Goal: Information Seeking & Learning: Learn about a topic

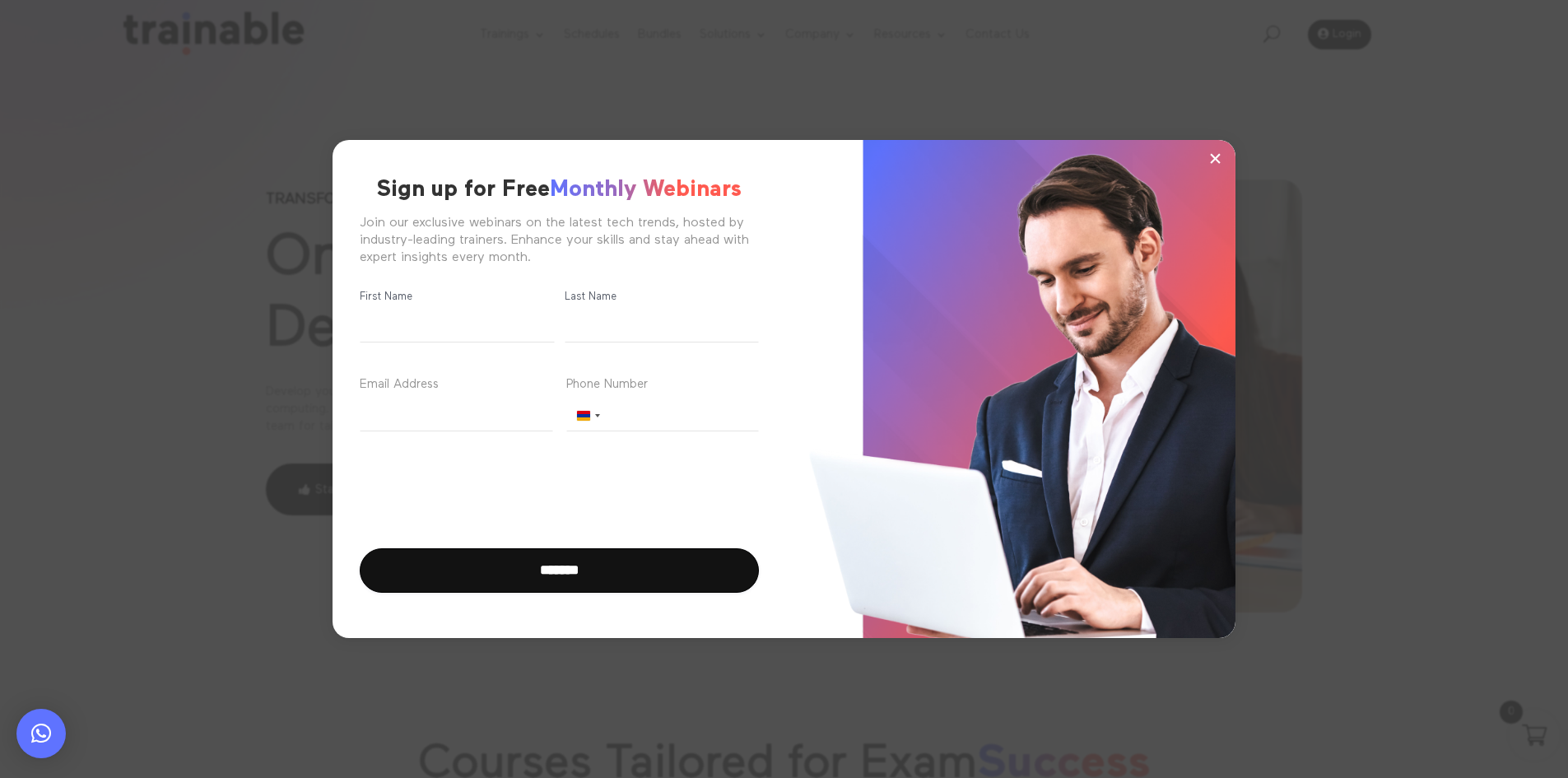
click at [1213, 158] on span "×" at bounding box center [1215, 158] width 14 height 25
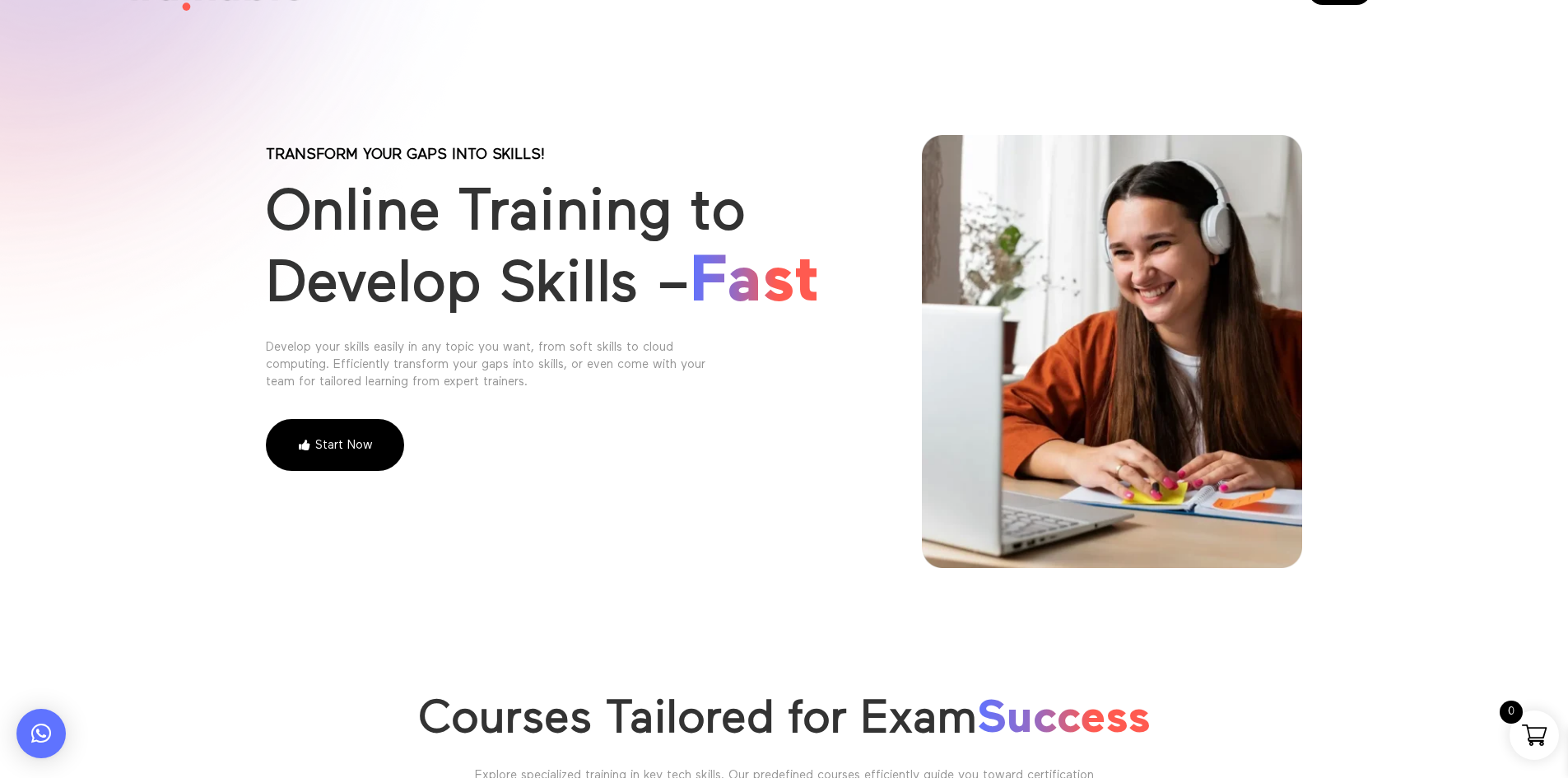
scroll to position [494, 0]
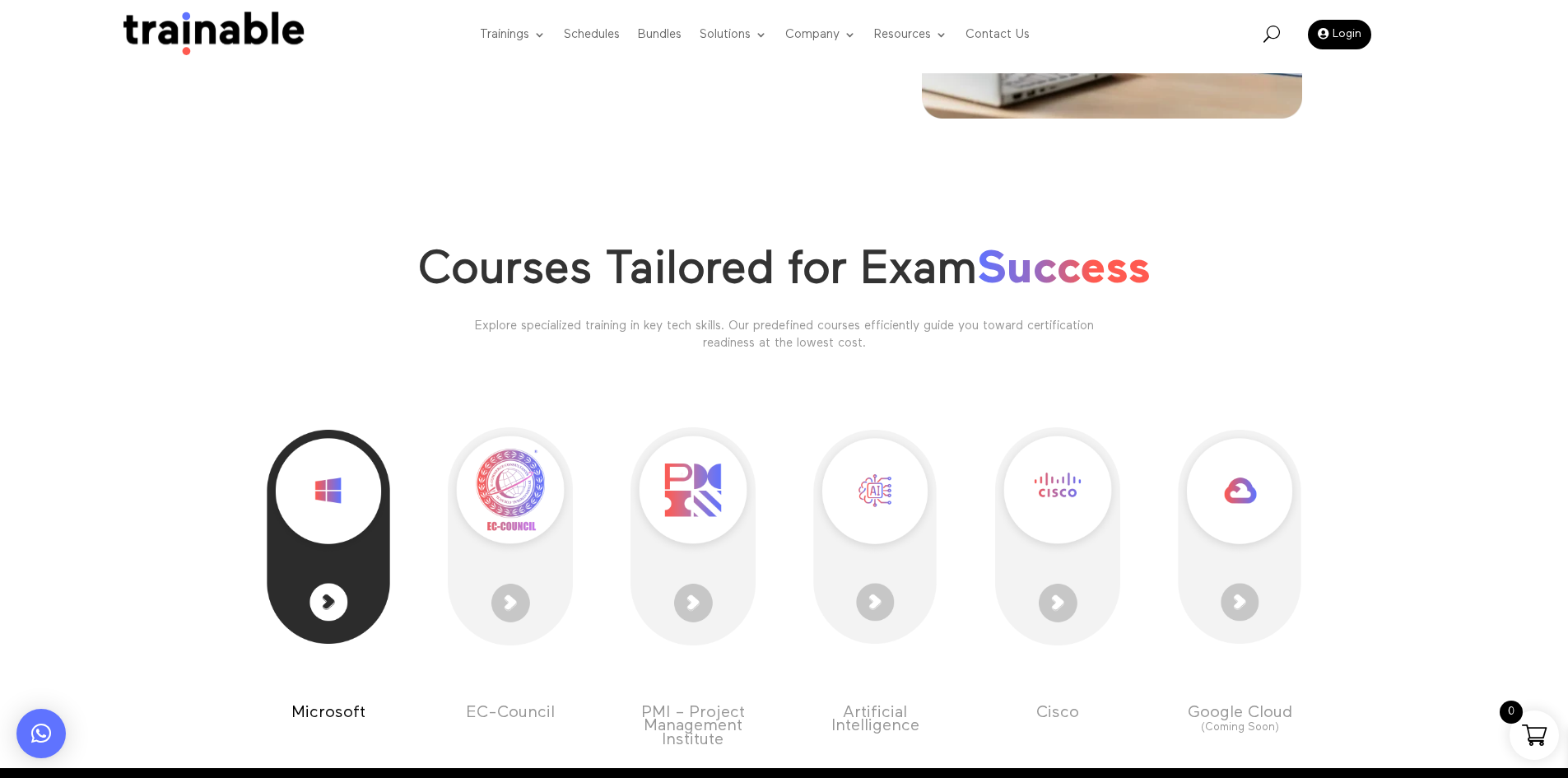
click at [370, 564] on div at bounding box center [329, 537] width 125 height 281
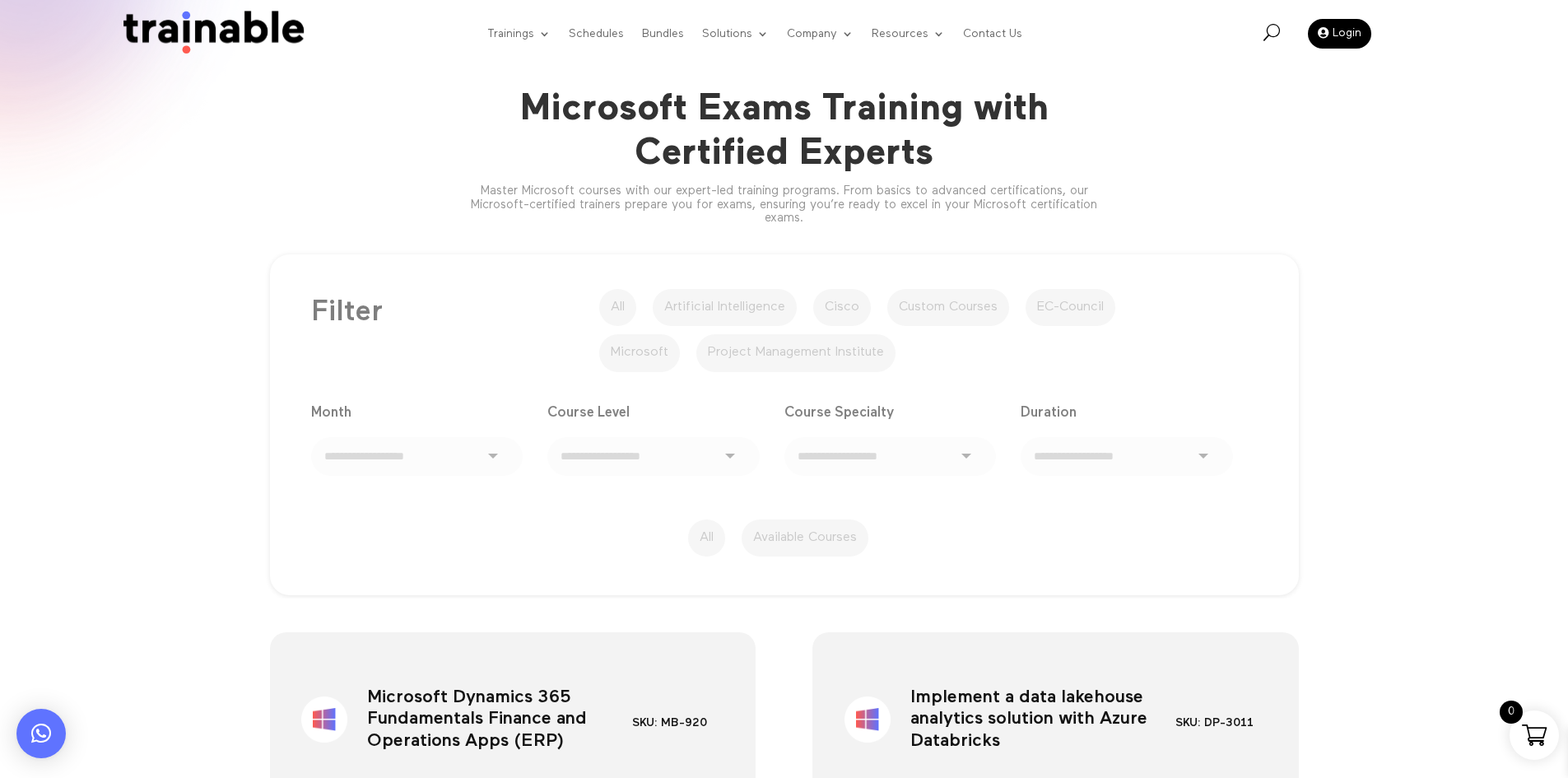
click at [604, 314] on label "All" at bounding box center [618, 308] width 37 height 38
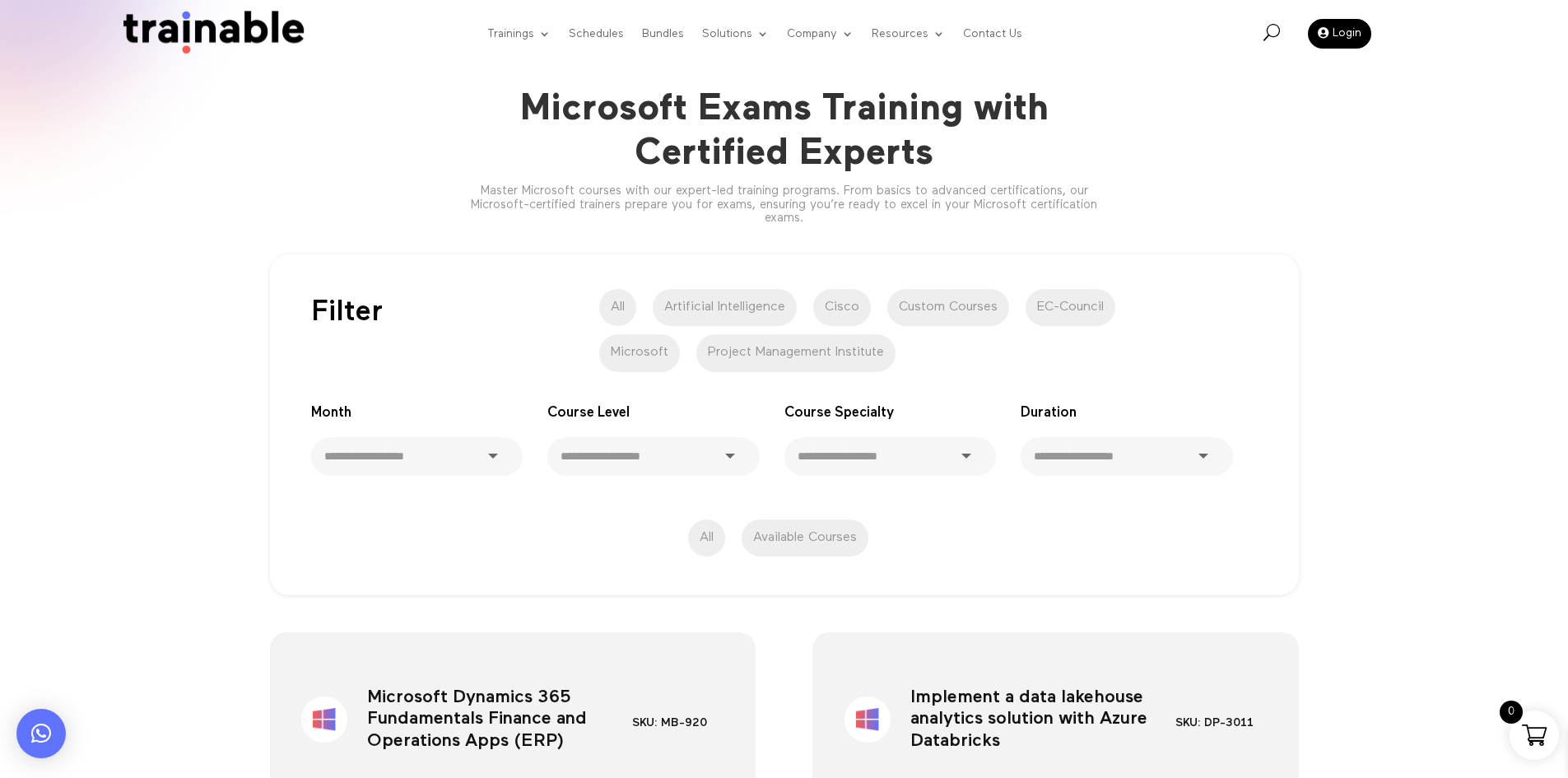
click at [617, 317] on label "All" at bounding box center [618, 308] width 37 height 38
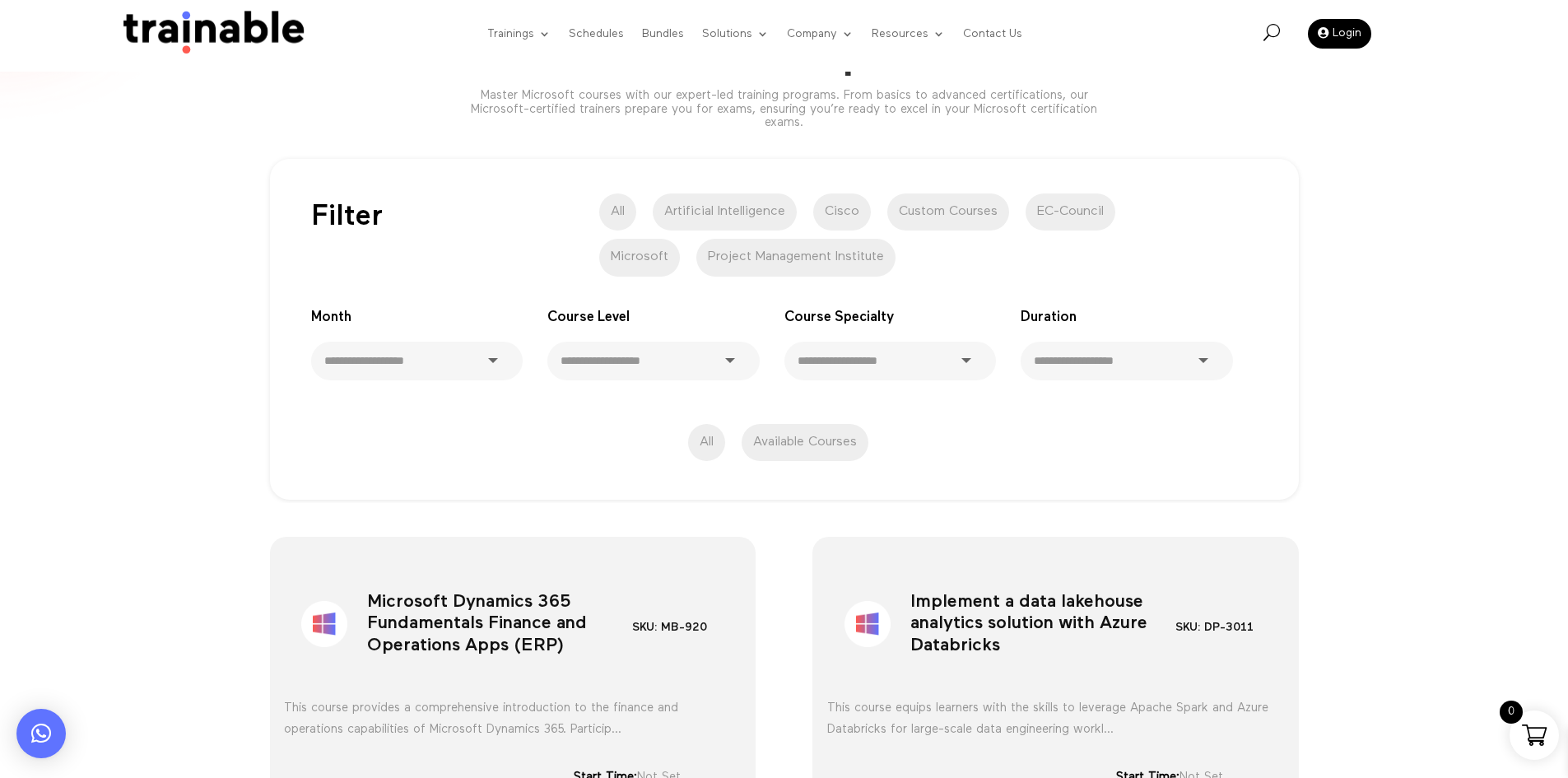
scroll to position [82, 0]
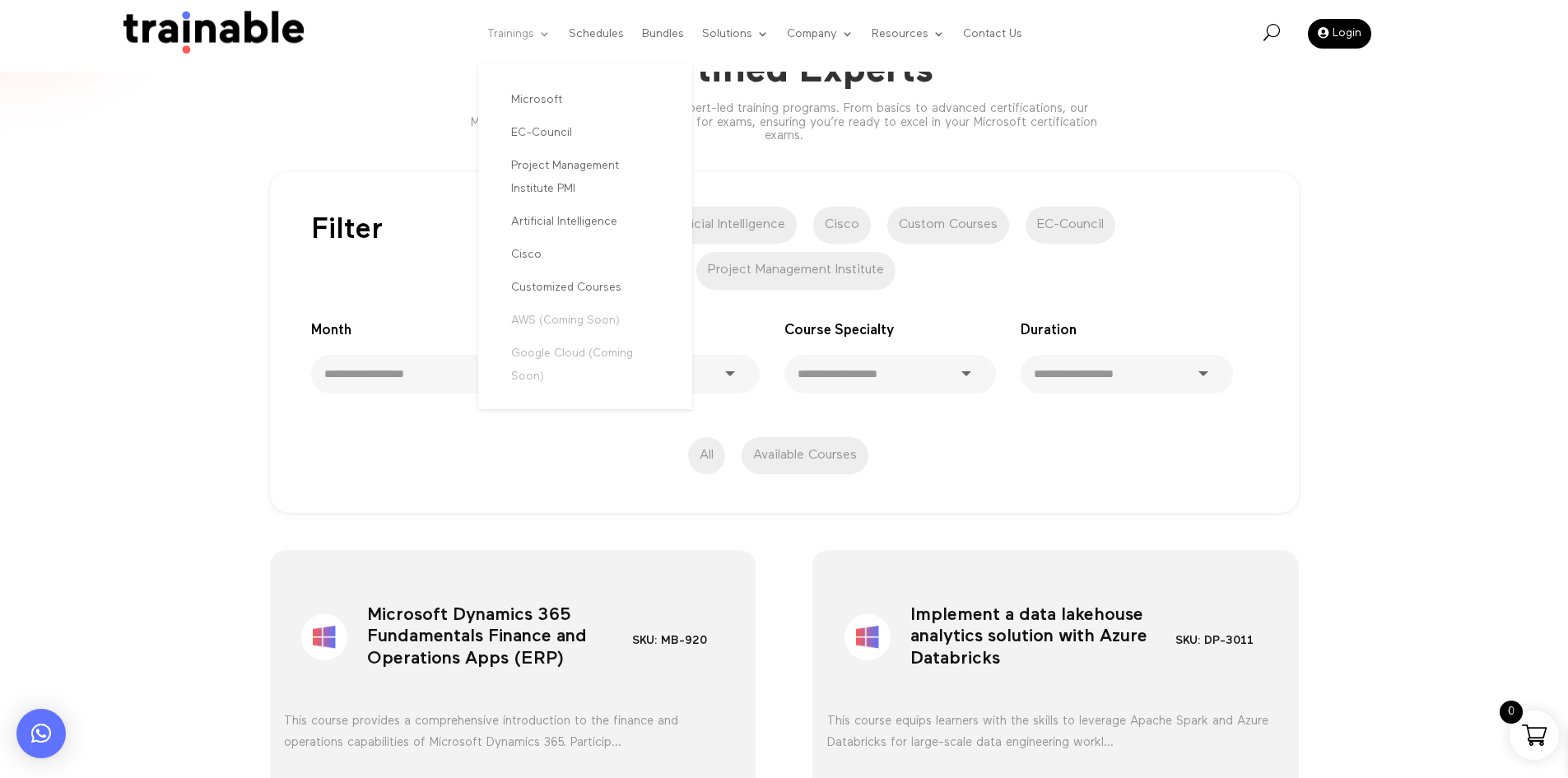
click at [501, 30] on link "Trainings" at bounding box center [519, 33] width 64 height 63
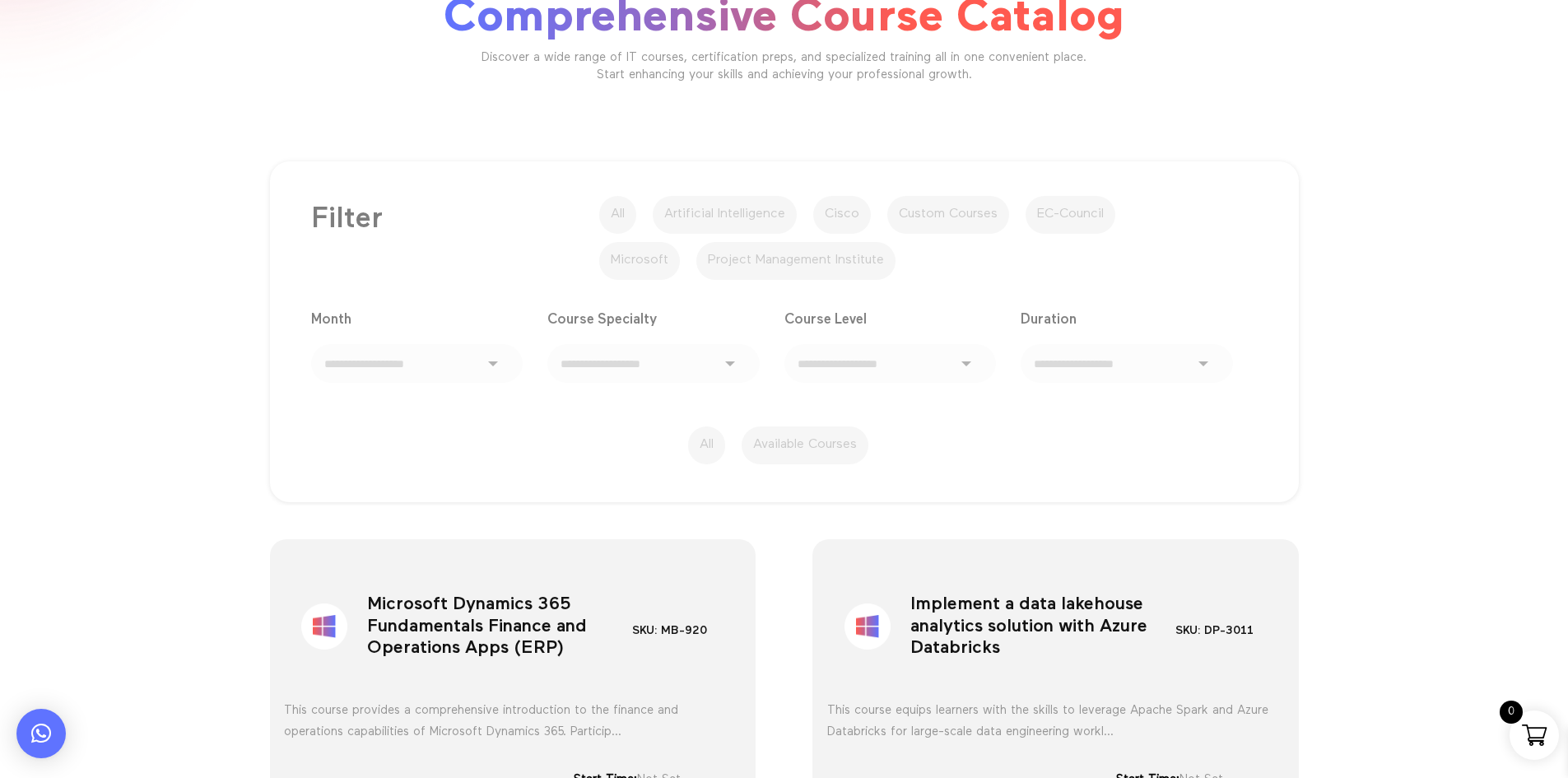
scroll to position [330, 0]
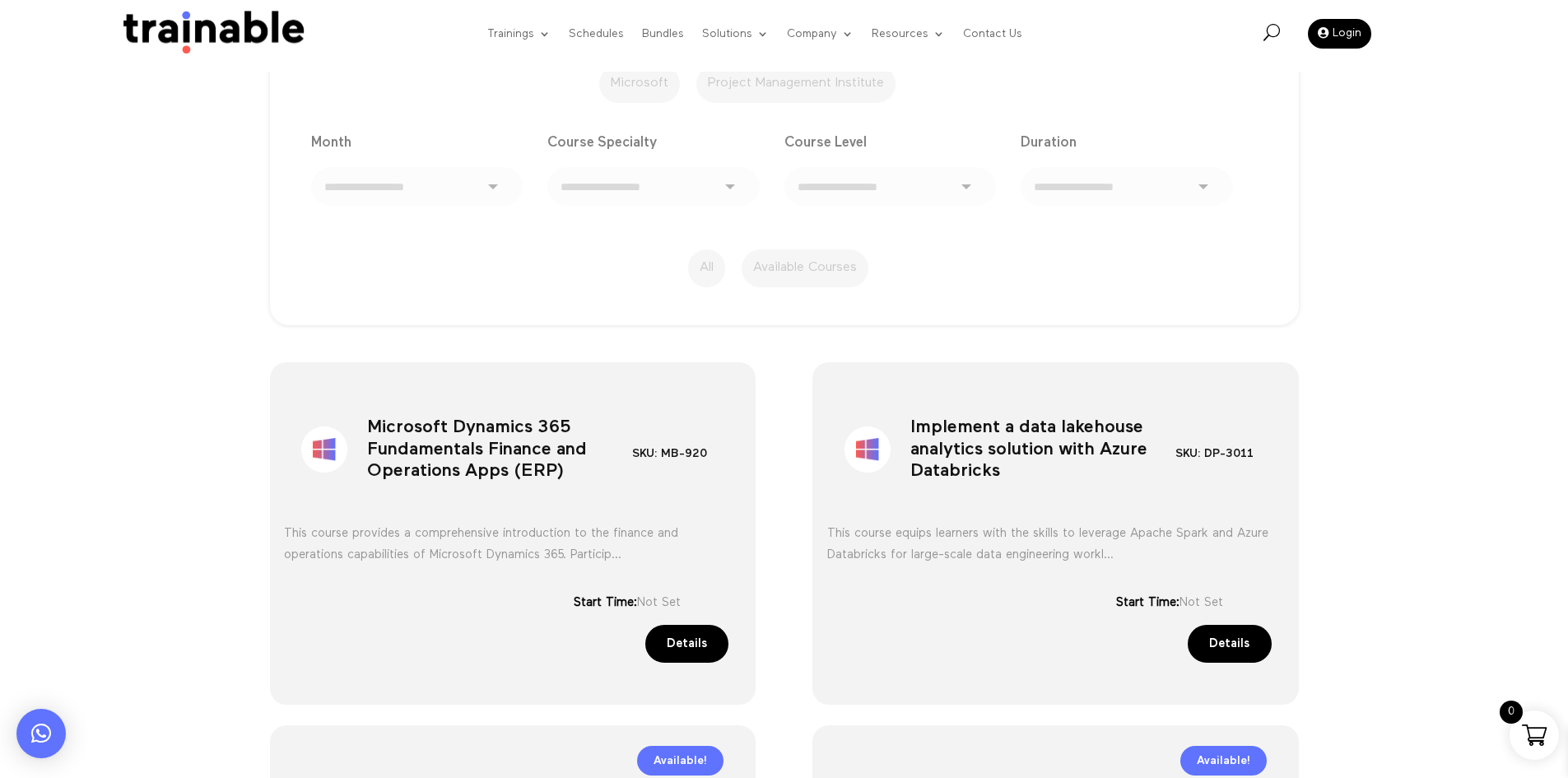
click at [473, 436] on h1 "Microsoft Dynamics 365 Fundamentals Finance and Operations Apps (ERP)" at bounding box center [499, 453] width 265 height 86
copy div "Microsoft Dynamics 365 Fundamentals Finance and Operations Apps (ERP)"
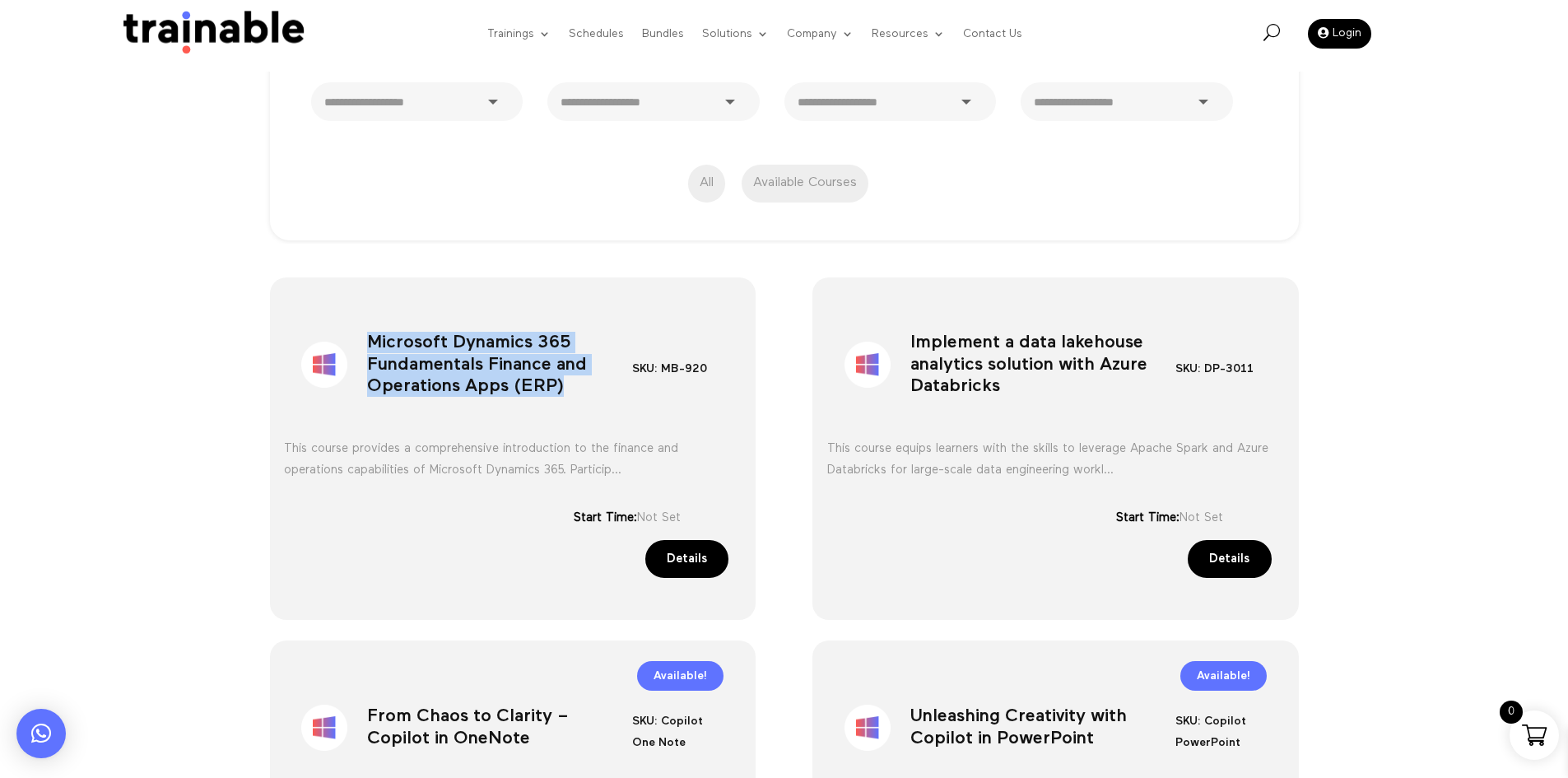
scroll to position [412, 0]
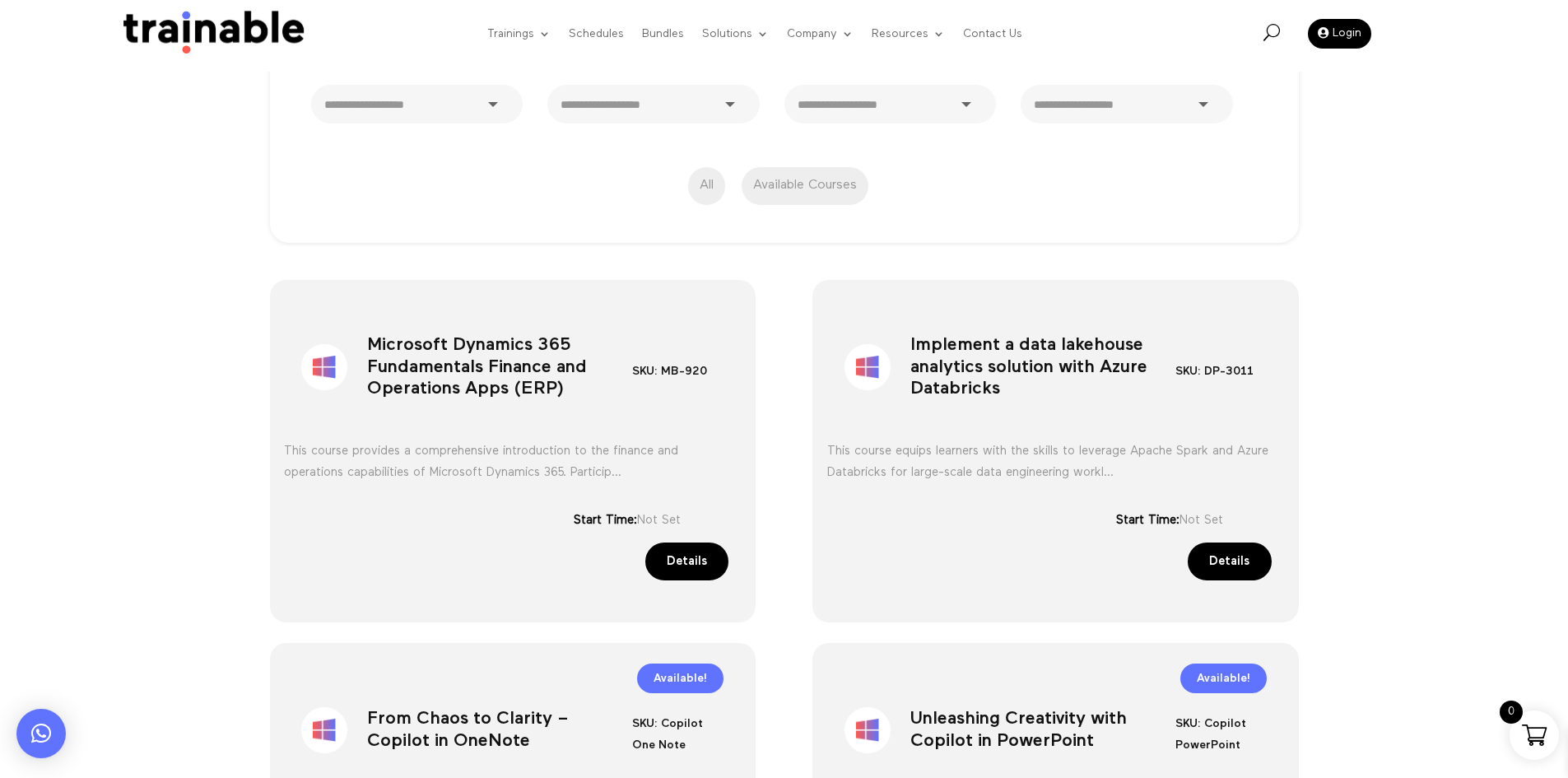
click at [1025, 347] on h1 "Implement a data lakehouse analytics solution with Azure Databricks" at bounding box center [1043, 371] width 265 height 86
click at [1024, 347] on h1 "Implement a data lakehouse analytics solution with Azure Databricks" at bounding box center [1043, 371] width 265 height 86
copy div "Implement a data lakehouse analytics solution with Azure Databricks"
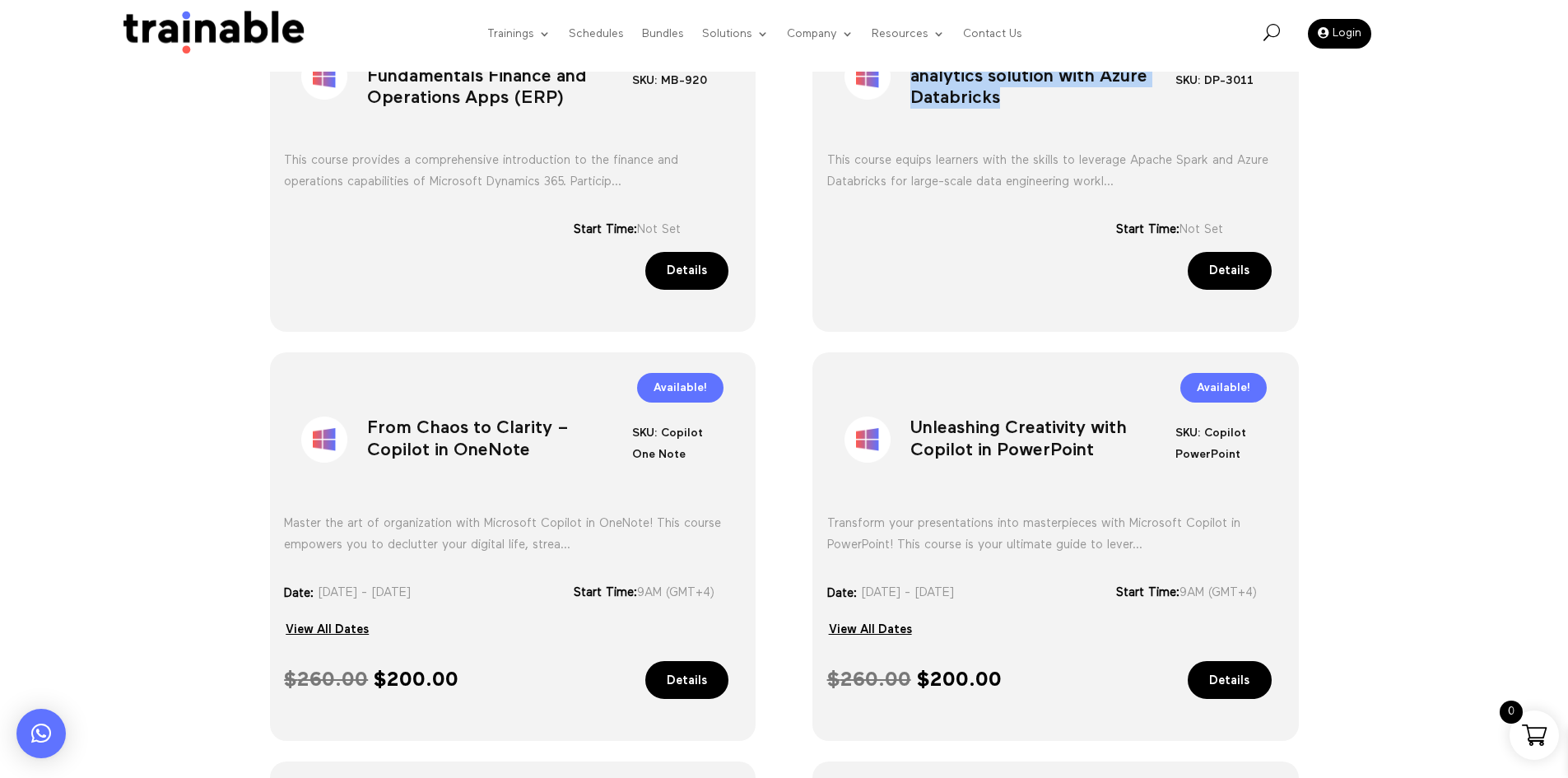
scroll to position [741, 0]
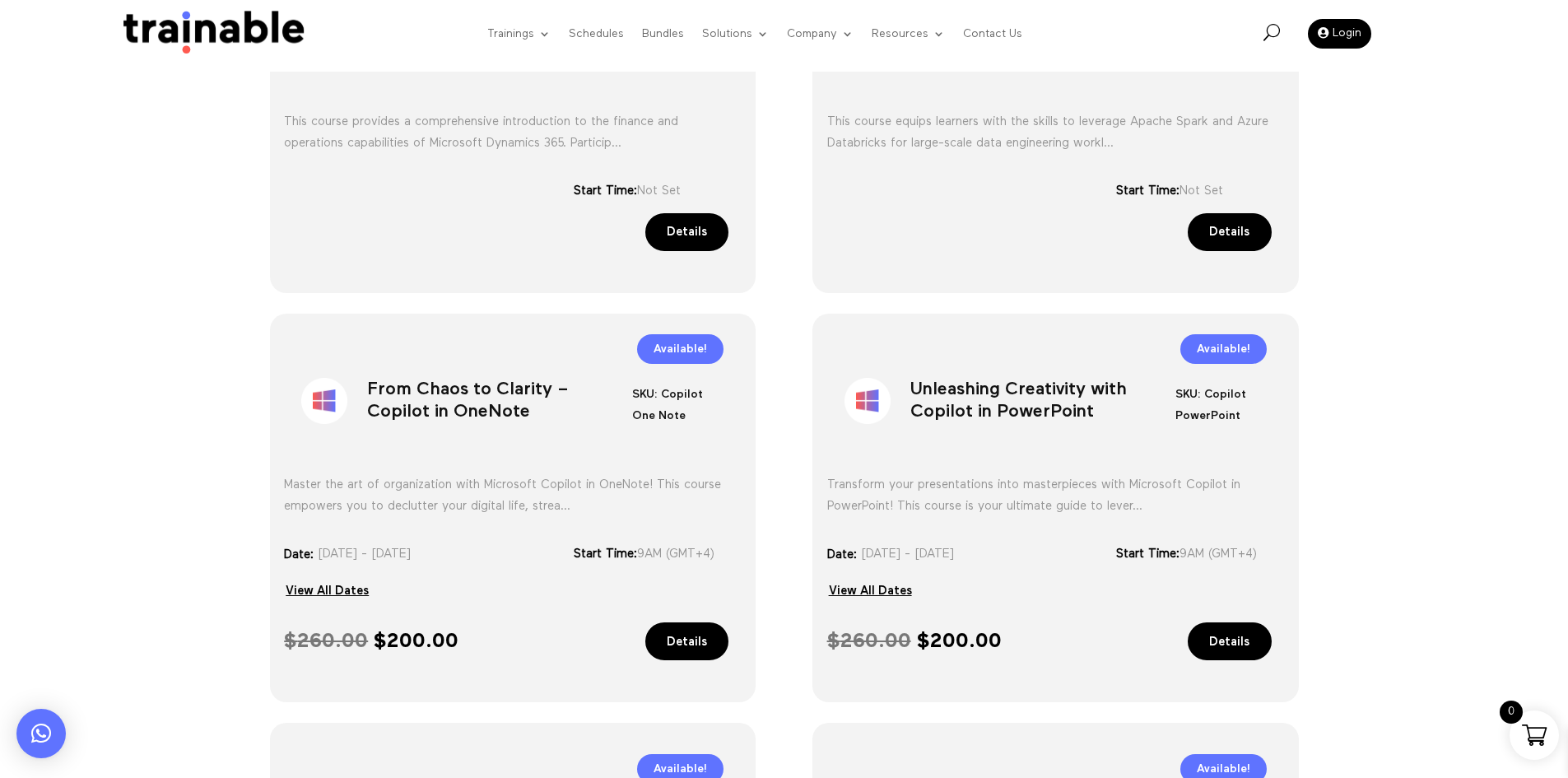
click at [460, 386] on h1 "From Chaos to Clarity – Copilot in OneNote" at bounding box center [499, 404] width 265 height 86
copy div "From Chaos to Clarity – Copilot in OneNote"
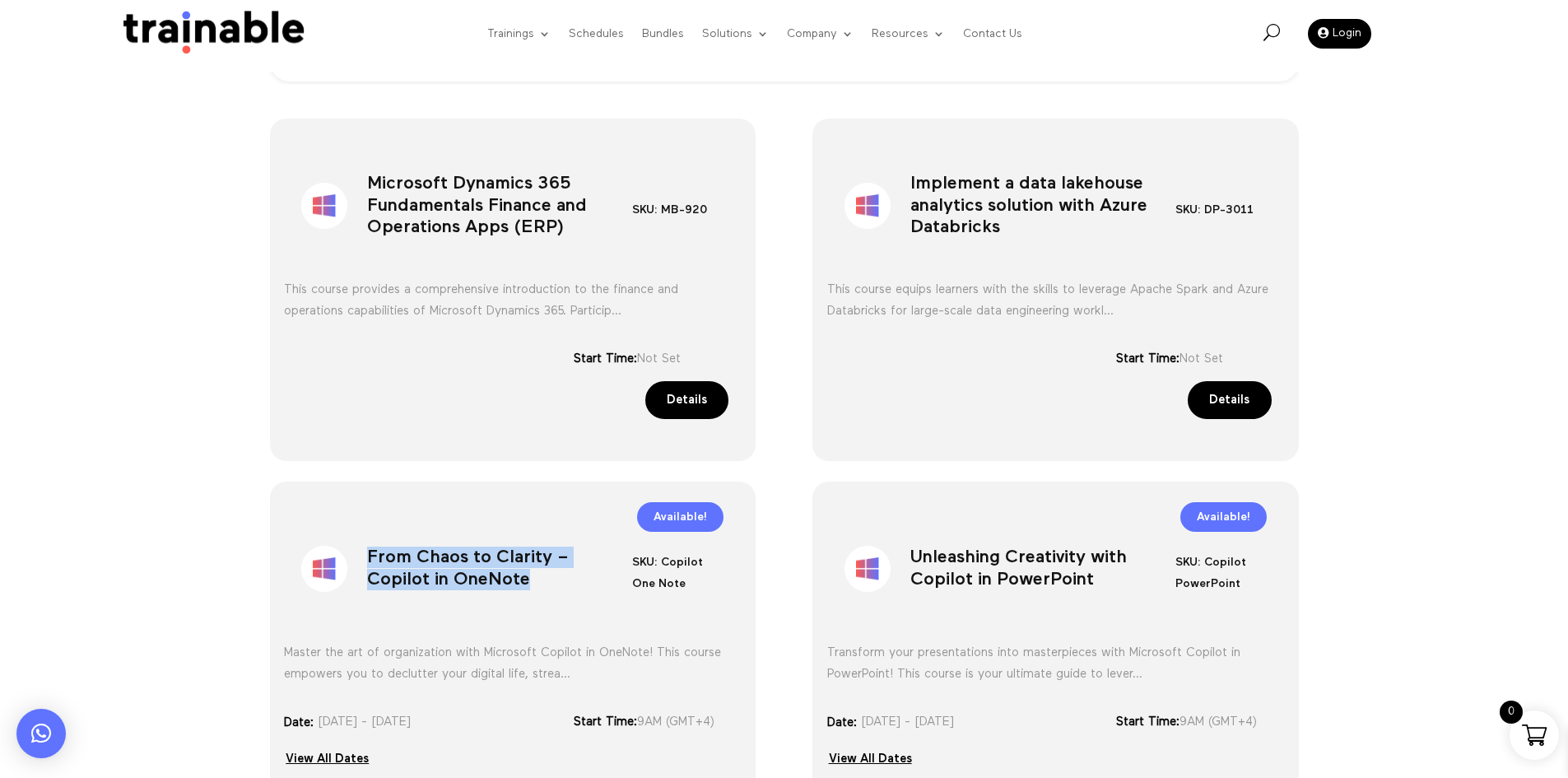
scroll to position [823, 0]
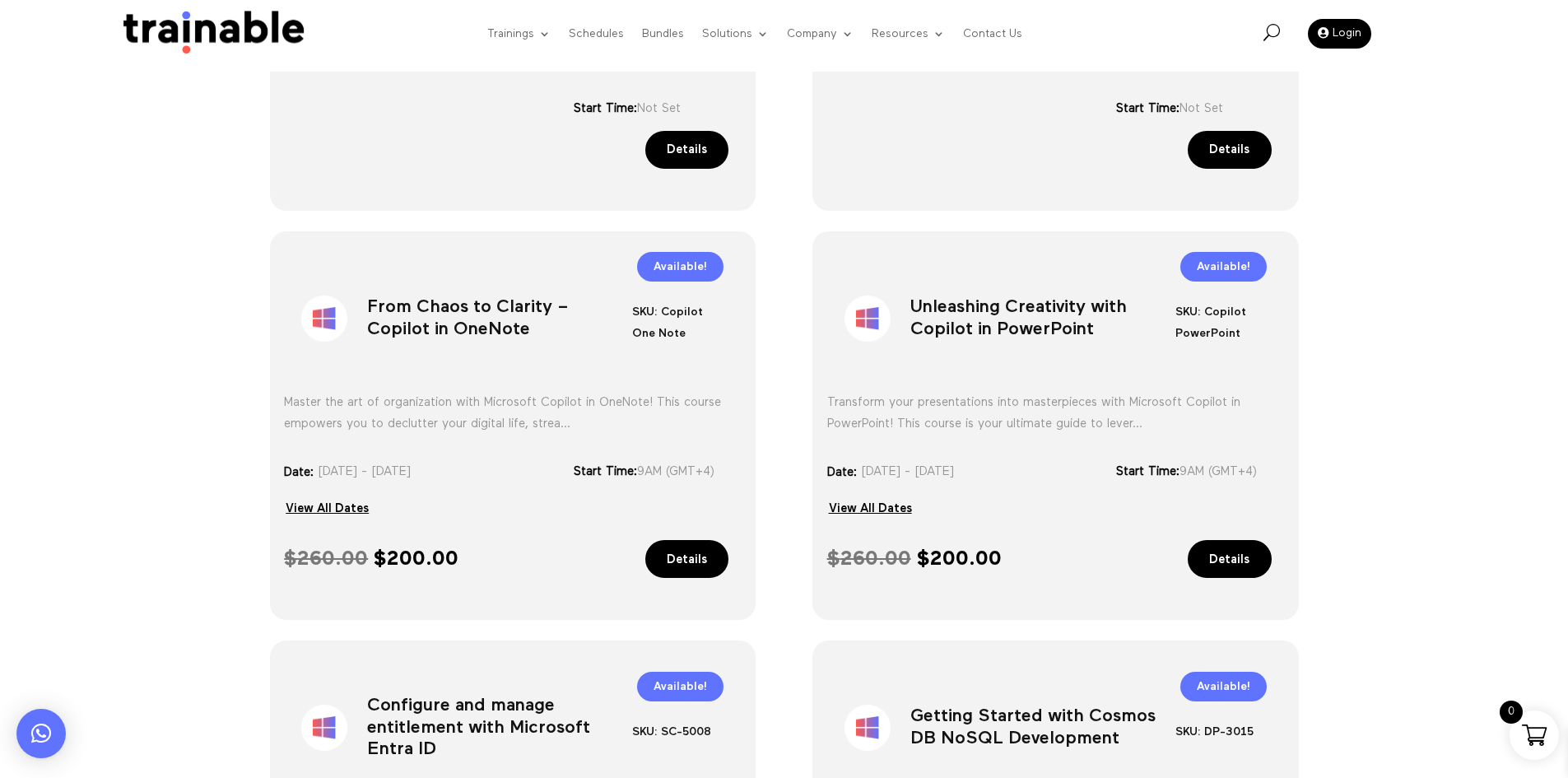
click at [1025, 315] on h1 "Unleashing Creativity with Copilot in PowerPoint" at bounding box center [1043, 322] width 265 height 86
copy div "Unleashing Creativity with Copilot in PowerPoint"
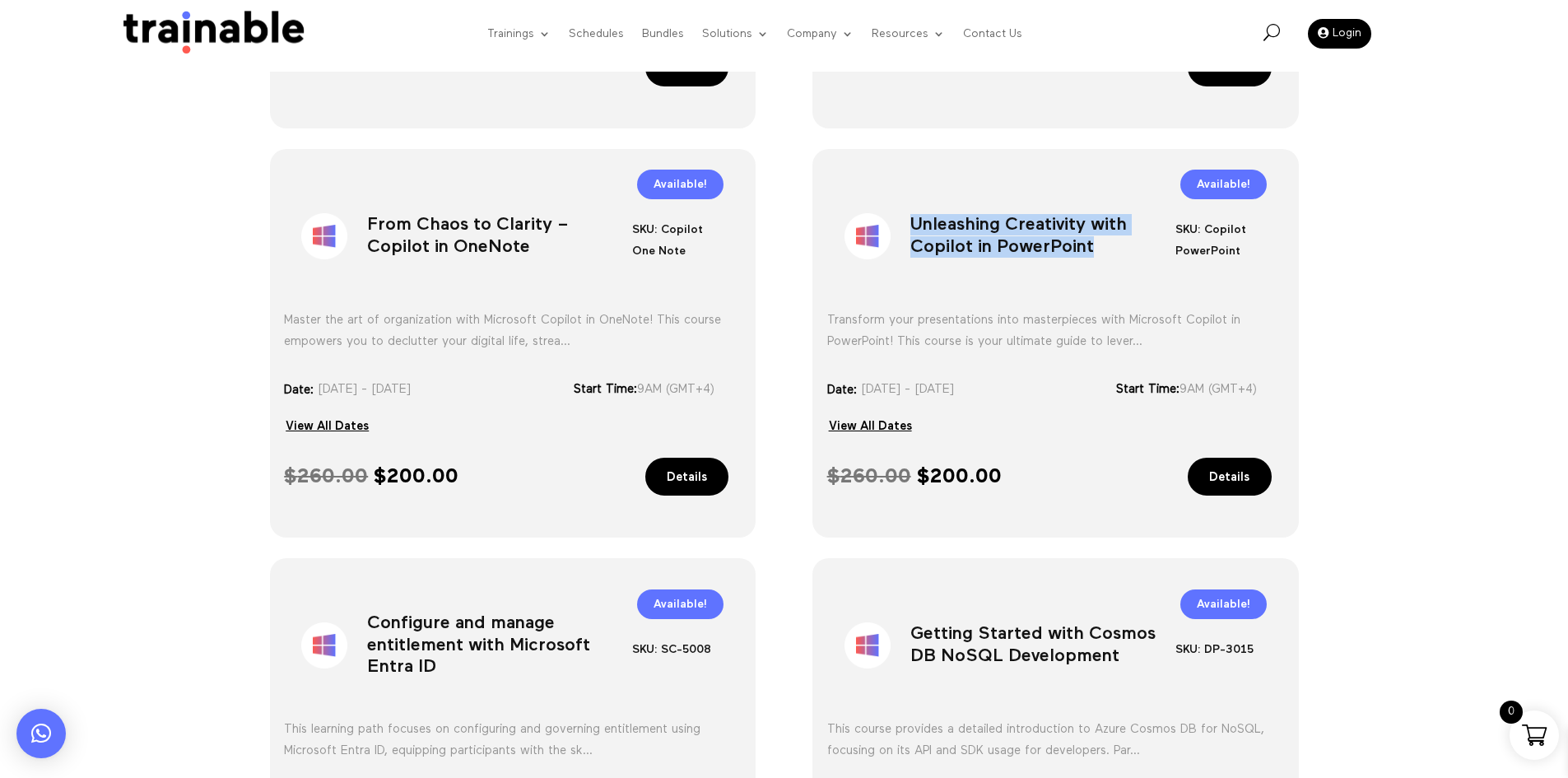
scroll to position [1071, 0]
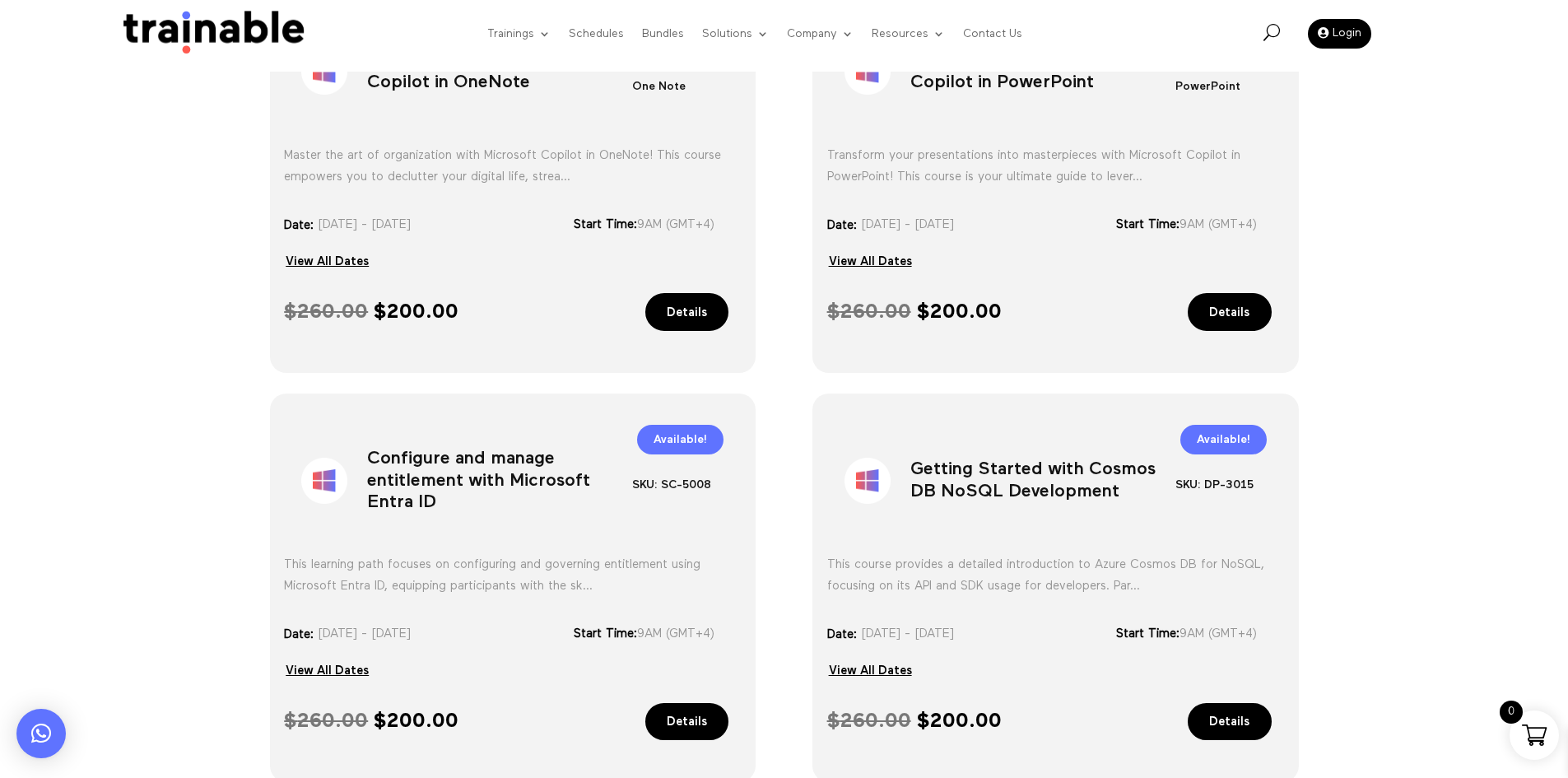
click at [392, 472] on h1 "Configure and manage entitlement with Microsoft Entra ID" at bounding box center [499, 484] width 265 height 86
copy div "Configure and manage entitlement with Microsoft Entra ID"
click at [1065, 502] on h1 "Getting Started with Cosmos DB NoSQL Development" at bounding box center [1043, 484] width 265 height 86
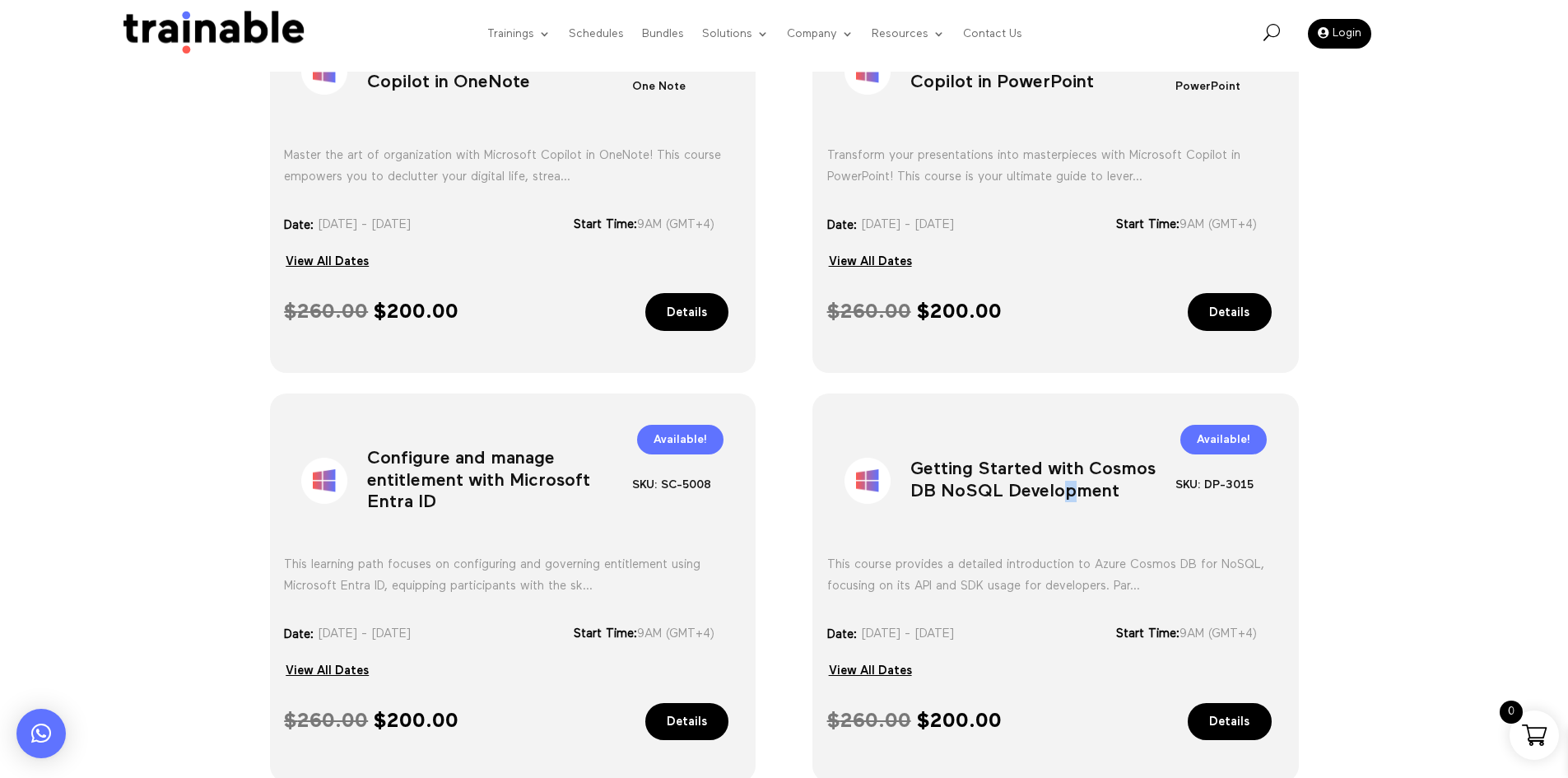
click at [1065, 500] on h1 "Getting Started with Cosmos DB NoSQL Development" at bounding box center [1043, 484] width 265 height 86
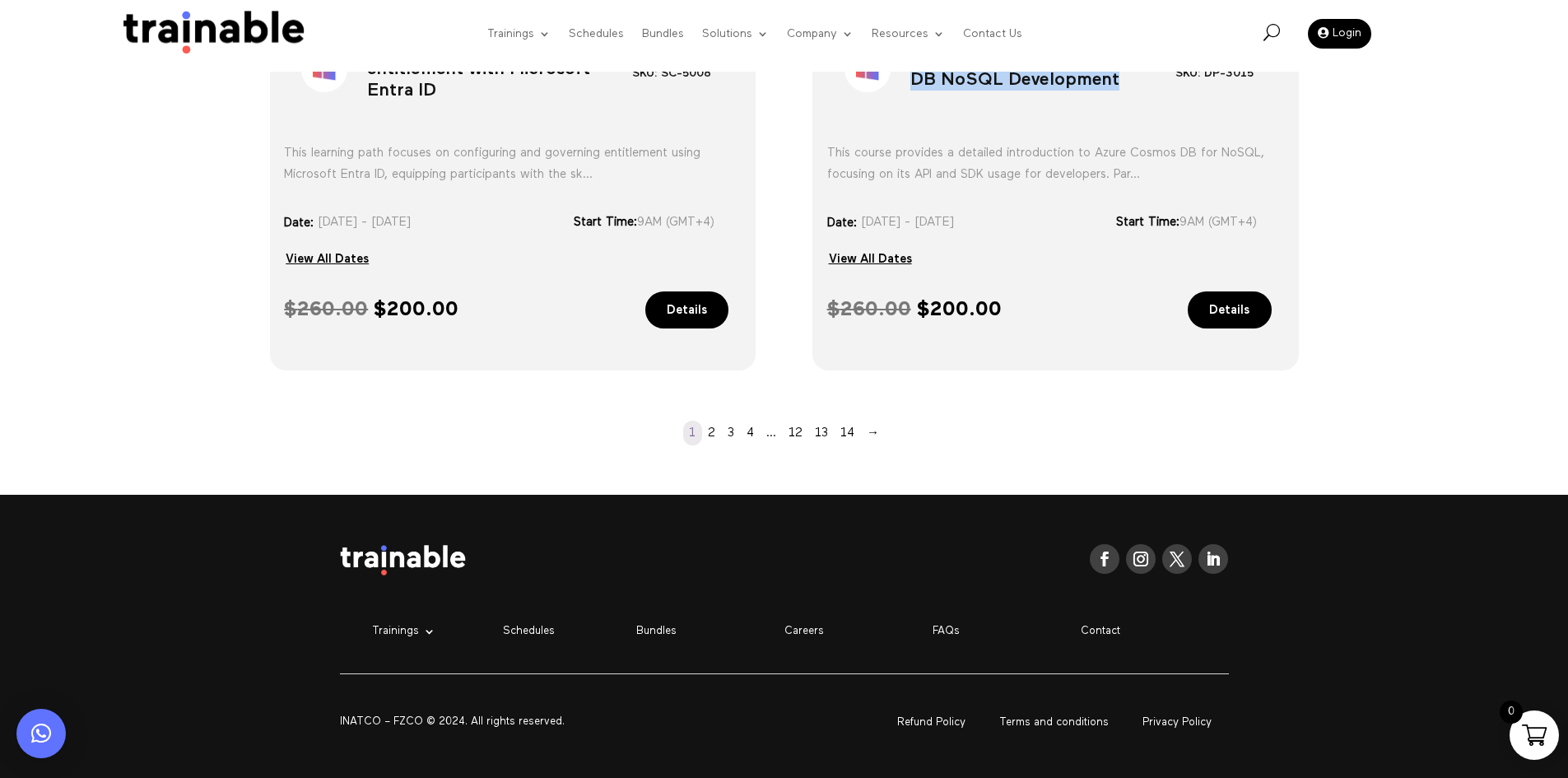
scroll to position [1511, 0]
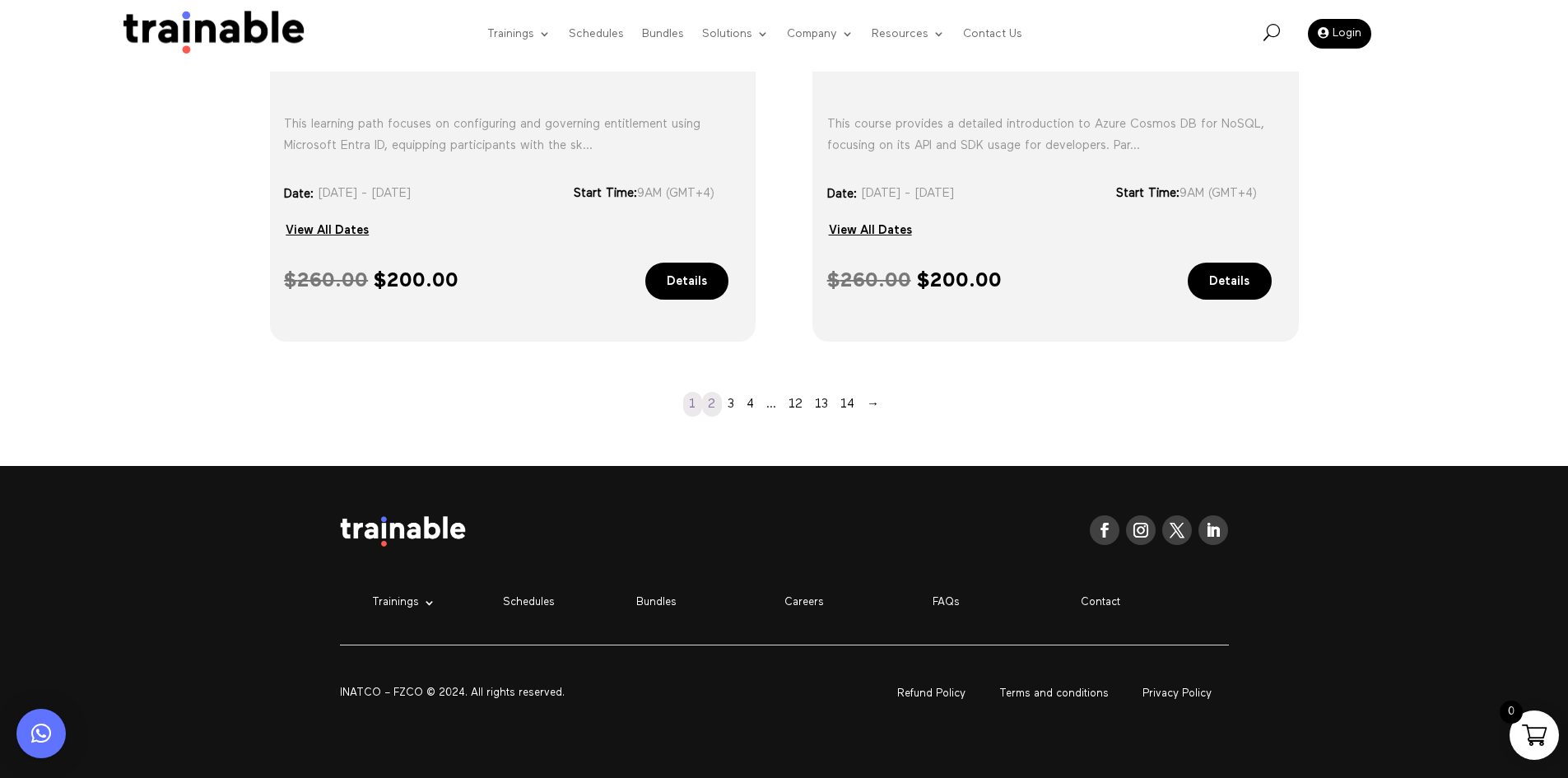
click at [710, 402] on link "2" at bounding box center [712, 405] width 20 height 25
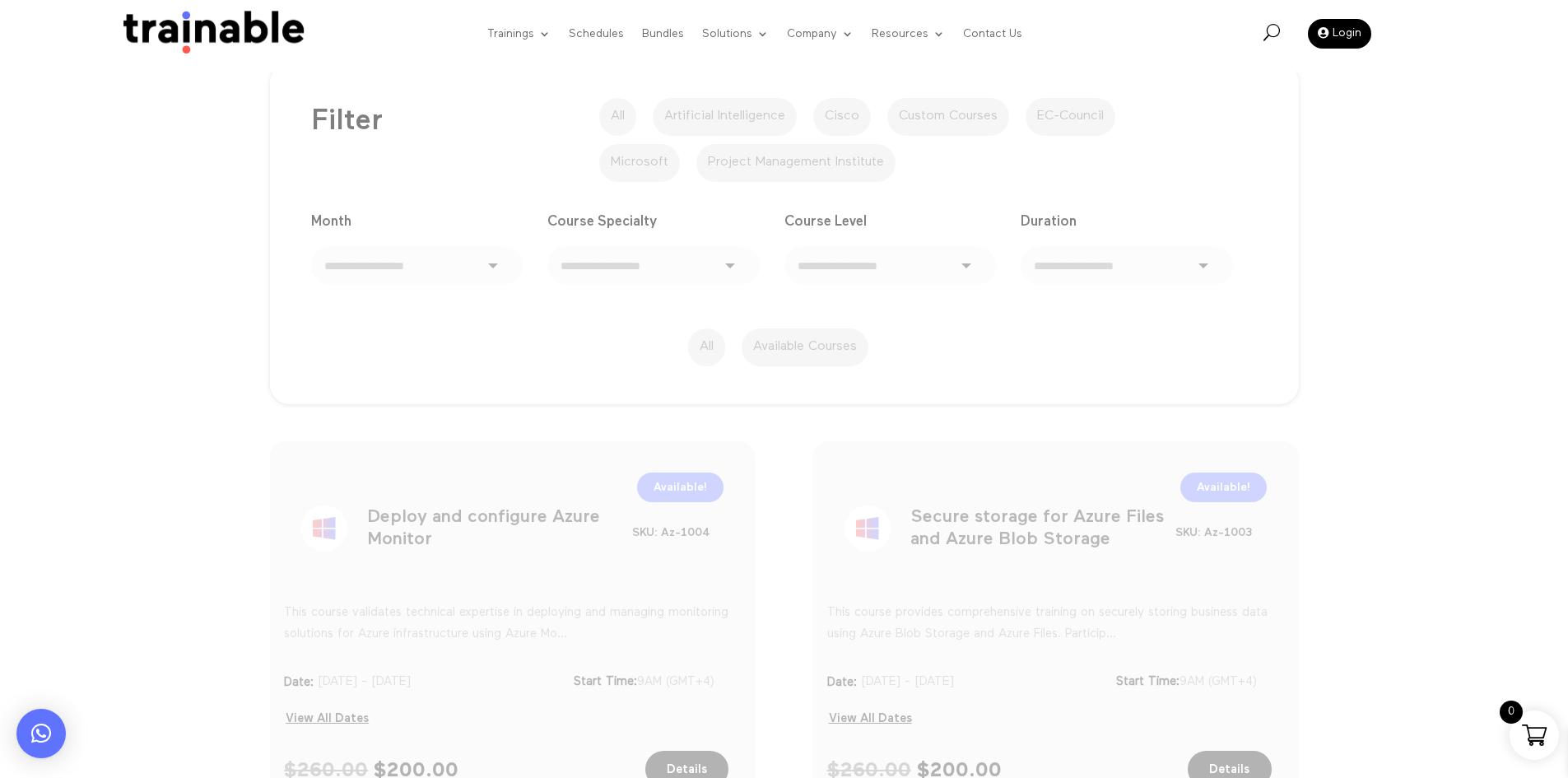
scroll to position [279, 0]
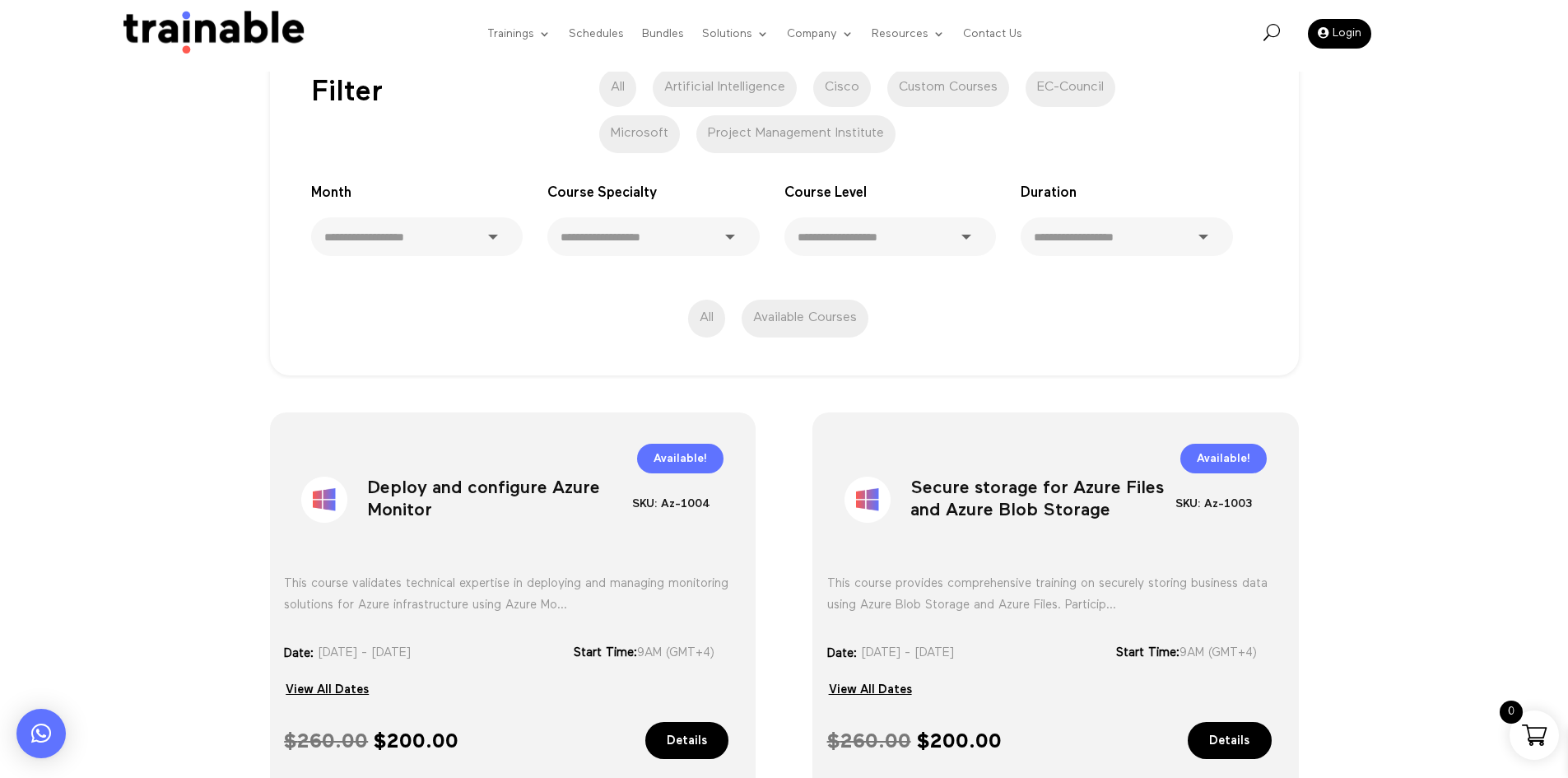
click at [435, 505] on h1 "Deploy and configure Azure Monitor" at bounding box center [499, 503] width 265 height 86
click at [434, 505] on h1 "Deploy and configure Azure Monitor" at bounding box center [499, 503] width 265 height 86
copy div "Deploy and configure Azure Monitor"
click at [979, 491] on h1 "Secure storage for Azure Files and Azure Blob Storage" at bounding box center [1043, 503] width 265 height 86
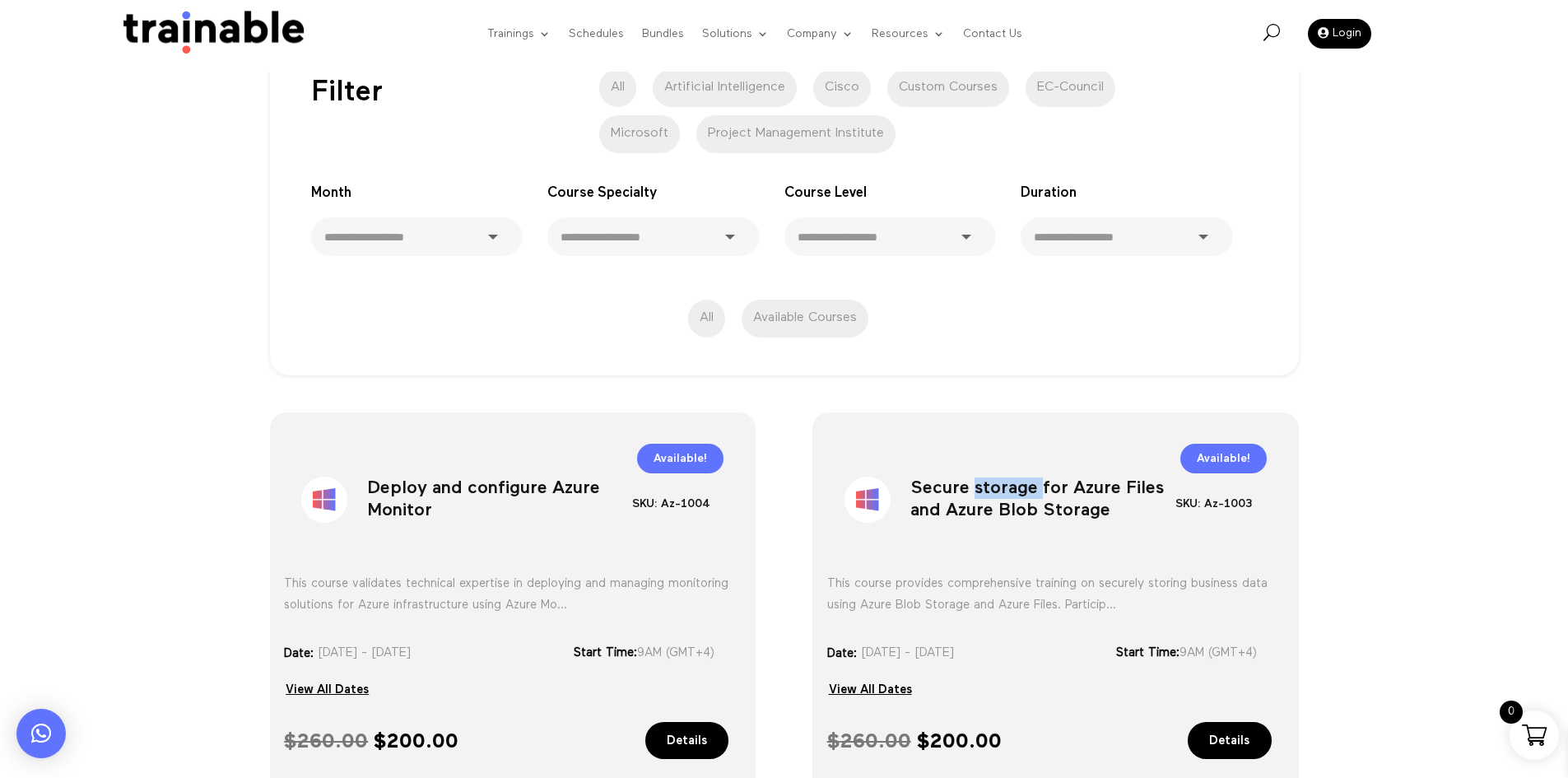
click at [979, 491] on h1 "Secure storage for Azure Files and Azure Blob Storage" at bounding box center [1043, 503] width 265 height 86
copy div "Secure storage for Azure Files and Azure Blob Storage"
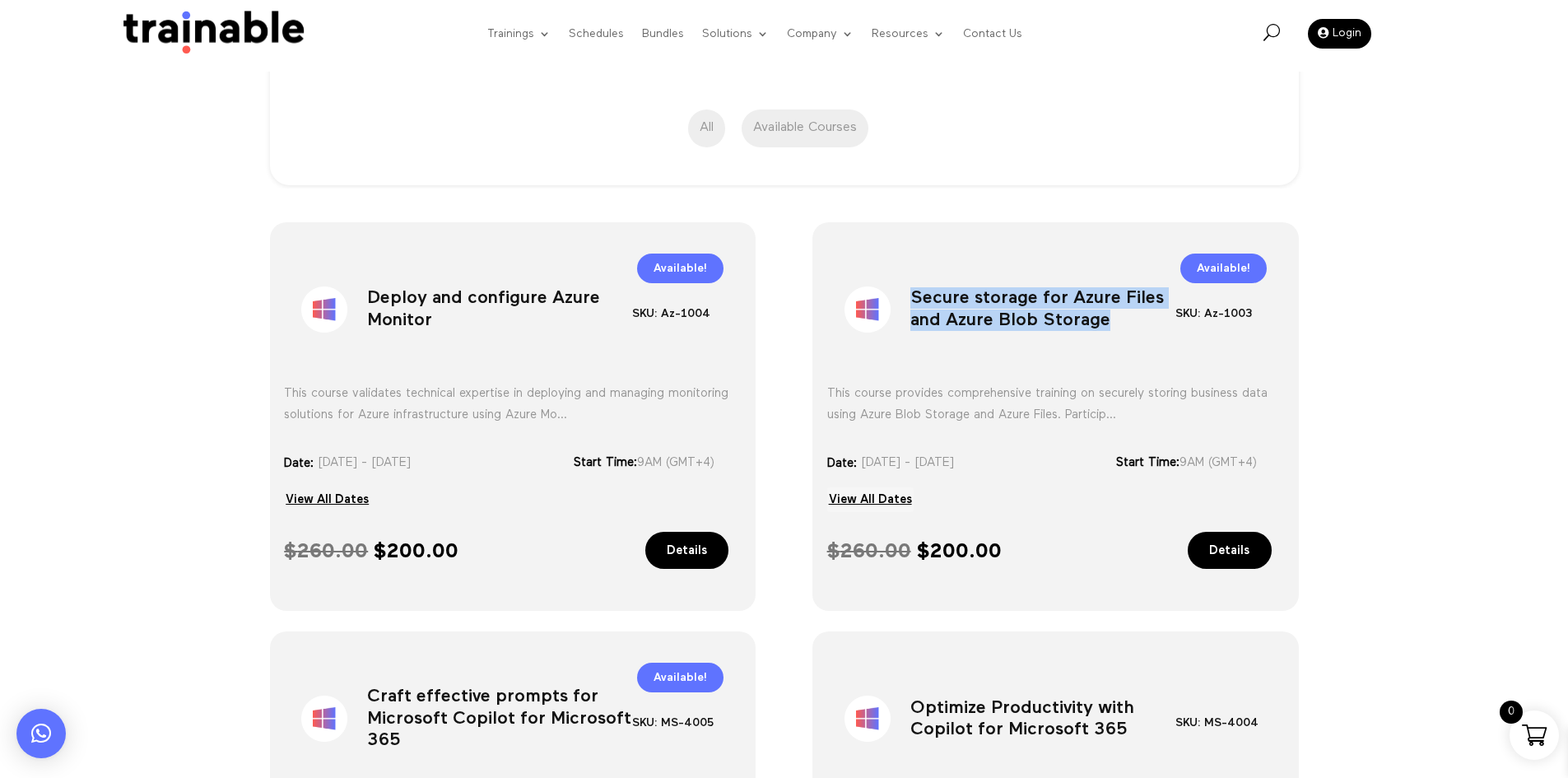
scroll to position [773, 0]
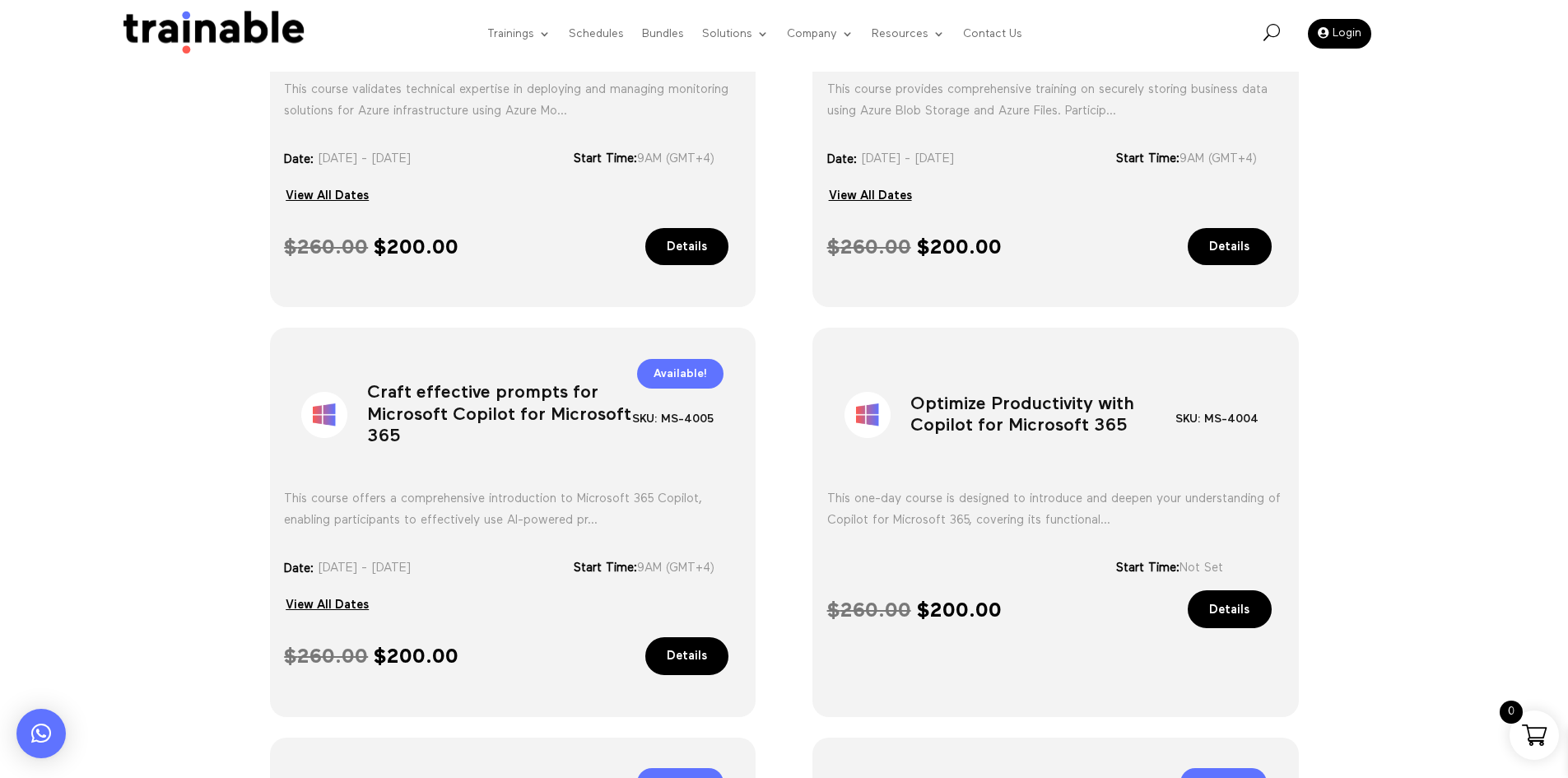
click at [570, 418] on h1 "Craft effective prompts for Microsoft Copilot for Microsoft 365" at bounding box center [499, 418] width 265 height 86
click at [569, 417] on h1 "Craft effective prompts for Microsoft Copilot for Microsoft 365" at bounding box center [499, 418] width 265 height 86
copy div "Craft effective prompts for Microsoft Copilot for Microsoft 365"
click at [1078, 443] on h1 "Optimize Productivity with Copilot for Microsoft 365" at bounding box center [1043, 418] width 265 height 86
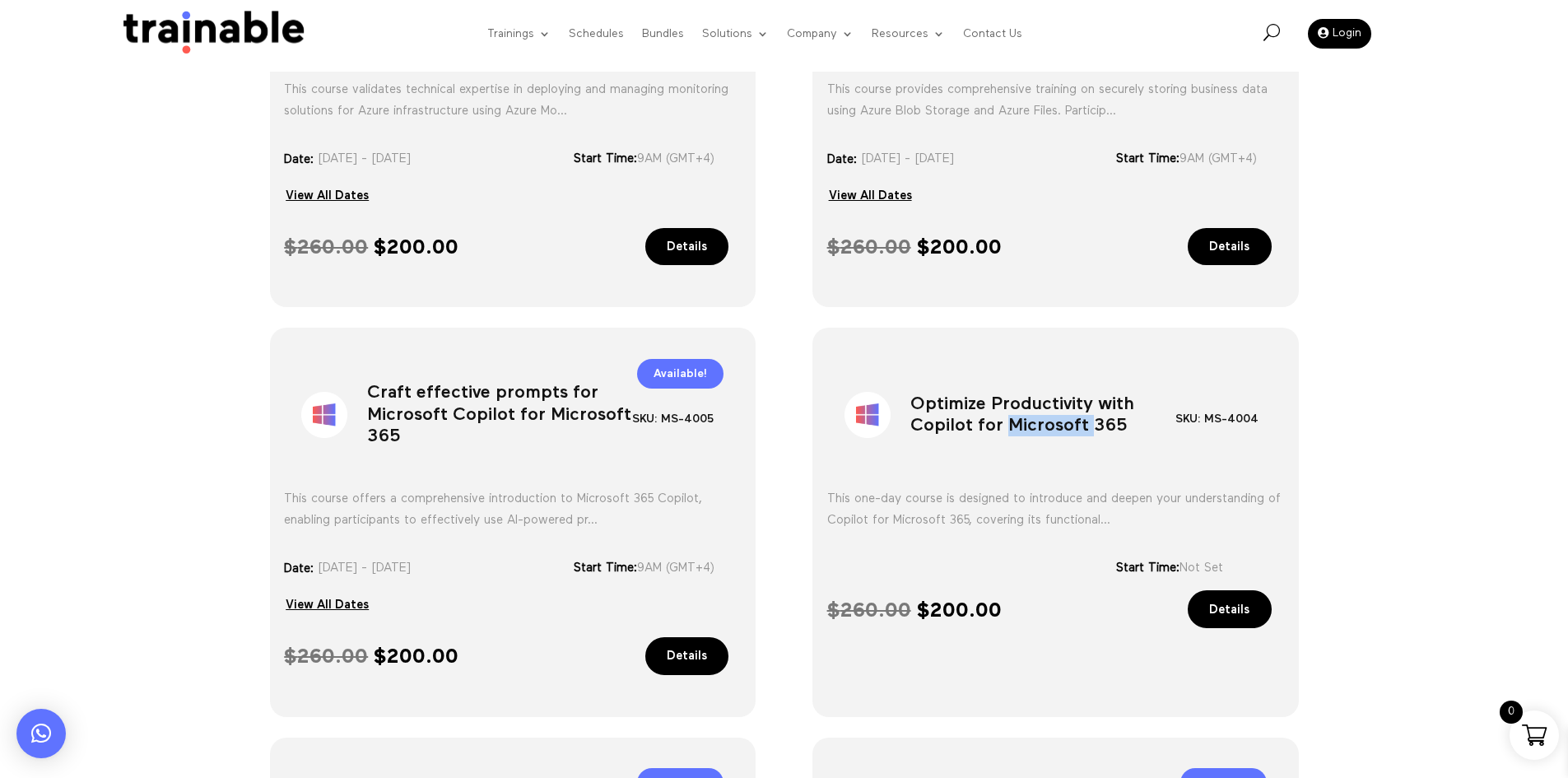
click at [1078, 443] on h1 "Optimize Productivity with Copilot for Microsoft 365" at bounding box center [1043, 418] width 265 height 86
copy div "Optimize Productivity with Copilot for Microsoft 365"
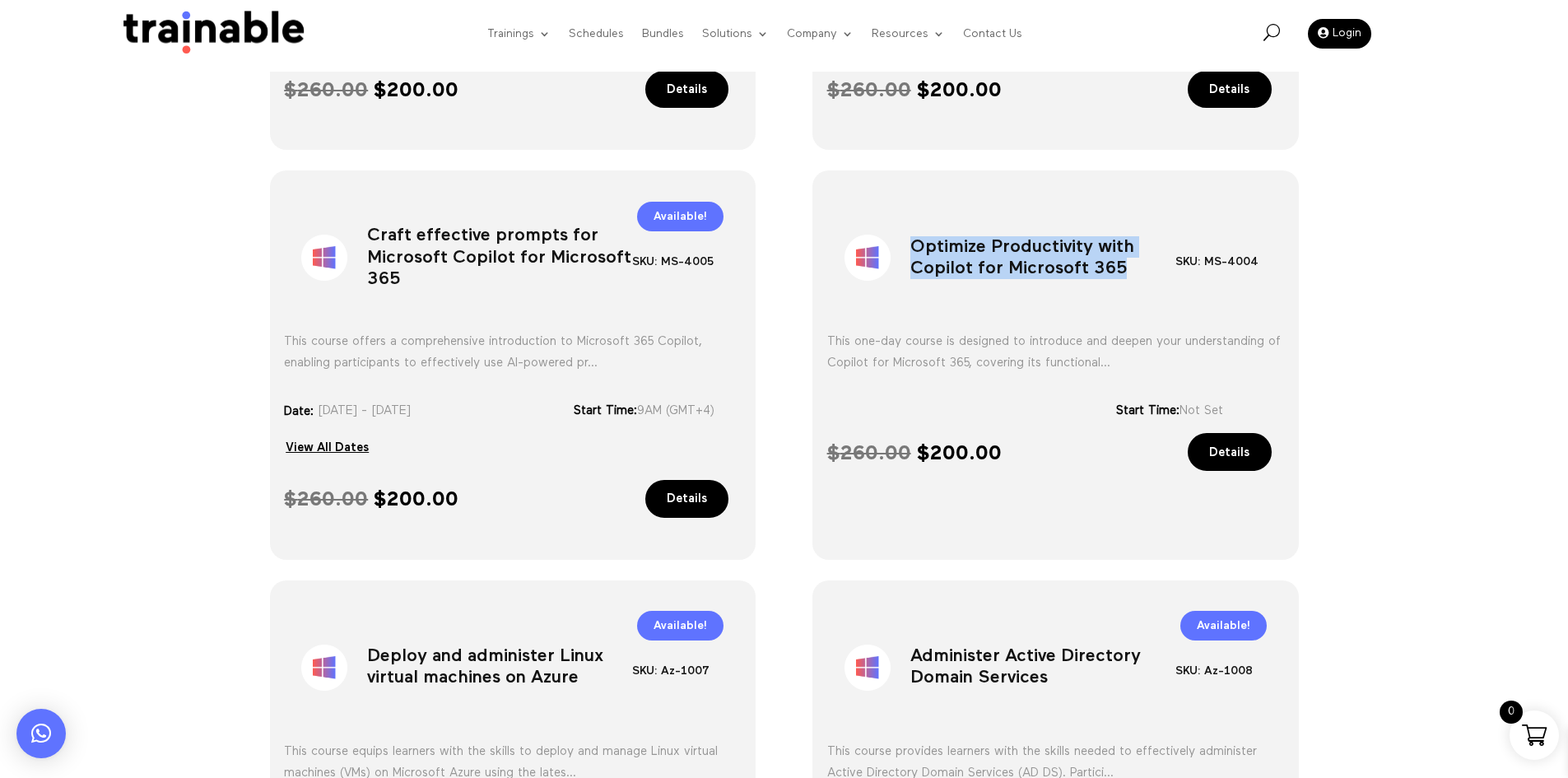
scroll to position [1185, 0]
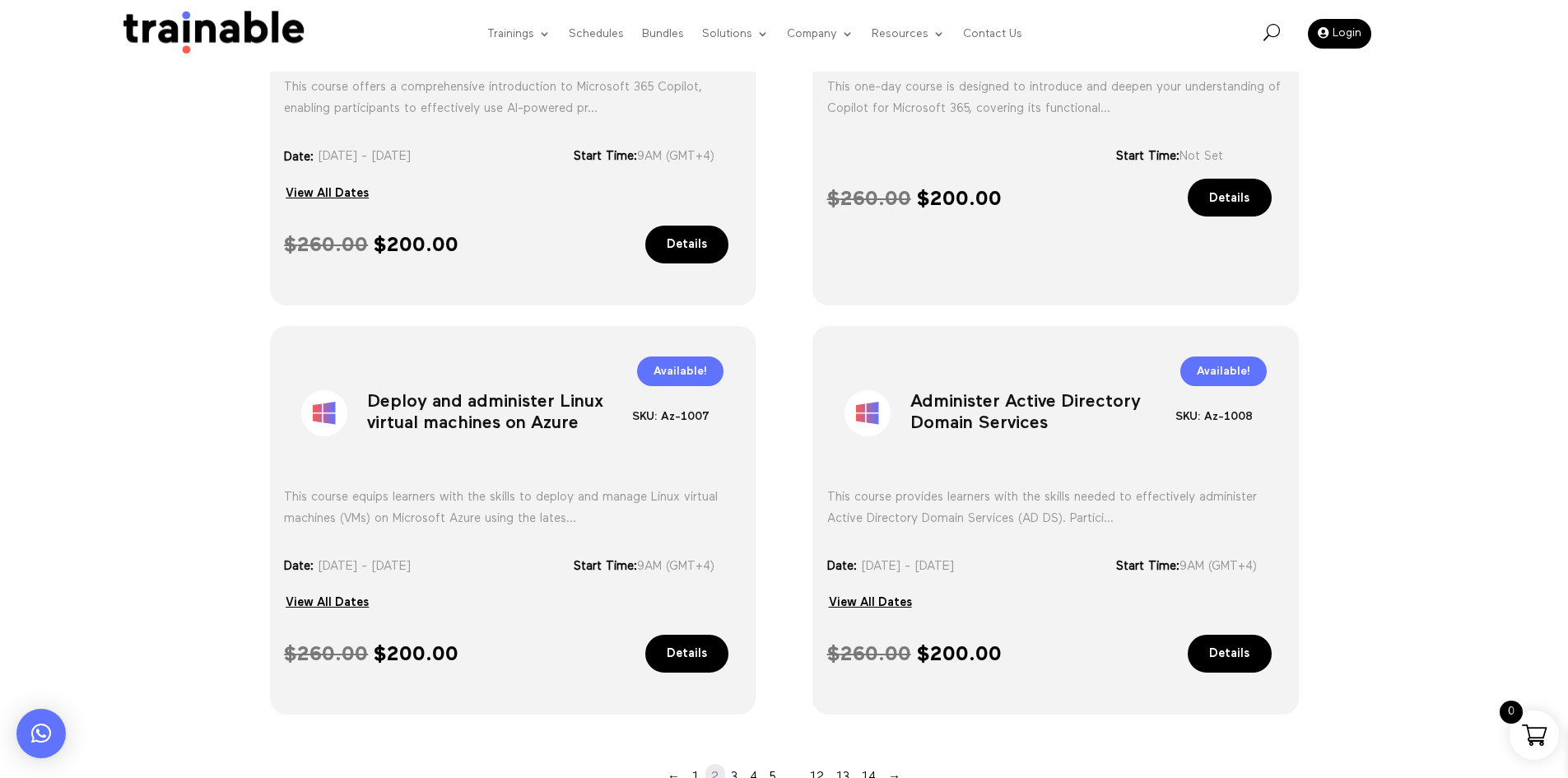
click at [443, 407] on h1 "Deploy and administer Linux virtual machines on Azure" at bounding box center [499, 417] width 265 height 86
copy div "Deploy and administer Linux virtual machines on Azure"
click at [950, 406] on h1 "Administer Active Directory Domain Services" at bounding box center [1043, 417] width 265 height 86
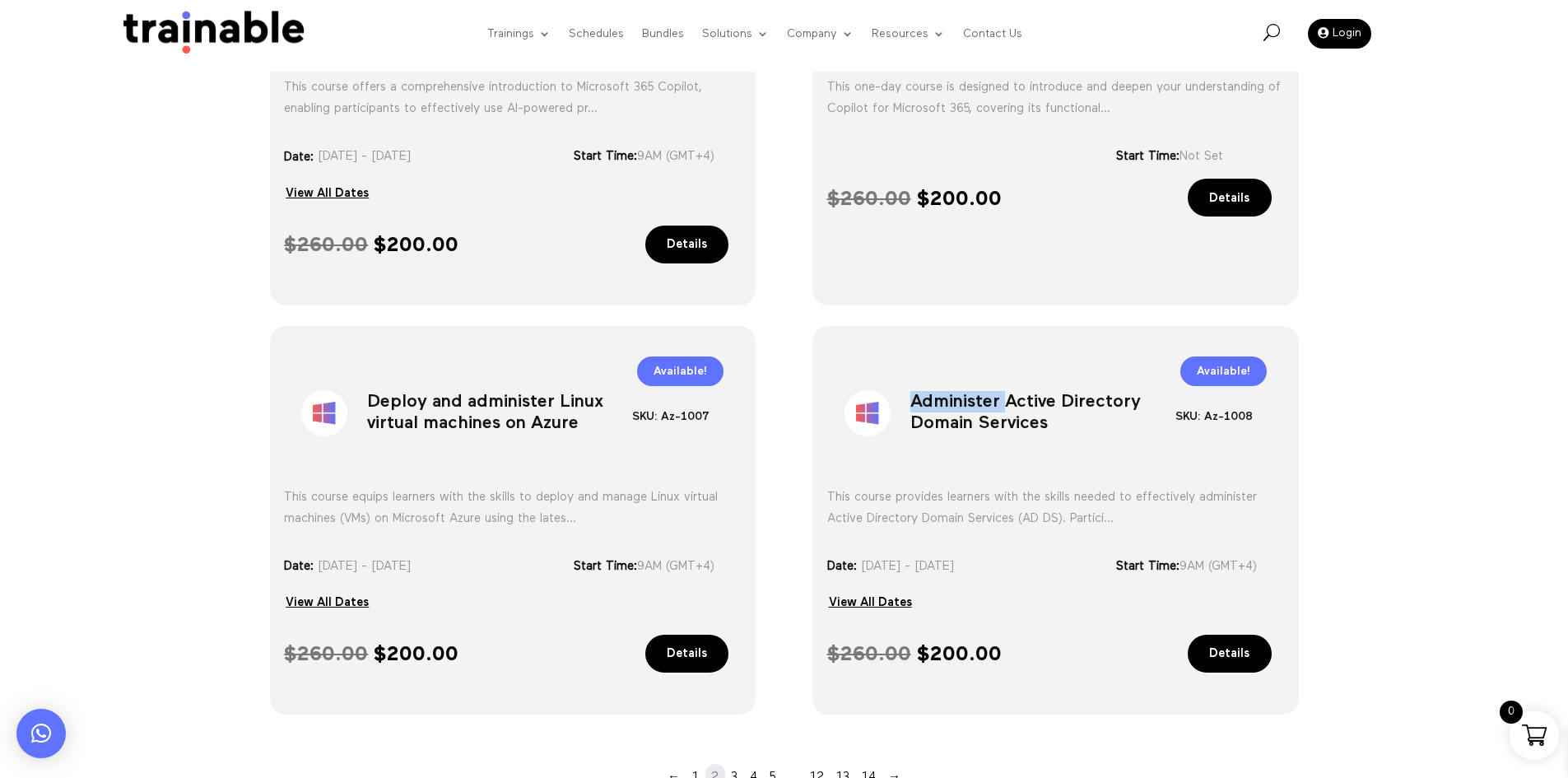
click at [950, 406] on h1 "Administer Active Directory Domain Services" at bounding box center [1043, 417] width 265 height 86
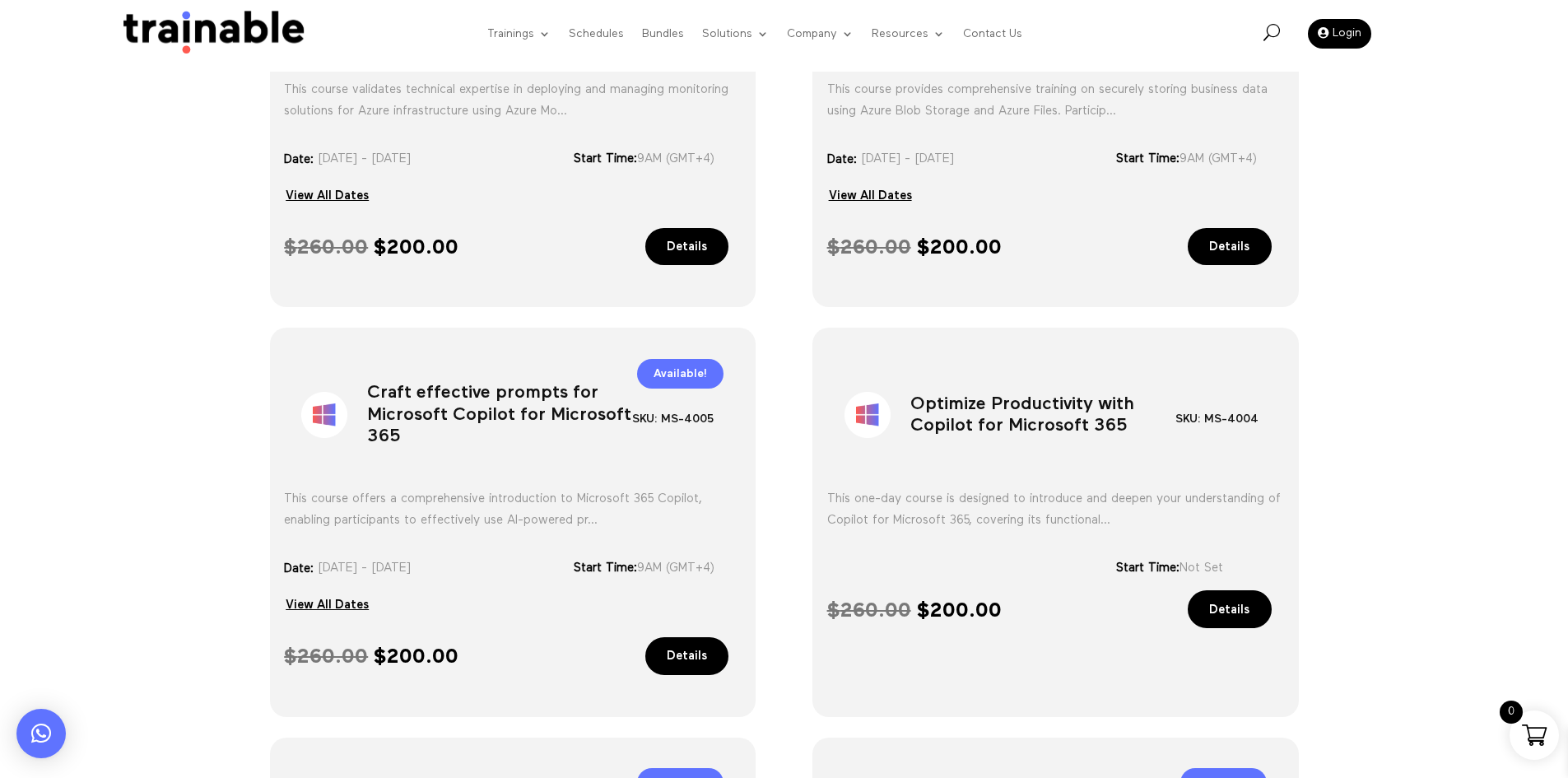
scroll to position [609, 0]
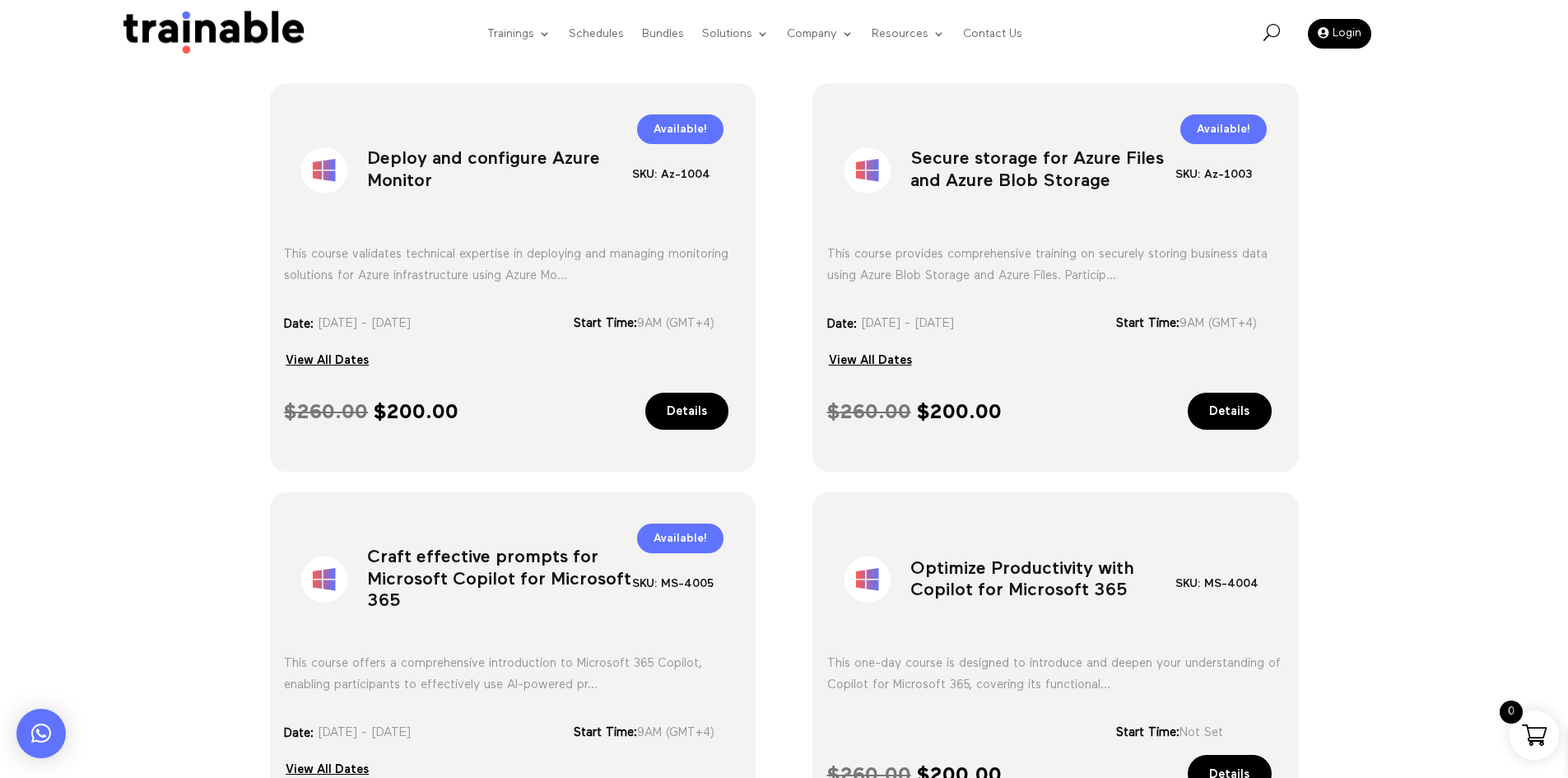
click at [952, 372] on div "Date: 28/Feb/2025 - 28/Feb/2025 13/Mar/2025 - 13/Mar/2025 View All Dates" at bounding box center [959, 346] width 264 height 68
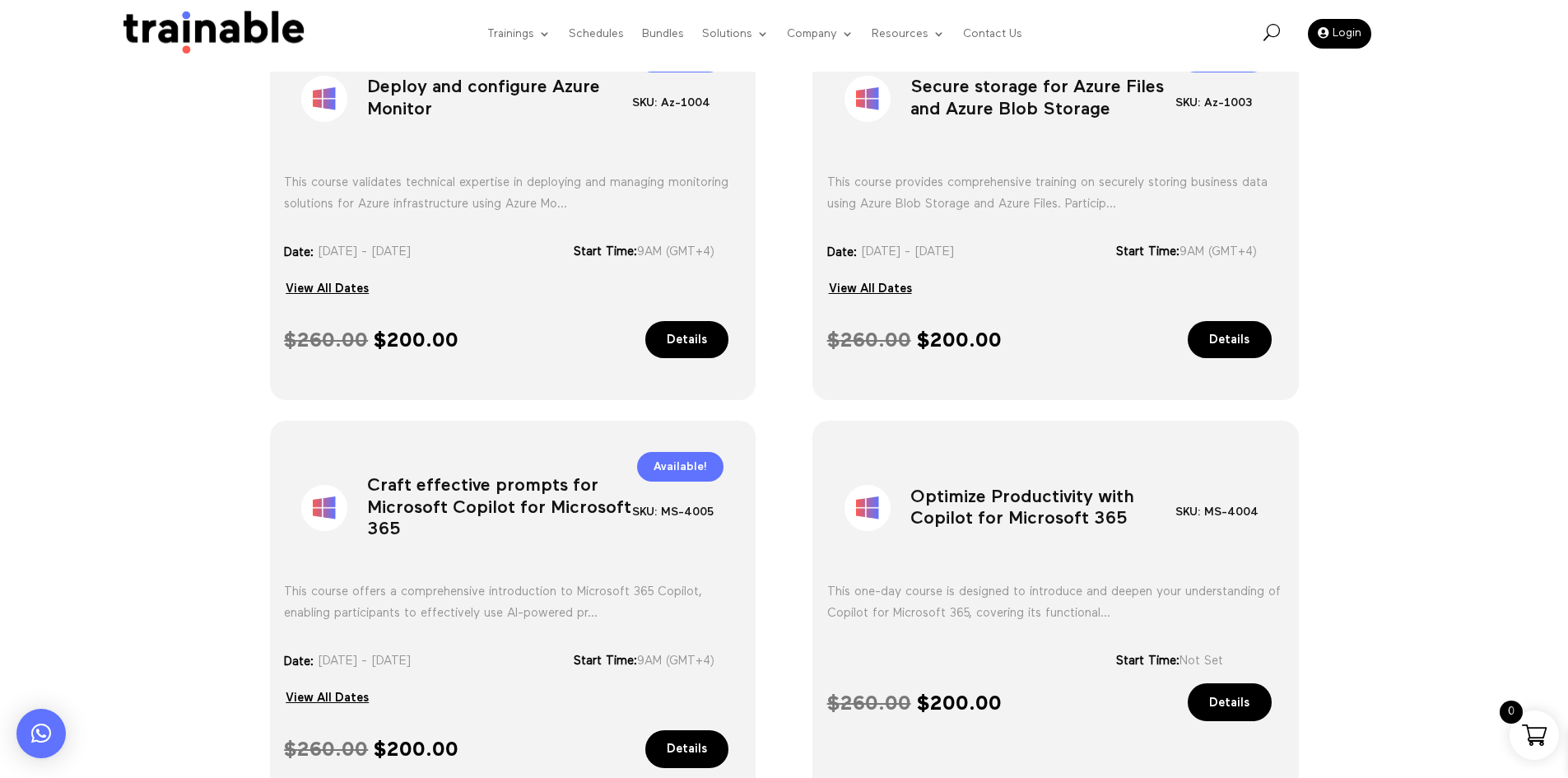
scroll to position [773, 0]
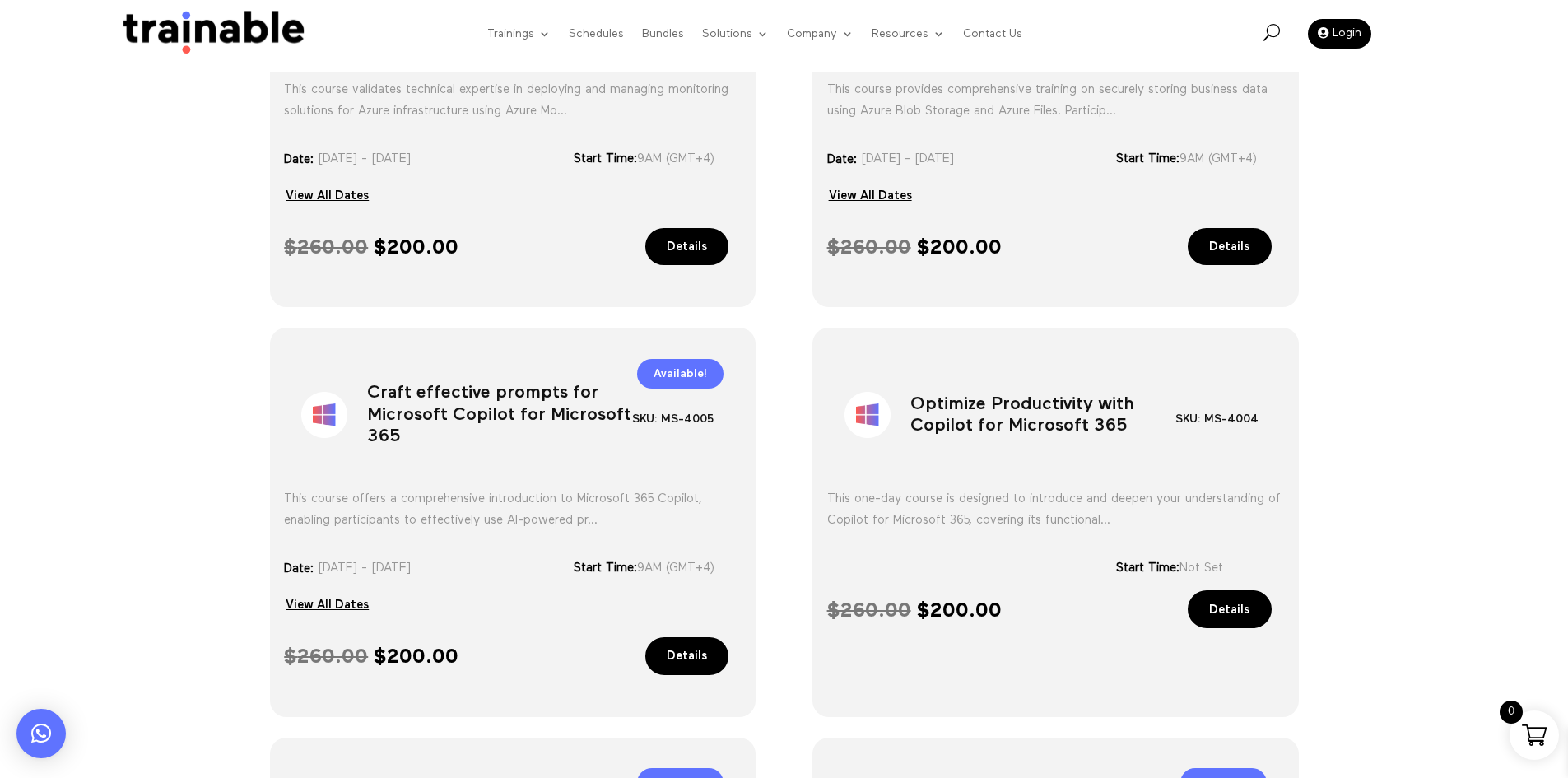
click at [897, 634] on div "$ 260.00 Original price was: $ 260.00. $ 200.00 Current price is: $ 200.00. Det…" at bounding box center [1055, 621] width 457 height 60
click at [894, 636] on div "$ 260.00 Original price was: $ 260.00. $ 200.00 Current price is: $ 200.00. Det…" at bounding box center [1055, 621] width 457 height 60
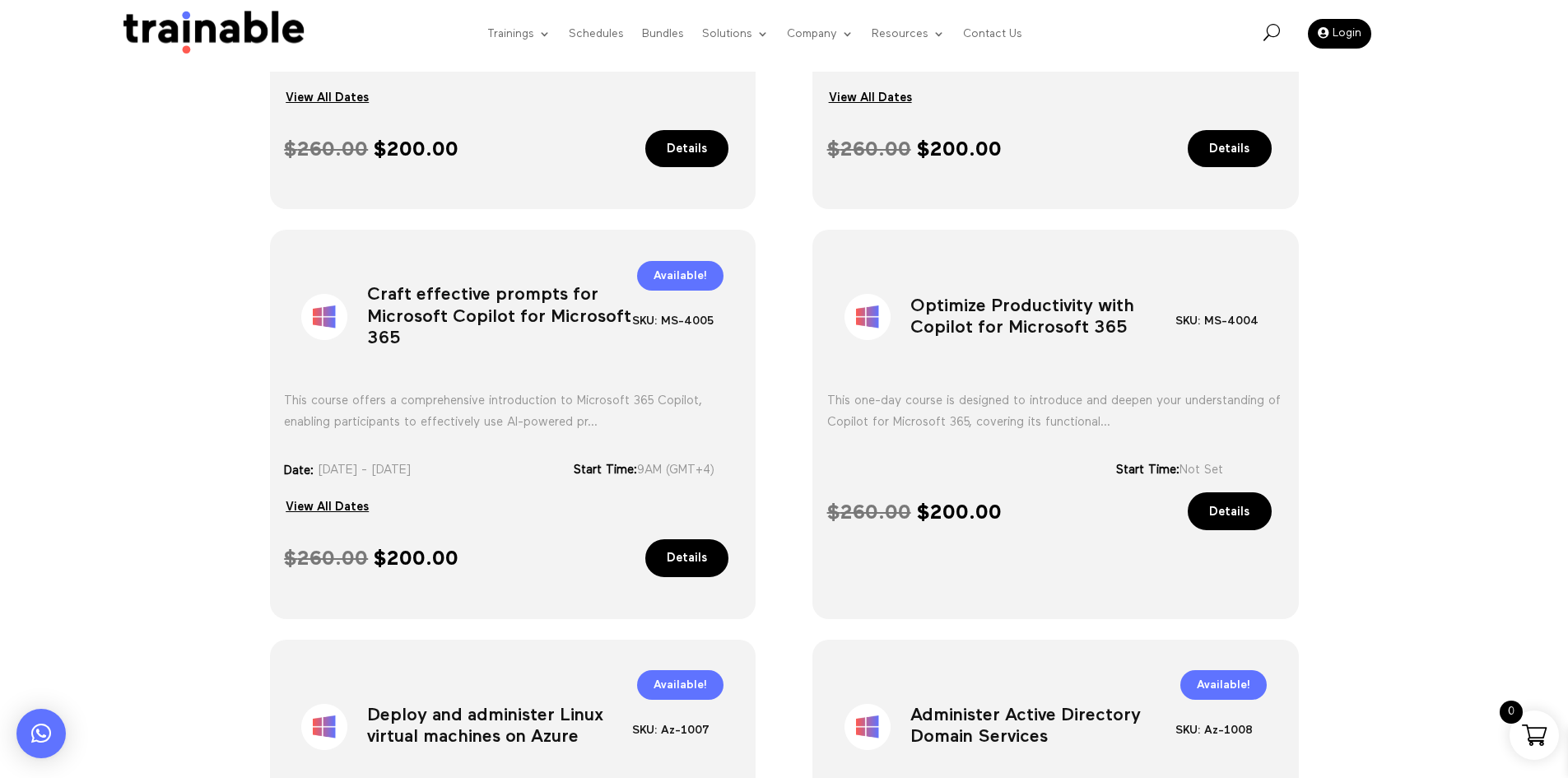
scroll to position [856, 0]
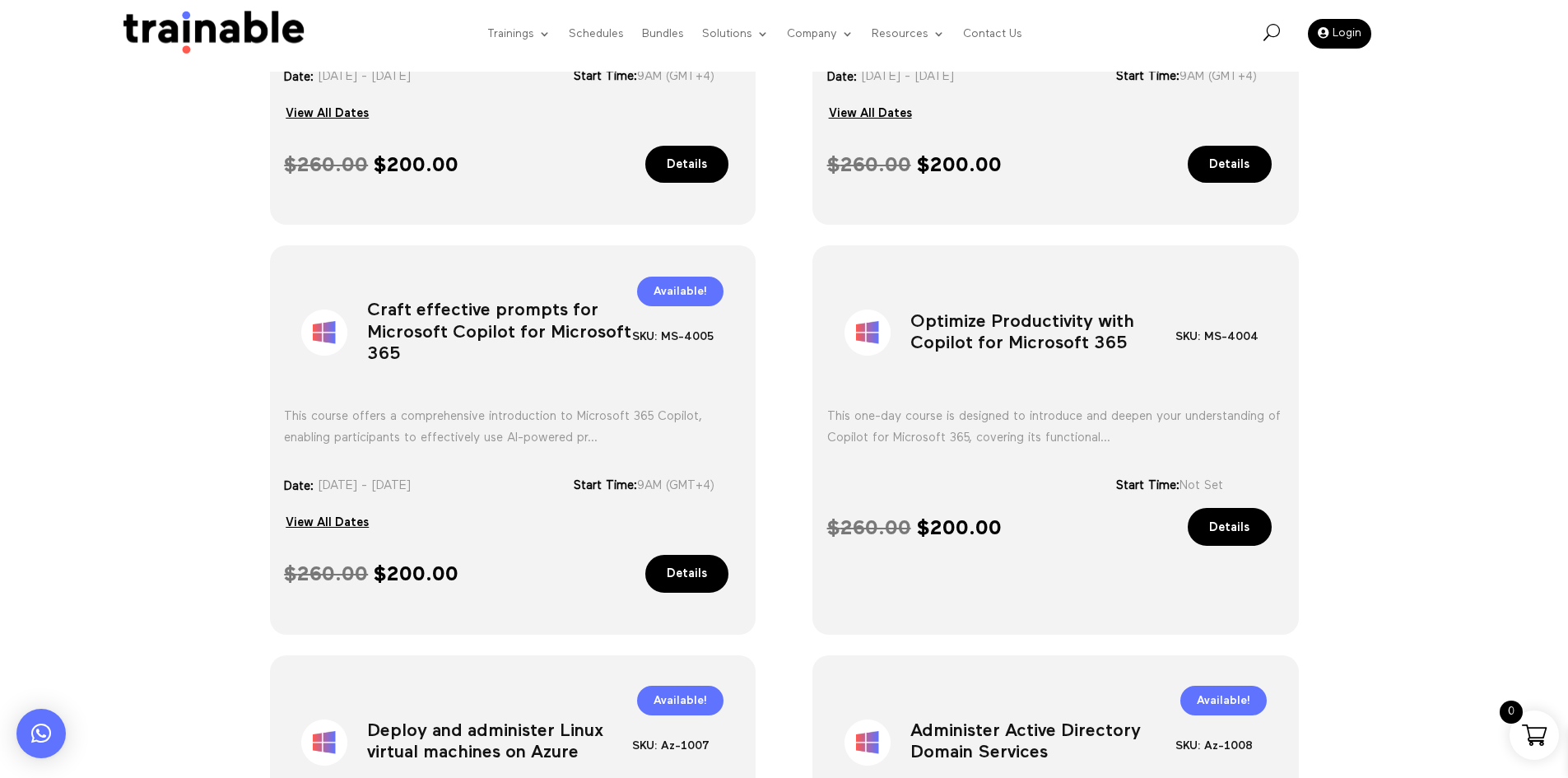
click at [966, 464] on div "This one-day course is designed to introduce and deepen your understanding of C…" at bounding box center [1055, 427] width 457 height 87
click at [980, 343] on h1 "Optimize Productivity with Copilot for Microsoft 365" at bounding box center [1043, 335] width 265 height 86
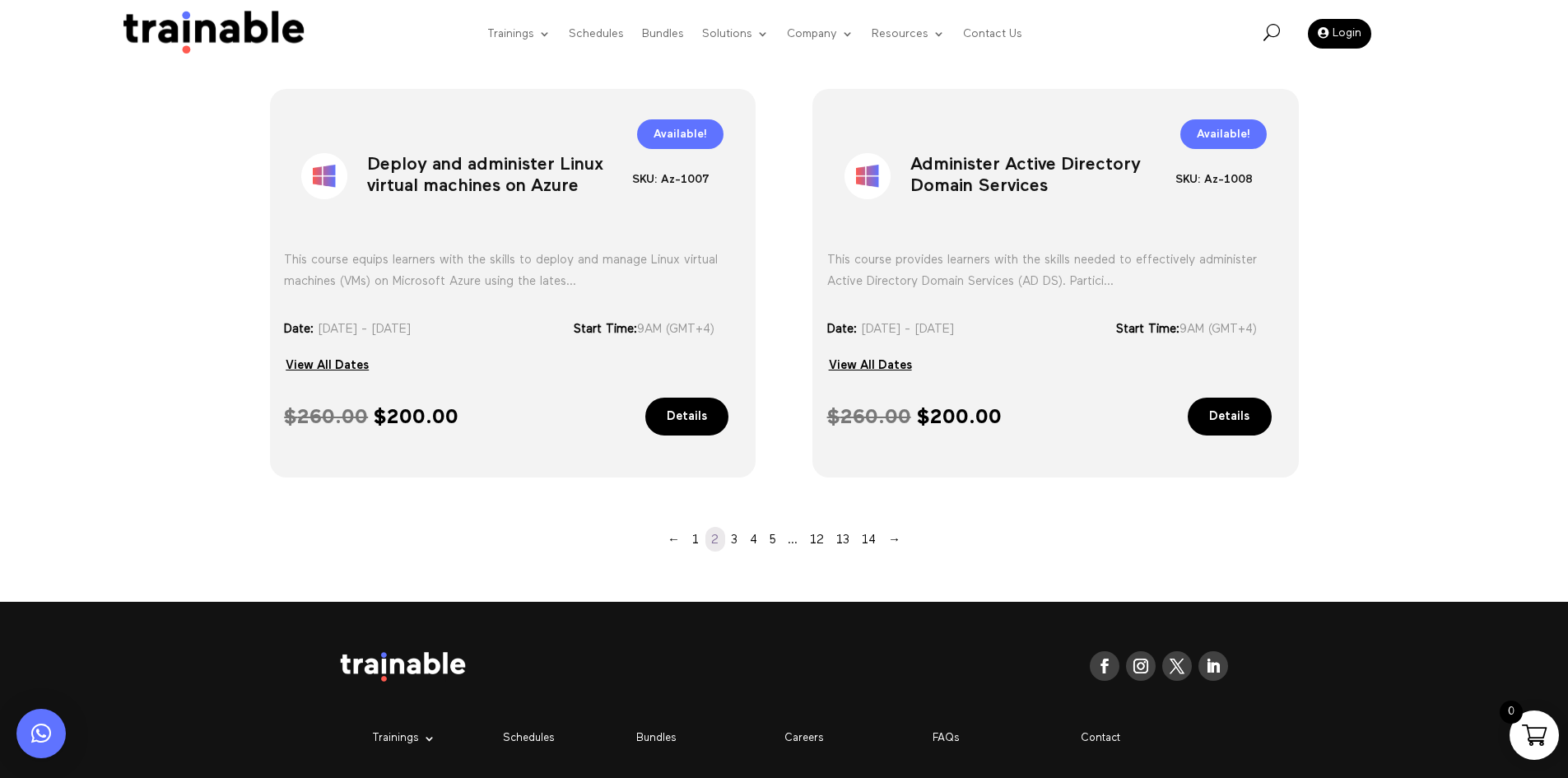
scroll to position [1432, 0]
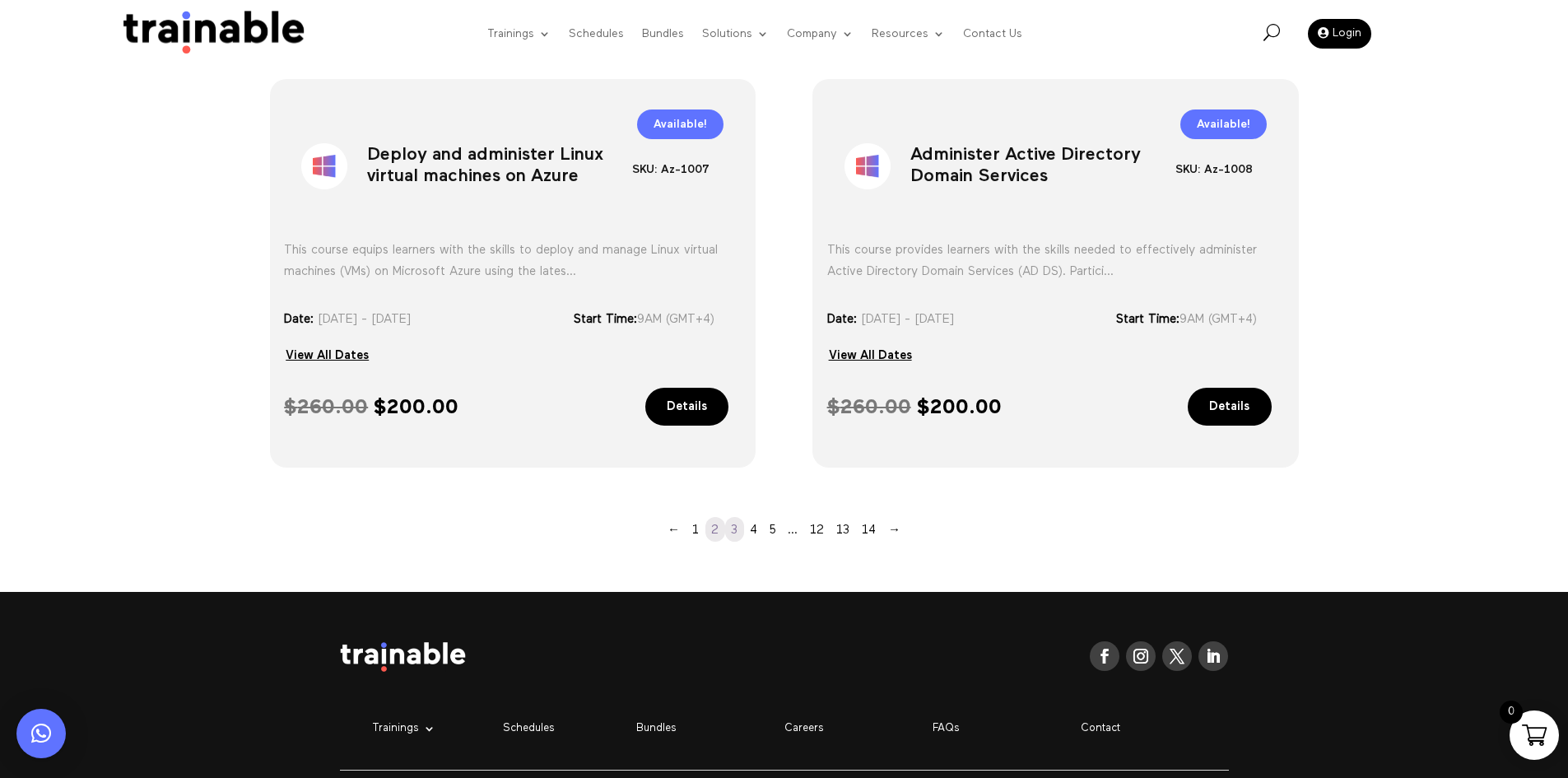
click at [738, 534] on link "3" at bounding box center [734, 530] width 19 height 25
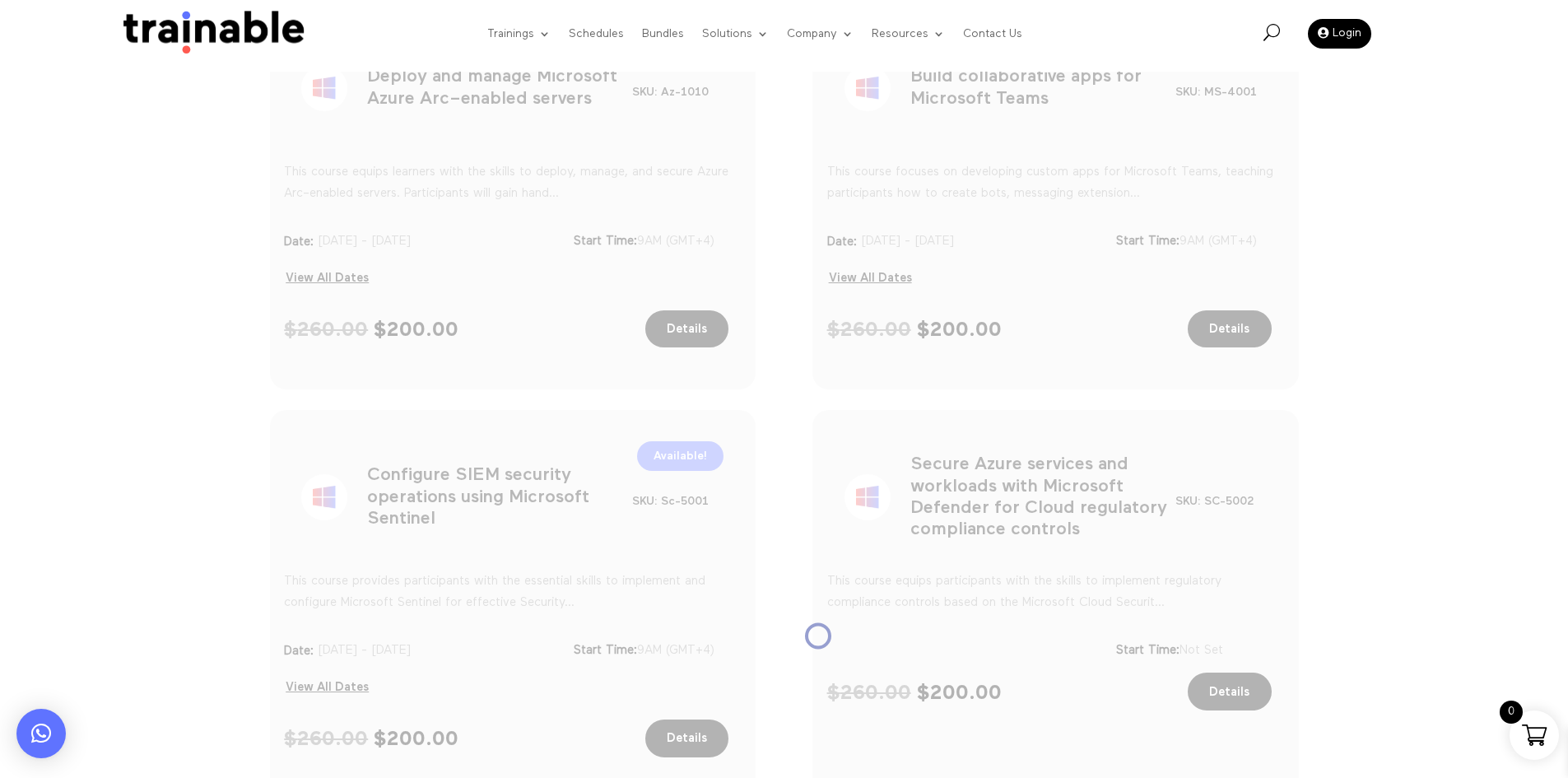
scroll to position [444, 0]
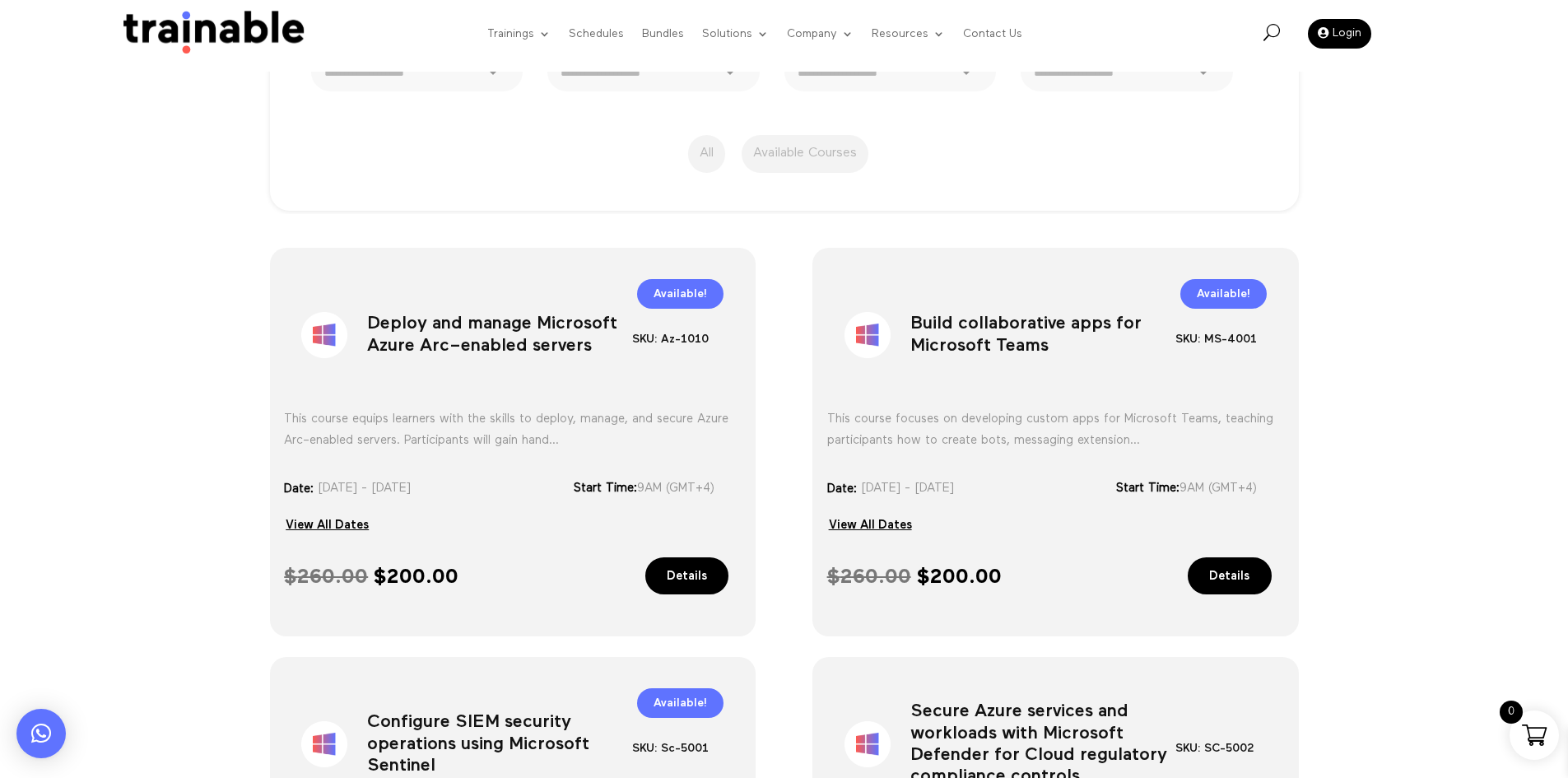
click at [403, 335] on h1 "Deploy and manage Microsoft Azure Arc–enabled servers" at bounding box center [499, 338] width 265 height 86
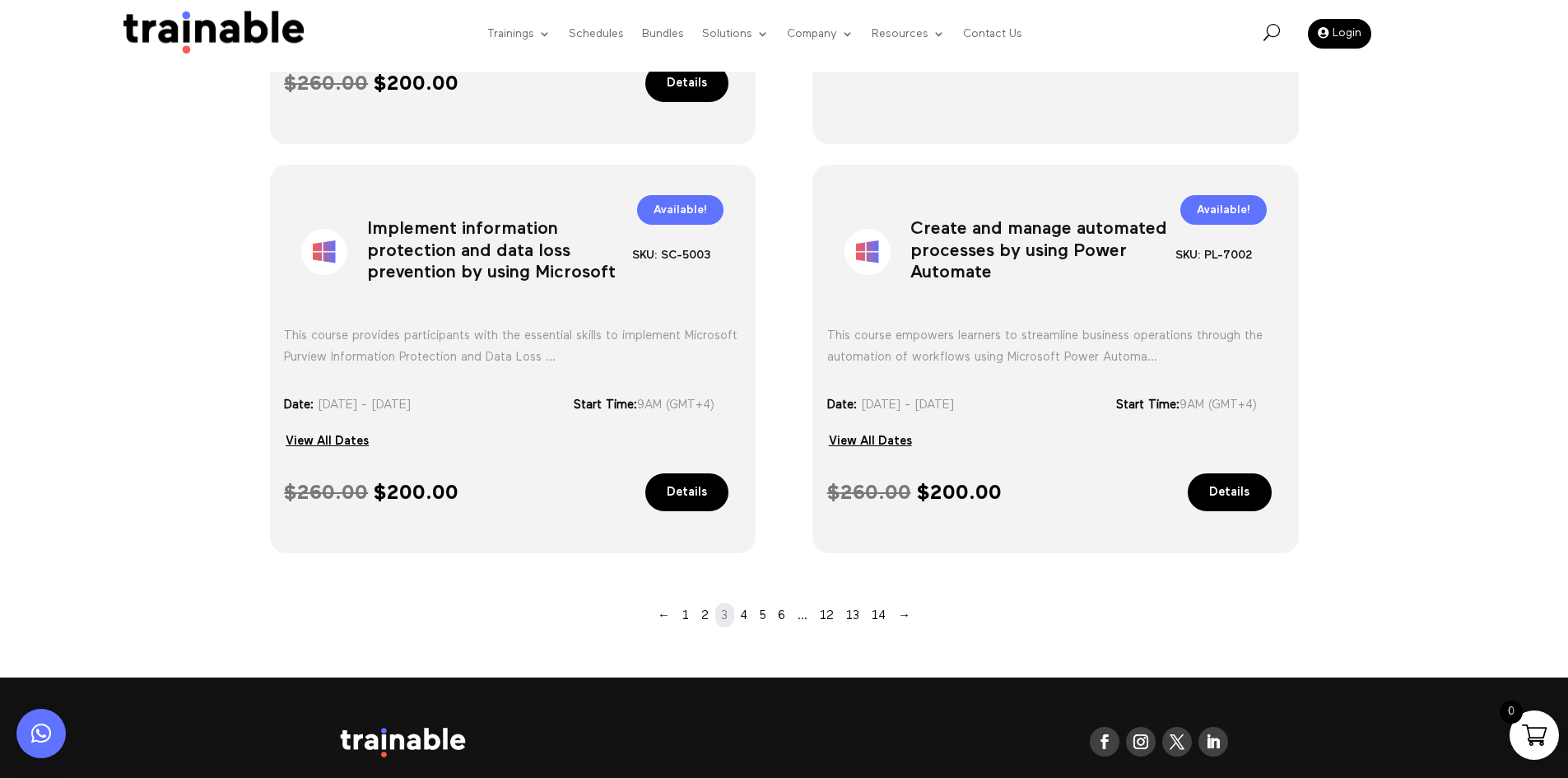
scroll to position [1350, 0]
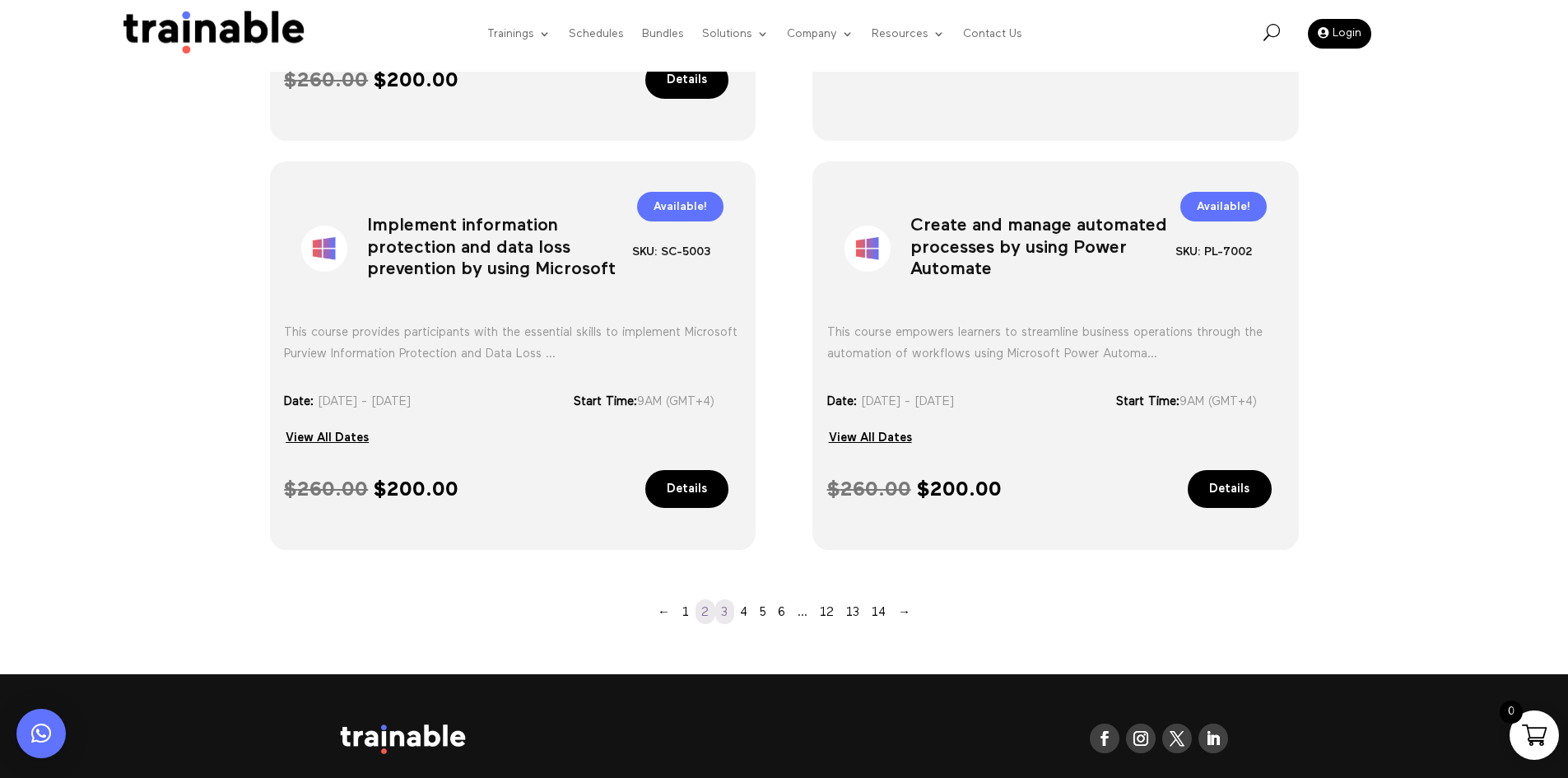
click at [702, 609] on link "2" at bounding box center [706, 612] width 20 height 25
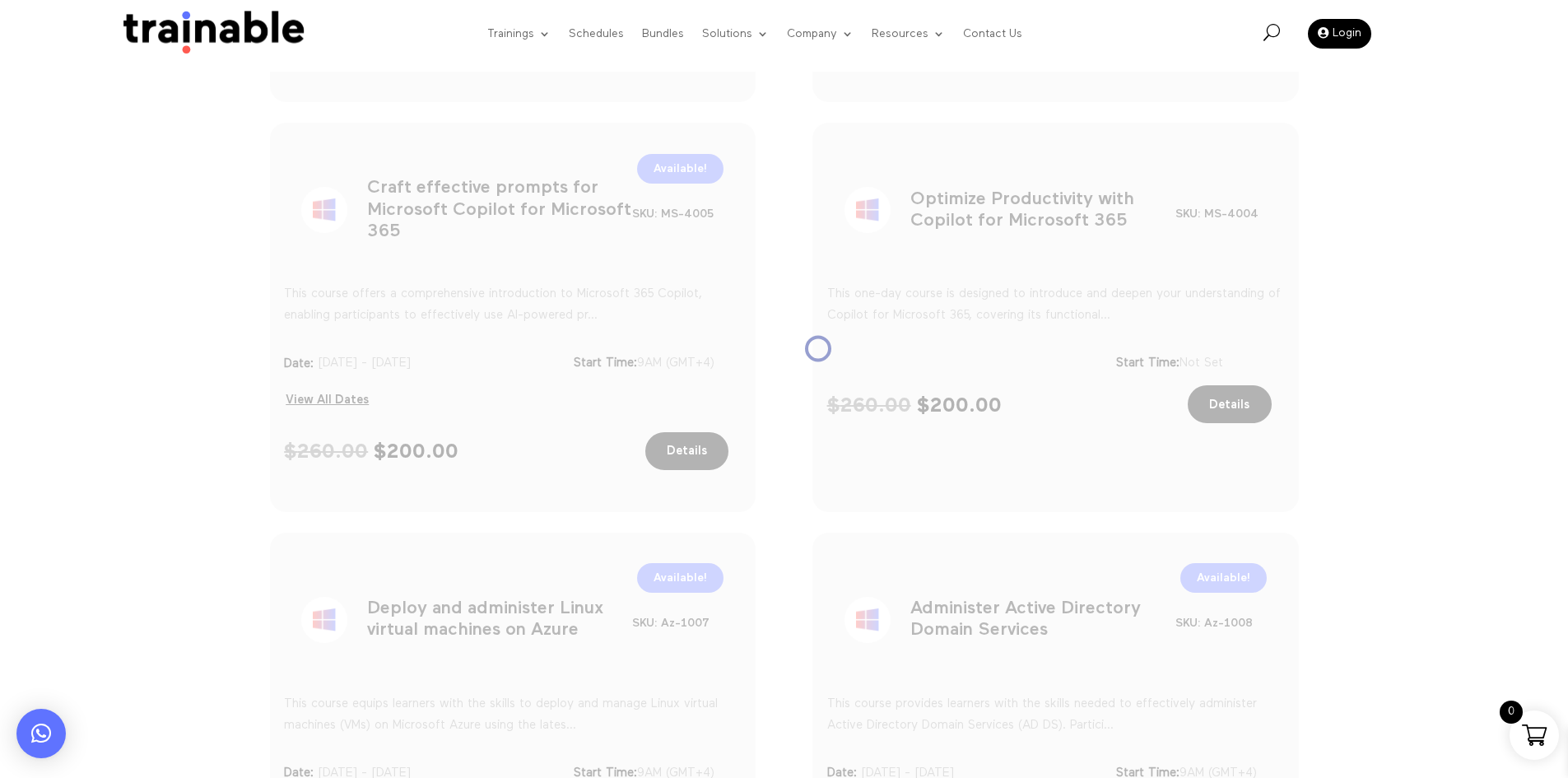
scroll to position [1267, 0]
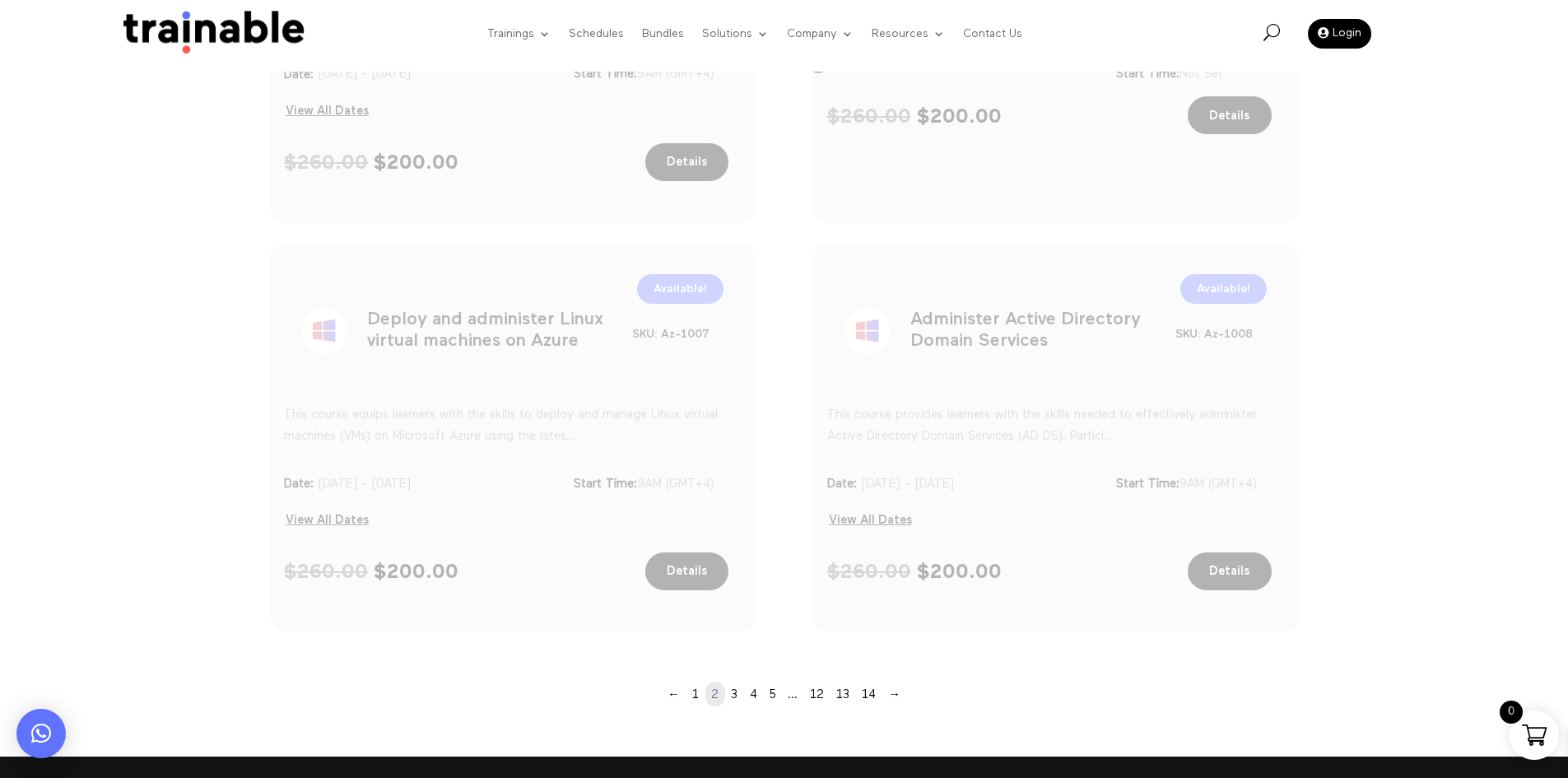
click at [969, 314] on h1 "Administer Active Directory Domain Services" at bounding box center [1043, 334] width 265 height 86
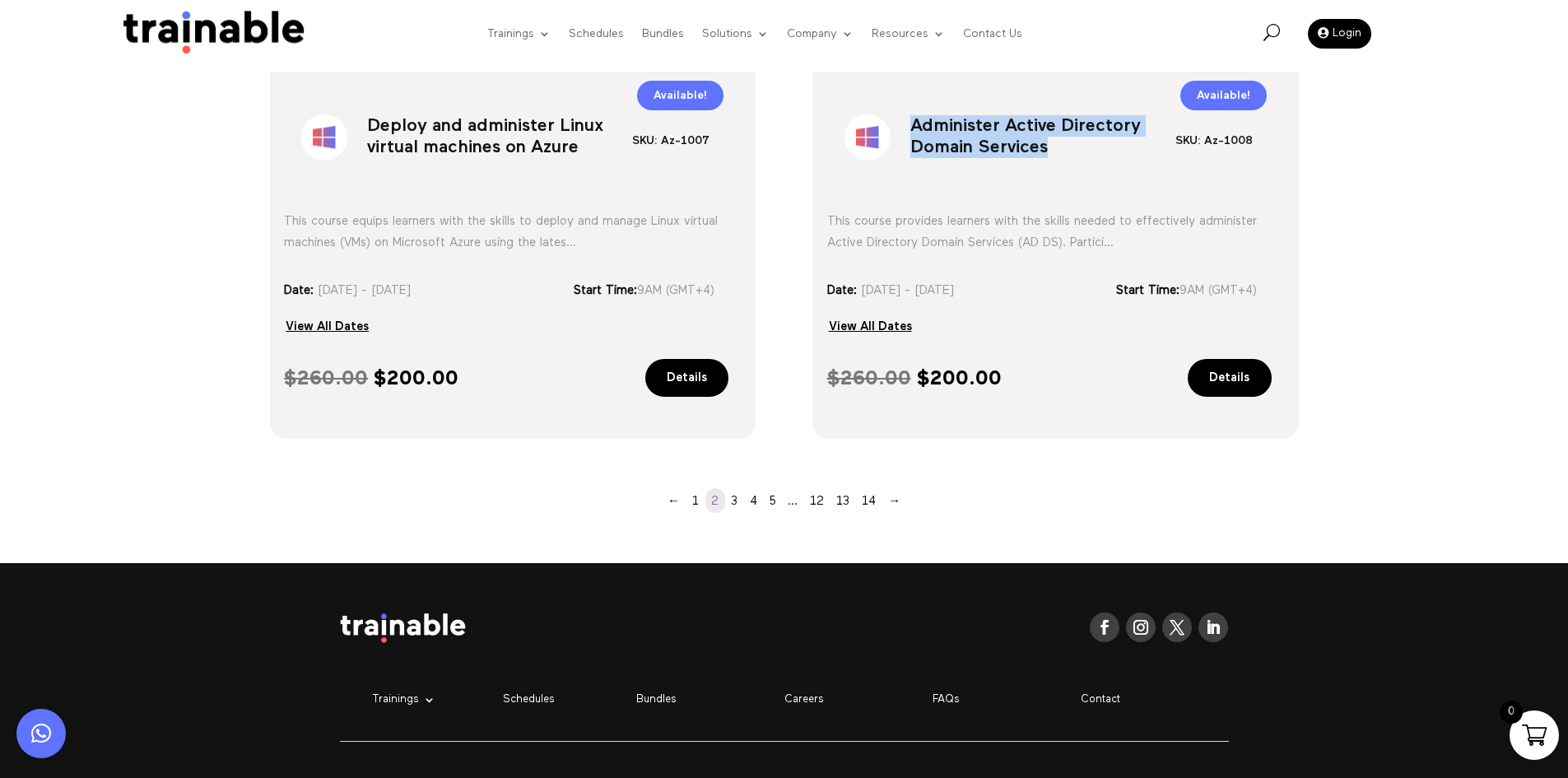
scroll to position [1432, 0]
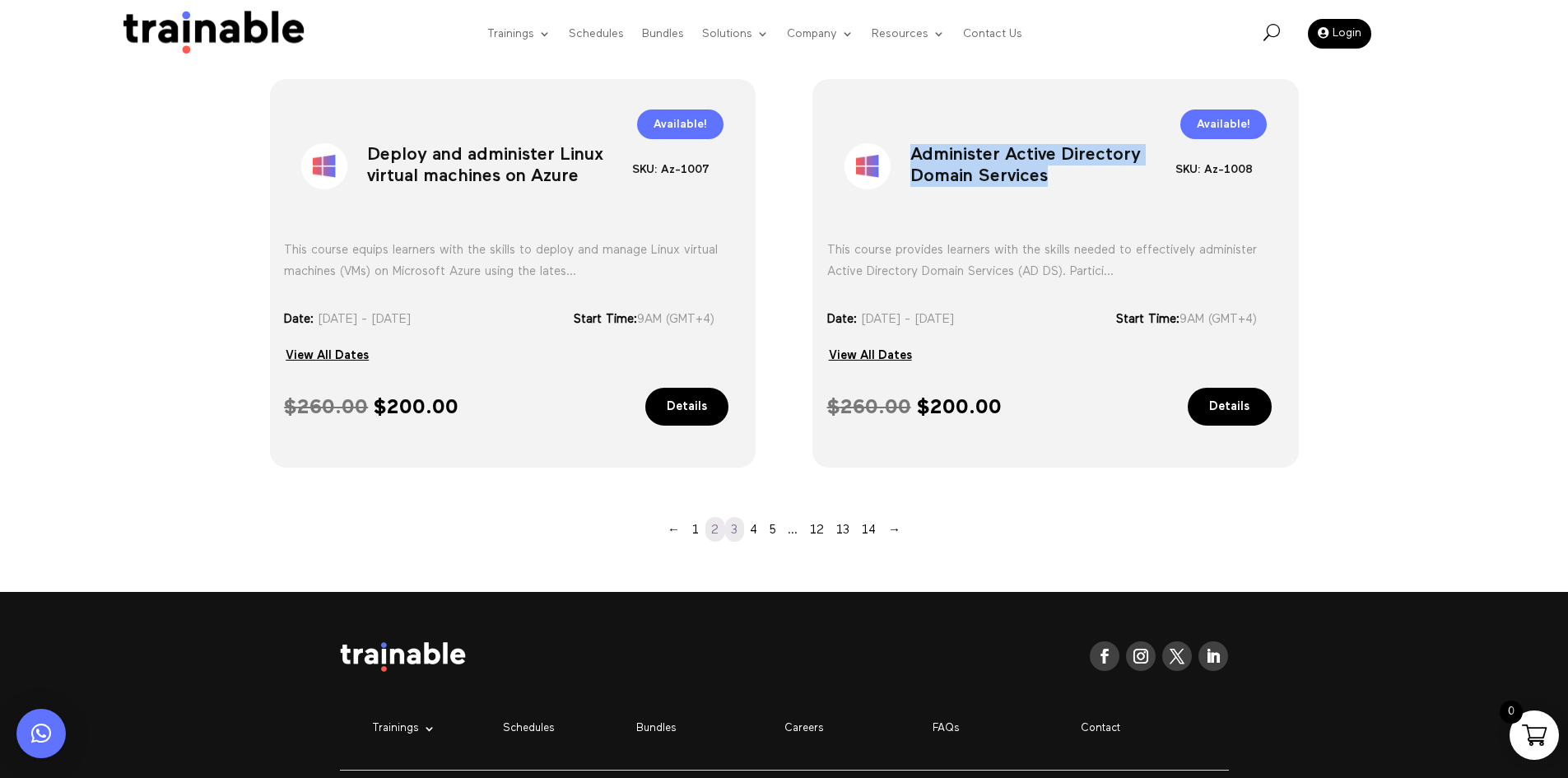
click at [733, 535] on link "3" at bounding box center [734, 530] width 19 height 25
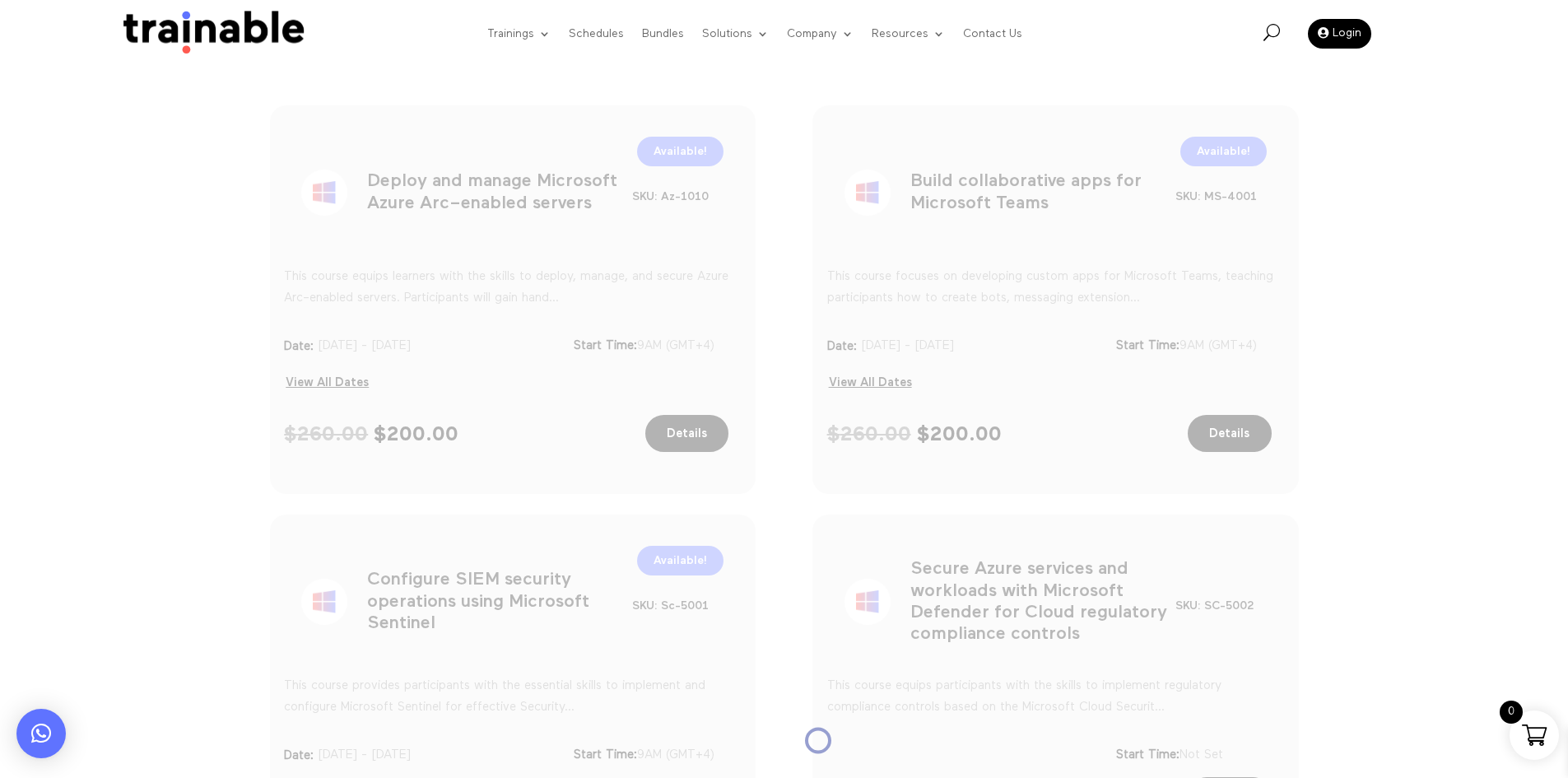
scroll to position [444, 0]
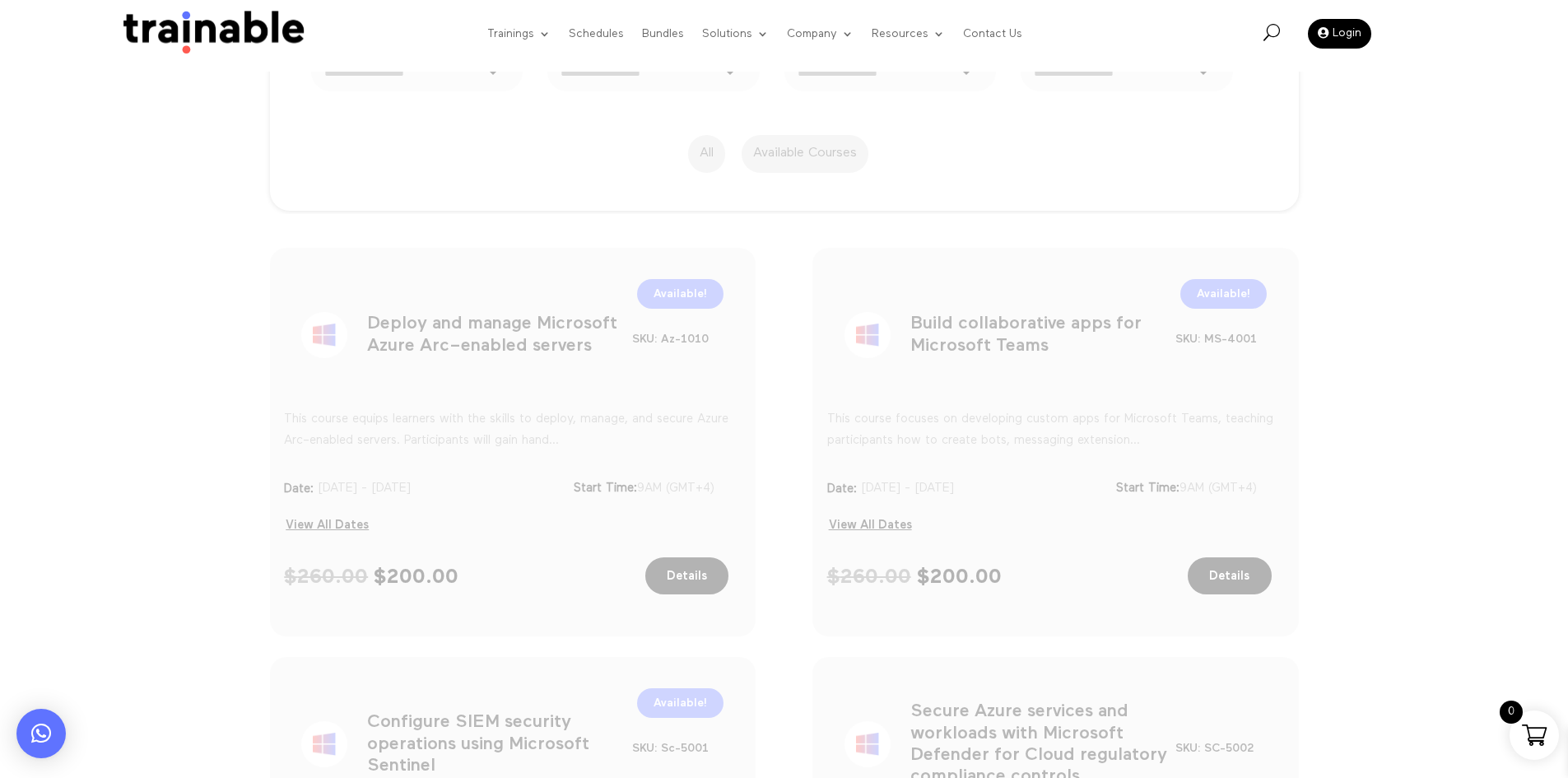
click at [513, 356] on h1 "Deploy and manage Microsoft Azure Arc–enabled servers" at bounding box center [499, 338] width 265 height 86
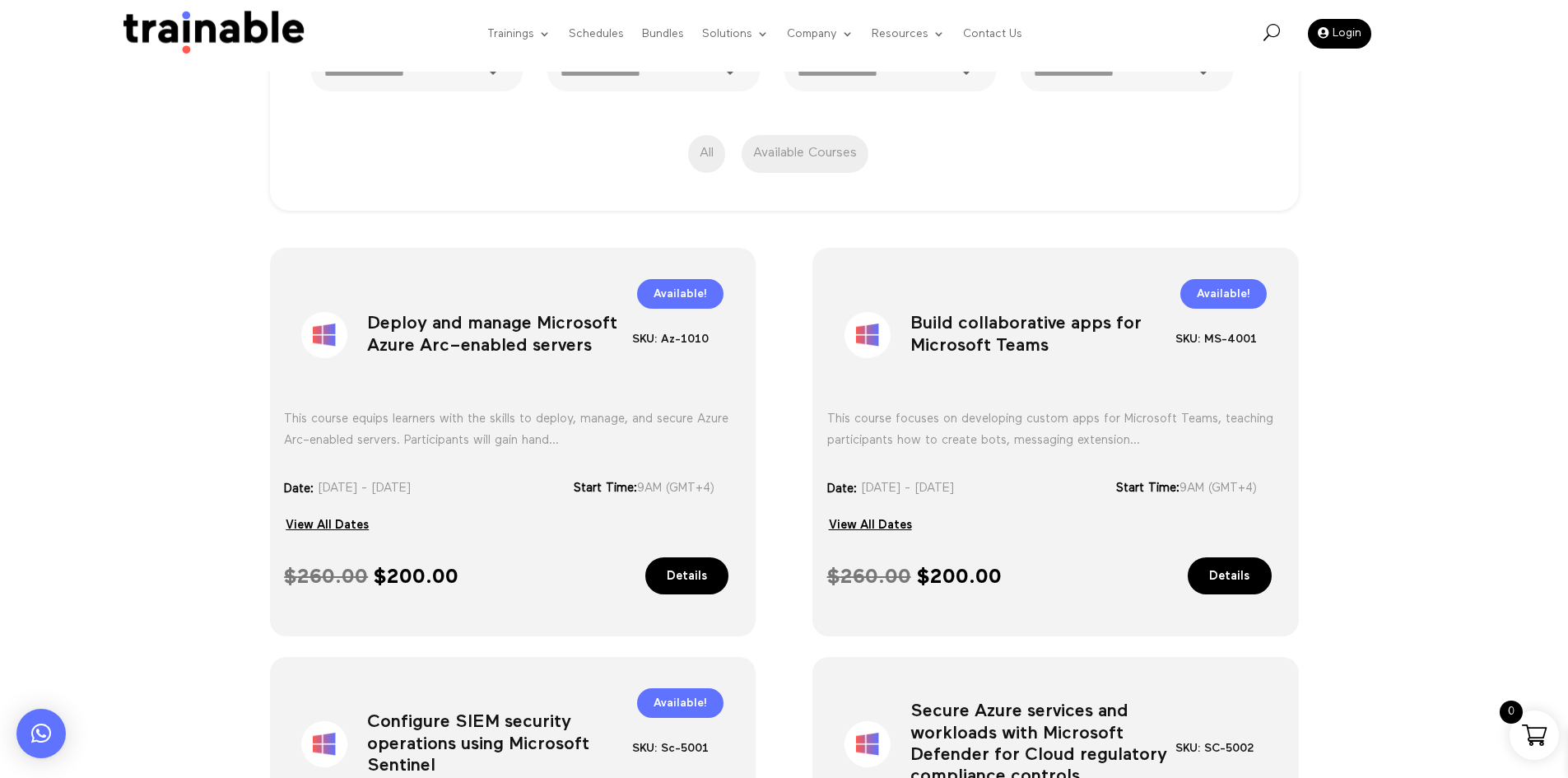
click at [1080, 363] on h1 "Build collaborative apps for Microsoft Teams" at bounding box center [1043, 338] width 265 height 86
click at [1072, 351] on h1 "Build collaborative apps for Microsoft Teams" at bounding box center [1043, 338] width 265 height 86
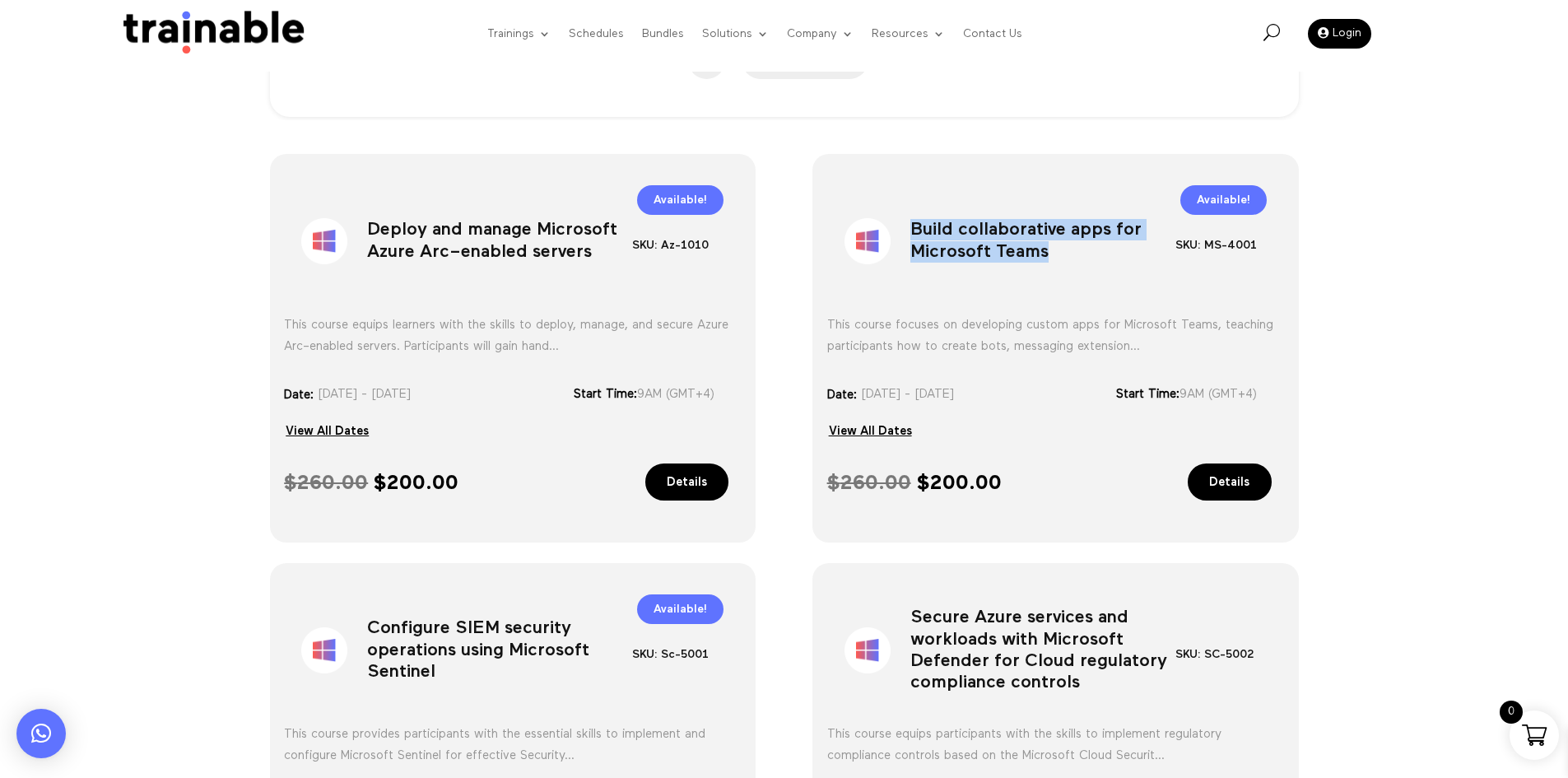
scroll to position [609, 0]
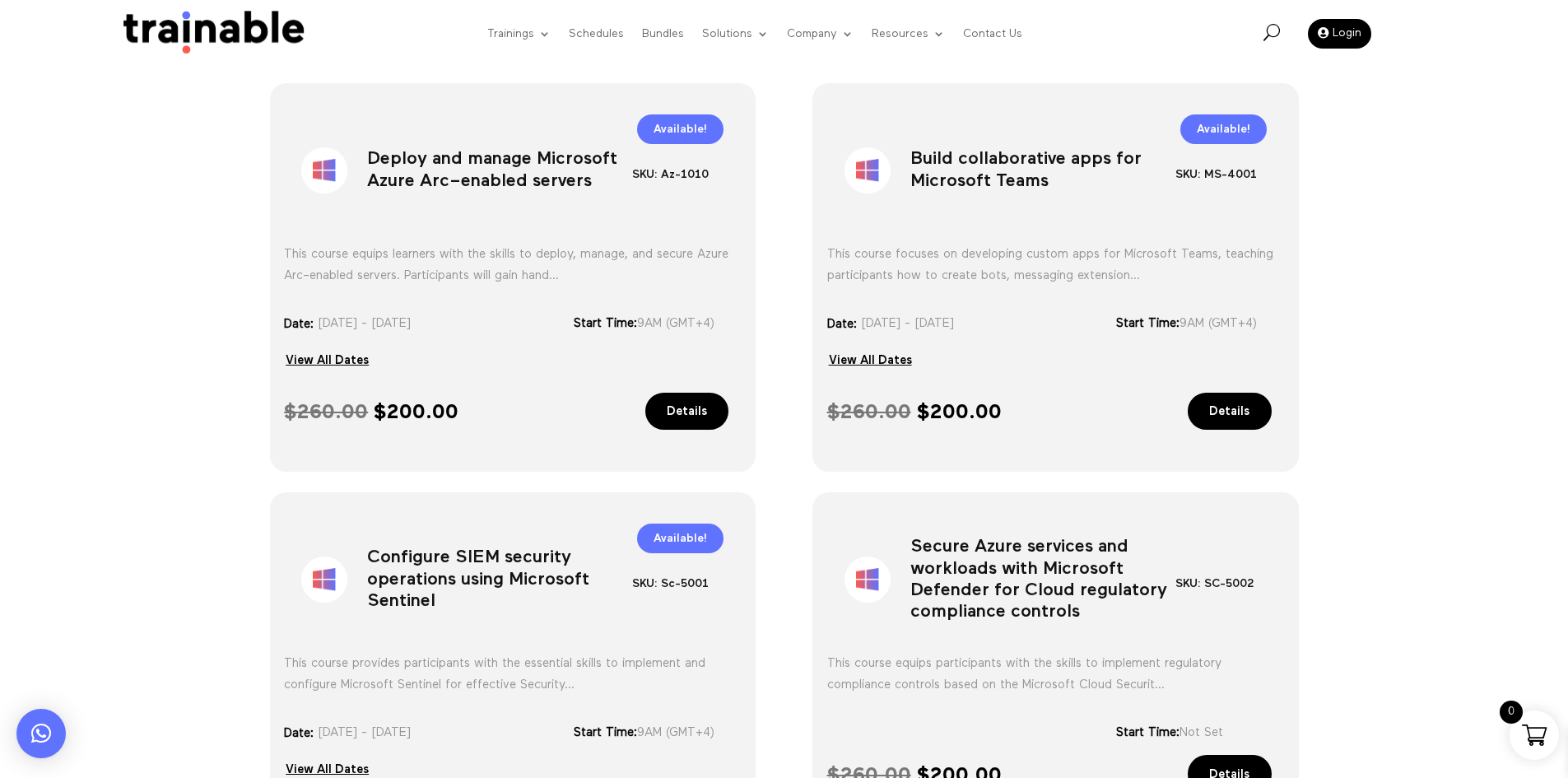
click at [486, 567] on h1 "Configure SIEM security operations using Microsoft Sentinel" at bounding box center [499, 583] width 265 height 86
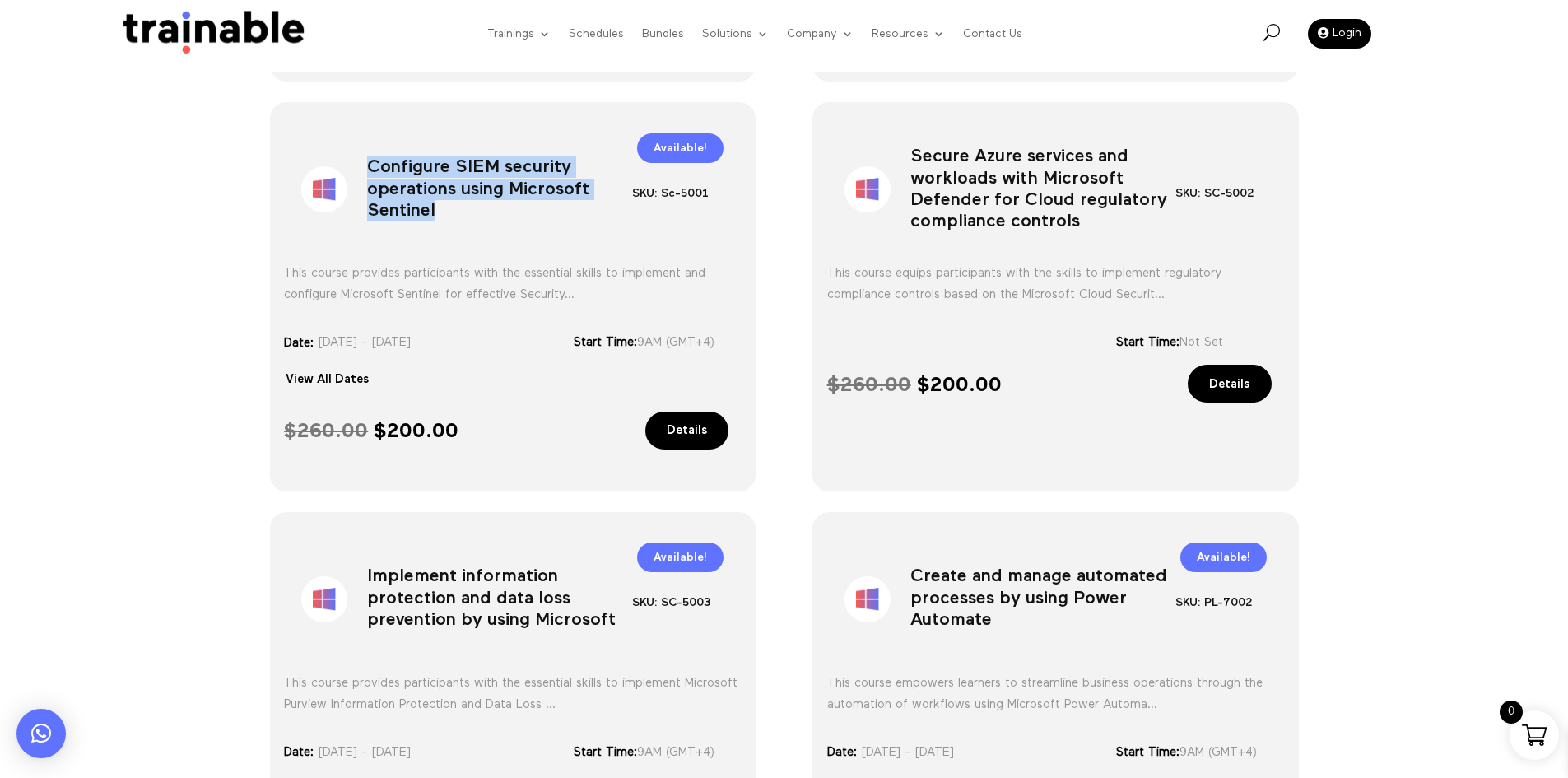
scroll to position [1021, 0]
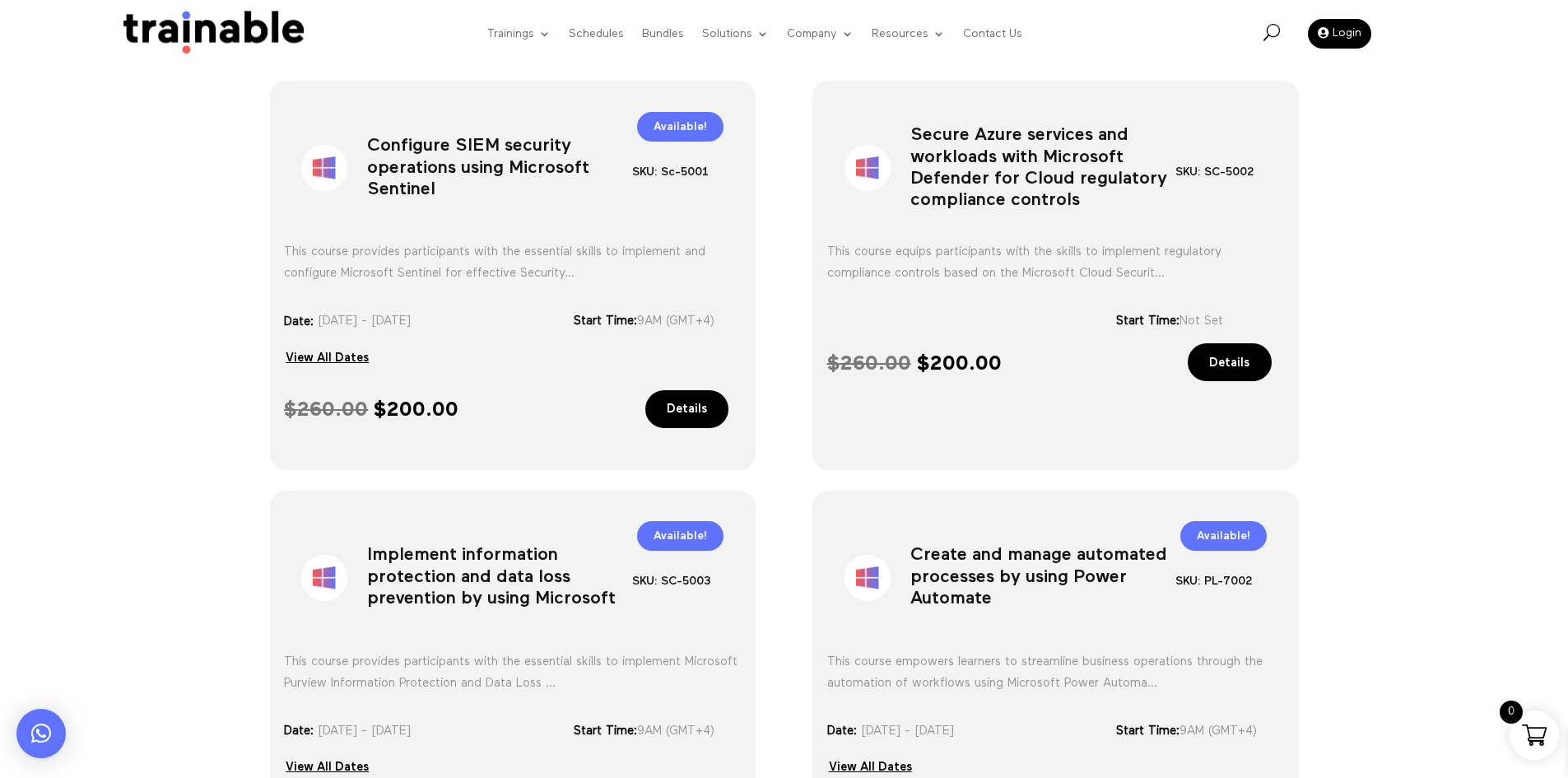
click at [1015, 171] on h1 "Secure Azure services and workloads with Microsoft Defender for Cloud regulator…" at bounding box center [1043, 171] width 265 height 86
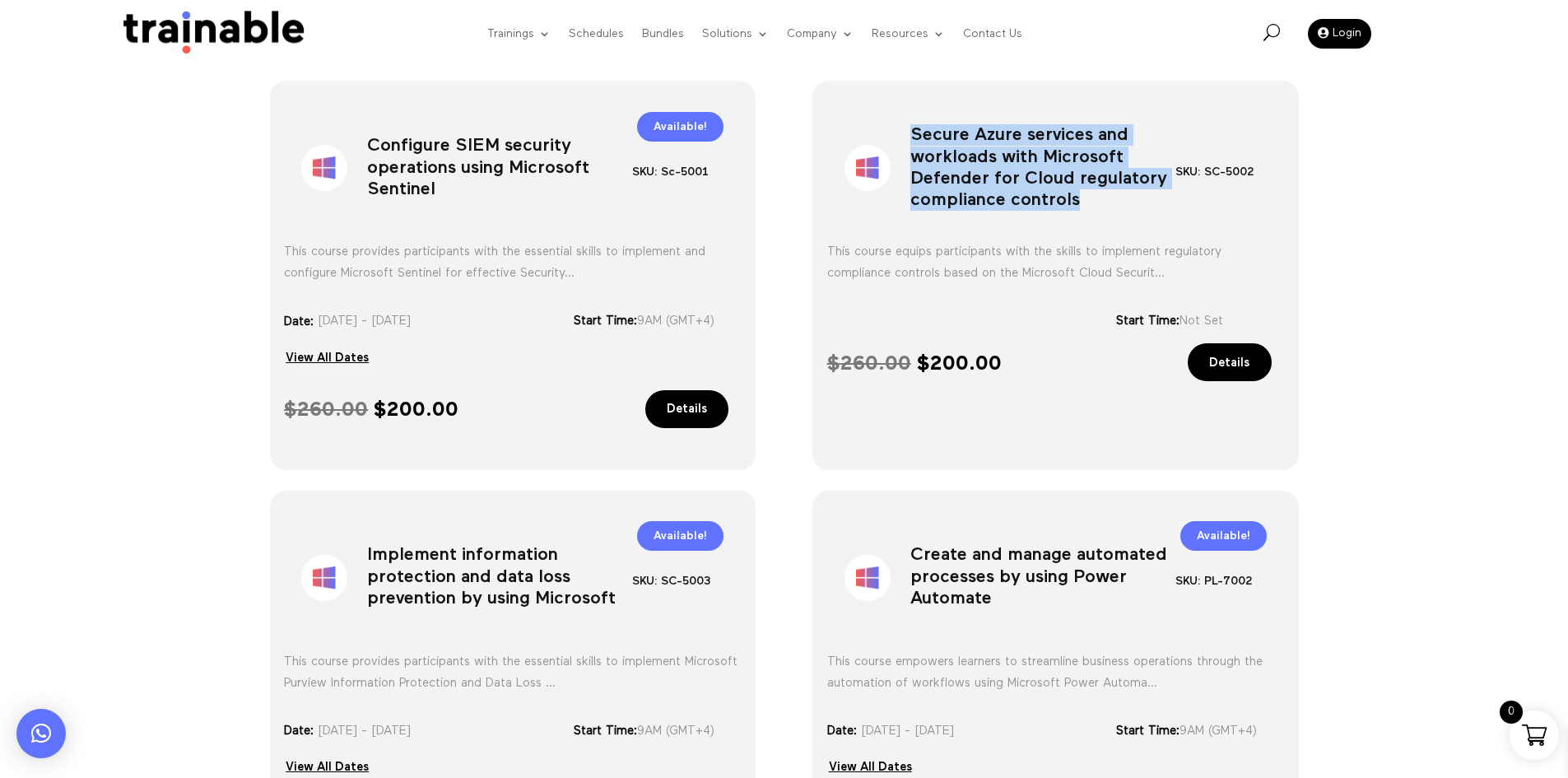
click at [1015, 171] on h1 "Secure Azure services and workloads with Microsoft Defender for Cloud regulator…" at bounding box center [1043, 171] width 265 height 86
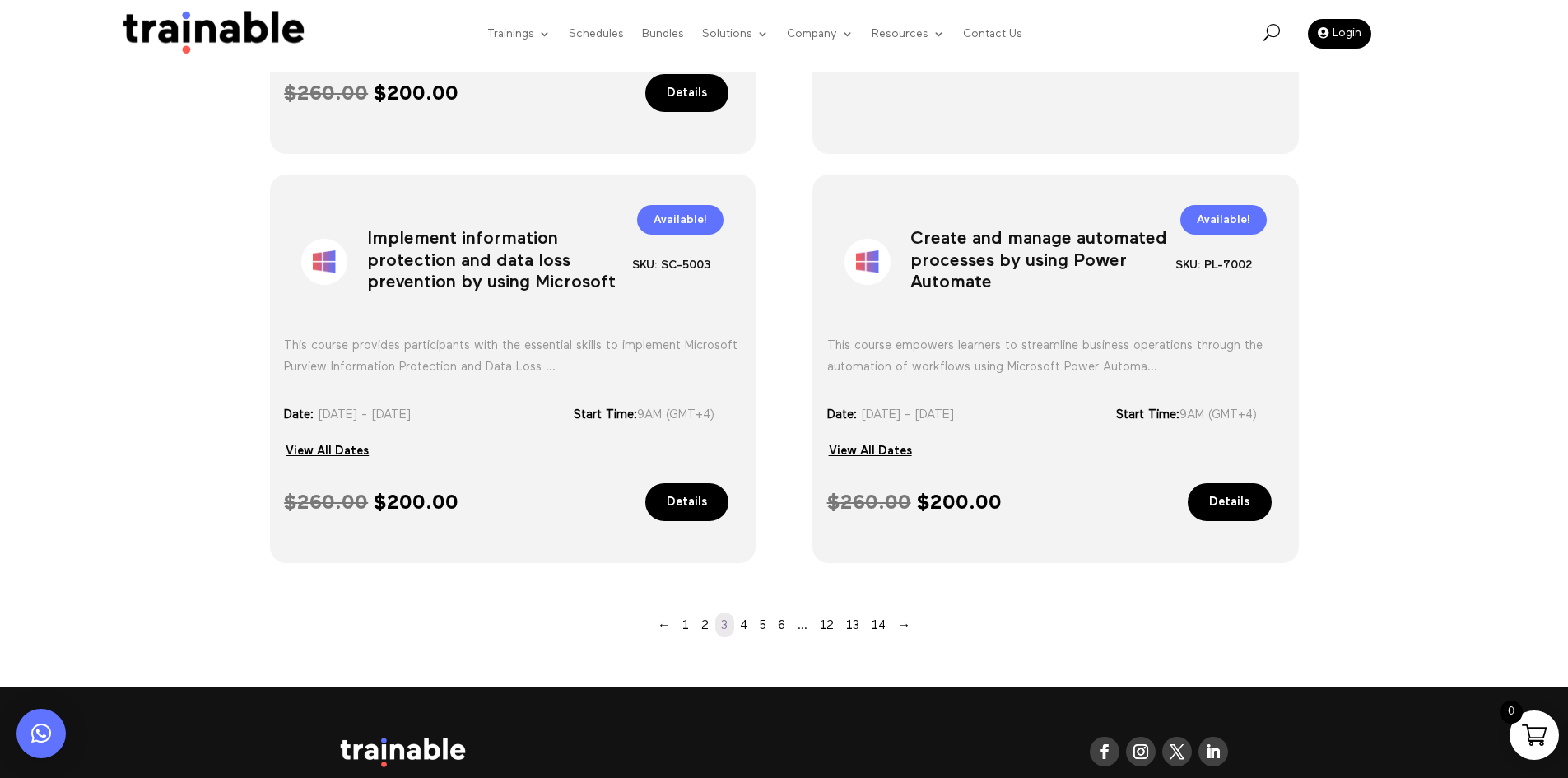
scroll to position [1350, 0]
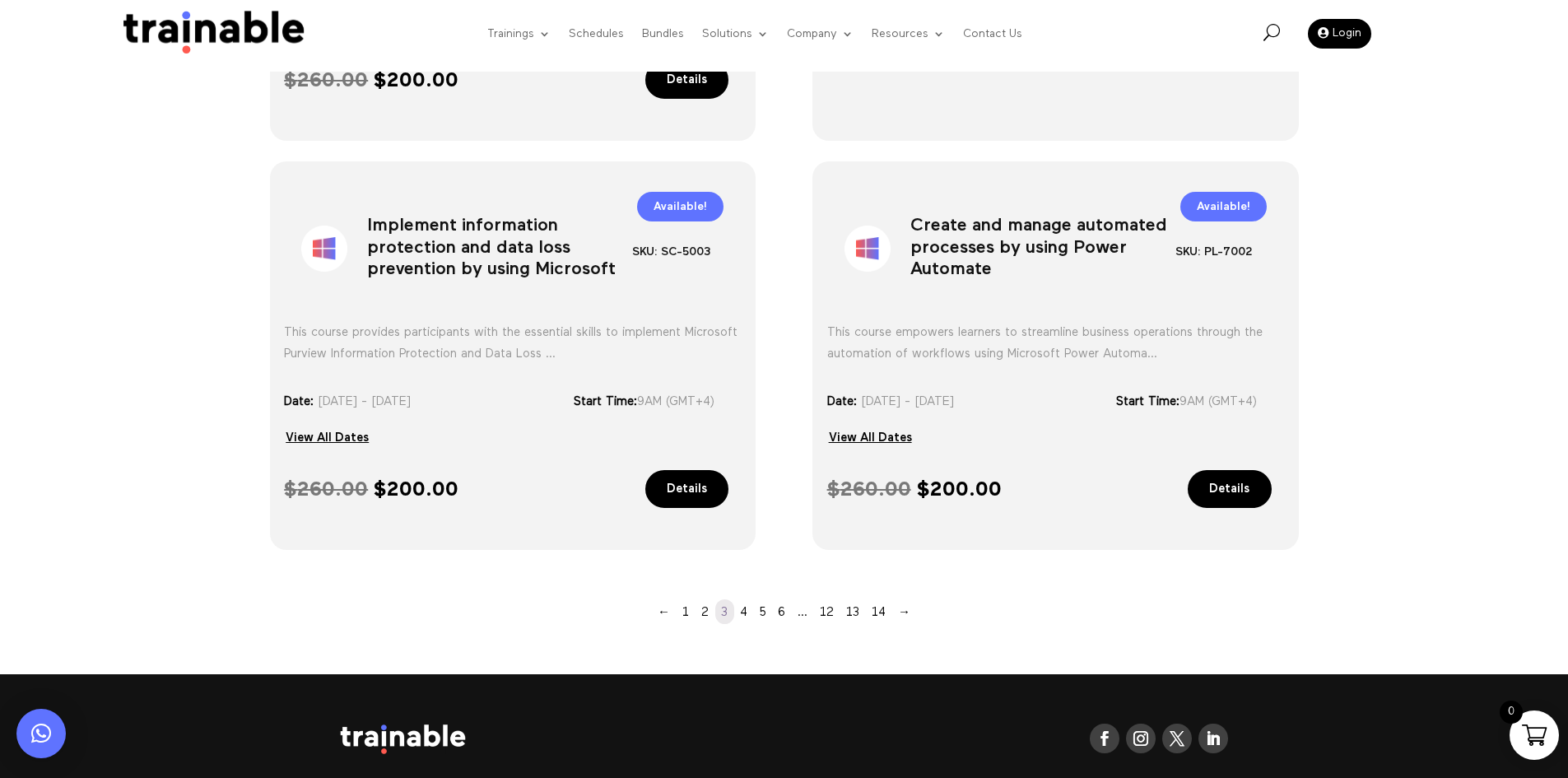
click at [521, 269] on h1 "Implement information protection and data loss prevention by using Microsoft" at bounding box center [499, 252] width 265 height 86
click at [521, 269] on h1 "Implement information protection and data loss prevention by using Microsoft" at bounding box center [499, 252] width 265 height 86
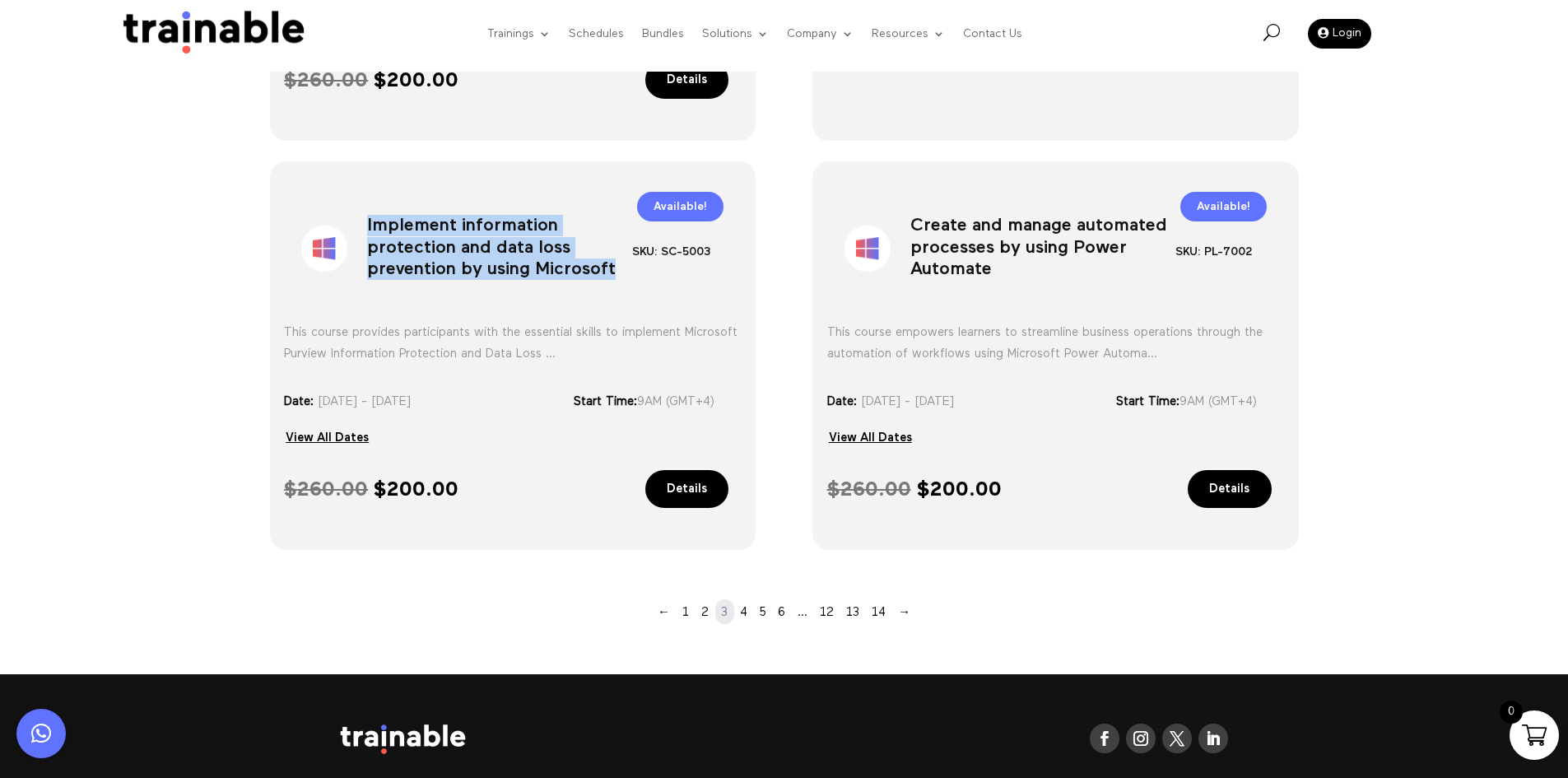
click at [520, 268] on h1 "Implement information protection and data loss prevention by using Microsoft" at bounding box center [499, 252] width 265 height 86
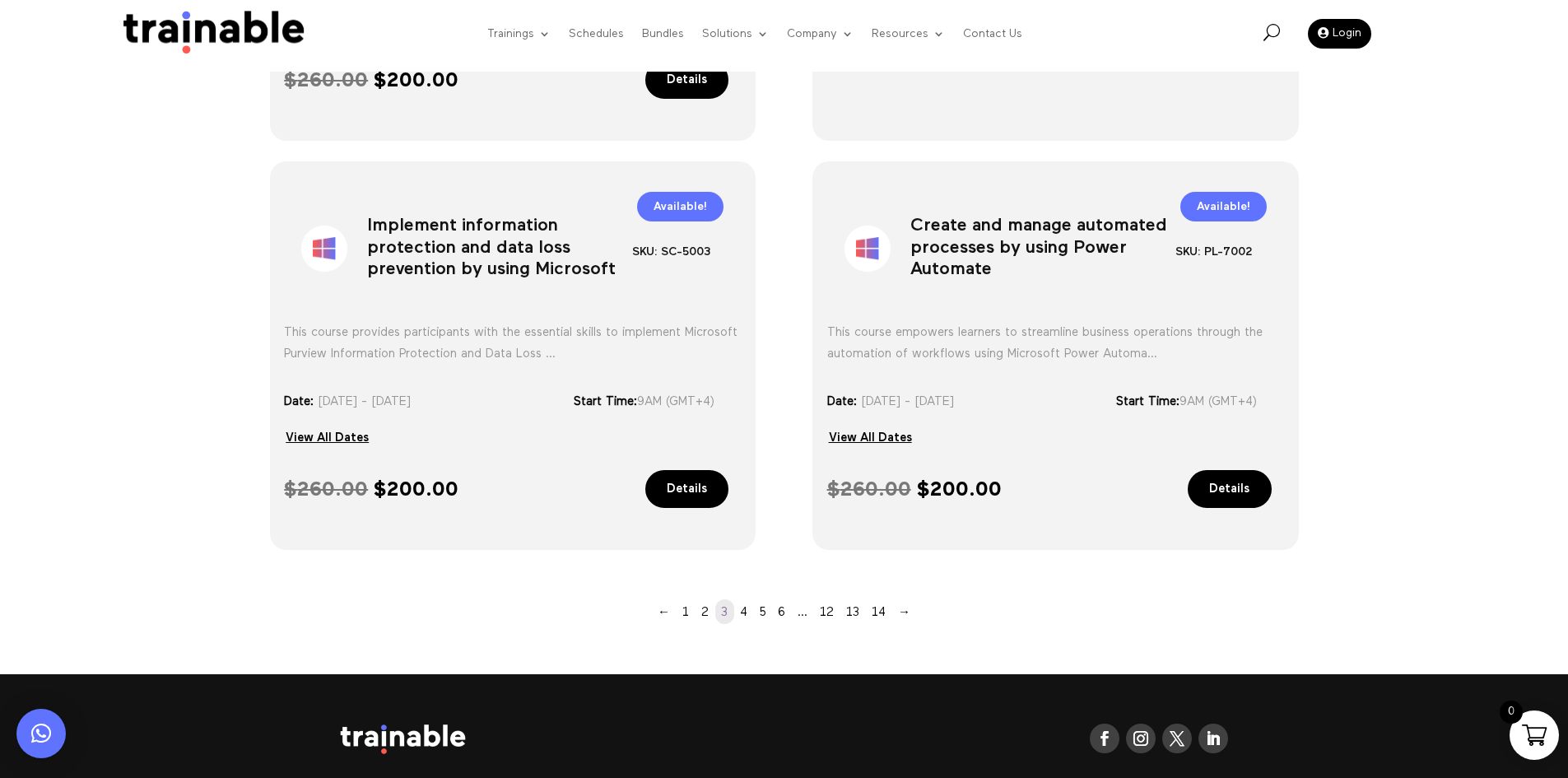
click at [1023, 250] on h1 "Create and manage automated processes by using Power Automate" at bounding box center [1043, 252] width 265 height 86
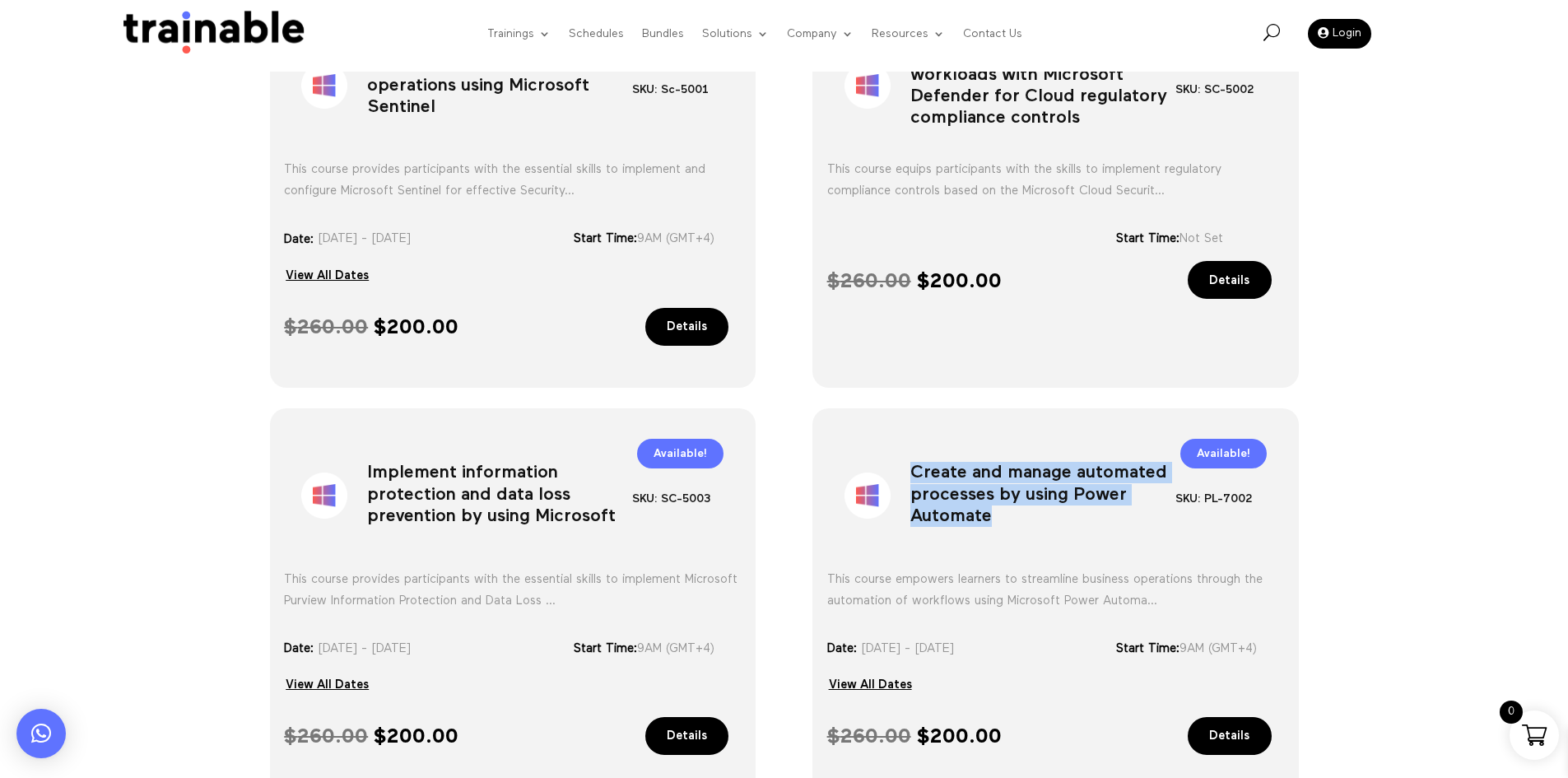
scroll to position [1267, 0]
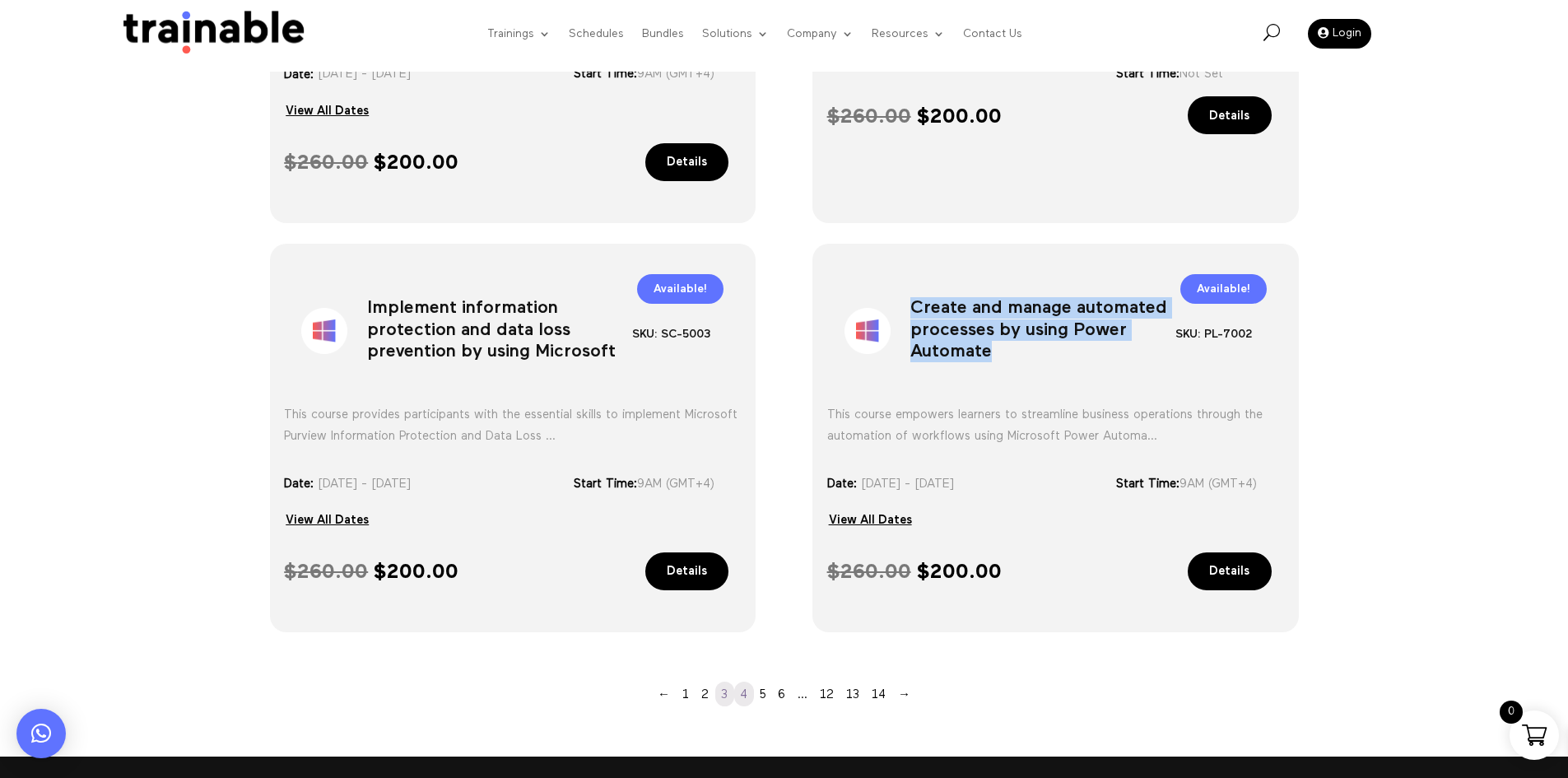
click at [742, 699] on link "4" at bounding box center [744, 694] width 20 height 25
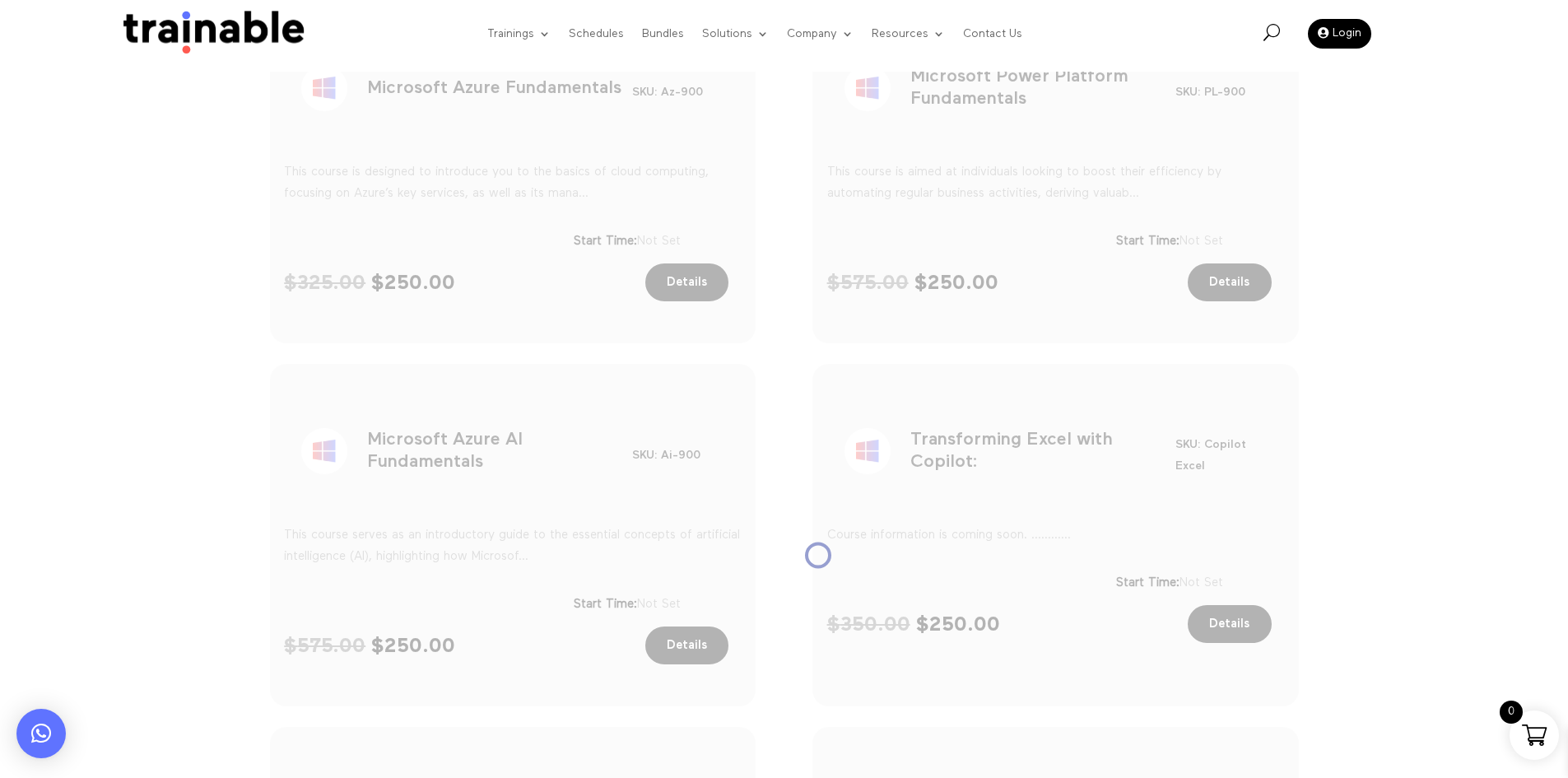
scroll to position [361, 0]
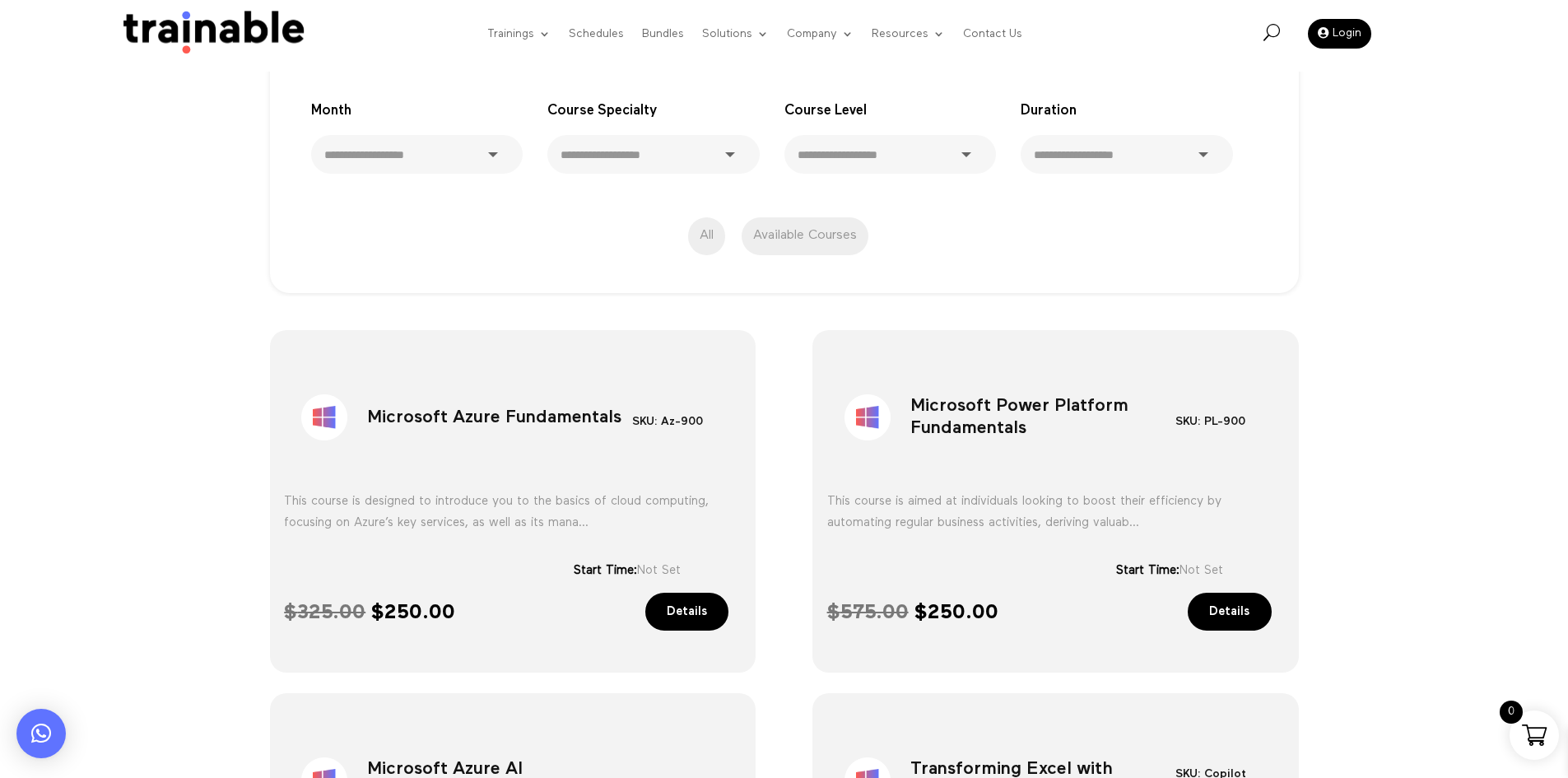
click at [529, 402] on h1 "Microsoft Azure Fundamentals" at bounding box center [499, 421] width 265 height 86
click at [535, 420] on h1 "Microsoft Azure Fundamentals" at bounding box center [499, 421] width 265 height 86
click at [536, 420] on h1 "Microsoft Azure Fundamentals" at bounding box center [499, 421] width 265 height 86
click at [1003, 431] on h1 "Microsoft Power Platform Fundamentals" at bounding box center [1043, 421] width 265 height 86
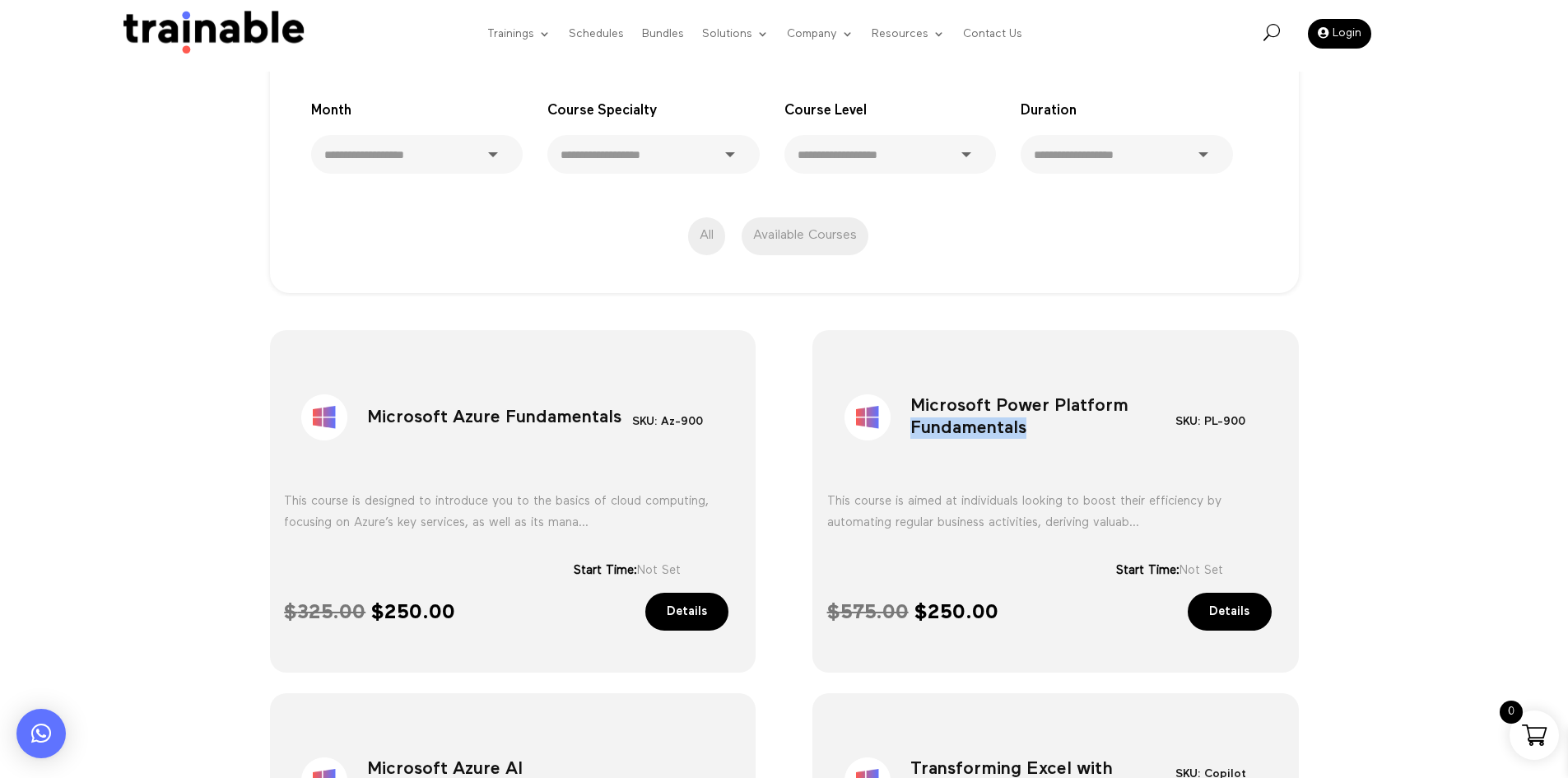
click at [1003, 431] on h1 "Microsoft Power Platform Fundamentals" at bounding box center [1043, 421] width 265 height 86
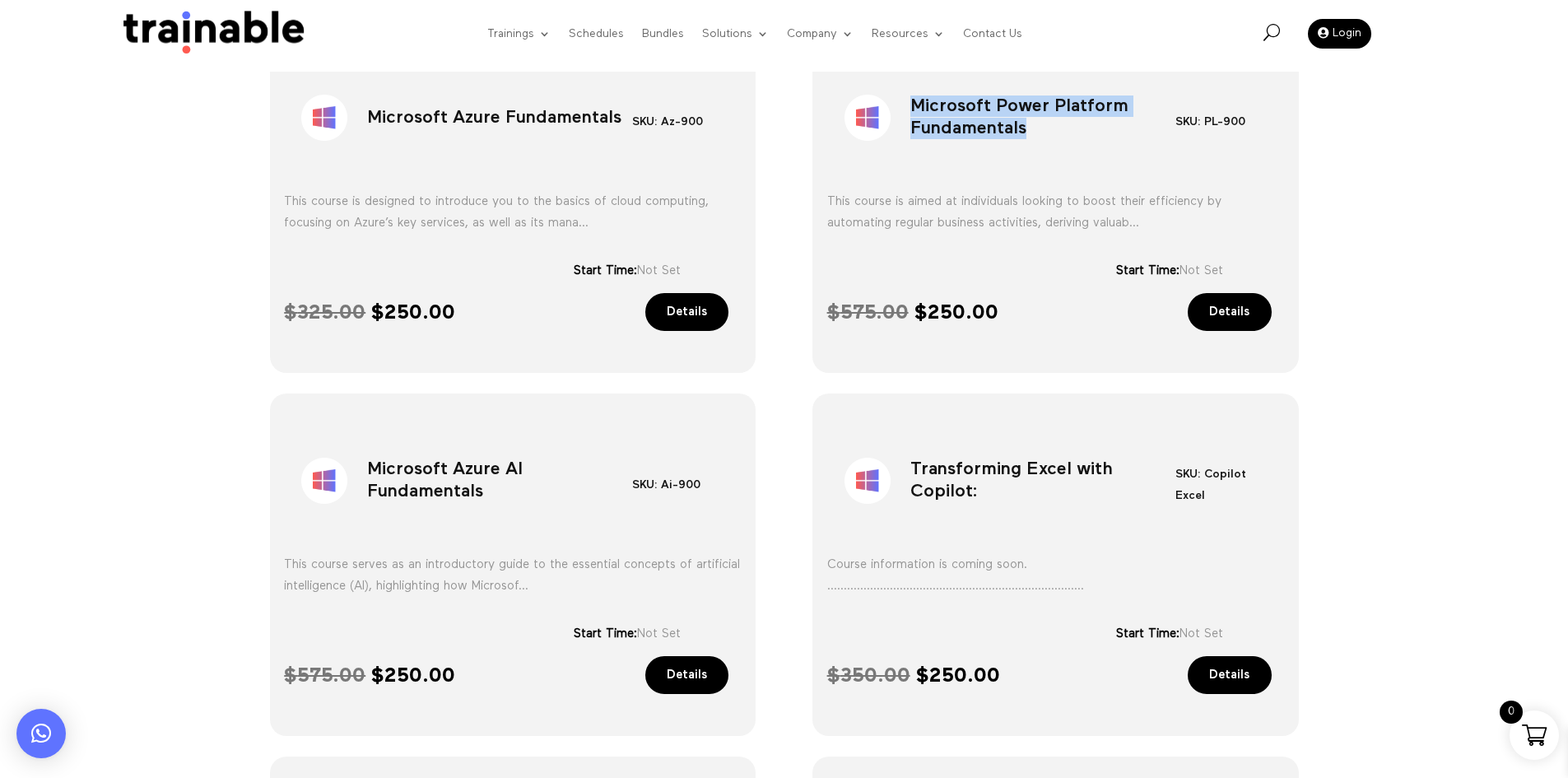
scroll to position [773, 0]
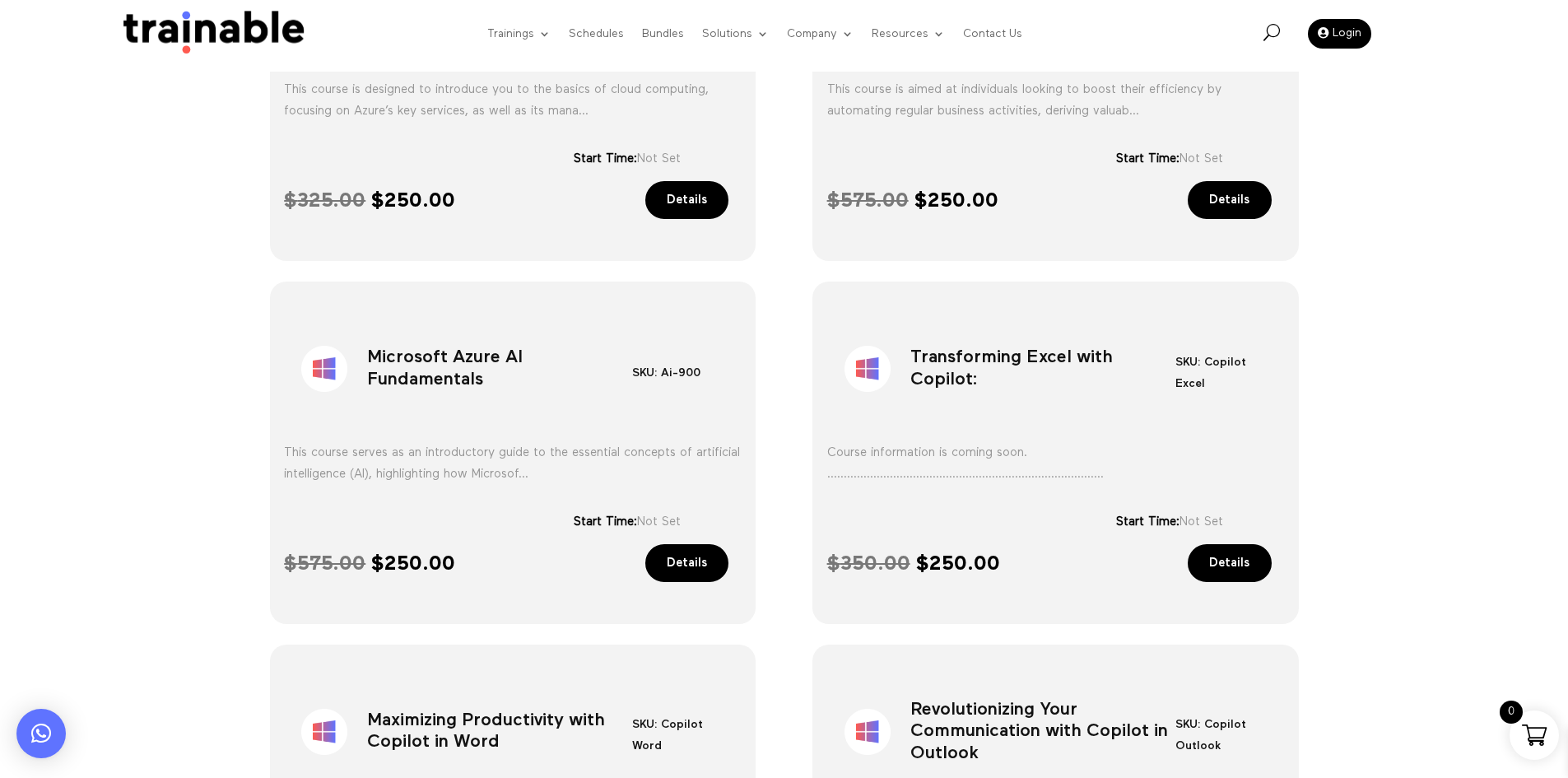
click at [510, 361] on h1 "Microsoft Azure AI Fundamentals" at bounding box center [499, 372] width 265 height 86
click at [509, 361] on h1 "Microsoft Azure AI Fundamentals" at bounding box center [499, 372] width 265 height 86
click at [1044, 383] on h1 "Transforming Excel with Copilot:" at bounding box center [1043, 372] width 265 height 86
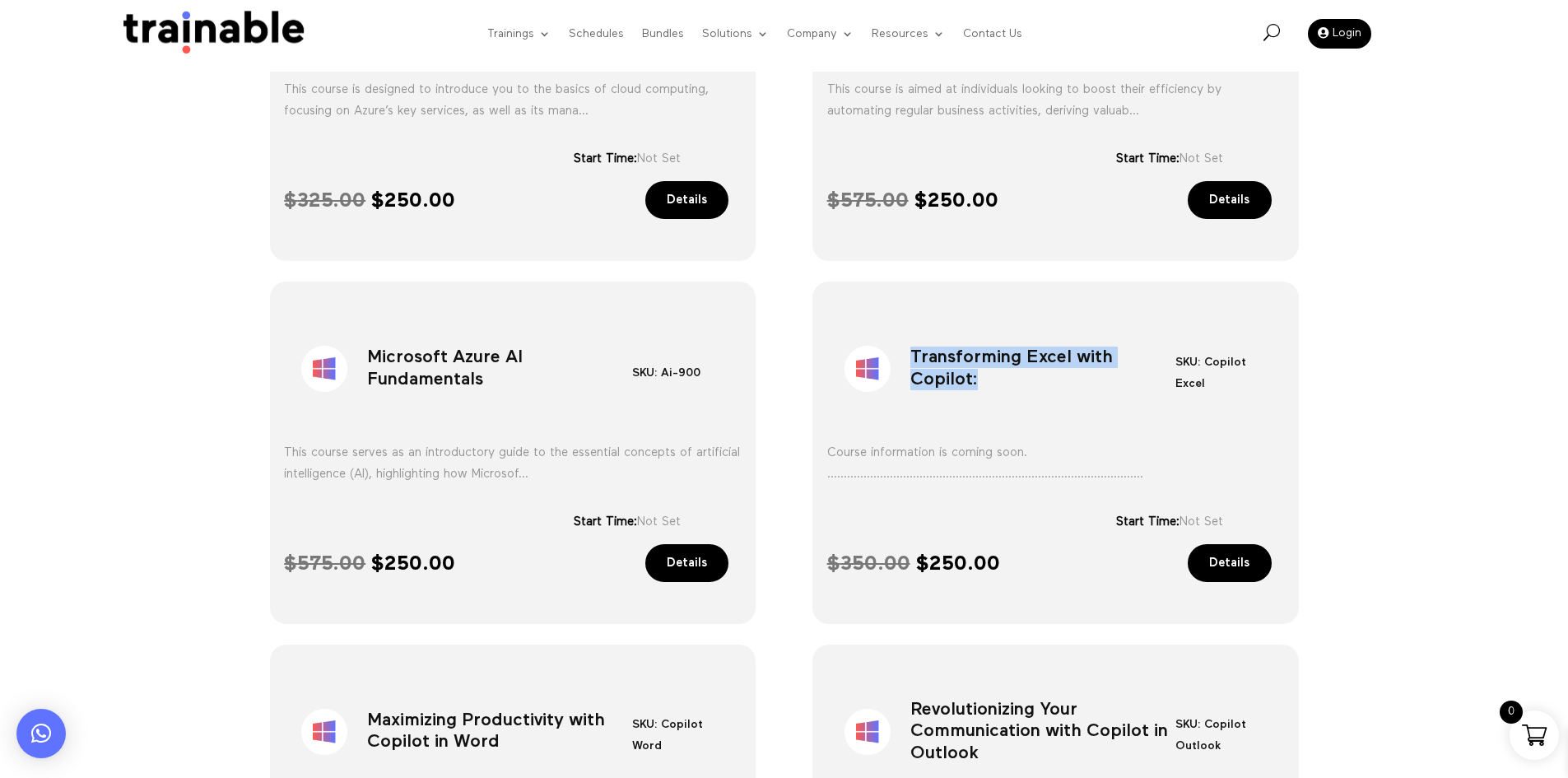
click at [1044, 383] on h1 "Transforming Excel with Copilot:" at bounding box center [1043, 372] width 265 height 86
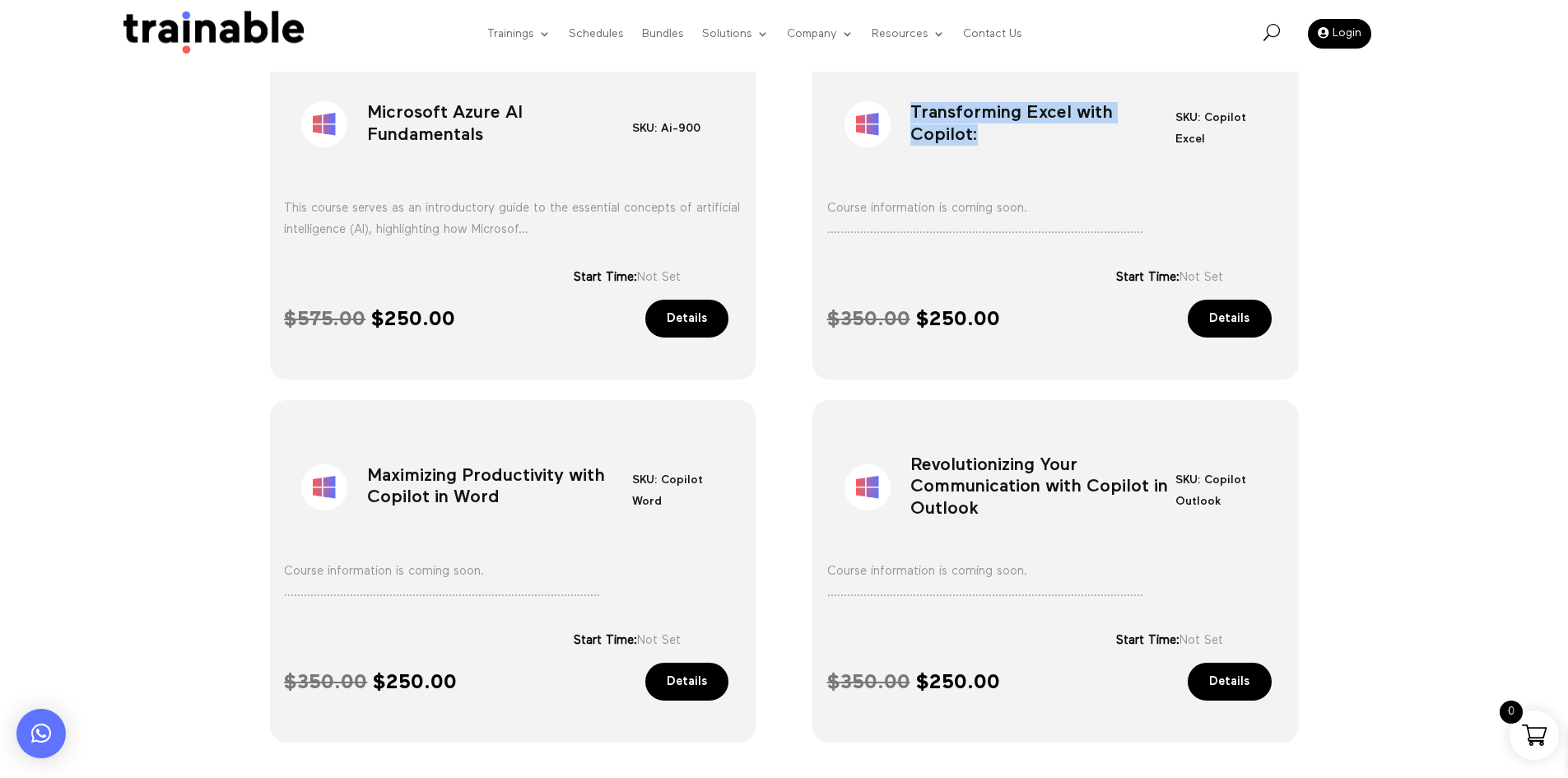
scroll to position [1021, 0]
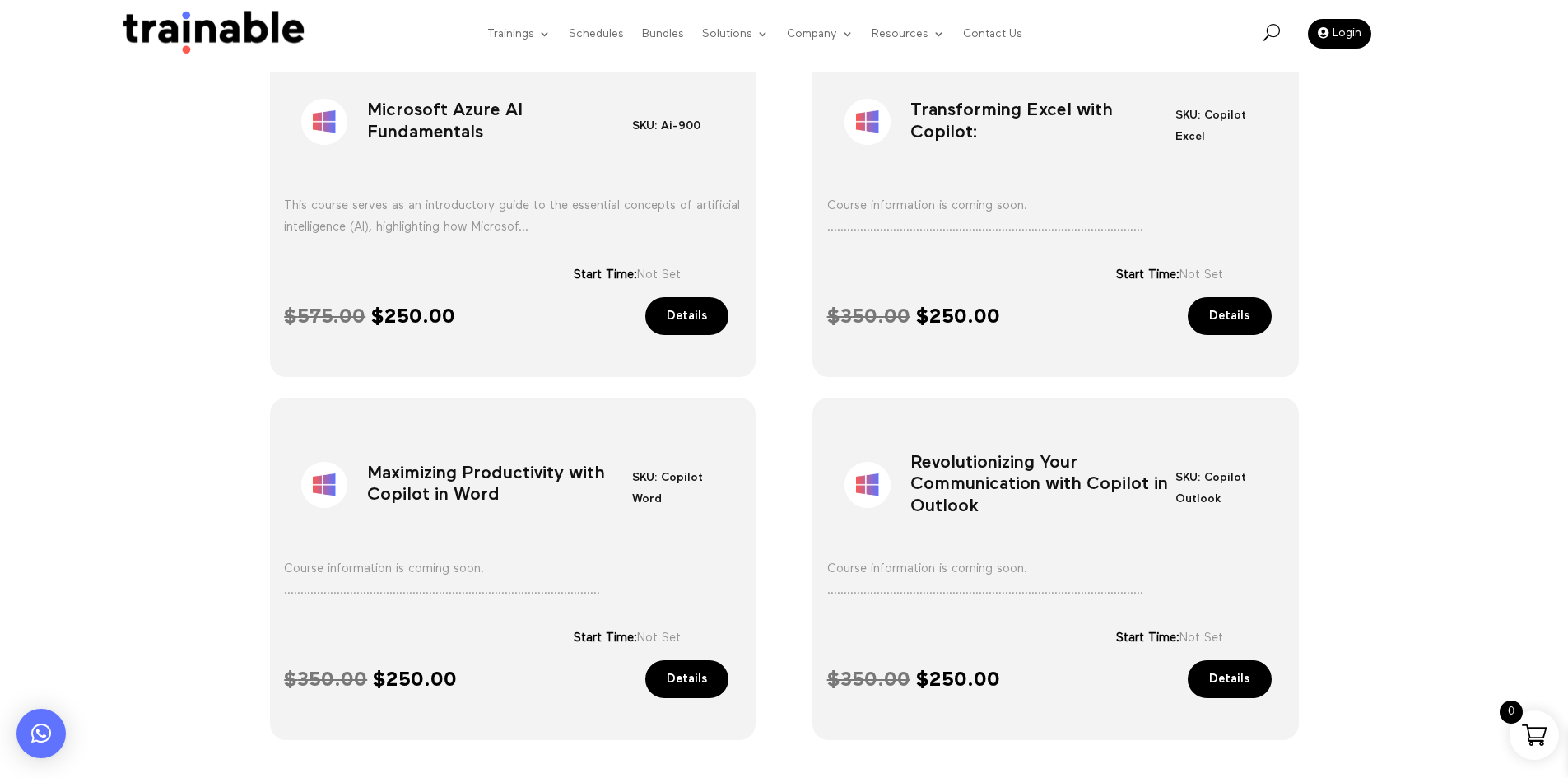
click at [427, 499] on h1 "Maximizing Productivity with Copilot in Word" at bounding box center [499, 489] width 265 height 86
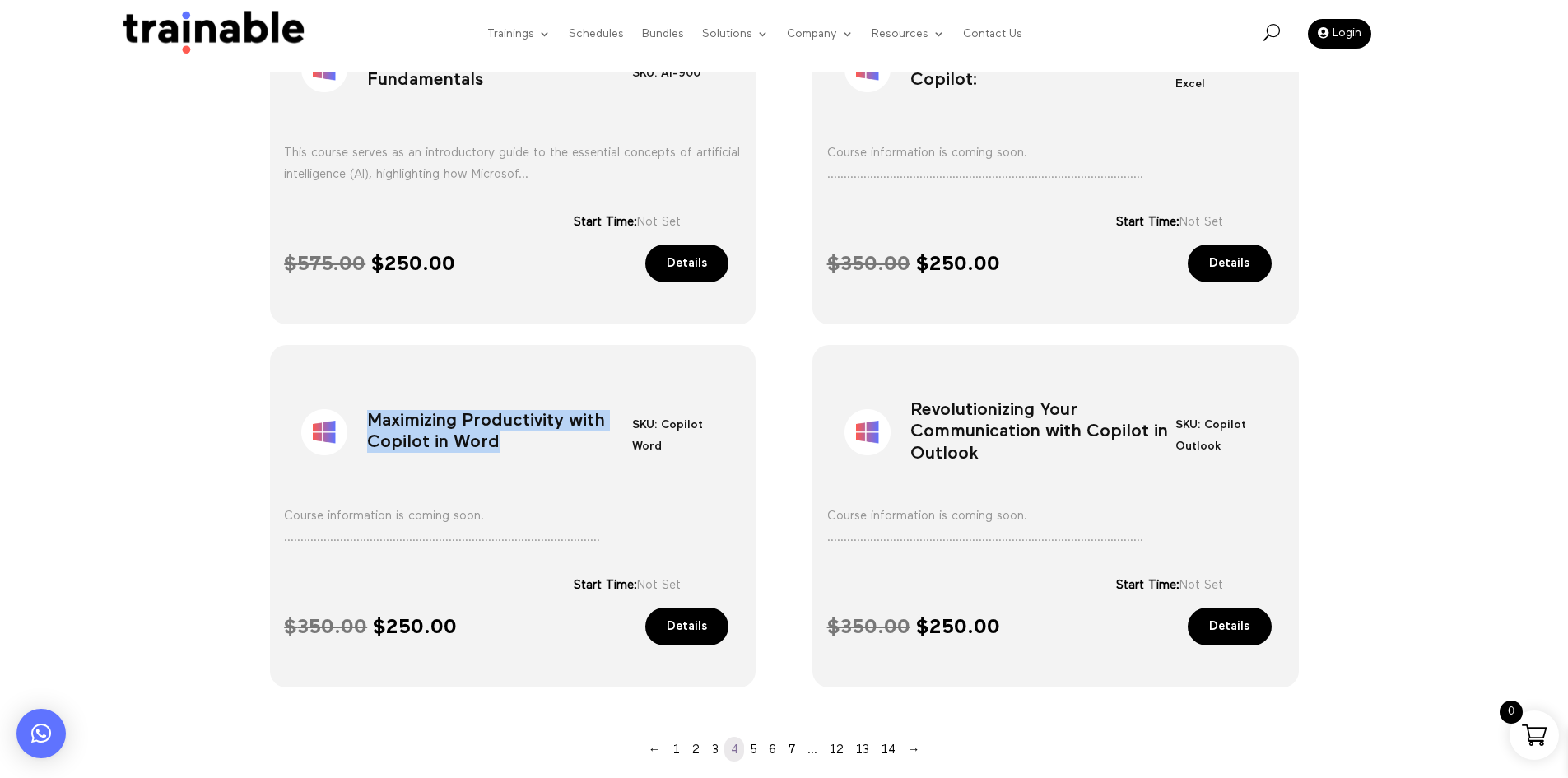
scroll to position [1103, 0]
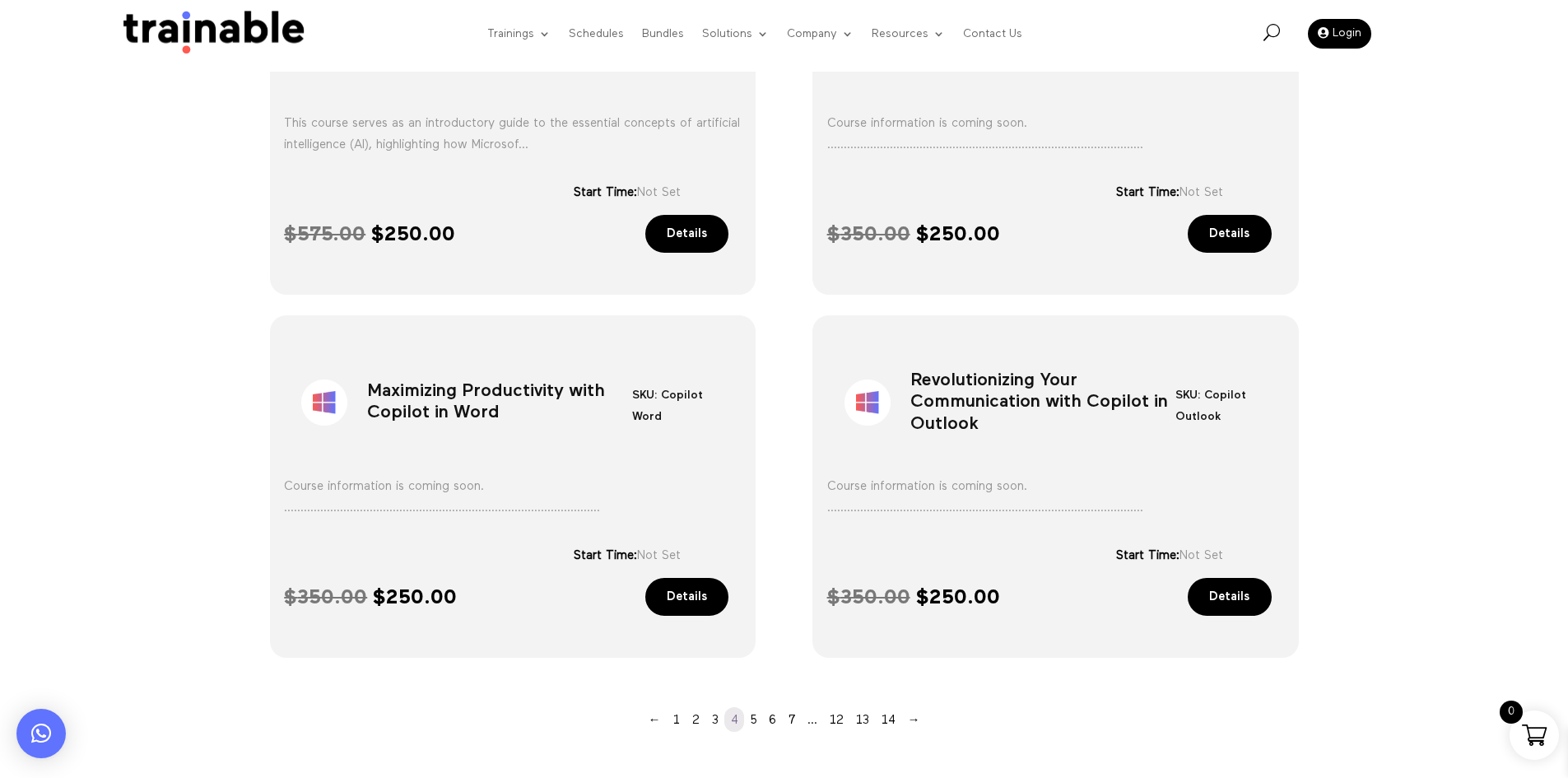
click at [922, 401] on h1 "Revolutionizing Your Communication with Copilot in Outlook" at bounding box center [1043, 406] width 265 height 86
click at [1360, 463] on div "Sale! Microsoft Azure Fundamentals SKU: Az-900 Category: Microsoft" at bounding box center [784, 168] width 1568 height 1226
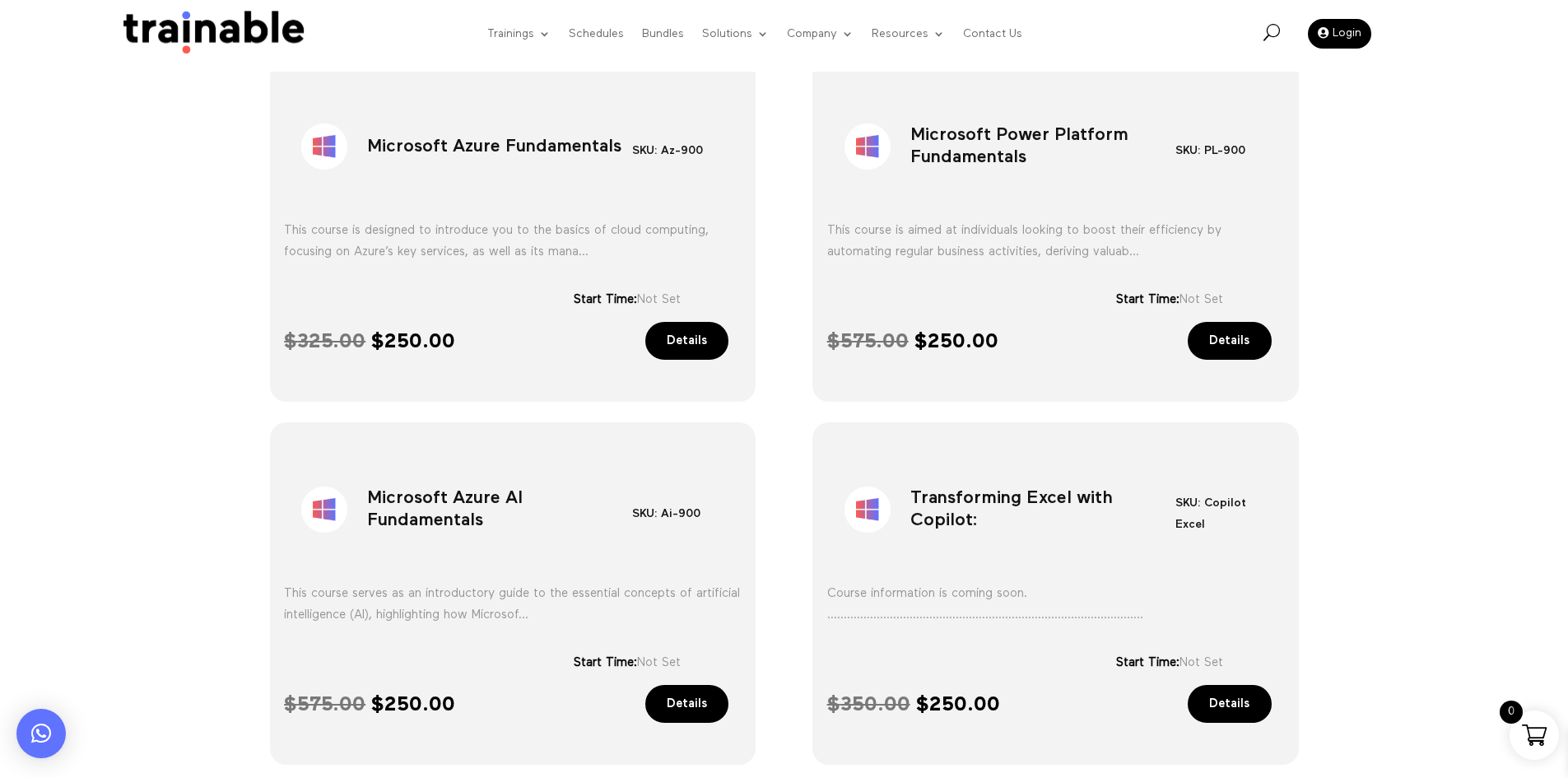
scroll to position [512, 0]
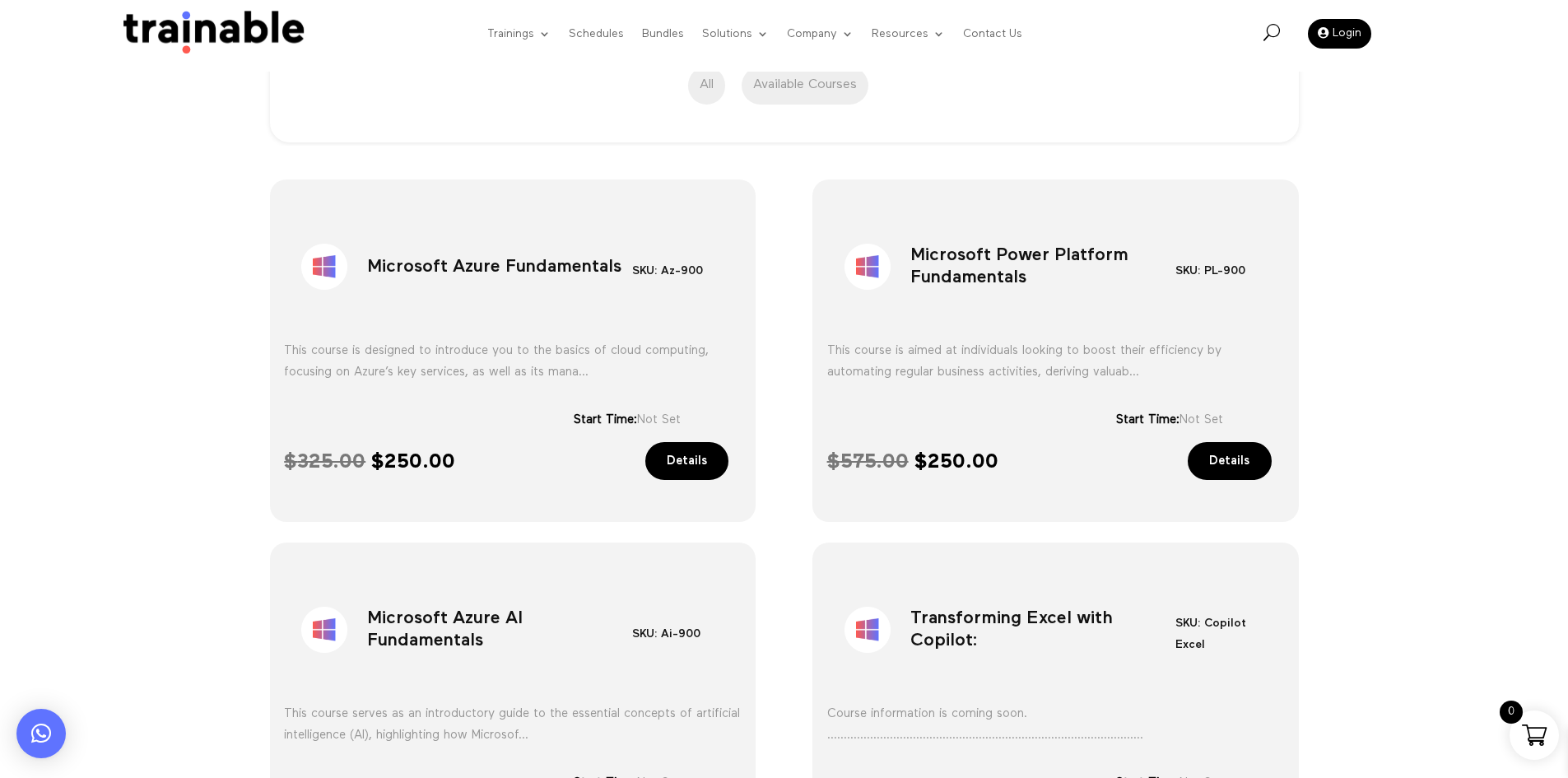
click at [535, 261] on h1 "Microsoft Azure Fundamentals" at bounding box center [499, 270] width 265 height 86
click at [961, 225] on div "Sale! Microsoft Power Platform Fundamentals SKU: PL-900 Category: Microsoft" at bounding box center [1055, 261] width 457 height 113
click at [975, 264] on h1 "Microsoft Power Platform Fundamentals" at bounding box center [1043, 270] width 265 height 86
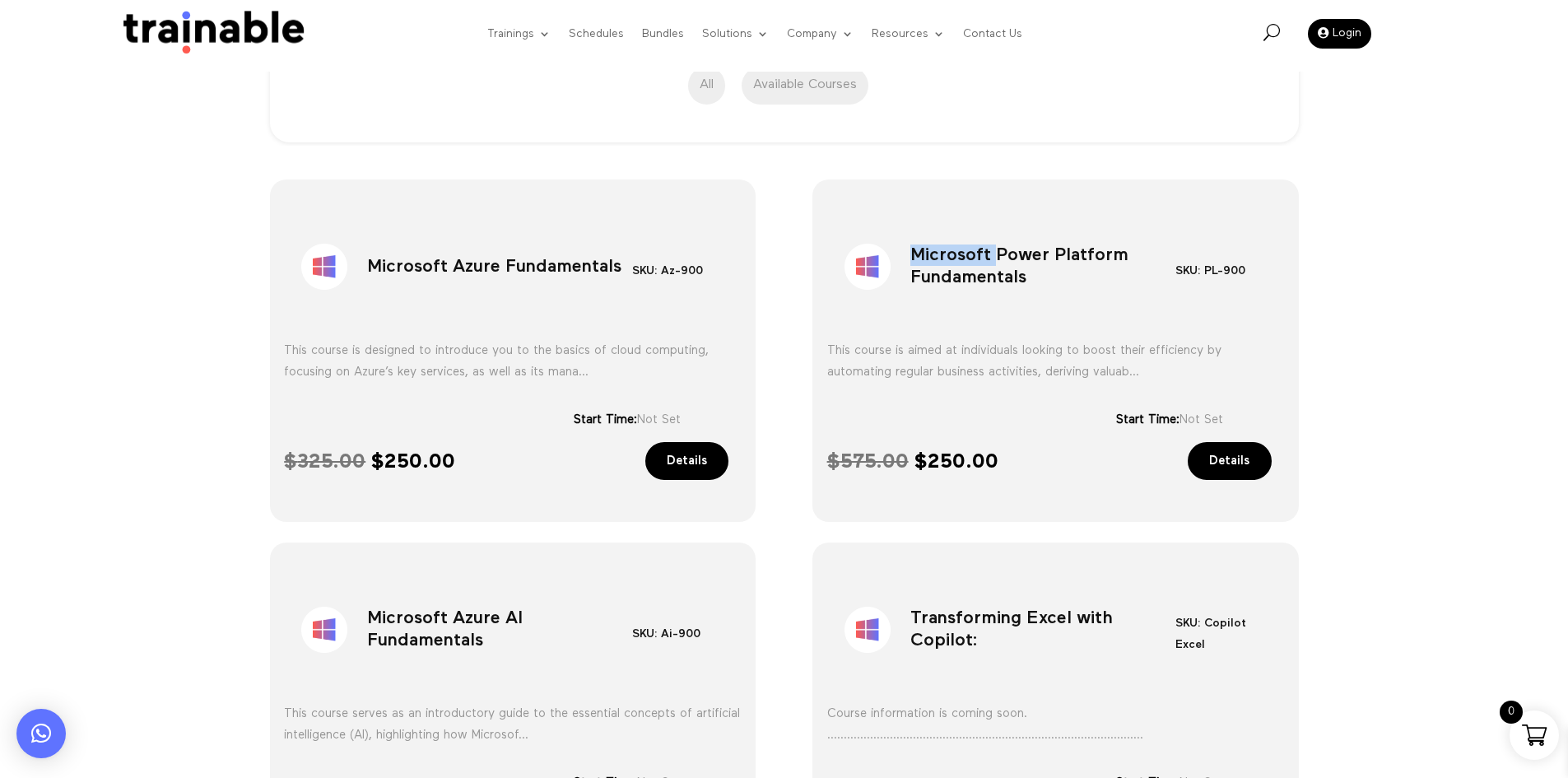
click at [975, 264] on h1 "Microsoft Power Platform Fundamentals" at bounding box center [1043, 270] width 265 height 86
click at [454, 612] on h1 "Microsoft Azure AI Fundamentals" at bounding box center [499, 633] width 265 height 86
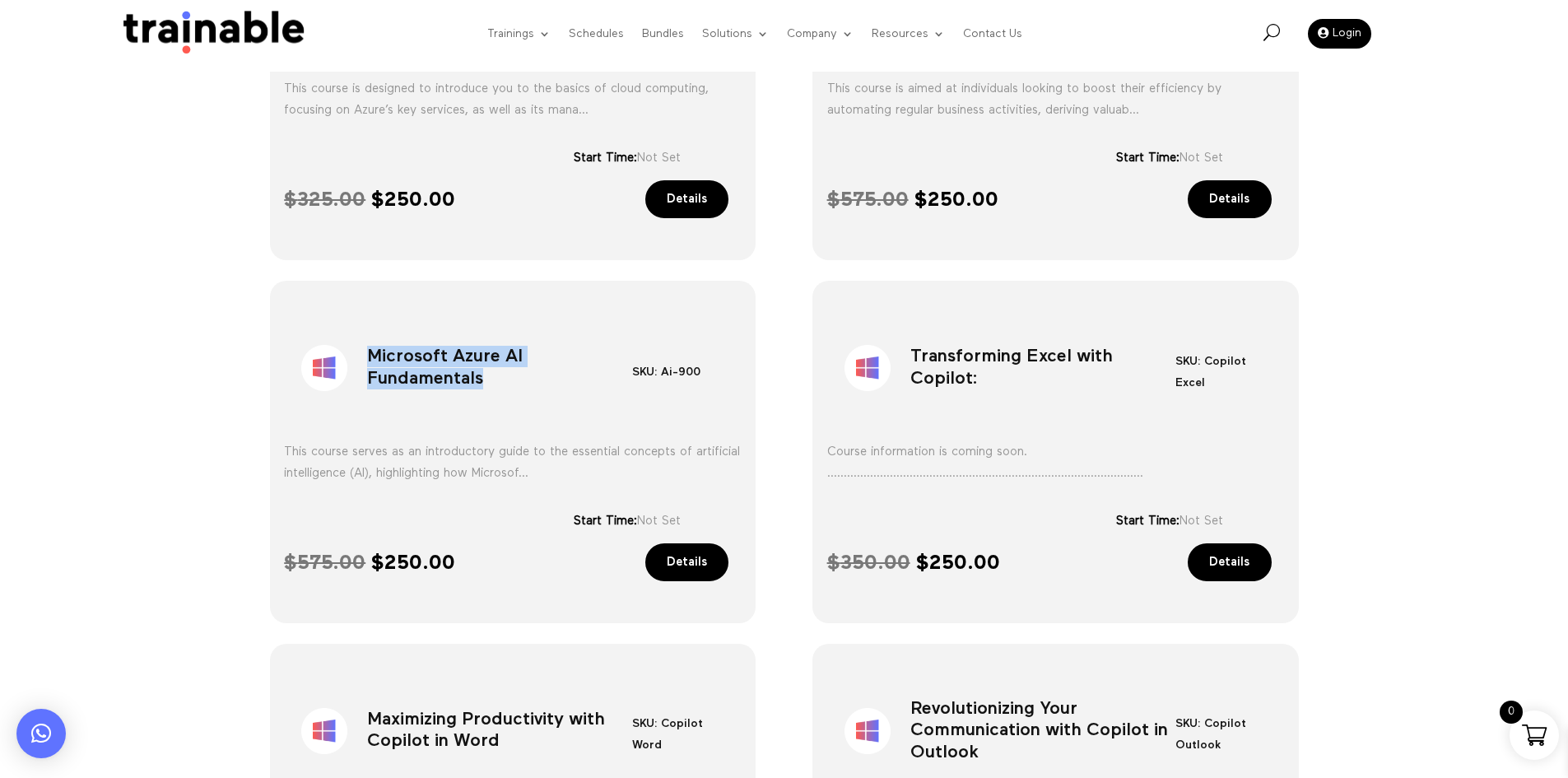
scroll to position [760, 0]
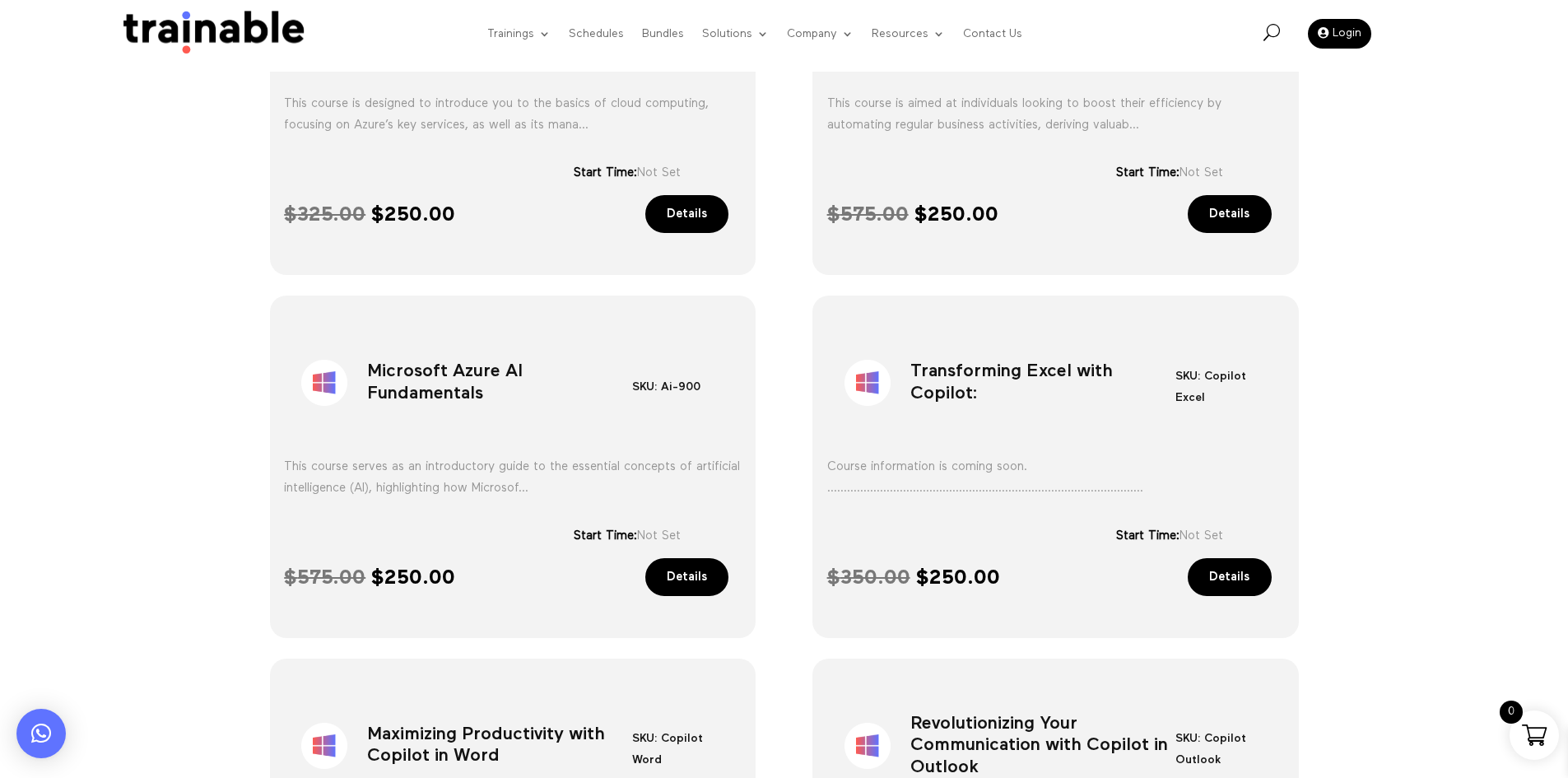
click at [997, 392] on h1 "Transforming Excel with Copilot:" at bounding box center [1043, 386] width 265 height 86
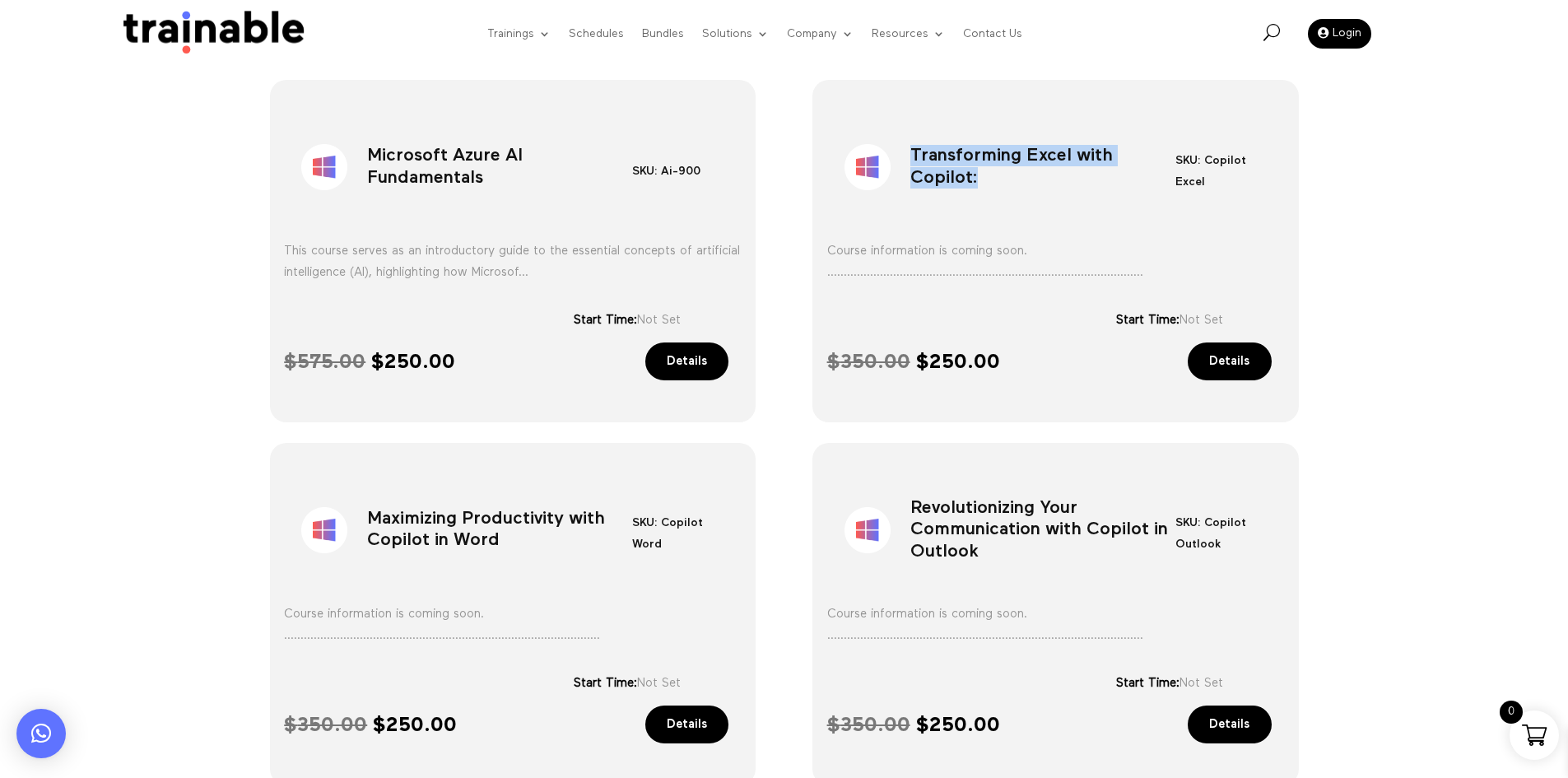
scroll to position [1006, 0]
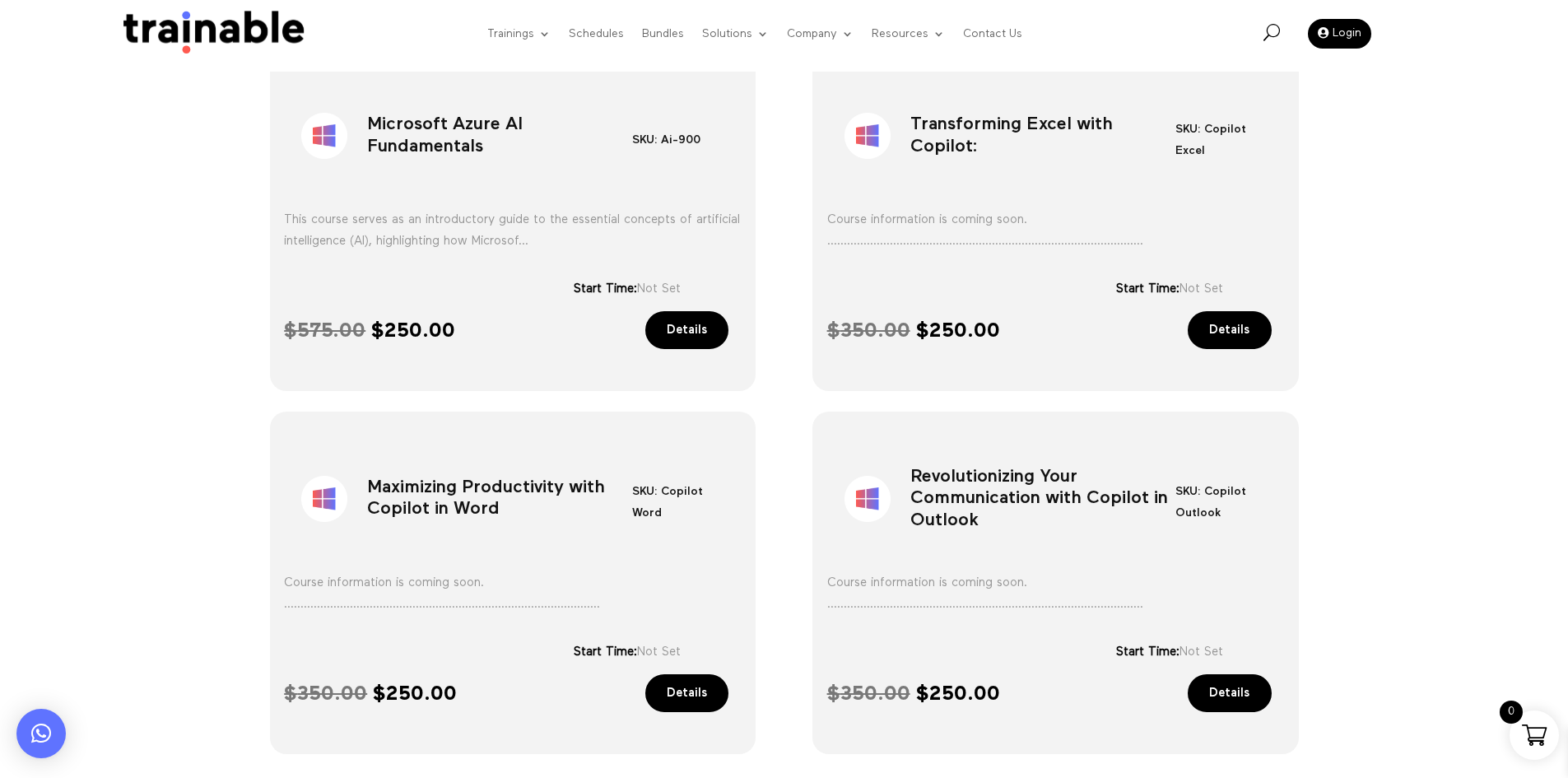
click at [495, 509] on h1 "Maximizing Productivity with Copilot in Word" at bounding box center [499, 502] width 265 height 86
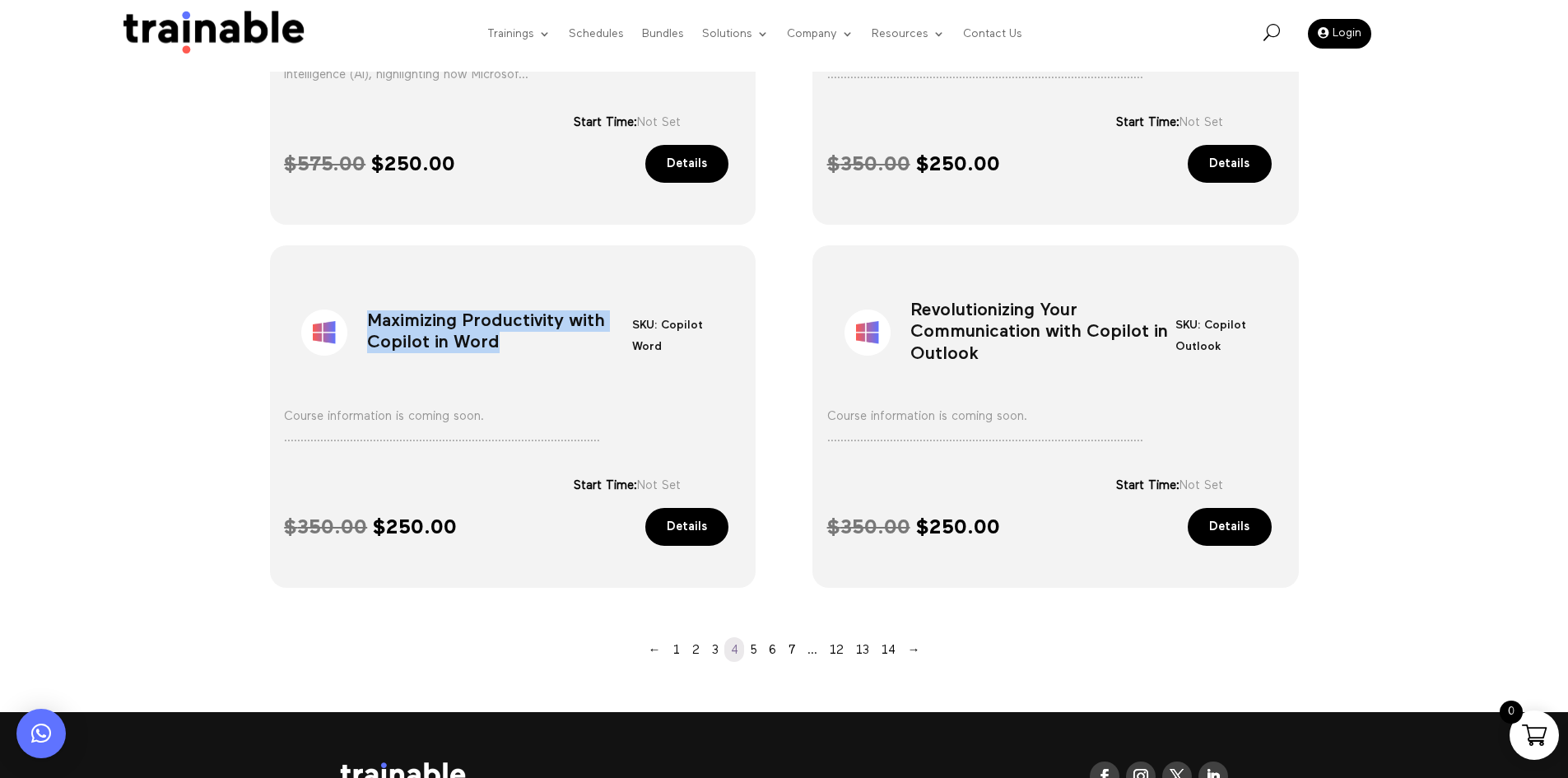
scroll to position [1171, 0]
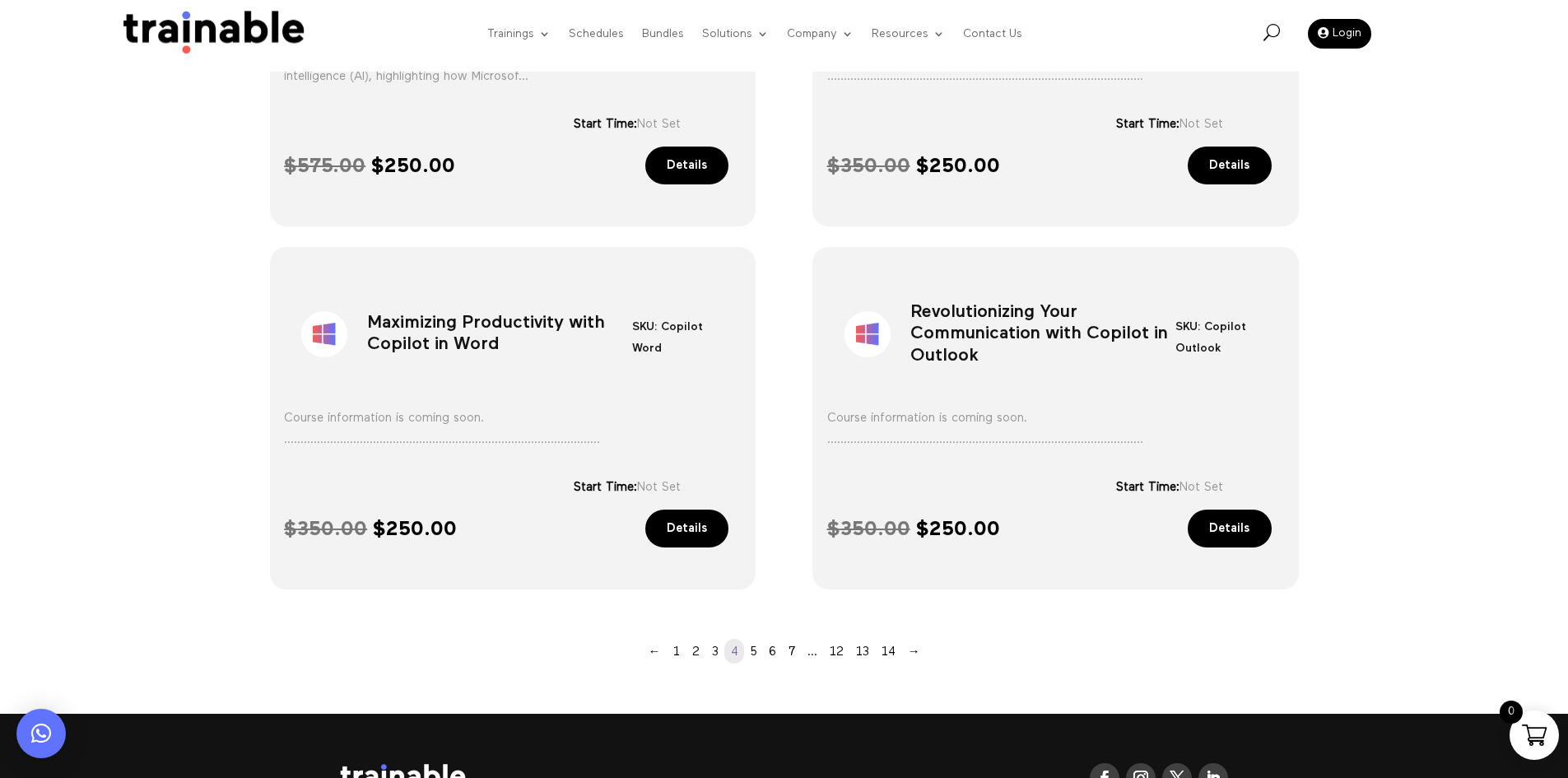
click at [955, 303] on h1 "Revolutionizing Your Communication with Copilot in Outlook" at bounding box center [1043, 337] width 265 height 86
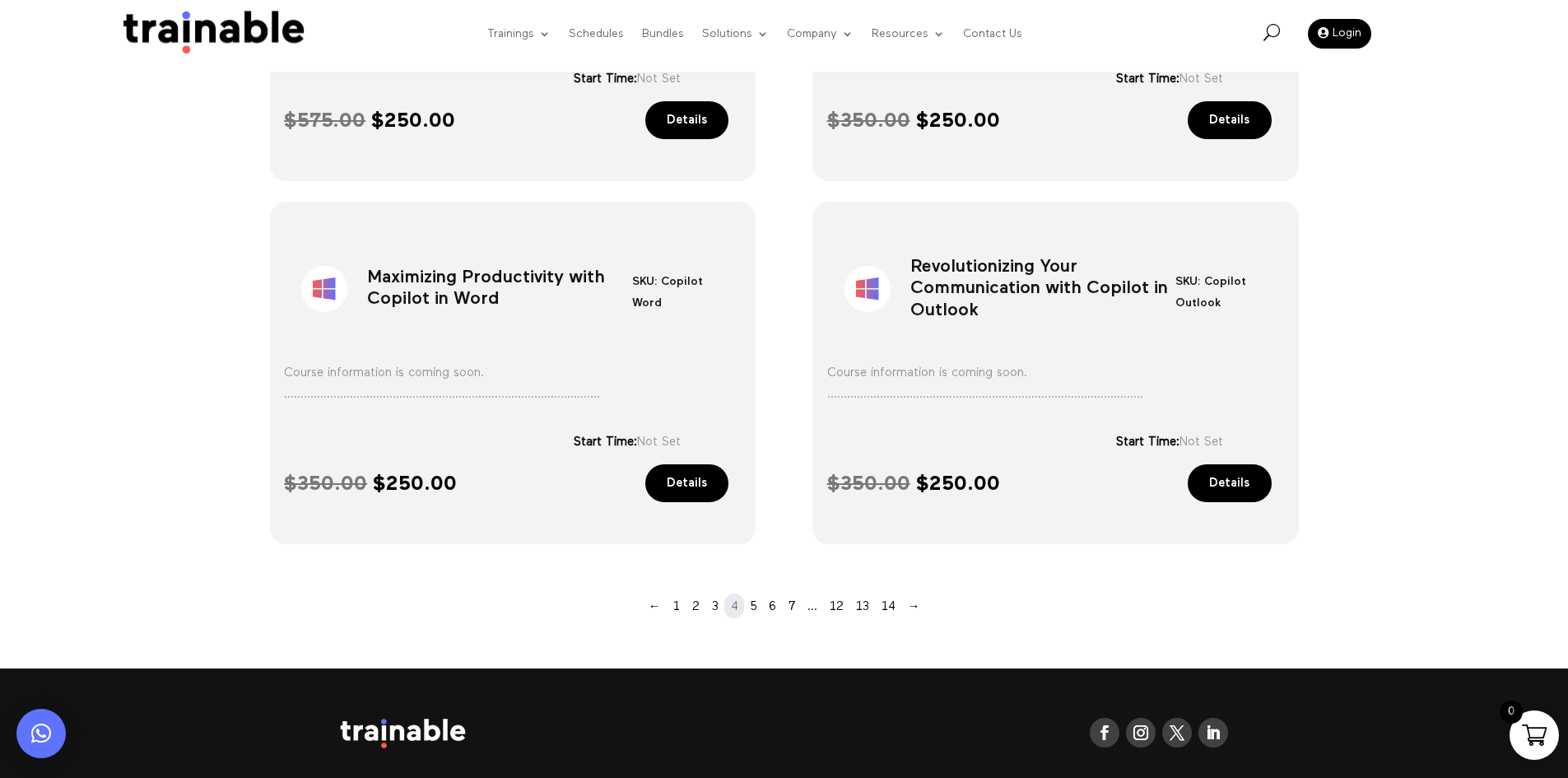
scroll to position [1336, 0]
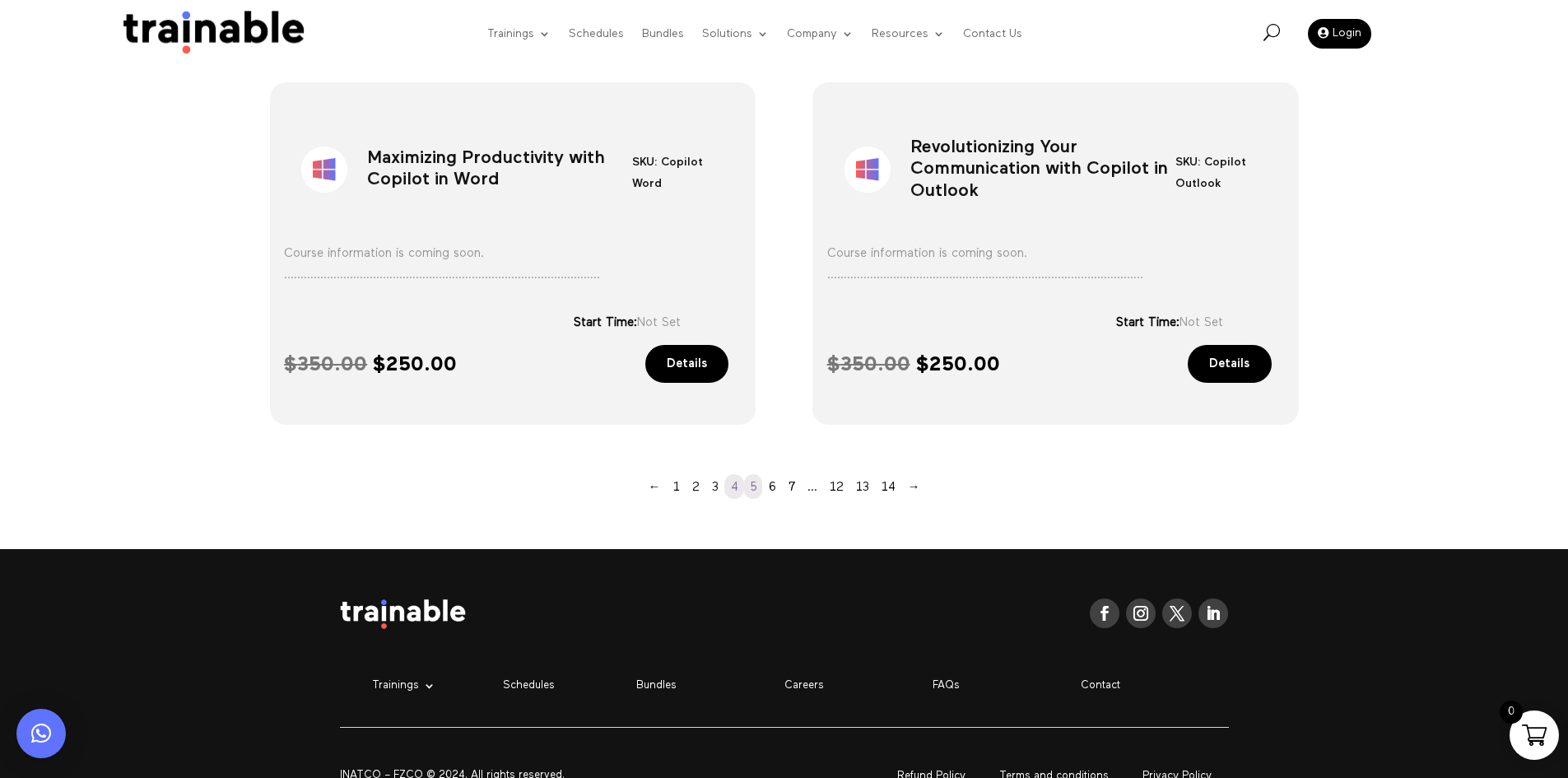
click at [748, 481] on link "5" at bounding box center [753, 487] width 18 height 25
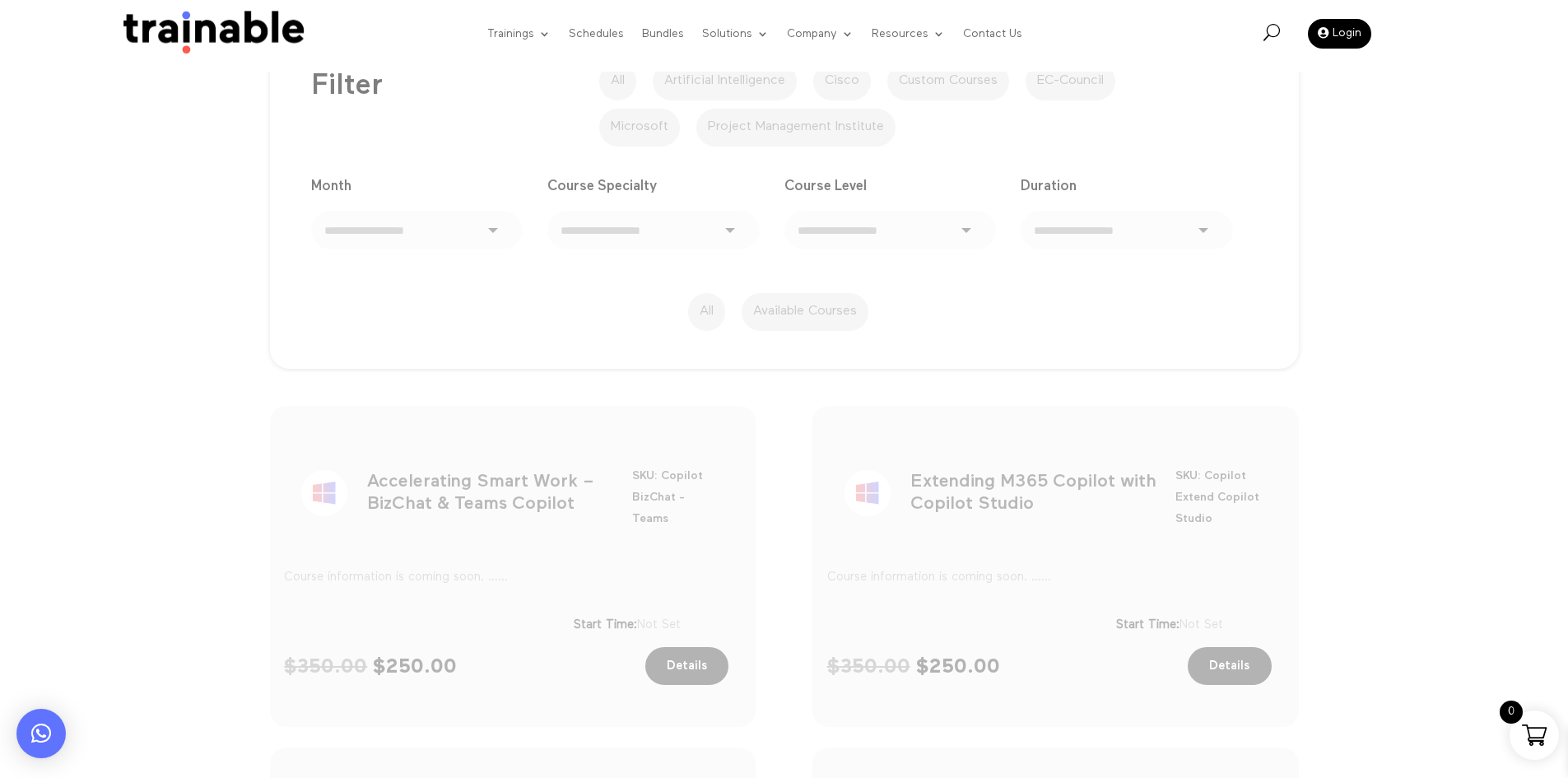
scroll to position [279, 0]
click at [458, 516] on h1 "Accelerating Smart Work – BizChat & Teams Copilot" at bounding box center [499, 503] width 265 height 86
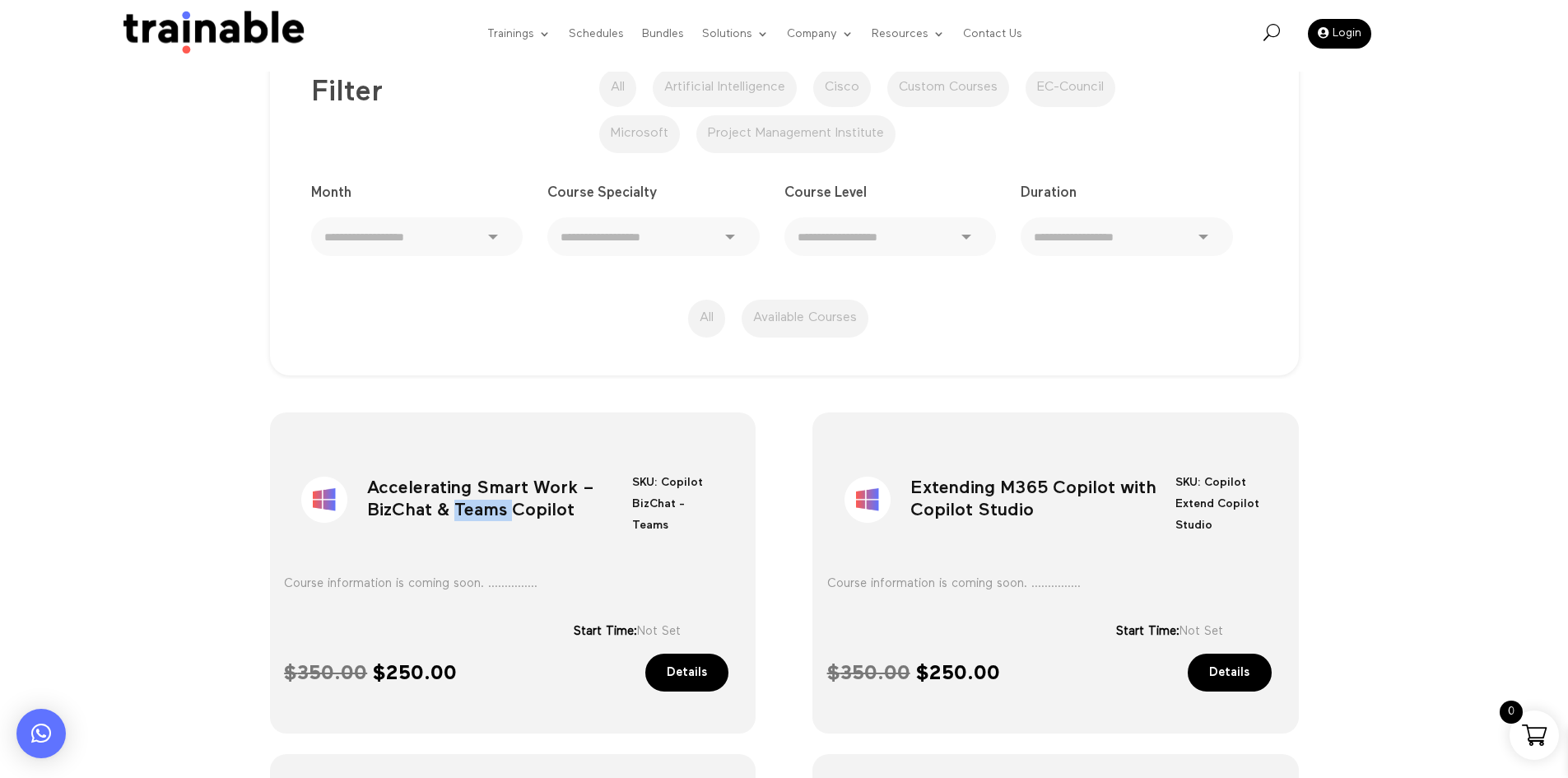
click at [458, 516] on h1 "Accelerating Smart Work – BizChat & Teams Copilot" at bounding box center [499, 503] width 265 height 86
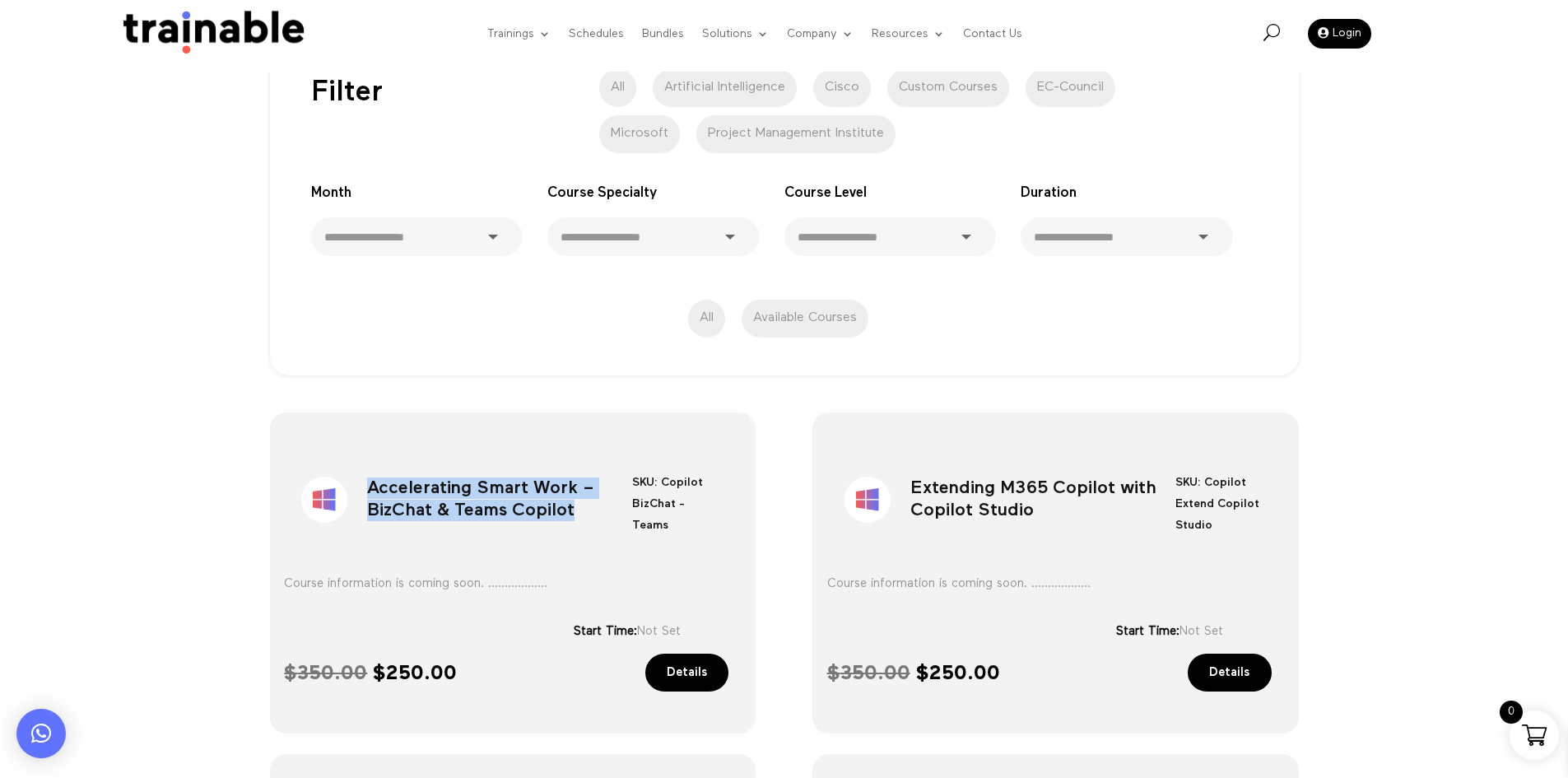
click at [458, 516] on h1 "Accelerating Smart Work – BizChat & Teams Copilot" at bounding box center [499, 503] width 265 height 86
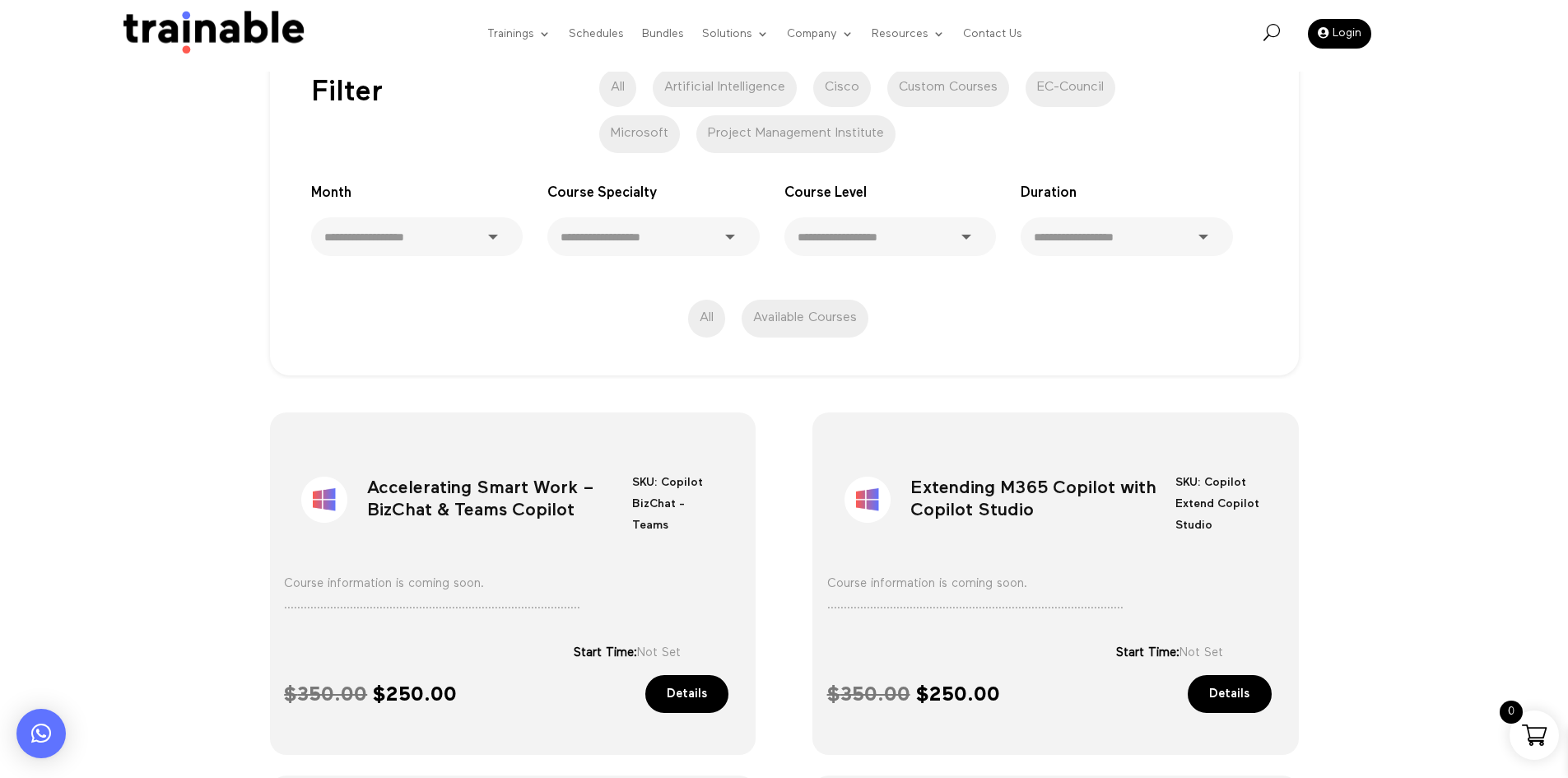
click at [979, 515] on h1 "Extending M365 Copilot with Copilot Studio" at bounding box center [1043, 503] width 265 height 86
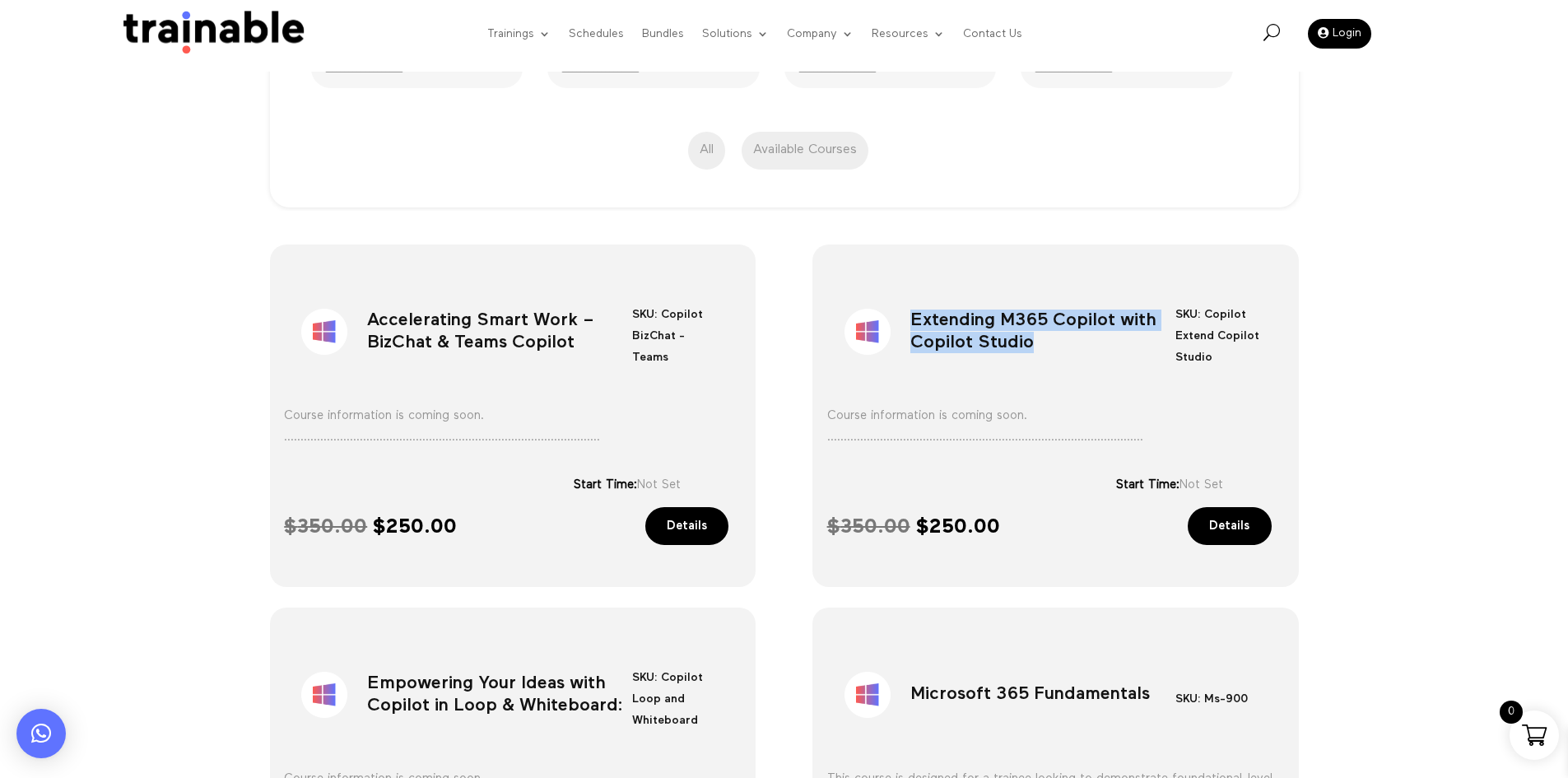
scroll to position [609, 0]
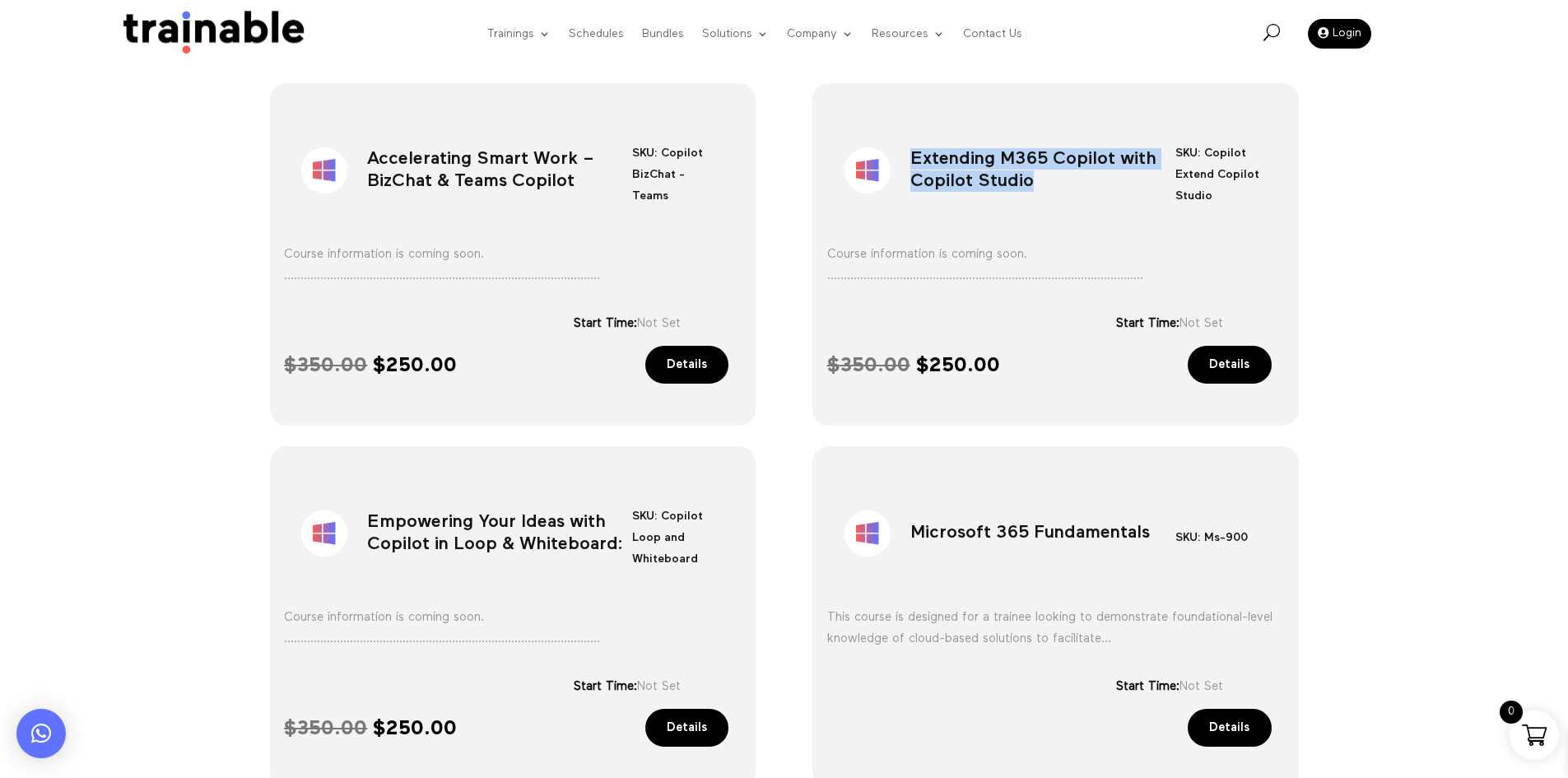
click at [484, 544] on h1 "Empowering Your Ideas with Copilot in Loop & Whiteboard:" at bounding box center [499, 537] width 265 height 86
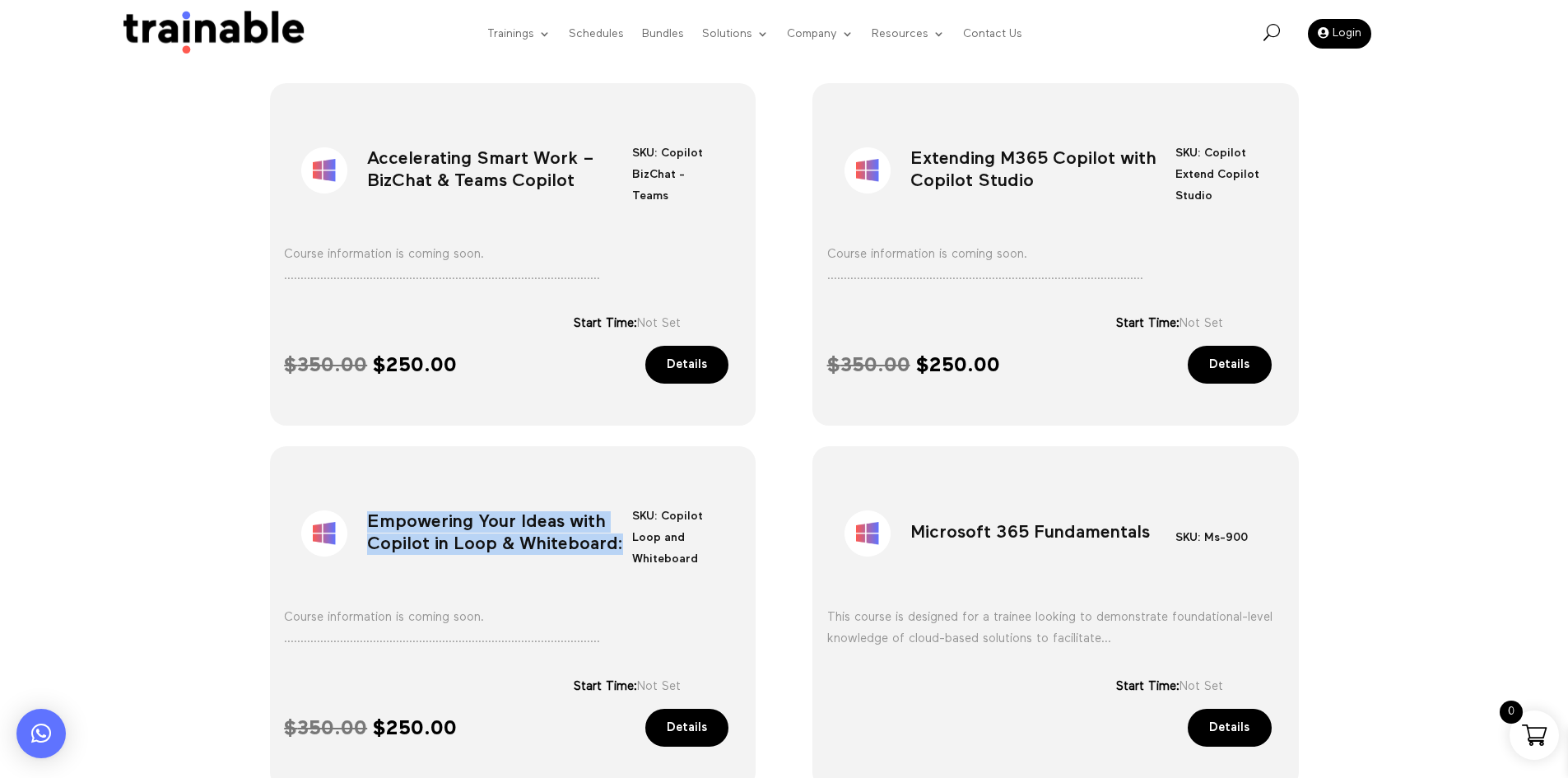
click at [484, 544] on h1 "Empowering Your Ideas with Copilot in Loop & Whiteboard:" at bounding box center [499, 537] width 265 height 86
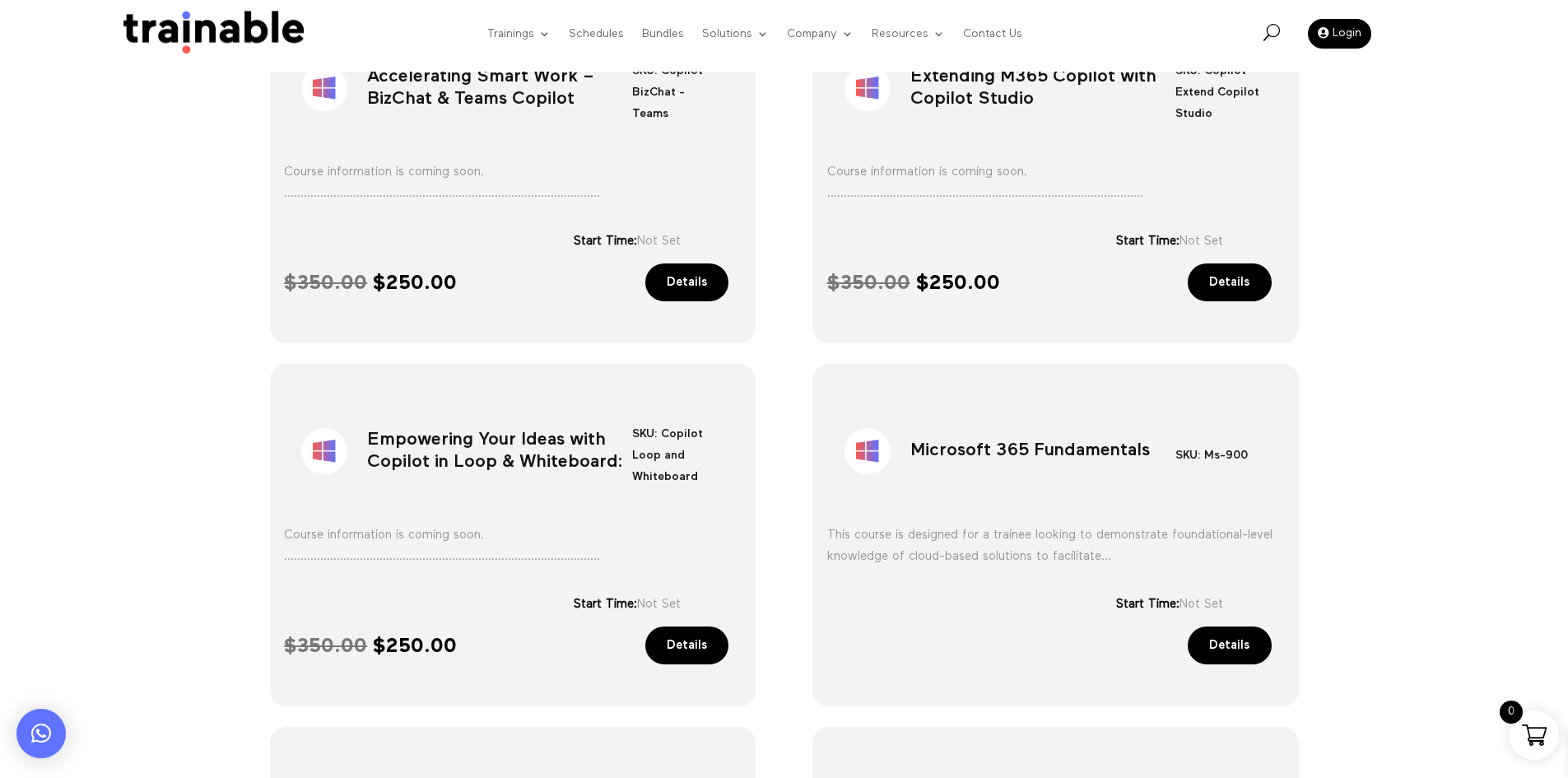
click at [1015, 452] on h1 "Microsoft 365 Fundamentals" at bounding box center [1043, 454] width 265 height 86
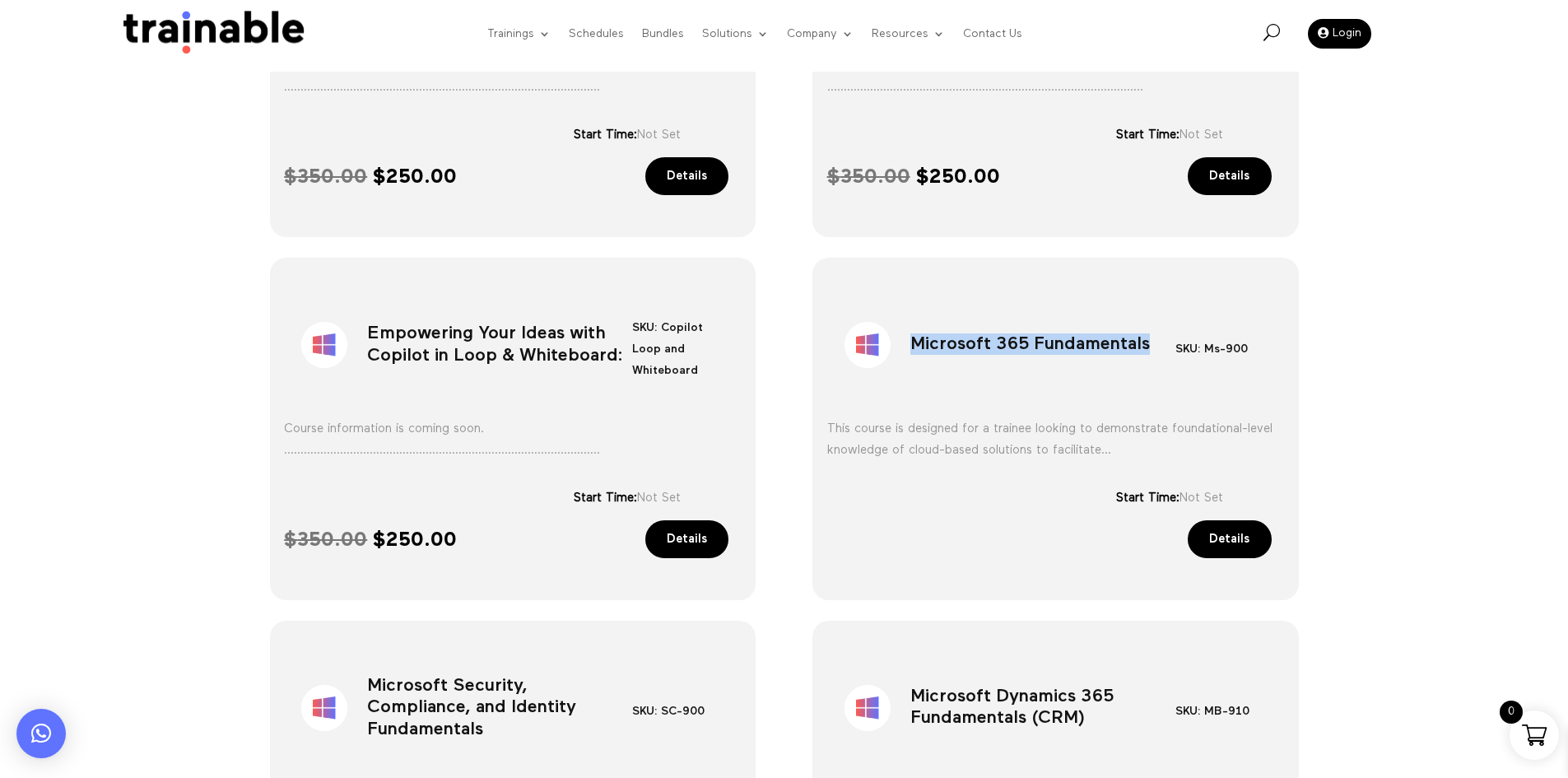
scroll to position [938, 0]
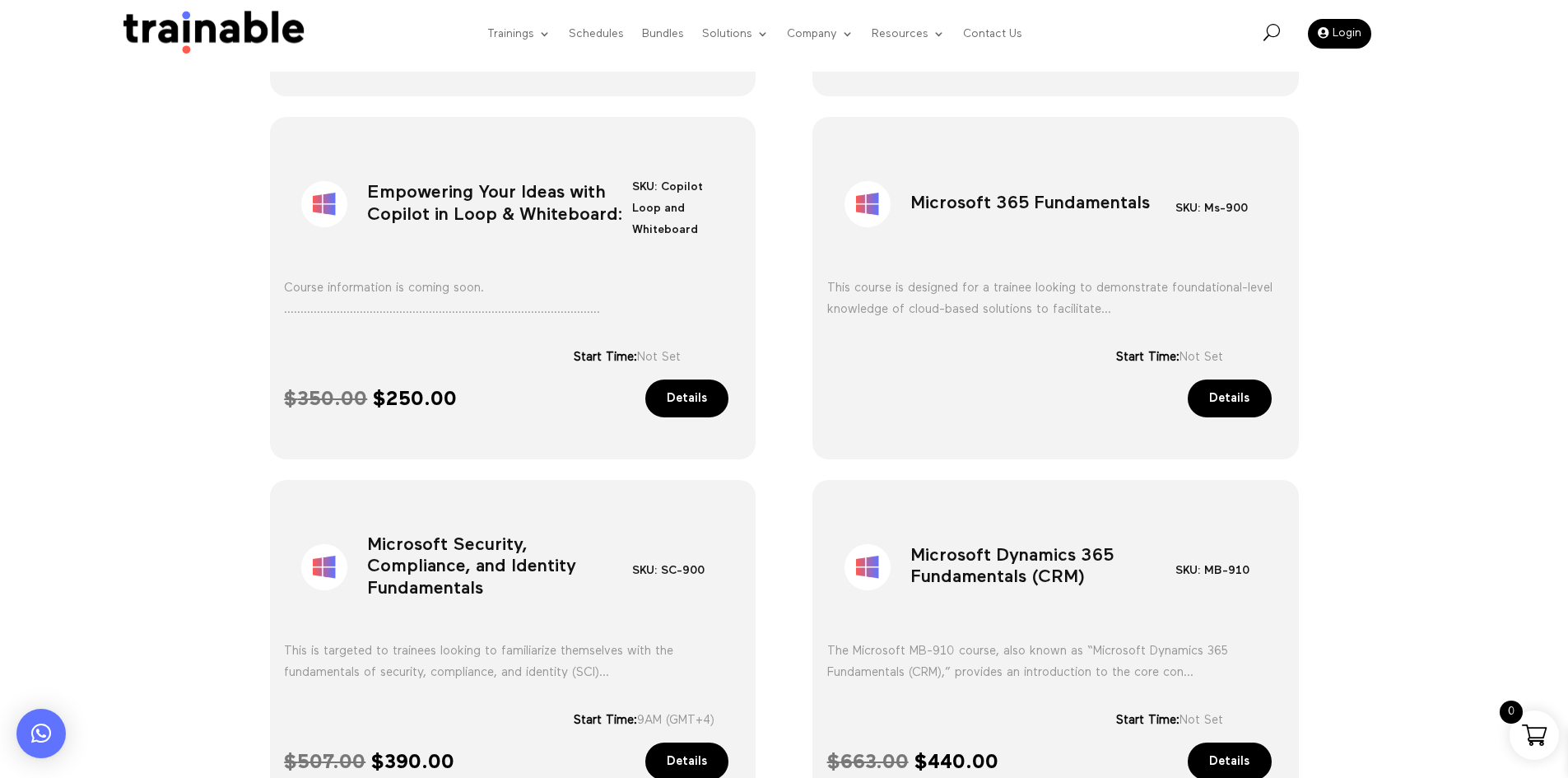
click at [462, 569] on h1 "Microsoft Security, Compliance, and Identity Fundamentals" at bounding box center [499, 571] width 265 height 86
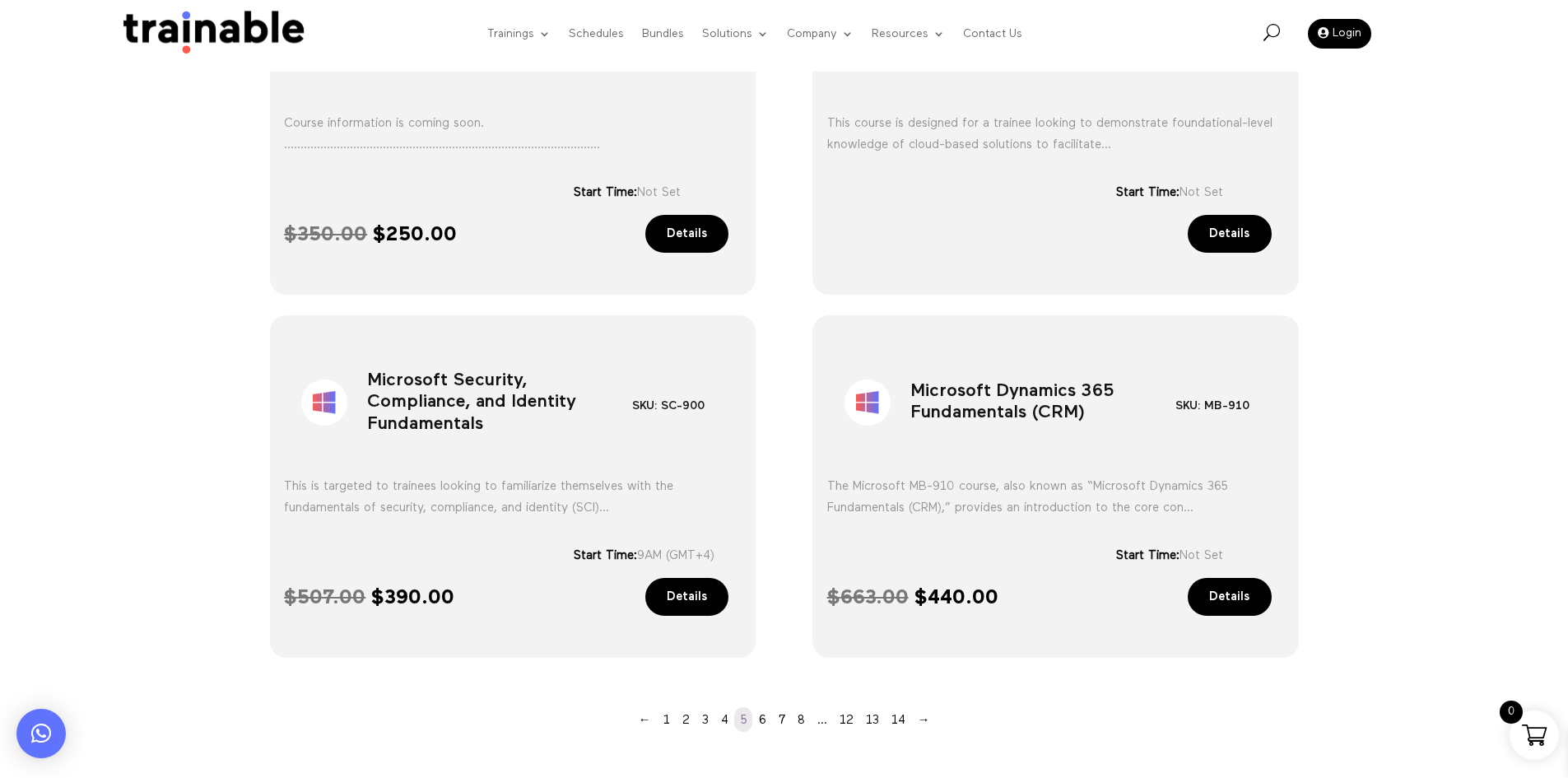
click at [1000, 407] on h1 "Microsoft Dynamics 365 Fundamentals (CRM)" at bounding box center [1043, 406] width 265 height 86
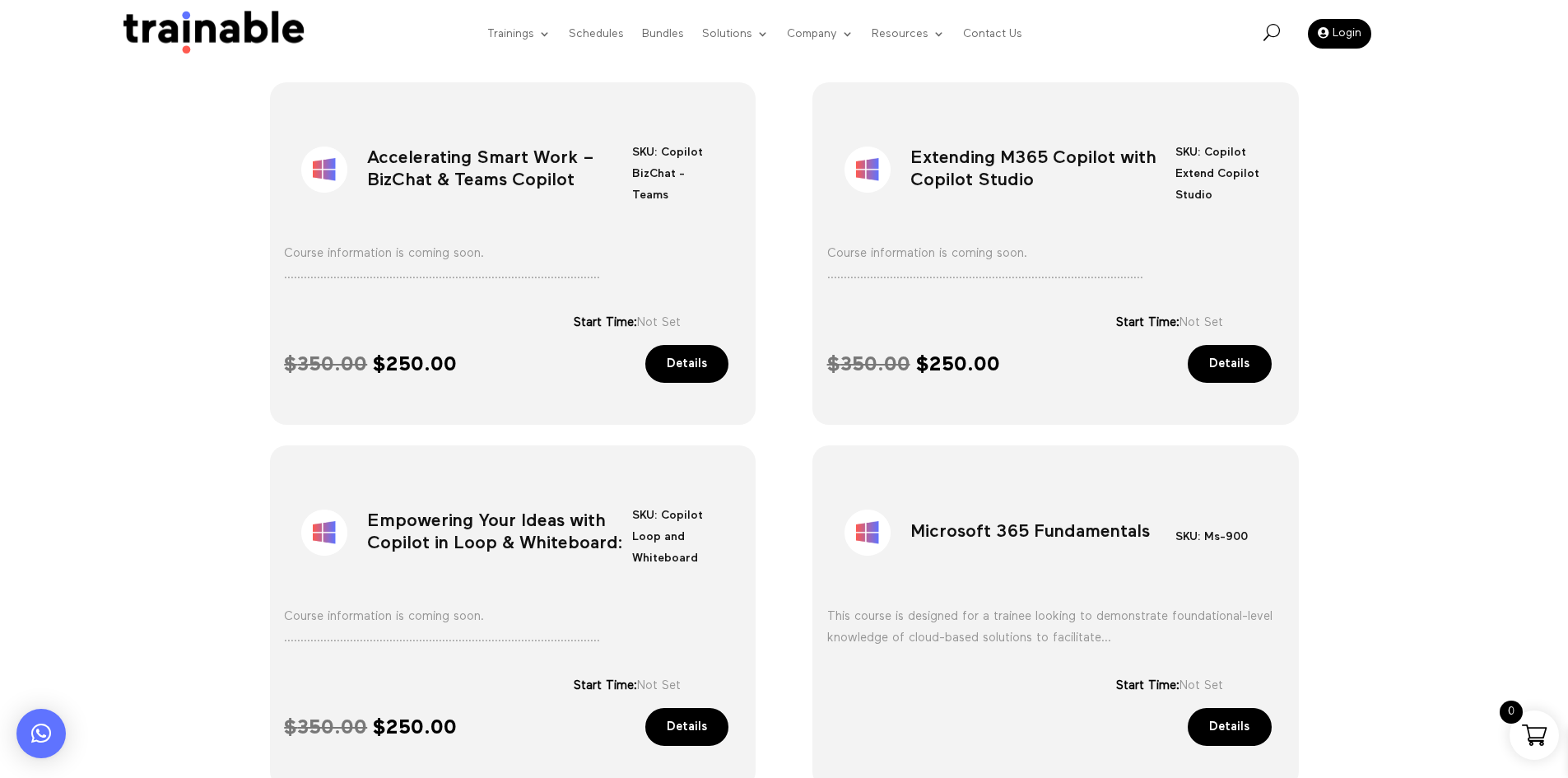
scroll to position [609, 0]
drag, startPoint x: 1395, startPoint y: 295, endPoint x: 1387, endPoint y: 291, distance: 8.9
click at [1395, 294] on div "Sale! Accelerating Smart Work – BizChat & Teams Copilot SKU: Copilot BizChat - …" at bounding box center [784, 663] width 1568 height 1226
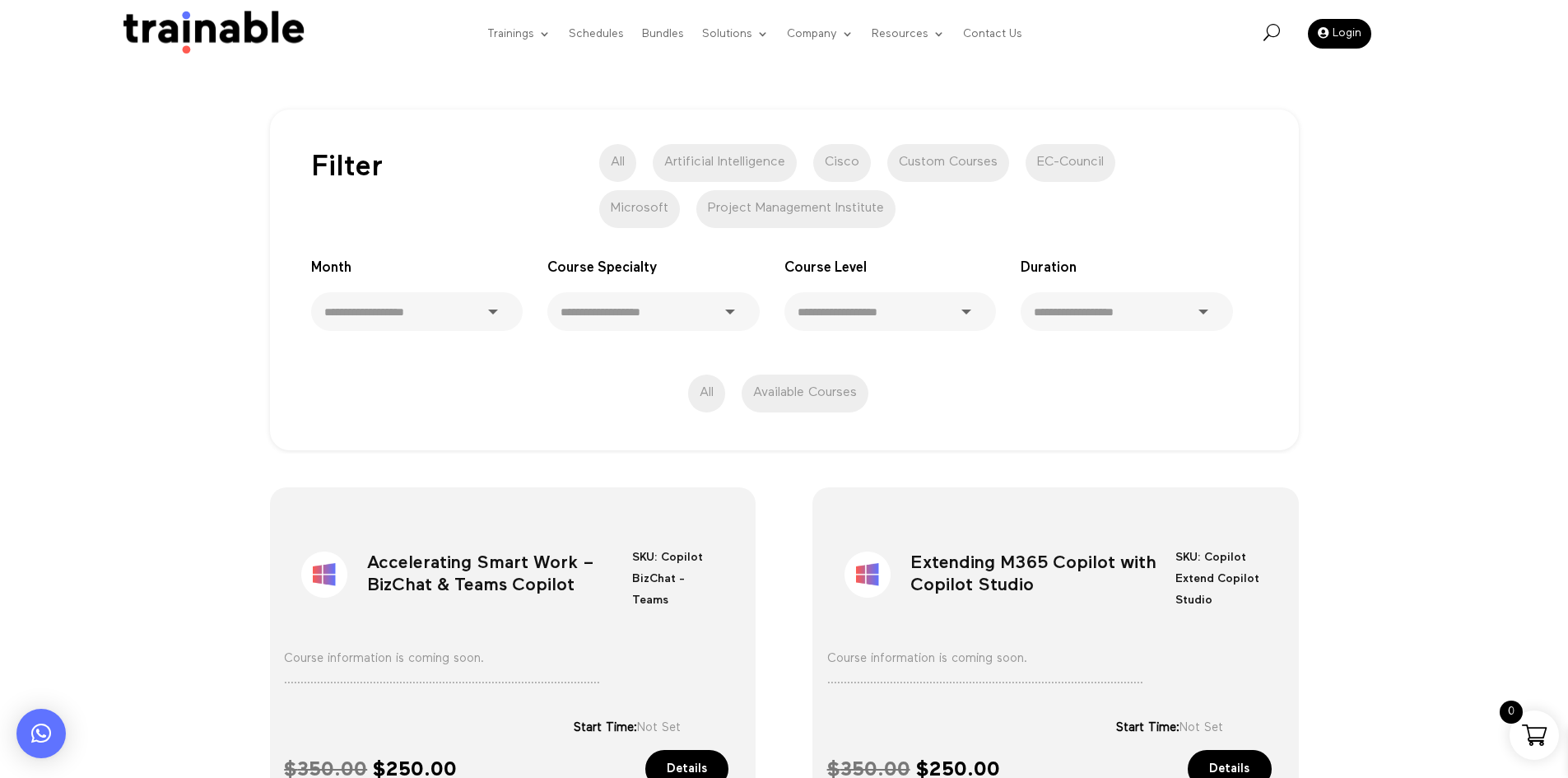
scroll to position [279, 0]
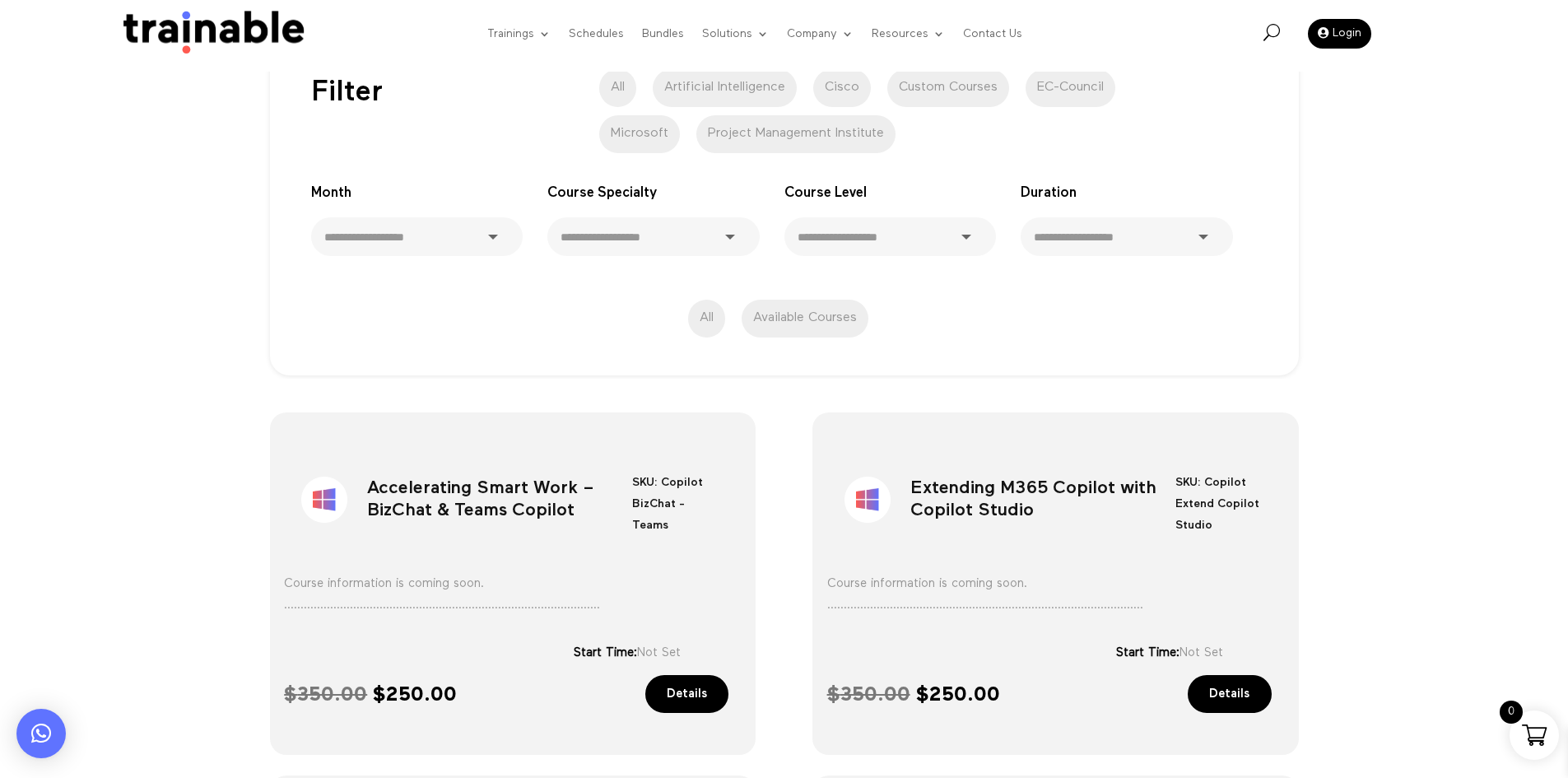
click at [428, 514] on h1 "Accelerating Smart Work – BizChat & Teams Copilot" at bounding box center [499, 503] width 265 height 86
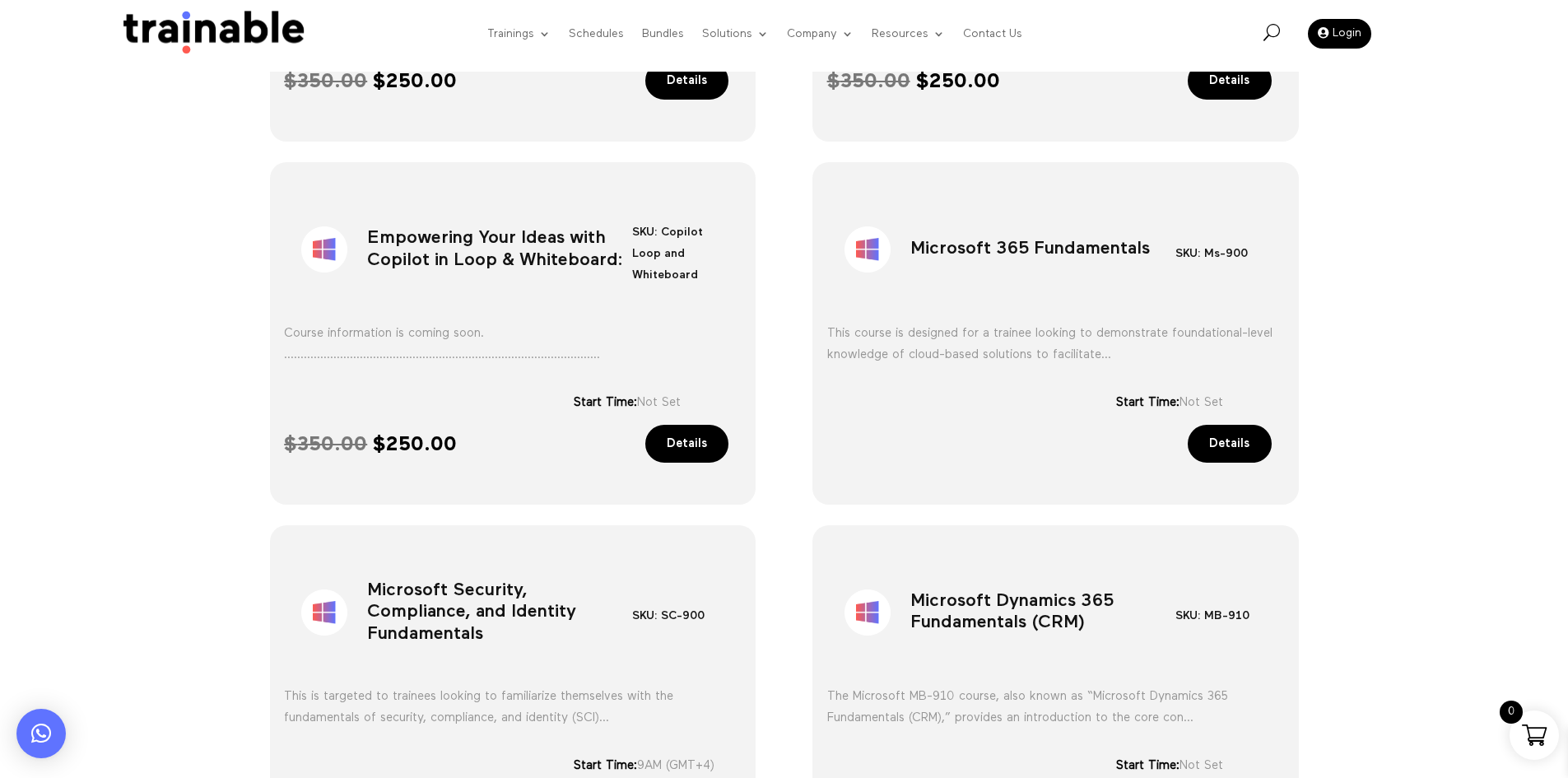
scroll to position [1103, 0]
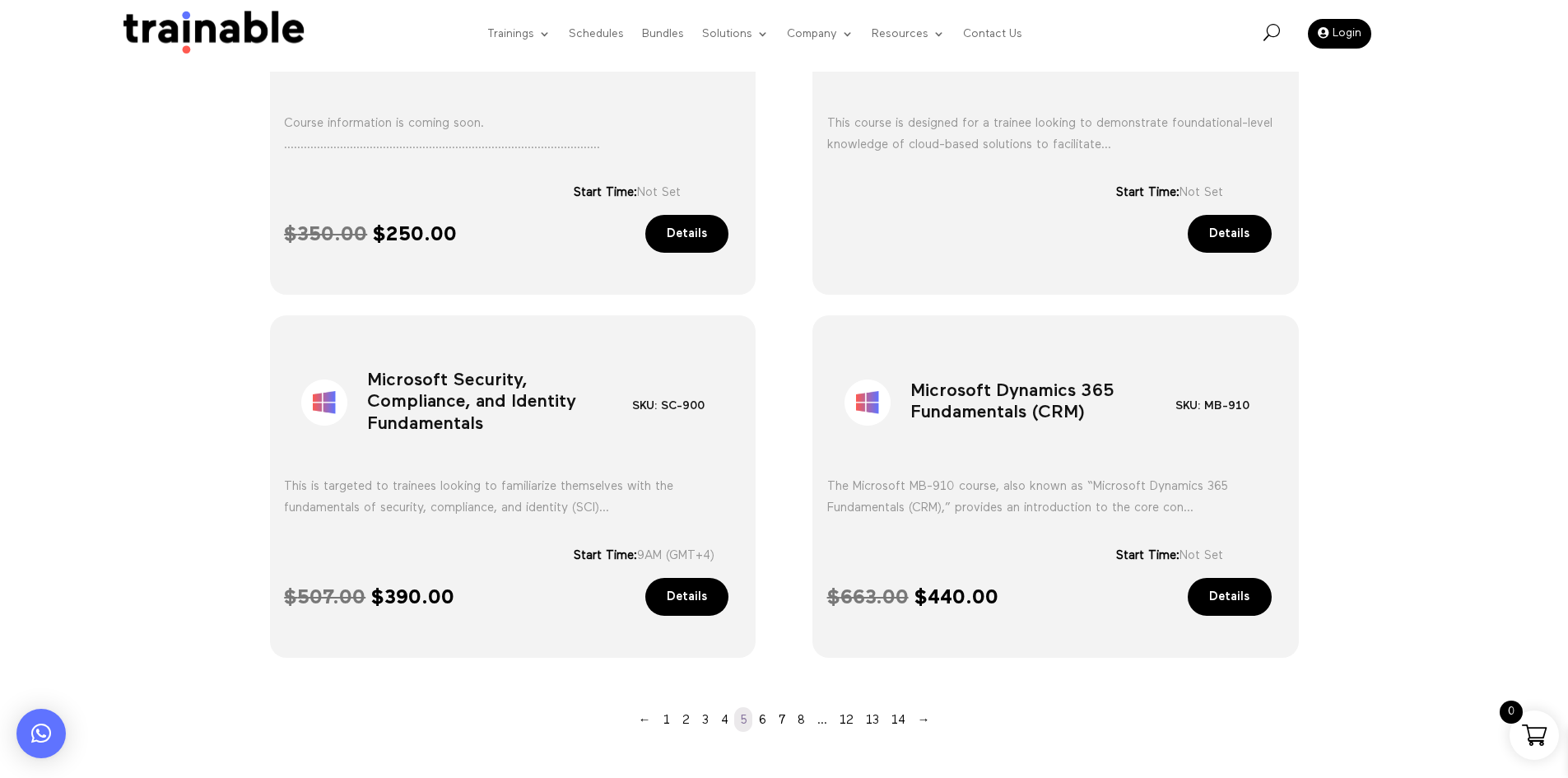
click at [701, 591] on link "Details" at bounding box center [687, 596] width 84 height 38
click at [738, 455] on div "This is targeted to trainees looking to familiarize themselves with the fundame…" at bounding box center [513, 497] width 457 height 87
drag, startPoint x: 1414, startPoint y: 367, endPoint x: 1399, endPoint y: 366, distance: 15.0
click at [1414, 367] on div "Sale! Accelerating Smart Work – BizChat & Teams Copilot SKU: Copilot BizChat - …" at bounding box center [784, 168] width 1568 height 1226
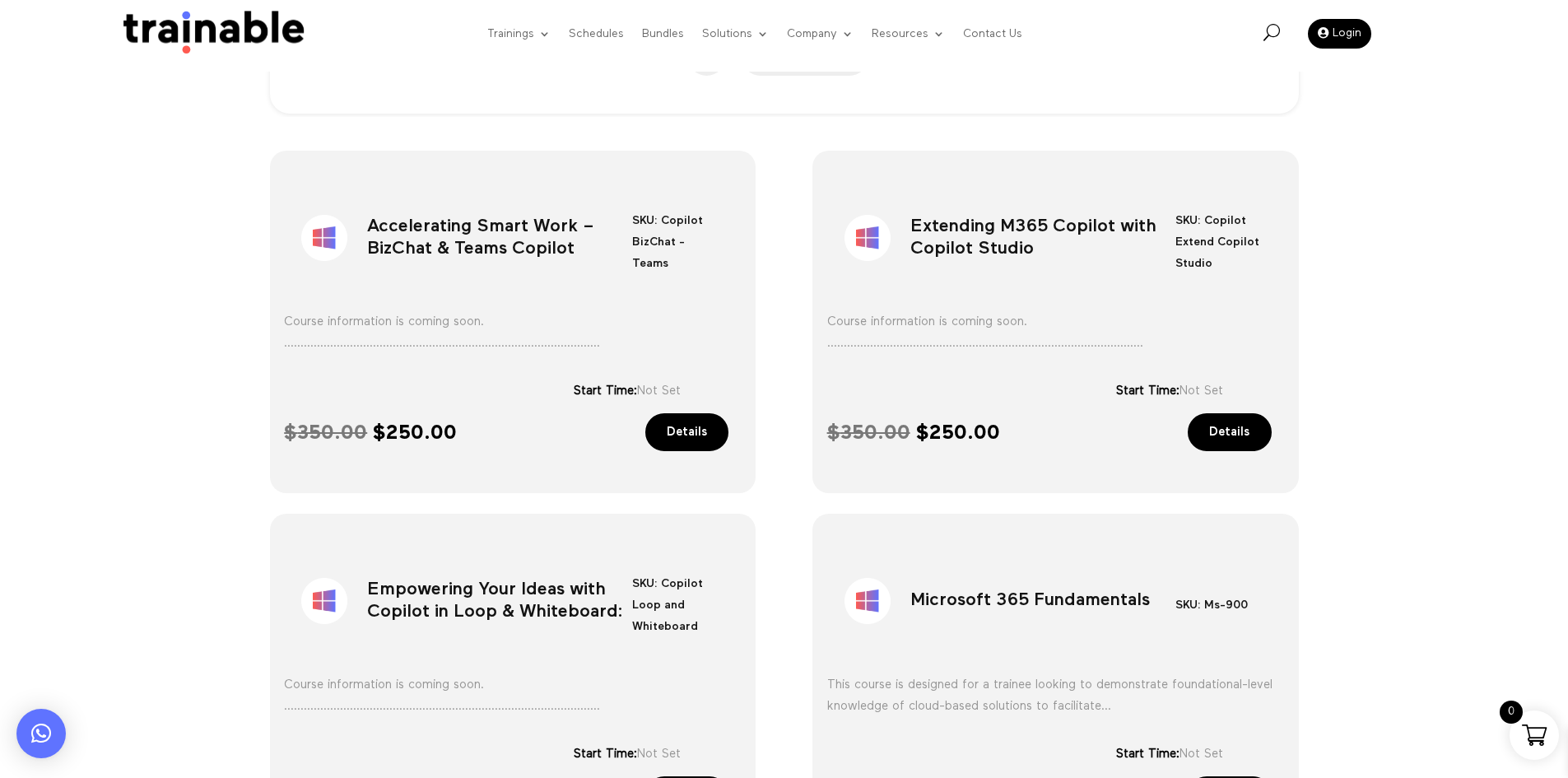
scroll to position [361, 0]
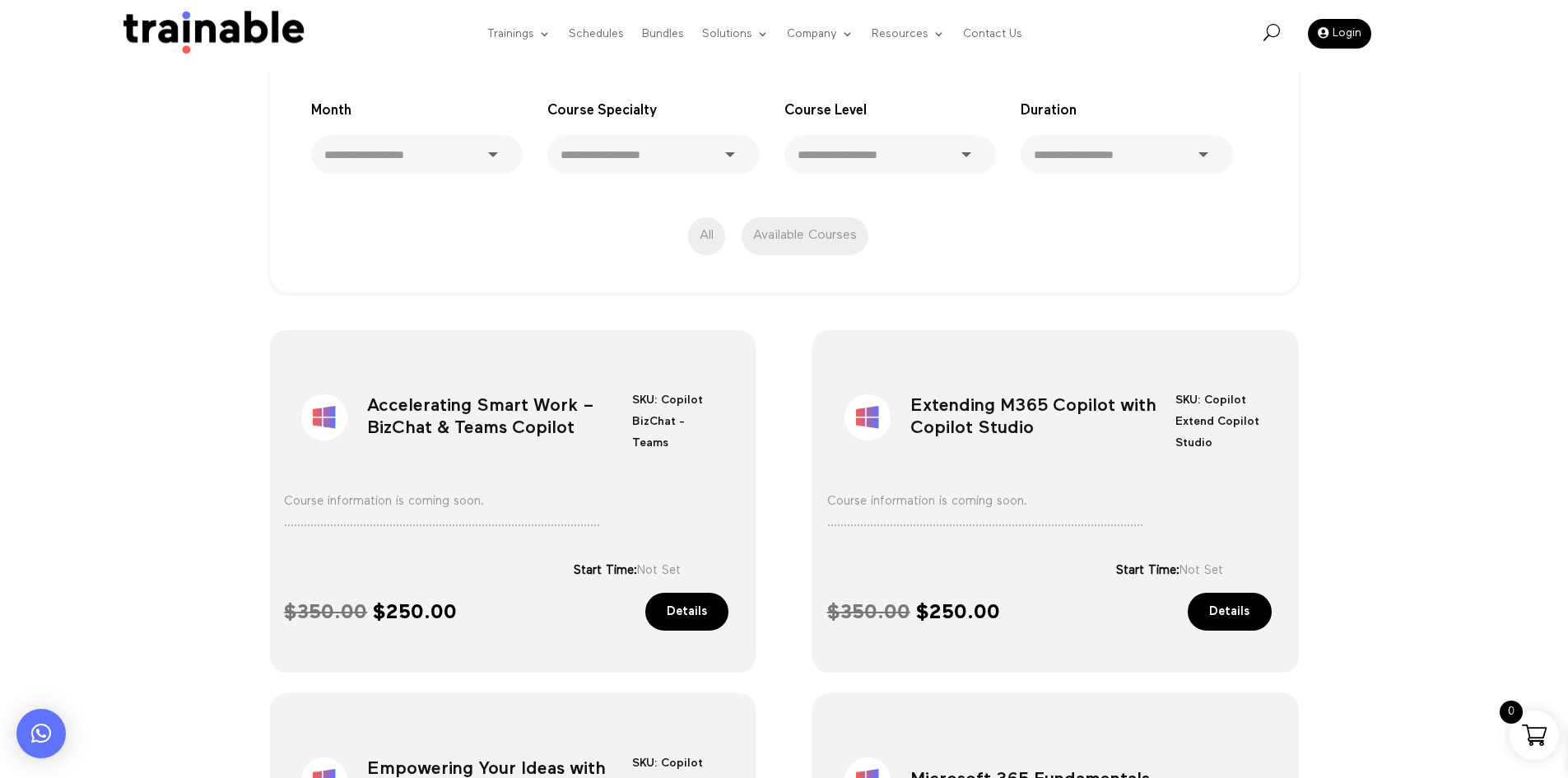
click at [466, 431] on h1 "Accelerating Smart Work – BizChat & Teams Copilot" at bounding box center [499, 421] width 265 height 86
click at [466, 432] on h1 "Accelerating Smart Work – BizChat & Teams Copilot" at bounding box center [499, 421] width 265 height 86
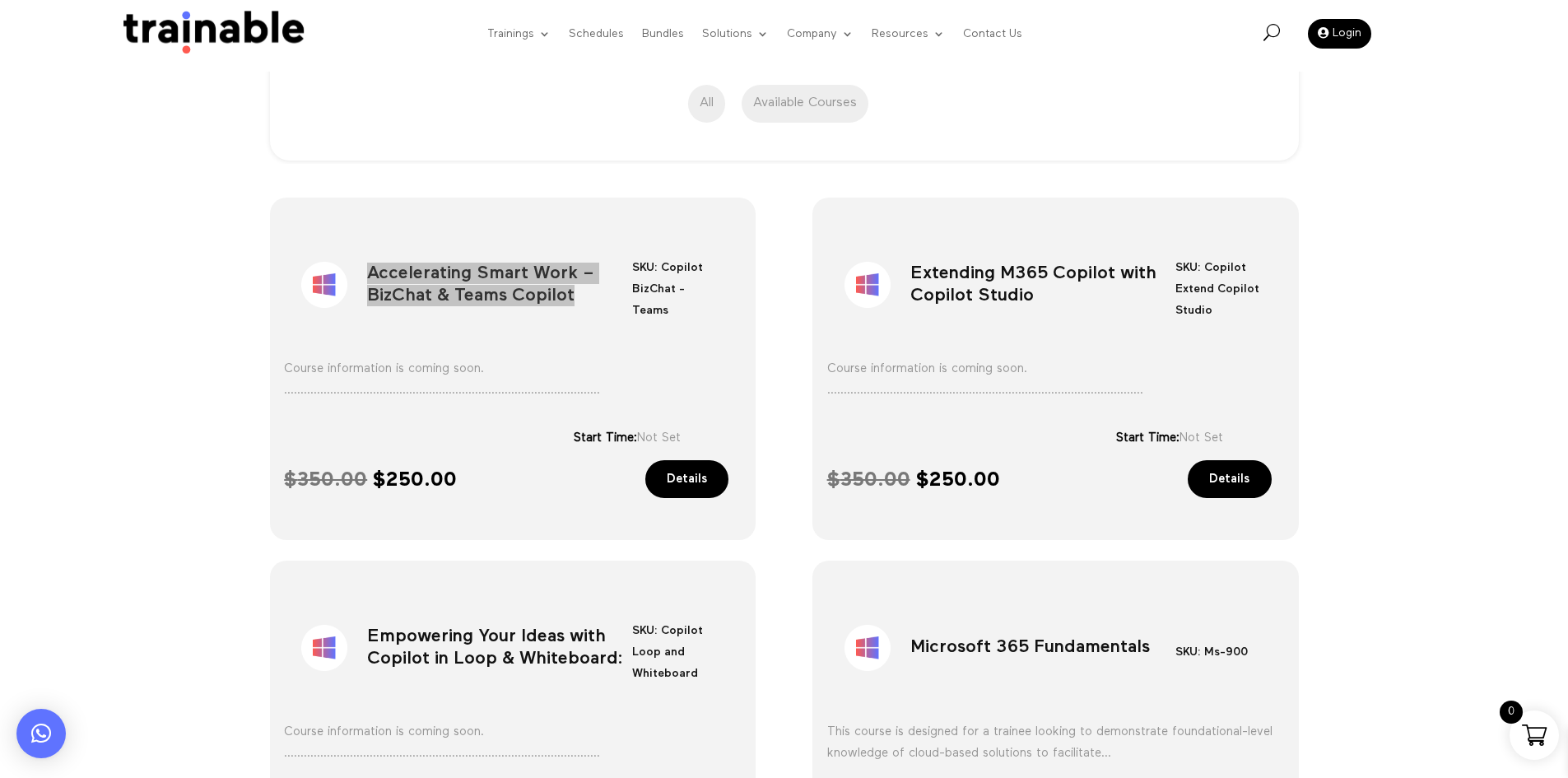
scroll to position [526, 0]
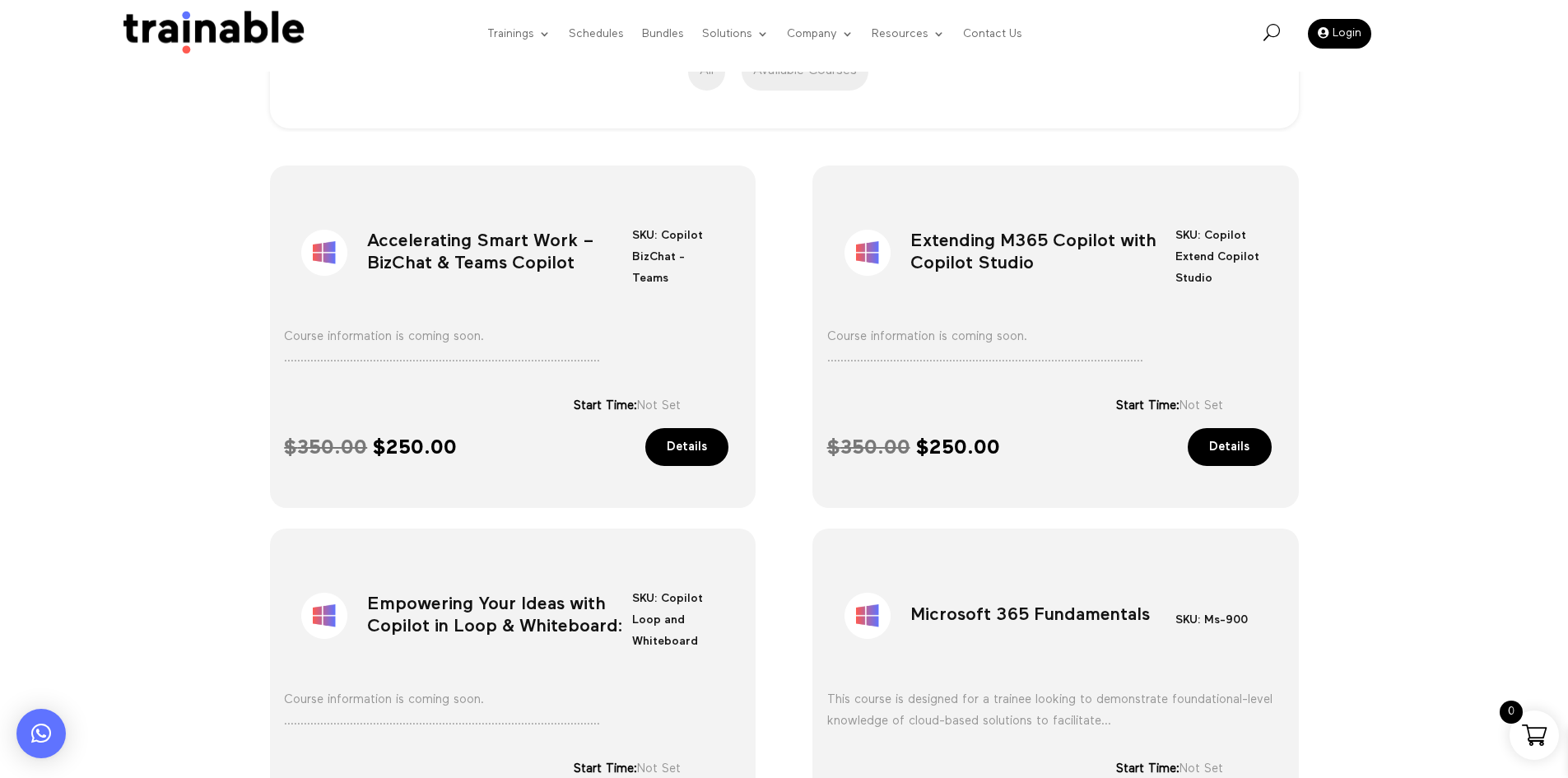
click at [568, 601] on h1 "Empowering Your Ideas with Copilot in Loop & Whiteboard:" at bounding box center [499, 619] width 265 height 86
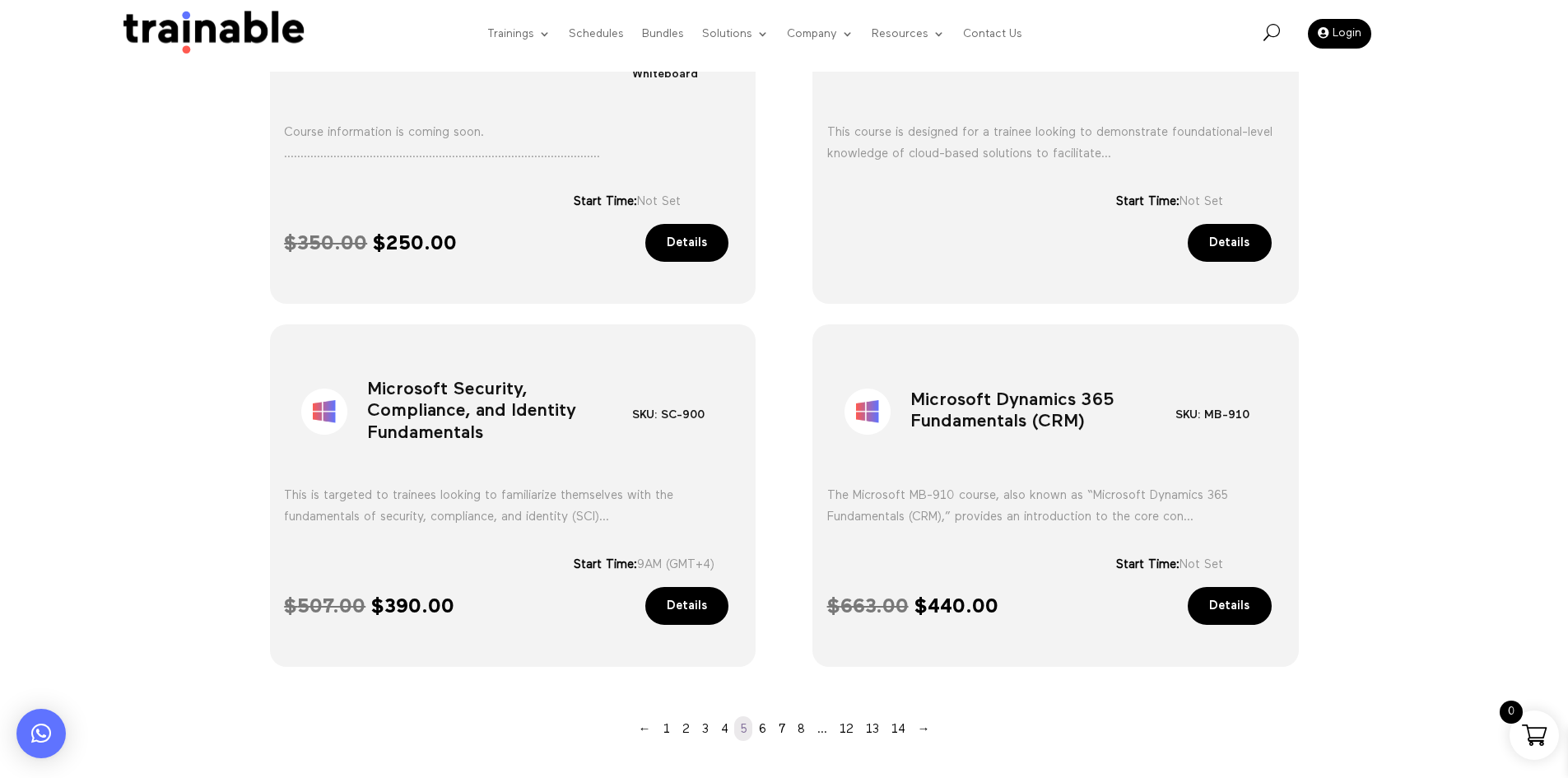
scroll to position [1103, 0]
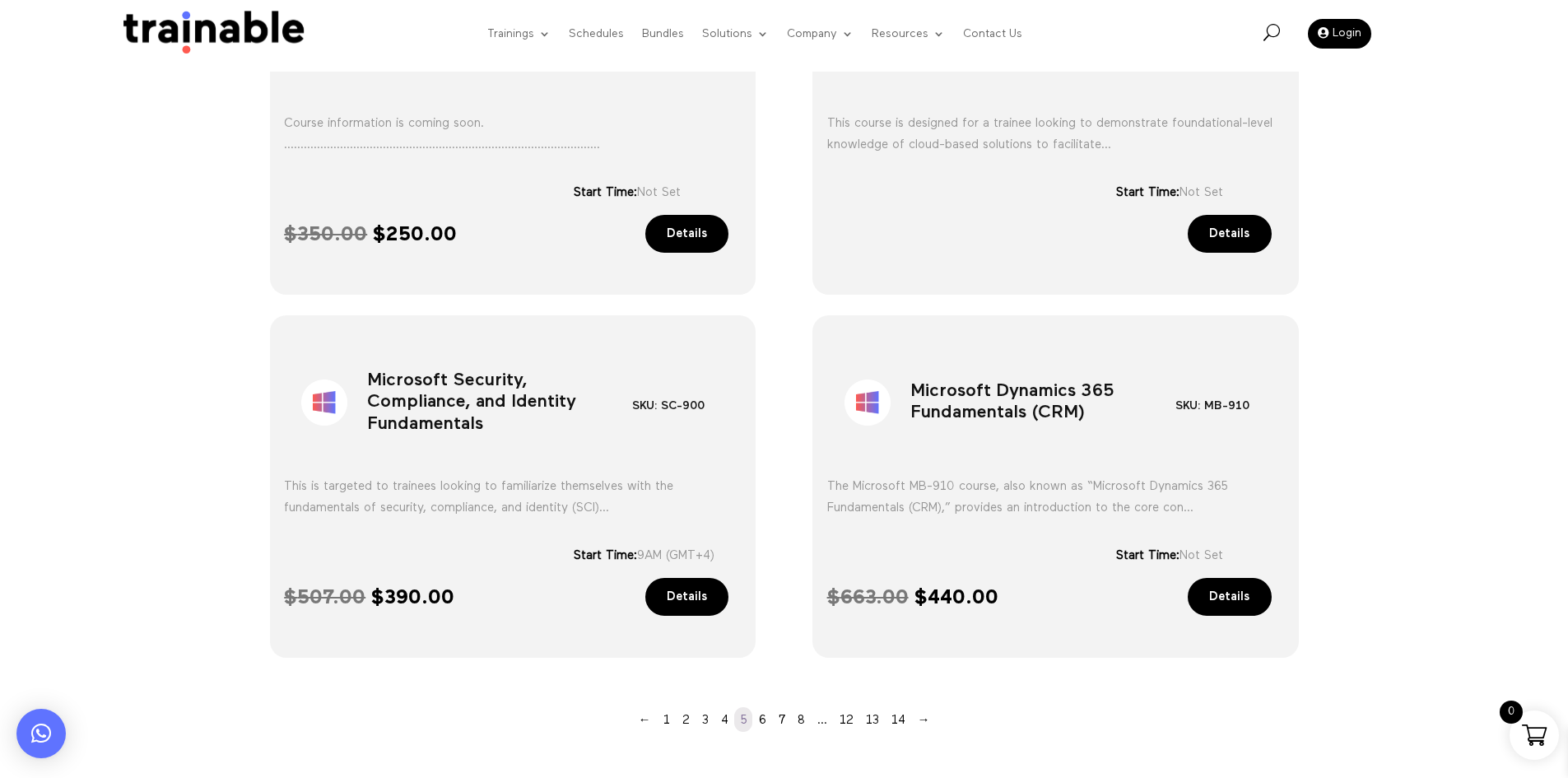
click at [504, 402] on h1 "Microsoft Security, Compliance, and Identity Fundamentals" at bounding box center [499, 406] width 265 height 86
click at [508, 382] on h1 "Microsoft Security, Compliance, and Identity Fundamentals" at bounding box center [499, 406] width 265 height 86
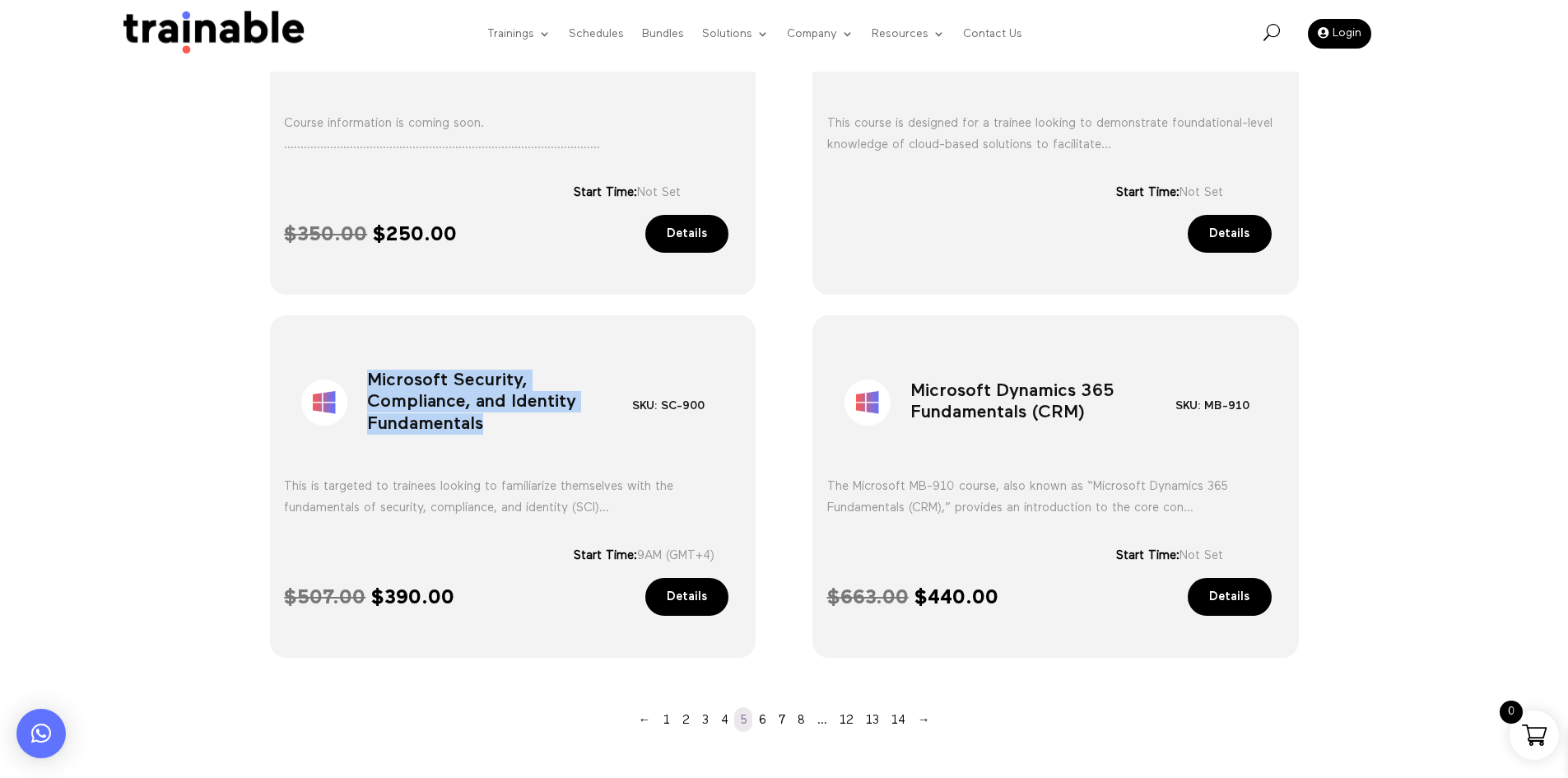
click at [508, 382] on h1 "Microsoft Security, Compliance, and Identity Fundamentals" at bounding box center [499, 406] width 265 height 86
click at [1034, 400] on h1 "Microsoft Dynamics 365 Fundamentals (CRM)" at bounding box center [1043, 406] width 265 height 86
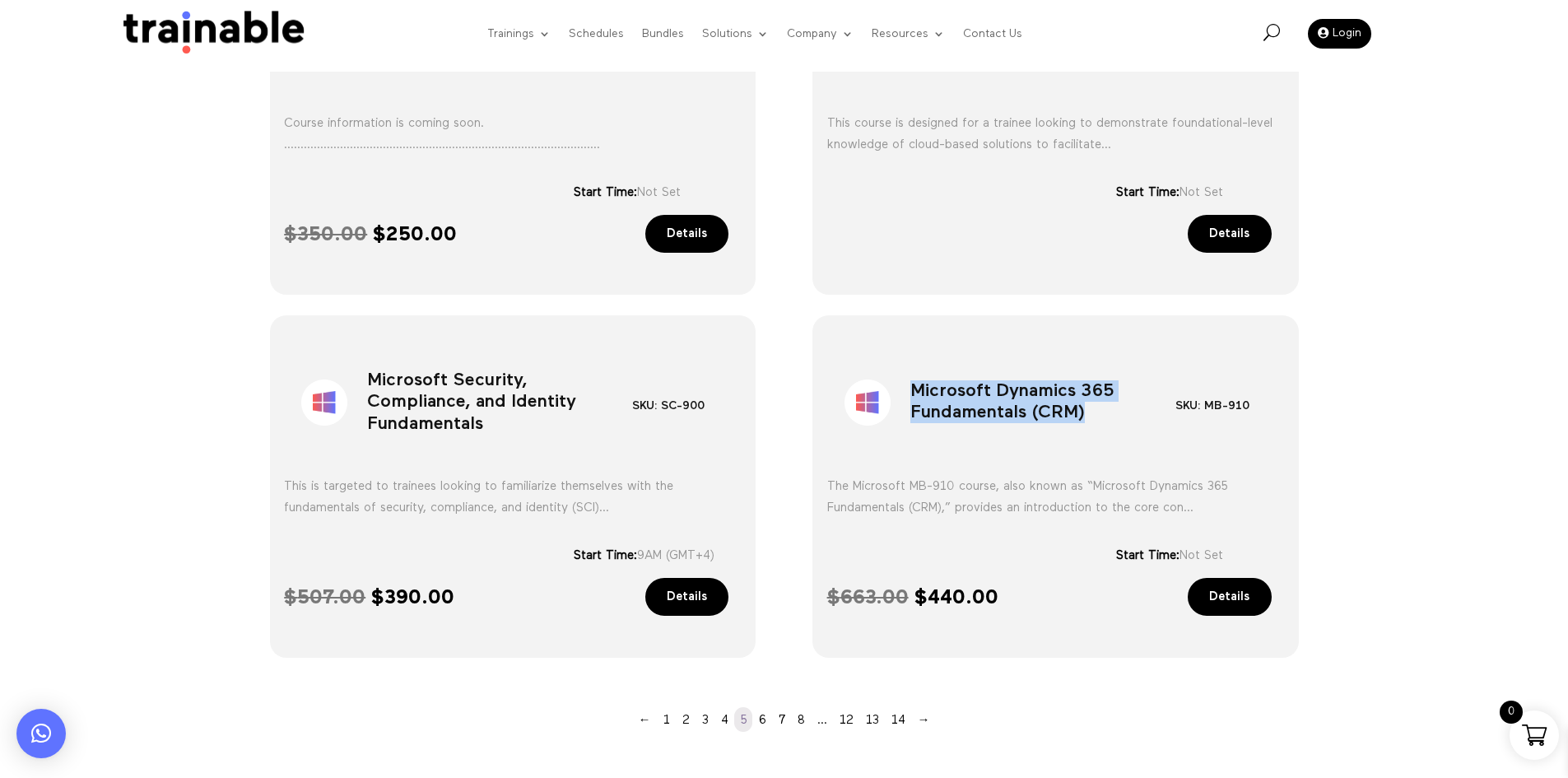
click at [1034, 400] on h1 "Microsoft Dynamics 365 Fundamentals (CRM)" at bounding box center [1043, 406] width 265 height 86
click at [1383, 371] on div "Sale! Accelerating Smart Work – BizChat & Teams Copilot SKU: Copilot BizChat - …" at bounding box center [784, 168] width 1568 height 1226
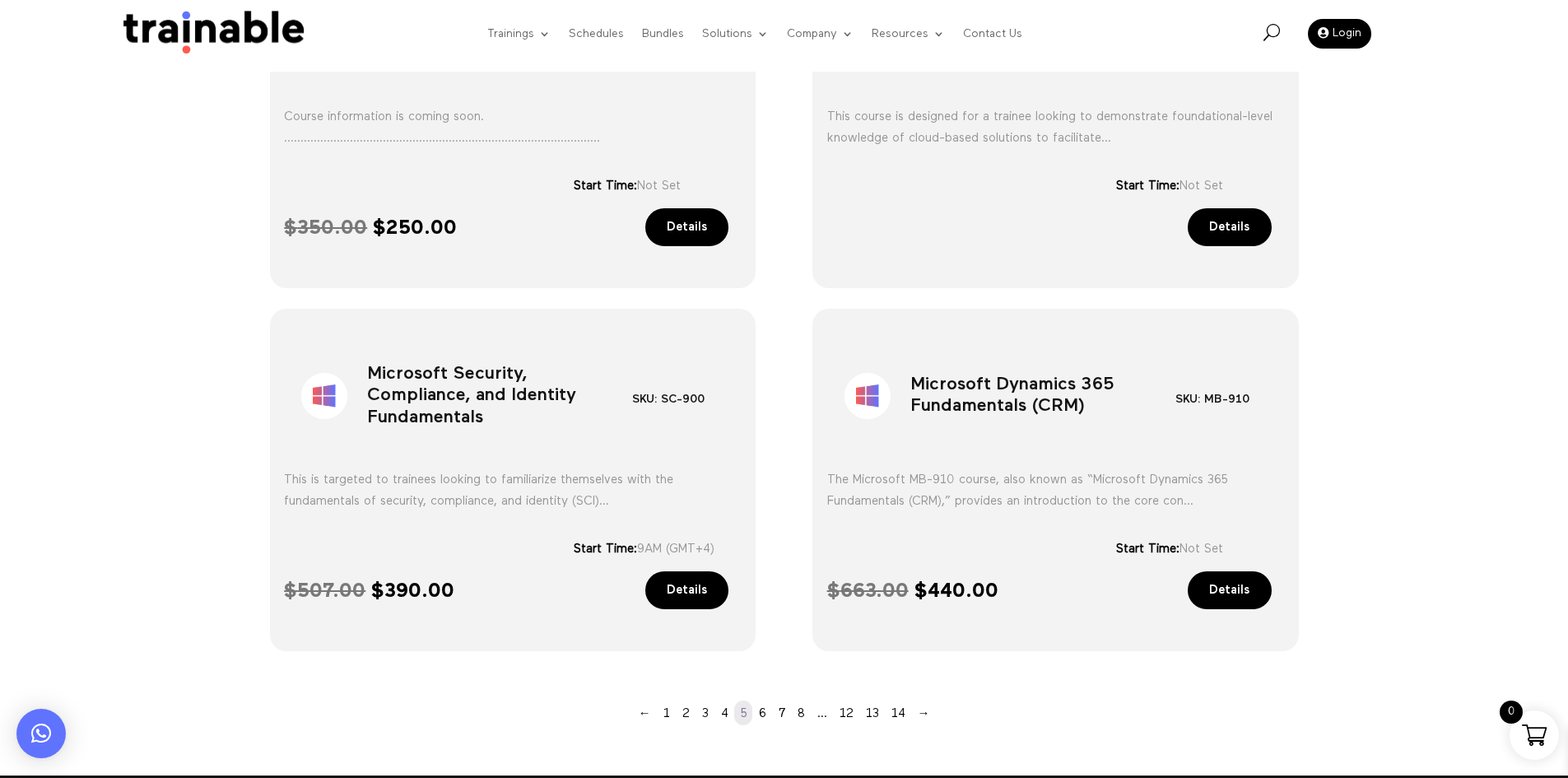
scroll to position [1267, 0]
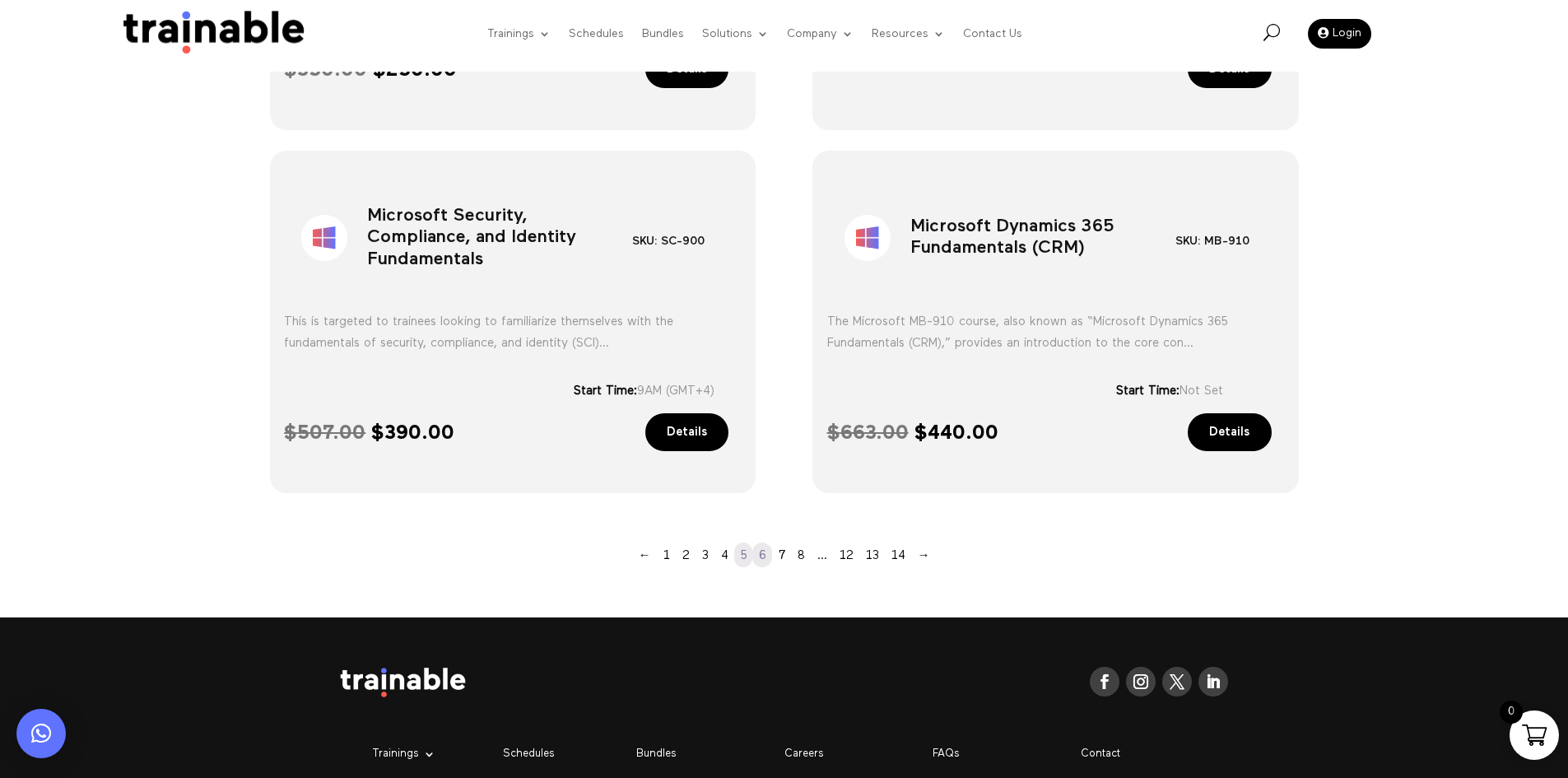
click at [765, 553] on link "6" at bounding box center [763, 555] width 20 height 25
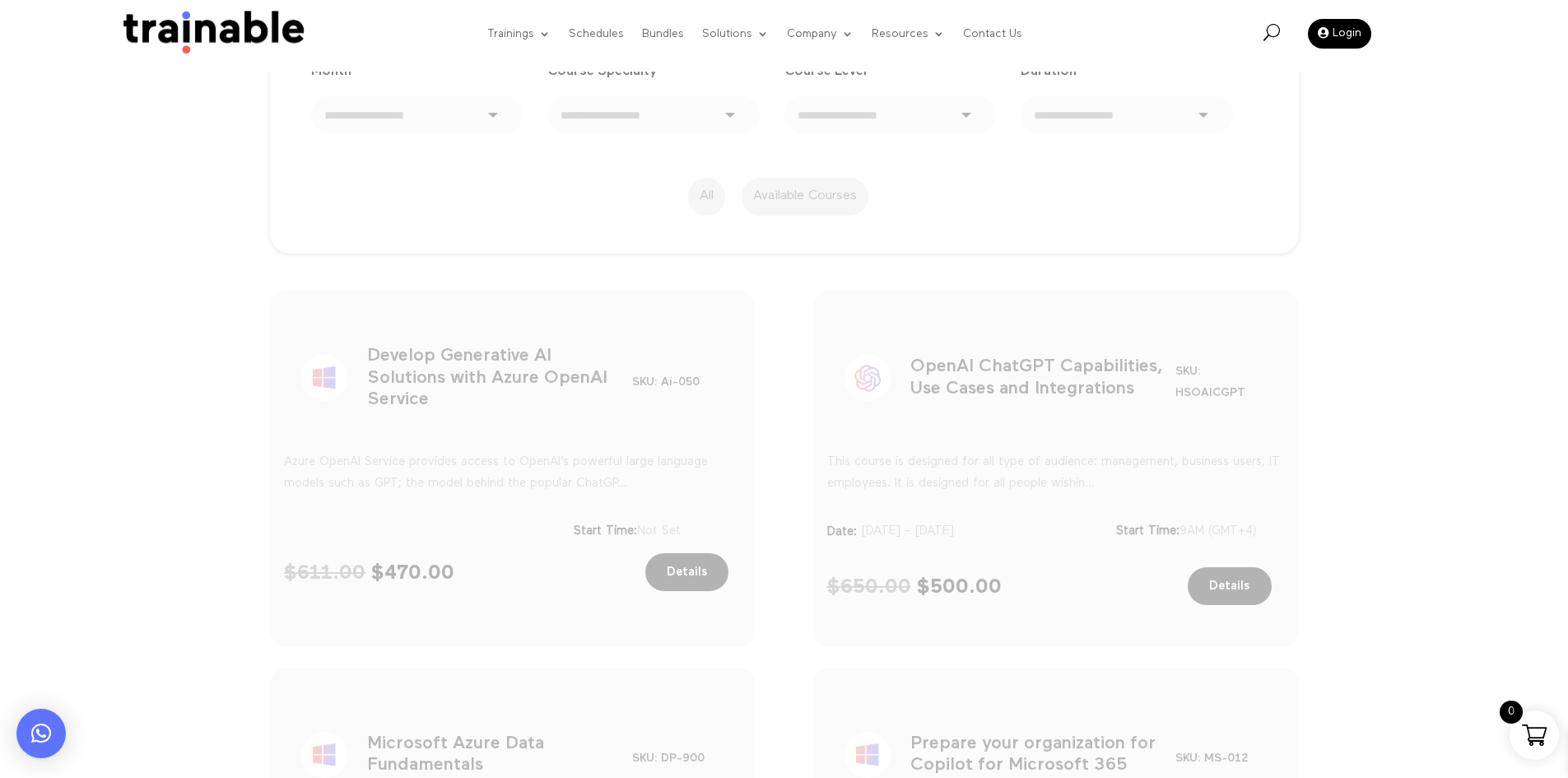
scroll to position [609, 0]
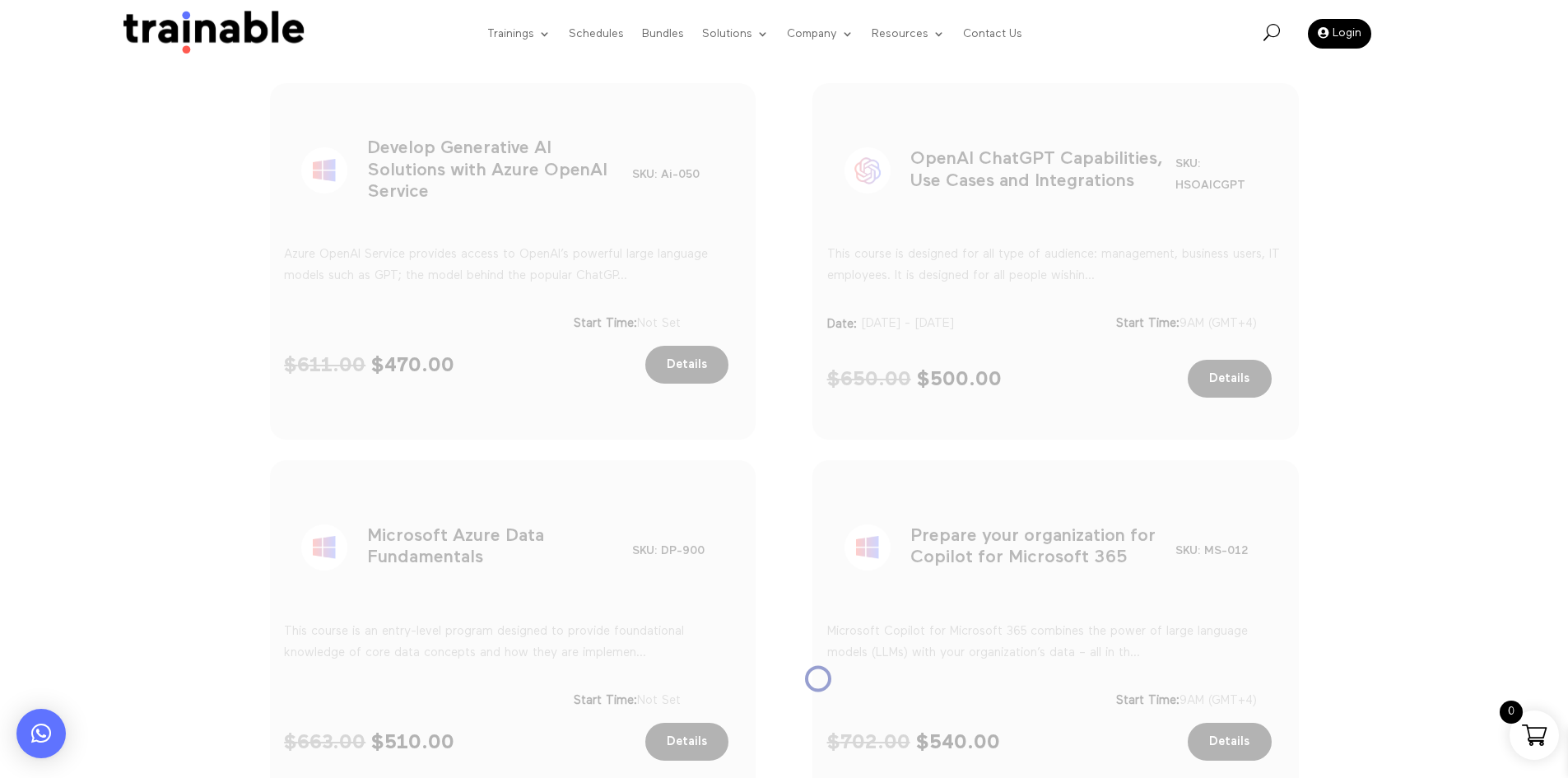
click at [490, 187] on h1 "Develop Generative AI Solutions with Azure OpenAI Service" at bounding box center [499, 174] width 265 height 86
click at [490, 185] on h1 "Develop Generative AI Solutions with Azure OpenAI Service" at bounding box center [499, 174] width 265 height 86
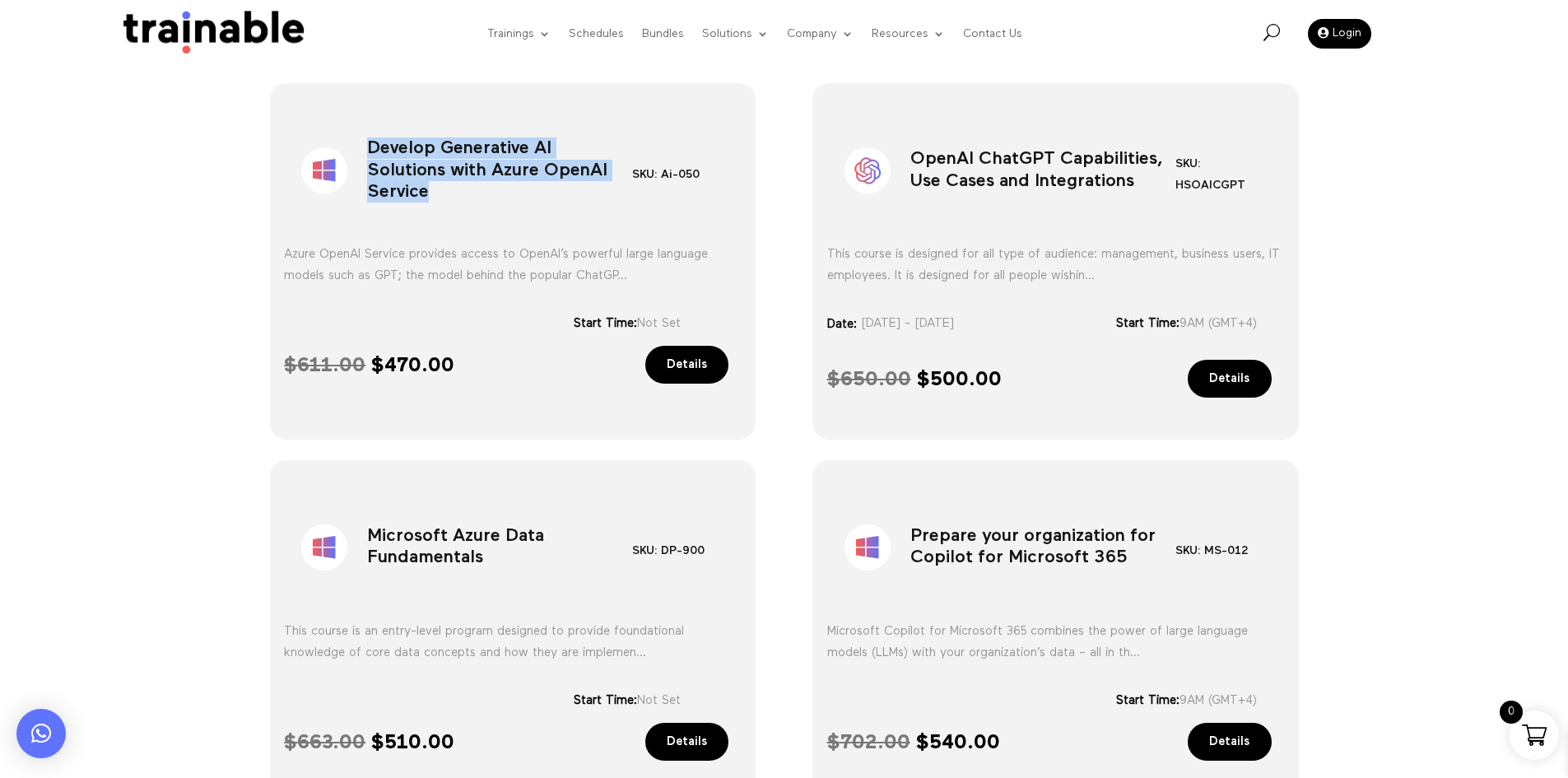
click at [490, 185] on h1 "Develop Generative AI Solutions with Azure OpenAI Service" at bounding box center [499, 174] width 265 height 86
click at [955, 180] on h1 "OpenAI ChatGPT Capabilities, Use Cases and Integrations" at bounding box center [1043, 174] width 265 height 86
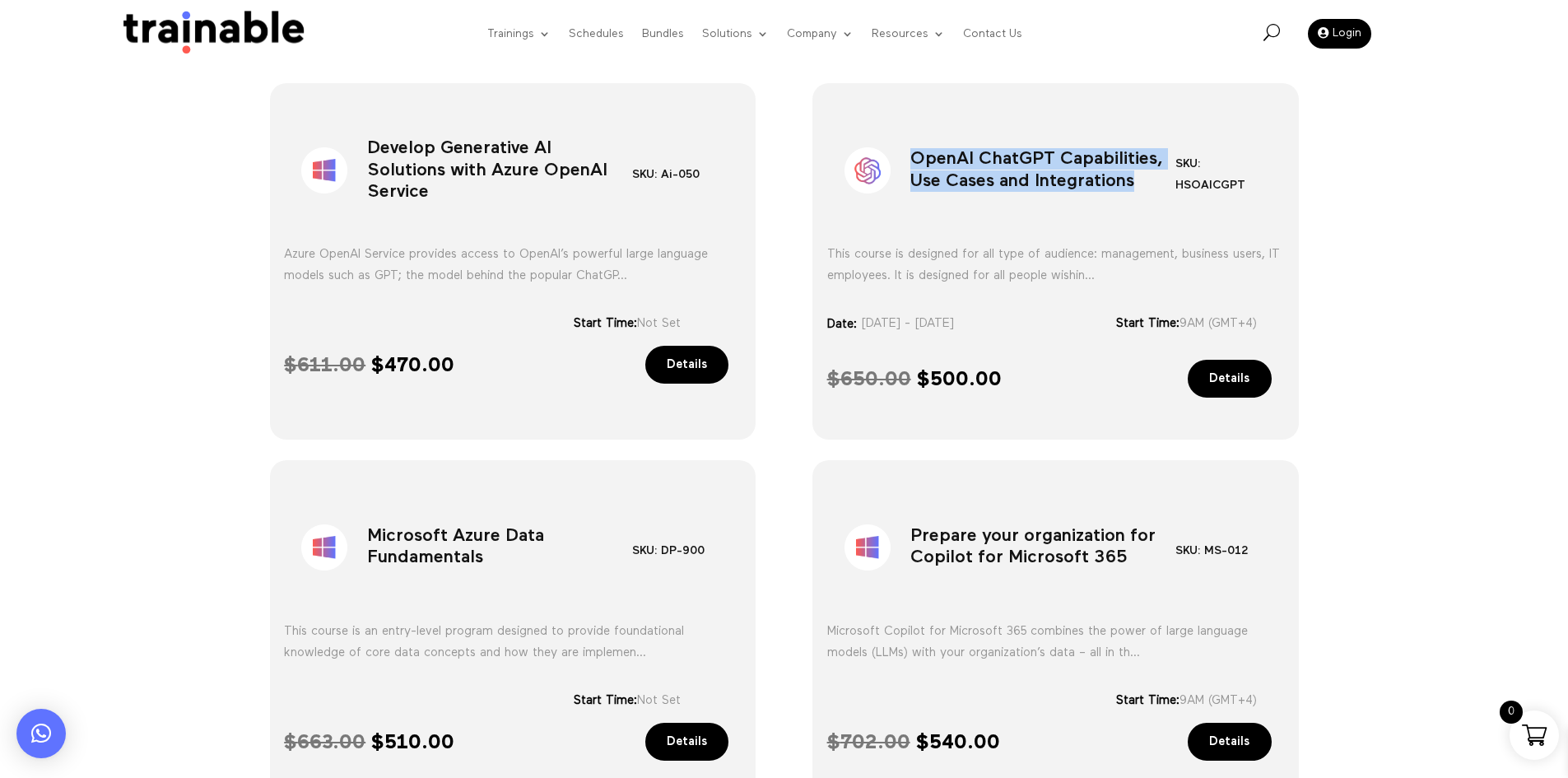
click at [956, 179] on h1 "OpenAI ChatGPT Capabilities, Use Cases and Integrations" at bounding box center [1043, 174] width 265 height 86
click at [437, 547] on h1 "Microsoft Azure Data Fundamentals" at bounding box center [499, 550] width 265 height 86
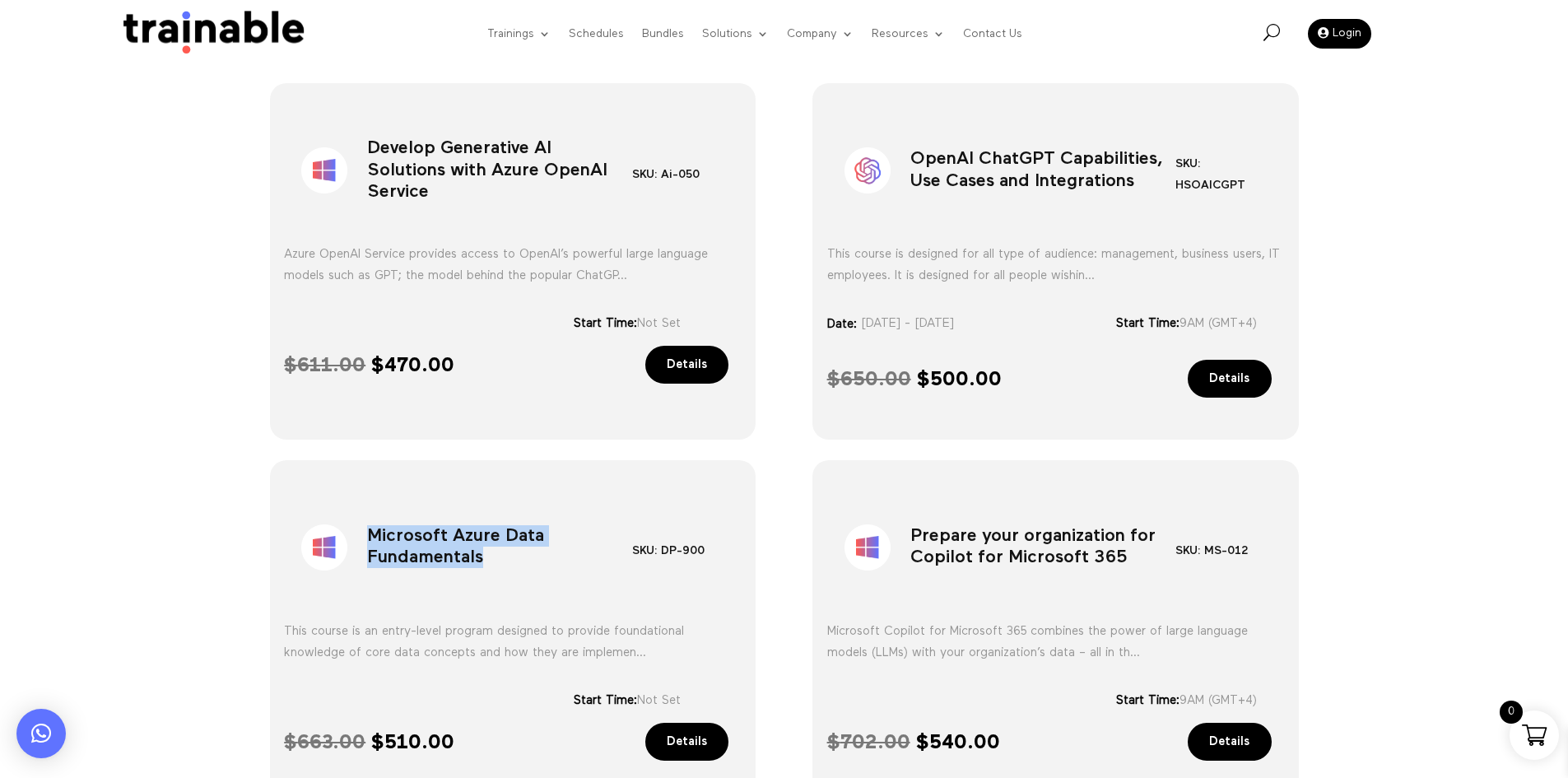
click at [437, 547] on h1 "Microsoft Azure Data Fundamentals" at bounding box center [499, 550] width 265 height 86
click at [1085, 571] on h1 "Prepare your organization for Copilot for Microsoft 365" at bounding box center [1043, 550] width 265 height 86
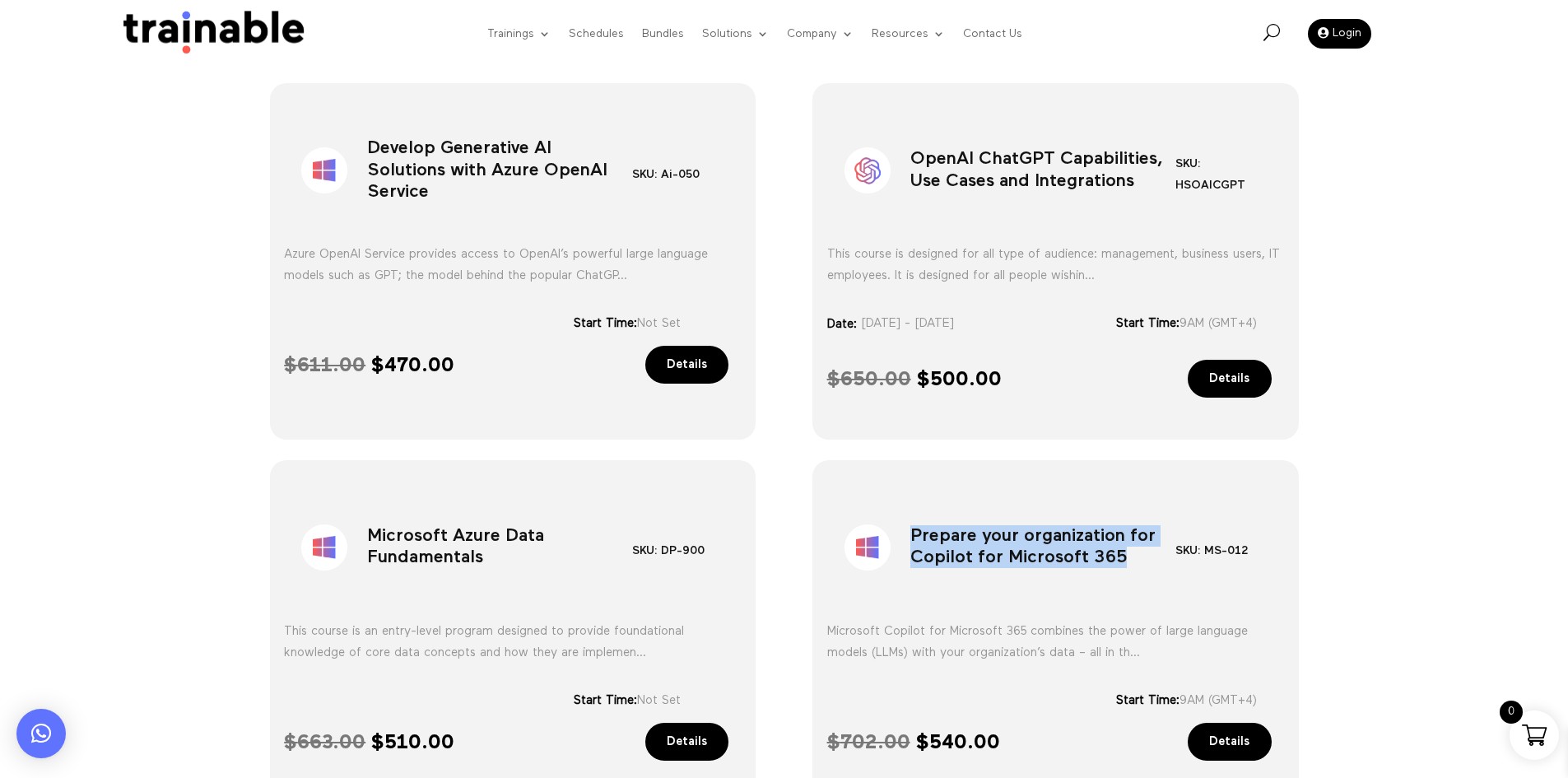
click at [1085, 571] on h1 "Prepare your organization for Copilot for Microsoft 365" at bounding box center [1043, 550] width 265 height 86
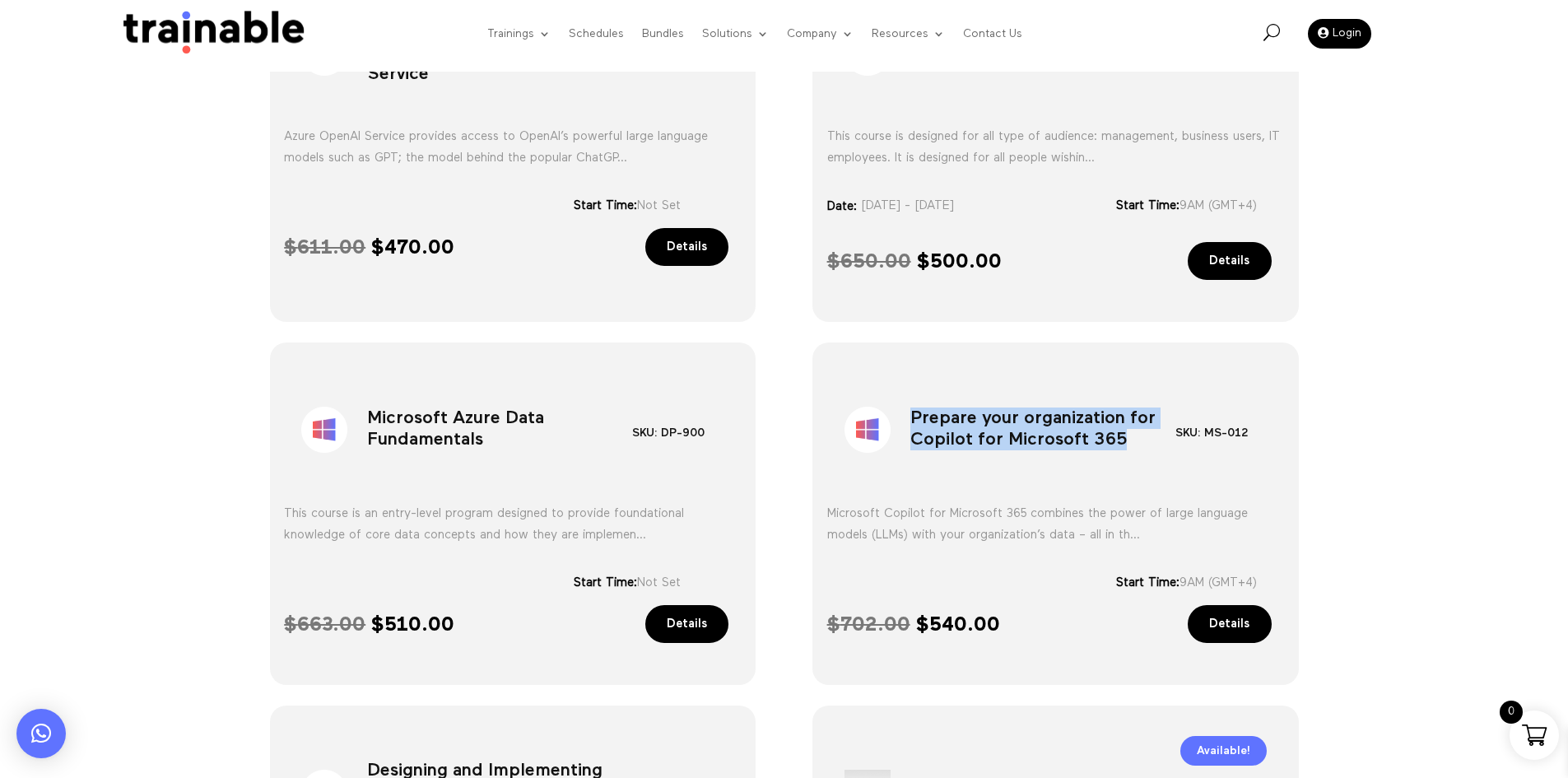
scroll to position [938, 0]
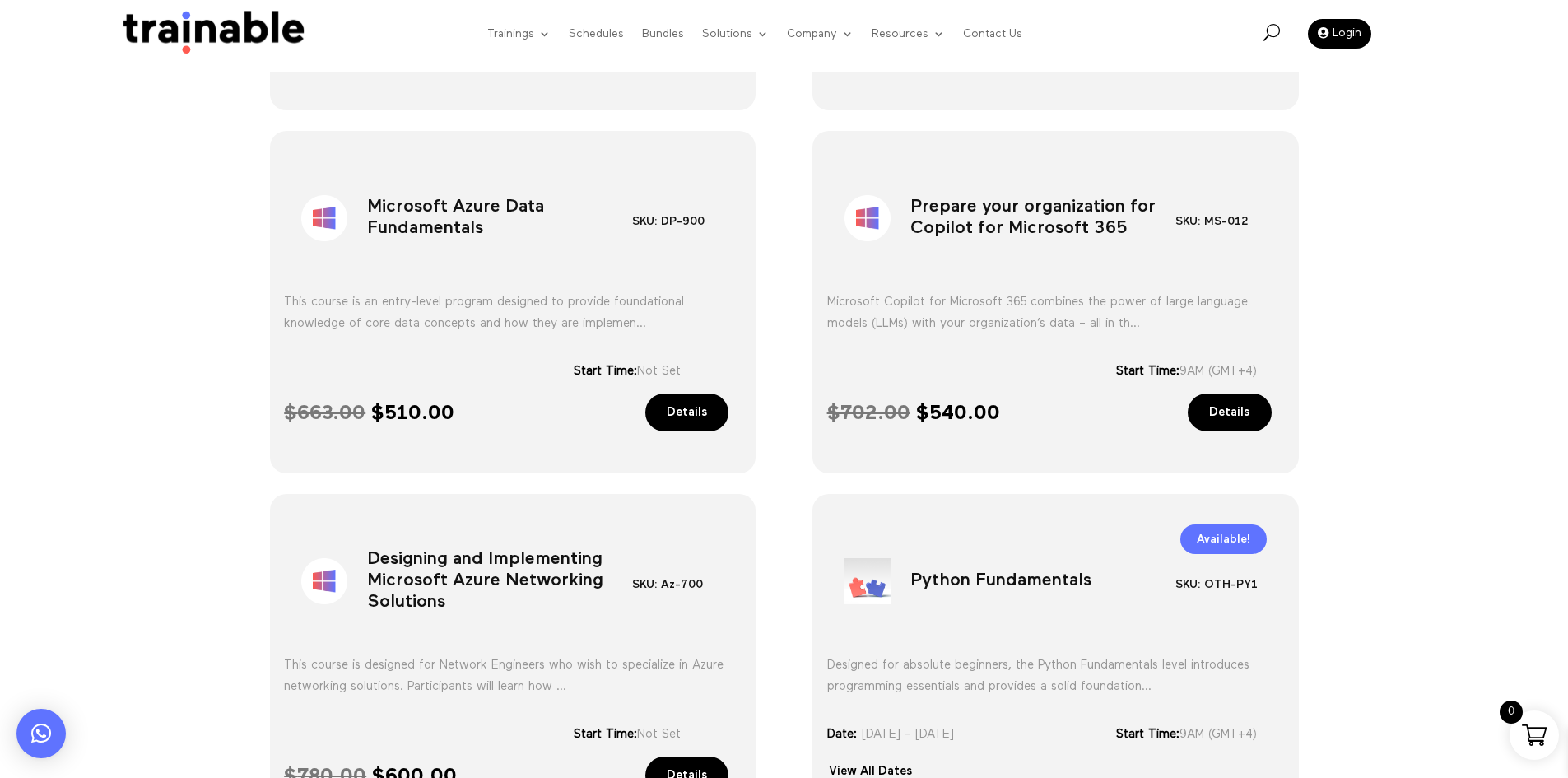
click at [503, 599] on h1 "Designing and Implementing Microsoft Azure Networking Solutions" at bounding box center [499, 585] width 265 height 86
click at [502, 599] on h1 "Designing and Implementing Microsoft Azure Networking Solutions" at bounding box center [499, 585] width 265 height 86
click at [956, 578] on h1 "Python Fundamentals" at bounding box center [1043, 585] width 265 height 86
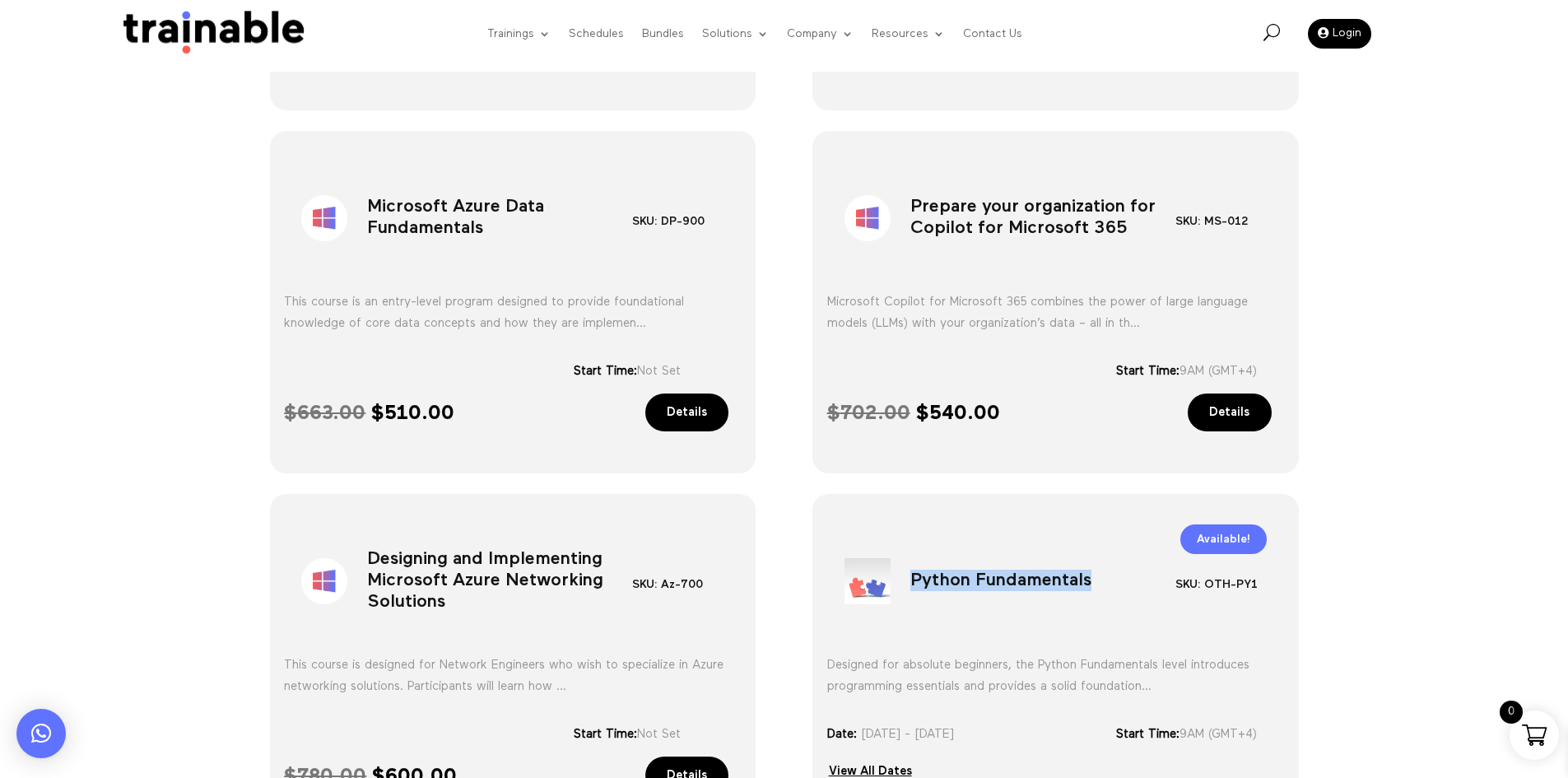
click at [956, 578] on h1 "Python Fundamentals" at bounding box center [1043, 585] width 265 height 86
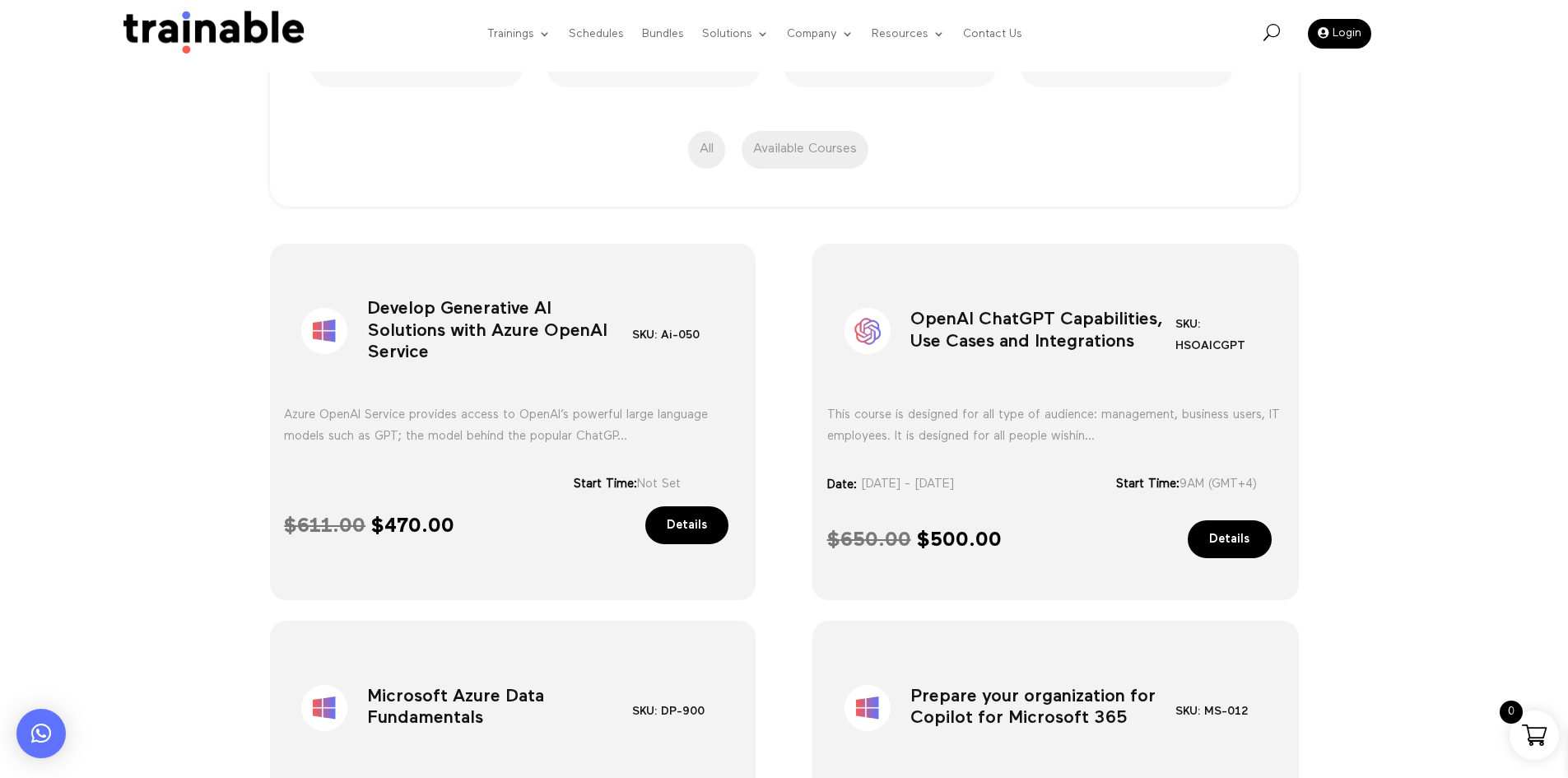
scroll to position [444, 0]
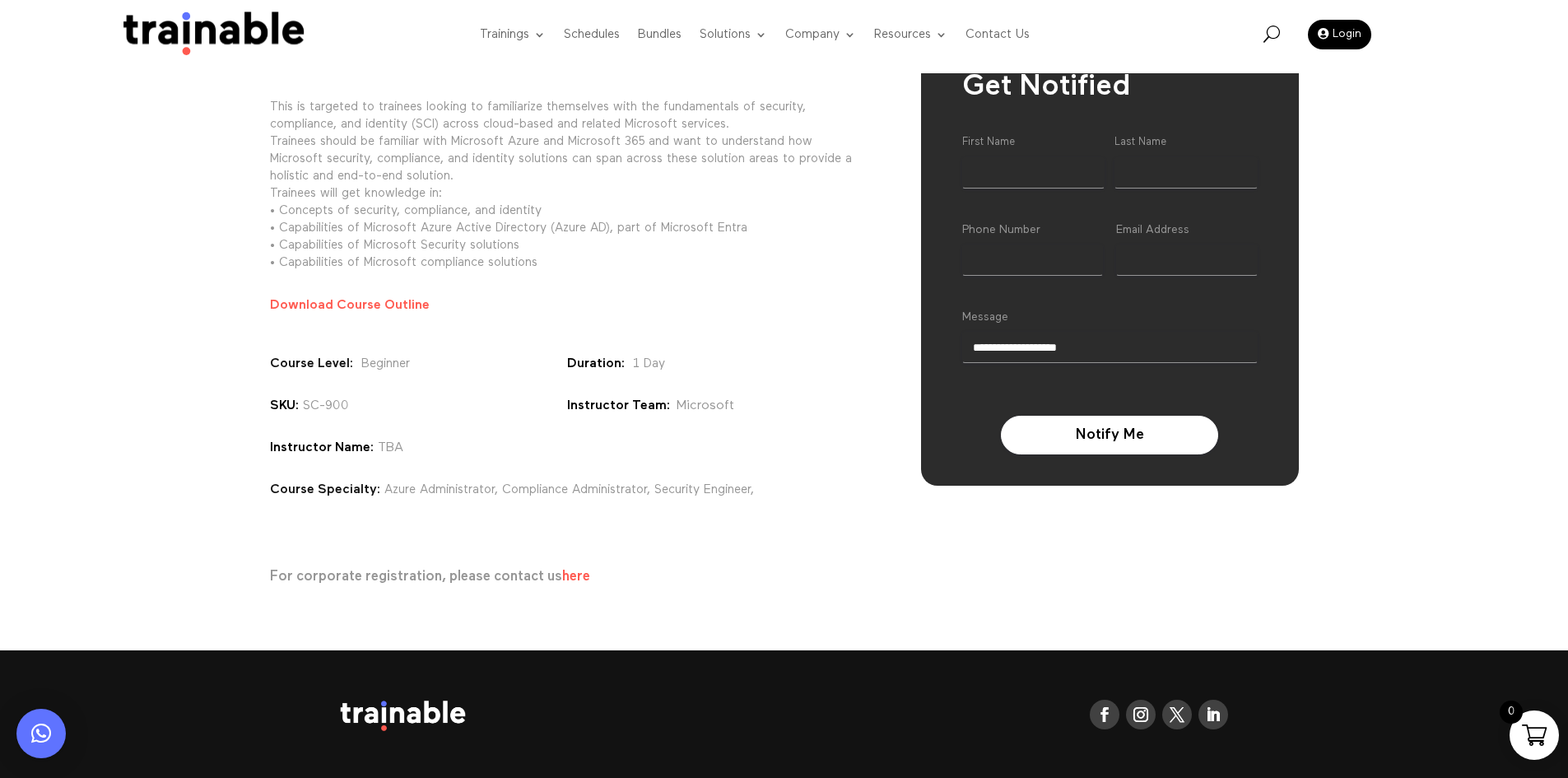
scroll to position [165, 0]
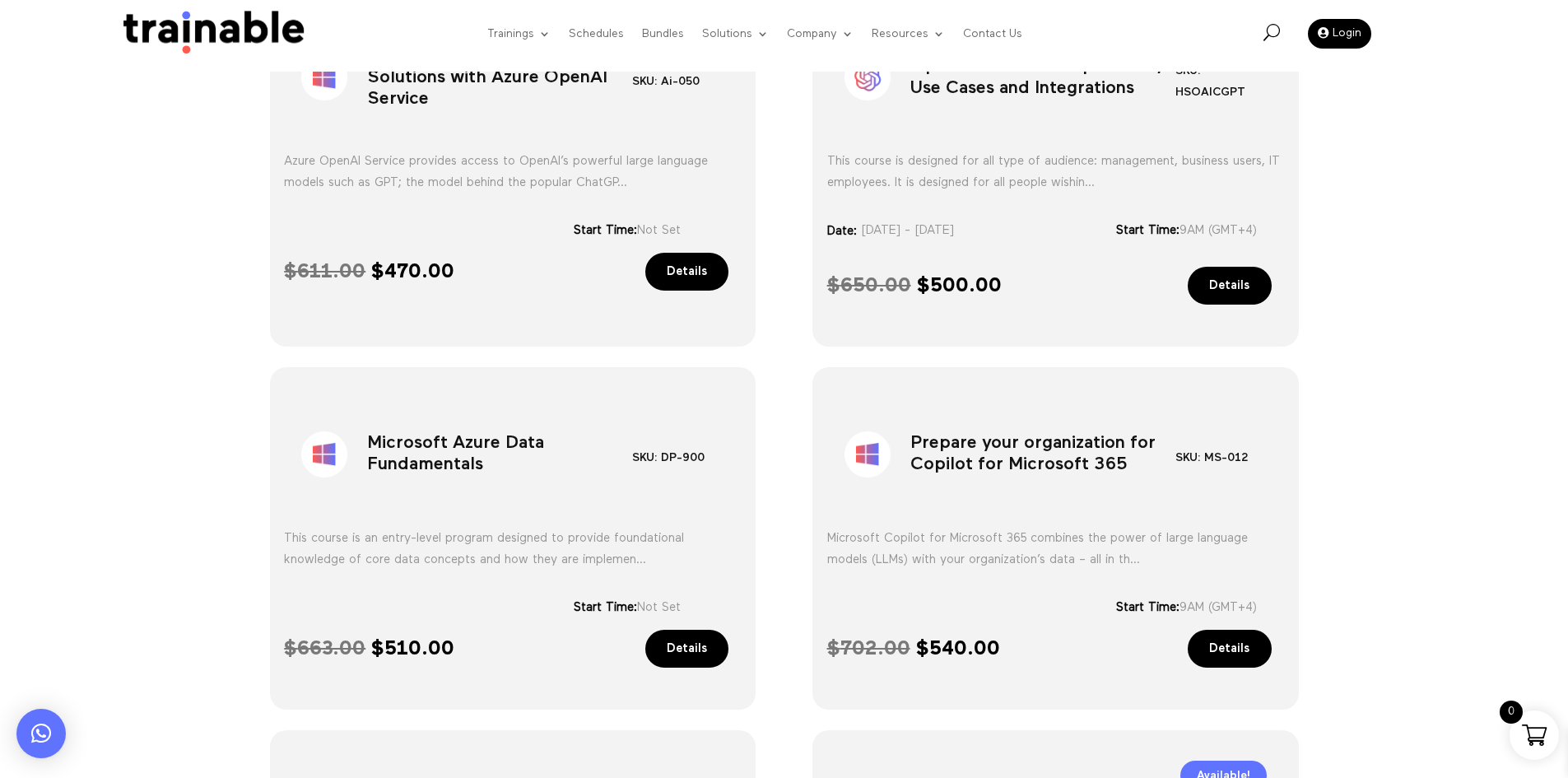
scroll to position [526, 0]
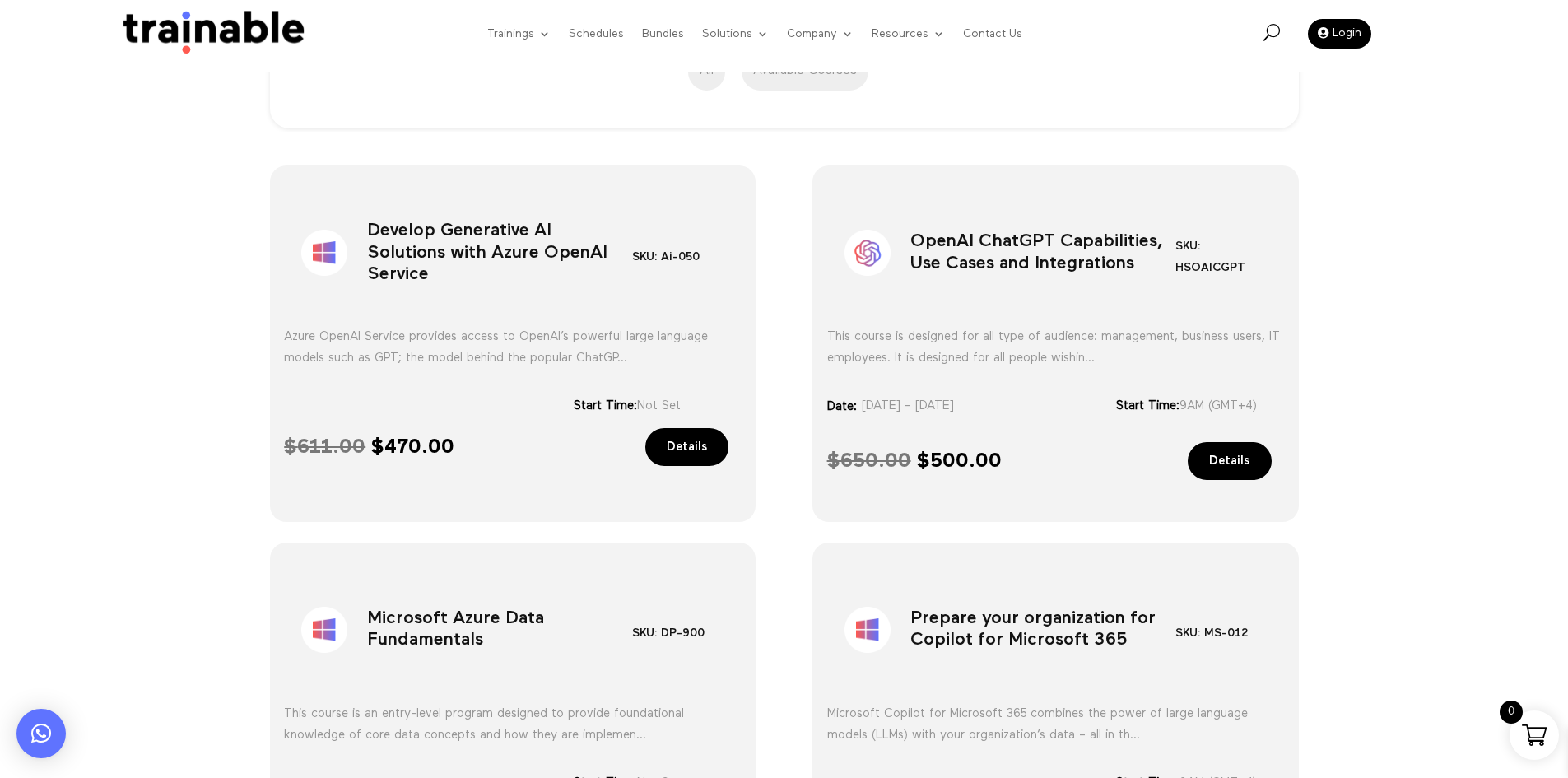
click at [539, 240] on h1 "Develop Generative AI Solutions with Azure OpenAI Service" at bounding box center [499, 256] width 265 height 86
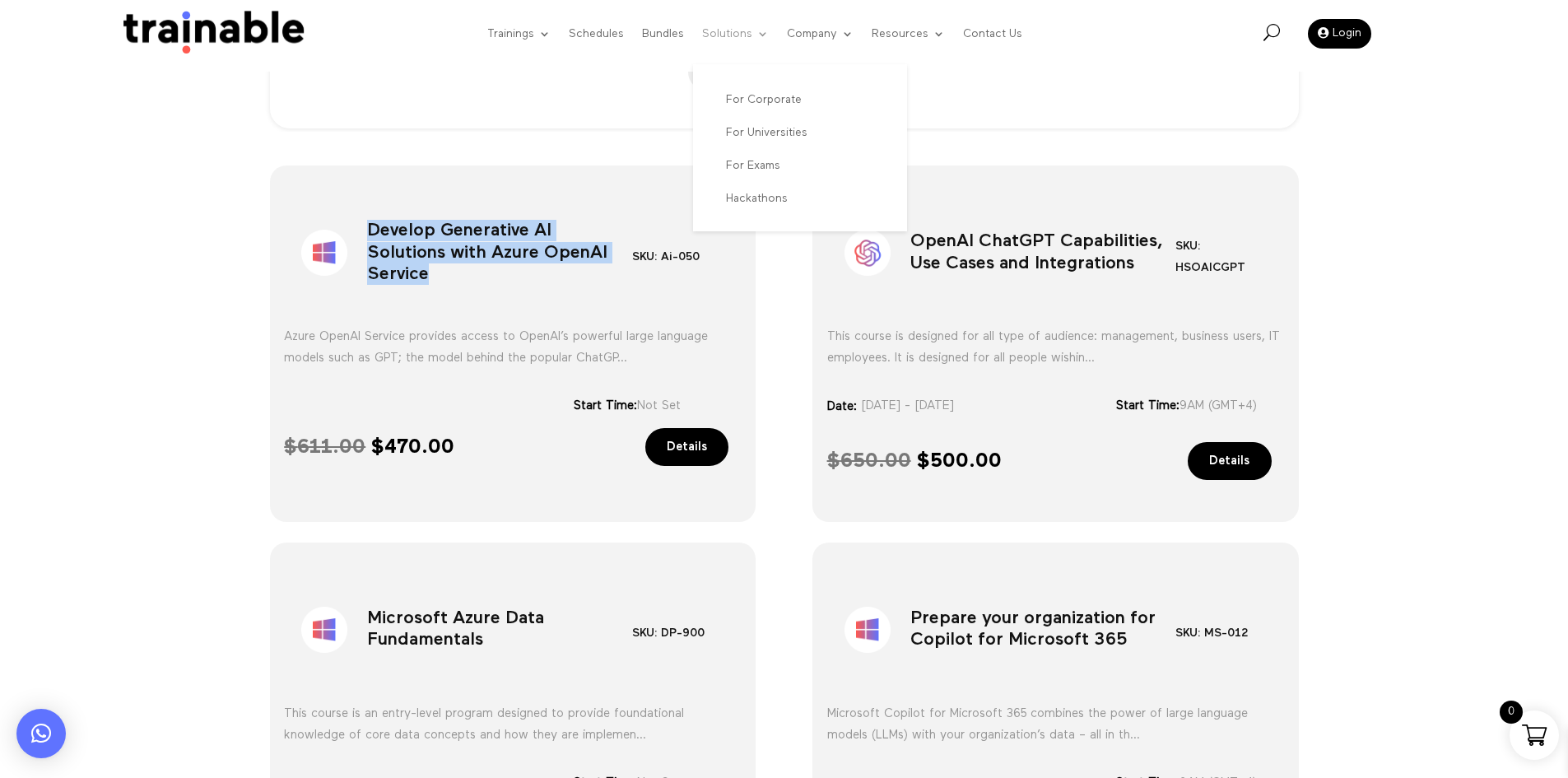
copy div "Develop Generative AI Solutions with Azure OpenAI Service"
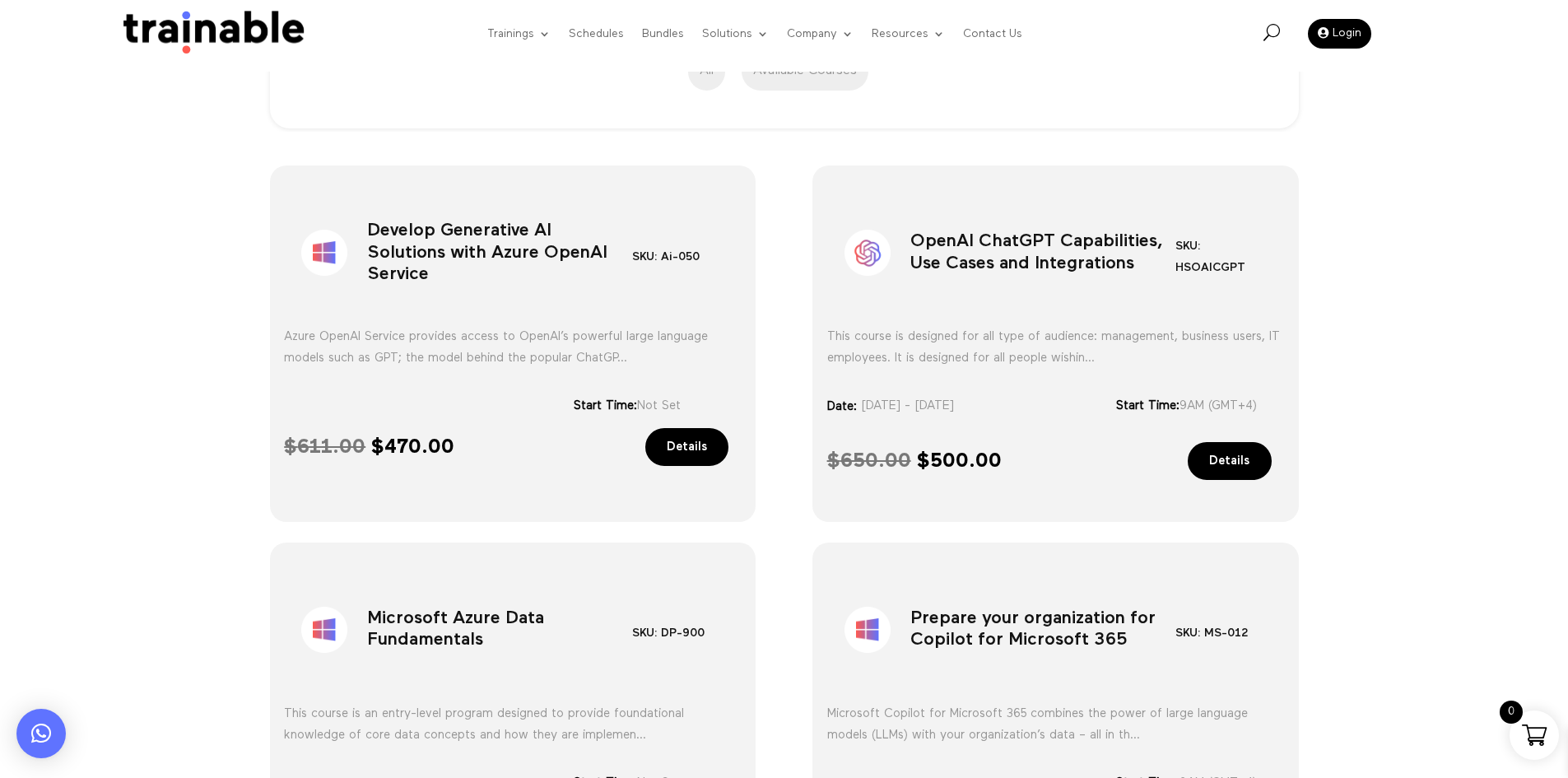
click at [996, 257] on h1 "OpenAI ChatGPT Capabilities, Use Cases and Integrations" at bounding box center [1043, 256] width 265 height 86
copy div "OpenAI ChatGPT Capabilities, Use Cases and Integrations"
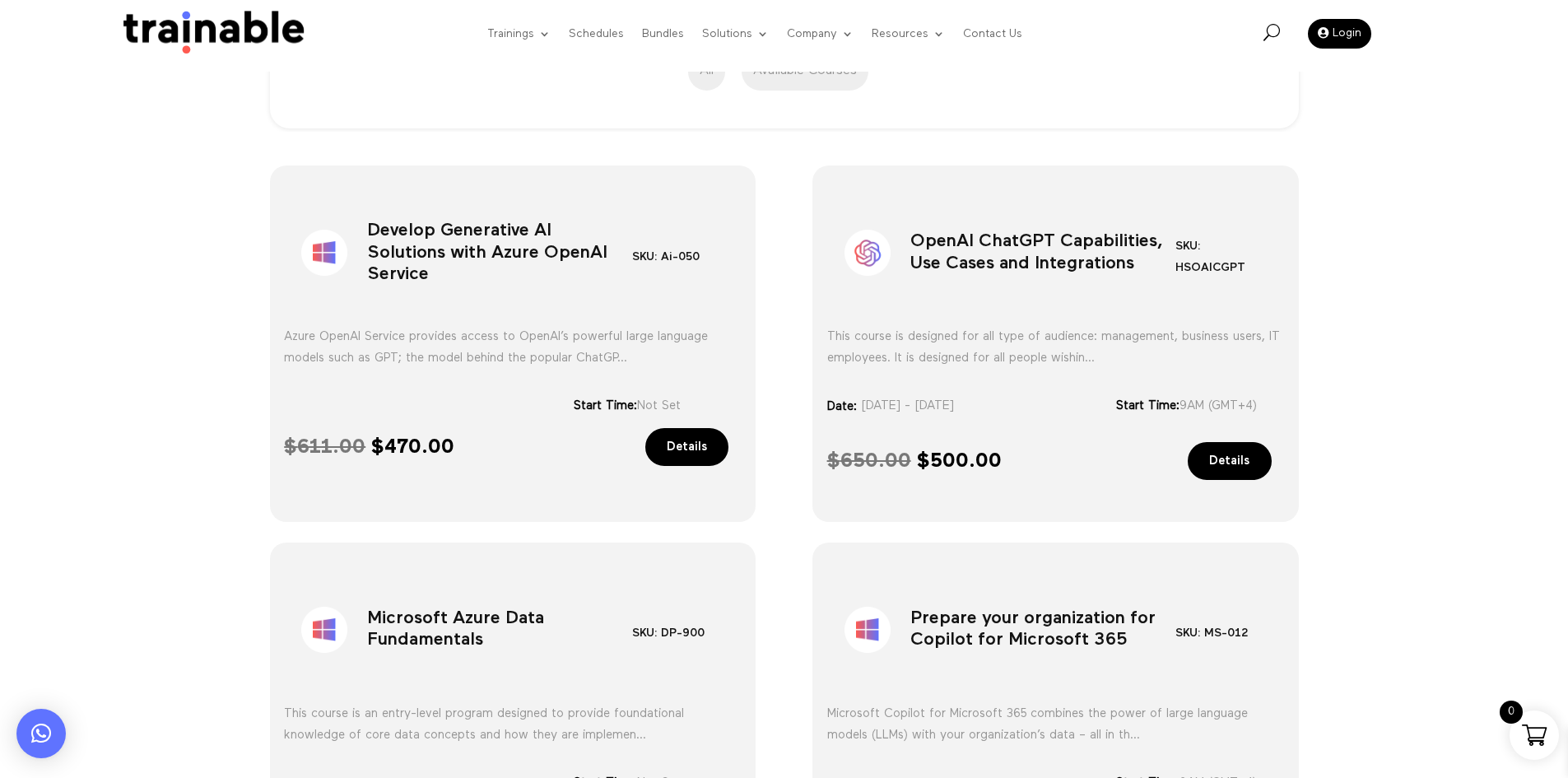
click at [481, 631] on h1 "Microsoft Azure Data Fundamentals" at bounding box center [499, 633] width 265 height 86
copy div "Microsoft Azure Data Fundamentals"
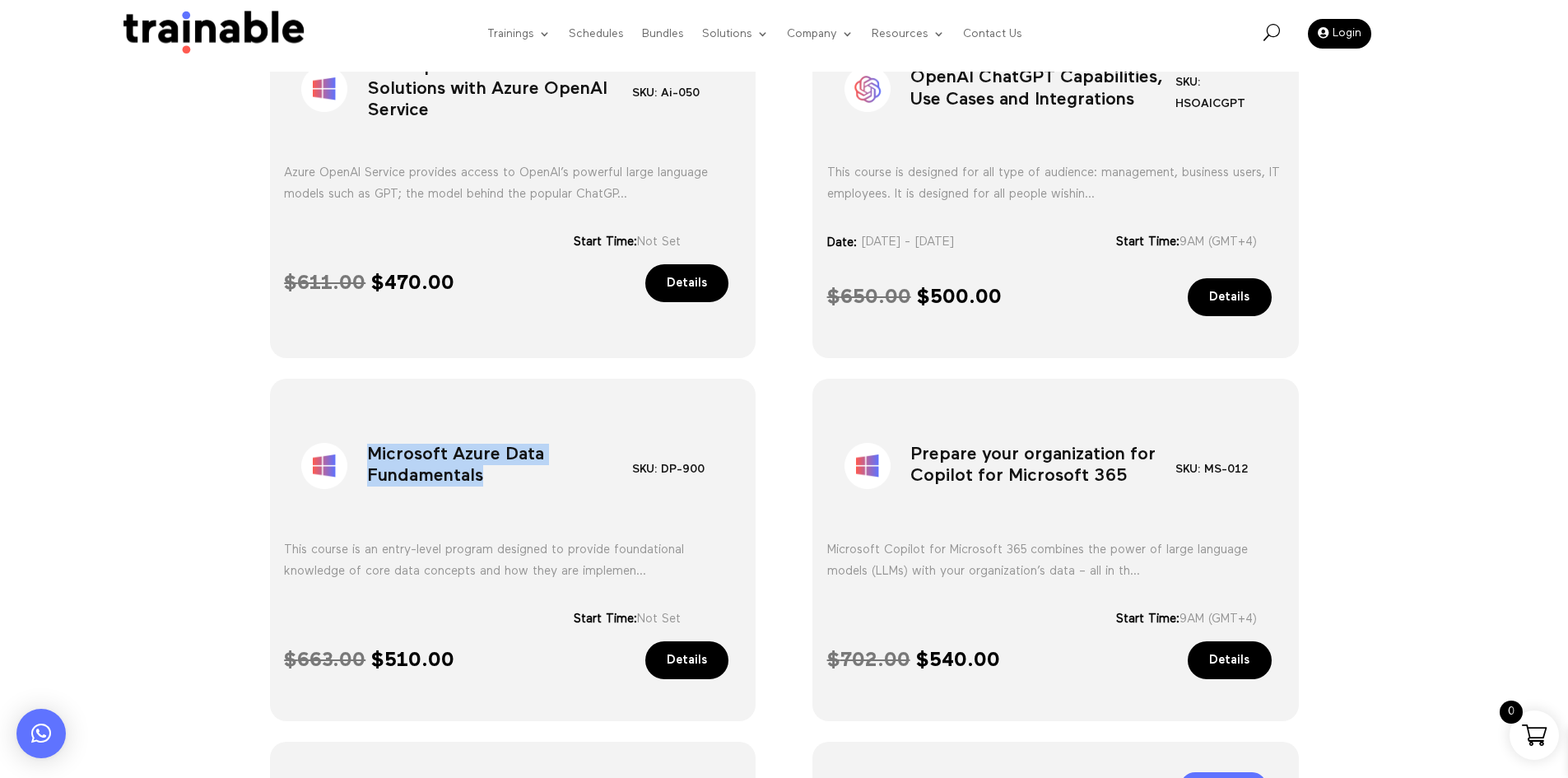
scroll to position [691, 0]
click at [969, 454] on h1 "Prepare your organization for Copilot for Microsoft 365" at bounding box center [1043, 468] width 265 height 86
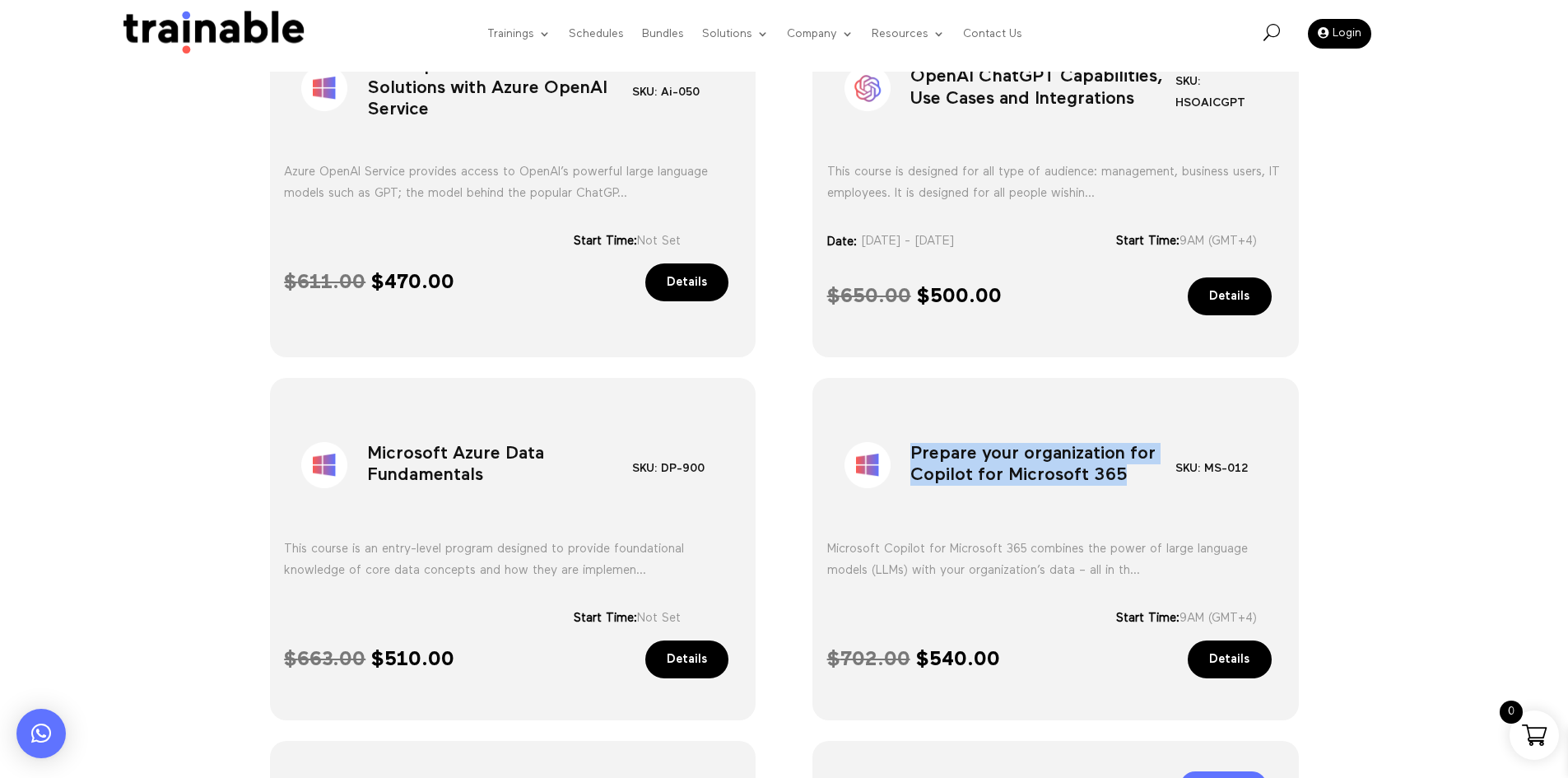
click at [969, 454] on h1 "Prepare your organization for Copilot for Microsoft 365" at bounding box center [1043, 468] width 265 height 86
copy div "Prepare your organization for Copilot for Microsoft 365"
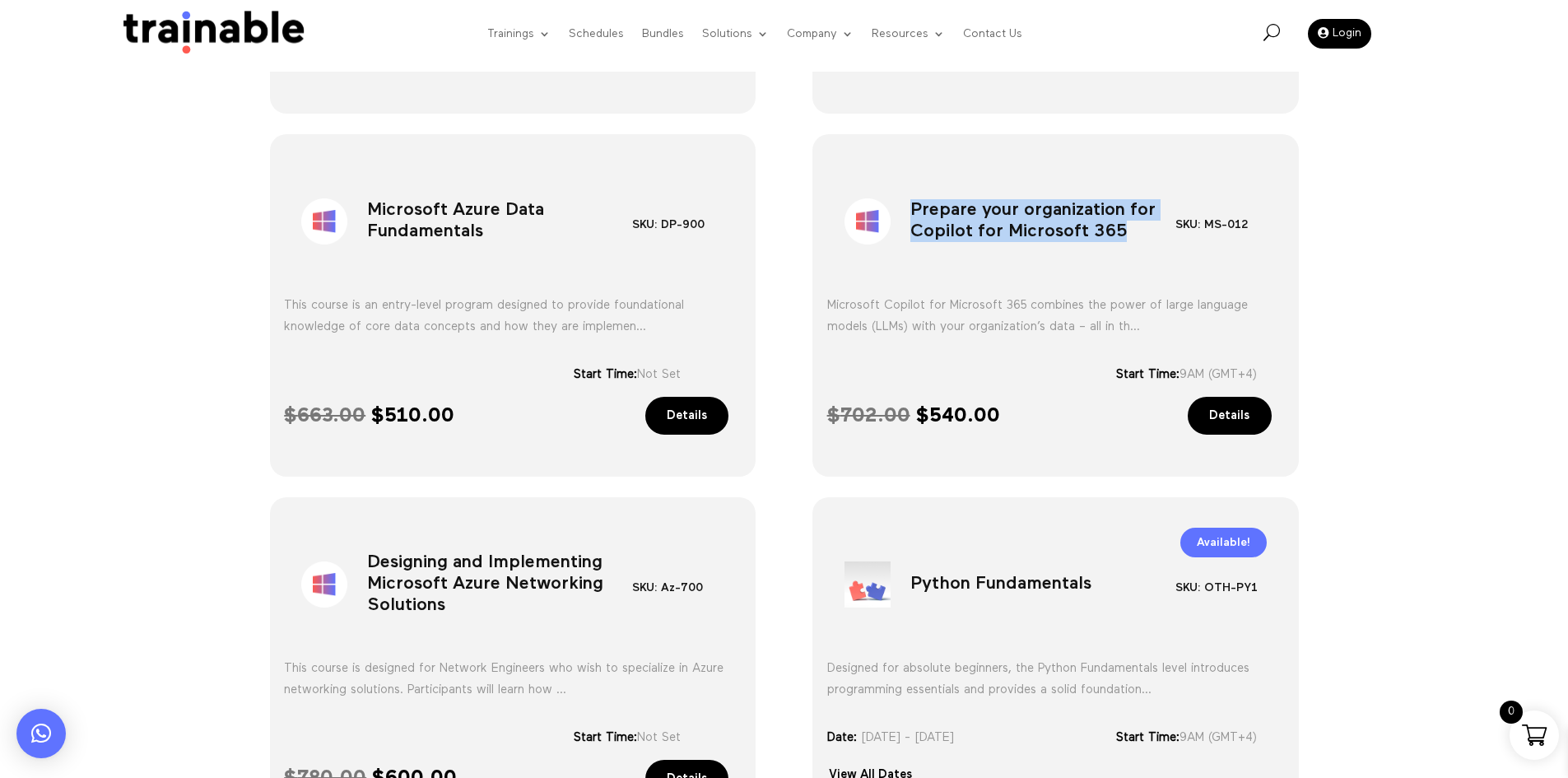
scroll to position [938, 0]
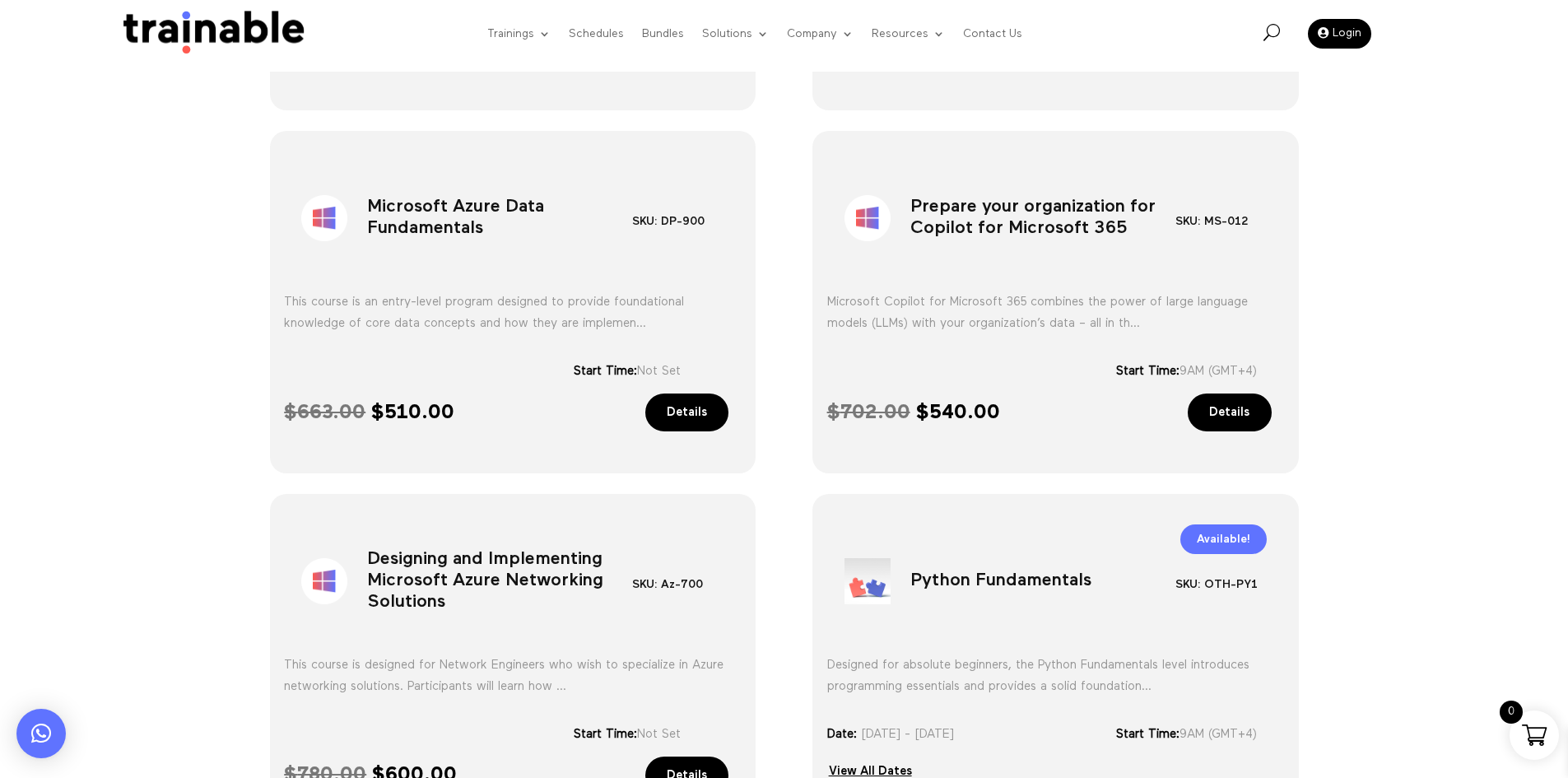
click at [516, 554] on h1 "Designing and Implementing Microsoft Azure Networking Solutions" at bounding box center [499, 585] width 265 height 86
click at [515, 555] on h1 "Designing and Implementing Microsoft Azure Networking Solutions" at bounding box center [499, 585] width 265 height 86
copy div "Designing and Implementing Microsoft Azure Networking Solutions"
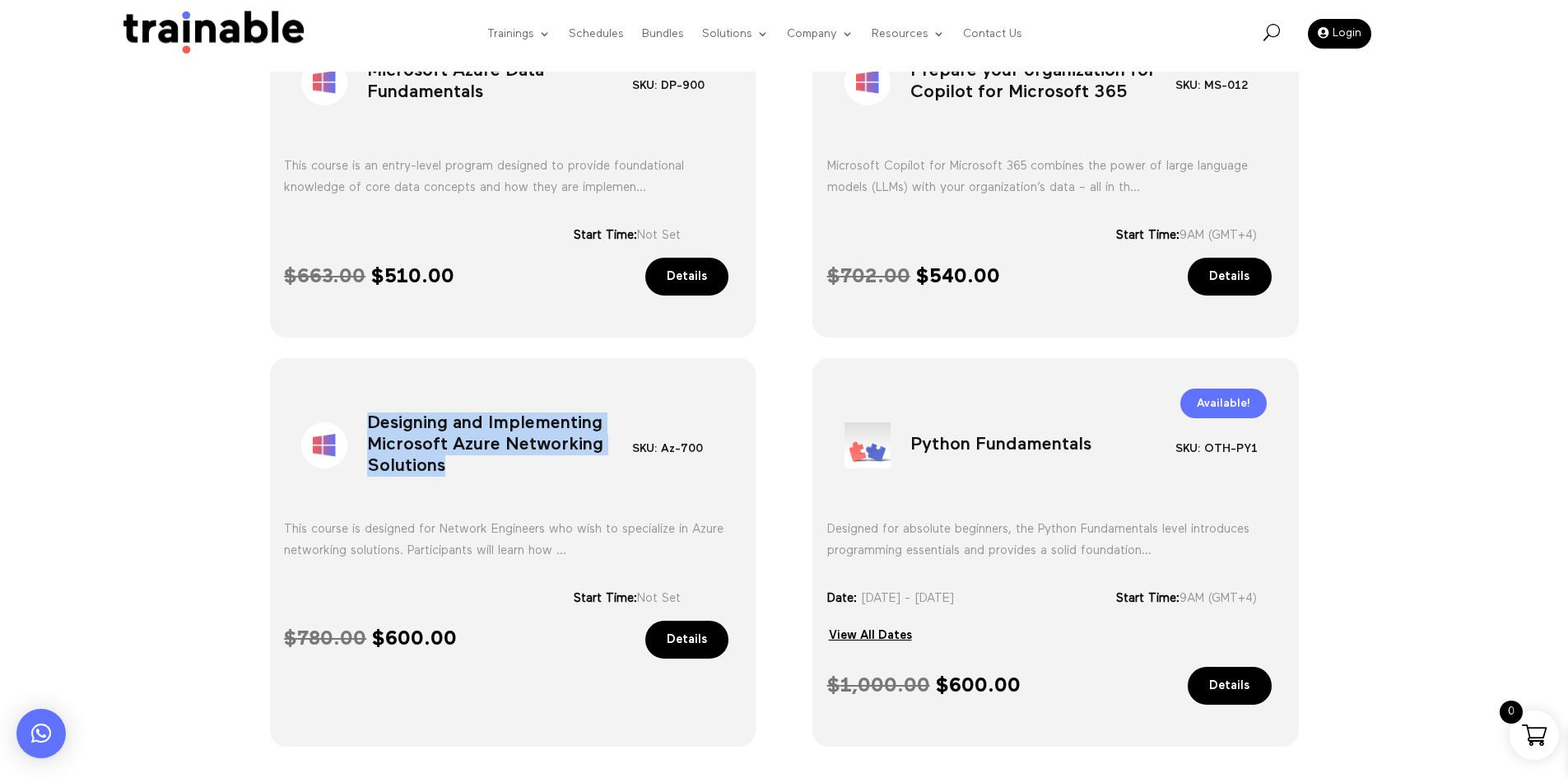
scroll to position [1103, 0]
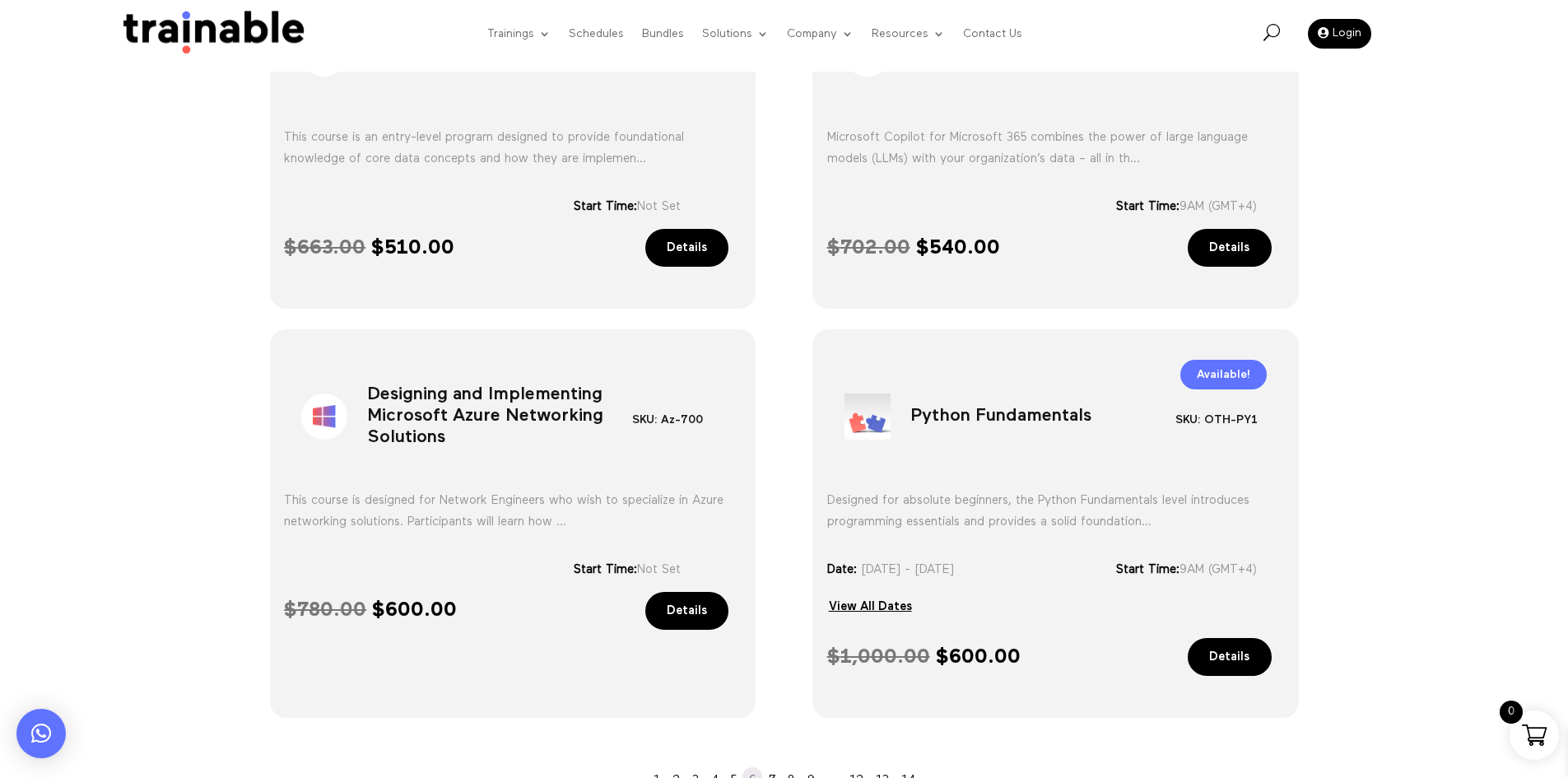
click at [952, 418] on h1 "Python Fundamentals" at bounding box center [1043, 420] width 265 height 86
click at [953, 420] on h1 "Python Fundamentals" at bounding box center [1043, 420] width 265 height 86
copy div "Python Fundamentals"
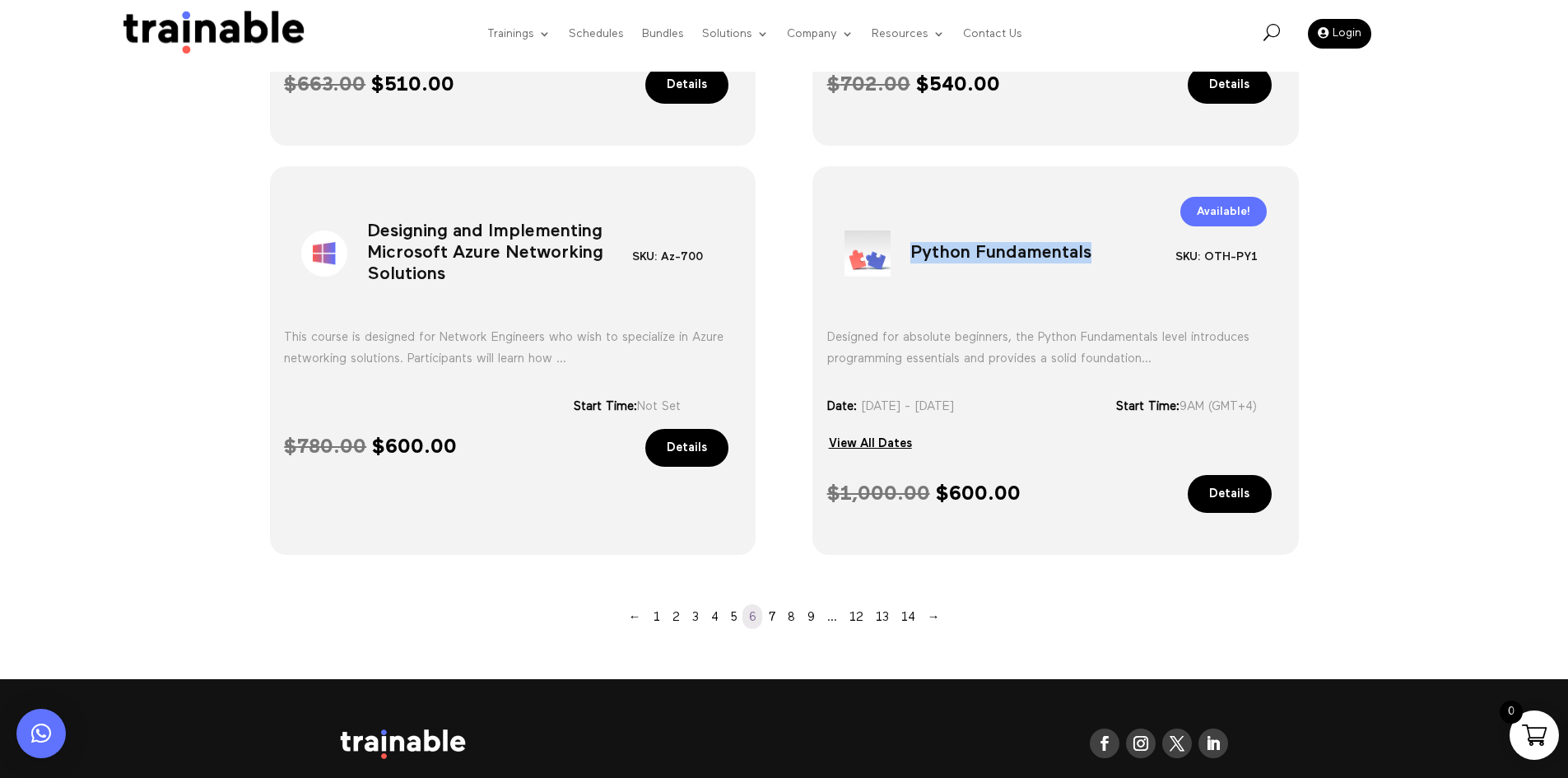
scroll to position [1267, 0]
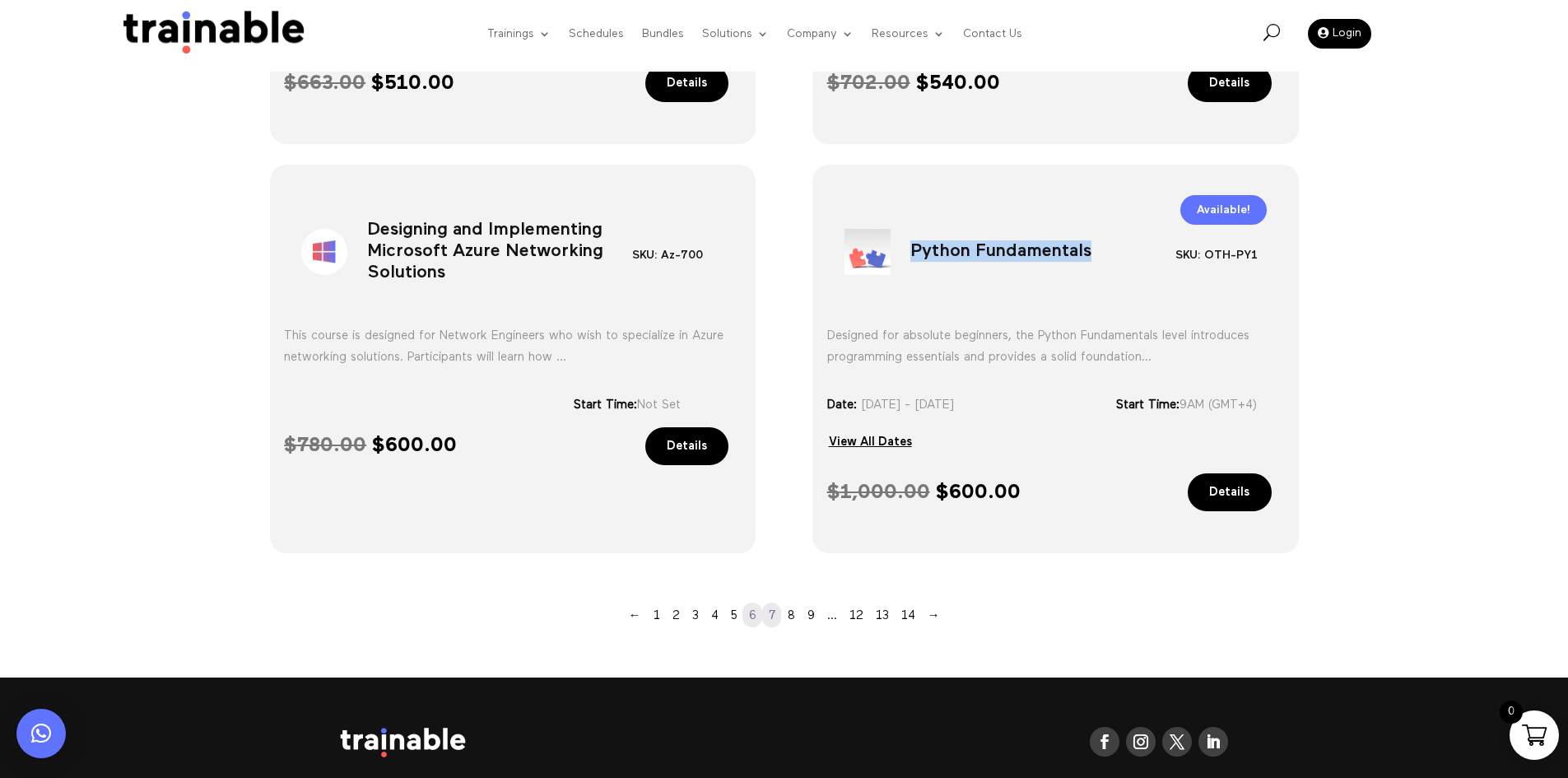
click at [769, 619] on link "7" at bounding box center [772, 616] width 19 height 25
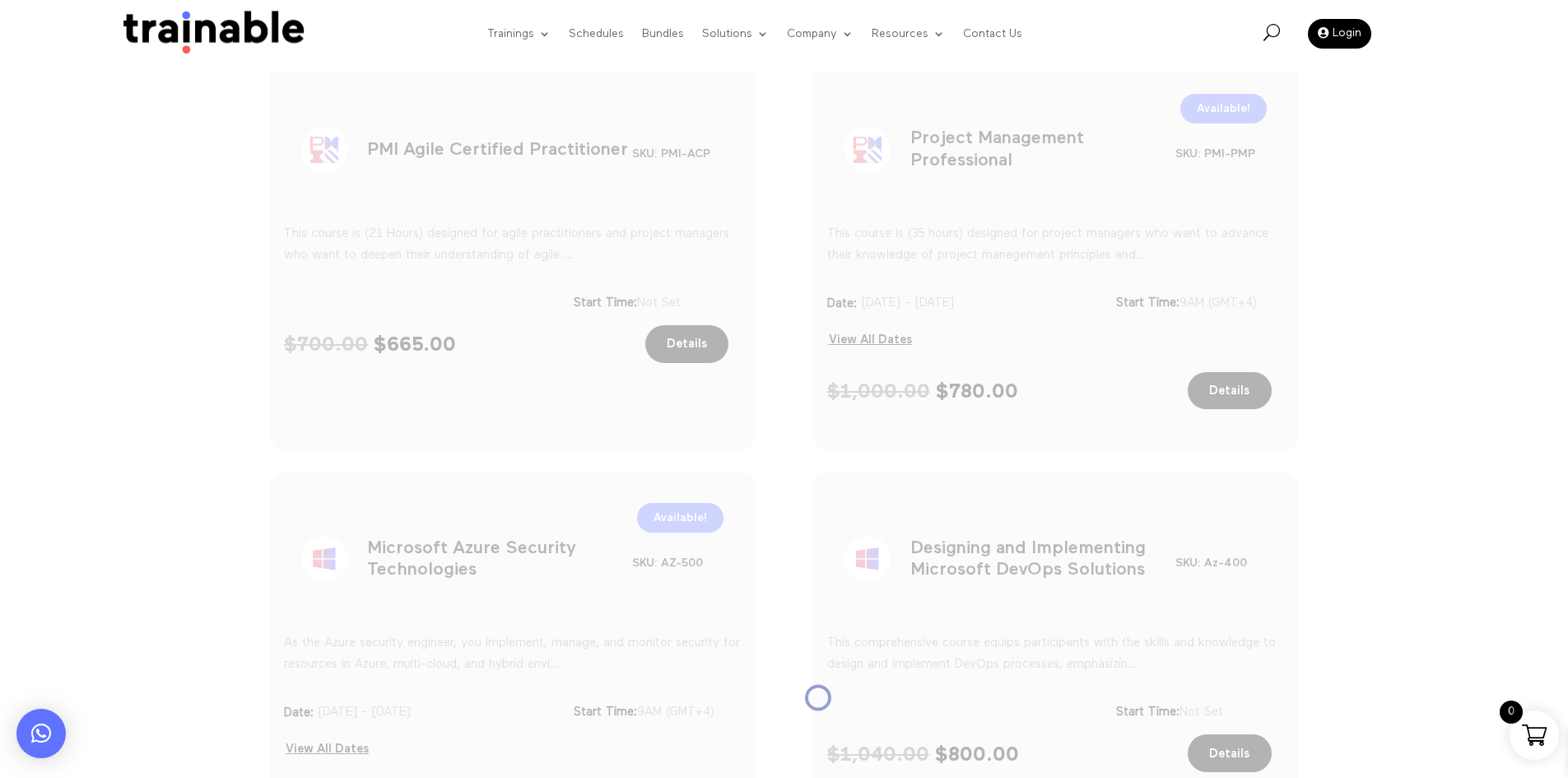
scroll to position [444, 0]
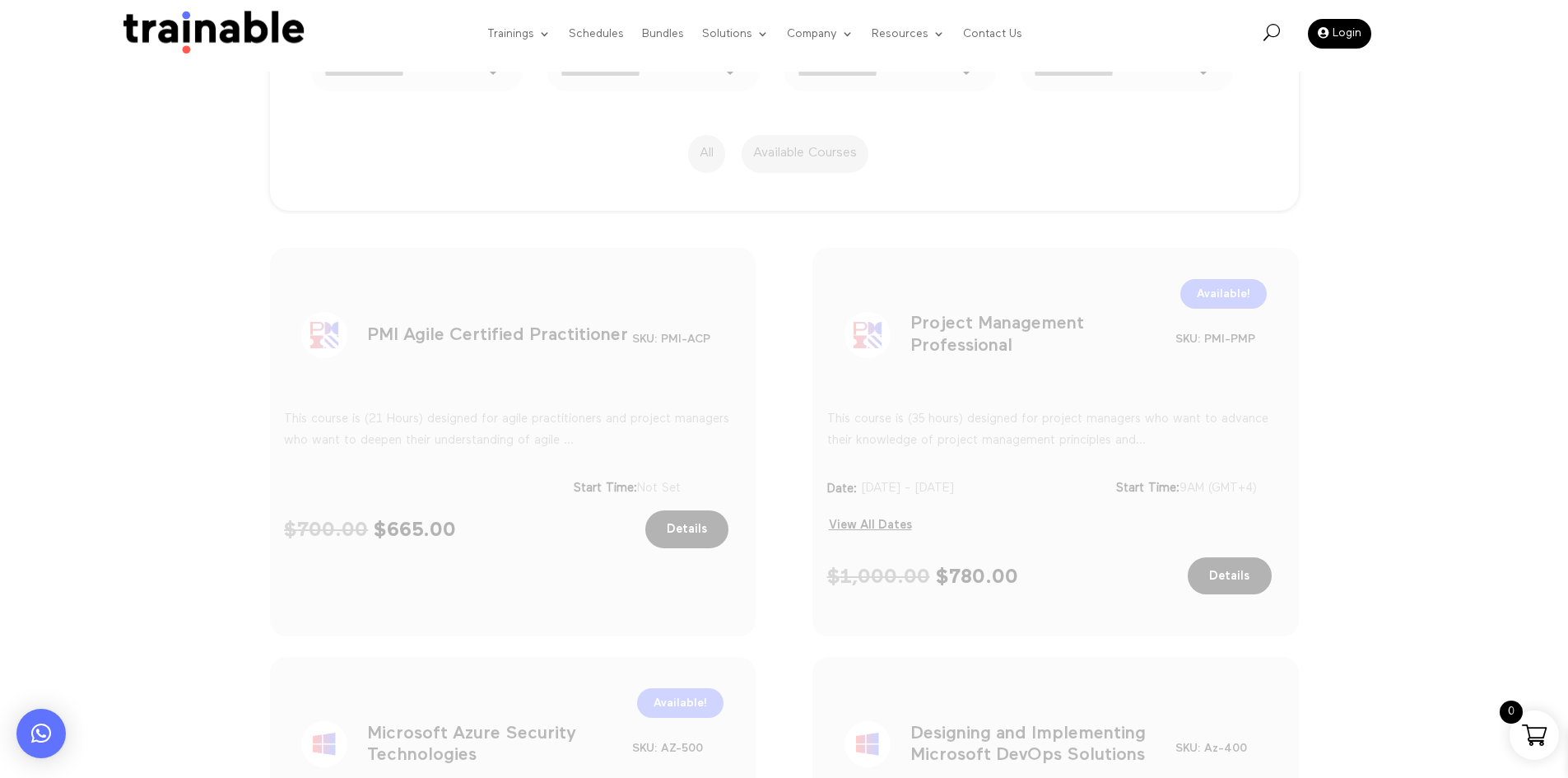
click at [589, 334] on h1 "PMI Agile Certified Practitioner" at bounding box center [499, 338] width 265 height 86
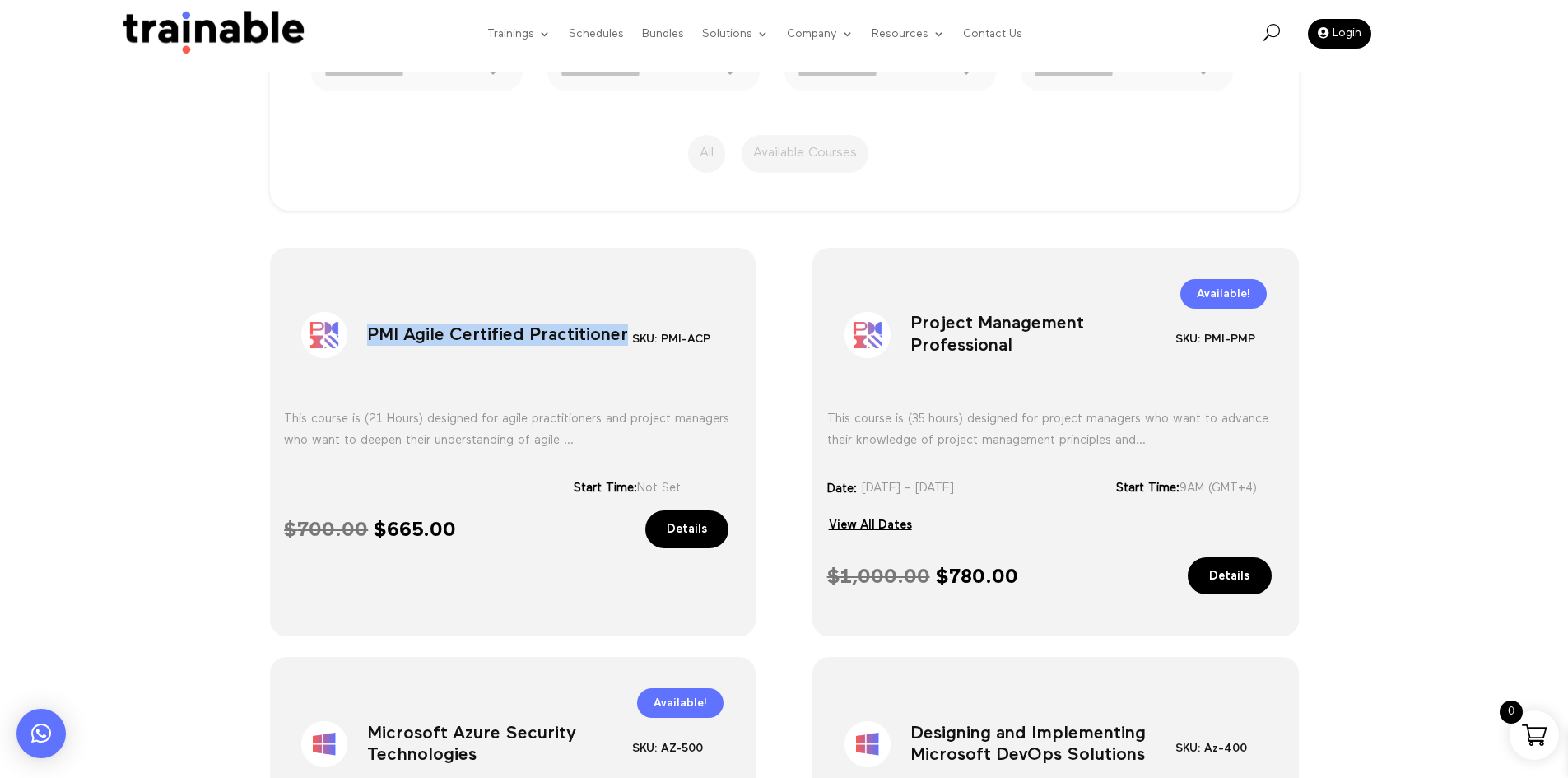
copy div "PMI Agile Certified Practitioner"
click at [995, 367] on h1 "Project Management Professional" at bounding box center [1043, 338] width 265 height 86
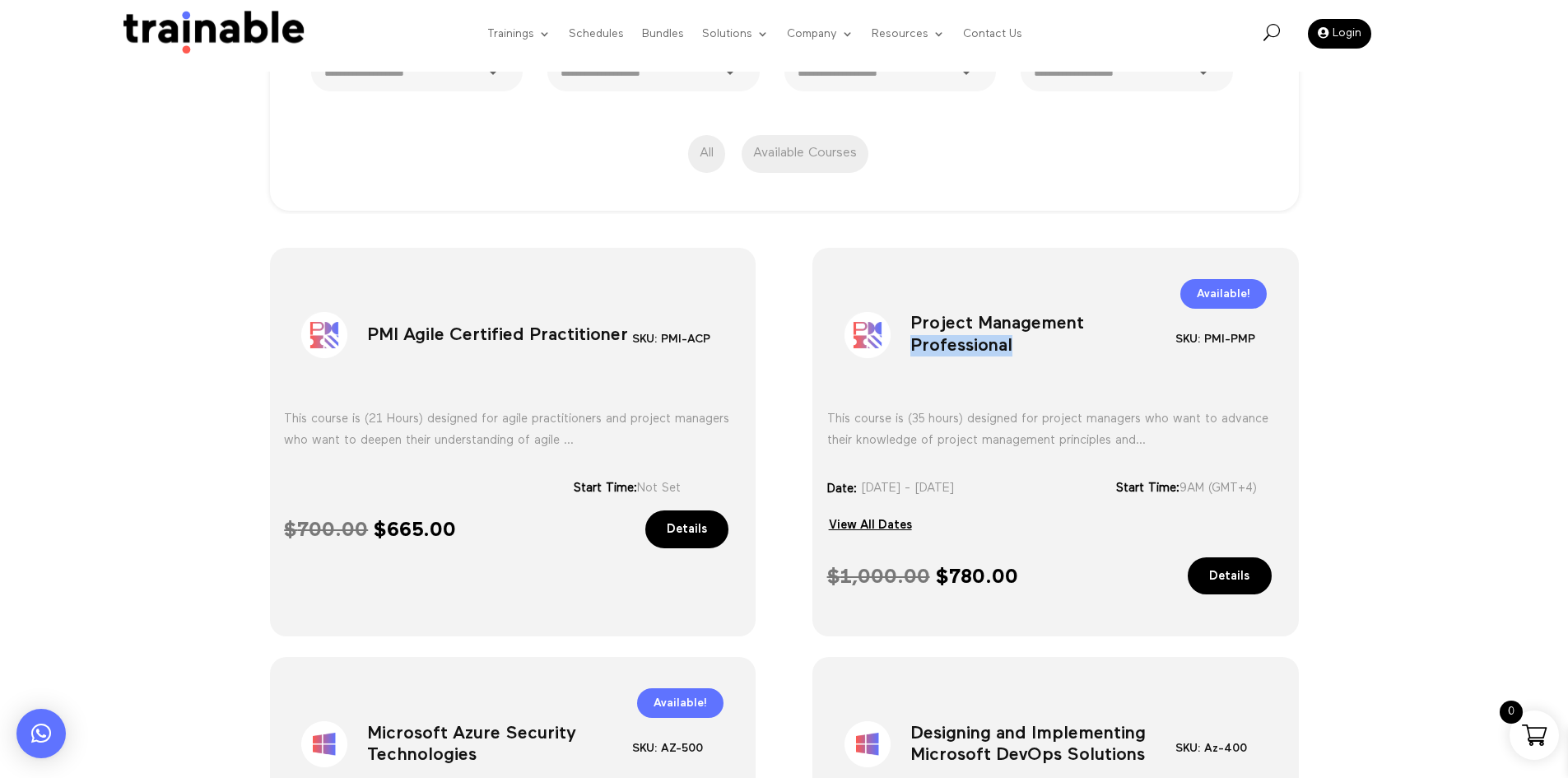
click at [994, 367] on h1 "Project Management Professional" at bounding box center [1043, 338] width 265 height 86
copy div "Project Management Professional"
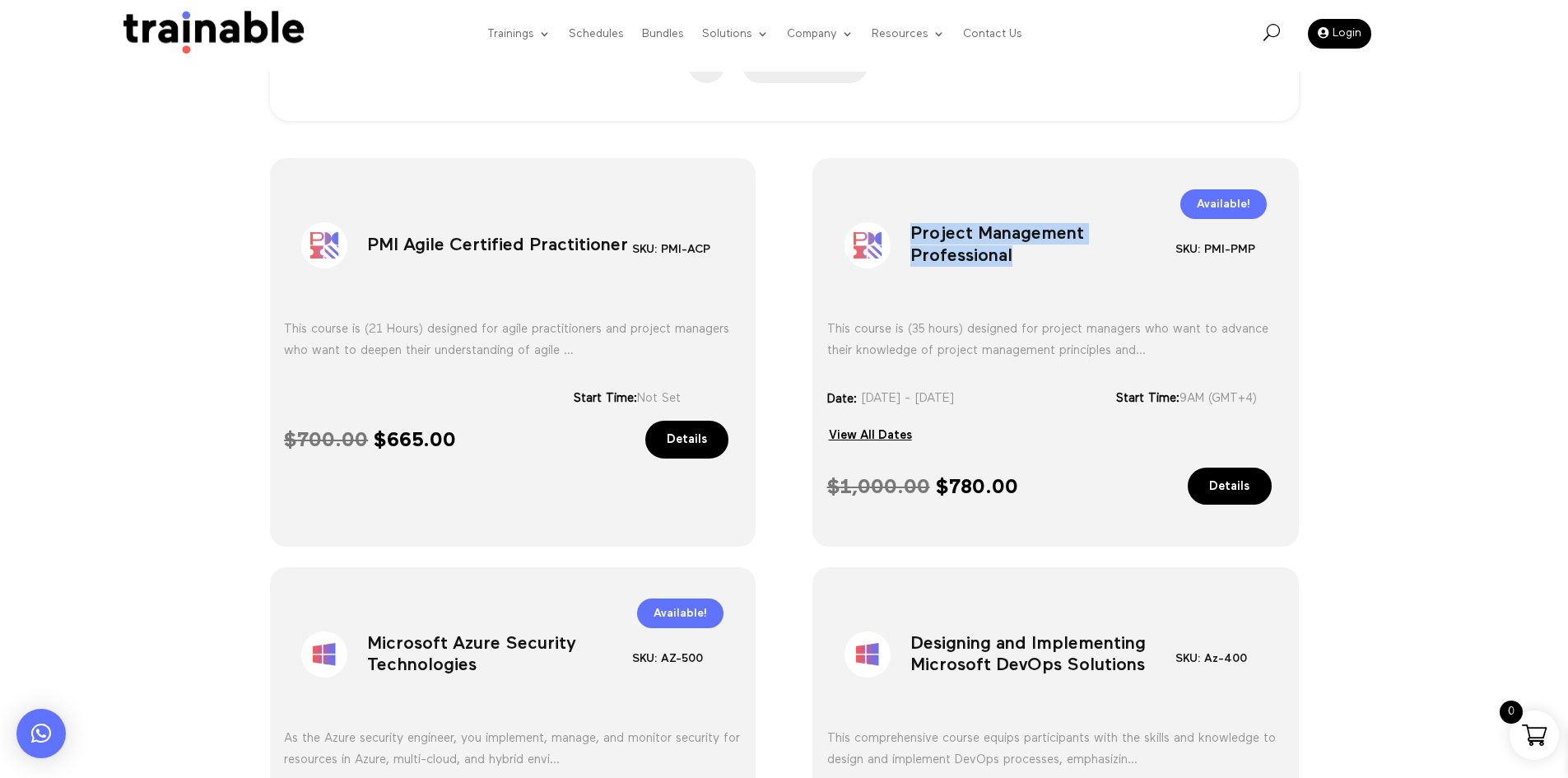
scroll to position [609, 0]
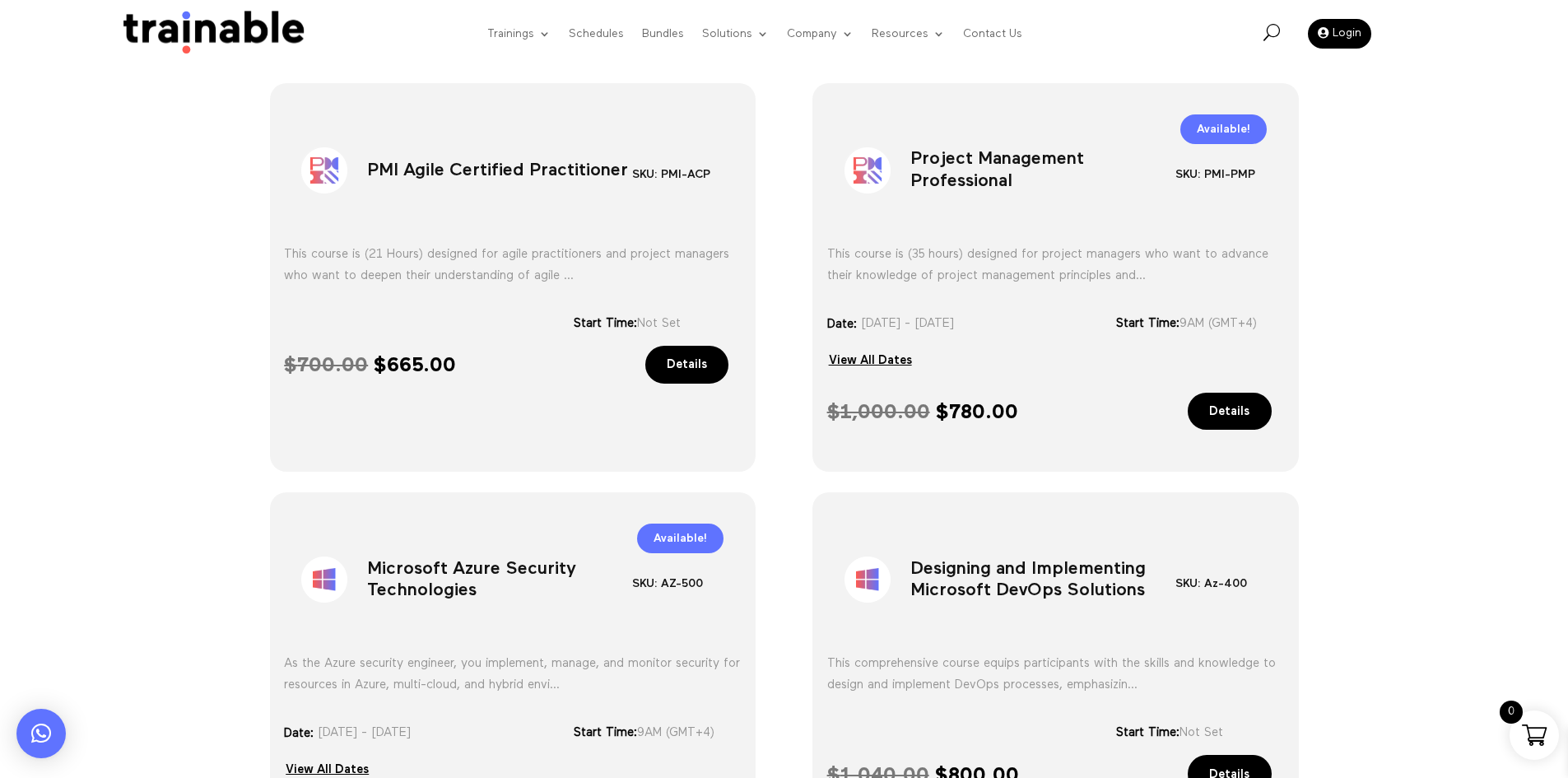
click at [434, 588] on h1 "Microsoft Azure Security Technologies" at bounding box center [499, 583] width 265 height 86
copy div "Microsoft Azure Security Technologies"
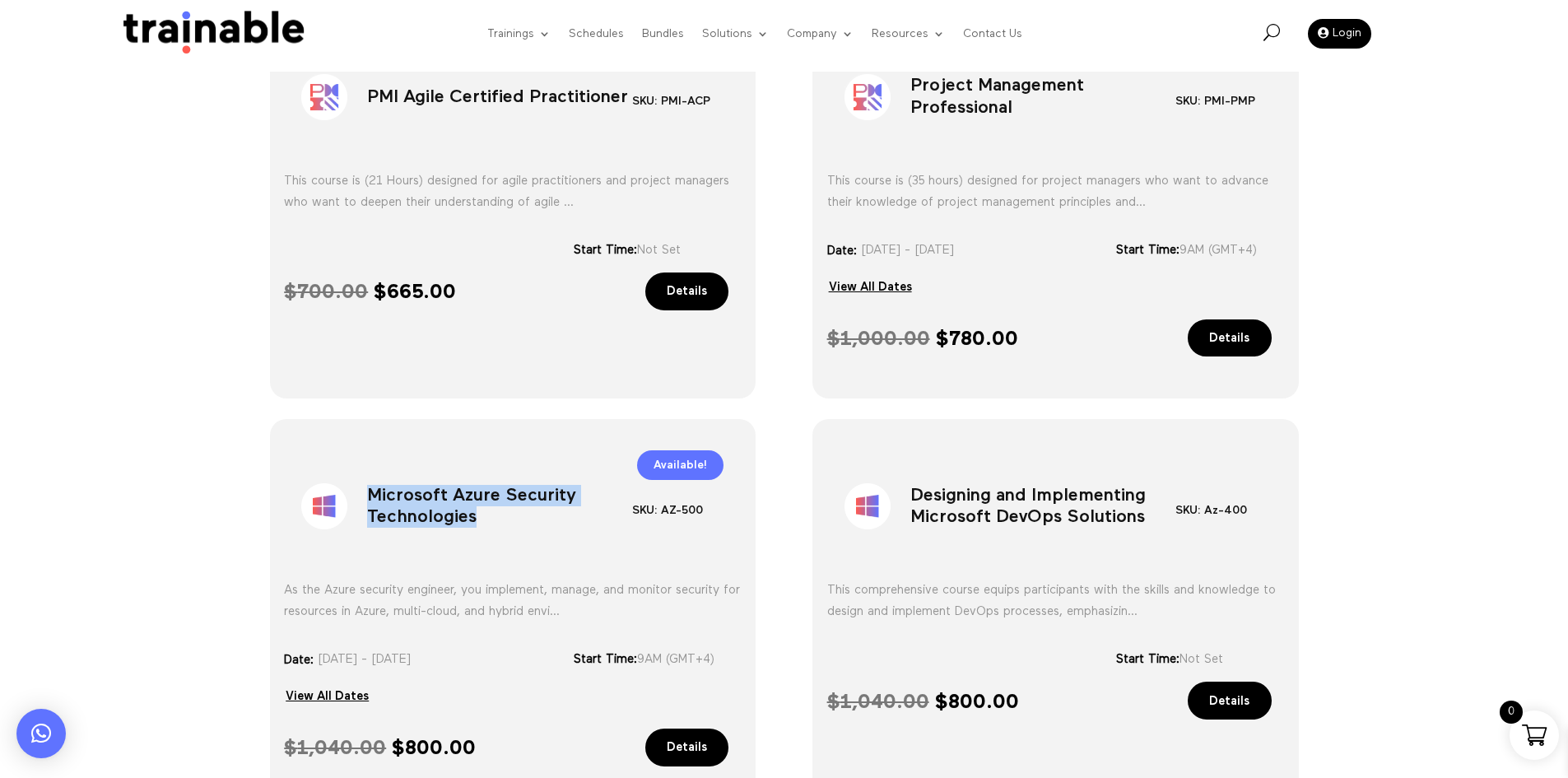
scroll to position [773, 0]
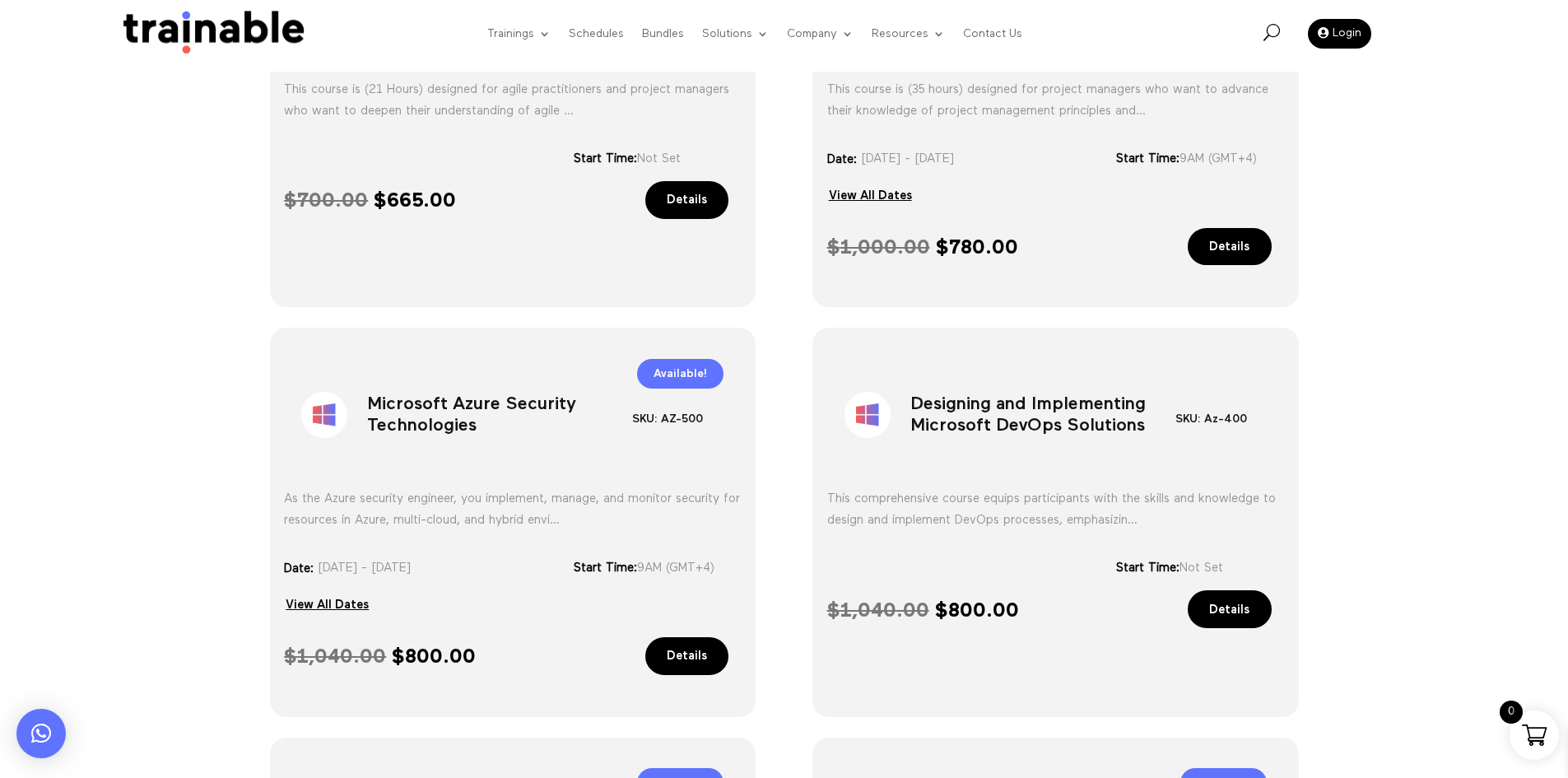
click at [976, 437] on h1 "Designing and Implementing Microsoft DevOps Solutions" at bounding box center [1043, 418] width 265 height 86
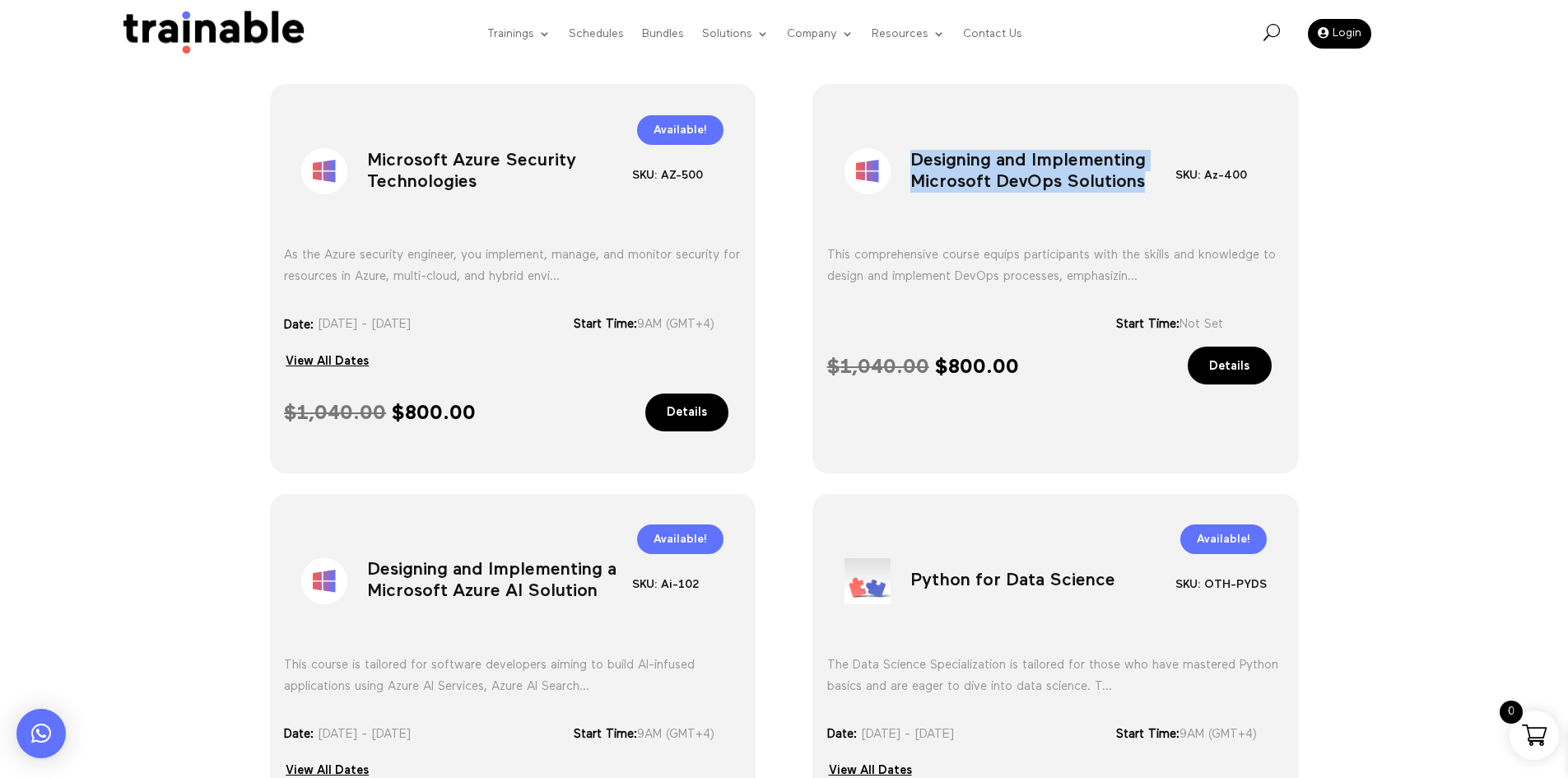
scroll to position [1021, 0]
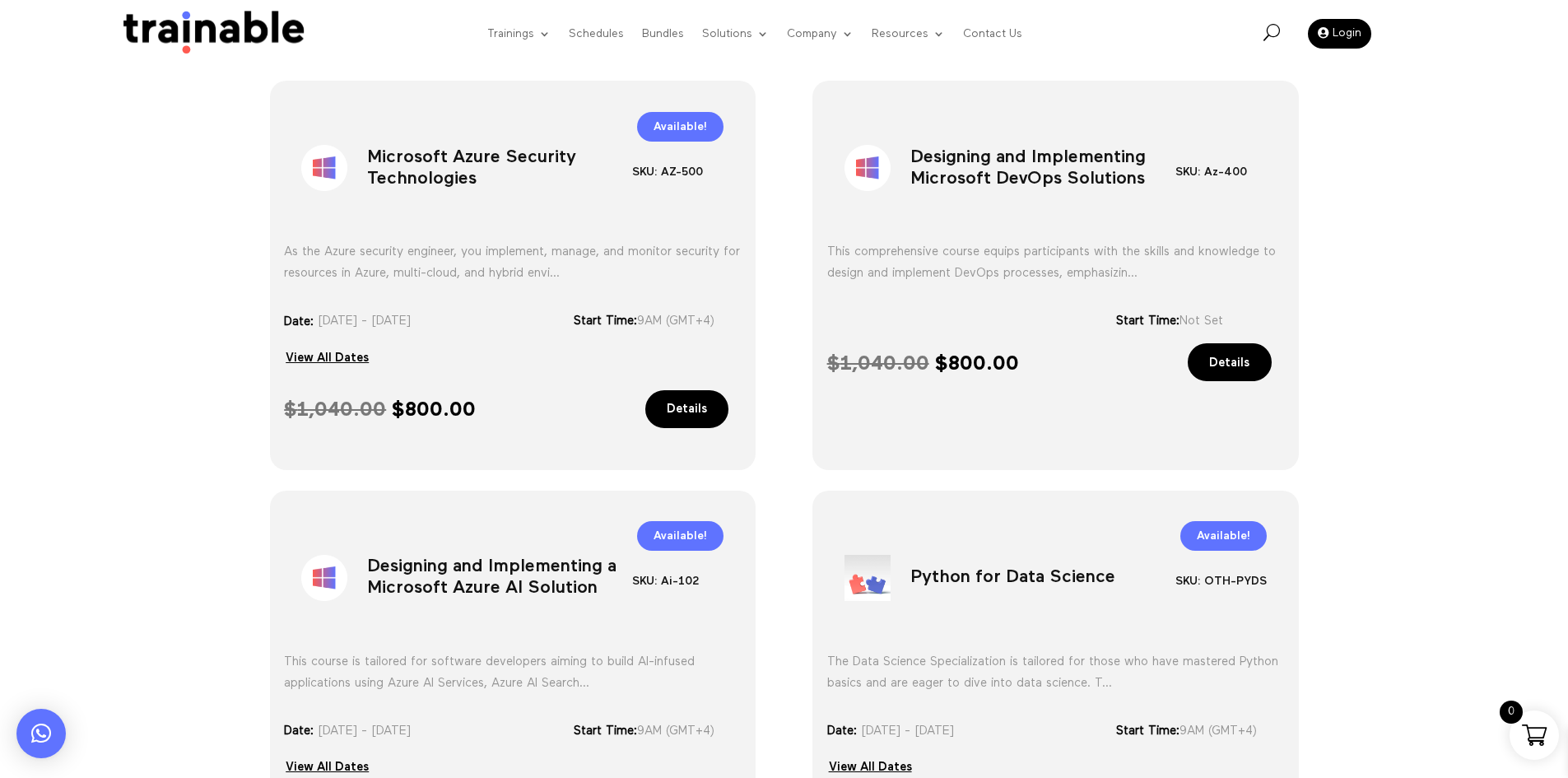
click at [587, 589] on h1 "Designing and Implementing a Microsoft Azure AI Solution" at bounding box center [499, 581] width 265 height 86
click at [587, 590] on h1 "Designing and Implementing a Microsoft Azure AI Solution" at bounding box center [499, 581] width 265 height 86
click at [1005, 572] on h1 "Python for Data Science" at bounding box center [1043, 581] width 265 height 86
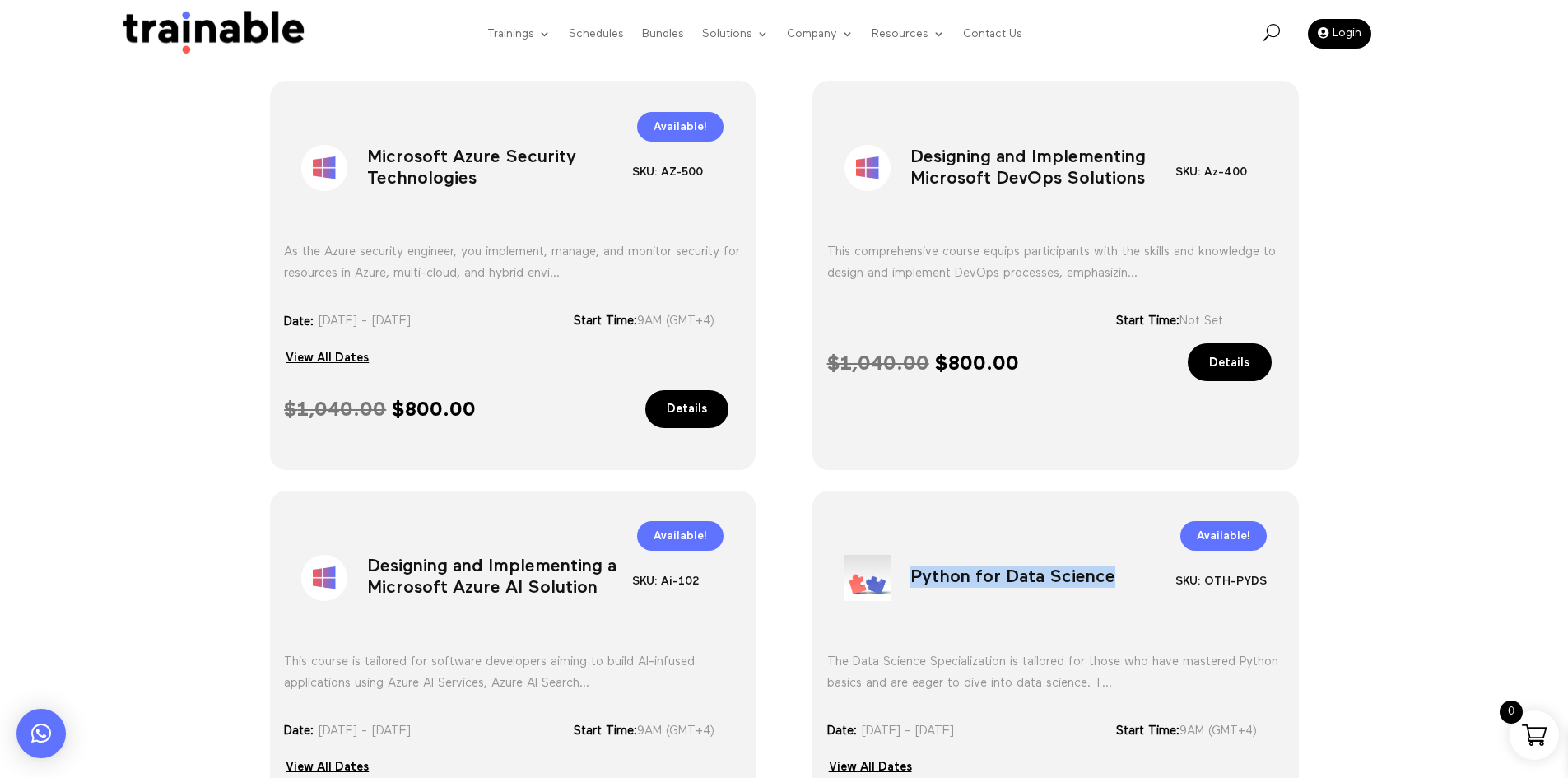
click at [1005, 572] on h1 "Python for Data Science" at bounding box center [1043, 581] width 265 height 86
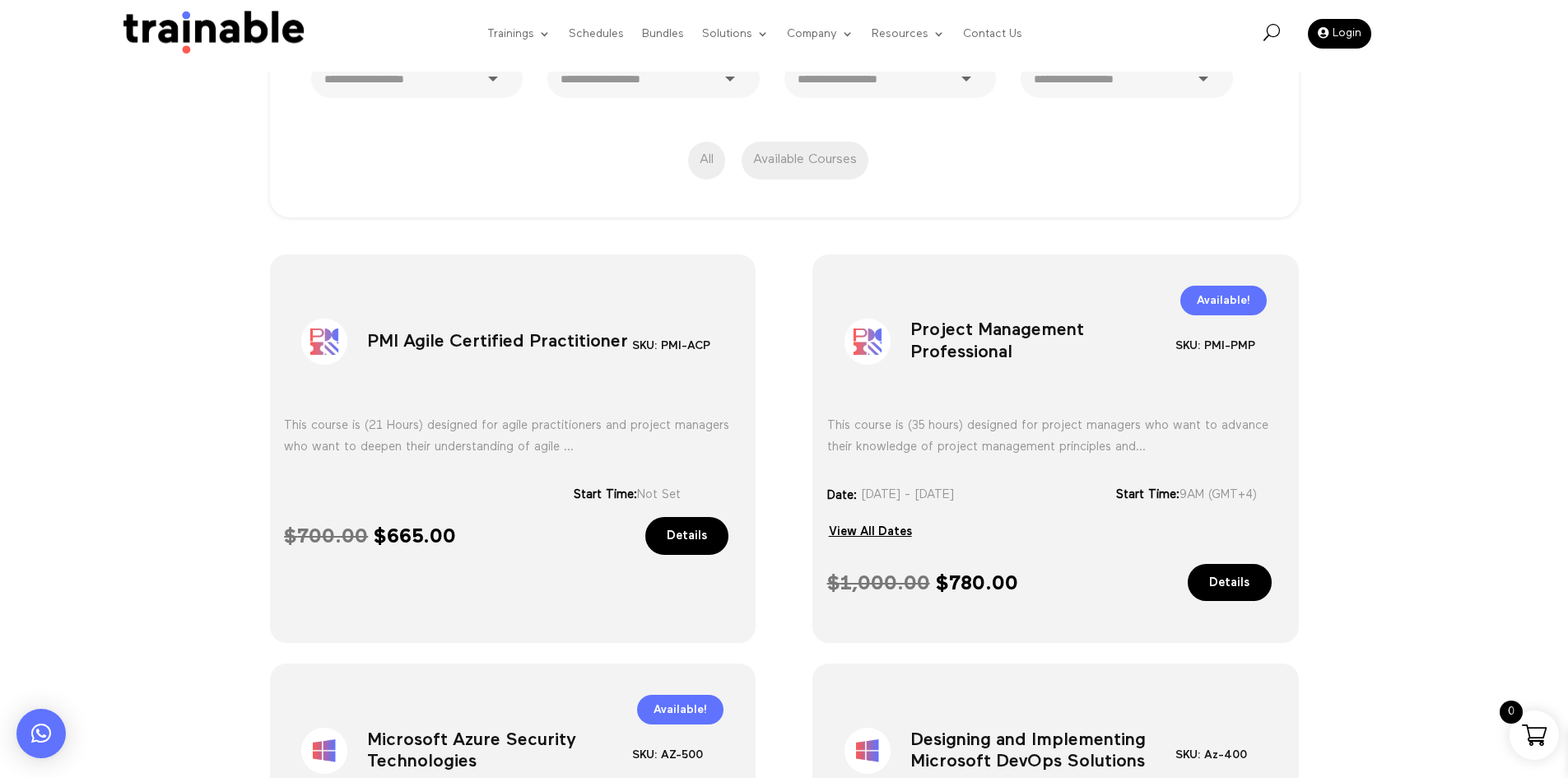
scroll to position [494, 0]
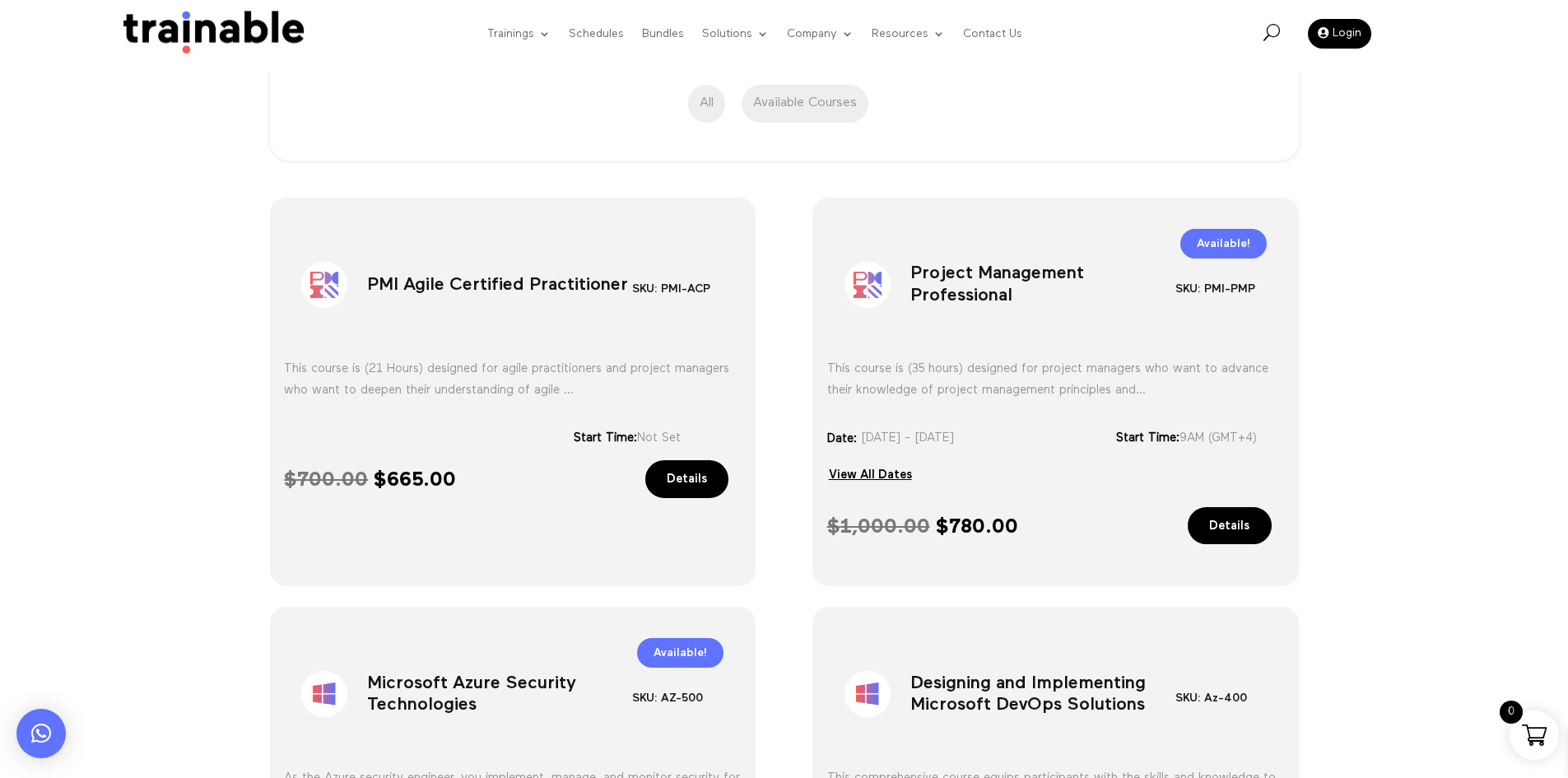
click at [424, 274] on h1 "PMI Agile Certified Practitioner" at bounding box center [499, 288] width 265 height 86
click at [1006, 324] on h1 "Project Management Professional" at bounding box center [1043, 288] width 265 height 86
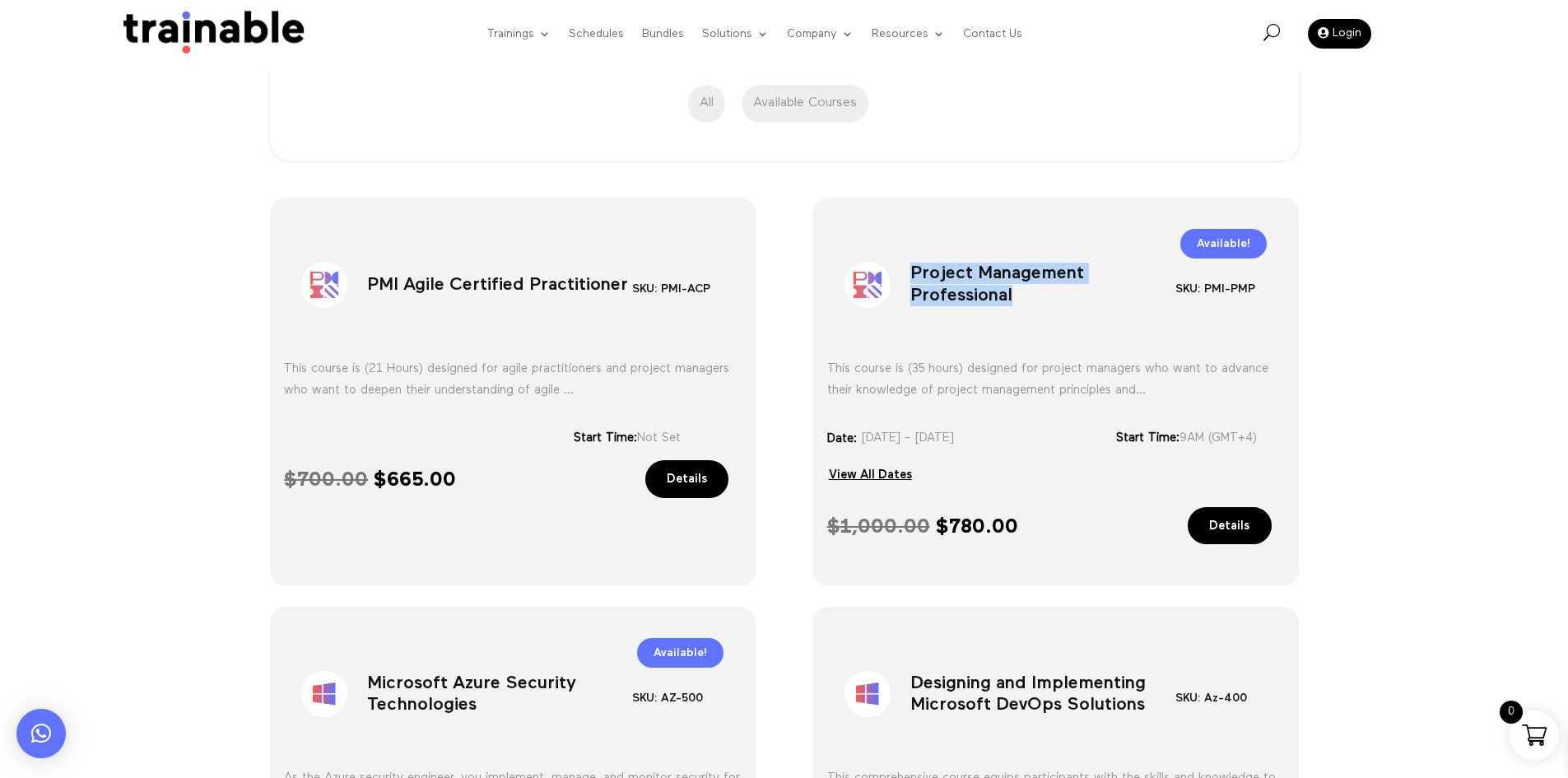
click at [1006, 324] on h1 "Project Management Professional" at bounding box center [1043, 288] width 265 height 86
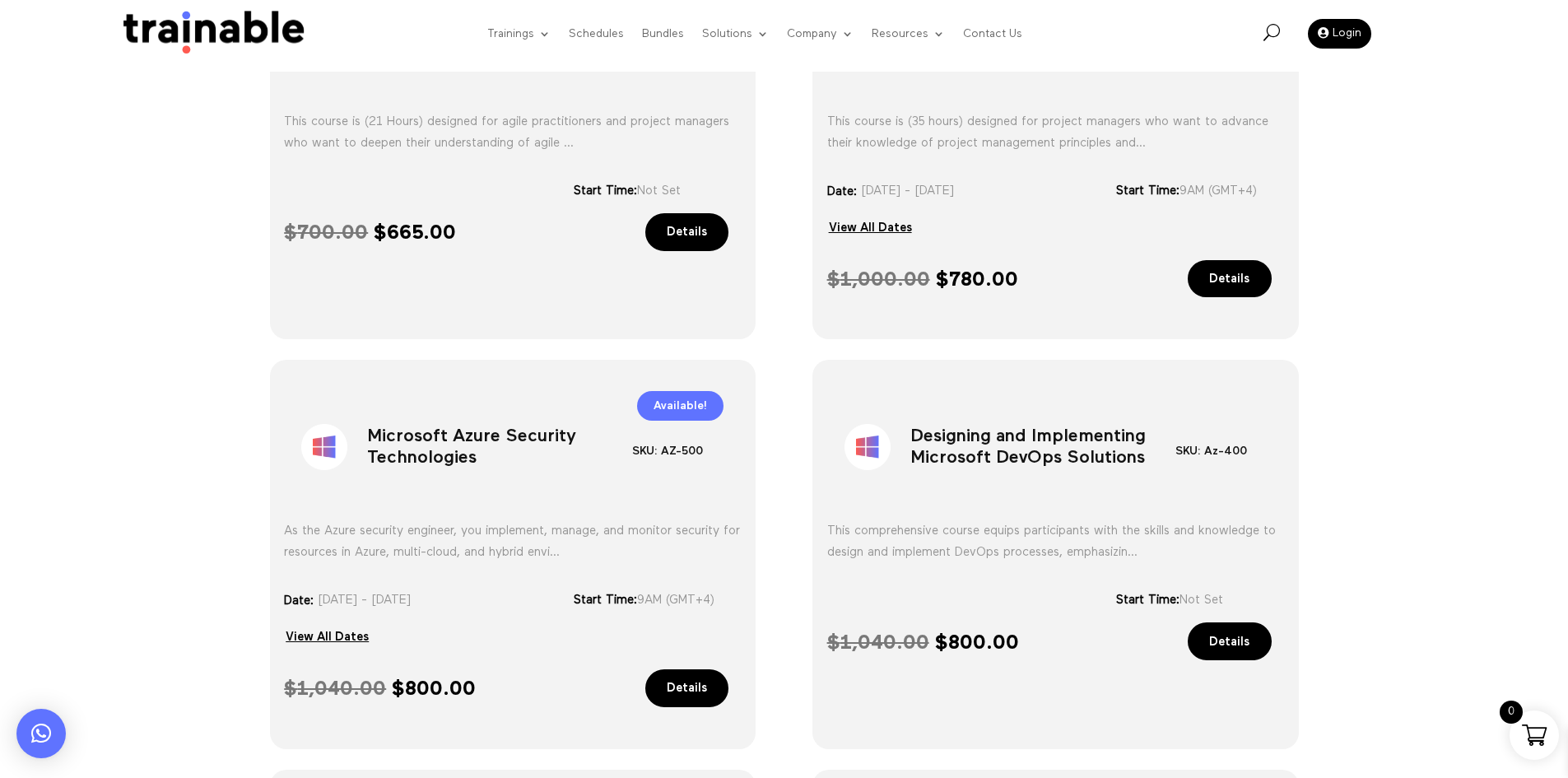
scroll to position [906, 0]
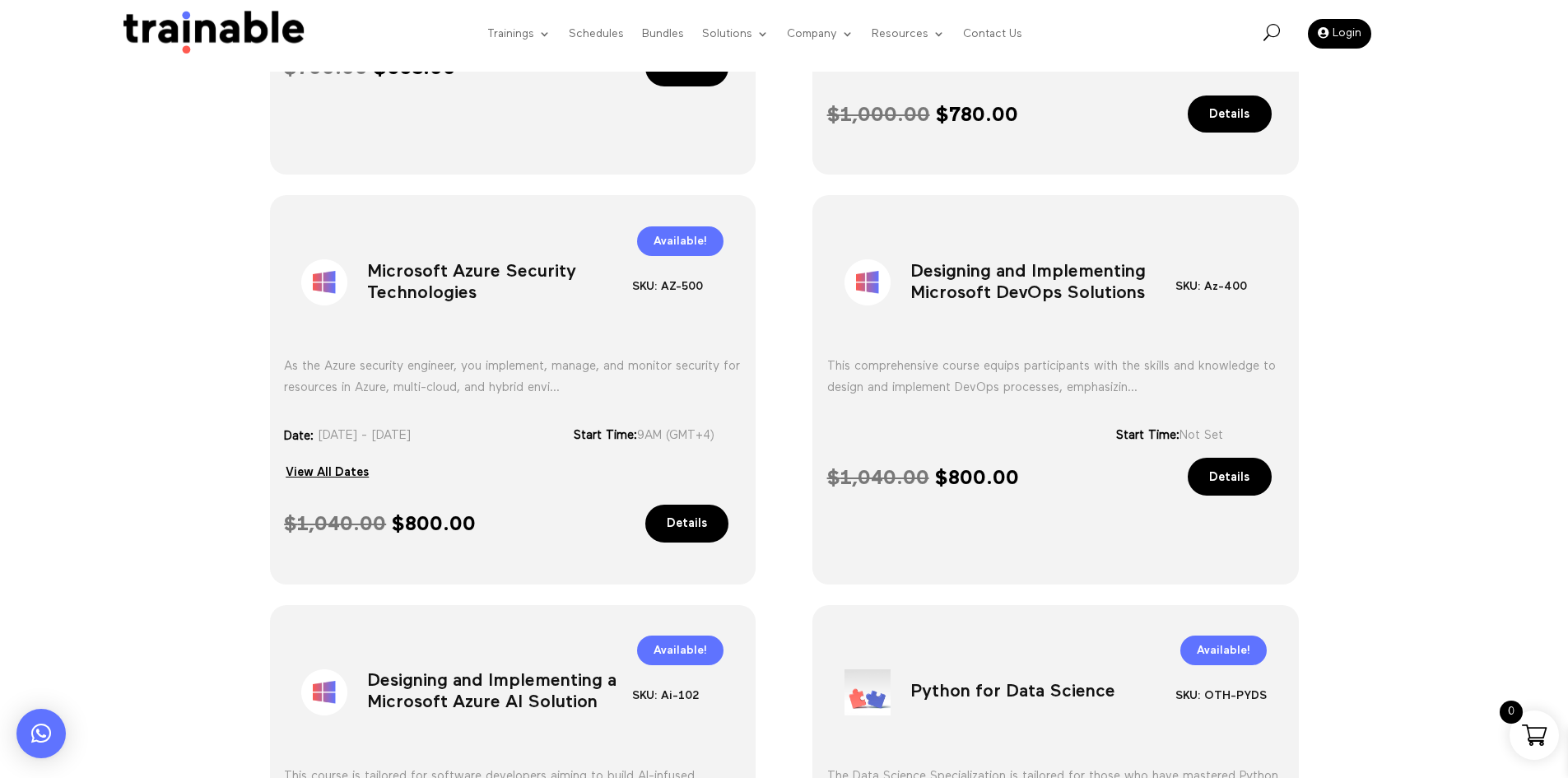
click at [1000, 282] on h1 "Designing and Implementing Microsoft DevOps Solutions" at bounding box center [1043, 285] width 265 height 86
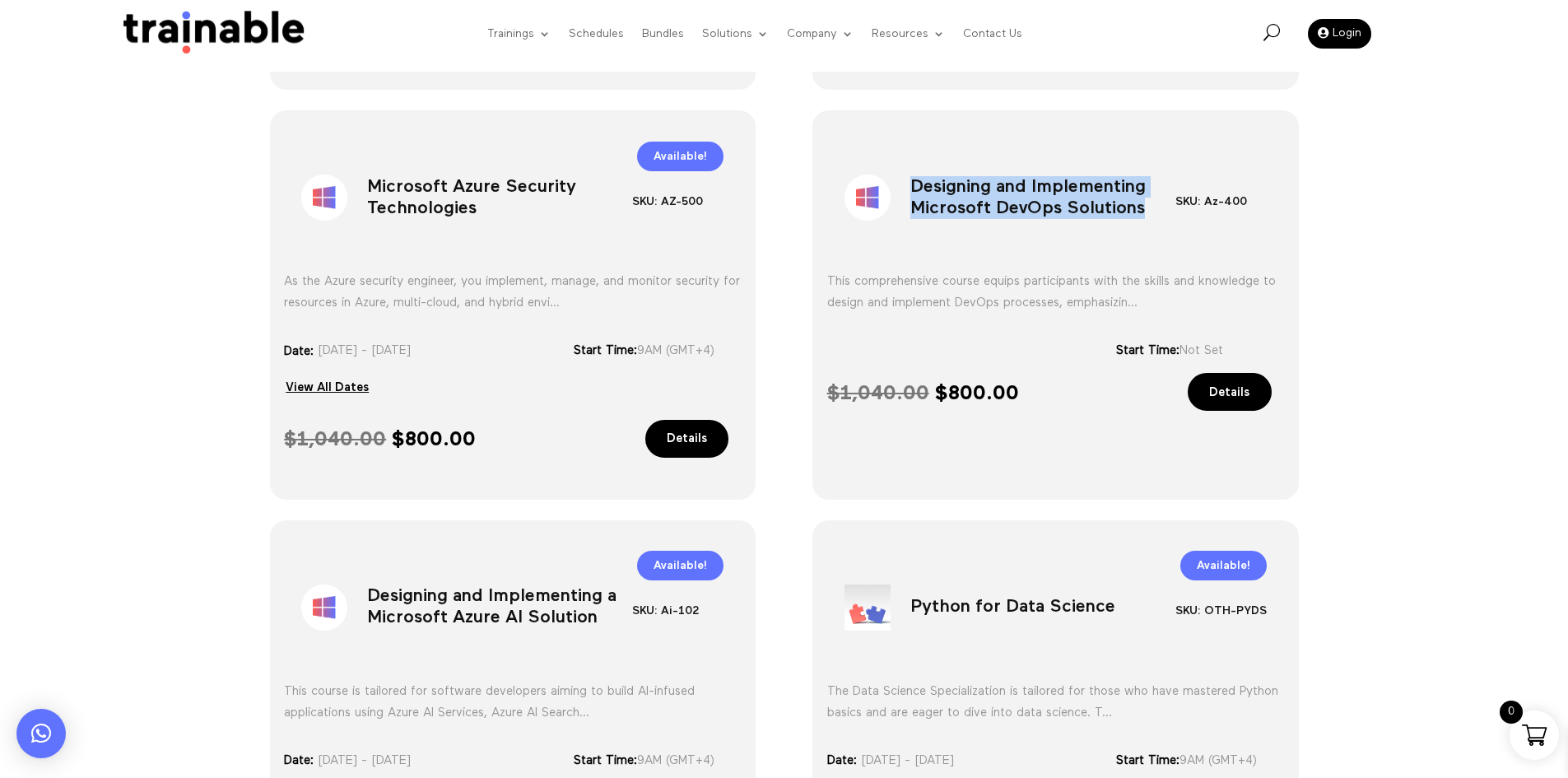
scroll to position [1071, 0]
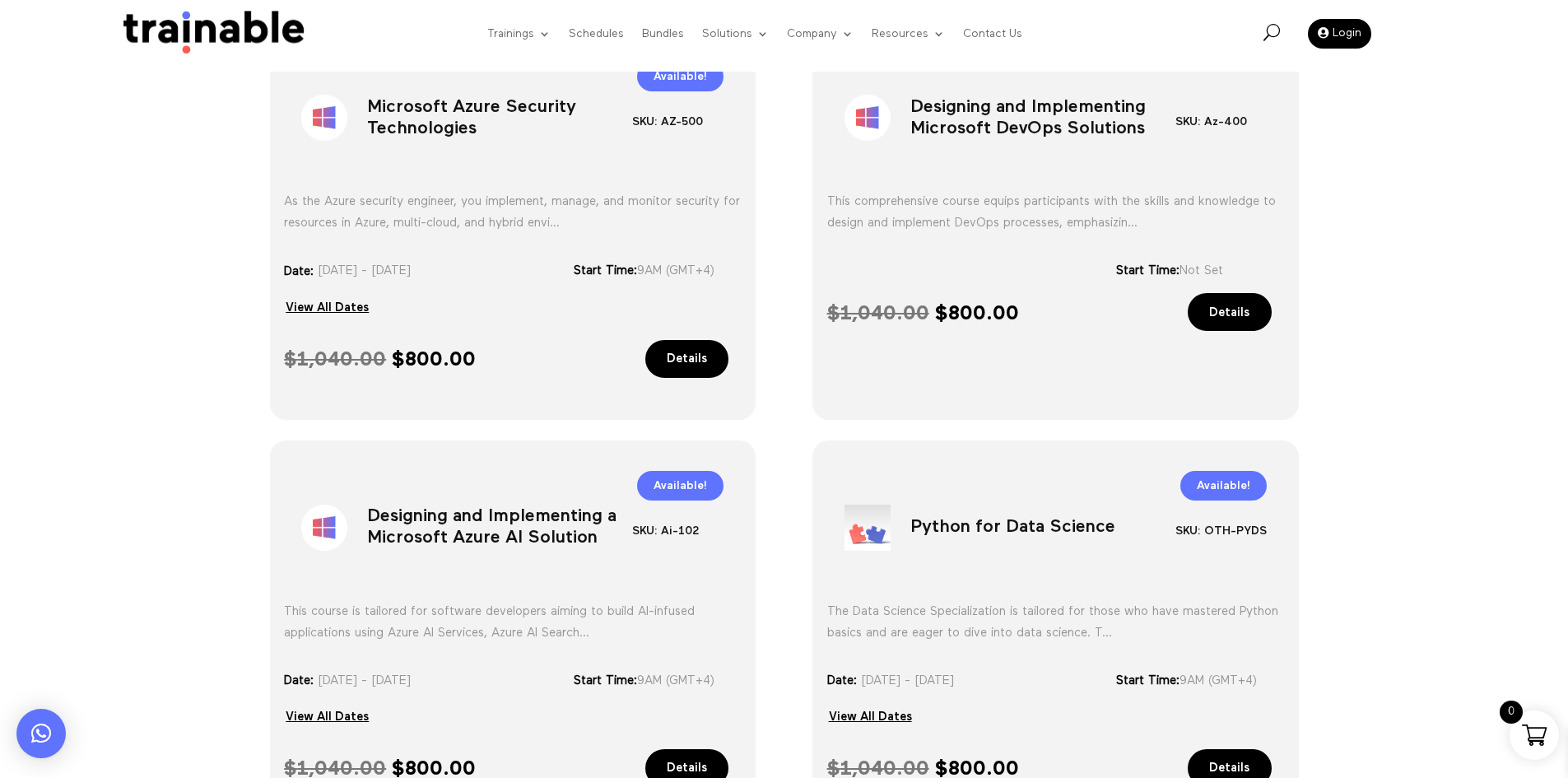
click at [595, 536] on h1 "Designing and Implementing a Microsoft Azure AI Solution" at bounding box center [499, 531] width 265 height 86
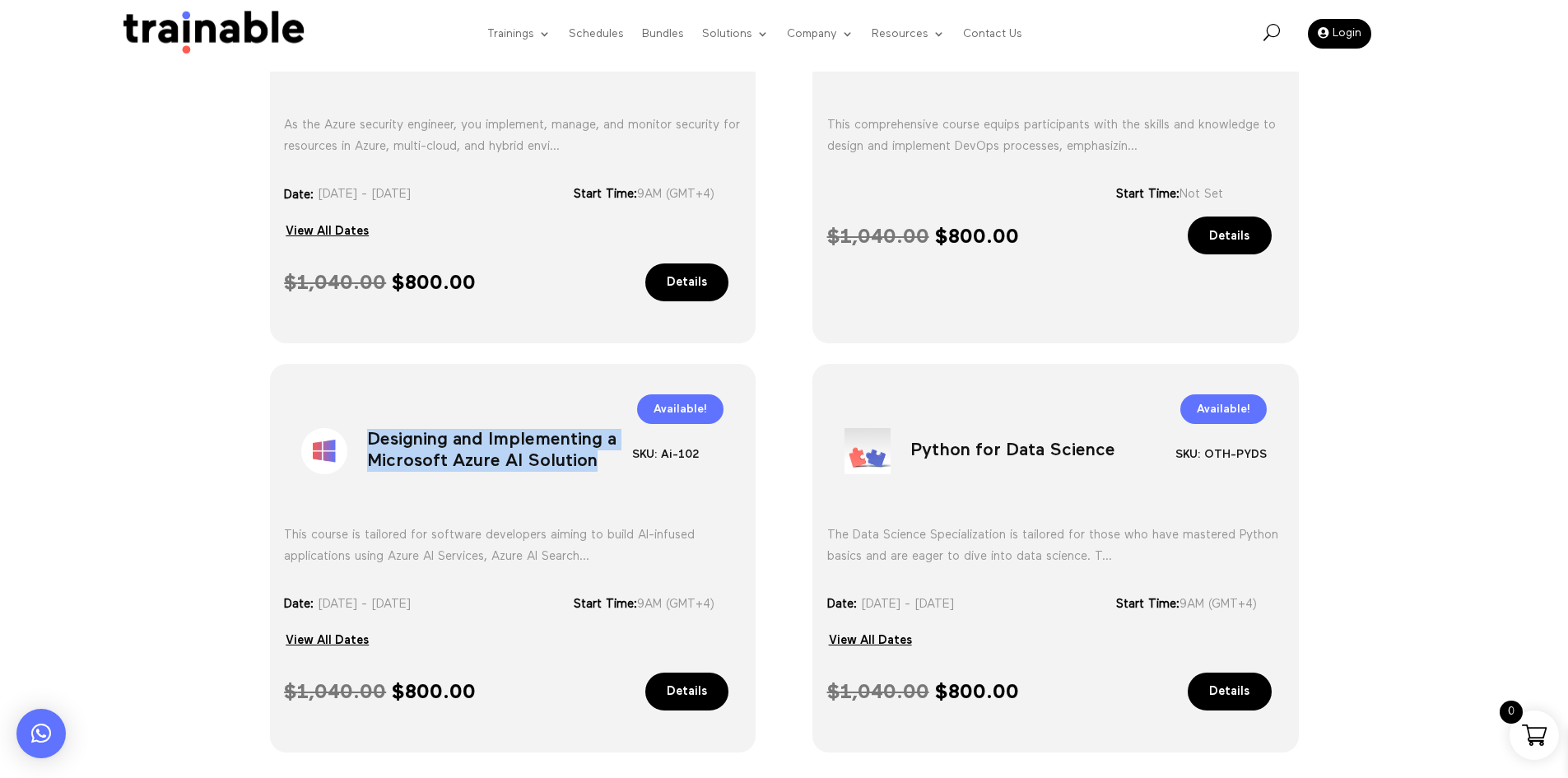
scroll to position [1236, 0]
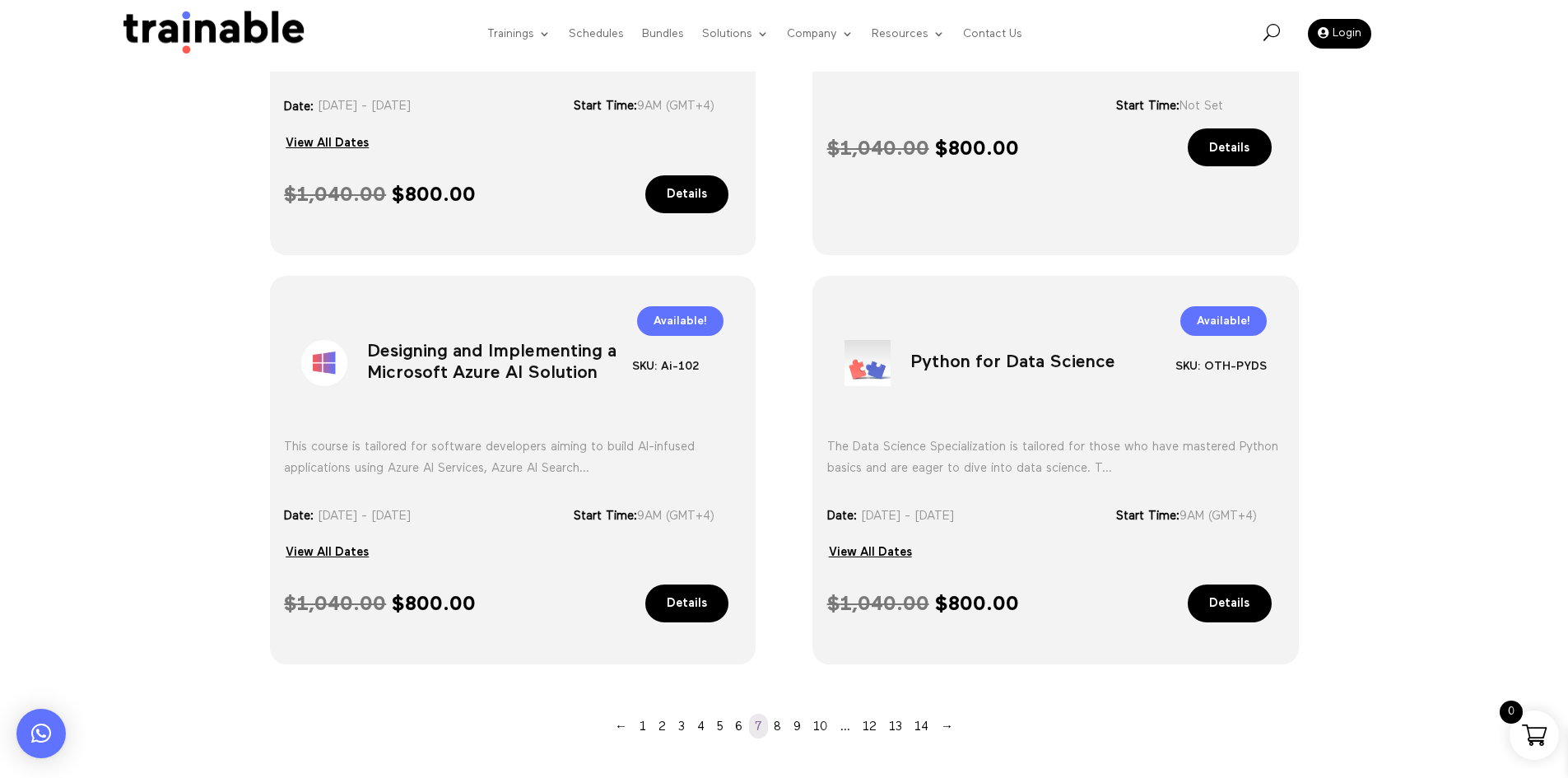
click at [949, 351] on h1 "Python for Data Science" at bounding box center [1043, 366] width 265 height 86
click at [949, 351] on h1 "Python for Data Science" at bounding box center [1043, 366] width 265 height 86
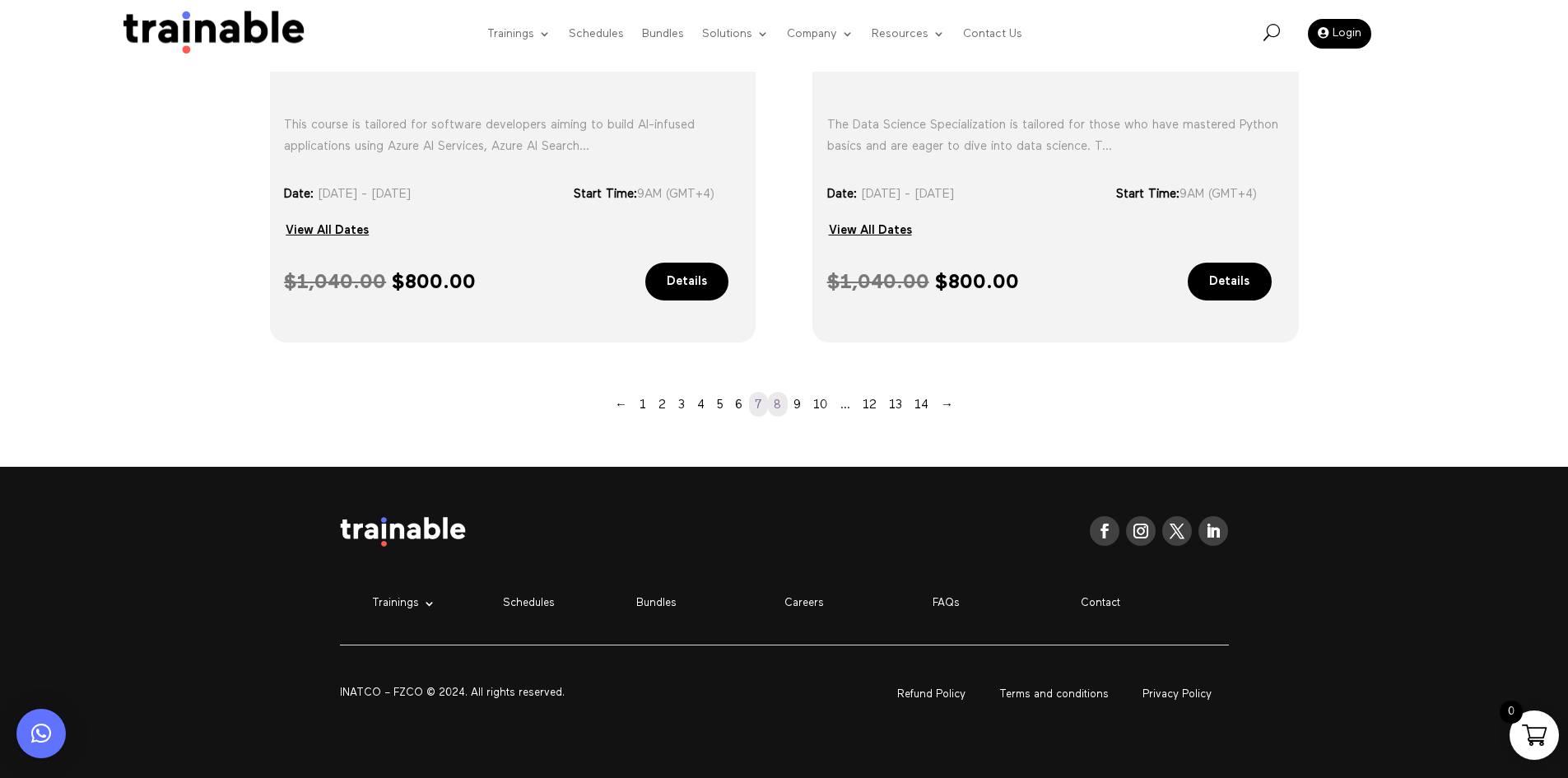
click at [781, 400] on link "8" at bounding box center [778, 405] width 20 height 25
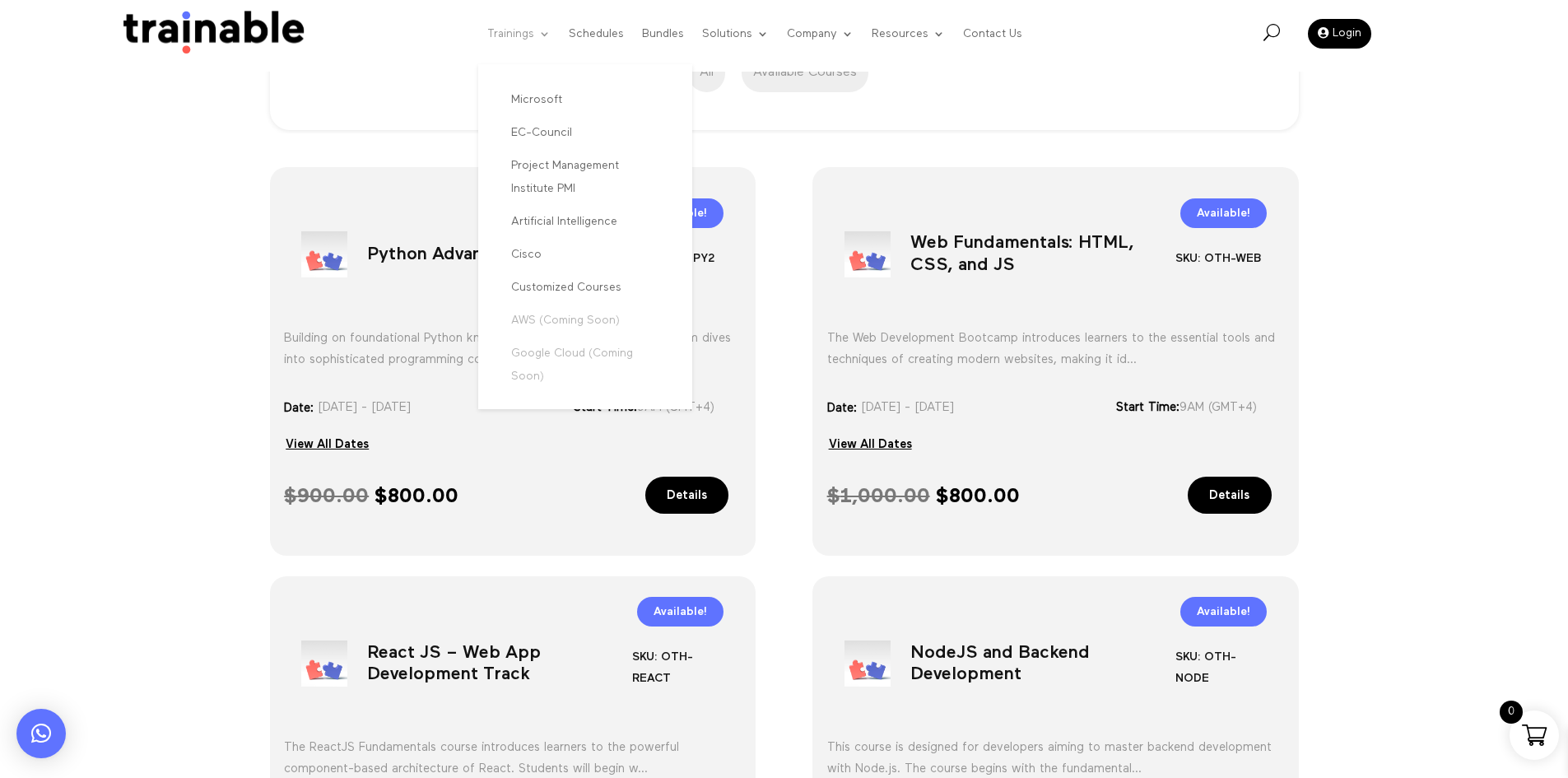
scroll to position [361, 0]
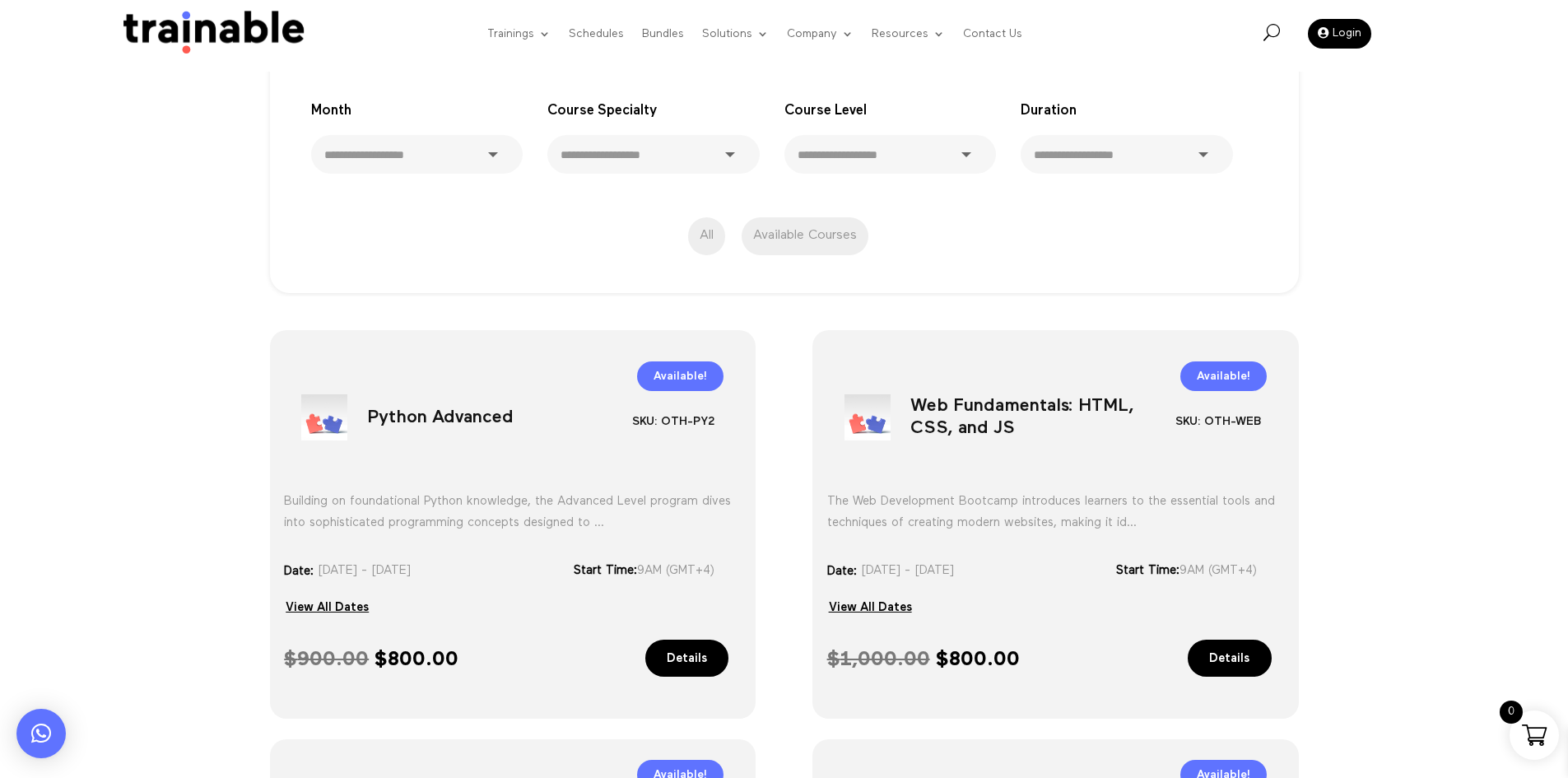
click at [428, 395] on h1 "Python Advanced" at bounding box center [499, 421] width 265 height 86
click at [953, 395] on h1 "Web Fundamentals: HTML, CSS, and JS" at bounding box center [1043, 421] width 265 height 86
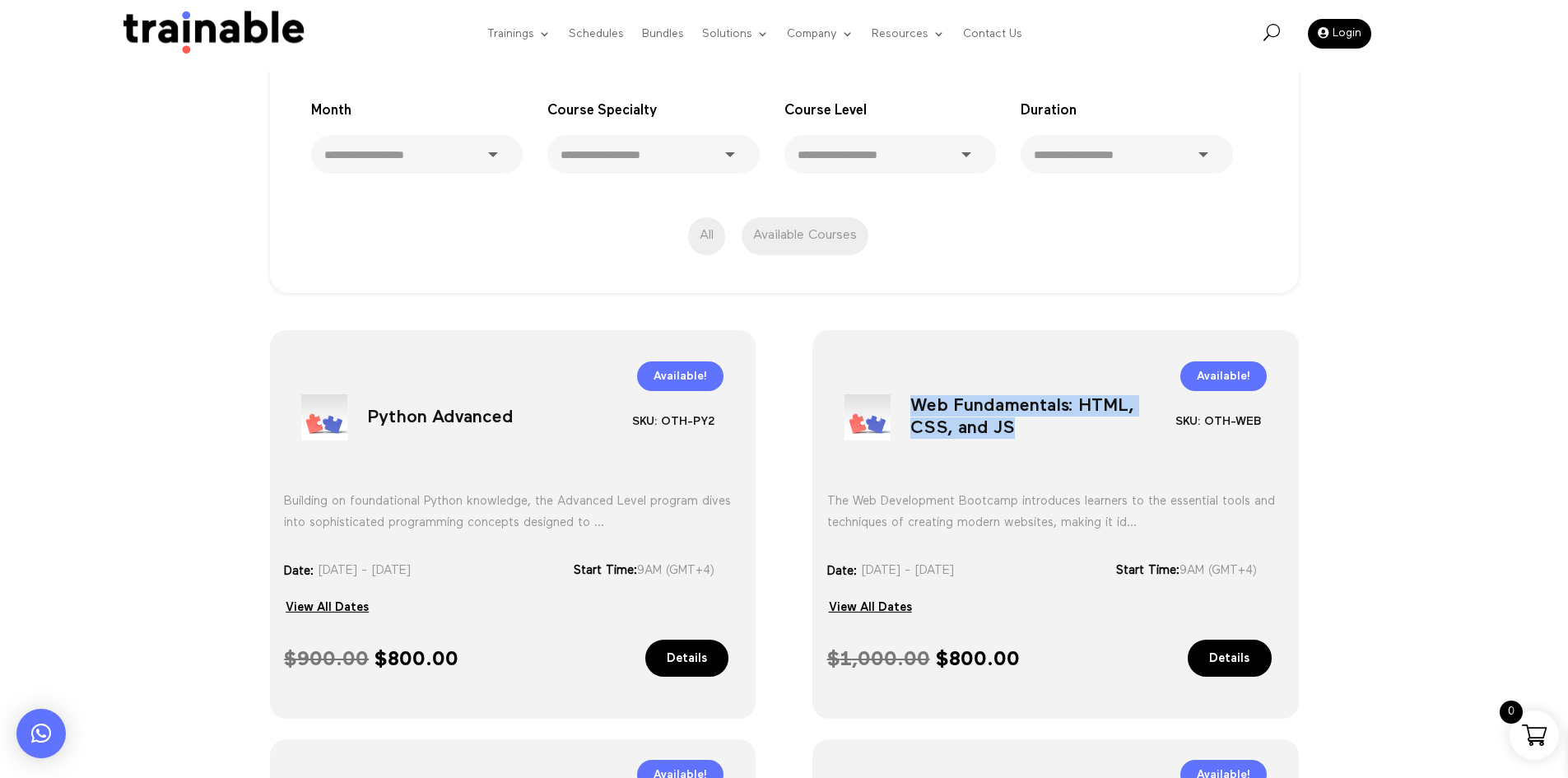
click at [953, 395] on h1 "Web Fundamentals: HTML, CSS, and JS" at bounding box center [1043, 421] width 265 height 86
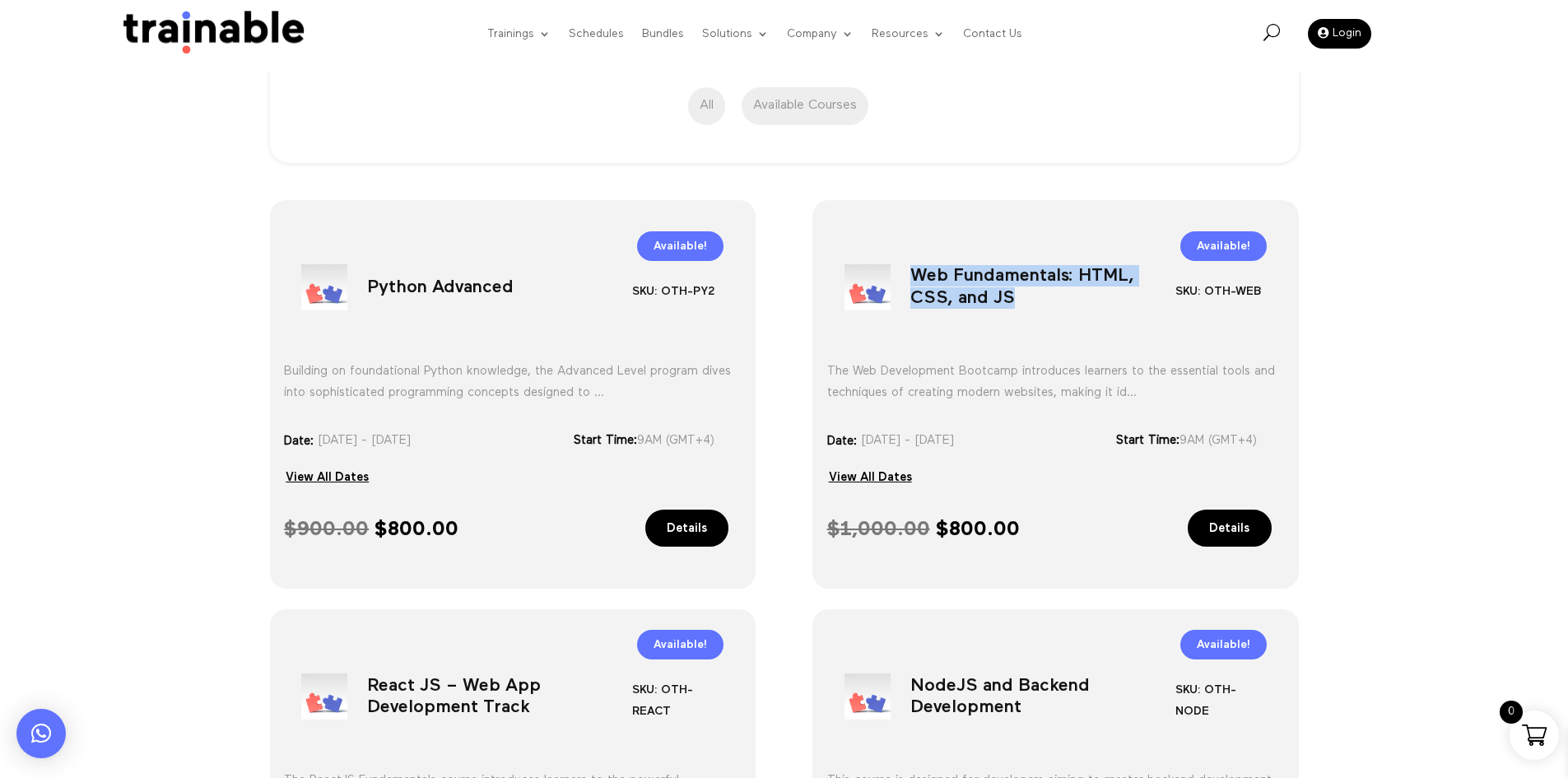
scroll to position [609, 0]
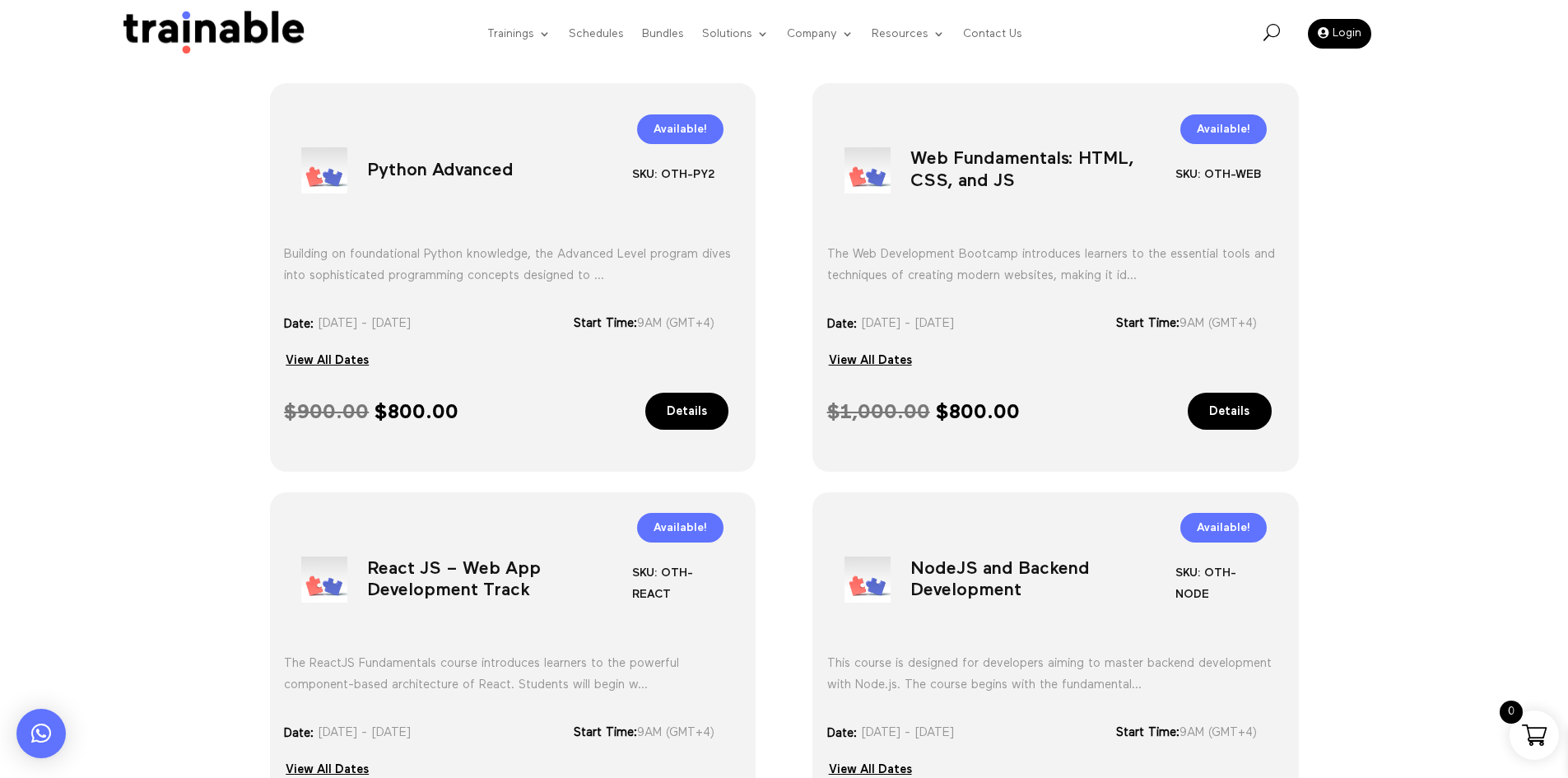
click at [554, 614] on h1 "React JS – Web App Development Track" at bounding box center [499, 583] width 265 height 86
click at [554, 615] on h1 "React JS – Web App Development Track" at bounding box center [499, 583] width 265 height 86
click at [994, 590] on h1 "NodeJS and Backend Development" at bounding box center [1043, 583] width 265 height 86
click at [993, 590] on h1 "NodeJS and Backend Development" at bounding box center [1043, 583] width 265 height 86
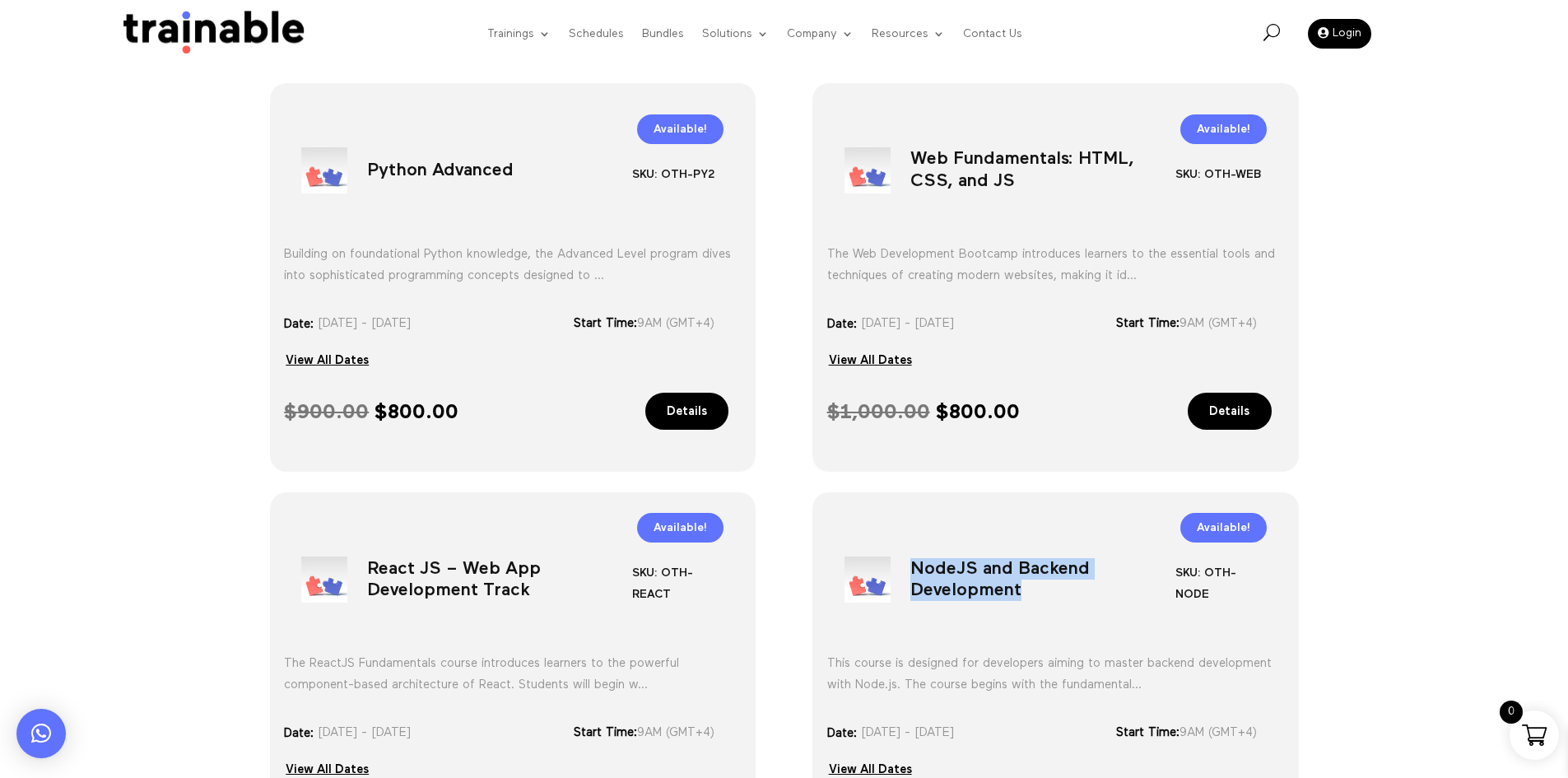
click at [993, 590] on h1 "NodeJS and Backend Development" at bounding box center [1043, 583] width 265 height 86
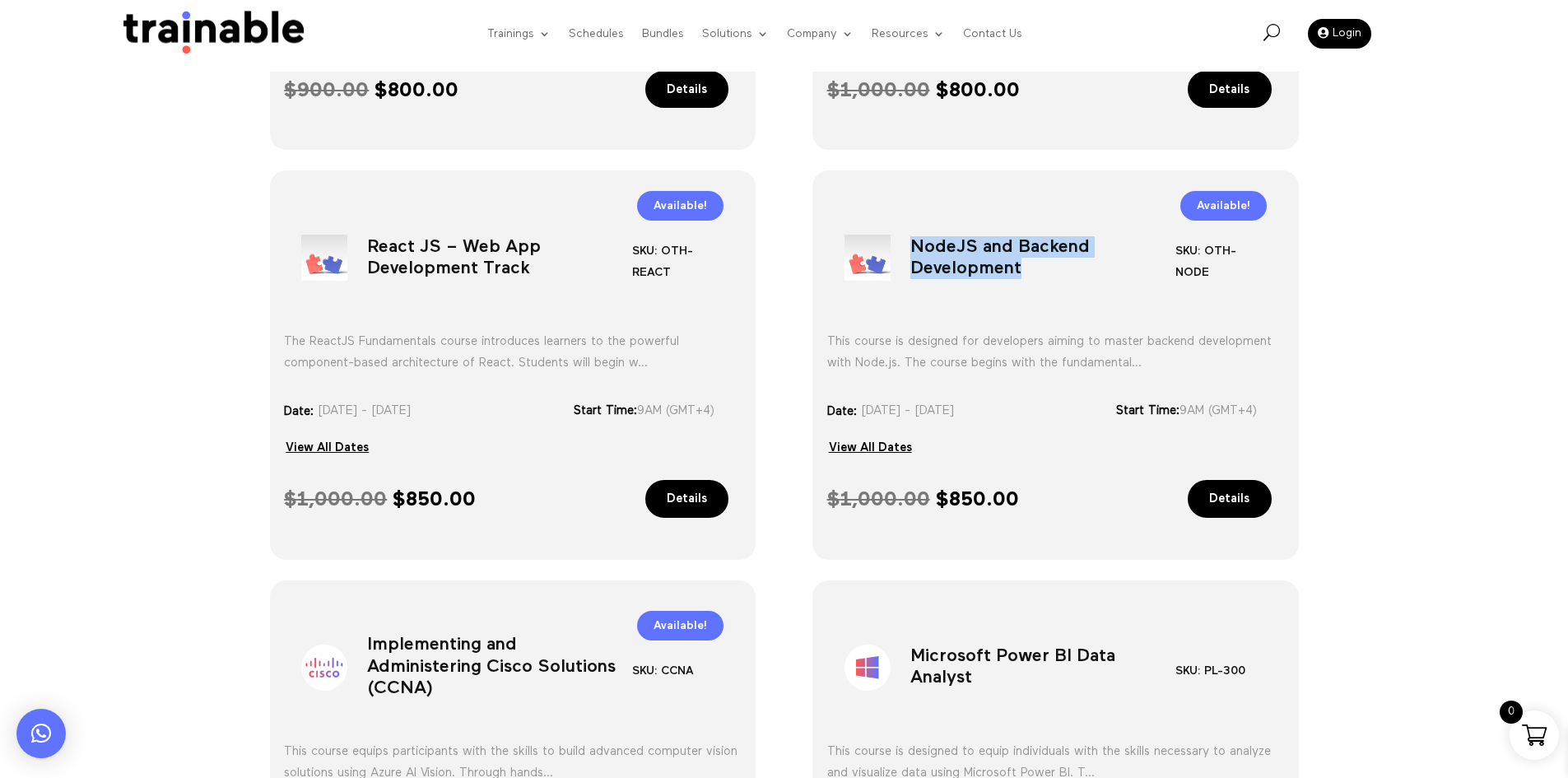
scroll to position [938, 0]
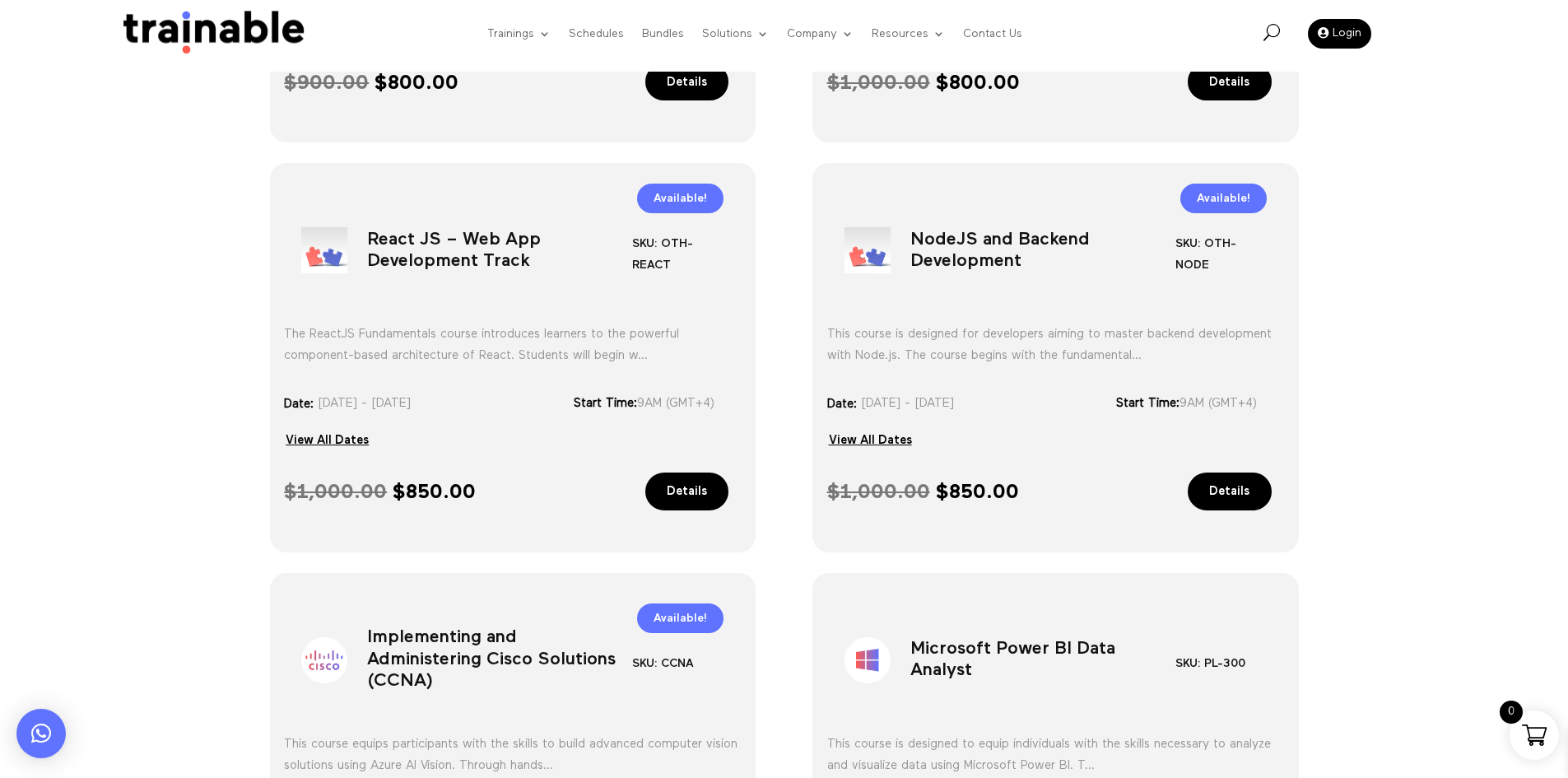
click at [464, 653] on h1 "Implementing and Administering Cisco Solutions (CCNA)" at bounding box center [499, 663] width 265 height 86
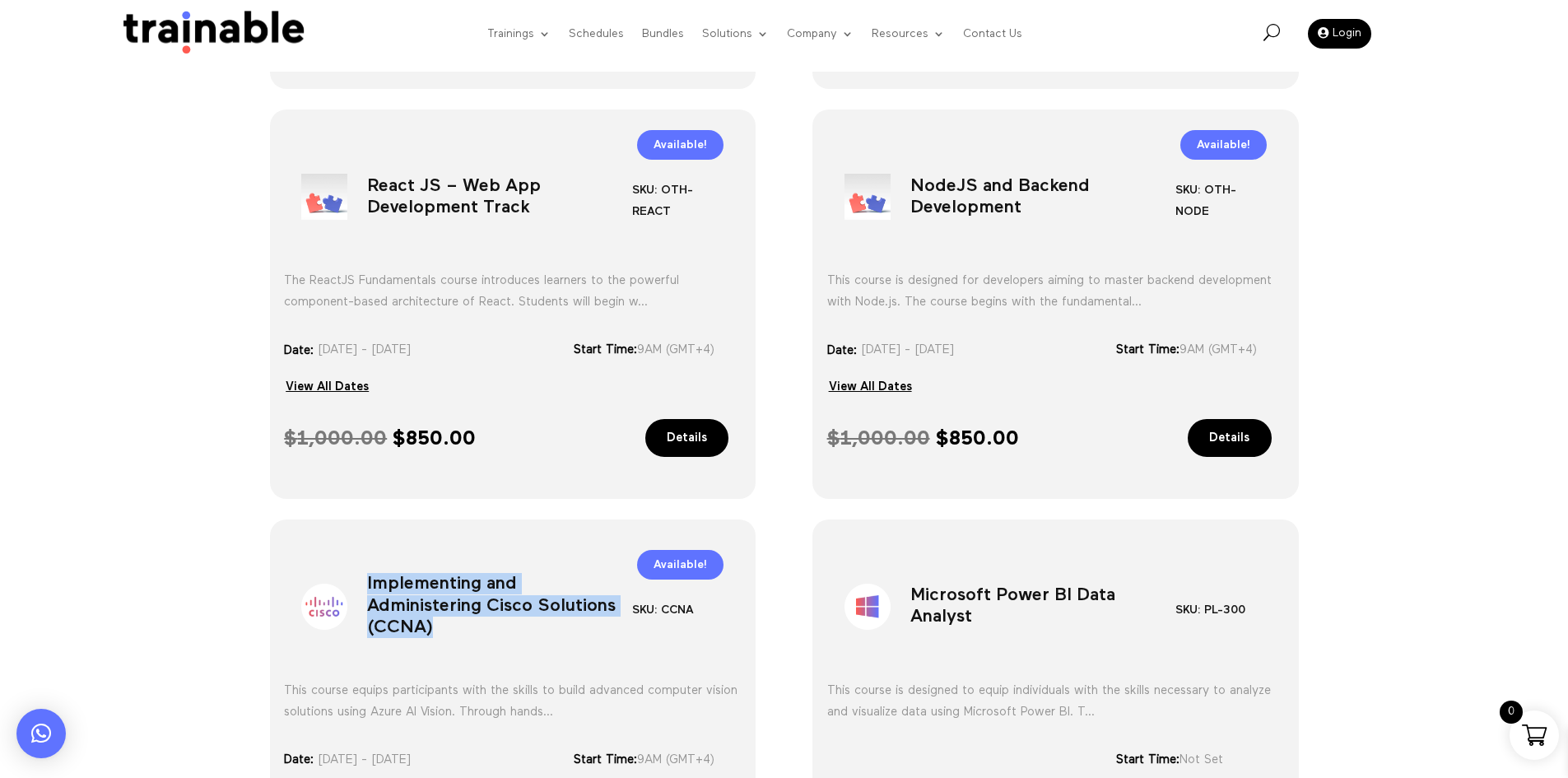
scroll to position [1021, 0]
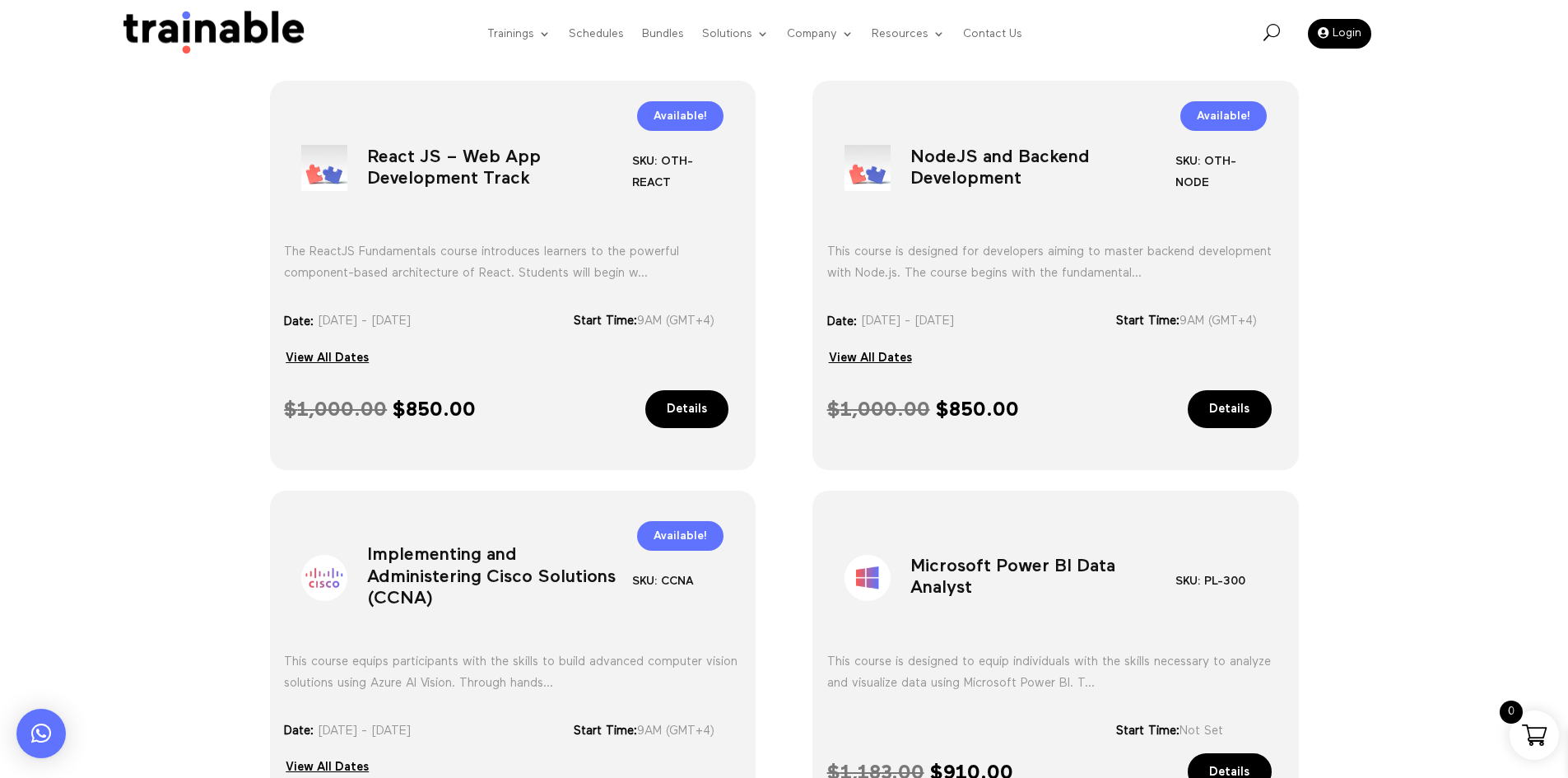
click at [981, 573] on h1 "Microsoft Power BI Data Analyst" at bounding box center [1043, 581] width 265 height 86
click at [982, 572] on h1 "Microsoft Power BI Data Analyst" at bounding box center [1043, 581] width 265 height 86
click at [983, 573] on h1 "Microsoft Power BI Data Analyst" at bounding box center [1043, 581] width 265 height 86
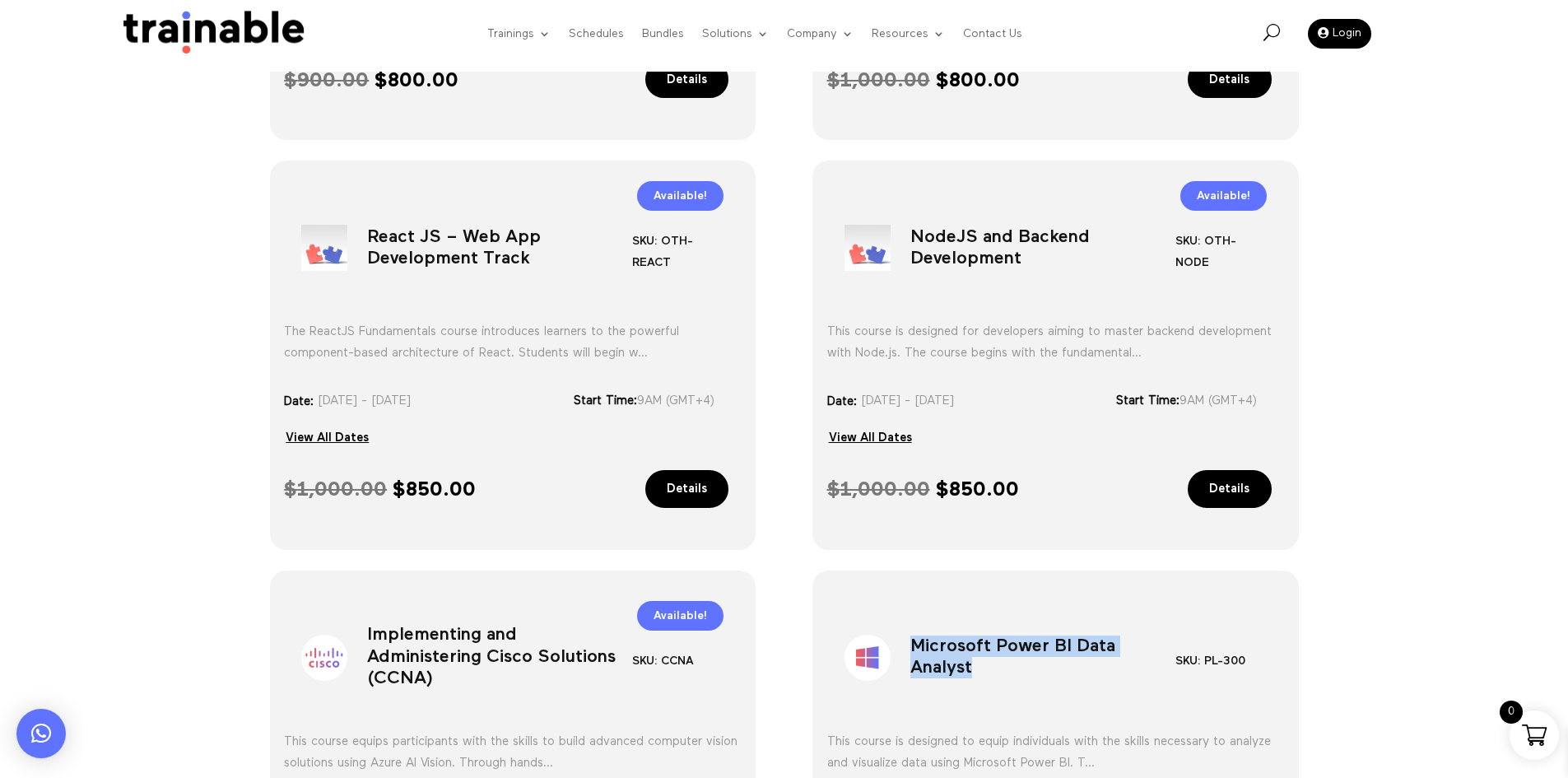
scroll to position [1103, 0]
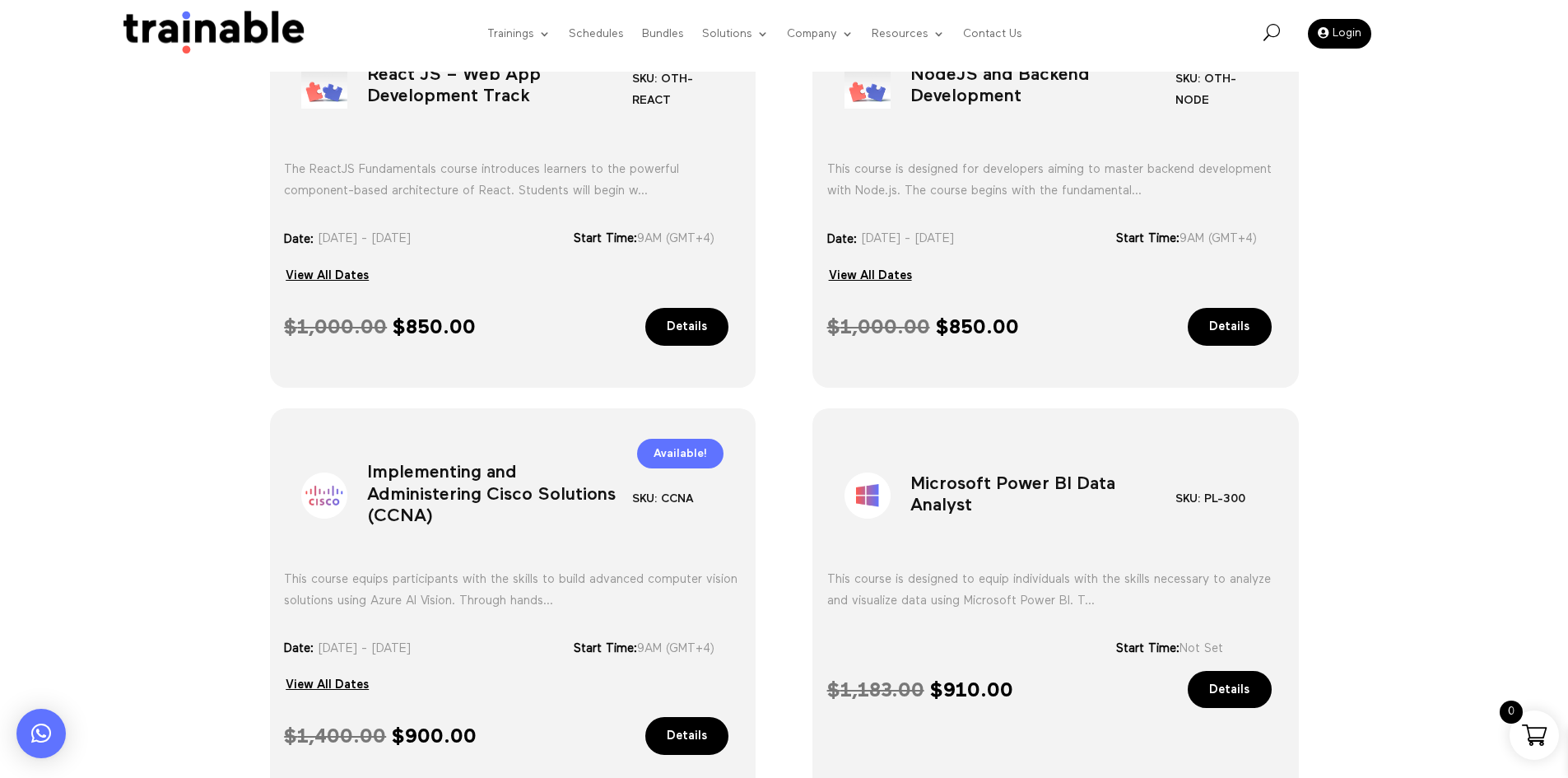
click at [402, 499] on h1 "Implementing and Administering Cisco Solutions (CCNA)" at bounding box center [499, 499] width 265 height 86
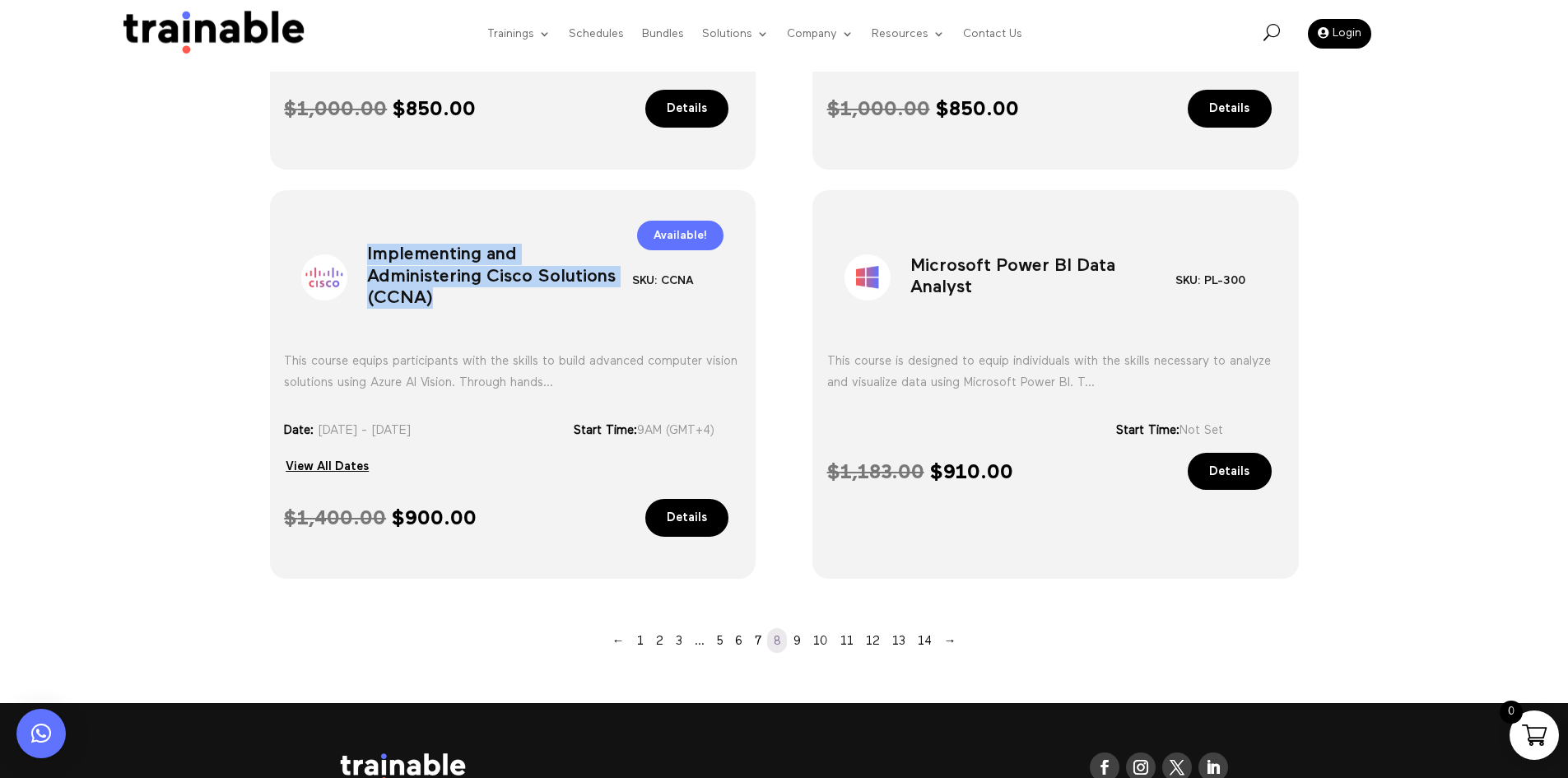
scroll to position [1350, 0]
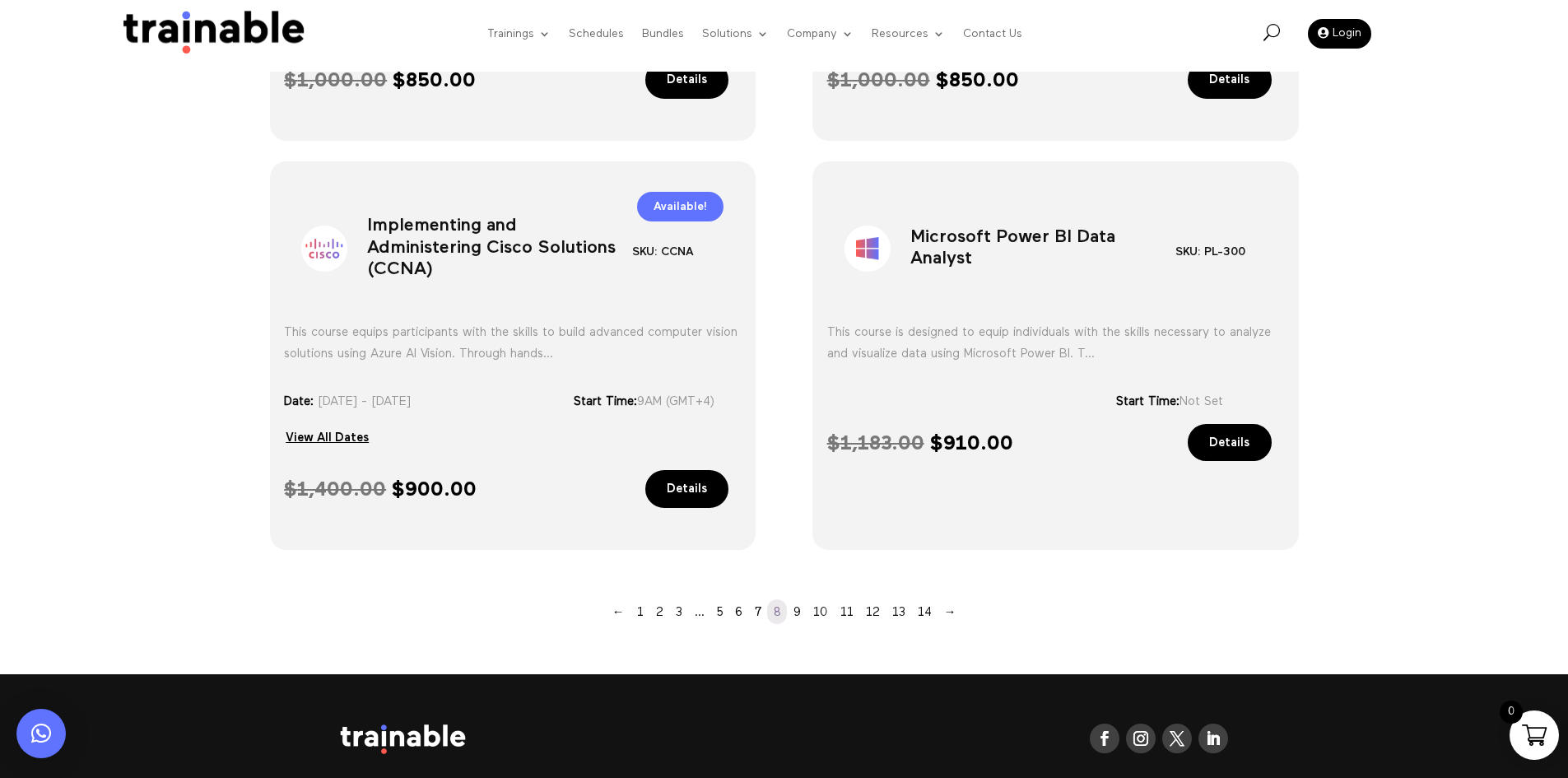
click at [1000, 279] on h1 "Microsoft Power BI Data Analyst" at bounding box center [1043, 252] width 265 height 86
click at [999, 279] on h1 "Microsoft Power BI Data Analyst" at bounding box center [1043, 252] width 265 height 86
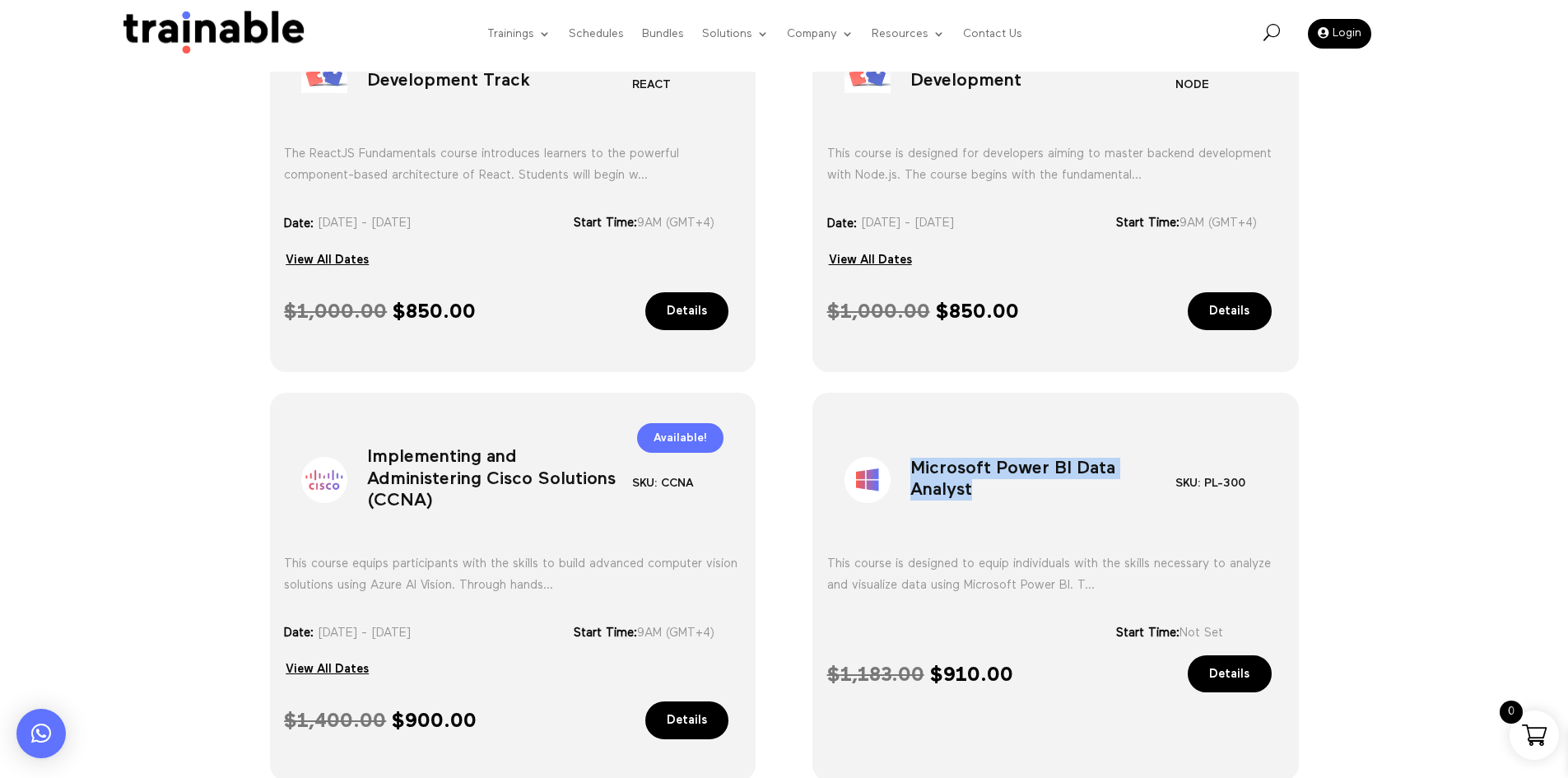
scroll to position [1267, 0]
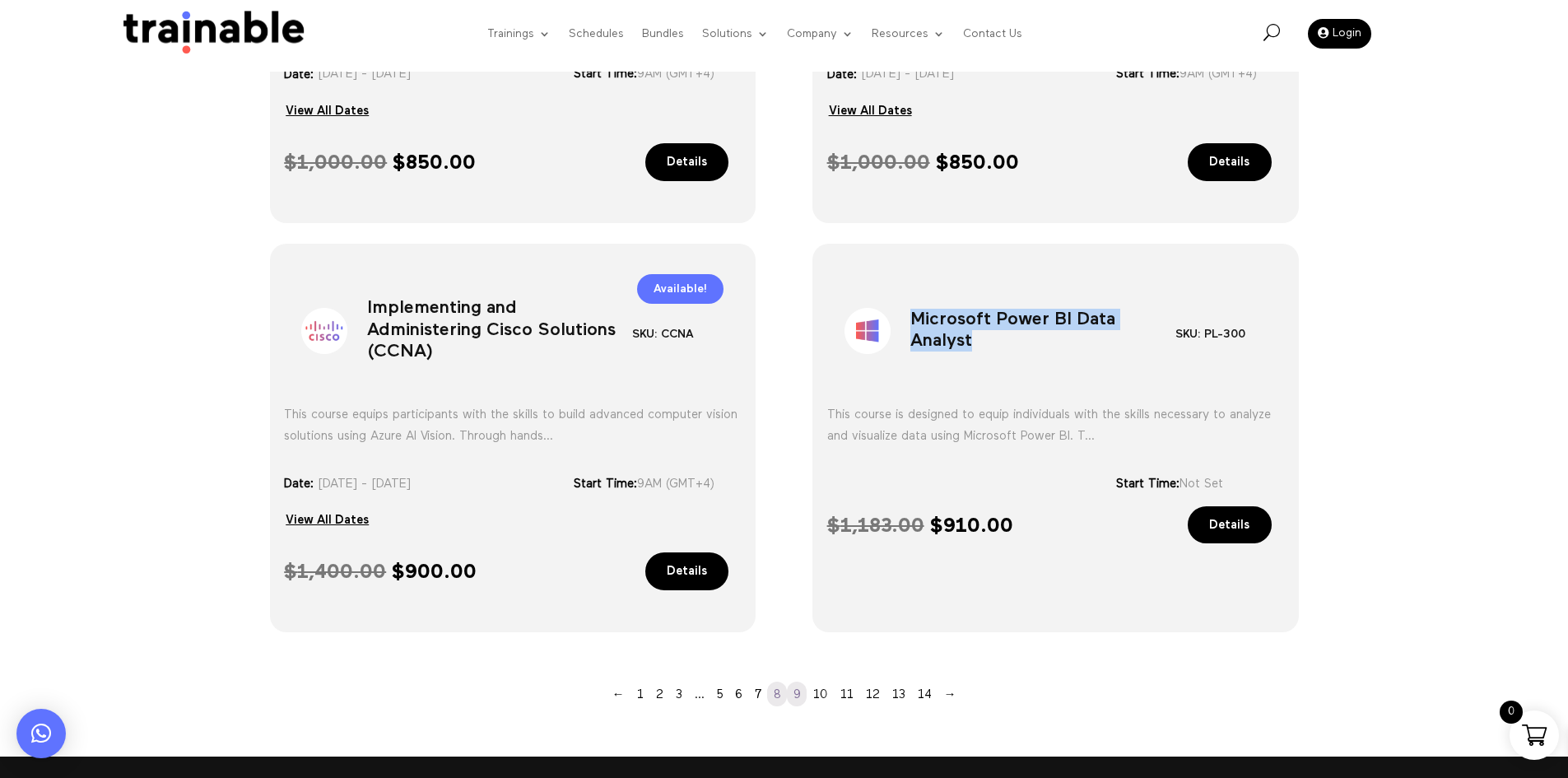
click at [799, 696] on link "9" at bounding box center [797, 694] width 20 height 25
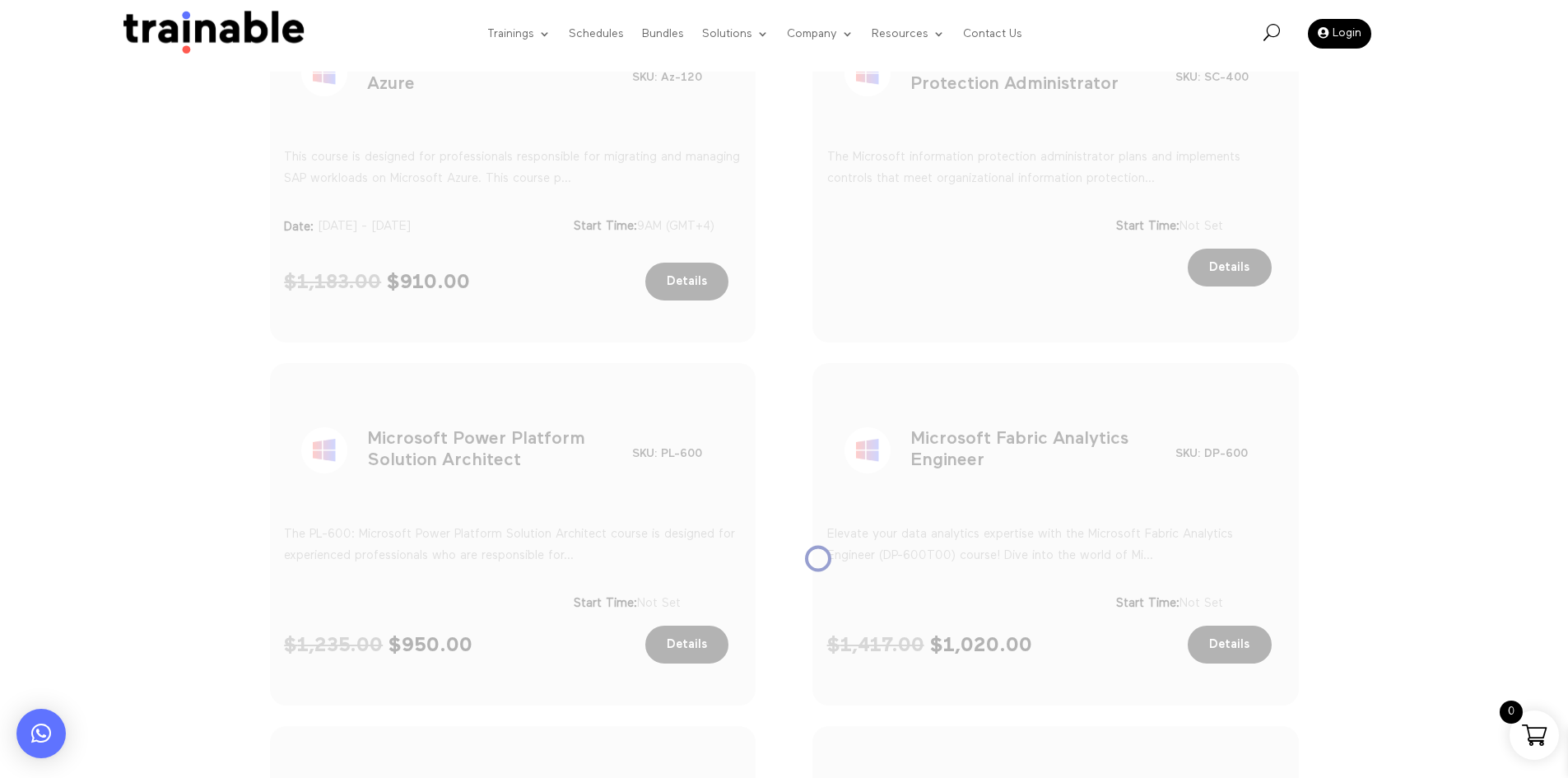
scroll to position [691, 0]
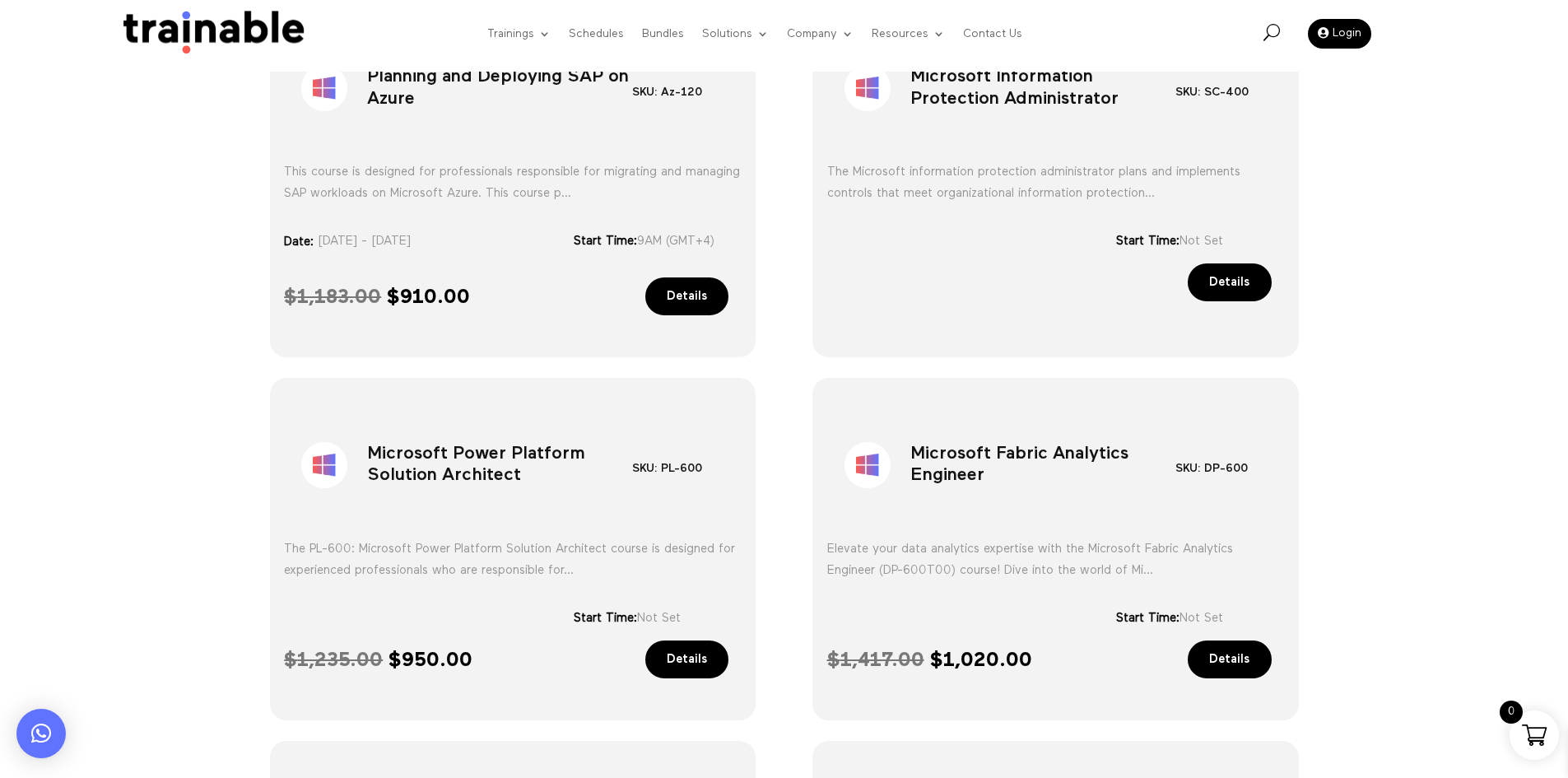
drag, startPoint x: 1237, startPoint y: 238, endPoint x: 1136, endPoint y: 263, distance: 104.0
click at [1136, 263] on div "Microsoft Information Protection Administrator SKU: SC-400 Category: Microsoft …" at bounding box center [1056, 179] width 487 height 356
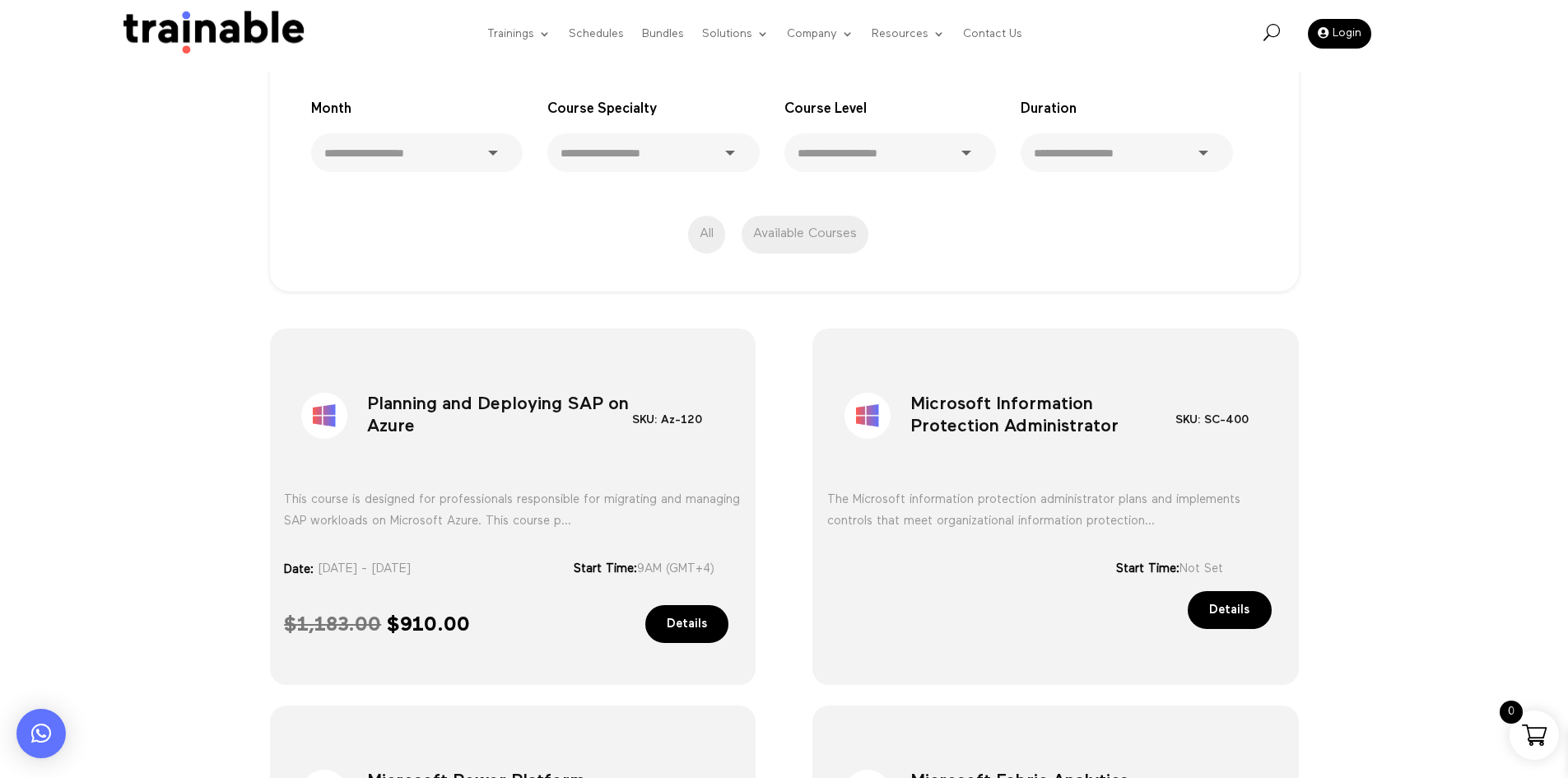
scroll to position [361, 0]
click at [508, 399] on h1 "Planning and Deploying SAP on Azure" at bounding box center [499, 421] width 265 height 86
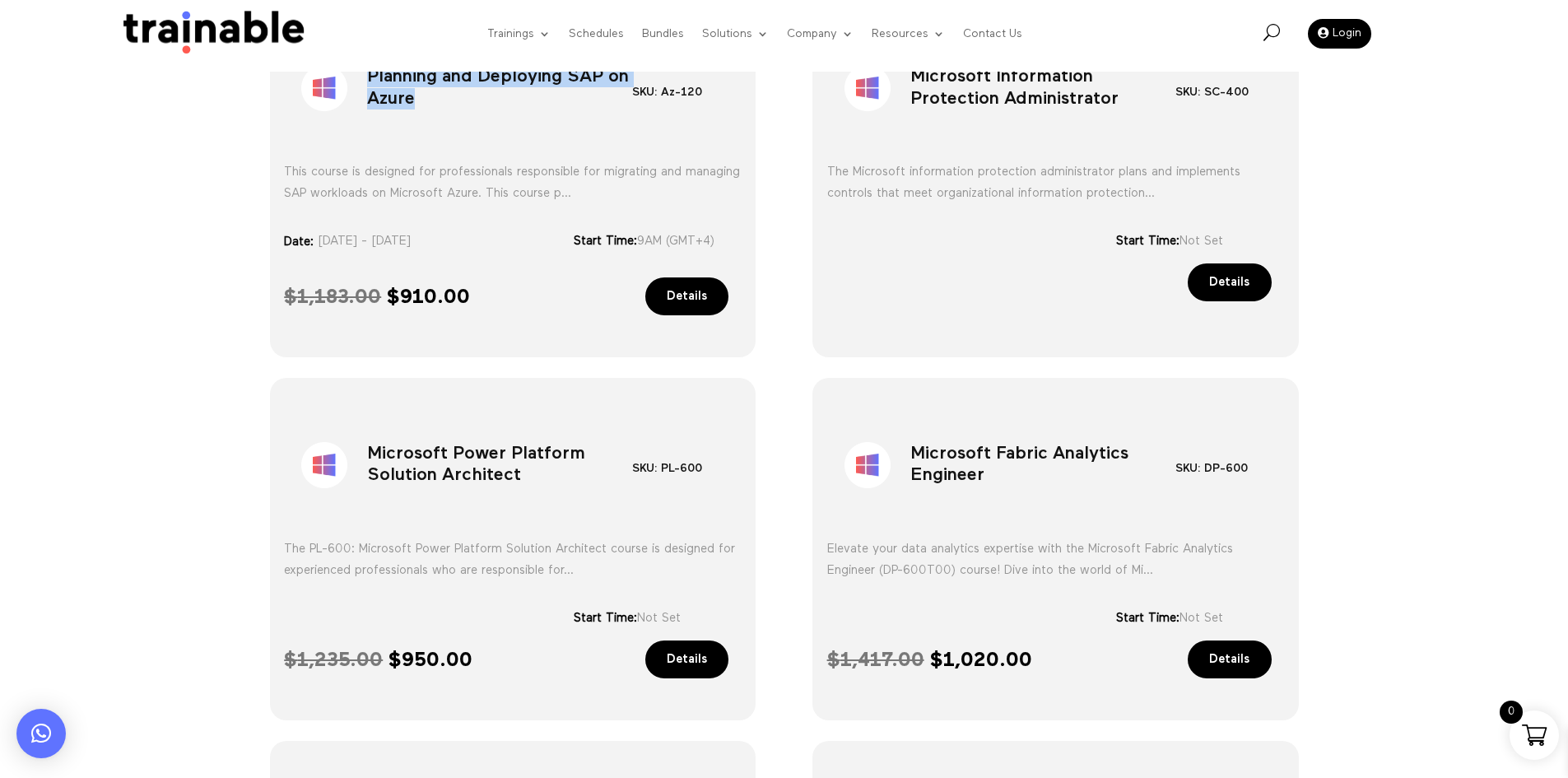
scroll to position [526, 0]
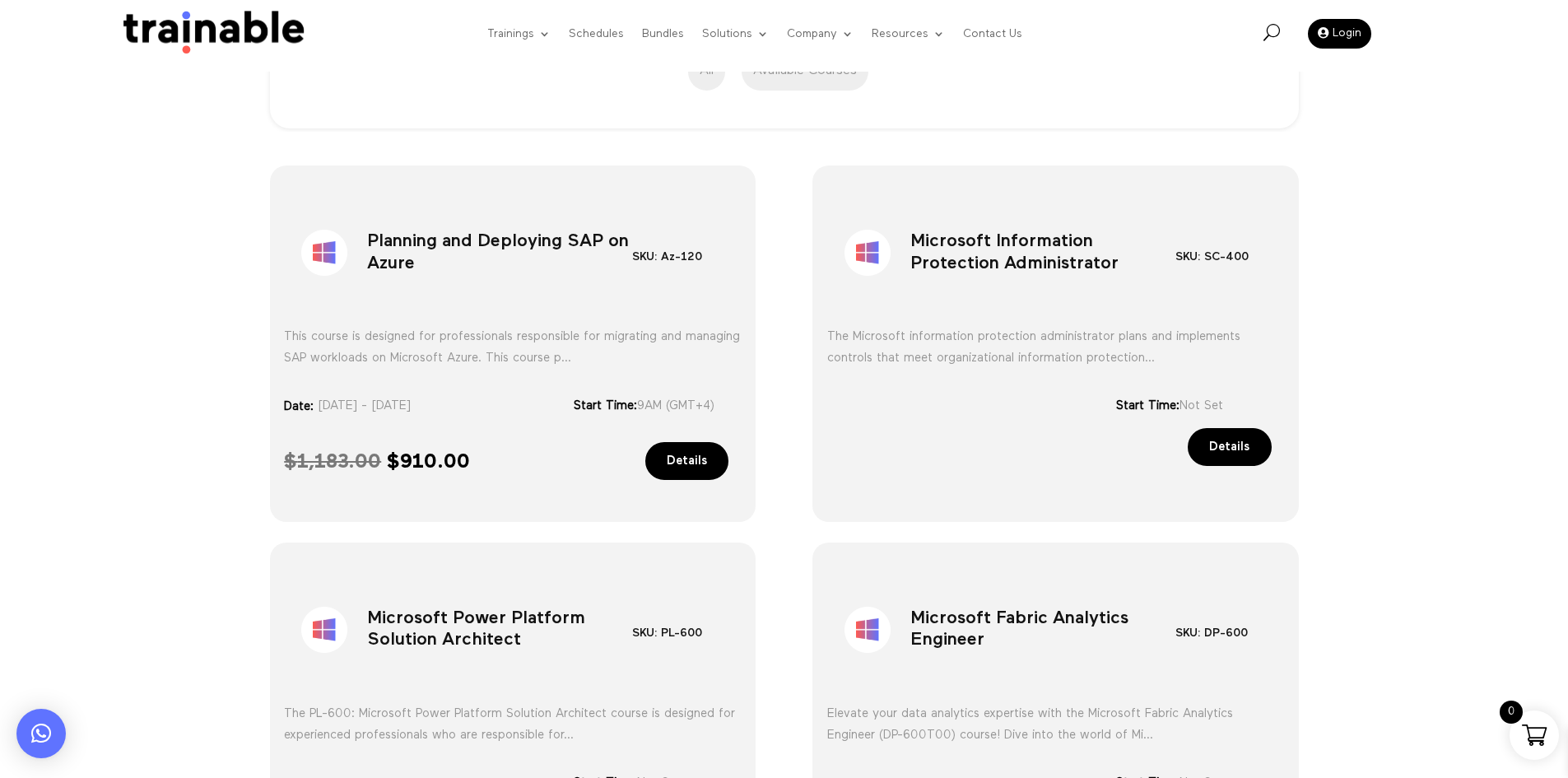
click at [980, 276] on h1 "Microsoft Information Protection Administrator" at bounding box center [1043, 256] width 265 height 86
click at [454, 622] on h1 "Microsoft Power Platform Solution Architect" at bounding box center [499, 633] width 265 height 86
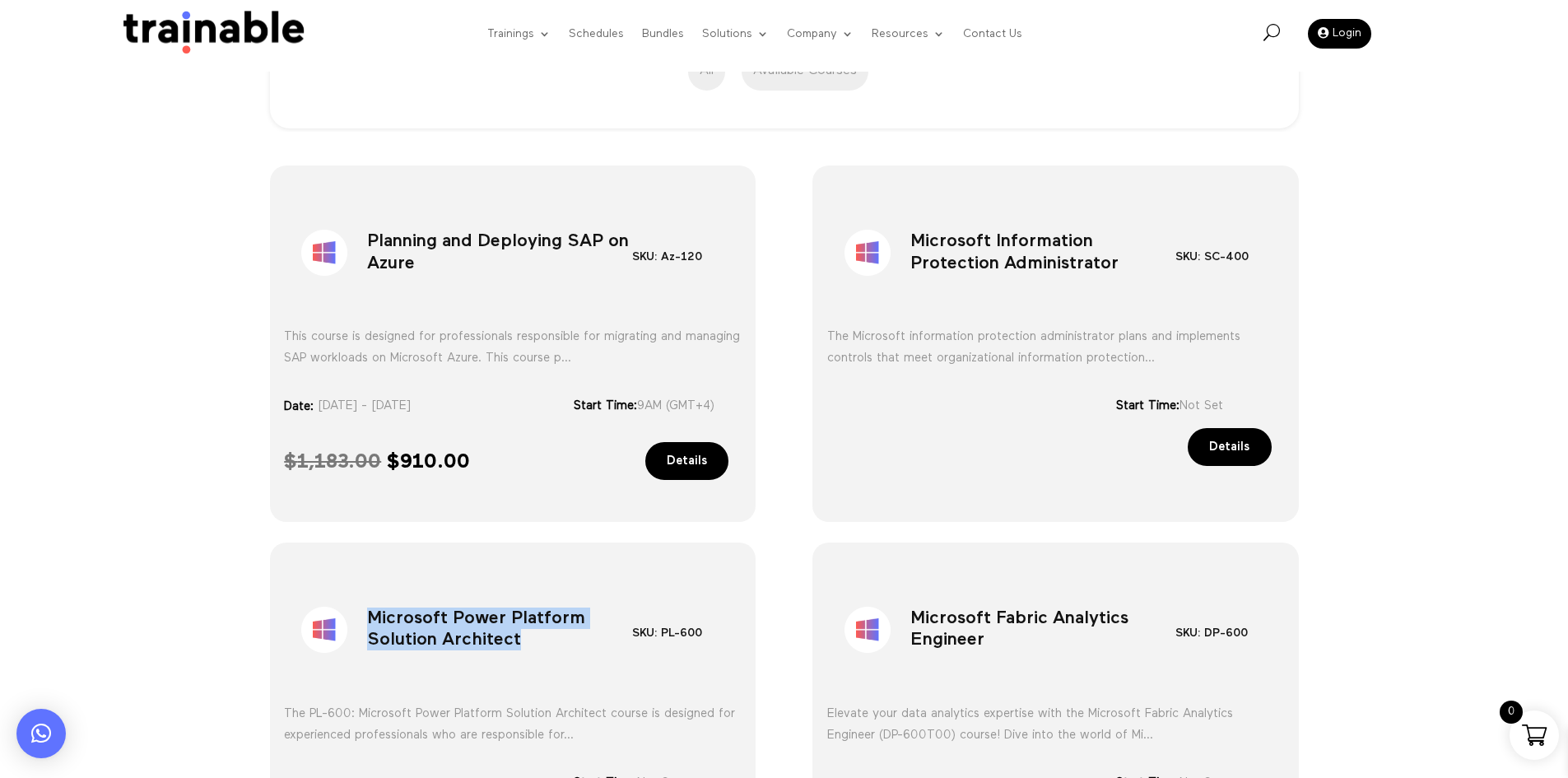
click at [454, 622] on h1 "Microsoft Power Platform Solution Architect" at bounding box center [499, 633] width 265 height 86
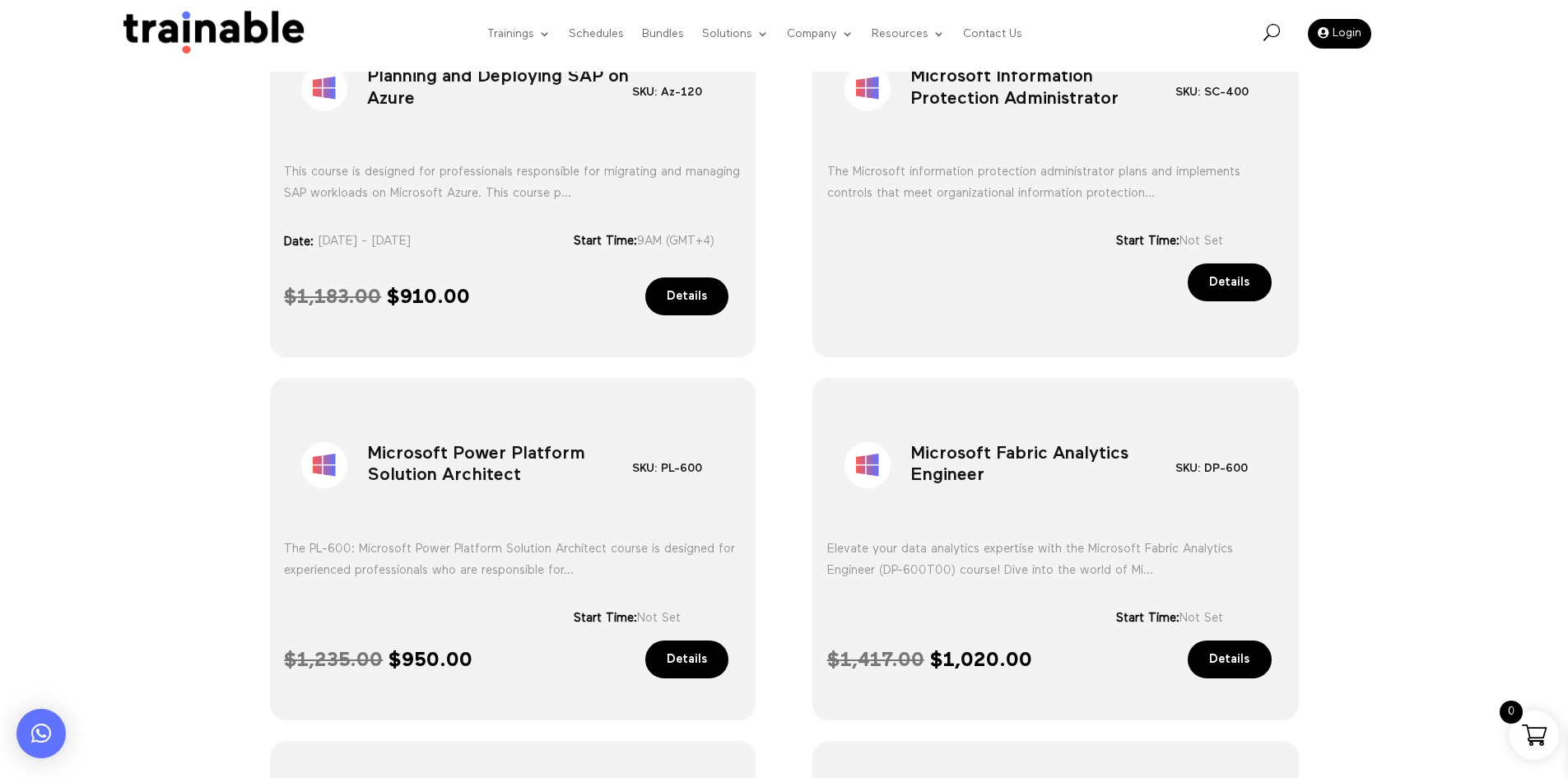
click at [990, 487] on h1 "Microsoft Fabric Analytics Engineer" at bounding box center [1043, 468] width 265 height 86
click at [990, 486] on h1 "Microsoft Fabric Analytics Engineer" at bounding box center [1043, 468] width 265 height 86
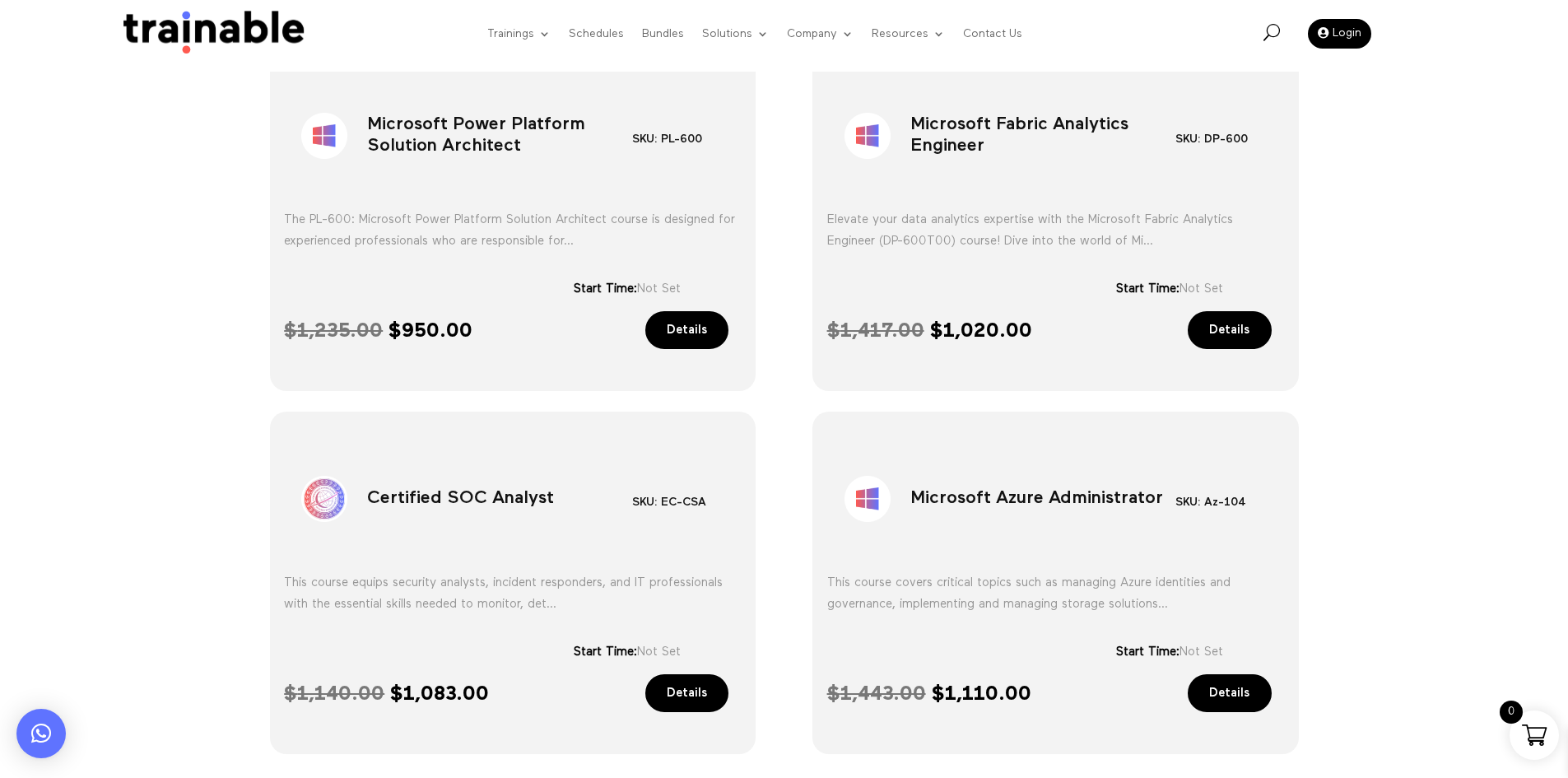
click at [491, 478] on h1 "Certified SOC Analyst" at bounding box center [499, 502] width 265 height 86
click at [977, 498] on h1 "Microsoft Azure Administrator" at bounding box center [1043, 502] width 265 height 86
click at [976, 498] on h1 "Microsoft Azure Administrator" at bounding box center [1043, 502] width 265 height 86
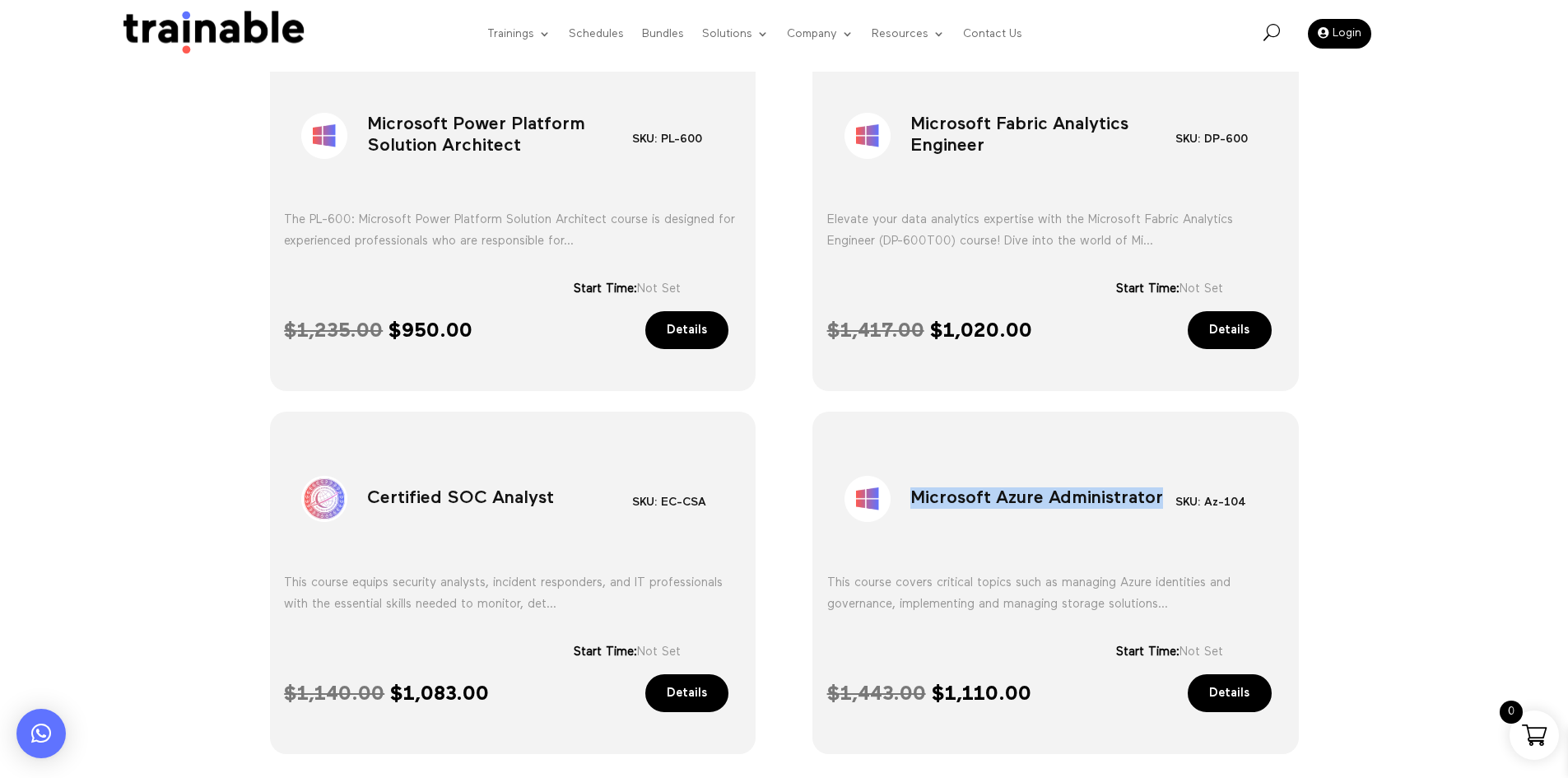
click at [976, 498] on h1 "Microsoft Azure Administrator" at bounding box center [1043, 502] width 265 height 86
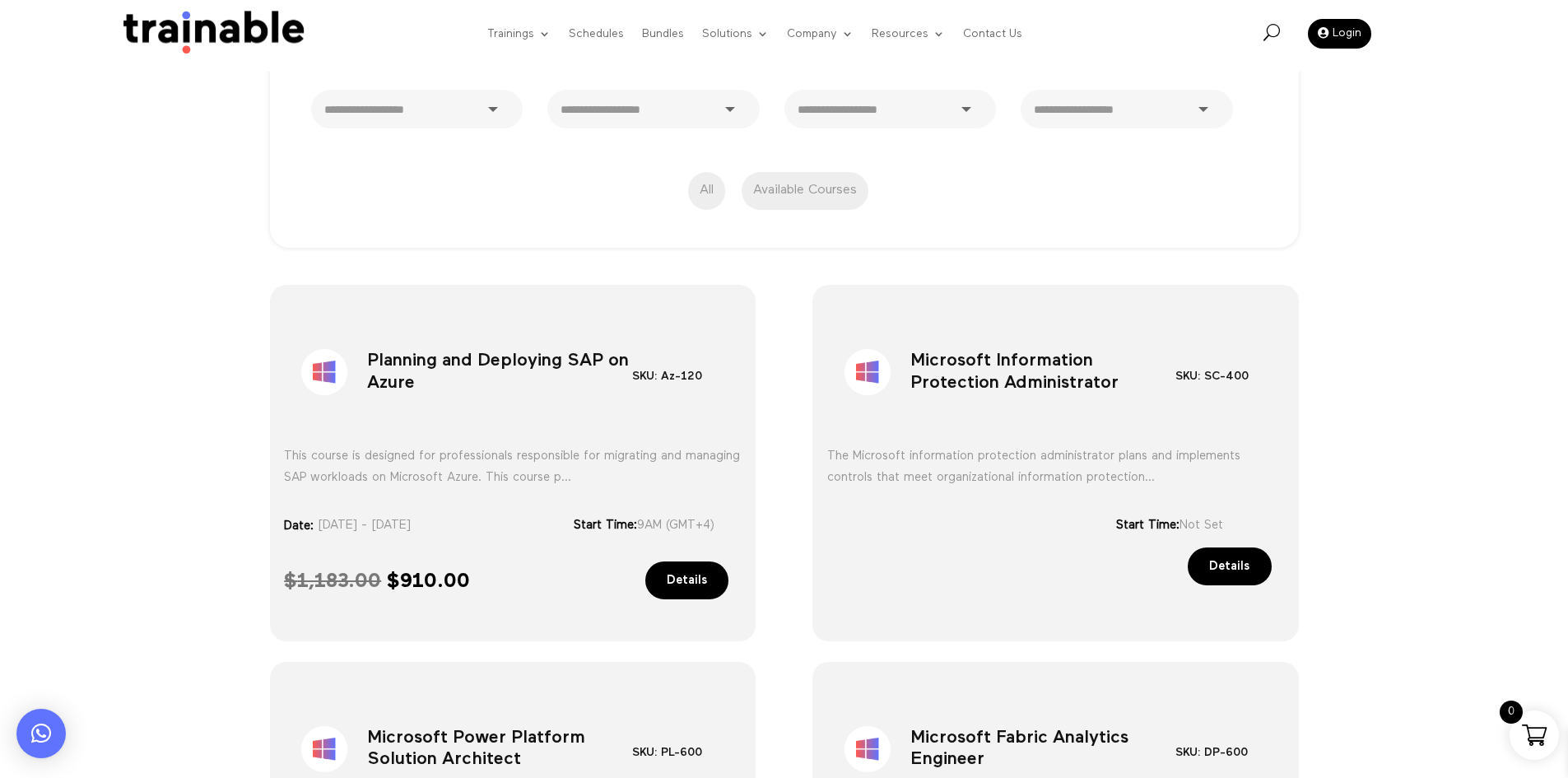
scroll to position [444, 0]
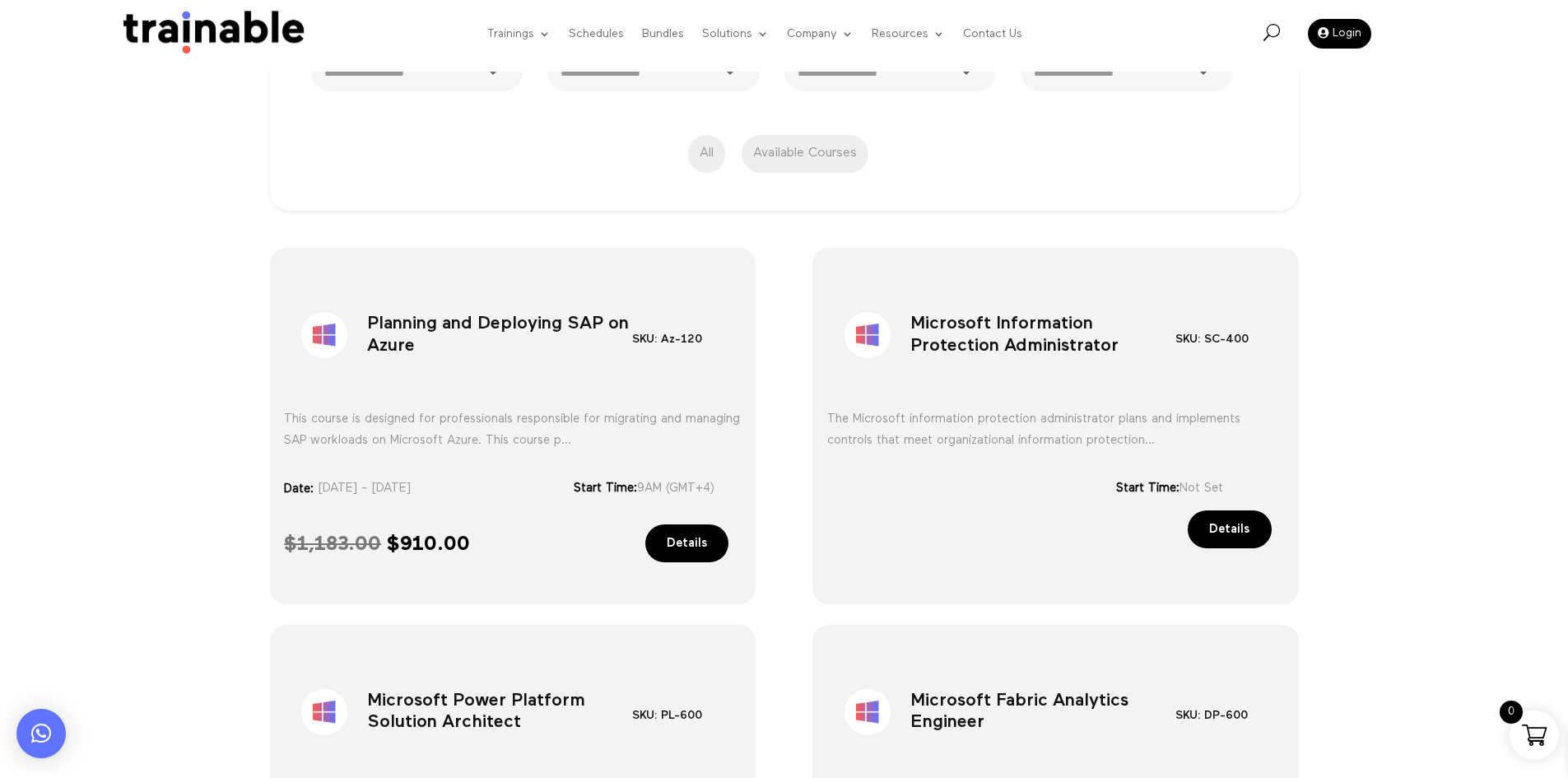
click at [693, 536] on link "Details" at bounding box center [687, 543] width 84 height 38
click at [428, 340] on h1 "Planning and Deploying SAP on Azure" at bounding box center [499, 338] width 265 height 86
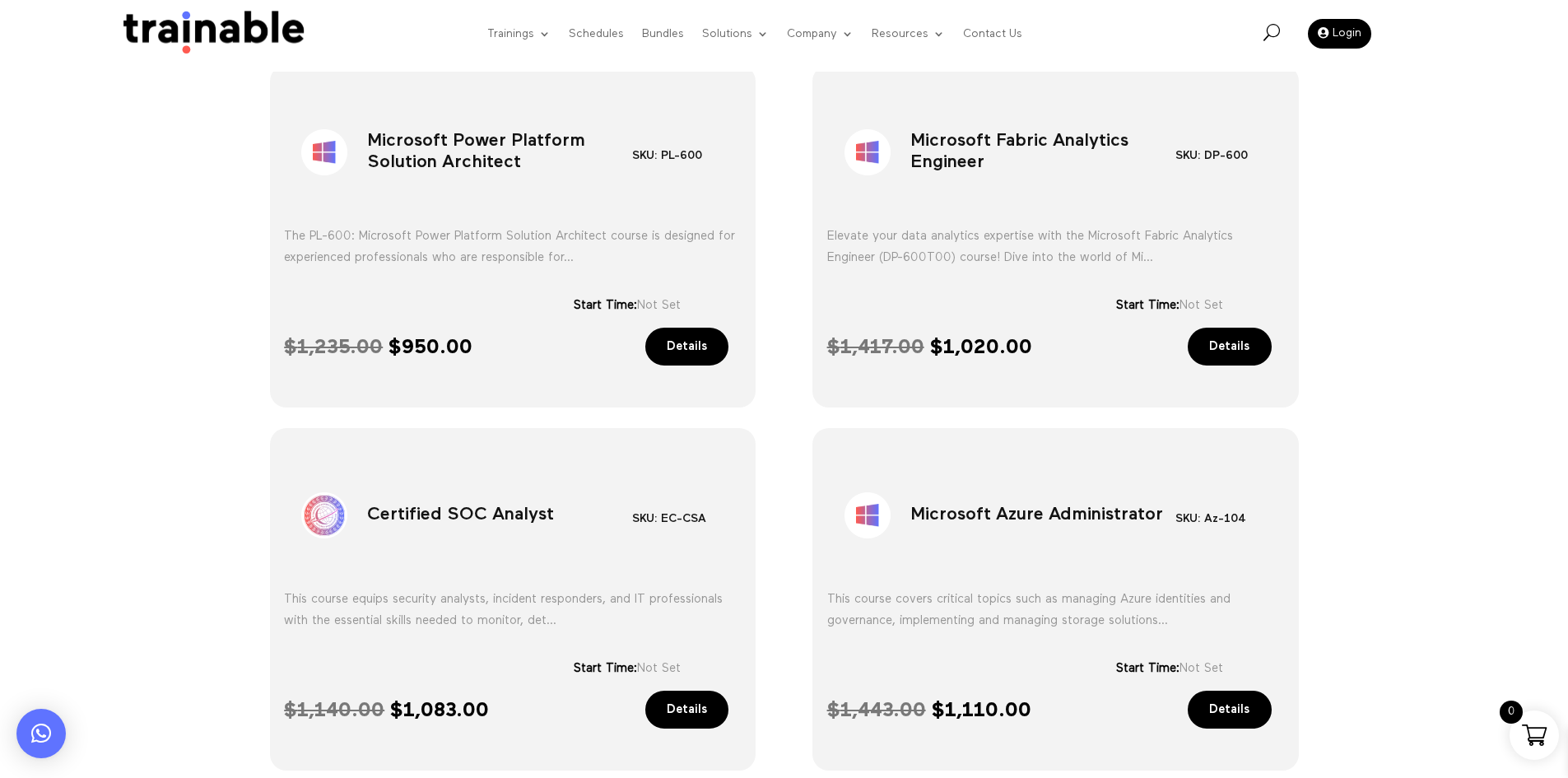
scroll to position [1103, 0]
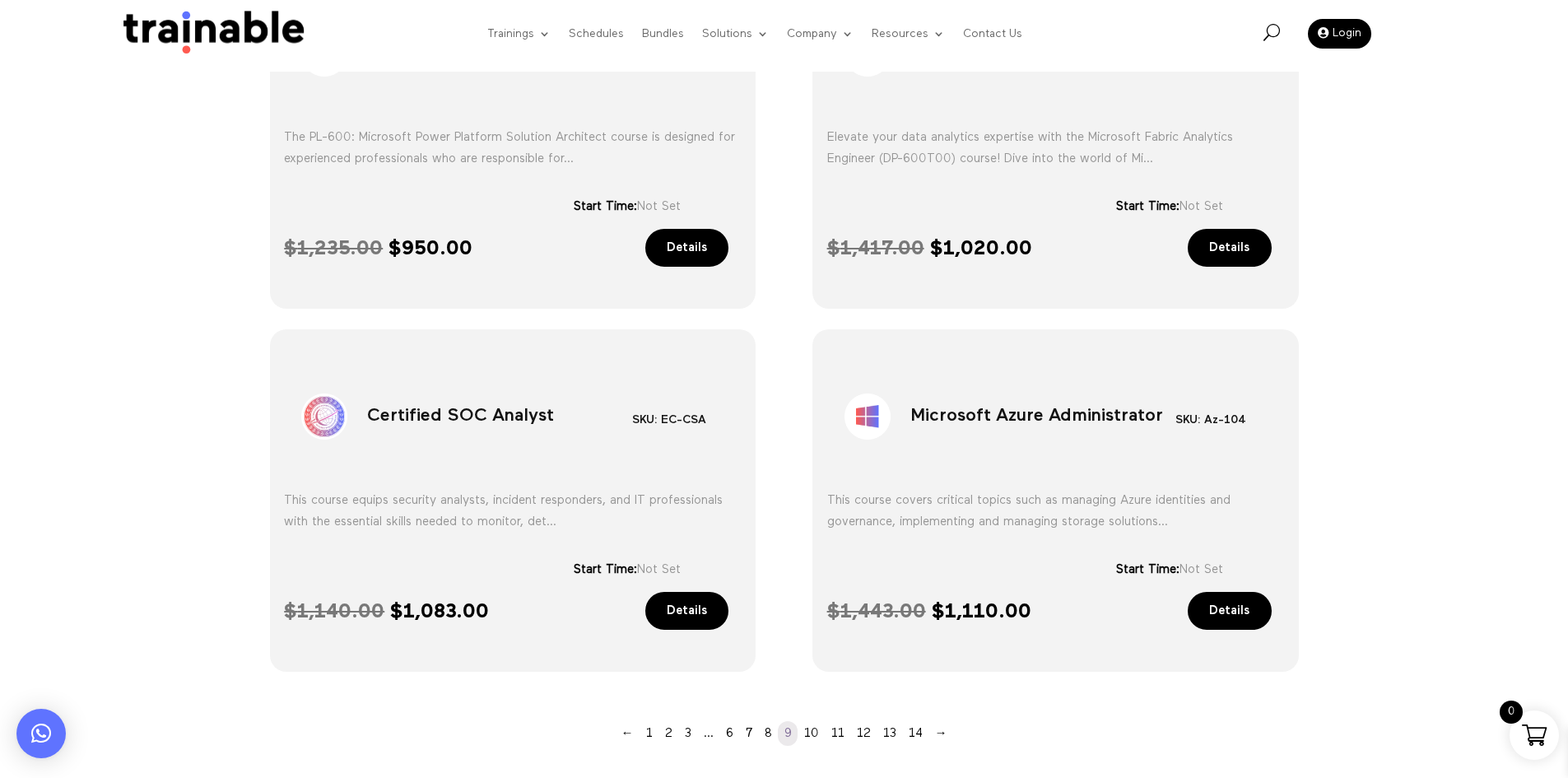
click at [1392, 402] on div "Sale! Planning and Deploying SAP on Azure SKU: Az-120 Category: Microsoft" at bounding box center [784, 175] width 1568 height 1241
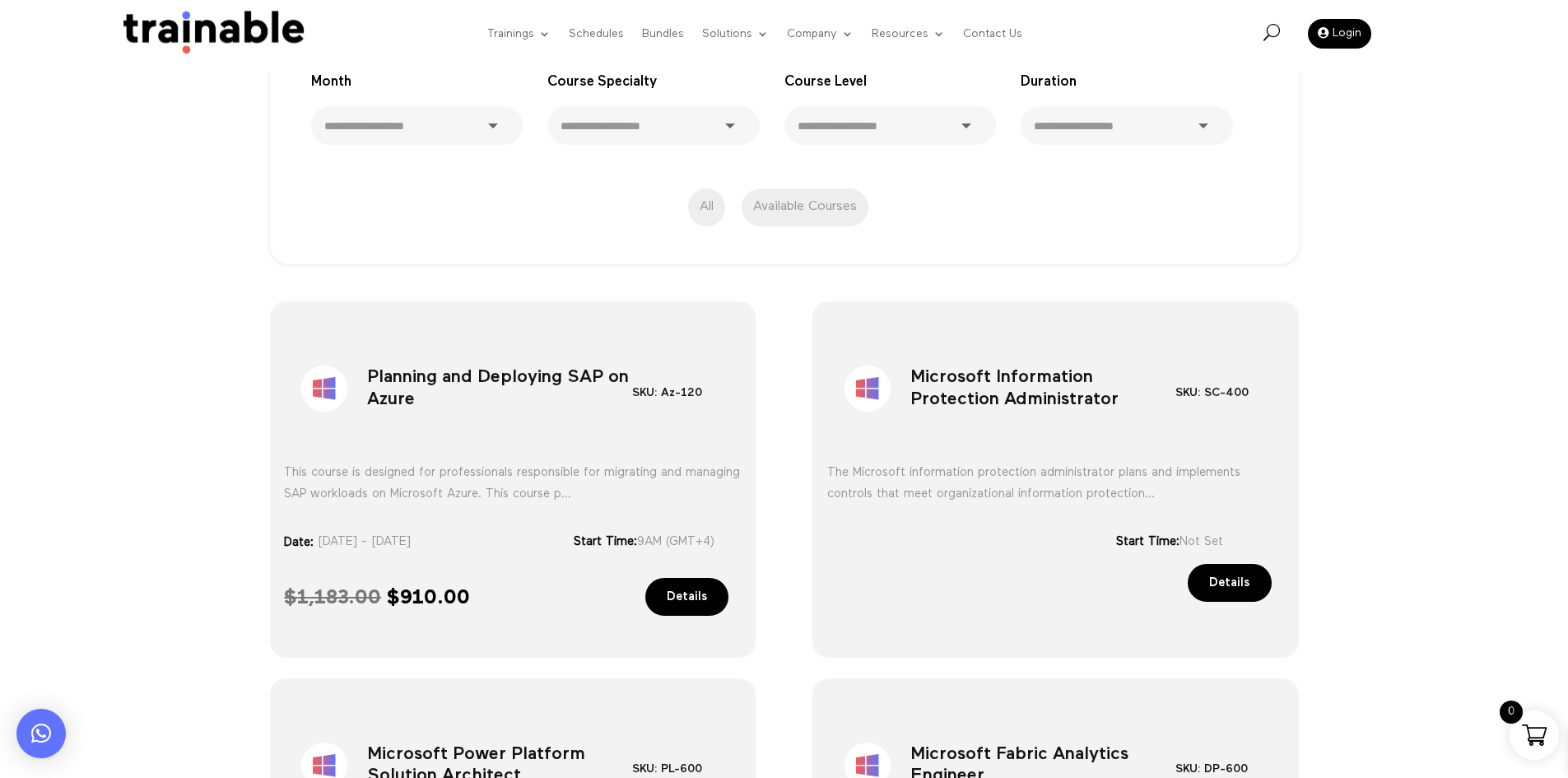
scroll to position [361, 0]
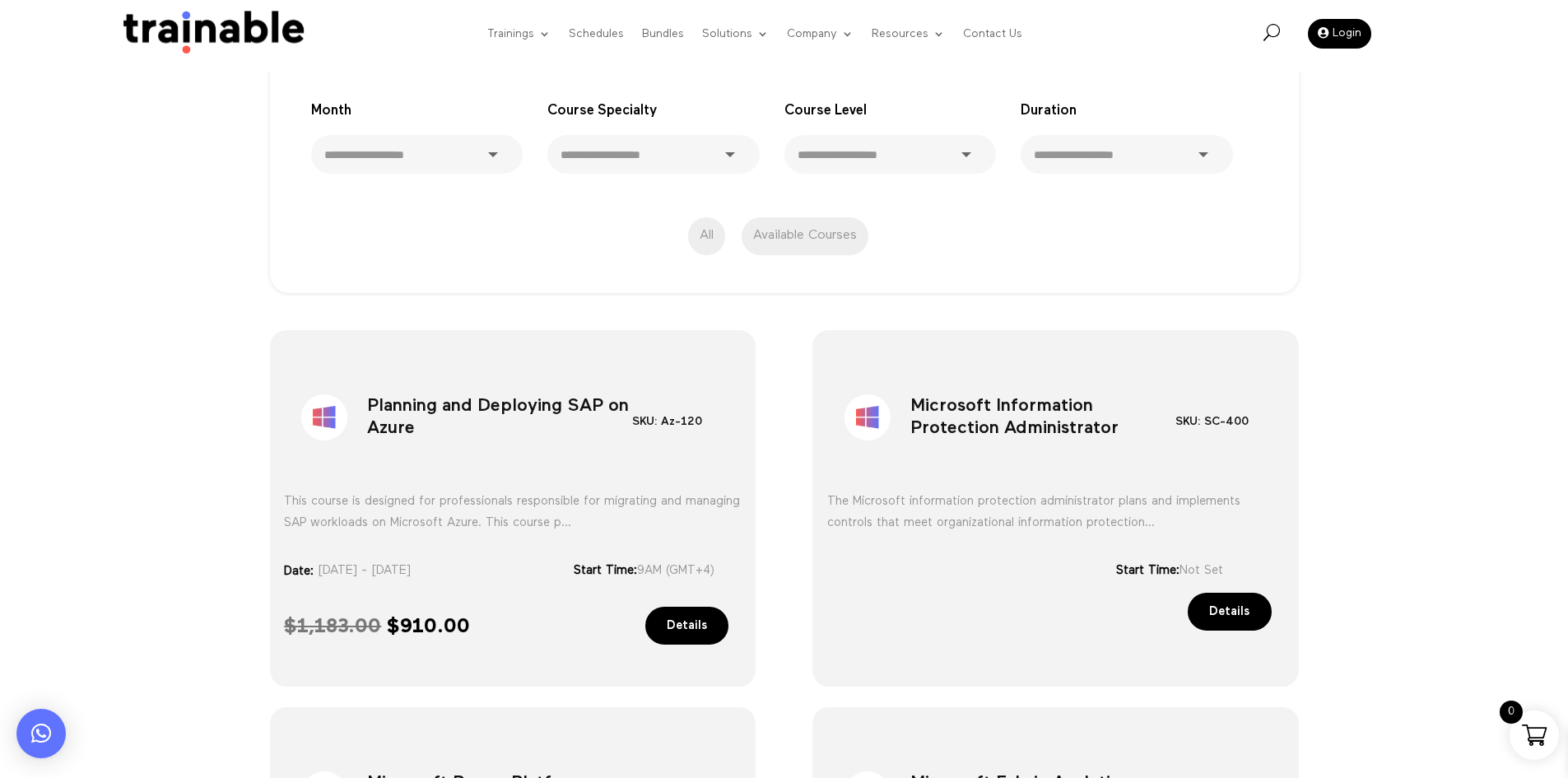
click at [472, 408] on h1 "Planning and Deploying SAP on Azure" at bounding box center [499, 421] width 265 height 86
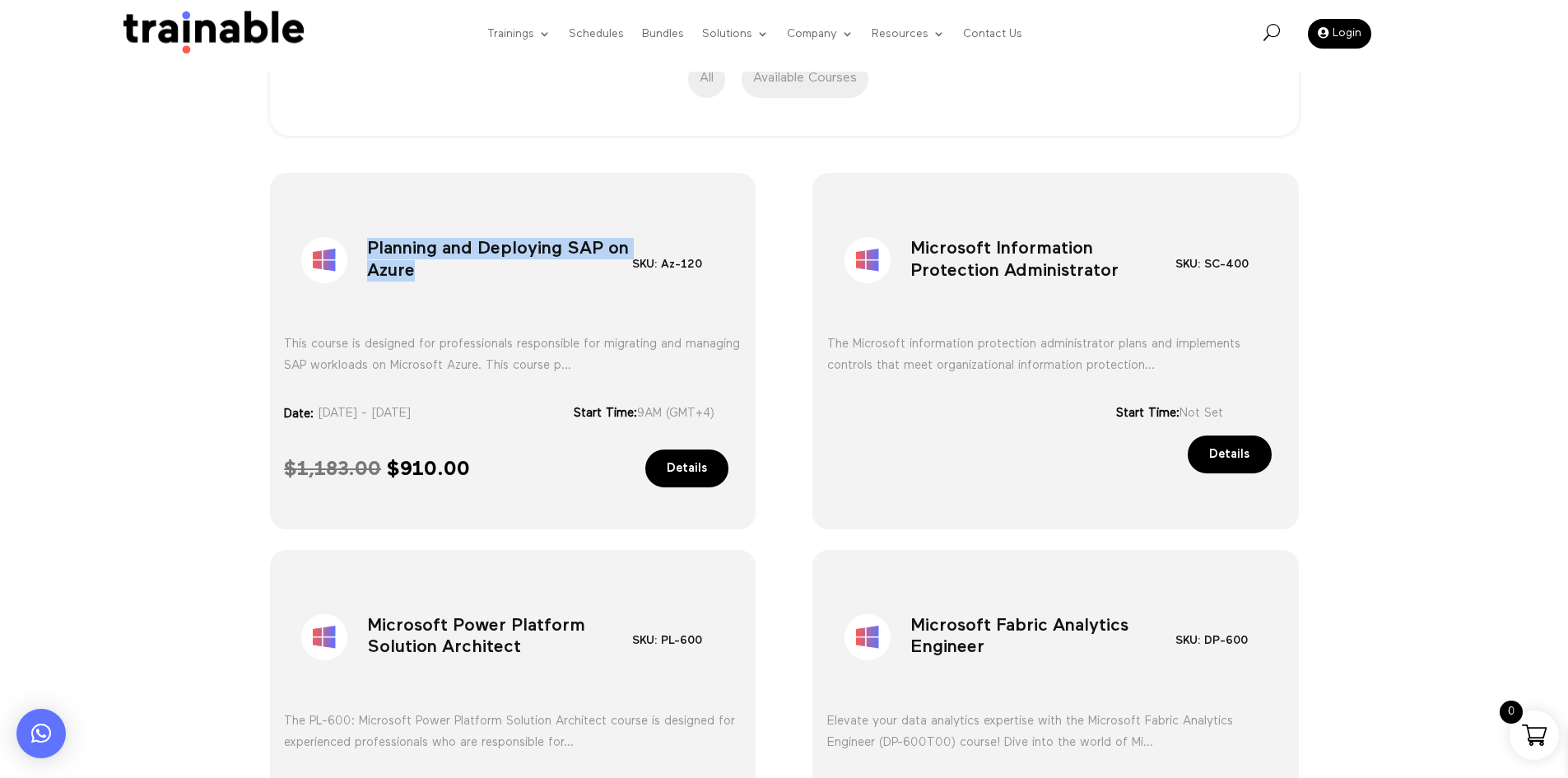
scroll to position [526, 0]
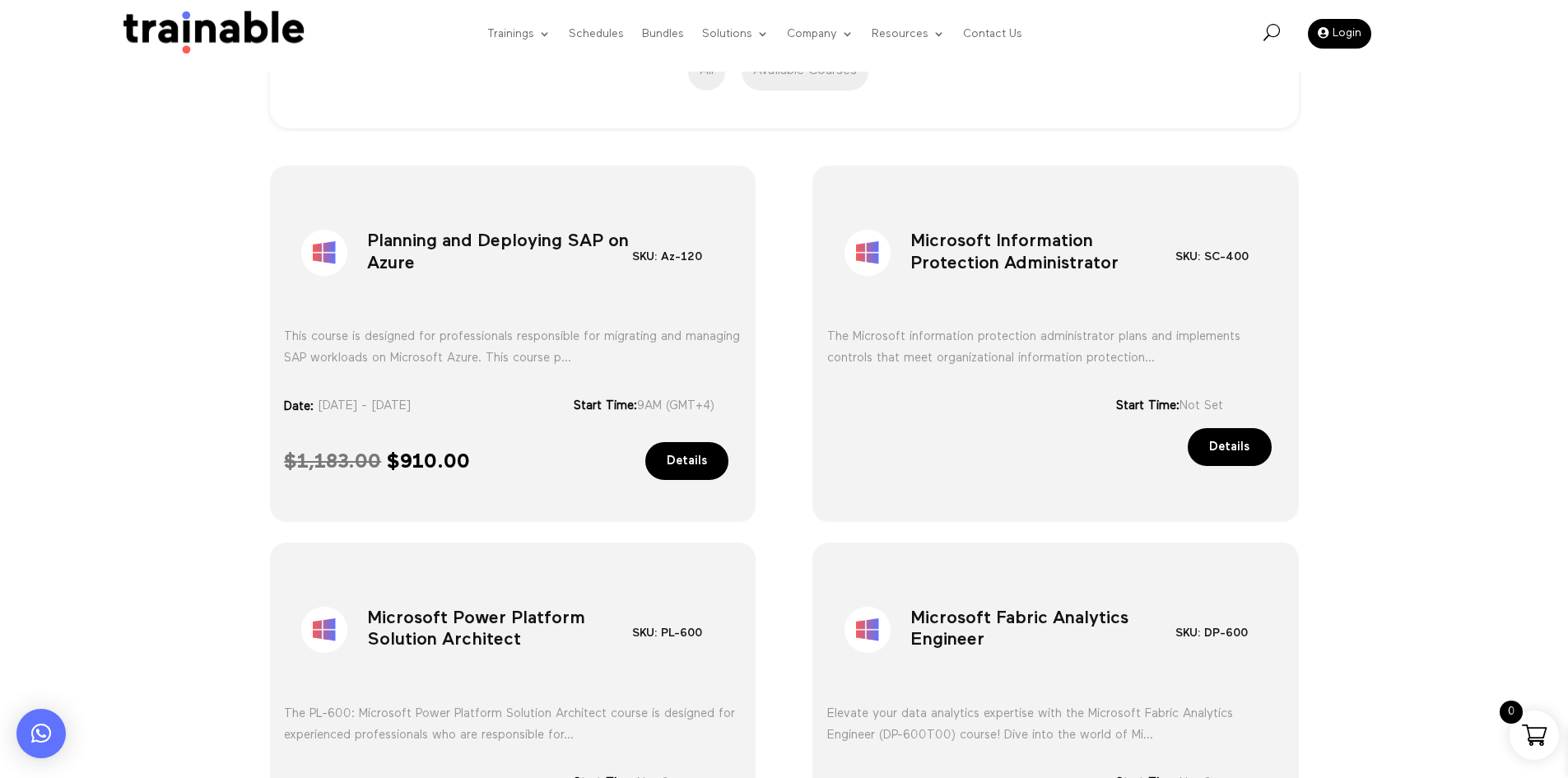
click at [954, 273] on h1 "Microsoft Information Protection Administrator" at bounding box center [1043, 256] width 265 height 86
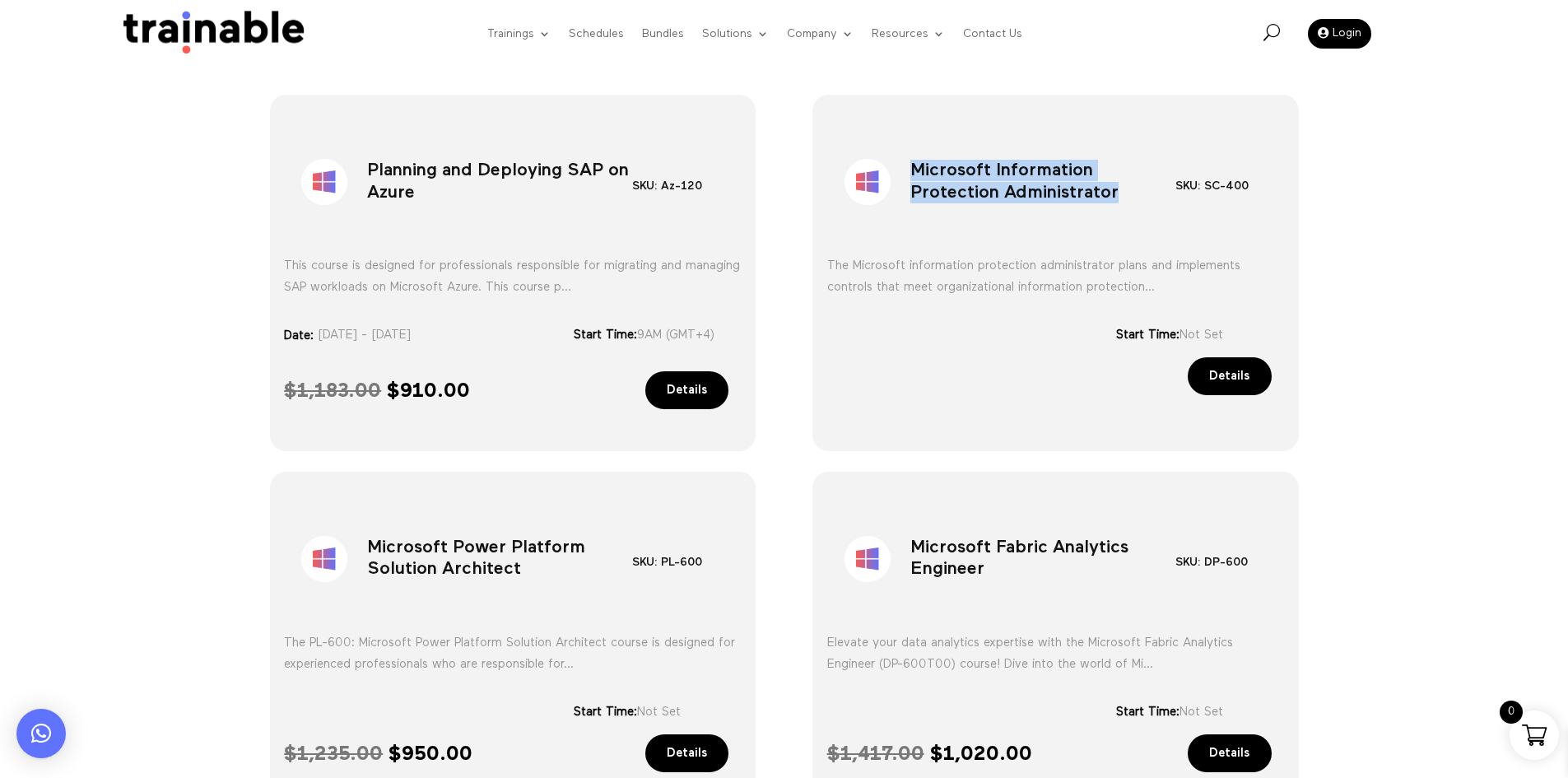
scroll to position [691, 0]
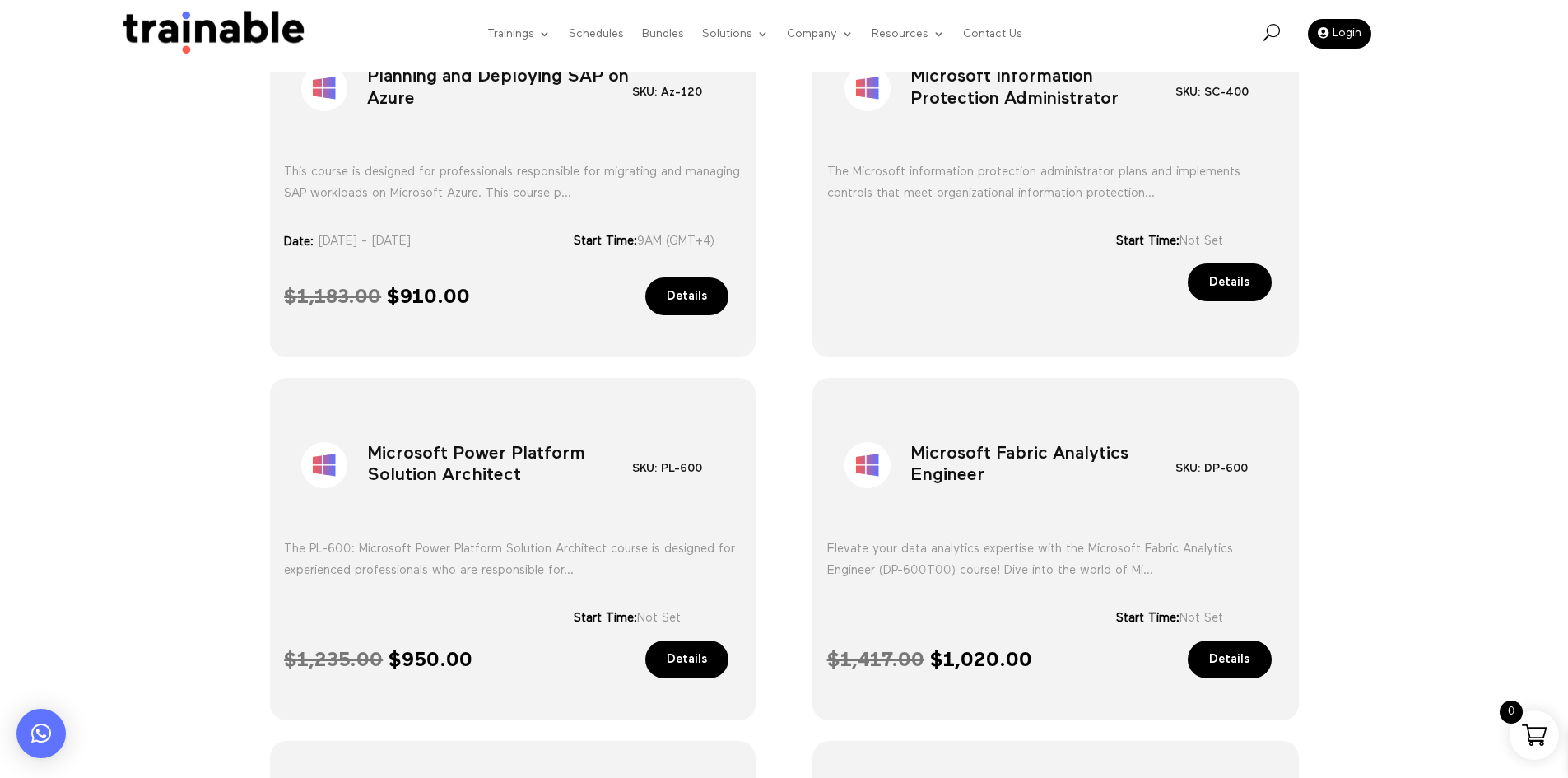
click at [527, 455] on h1 "Microsoft Power Platform Solution Architect" at bounding box center [499, 468] width 265 height 86
click at [995, 450] on h1 "Microsoft Fabric Analytics Engineer" at bounding box center [1043, 468] width 265 height 86
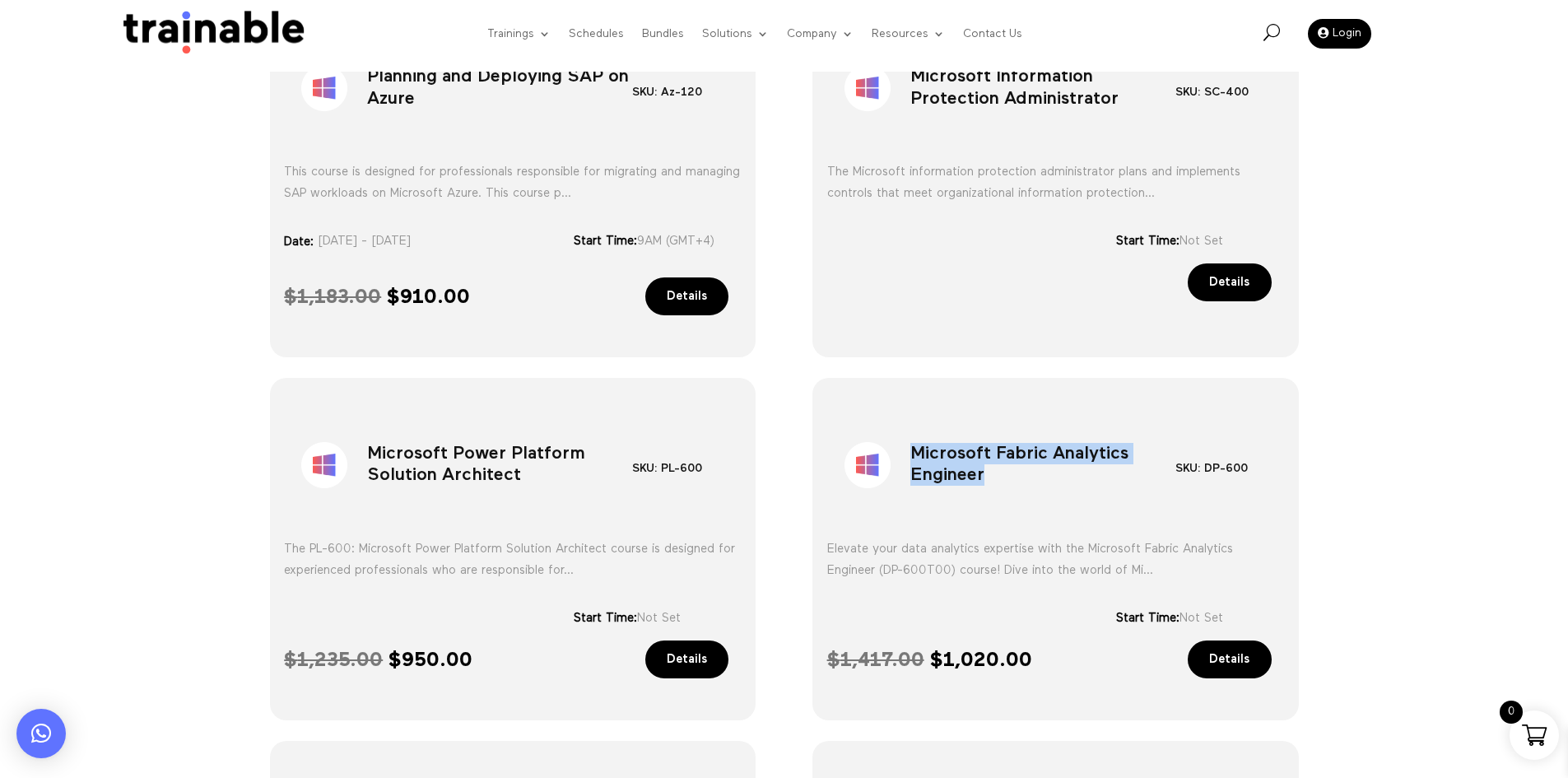
click at [995, 450] on h1 "Microsoft Fabric Analytics Engineer" at bounding box center [1043, 468] width 265 height 86
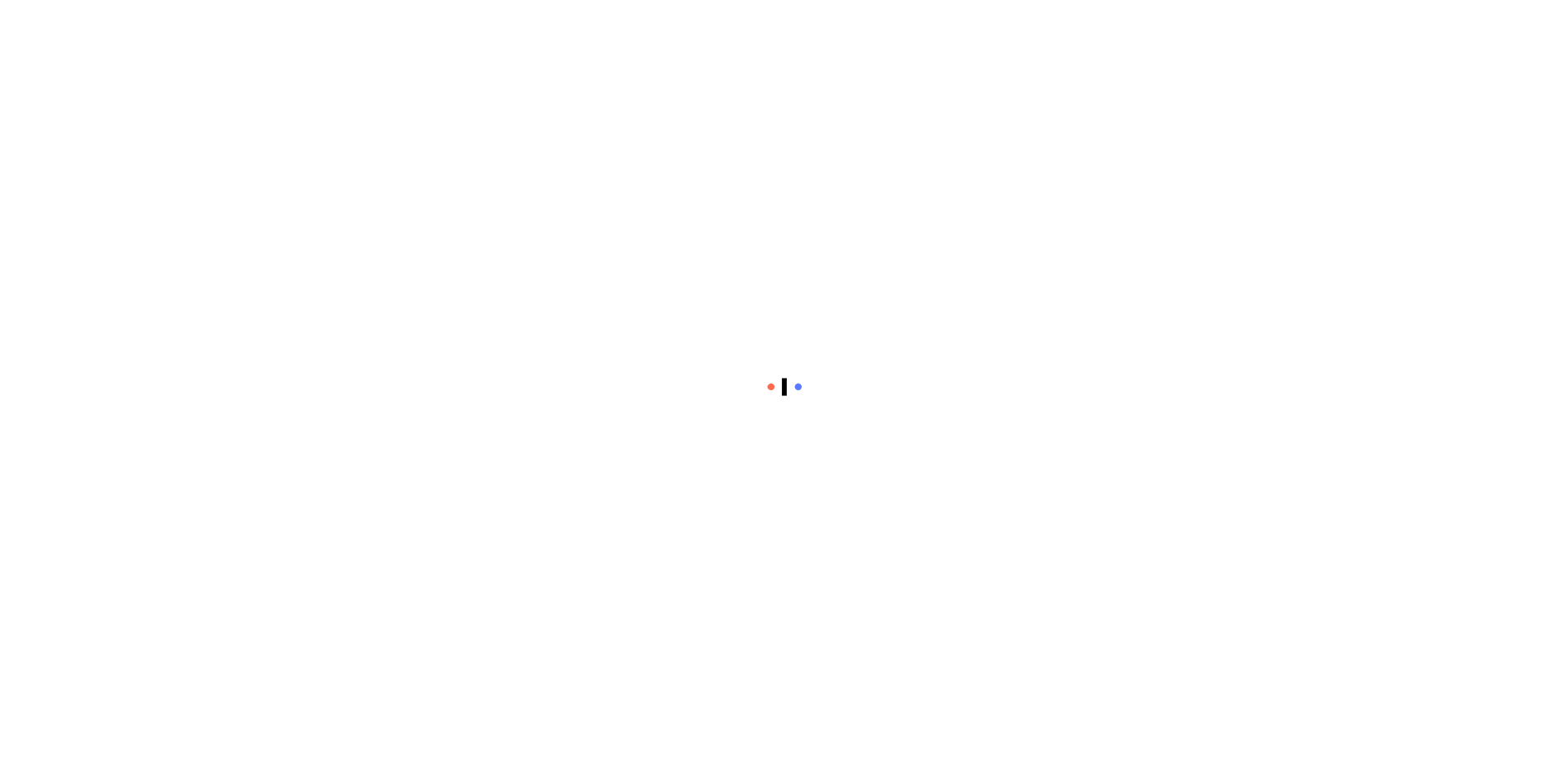
click at [1447, 567] on div at bounding box center [784, 389] width 1568 height 778
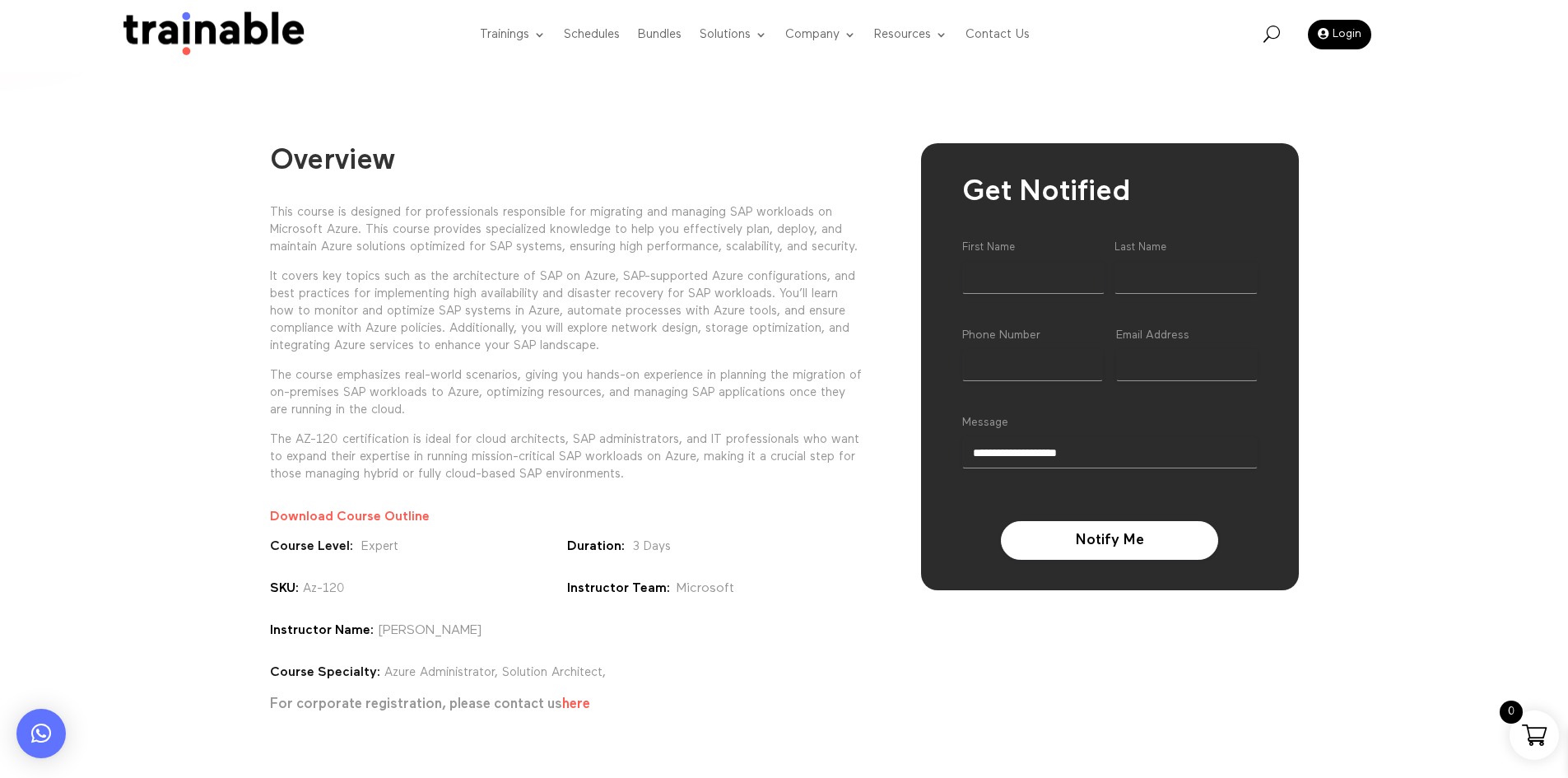
scroll to position [82, 0]
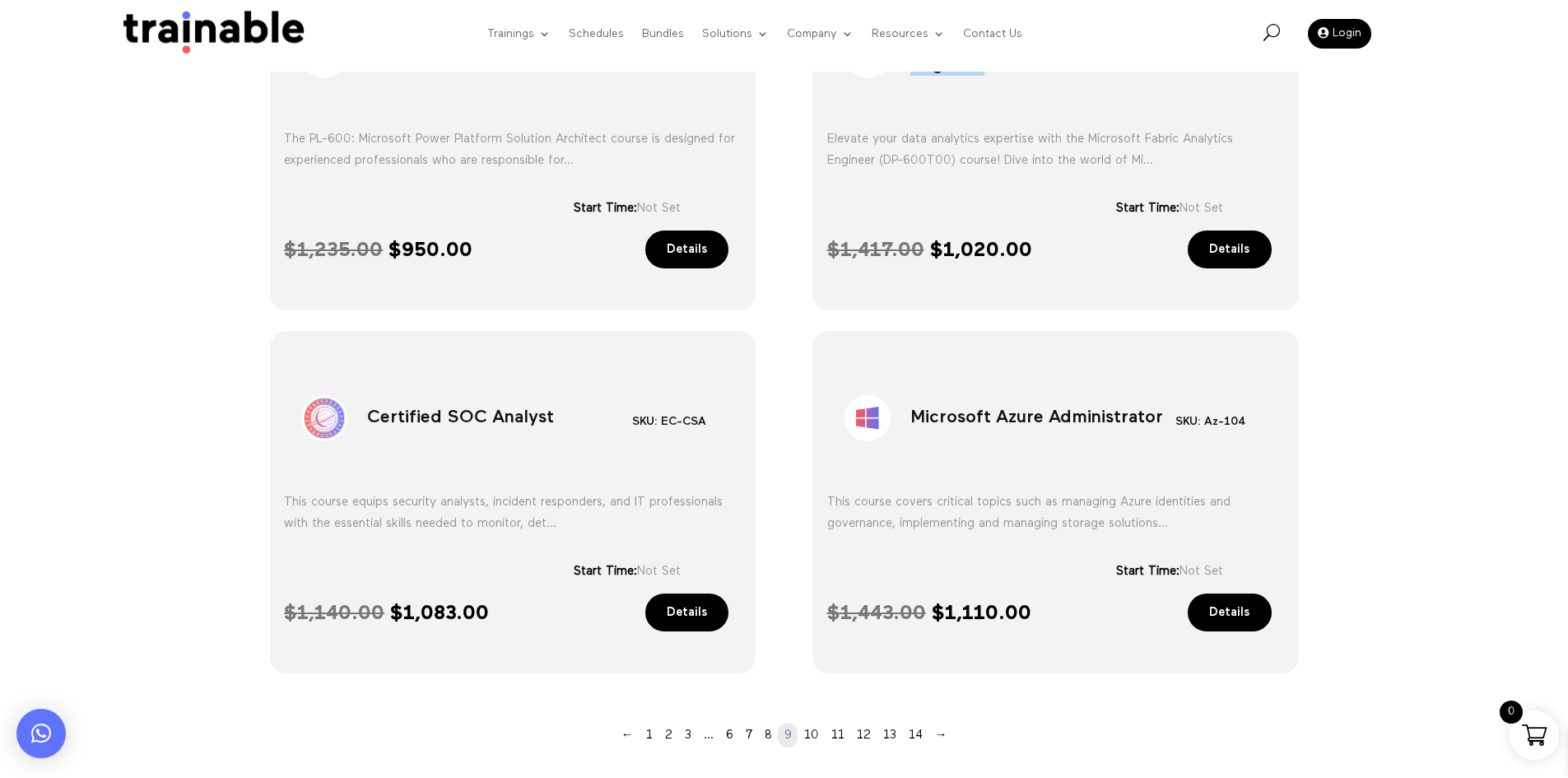
scroll to position [1103, 0]
click at [442, 408] on h1 "Certified SOC Analyst" at bounding box center [499, 420] width 265 height 86
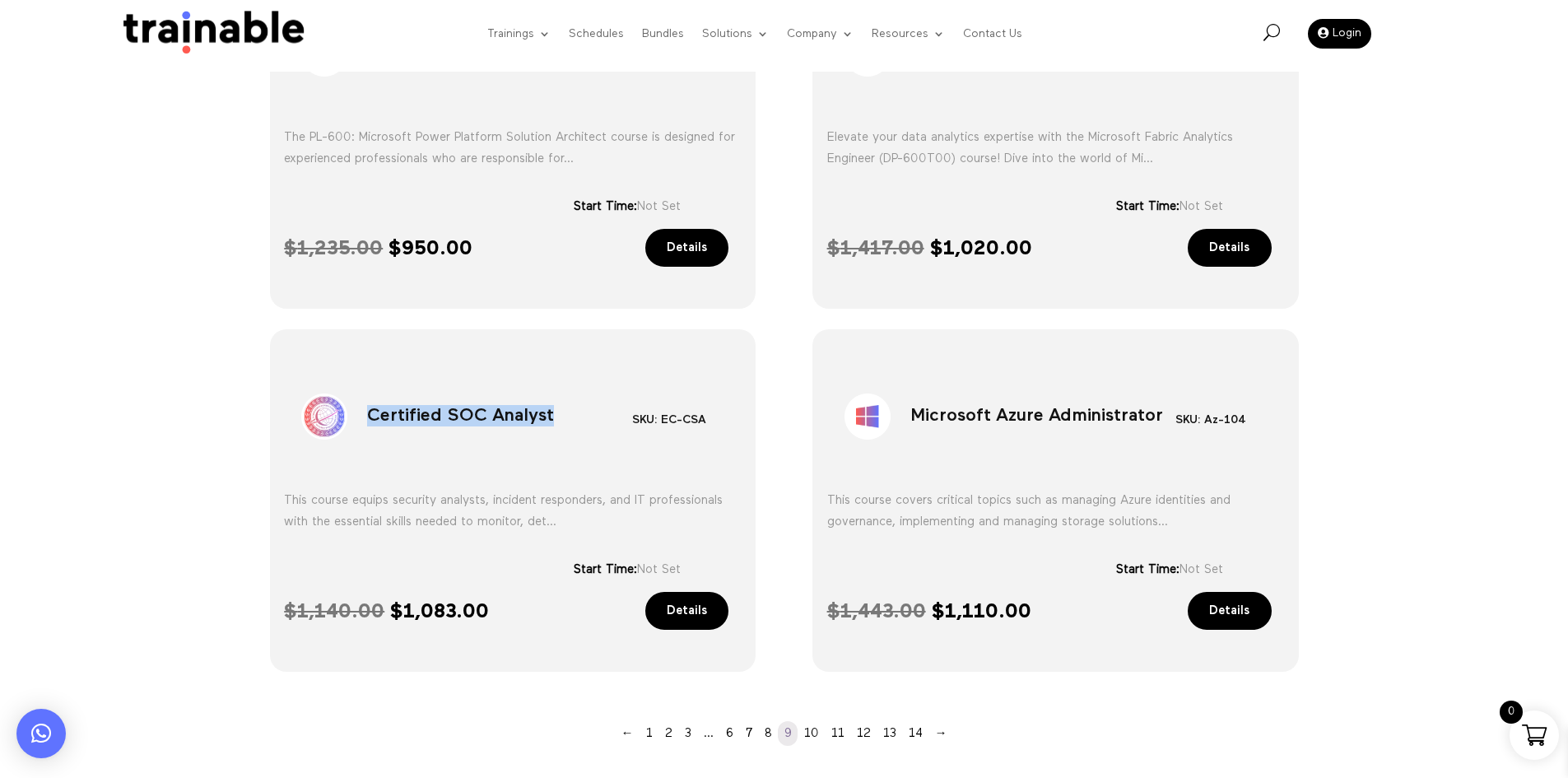
click at [442, 408] on h1 "Certified SOC Analyst" at bounding box center [499, 420] width 265 height 86
copy div "Certified SOC Analyst"
click at [1002, 405] on h1 "Microsoft Azure Administrator" at bounding box center [1043, 420] width 265 height 86
click at [1001, 405] on h1 "Microsoft Azure Administrator" at bounding box center [1043, 420] width 265 height 86
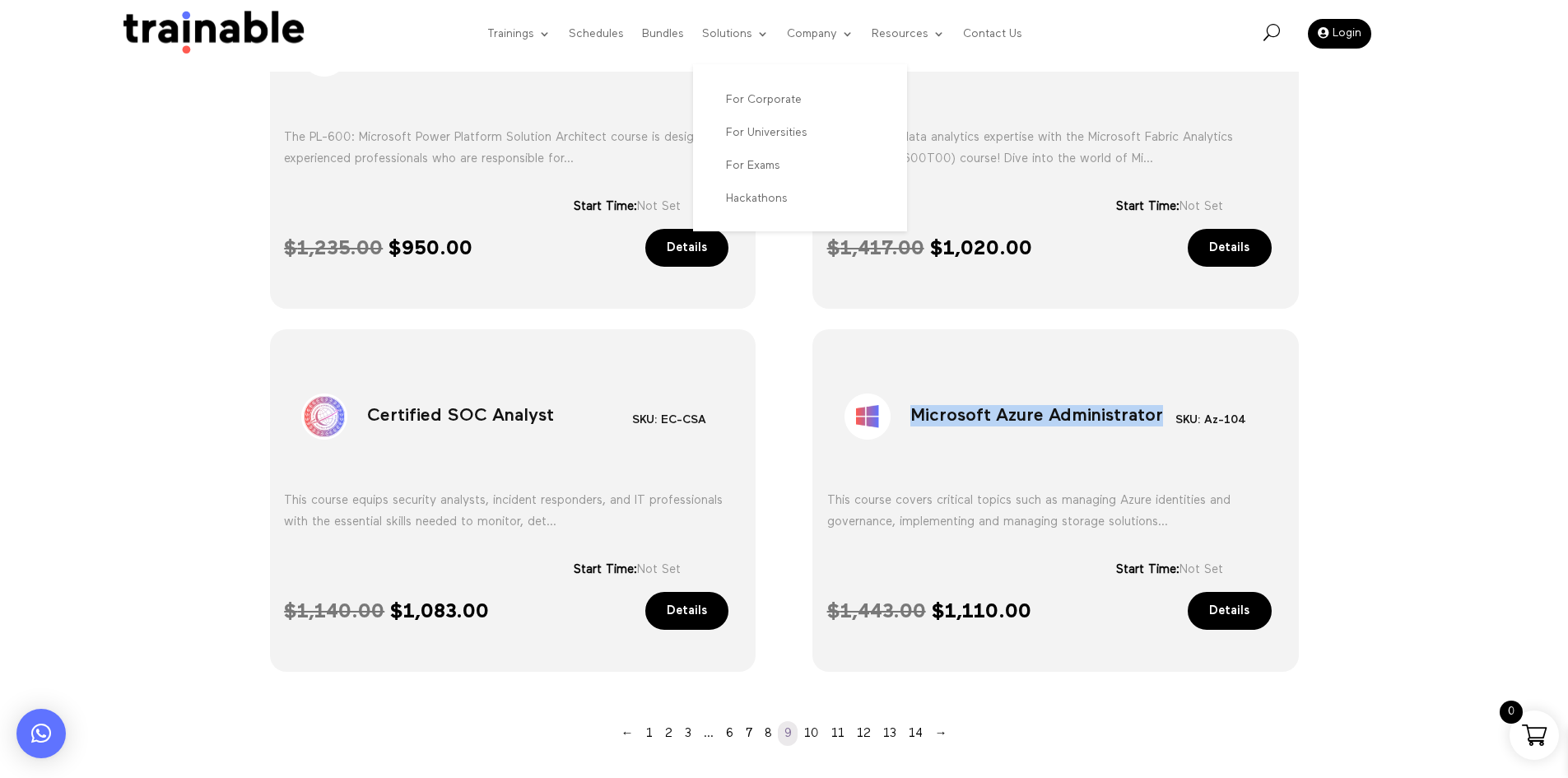
copy div "Microsoft Azure Administrator"
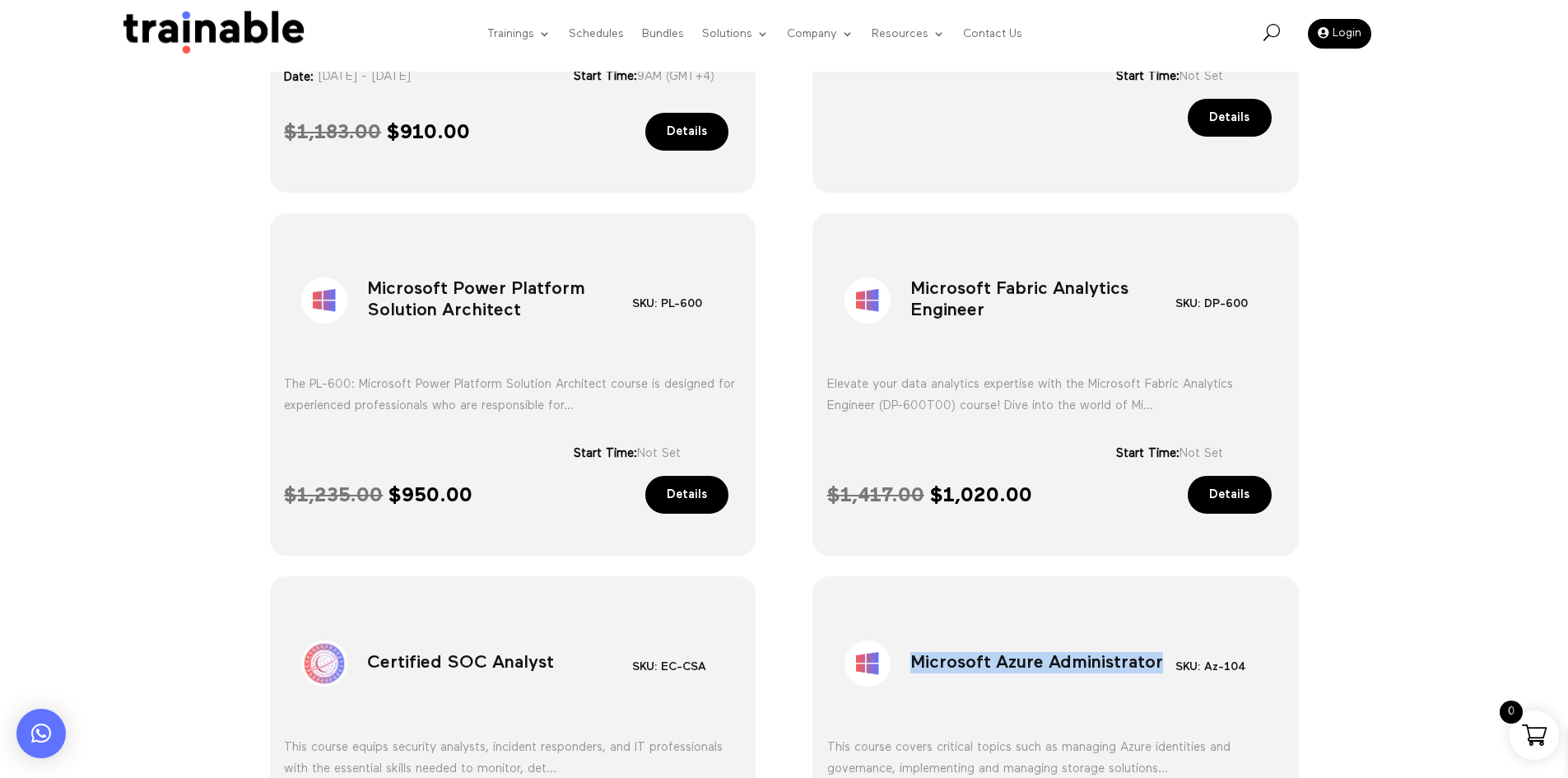
scroll to position [609, 0]
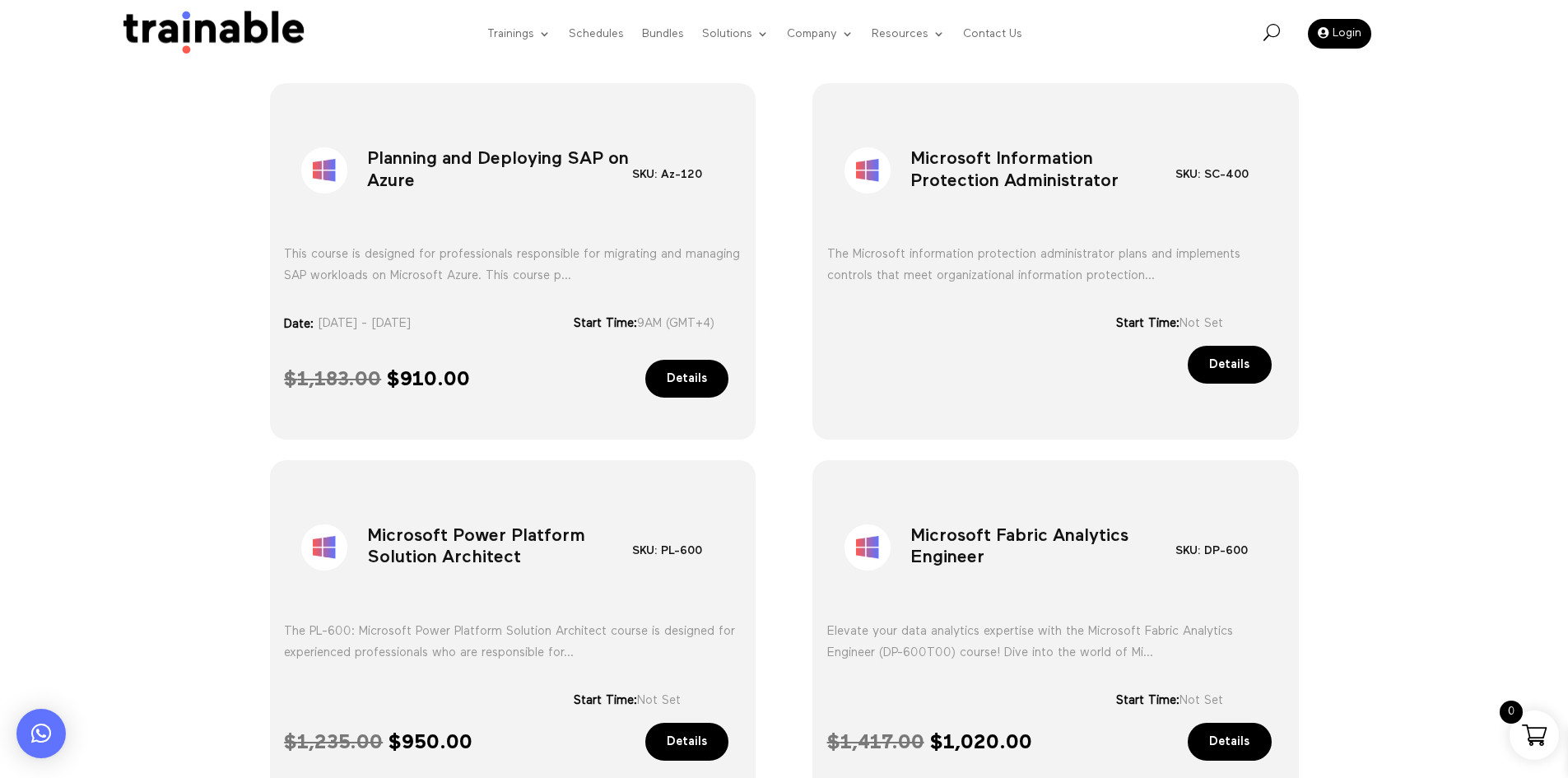
click at [563, 169] on h1 "Planning and Deploying SAP on Azure" at bounding box center [499, 174] width 265 height 86
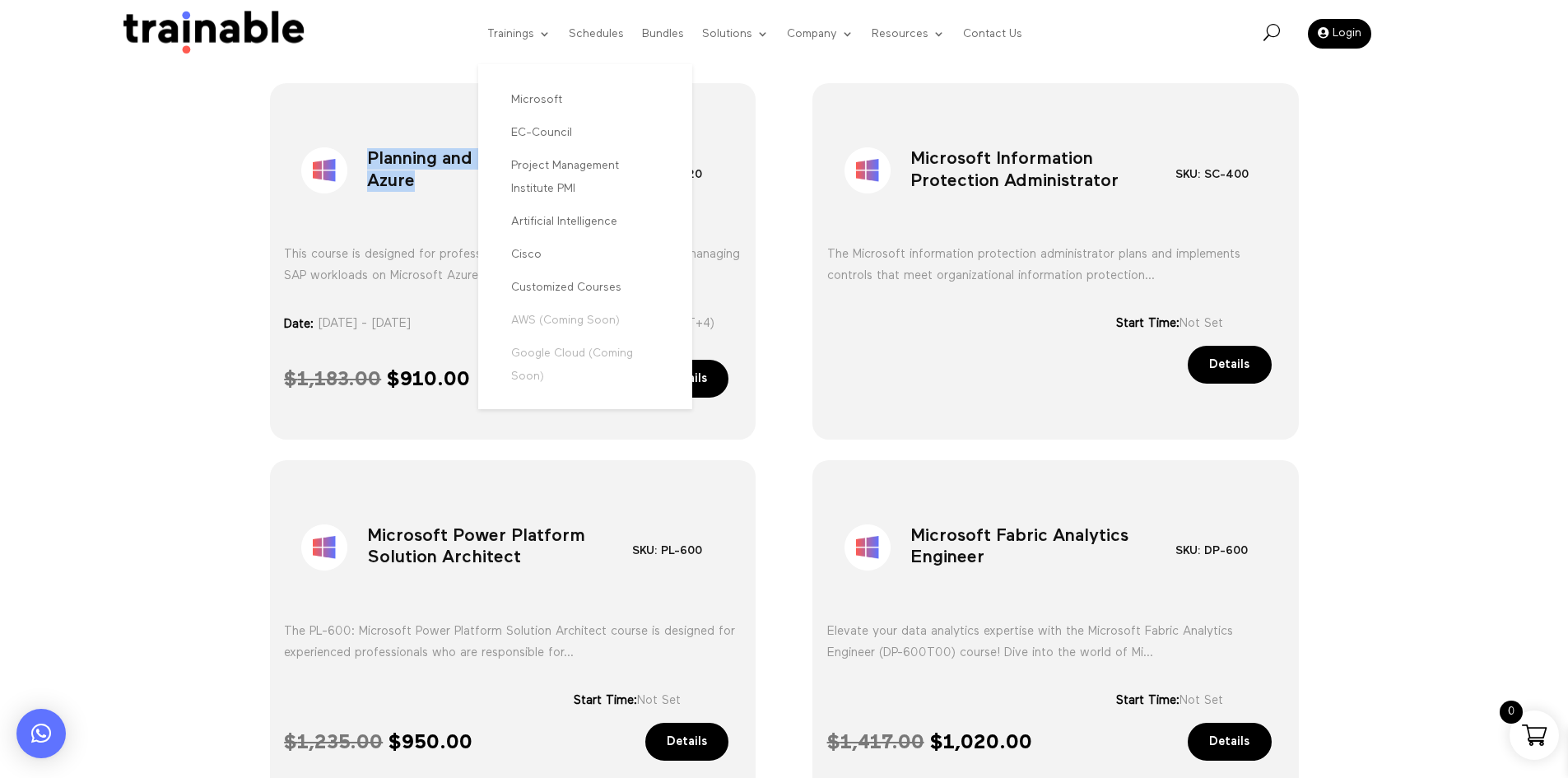
copy div "Planning and Deploying SAP on Azure"
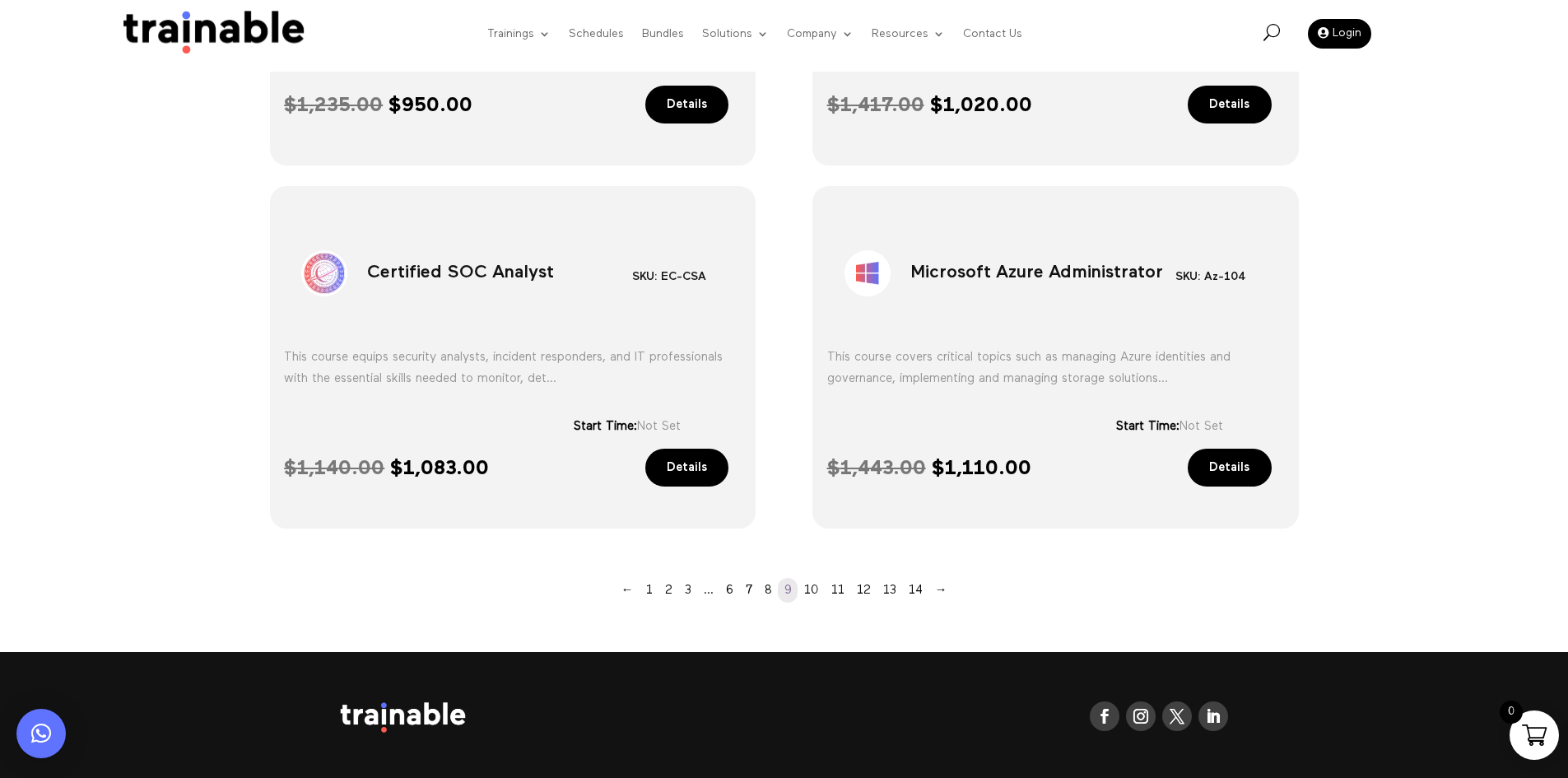
scroll to position [1350, 0]
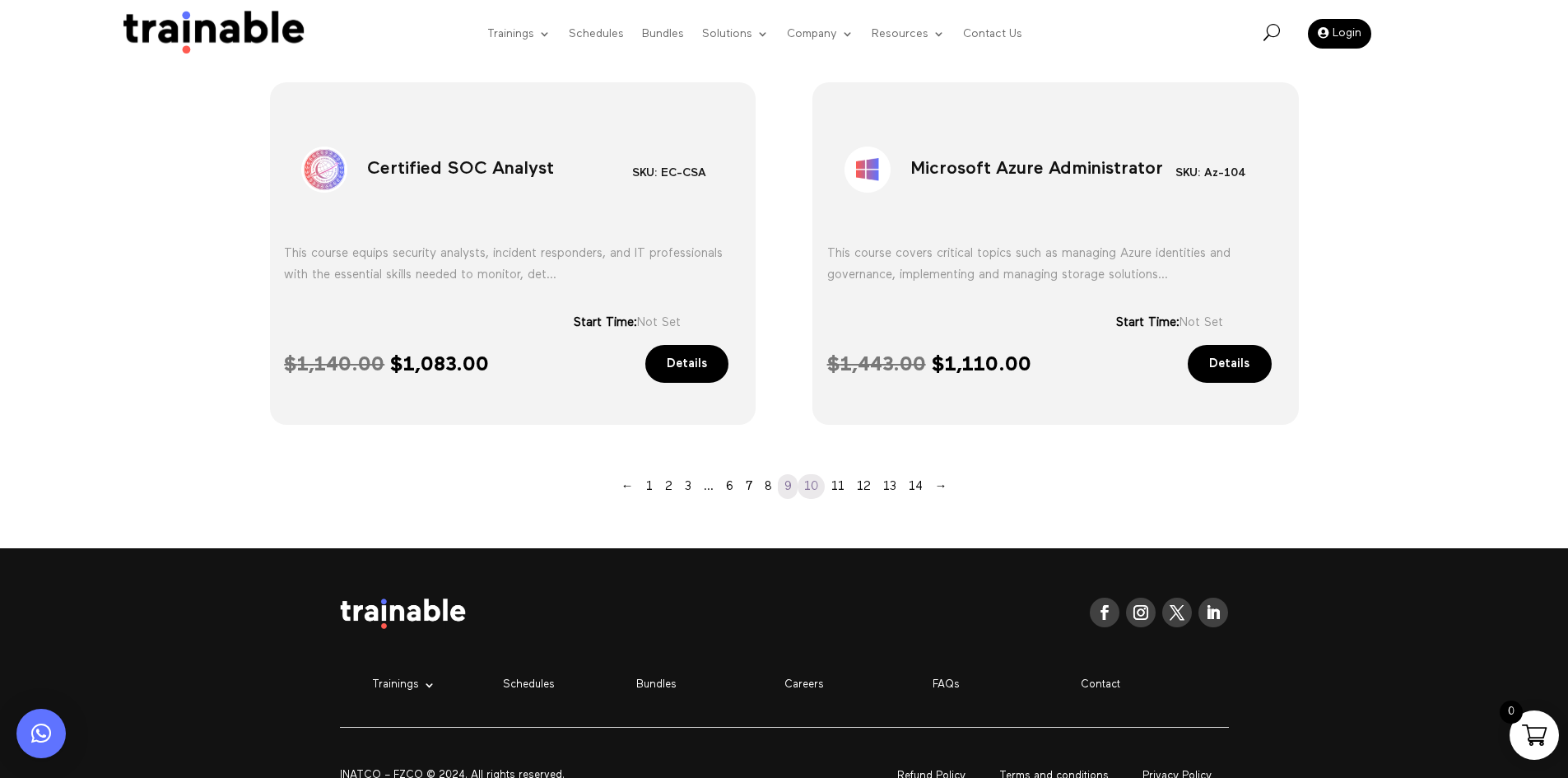
click at [811, 491] on link "10" at bounding box center [811, 487] width 27 height 25
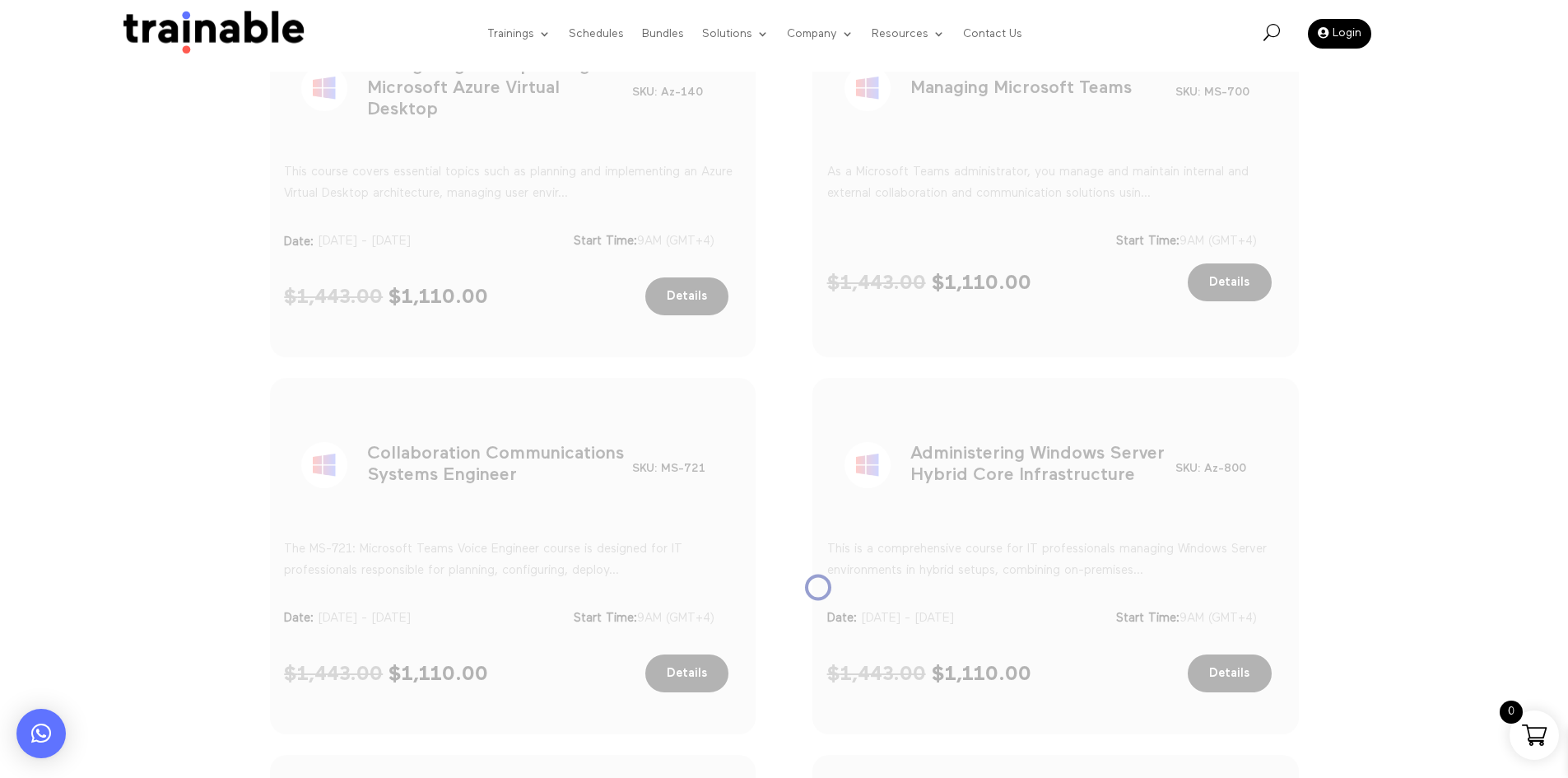
scroll to position [444, 0]
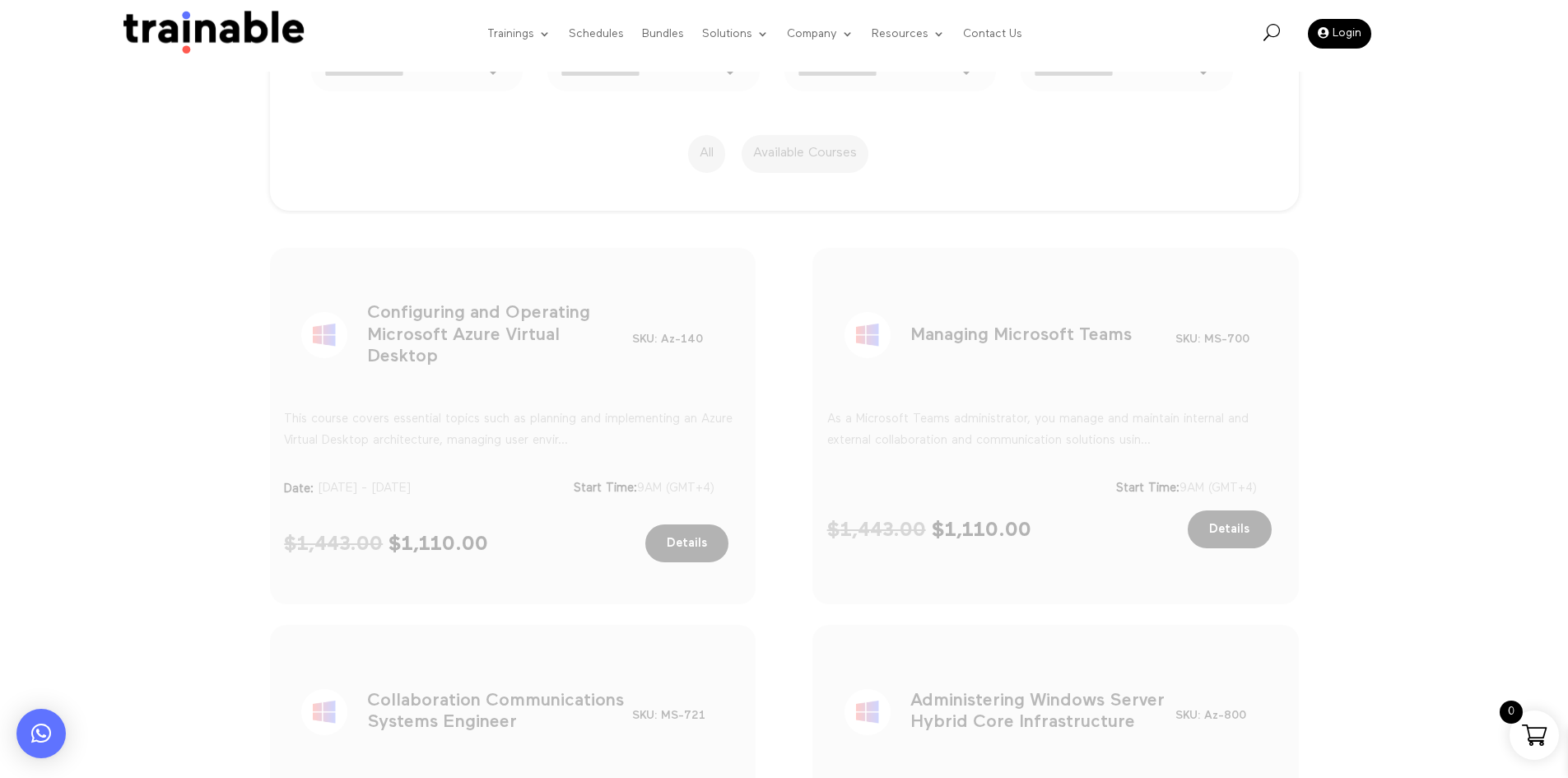
click at [477, 356] on h1 "Configuring and Operating Microsoft Azure Virtual Desktop" at bounding box center [499, 338] width 265 height 86
copy div "Configuring and Operating Microsoft Azure Virtual Desktop"
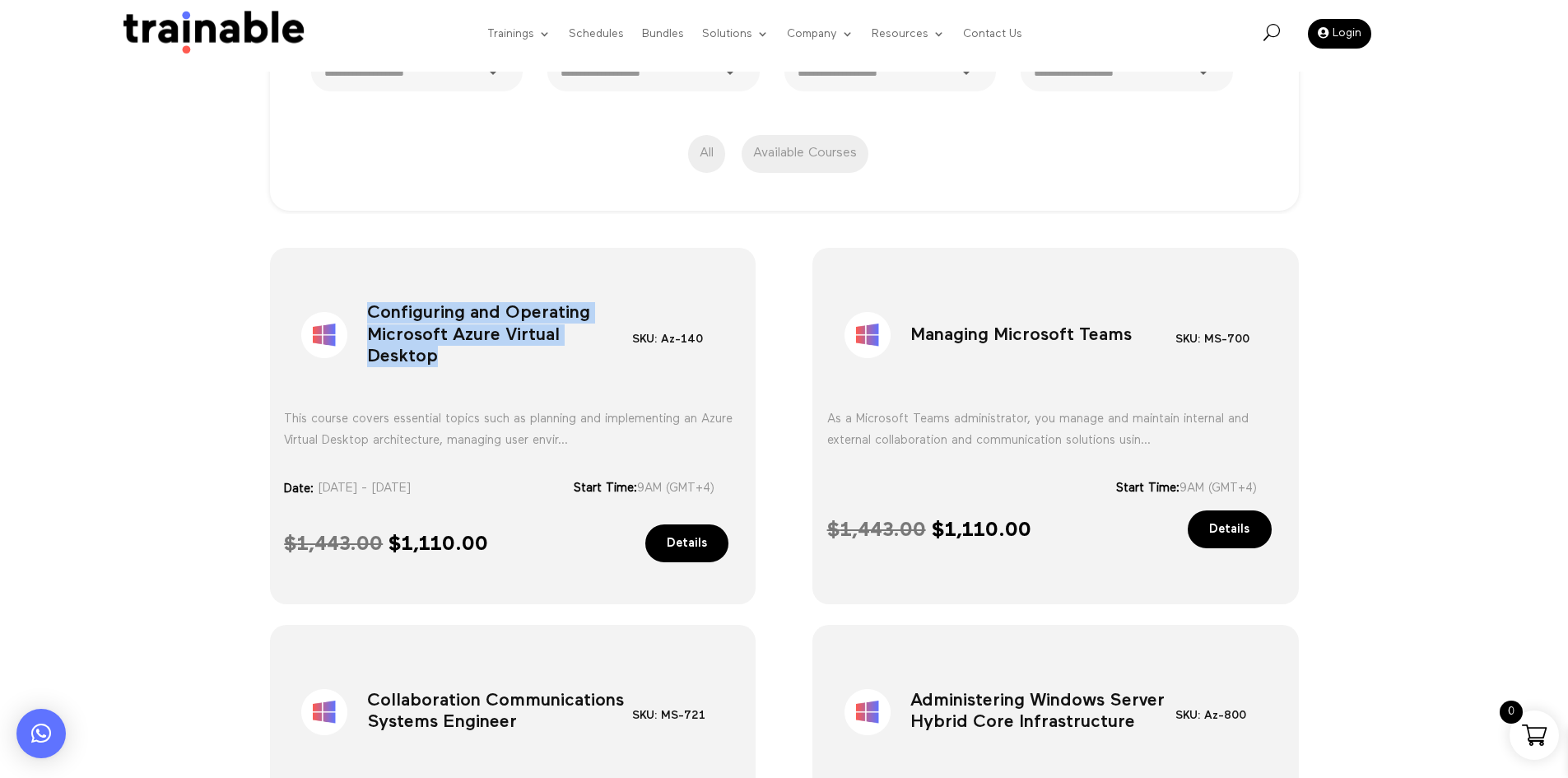
copy div "Configuring and Operating Microsoft Azure Virtual Desktop"
click at [980, 335] on h1 "Managing Microsoft Teams" at bounding box center [1043, 338] width 265 height 86
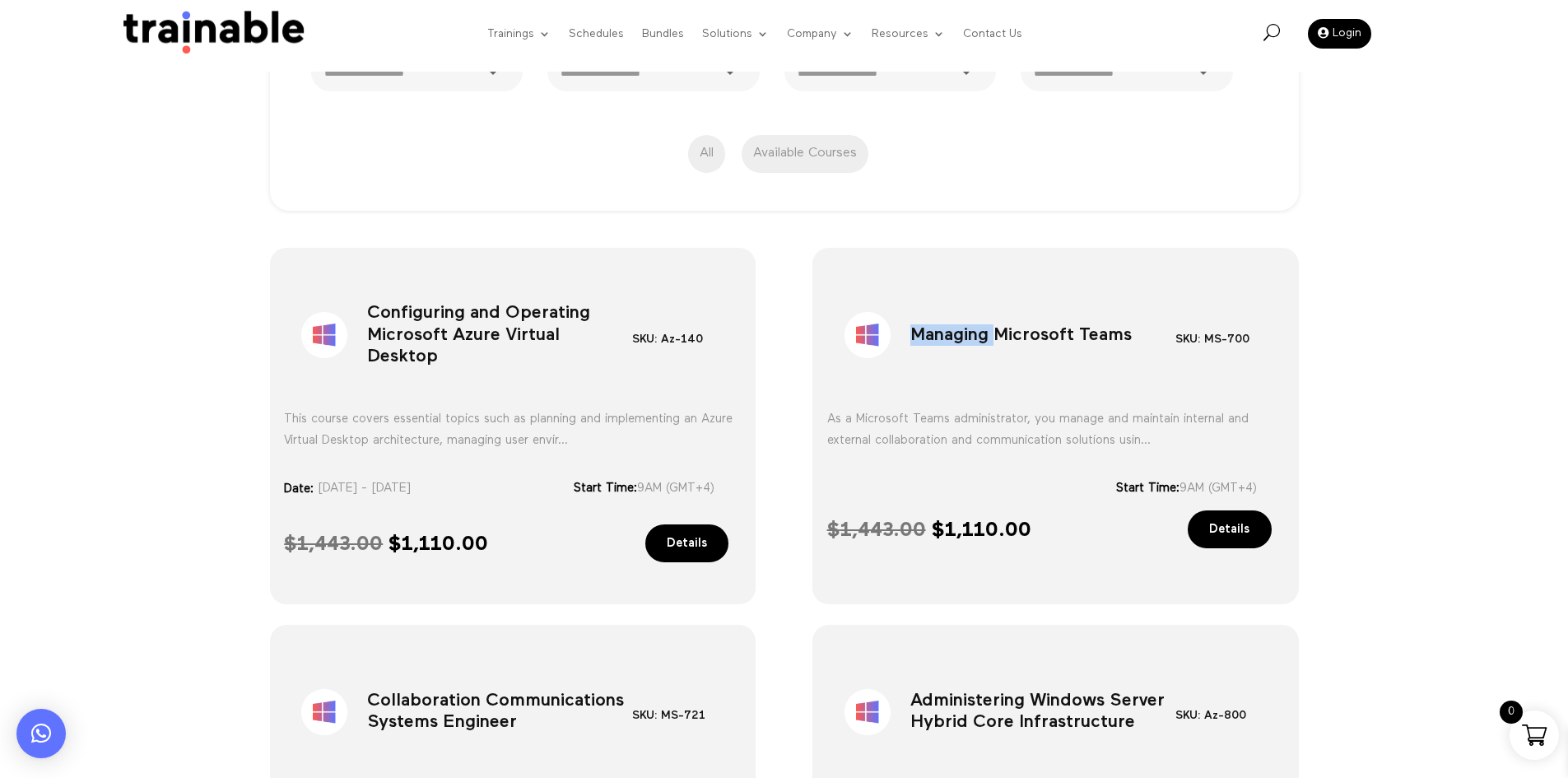
click at [980, 335] on h1 "Managing Microsoft Teams" at bounding box center [1043, 338] width 265 height 86
copy div "Managing Microsoft Teams"
click at [430, 339] on h1 "Configuring and Operating Microsoft Azure Virtual Desktop" at bounding box center [499, 338] width 265 height 86
click at [431, 339] on h1 "Configuring and Operating Microsoft Azure Virtual Desktop" at bounding box center [499, 338] width 265 height 86
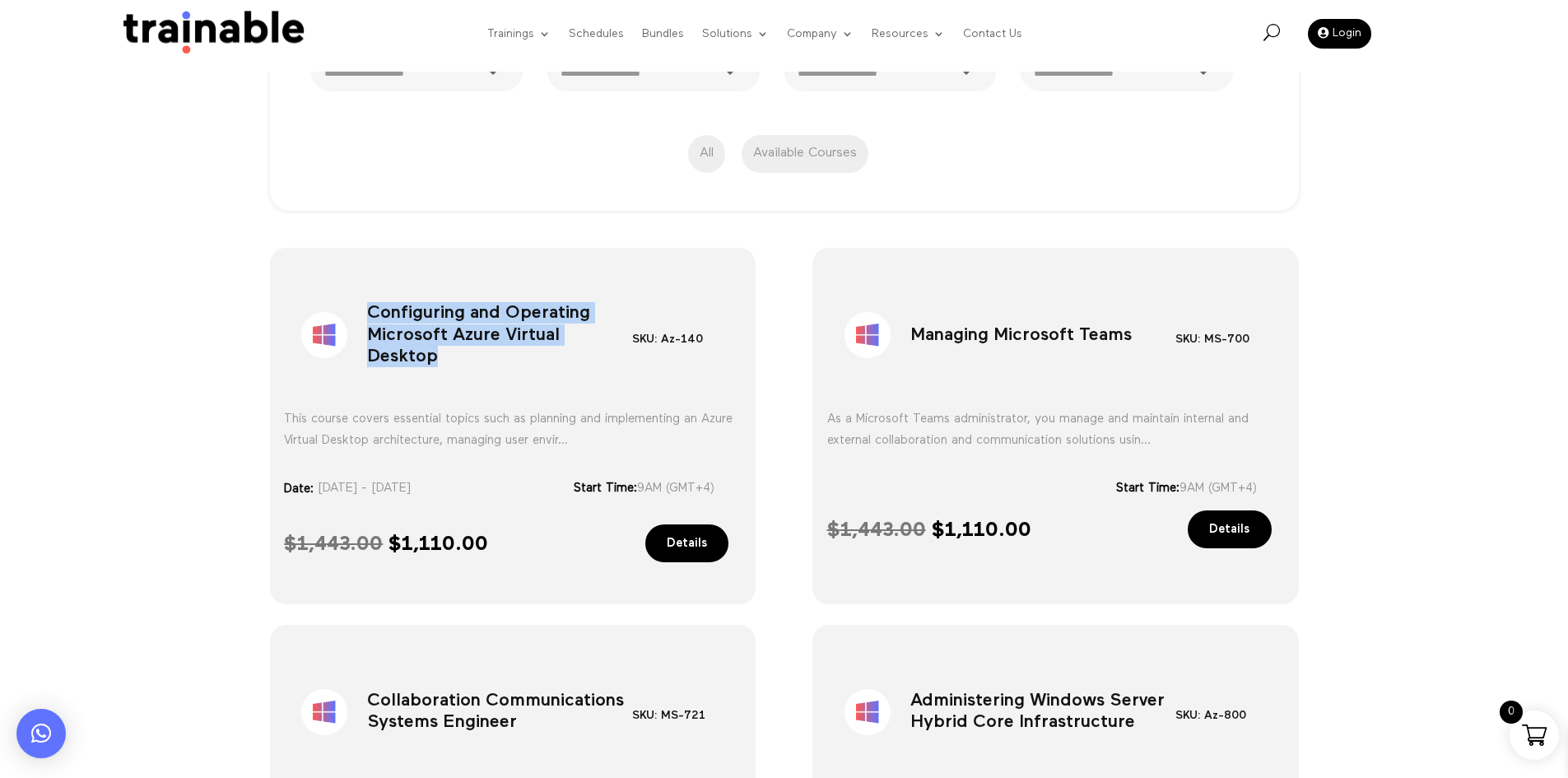
click at [431, 339] on h1 "Configuring and Operating Microsoft Azure Virtual Desktop" at bounding box center [499, 338] width 265 height 86
copy div "Configuring and Operating Microsoft Azure Virtual Desktop"
click at [965, 339] on h1 "Managing Microsoft Teams" at bounding box center [1043, 338] width 265 height 86
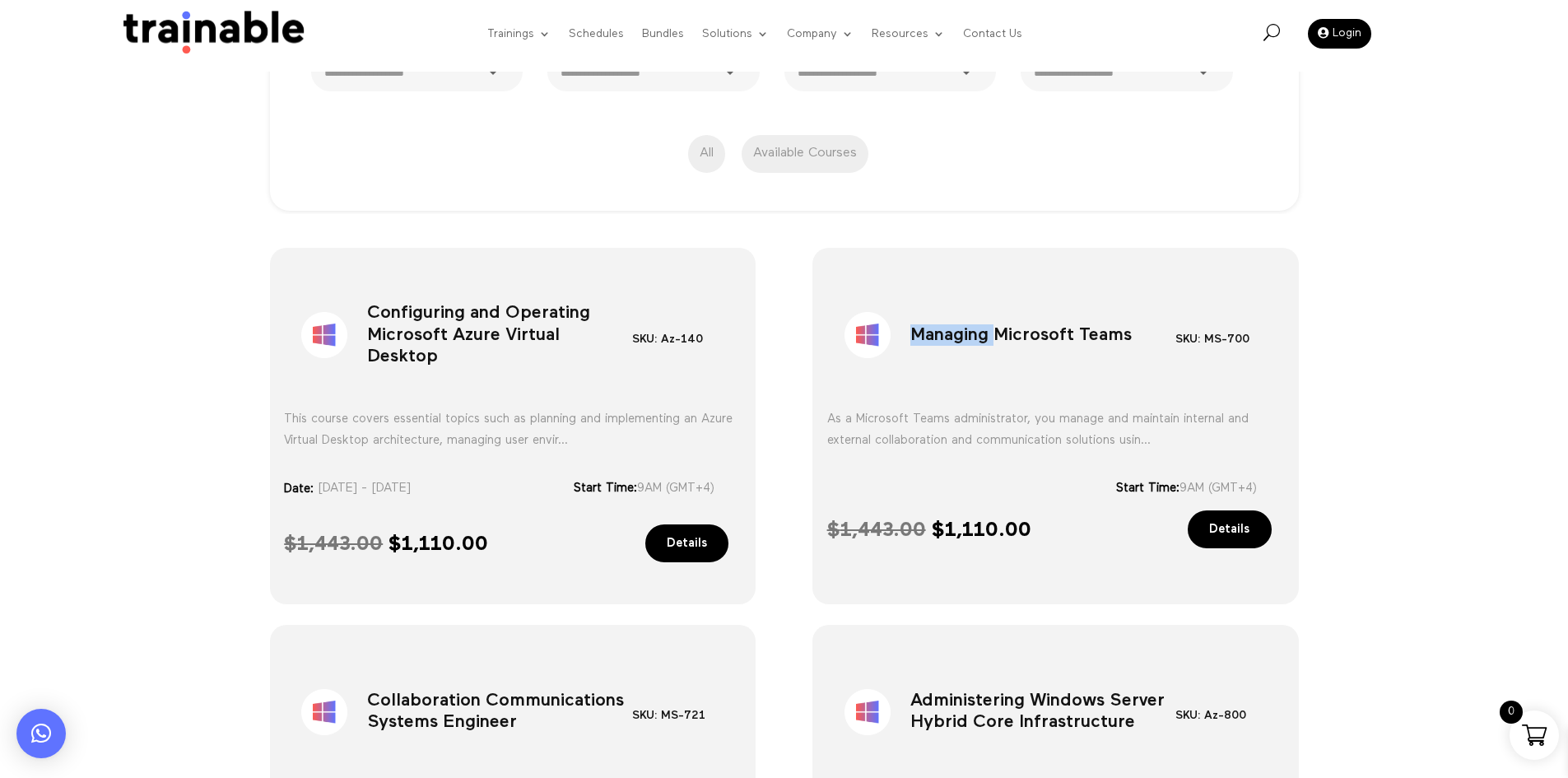
click at [965, 339] on h1 "Managing Microsoft Teams" at bounding box center [1043, 338] width 265 height 86
copy div "Managing Microsoft Teams"
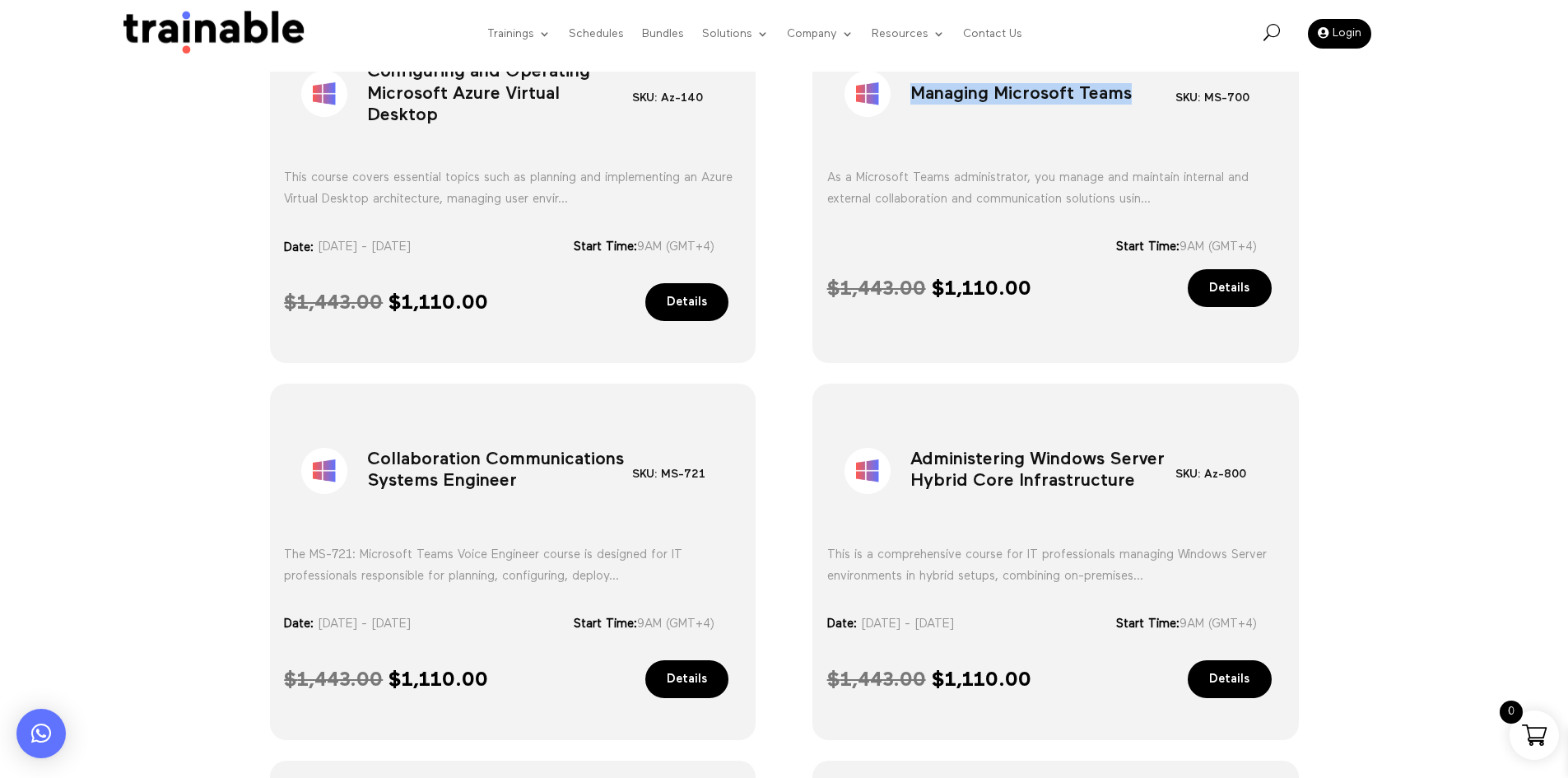
scroll to position [691, 0]
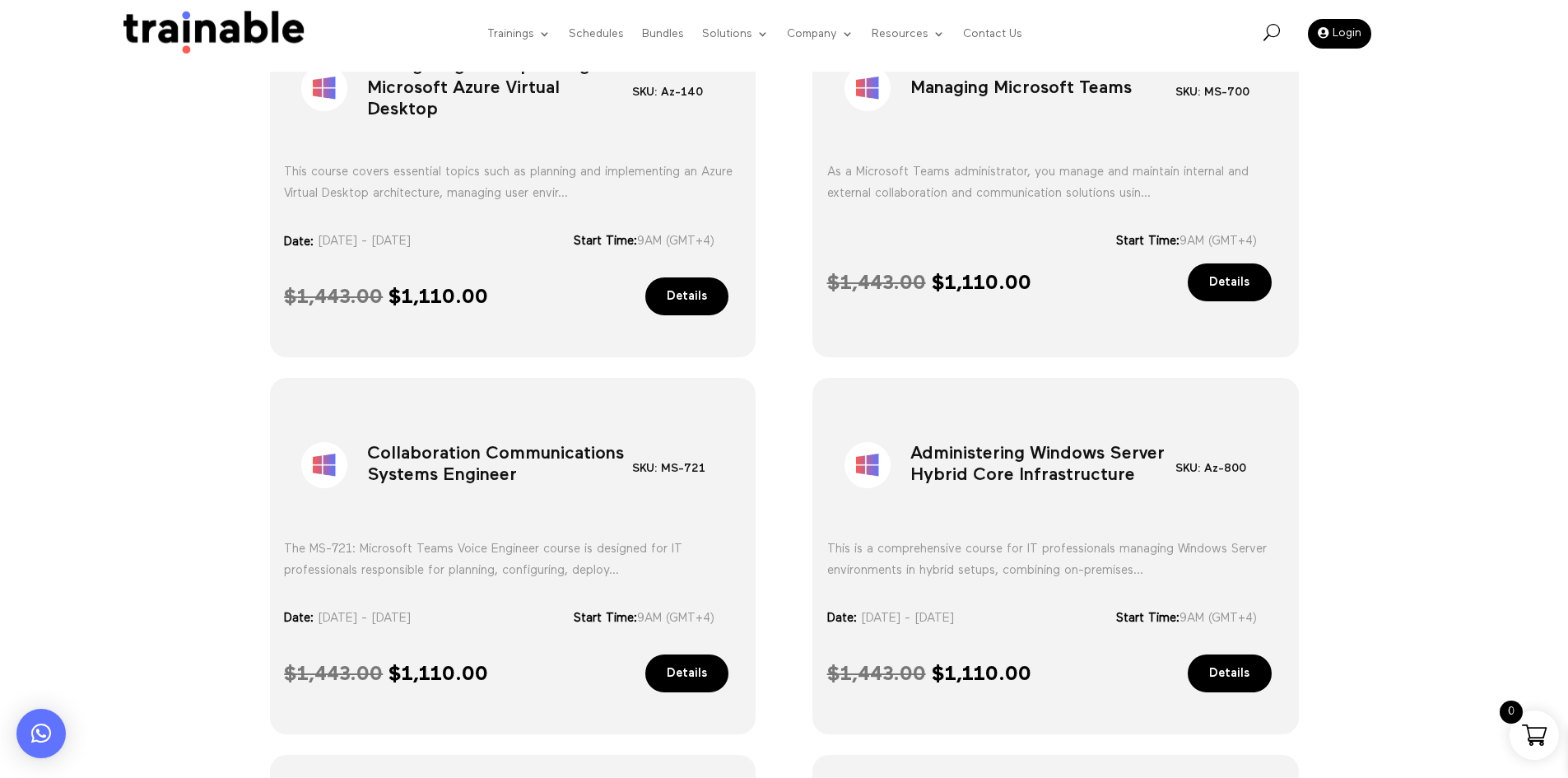
click at [526, 444] on h1 "Collaboration Communications Systems Engineer" at bounding box center [499, 468] width 265 height 86
copy div "Collaboration Communications Systems Engineer"
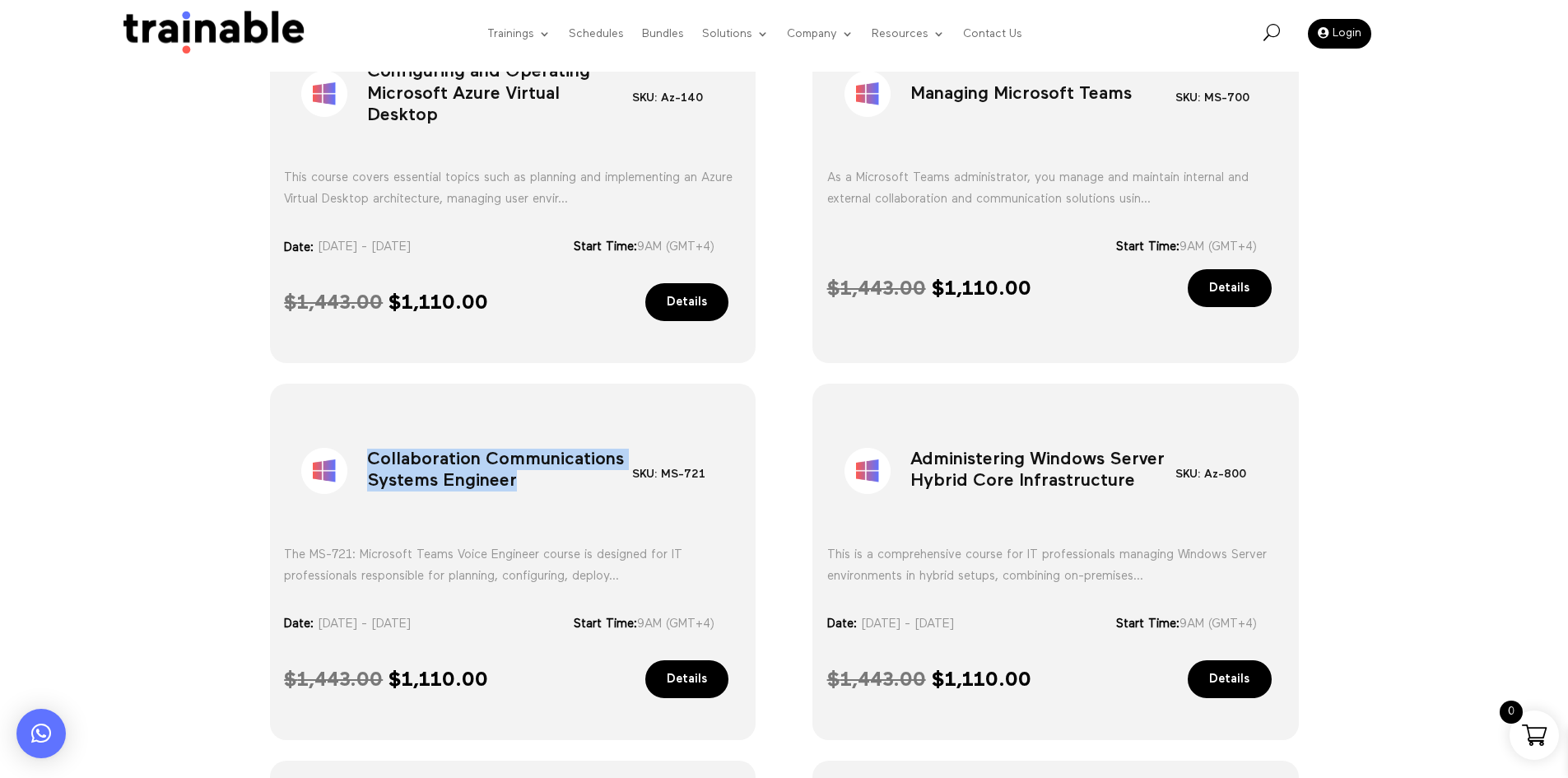
scroll to position [773, 0]
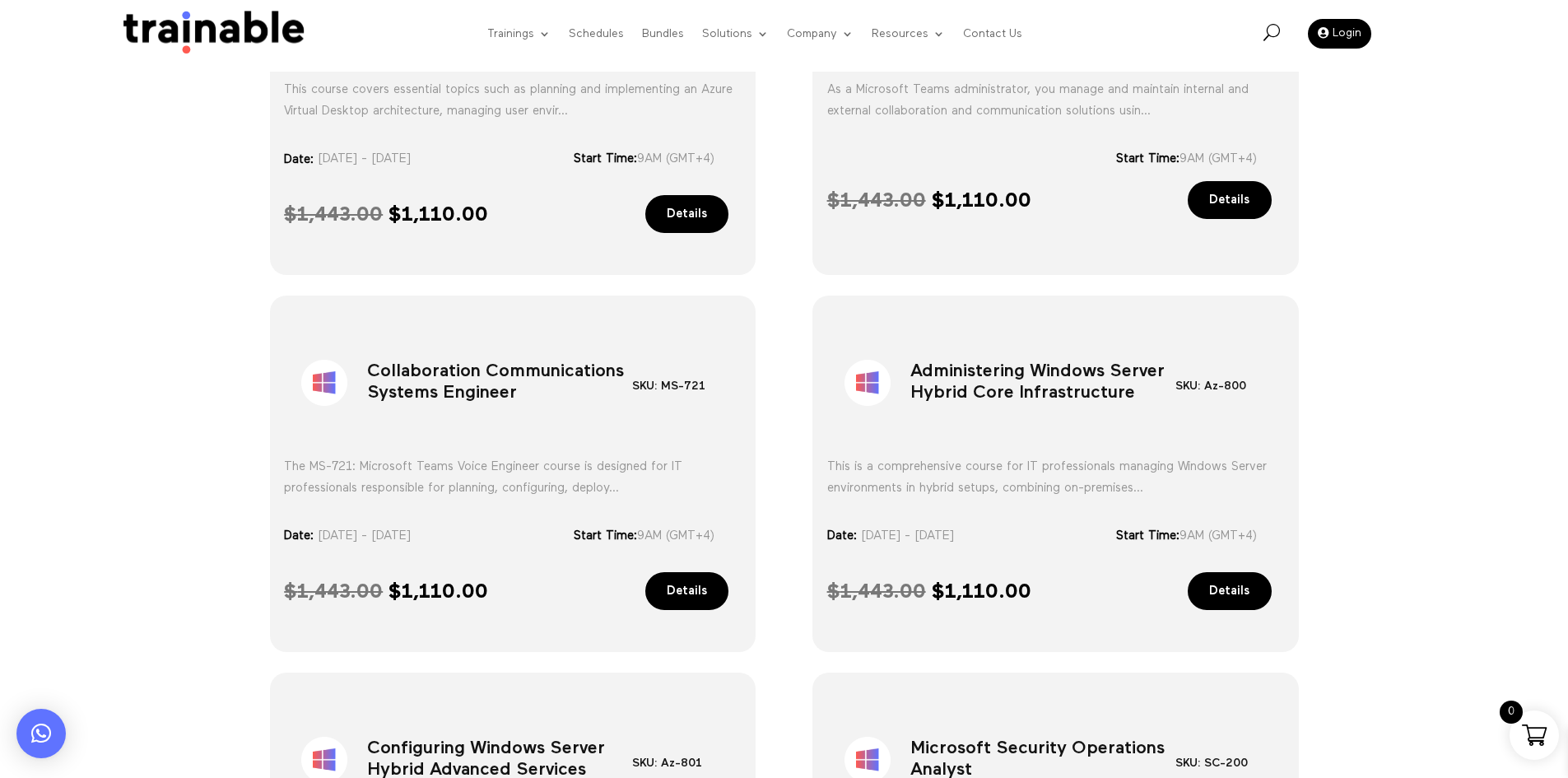
click at [1022, 360] on h1 "Administering Windows Server Hybrid Core Infrastructure" at bounding box center [1043, 386] width 265 height 86
copy div "Administering Windows Server Hybrid Core Infrastructure"
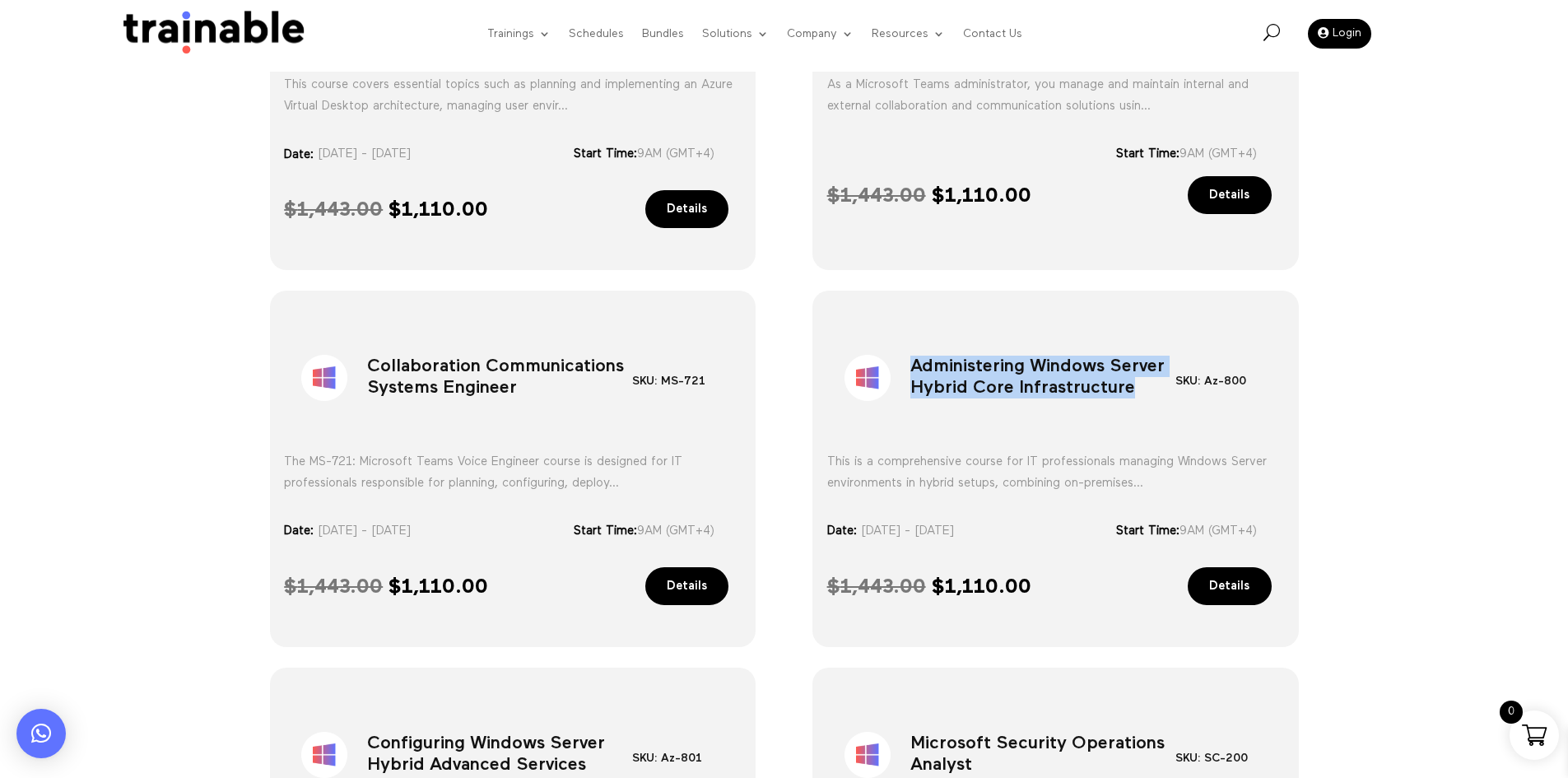
scroll to position [1021, 0]
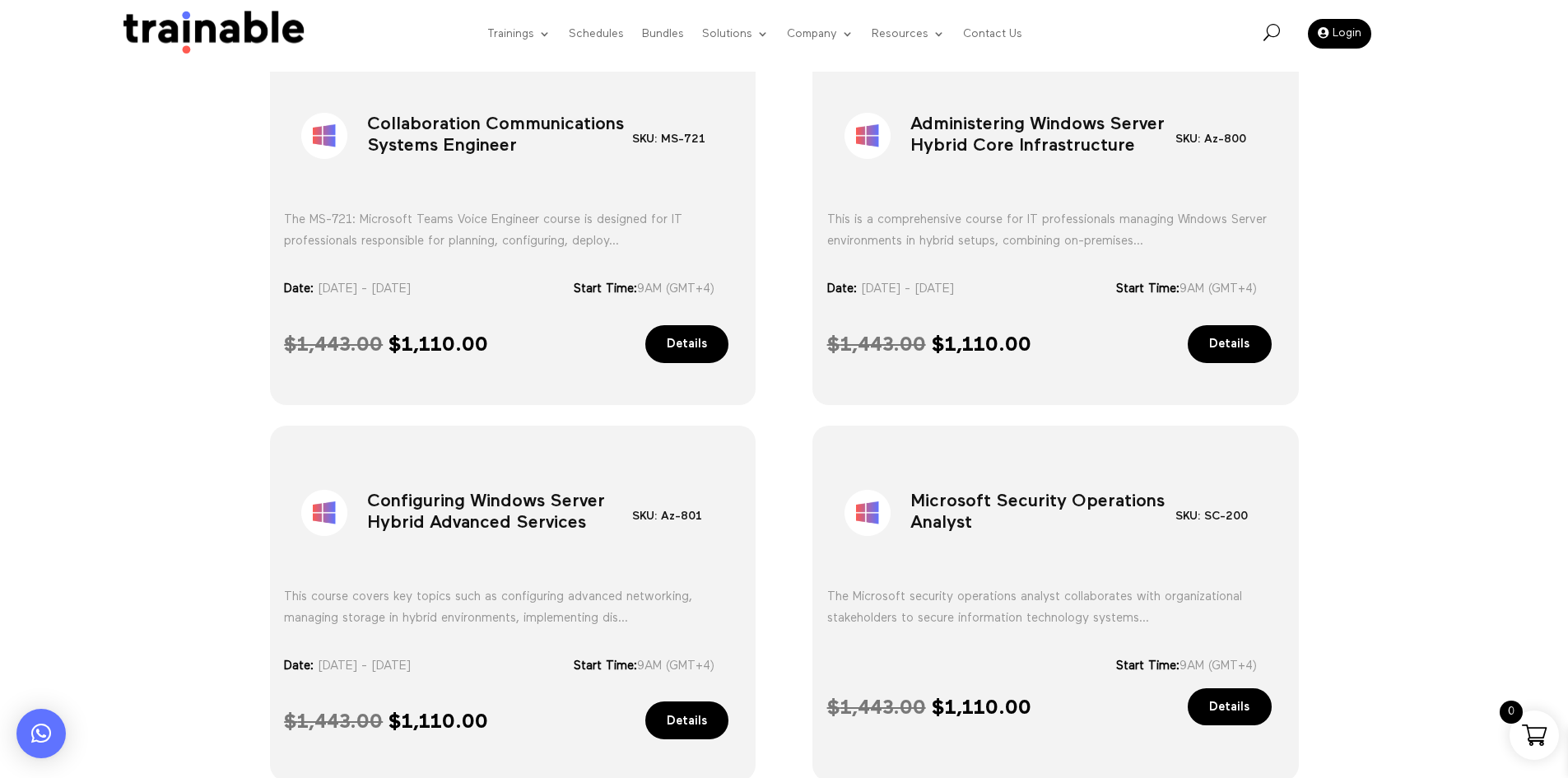
click at [468, 506] on h1 "Configuring Windows Server Hybrid Advanced Services" at bounding box center [499, 516] width 265 height 86
click at [1056, 518] on h1 "Microsoft Security Operations Analyst" at bounding box center [1043, 516] width 265 height 86
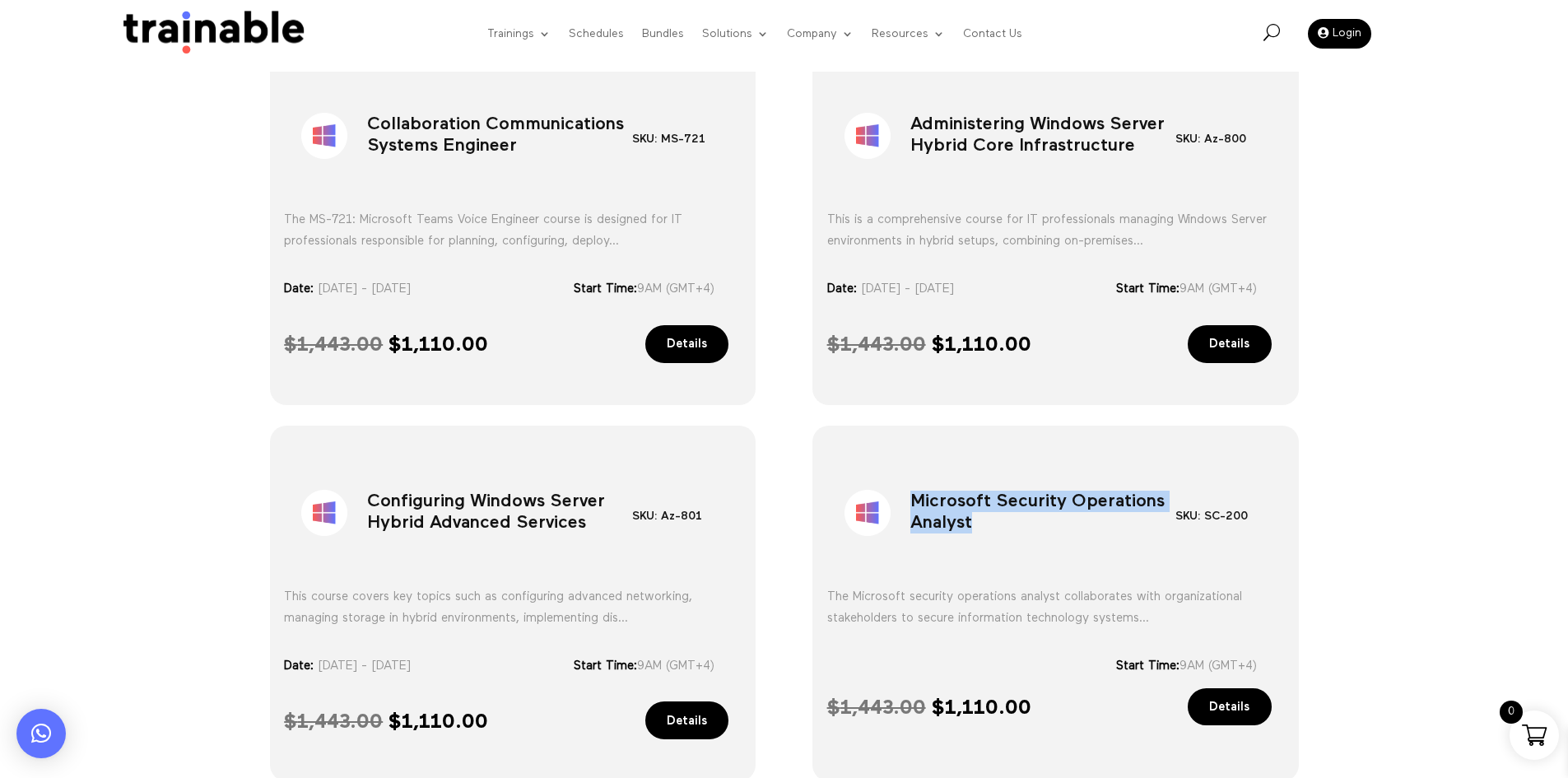
click at [1056, 518] on h1 "Microsoft Security Operations Analyst" at bounding box center [1043, 516] width 265 height 86
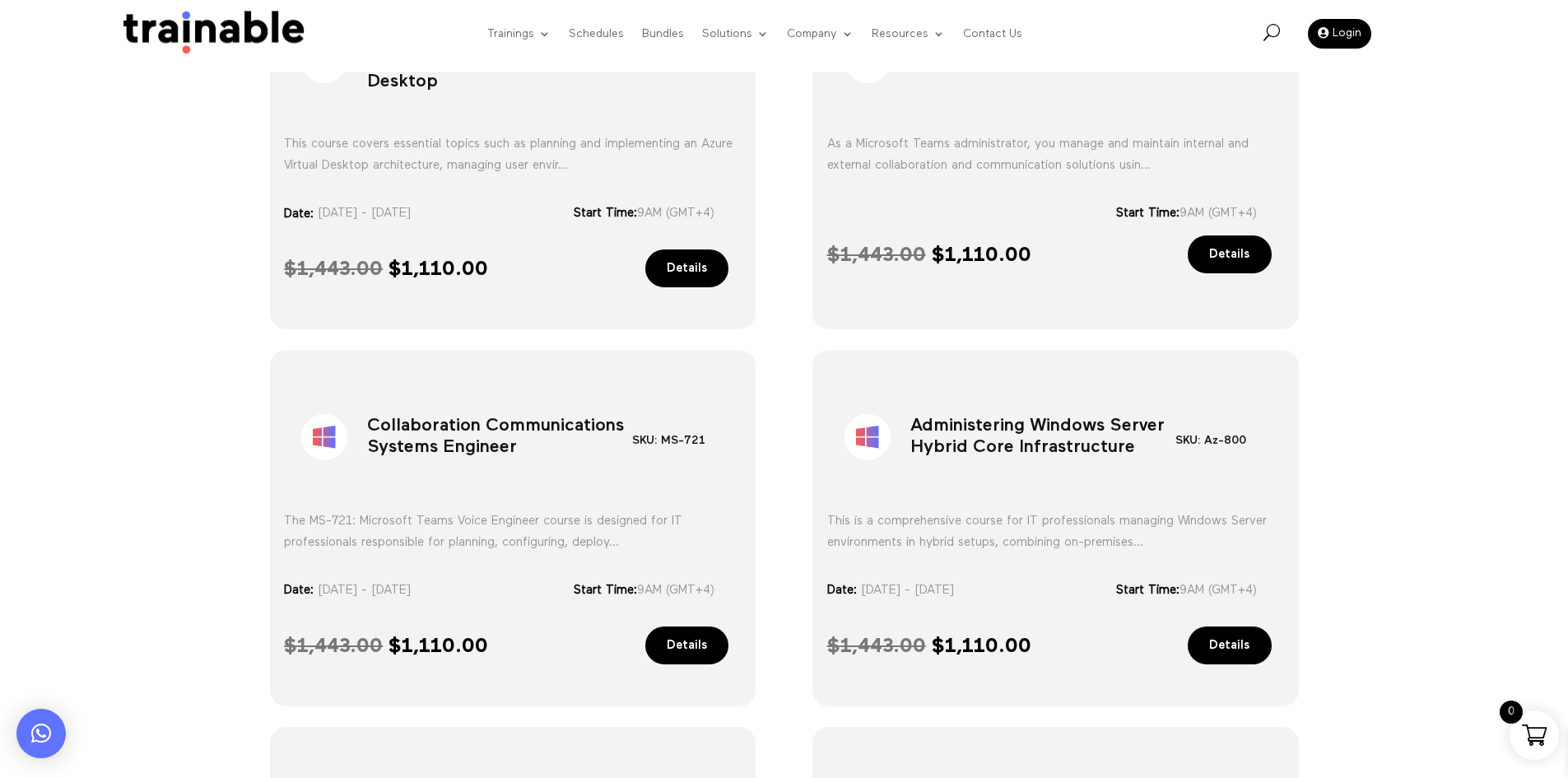
scroll to position [526, 0]
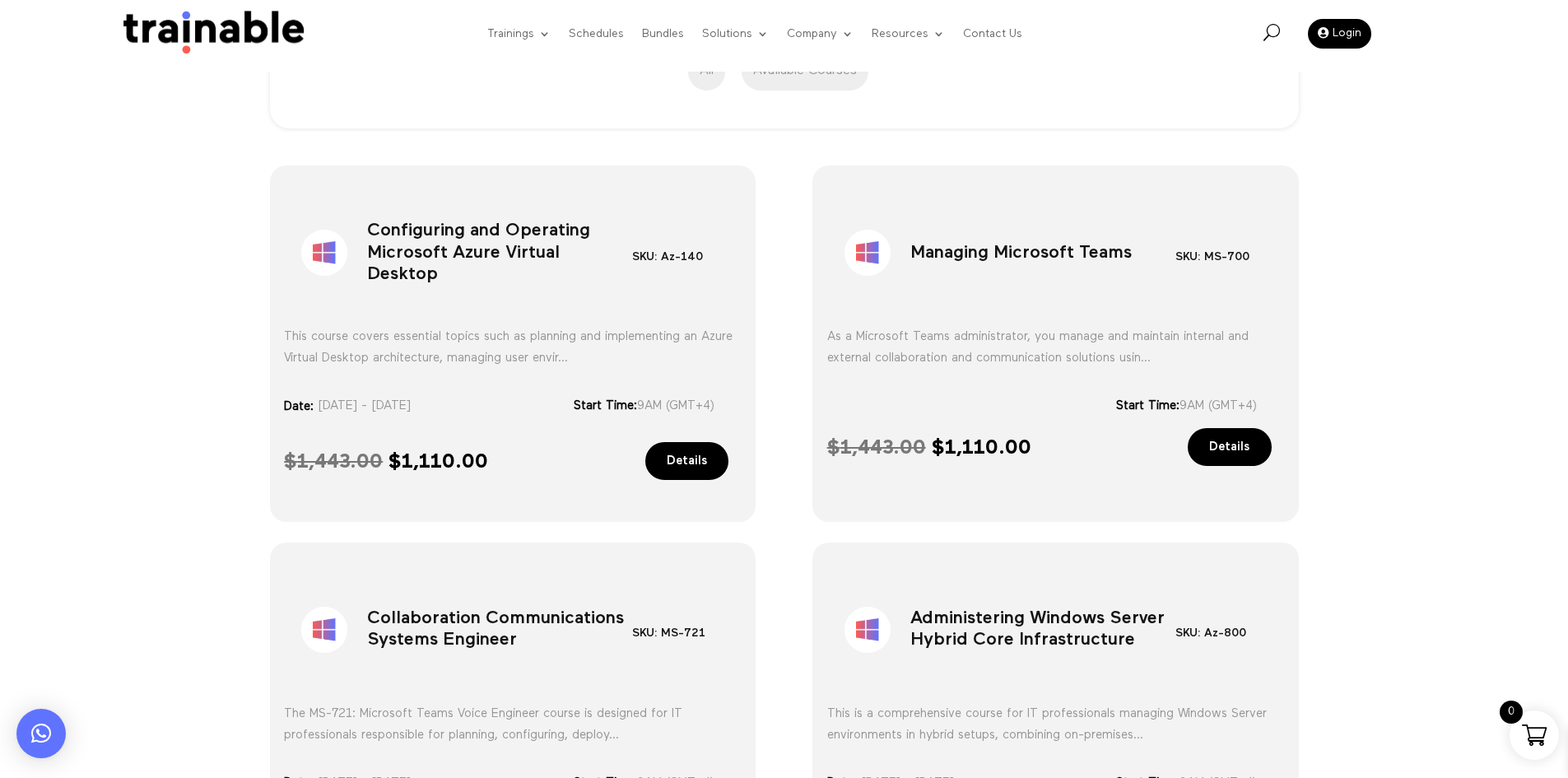
click at [1060, 513] on div "Sale! Managing Microsoft Teams SKU: MS-700 Category: Microsoft As a Microsoft T…" at bounding box center [1056, 344] width 487 height 356
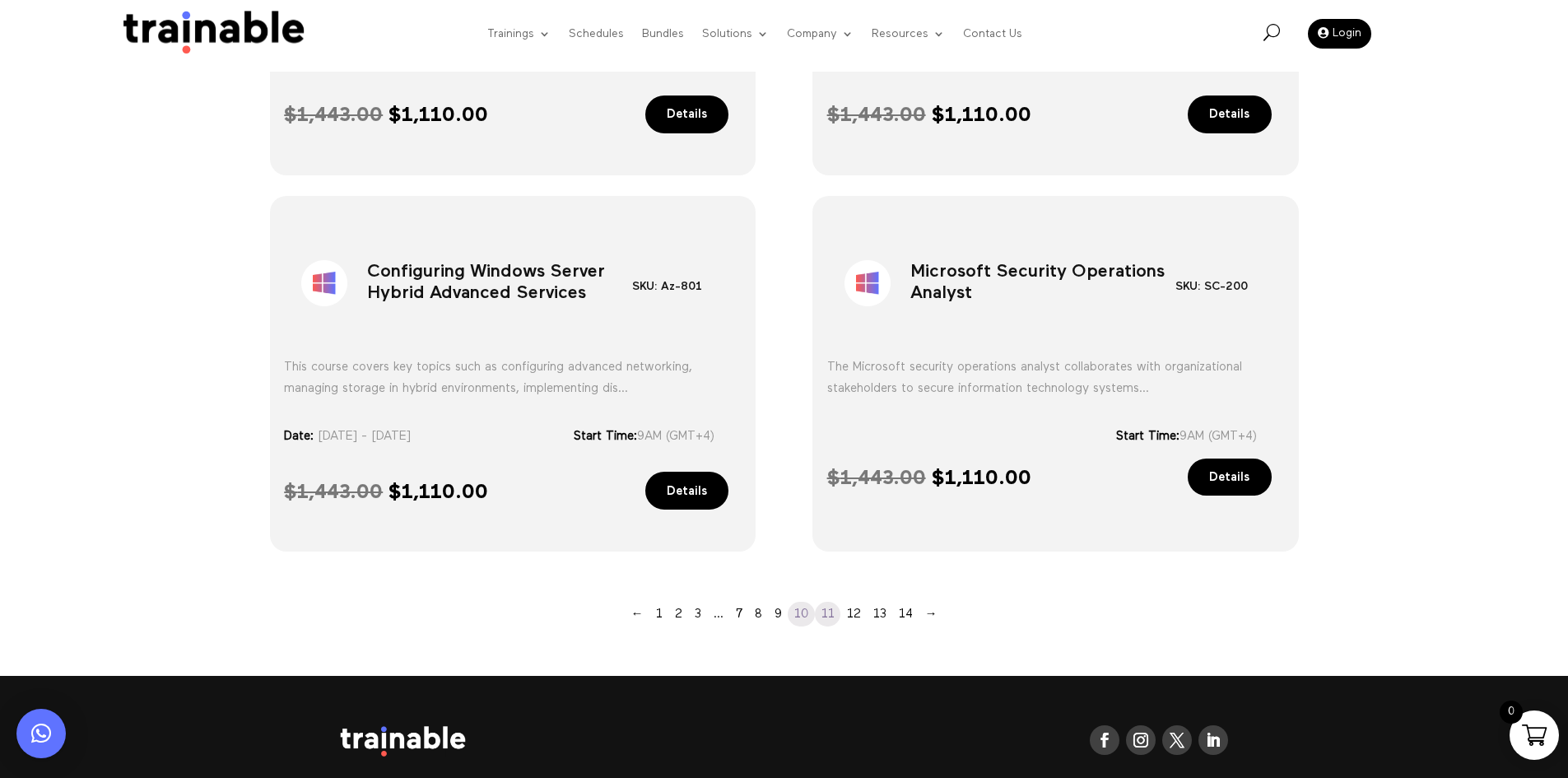
scroll to position [1267, 0]
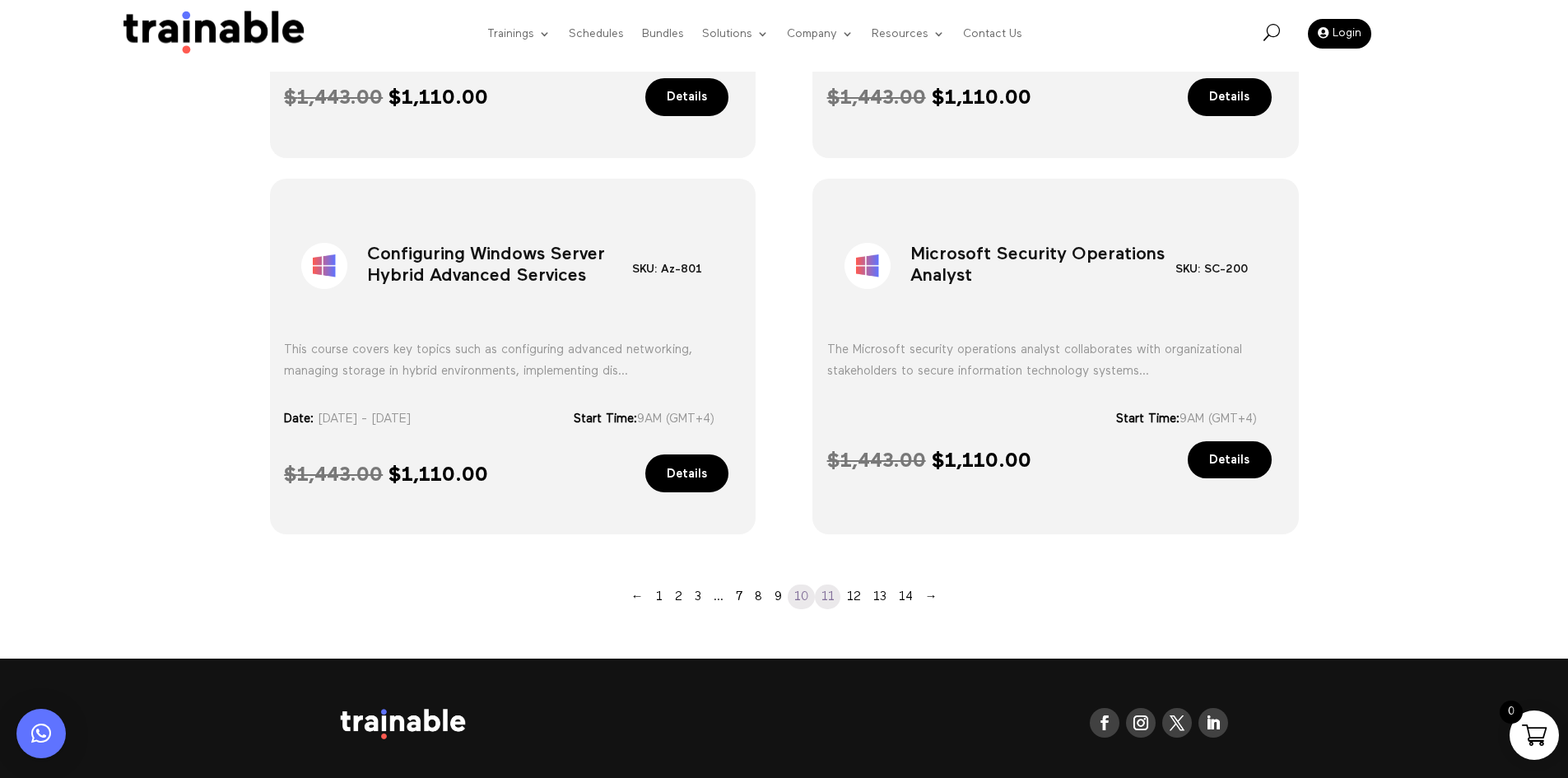
click at [821, 595] on link "11" at bounding box center [828, 597] width 26 height 25
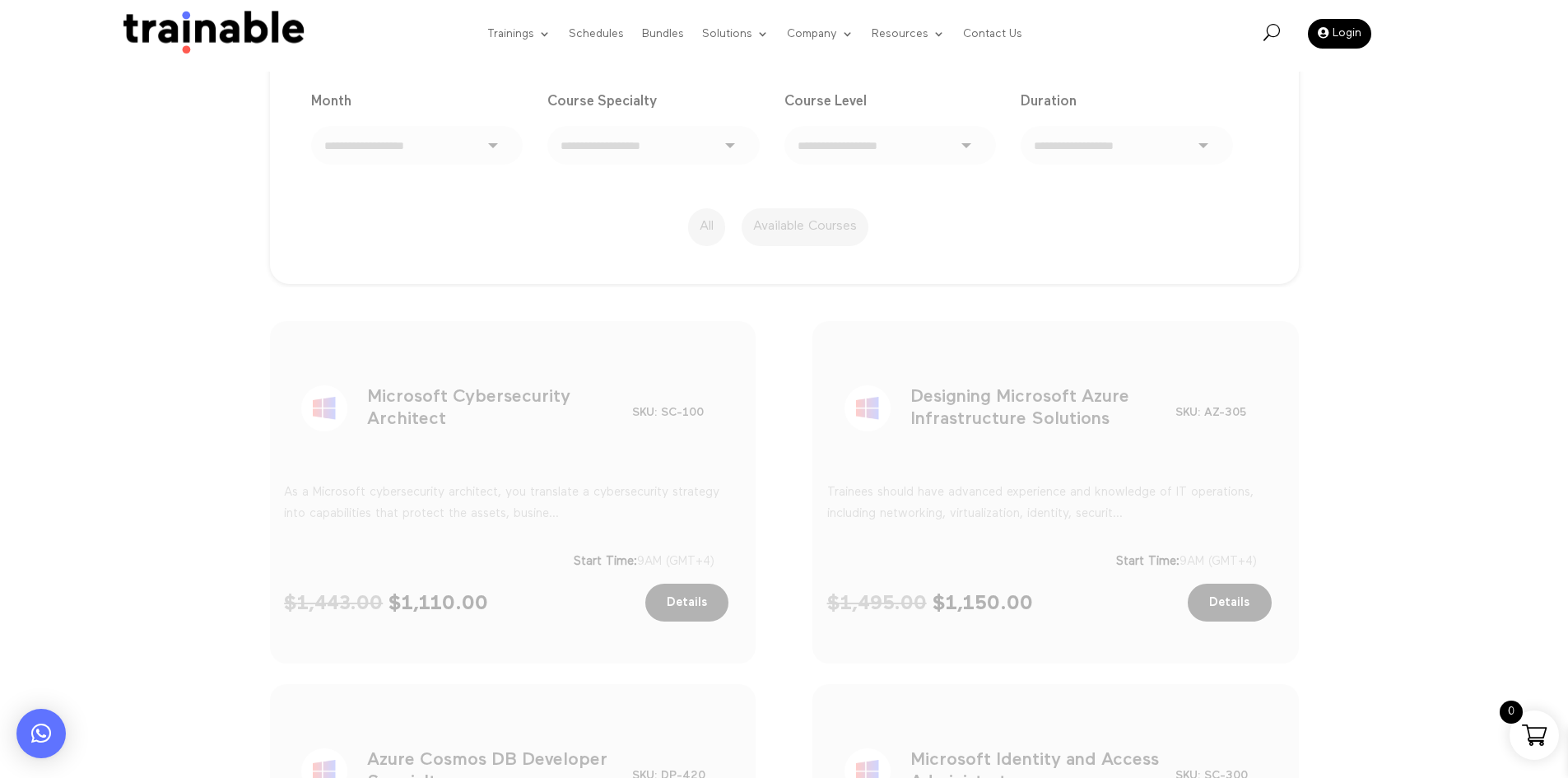
scroll to position [361, 0]
click at [464, 403] on h1 "Microsoft Cybersecurity Architect" at bounding box center [499, 421] width 265 height 86
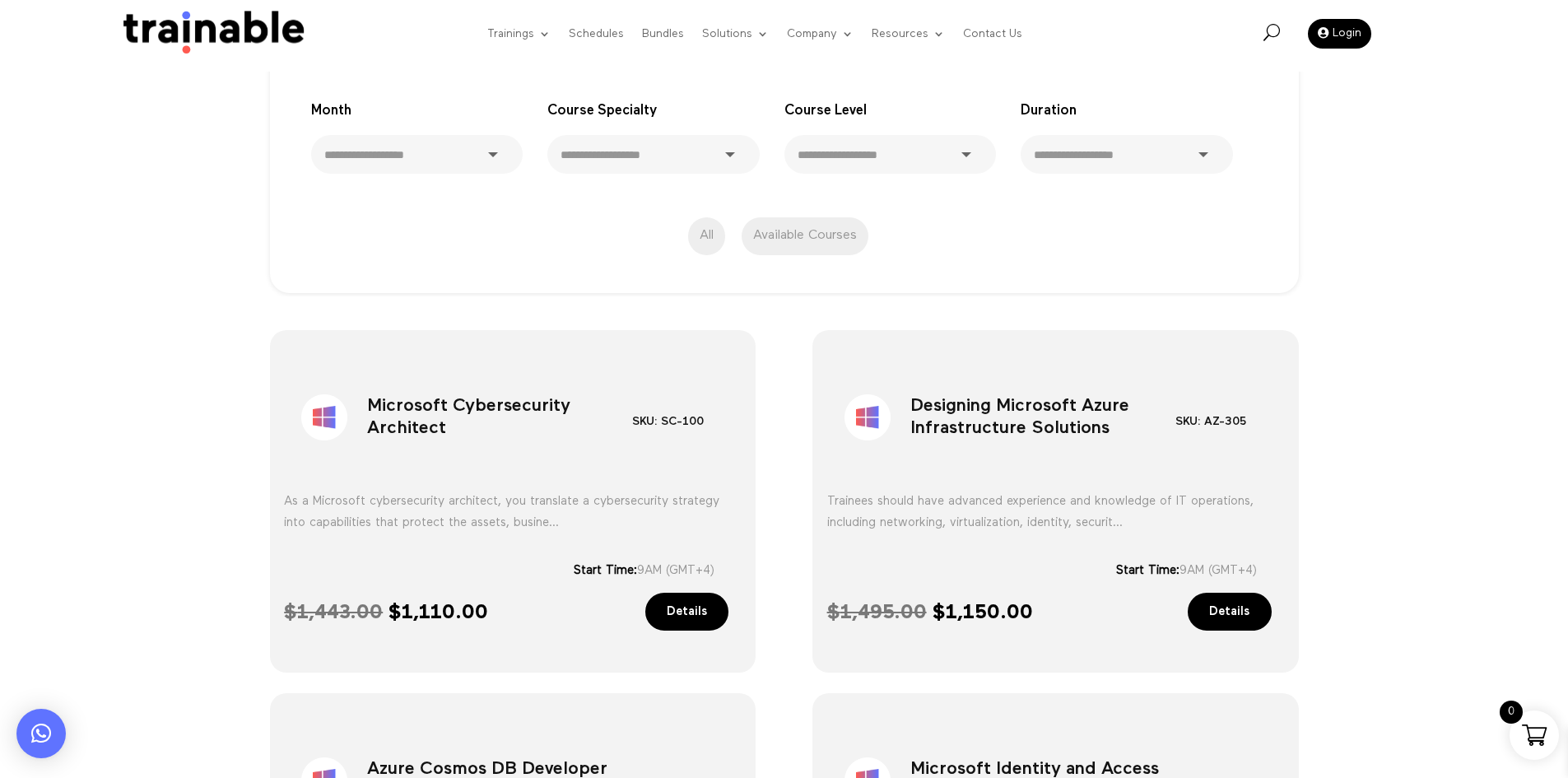
click at [989, 449] on h1 "Designing Microsoft Azure Infrastructure Solutions" at bounding box center [1043, 421] width 265 height 86
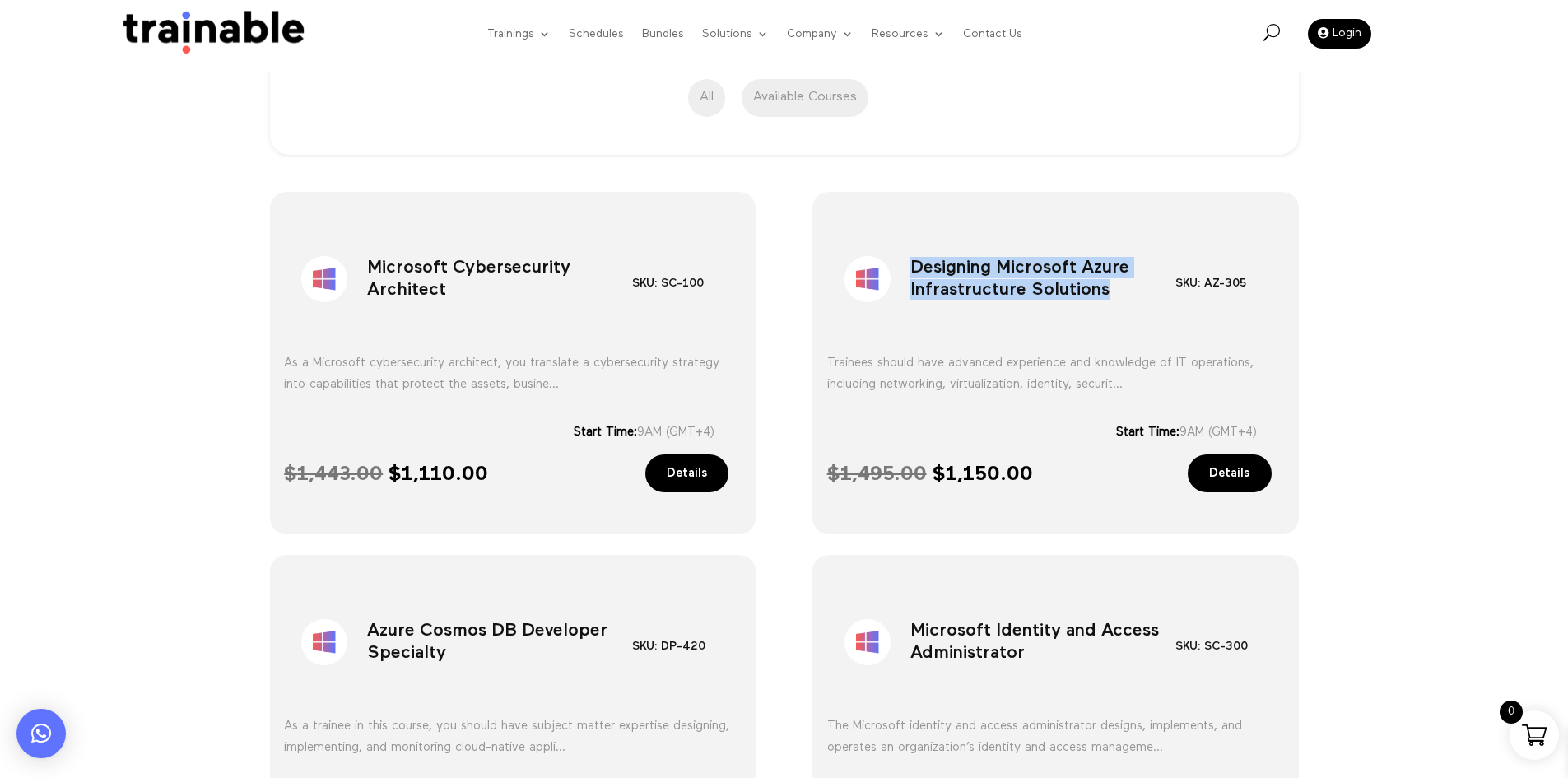
scroll to position [691, 0]
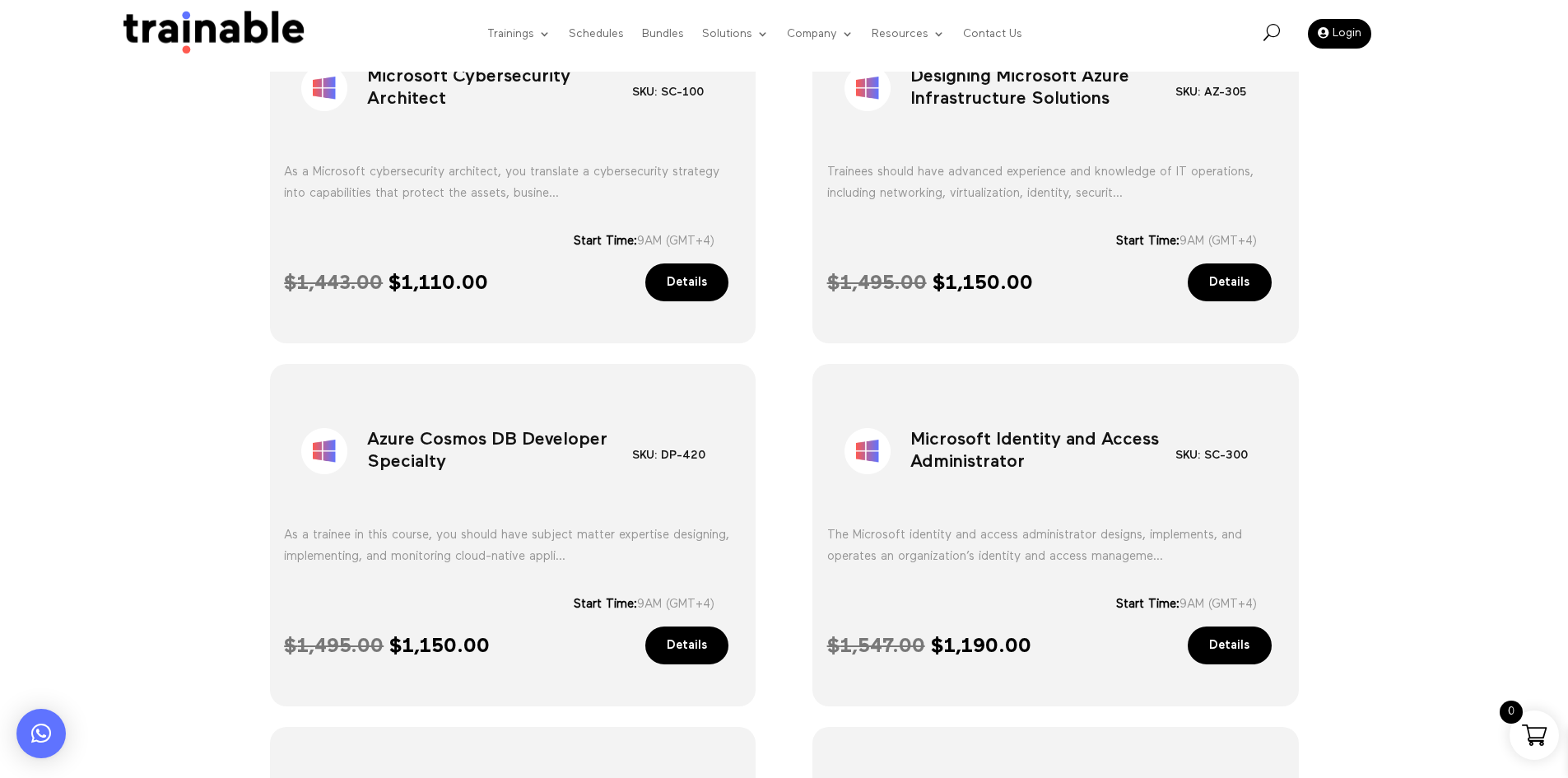
click at [498, 485] on h1 "Azure Cosmos DB Developer Specialty" at bounding box center [499, 454] width 265 height 86
click at [1068, 443] on h1 "Microsoft Identity and Access Administrator" at bounding box center [1043, 454] width 265 height 86
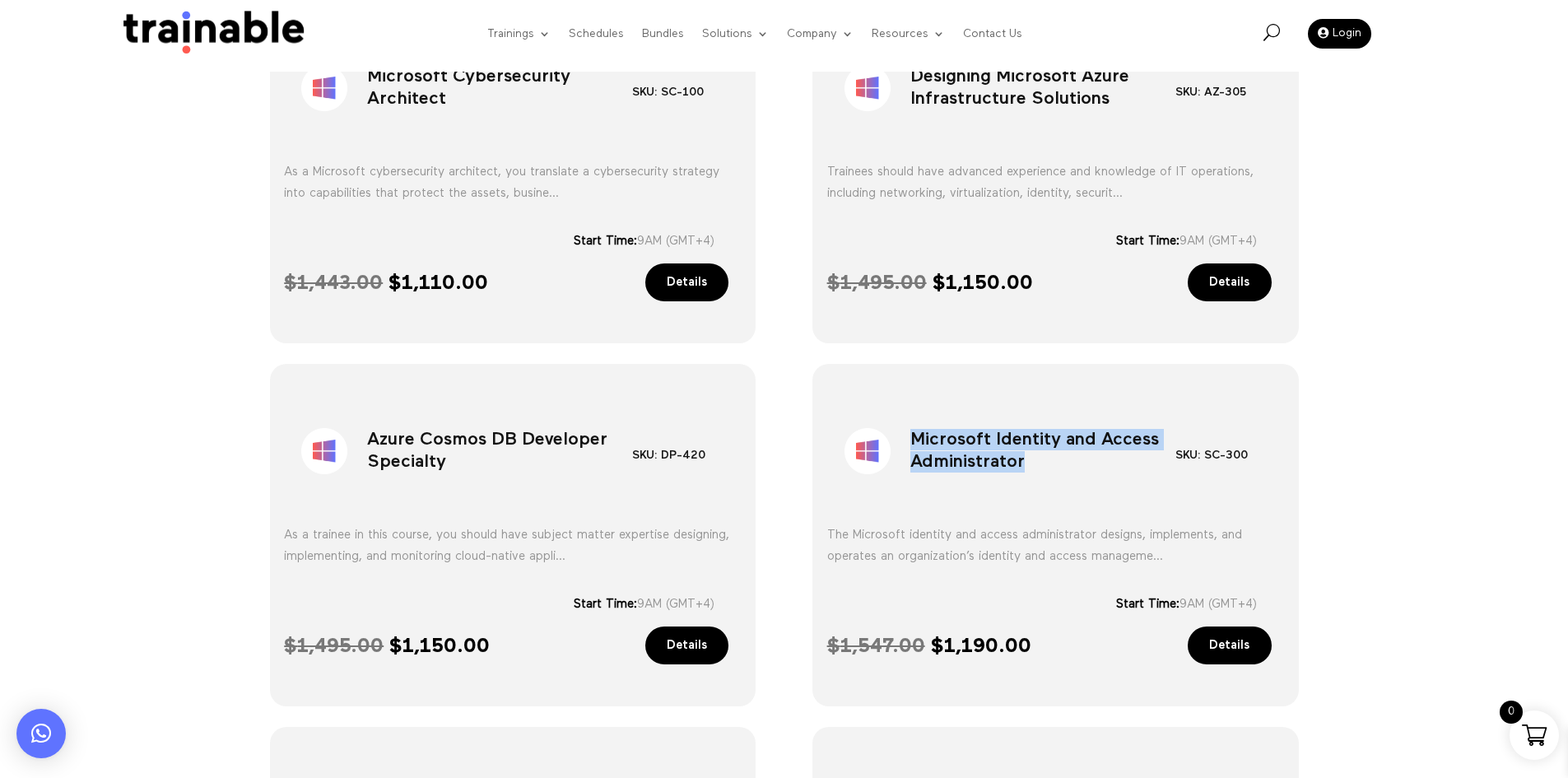
click at [1068, 443] on h1 "Microsoft Identity and Access Administrator" at bounding box center [1043, 454] width 265 height 86
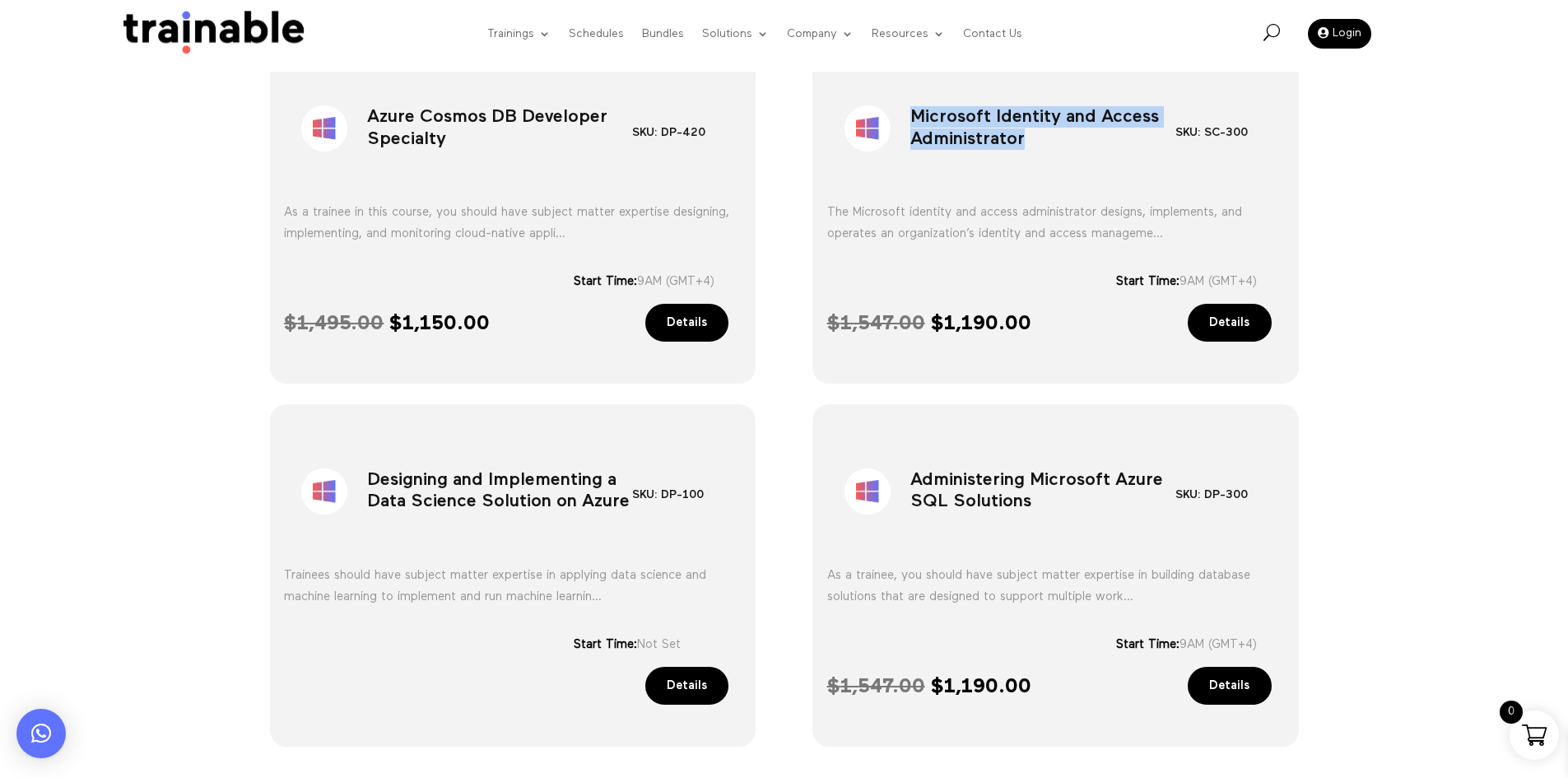
scroll to position [1021, 0]
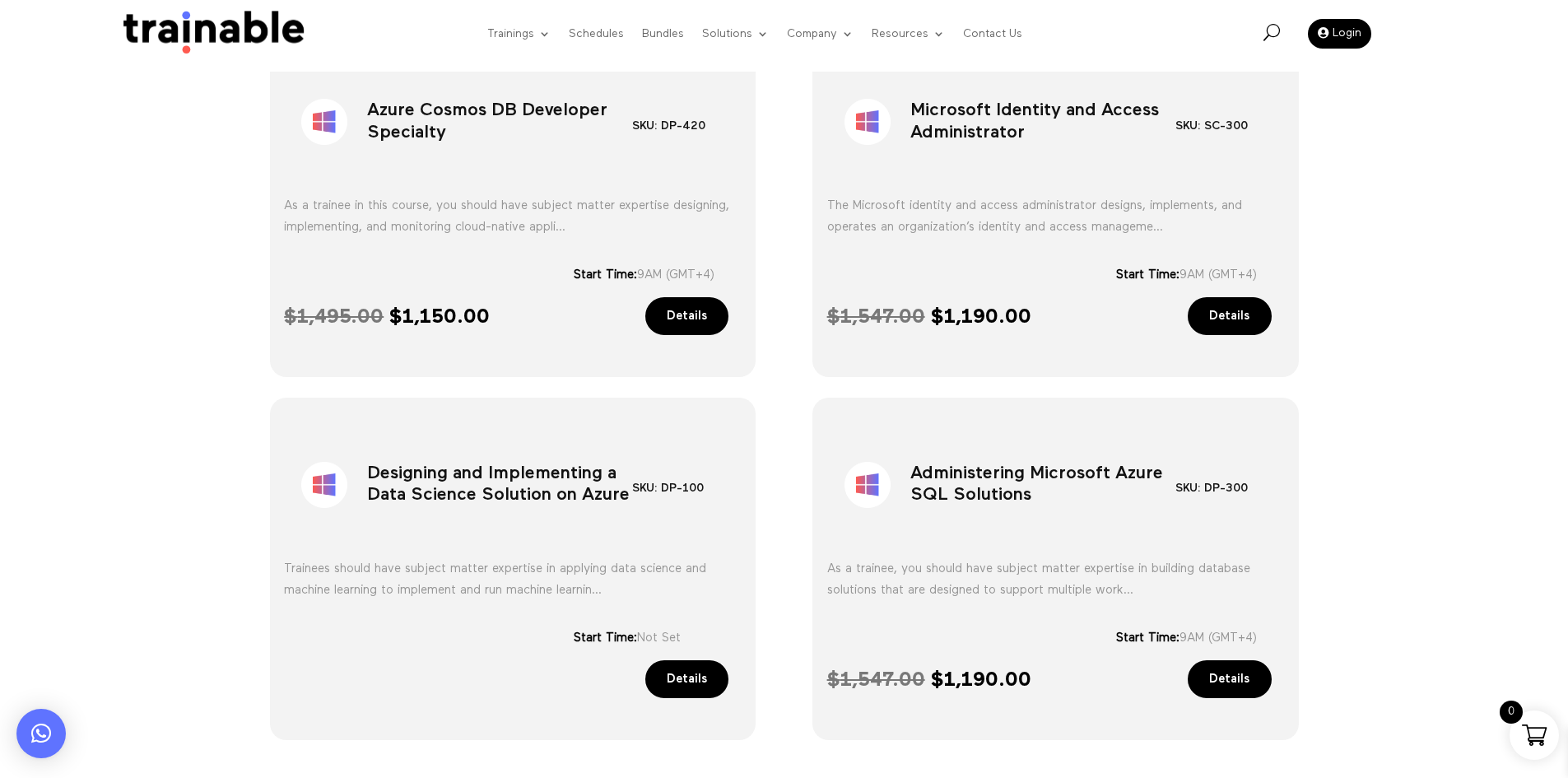
click at [480, 470] on h1 "Designing and Implementing a Data Science Solution on Azure" at bounding box center [499, 489] width 265 height 86
click at [1003, 478] on h1 "Administering Microsoft Azure SQL Solutions" at bounding box center [1043, 489] width 265 height 86
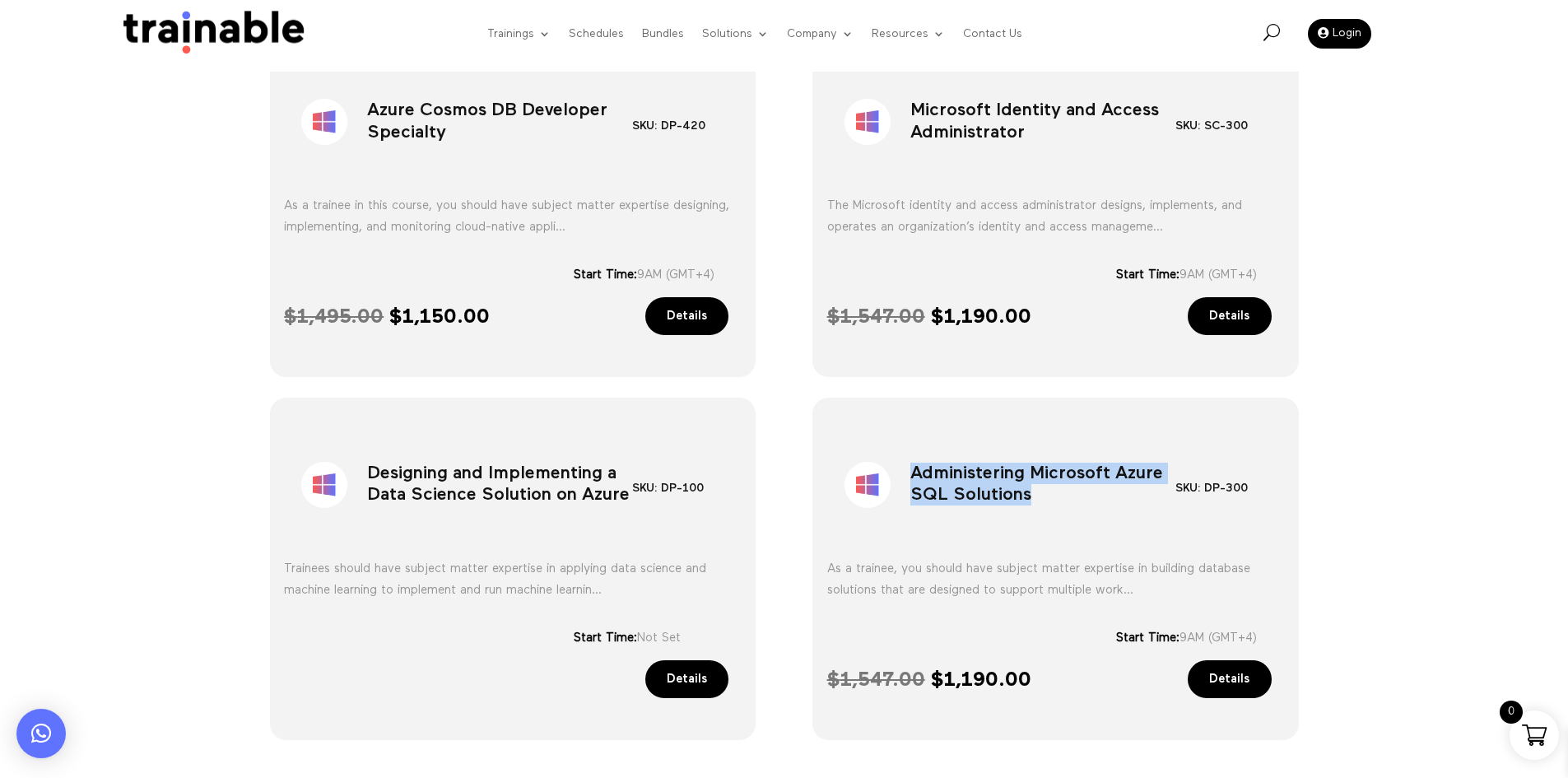
click at [1003, 478] on h1 "Administering Microsoft Azure SQL Solutions" at bounding box center [1043, 489] width 265 height 86
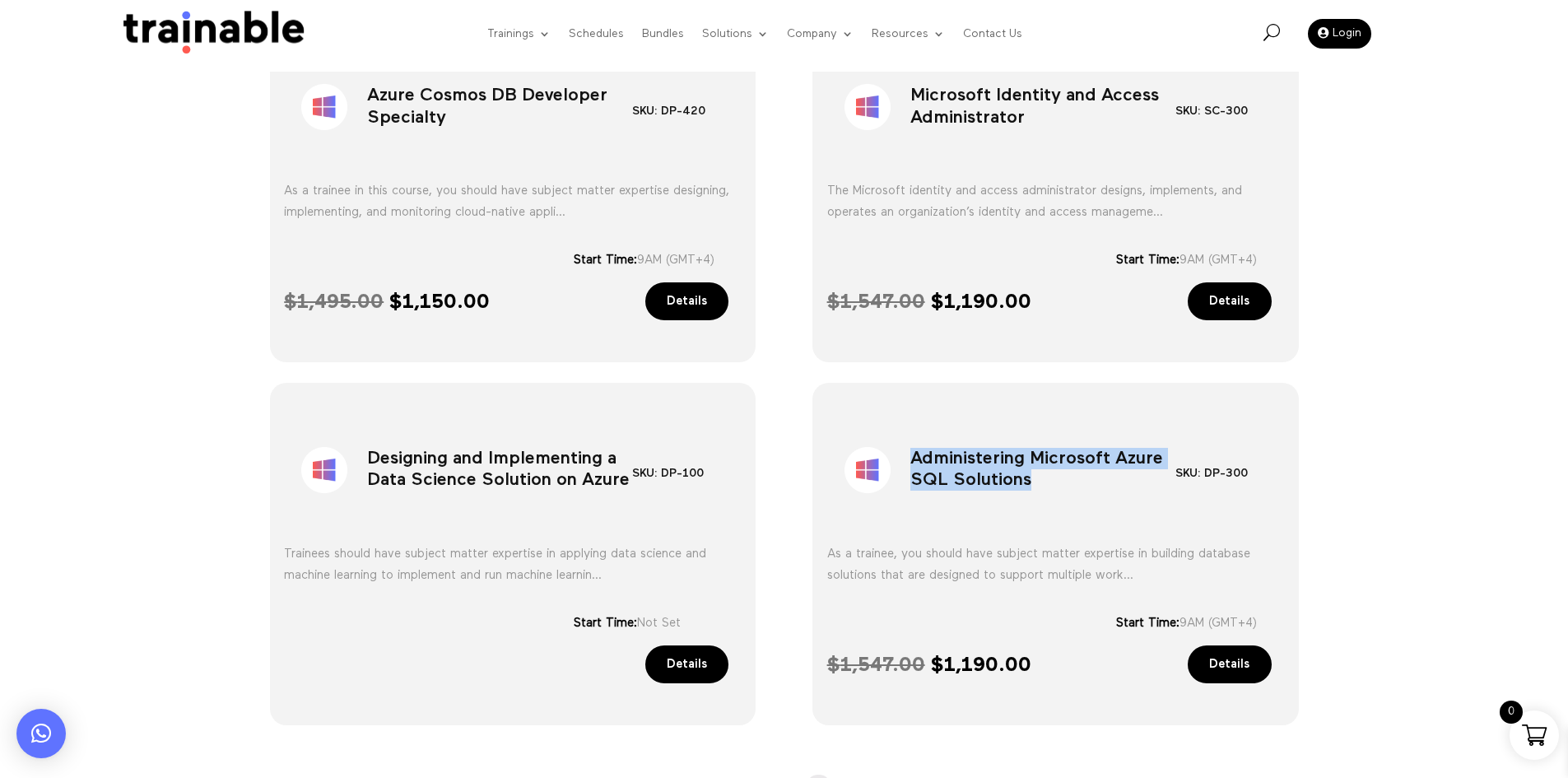
scroll to position [1350, 0]
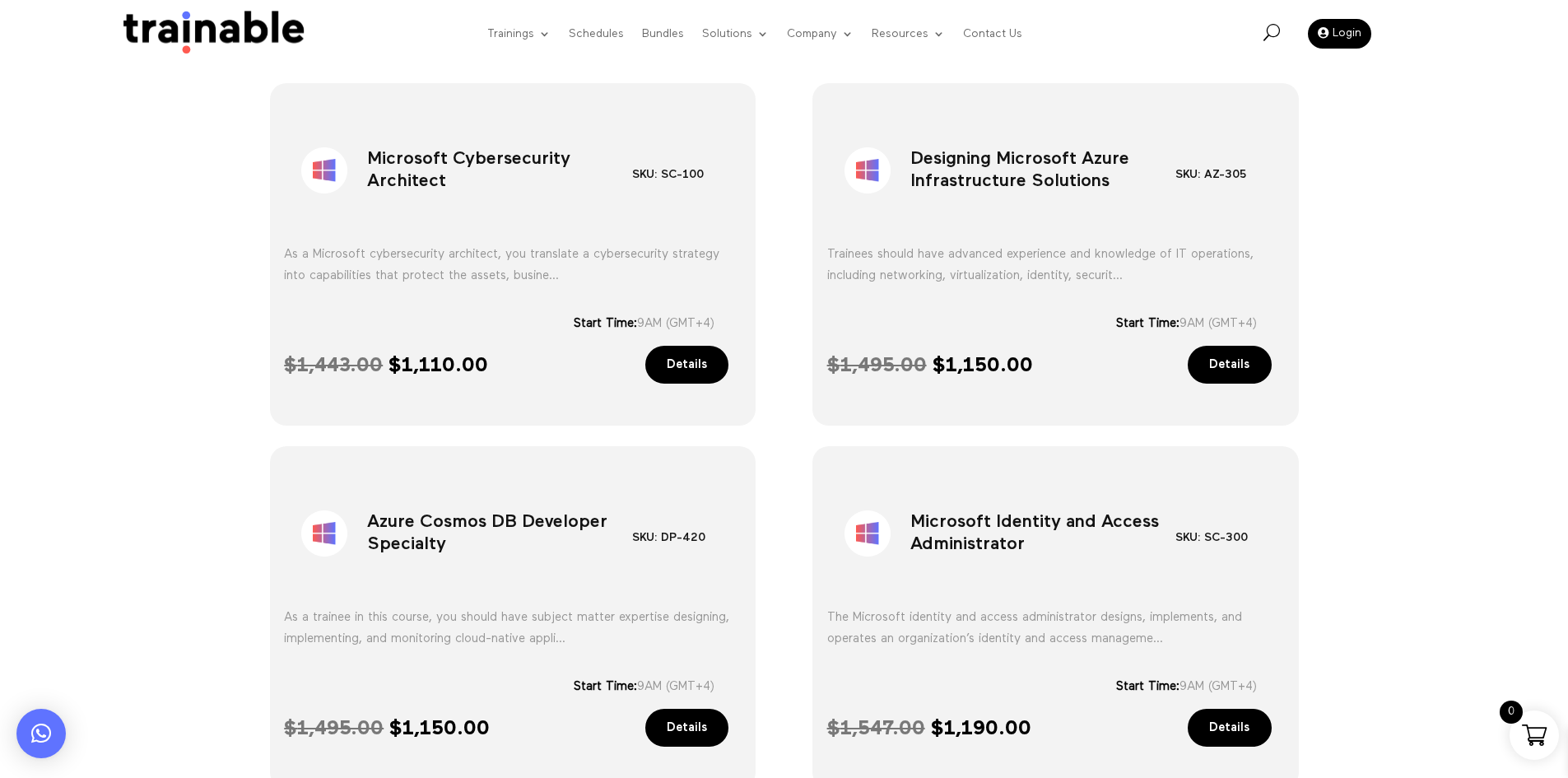
click at [788, 310] on ul "Sale! Microsoft Cybersecurity Architect SKU: SC-100 Category: Microsoft As a Mi…" at bounding box center [784, 627] width 1029 height 1088
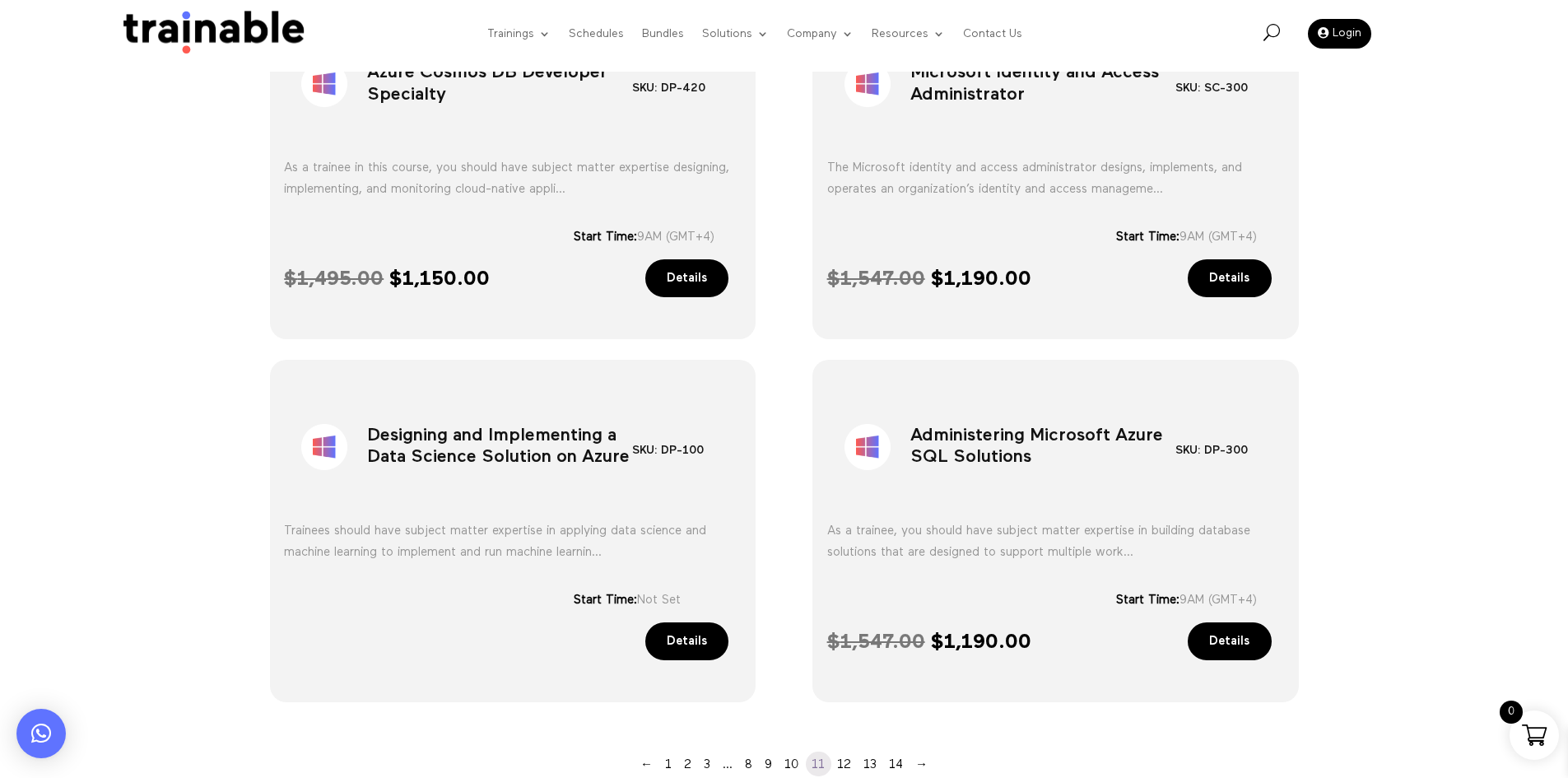
scroll to position [1267, 0]
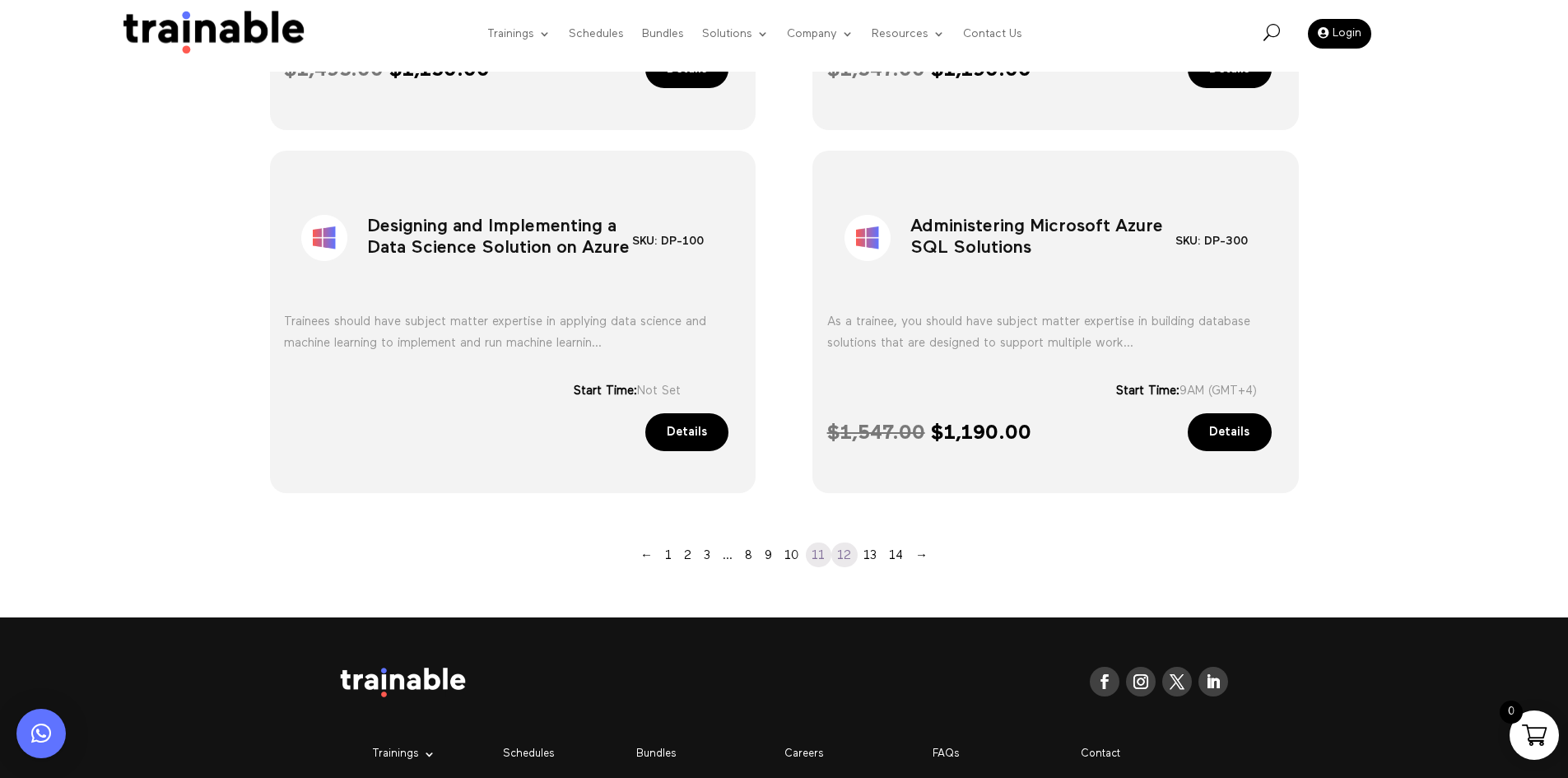
click at [842, 560] on link "12" at bounding box center [845, 555] width 27 height 25
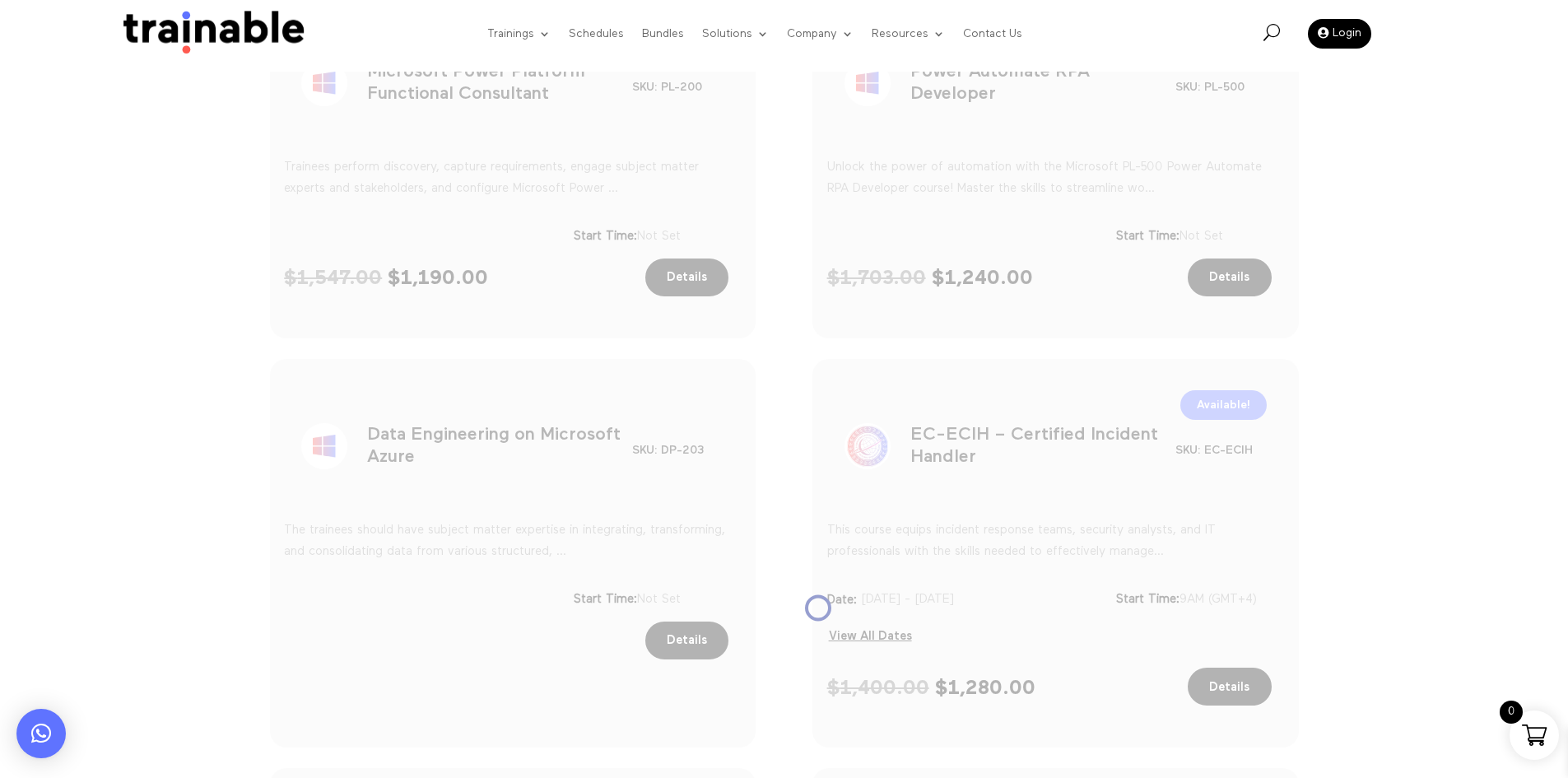
scroll to position [691, 0]
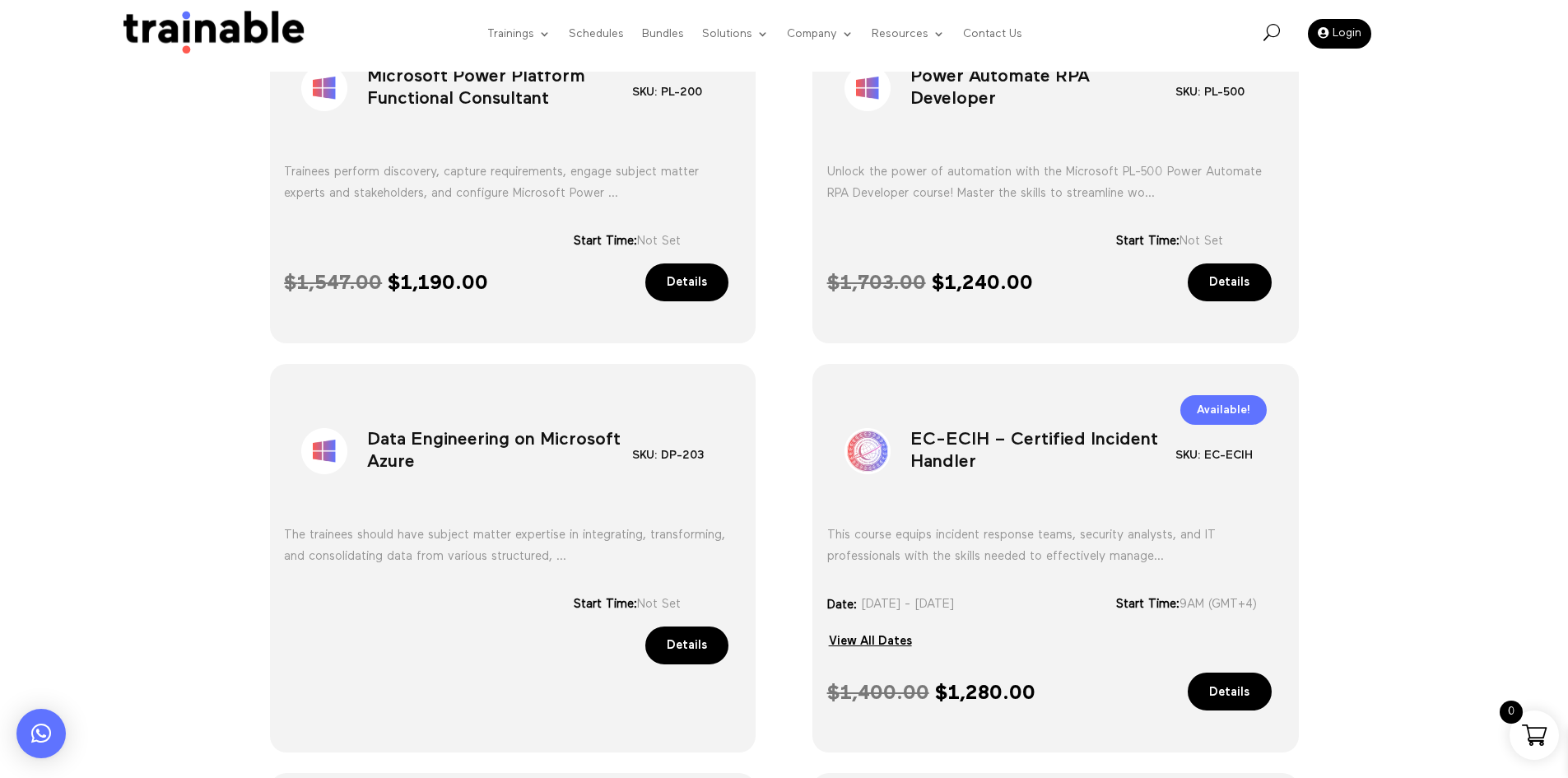
click at [1351, 422] on div "Sale! Microsoft Power Platform Functional Consultant SKU: PL-200 Category: Micr…" at bounding box center [784, 627] width 1568 height 1319
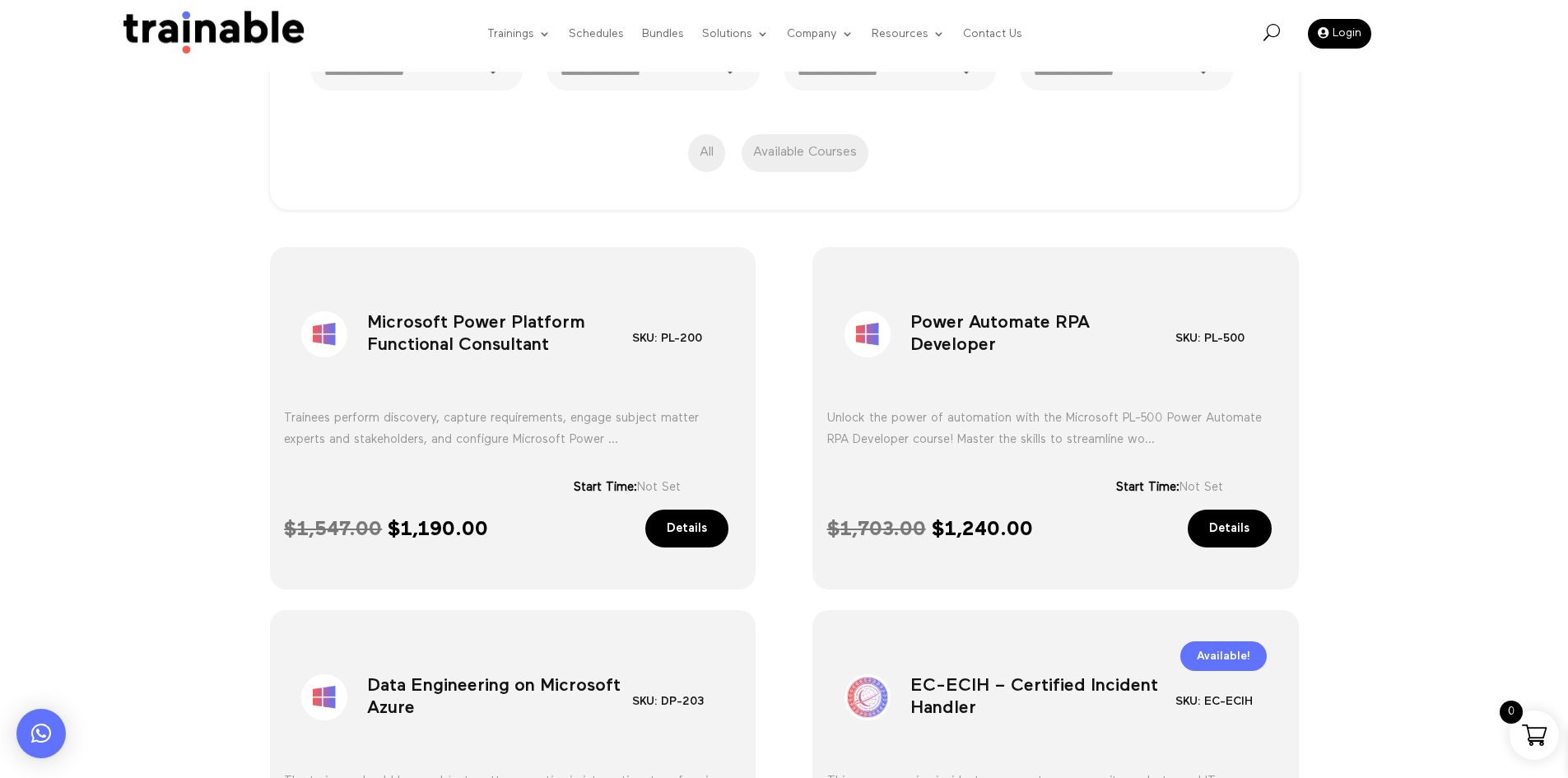
scroll to position [526, 0]
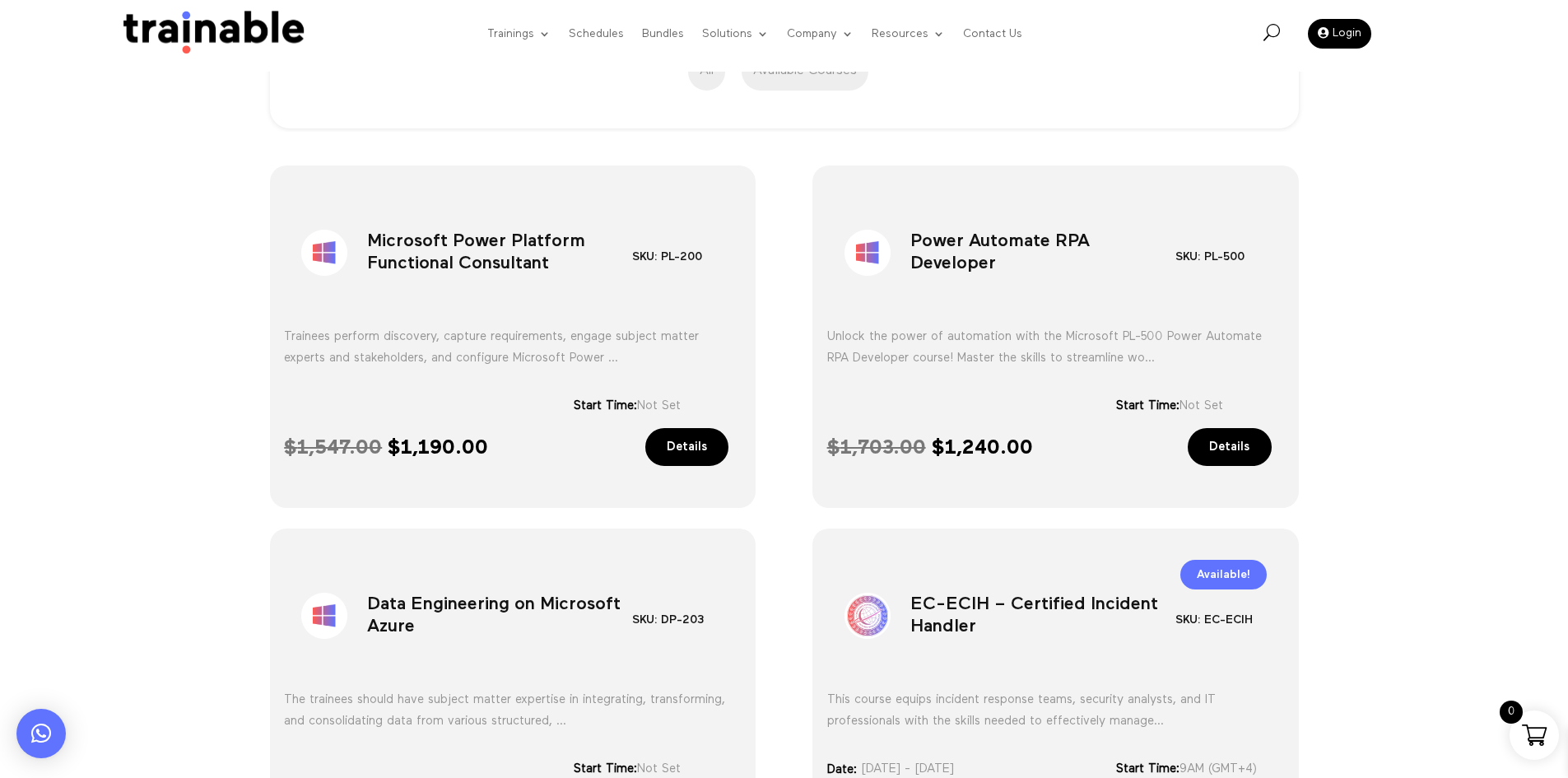
click at [520, 244] on h1 "Microsoft Power Platform Functional Consultant" at bounding box center [499, 256] width 265 height 86
click at [990, 258] on h1 "Power Automate RPA Developer" at bounding box center [1043, 256] width 265 height 86
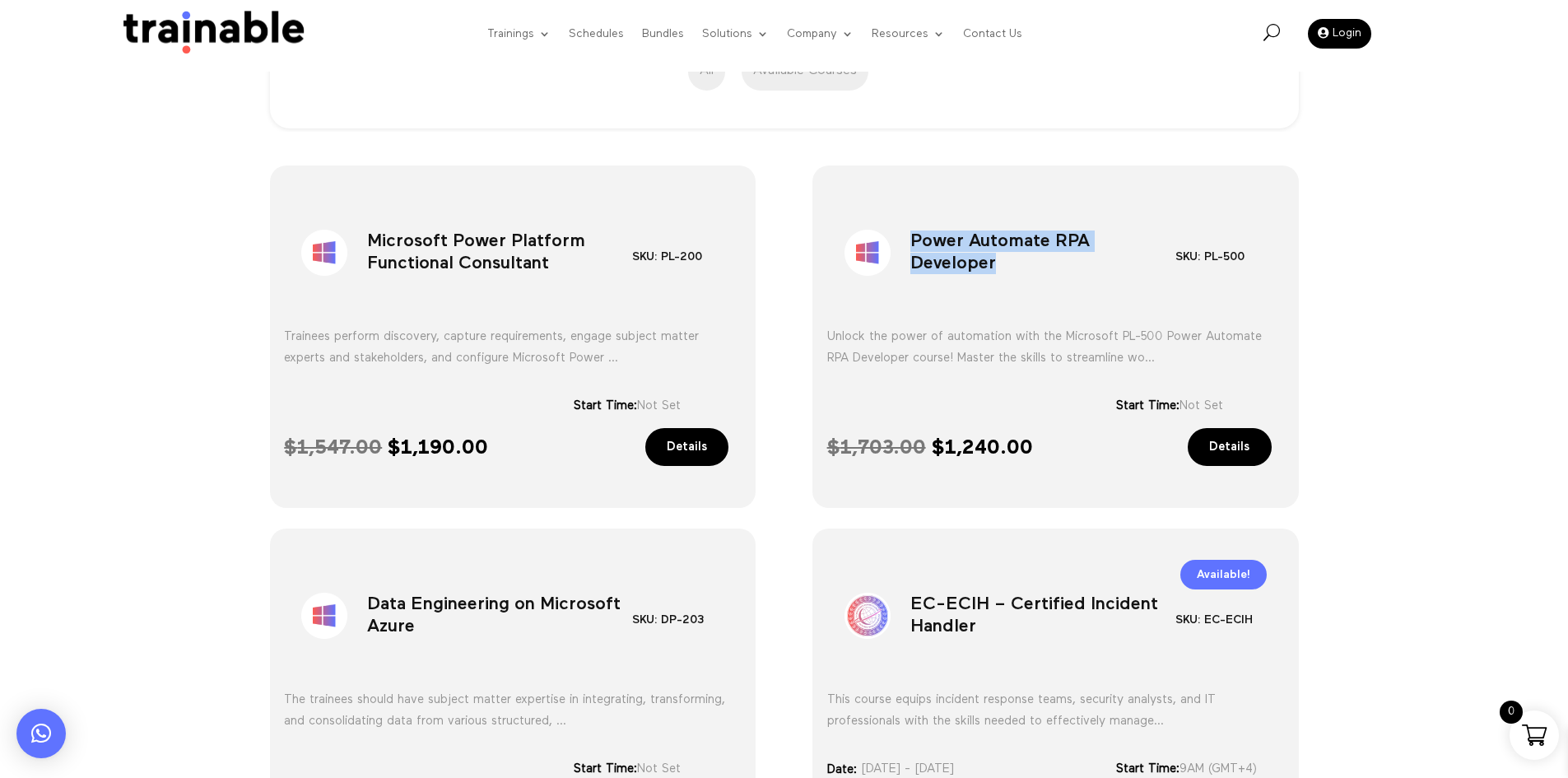
click at [990, 258] on h1 "Power Automate RPA Developer" at bounding box center [1043, 256] width 265 height 86
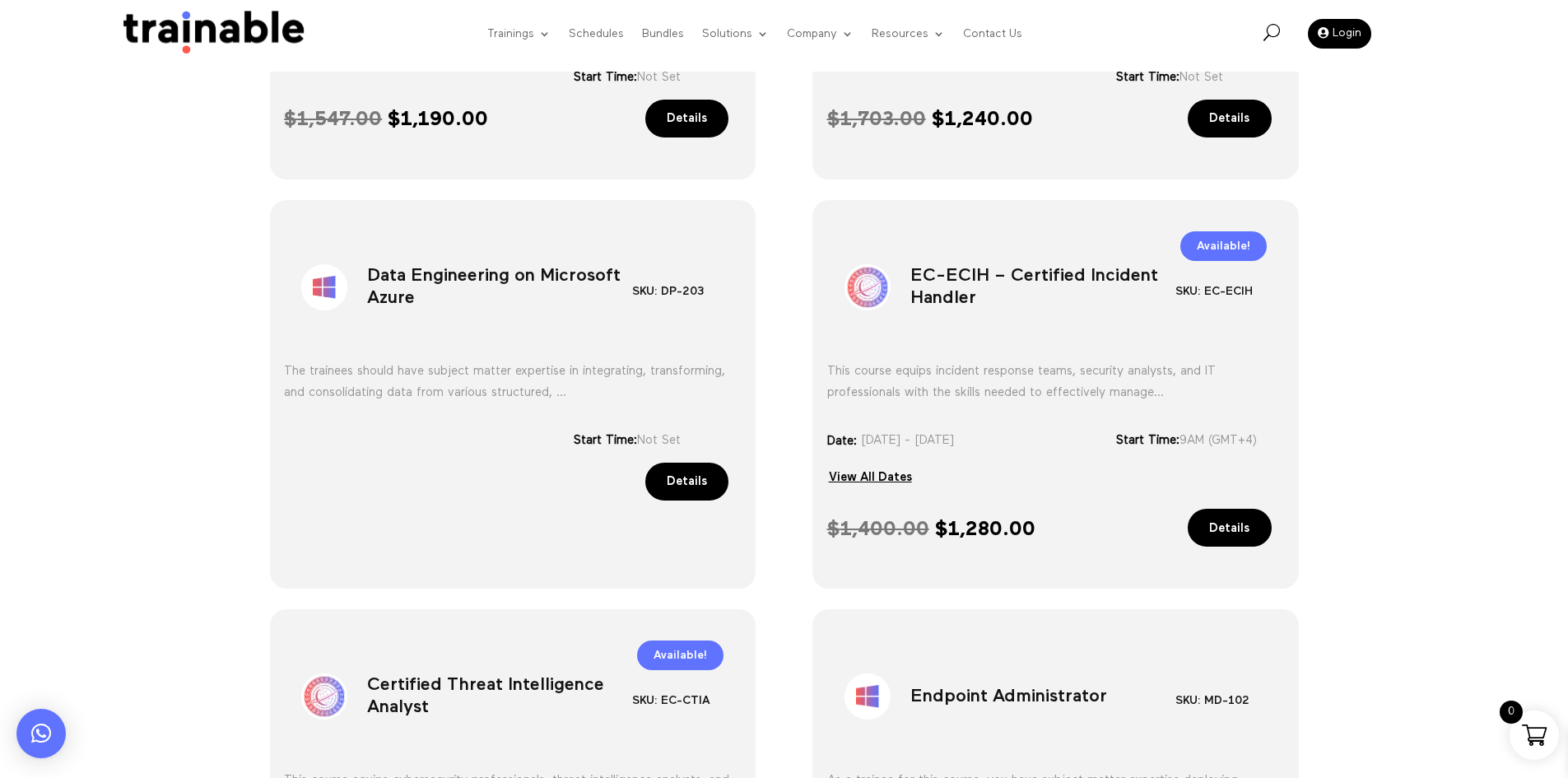
scroll to position [856, 0]
click at [559, 311] on h1 "Data Engineering on Microsoft Azure" at bounding box center [499, 289] width 265 height 86
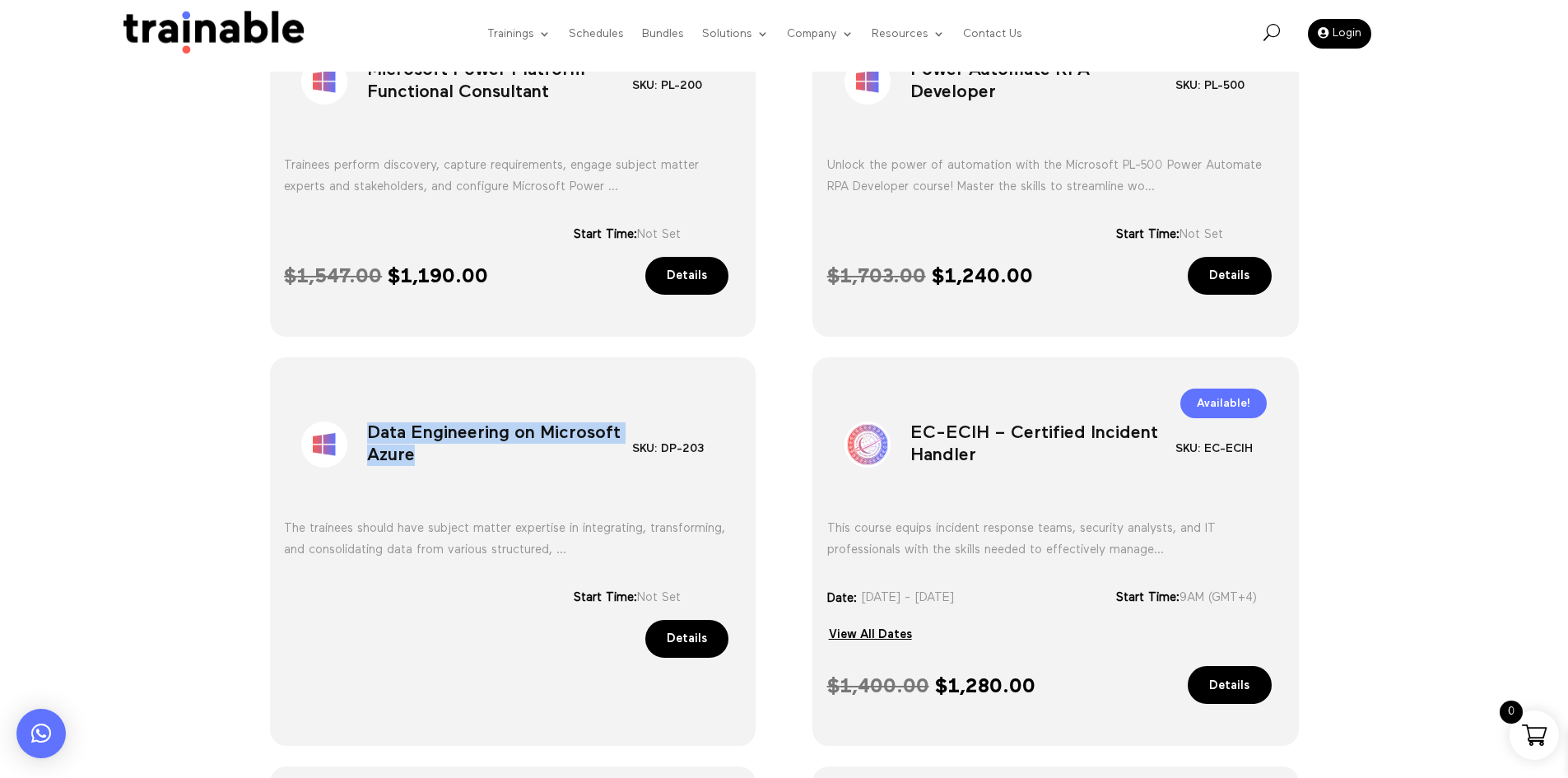
scroll to position [609, 0]
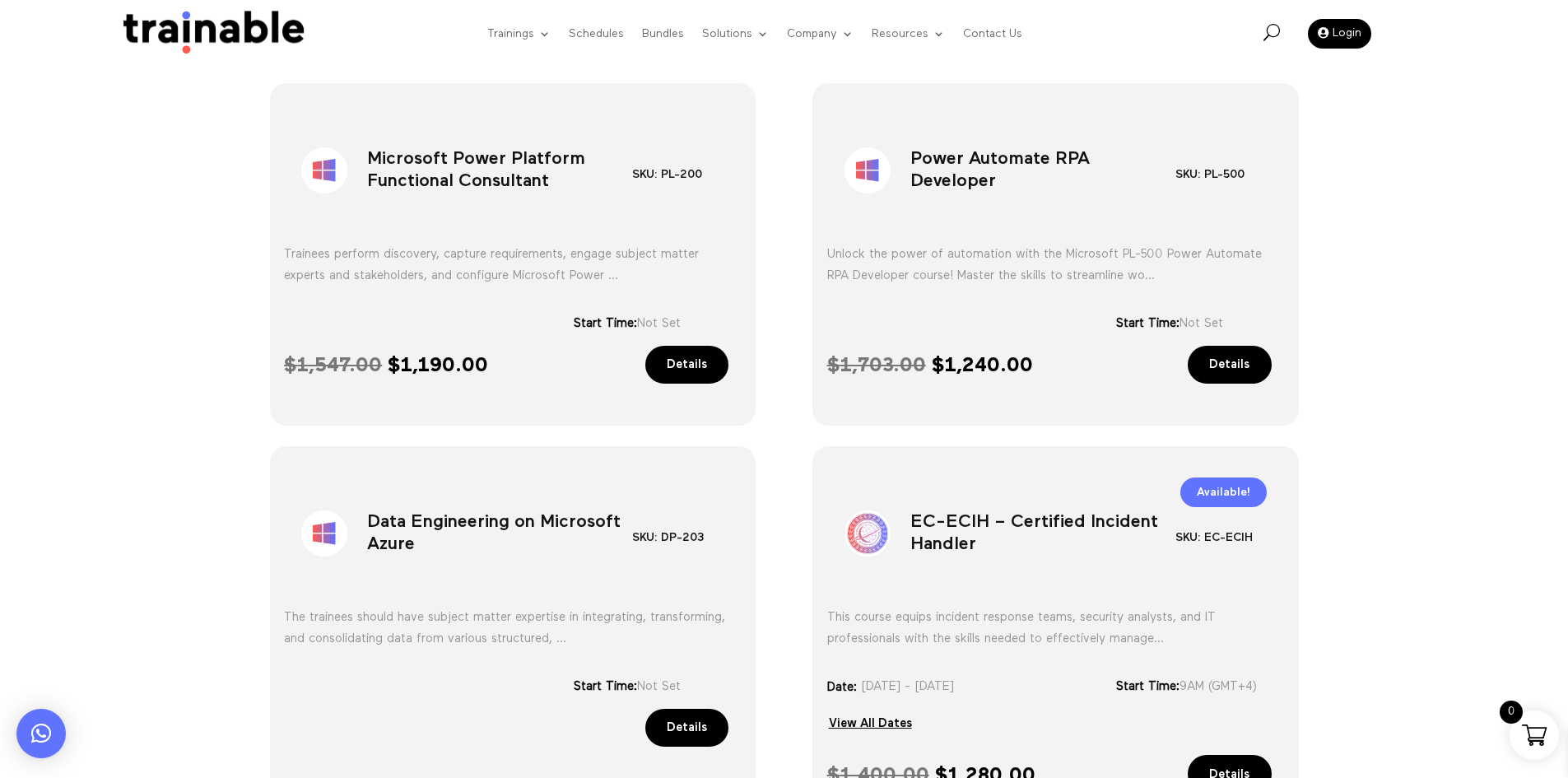
click at [967, 559] on h1 "EC-ECIH – Certified Incident Handler" at bounding box center [1043, 537] width 265 height 86
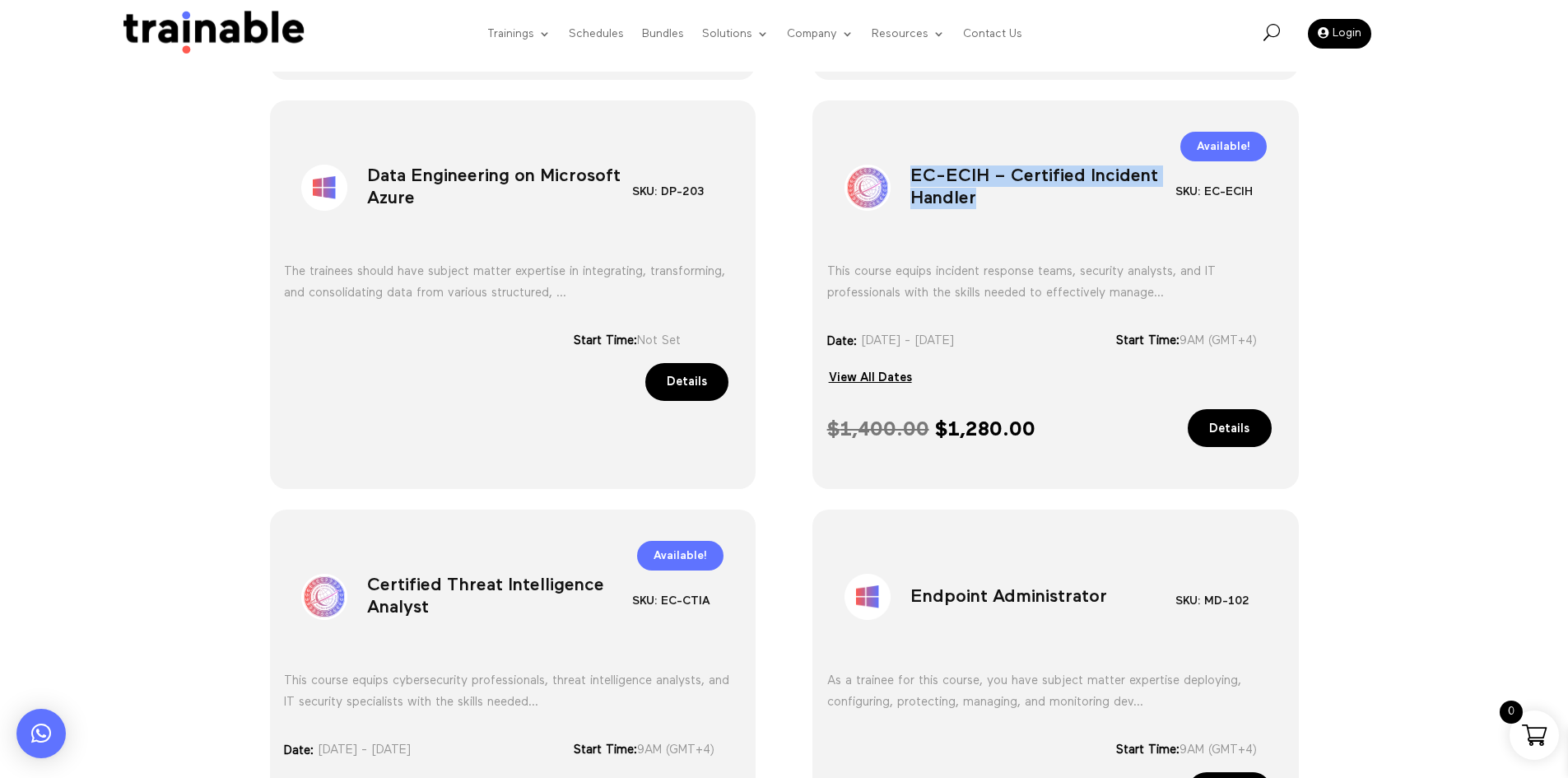
scroll to position [1103, 0]
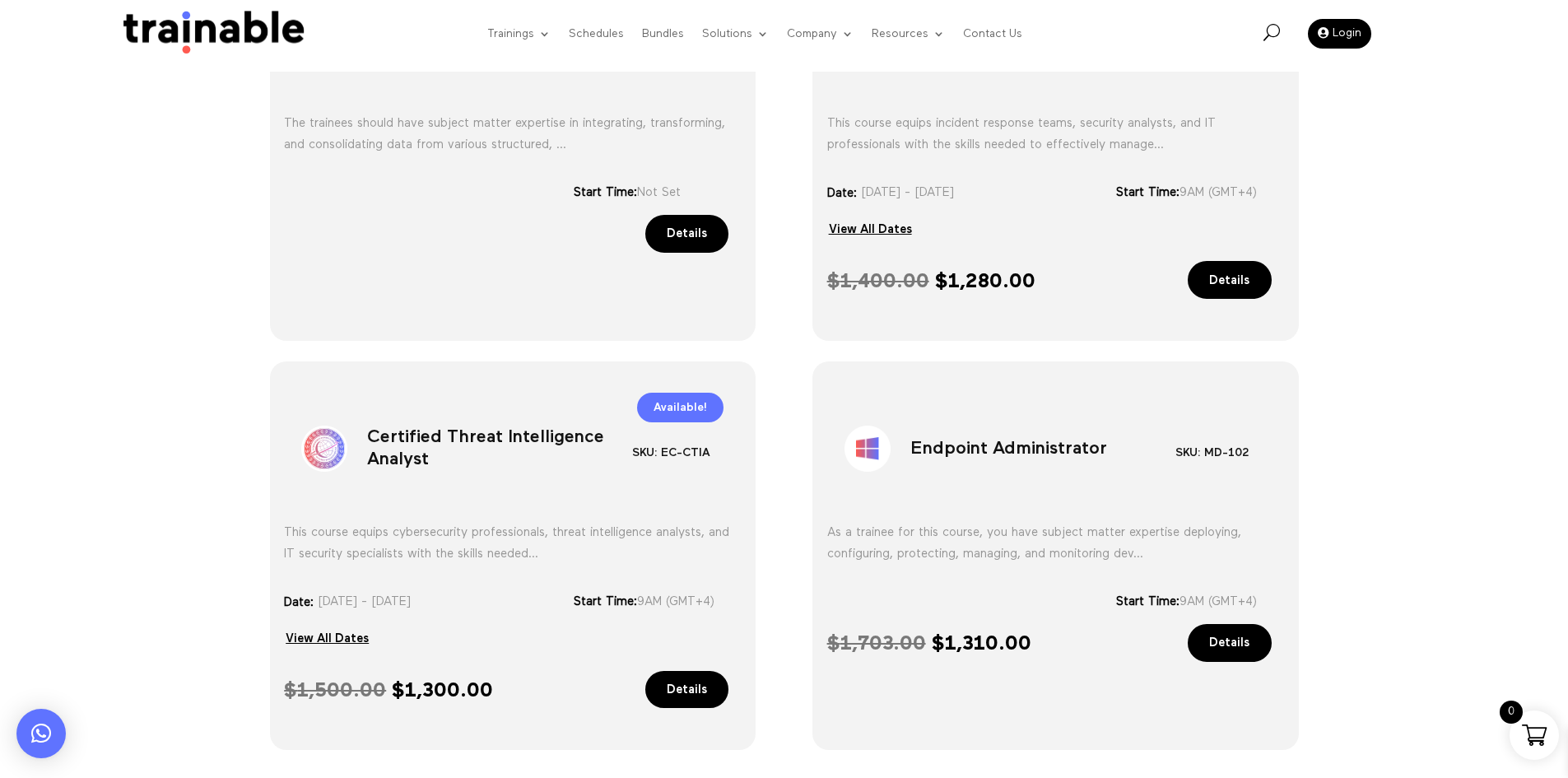
click at [458, 434] on h1 "Certified Threat Intelligence Analyst" at bounding box center [499, 452] width 265 height 86
click at [457, 433] on h1 "Certified Threat Intelligence Analyst" at bounding box center [499, 452] width 265 height 86
click at [1009, 434] on h1 "Endpoint Administrator" at bounding box center [1043, 452] width 265 height 86
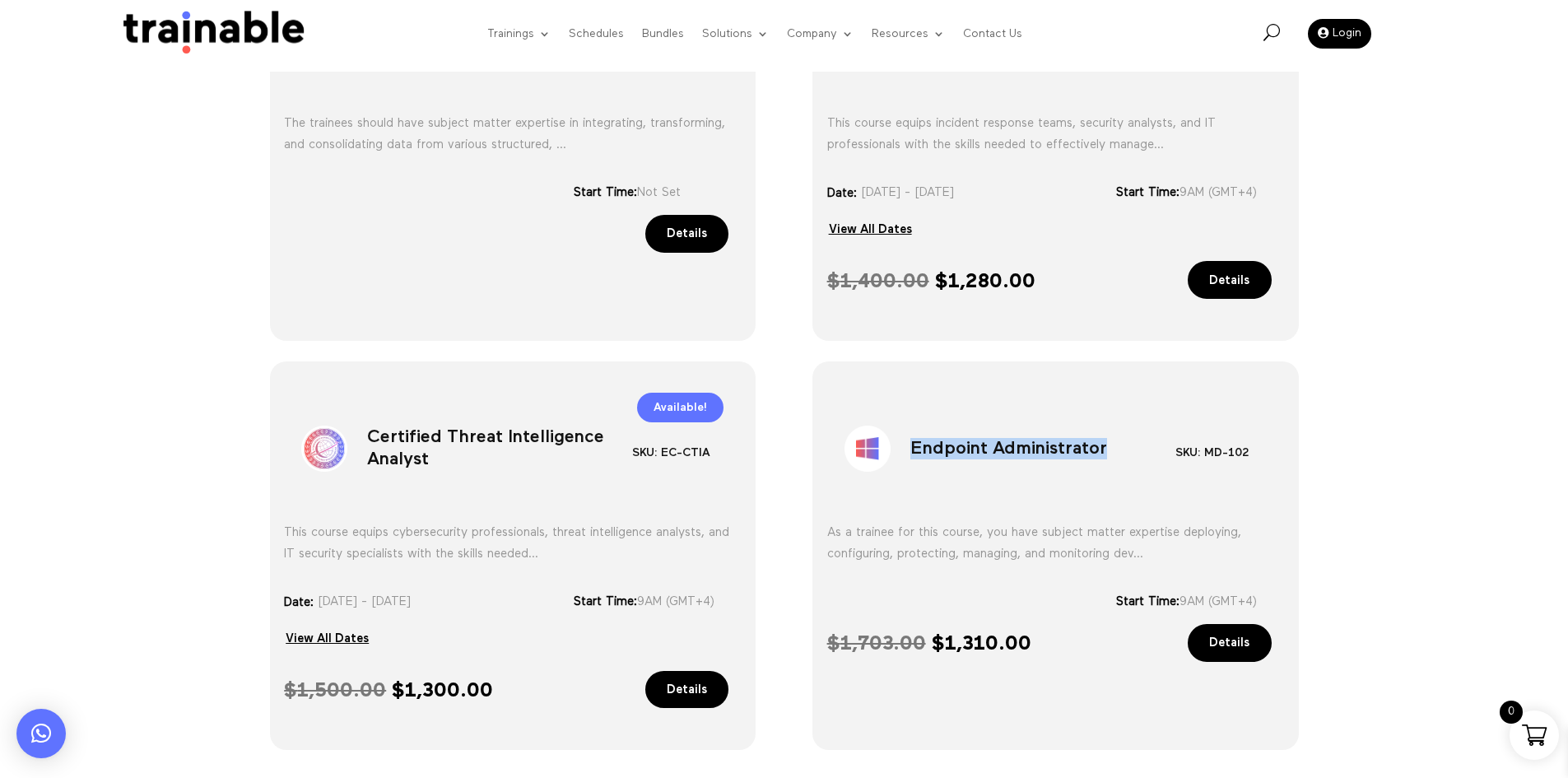
click at [1009, 434] on h1 "Endpoint Administrator" at bounding box center [1043, 452] width 265 height 86
click at [346, 306] on div "Data Engineering on Microsoft Azure SKU: DP-203 Category: Microsoft The trainee…" at bounding box center [513, 146] width 487 height 389
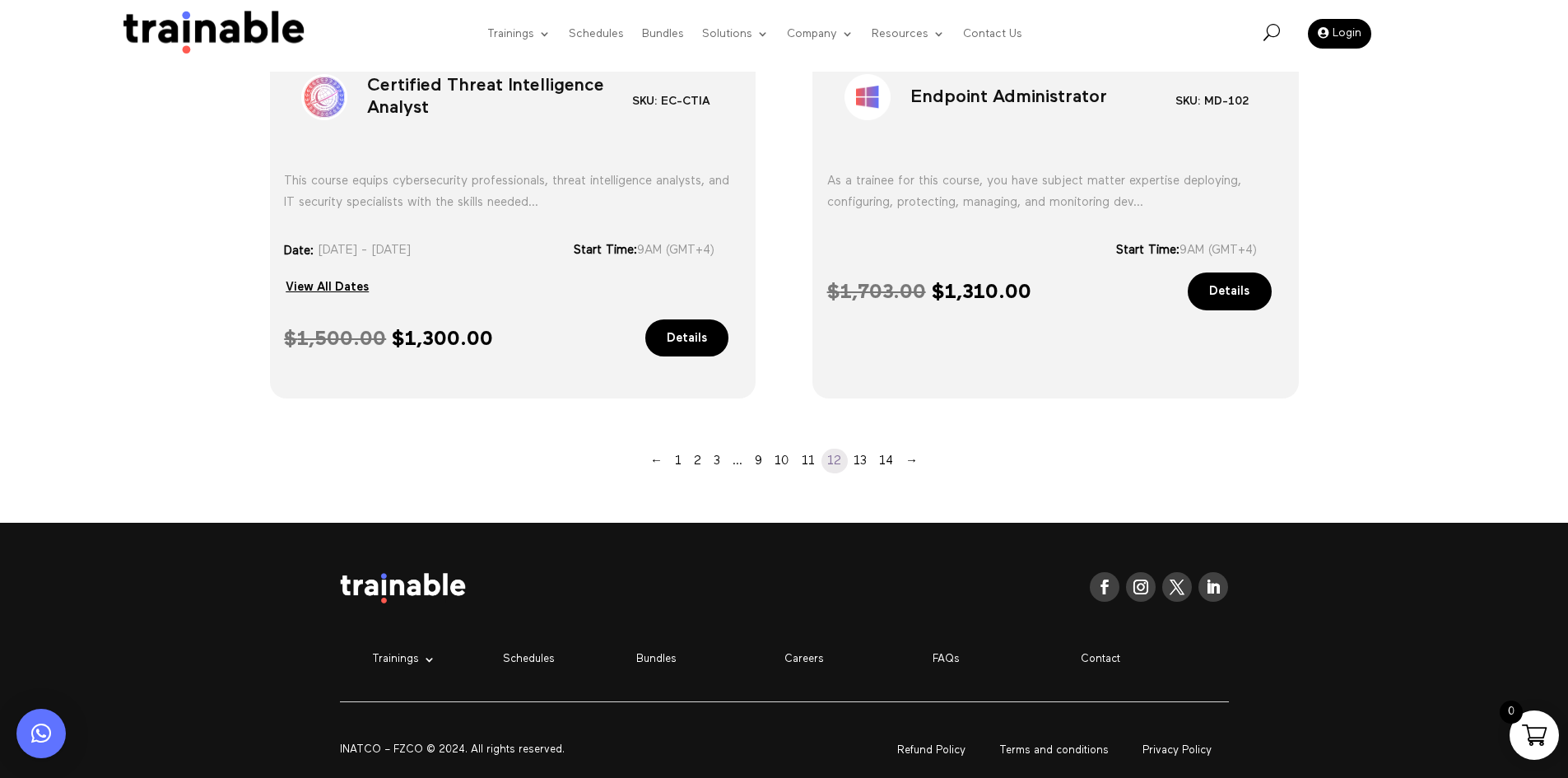
scroll to position [1429, 0]
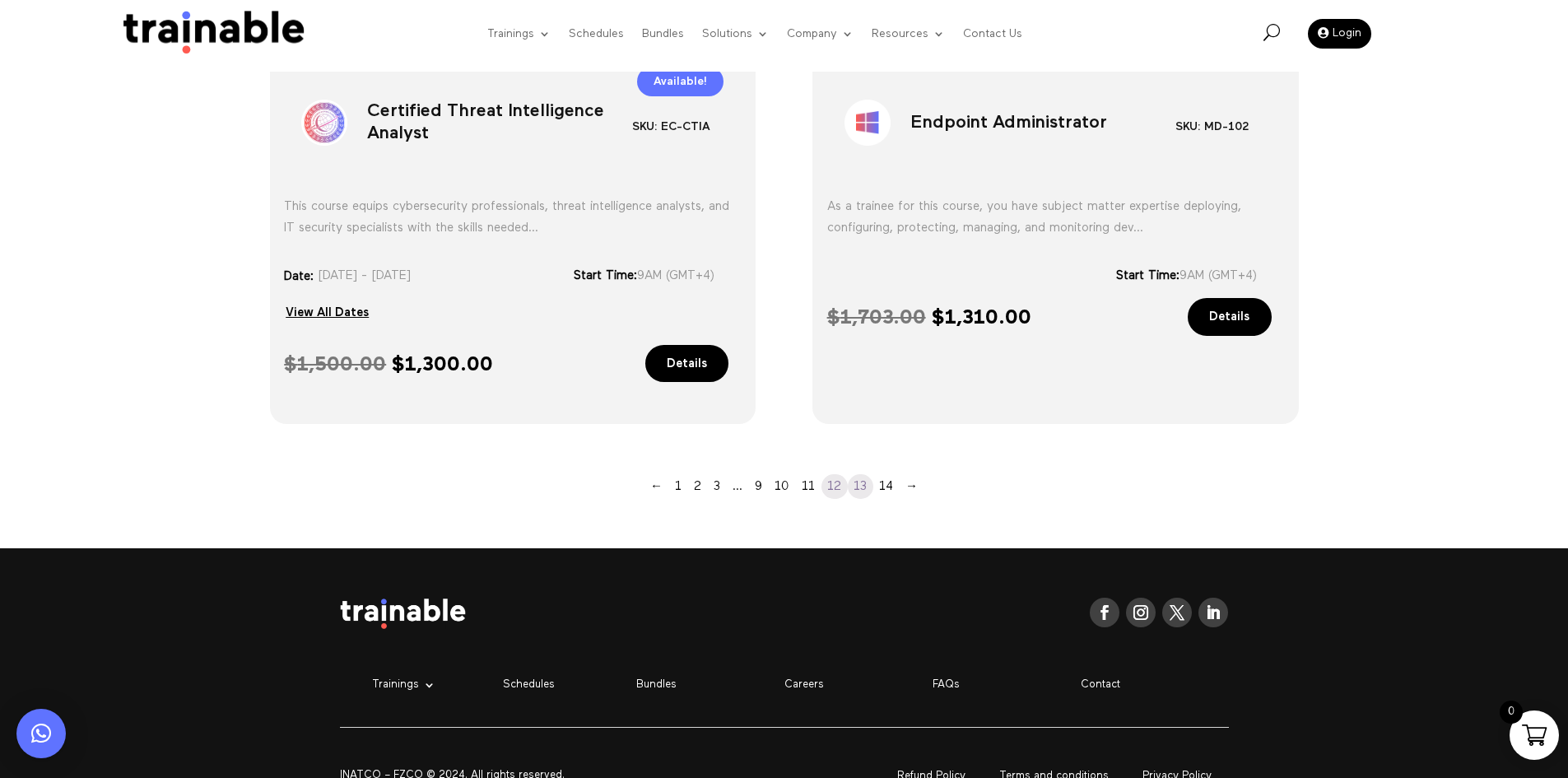
click at [854, 492] on link "13" at bounding box center [861, 487] width 26 height 25
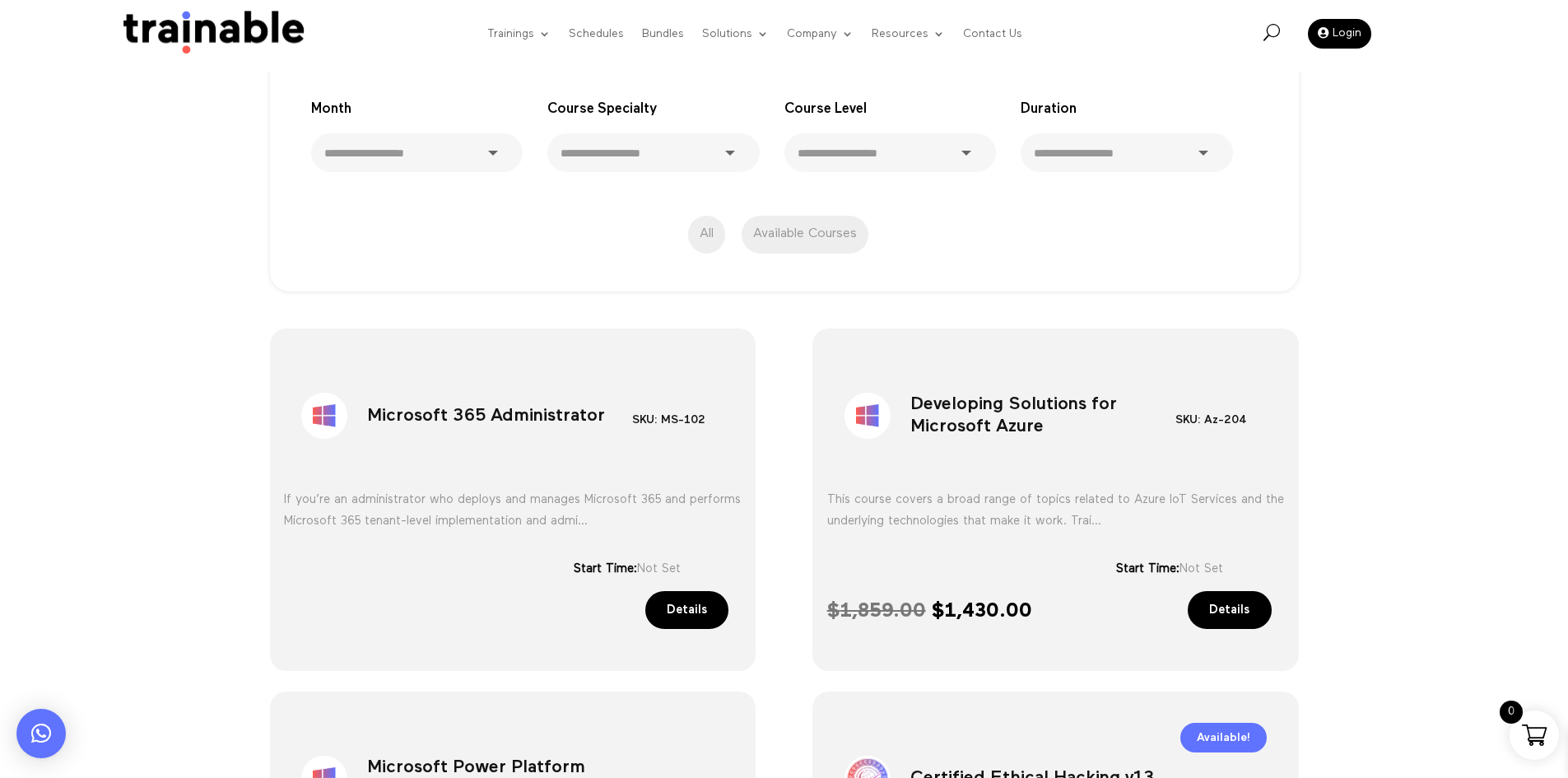
scroll to position [361, 0]
click at [435, 398] on h1 "Microsoft 365 Administrator" at bounding box center [499, 421] width 265 height 86
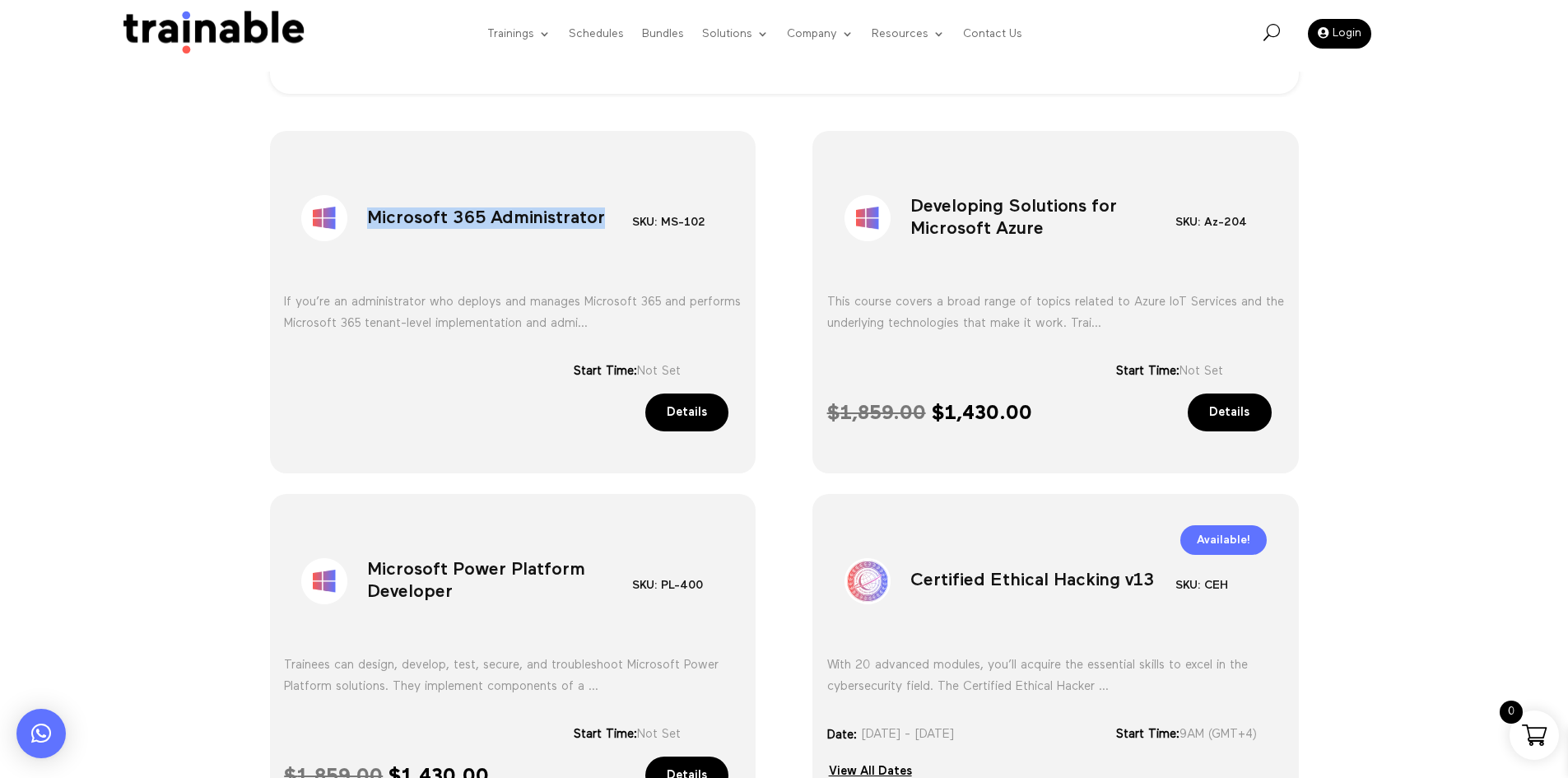
scroll to position [444, 0]
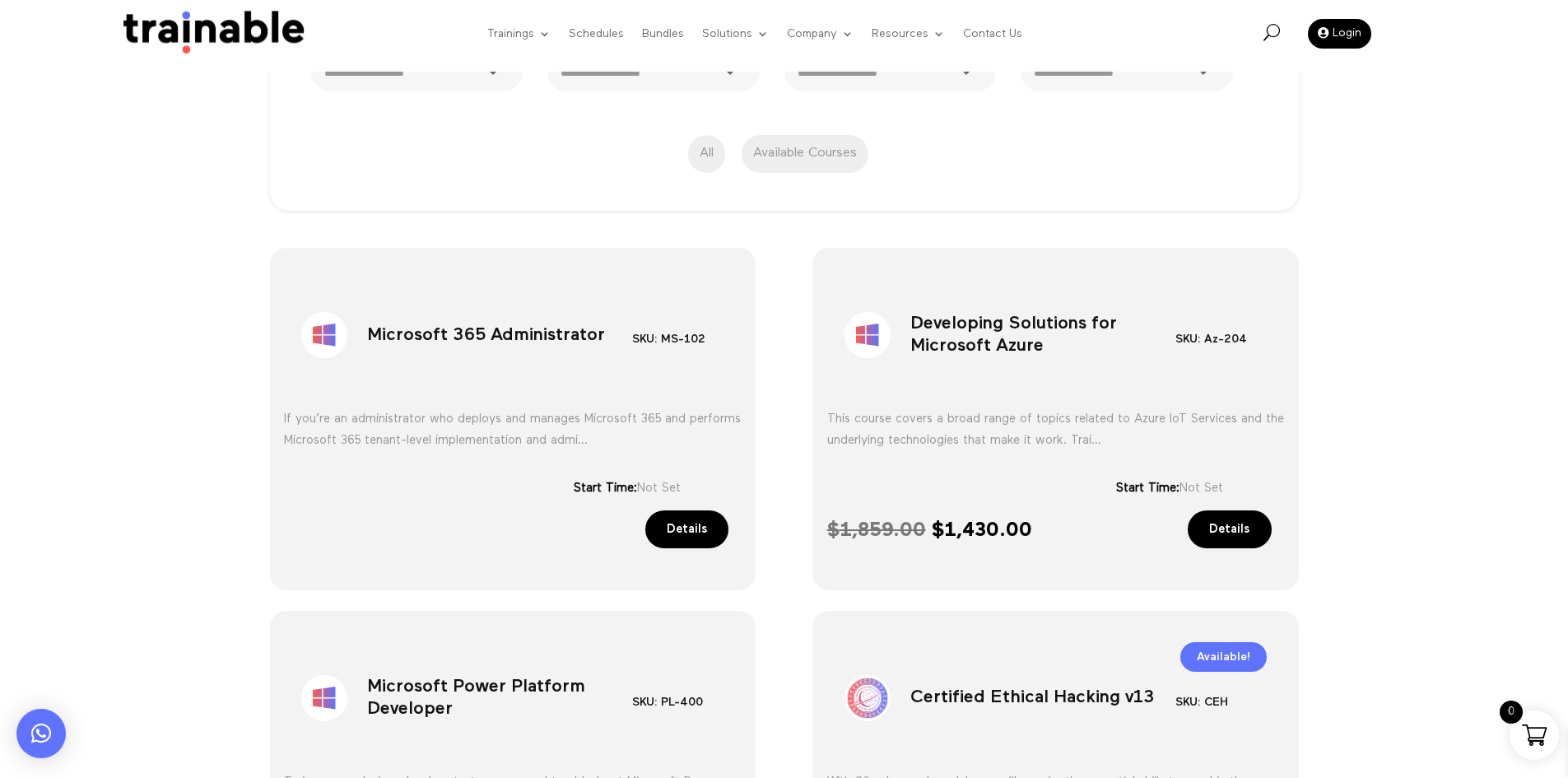
click at [1024, 340] on h1 "Developing Solutions for Microsoft Azure" at bounding box center [1043, 338] width 265 height 86
click at [1024, 340] on h1 "Developing Solutions for Microsoft Azure" at bounding box center [1043, 338] width 265 height 86
click at [1023, 339] on h1 "Developing Solutions for Microsoft Azure" at bounding box center [1043, 338] width 265 height 86
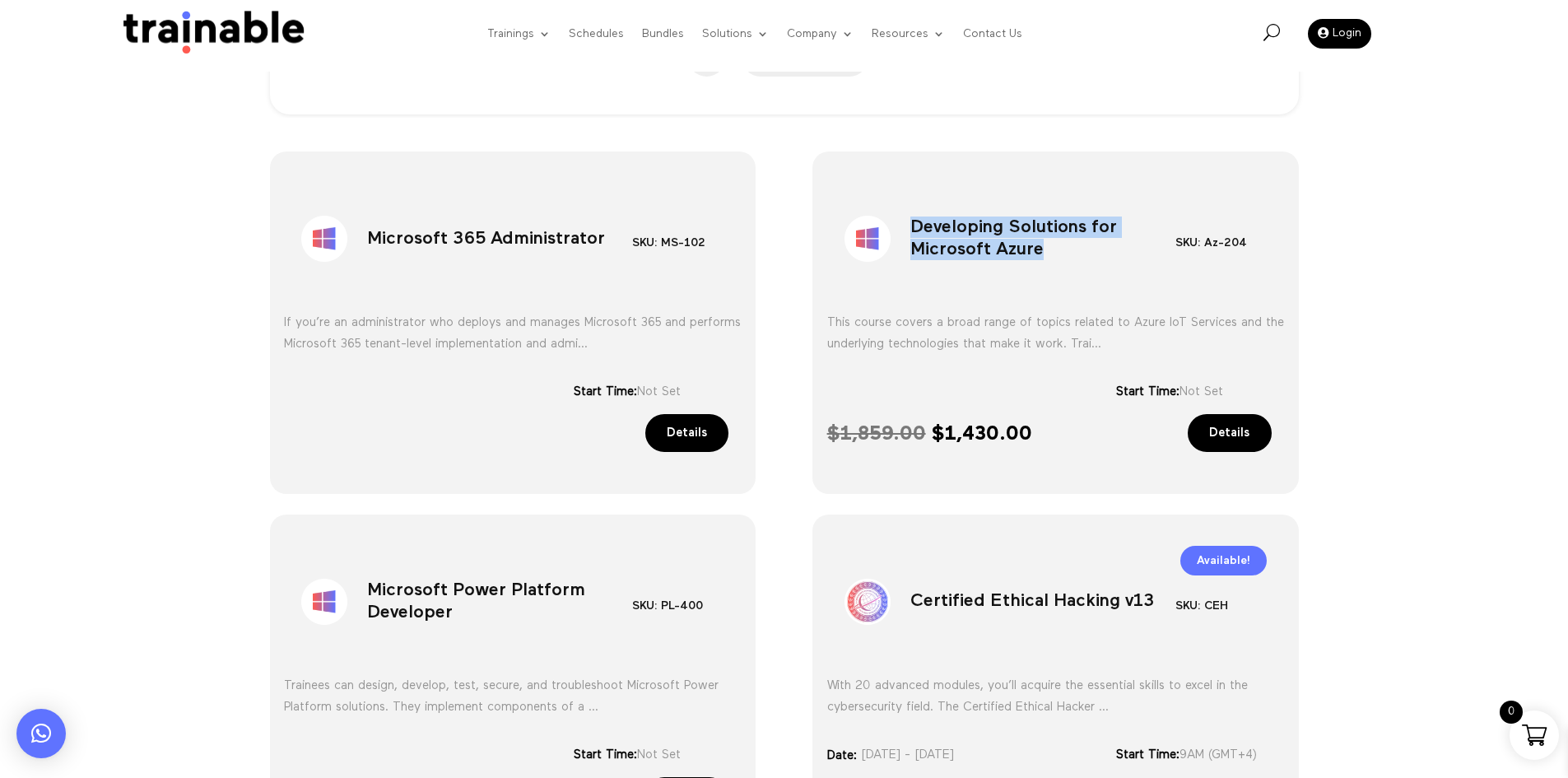
scroll to position [691, 0]
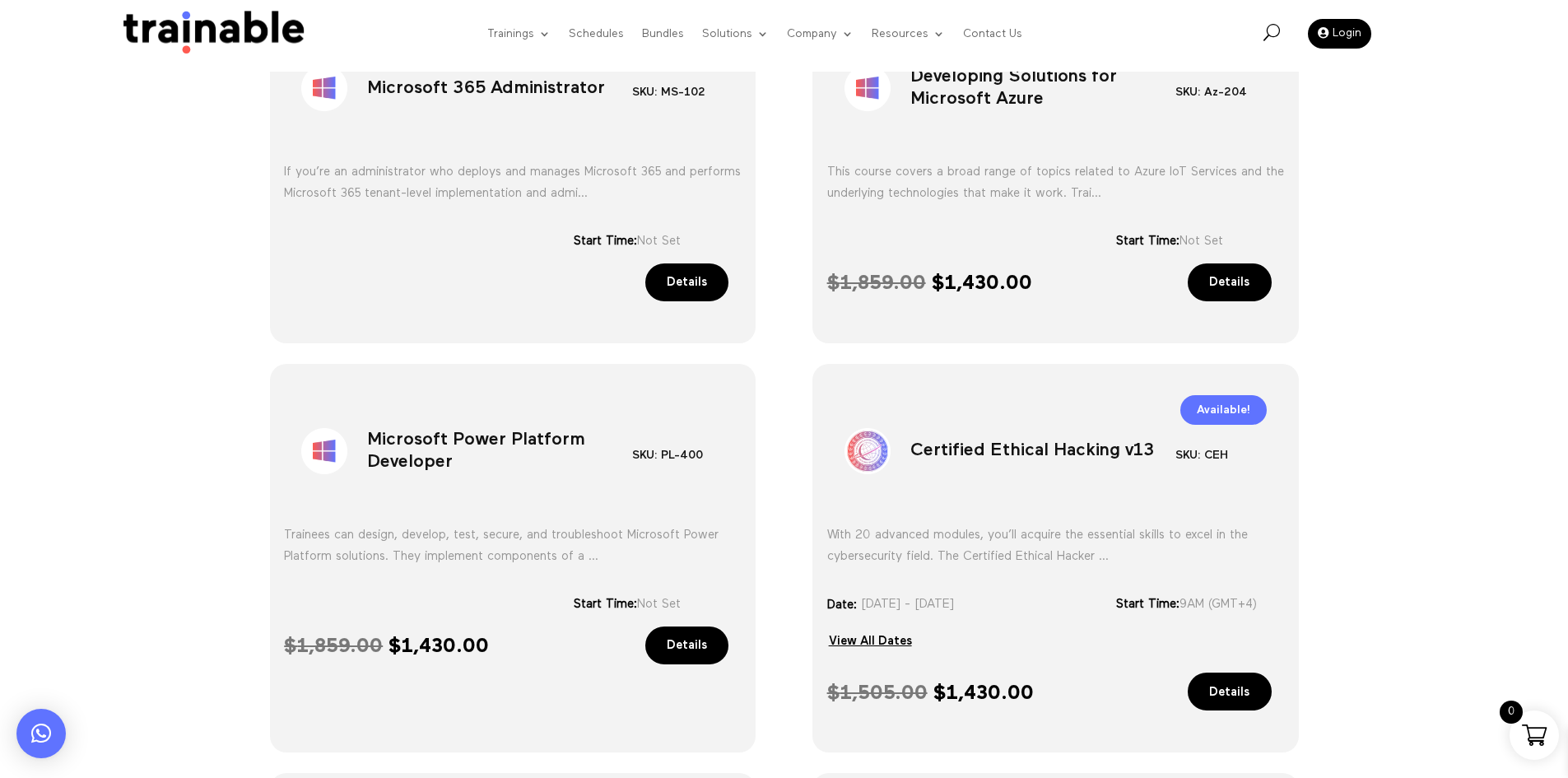
click at [537, 479] on h1 "Microsoft Power Platform Developer" at bounding box center [499, 454] width 265 height 86
click at [536, 479] on h1 "Microsoft Power Platform Developer" at bounding box center [499, 454] width 265 height 86
click at [990, 453] on h1 "Certified Ethical Hacking v13" at bounding box center [1043, 454] width 265 height 86
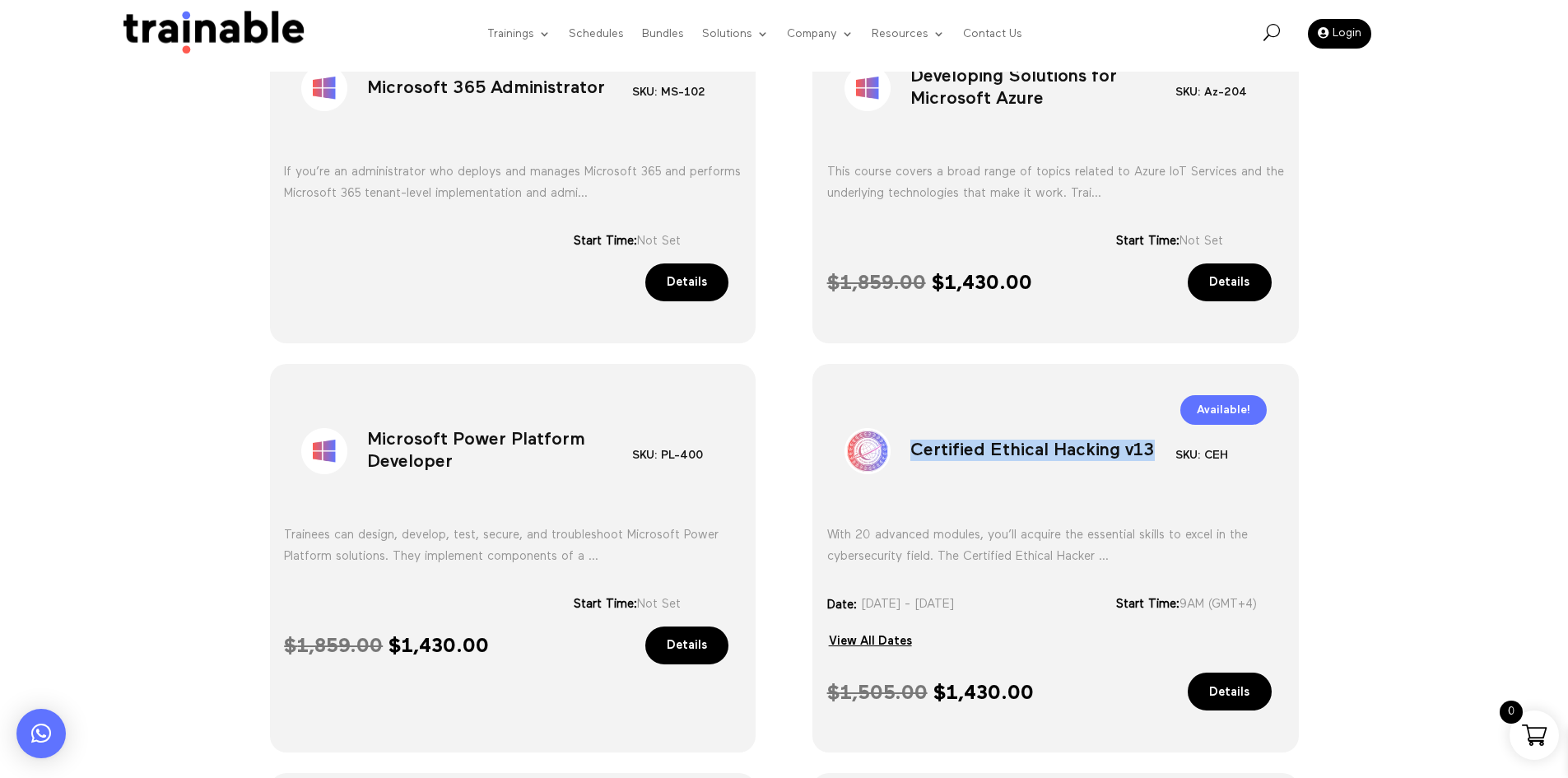
click at [990, 453] on h1 "Certified Ethical Hacking v13" at bounding box center [1043, 454] width 265 height 86
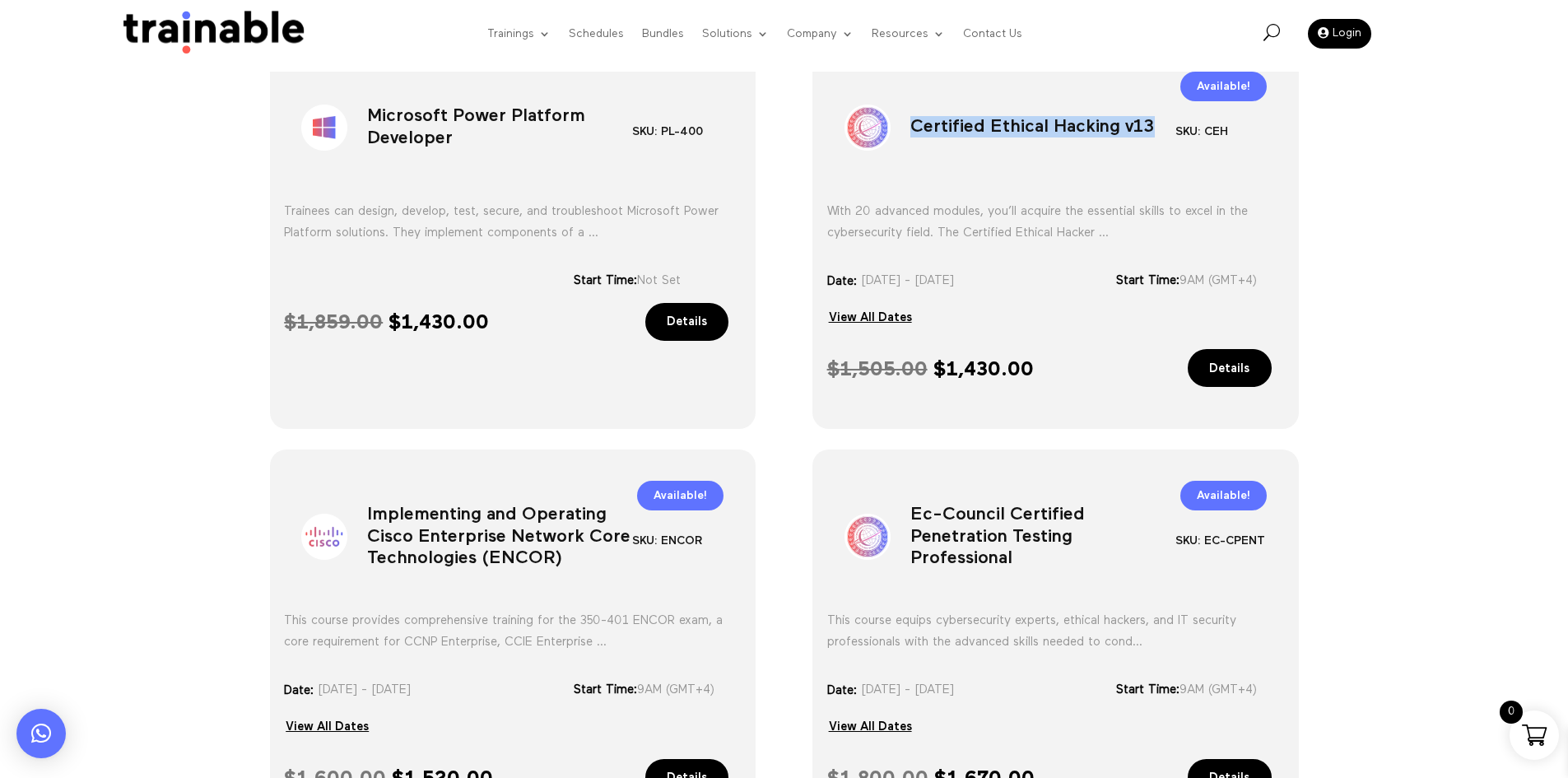
scroll to position [1021, 0]
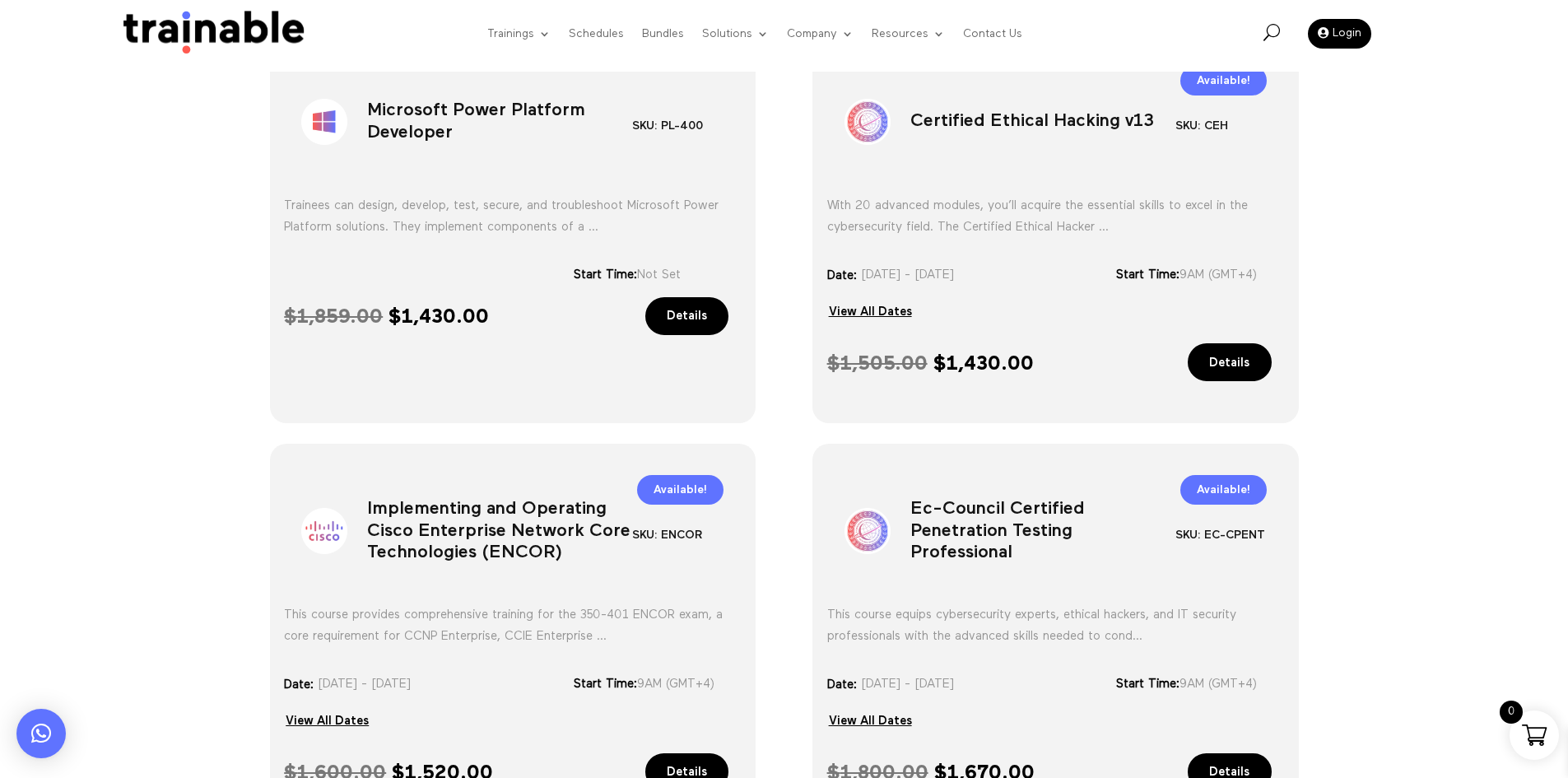
click at [479, 566] on h1 "Implementing and Operating Cisco Enterprise Network Core Technologies (ENCOR)" at bounding box center [499, 535] width 265 height 86
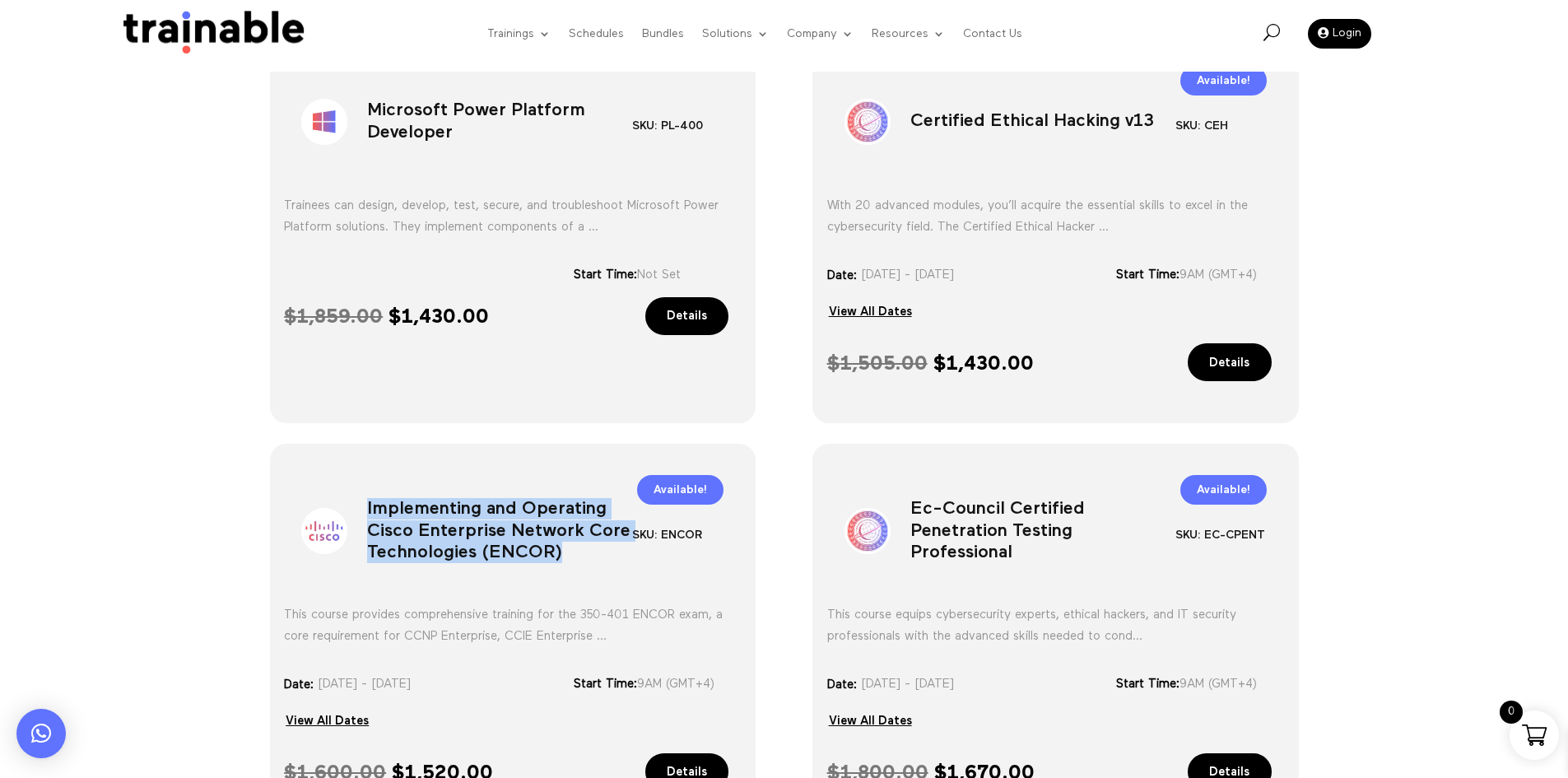
click at [479, 566] on h1 "Implementing and Operating Cisco Enterprise Network Core Technologies (ENCOR)" at bounding box center [499, 535] width 265 height 86
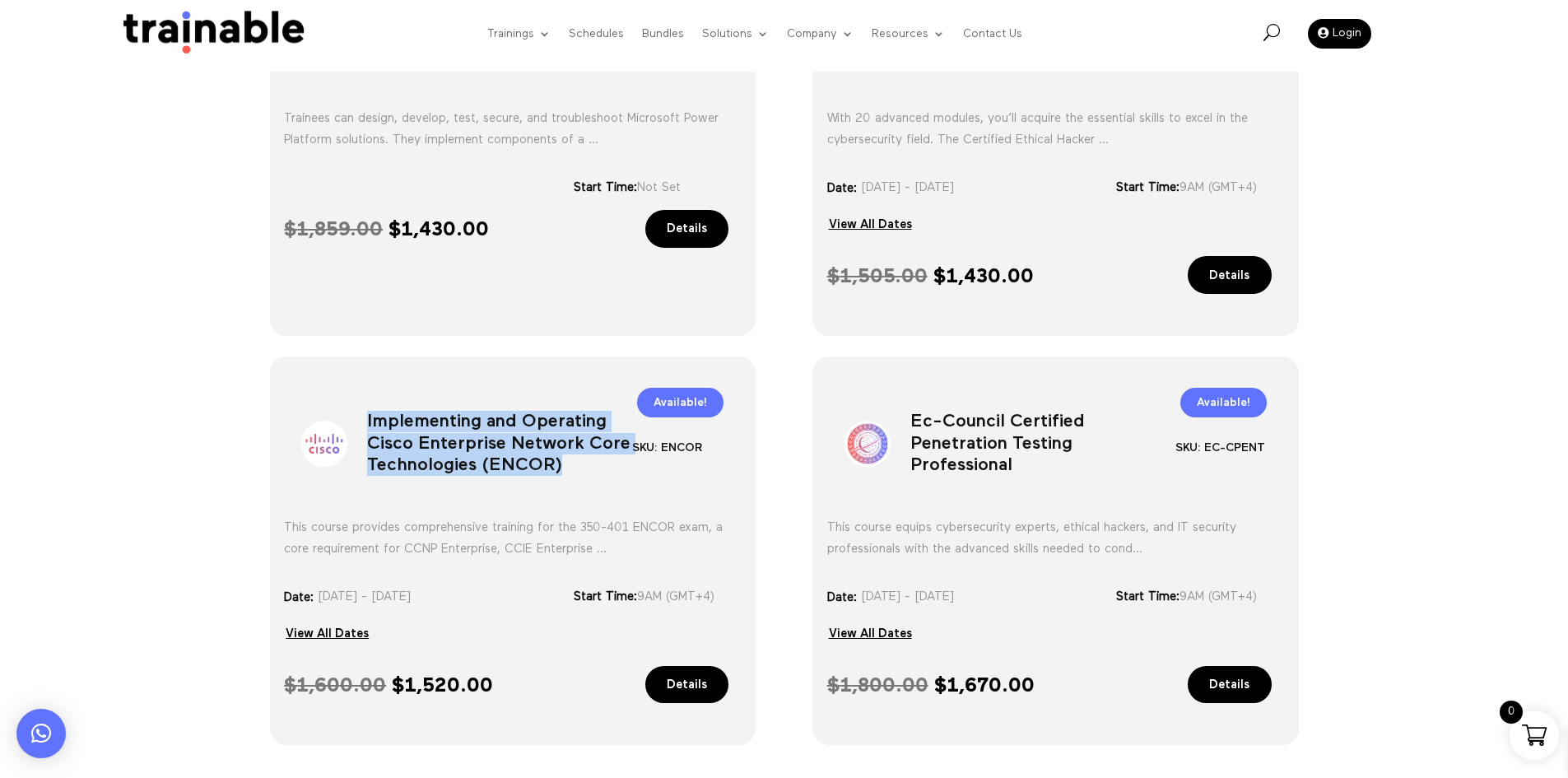
scroll to position [1185, 0]
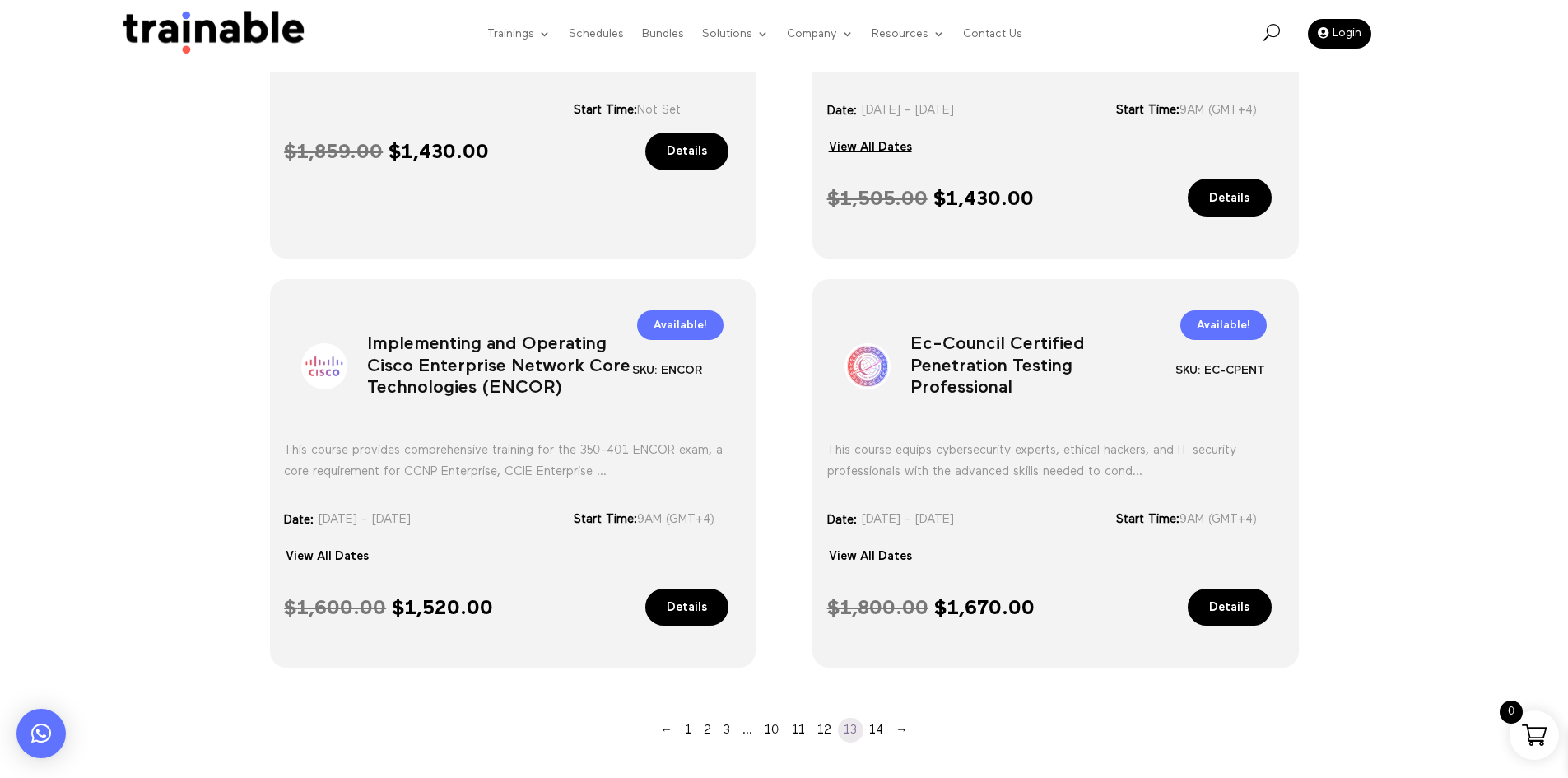
click at [948, 396] on h1 "Ec-Council Certified Penetration Testing Professional" at bounding box center [1043, 370] width 265 height 86
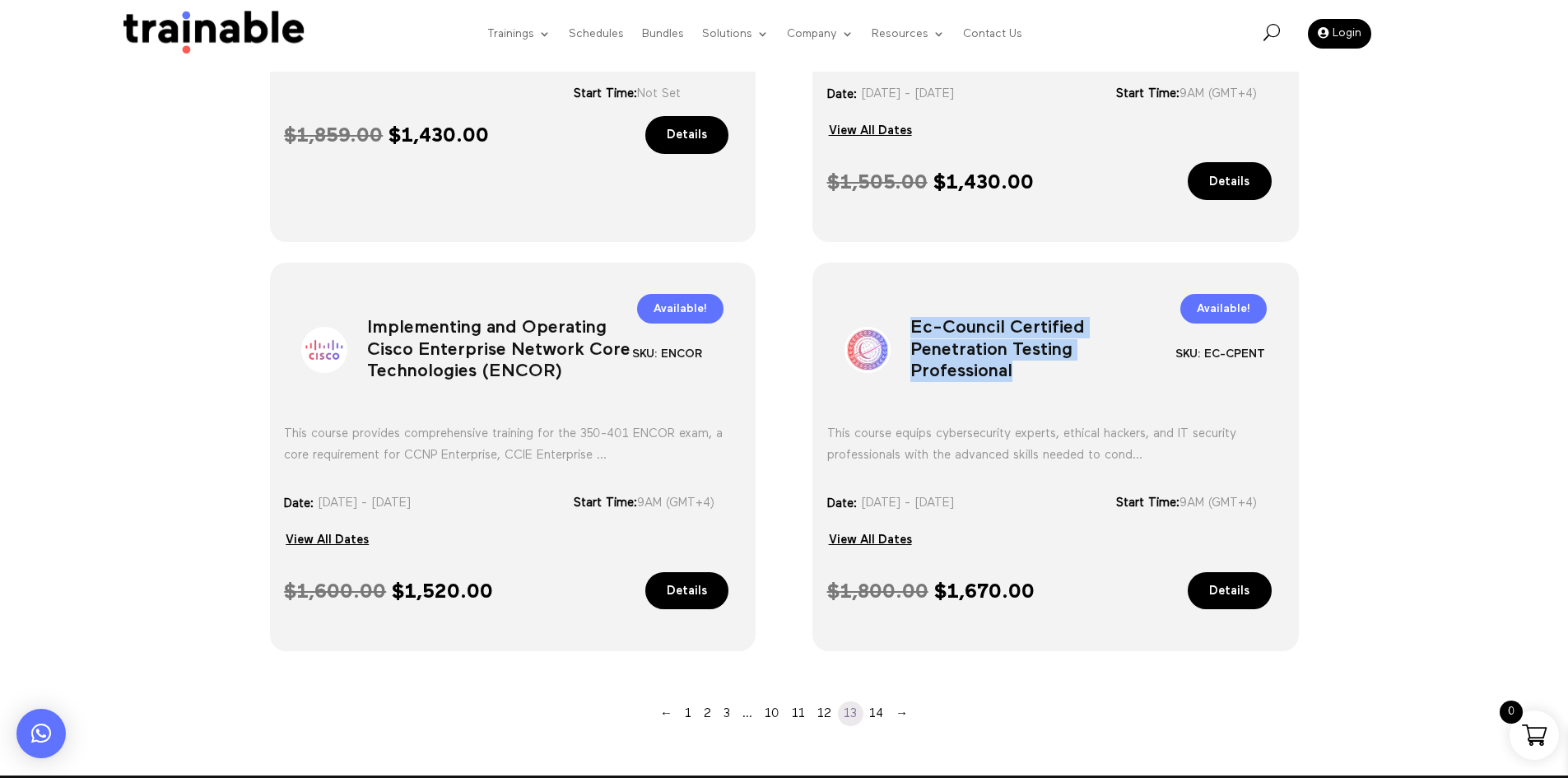
scroll to position [1432, 0]
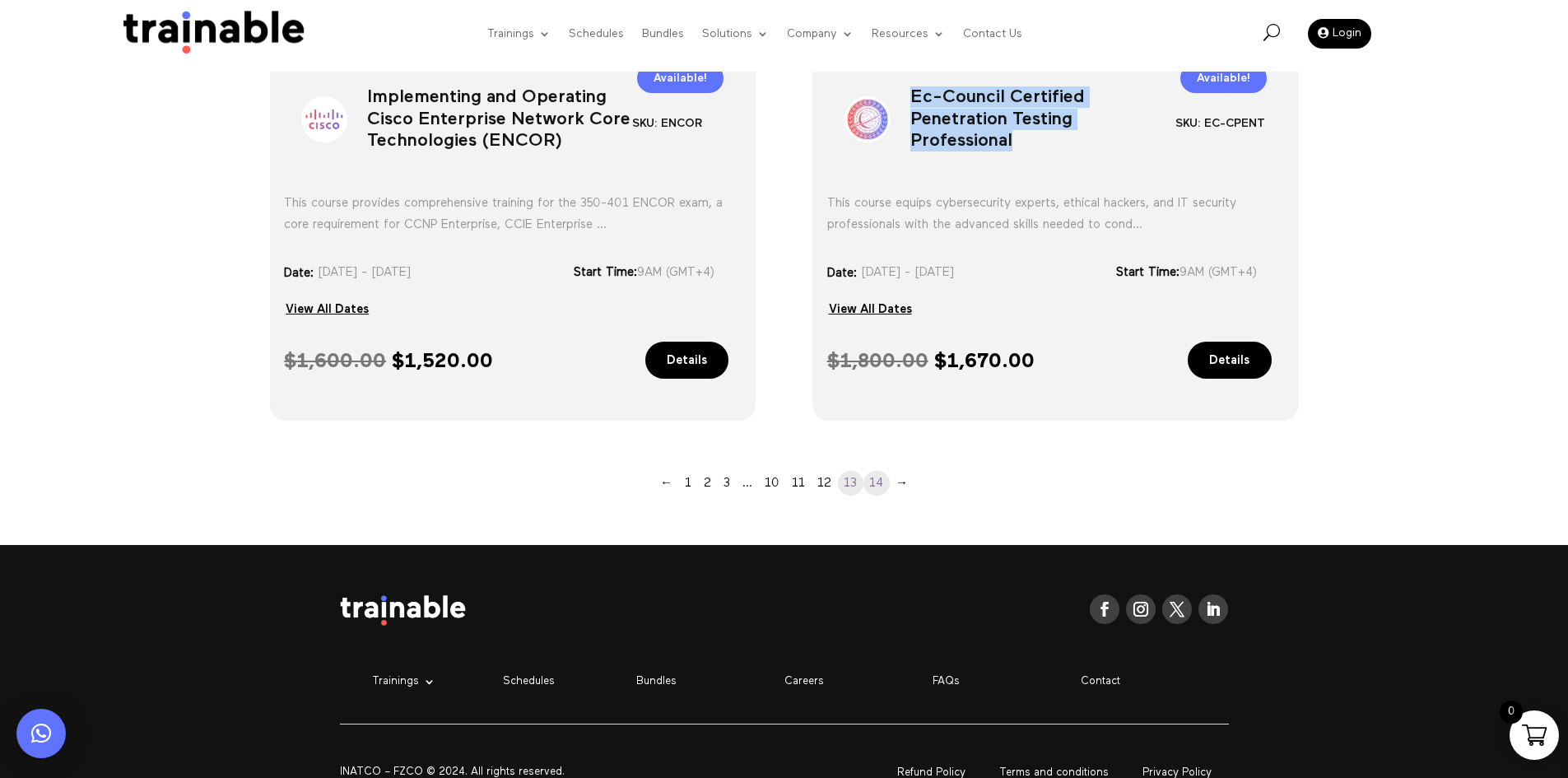
click at [871, 478] on link "14" at bounding box center [877, 484] width 27 height 25
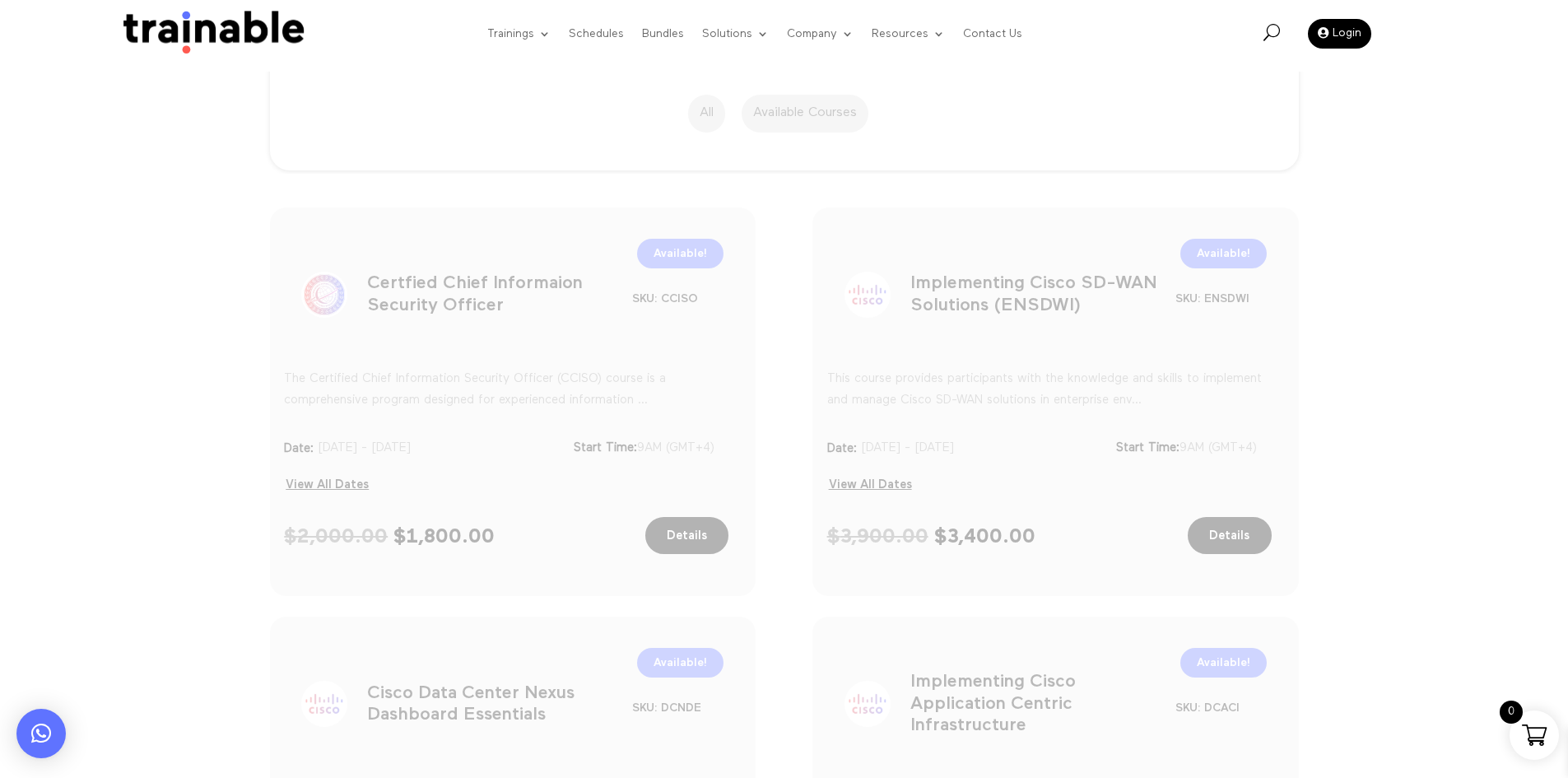
scroll to position [361, 0]
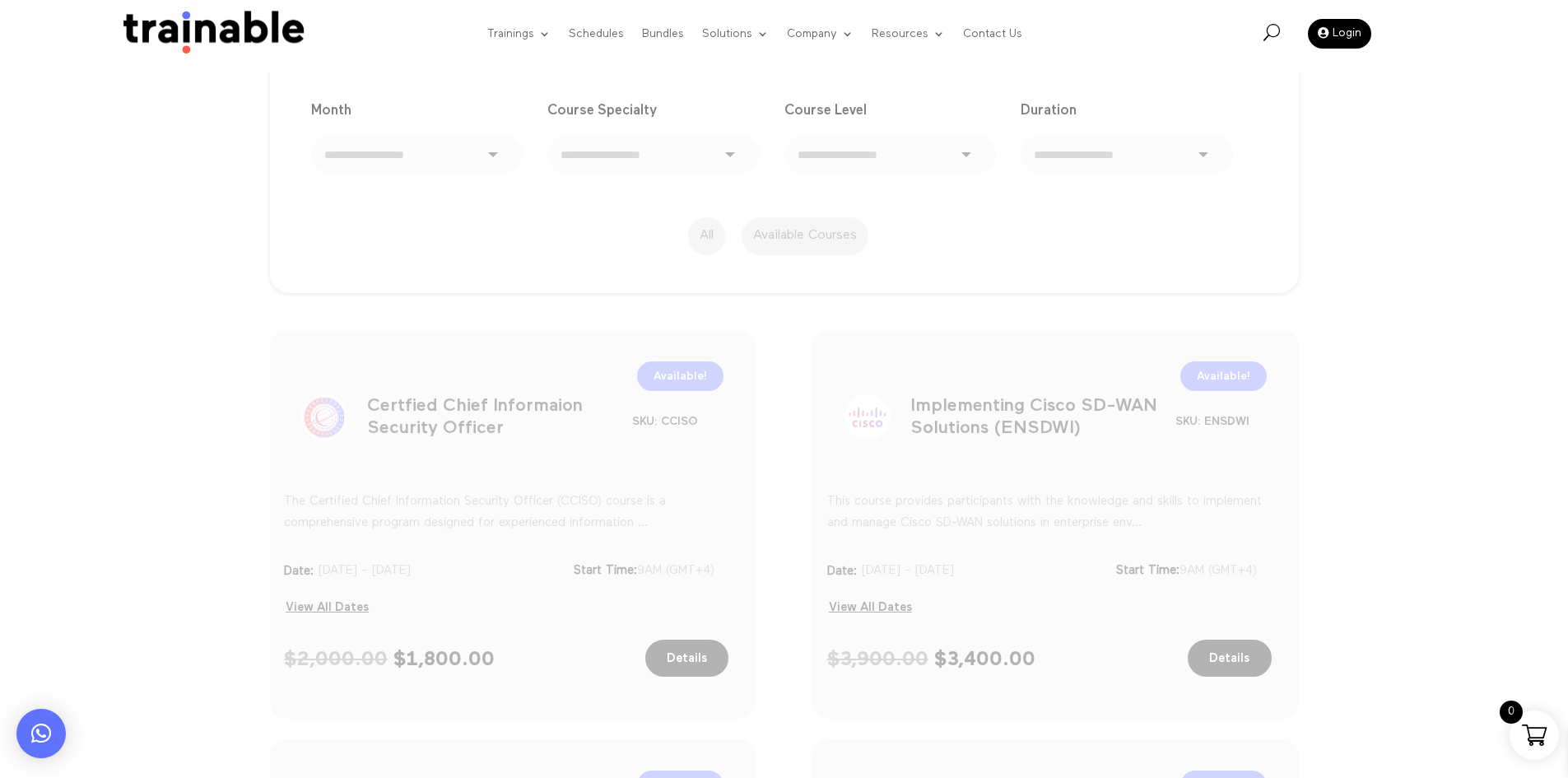
click at [448, 432] on h1 "Certfied Chief Informaion Security Officer" at bounding box center [499, 421] width 265 height 86
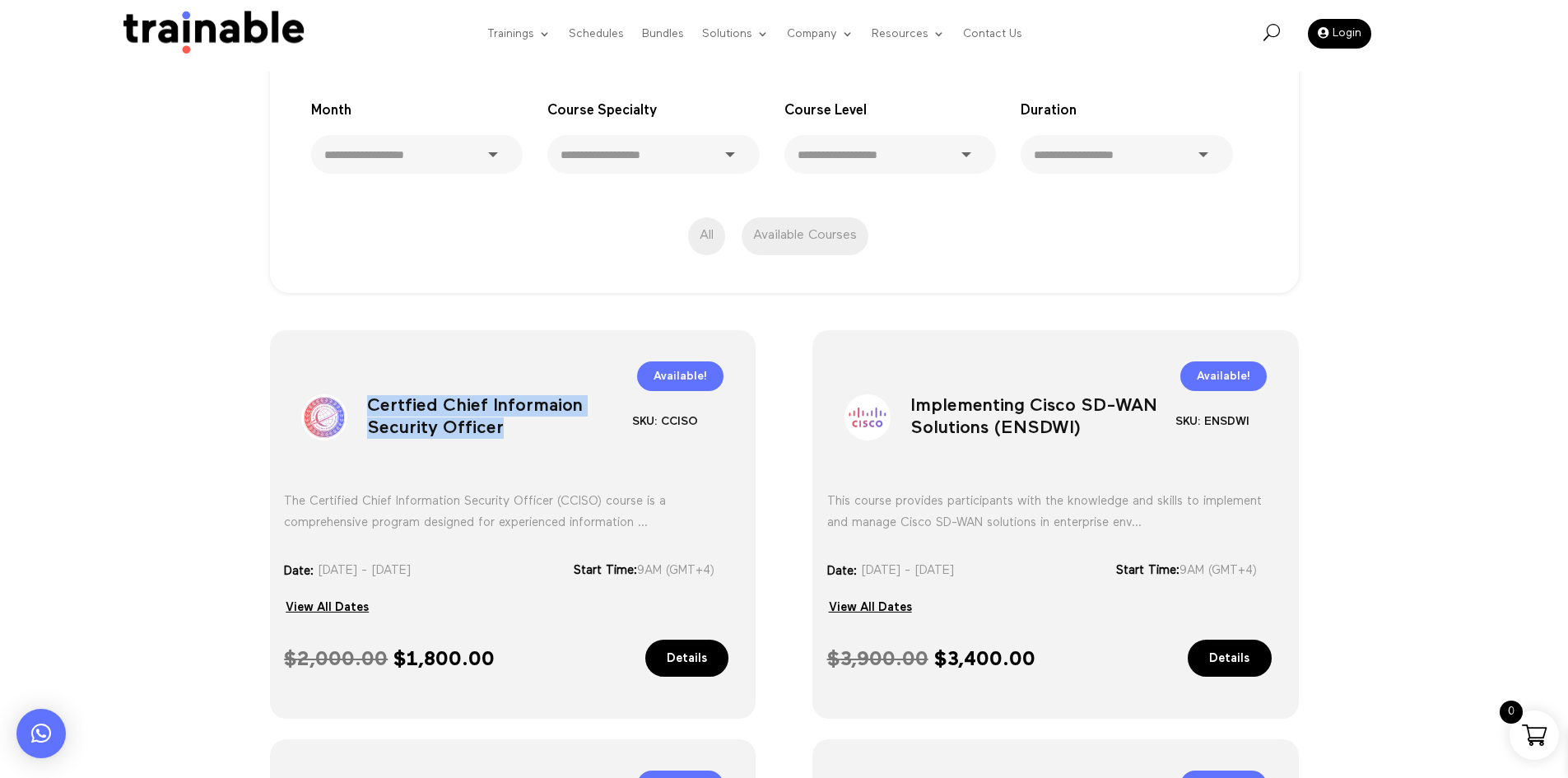
scroll to position [444, 0]
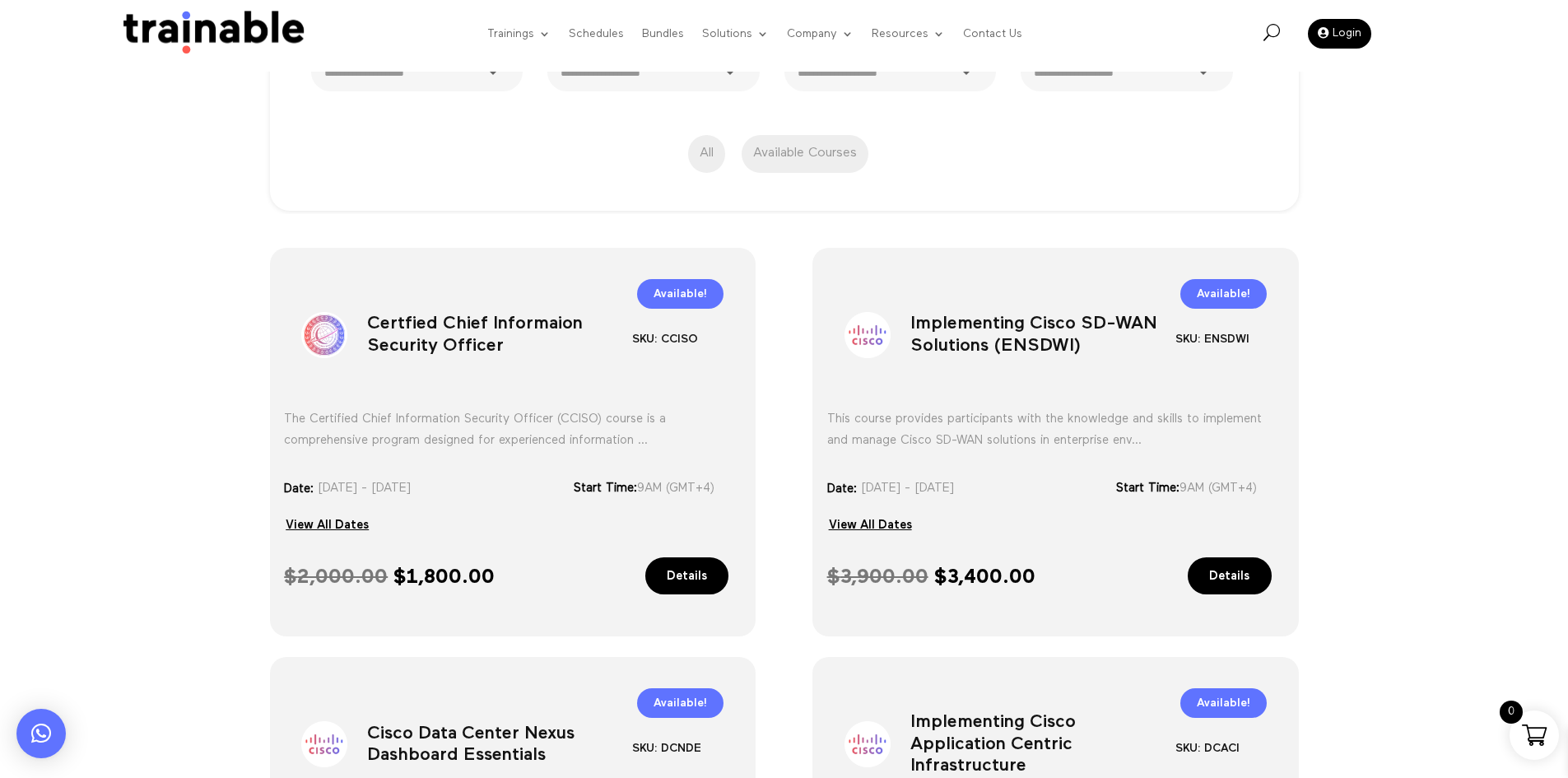
click at [1004, 345] on h1 "Implementing Cisco SD-WAN Solutions (ENSDWI)" at bounding box center [1043, 338] width 265 height 86
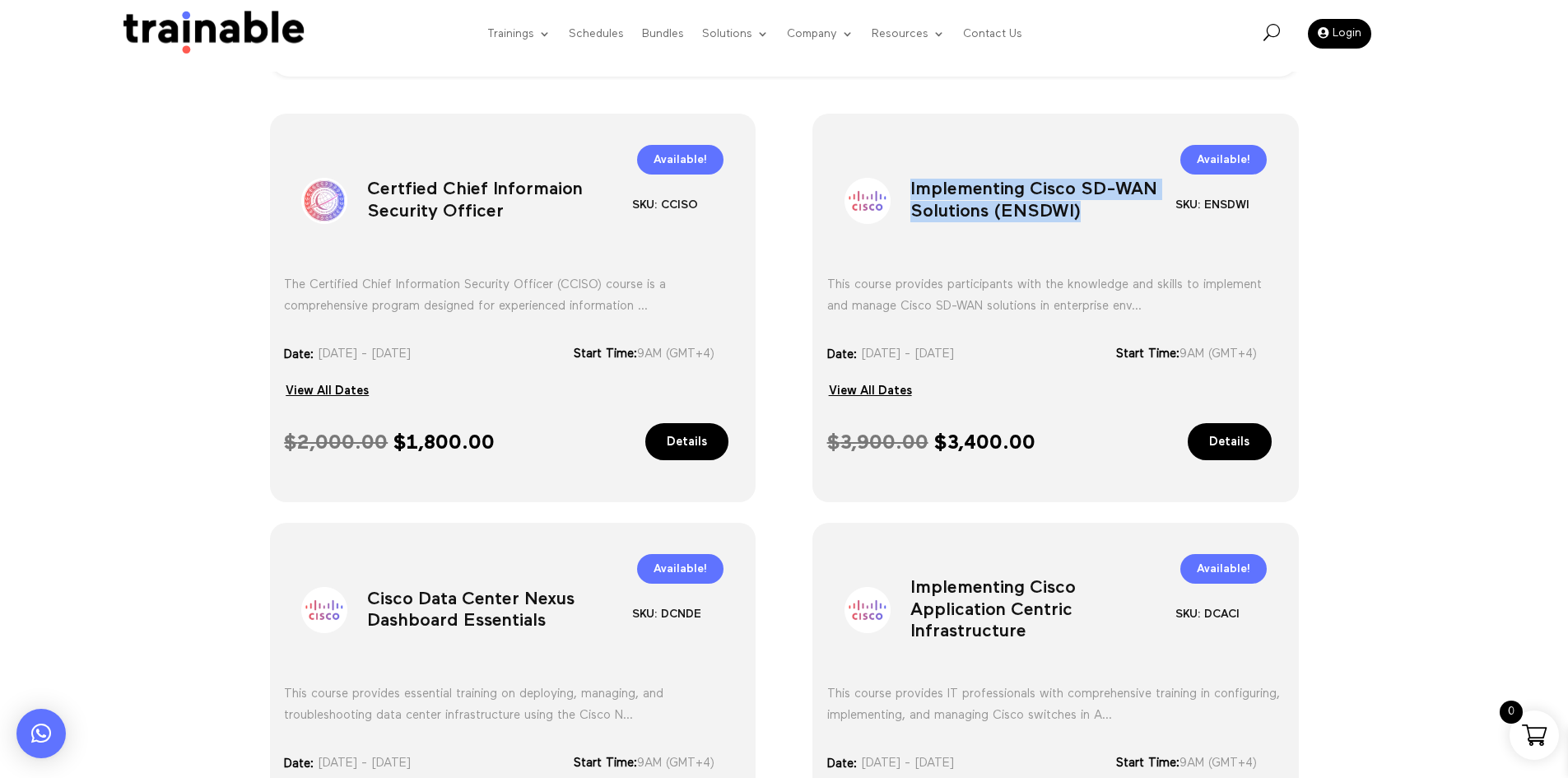
scroll to position [856, 0]
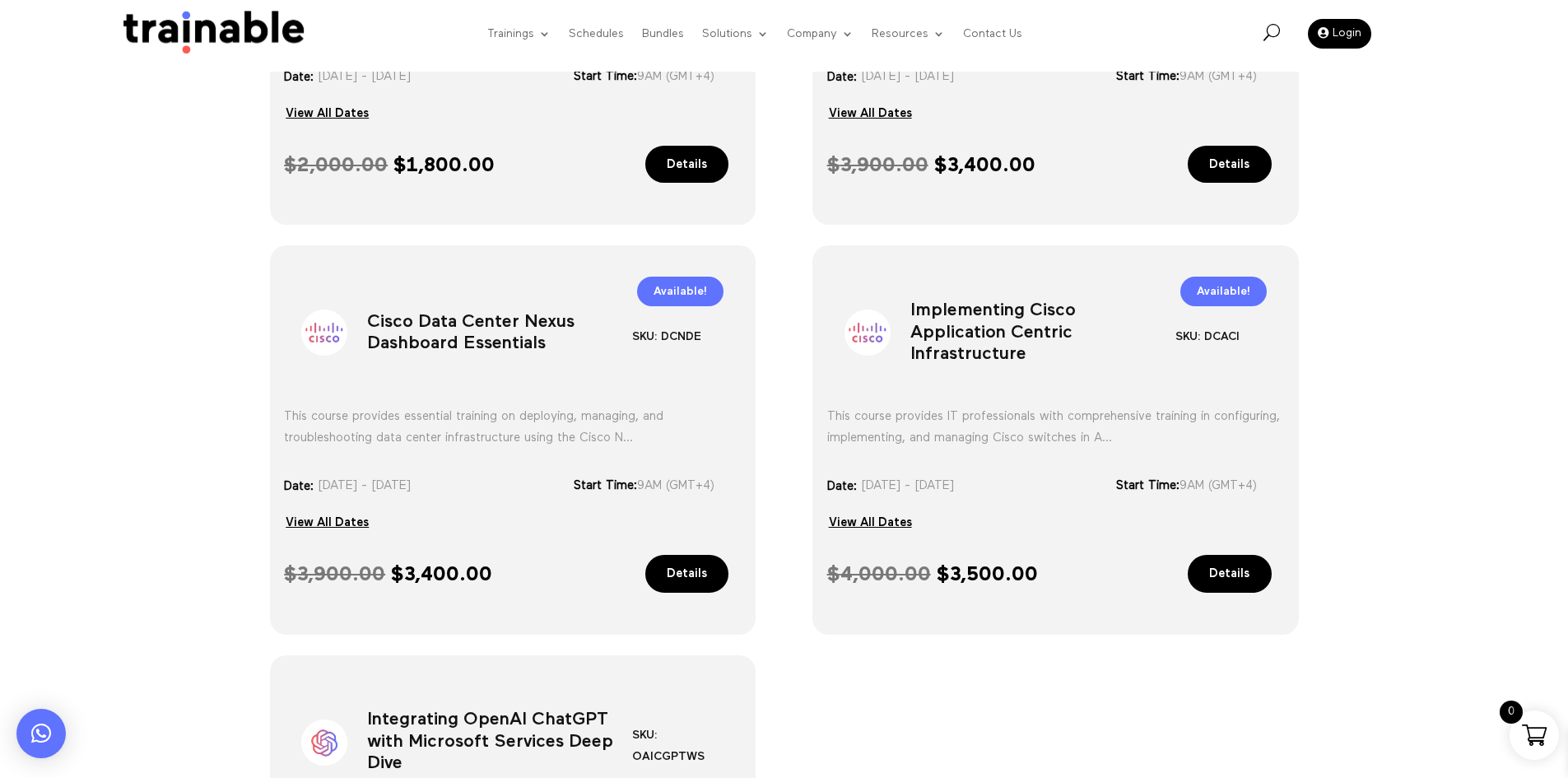
click at [455, 330] on h1 "Cisco Data Center Nexus Dashboard Essentials" at bounding box center [499, 335] width 265 height 86
click at [994, 315] on h1 "Implementing Cisco Application Centric Infrastructure" at bounding box center [1043, 335] width 265 height 86
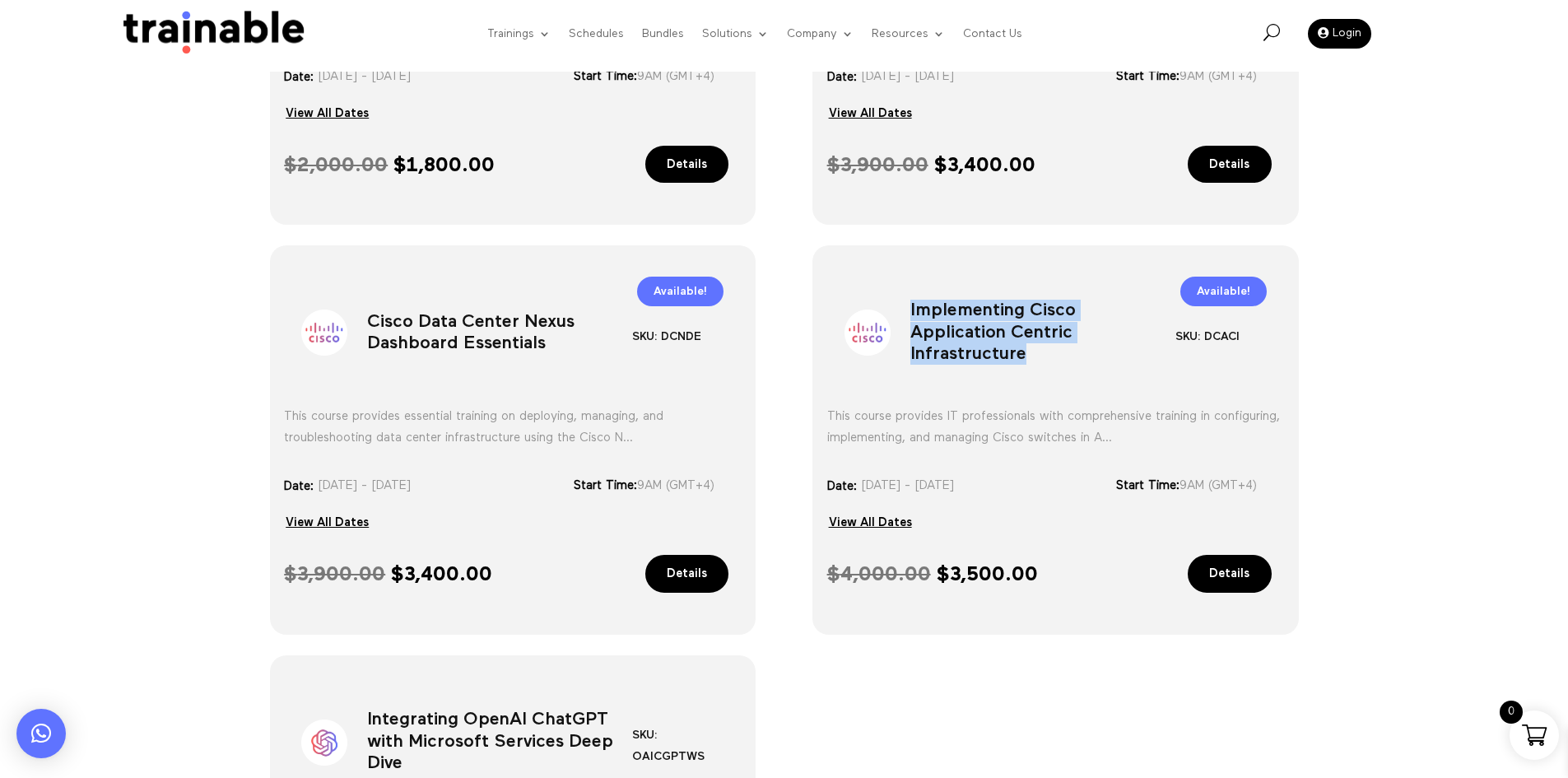
click at [994, 315] on h1 "Implementing Cisco Application Centric Infrastructure" at bounding box center [1043, 335] width 265 height 86
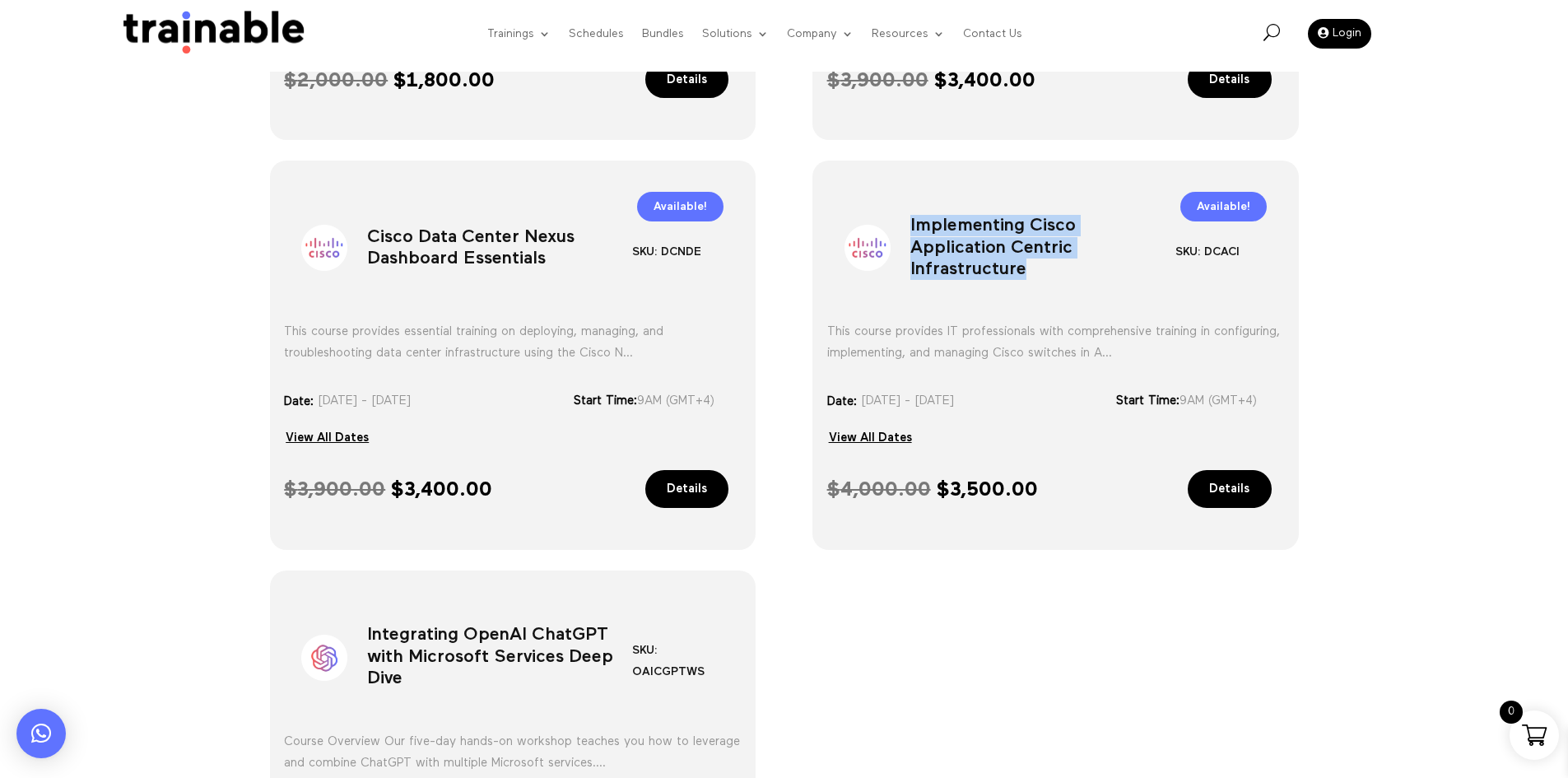
scroll to position [1021, 0]
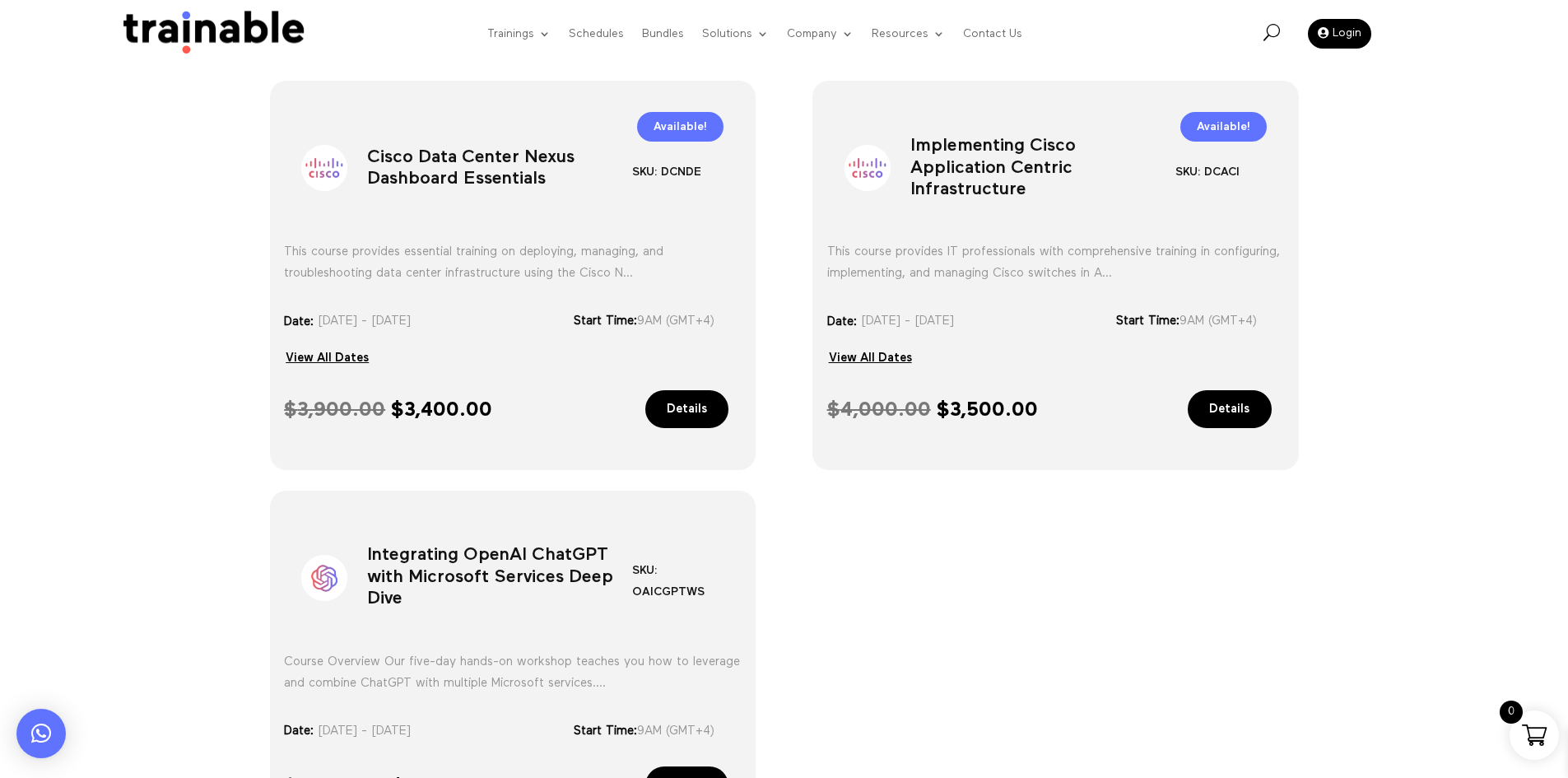
click at [449, 584] on h1 "Integrating OpenAI ChatGPT with Microsoft Services Deep Dive" at bounding box center [499, 581] width 265 height 86
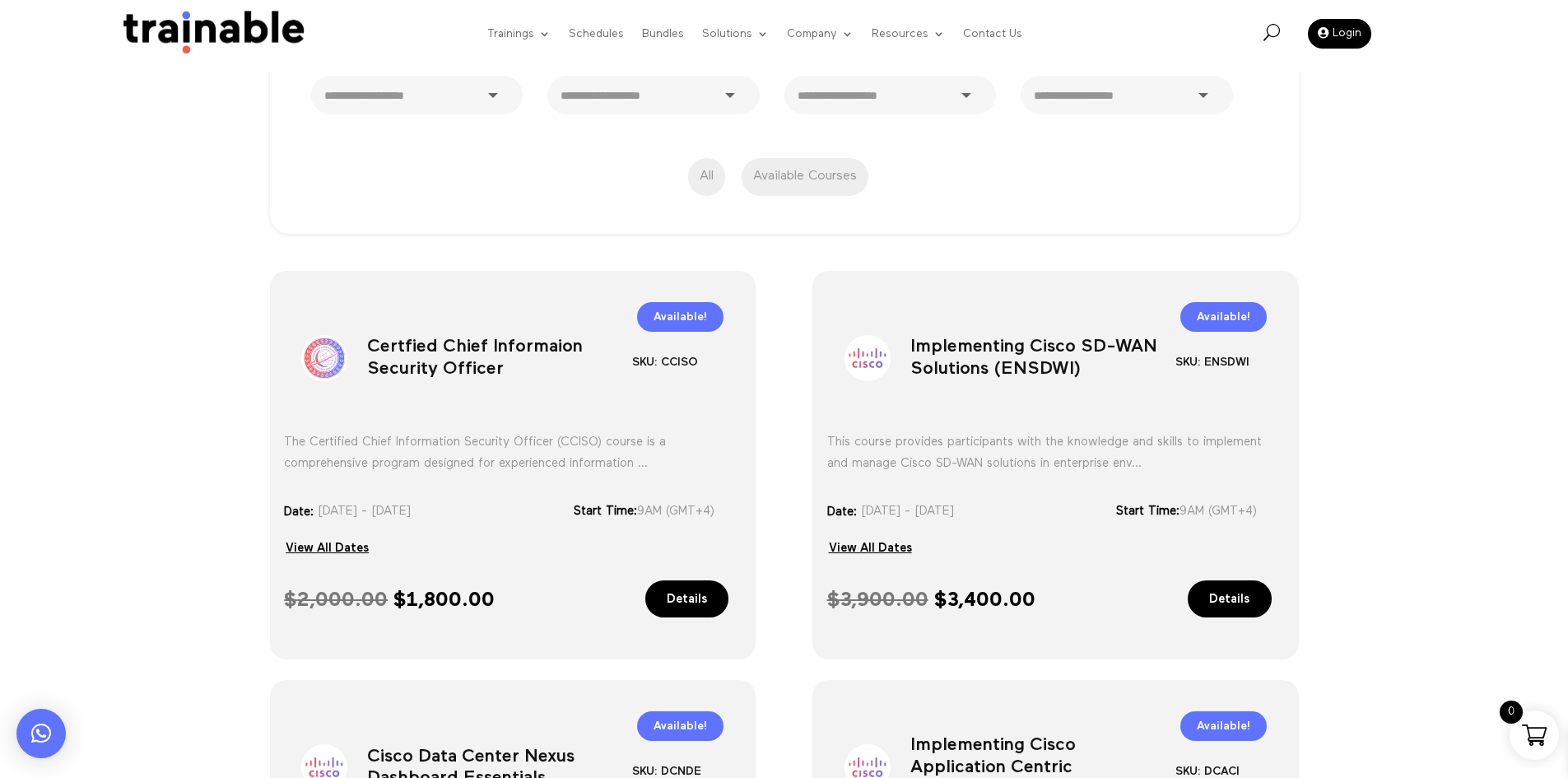
scroll to position [526, 0]
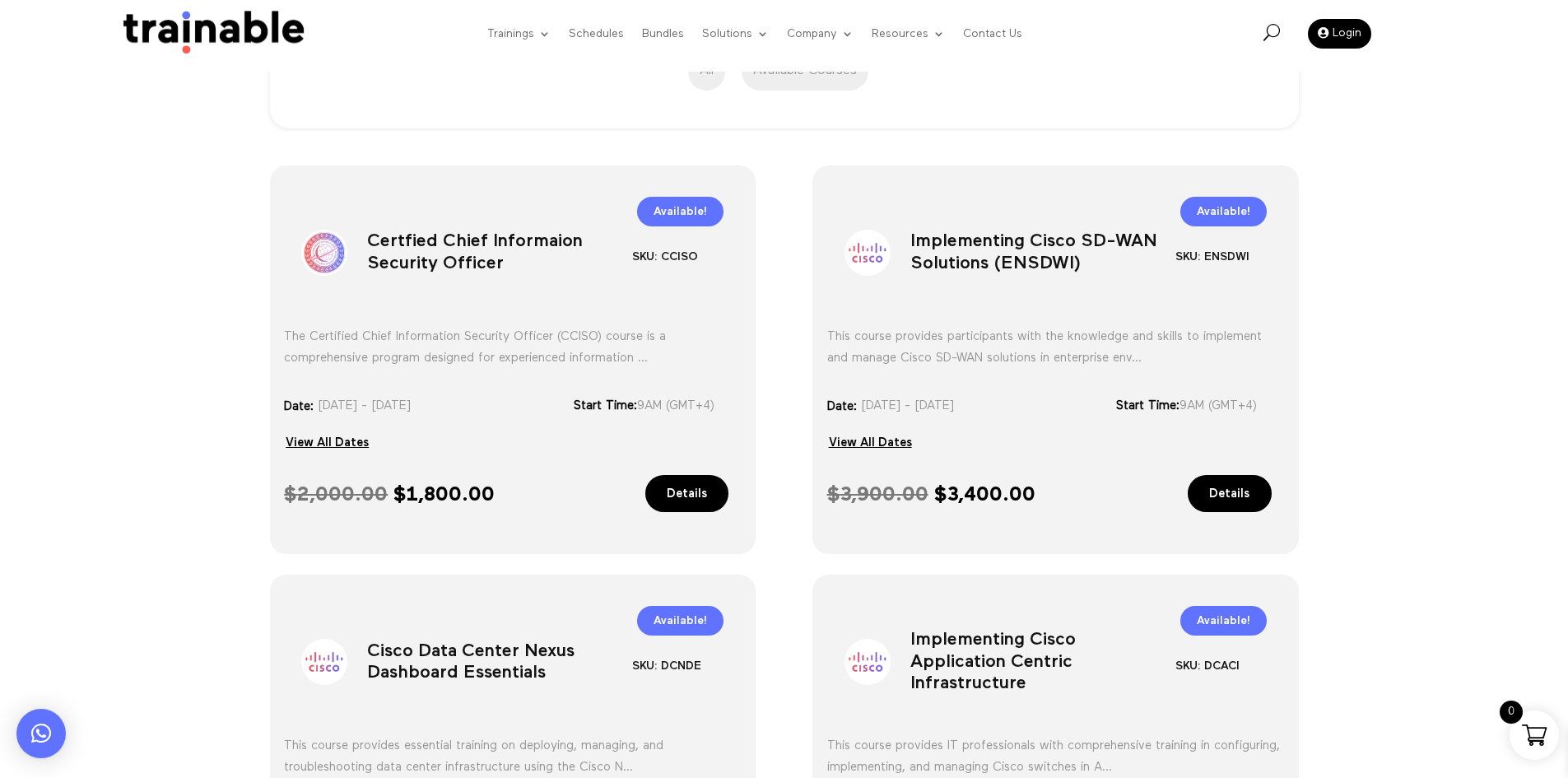
click at [523, 647] on h1 "Cisco Data Center Nexus Dashboard Essentials" at bounding box center [499, 665] width 265 height 86
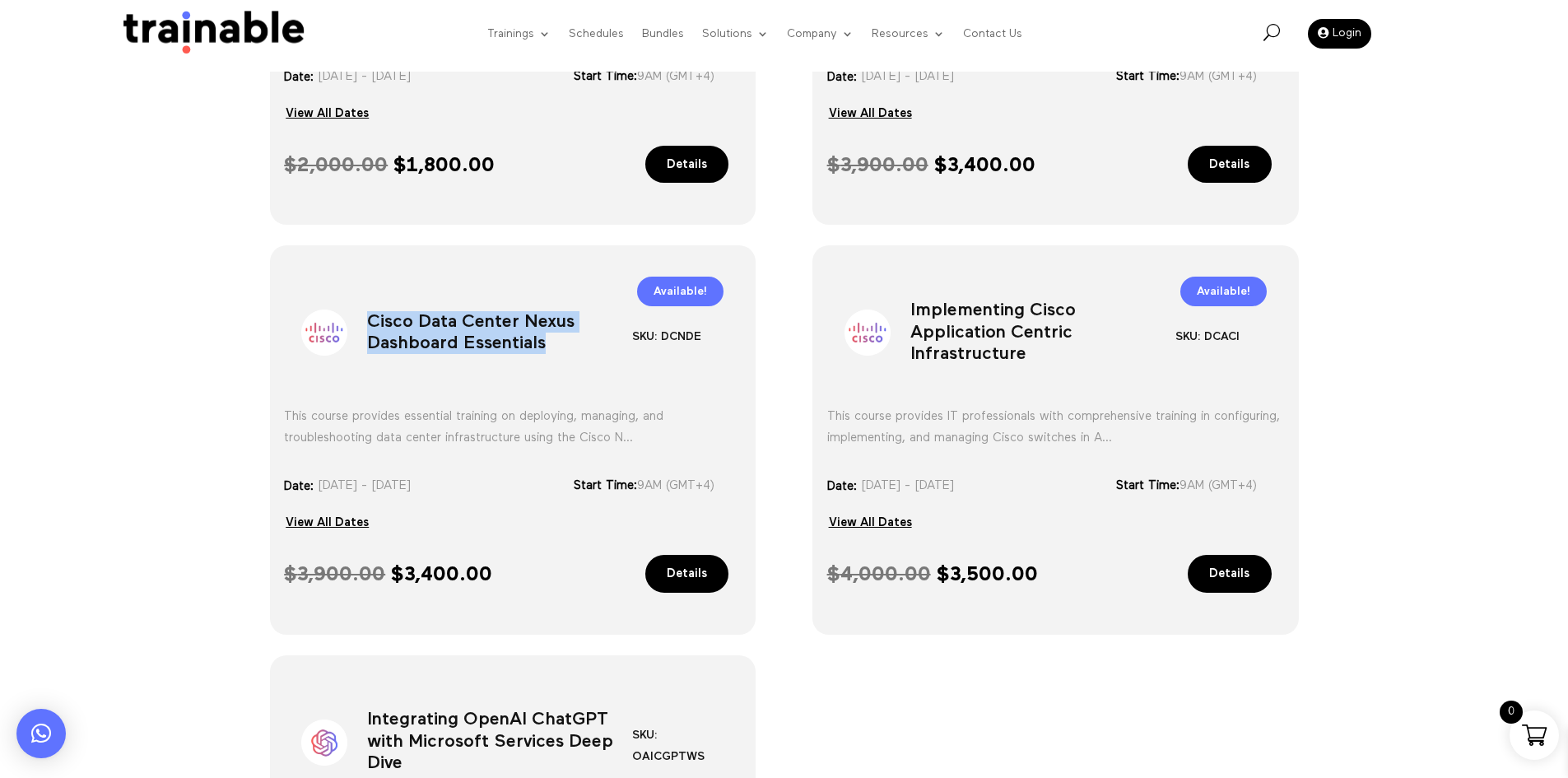
scroll to position [609, 0]
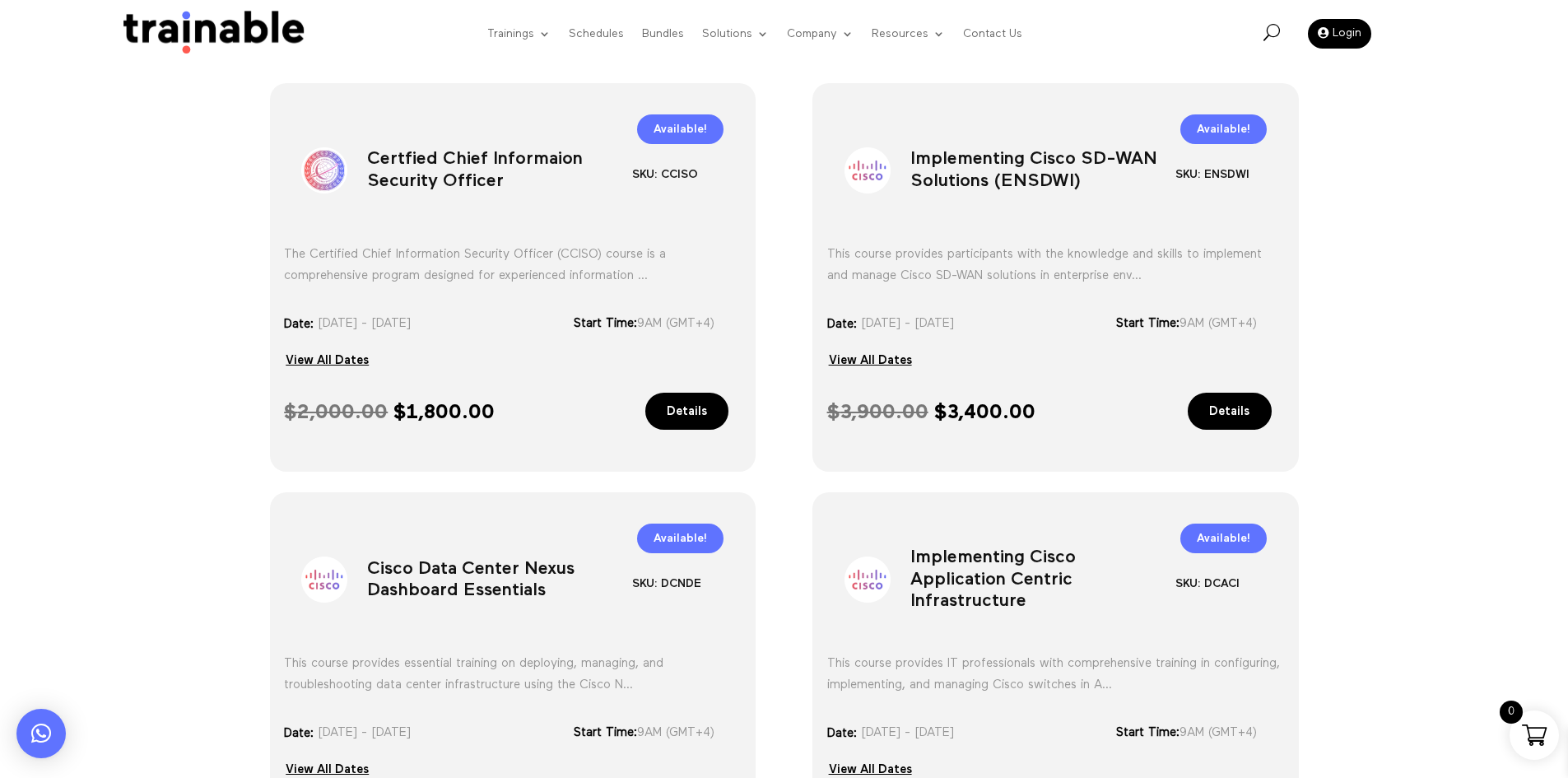
click at [1013, 182] on h1 "Implementing Cisco SD-WAN Solutions (ENSDWI)" at bounding box center [1043, 174] width 265 height 86
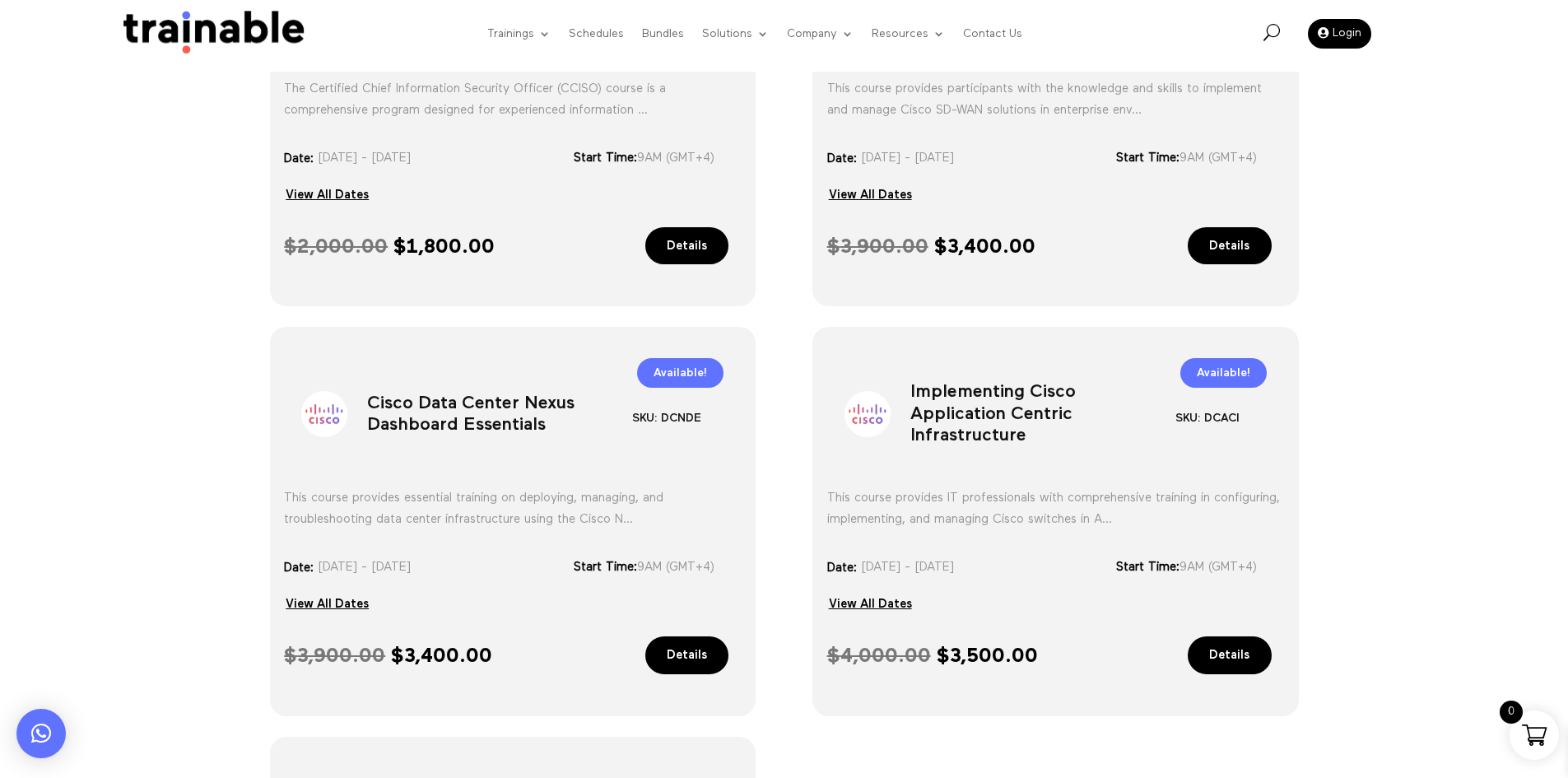
scroll to position [773, 0]
click at [1024, 413] on h1 "Implementing Cisco Application Centric Infrastructure" at bounding box center [1043, 418] width 265 height 86
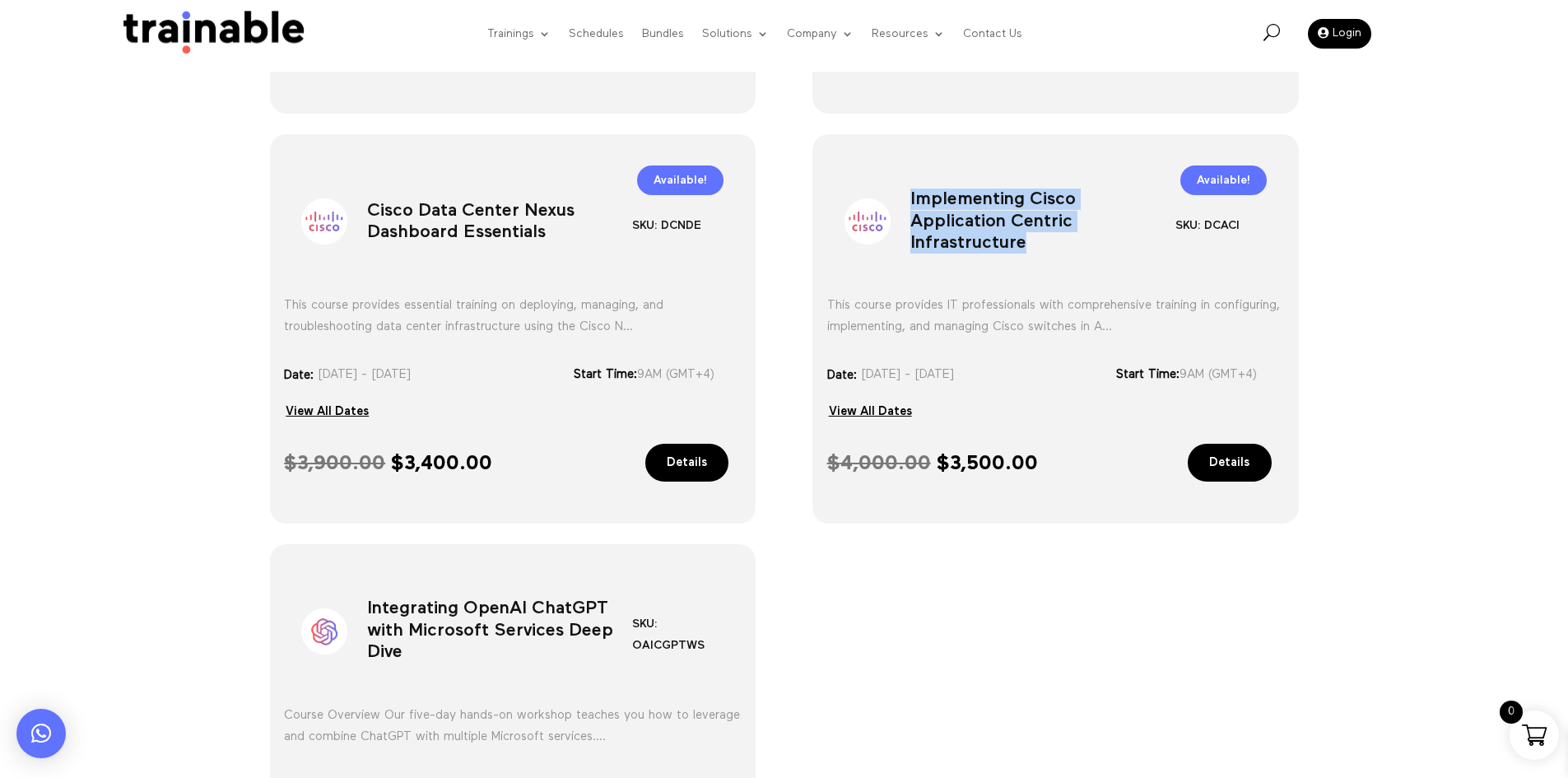
scroll to position [938, 0]
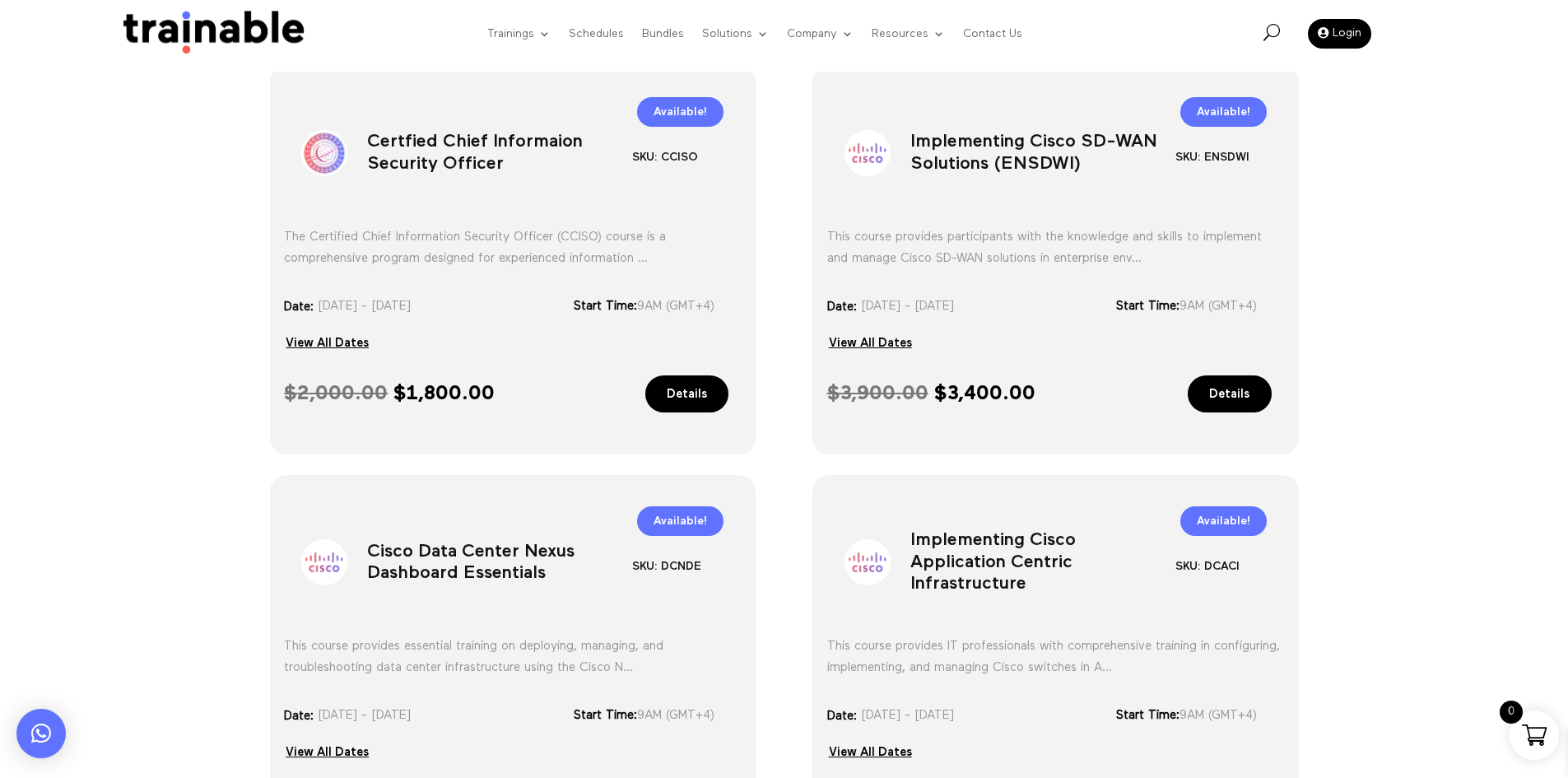
scroll to position [444, 0]
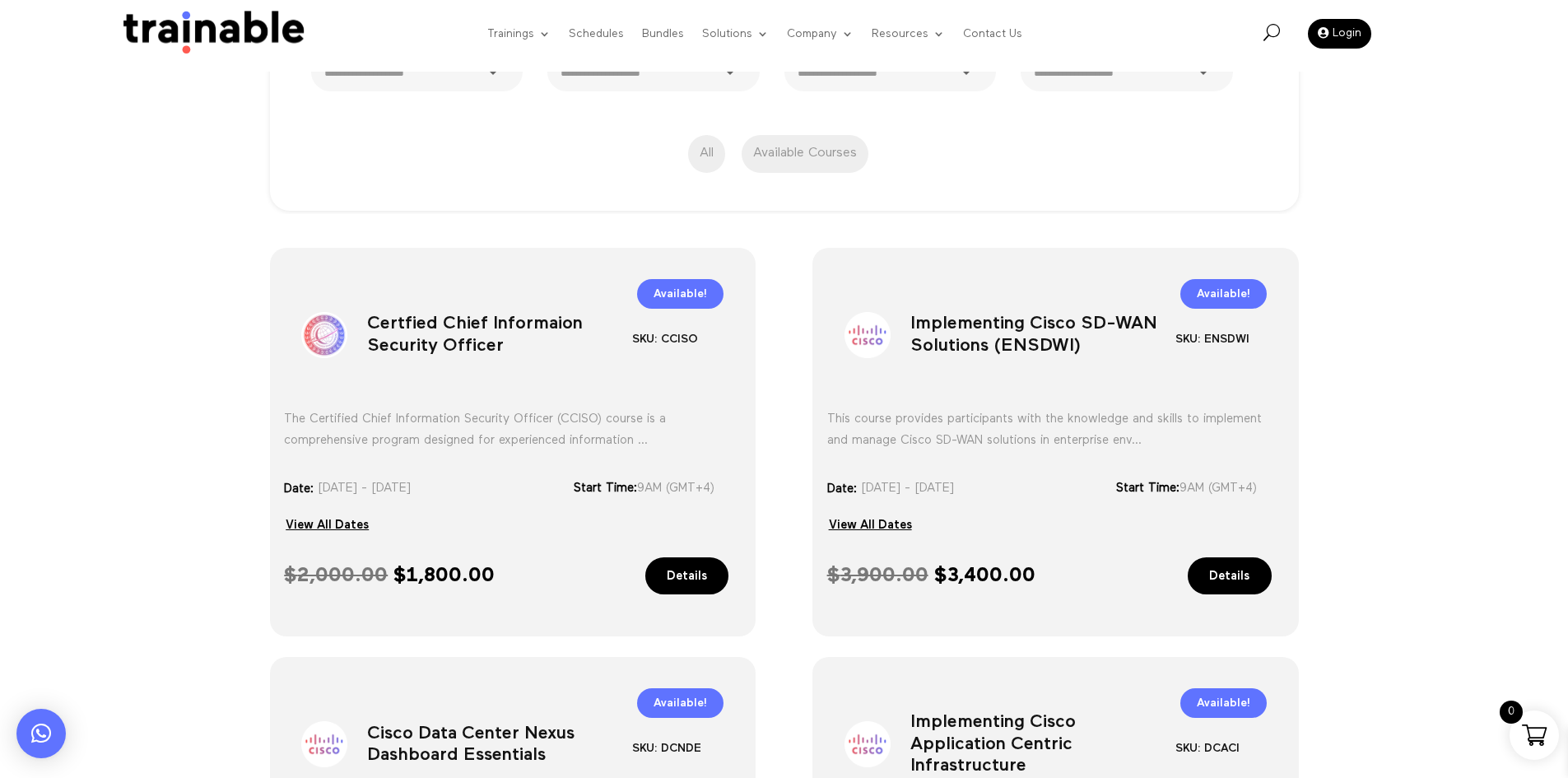
click at [1264, 42] on div "U" at bounding box center [1272, 34] width 17 height 20
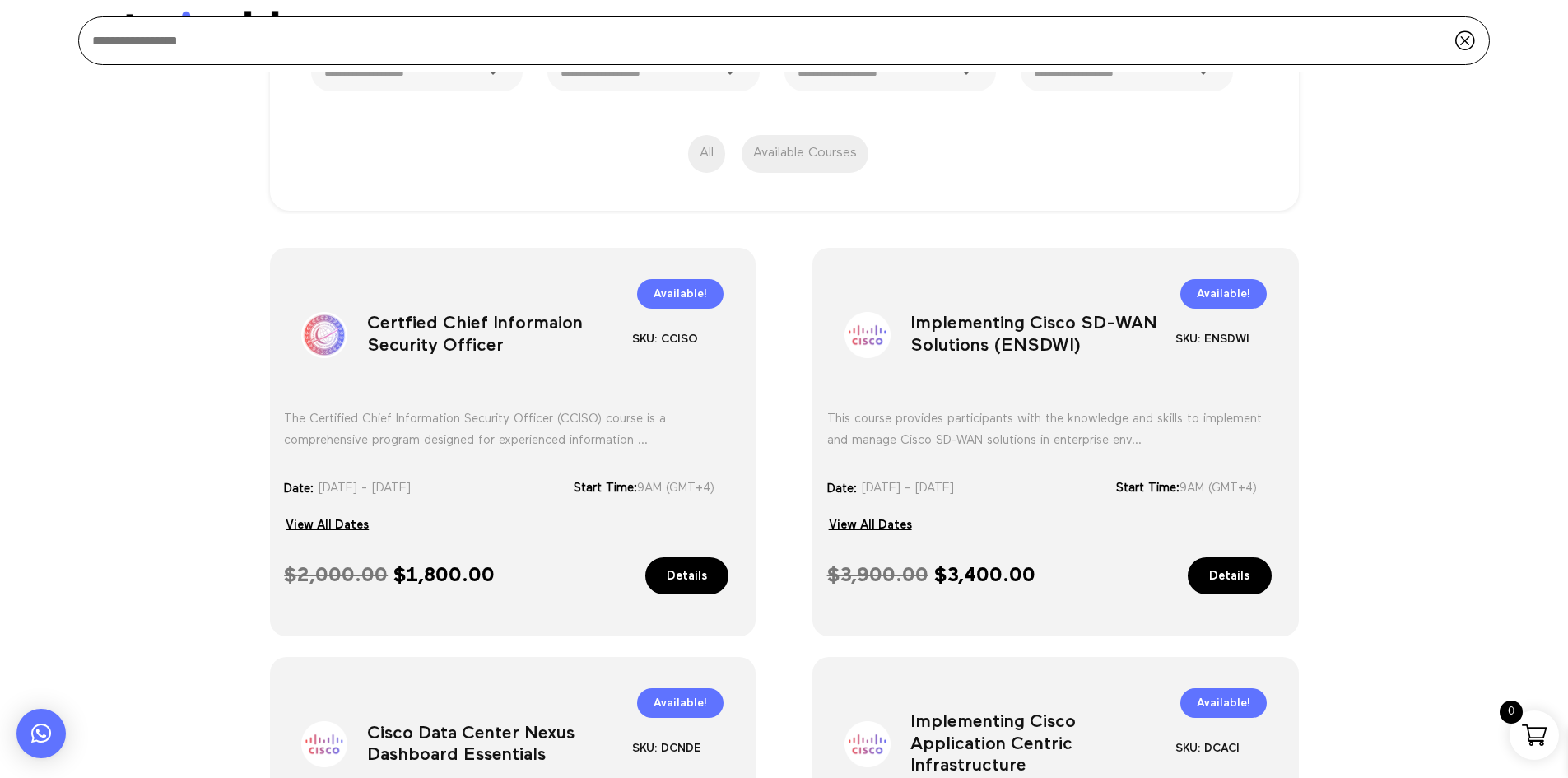
click at [1251, 48] on input "search" at bounding box center [784, 41] width 1412 height 49
paste input "**********"
type input "**********"
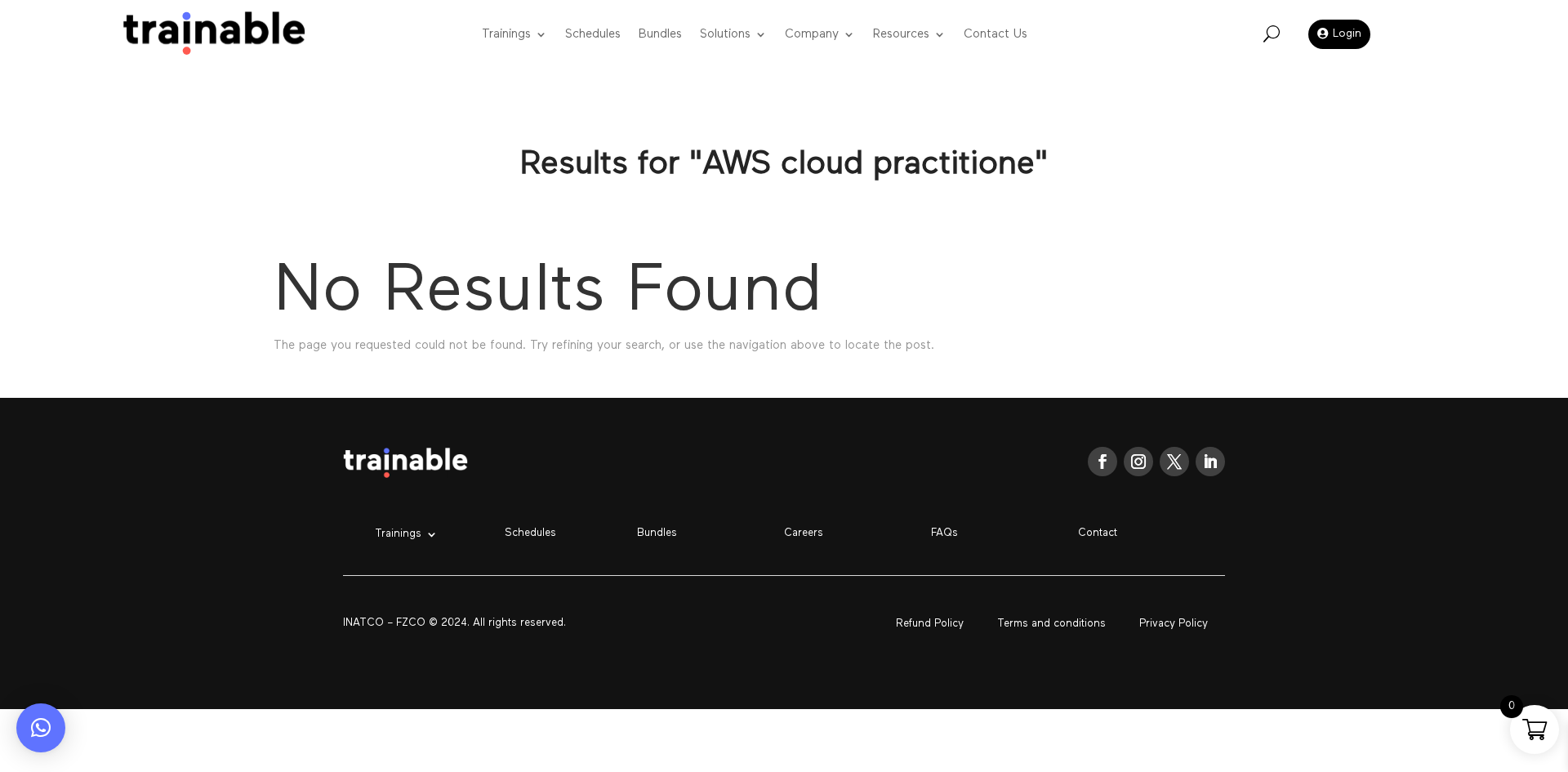
click at [1274, 35] on span "U" at bounding box center [1272, 34] width 17 height 17
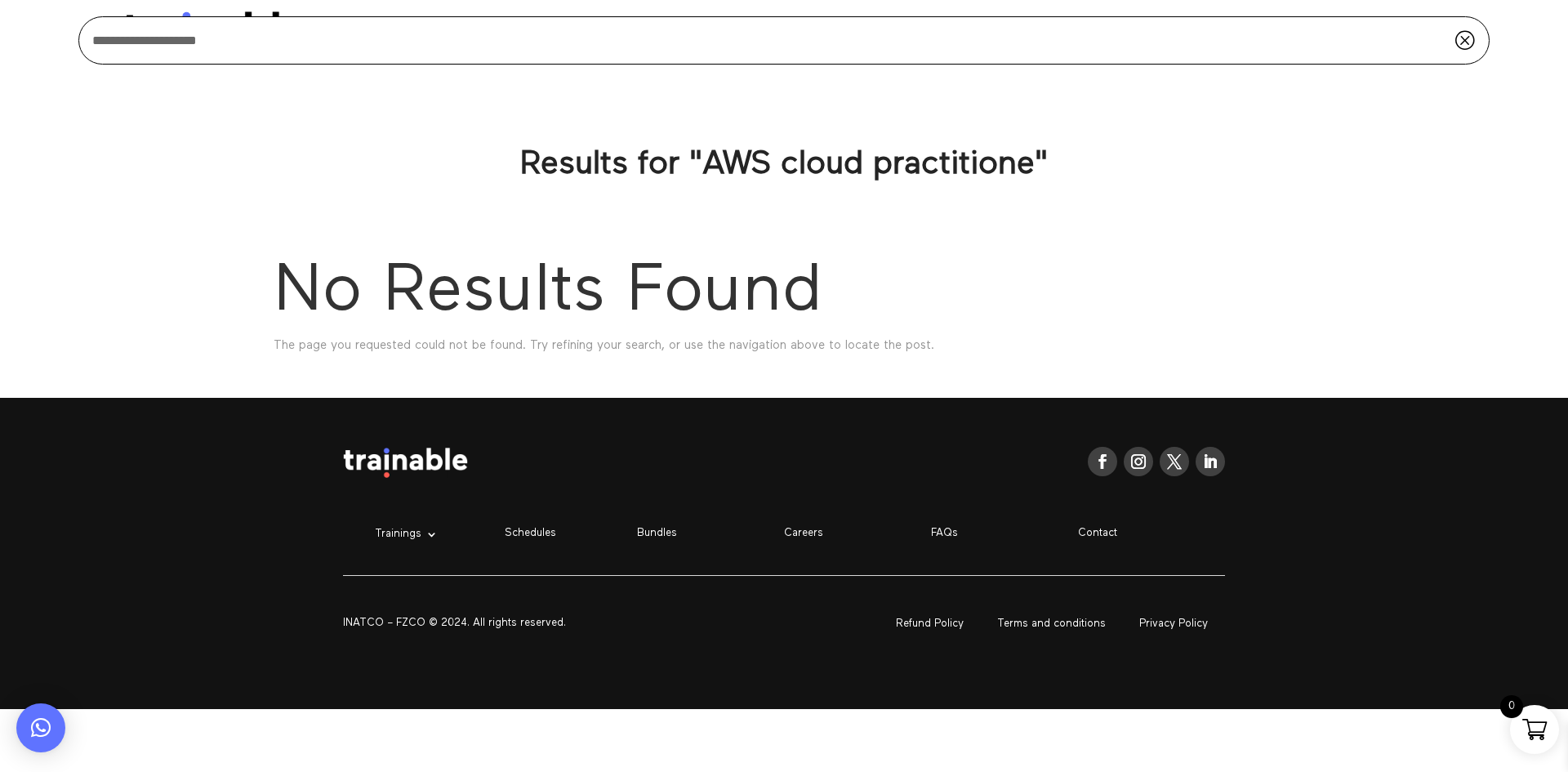
click at [857, 46] on input "**********" at bounding box center [784, 41] width 1411 height 48
paste input "**********"
paste input "search"
type input "**********"
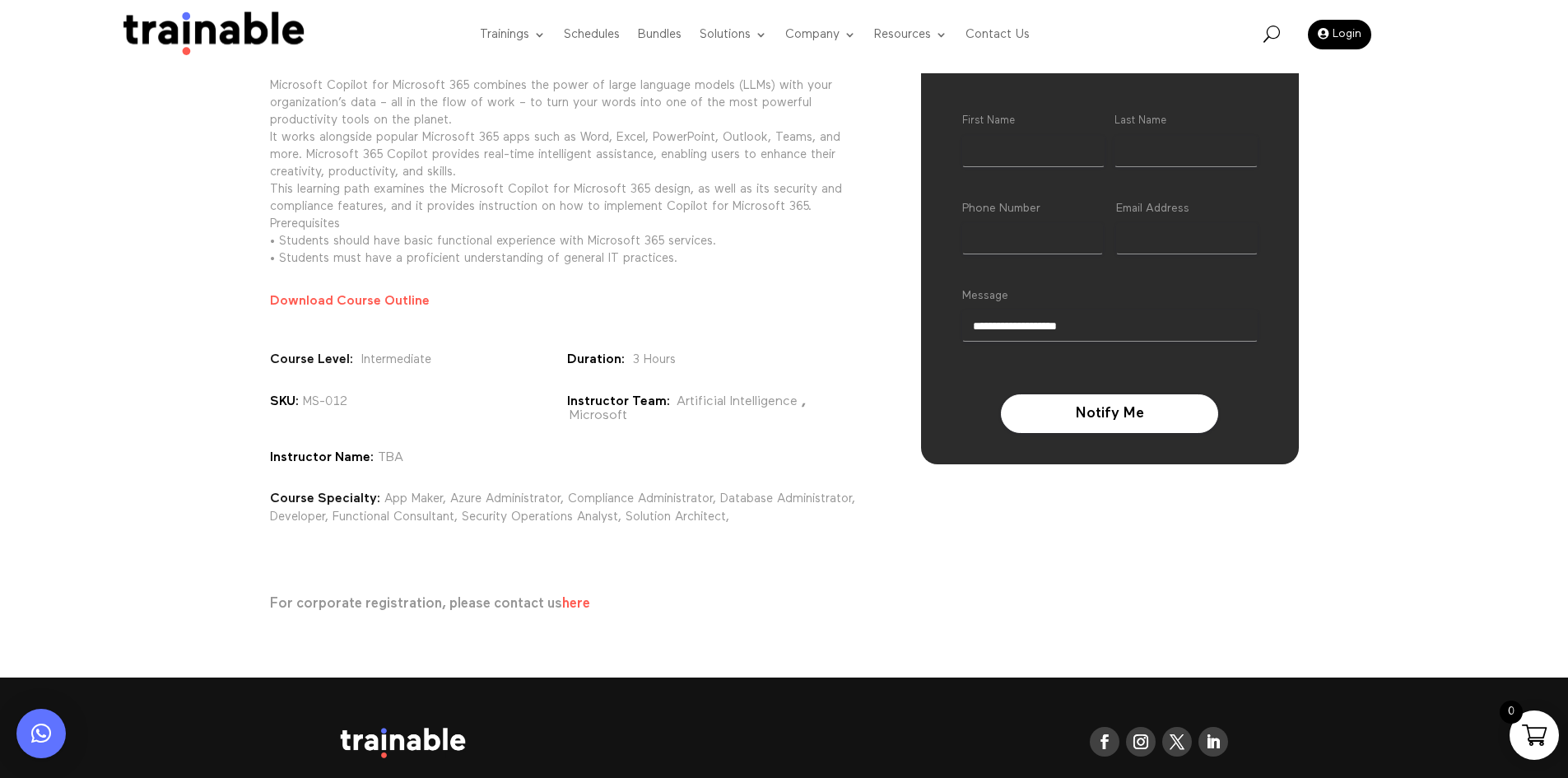
scroll to position [221, 0]
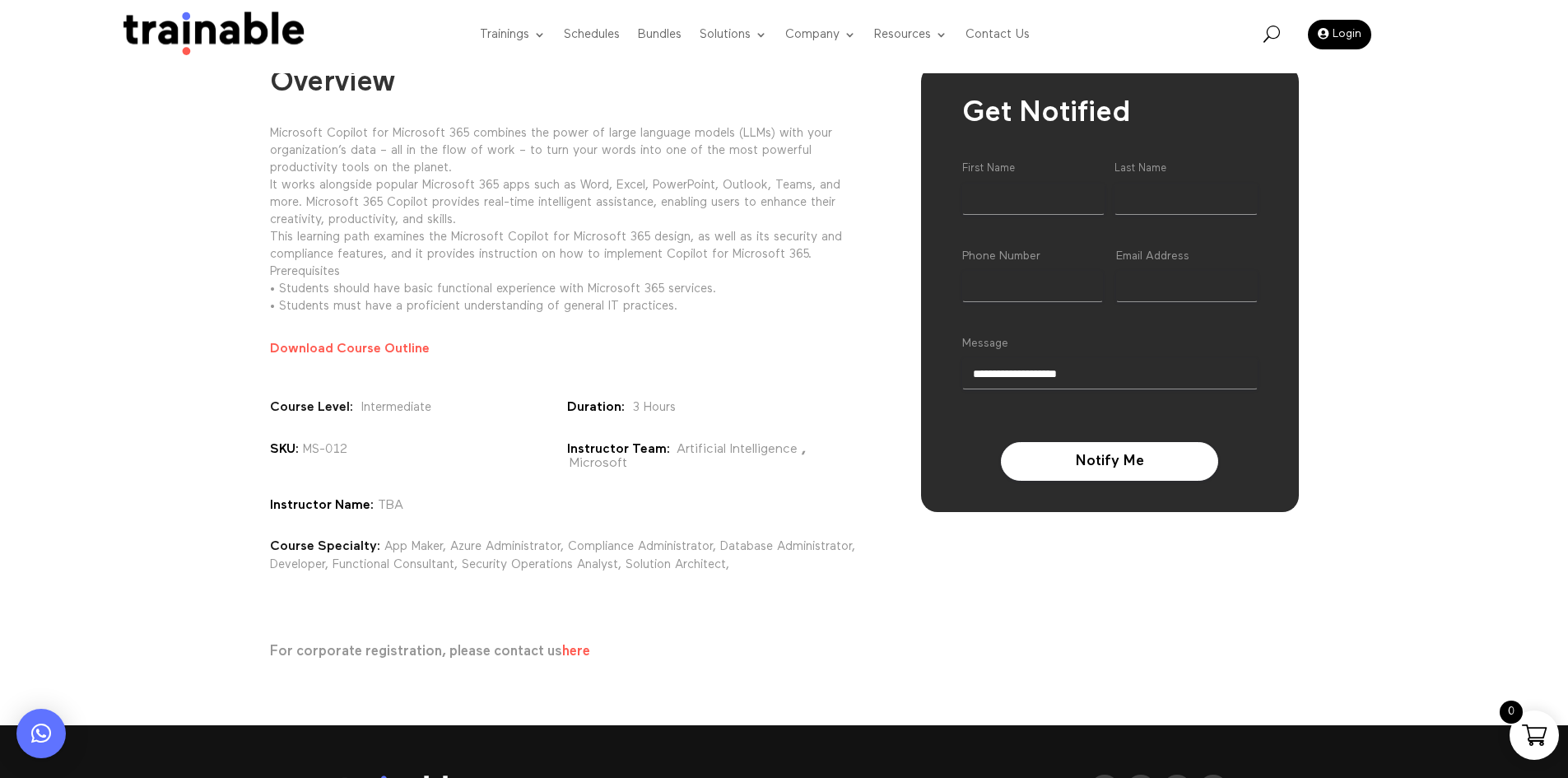
click at [216, 46] on img at bounding box center [209, 35] width 199 height 47
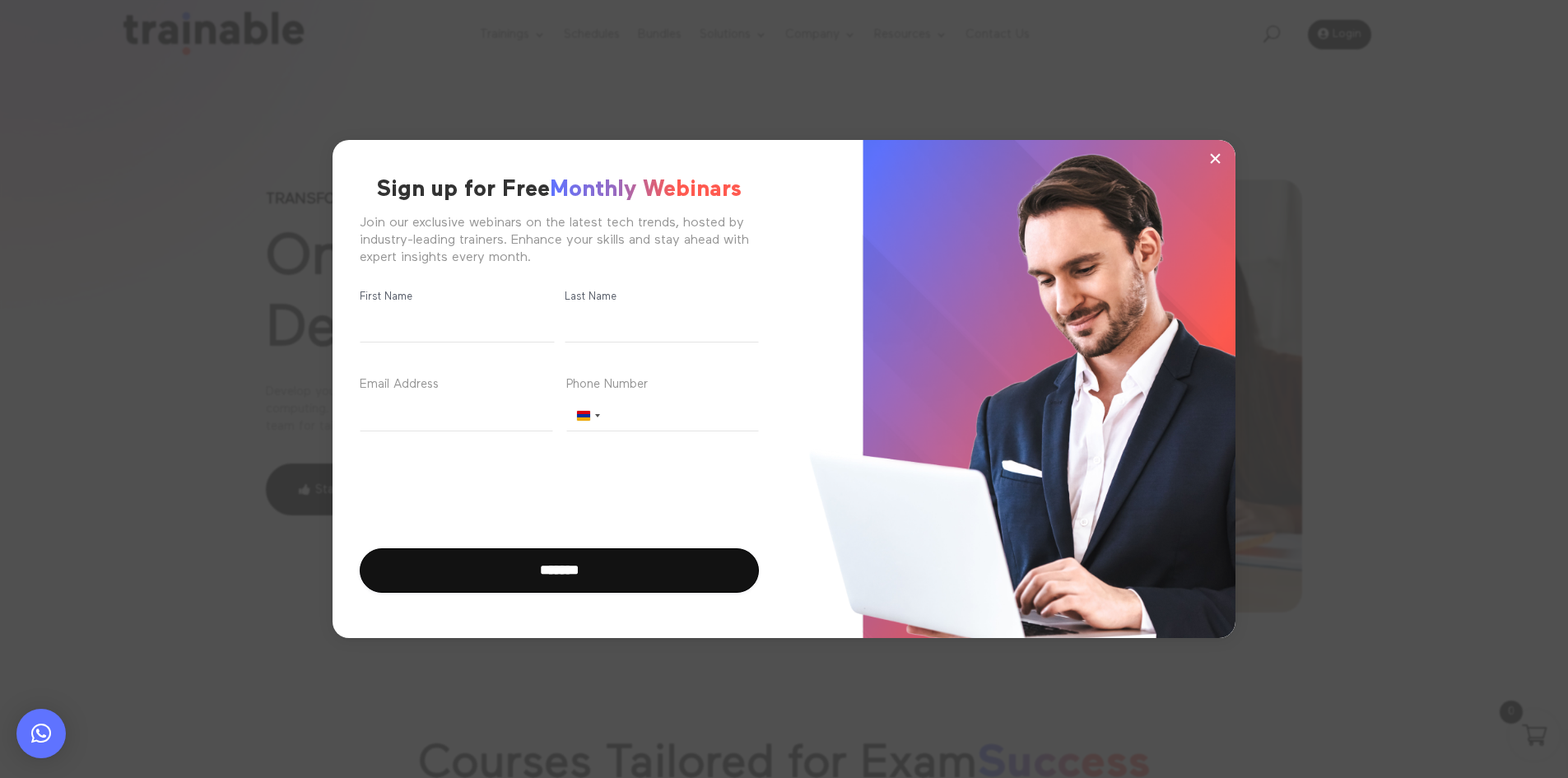
click at [1214, 148] on span "×" at bounding box center [1215, 158] width 14 height 25
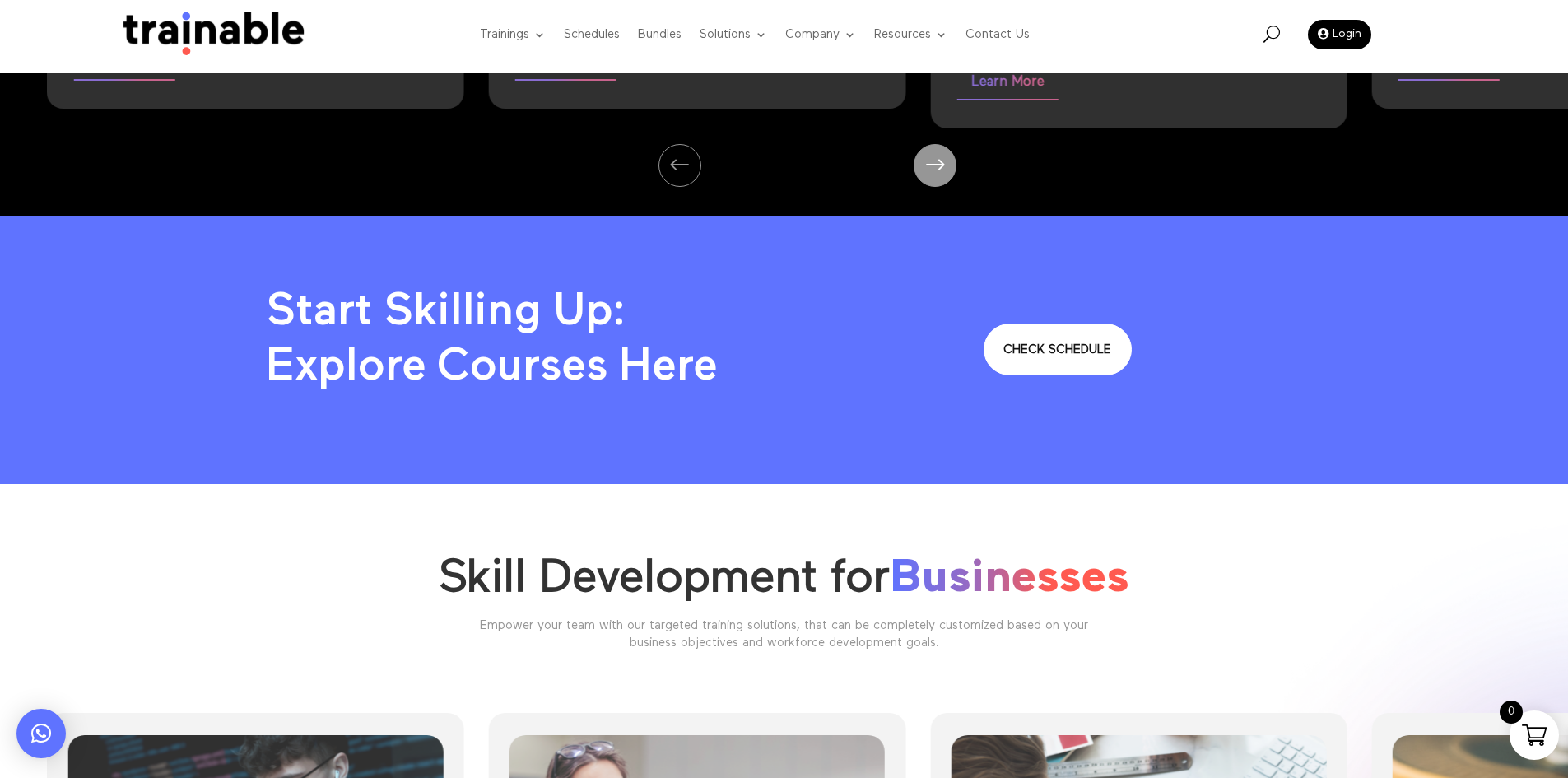
scroll to position [2470, 0]
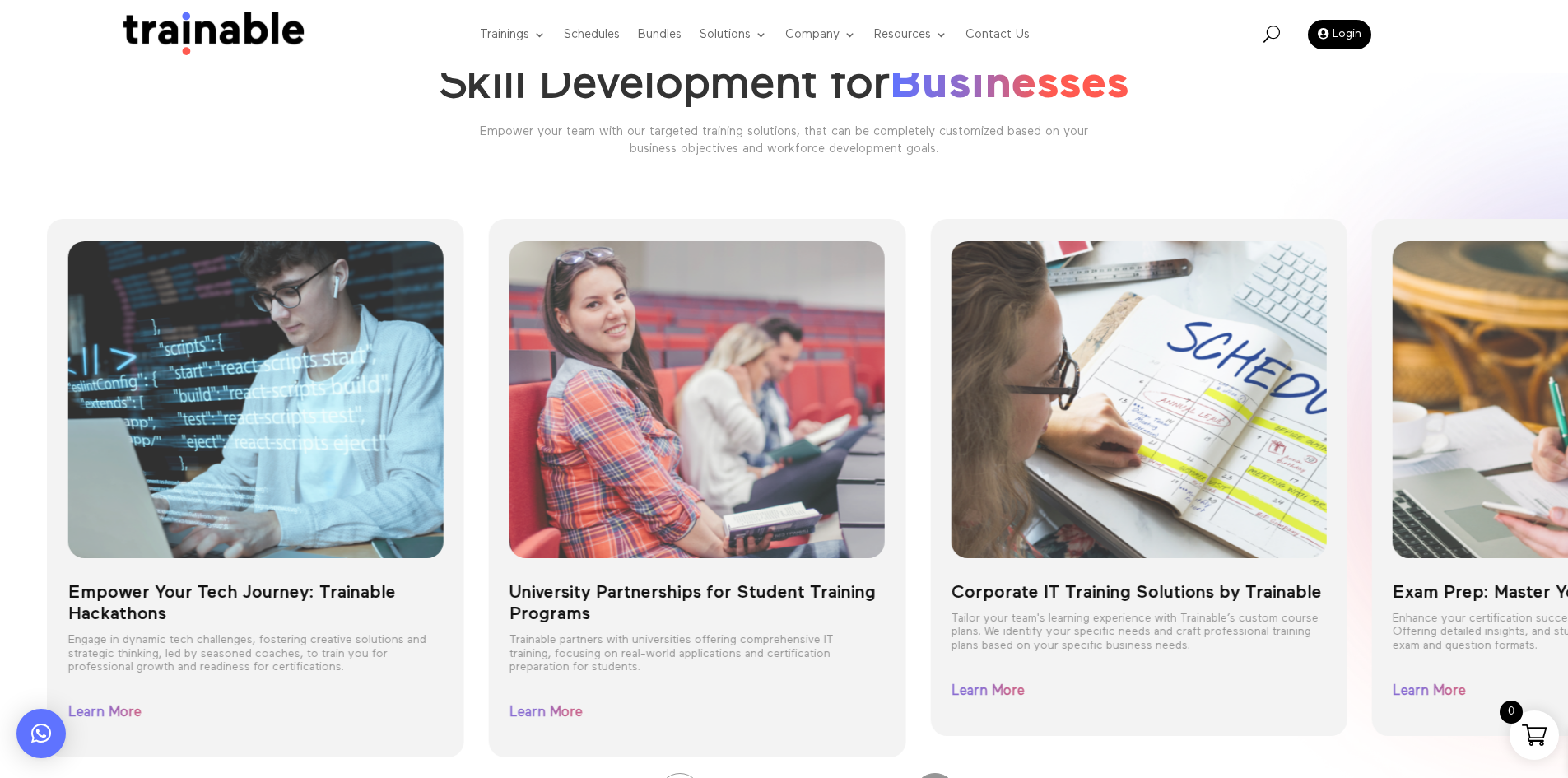
click at [706, 84] on h2 "Skill Development for Businesses" at bounding box center [784, 90] width 1037 height 64
click at [658, 27] on link "Bundles" at bounding box center [660, 35] width 43 height 65
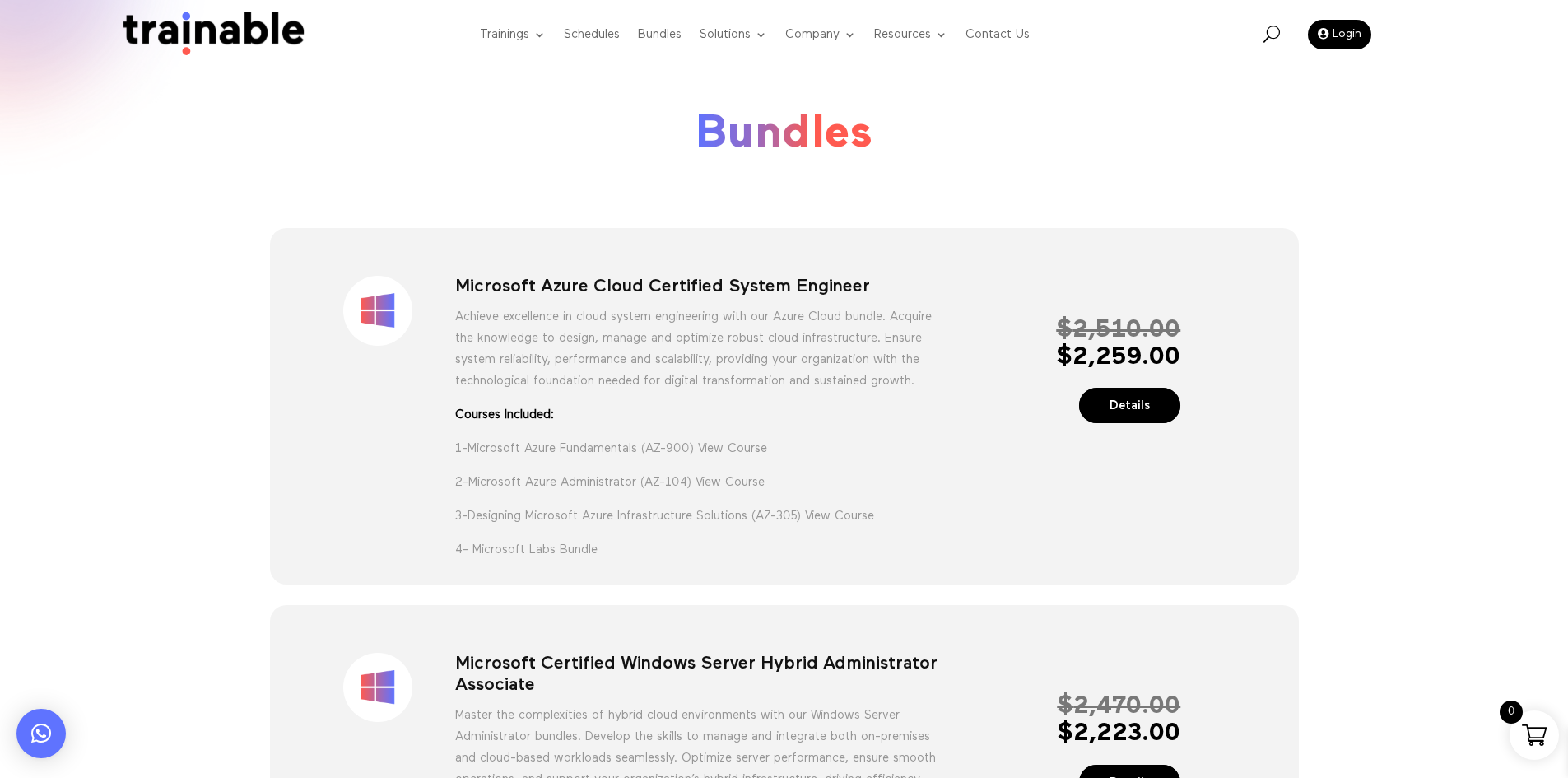
click at [789, 258] on div "Sale! Microsoft Azure Cloud Certified System Engineer Achieve excellence in clo…" at bounding box center [784, 408] width 968 height 310
copy div "Microsoft Azure Cloud Certified System Engineer"
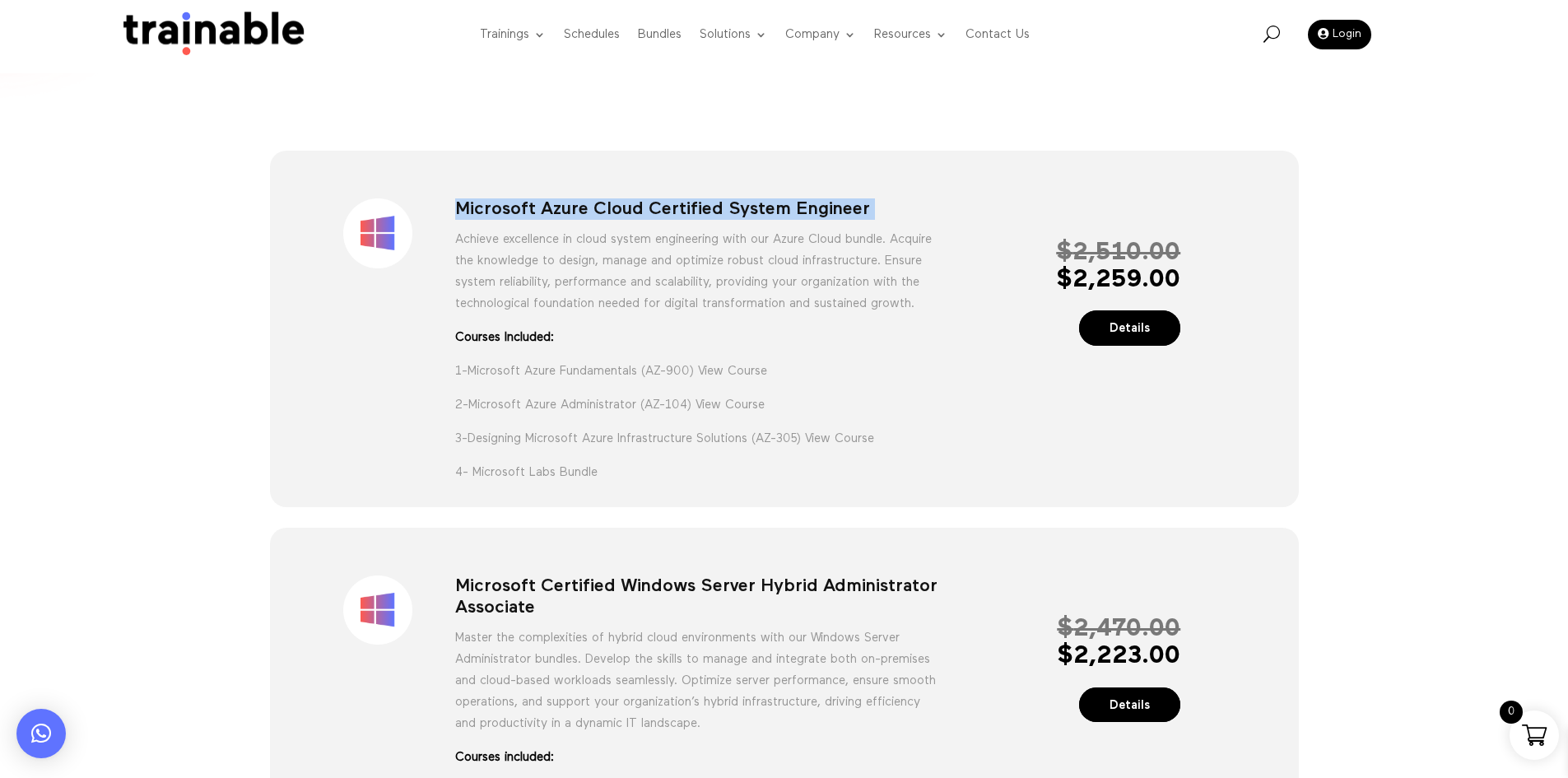
scroll to position [165, 0]
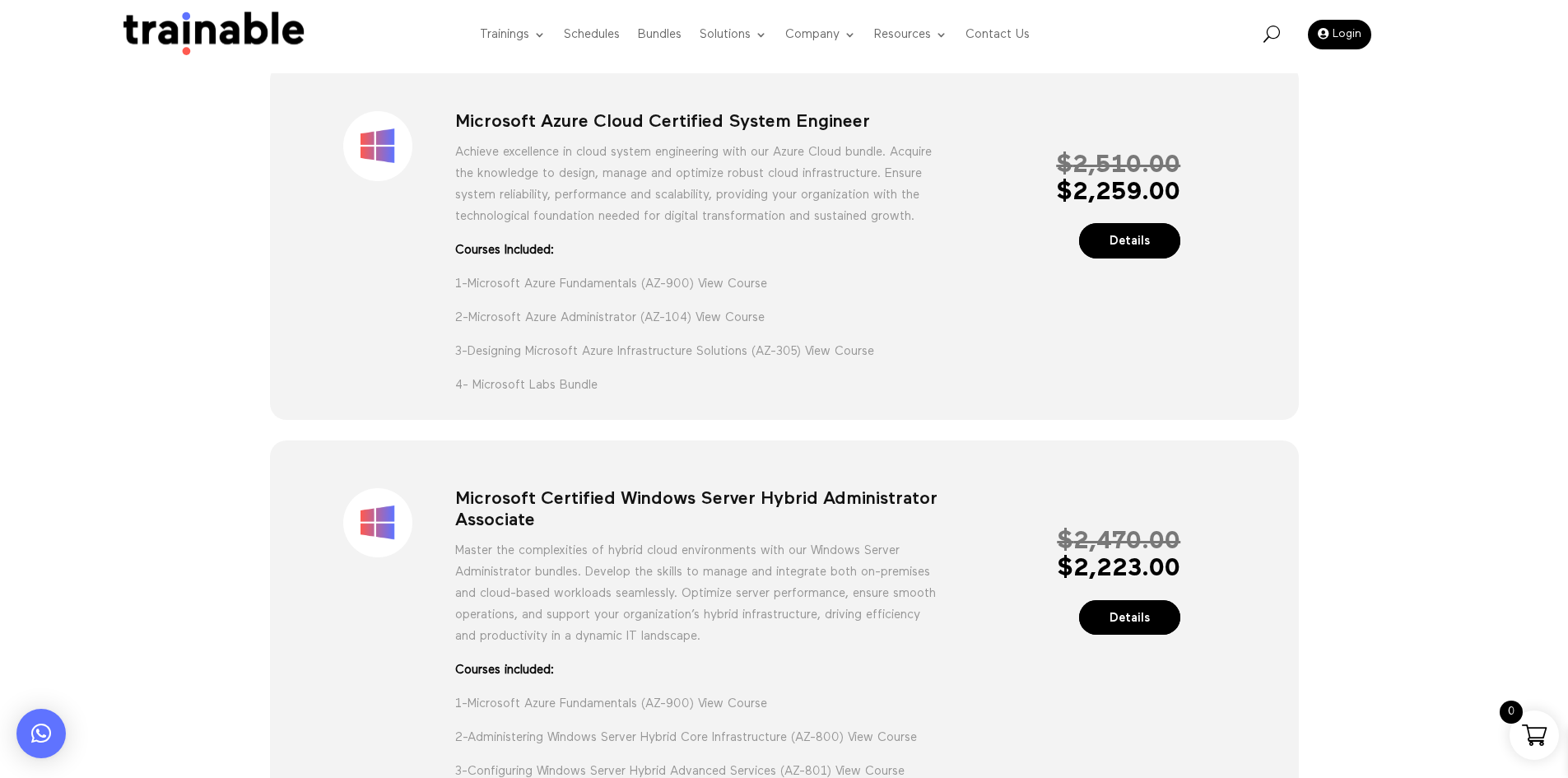
click at [596, 525] on h1 "Microsoft Certified Windows Server Hybrid Administrator Associate" at bounding box center [697, 514] width 484 height 52
copy div "Microsoft Certified Windows Server Hybrid Administrator Associate"
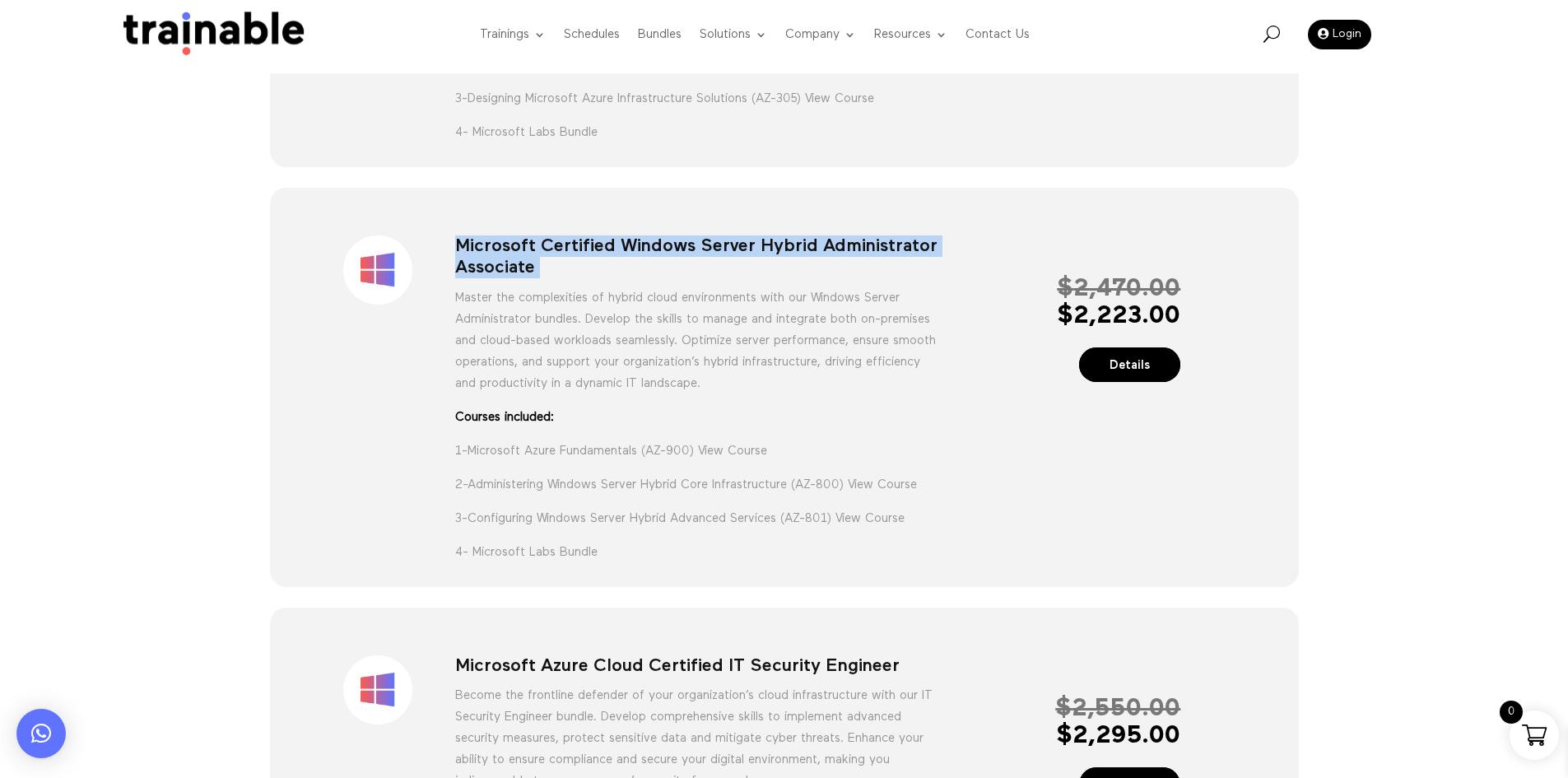
scroll to position [576, 0]
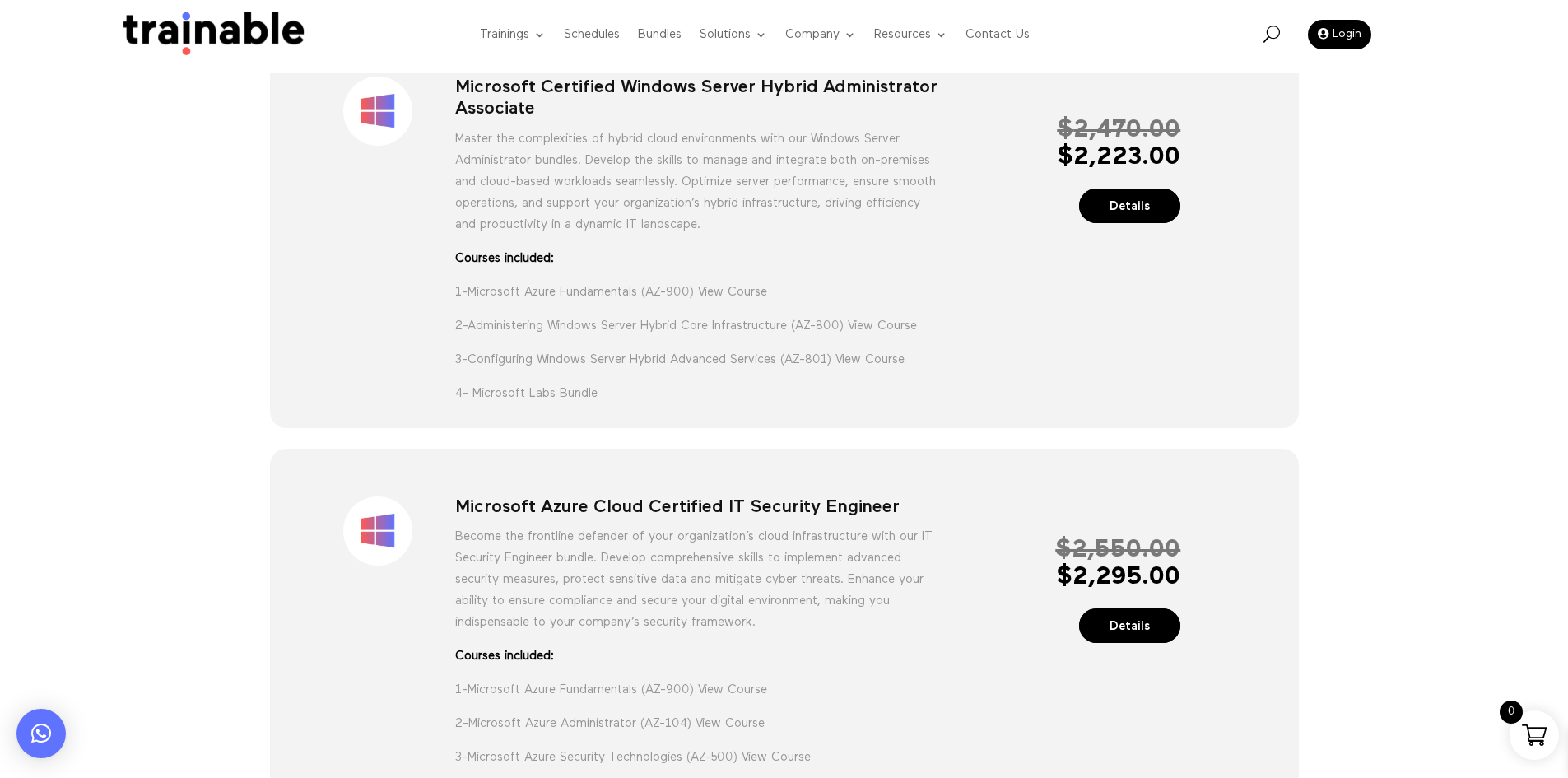
click at [617, 526] on h1 "Microsoft Azure Cloud Certified IT Security Engineer" at bounding box center [697, 511] width 484 height 29
copy div "Microsoft Azure Cloud Certified IT Security Engineer"
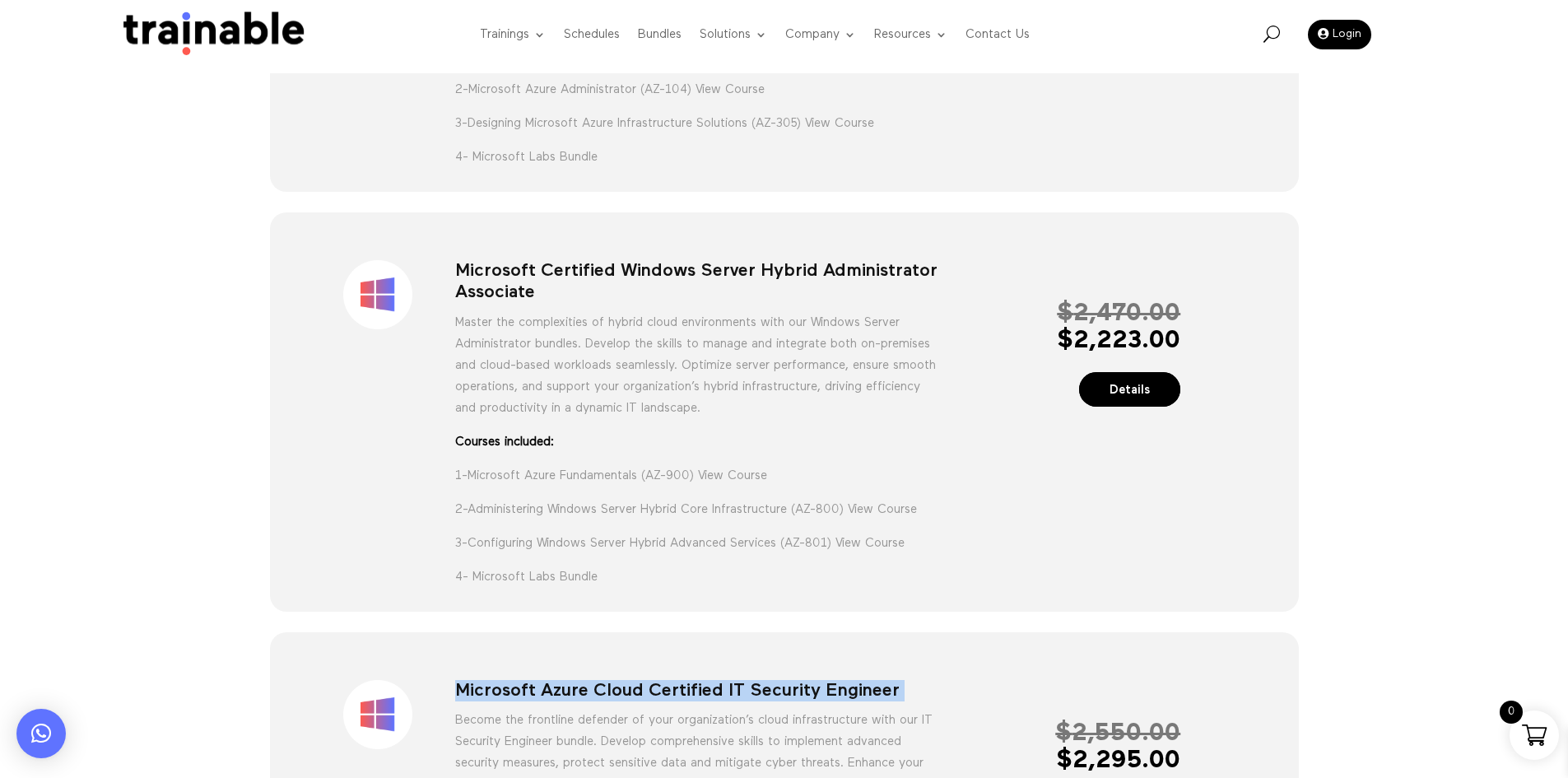
scroll to position [412, 0]
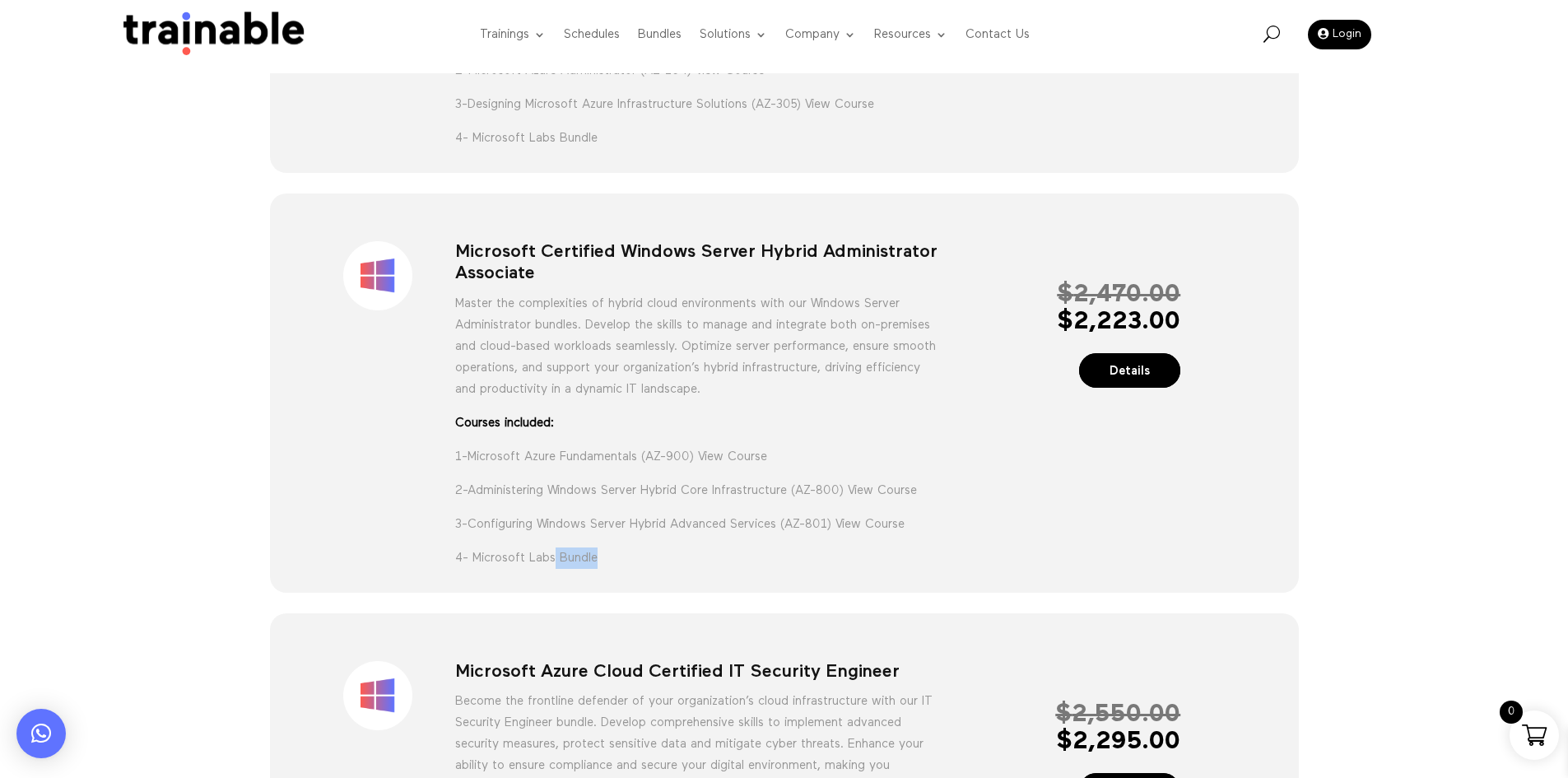
drag, startPoint x: 620, startPoint y: 592, endPoint x: 554, endPoint y: 586, distance: 66.3
click at [554, 573] on div "Sale! Microsoft Certified Windows Server Hybrid Administrator Associate Master …" at bounding box center [784, 396] width 968 height 354
click at [619, 593] on div "Sale! Microsoft Certified Windows Server Hybrid Administrator Associate Master …" at bounding box center [784, 392] width 1029 height 399
click at [596, 573] on div "Sale! Microsoft Certified Windows Server Hybrid Administrator Associate Master …" at bounding box center [784, 396] width 968 height 354
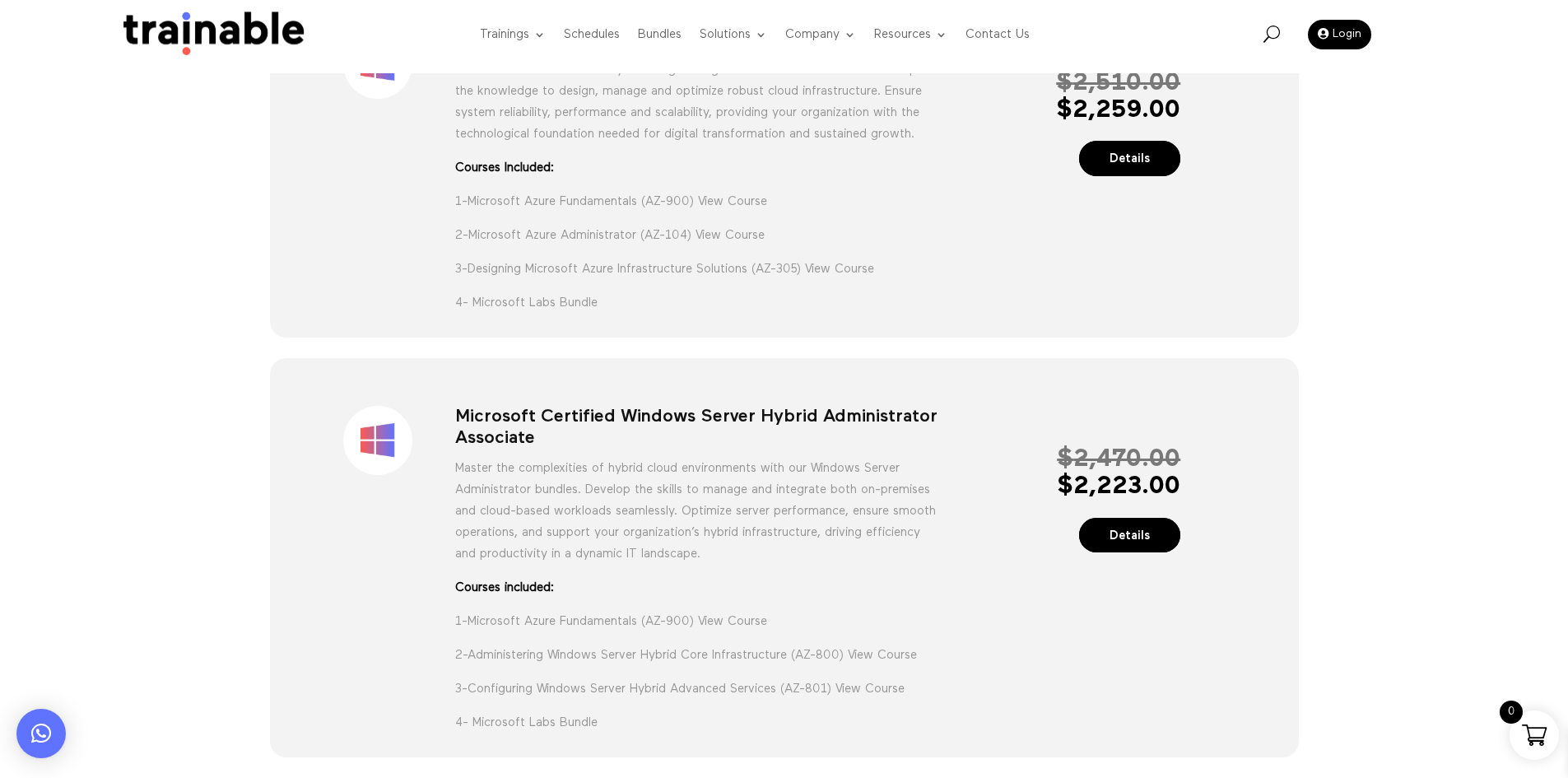
scroll to position [0, 0]
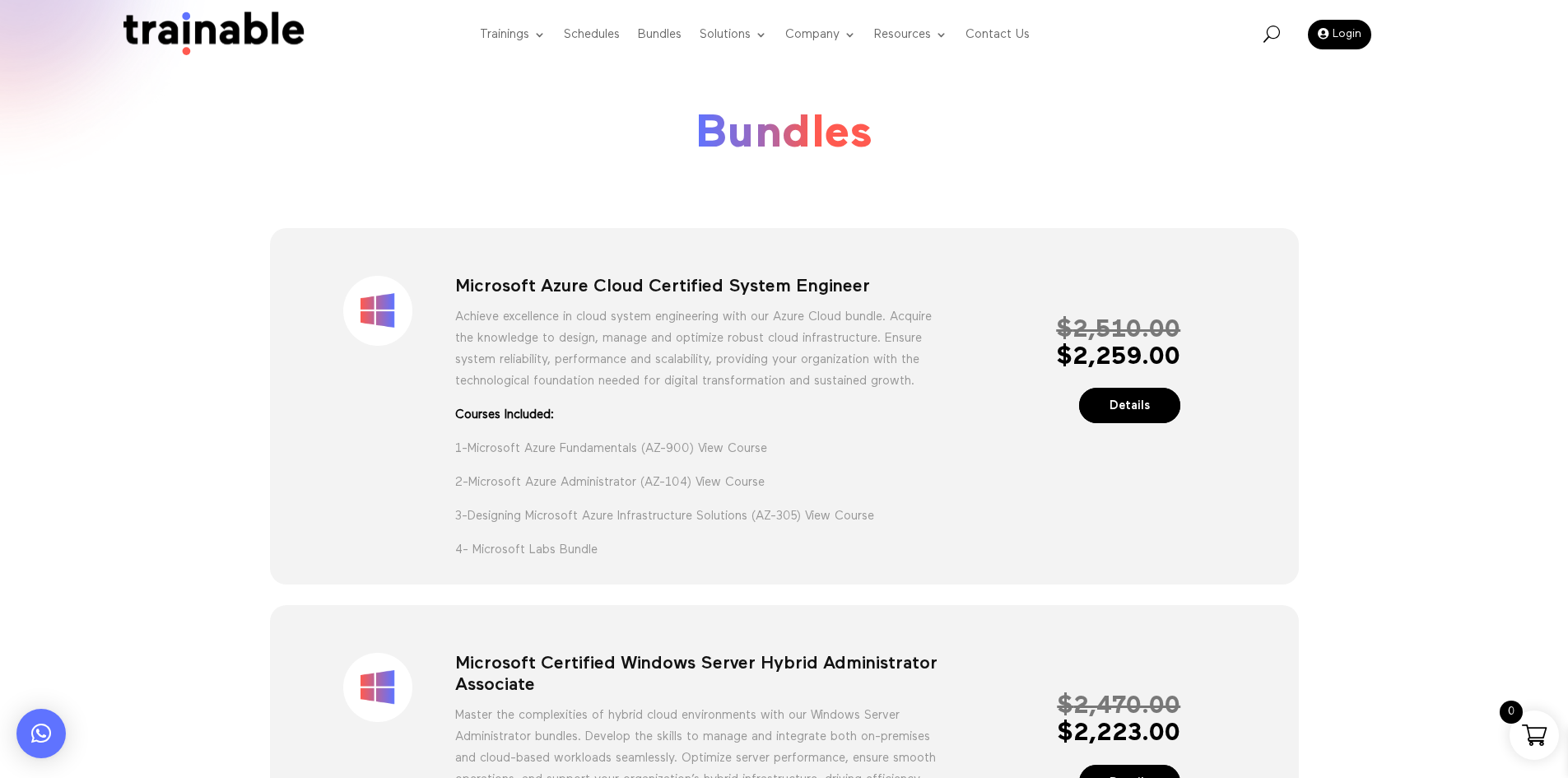
click at [643, 335] on p "Achieve excellence in cloud system engineering with our Azure Cloud bundle. Acq…" at bounding box center [697, 355] width 484 height 98
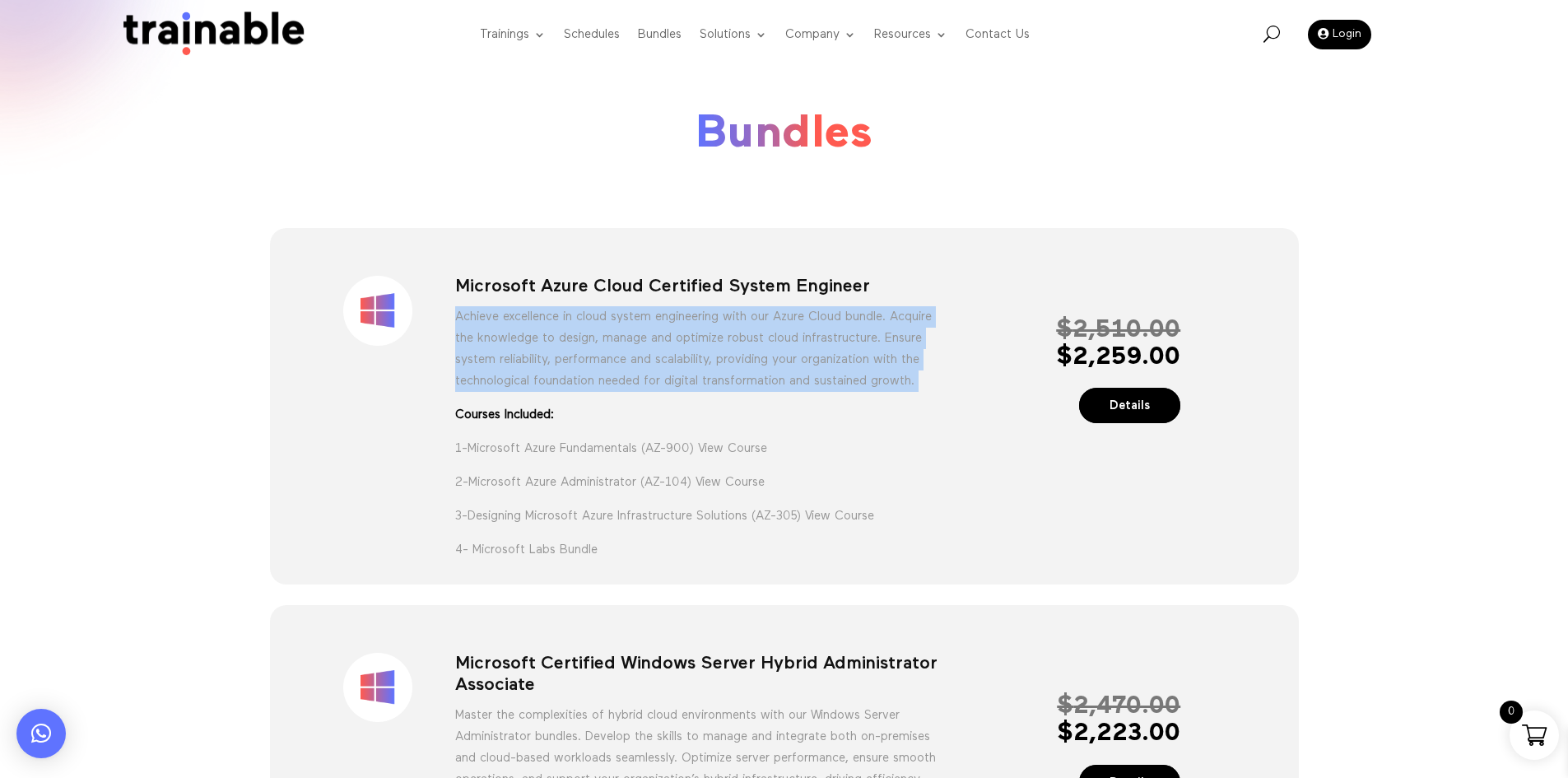
click at [645, 336] on p "Achieve excellence in cloud system engineering with our Azure Cloud bundle. Acq…" at bounding box center [697, 355] width 484 height 98
click at [645, 306] on p "Achieve excellence in cloud system engineering with our Azure Cloud bundle. Acq…" at bounding box center [697, 355] width 484 height 98
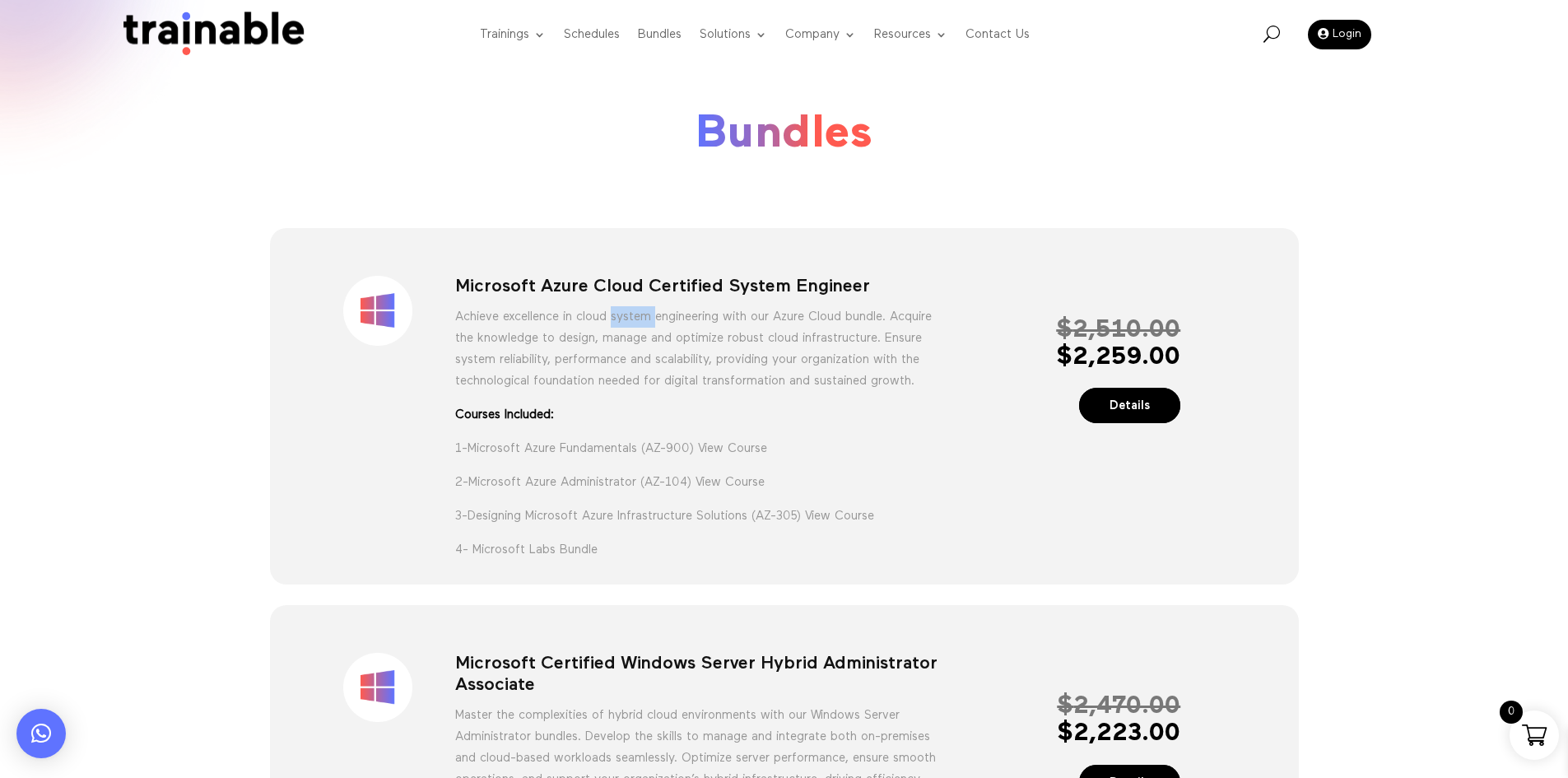
click at [645, 306] on p "Achieve excellence in cloud system engineering with our Azure Cloud bundle. Acq…" at bounding box center [697, 355] width 484 height 98
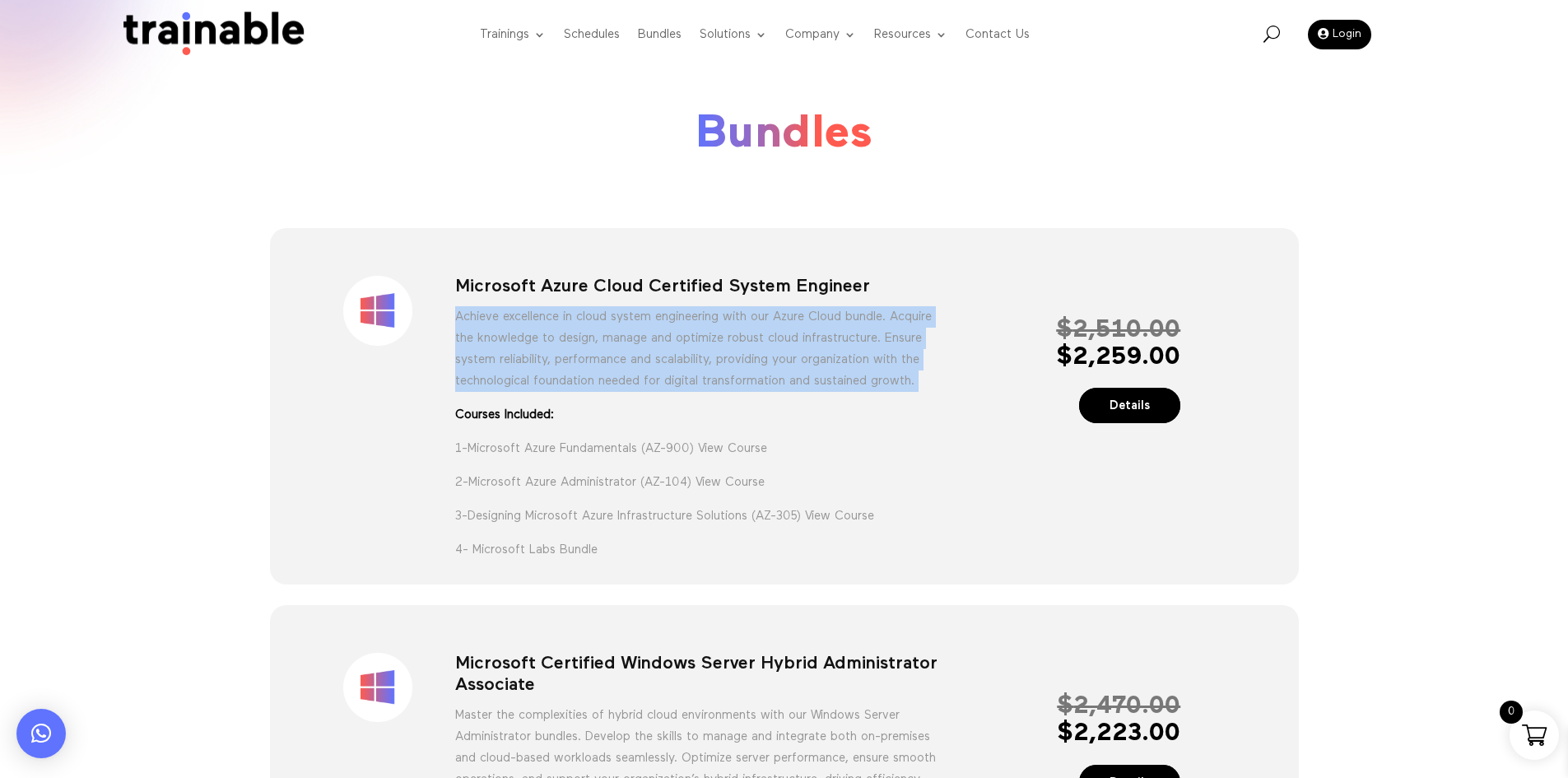
click at [645, 306] on p "Achieve excellence in cloud system engineering with our Azure Cloud bundle. Acq…" at bounding box center [697, 355] width 484 height 98
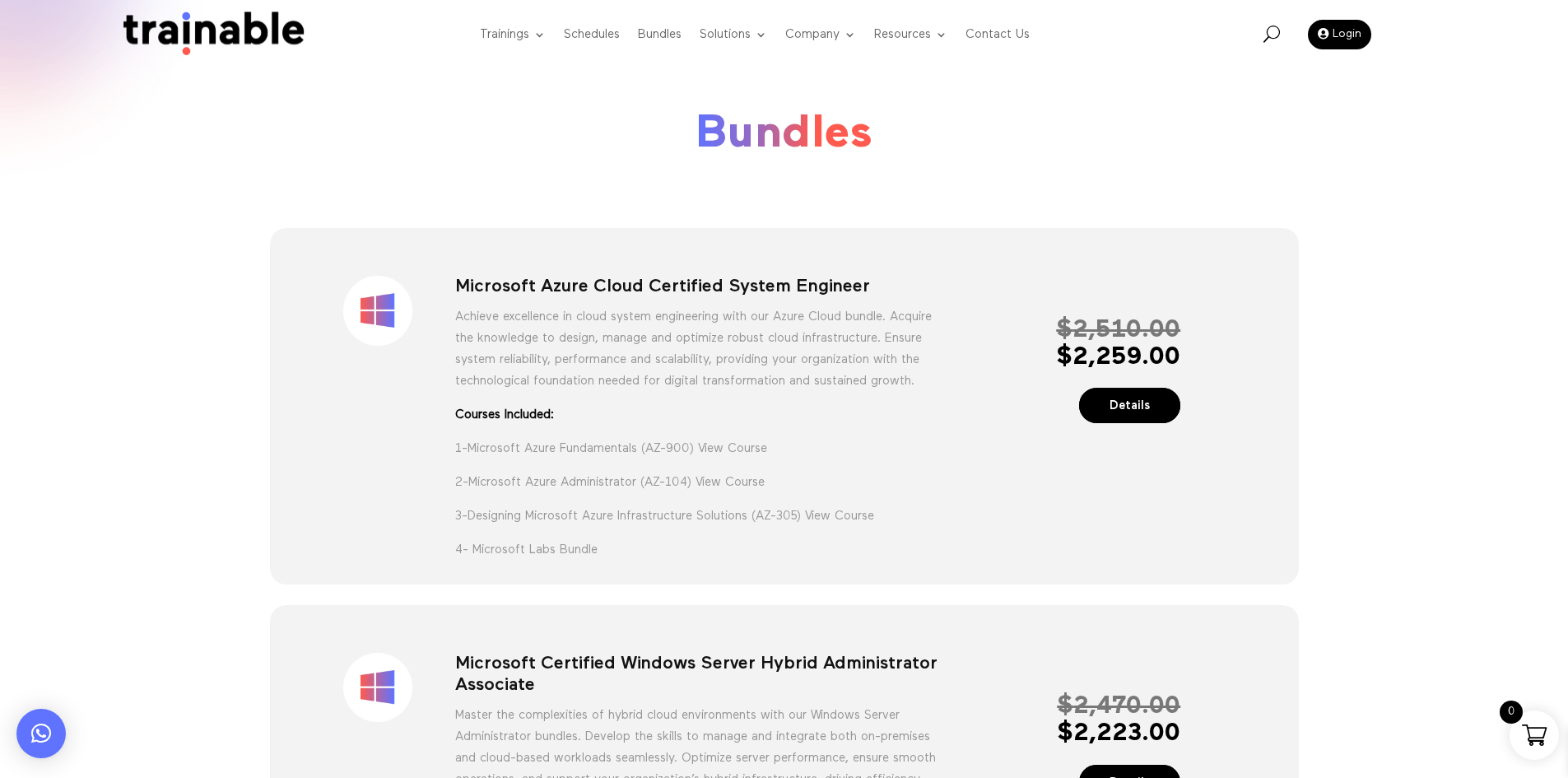
click at [646, 269] on div "Sale! Microsoft Azure Cloud Certified System Engineer Achieve excellence in clo…" at bounding box center [784, 408] width 968 height 310
copy div "Microsoft Azure Cloud Certified System Engineer"
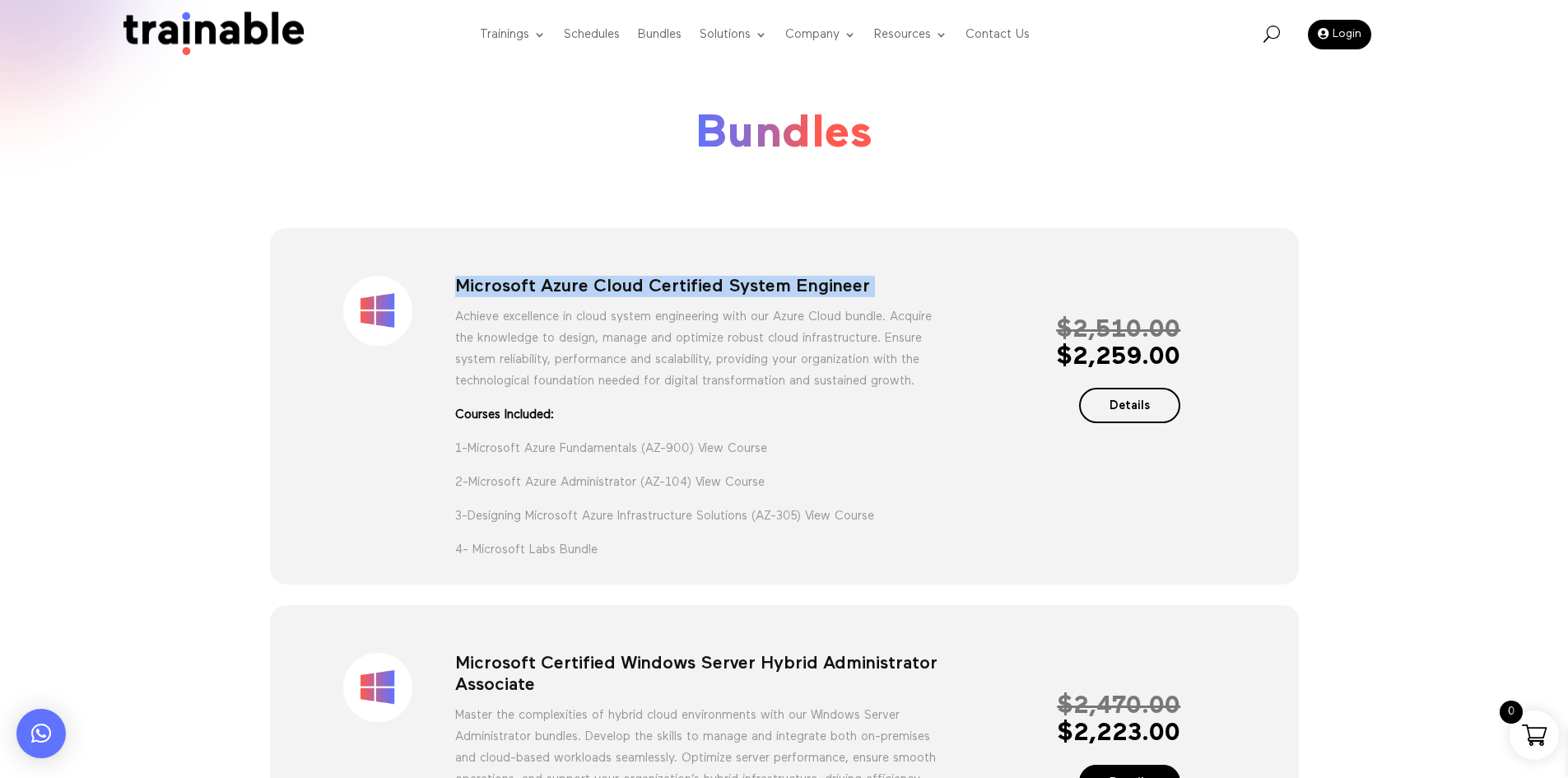
click at [1133, 403] on link "Details" at bounding box center [1131, 406] width 102 height 35
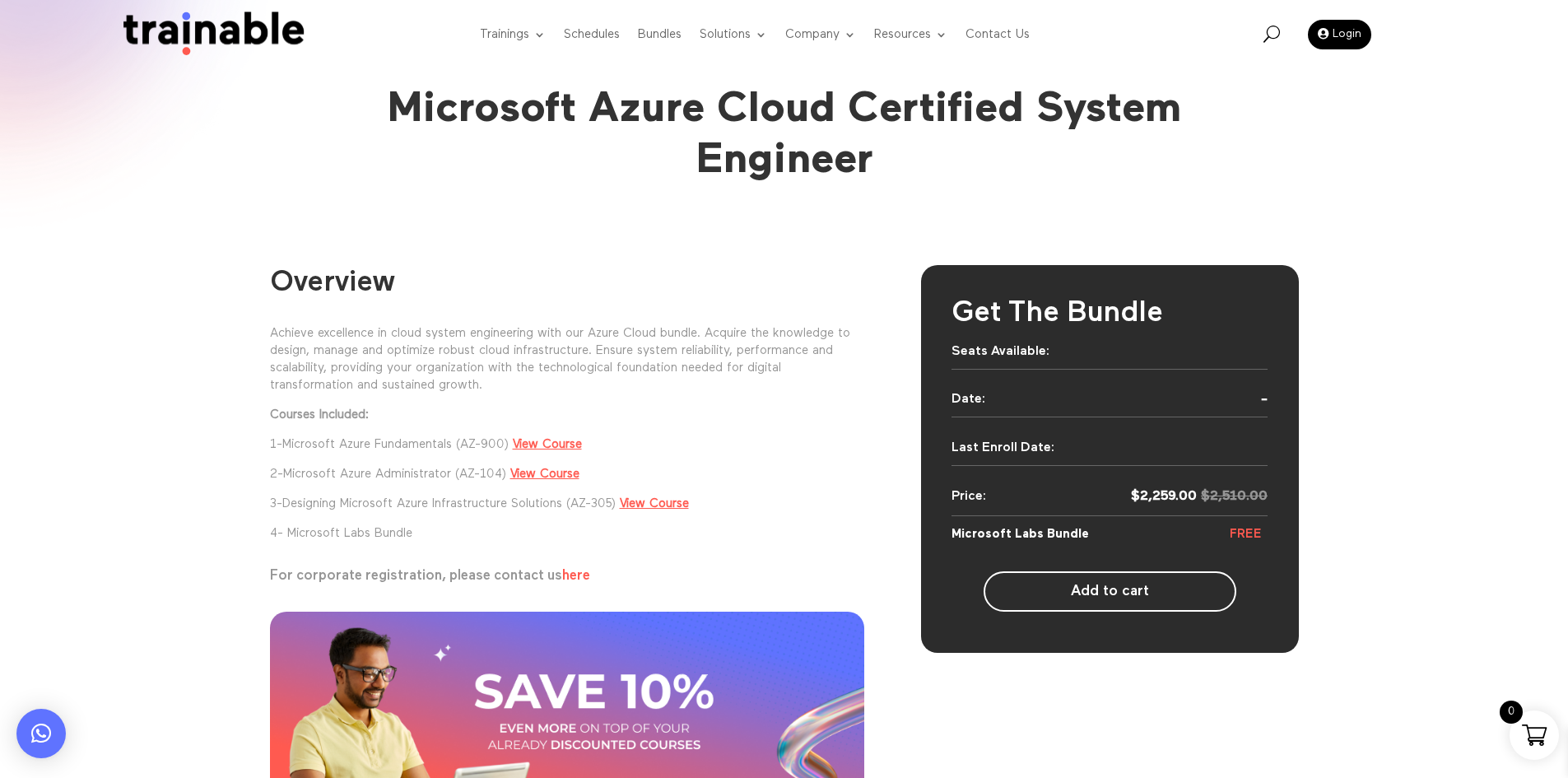
click at [1384, 392] on div "Overview Achieve excellence in cloud system engineering with our Azure Cloud bu…" at bounding box center [784, 597] width 1568 height 688
click at [615, 281] on h2 "Overview" at bounding box center [568, 287] width 595 height 44
click at [1369, 386] on div "Overview Achieve excellence in cloud system engineering with our Azure Cloud bu…" at bounding box center [784, 597] width 1568 height 688
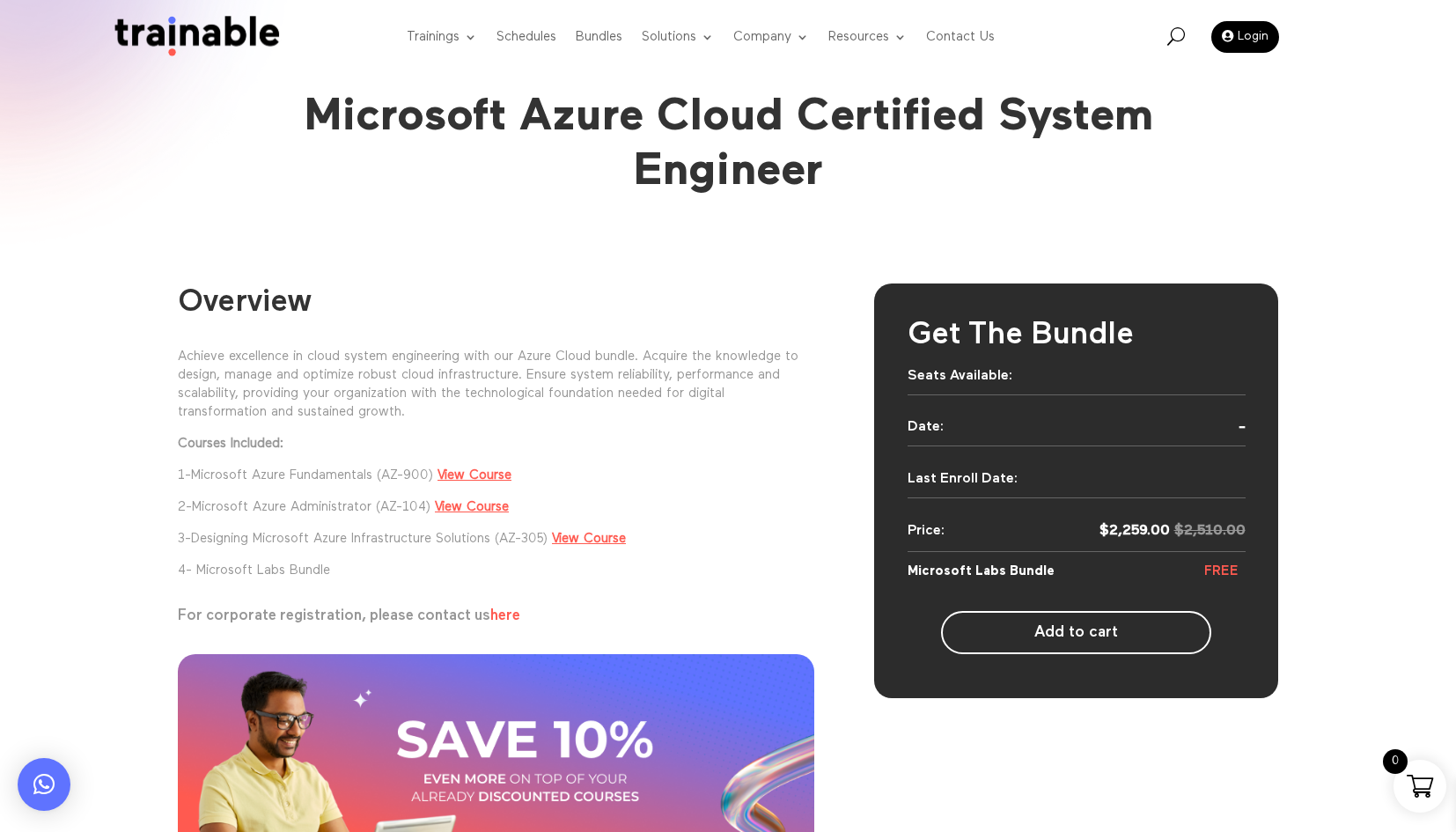
click at [264, 614] on p "For corporate registration, please contact us here" at bounding box center [496, 616] width 637 height 15
click at [555, 605] on div "Overview Achieve excellence in cloud system engineering with our Azure Cloud bu…" at bounding box center [496, 585] width 637 height 603
click at [538, 652] on div "Overview Achieve excellence in cloud system engineering with our Azure Cloud bu…" at bounding box center [496, 585] width 637 height 603
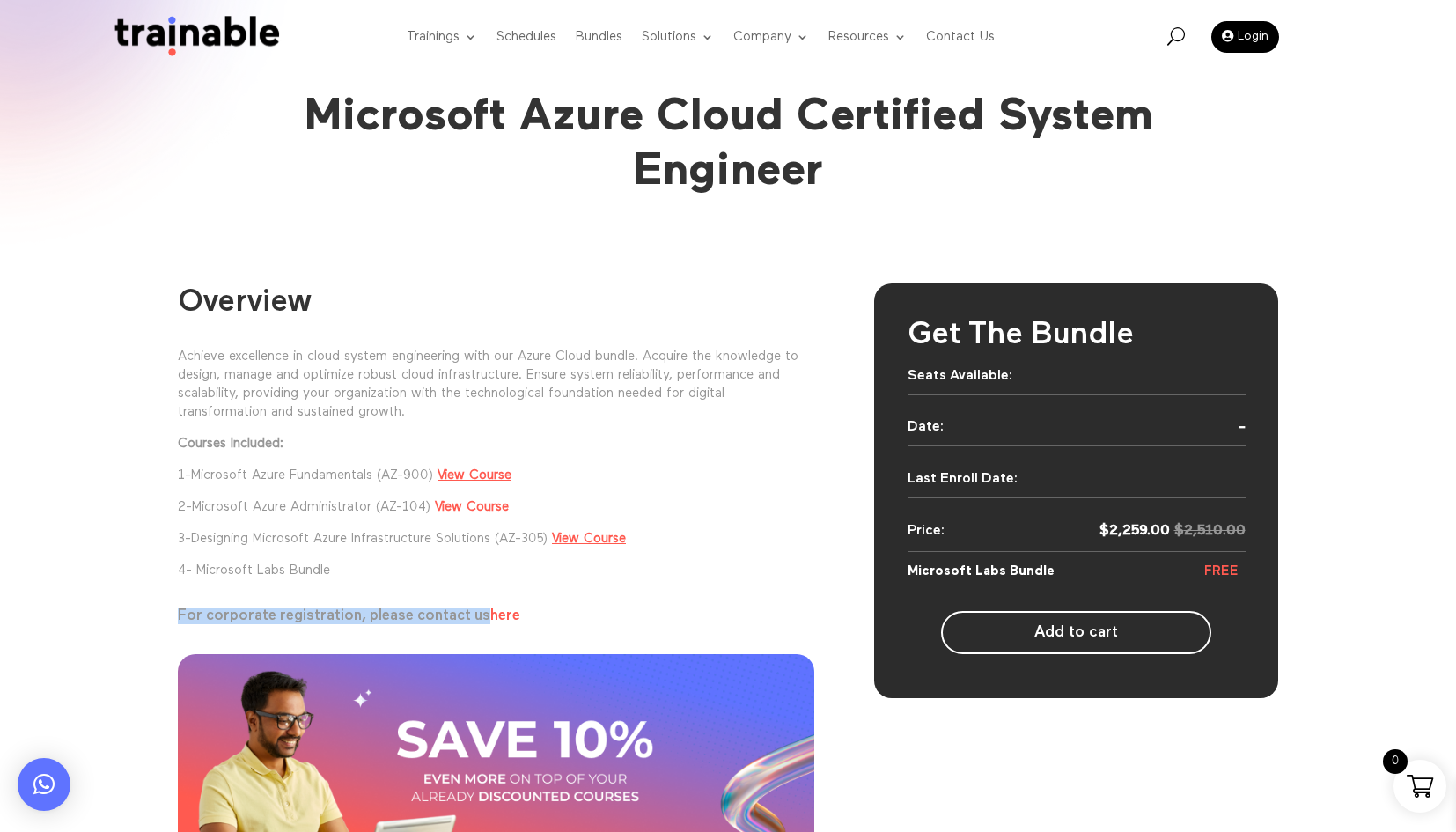
drag, startPoint x: 478, startPoint y: 619, endPoint x: 157, endPoint y: 616, distance: 321.0
click at [157, 616] on div "Overview Achieve excellence in cloud system engineering with our Azure Cloud bu…" at bounding box center [728, 639] width 1456 height 735
copy p "For corporate registration, please contact us"
click at [394, 552] on p "3- Designing Microsoft Azure Infrastructure Solutions (AZ-305) View Course" at bounding box center [496, 545] width 637 height 31
click at [795, 352] on p "Achieve excellence in cloud system engineering with our Azure Cloud bundle. Acq…" at bounding box center [496, 390] width 637 height 87
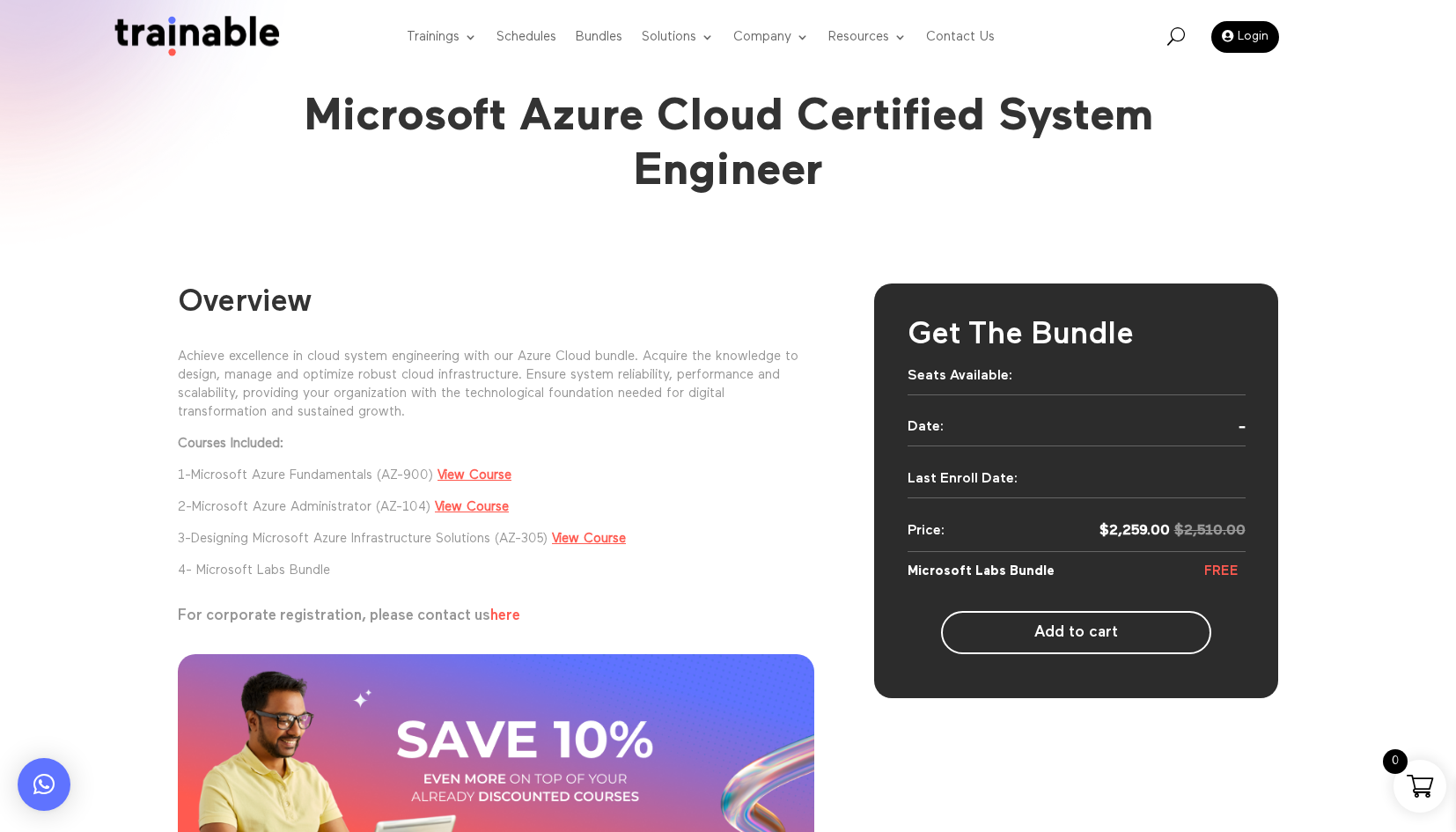
click at [200, 475] on link "Microsoft Azure Fundamentals (AZ-900)" at bounding box center [312, 475] width 242 height 13
click at [191, 484] on p "1- Microsoft Azure Fundamentals (AZ-900) View Course" at bounding box center [496, 481] width 637 height 31
click at [577, 160] on h1 "Microsoft Azure Cloud Certified System Engineer" at bounding box center [728, 144] width 951 height 110
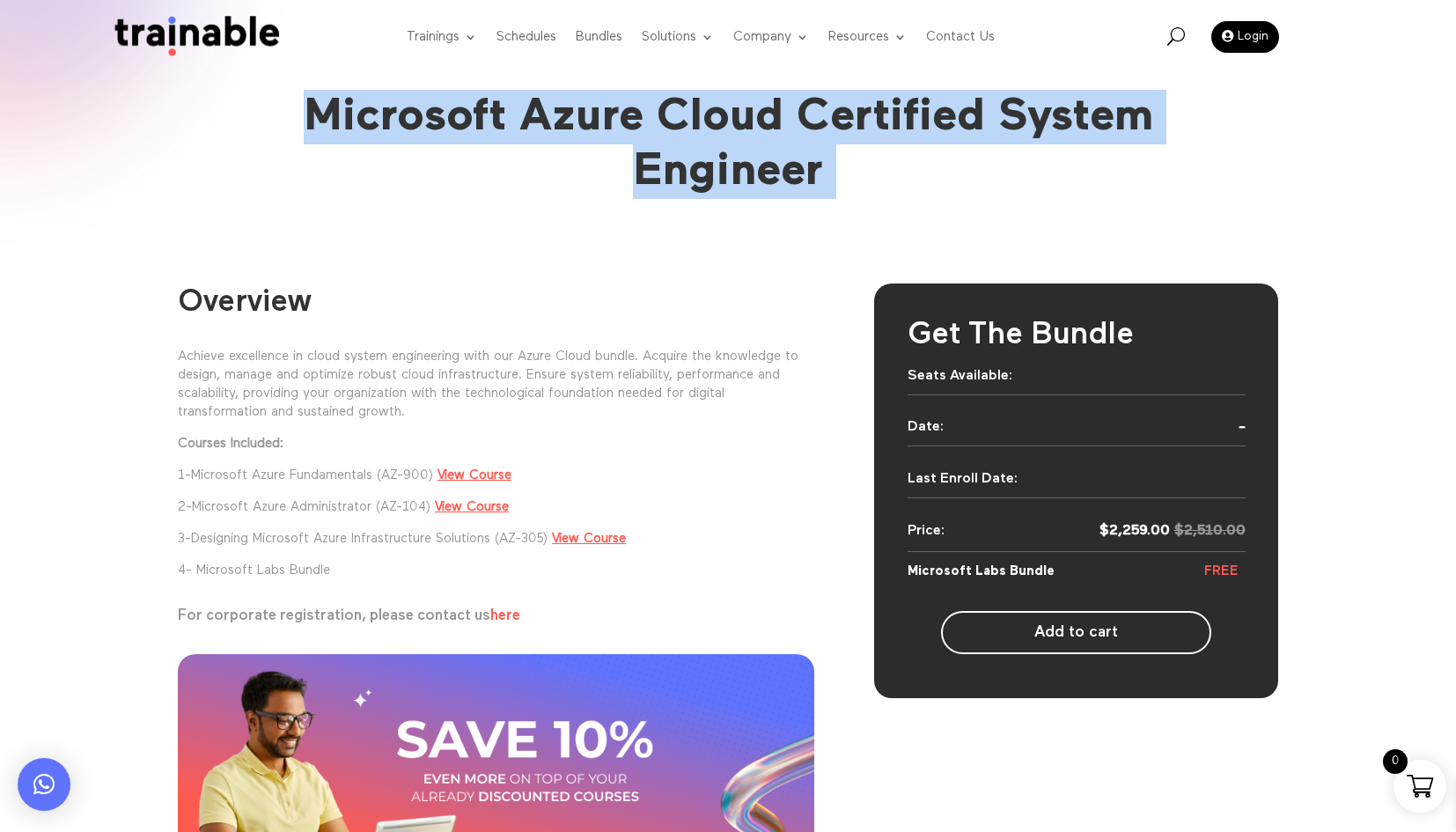
click at [577, 160] on h1 "Microsoft Azure Cloud Certified System Engineer" at bounding box center [728, 144] width 951 height 110
copy div "Microsoft Azure Cloud Certified System Engineer"
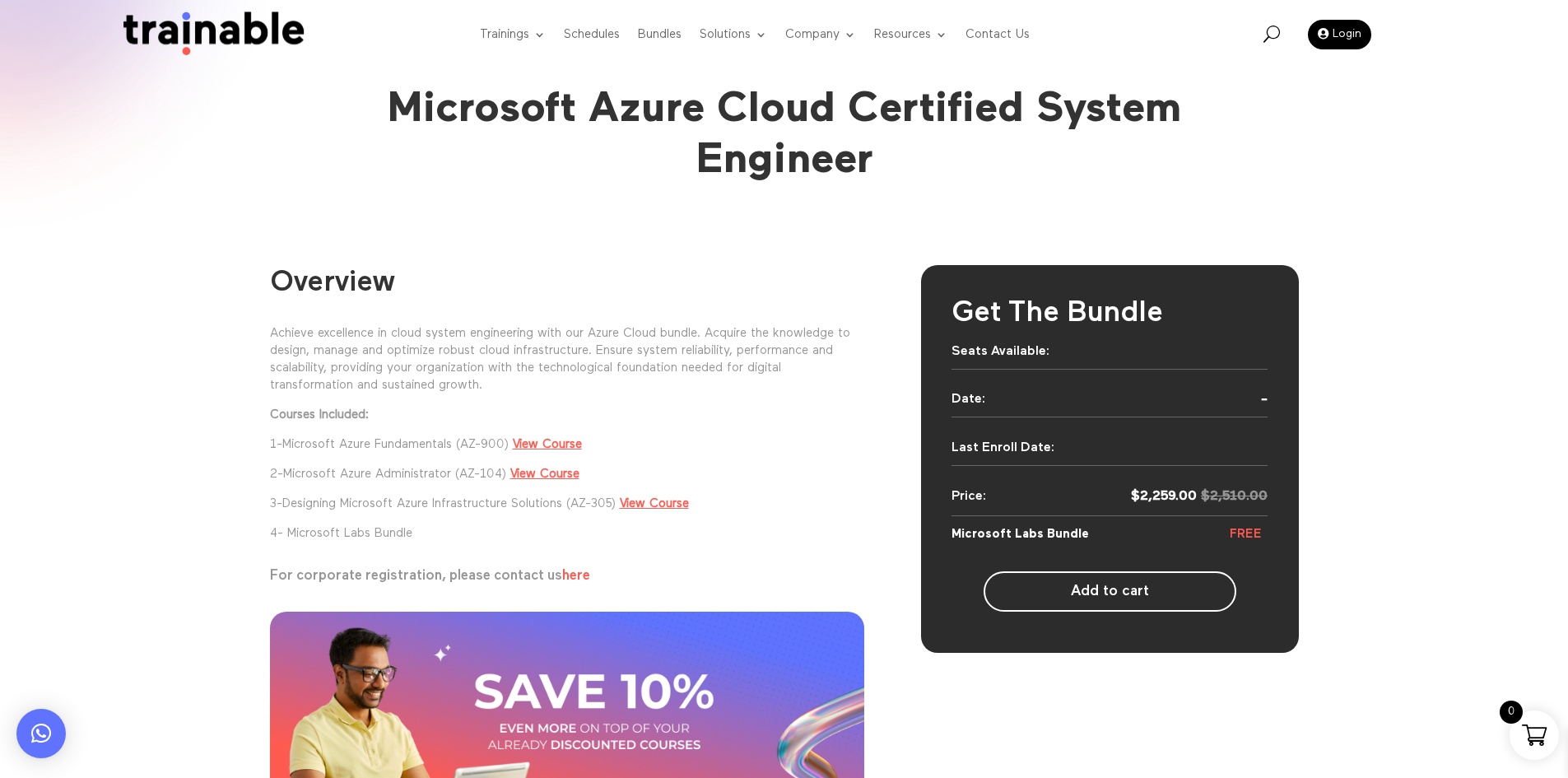
click at [746, 349] on p "Achieve excellence in cloud system engineering with our Azure Cloud bundle. Acq…" at bounding box center [568, 365] width 595 height 81
click at [549, 229] on div "Microsoft Azure Cloud Certified System Engineer" at bounding box center [784, 126] width 1568 height 253
click at [638, 43] on link "Bundles" at bounding box center [660, 35] width 43 height 65
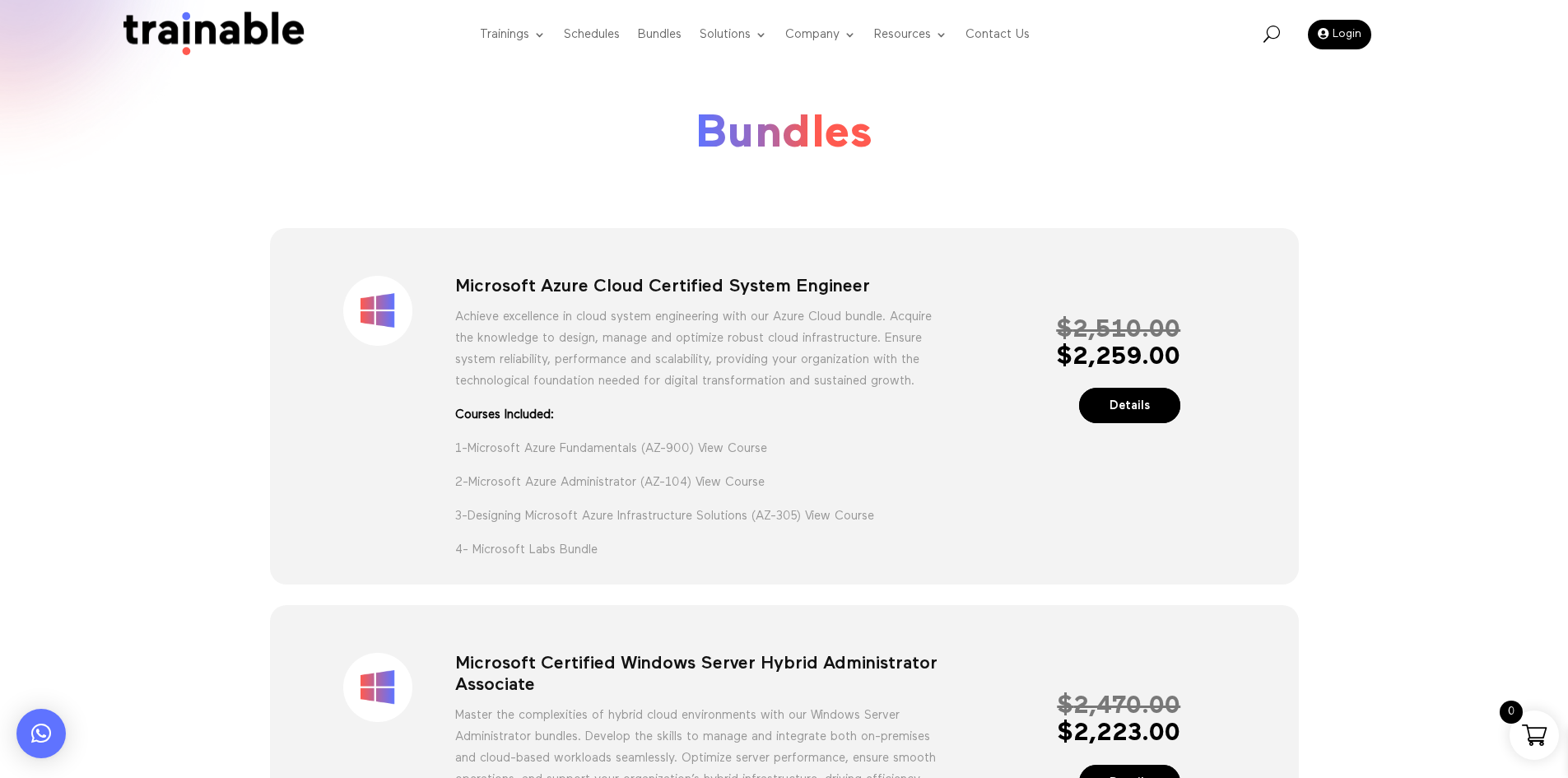
click at [229, 33] on img at bounding box center [209, 35] width 199 height 47
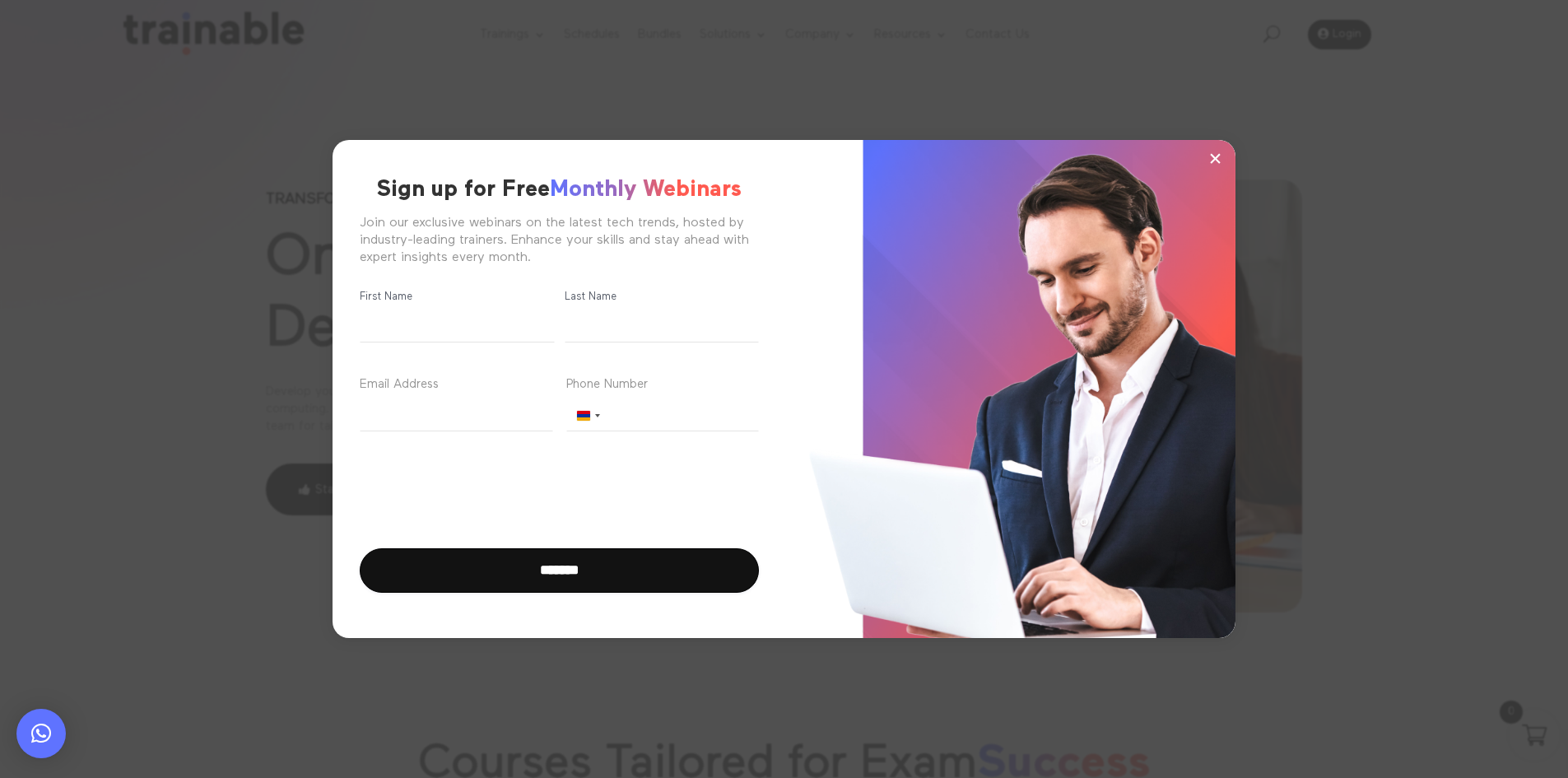
click at [1220, 156] on span "×" at bounding box center [1215, 158] width 14 height 25
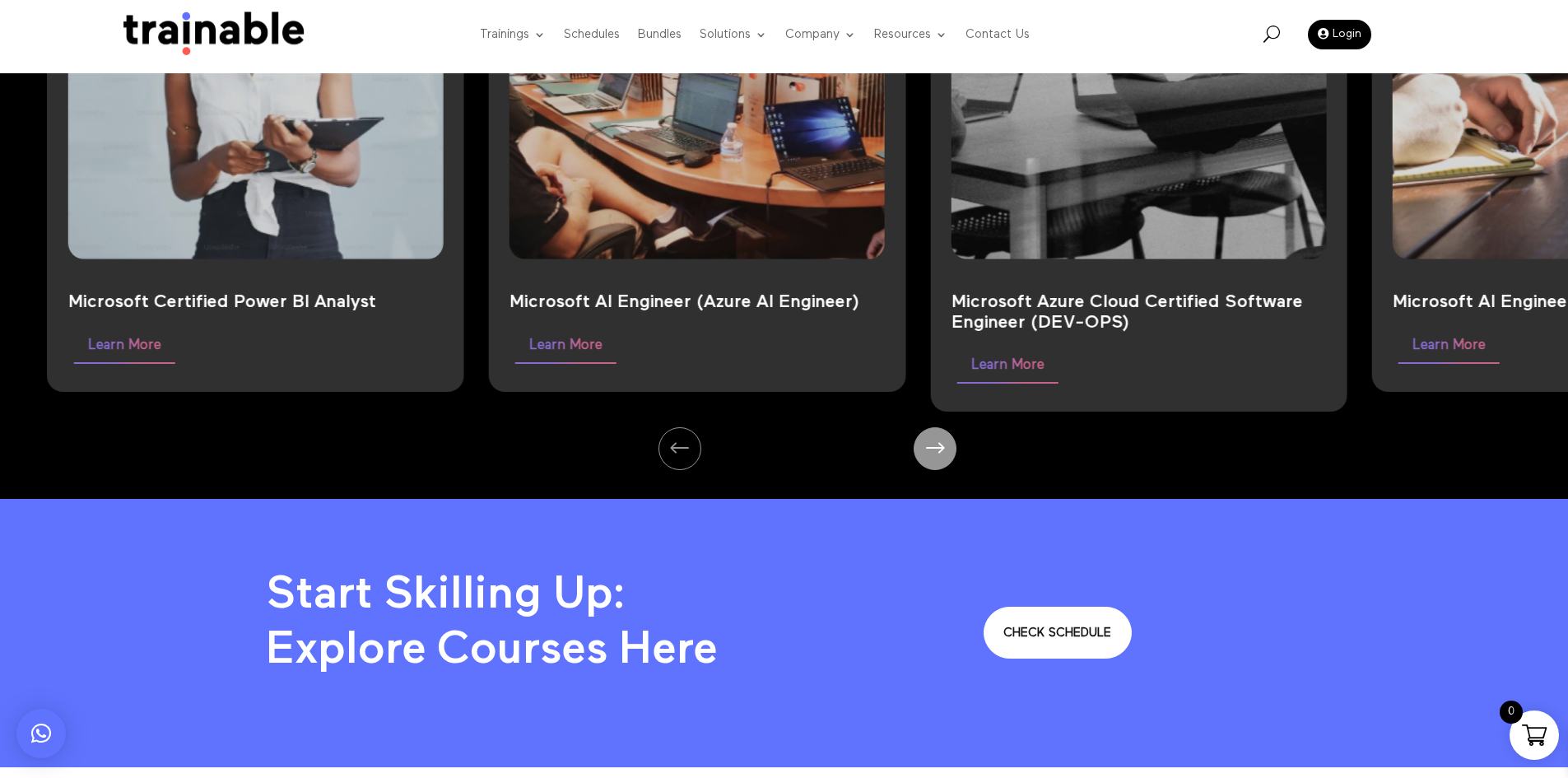
scroll to position [1359, 0]
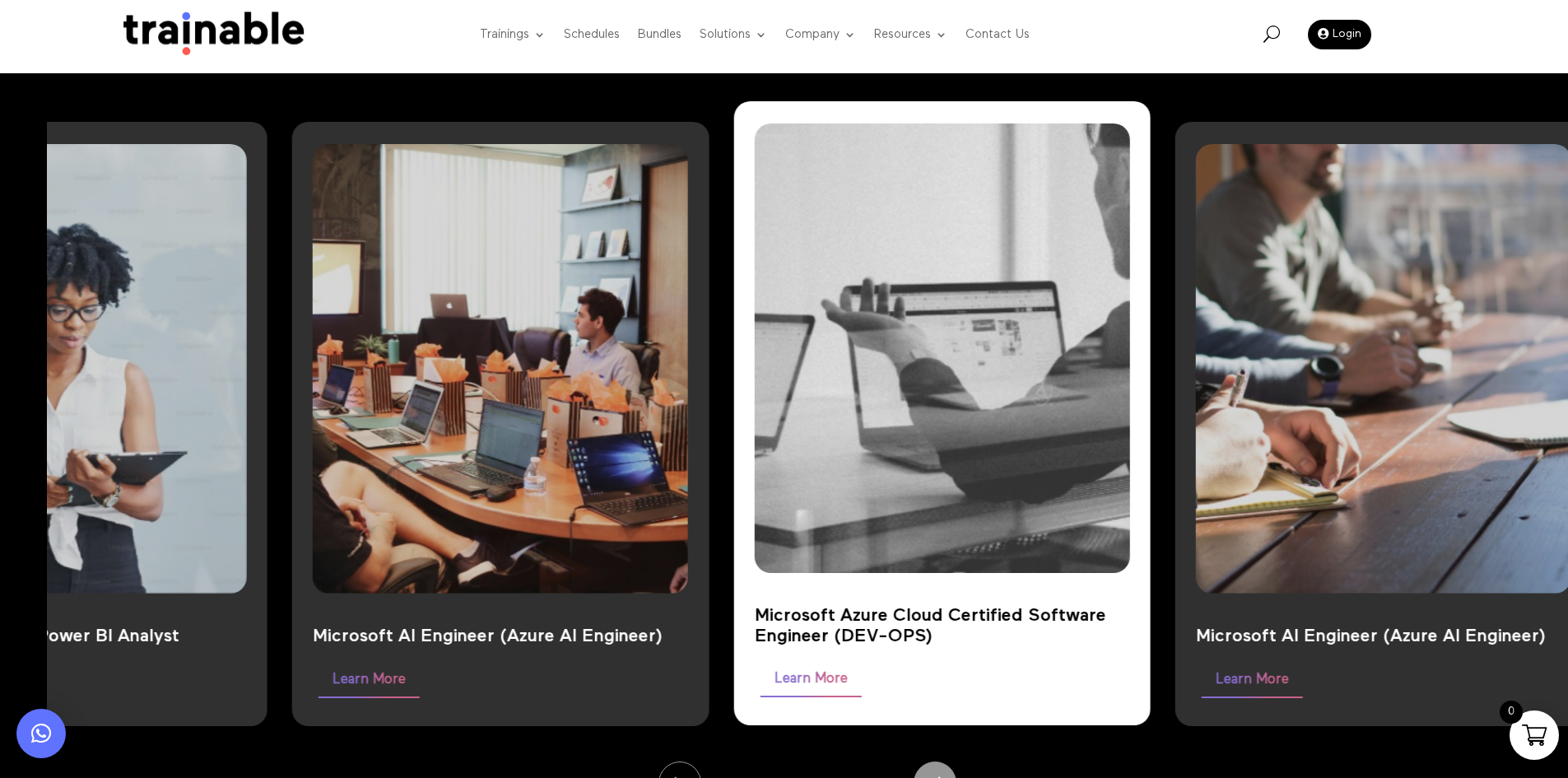
drag, startPoint x: 1172, startPoint y: 355, endPoint x: 986, endPoint y: 348, distance: 186.1
click at [974, 341] on img at bounding box center [942, 349] width 488 height 586
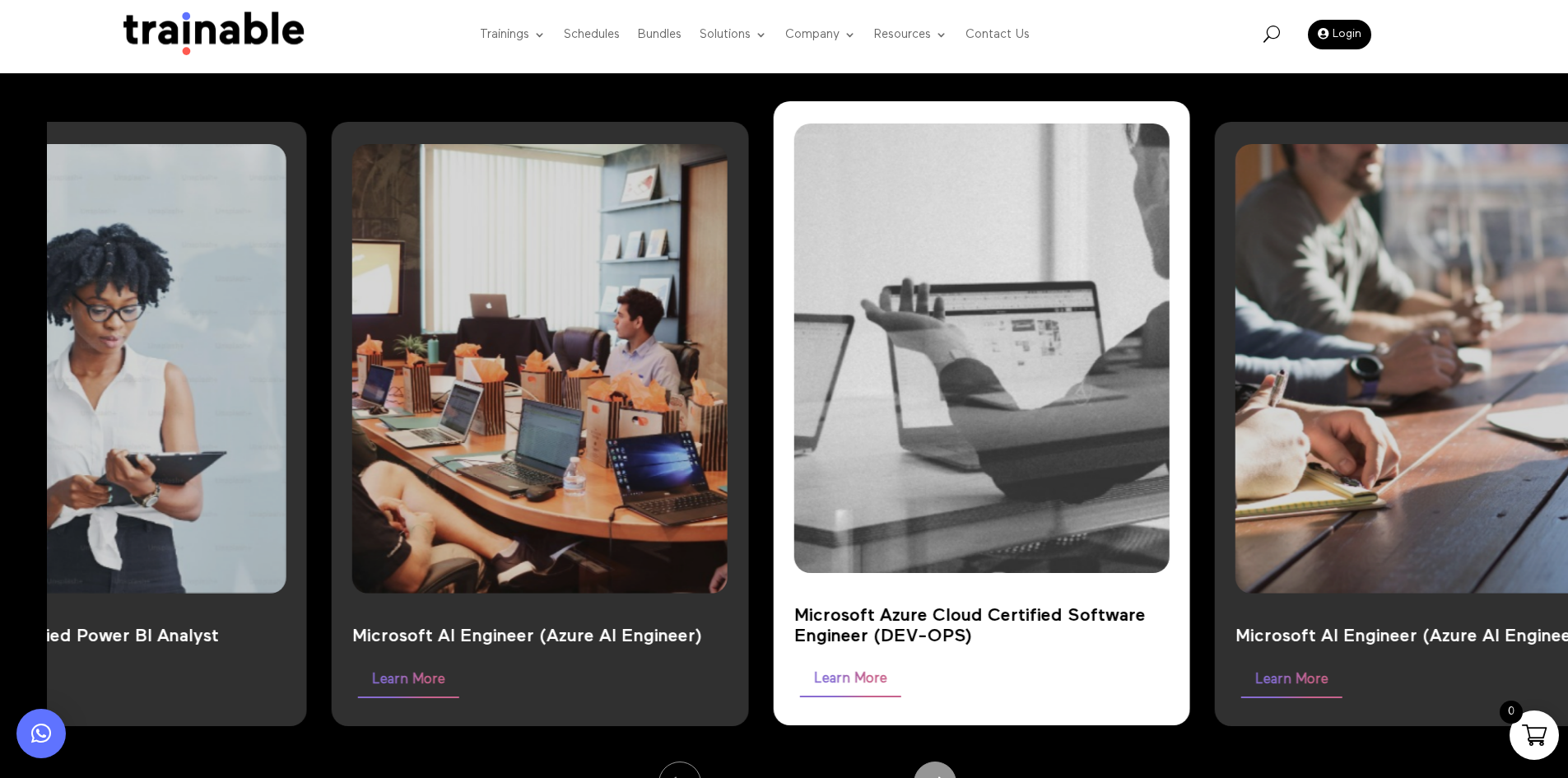
drag, startPoint x: 1110, startPoint y: 483, endPoint x: 953, endPoint y: 485, distance: 157.0
click at [953, 485] on img at bounding box center [982, 349] width 488 height 586
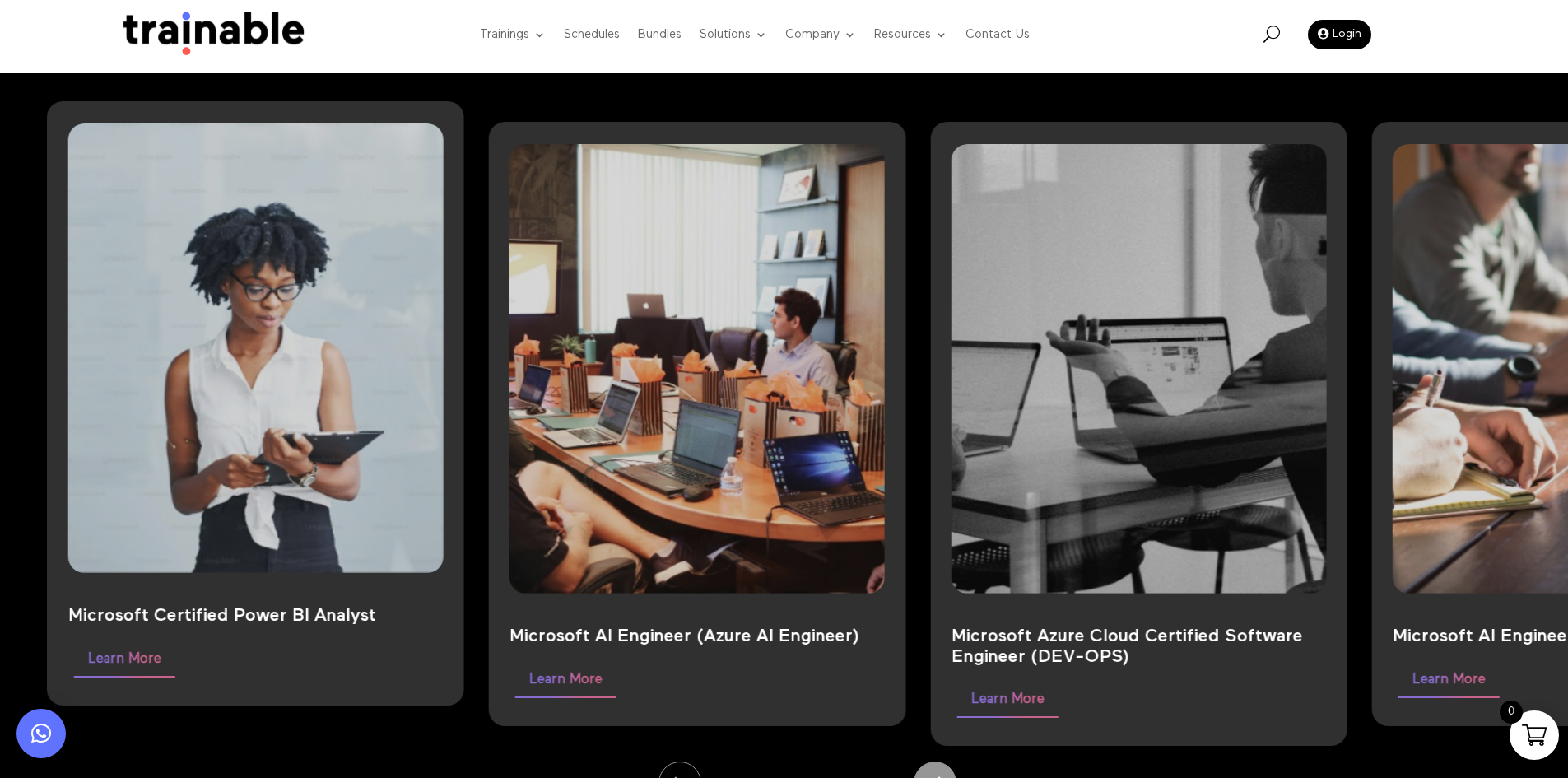
click at [434, 90] on div "Microsoft Certified Power BI Analyst Learn More" at bounding box center [255, 381] width 417 height 649
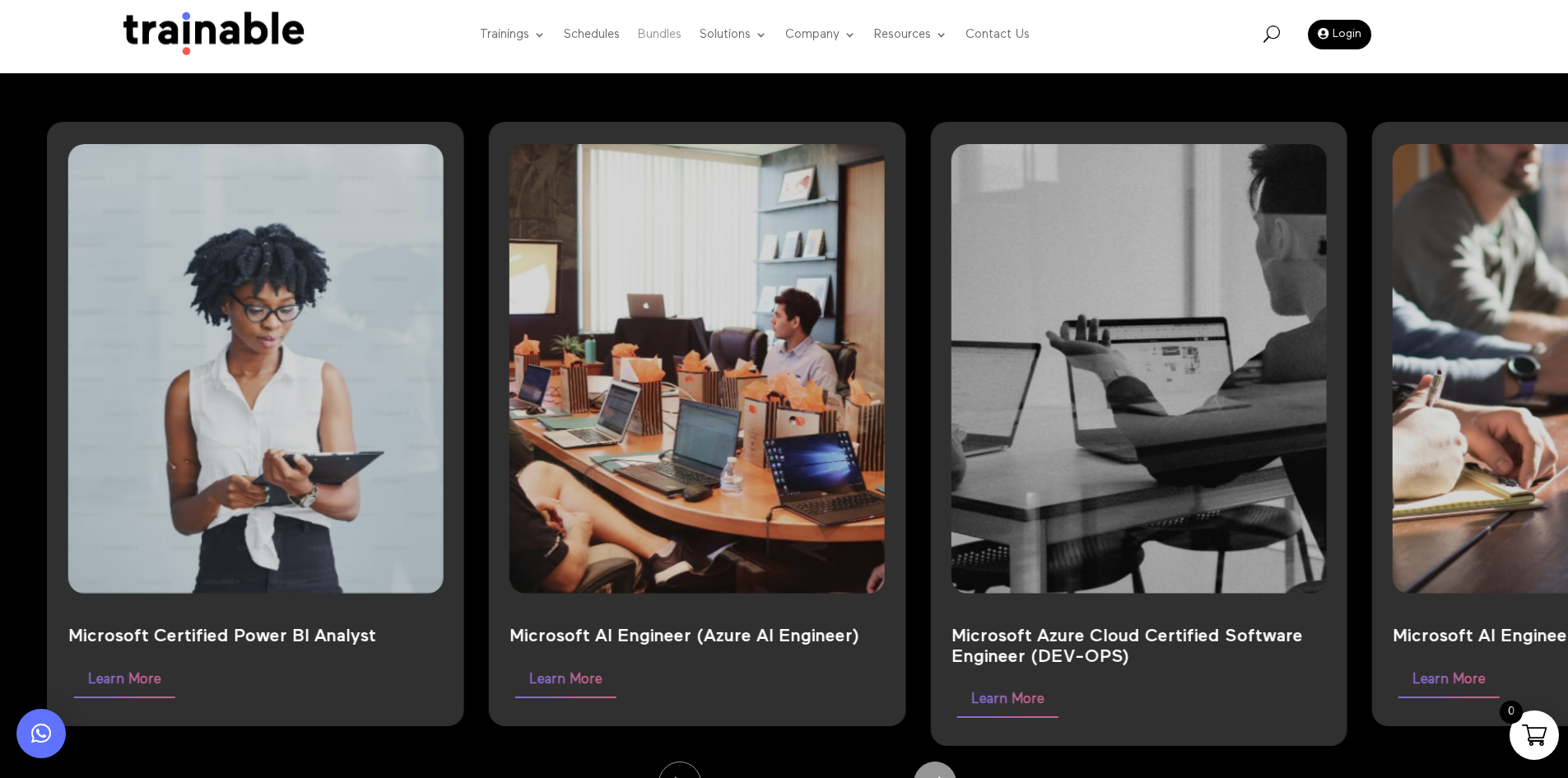
click at [660, 33] on link "Bundles" at bounding box center [660, 35] width 43 height 65
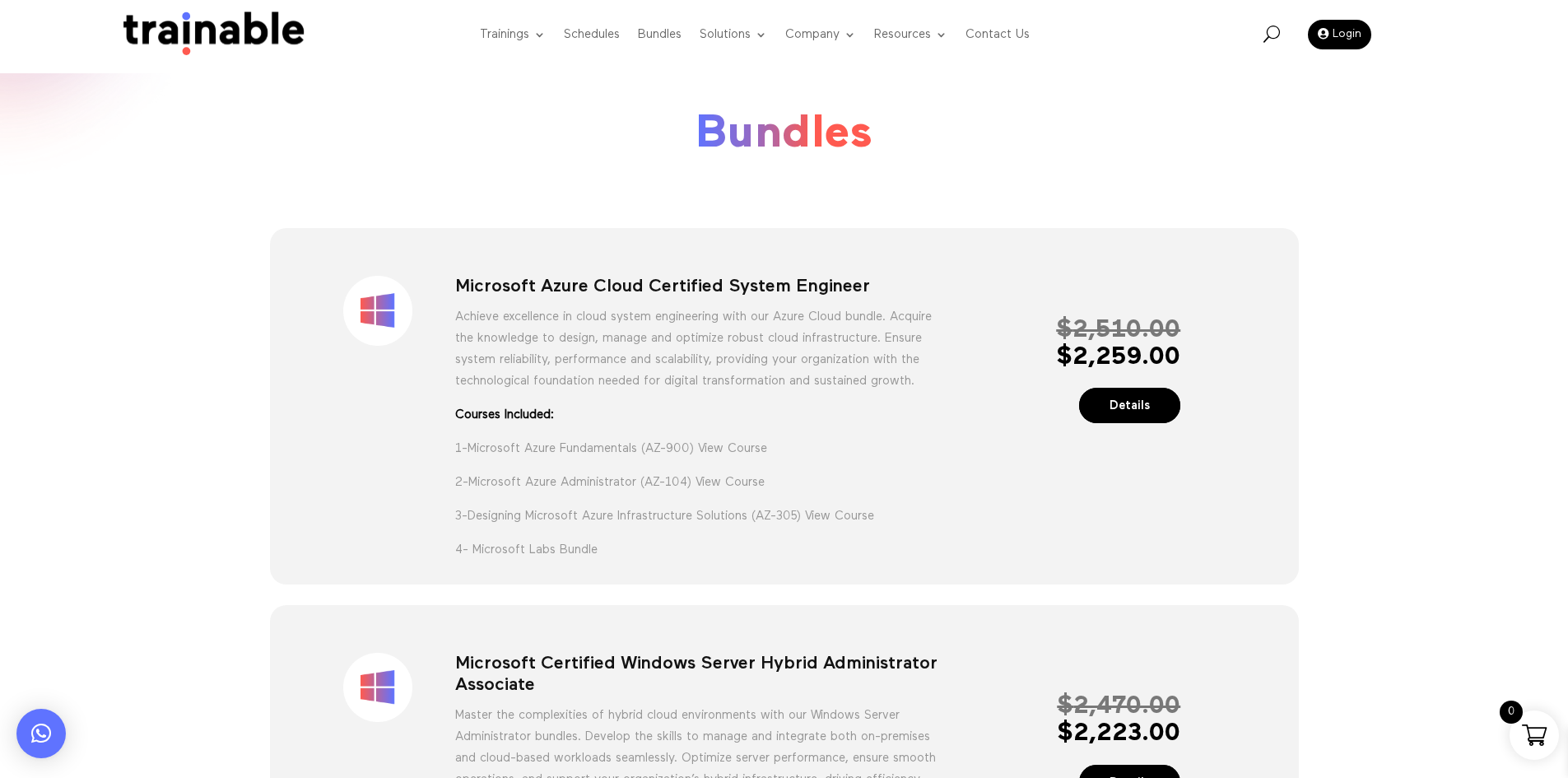
scroll to position [1533, 0]
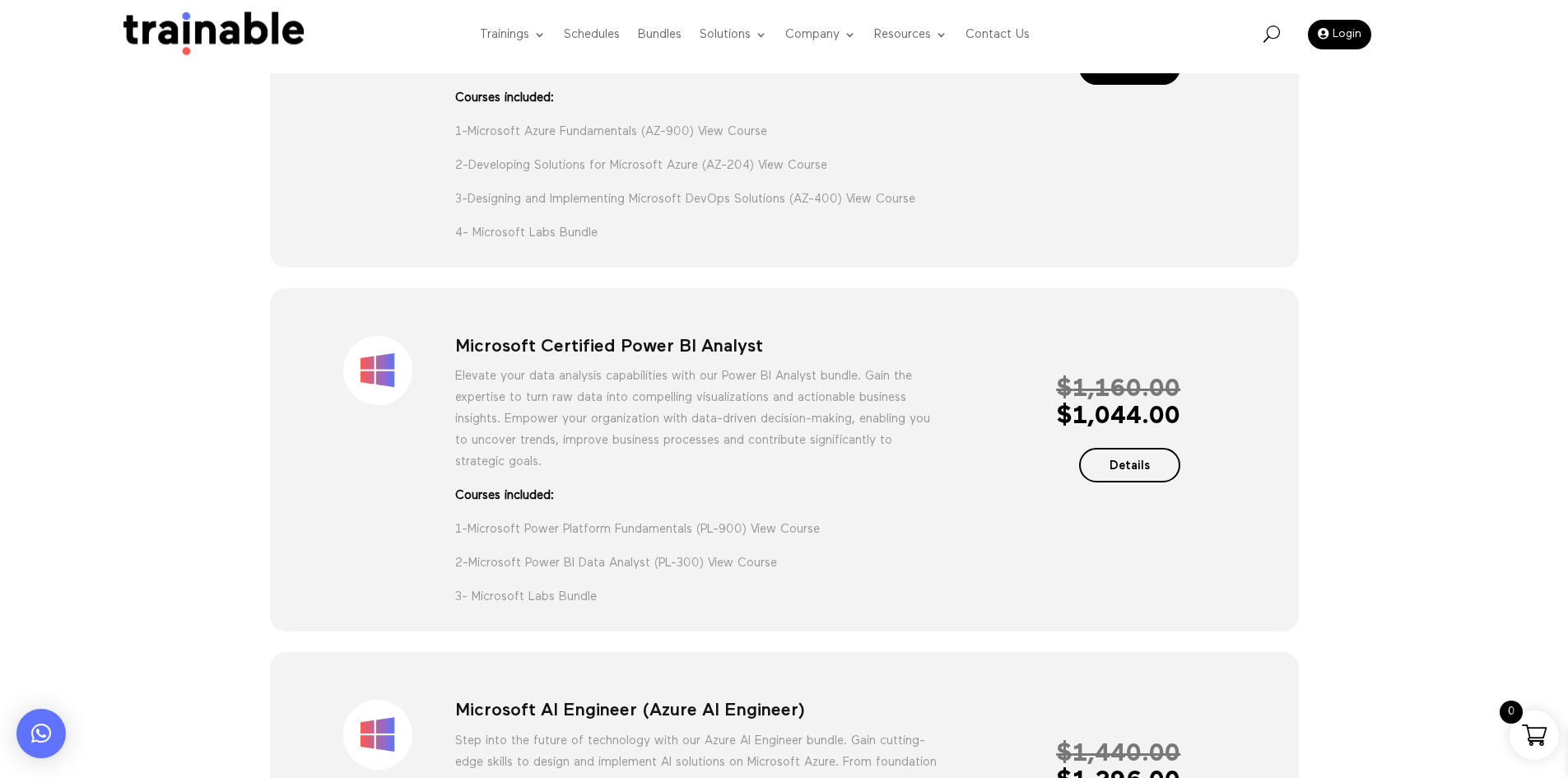
click at [1114, 484] on link "Details" at bounding box center [1131, 466] width 102 height 35
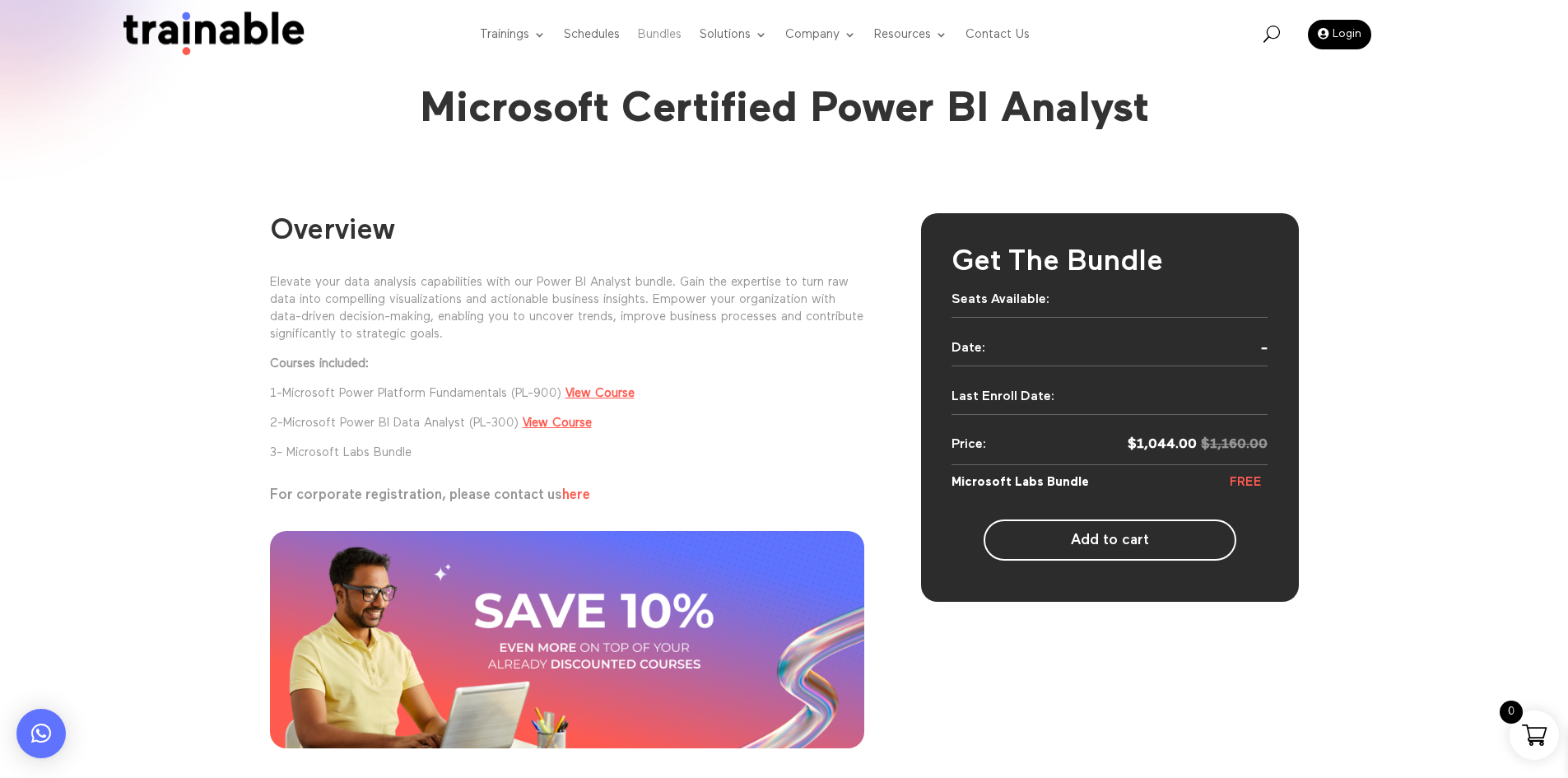
click at [651, 40] on link "Bundles" at bounding box center [660, 35] width 43 height 65
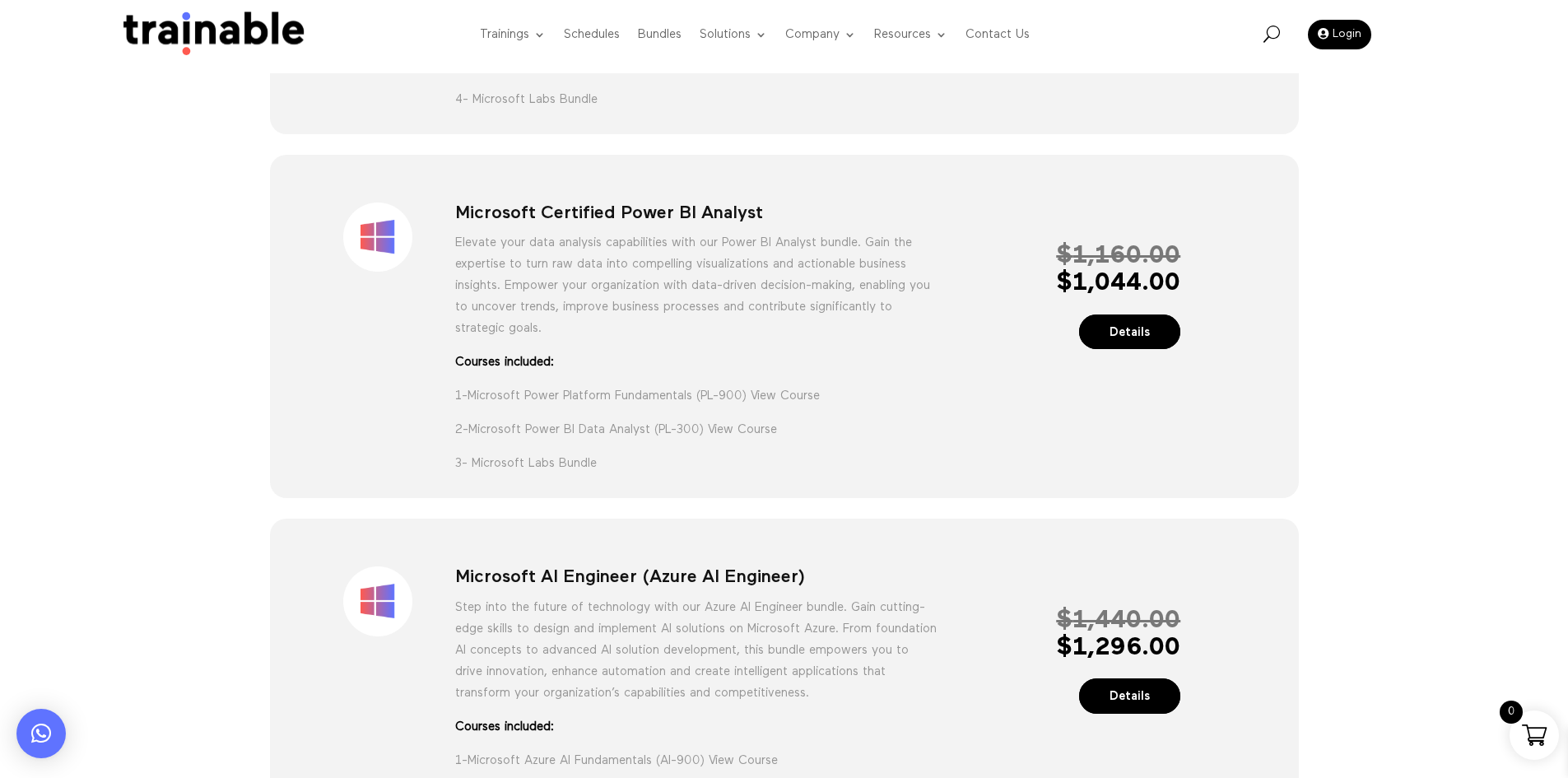
scroll to position [1404, 0]
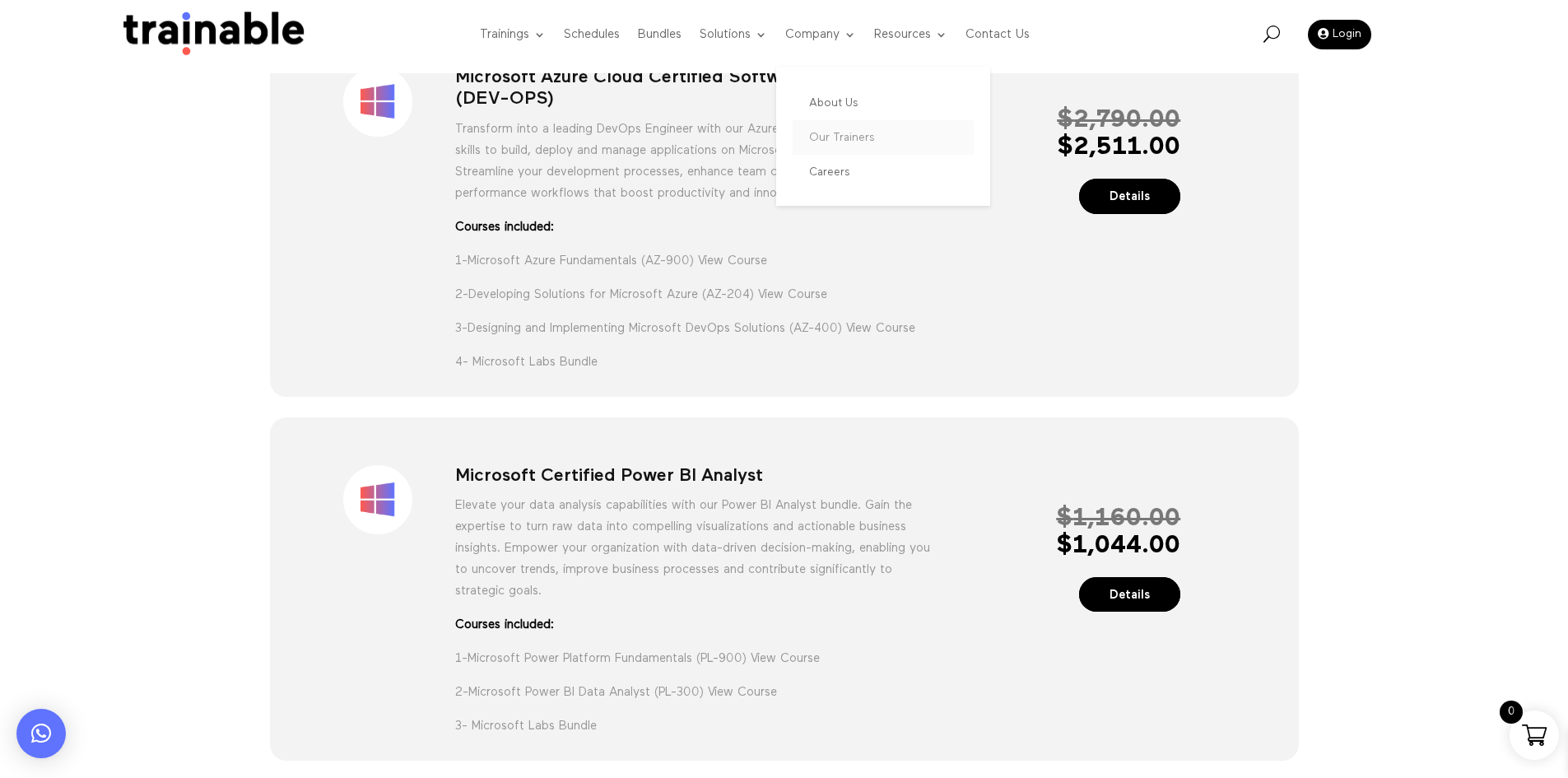
click at [857, 140] on link "Our Trainers" at bounding box center [883, 137] width 181 height 34
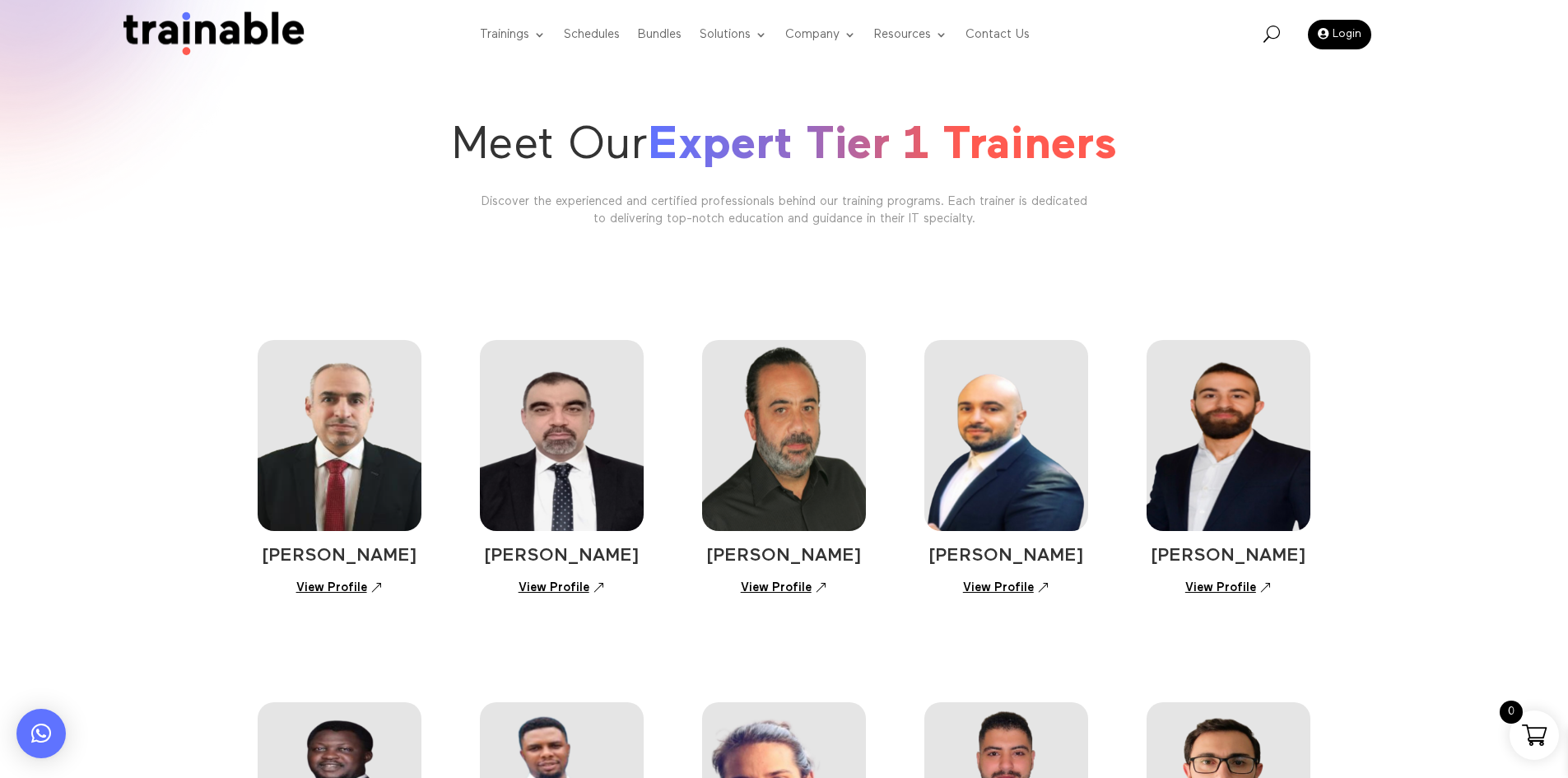
click at [327, 583] on link "View Profile" at bounding box center [340, 588] width 105 height 28
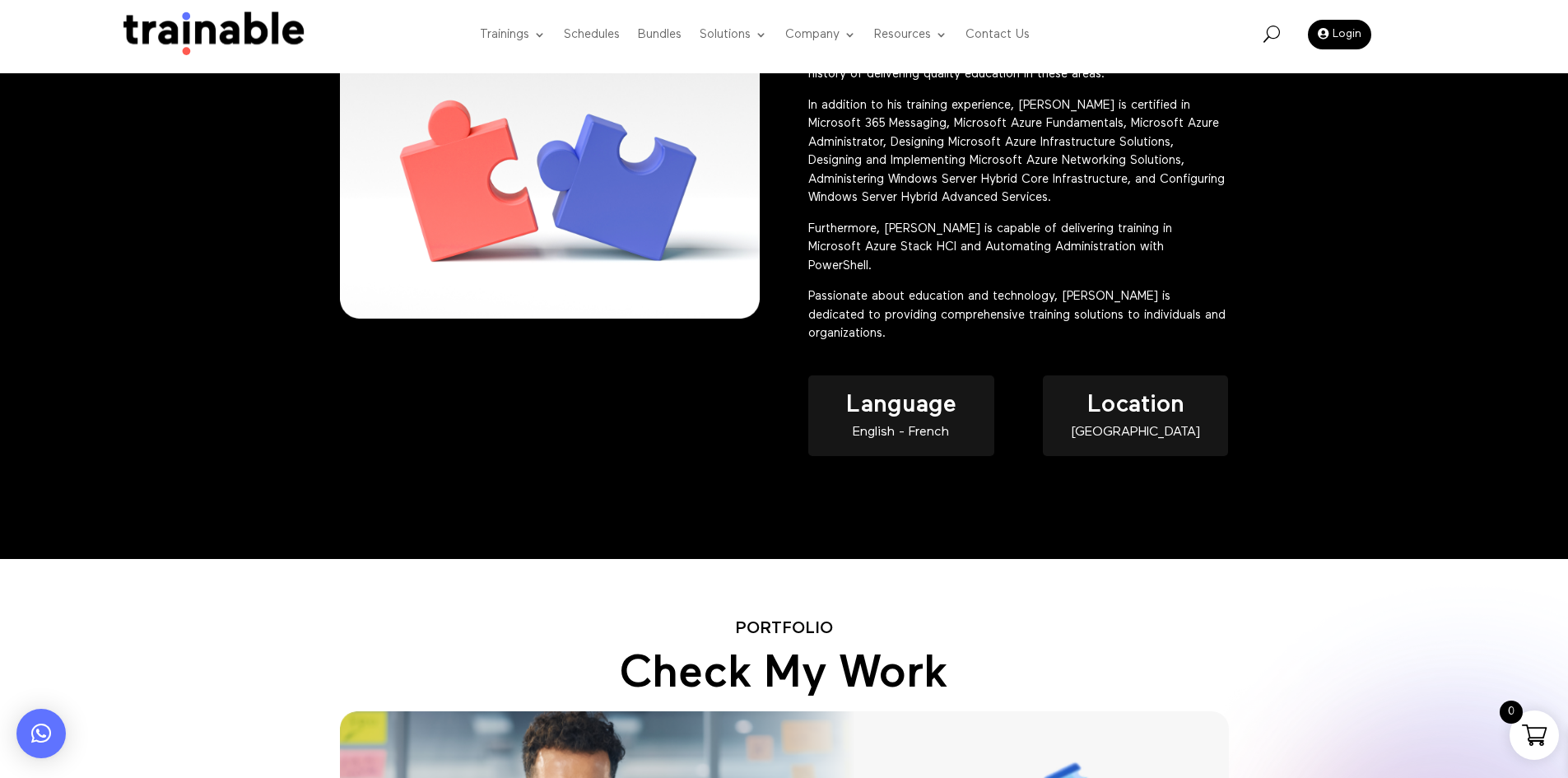
scroll to position [576, 0]
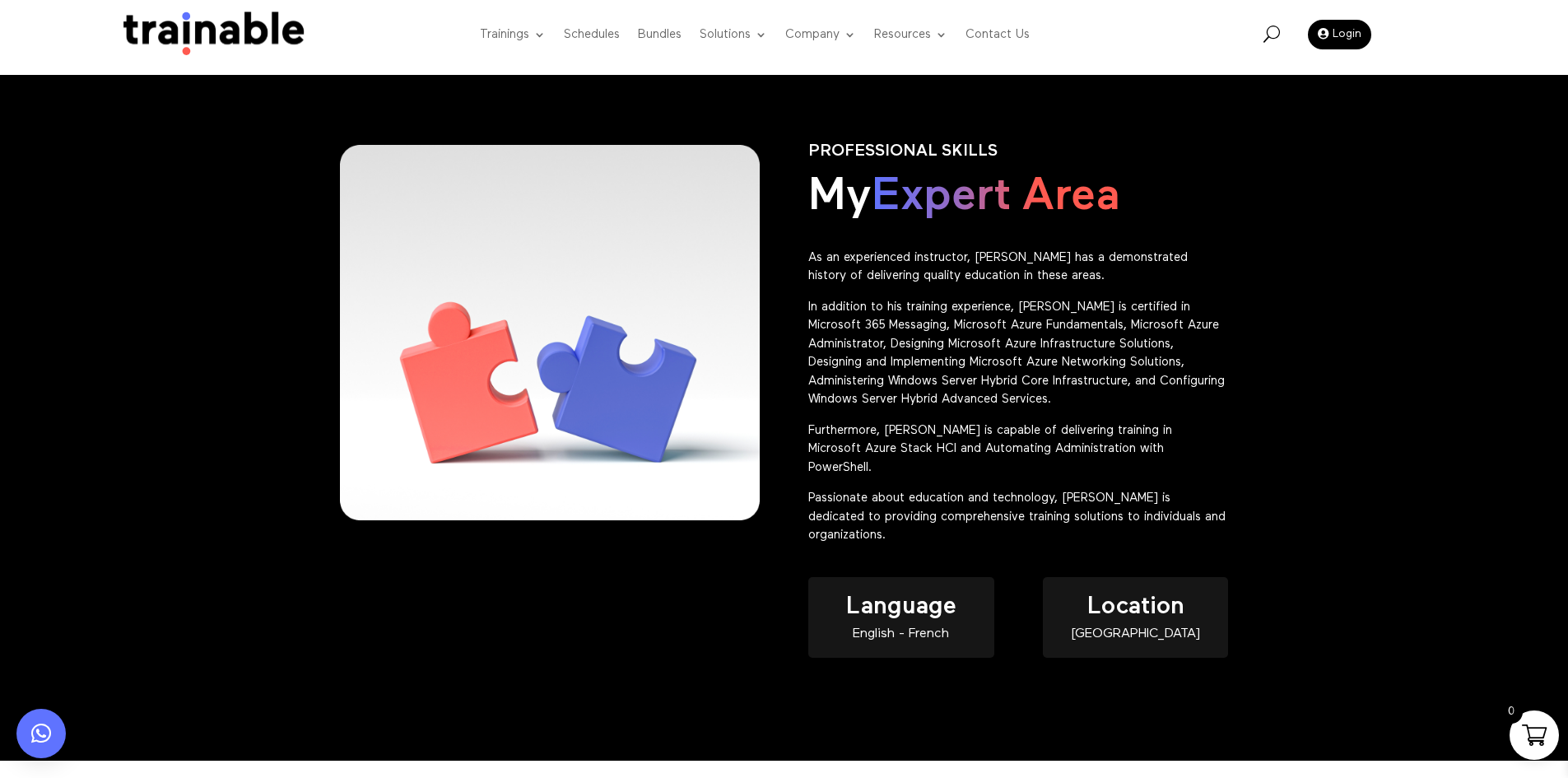
click at [927, 627] on div "English - French" at bounding box center [901, 634] width 185 height 14
copy div "English - French"
click at [1182, 627] on div "[GEOGRAPHIC_DATA]" at bounding box center [1135, 634] width 185 height 14
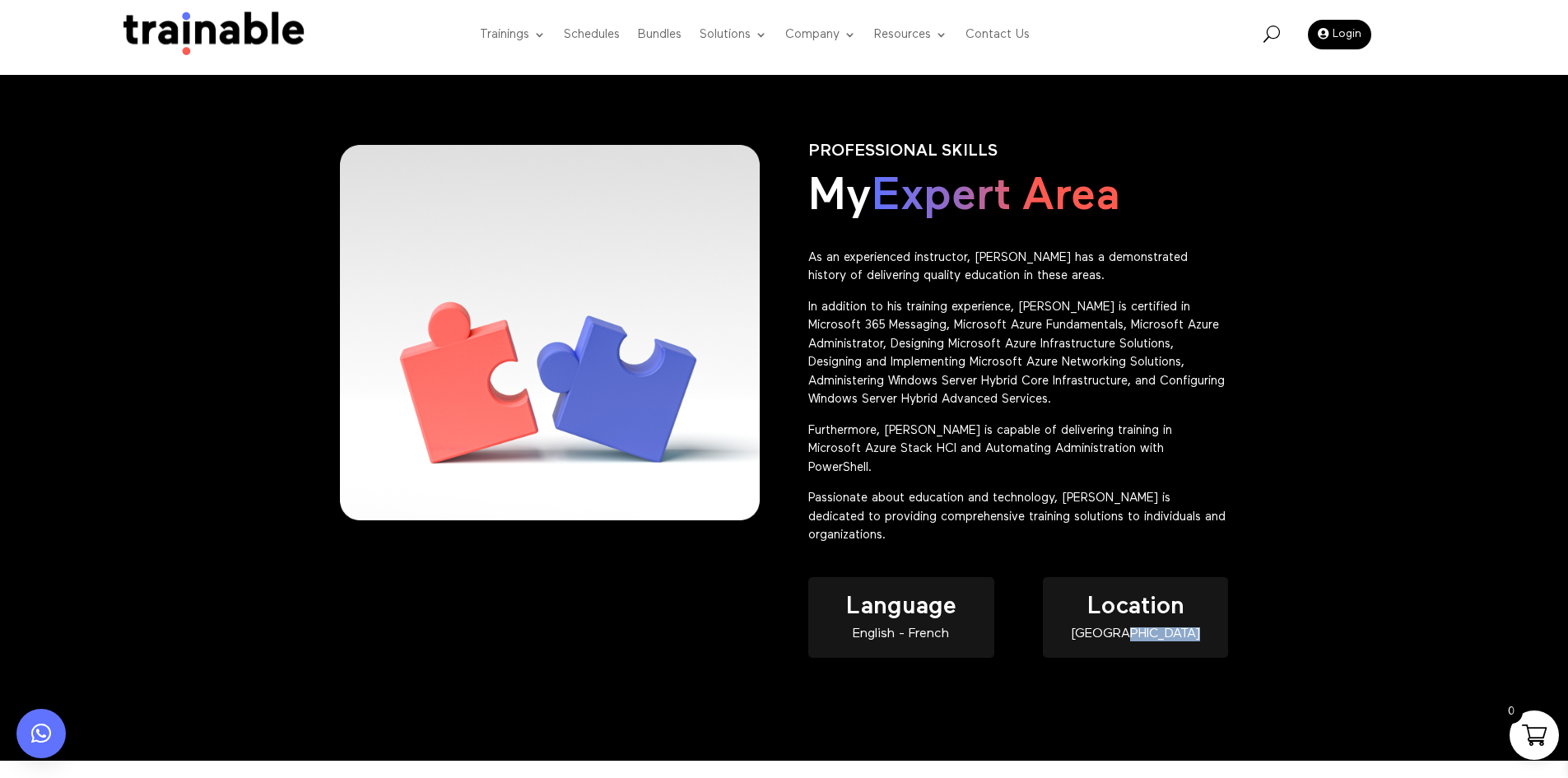
click at [1182, 627] on div "[GEOGRAPHIC_DATA]" at bounding box center [1135, 634] width 185 height 14
copy div "[GEOGRAPHIC_DATA]"
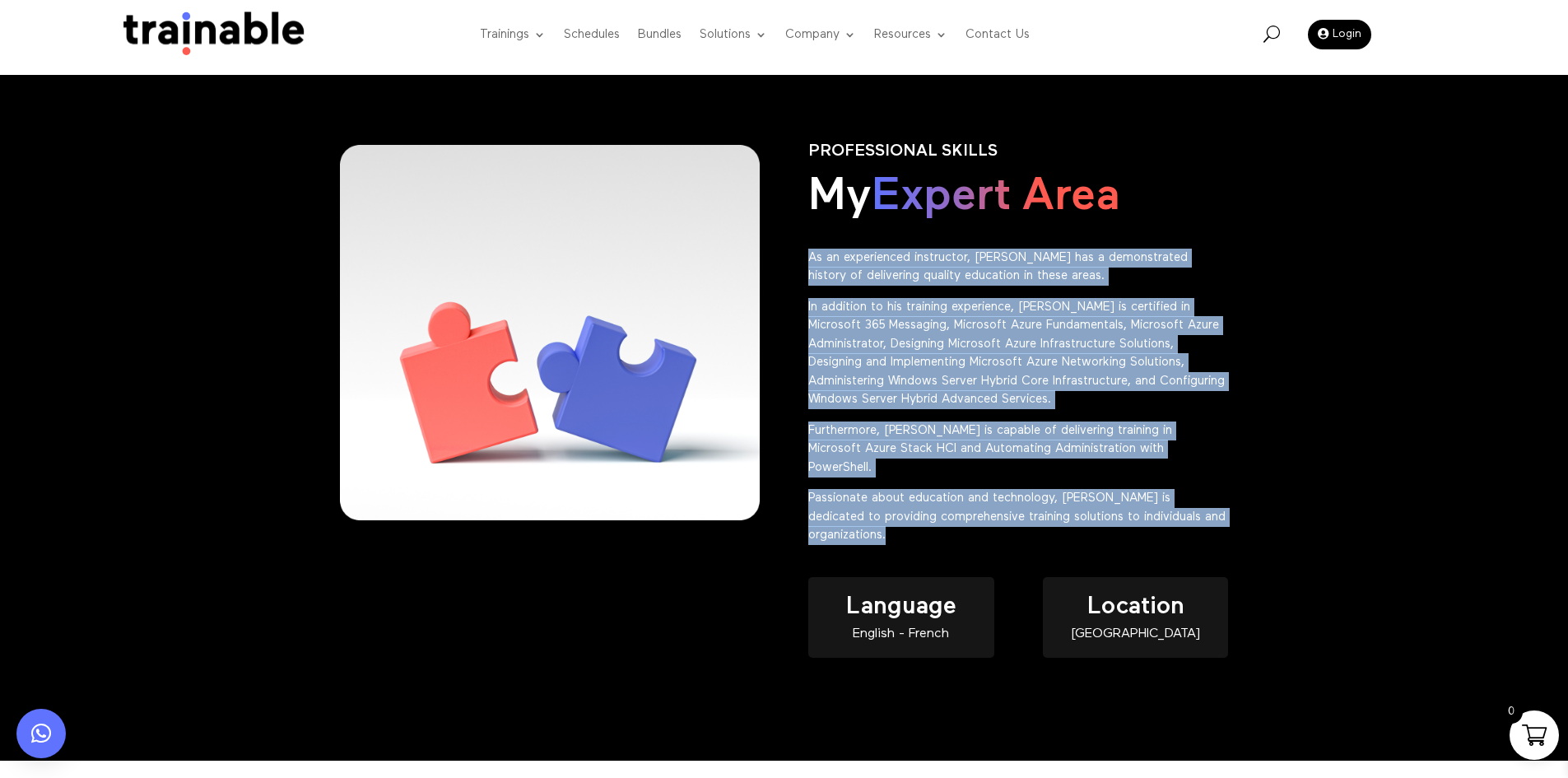
drag, startPoint x: 806, startPoint y: 258, endPoint x: 917, endPoint y: 525, distance: 289.2
click at [917, 525] on div "PROFESSIONAL SKILLS My Expert Area As an experienced instructor, [PERSON_NAME] …" at bounding box center [784, 417] width 889 height 596
copy div "As an experienced instructor, [PERSON_NAME] has a demonstrated history of deliv…"
click at [1114, 397] on p "In addition to his training experience, [PERSON_NAME] is certified in Microsoft…" at bounding box center [1019, 360] width 420 height 124
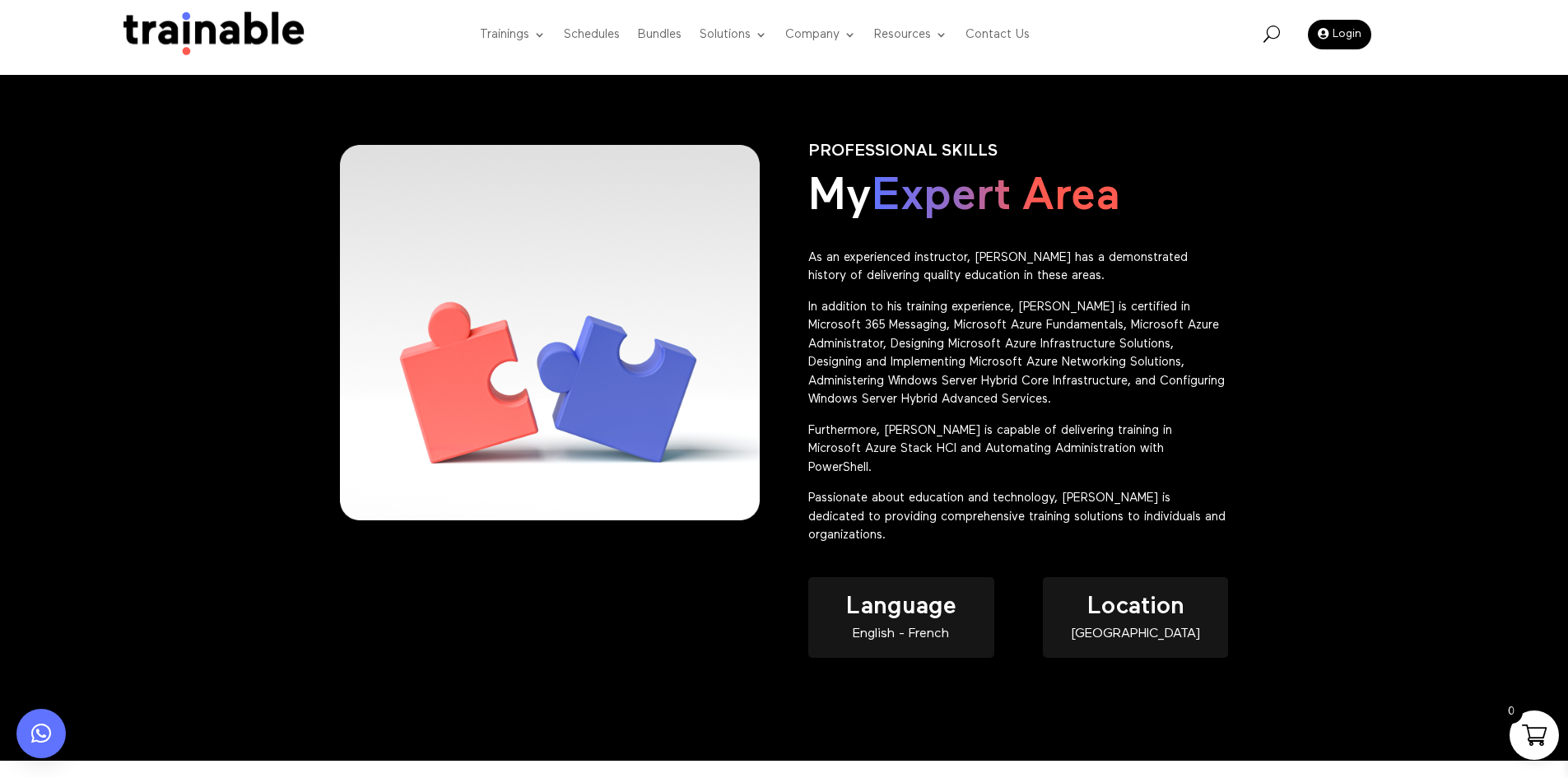
click at [906, 131] on div "PROFESSIONAL SKILLS My Expert Area As an experienced instructor, [PERSON_NAME] …" at bounding box center [1019, 345] width 420 height 450
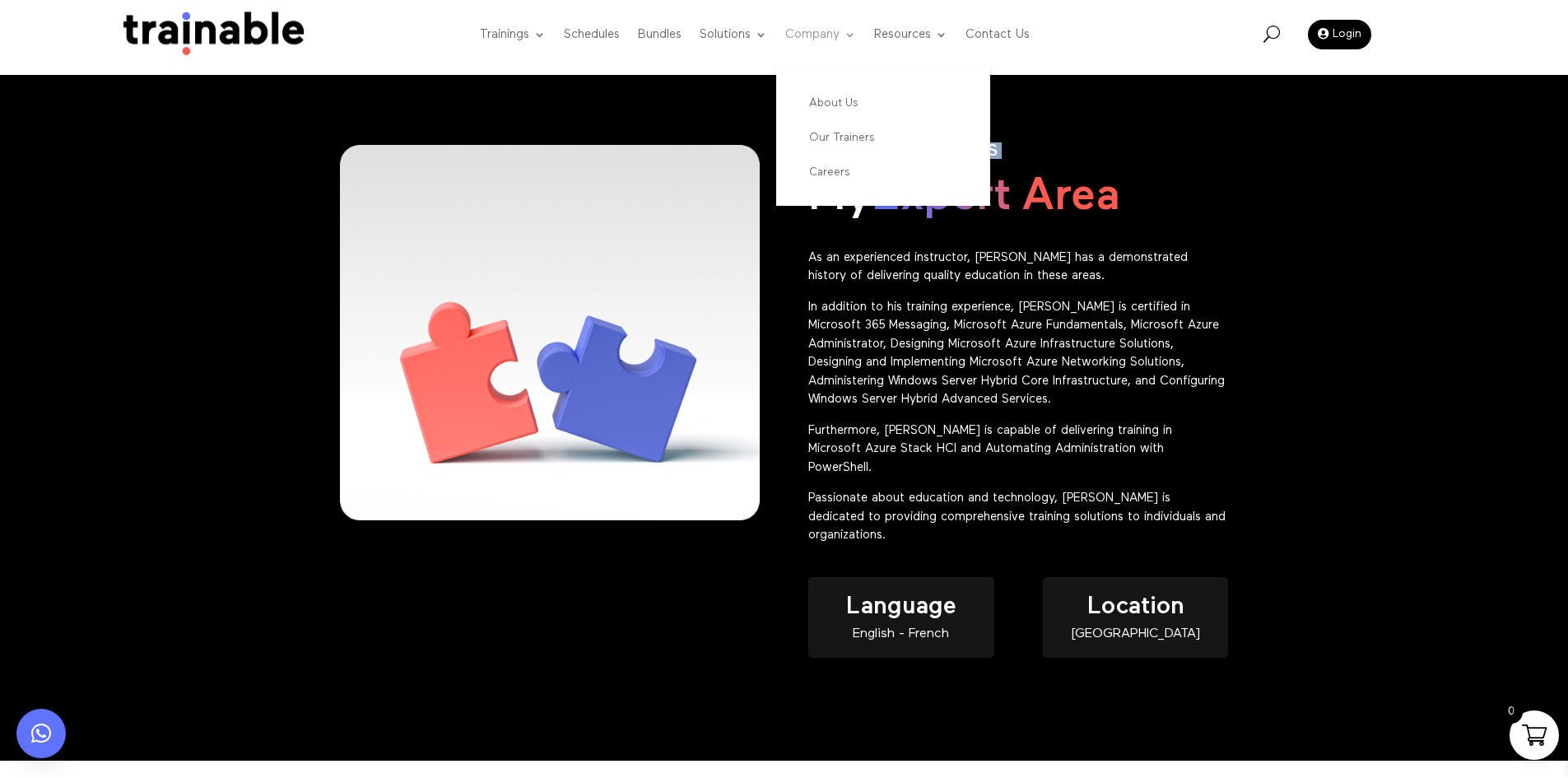
copy div "PROFESSIONAL SKILLS"
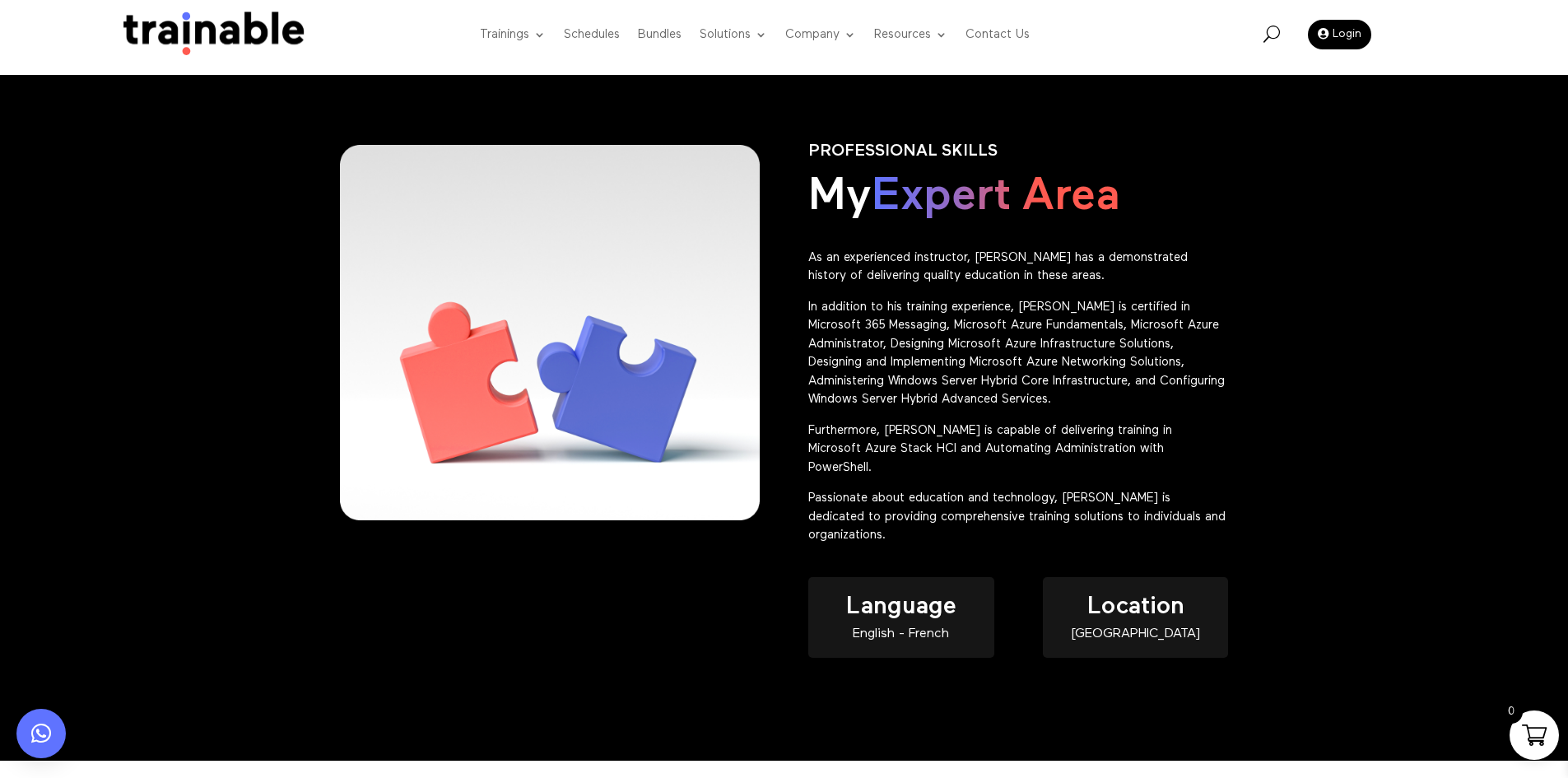
click at [836, 274] on p "As an experienced instructor, [PERSON_NAME] has a demonstrated history of deliv…" at bounding box center [1019, 273] width 420 height 49
click at [1251, 349] on div "PROFESSIONAL SKILLS My Expert Area As an experienced instructor, [PERSON_NAME] …" at bounding box center [784, 417] width 1568 height 685
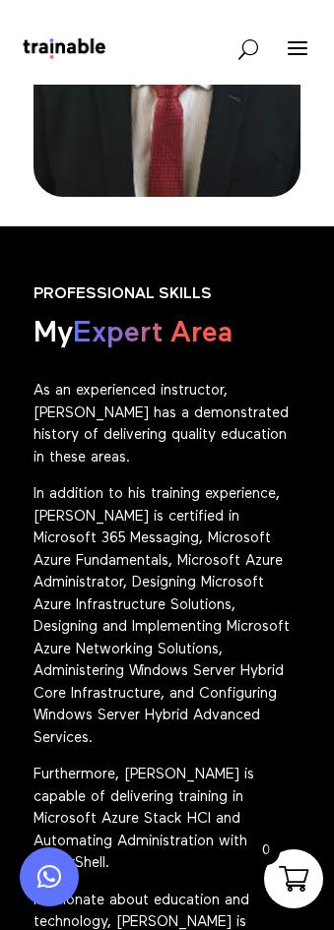
click at [284, 286] on p "PROFESSIONAL SKILLS" at bounding box center [166, 294] width 267 height 17
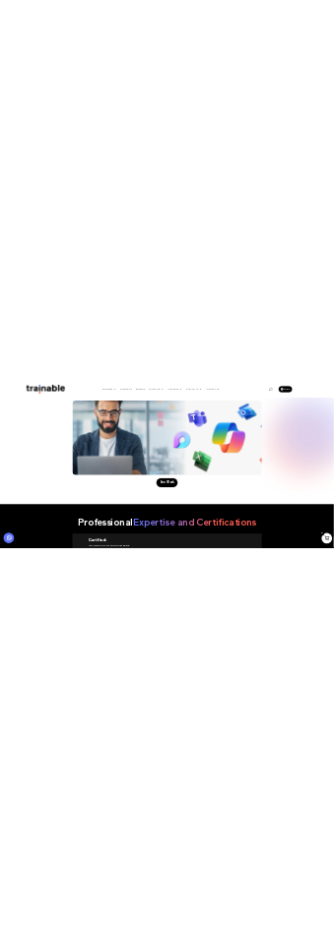
scroll to position [2166, 0]
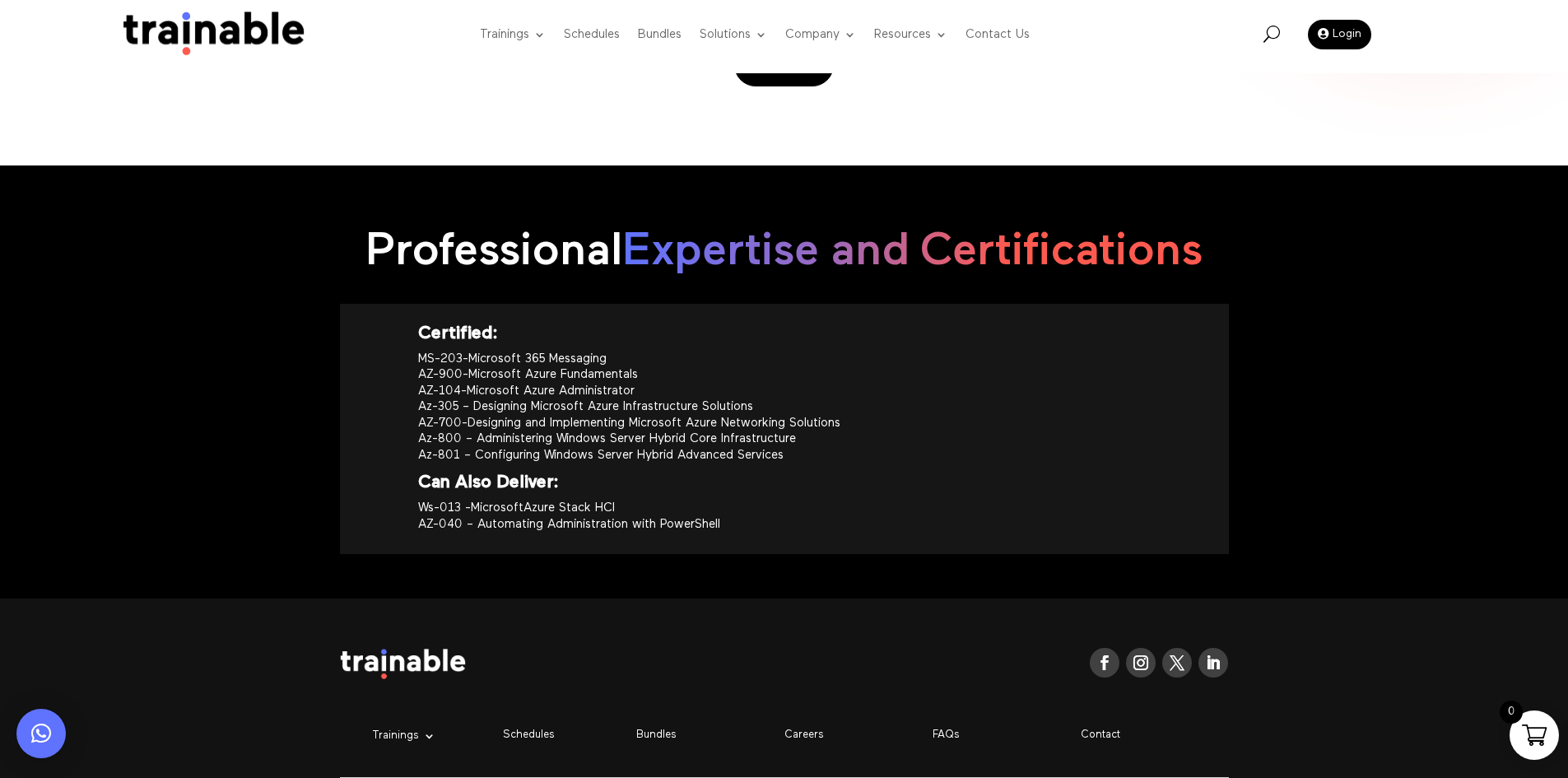
drag, startPoint x: 397, startPoint y: 305, endPoint x: 850, endPoint y: 520, distance: 501.4
click at [850, 520] on div "Certified: MS-203-Microsoft 365 Messaging AZ-900-Microsoft Azure Fundamentals A…" at bounding box center [784, 428] width 889 height 250
copy div "Certified: MS-203-Microsoft 365 Messaging AZ-900-Microsoft Azure Fundamentals A…"
click at [771, 326] on h5 "Certified:" at bounding box center [784, 339] width 733 height 25
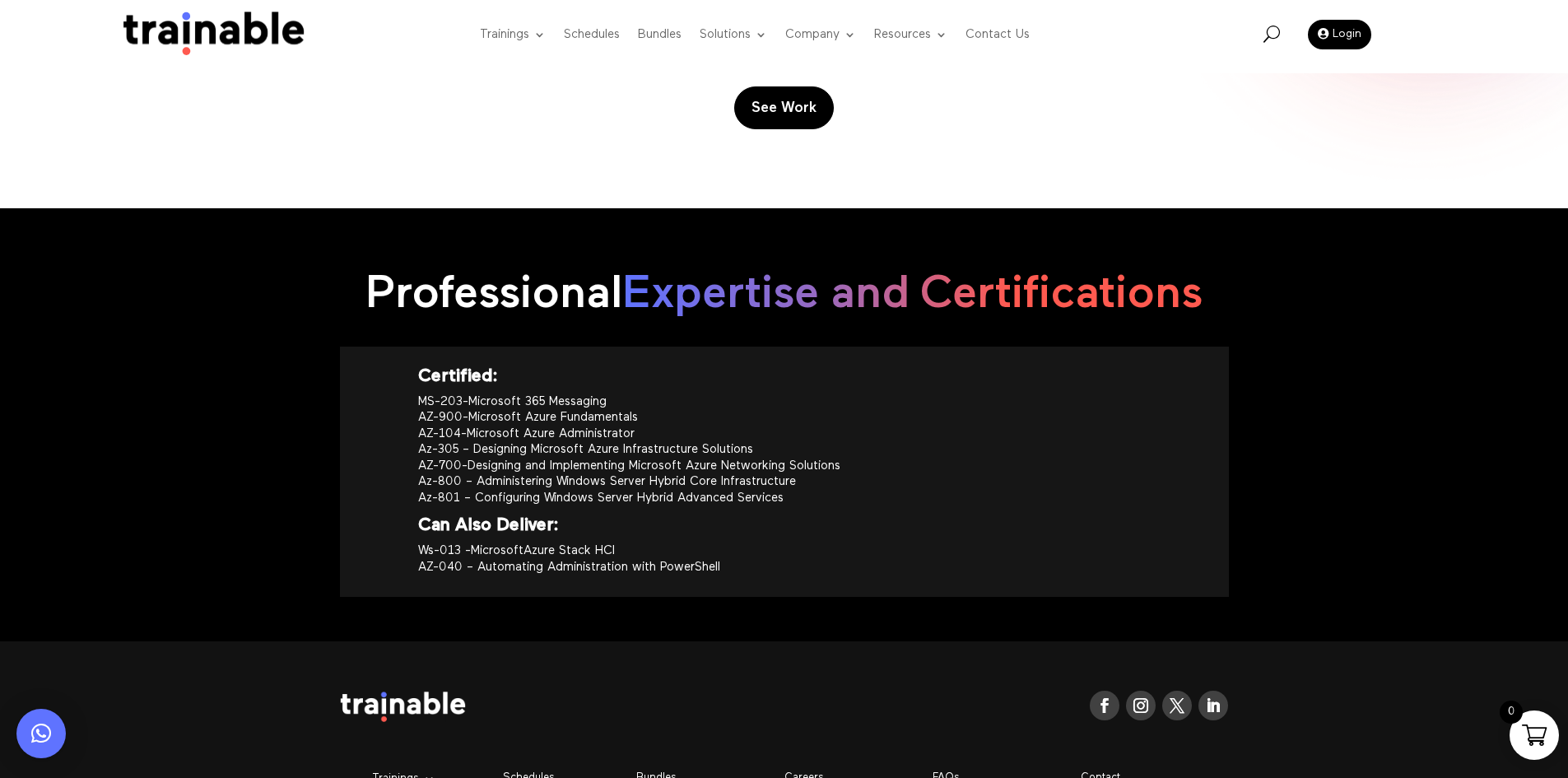
scroll to position [1763, 0]
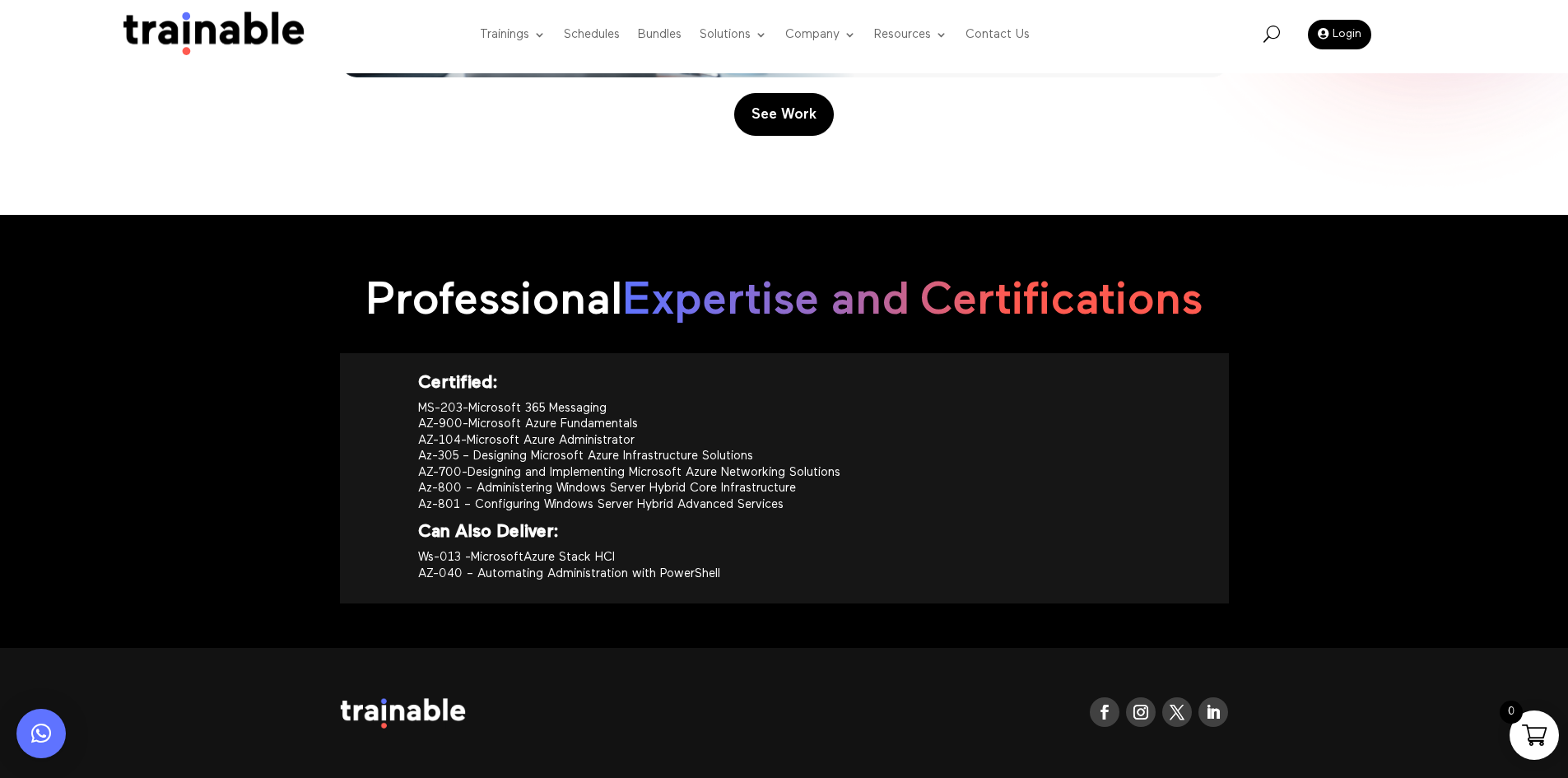
click at [1004, 415] on p "MS-203-Microsoft 365 Messaging AZ-900-Microsoft Azure Fundamentals AZ-104-Micro…" at bounding box center [784, 463] width 733 height 125
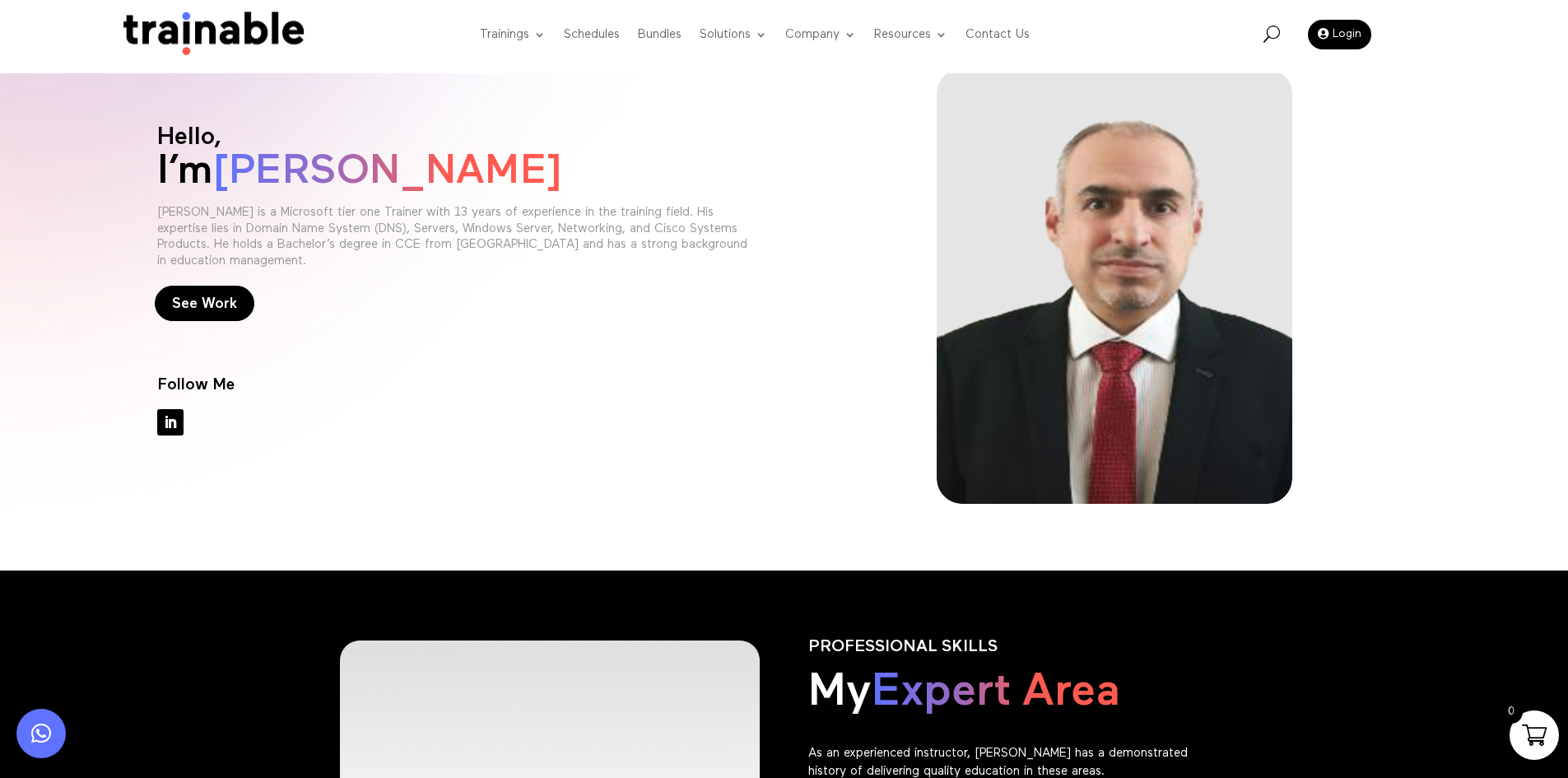
scroll to position [0, 0]
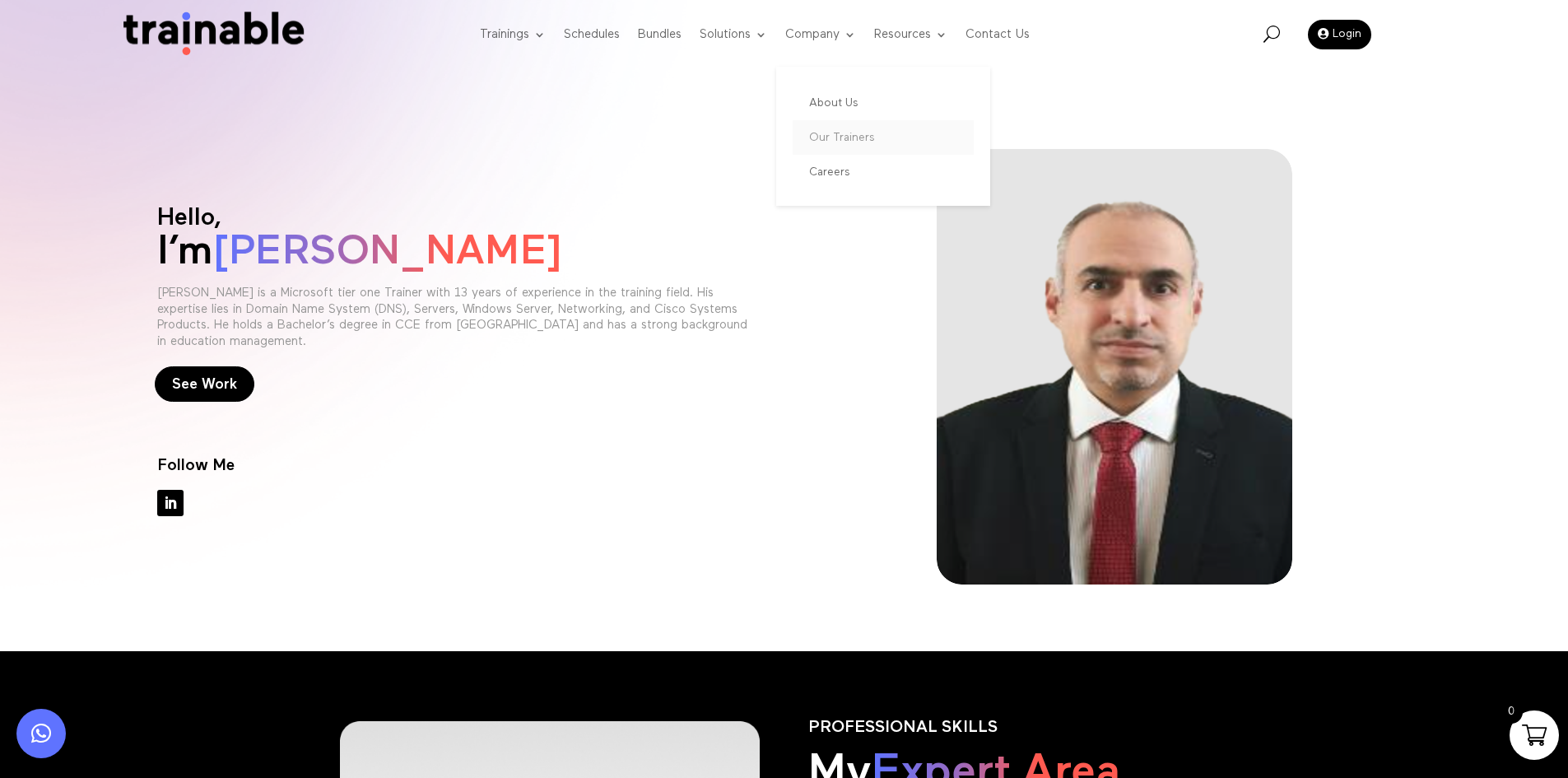
click at [840, 141] on link "Our Trainers" at bounding box center [883, 137] width 181 height 34
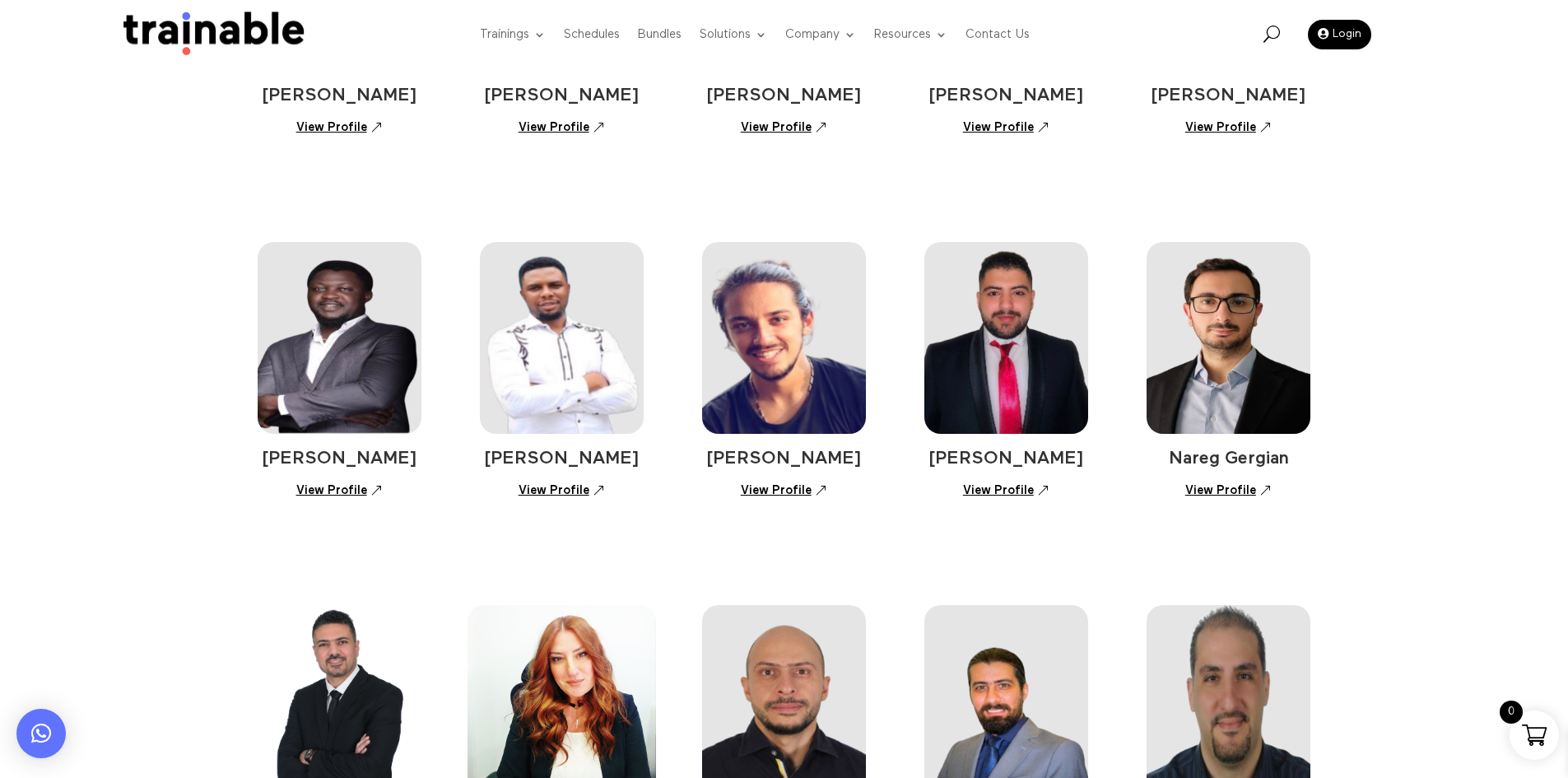
scroll to position [165, 0]
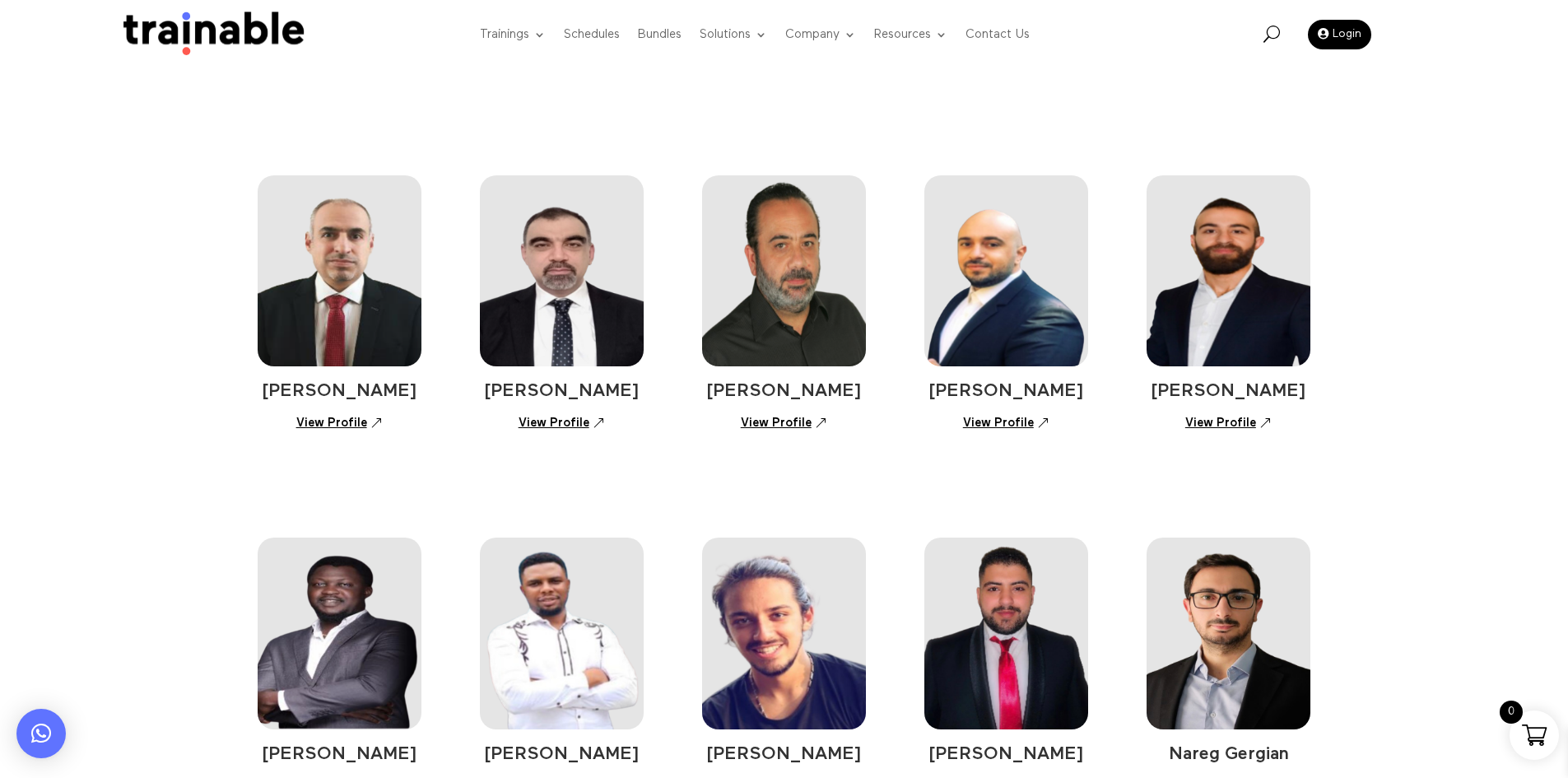
click at [538, 424] on link "View Profile" at bounding box center [561, 423] width 105 height 28
click at [546, 428] on link "View Profile" at bounding box center [561, 423] width 105 height 28
drag, startPoint x: 838, startPoint y: 402, endPoint x: 743, endPoint y: 395, distance: 95.3
click at [743, 395] on div "Ali El Khatib View Profile Elie Kassis View Profile Khalid Hourani View Profile…" at bounding box center [784, 279] width 1054 height 363
drag, startPoint x: 836, startPoint y: 483, endPoint x: 830, endPoint y: 462, distance: 21.8
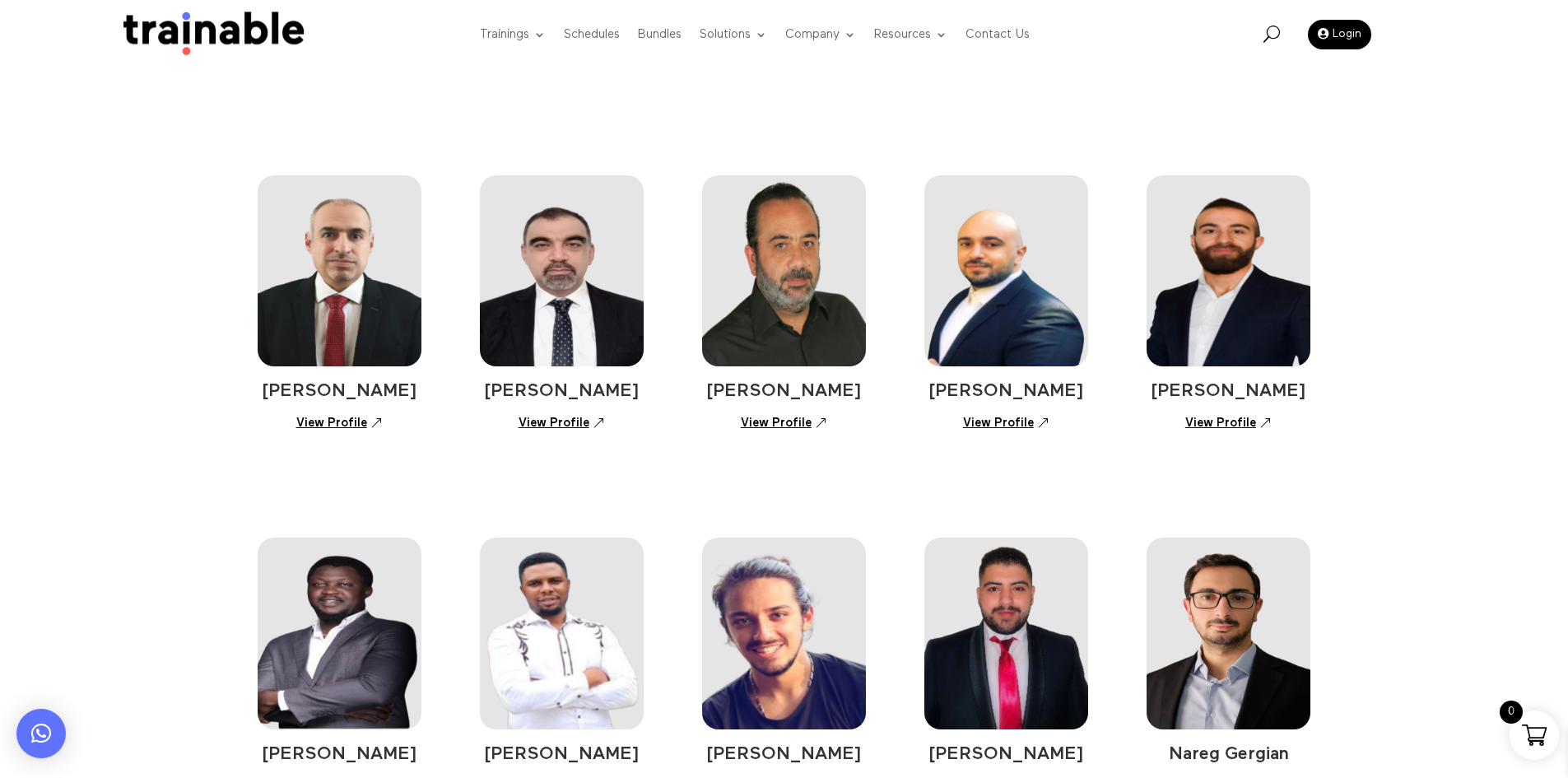
click at [836, 483] on div "Popoola Ololade View Profile Precious Duru View Profile Michel Asmar View Profi…" at bounding box center [784, 641] width 1054 height 363
drag, startPoint x: 856, startPoint y: 395, endPoint x: 714, endPoint y: 394, distance: 142.0
click at [714, 394] on h4 "Khalid Hourani" at bounding box center [784, 396] width 165 height 27
copy span "Khalid Hourani"
click at [796, 426] on link "View Profile" at bounding box center [784, 423] width 105 height 28
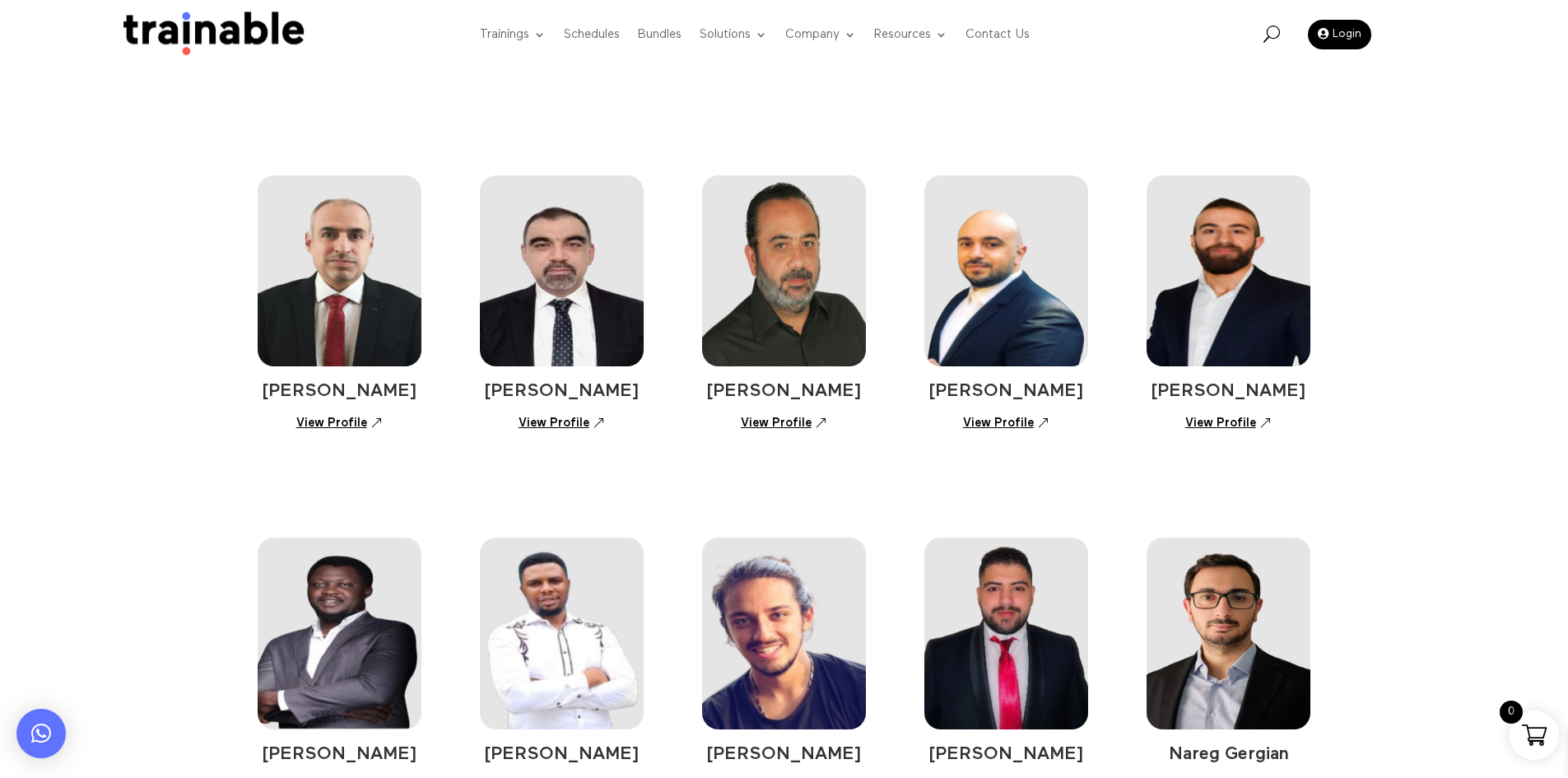
copy span "Khalid Hourani"
click at [774, 418] on link "View Profile" at bounding box center [784, 423] width 105 height 28
click at [1050, 444] on div "Ali El Khatib View Profile Elie Kassis View Profile Khalid Hourani View Profile…" at bounding box center [784, 279] width 1054 height 363
drag, startPoint x: 1071, startPoint y: 388, endPoint x: 956, endPoint y: 376, distance: 115.6
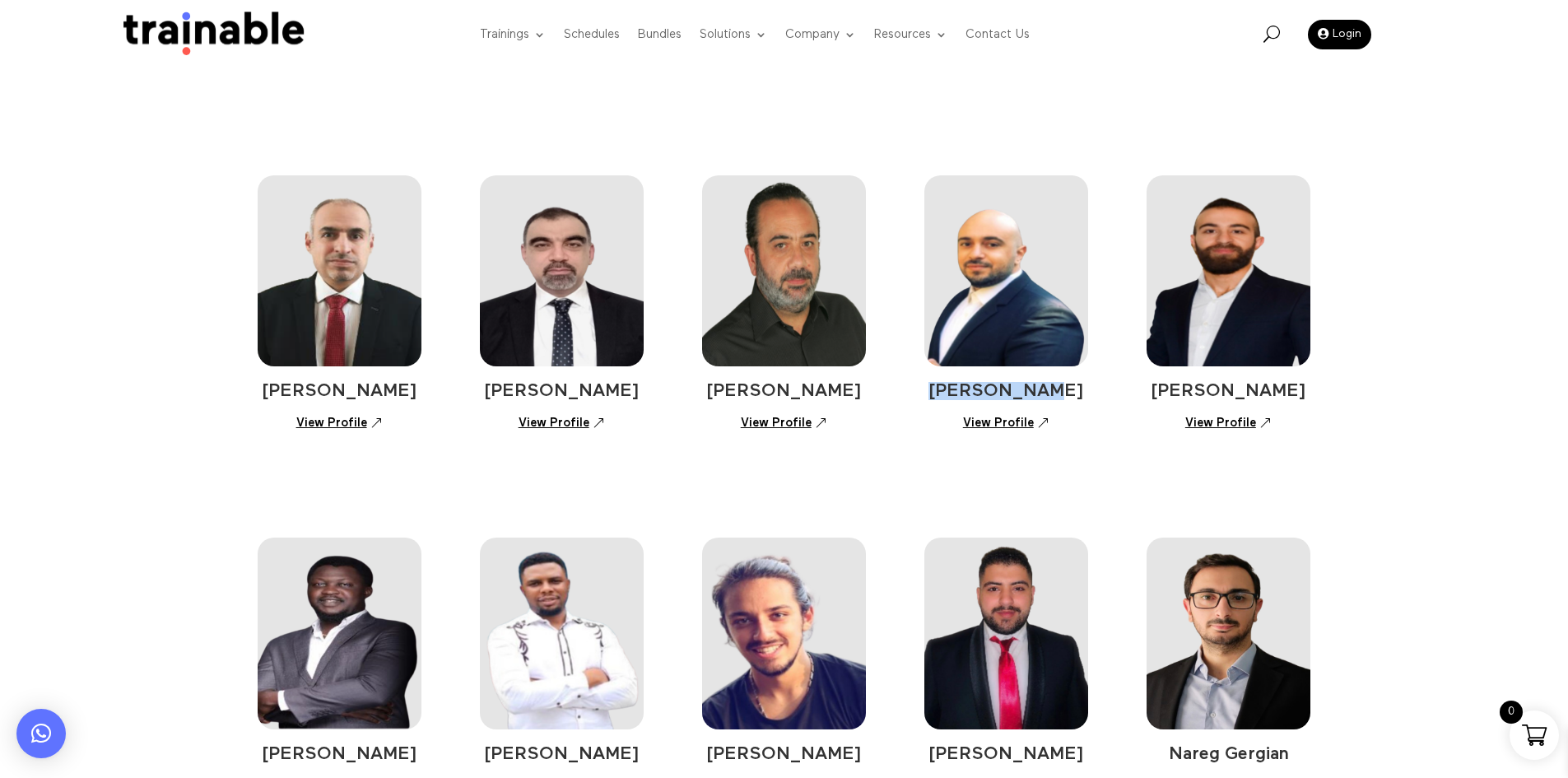
click at [956, 376] on div "Ali Yassine View Profile" at bounding box center [1007, 306] width 165 height 262
copy span "Ali Yassine"
click at [1020, 412] on link "View Profile" at bounding box center [1006, 423] width 105 height 28
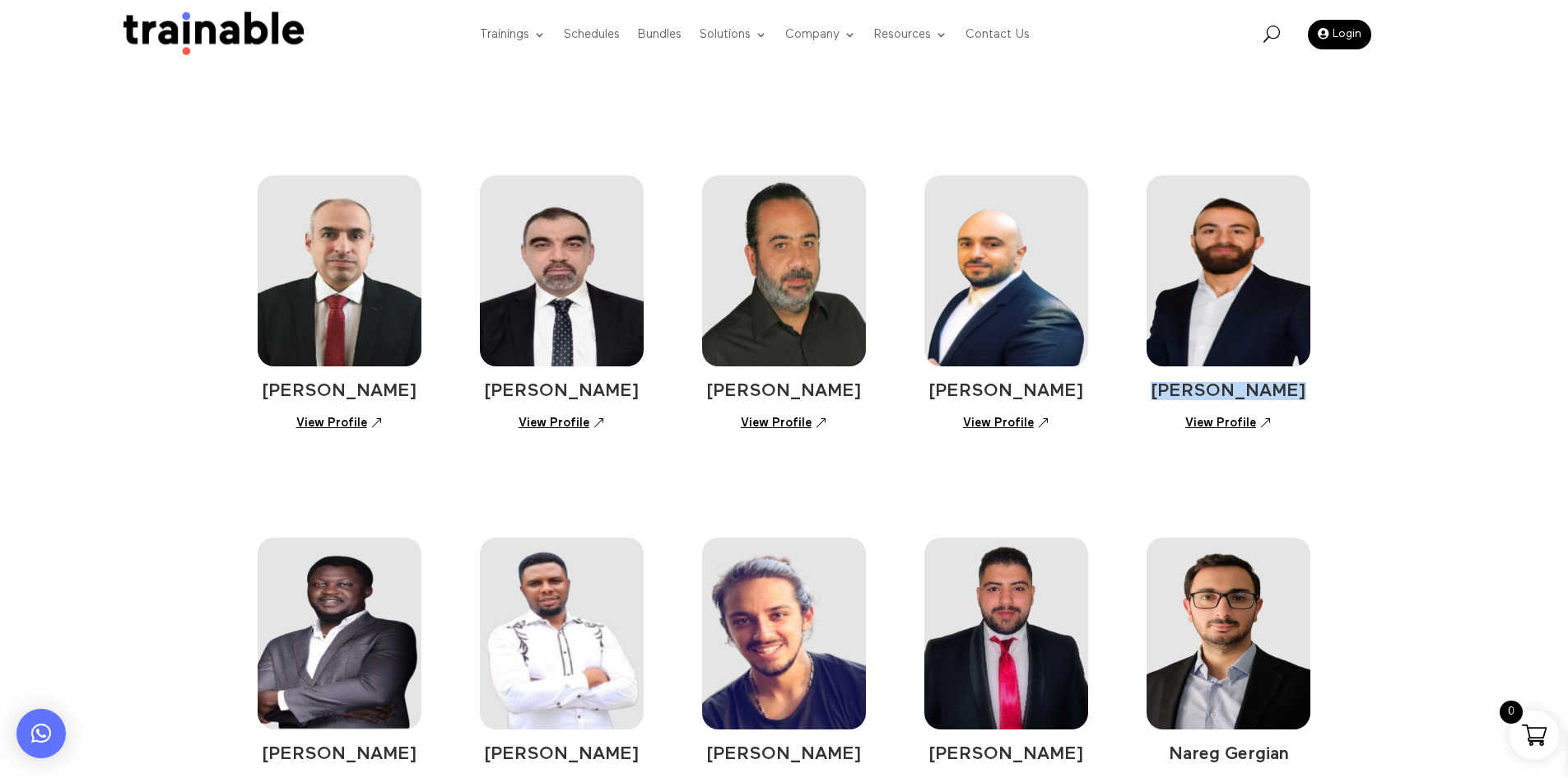
copy div "Rajay Moughrabi"
click at [1234, 421] on link "View Profile" at bounding box center [1228, 423] width 105 height 28
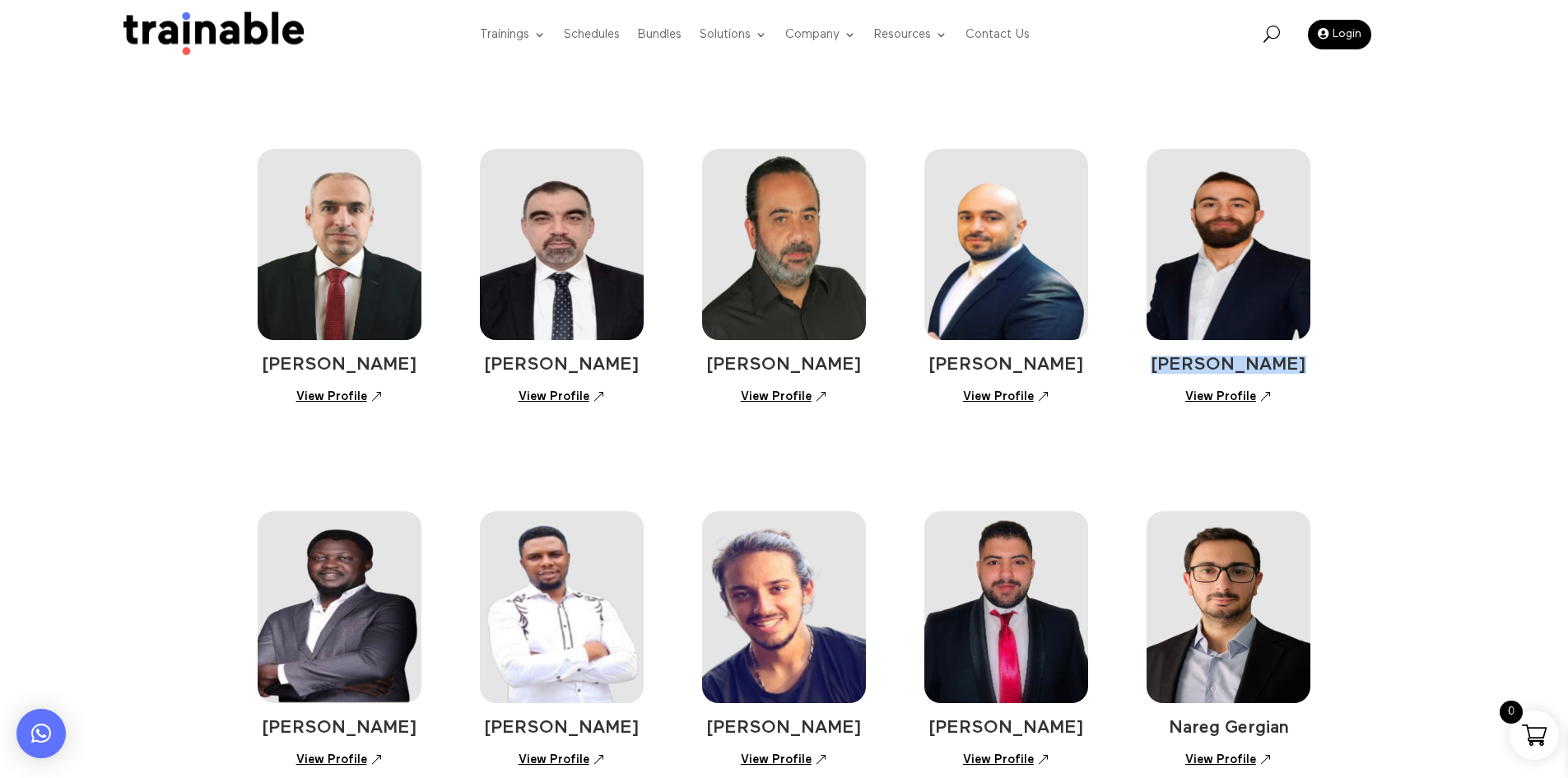
scroll to position [412, 0]
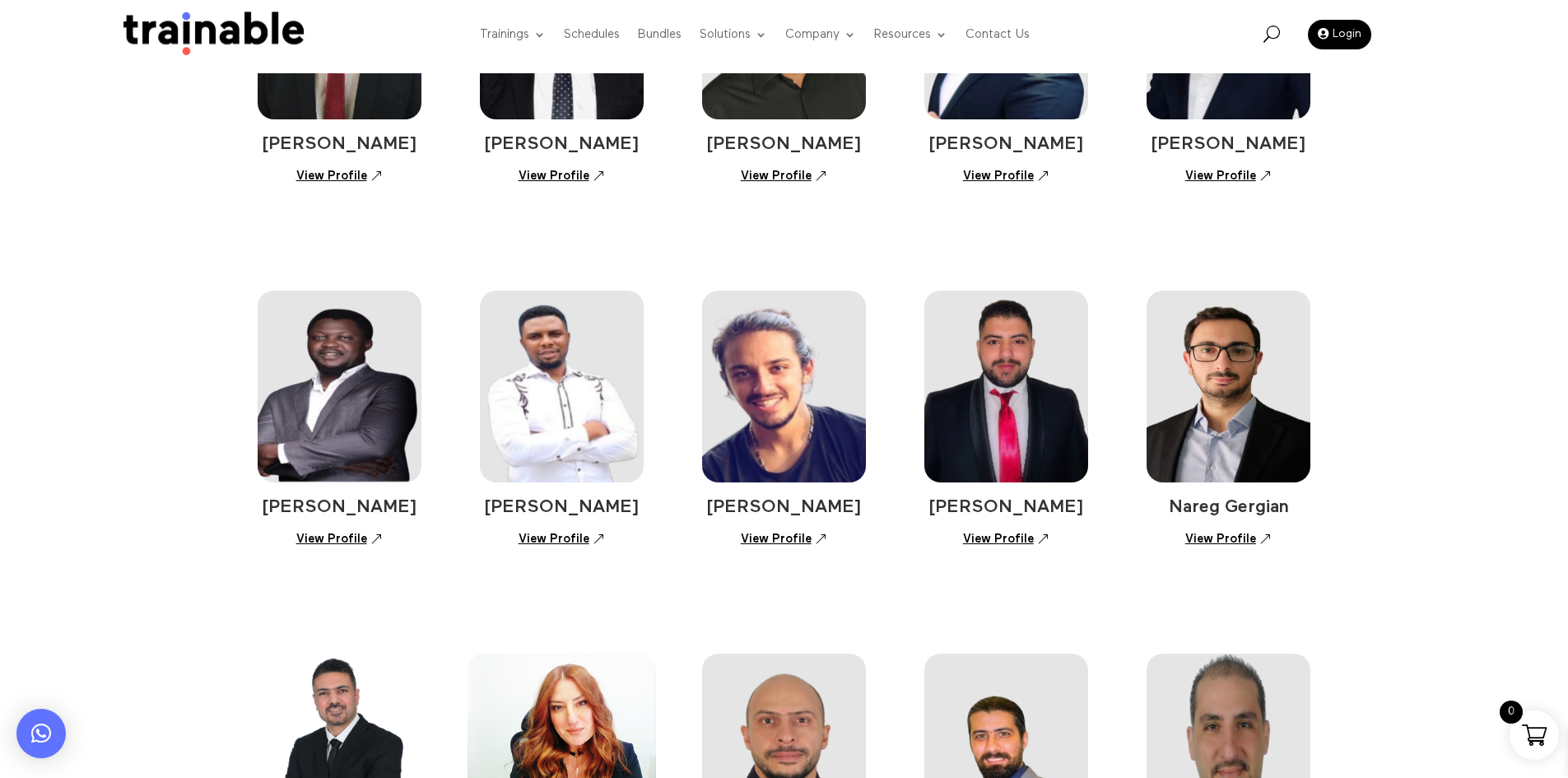
click at [363, 514] on span "Popoola Ololade" at bounding box center [340, 508] width 156 height 18
click at [343, 538] on link "View Profile" at bounding box center [340, 539] width 105 height 28
drag, startPoint x: 655, startPoint y: 515, endPoint x: 505, endPoint y: 519, distance: 150.1
click at [505, 519] on div "Popoola Ololade View Profile Precious Duru View Profile Michel Asmar View Profi…" at bounding box center [784, 394] width 1054 height 363
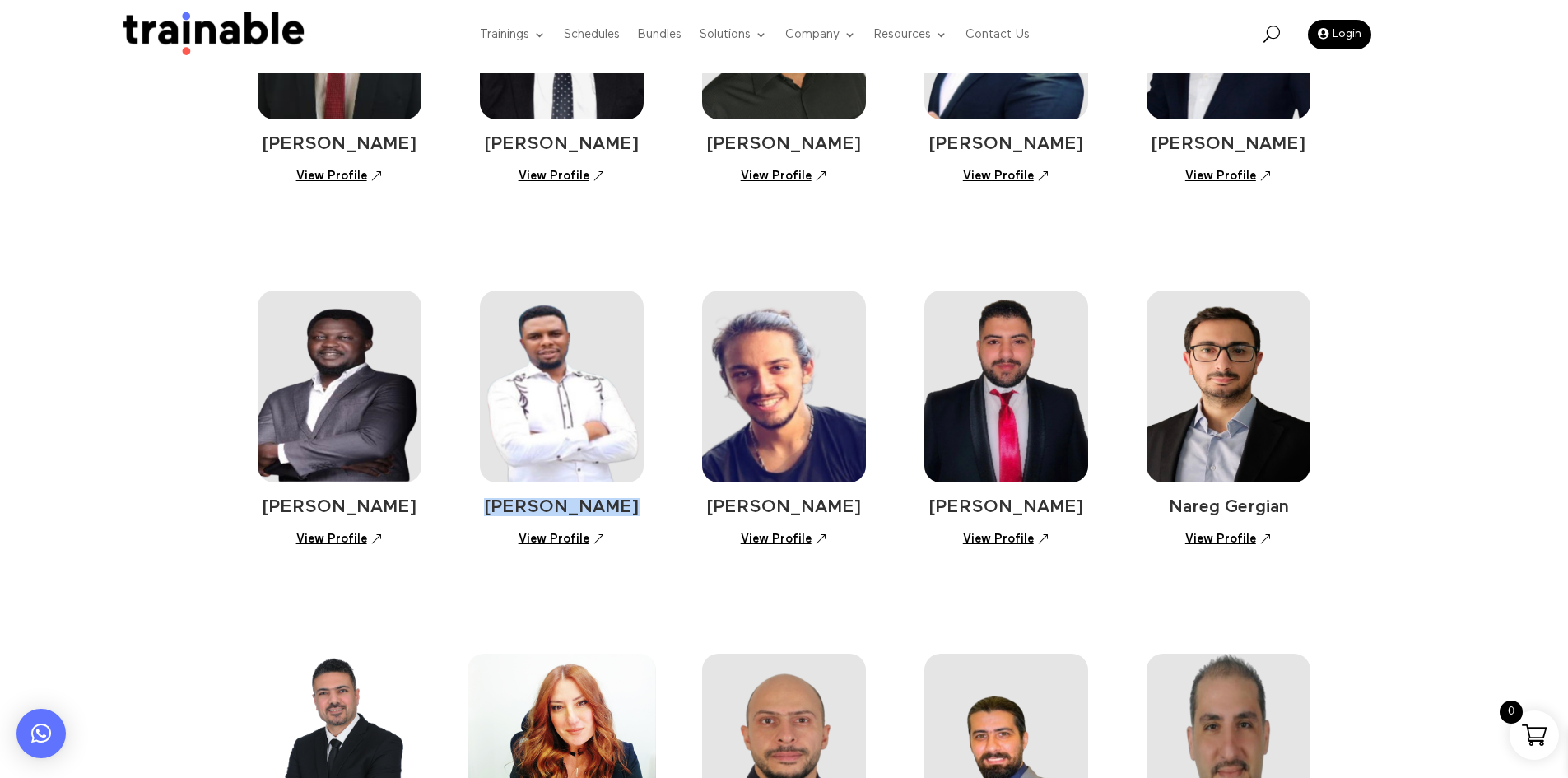
copy span "Precious Duru"
click at [585, 537] on link "View Profile" at bounding box center [561, 539] width 105 height 28
click at [866, 510] on h4 "Michel Asmar" at bounding box center [784, 512] width 165 height 27
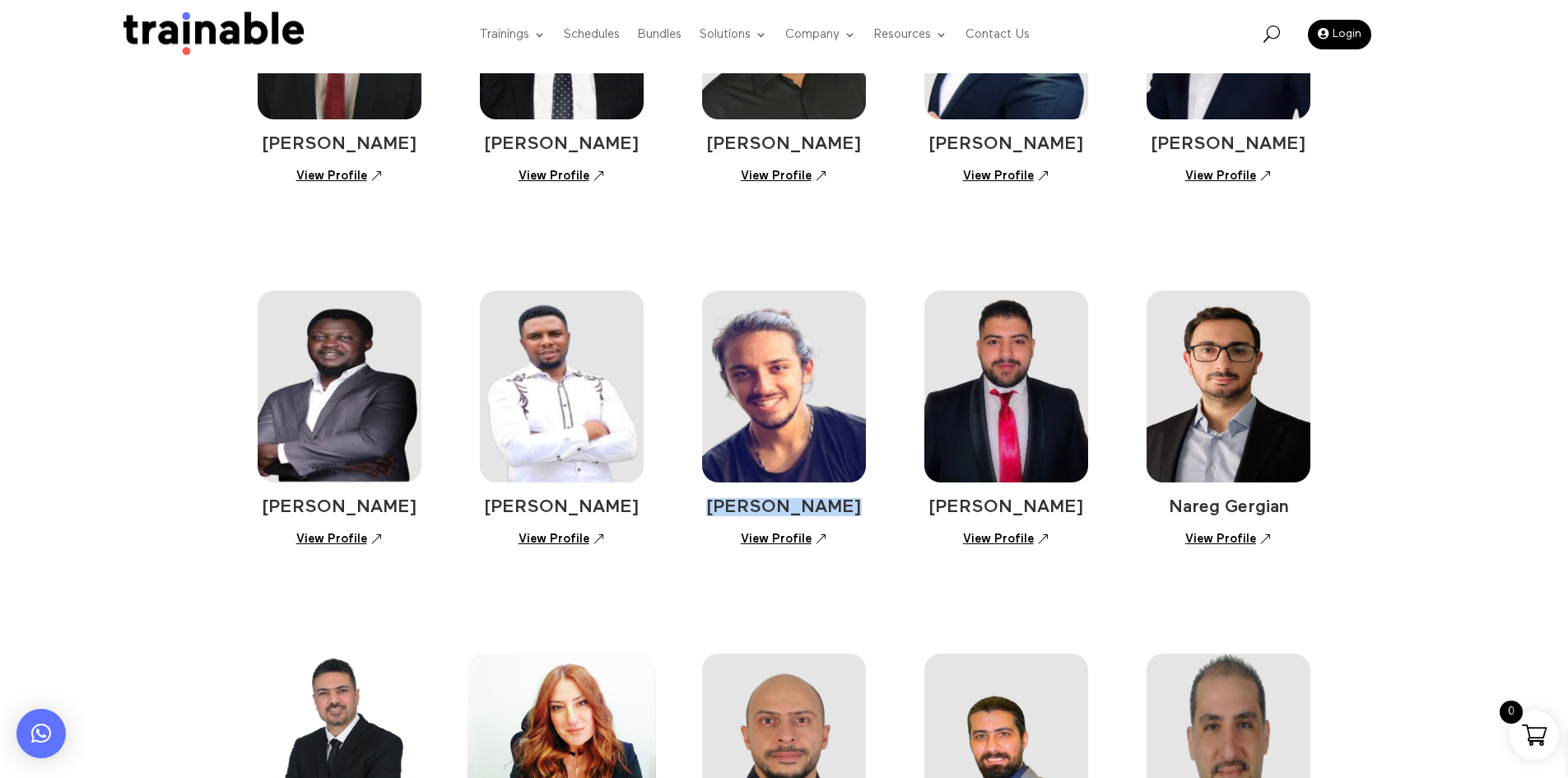
copy div "Michel Asmar"
click at [774, 534] on link "View Profile" at bounding box center [784, 539] width 105 height 28
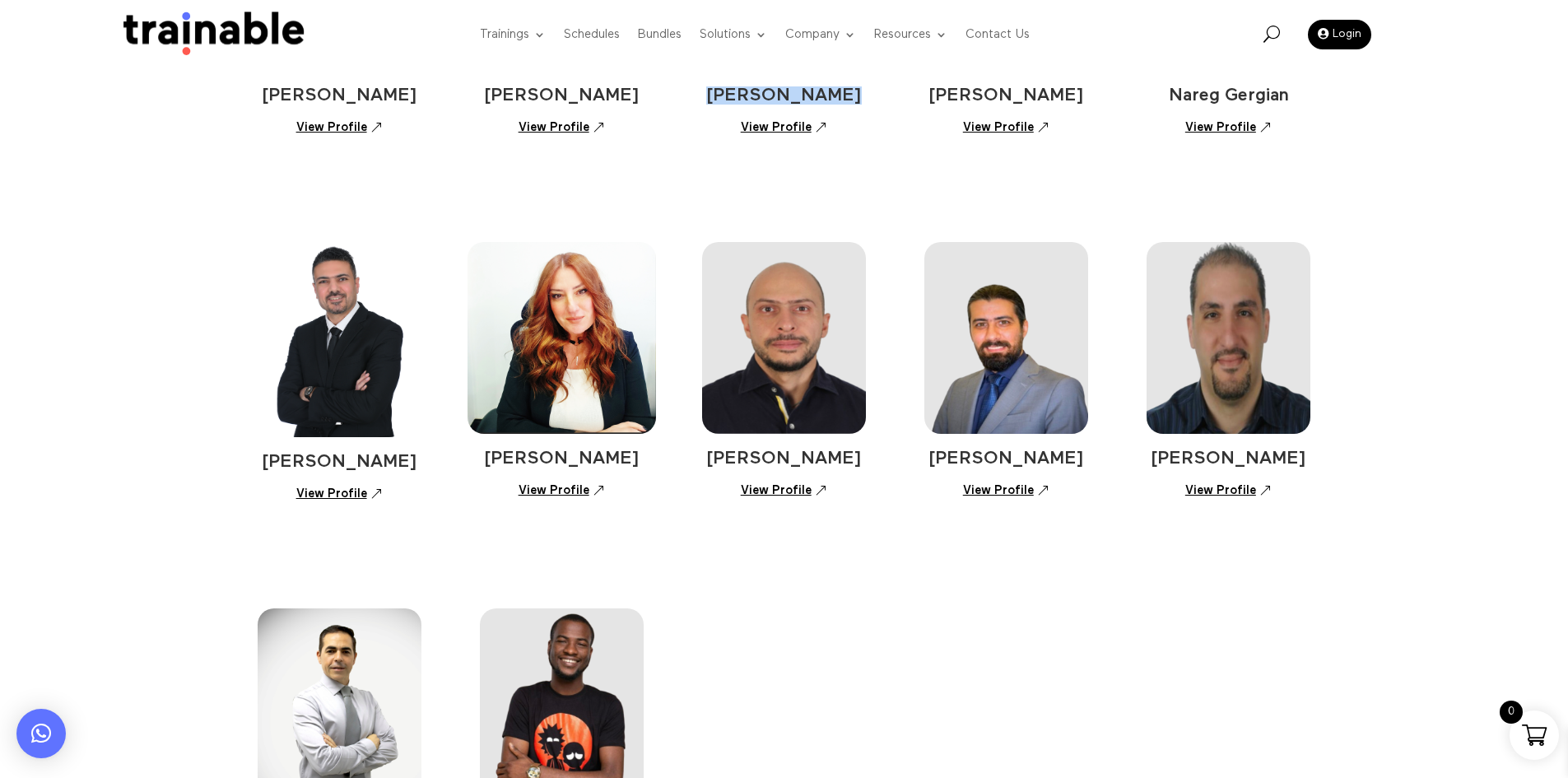
scroll to position [659, 0]
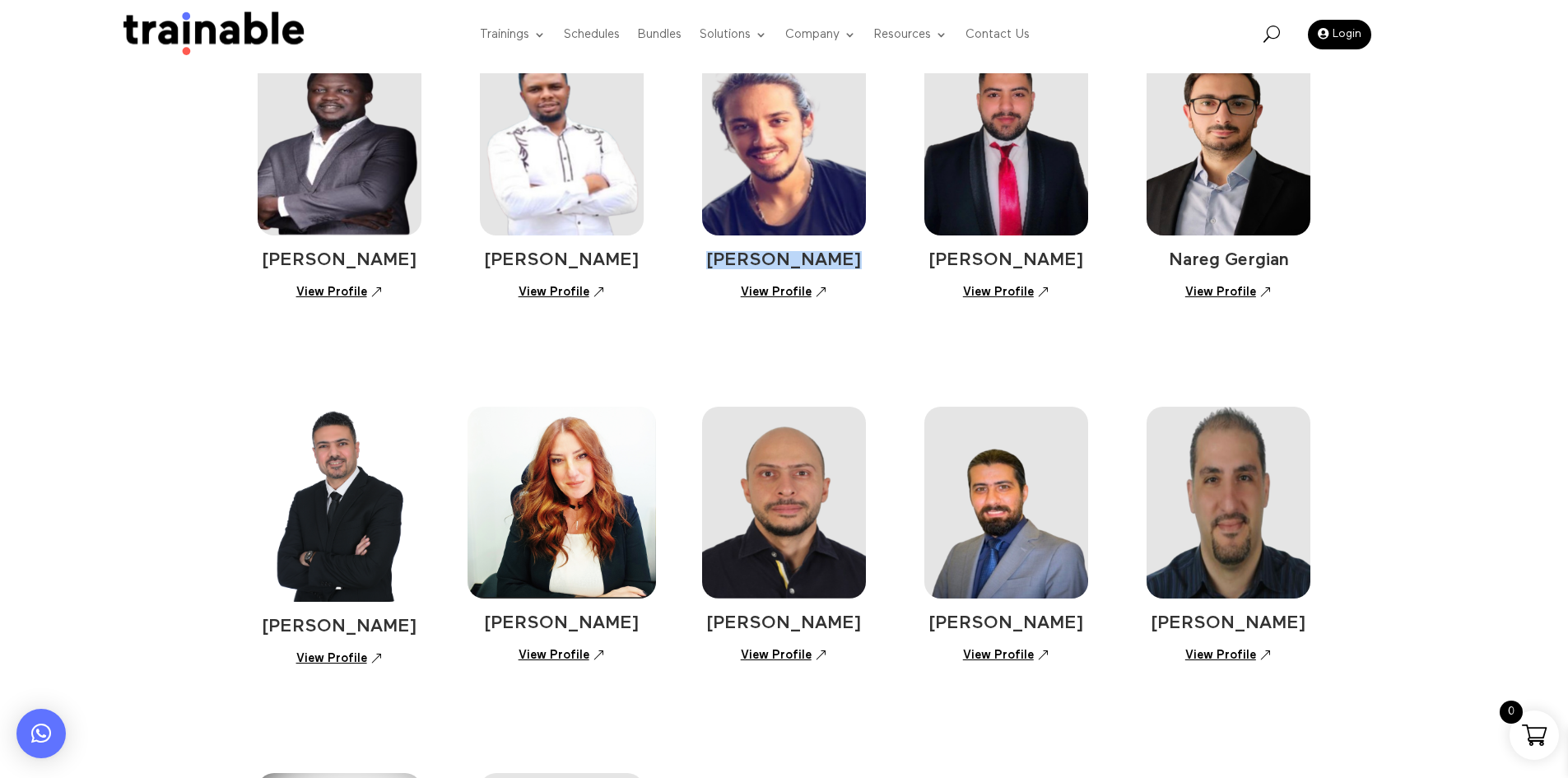
click at [1499, 445] on div "Ali El Khatib View Profile Elie Kassis View Profile Khalid Hourani View Profile…" at bounding box center [784, 340] width 1568 height 1492
click at [1099, 258] on div "Popoola Ololade View Profile Precious Duru View Profile Michel Asmar View Profi…" at bounding box center [784, 147] width 1054 height 363
copy div "Mohammad Saad"
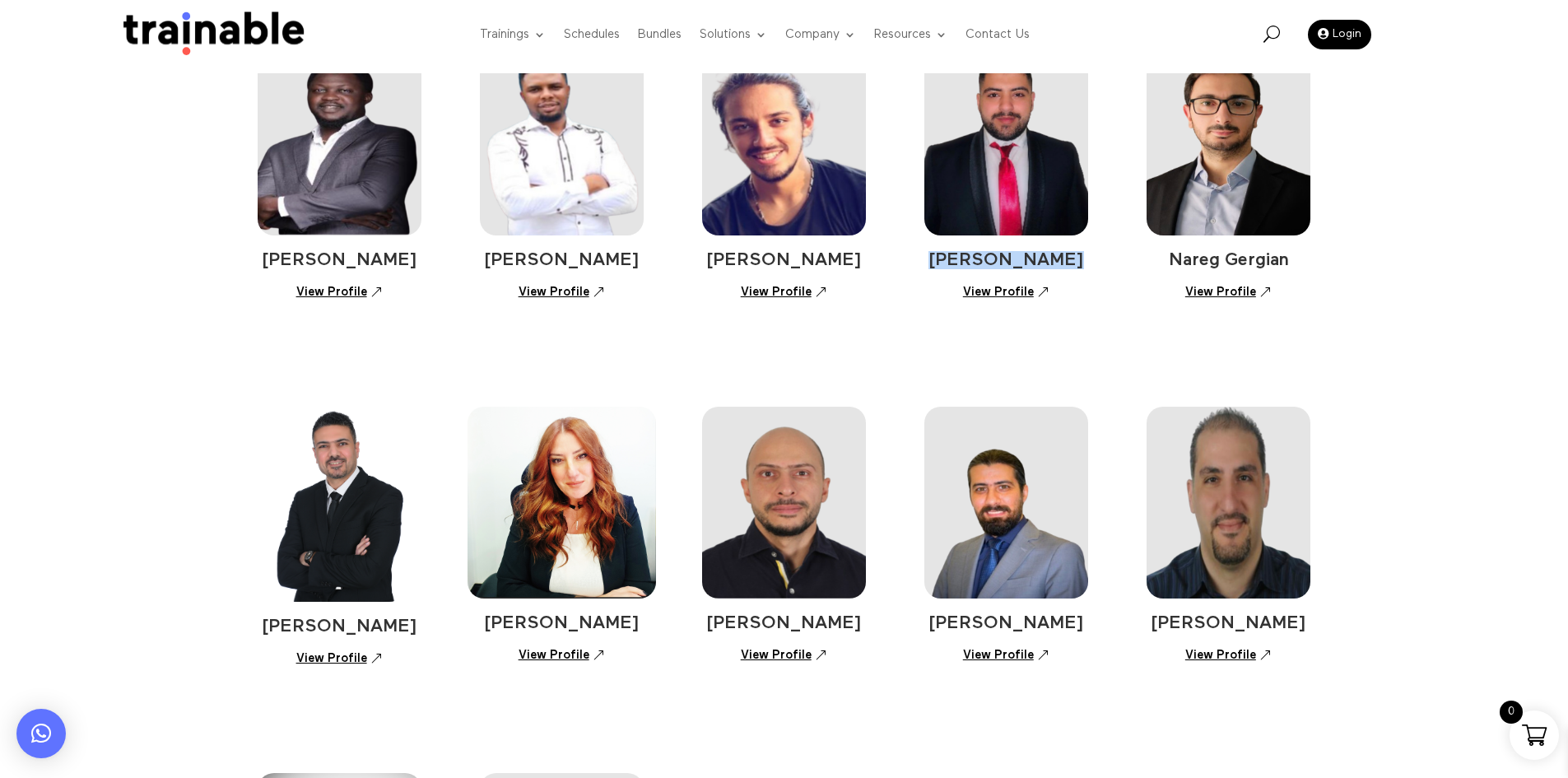
click at [974, 291] on link "View Profile" at bounding box center [1006, 292] width 105 height 28
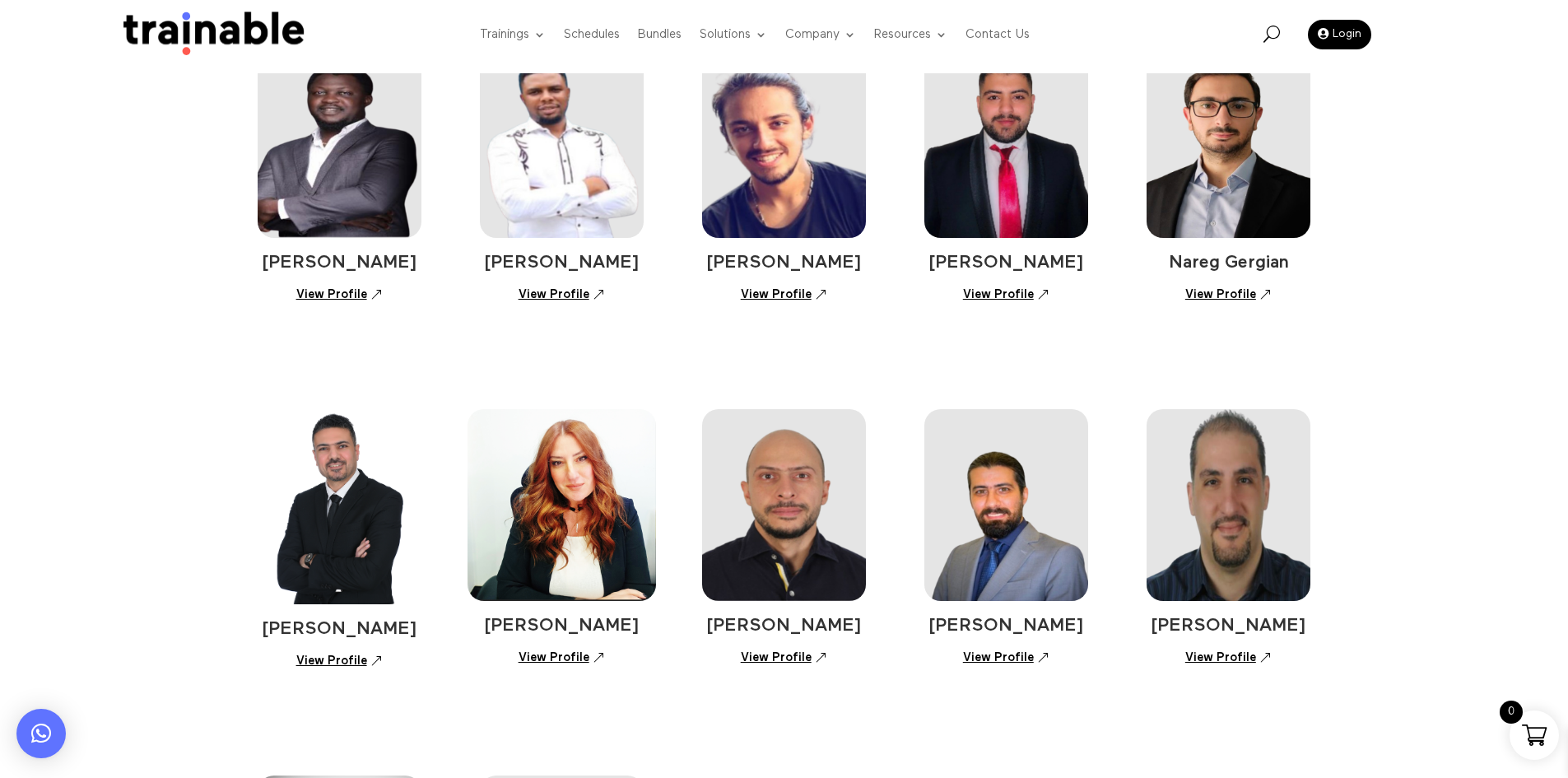
click at [1304, 254] on h4 "Nareg Gergian" at bounding box center [1228, 267] width 165 height 27
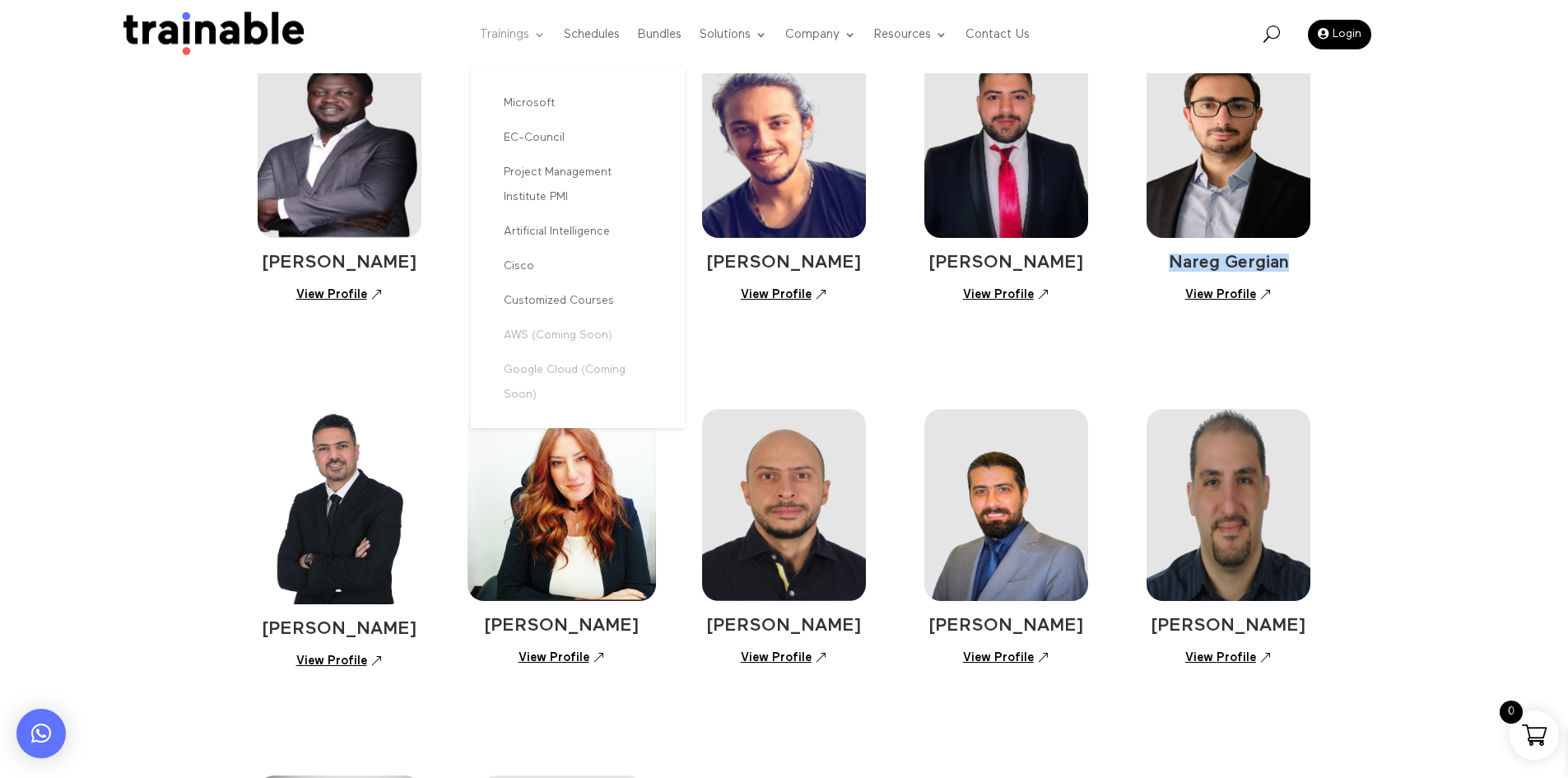
copy div "Nareg Gergian"
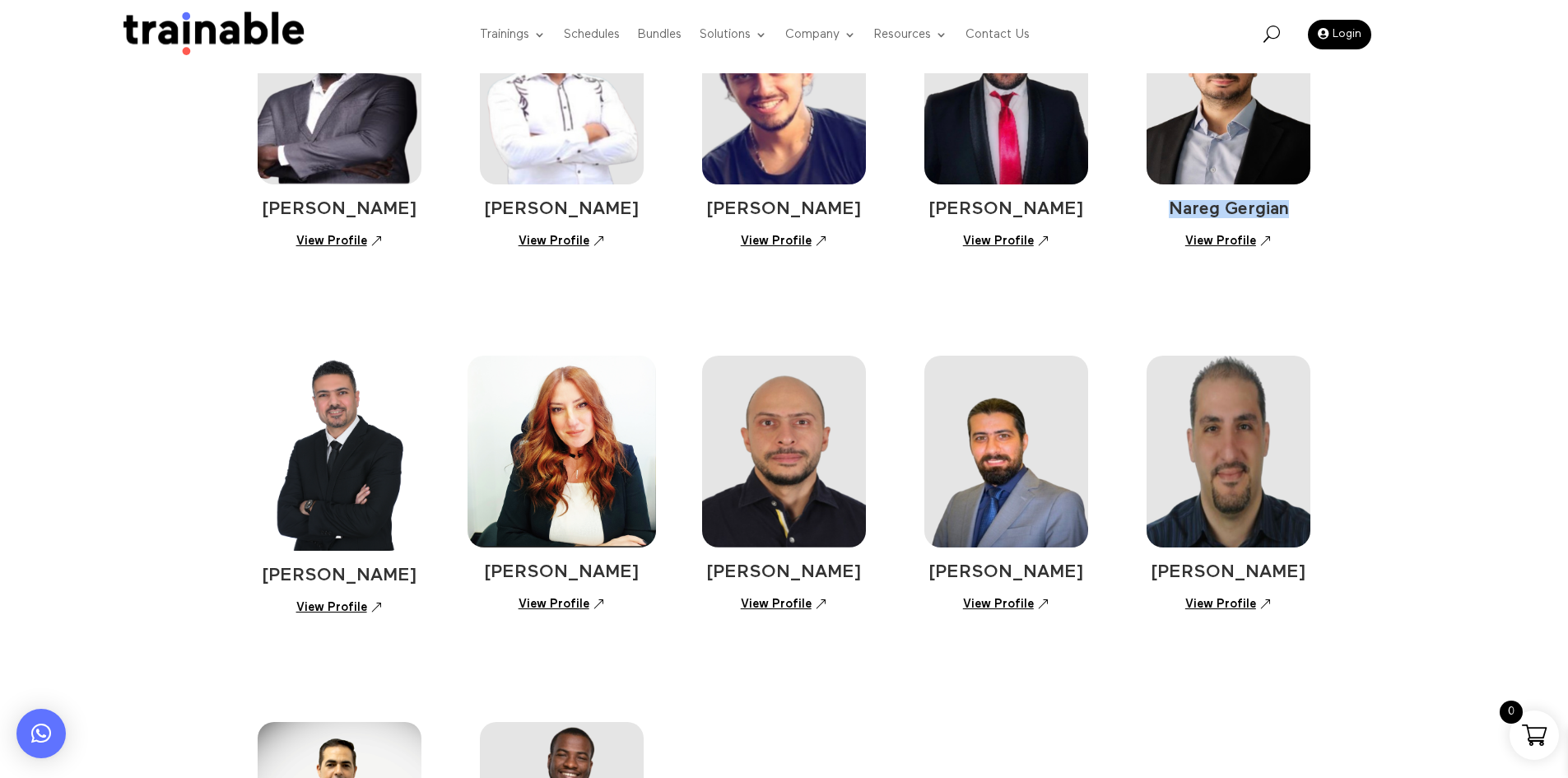
scroll to position [739, 0]
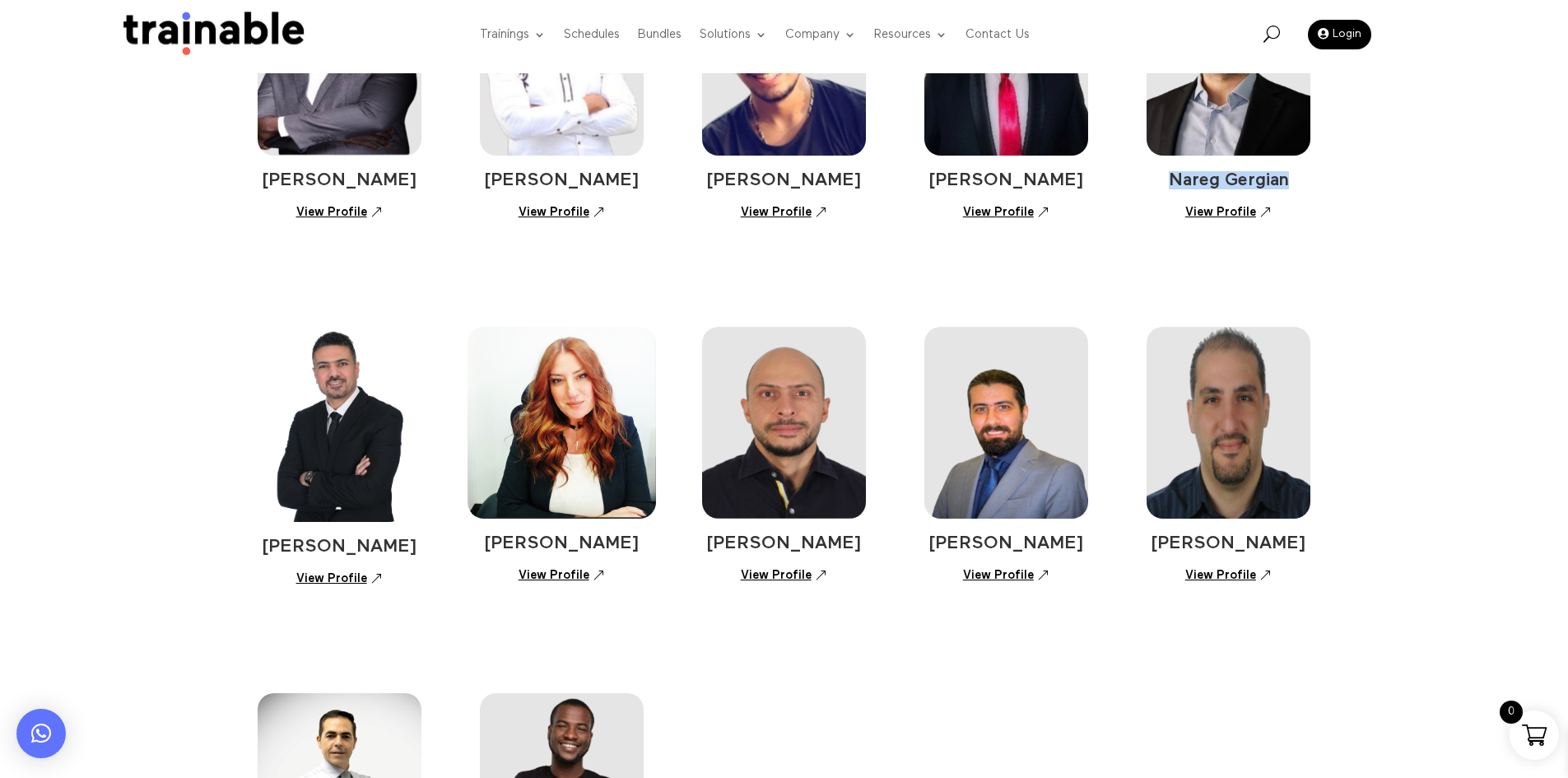
click at [1242, 211] on link "View Profile" at bounding box center [1228, 212] width 105 height 28
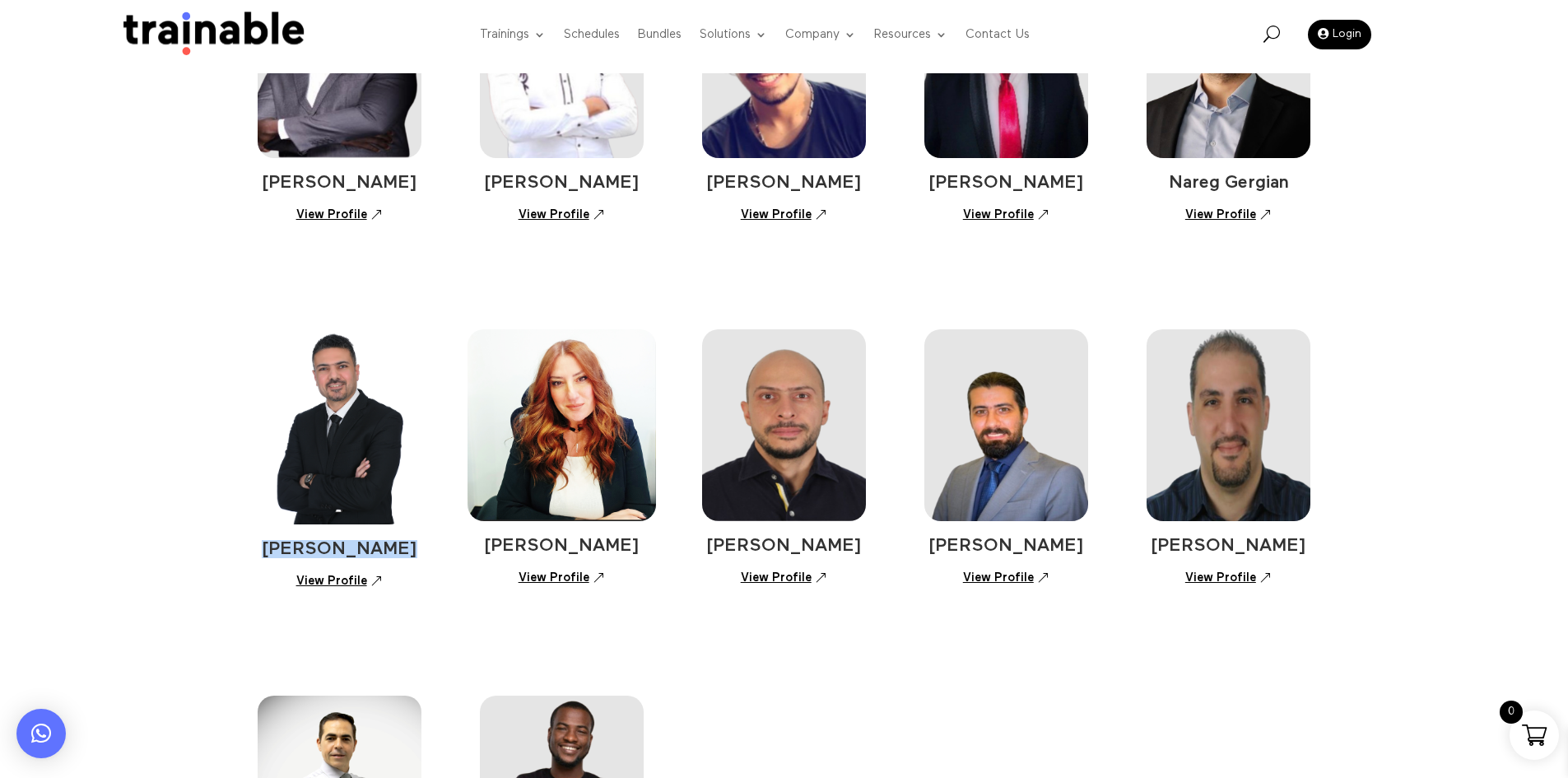
drag, startPoint x: 405, startPoint y: 560, endPoint x: 281, endPoint y: 553, distance: 124.2
click at [281, 553] on h4 "Ayman Shaalan" at bounding box center [340, 554] width 165 height 27
copy span "Ayman Shaalan"
click at [321, 580] on link "View Profile" at bounding box center [340, 581] width 105 height 28
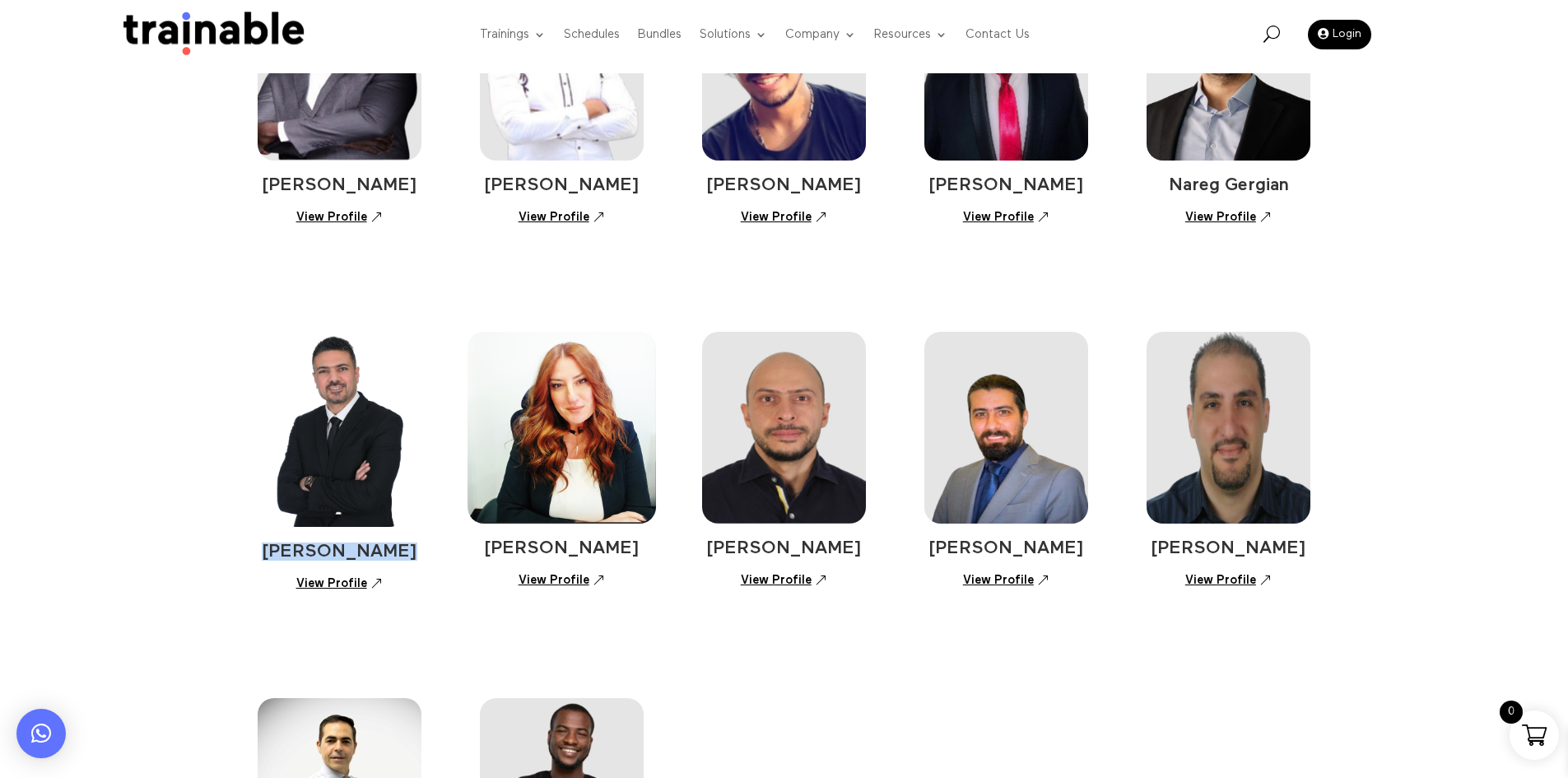
drag, startPoint x: 649, startPoint y: 547, endPoint x: 467, endPoint y: 535, distance: 182.4
click at [467, 535] on div "Ayman Shaalan View Profile Suzanne Tannoury View Profile Ramzi Aynati View Prof…" at bounding box center [784, 437] width 1054 height 366
copy span "Suzanne Tannoury"
click at [564, 576] on link "View Profile" at bounding box center [561, 580] width 105 height 28
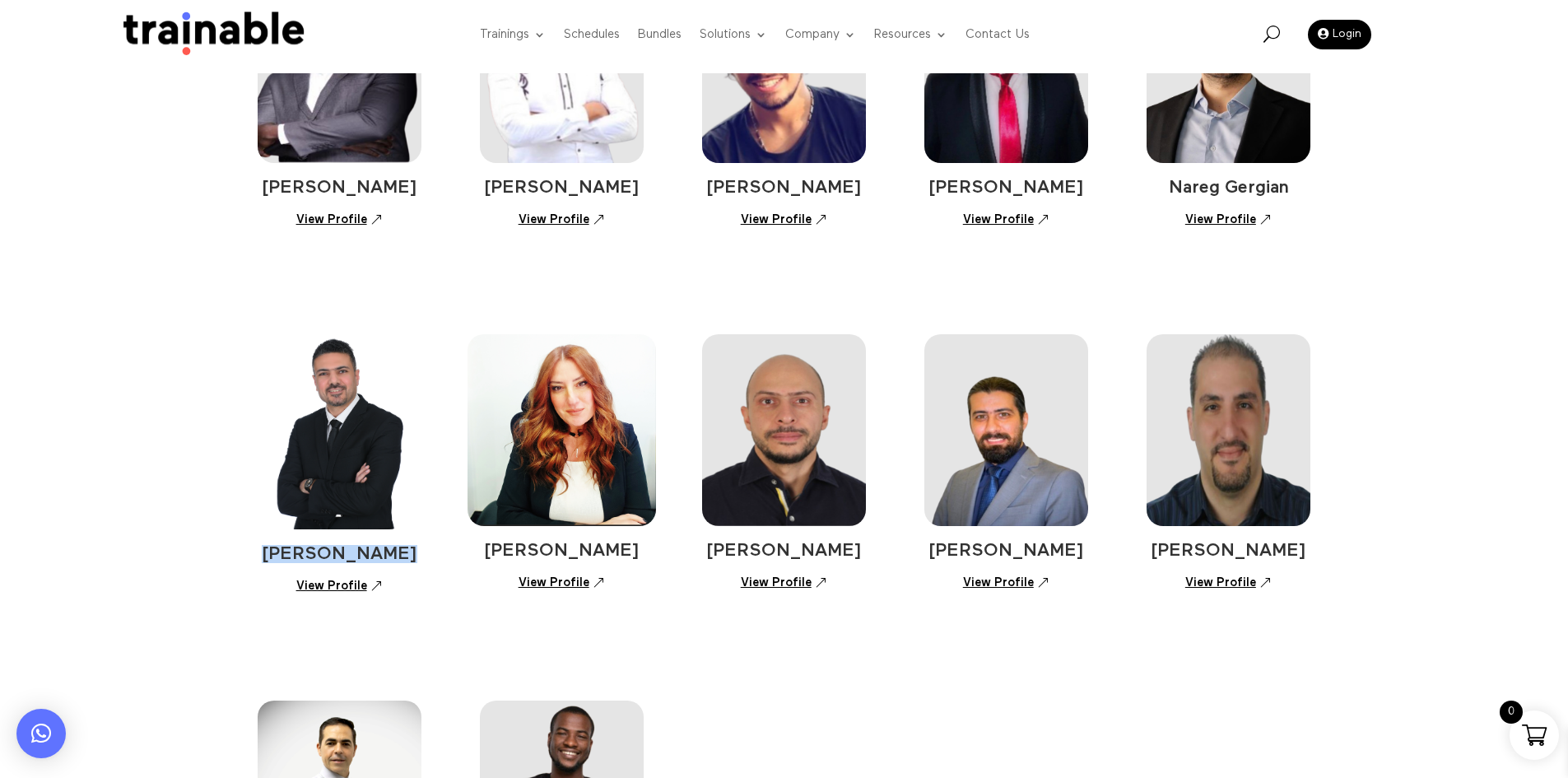
click at [555, 576] on link "View Profile" at bounding box center [561, 582] width 105 height 28
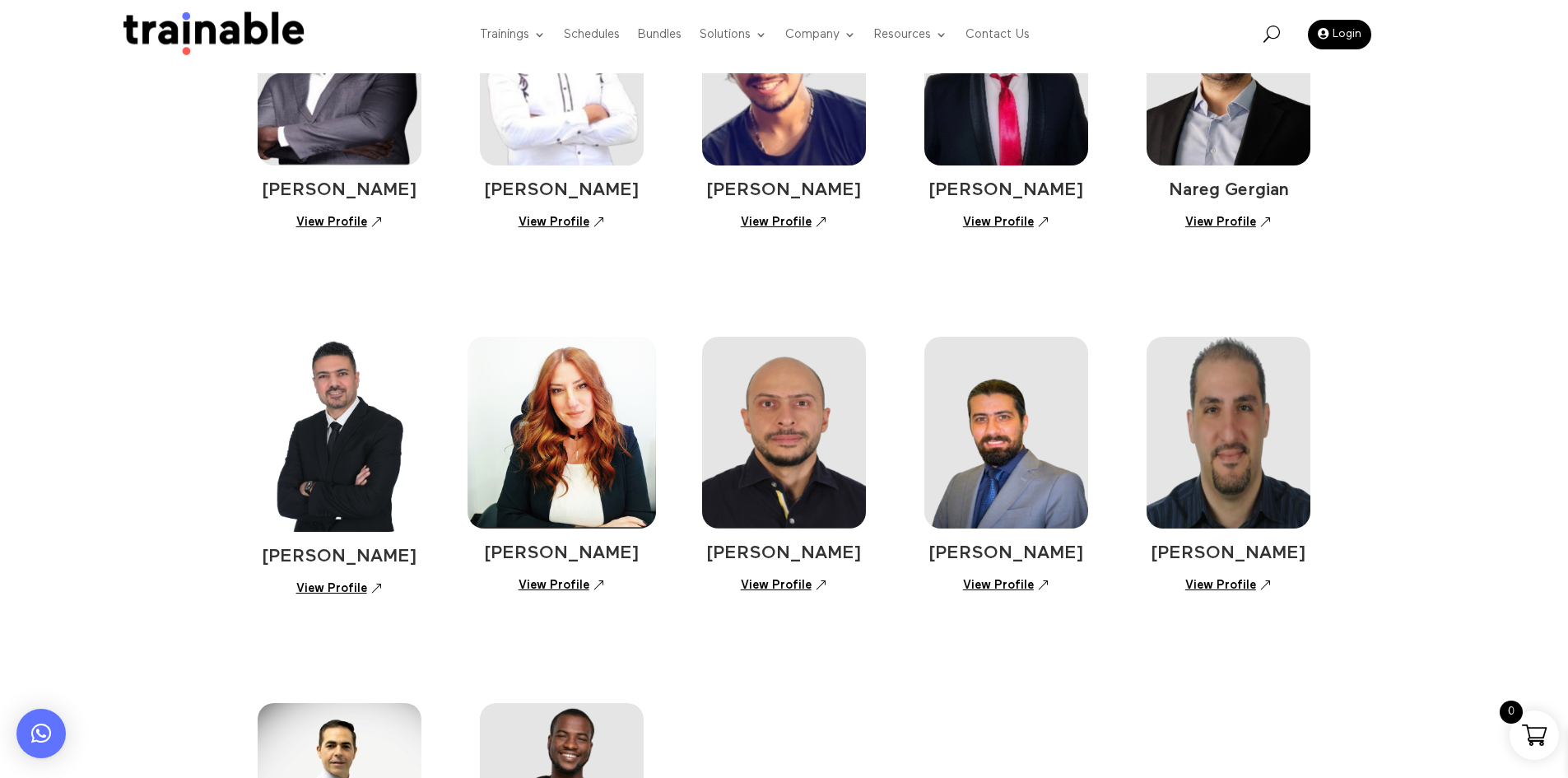
click at [858, 554] on h4 "Ramzi Aynati" at bounding box center [784, 558] width 165 height 27
click at [801, 585] on link "View Profile" at bounding box center [784, 585] width 105 height 28
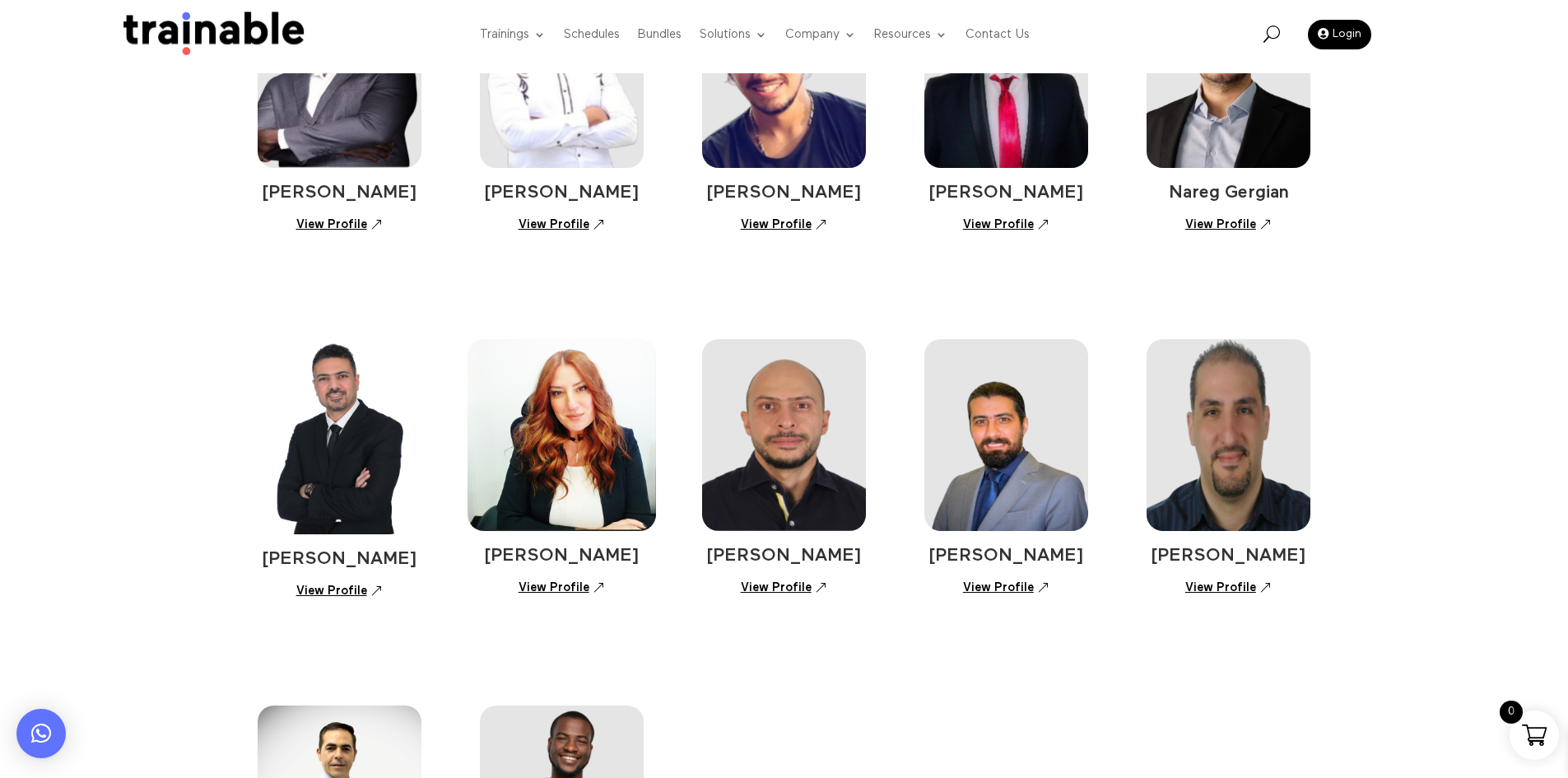
click at [1090, 555] on div "Ayman Shaalan View Profile Suzanne Tannoury View Profile Ramzi Aynati View Prof…" at bounding box center [784, 444] width 1054 height 366
click at [1019, 581] on link "View Profile" at bounding box center [1006, 587] width 105 height 28
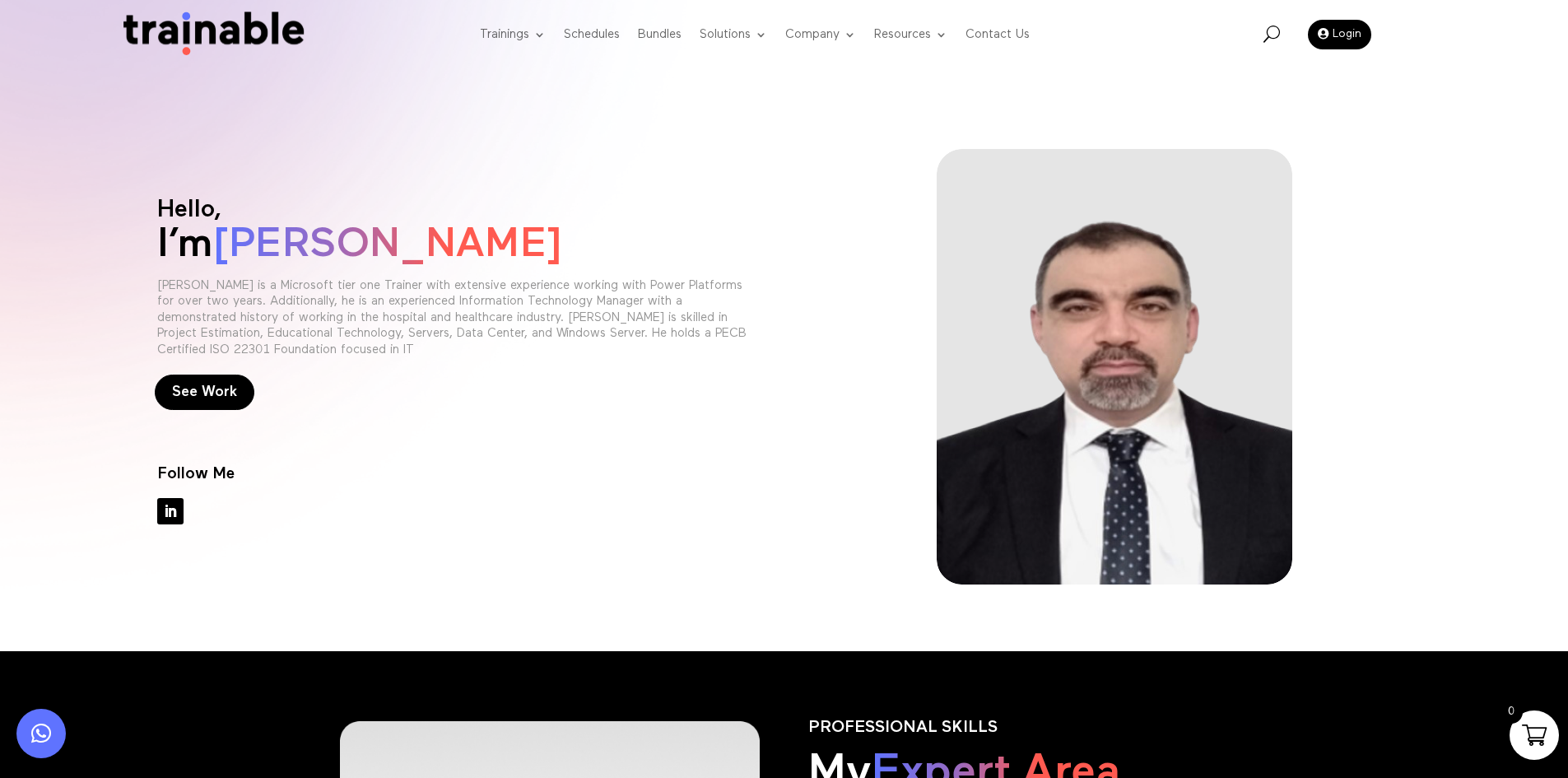
click at [1474, 491] on div "Hello, I’m [PERSON_NAME] [PERSON_NAME] is a Microsoft tier one Trainer with ext…" at bounding box center [784, 325] width 1568 height 652
click at [769, 483] on div "Hello, I’m [PERSON_NAME] [PERSON_NAME] is a Microsoft tier one Trainer with ext…" at bounding box center [784, 367] width 1254 height 480
click at [1237, 264] on img at bounding box center [1114, 366] width 355 height 436
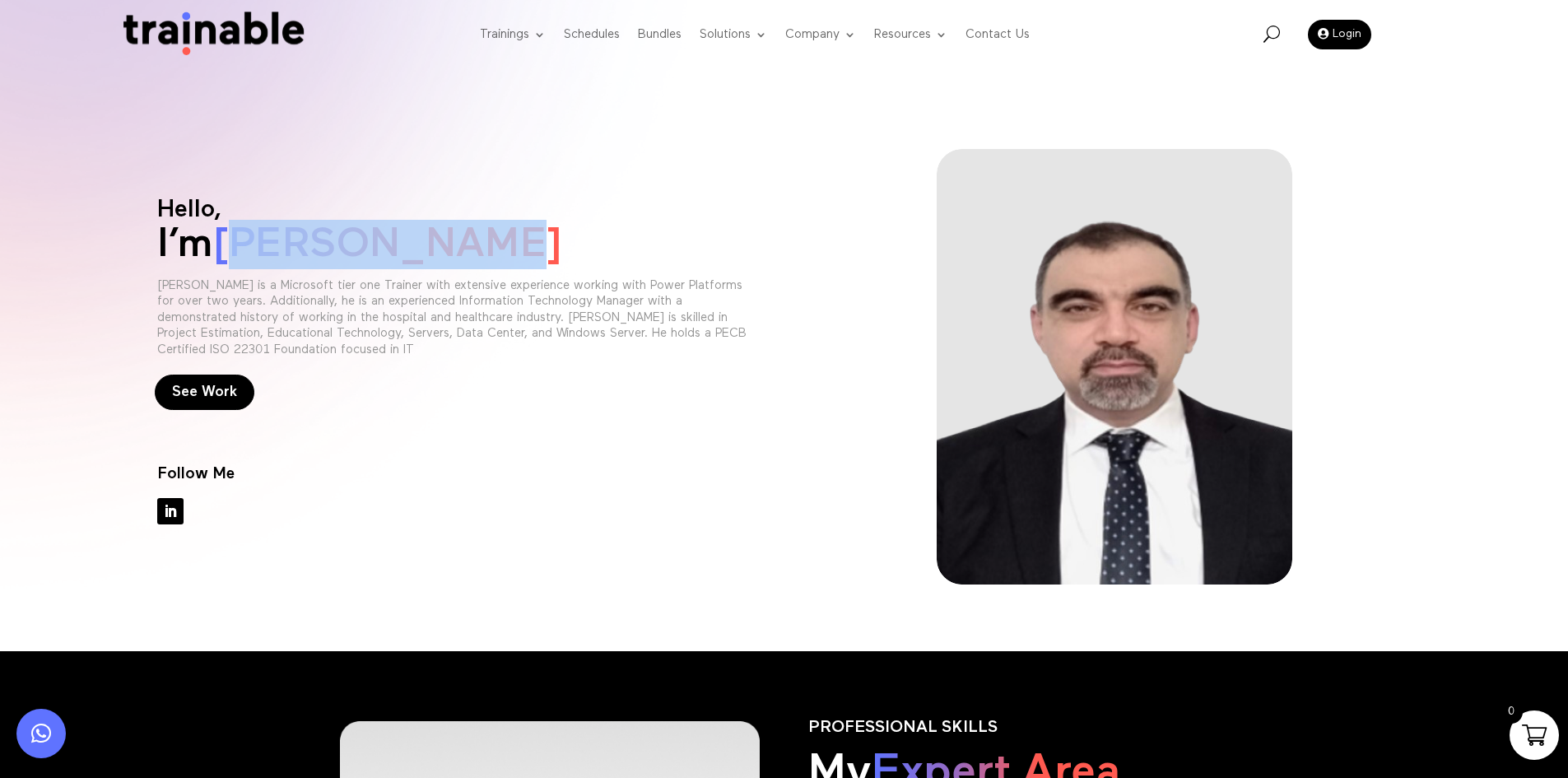
drag, startPoint x: 427, startPoint y: 256, endPoint x: 232, endPoint y: 225, distance: 197.4
click at [232, 225] on h1 "I’m [PERSON_NAME]" at bounding box center [453, 248] width 593 height 58
copy span "[PERSON_NAME]"
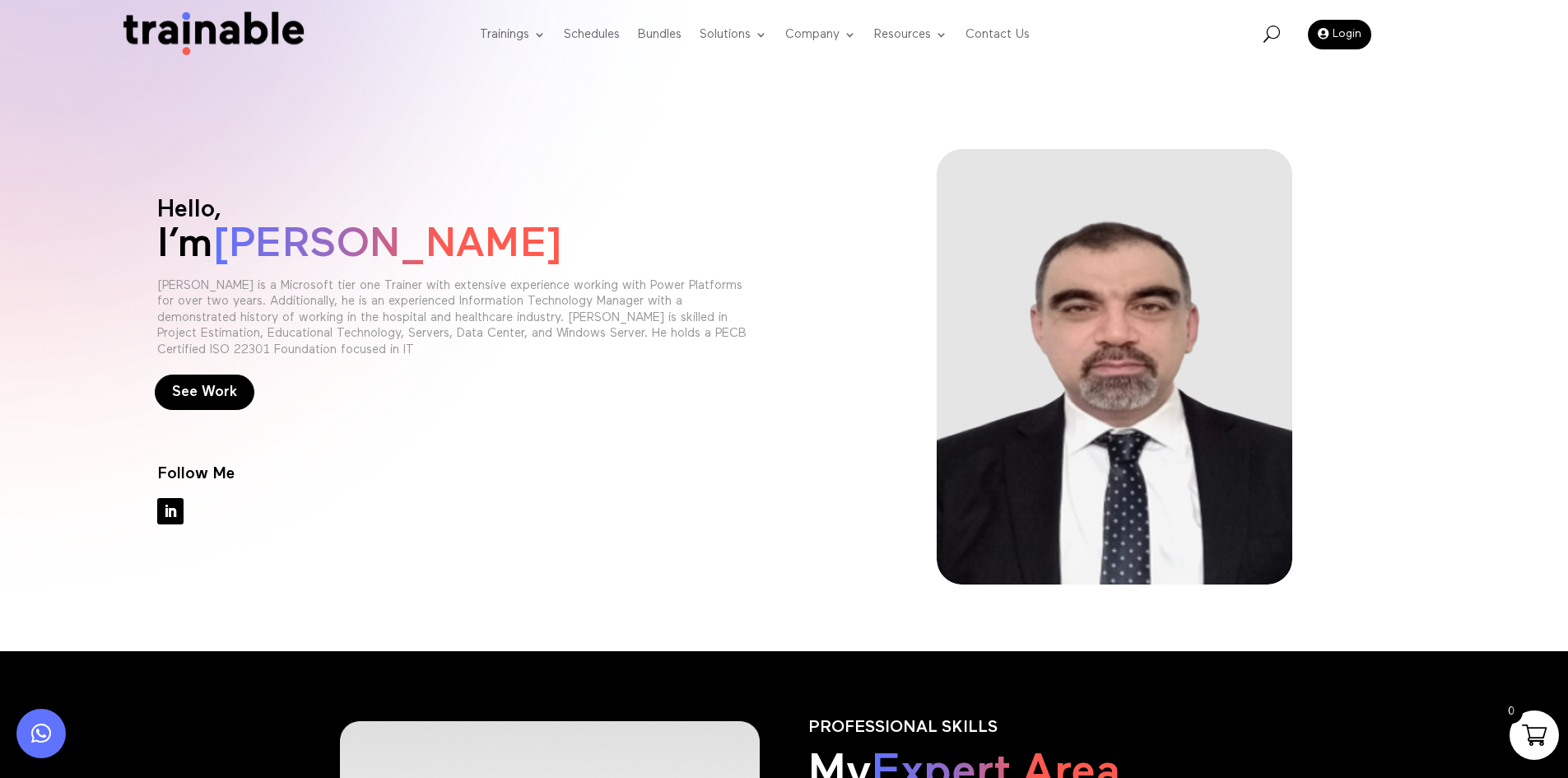
click at [428, 495] on div "Hello, I’m [PERSON_NAME] [PERSON_NAME] is a Microsoft tier one Trainer with ext…" at bounding box center [453, 366] width 593 height 436
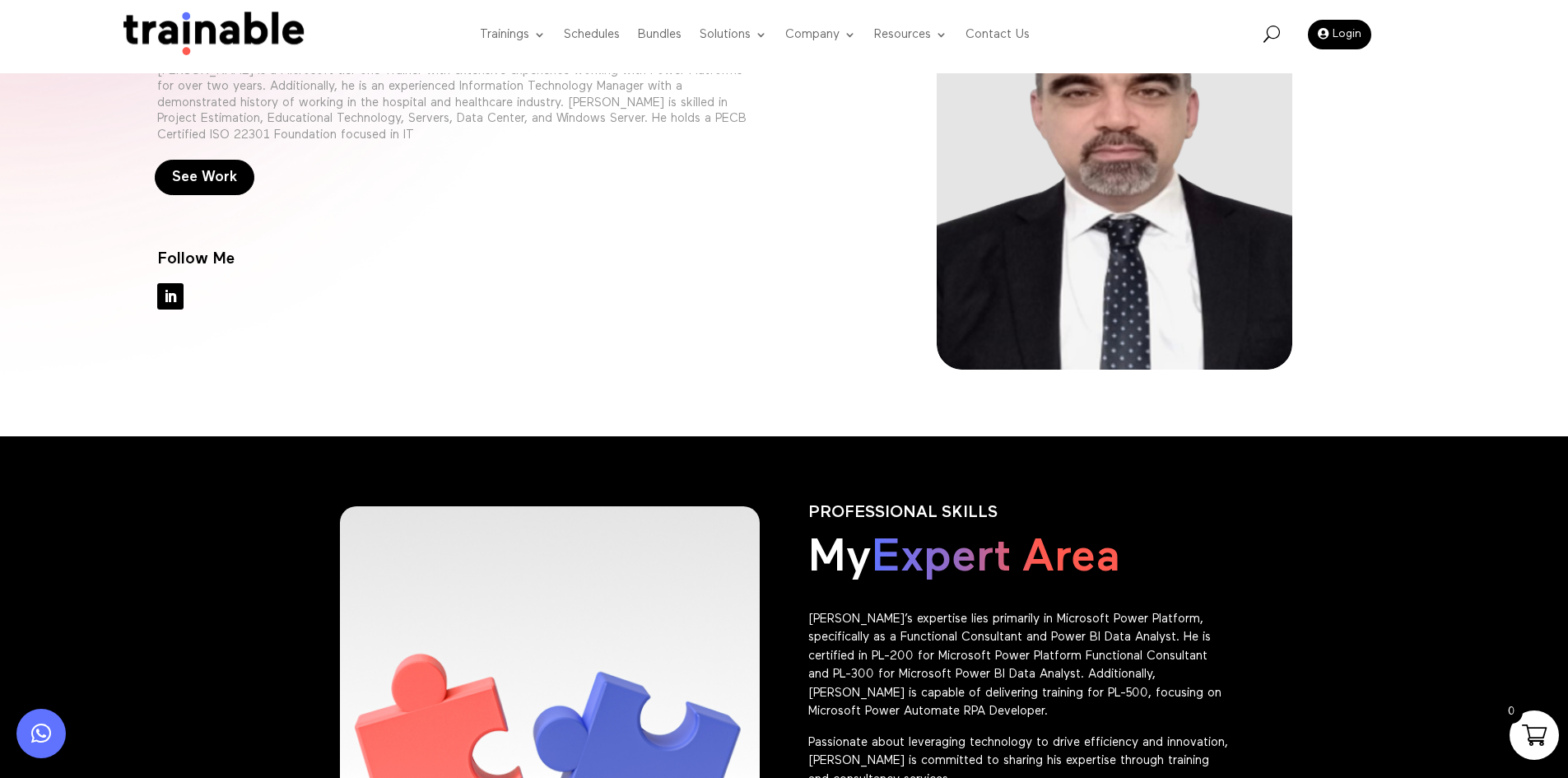
scroll to position [494, 0]
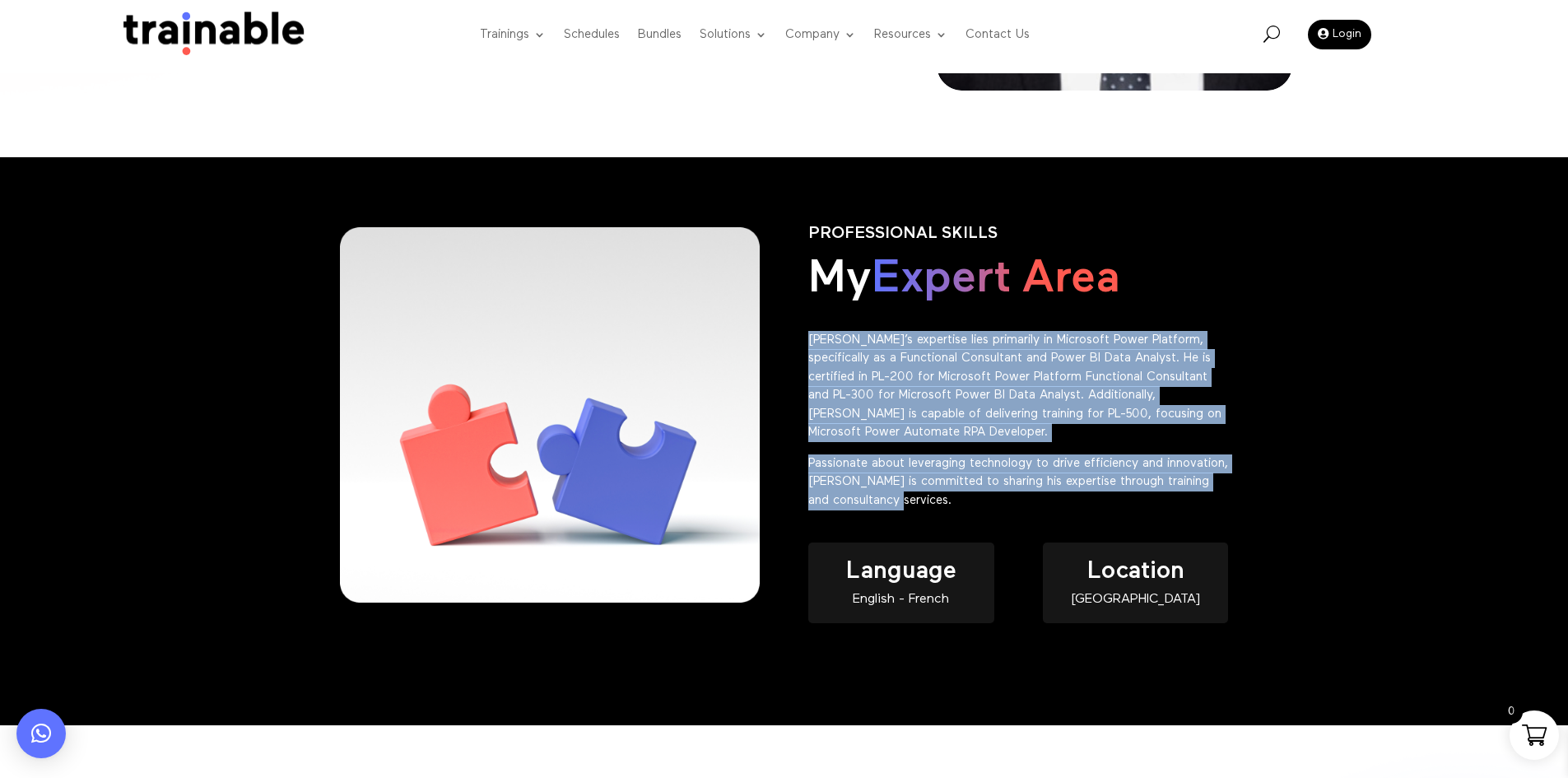
drag, startPoint x: 981, startPoint y: 504, endPoint x: 810, endPoint y: 343, distance: 234.9
click at [810, 336] on div "Elie’s expertise lies primarily in Microsoft Power Platform, specifically as a …" at bounding box center [1019, 421] width 420 height 180
copy div "Elie’s expertise lies primarily in Microsoft Power Platform, specifically as a …"
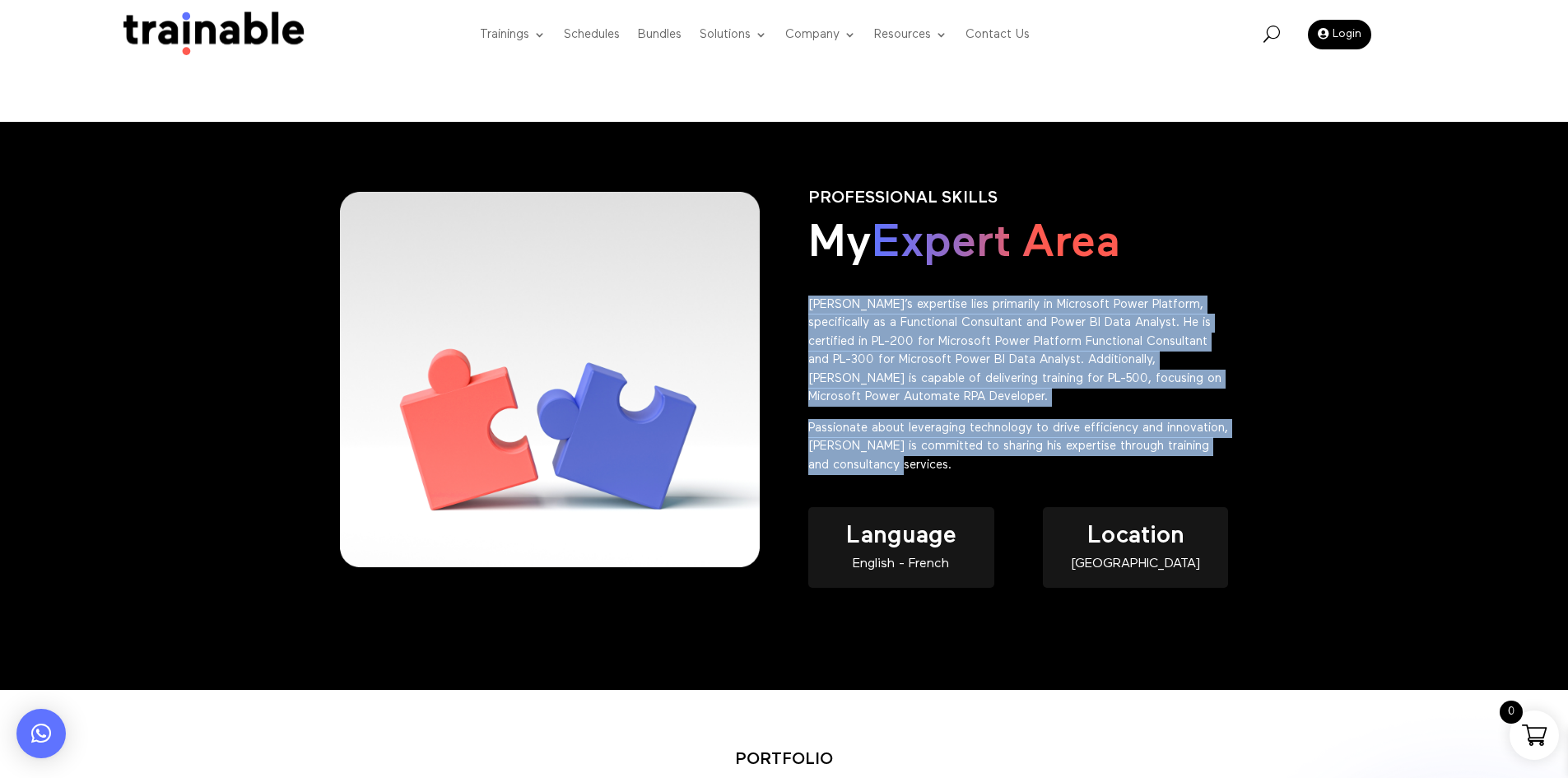
scroll to position [659, 0]
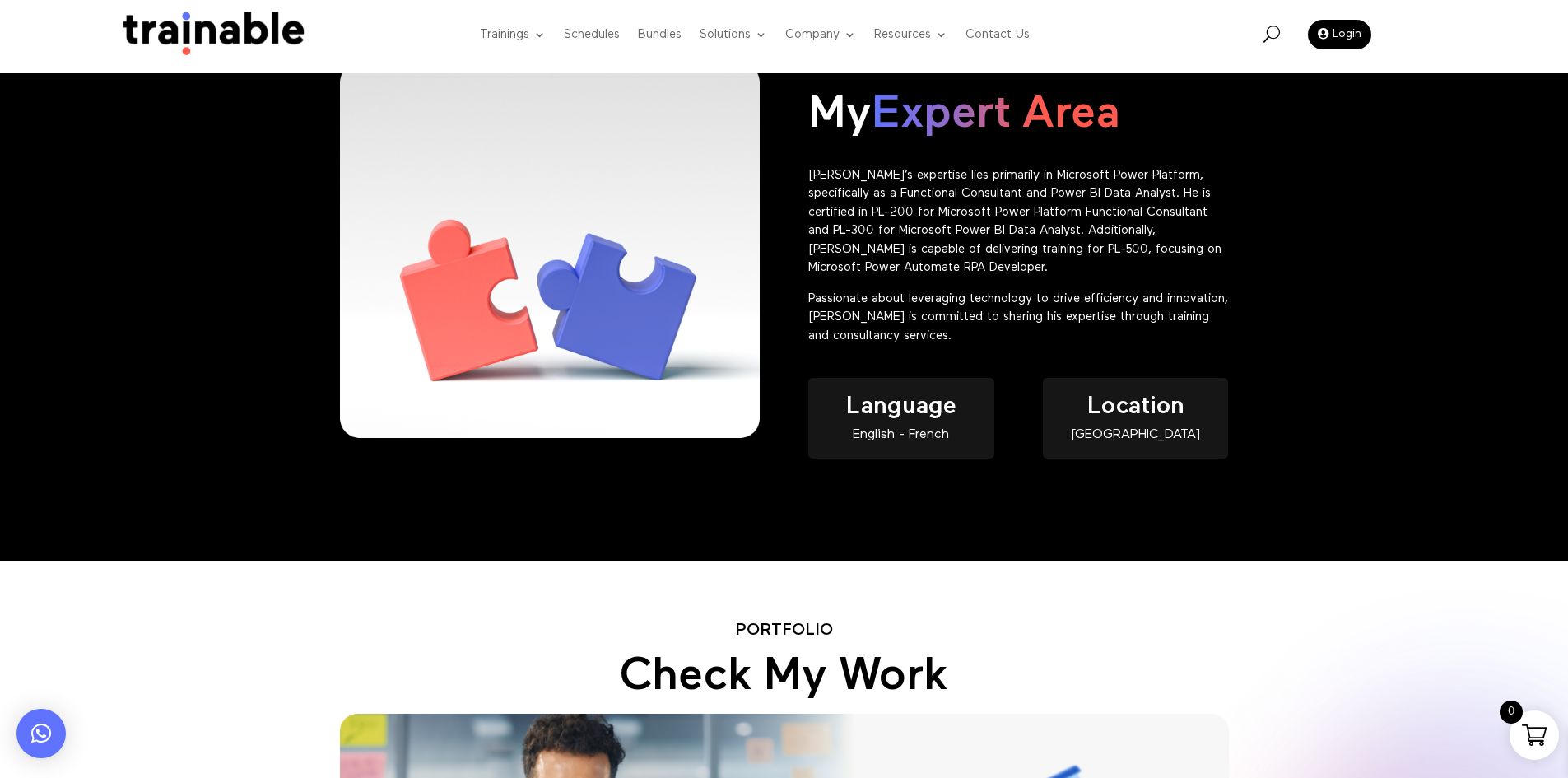
click at [962, 439] on div "English - French" at bounding box center [901, 435] width 185 height 14
copy div "English - French"
click at [1141, 439] on div "[GEOGRAPHIC_DATA]" at bounding box center [1135, 435] width 185 height 14
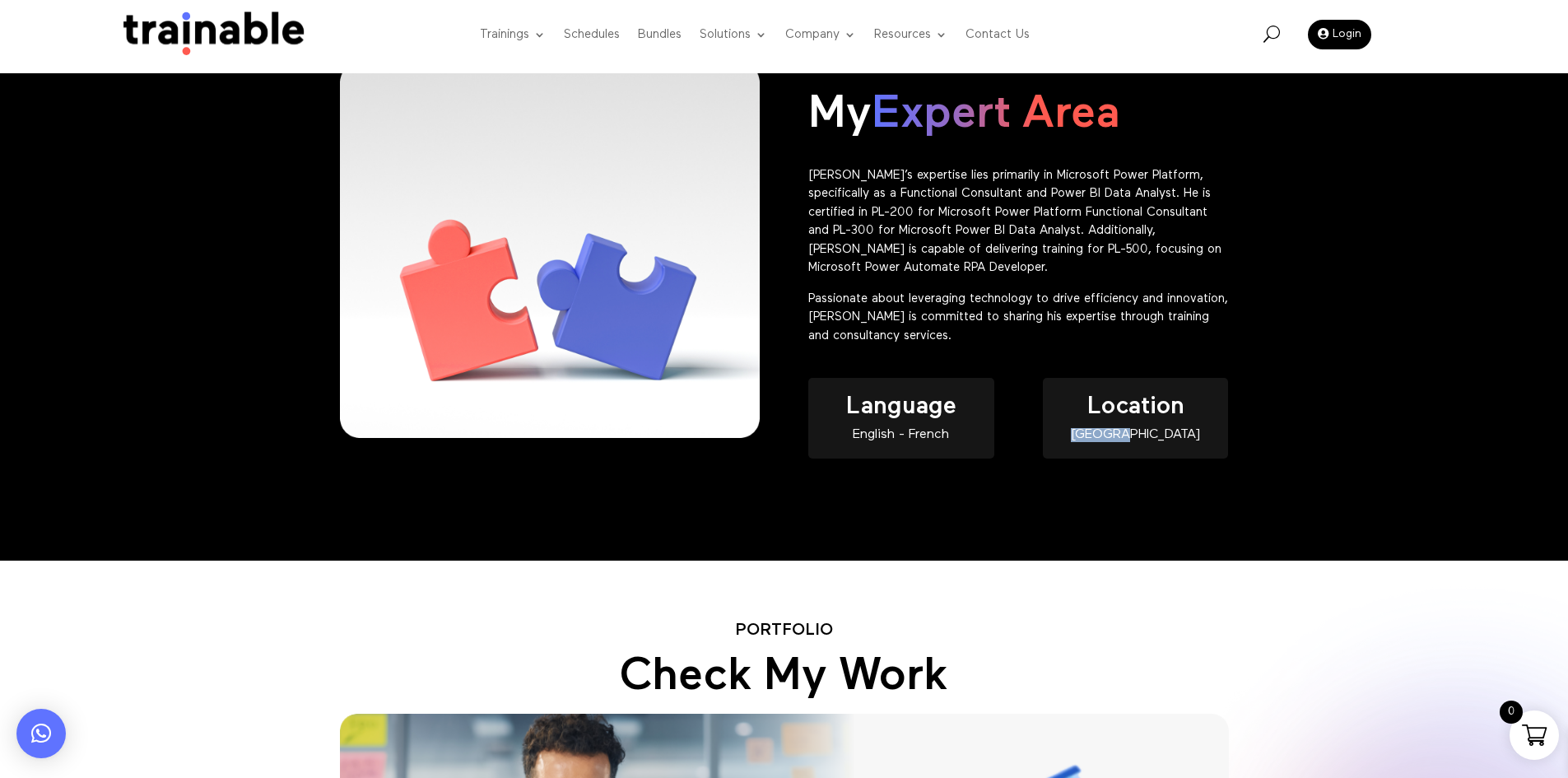
click at [1141, 439] on div "[GEOGRAPHIC_DATA]" at bounding box center [1135, 435] width 185 height 14
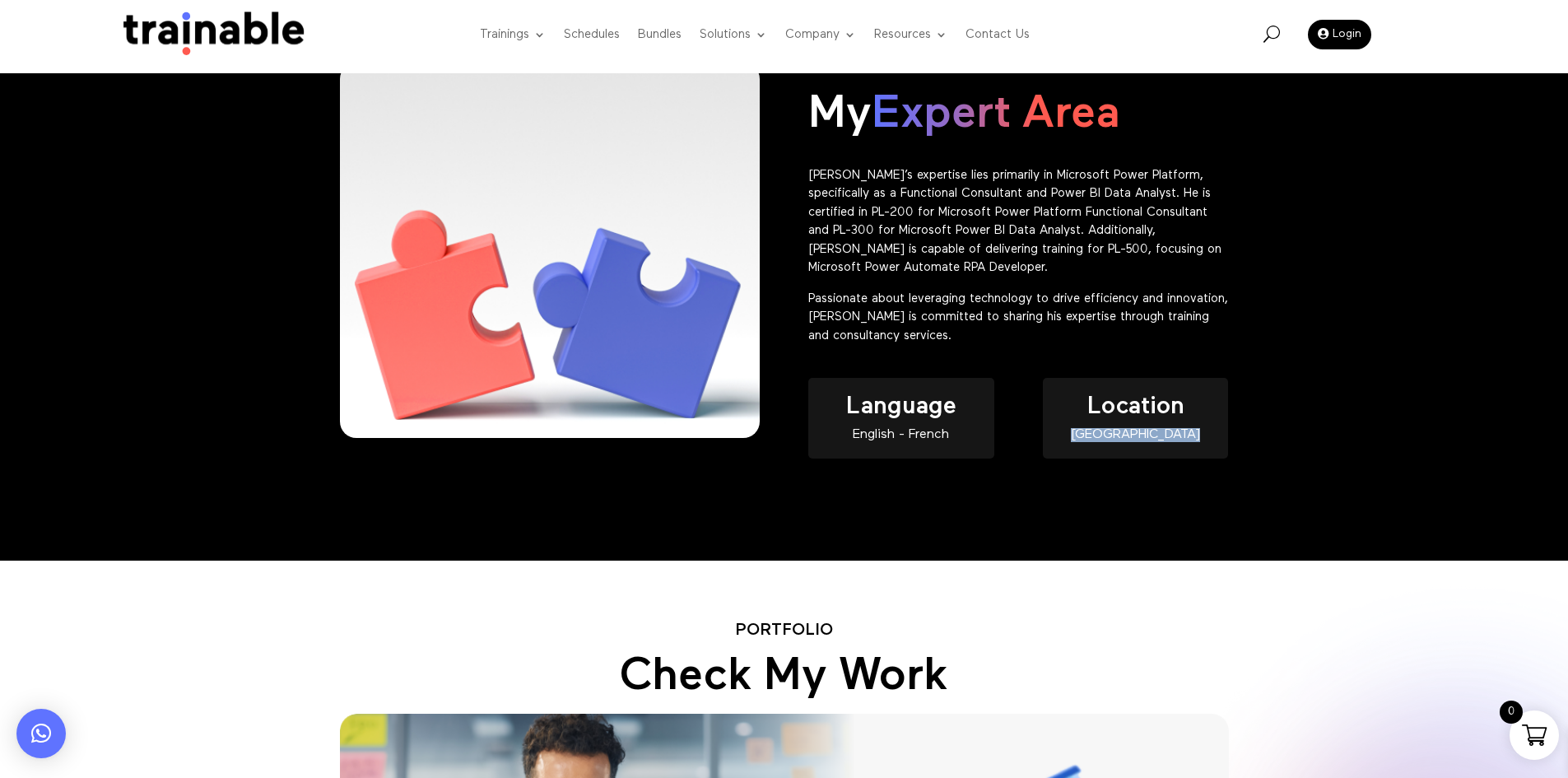
copy div "[GEOGRAPHIC_DATA]"
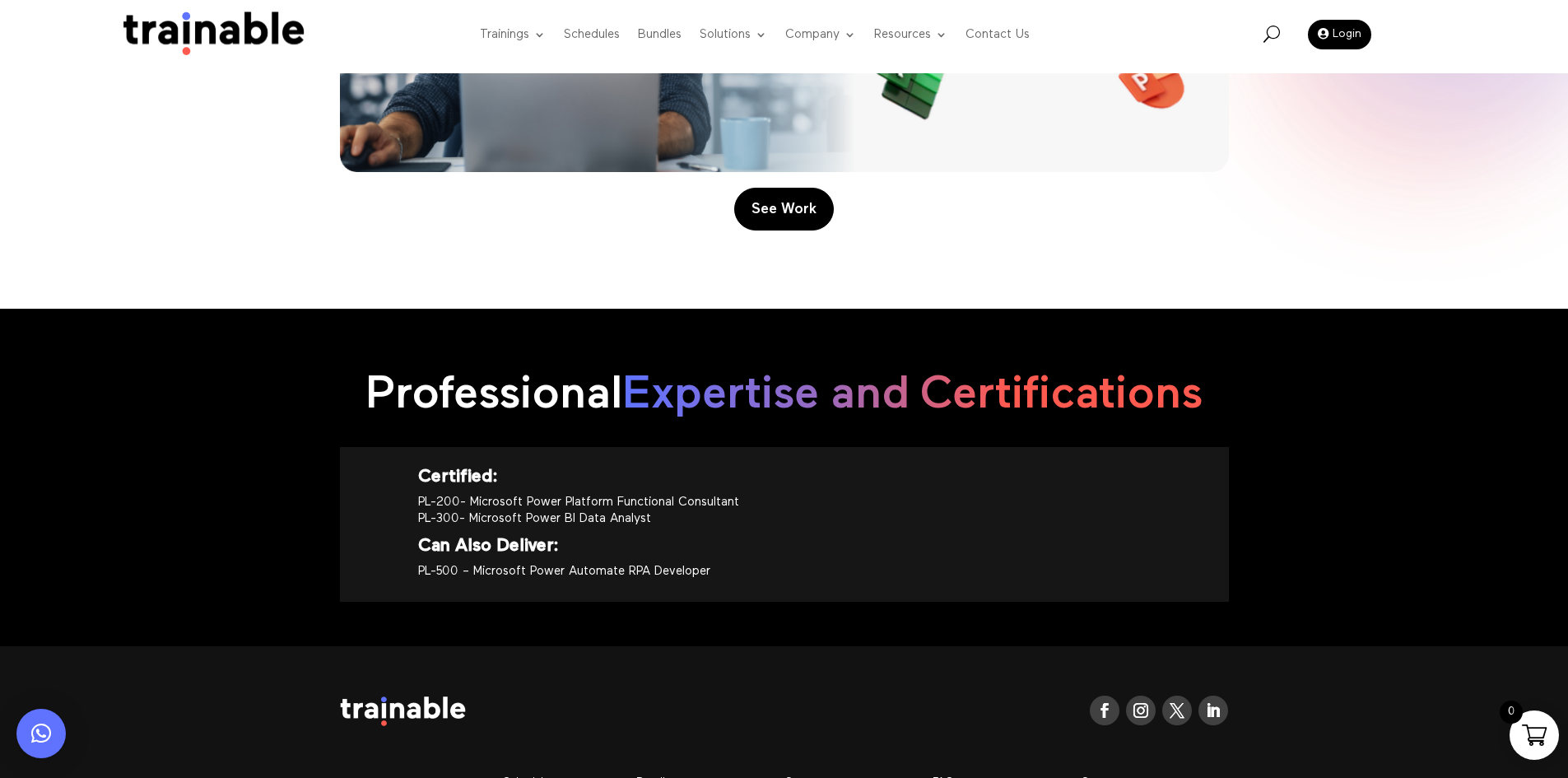
scroll to position [1647, 0]
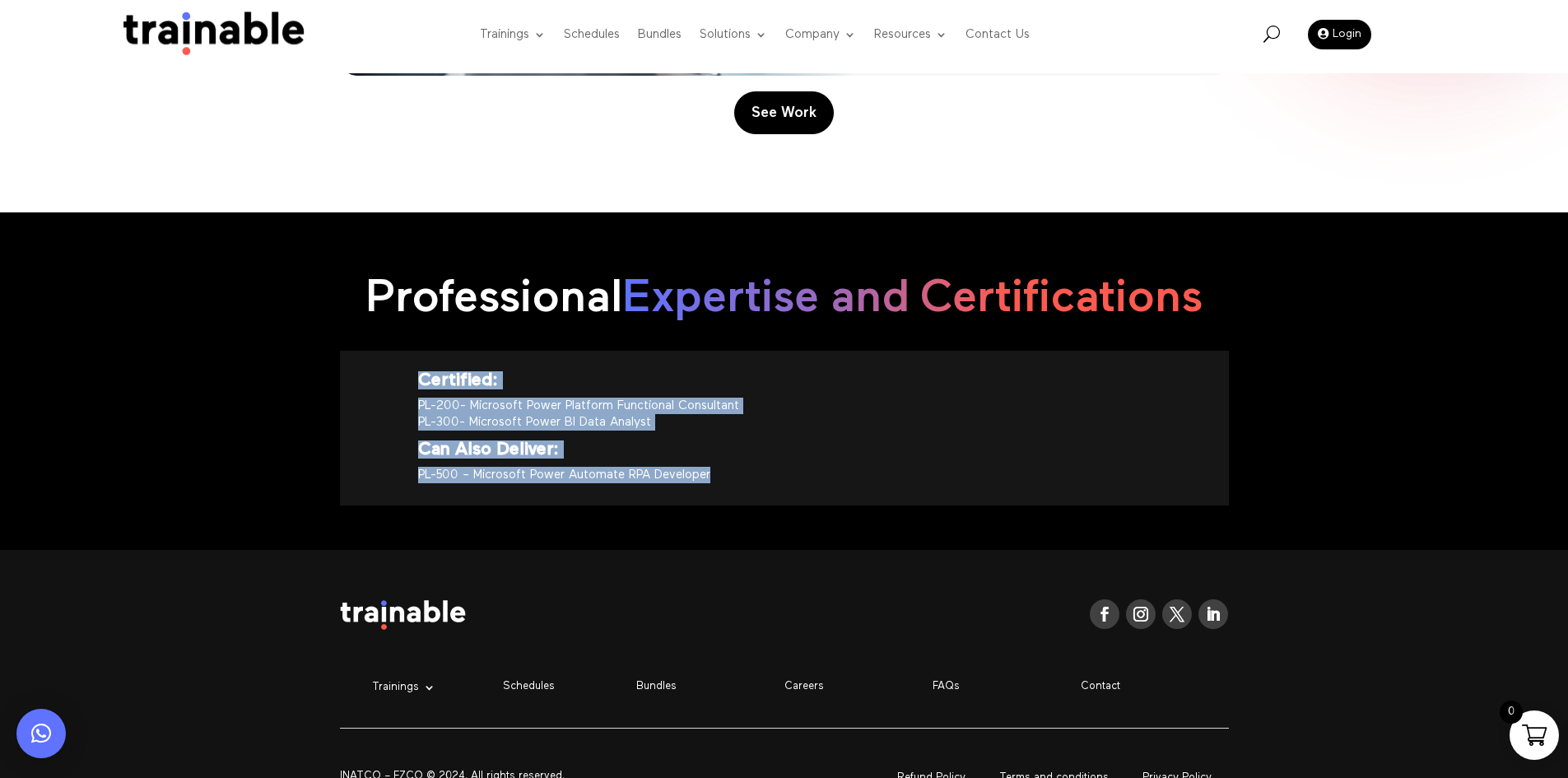
drag, startPoint x: 778, startPoint y: 484, endPoint x: 403, endPoint y: 391, distance: 386.4
click at [403, 391] on div "Certified: PL-200- Microsoft Power Platform Functional Consultant PL-300- Micro…" at bounding box center [784, 427] width 889 height 154
copy div "Certified: PL-200- Microsoft Power Platform Functional Consultant PL-300- Micro…"
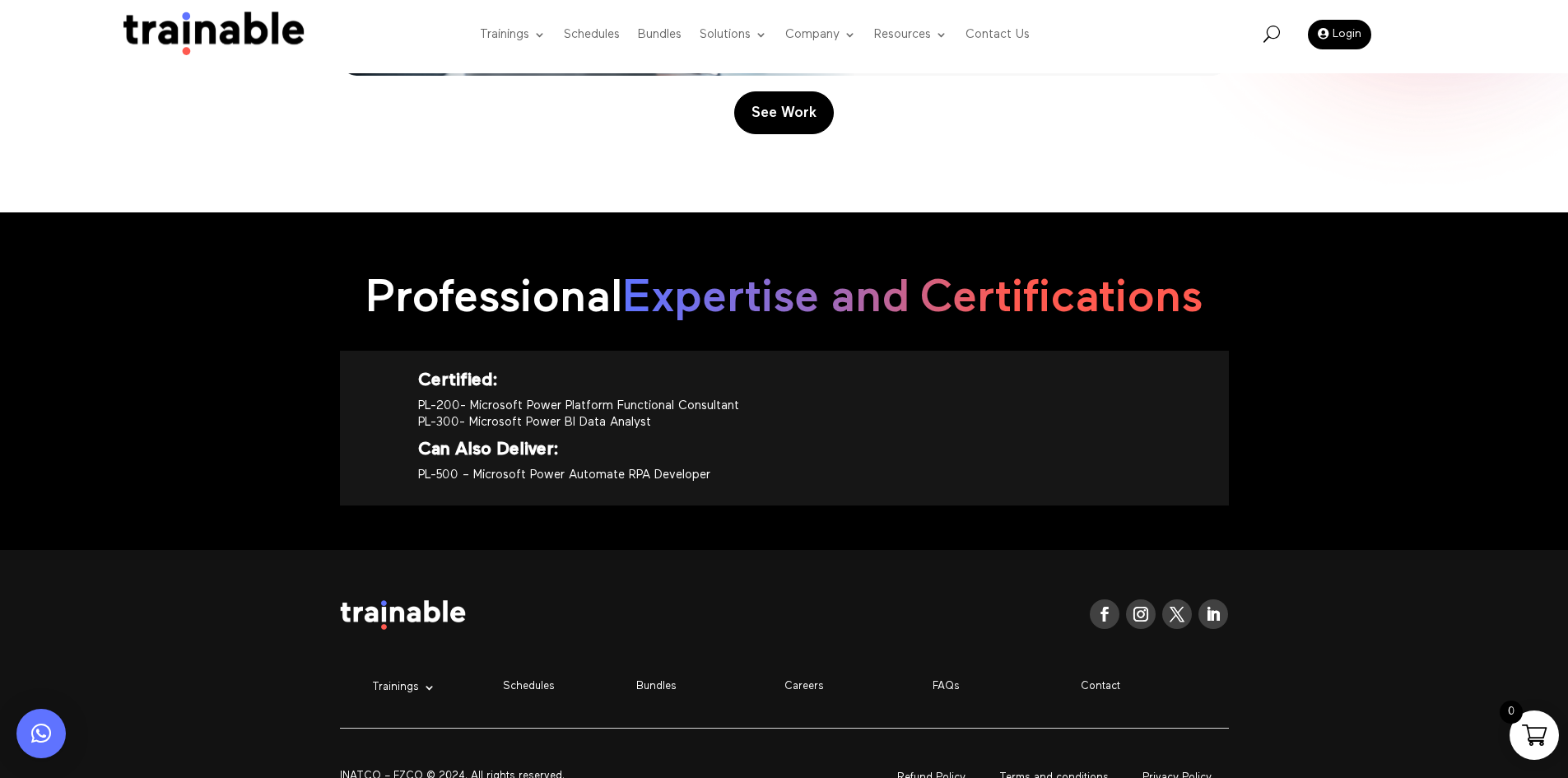
drag, startPoint x: 341, startPoint y: 260, endPoint x: 352, endPoint y: 86, distance: 174.3
click at [343, 254] on div "Professional Expertise and Certifications" at bounding box center [784, 299] width 889 height 101
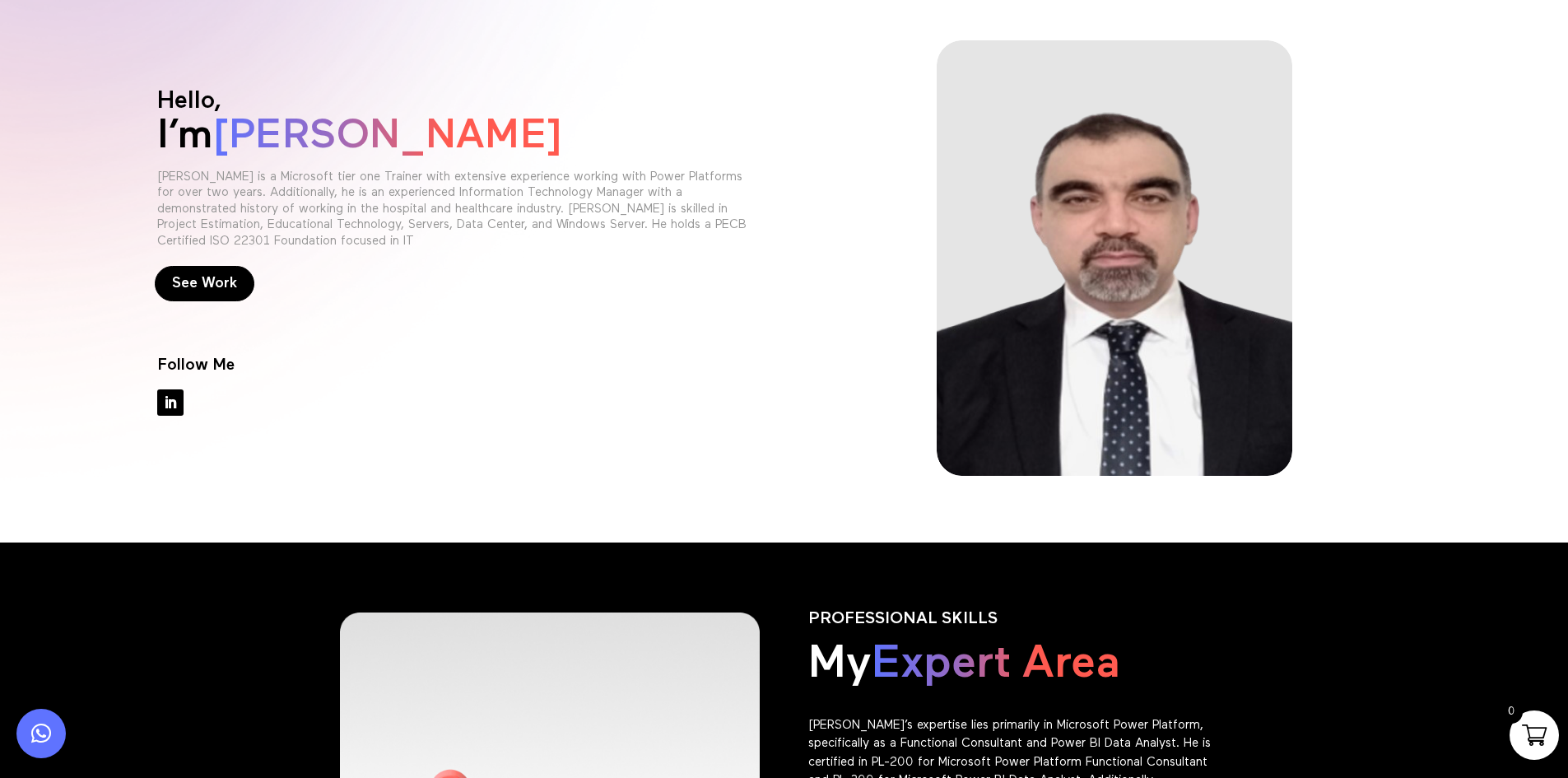
scroll to position [0, 0]
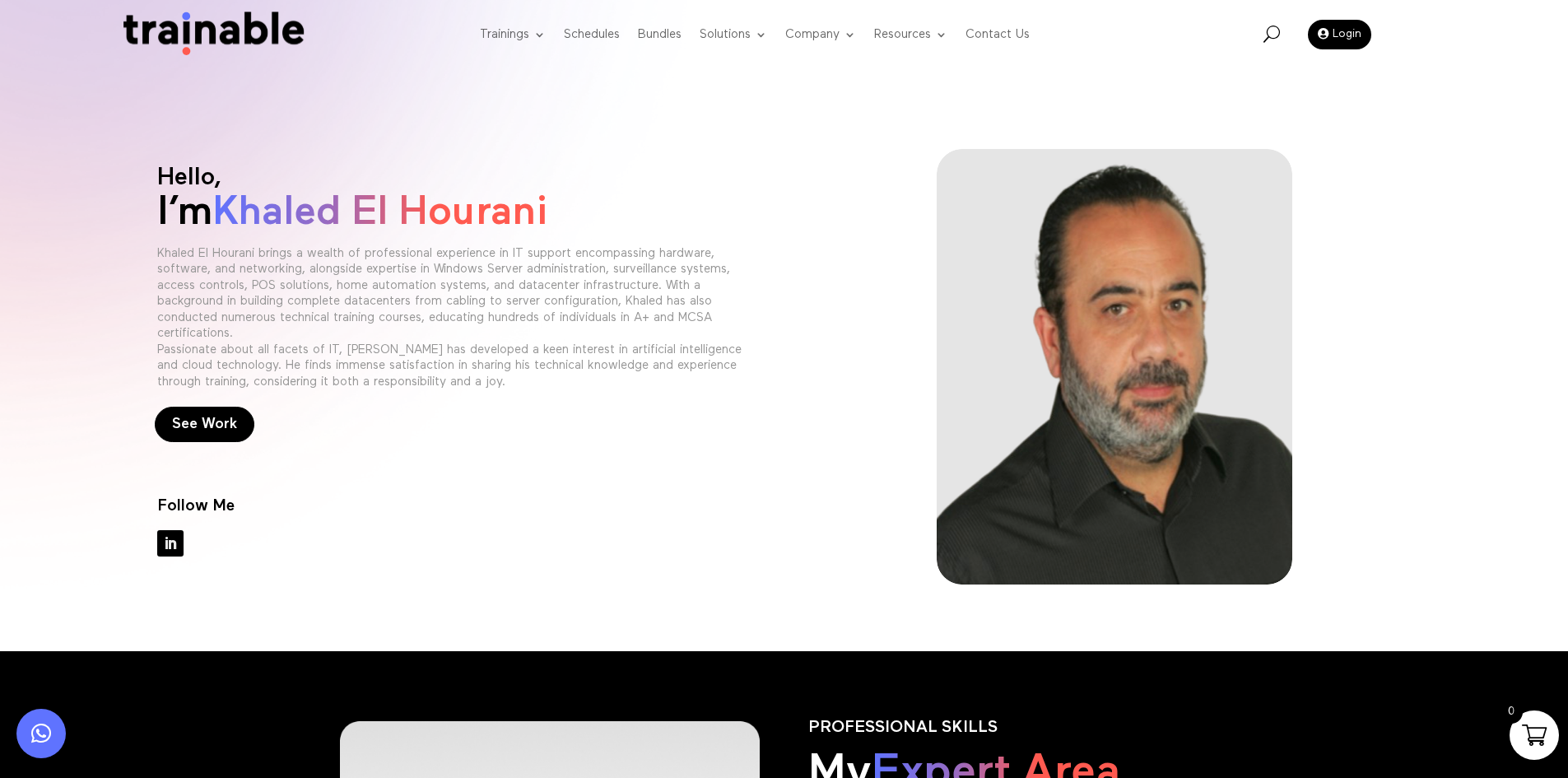
click at [171, 535] on link "Follow" at bounding box center [171, 544] width 27 height 27
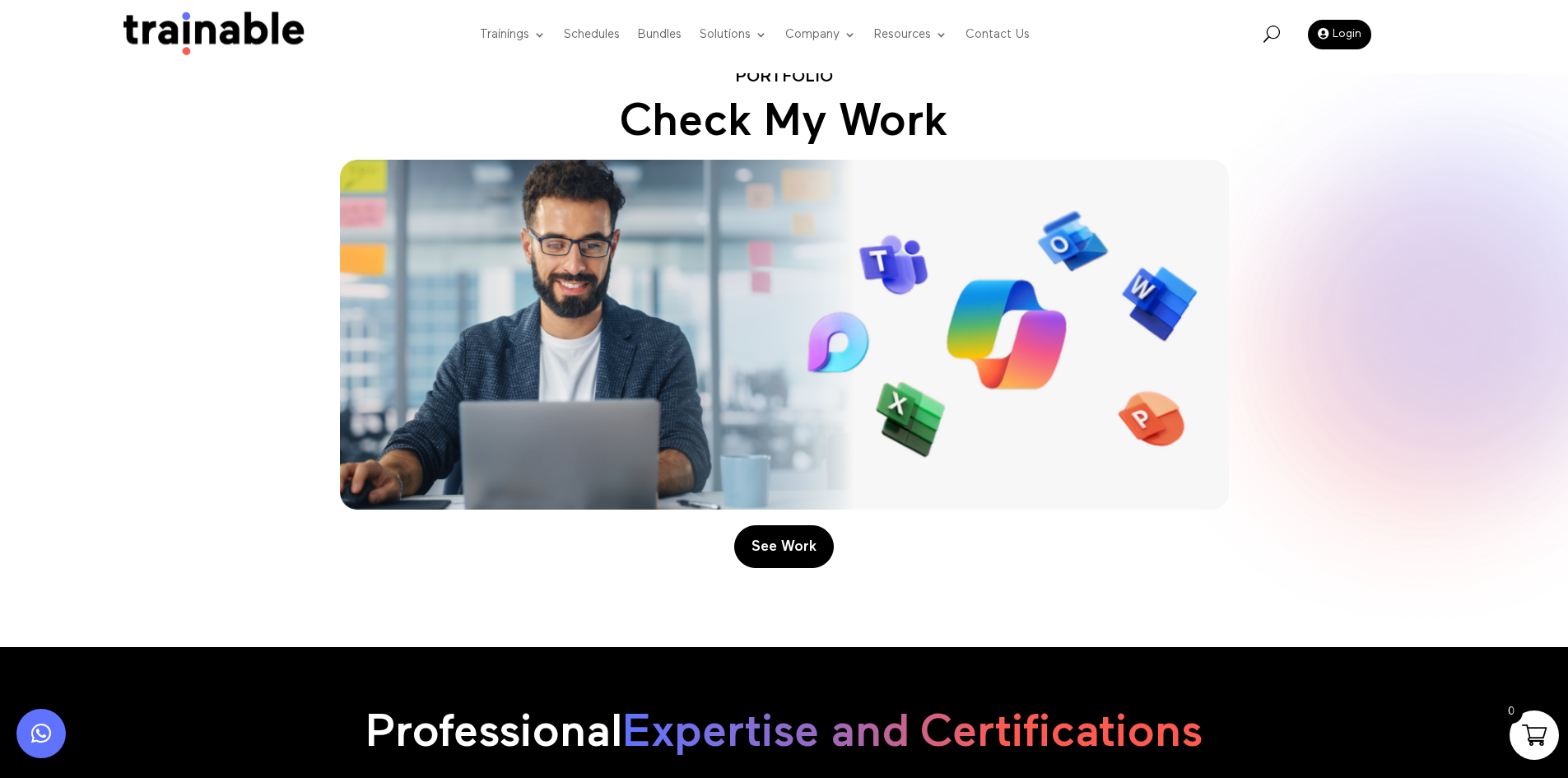
scroll to position [1729, 0]
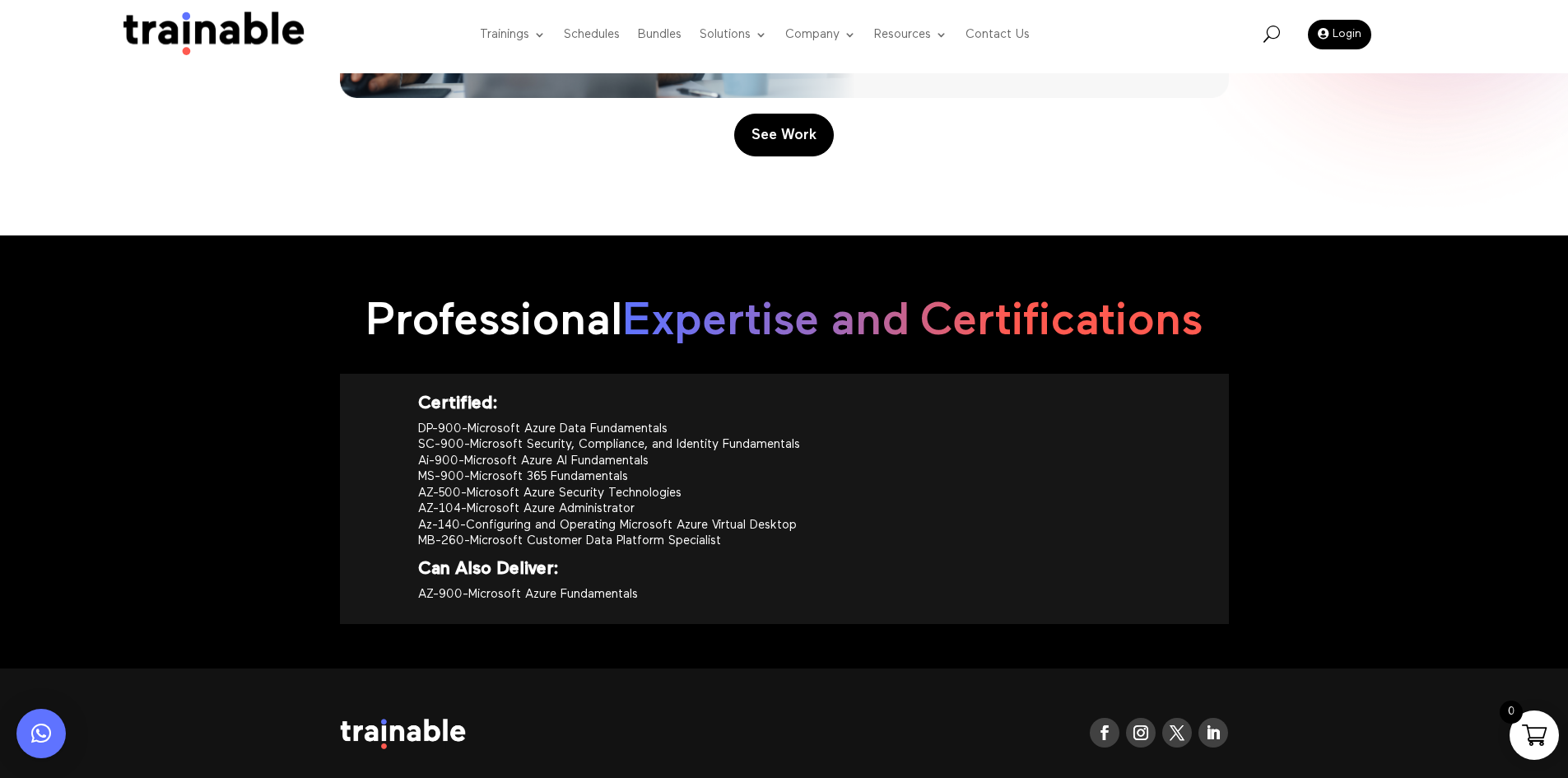
click at [678, 597] on p "AZ-900-Microsoft Azure Fundamentals" at bounding box center [784, 595] width 733 height 17
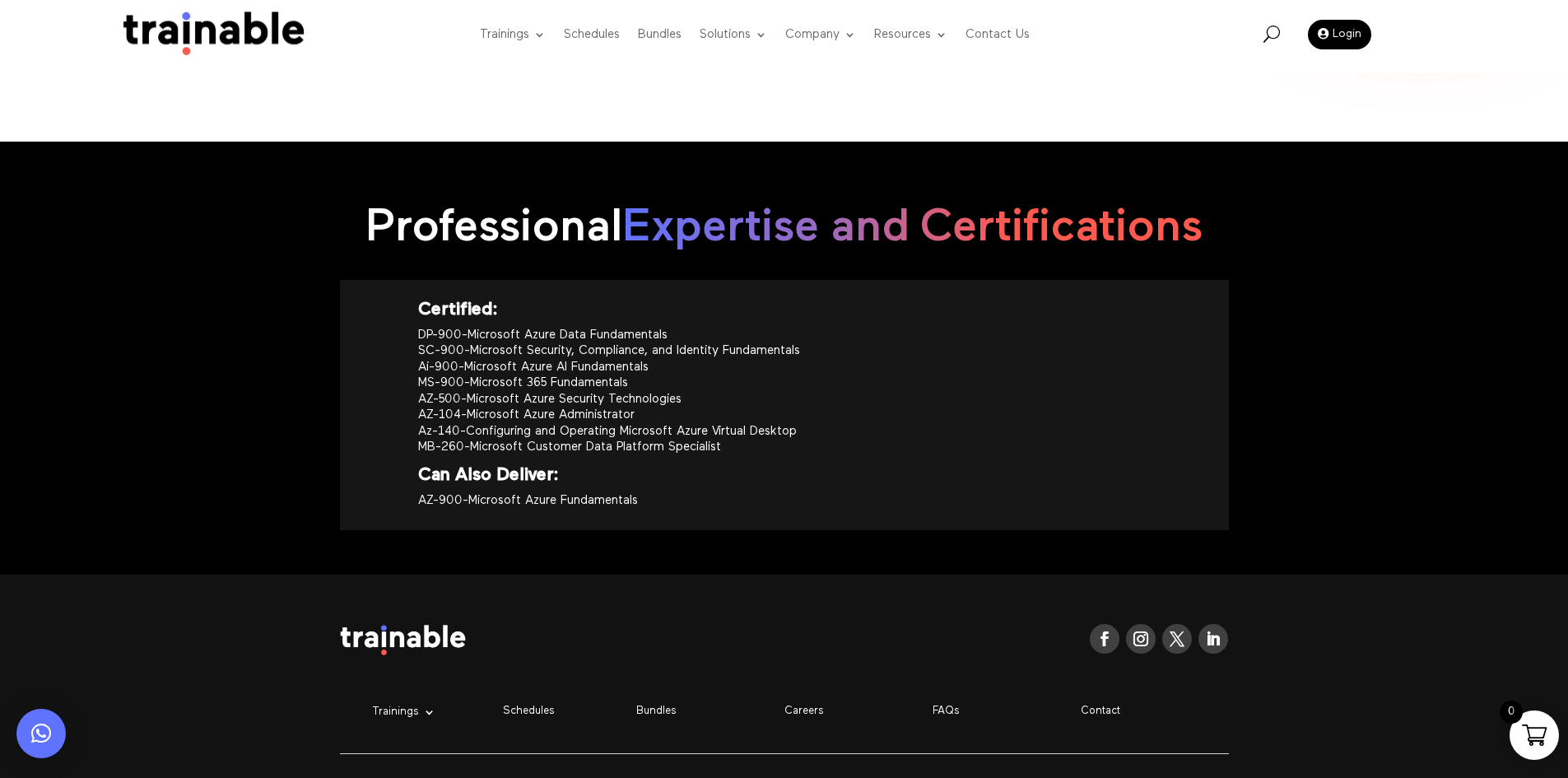
scroll to position [1894, 0]
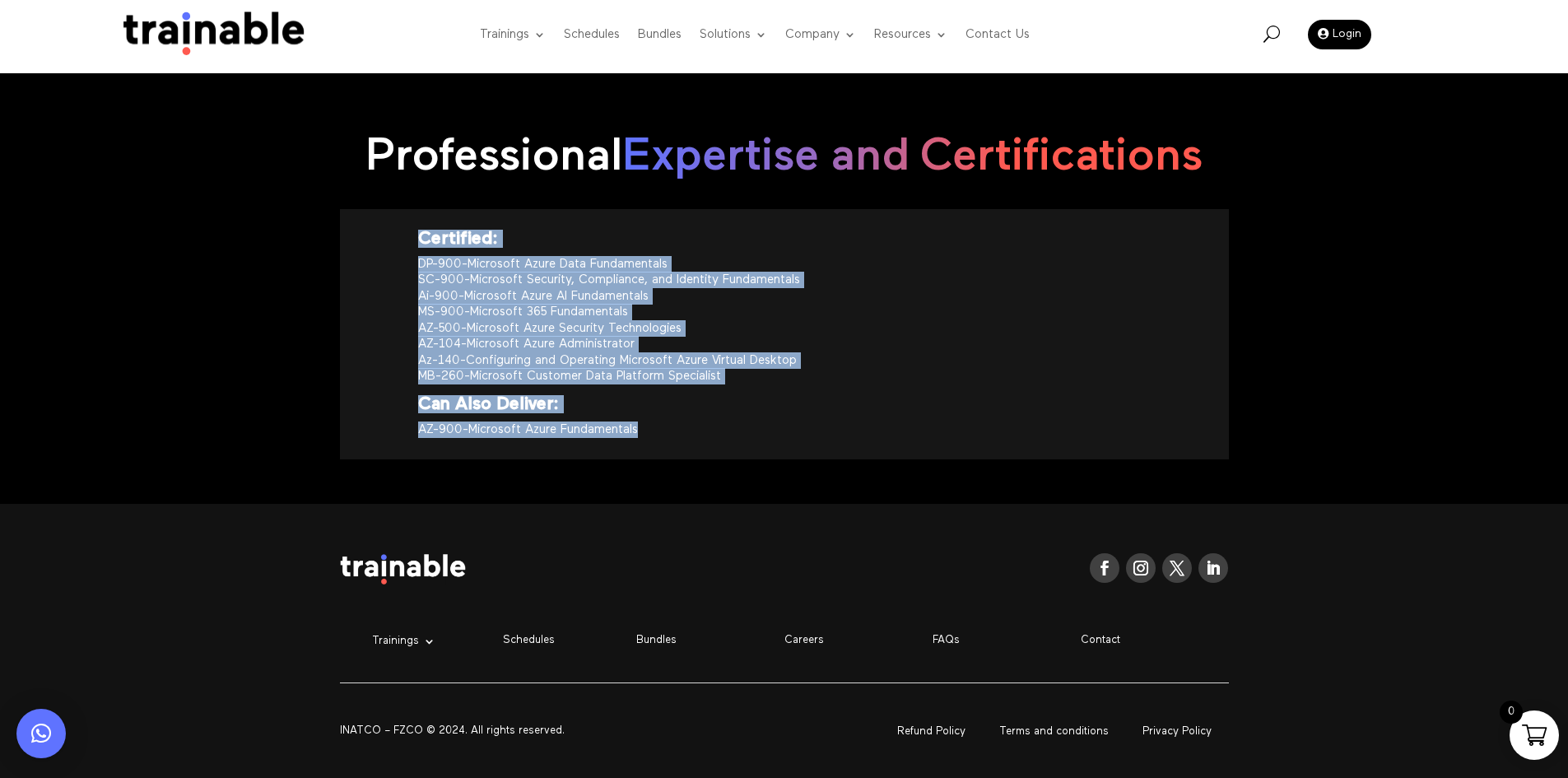
drag, startPoint x: 628, startPoint y: 407, endPoint x: 405, endPoint y: 238, distance: 279.8
click at [405, 238] on div "Certified: DP-900-Microsoft Azure Data Fundamentals SC-900-Microsoft Security, …" at bounding box center [784, 334] width 889 height 250
copy div "Certified: DP-900-Microsoft Azure Data Fundamentals SC-900-Microsoft Security, …"
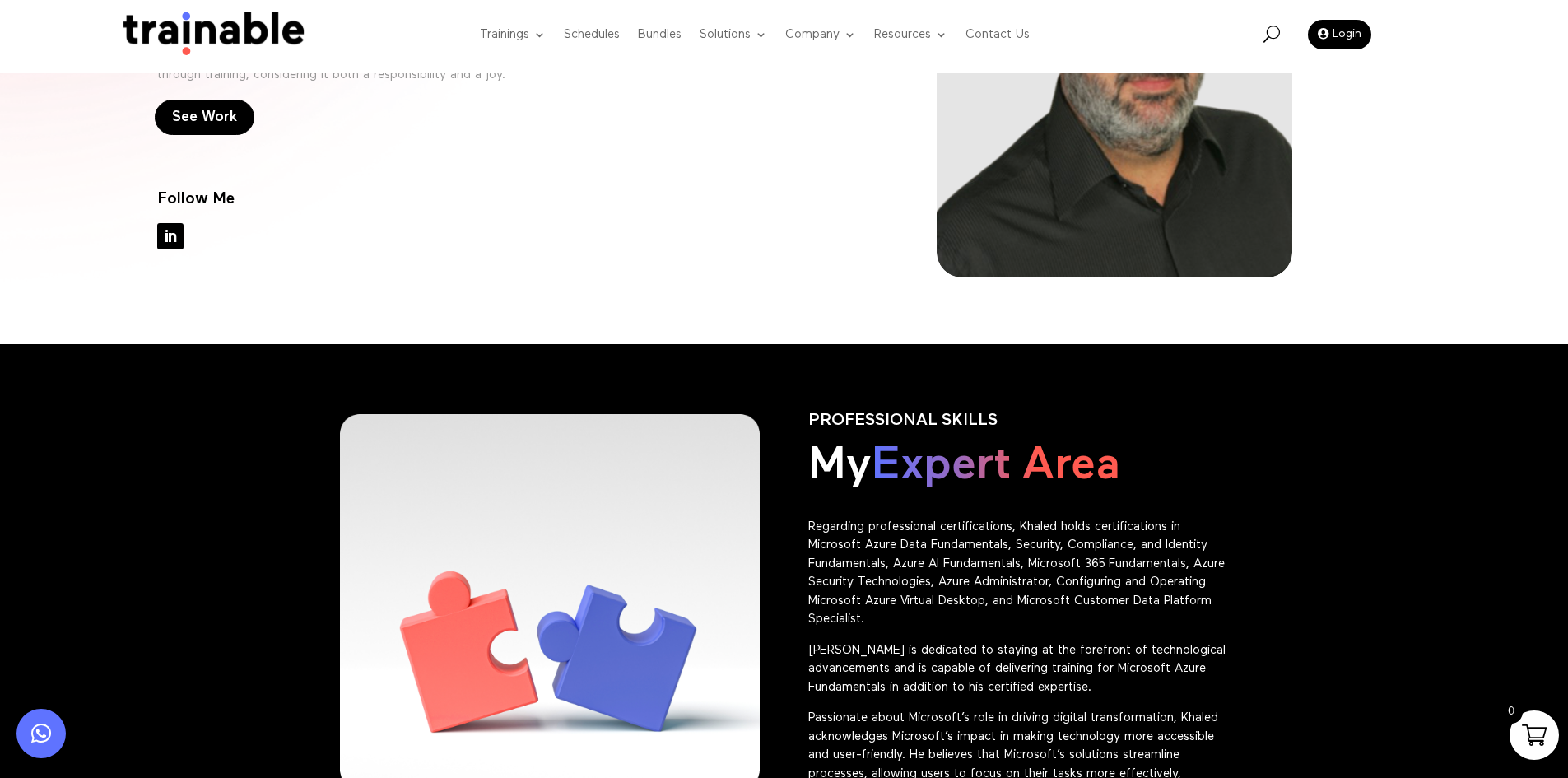
scroll to position [576, 0]
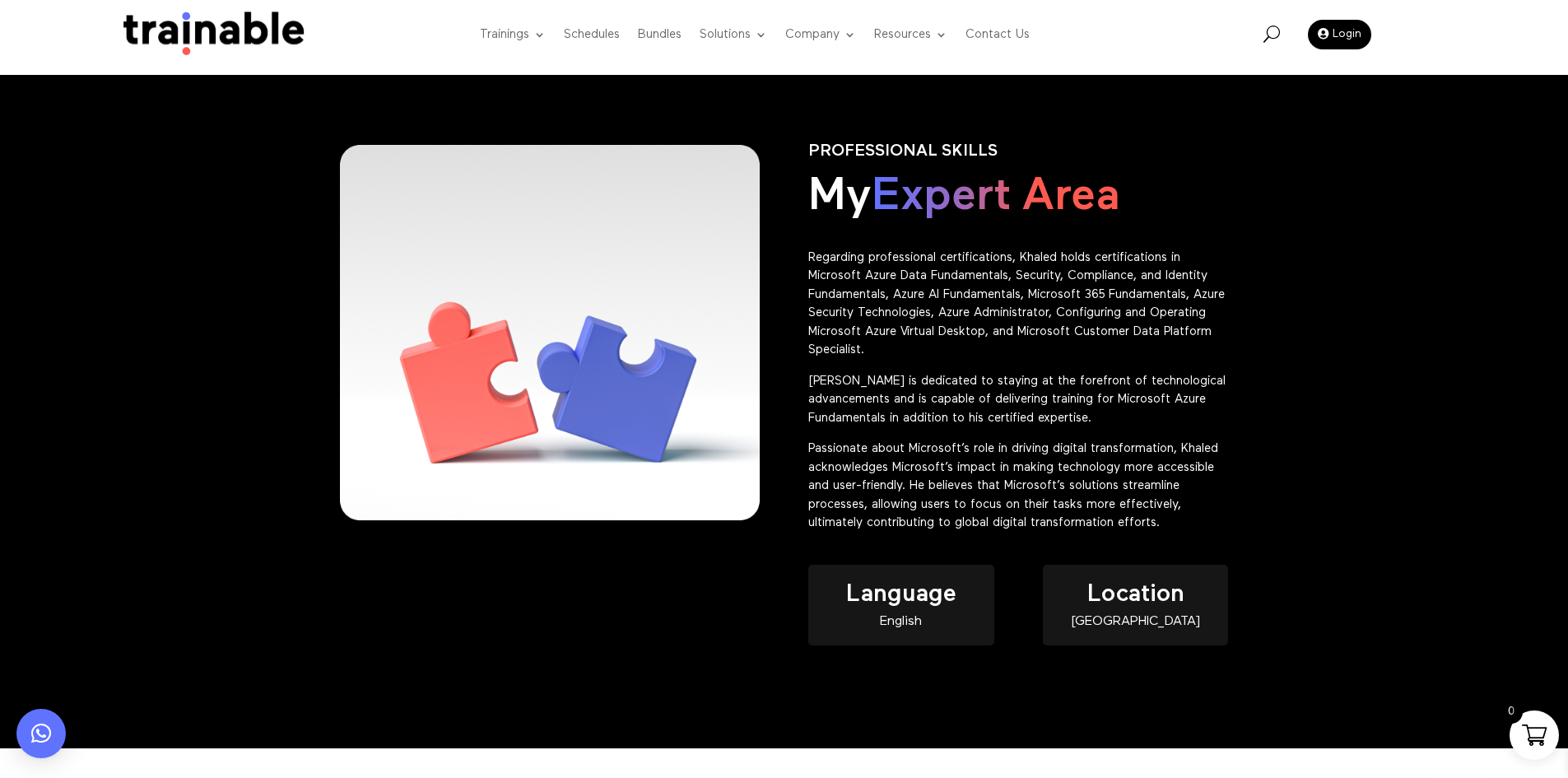
click at [886, 622] on div "English" at bounding box center [901, 622] width 185 height 14
copy div "English"
click at [1131, 624] on div "[GEOGRAPHIC_DATA]" at bounding box center [1135, 622] width 185 height 14
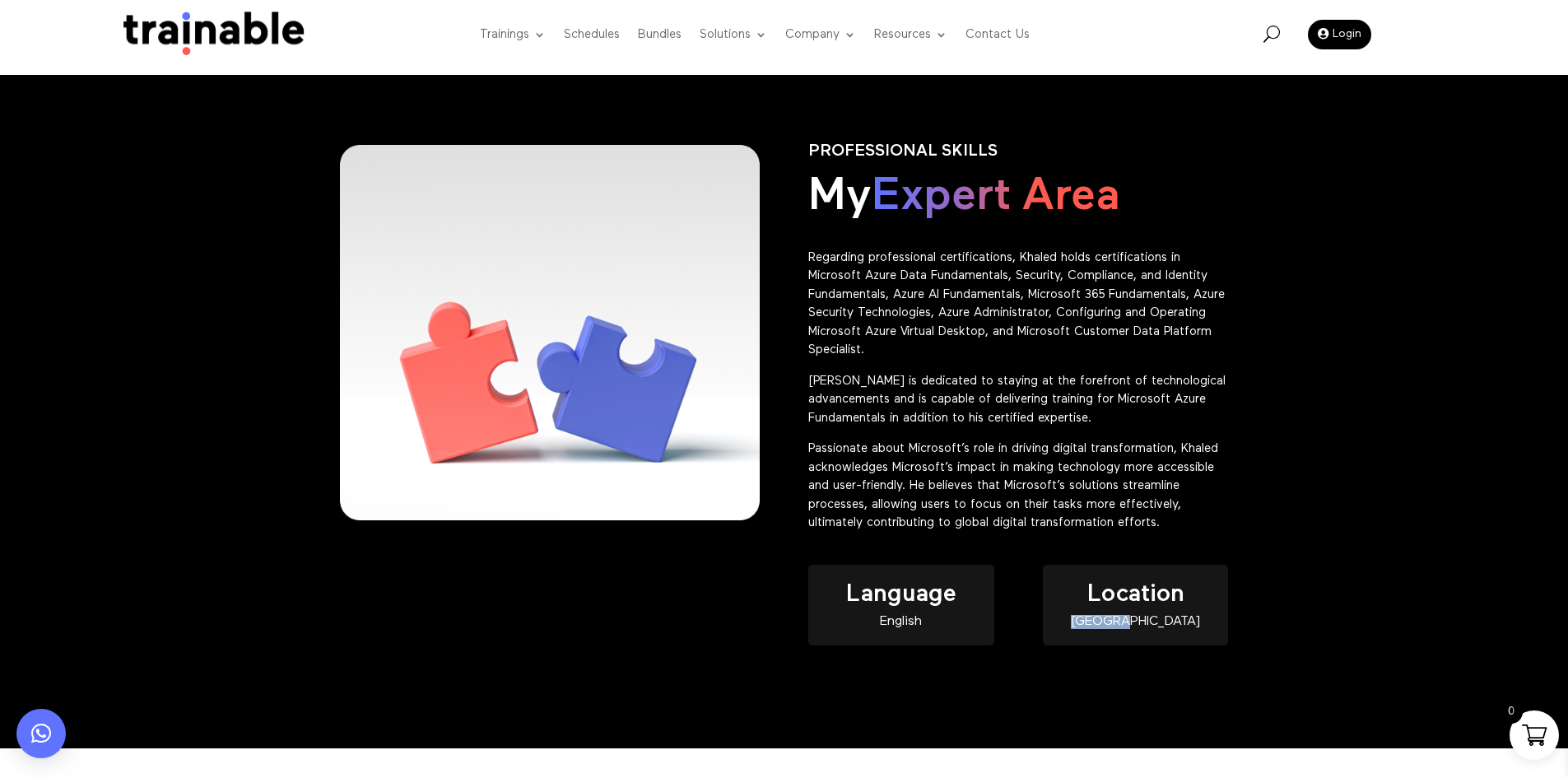
click at [1131, 624] on div "[GEOGRAPHIC_DATA]" at bounding box center [1135, 622] width 185 height 14
copy div "[GEOGRAPHIC_DATA]"
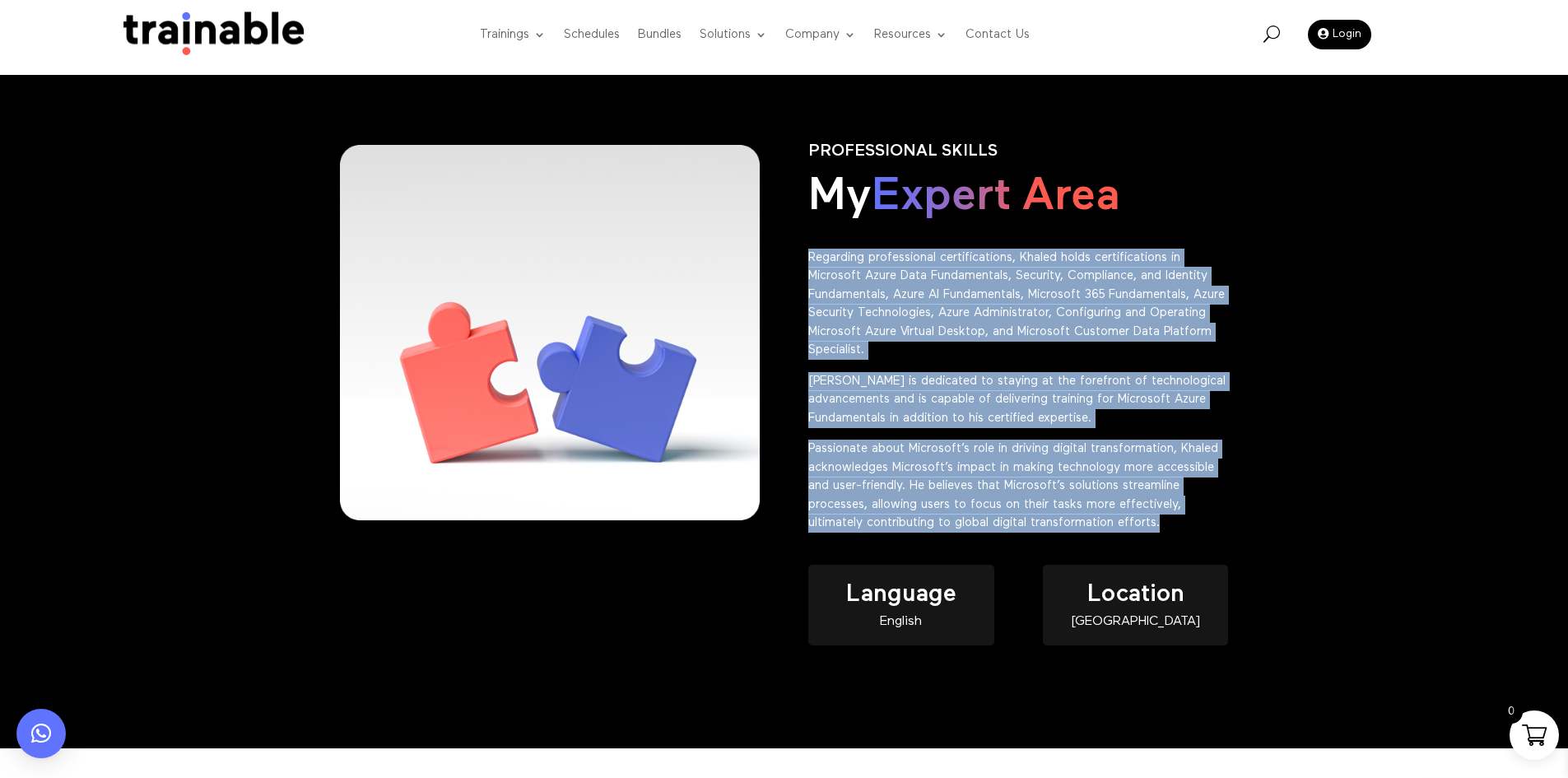
drag, startPoint x: 1184, startPoint y: 516, endPoint x: 801, endPoint y: 266, distance: 457.4
click at [801, 266] on div "PROFESSIONAL SKILLS My Expert Area Regarding professional certifications, Khale…" at bounding box center [784, 412] width 889 height 584
copy div "Regarding professional certifications, Khaled holds certifications in Microsoft…"
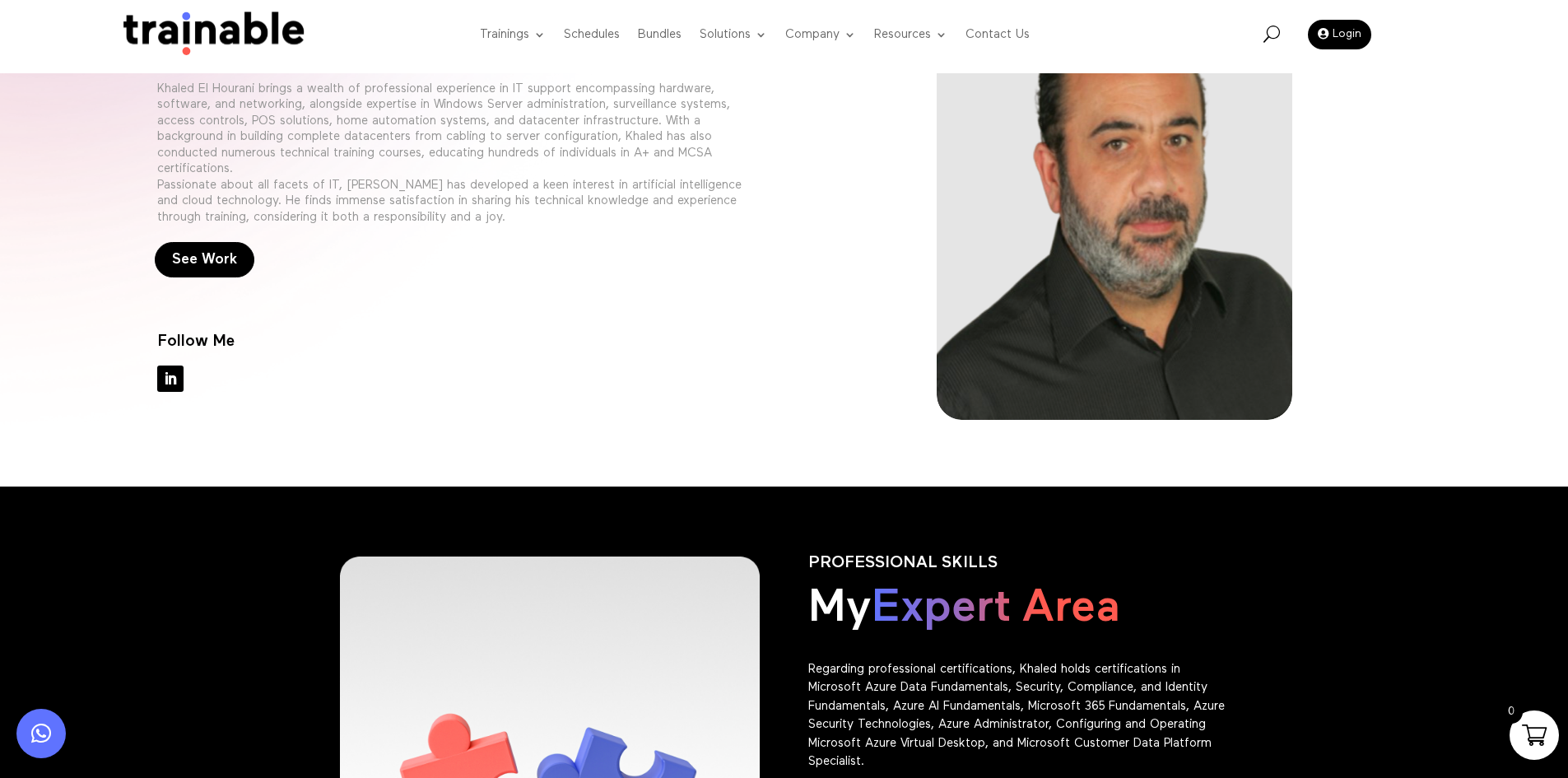
click at [838, 315] on div at bounding box center [1115, 202] width 593 height 436
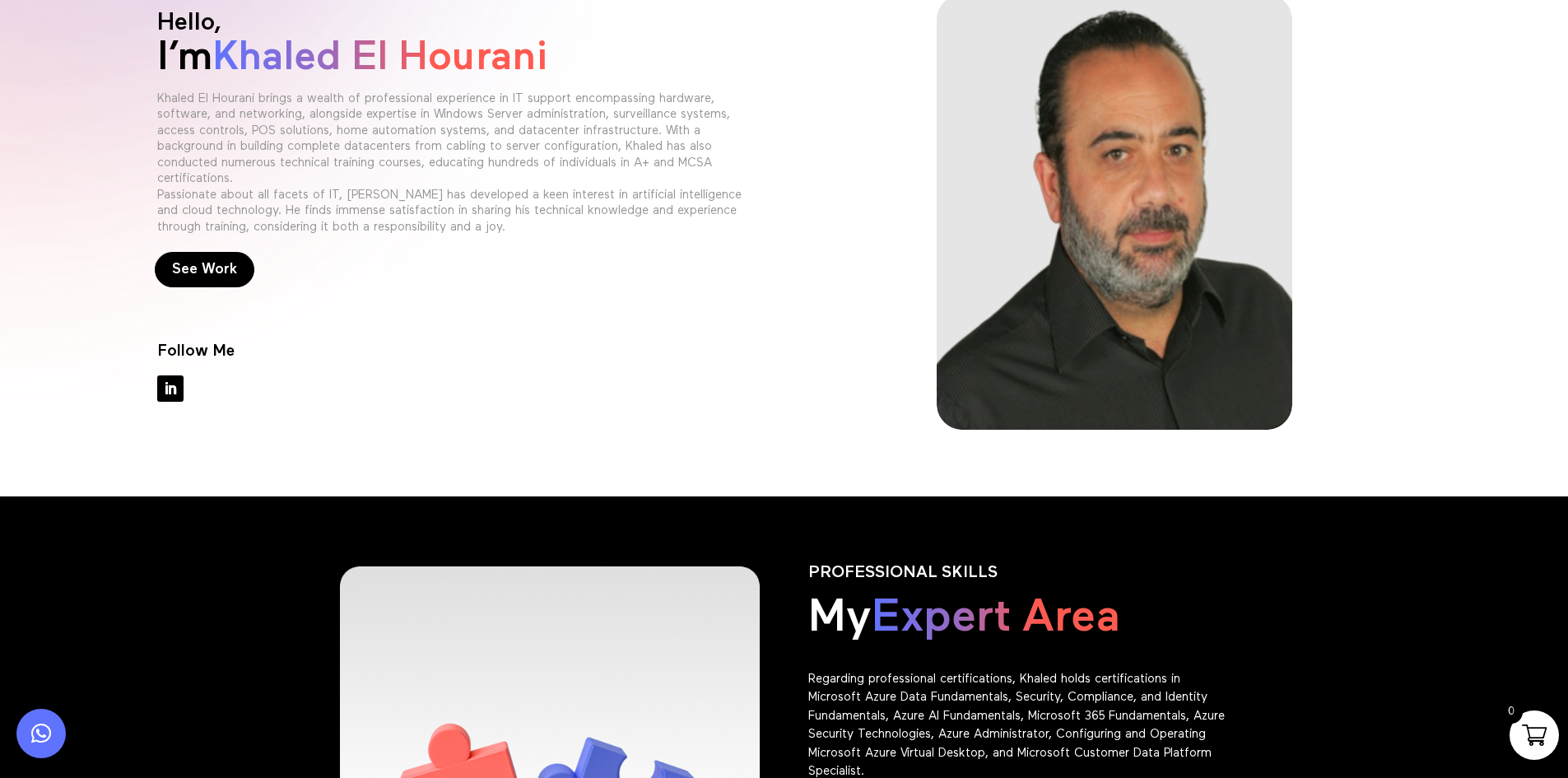
scroll to position [0, 0]
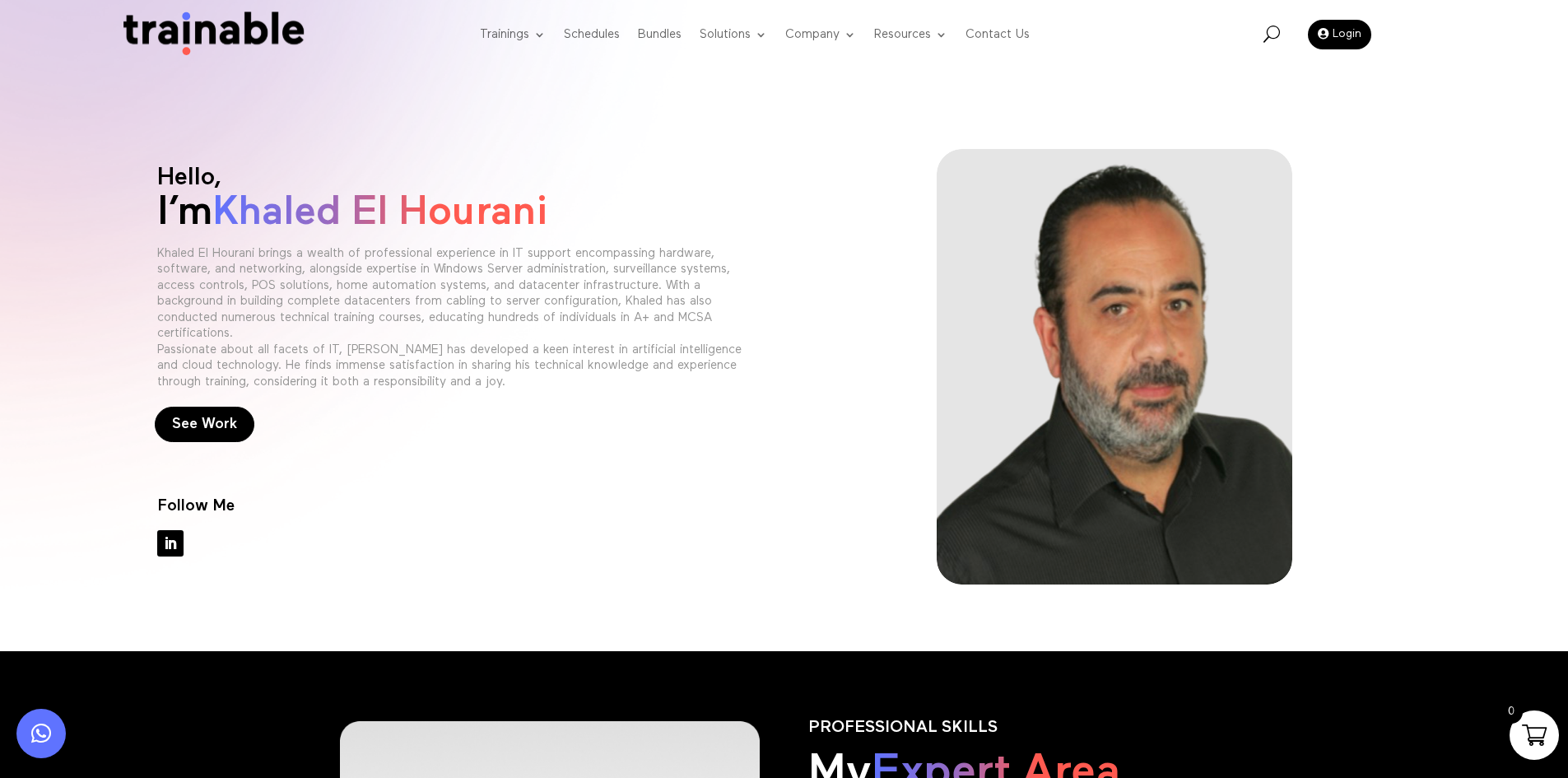
click at [482, 224] on span "Khaled El Hourani" at bounding box center [380, 212] width 335 height 41
click at [641, 207] on h1 "I’m Khaled El Hourani" at bounding box center [453, 216] width 593 height 58
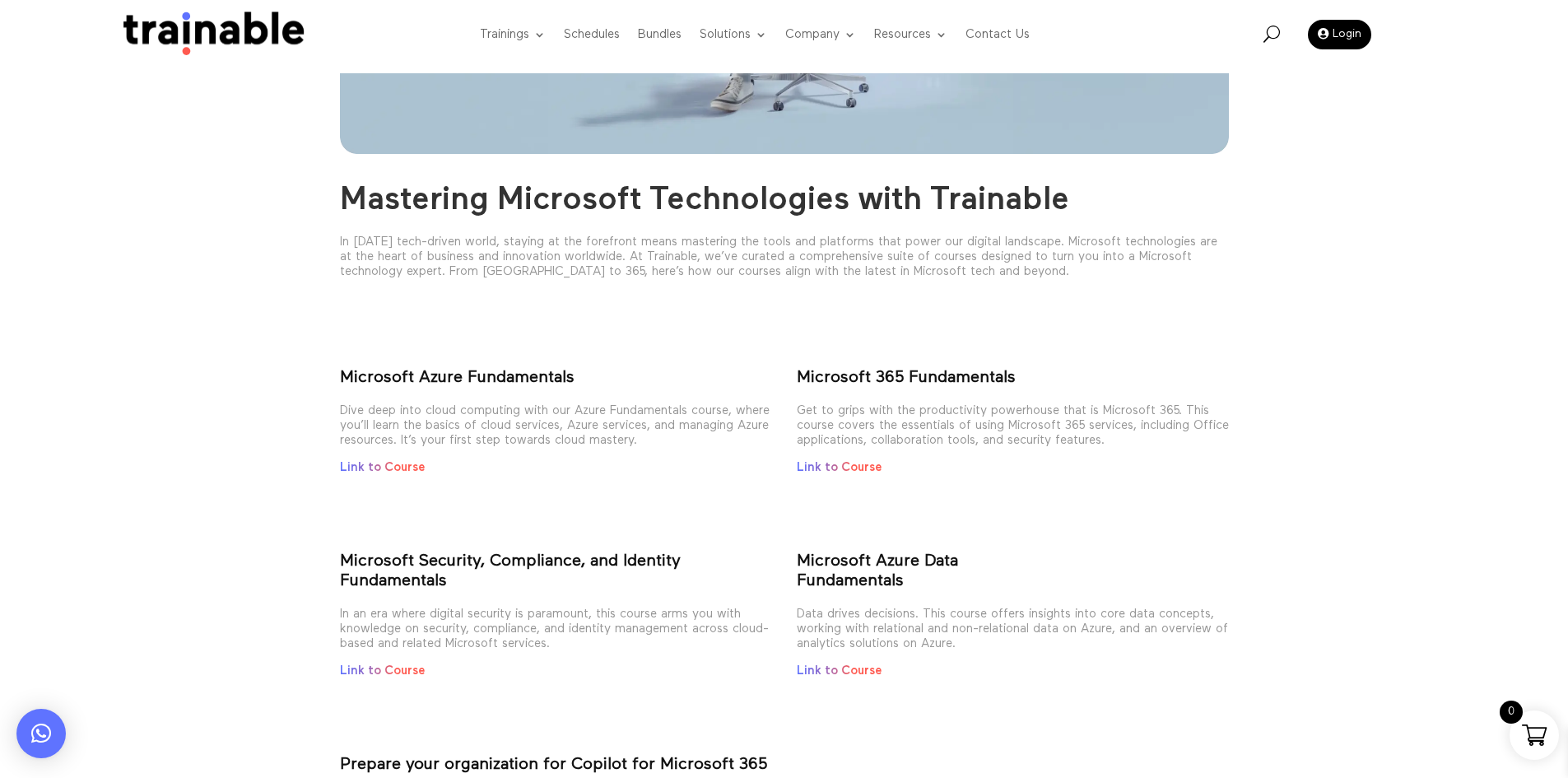
scroll to position [247, 0]
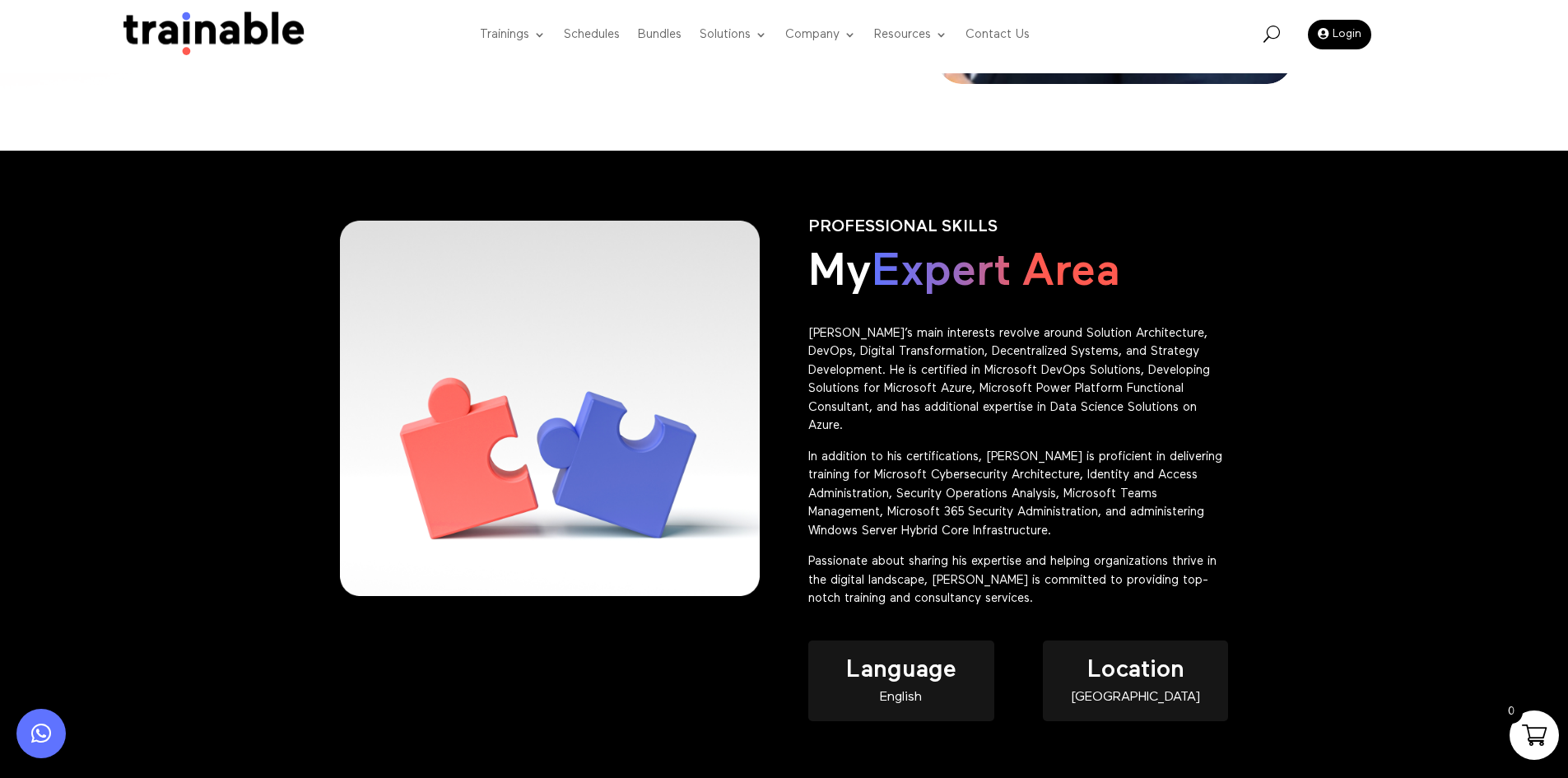
scroll to position [494, 0]
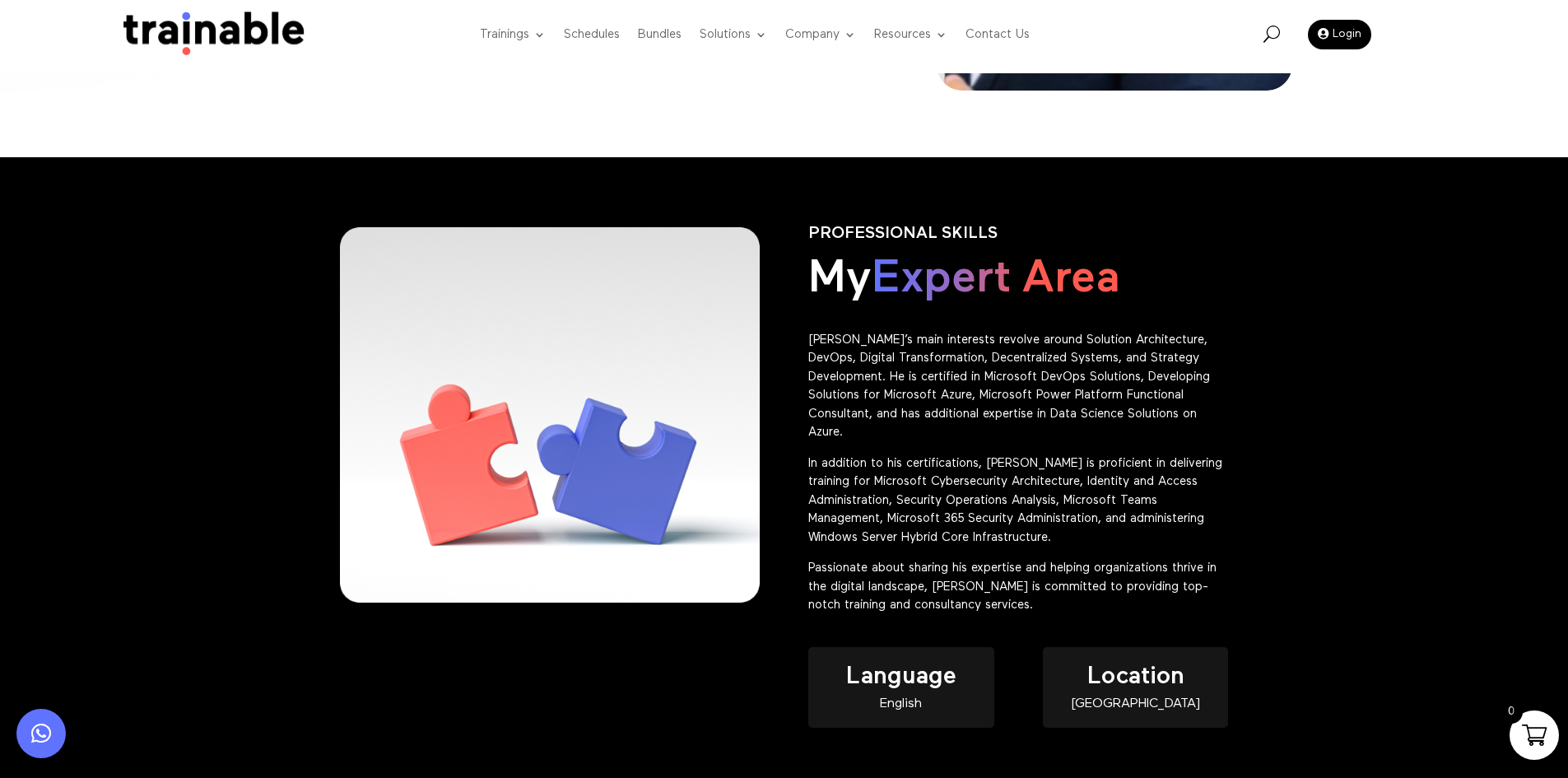
click at [905, 698] on div "English" at bounding box center [901, 704] width 185 height 14
copy div "English"
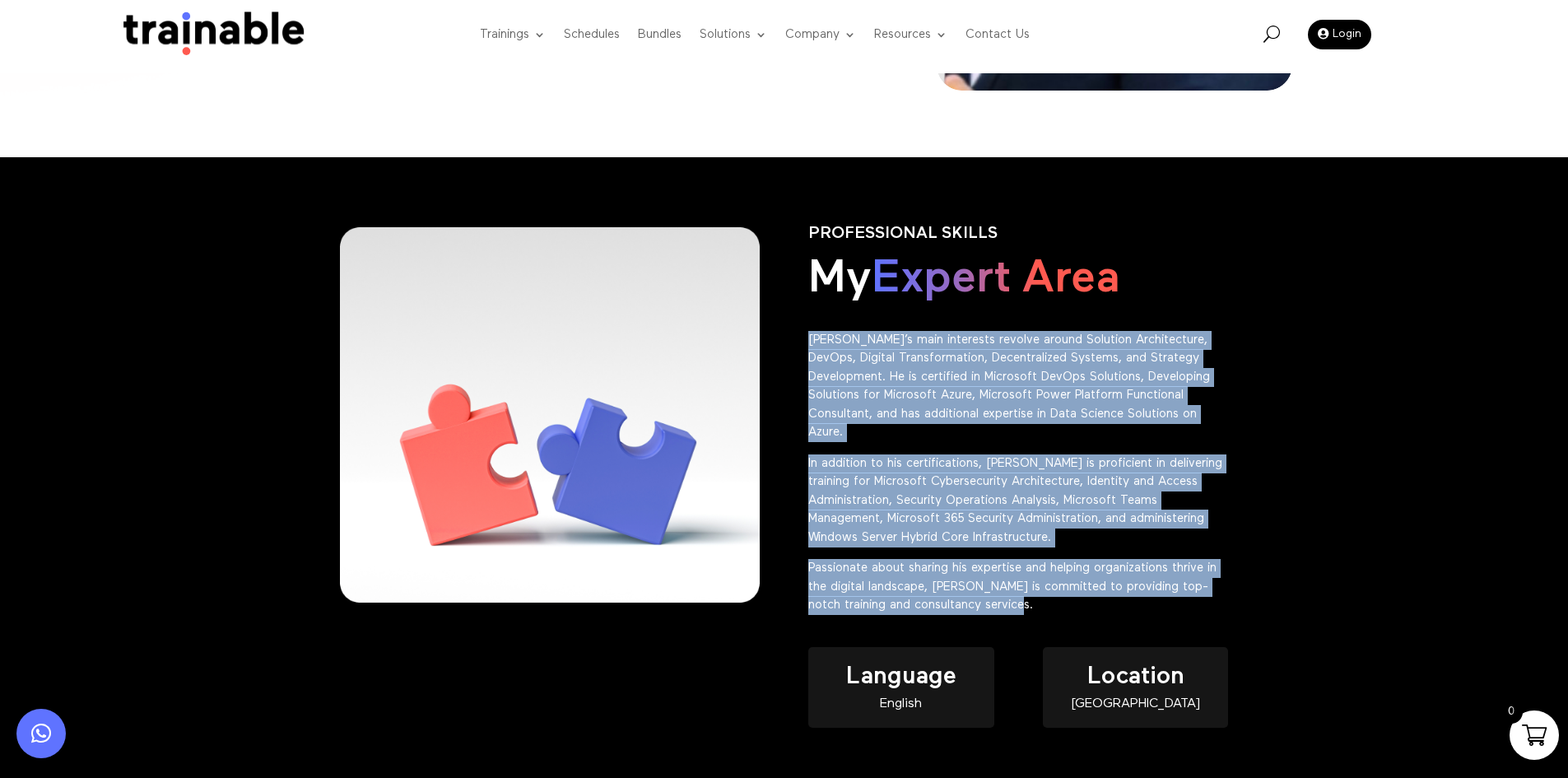
drag, startPoint x: 1019, startPoint y: 592, endPoint x: 788, endPoint y: 340, distance: 341.9
click at [788, 340] on div "PROFESSIONAL SKILLS My Expert Area Ali’s main interests revolve around Solution…" at bounding box center [784, 494] width 889 height 584
copy div "Ali’s main interests revolve around Solution Architecture, DevOps, Digital Tran…"
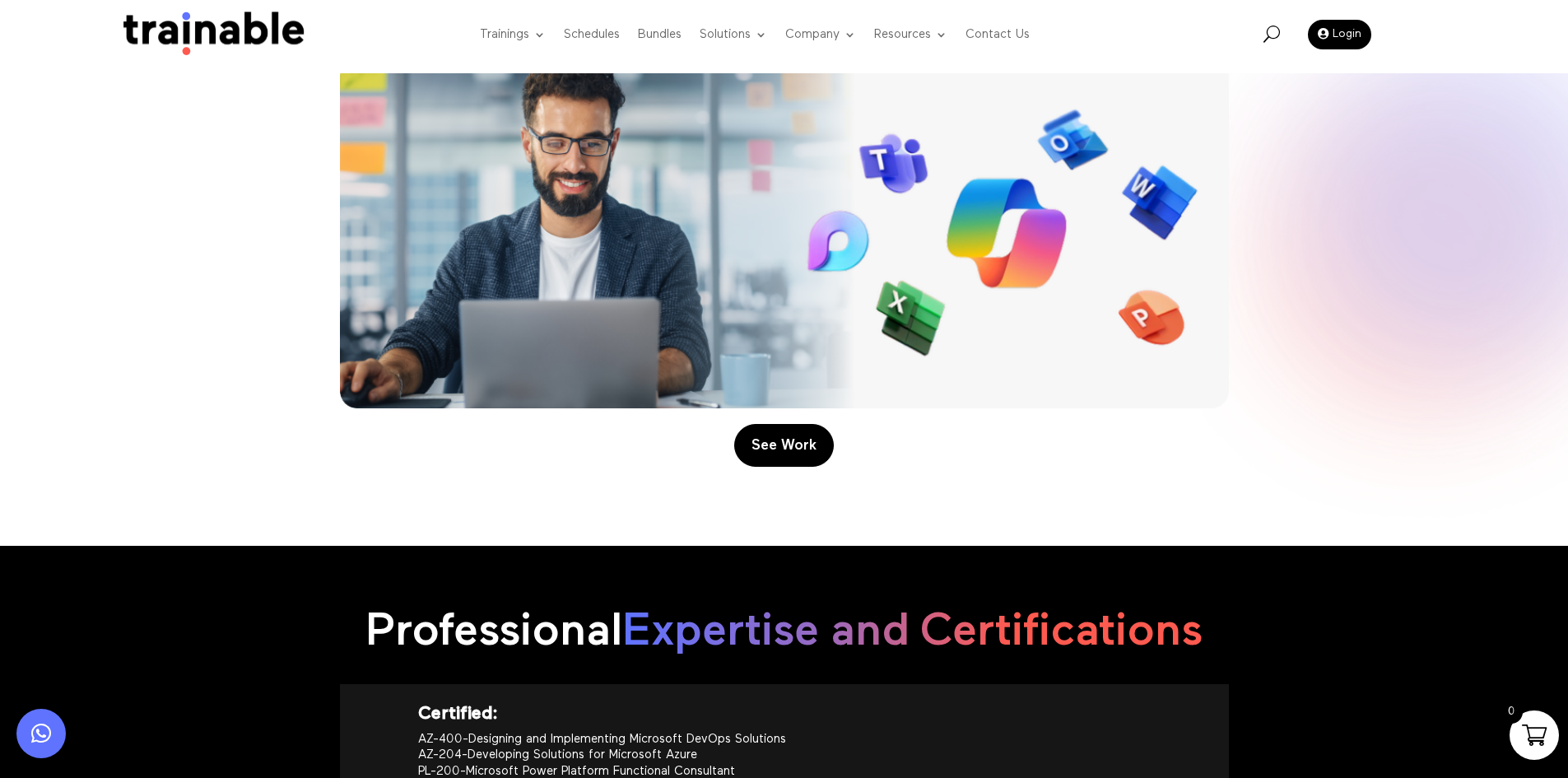
scroll to position [1729, 0]
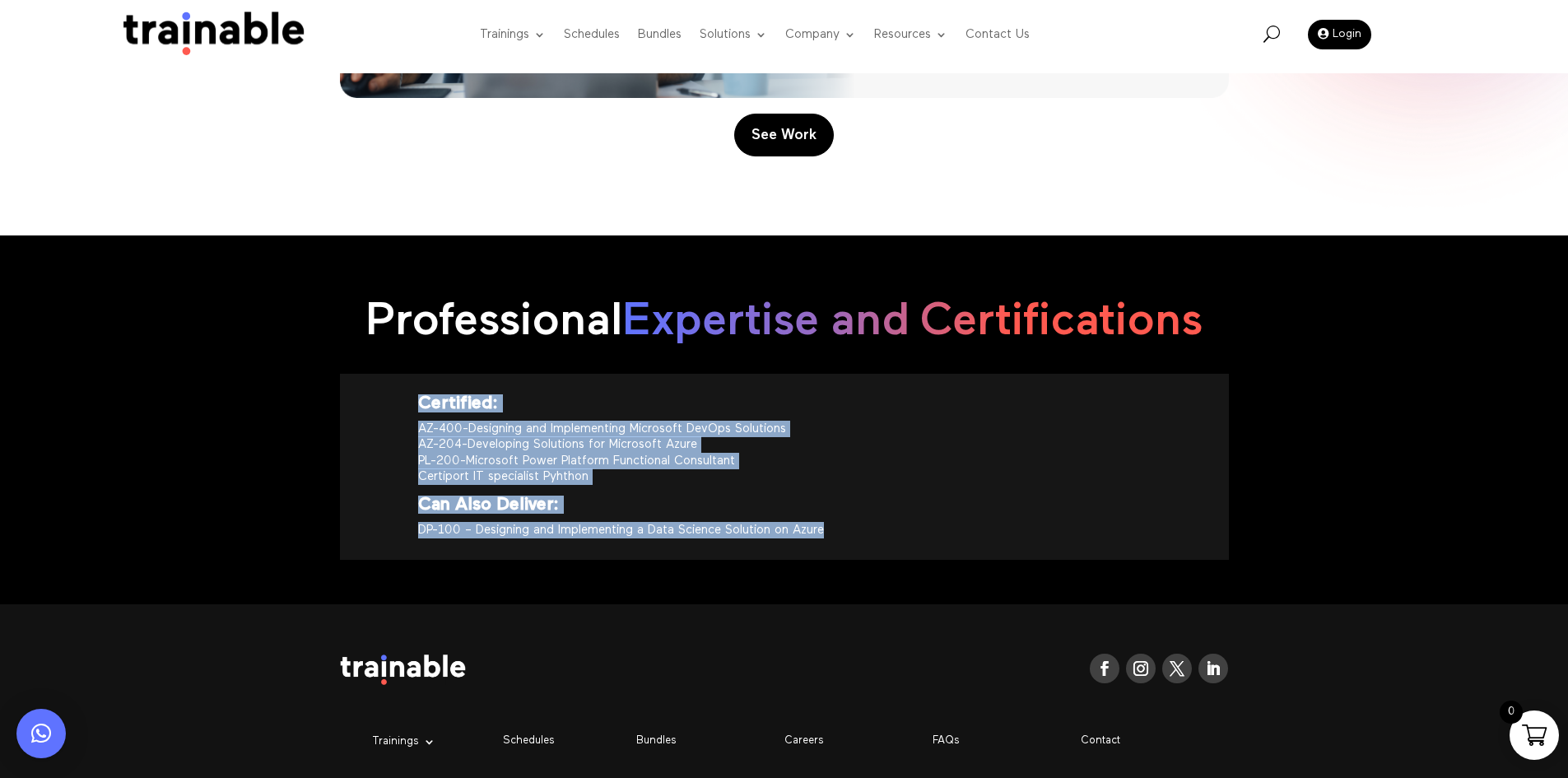
drag, startPoint x: 891, startPoint y: 512, endPoint x: 337, endPoint y: 384, distance: 568.6
click at [337, 384] on div "Professional Expertise and Certifications Certified: AZ-400-Designing and Imple…" at bounding box center [784, 420] width 1568 height 369
copy div "Certified: AZ-400-Designing and Implementing Microsoft DevOps Solutions AZ-204-…"
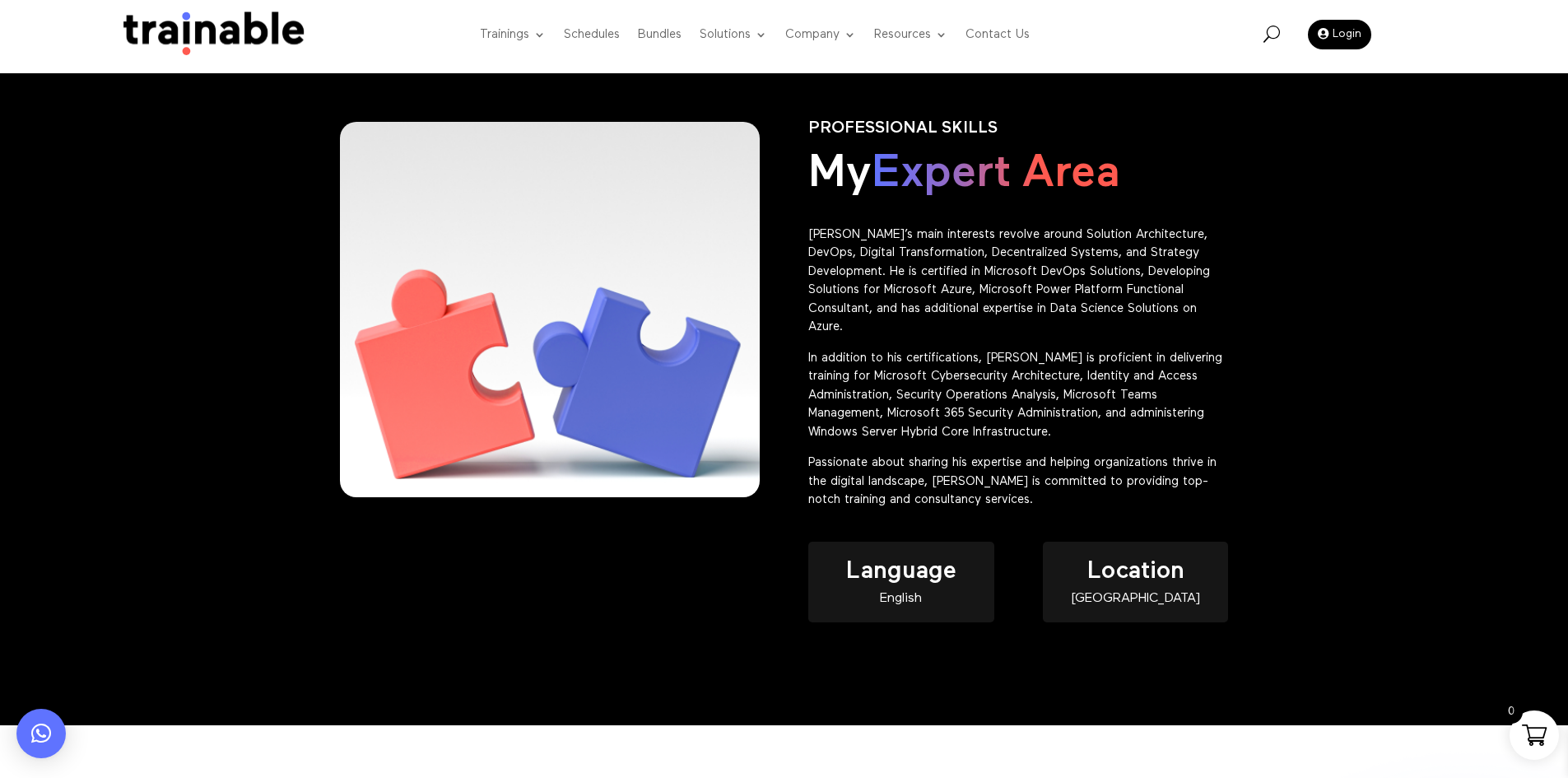
scroll to position [576, 0]
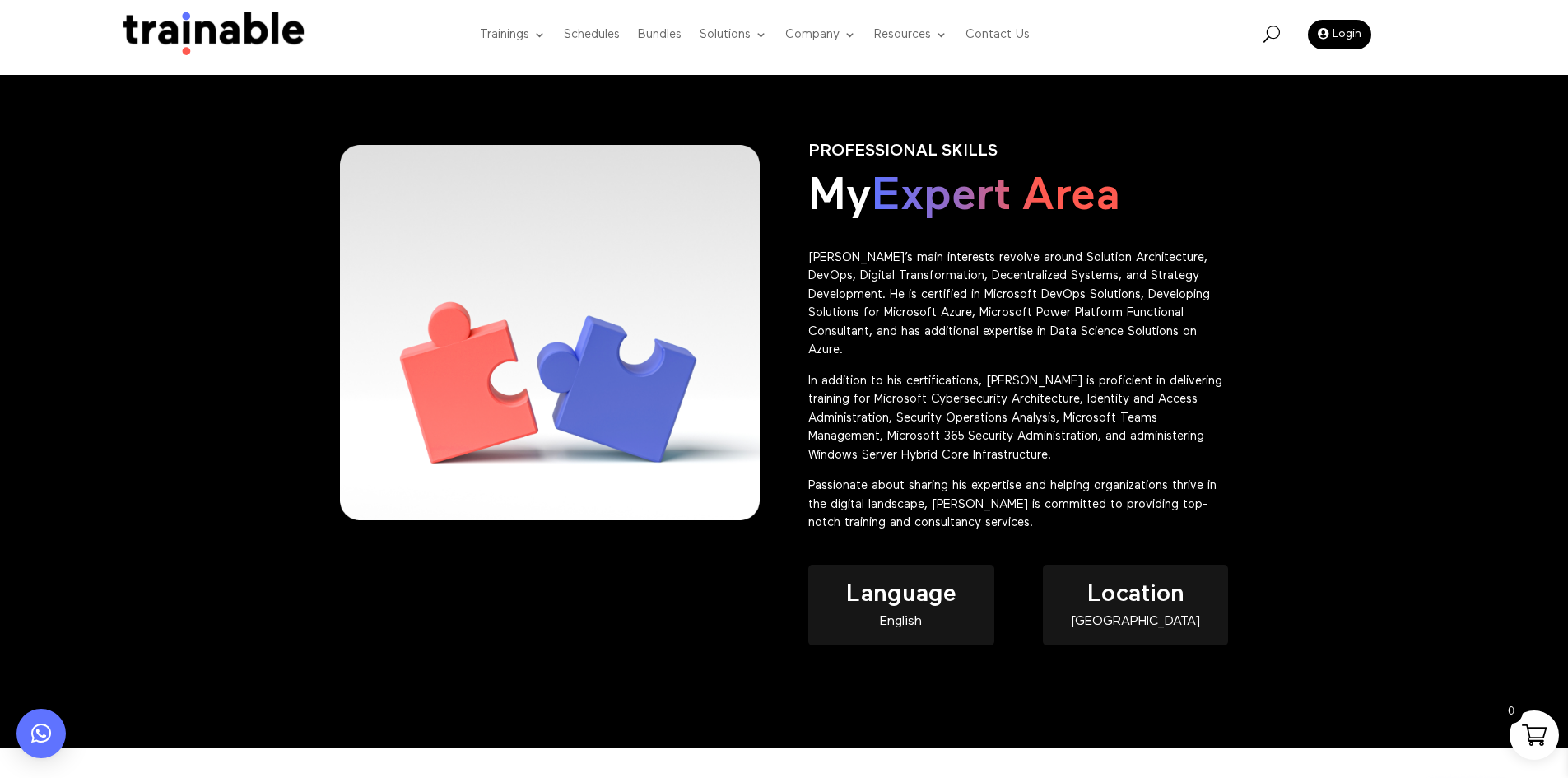
click at [902, 615] on div "English" at bounding box center [901, 622] width 185 height 14
copy div "English"
click at [1205, 615] on div "Lebanon" at bounding box center [1135, 622] width 185 height 14
click at [1203, 615] on div "Lebanon" at bounding box center [1135, 622] width 185 height 14
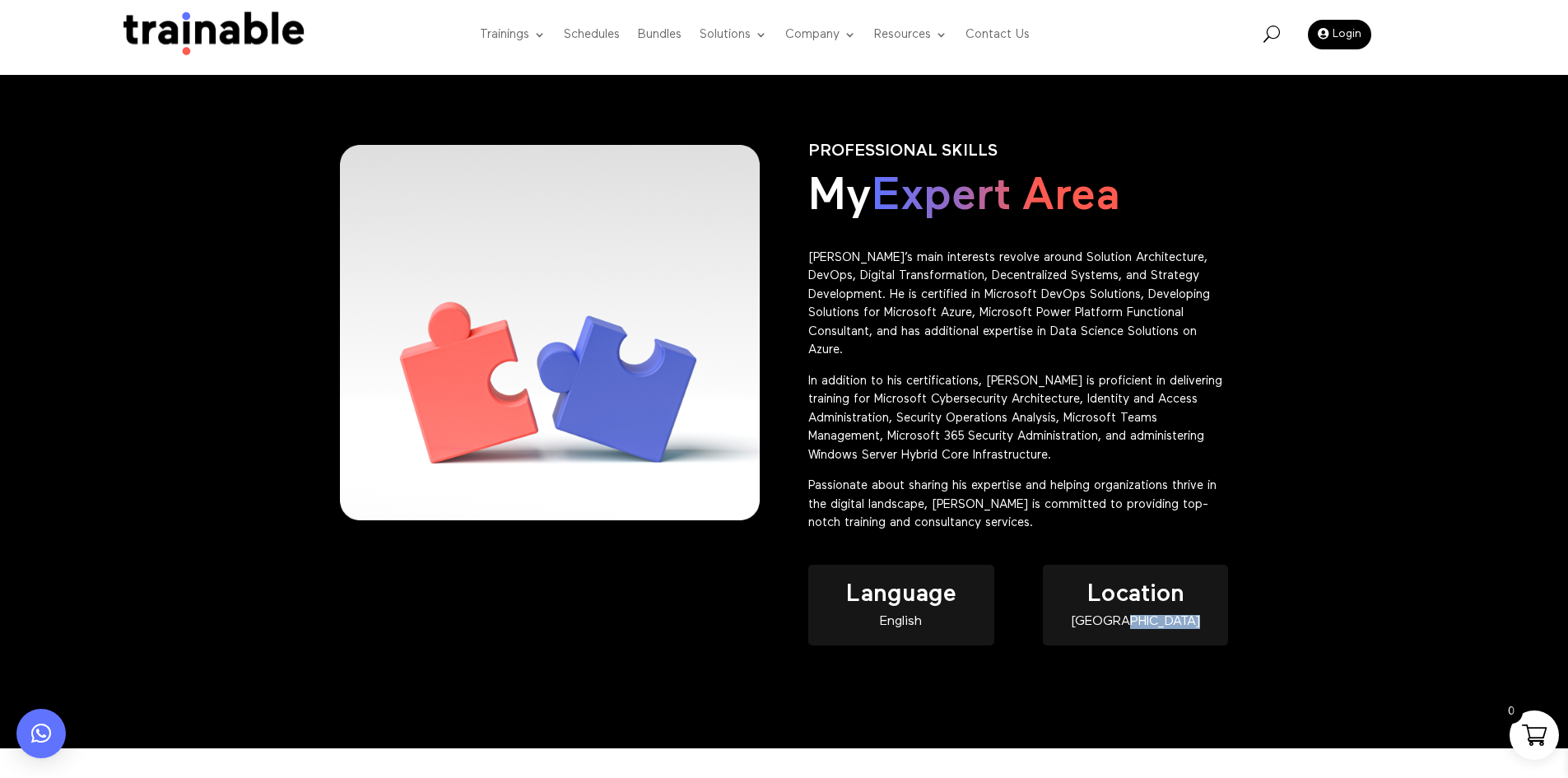
click at [1203, 615] on div "Lebanon" at bounding box center [1135, 622] width 185 height 14
click at [1192, 615] on div "Lebanon" at bounding box center [1135, 622] width 185 height 14
click at [1152, 615] on div "Lebanon" at bounding box center [1135, 622] width 185 height 14
click at [1152, 615] on div "Lebanon" at bounding box center [1135, 622] width 185 height 14
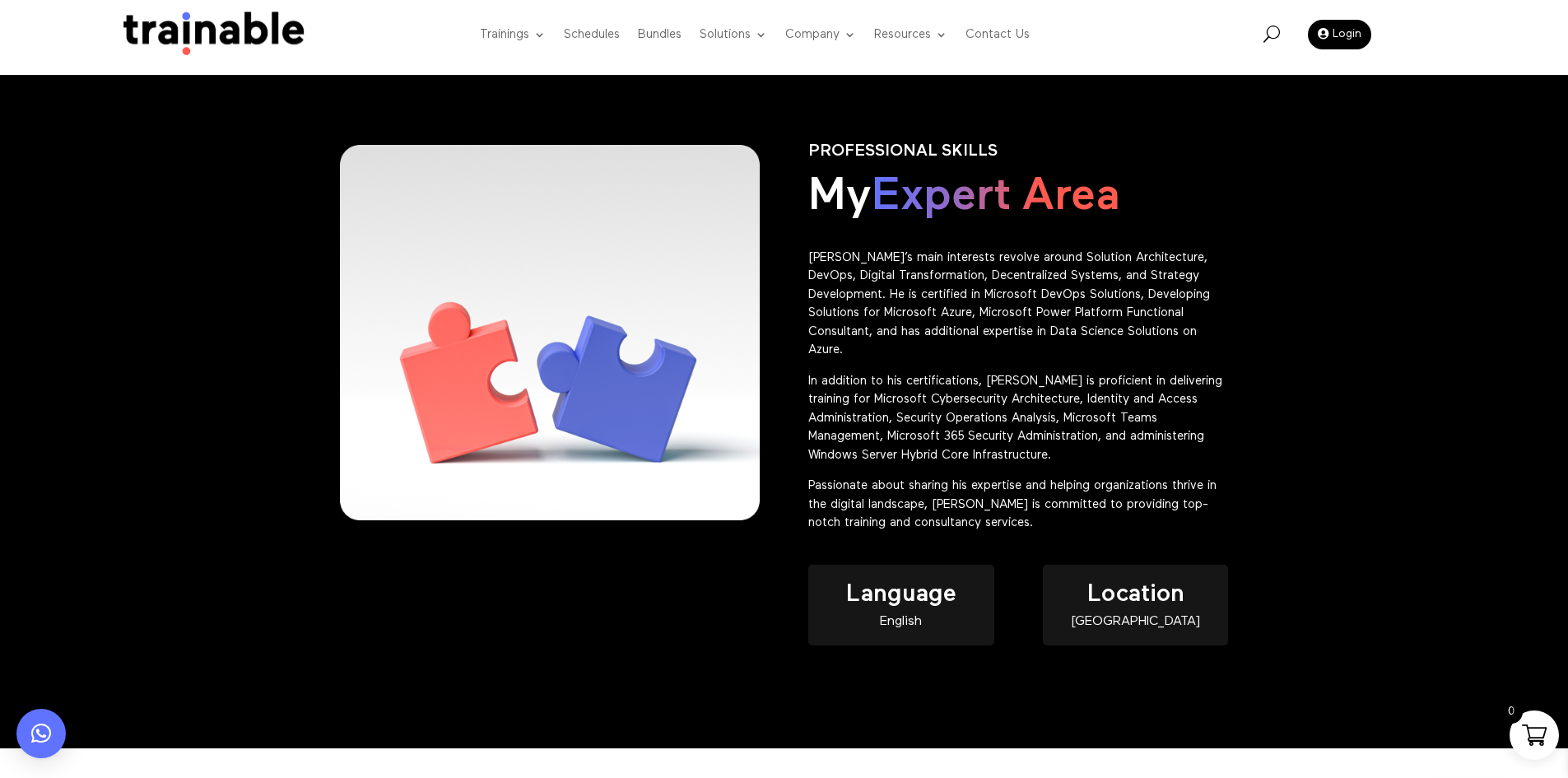
click at [1158, 615] on div "Lebanon" at bounding box center [1135, 622] width 185 height 14
copy div "Lebanon"
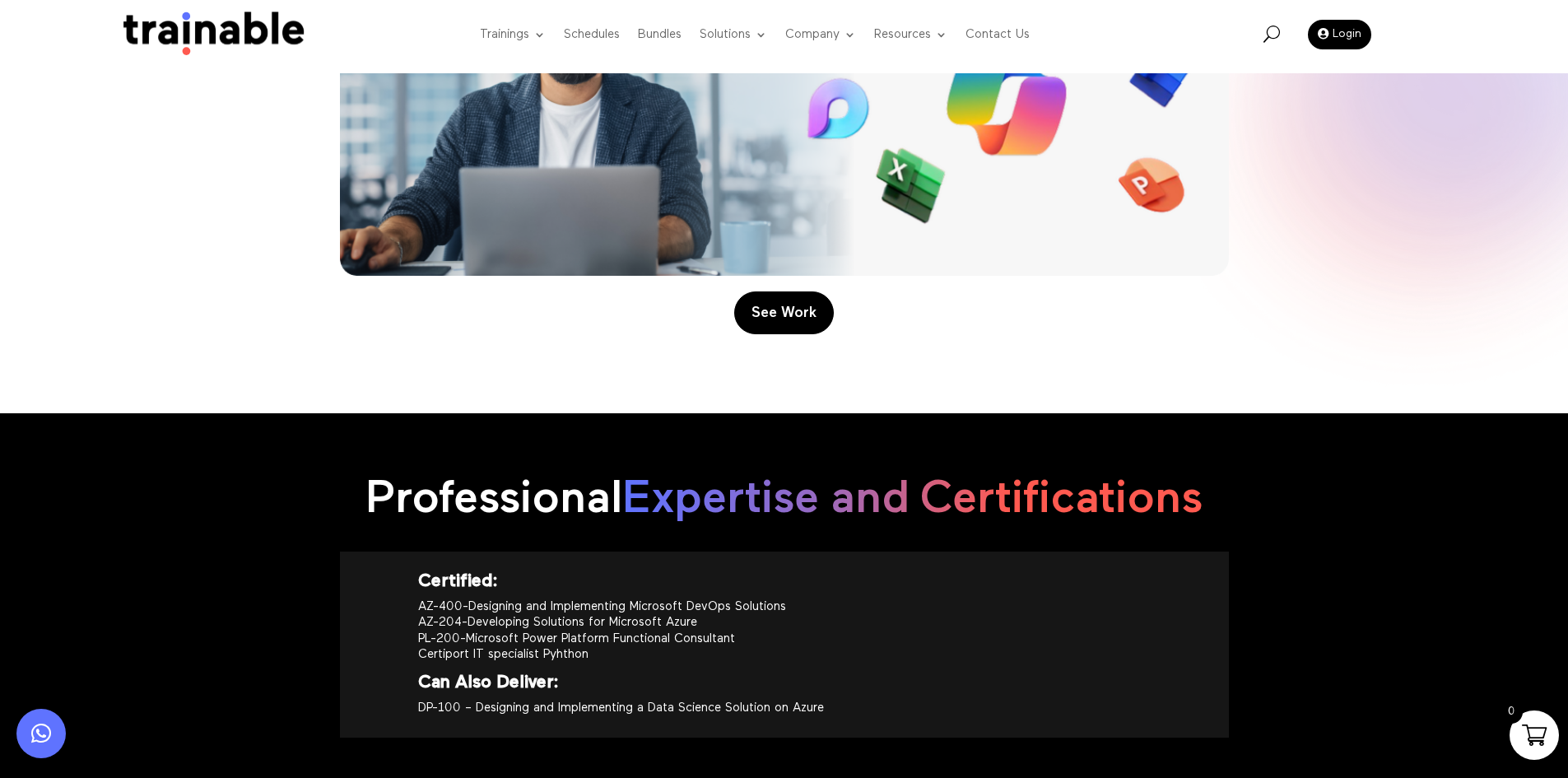
scroll to position [1729, 0]
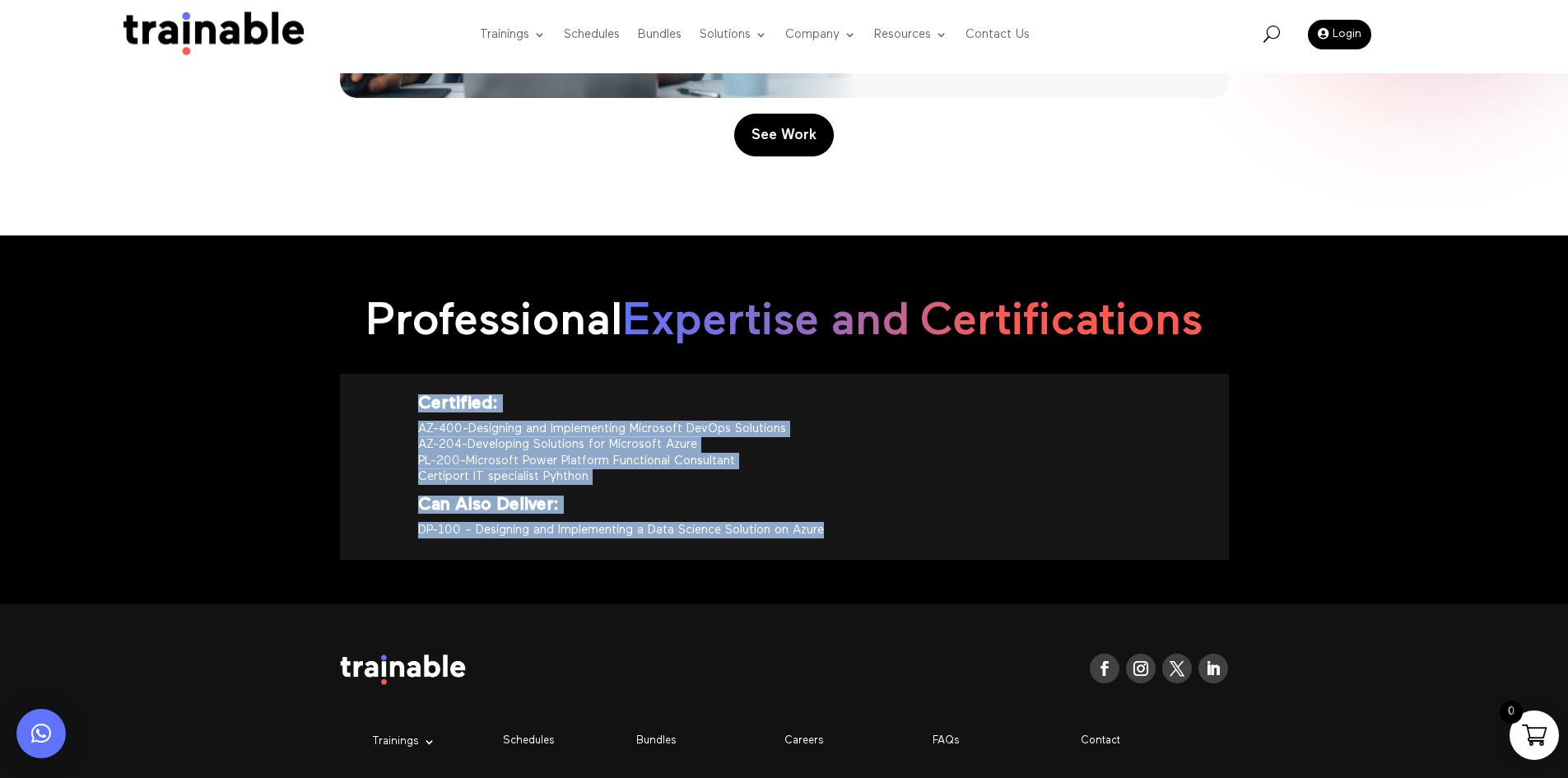
drag, startPoint x: 886, startPoint y: 506, endPoint x: 365, endPoint y: 377, distance: 536.7
click at [353, 374] on div "Certified: AZ-400-Designing and Implementing Microsoft DevOps Solutions AZ-204-…" at bounding box center [784, 467] width 889 height 186
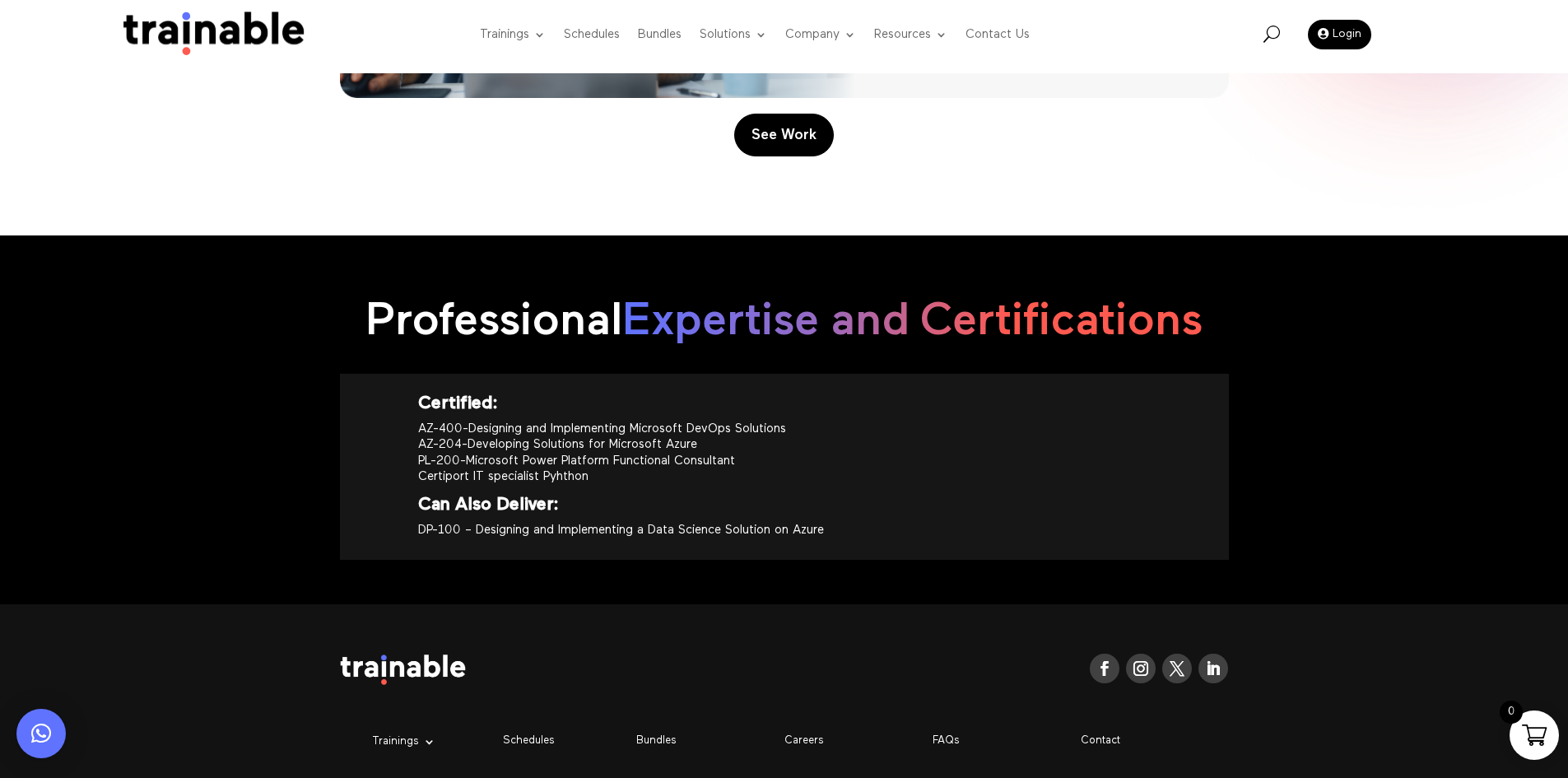
click at [861, 605] on div "Follow Follow Follow Follow Trainings Microsoft EC-Council Project Management I…" at bounding box center [784, 761] width 1568 height 313
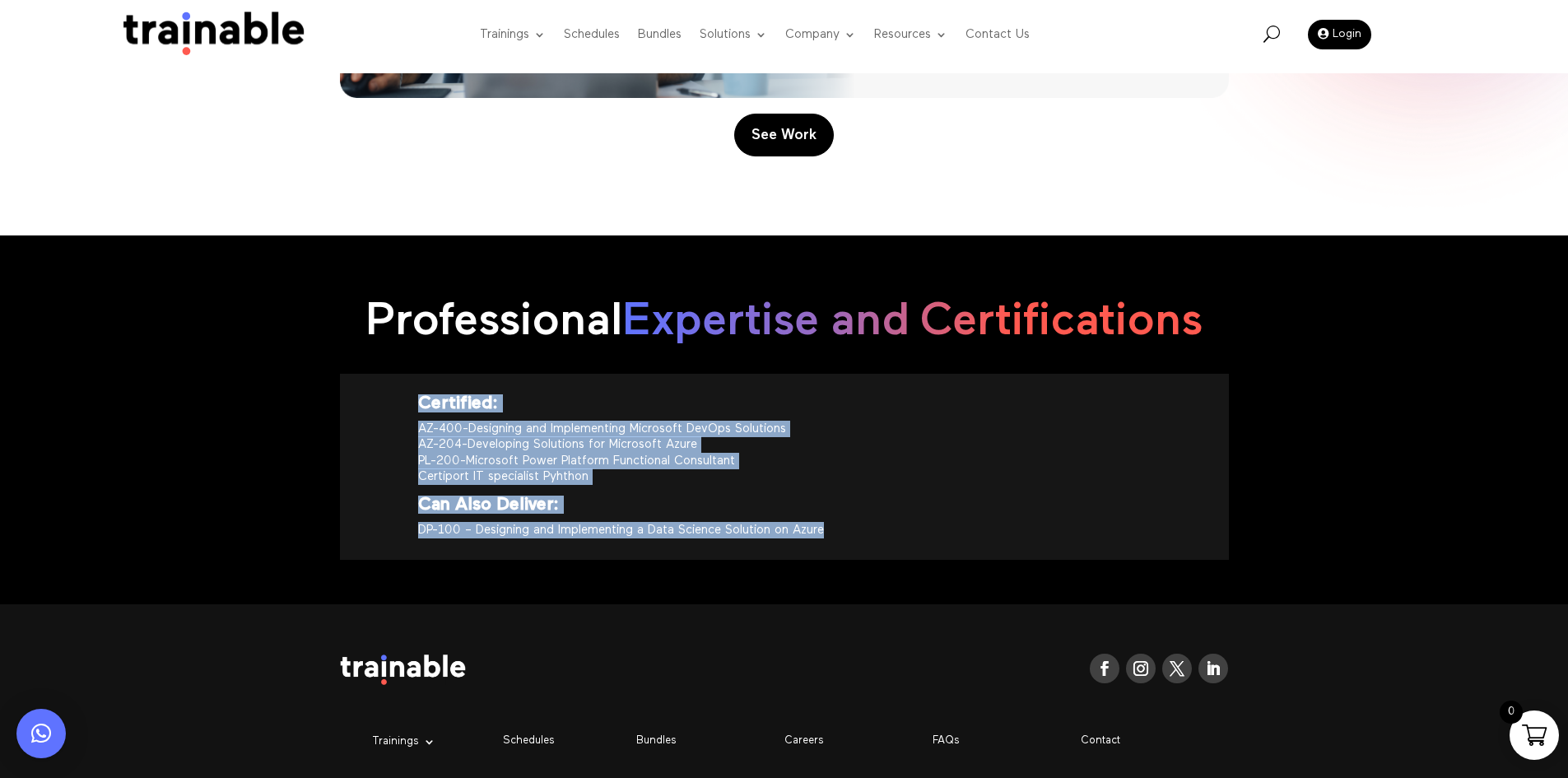
drag, startPoint x: 926, startPoint y: 537, endPoint x: 341, endPoint y: 394, distance: 602.2
click at [341, 394] on div "Certified: AZ-400-Designing and Implementing Microsoft DevOps Solutions AZ-204-…" at bounding box center [784, 467] width 889 height 186
copy div "Certified: AZ-400-Designing and Implementing Microsoft DevOps Solutions AZ-204-…"
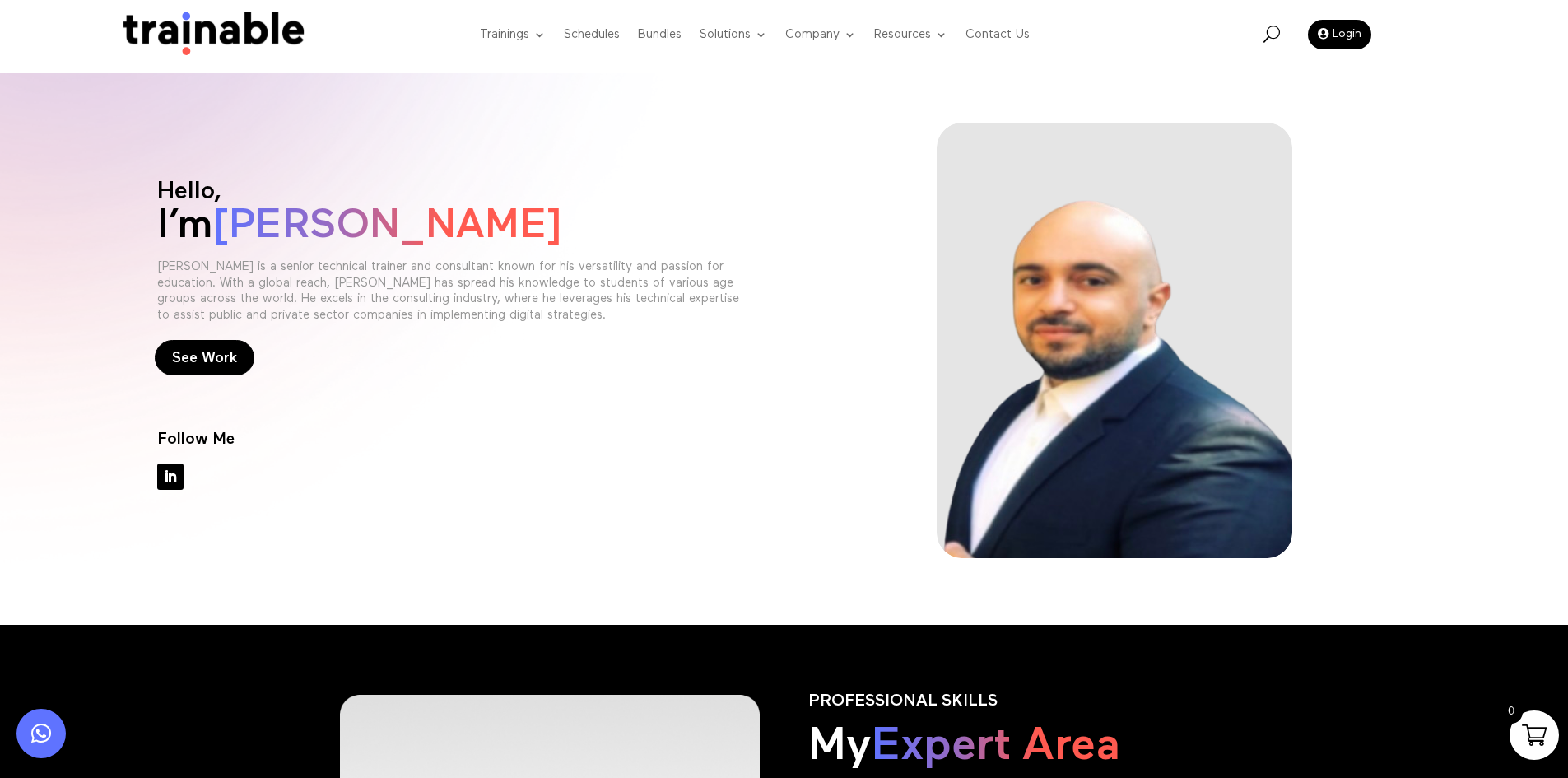
scroll to position [0, 0]
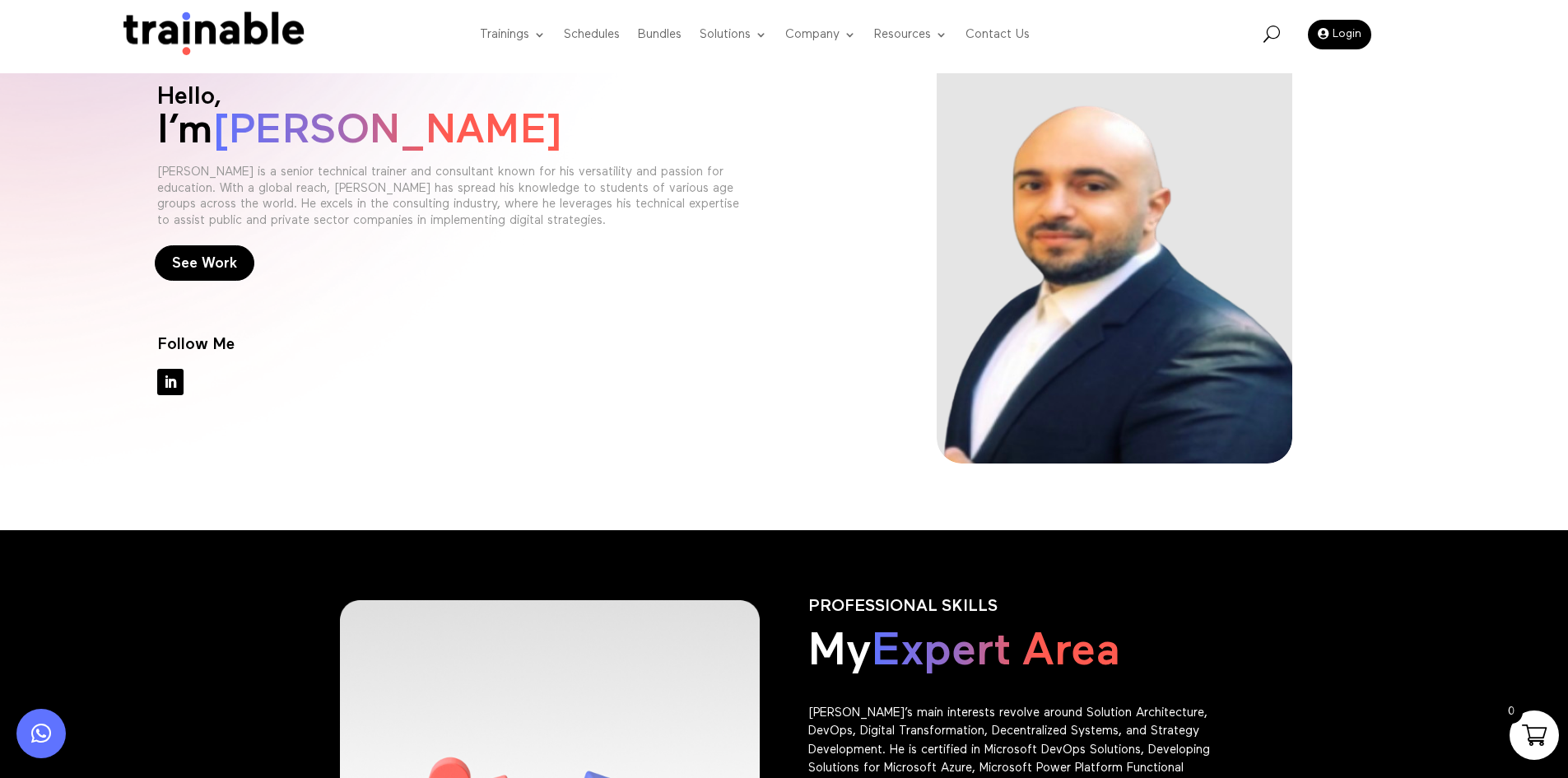
click at [596, 205] on div "Hello, I’m Ali Yassine Ali Yassine is a senior technical trainer and consultant…" at bounding box center [453, 245] width 593 height 436
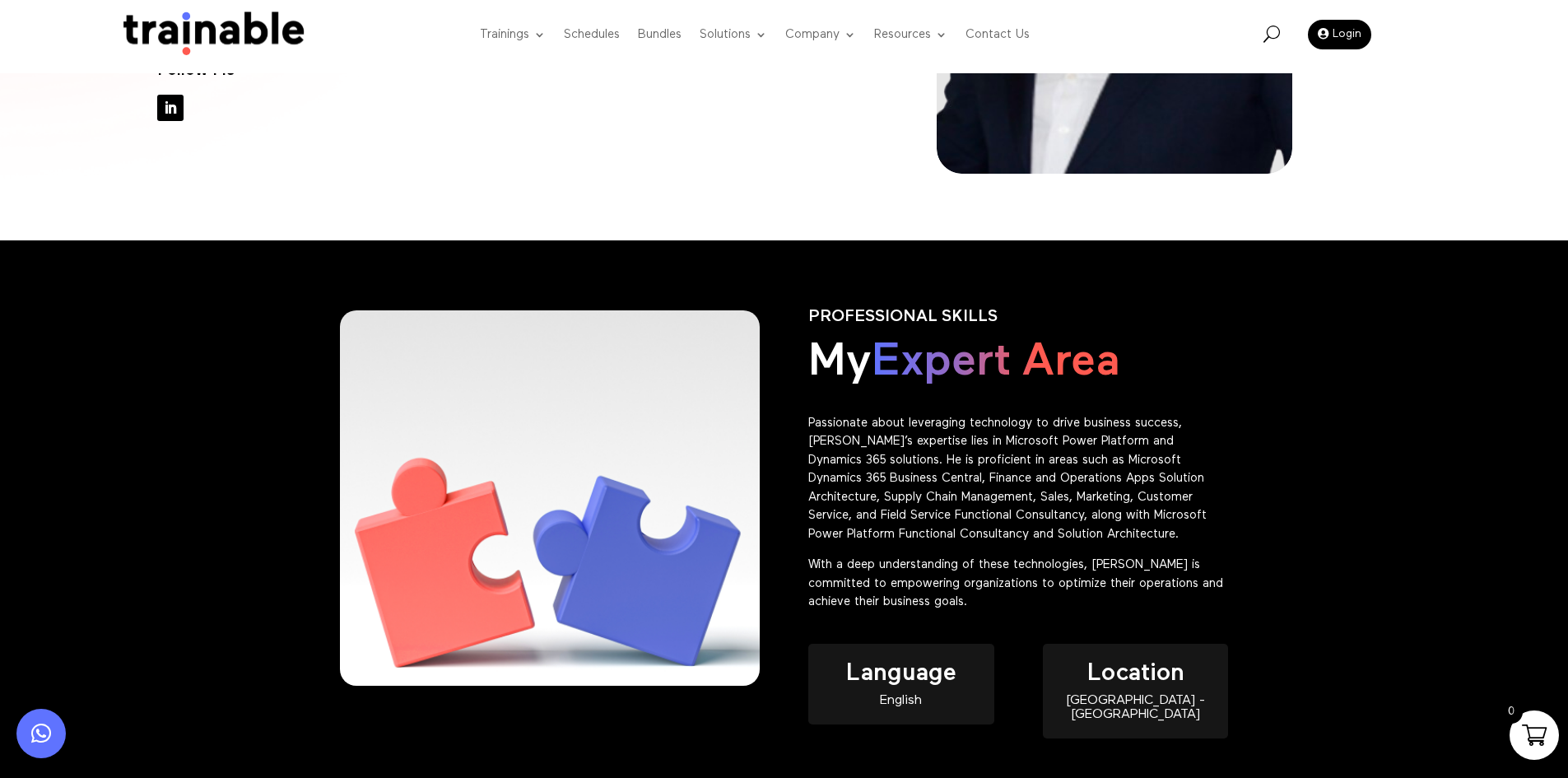
scroll to position [412, 0]
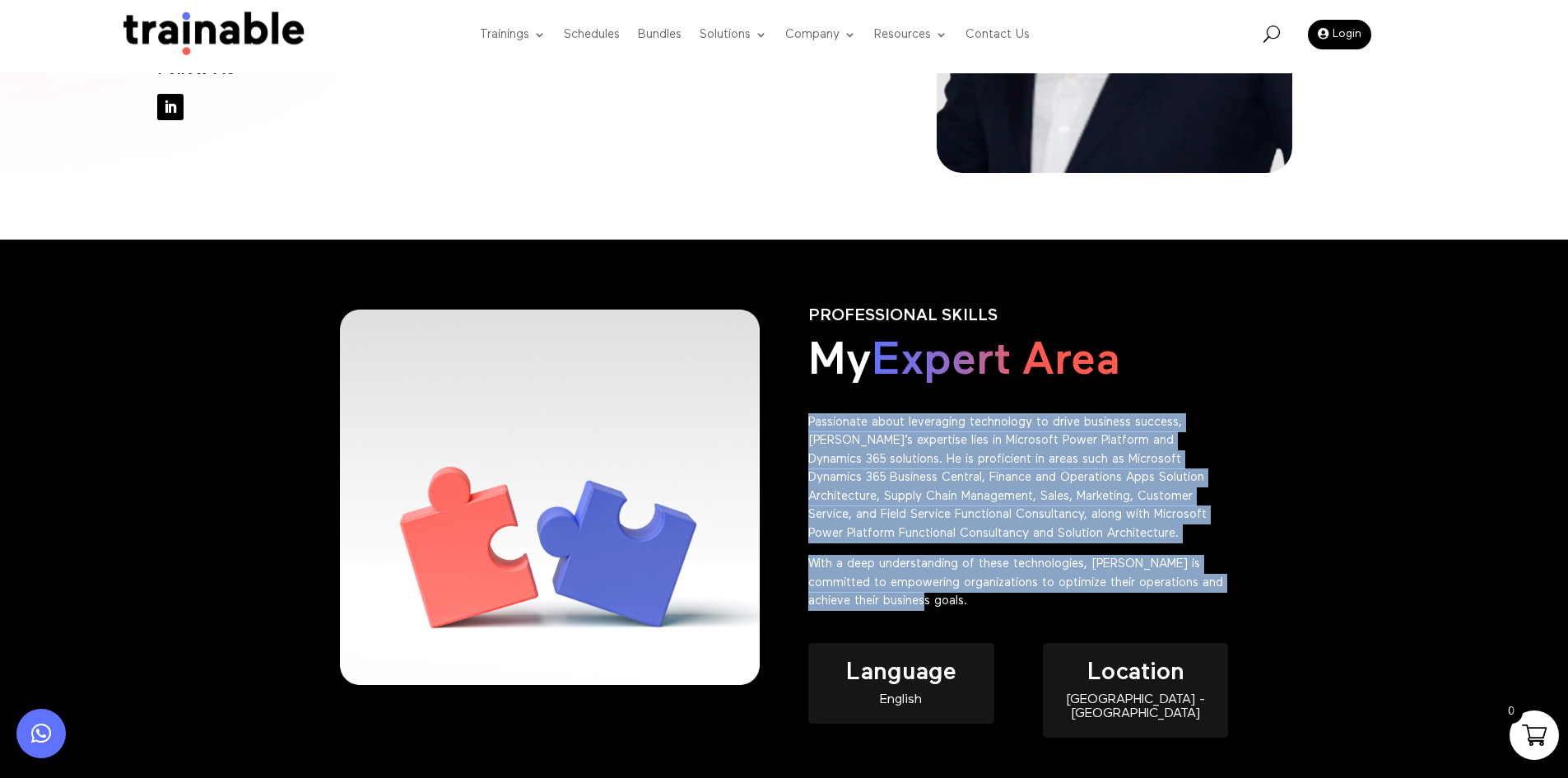
drag, startPoint x: 942, startPoint y: 608, endPoint x: 800, endPoint y: 418, distance: 237.2
click at [800, 418] on div "PROFESSIONAL SKILLS My Expert Area Passionate about leveraging technology to dr…" at bounding box center [784, 540] width 889 height 511
copy div "Passionate about leveraging technology to drive business success, [PERSON_NAME]…"
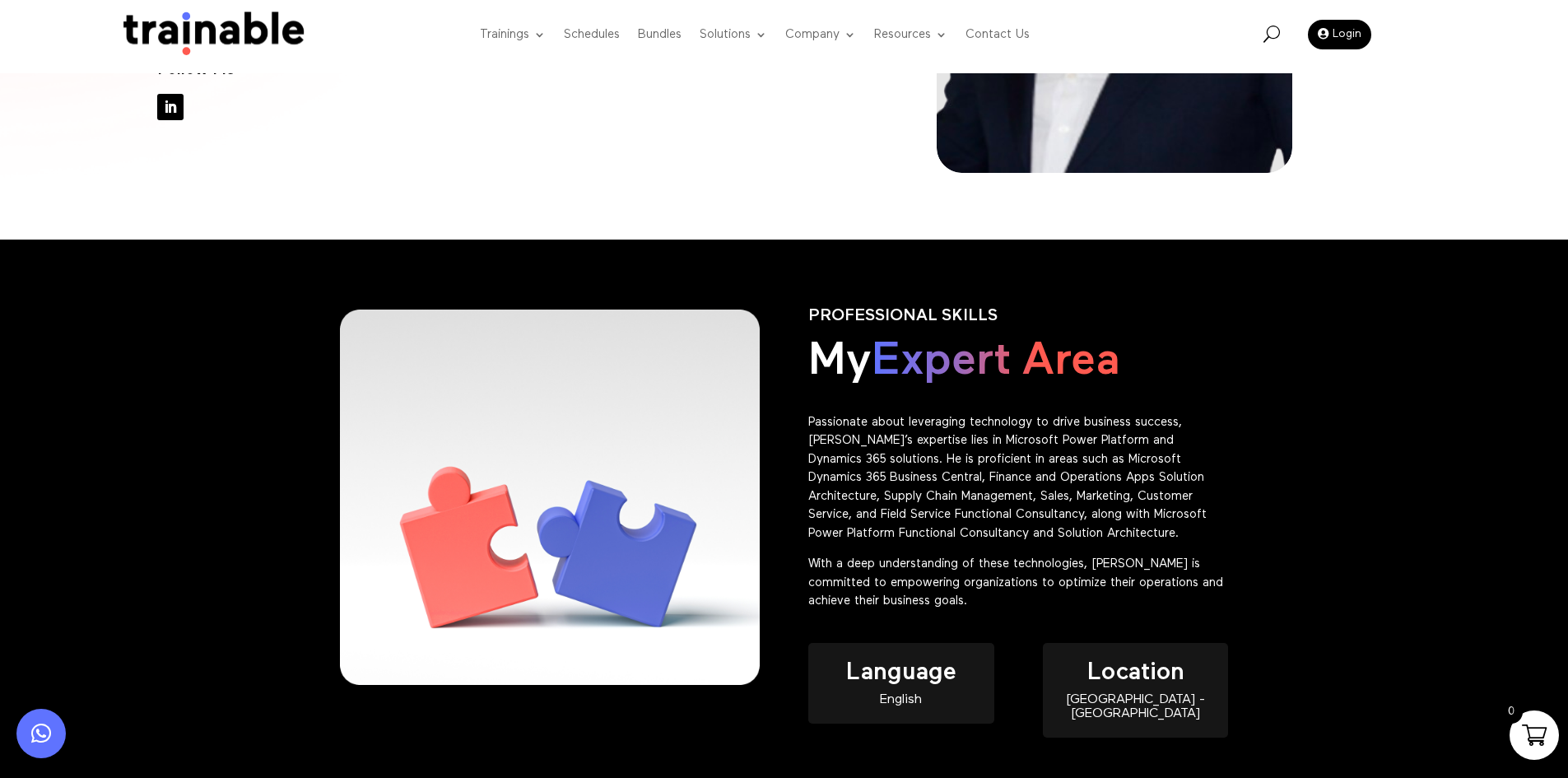
click at [895, 701] on div "English" at bounding box center [901, 700] width 185 height 14
copy div "English"
drag, startPoint x: 1075, startPoint y: 703, endPoint x: 1203, endPoint y: 717, distance: 128.8
click at [1203, 717] on div "Location [GEOGRAPHIC_DATA] - [GEOGRAPHIC_DATA]" at bounding box center [1135, 690] width 185 height 94
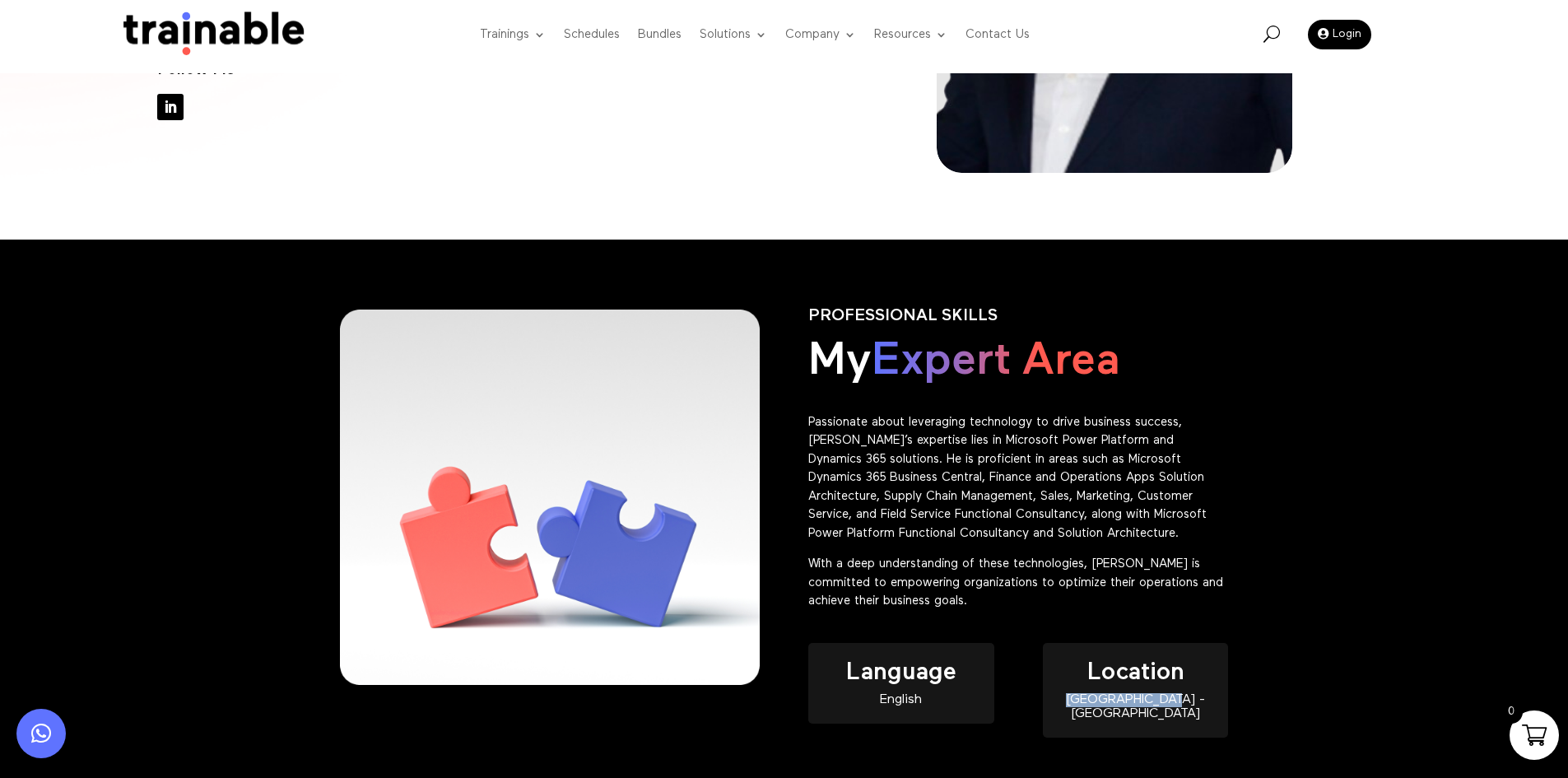
copy div "[GEOGRAPHIC_DATA] - [GEOGRAPHIC_DATA]"
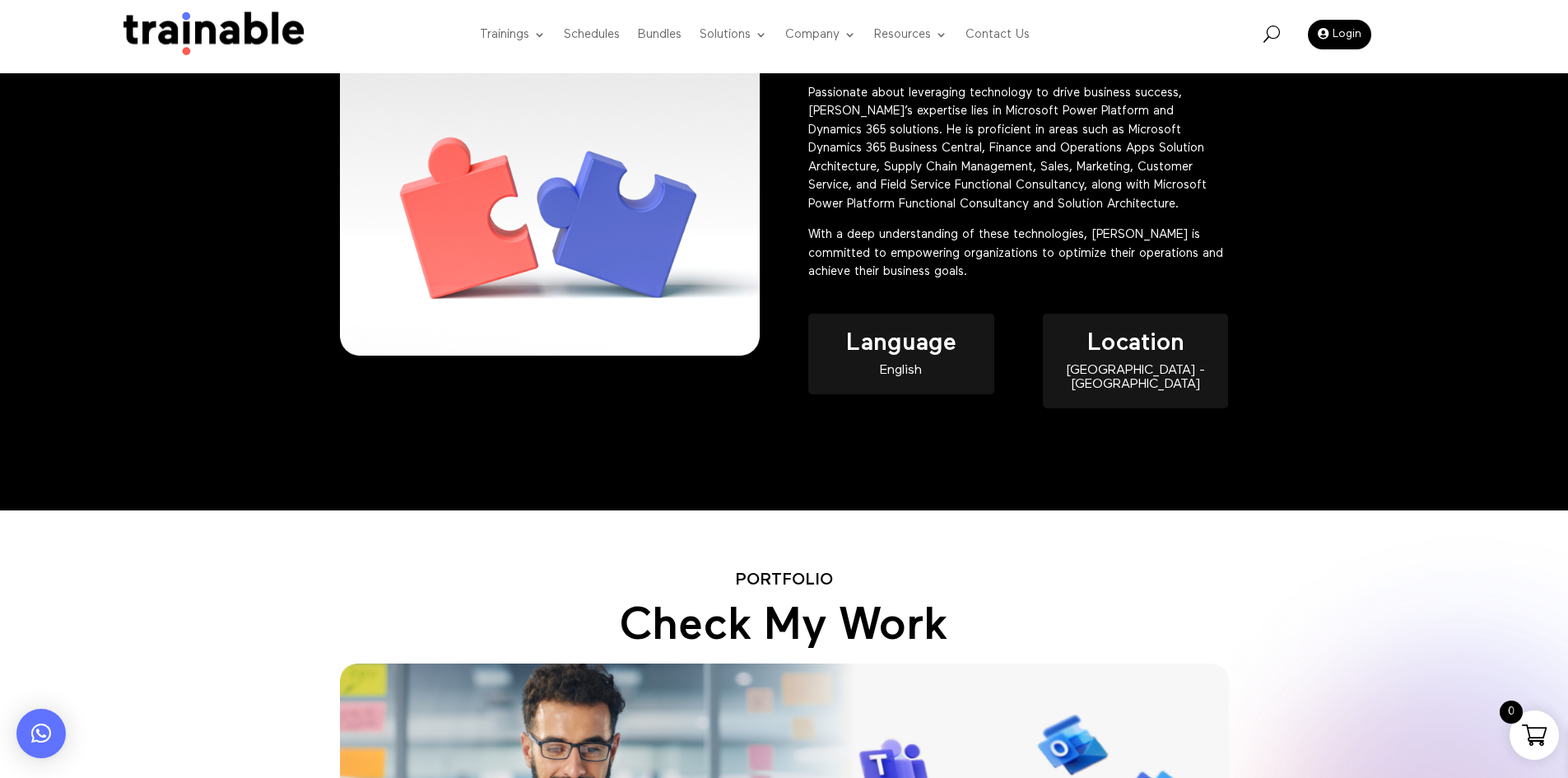
click at [1039, 197] on p "Passionate about leveraging technology to drive business success, [PERSON_NAME]…" at bounding box center [1019, 155] width 420 height 142
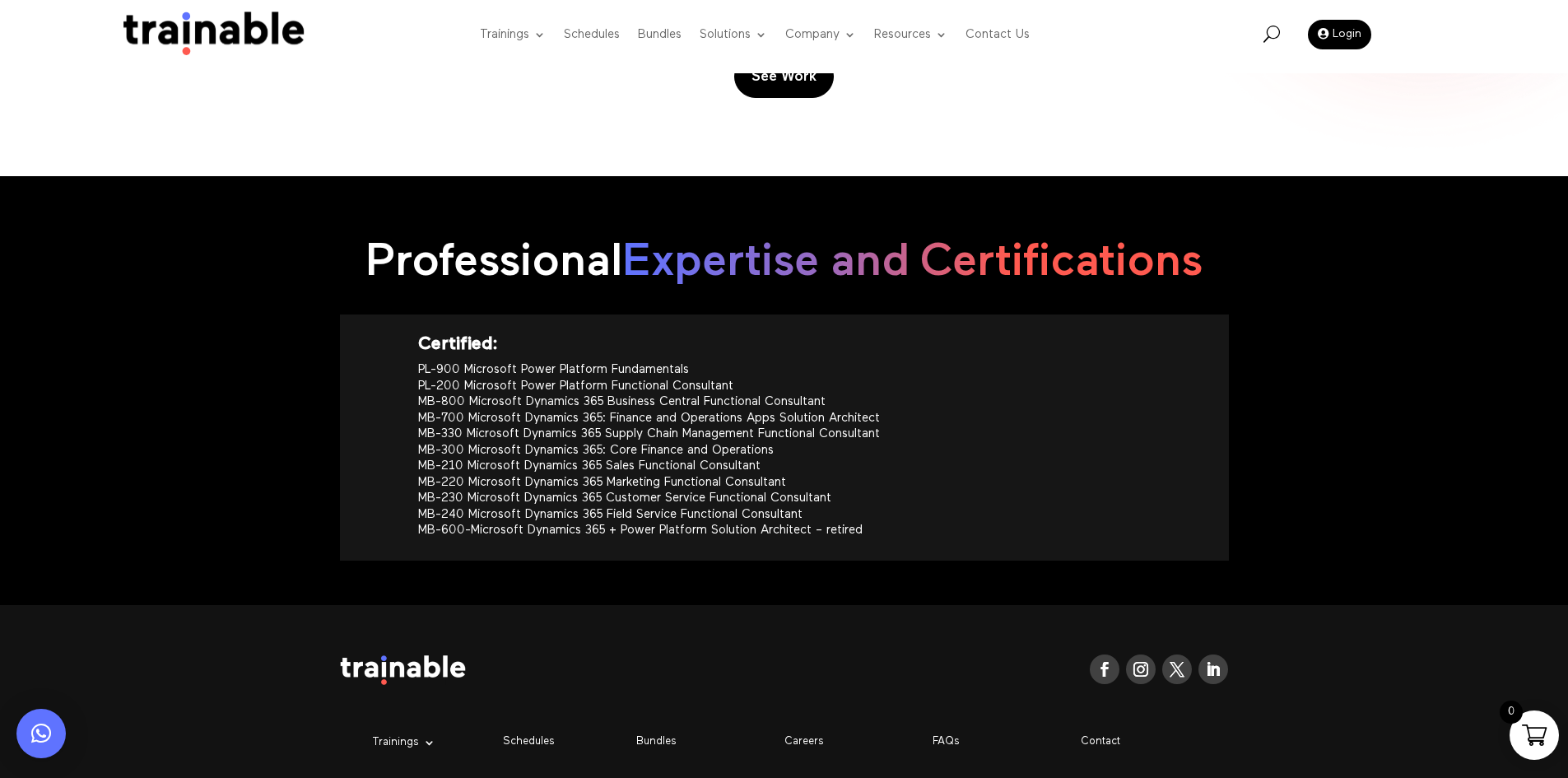
scroll to position [1812, 0]
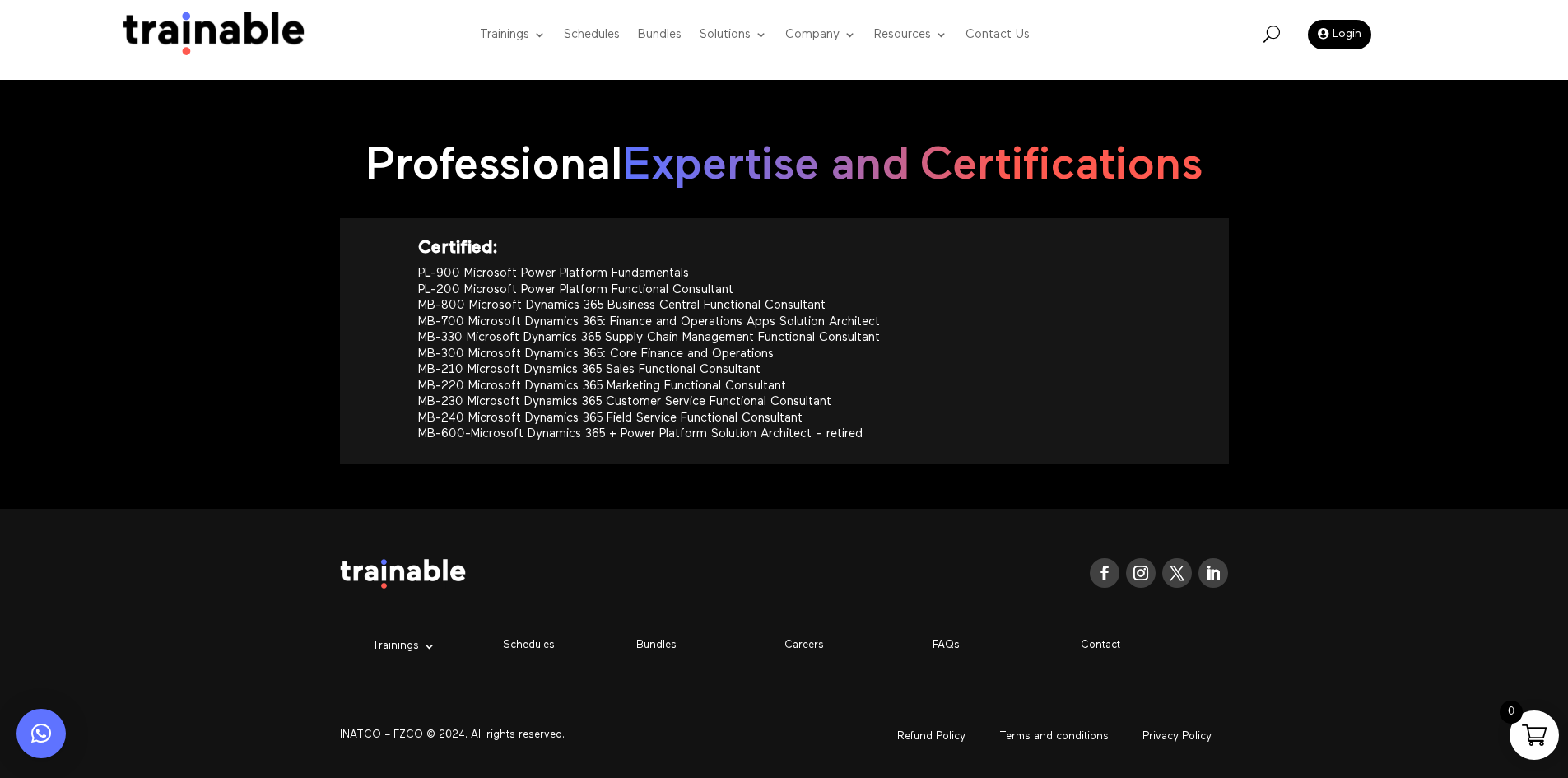
drag, startPoint x: 891, startPoint y: 436, endPoint x: 332, endPoint y: 221, distance: 598.9
click at [332, 221] on div "Professional Expertise and Certifications Certified: PL-900 Microsoft Power Pla…" at bounding box center [784, 294] width 1568 height 429
copy div "Certified: PL-900 Microsoft Power Platform Fundamentals PL-200 Microsoft Power …"
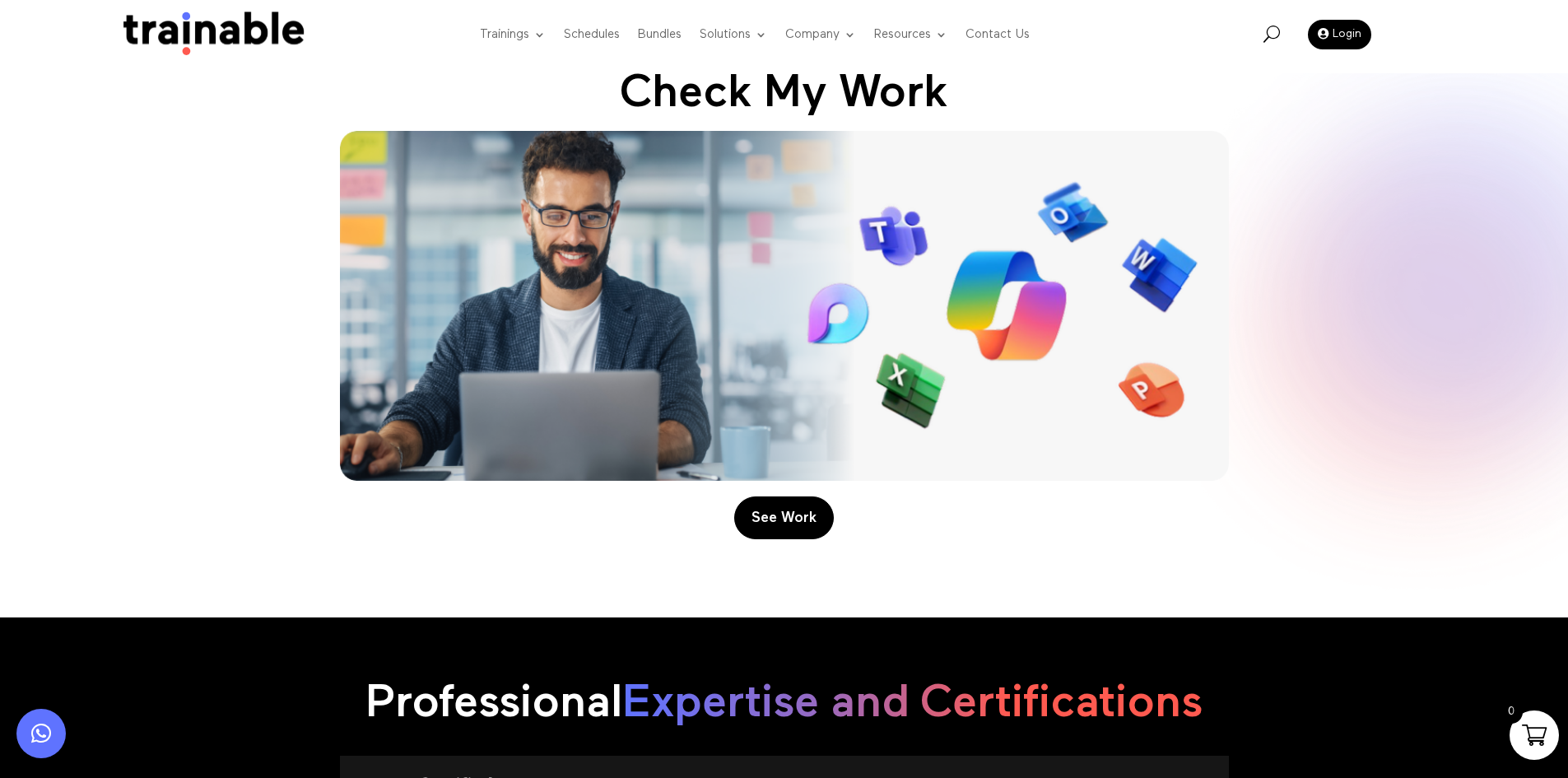
scroll to position [1153, 0]
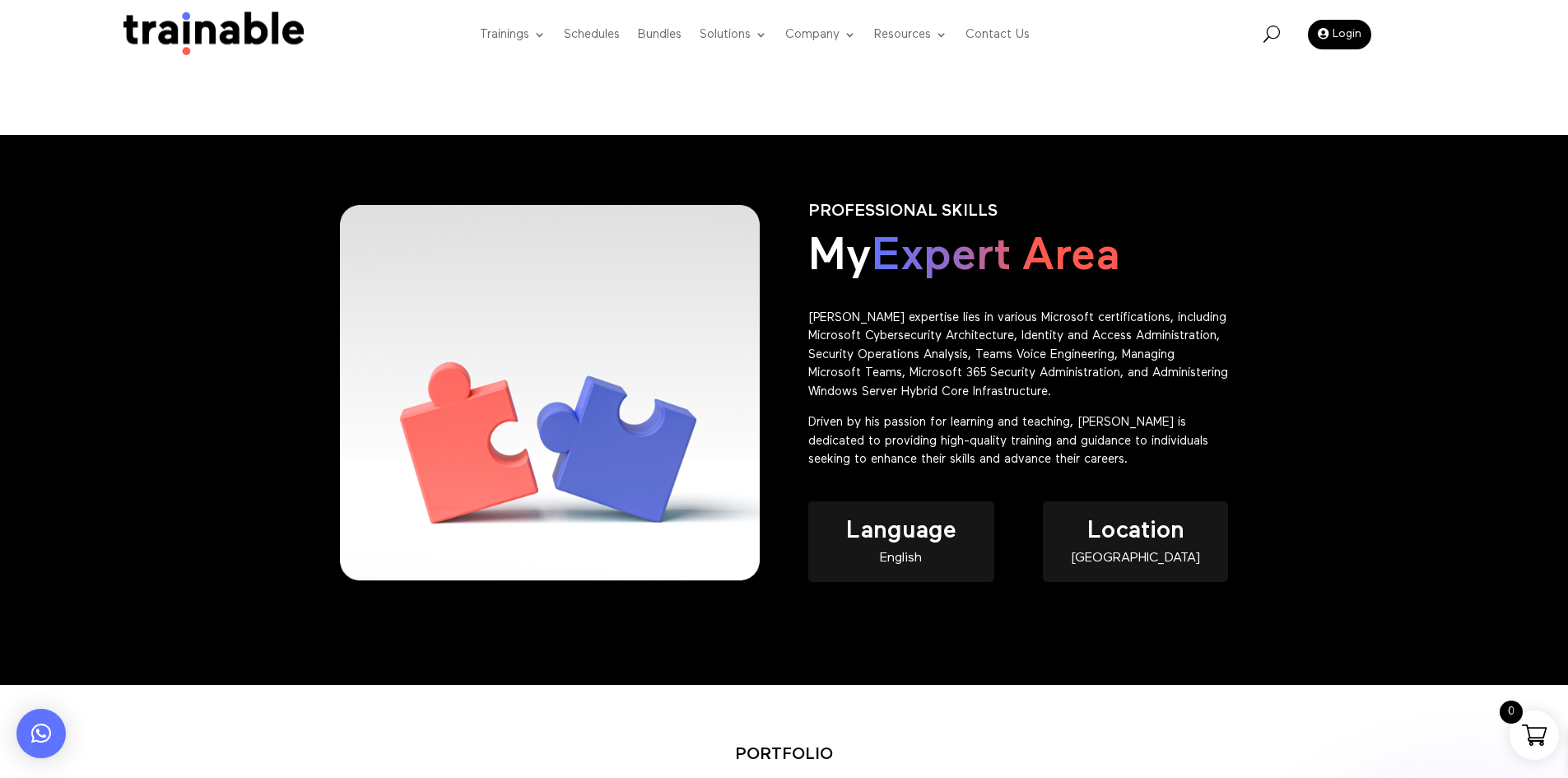
scroll to position [576, 0]
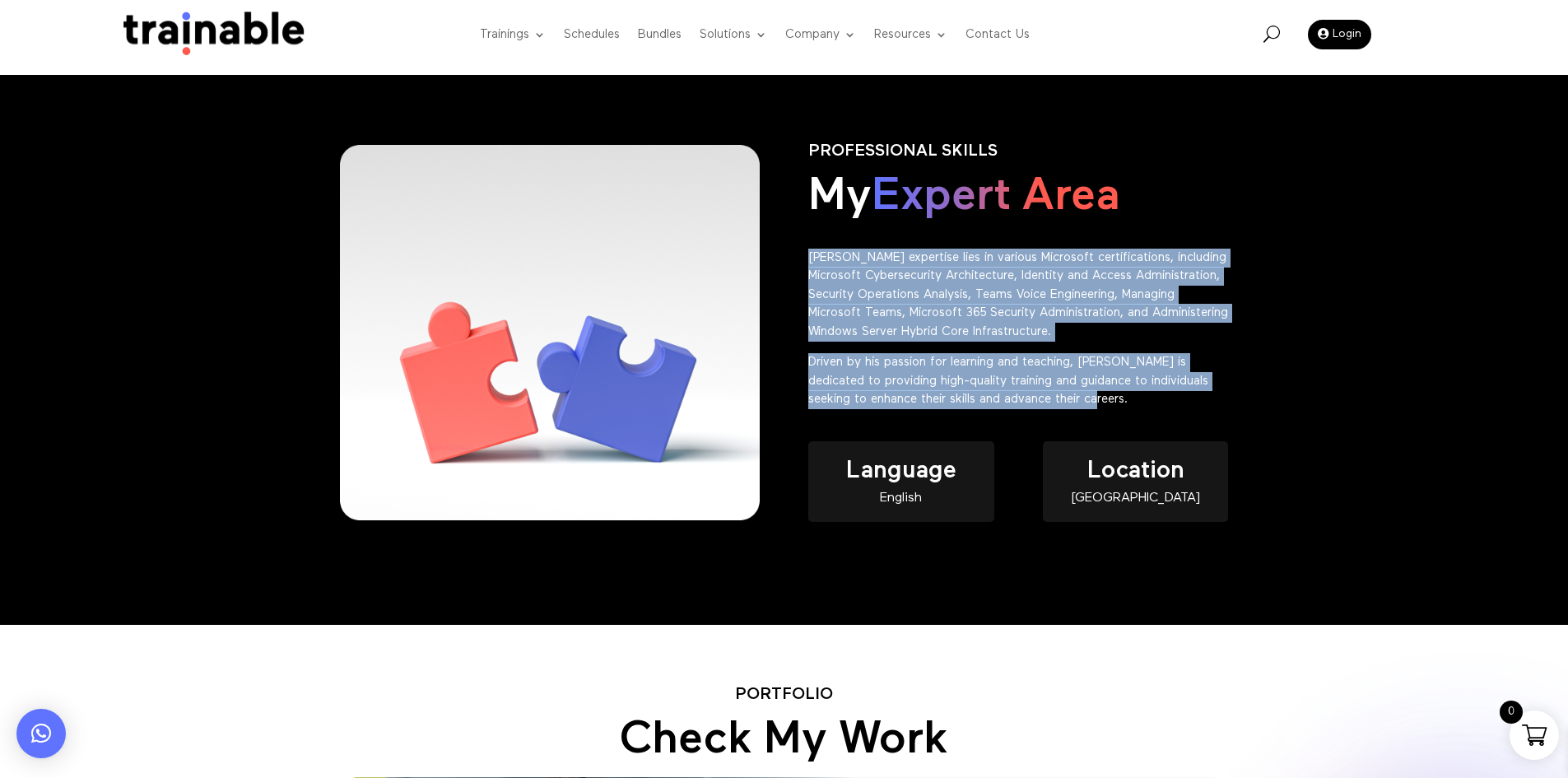
drag, startPoint x: 1118, startPoint y: 402, endPoint x: 788, endPoint y: 265, distance: 357.3
click at [788, 265] on div "PROFESSIONAL SKILLS My Expert Area [PERSON_NAME] expertise lies in various Micr…" at bounding box center [784, 350] width 889 height 460
copy div "[PERSON_NAME] expertise lies in various Microsoft certifications, including Mic…"
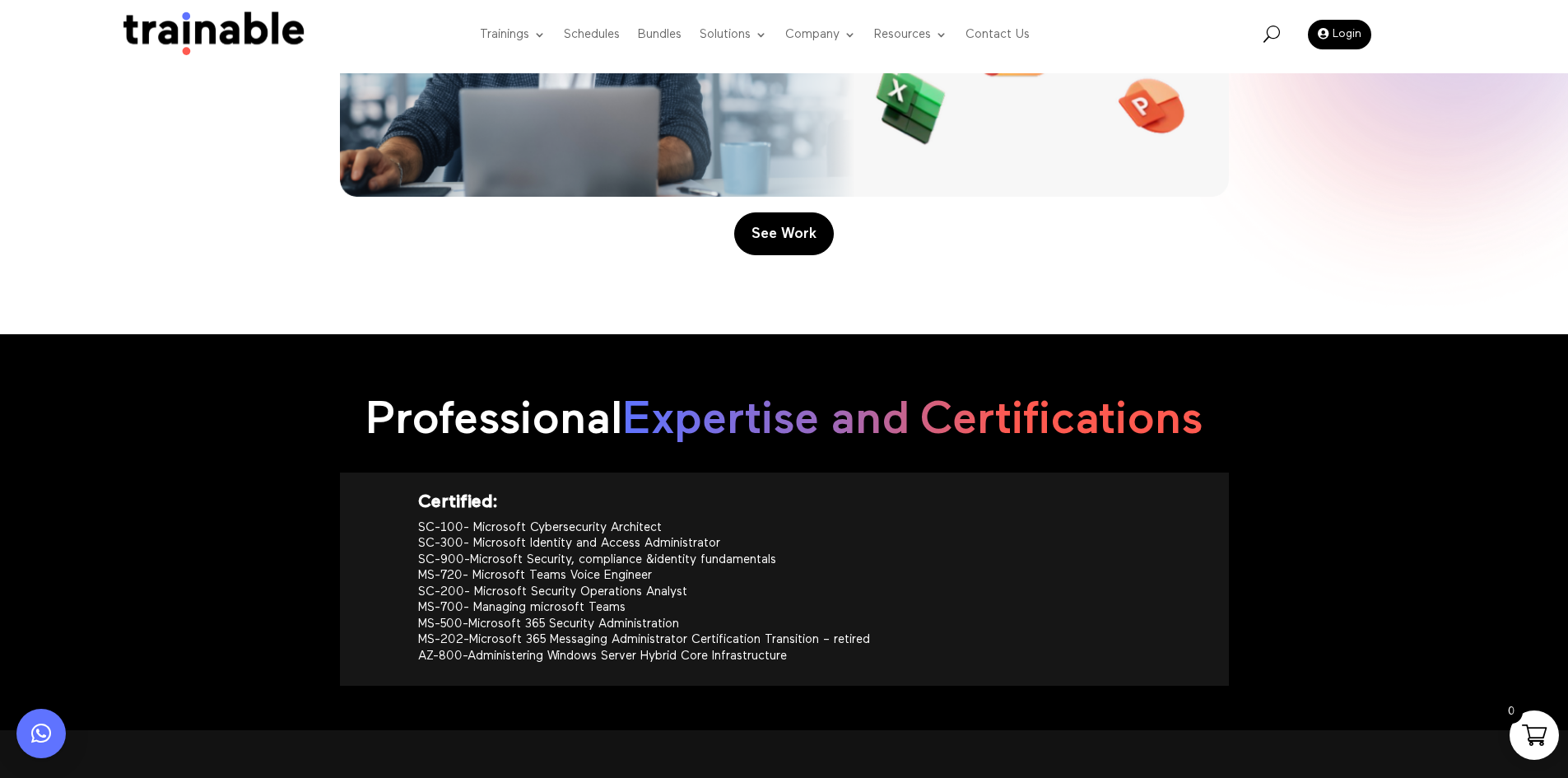
scroll to position [1729, 0]
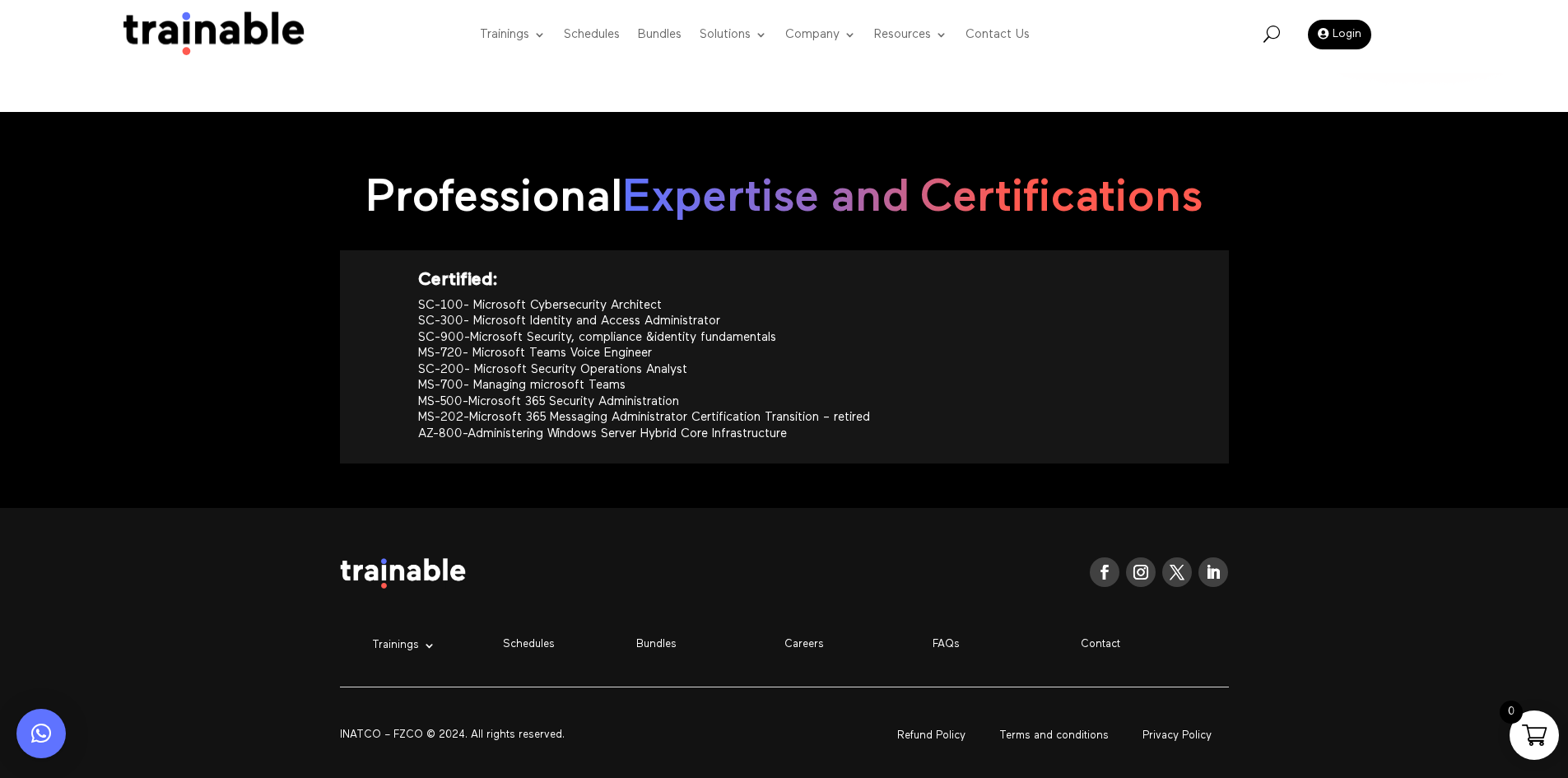
drag, startPoint x: 383, startPoint y: 269, endPoint x: 852, endPoint y: 436, distance: 497.8
click at [852, 436] on div "Certified: SC-100- Microsoft Cybersecurity Architect SC-300- Microsoft Identity…" at bounding box center [784, 356] width 889 height 213
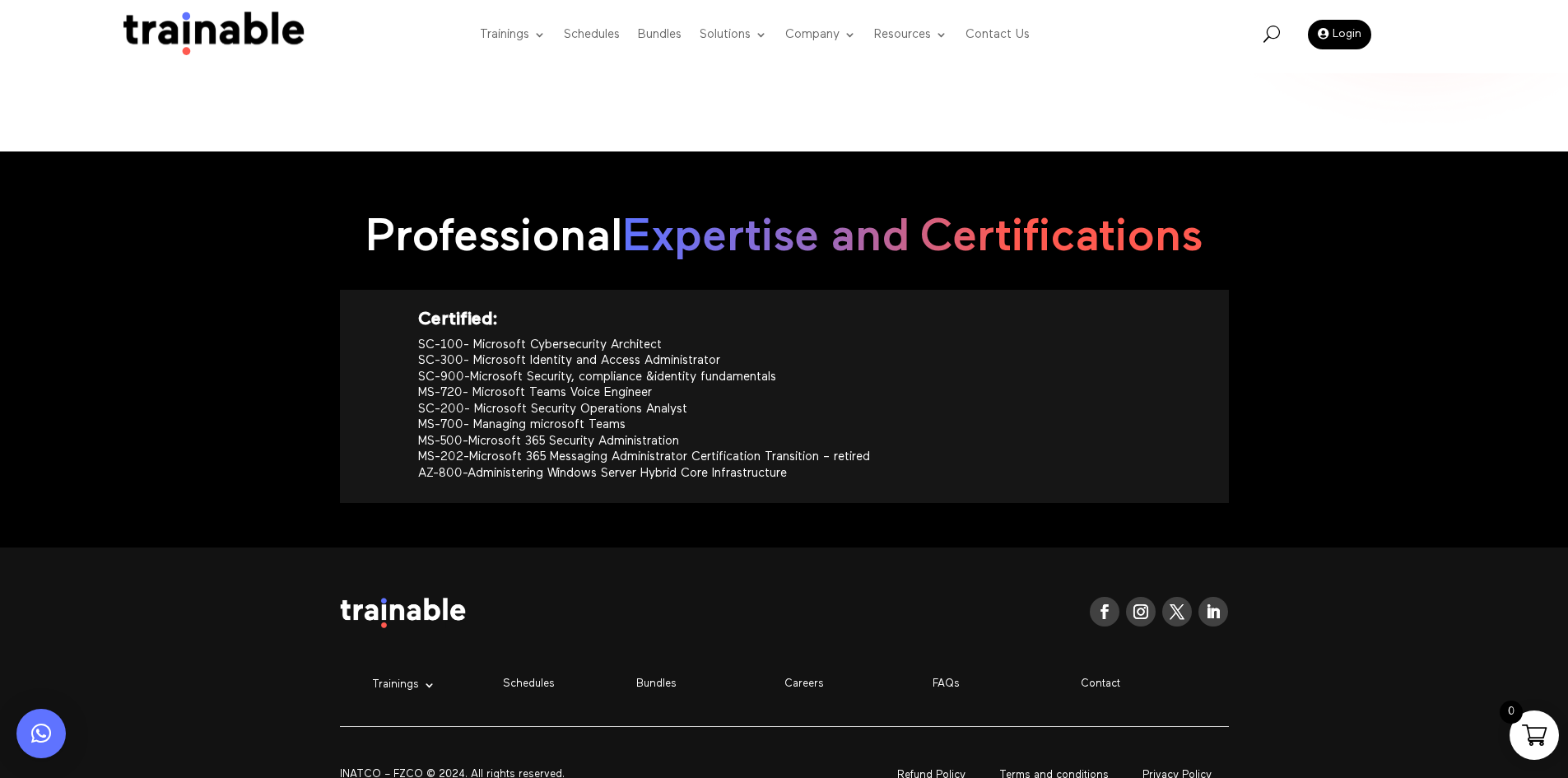
scroll to position [1691, 0]
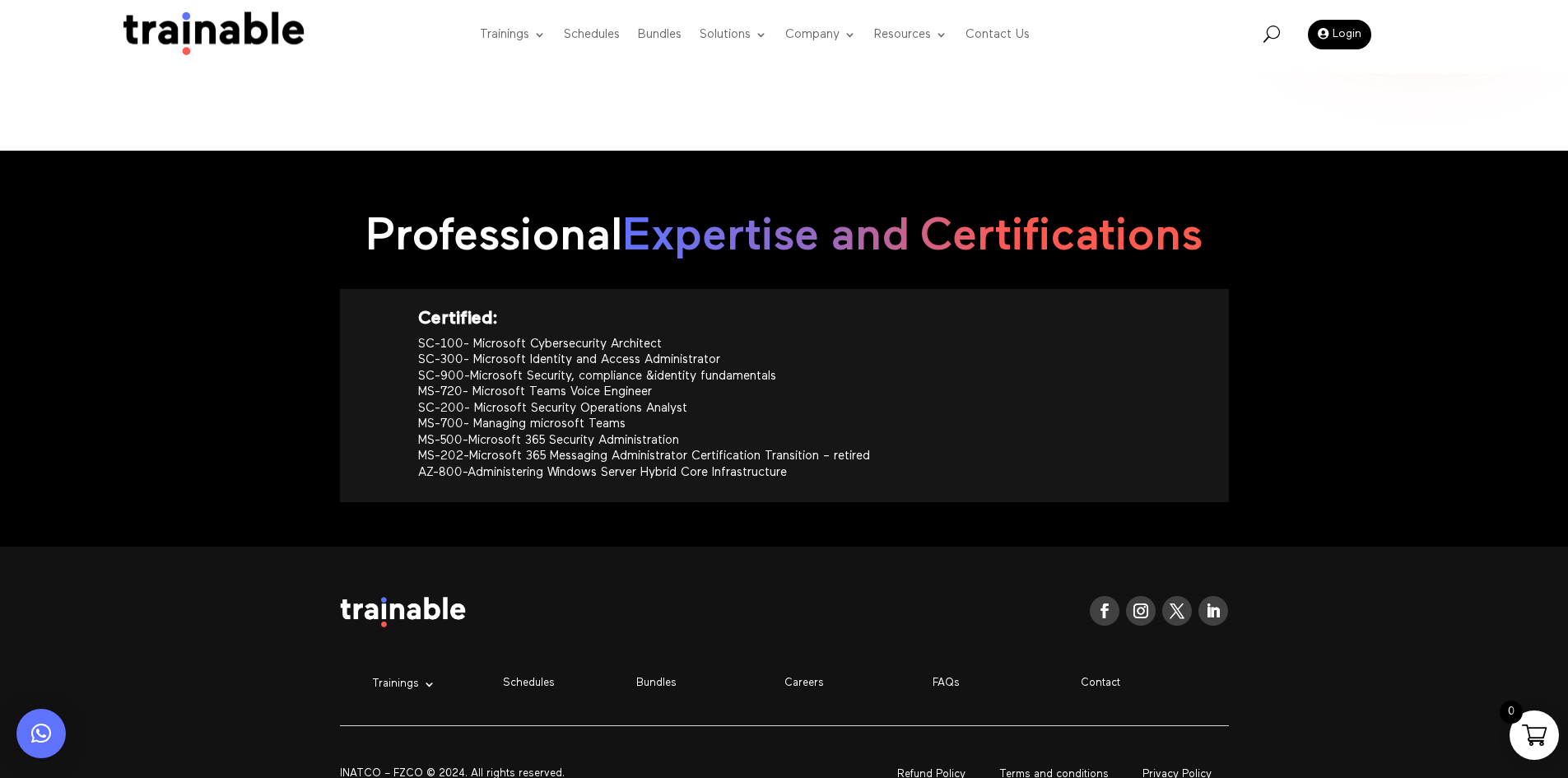
copy div "Certified: SC-100- Microsoft Cybersecurity Architect SC-300- Microsoft Identity…"
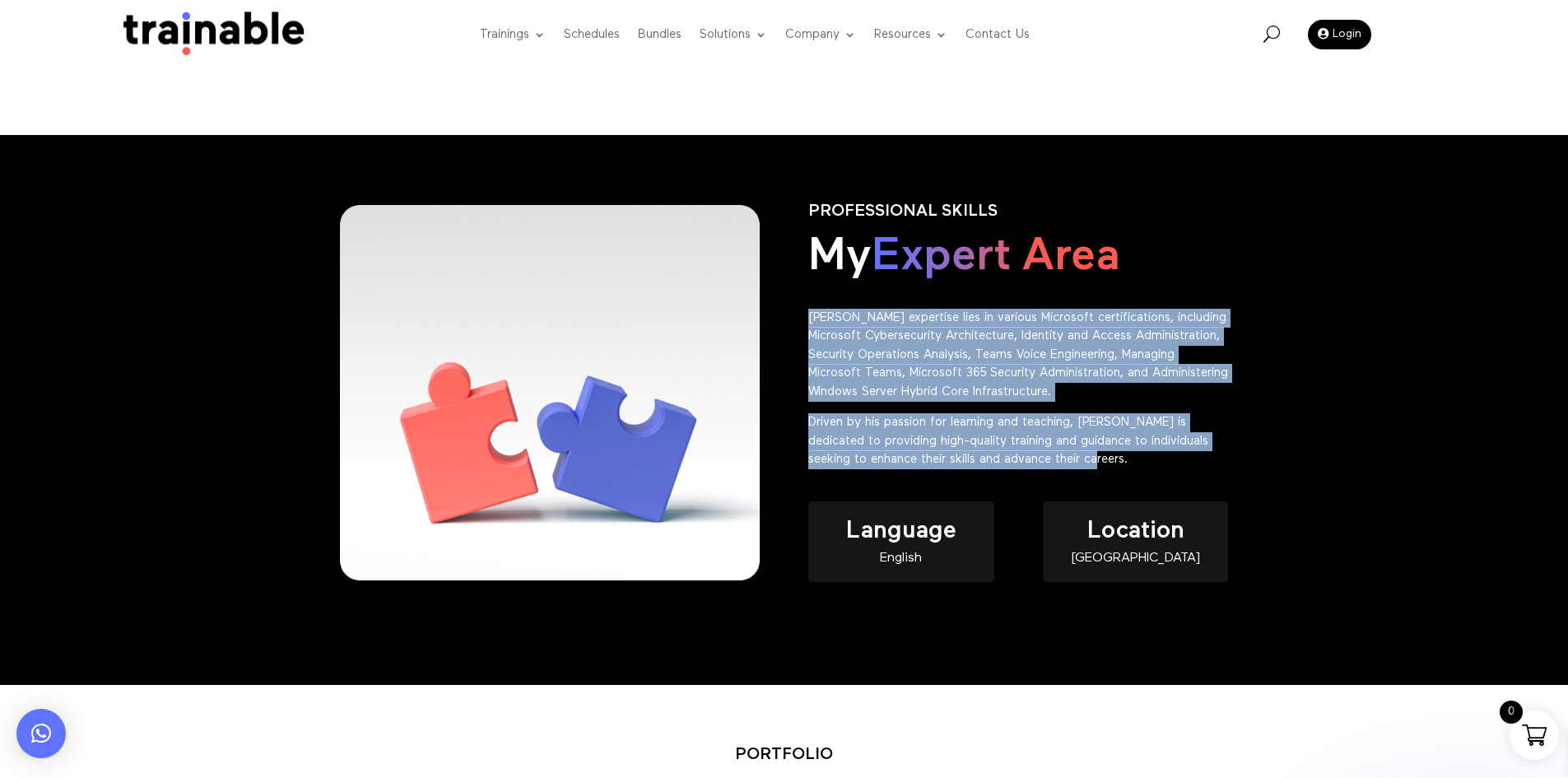
scroll to position [373, 0]
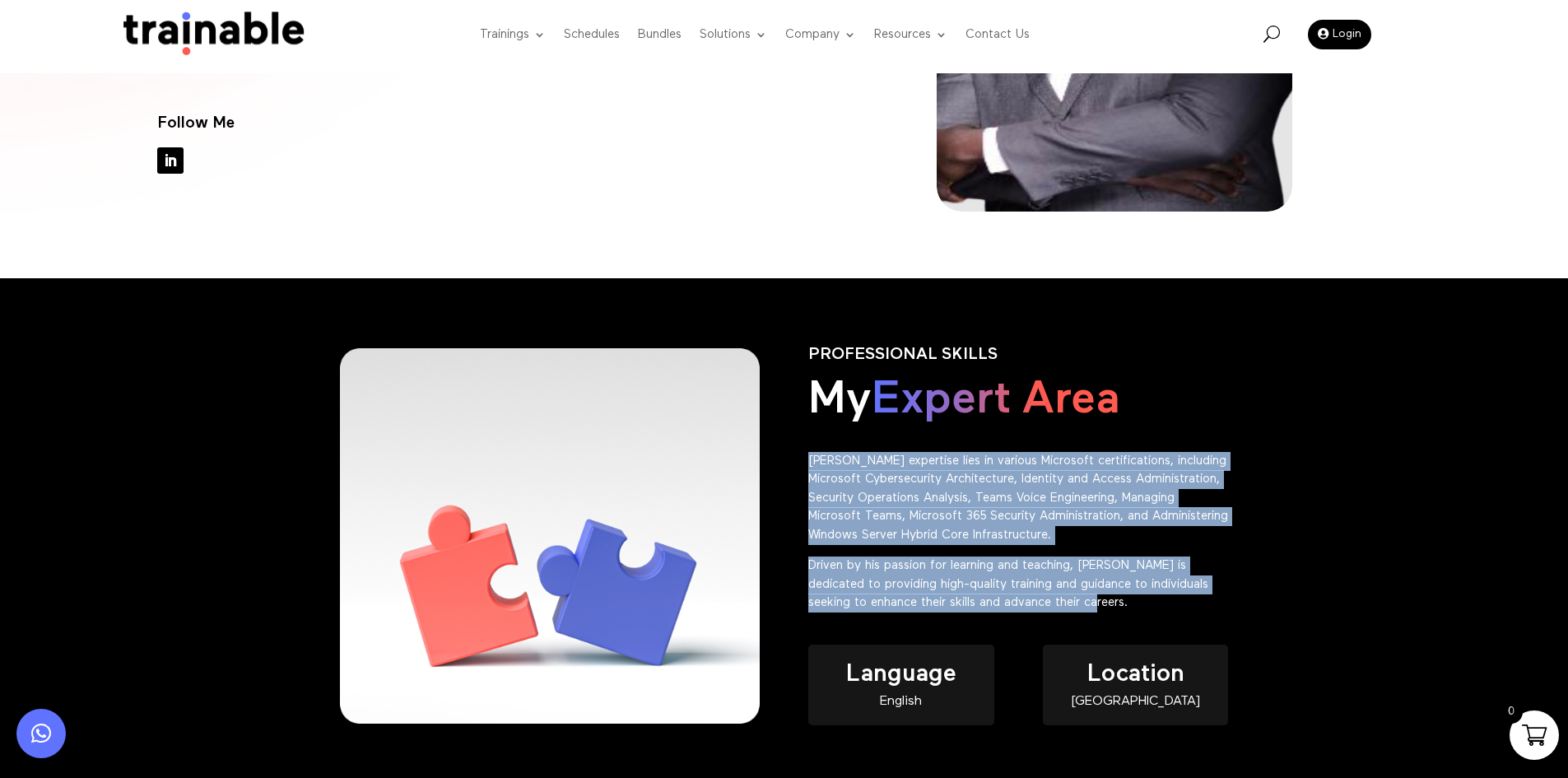
drag, startPoint x: 1080, startPoint y: 601, endPoint x: 797, endPoint y: 454, distance: 318.9
click at [797, 454] on div "PROFESSIONAL SKILLS My Expert Area [PERSON_NAME] expertise lies in various Micr…" at bounding box center [784, 553] width 889 height 460
copy div "[PERSON_NAME] expertise lies in various Microsoft certifications, including Mic…"
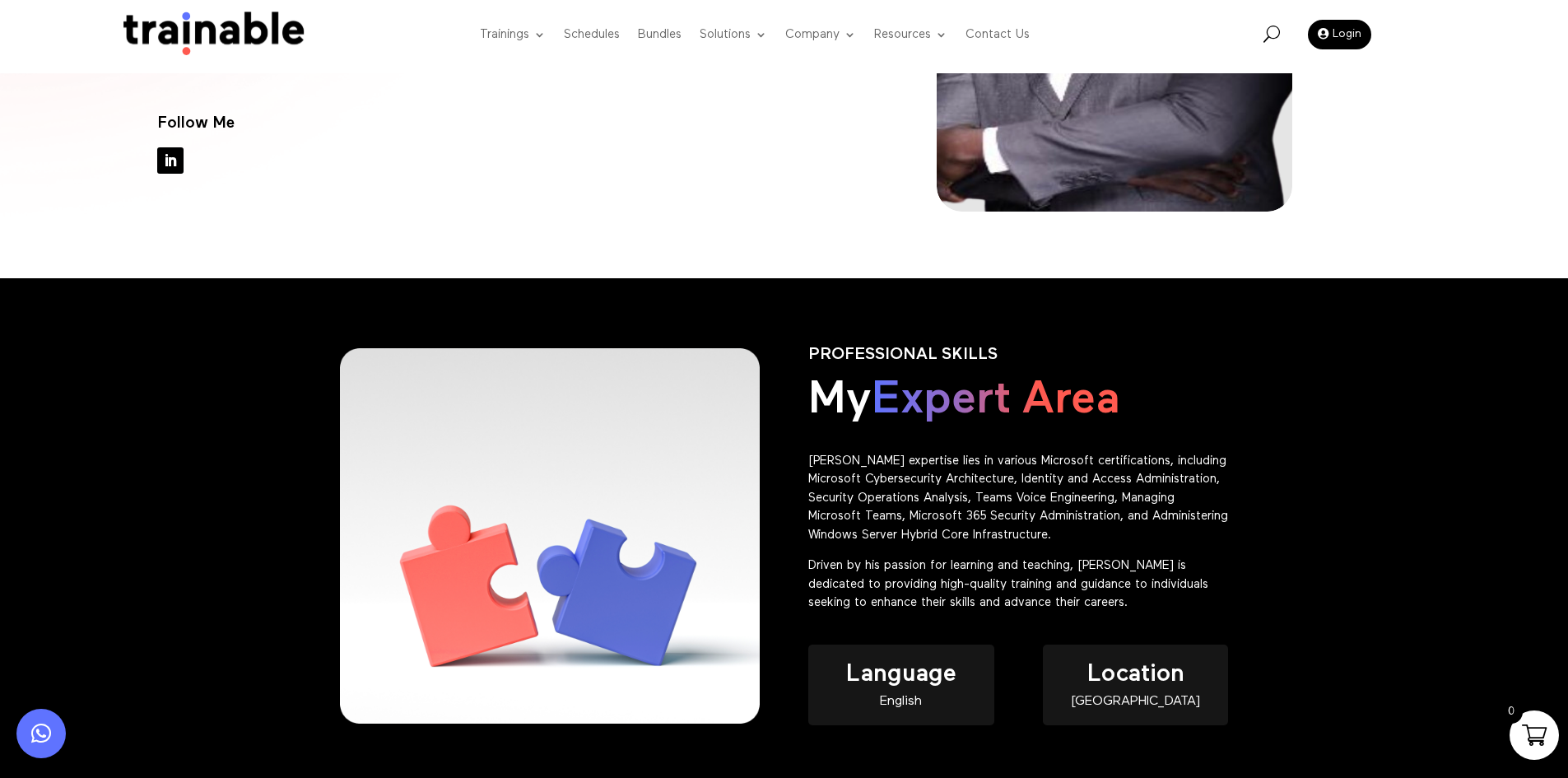
click at [906, 700] on div "English" at bounding box center [901, 702] width 185 height 14
copy div "English"
click at [1160, 701] on div "[GEOGRAPHIC_DATA]" at bounding box center [1135, 702] width 185 height 14
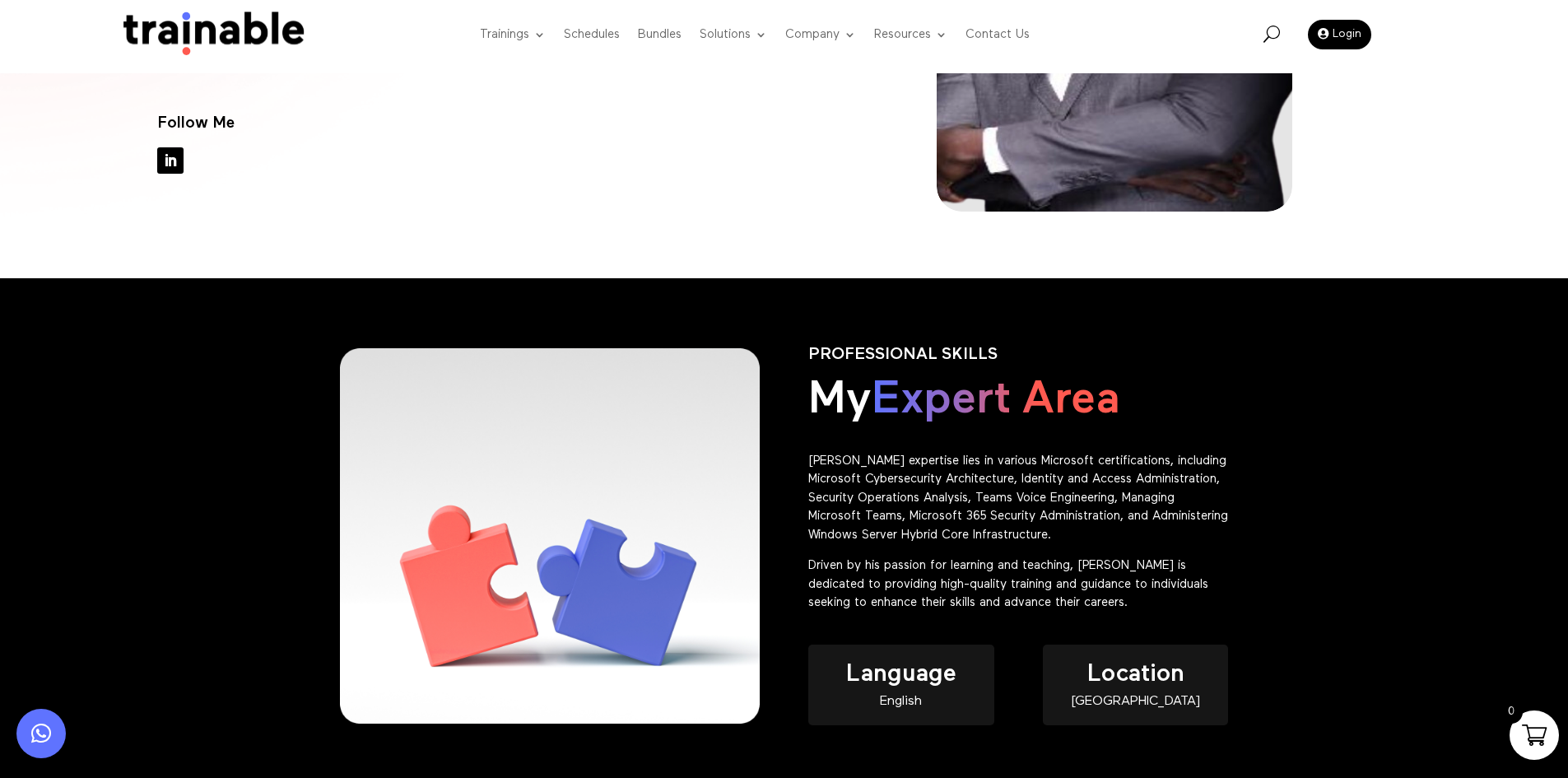
click at [1148, 691] on h4 "Location" at bounding box center [1135, 678] width 185 height 33
click at [1148, 699] on div "[GEOGRAPHIC_DATA]" at bounding box center [1135, 702] width 185 height 14
copy div "[GEOGRAPHIC_DATA]"
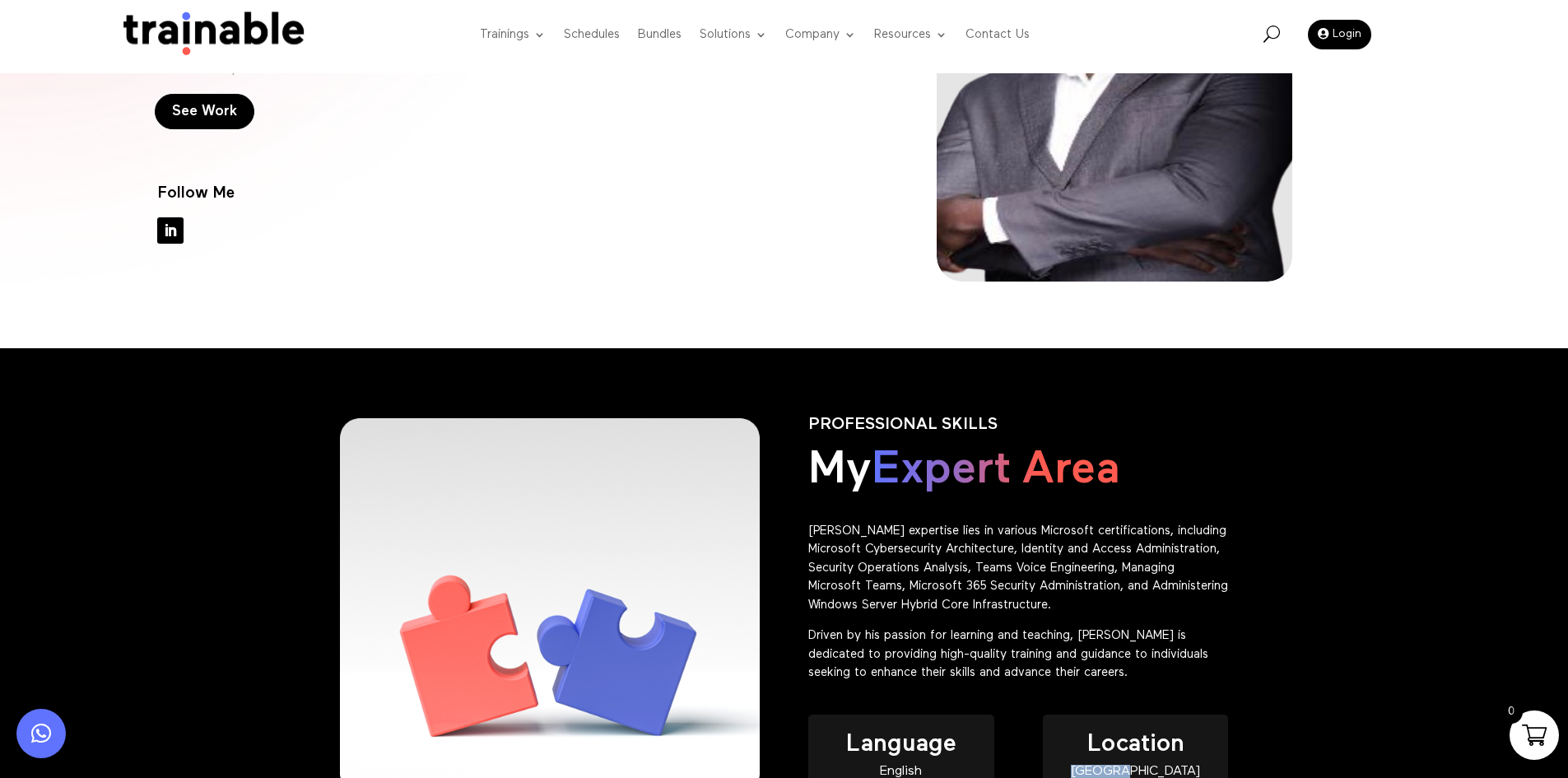
scroll to position [126, 0]
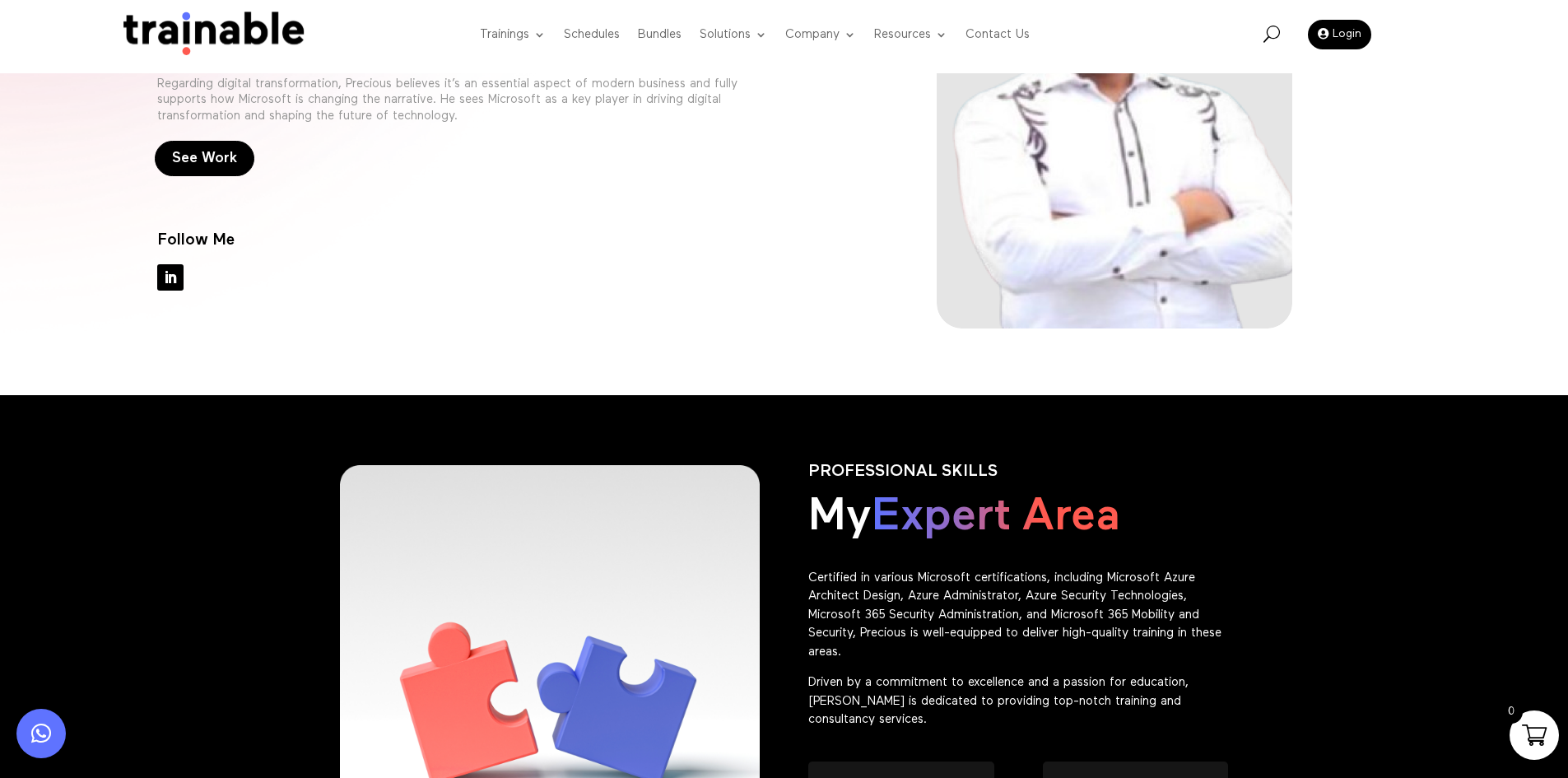
scroll to position [576, 0]
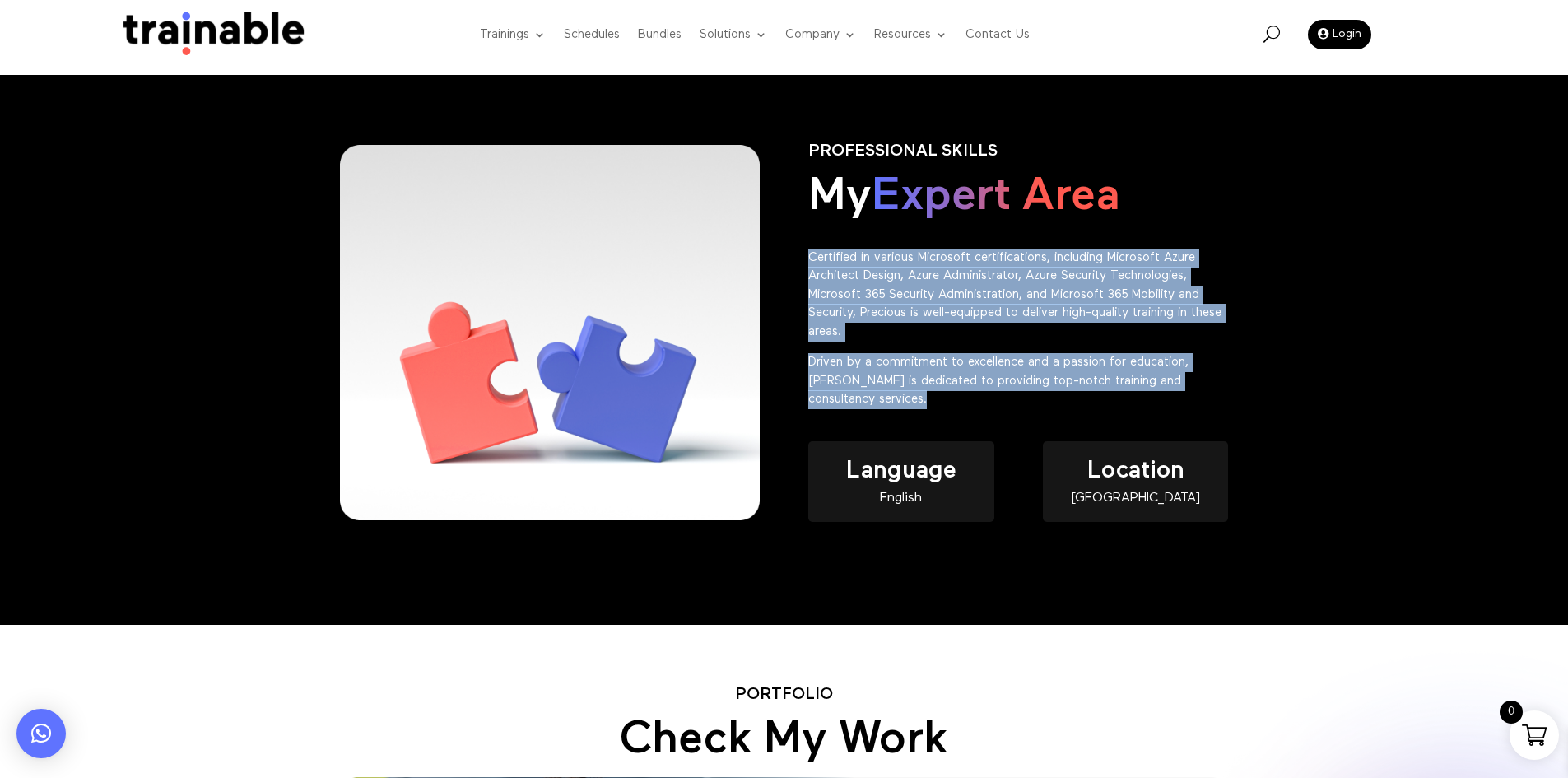
drag, startPoint x: 958, startPoint y: 412, endPoint x: 812, endPoint y: 258, distance: 212.2
click at [812, 258] on div "PROFESSIONAL SKILLS My Expert Area Certified in various Microsoft certification…" at bounding box center [1019, 276] width 420 height 314
copy div "Certified in various Microsoft certifications, including Microsoft Azure Archit…"
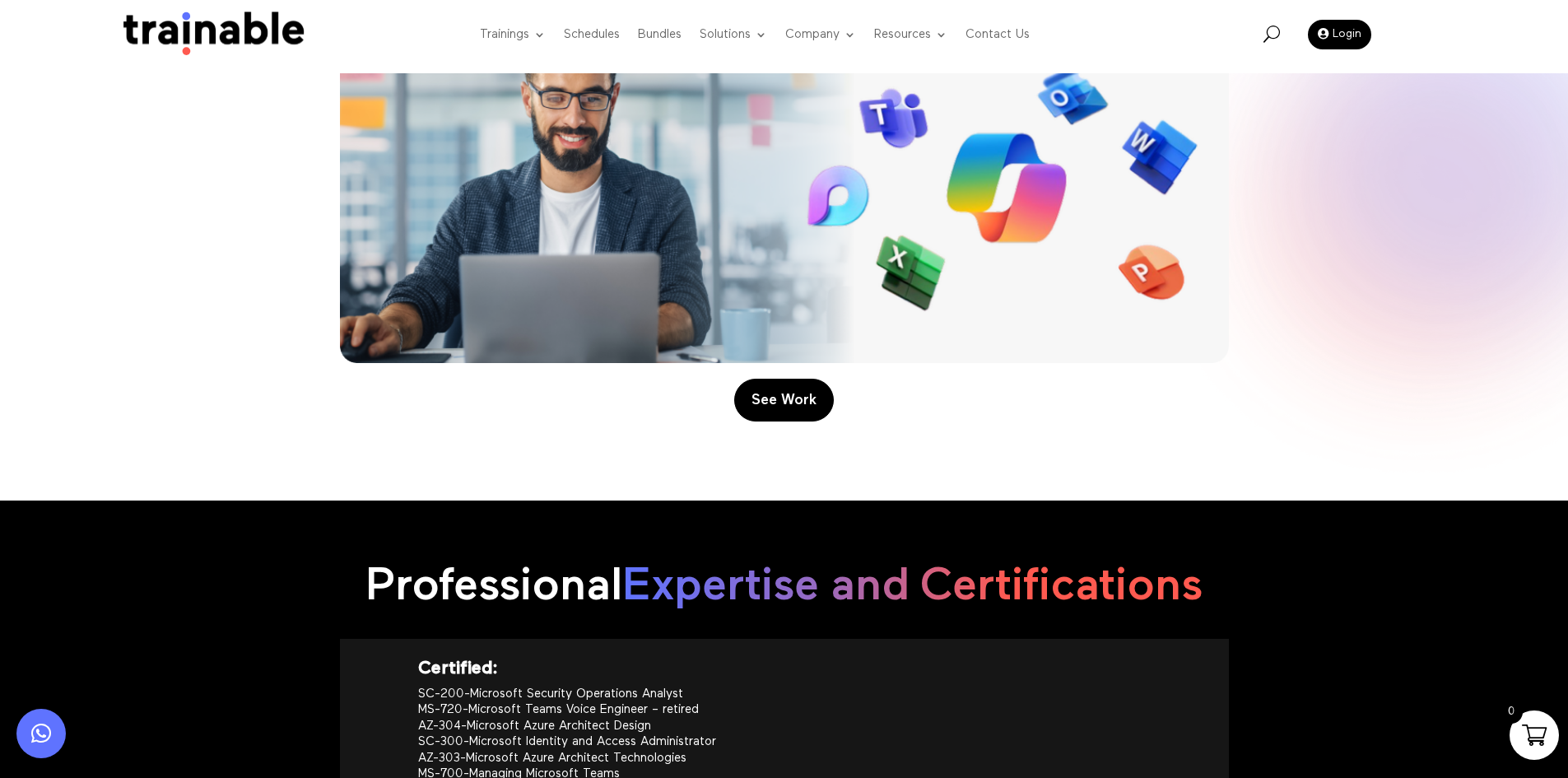
scroll to position [1564, 0]
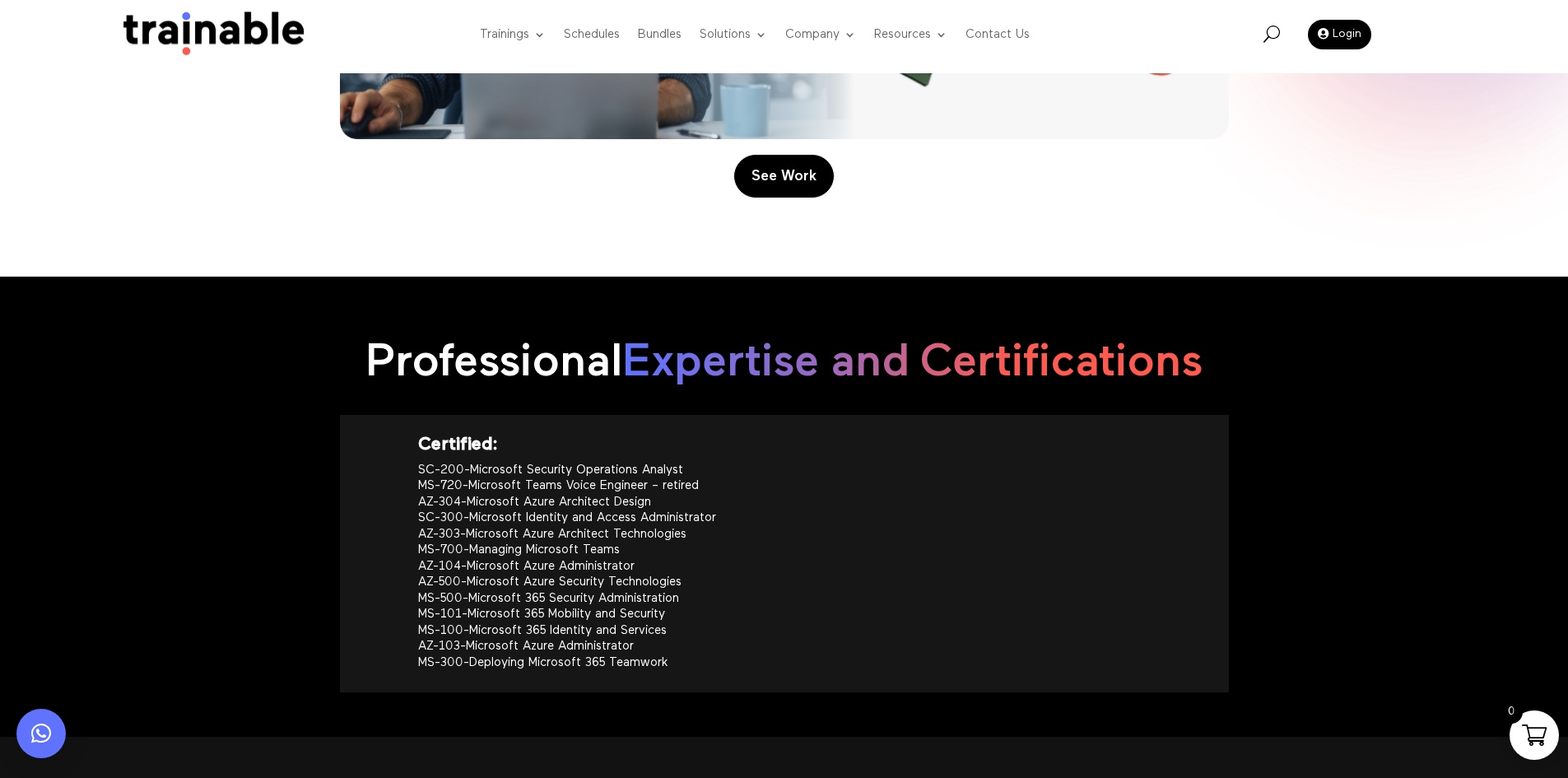
drag, startPoint x: 780, startPoint y: 673, endPoint x: 365, endPoint y: 427, distance: 482.4
click at [365, 427] on div "Certified: SC-200-Microsoft Security Operations Analyst MS-720-Microsoft Teams …" at bounding box center [784, 554] width 889 height 278
copy div "Certified: SC-200-Microsoft Security Operations Analyst MS-720-Microsoft Teams …"
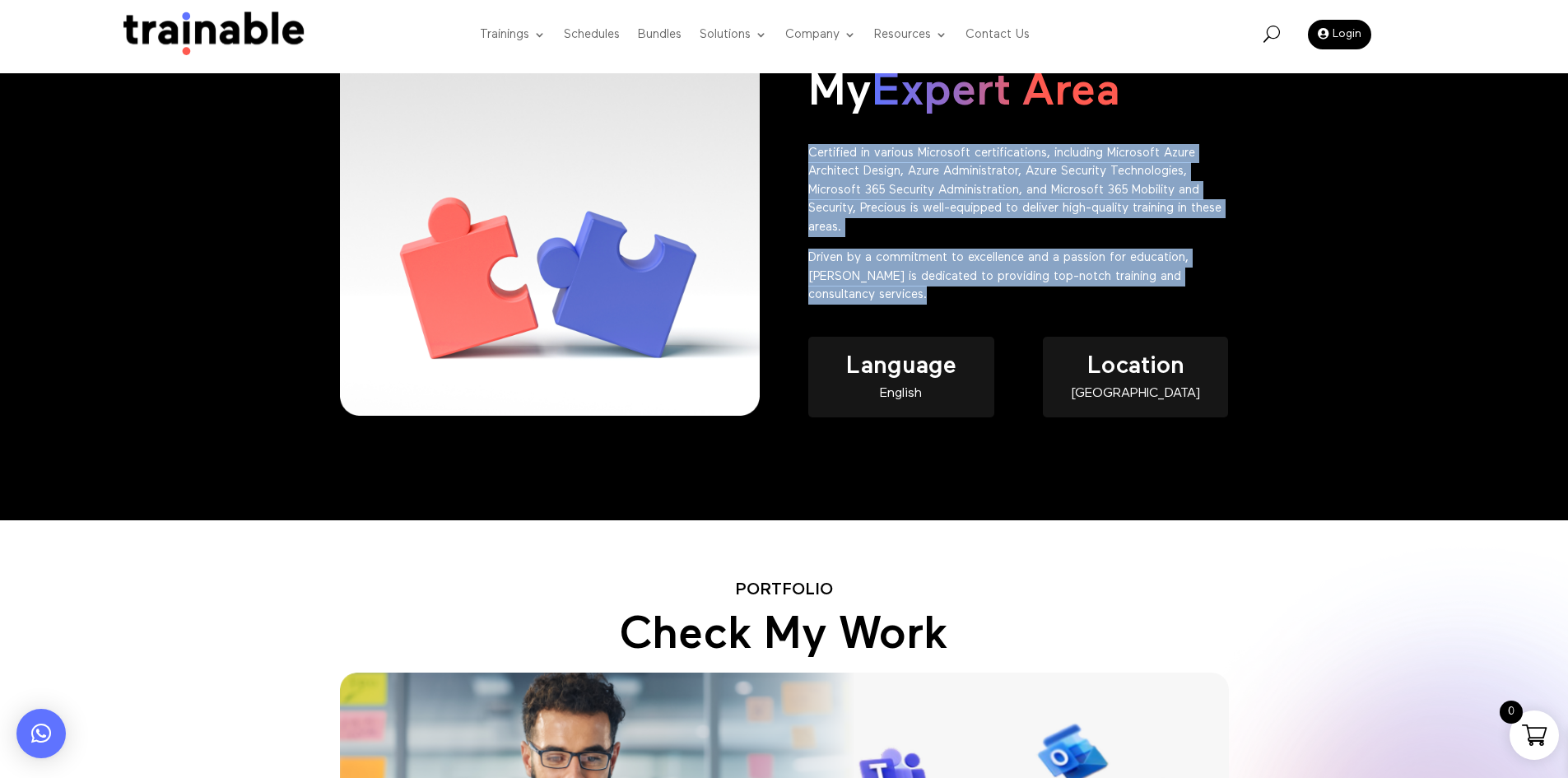
scroll to position [494, 0]
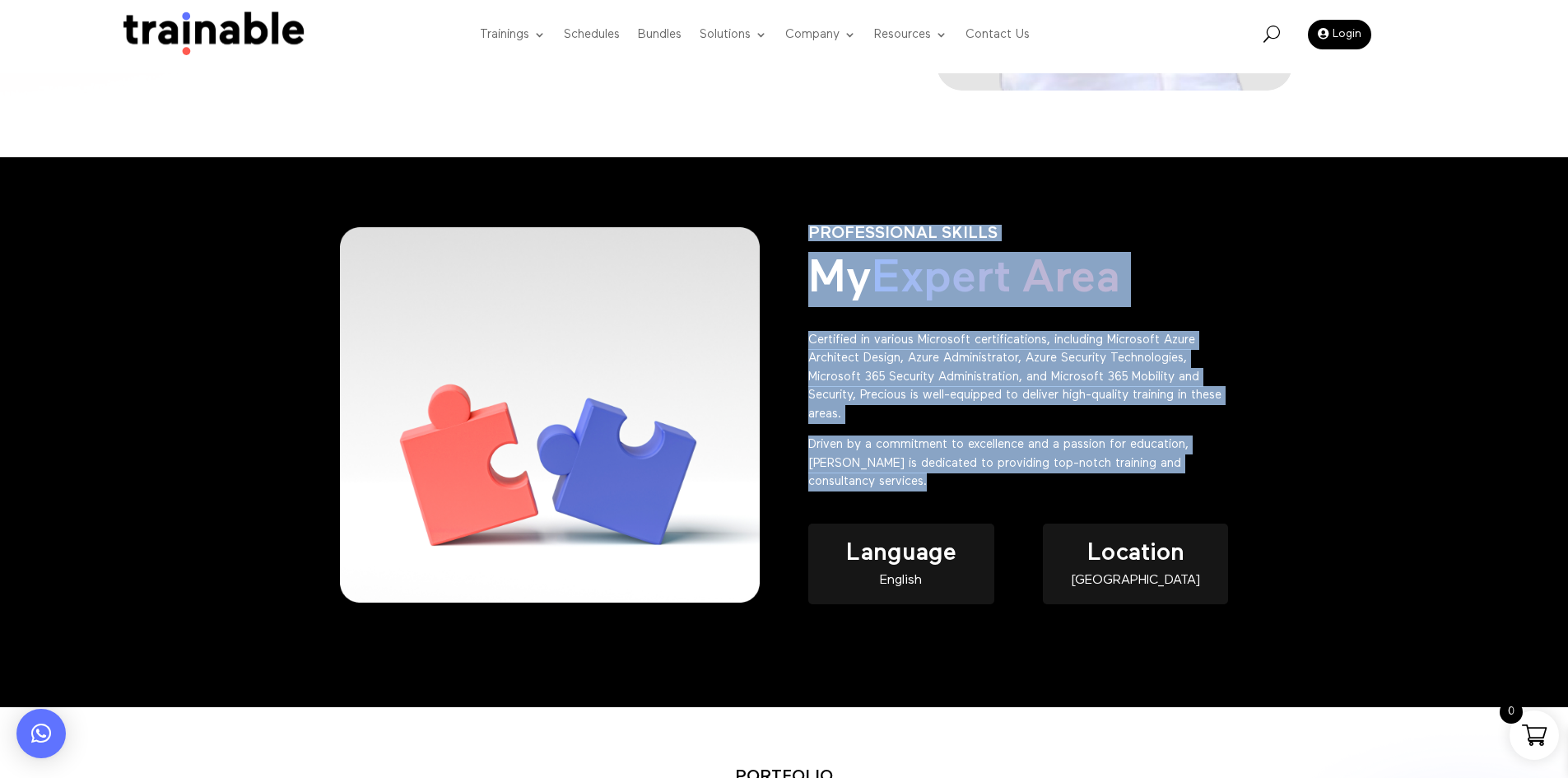
drag, startPoint x: 958, startPoint y: 498, endPoint x: 783, endPoint y: 345, distance: 232.5
click at [783, 345] on div "PROFESSIONAL SKILLS My Expert Area Certified in various Microsoft certification…" at bounding box center [784, 432] width 889 height 460
click at [951, 505] on div "PROFESSIONAL SKILLS My Expert Area Certified in various Microsoft certification…" at bounding box center [1019, 358] width 420 height 314
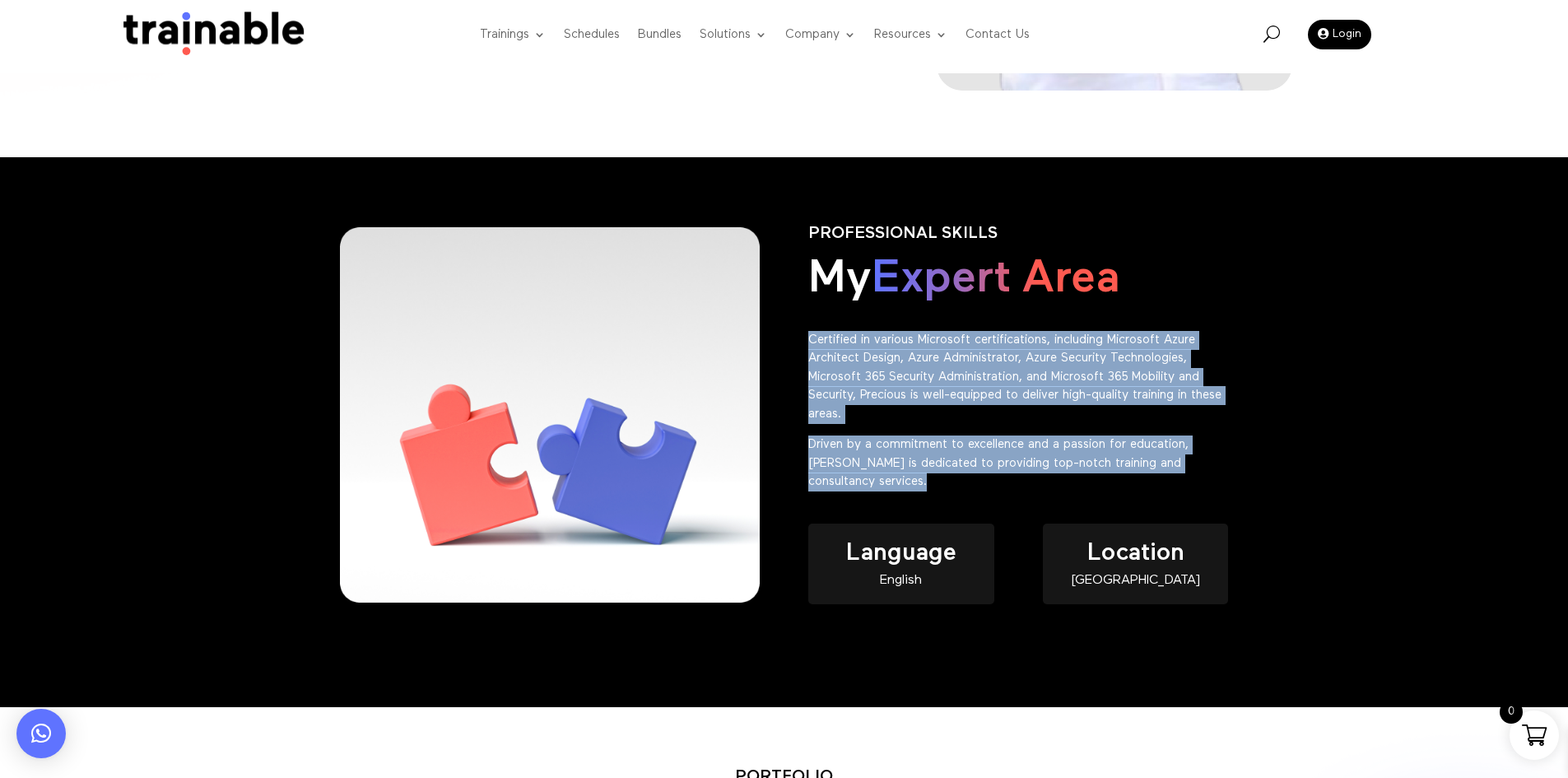
drag, startPoint x: 950, startPoint y: 478, endPoint x: 794, endPoint y: 336, distance: 211.0
click at [794, 336] on div "PROFESSIONAL SKILLS My Expert Area Certified in various Microsoft certification…" at bounding box center [784, 432] width 889 height 460
copy div "Certified in various Microsoft certifications, including Microsoft Azure Archit…"
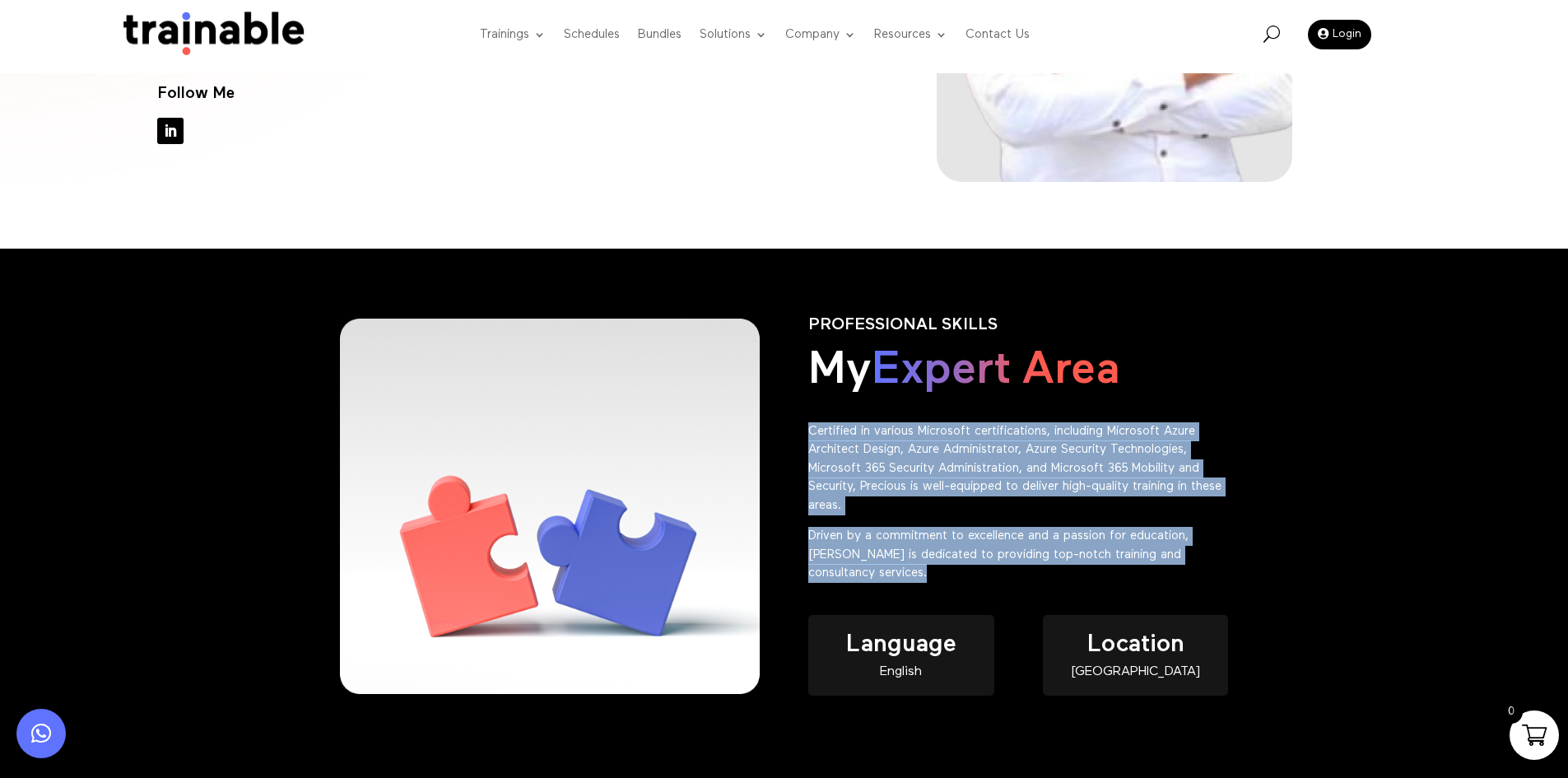
scroll to position [412, 0]
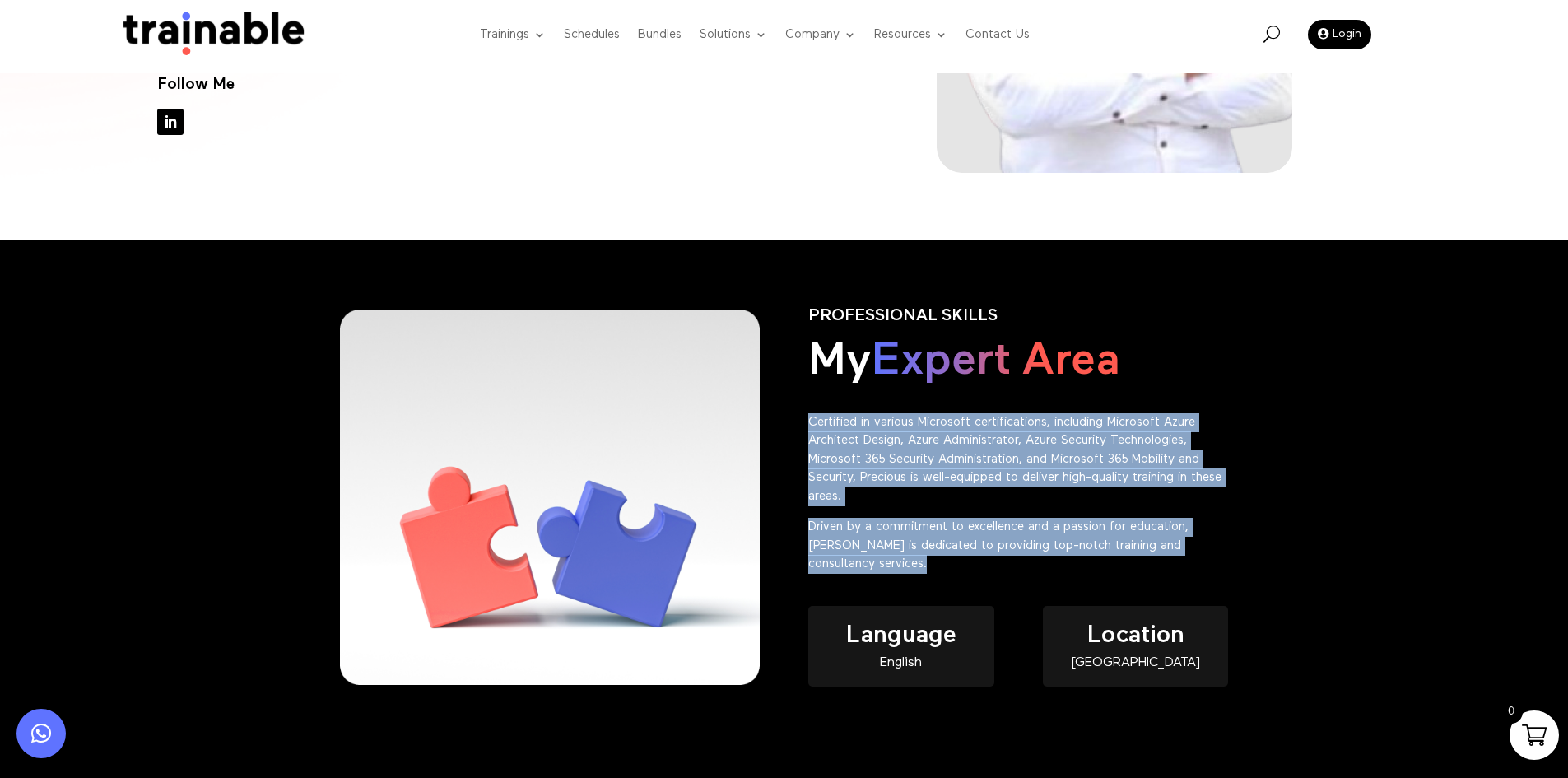
copy div "Certified in various Microsoft certifications, including Microsoft Azure Archit…"
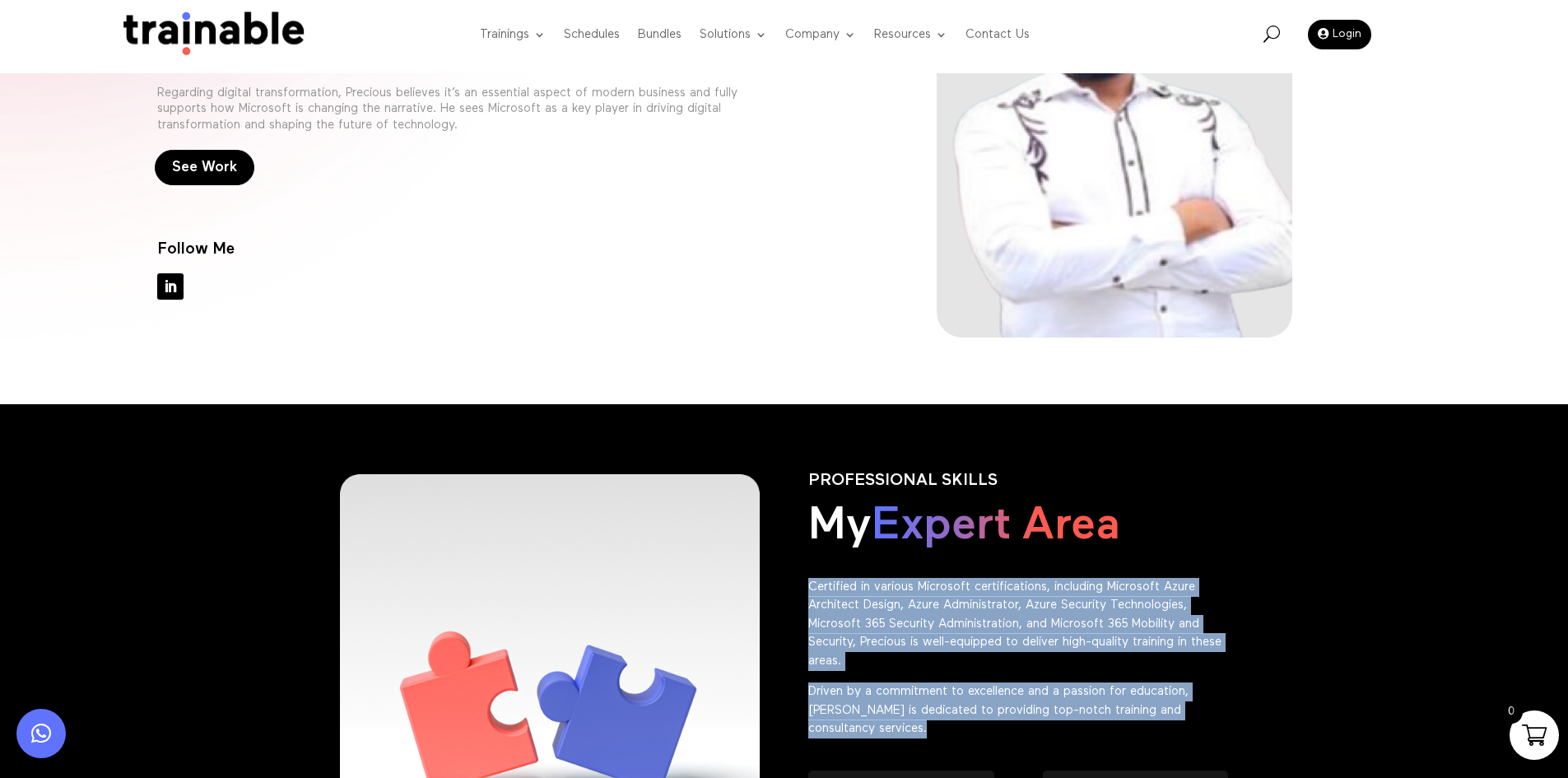
scroll to position [494, 0]
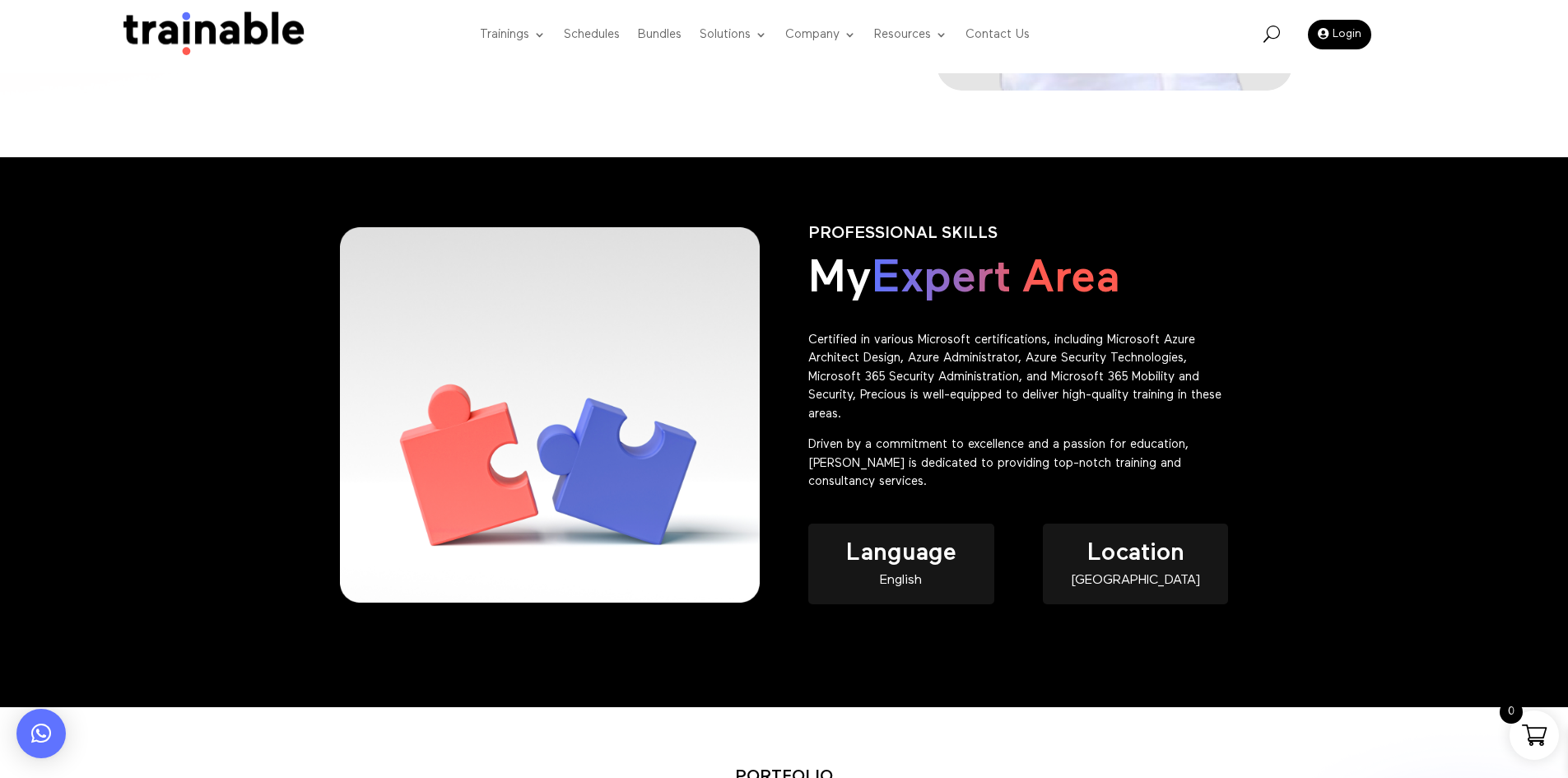
click at [947, 590] on div "Language English" at bounding box center [901, 564] width 185 height 80
copy div "English"
click at [1158, 589] on div "Location Nigeria" at bounding box center [1135, 564] width 185 height 80
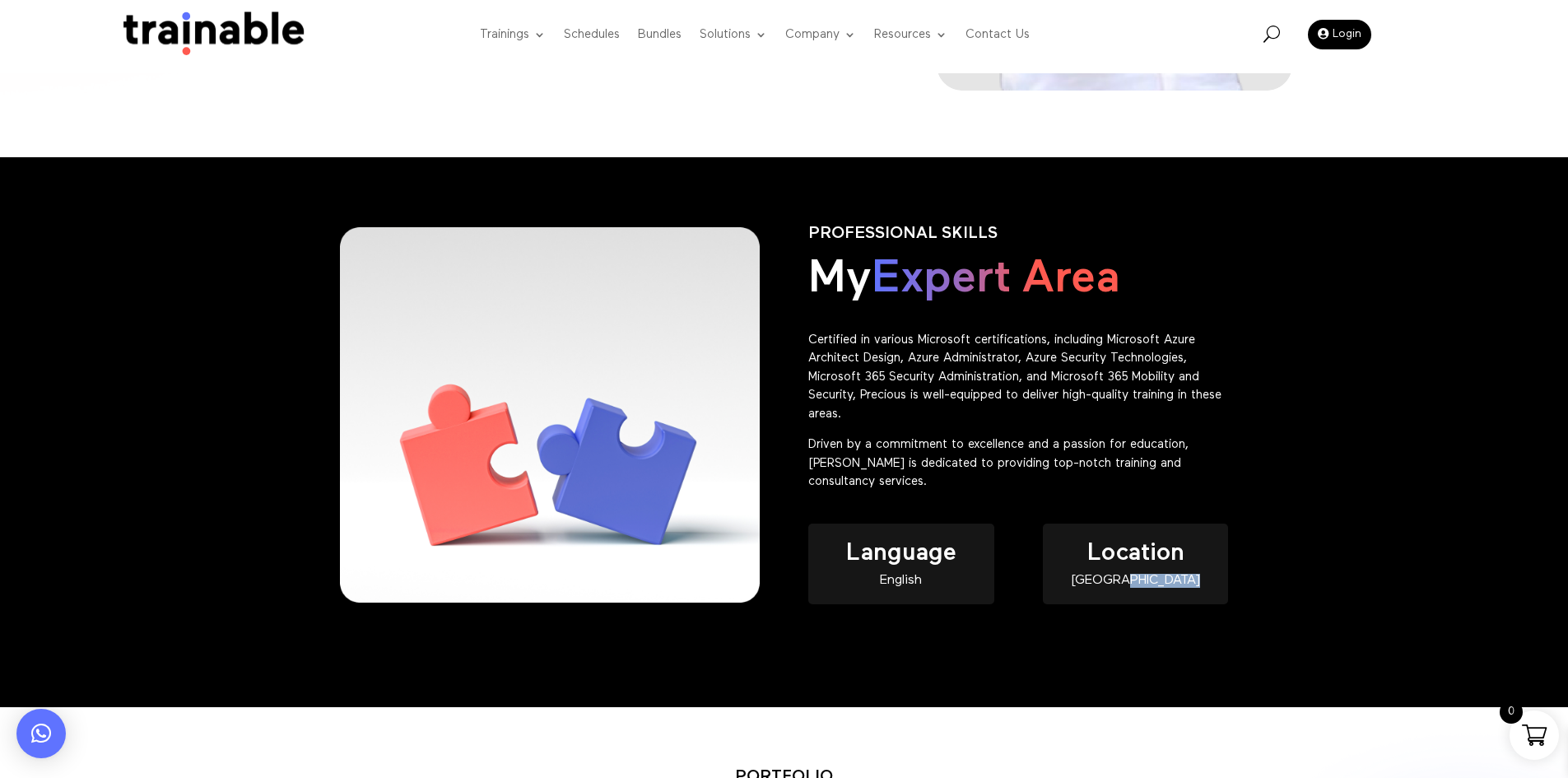
click at [1158, 588] on div "Location Nigeria" at bounding box center [1135, 564] width 185 height 80
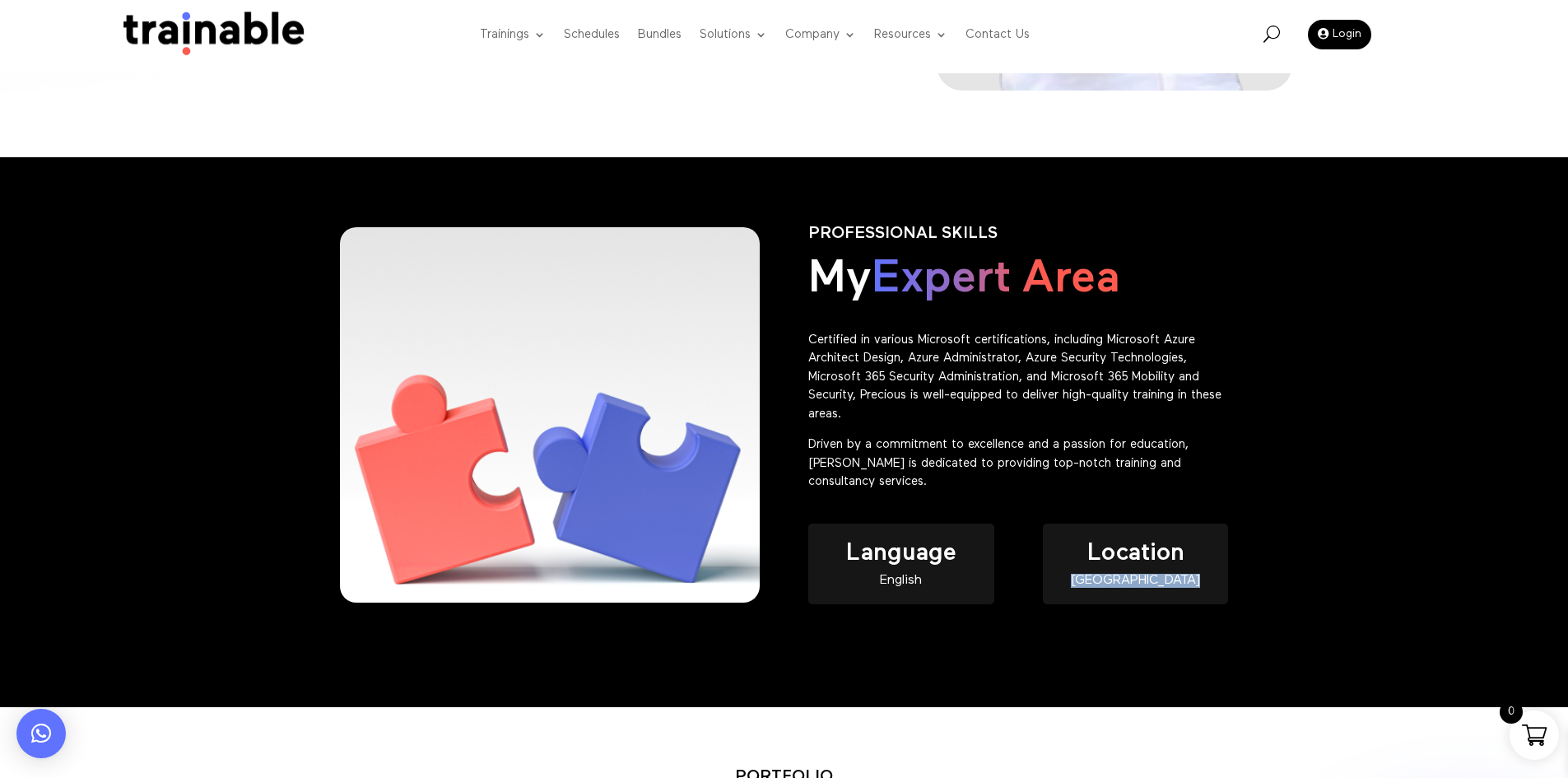
copy div "Nigeria"
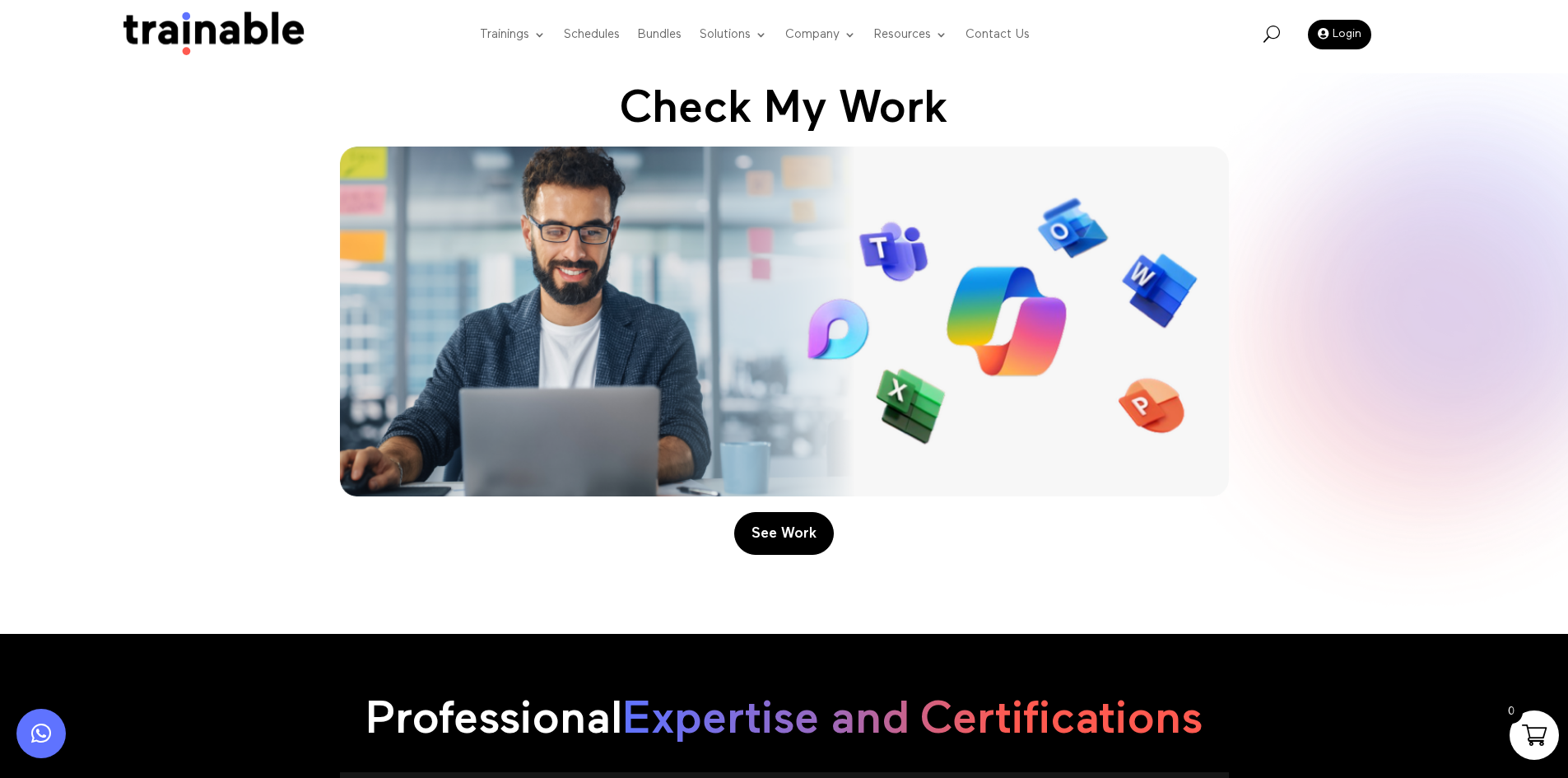
scroll to position [1179, 0]
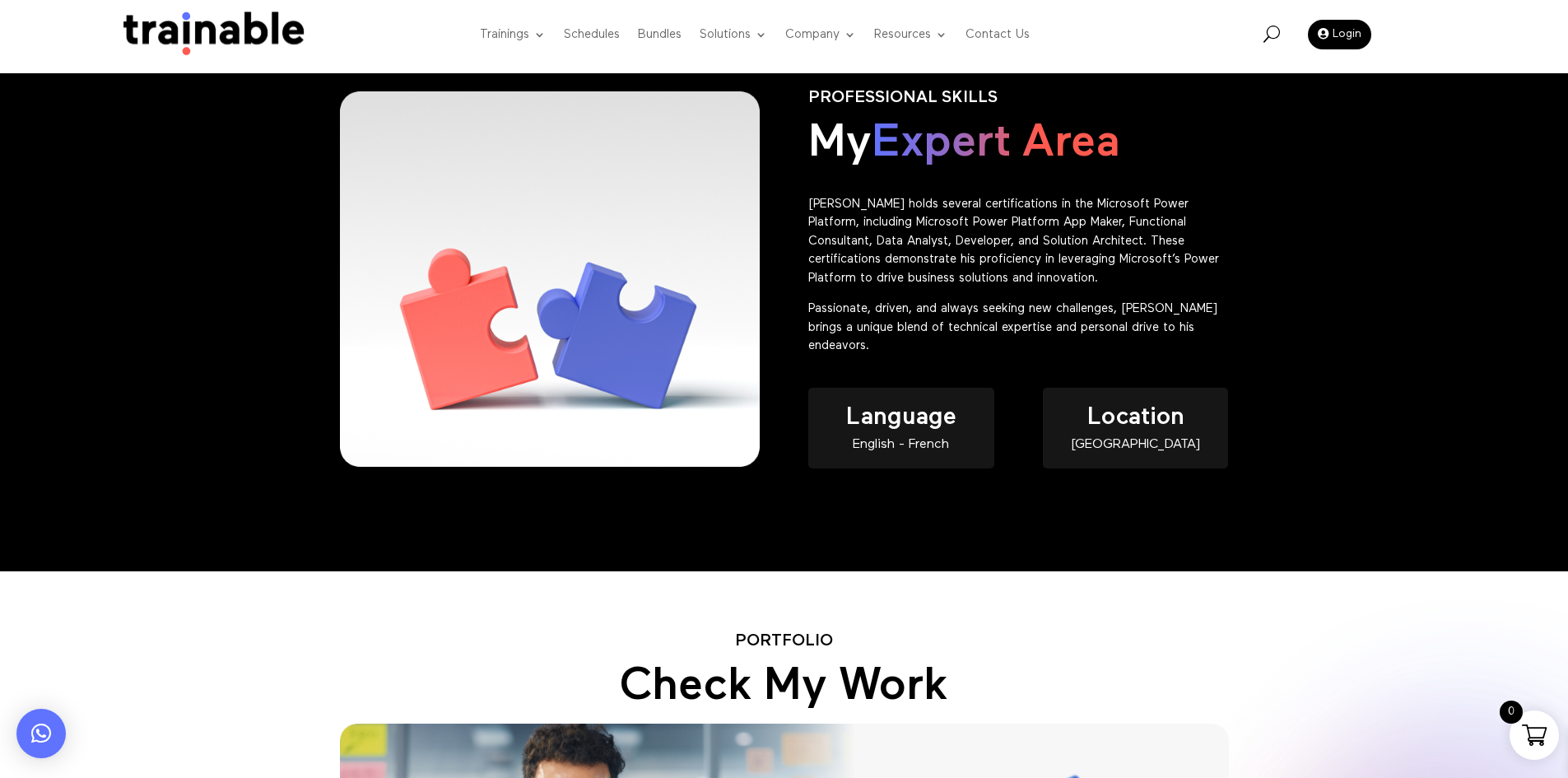
scroll to position [659, 0]
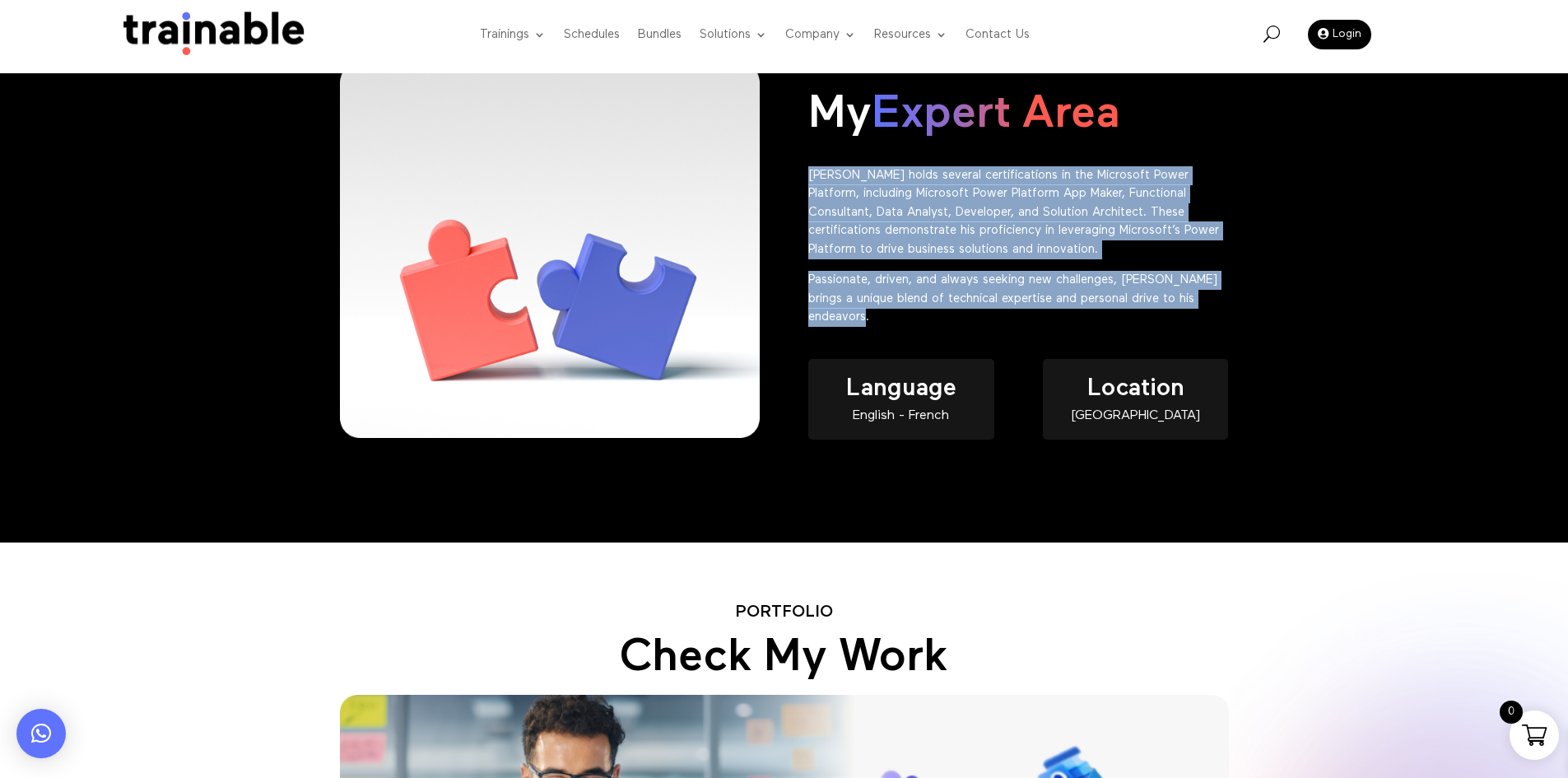
drag, startPoint x: 857, startPoint y: 288, endPoint x: 799, endPoint y: 171, distance: 130.6
click at [799, 171] on div "PROFESSIONAL SKILLS My Expert Area [PERSON_NAME] holds several certifications i…" at bounding box center [784, 267] width 889 height 460
copy div "[PERSON_NAME] holds several certifications in the Microsoft Power Platform, inc…"
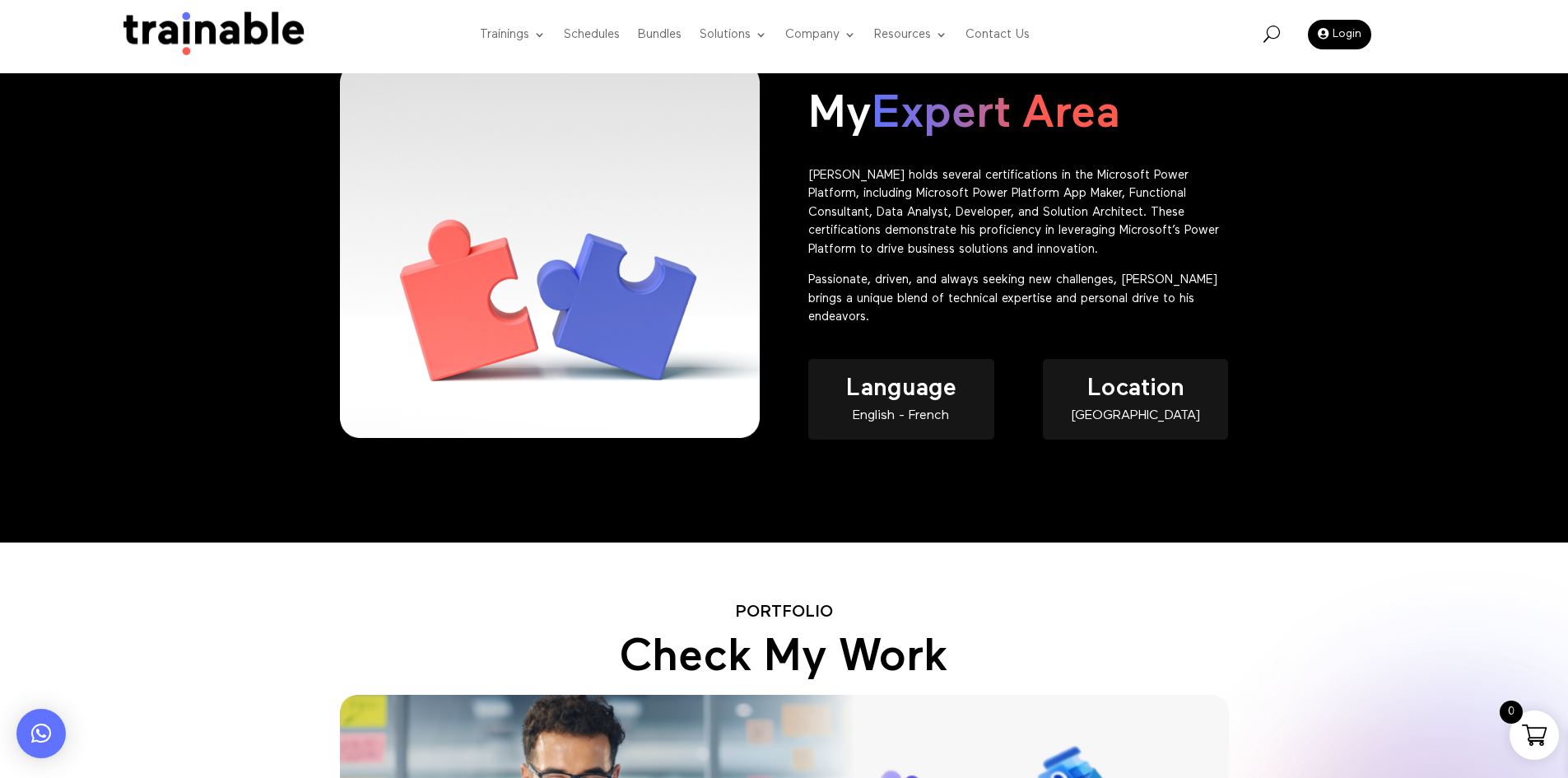
click at [951, 420] on div "English - French" at bounding box center [901, 416] width 185 height 14
copy div "English - French"
click at [1140, 397] on span "Location" at bounding box center [1136, 389] width 97 height 25
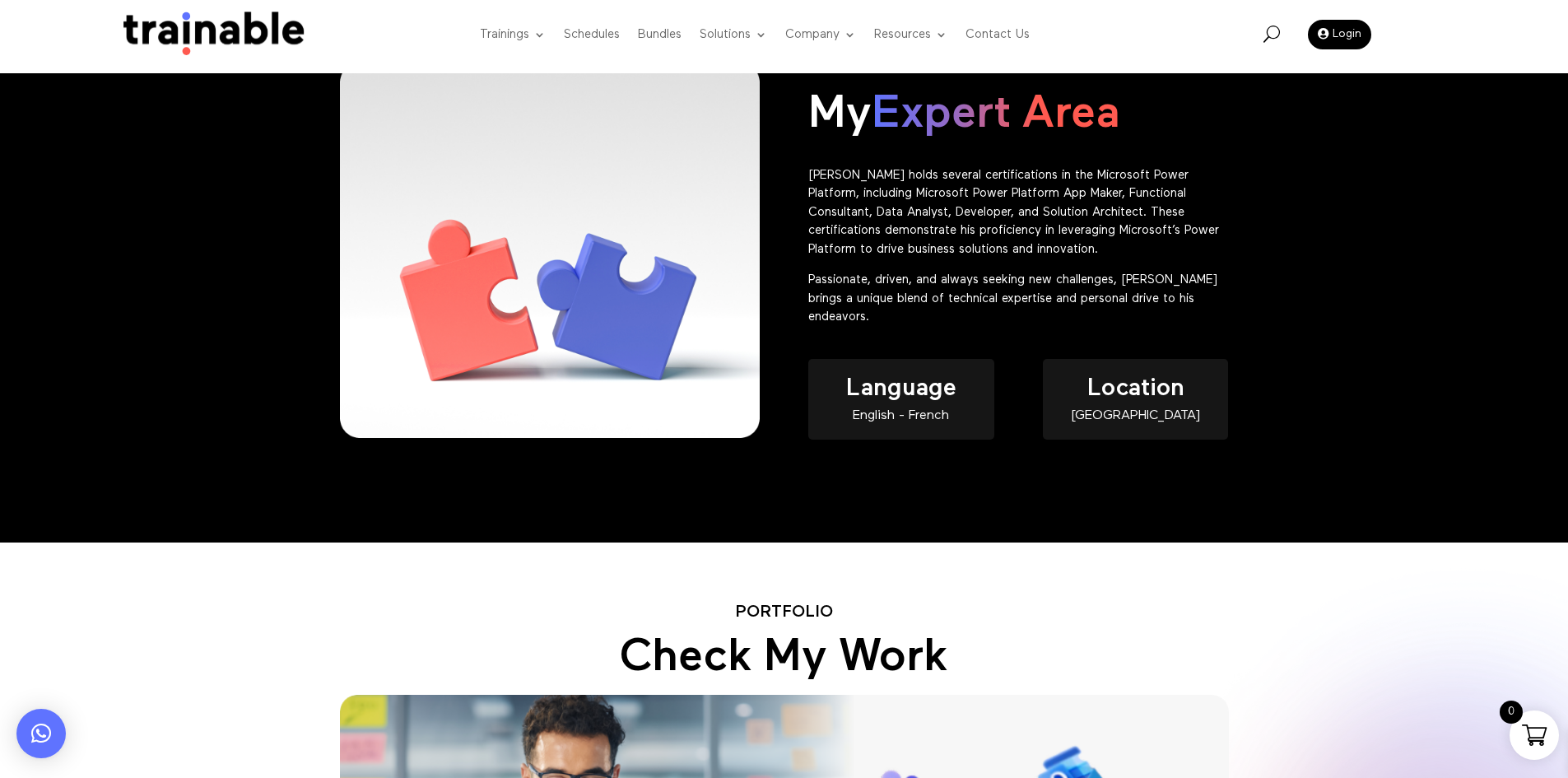
click at [1146, 406] on h4 "Location" at bounding box center [1135, 393] width 185 height 33
click at [1142, 425] on div "Location [GEOGRAPHIC_DATA]" at bounding box center [1135, 399] width 185 height 80
copy div "[GEOGRAPHIC_DATA]"
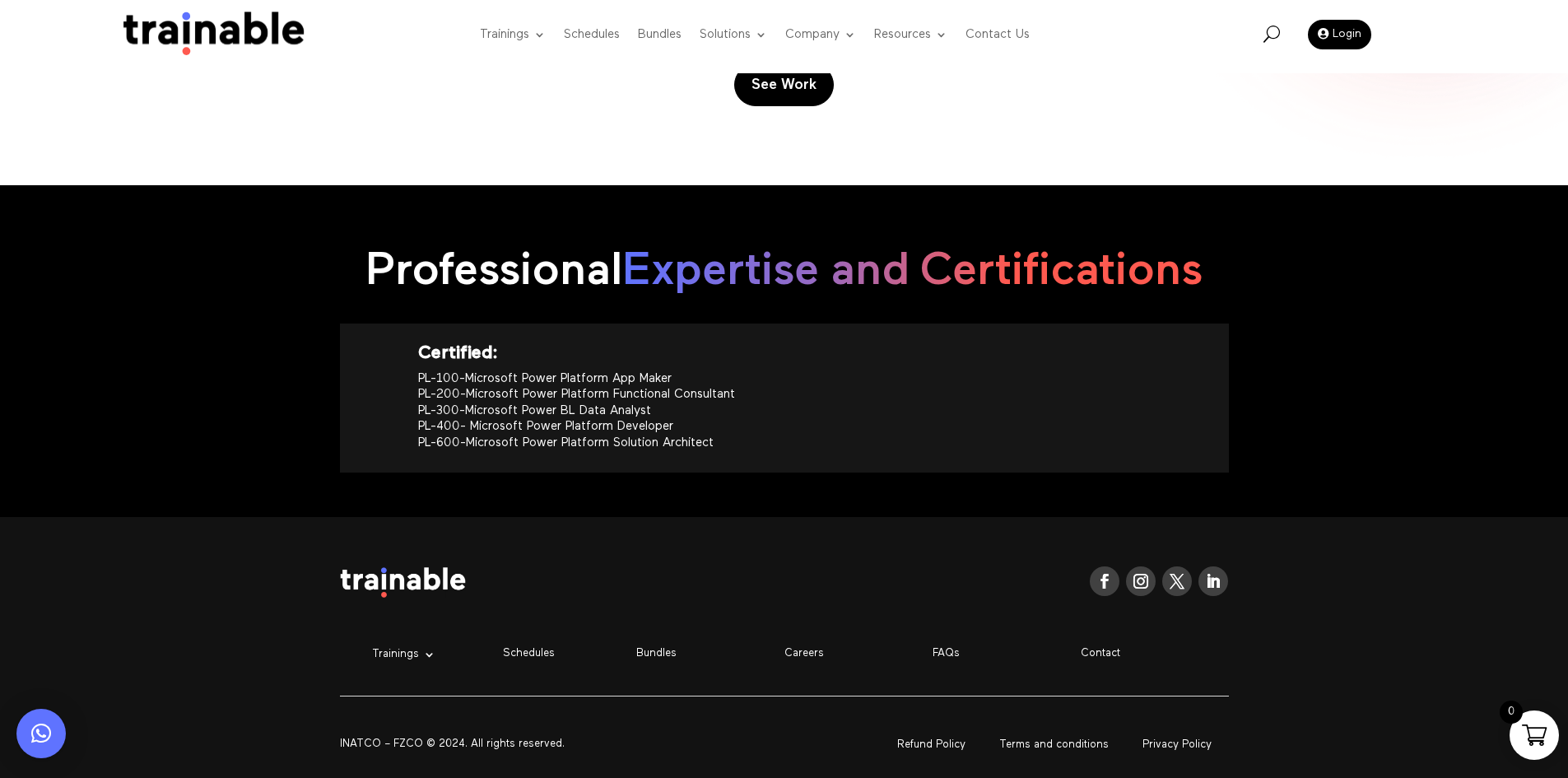
scroll to position [1709, 0]
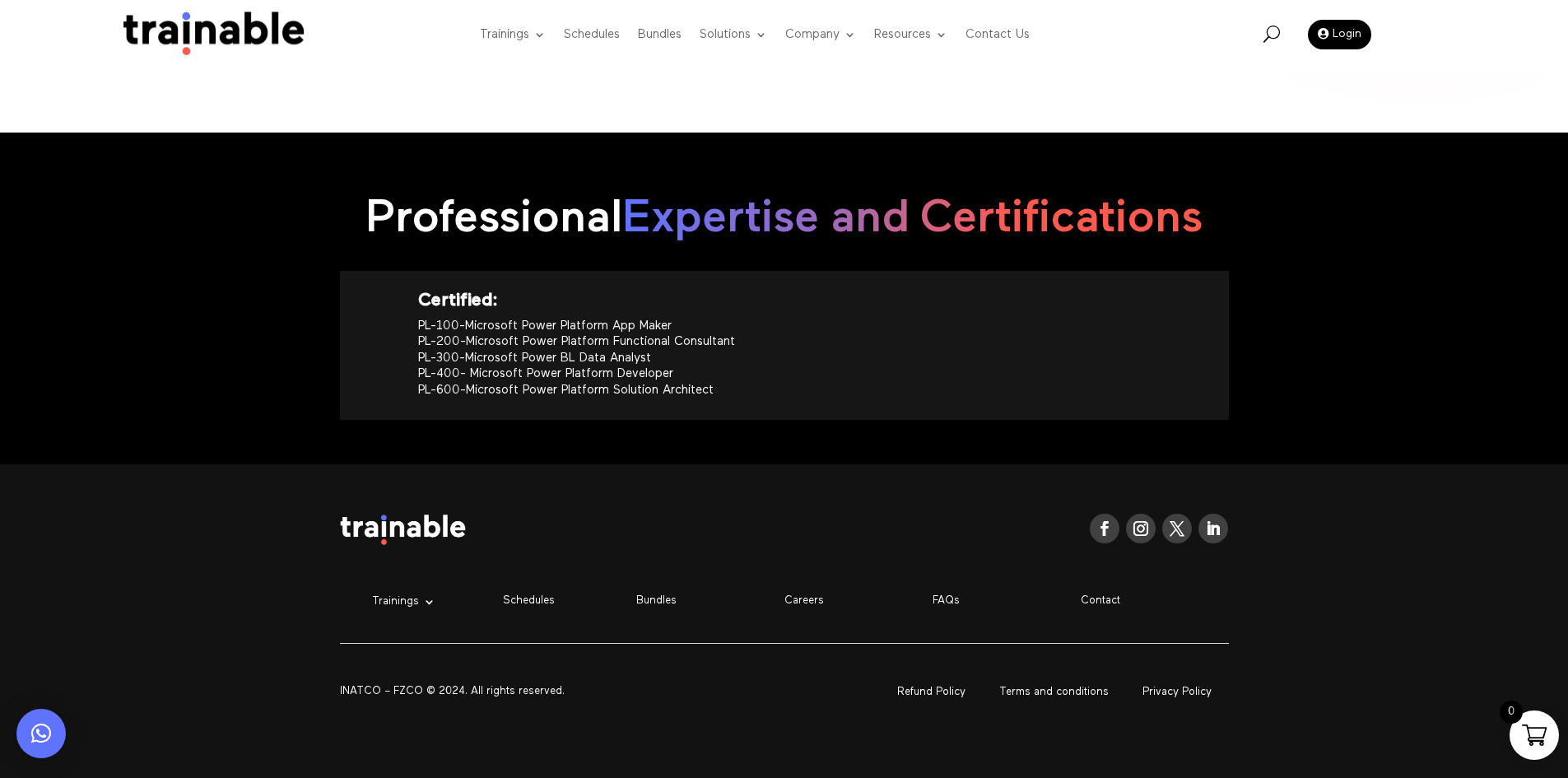
drag, startPoint x: 730, startPoint y: 407, endPoint x: 350, endPoint y: 307, distance: 392.9
click at [350, 307] on div "Certified: PL-100-Microsoft Power Platform App Maker PL-200-Microsoft Power Pla…" at bounding box center [784, 345] width 889 height 149
copy div "Certified: PL-100-Microsoft Power Platform App Maker PL-200-Microsoft Power Pla…"
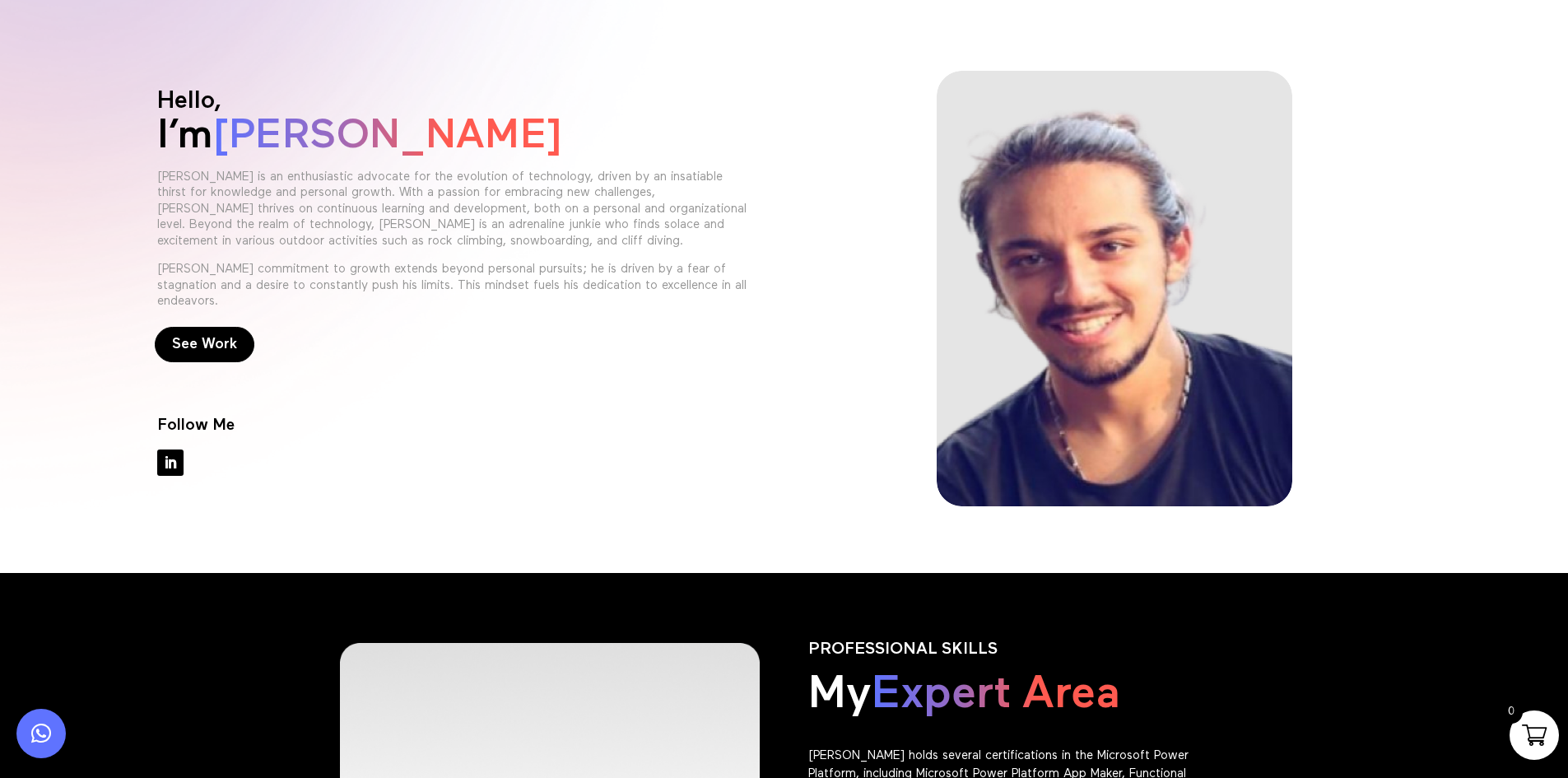
scroll to position [0, 0]
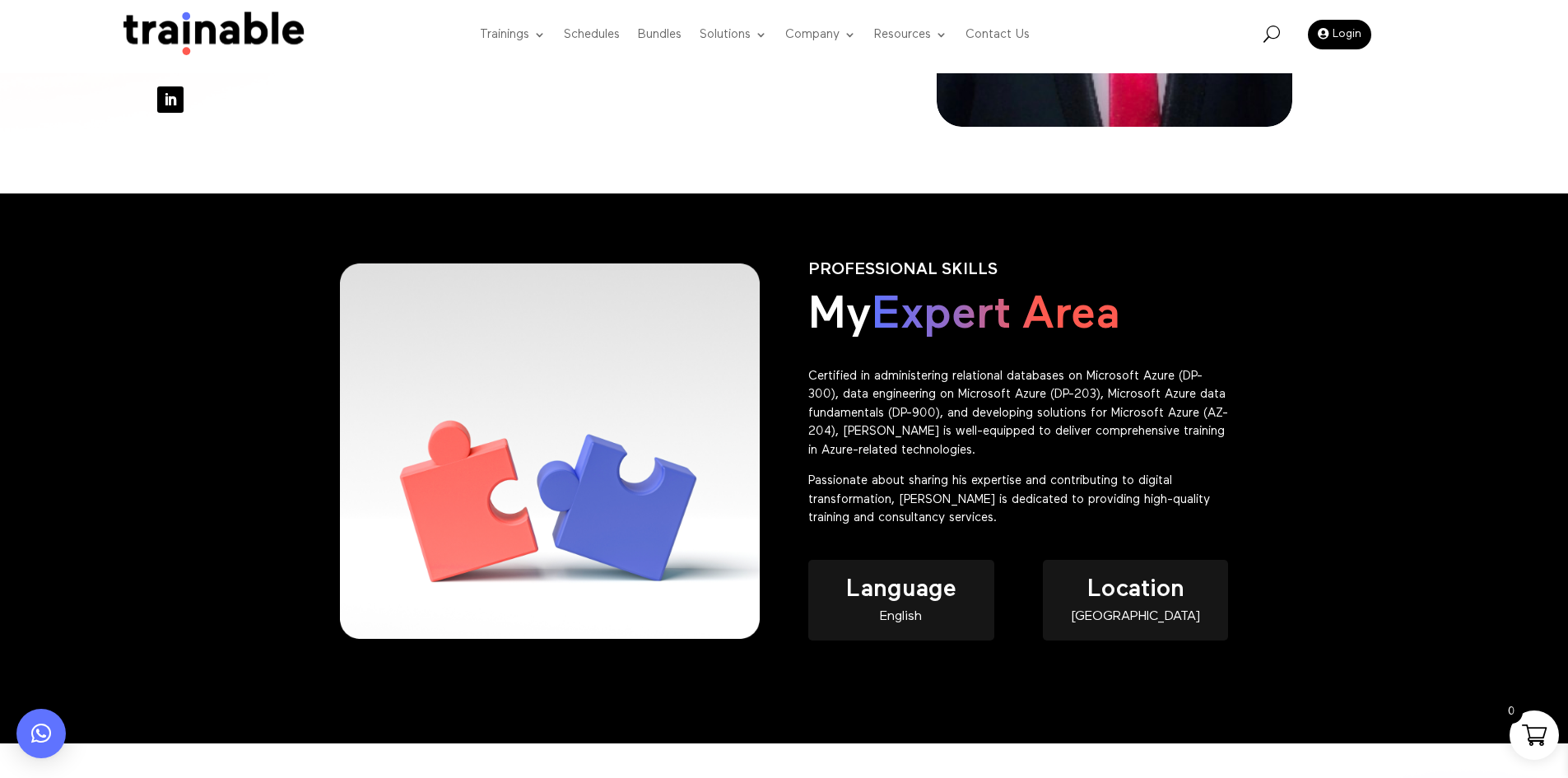
scroll to position [576, 0]
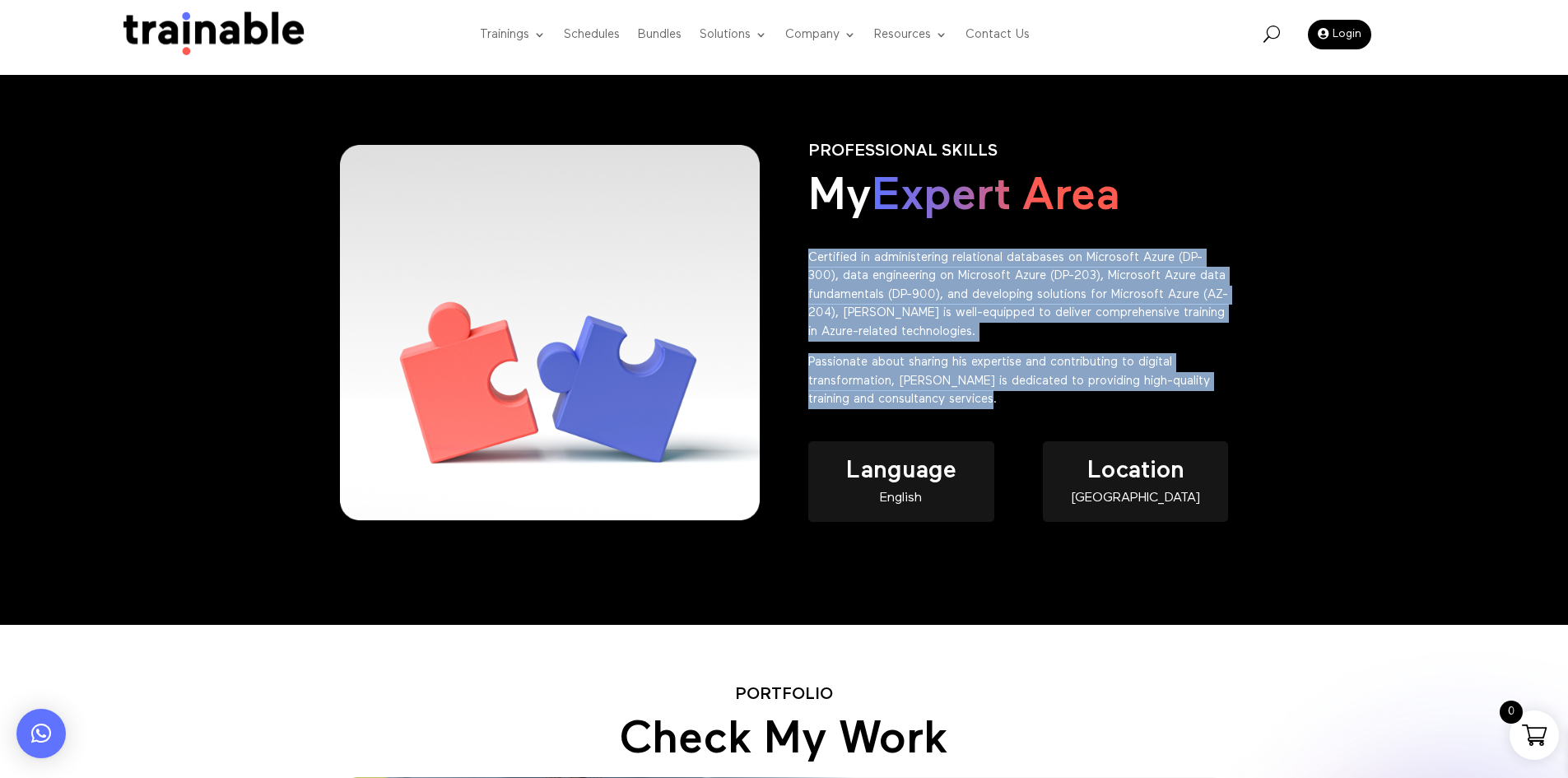
drag, startPoint x: 1052, startPoint y: 412, endPoint x: 790, endPoint y: 262, distance: 301.9
click at [790, 262] on div "PROFESSIONAL SKILLS My Expert Area Certified in administering relational databa…" at bounding box center [784, 350] width 889 height 460
copy div "Certified in administering relational databases on Microsoft Azure (DP-300), da…"
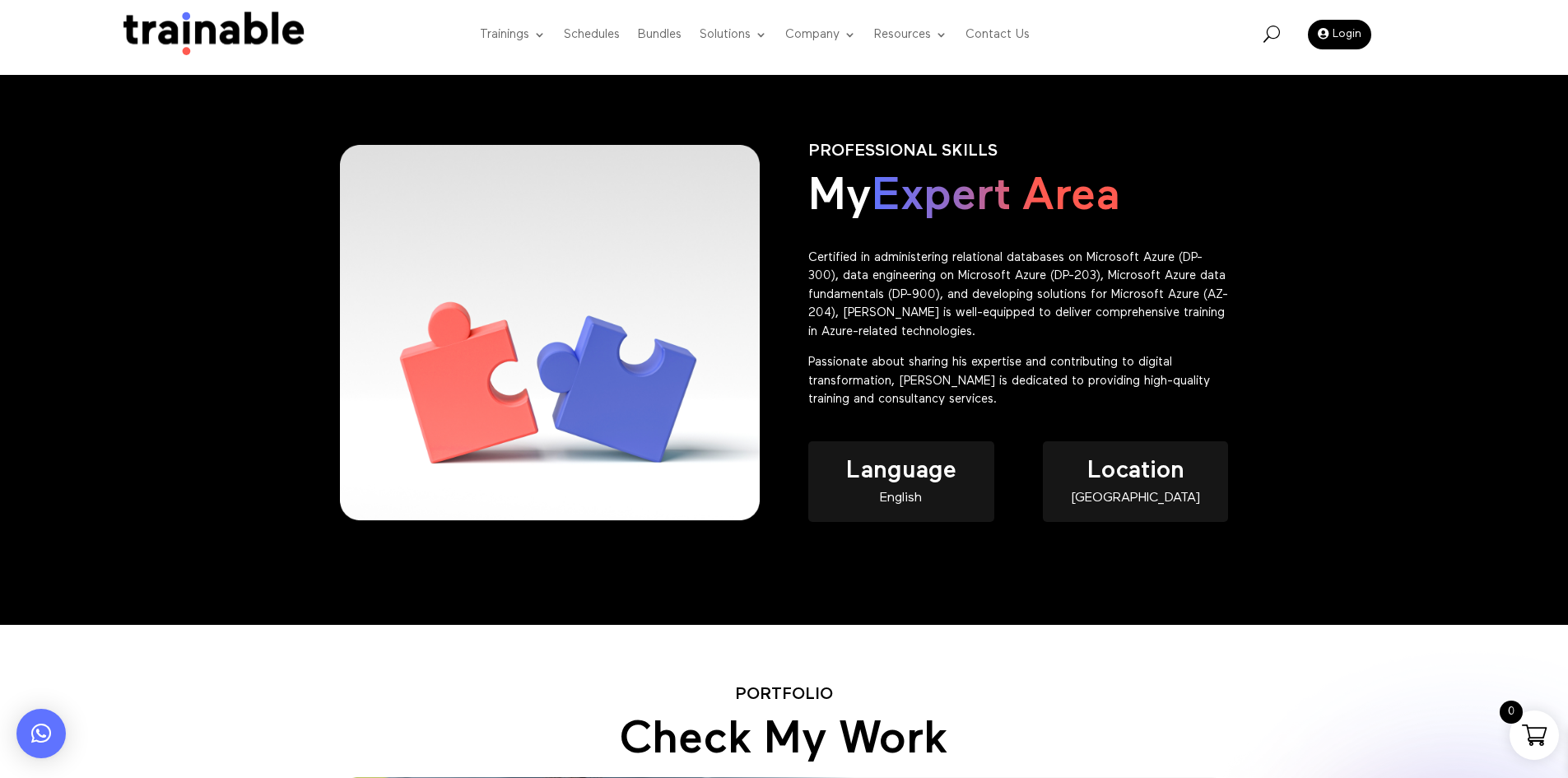
click at [888, 503] on div "English" at bounding box center [901, 499] width 185 height 14
copy div "English"
click at [1152, 494] on div "[GEOGRAPHIC_DATA]" at bounding box center [1135, 499] width 185 height 14
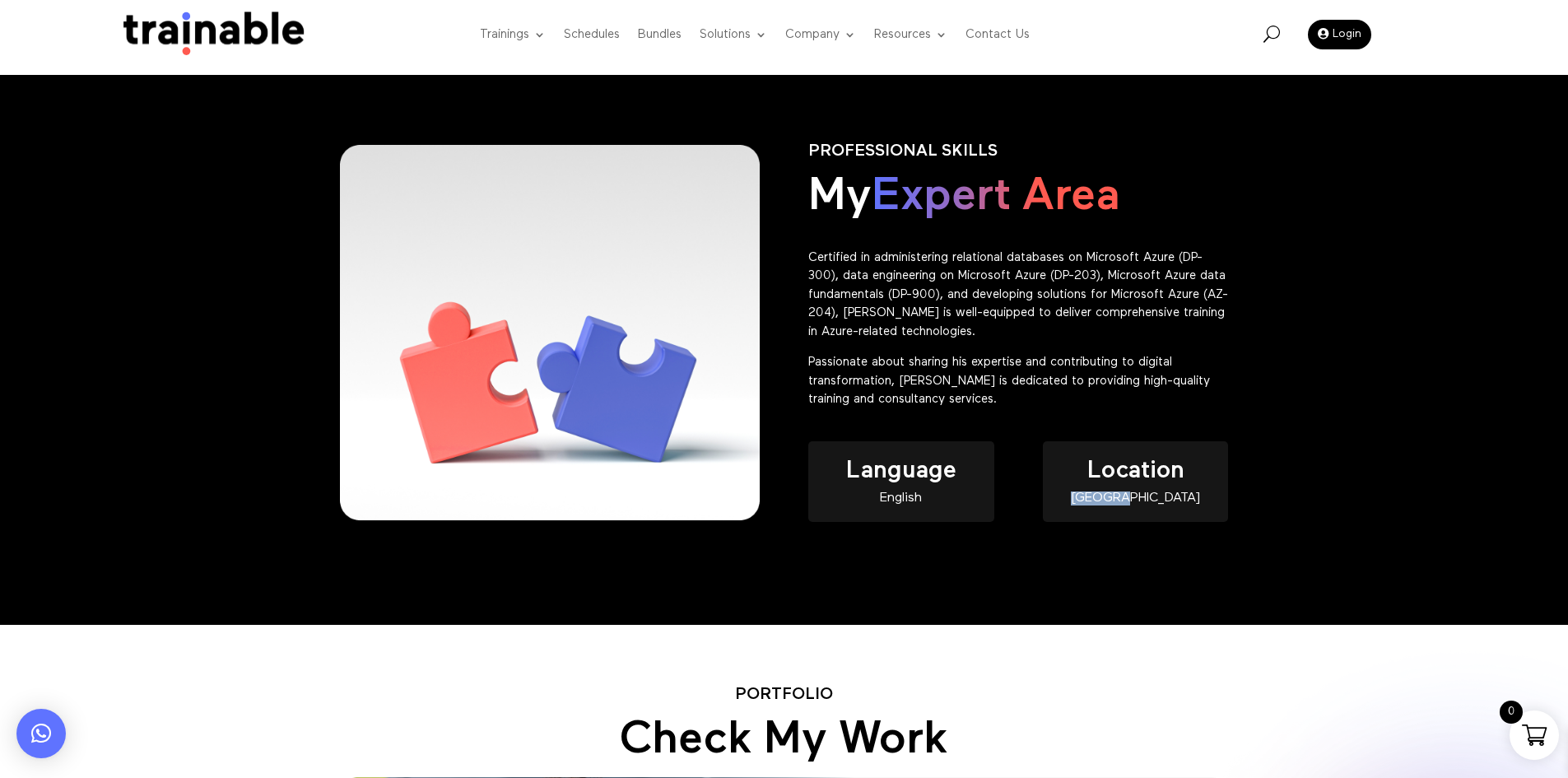
copy div "[GEOGRAPHIC_DATA]"
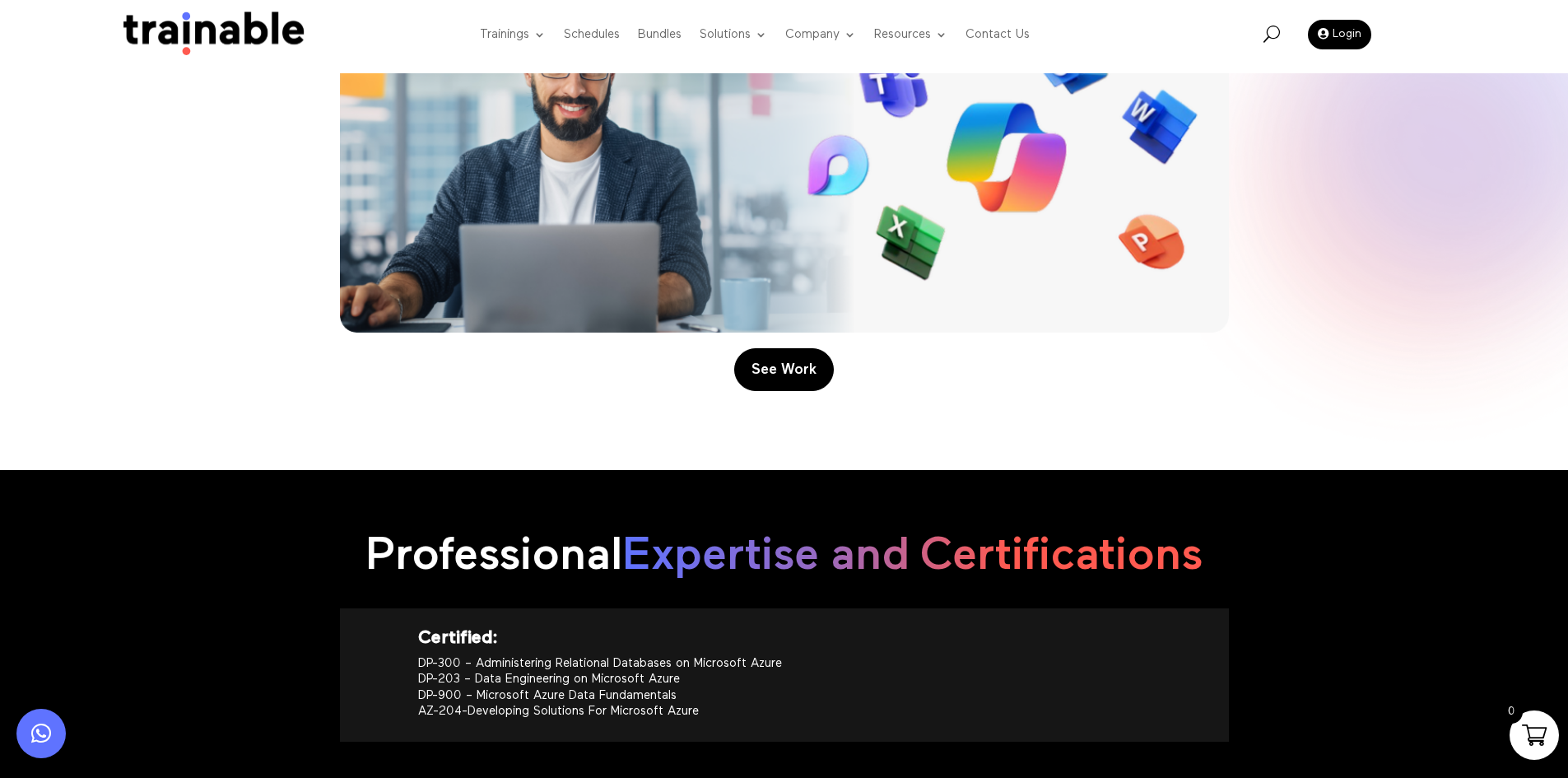
scroll to position [1692, 0]
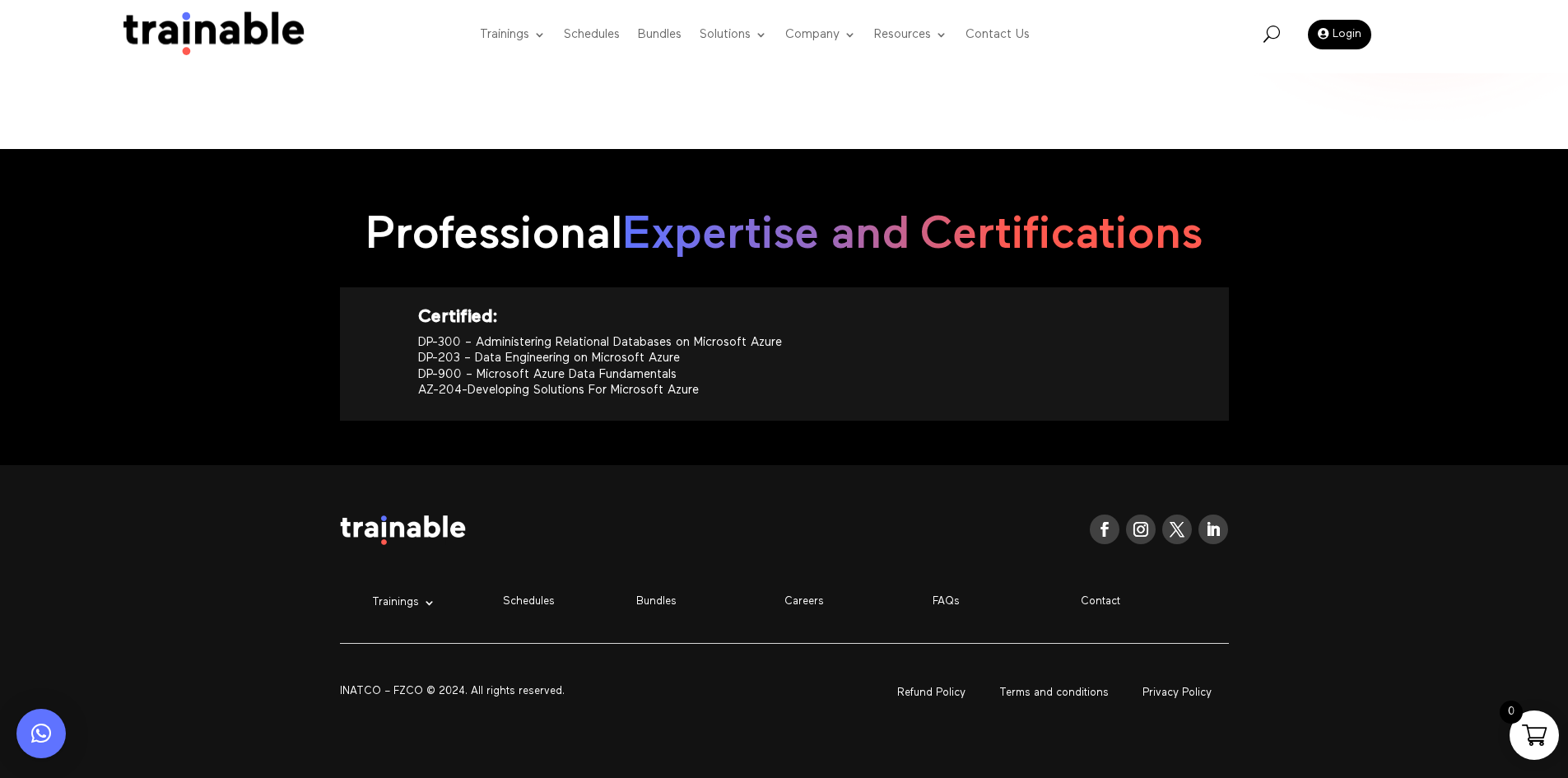
drag, startPoint x: 779, startPoint y: 386, endPoint x: 348, endPoint y: 311, distance: 437.5
click at [348, 311] on div "Certified: DP-300 – Administering Relational Databases on Microsoft Azure DP-20…" at bounding box center [784, 354] width 889 height 133
copy div "Certified: DP-300 – Administering Relational Databases on Microsoft Azure DP-20…"
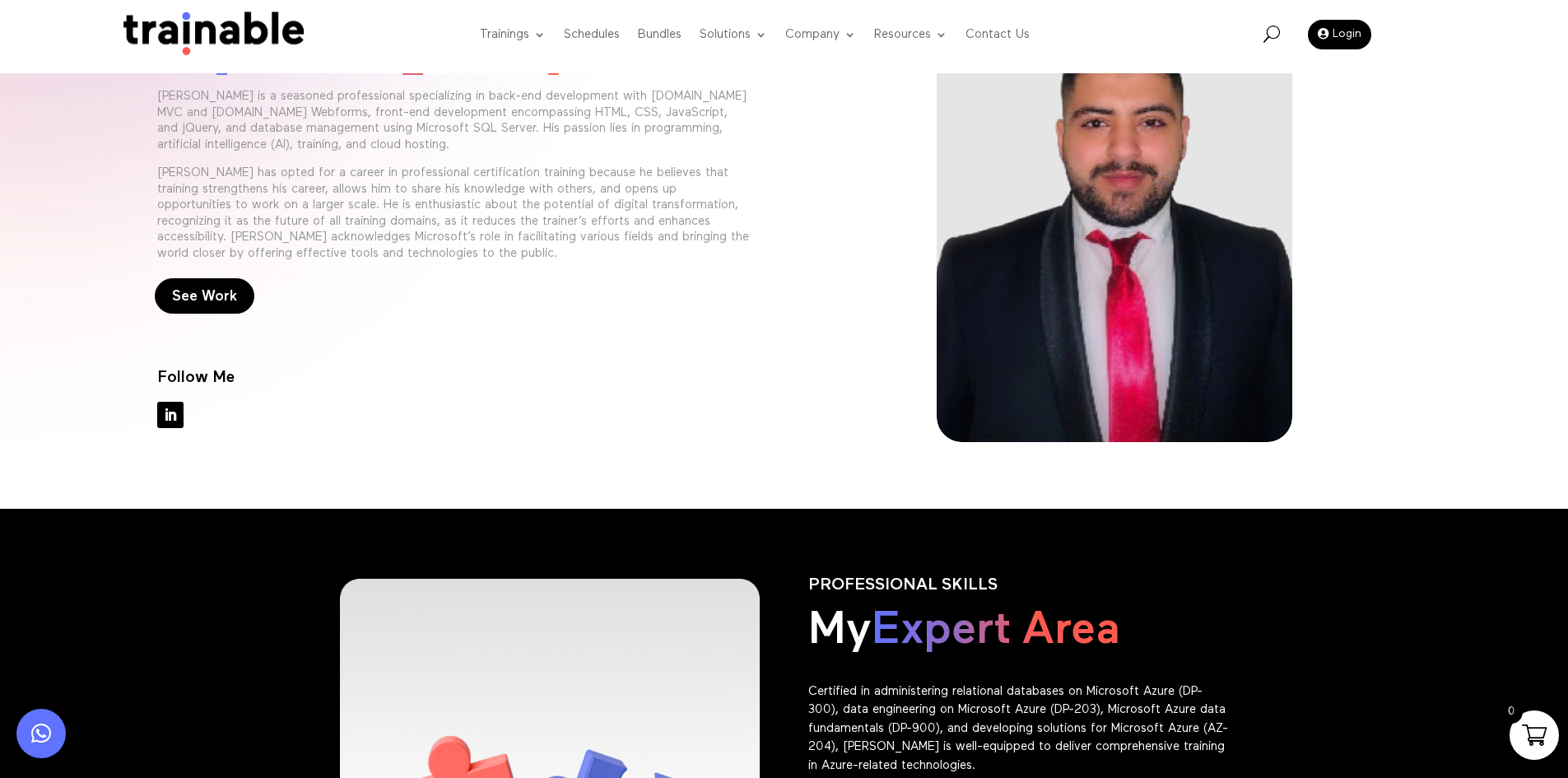
scroll to position [0, 0]
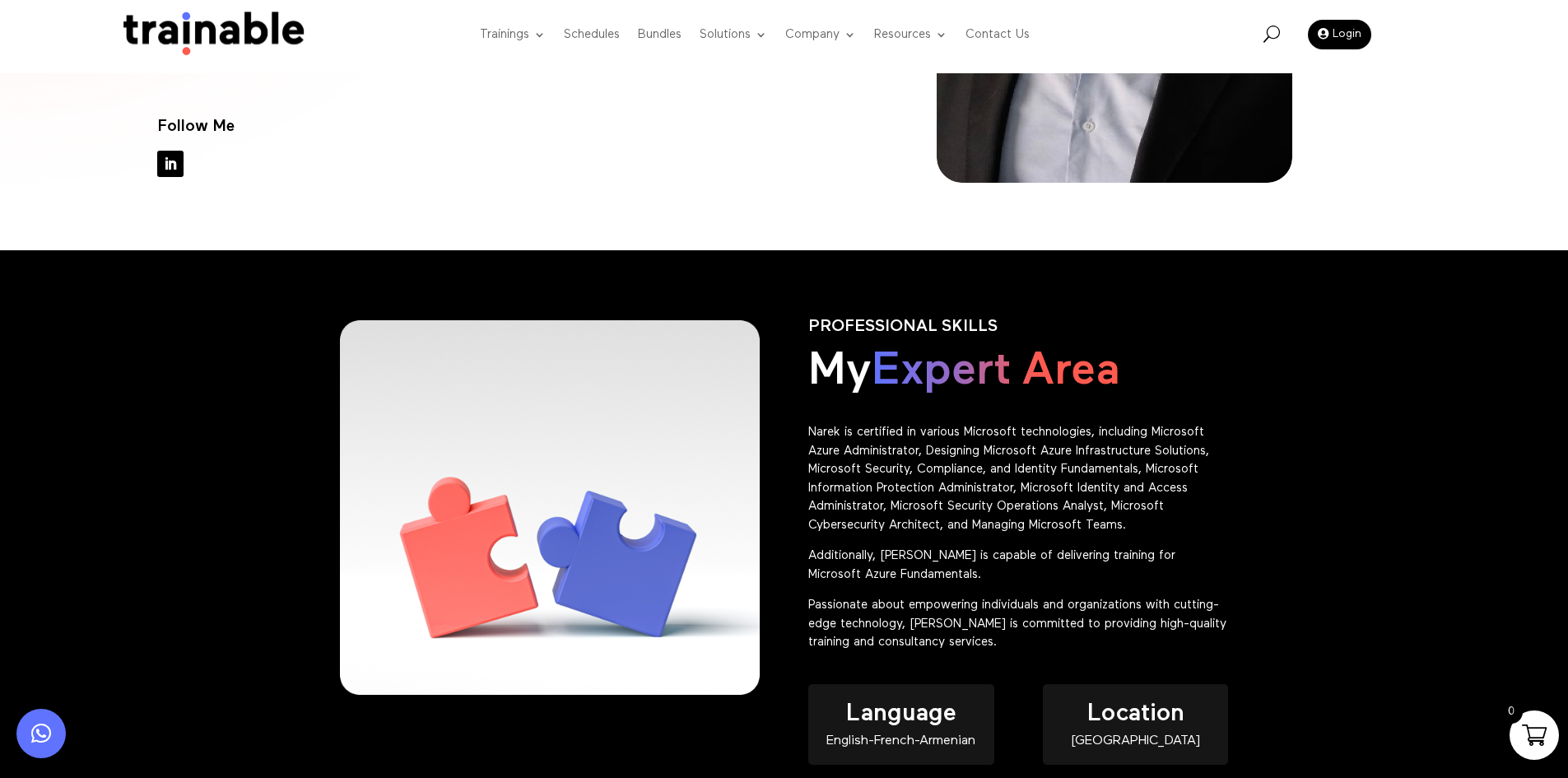
scroll to position [576, 0]
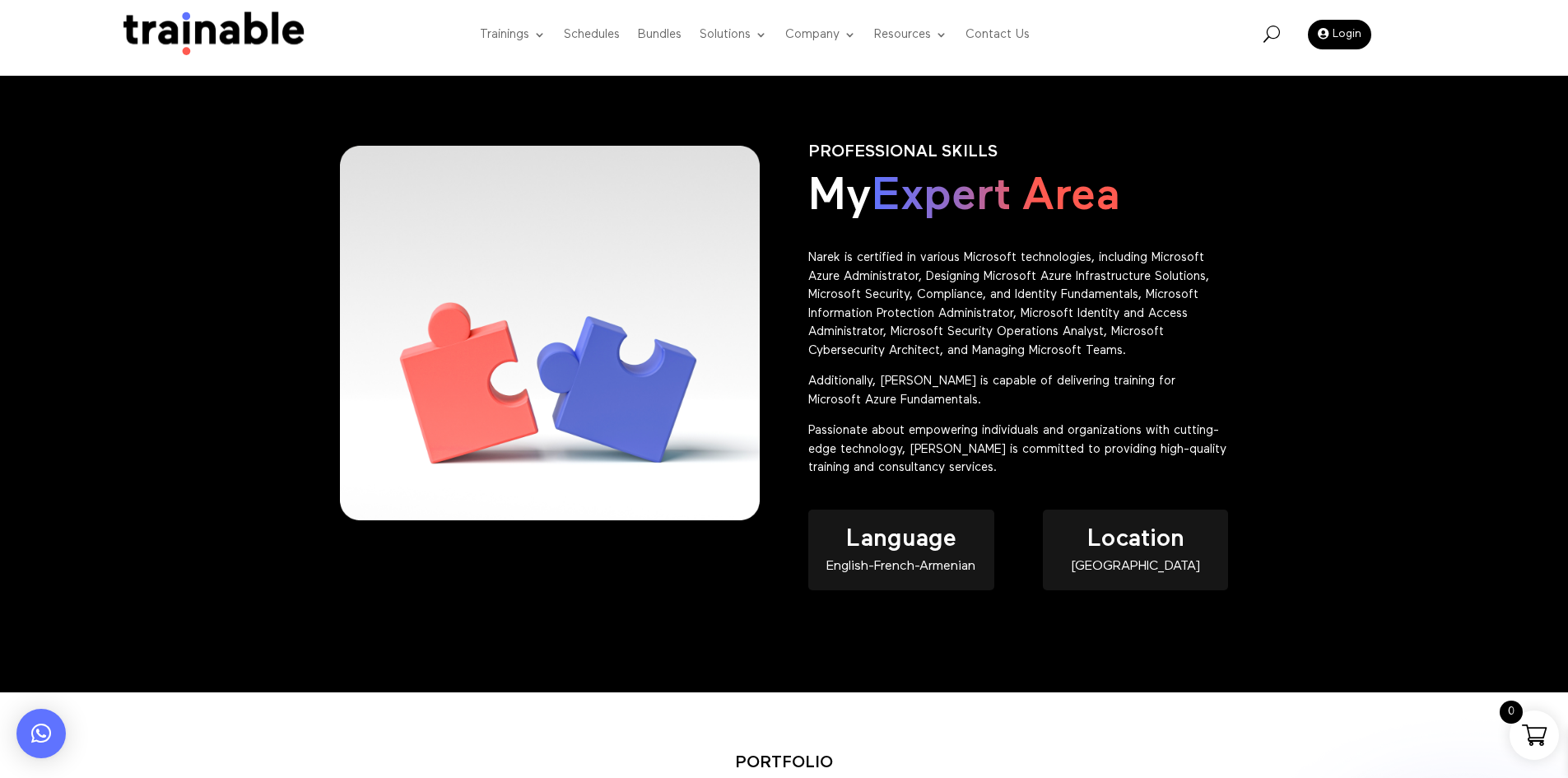
click at [957, 461] on p "Passionate about empowering individuals and organizations with cutting-edge tec…" at bounding box center [1019, 449] width 420 height 56
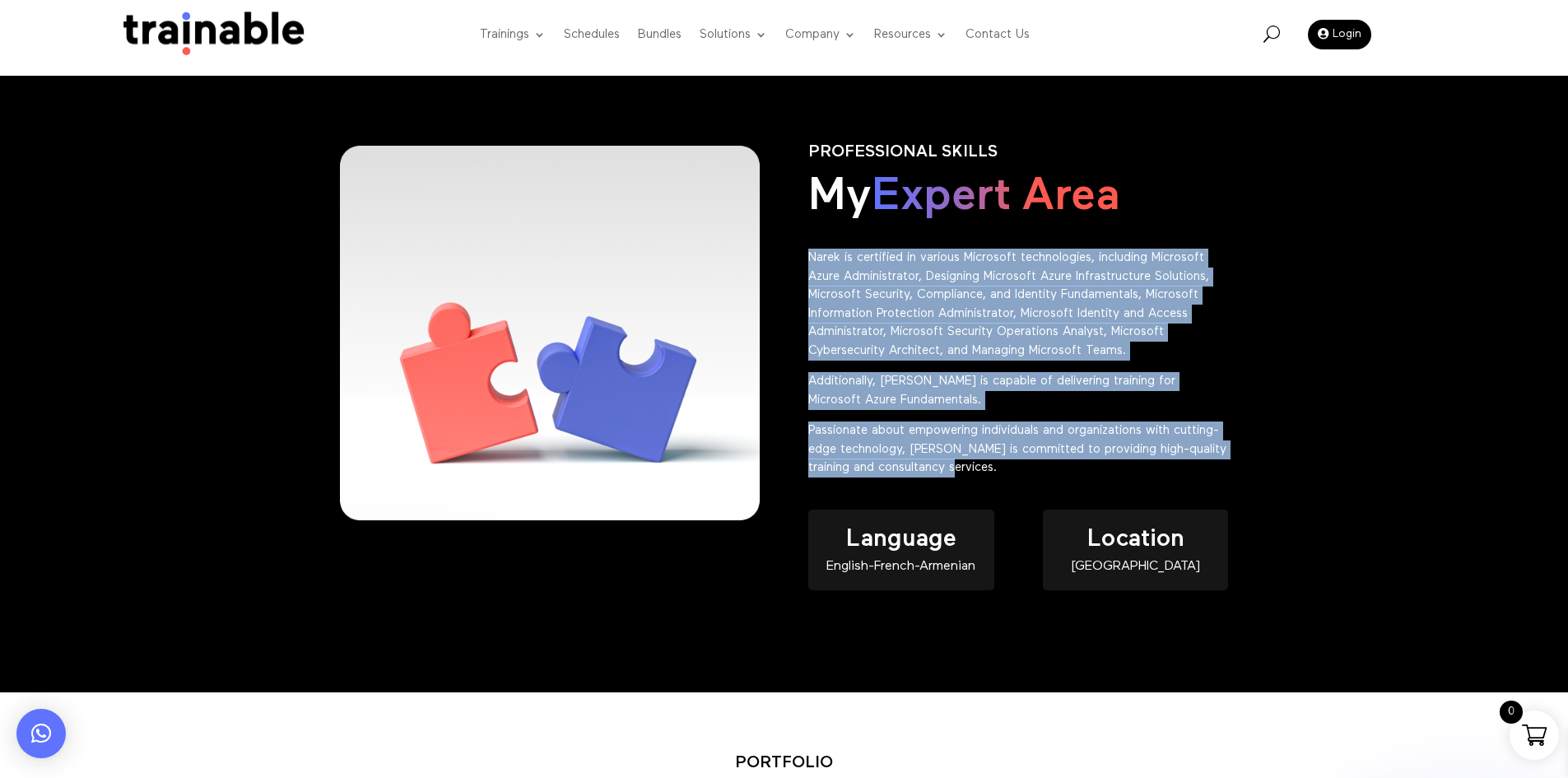
drag, startPoint x: 968, startPoint y: 471, endPoint x: 798, endPoint y: 264, distance: 267.9
click at [798, 264] on div "PROFESSIONAL SKILLS My Expert Area Narek is certified in various Microsoft tech…" at bounding box center [784, 385] width 889 height 529
copy div "Narek is certified in various Microsoft technologies, including Microsoft Azure…"
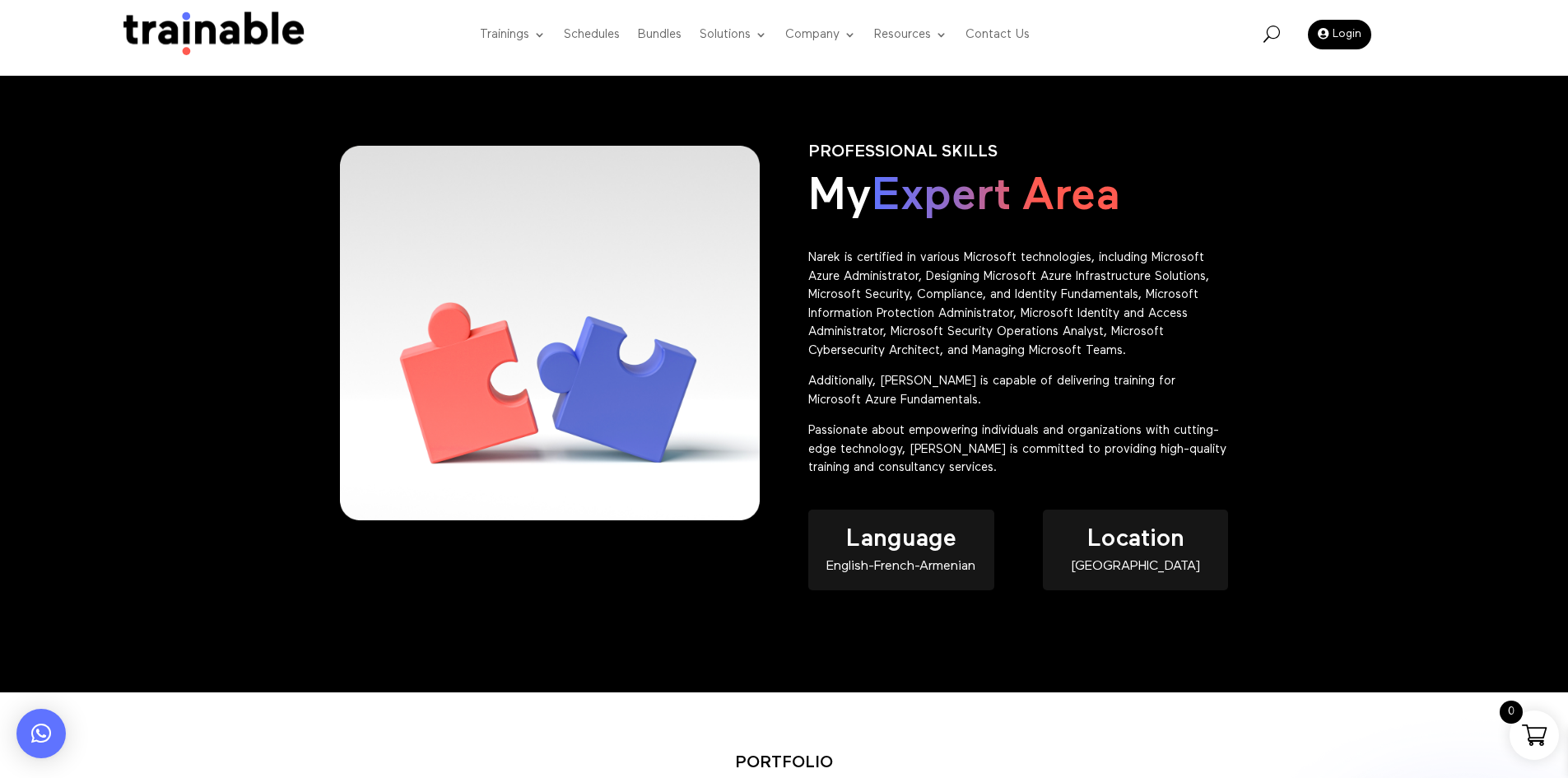
click at [903, 564] on div "English-French-Armenian" at bounding box center [901, 566] width 185 height 14
copy div "English-French-Armenian"
click at [1144, 558] on h4 "Location" at bounding box center [1135, 544] width 185 height 33
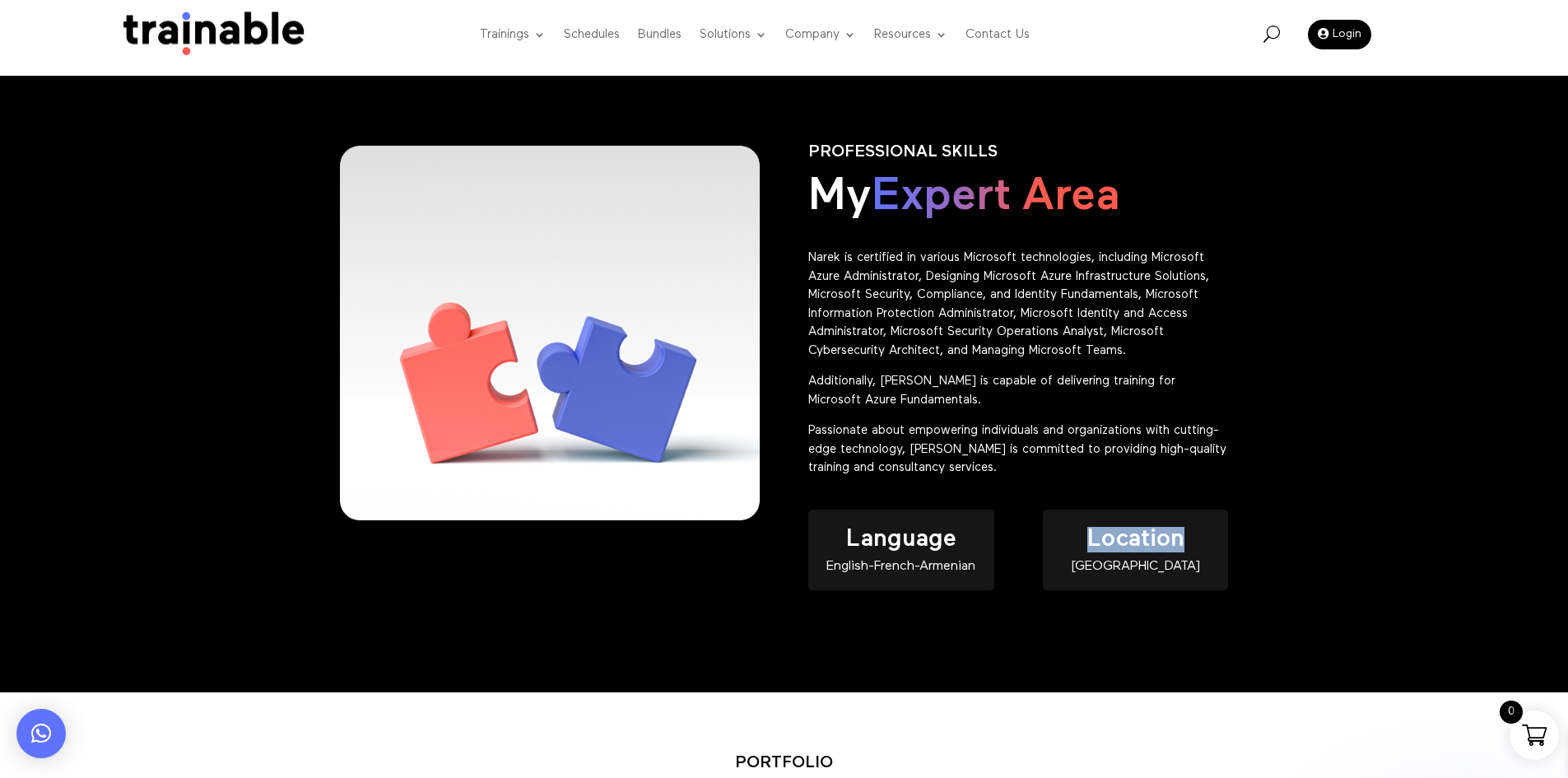
click at [1144, 558] on h4 "Location" at bounding box center [1135, 544] width 185 height 33
click at [1147, 574] on div "Location Lebanon" at bounding box center [1135, 550] width 185 height 80
copy div "[GEOGRAPHIC_DATA]"
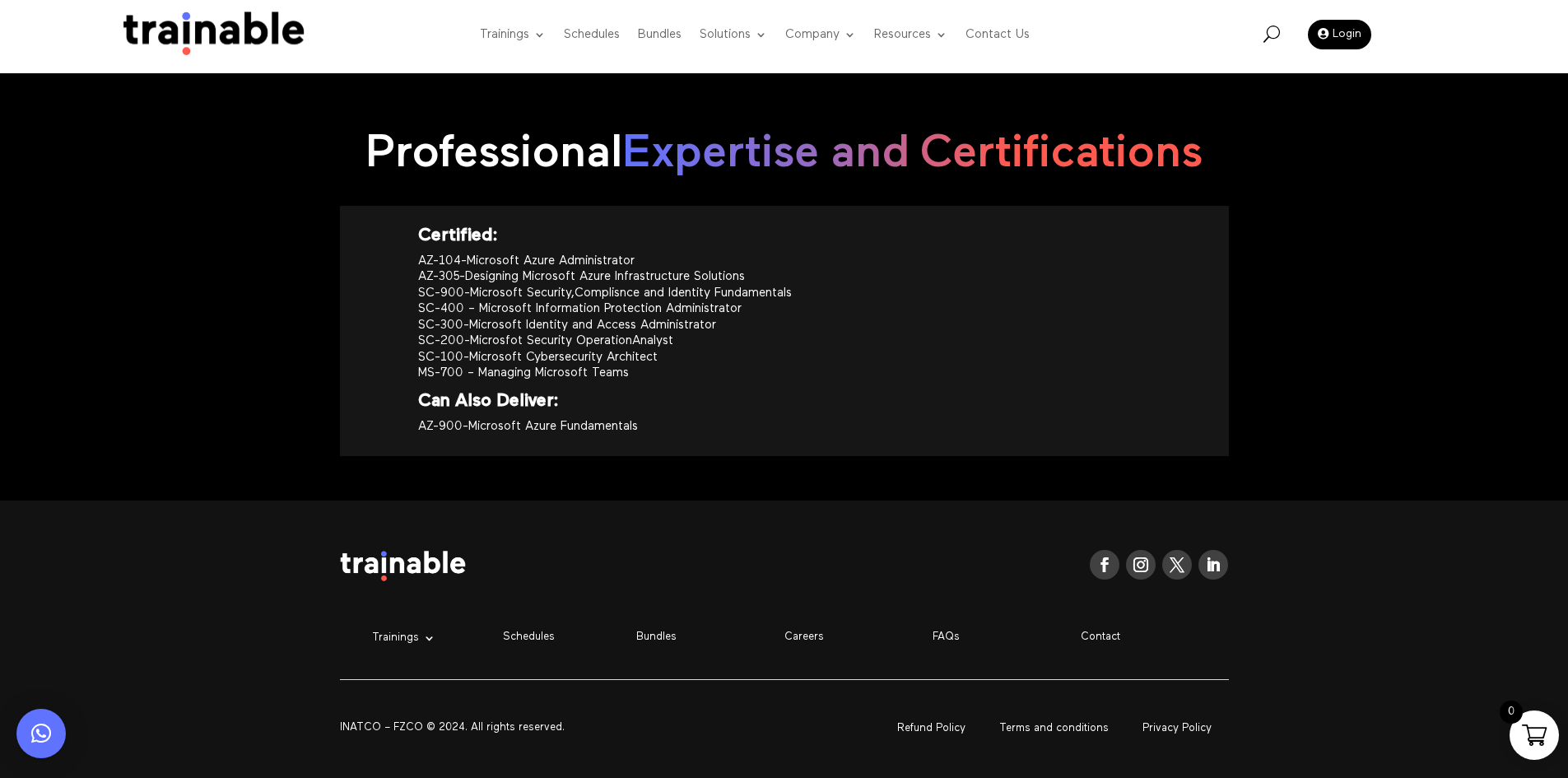
scroll to position [1879, 0]
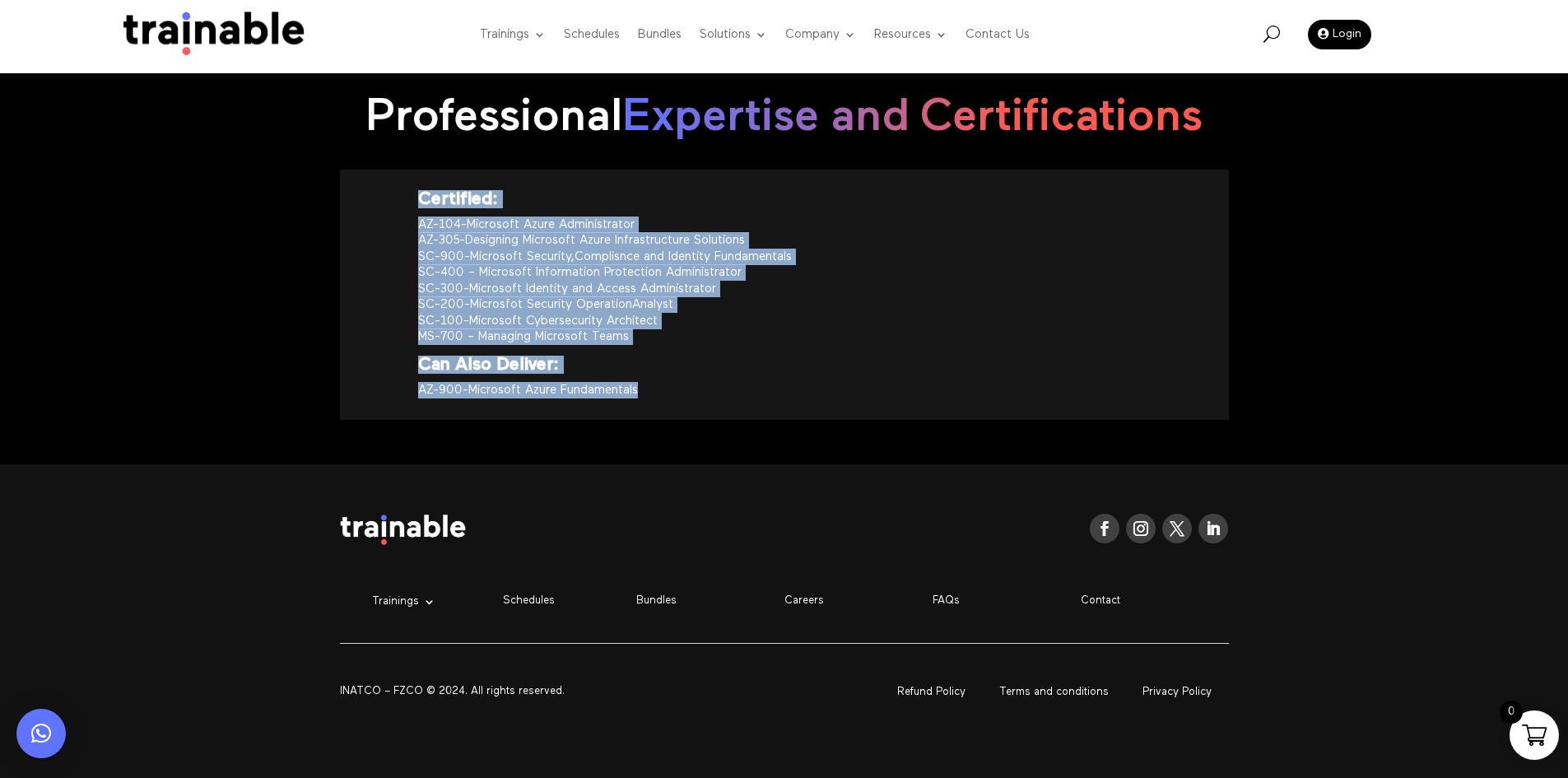
drag, startPoint x: 688, startPoint y: 392, endPoint x: 395, endPoint y: 178, distance: 362.8
click at [395, 178] on div "Certified: AZ-104-Microsoft Azure Administrator AZ-305-Designing Microsoft Azur…" at bounding box center [784, 294] width 889 height 250
copy div "Certified: AZ-104-Microsoft Azure Administrator AZ-305-Designing Microsoft Azur…"
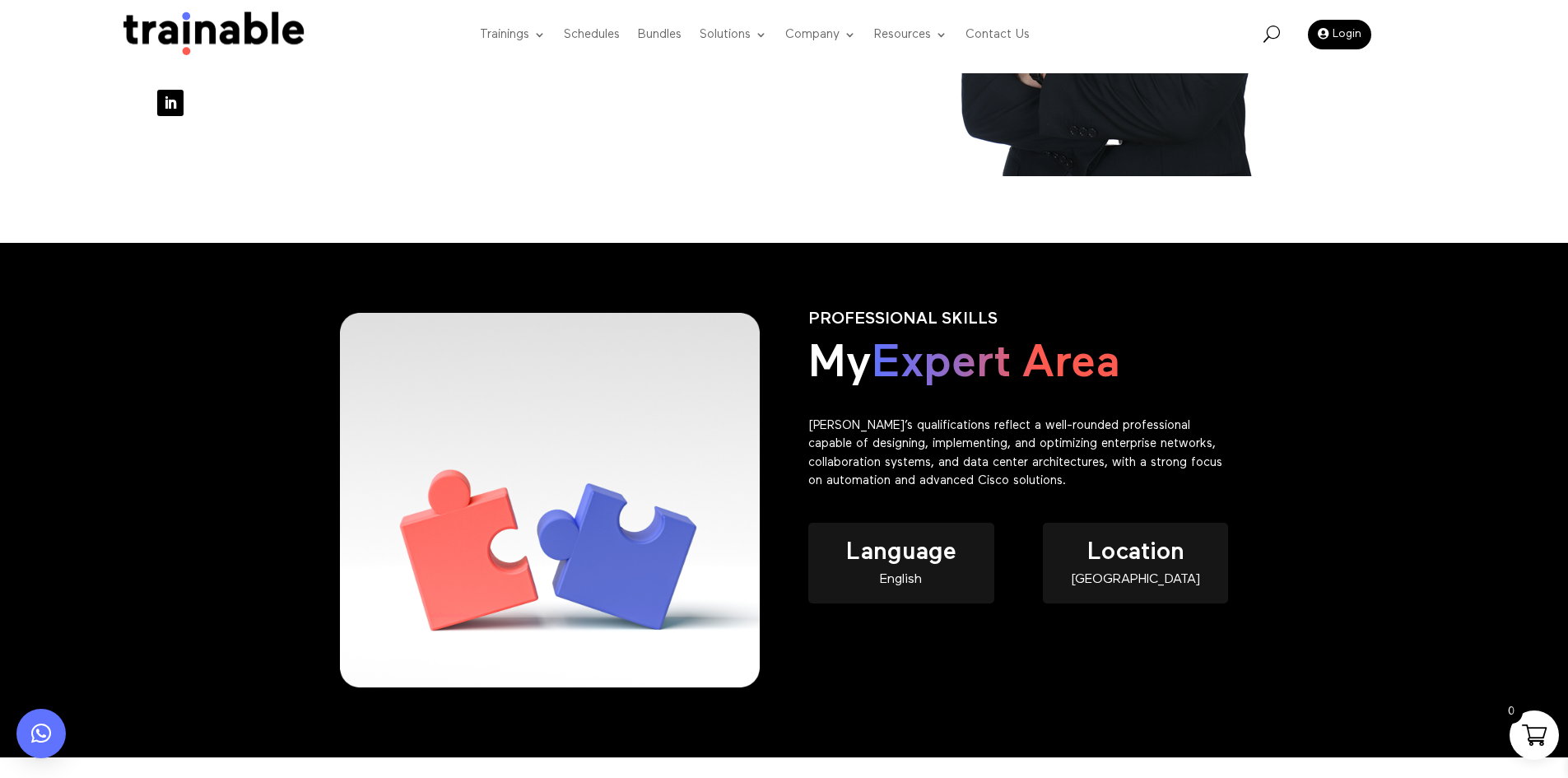
scroll to position [576, 0]
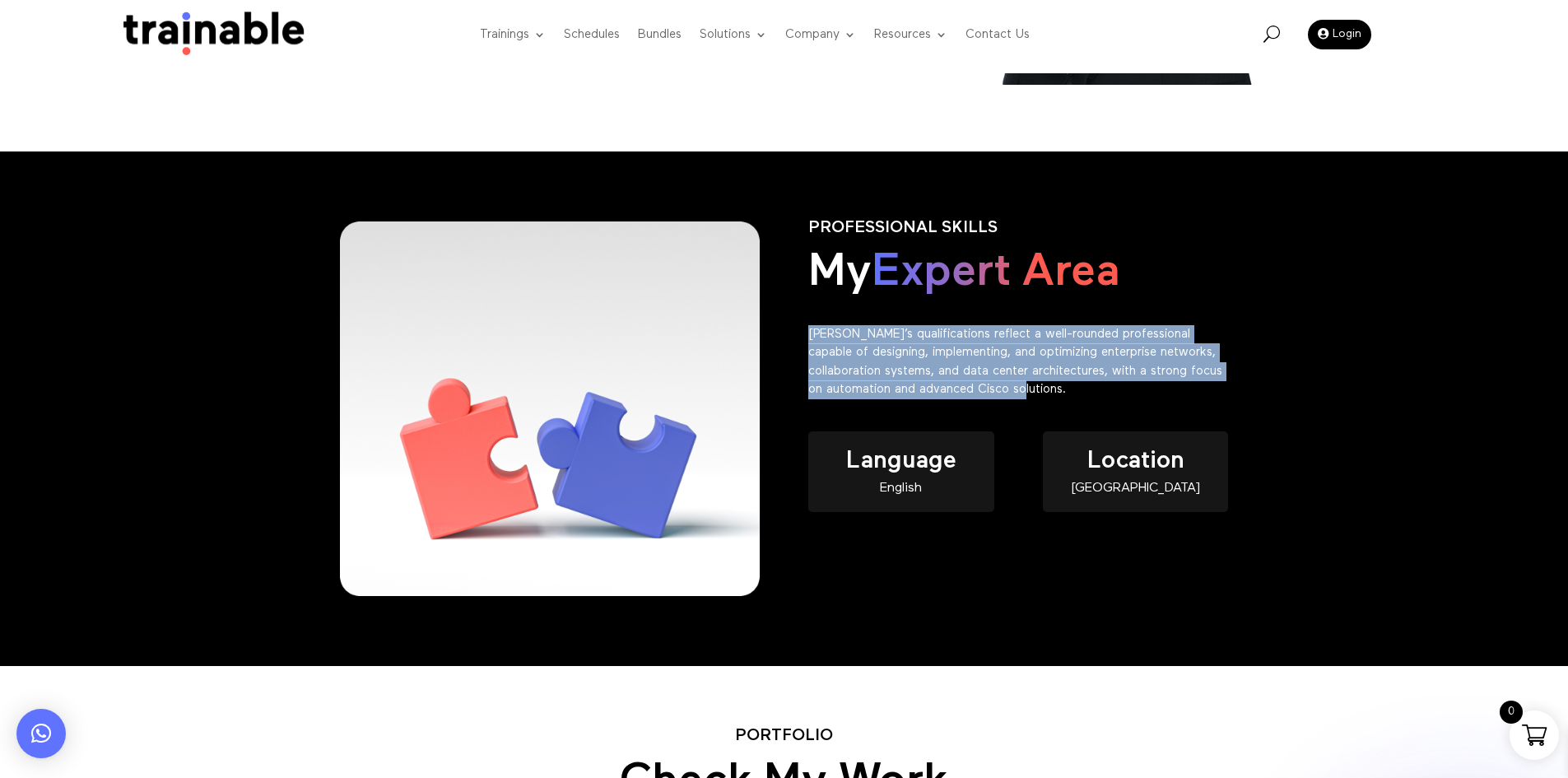
drag, startPoint x: 1134, startPoint y: 399, endPoint x: 808, endPoint y: 330, distance: 333.2
click at [808, 330] on div "PROFESSIONAL SKILLS My Expert Area Ayman’s qualifications reflect a well-rounde…" at bounding box center [784, 408] width 889 height 426
copy p "Ayman’s qualifications reflect a well-rounded professional capable of designing…"
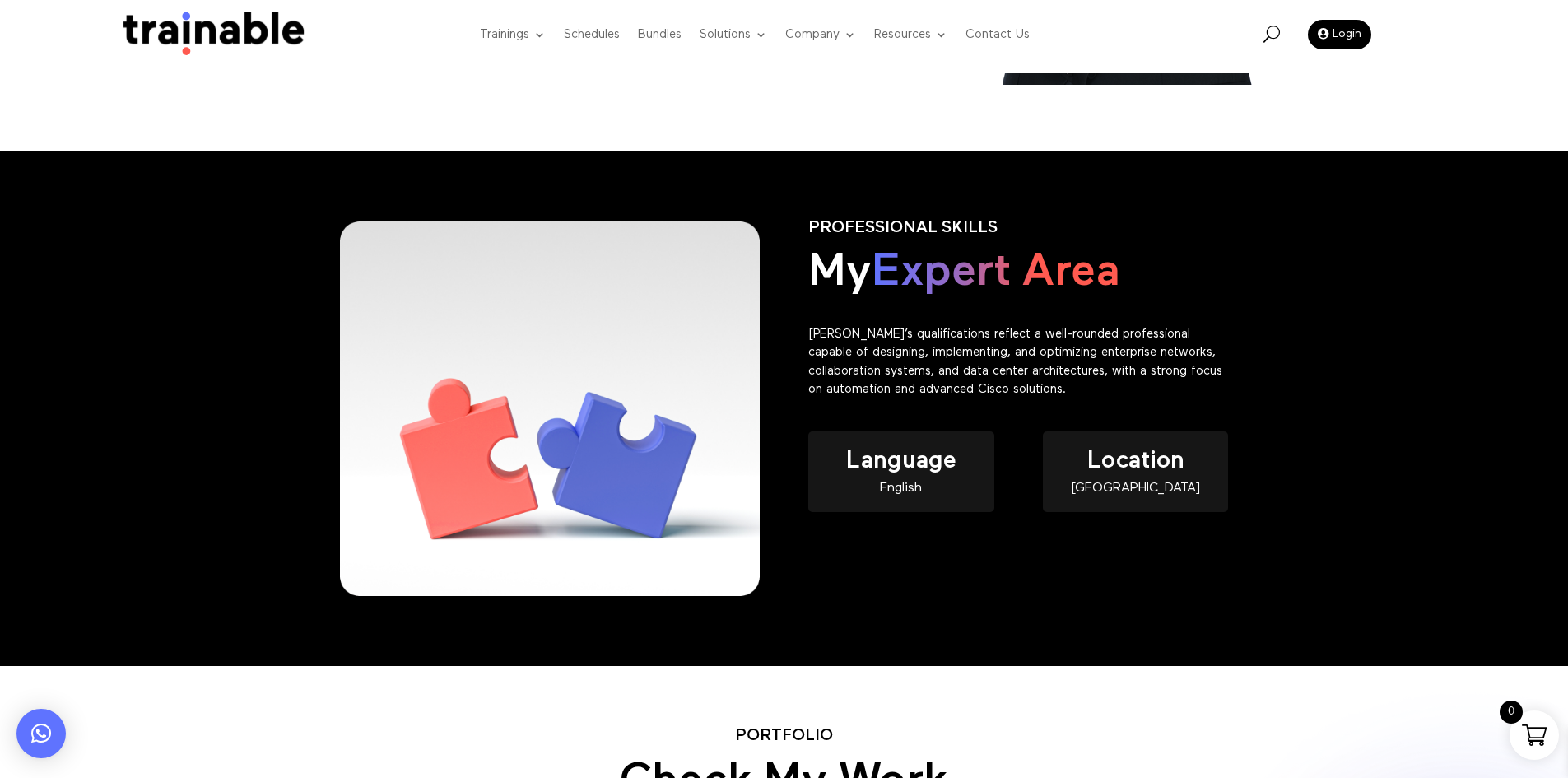
click at [929, 489] on div "English" at bounding box center [901, 489] width 185 height 14
copy div "English"
click at [1130, 487] on div "Egypt" at bounding box center [1135, 489] width 185 height 14
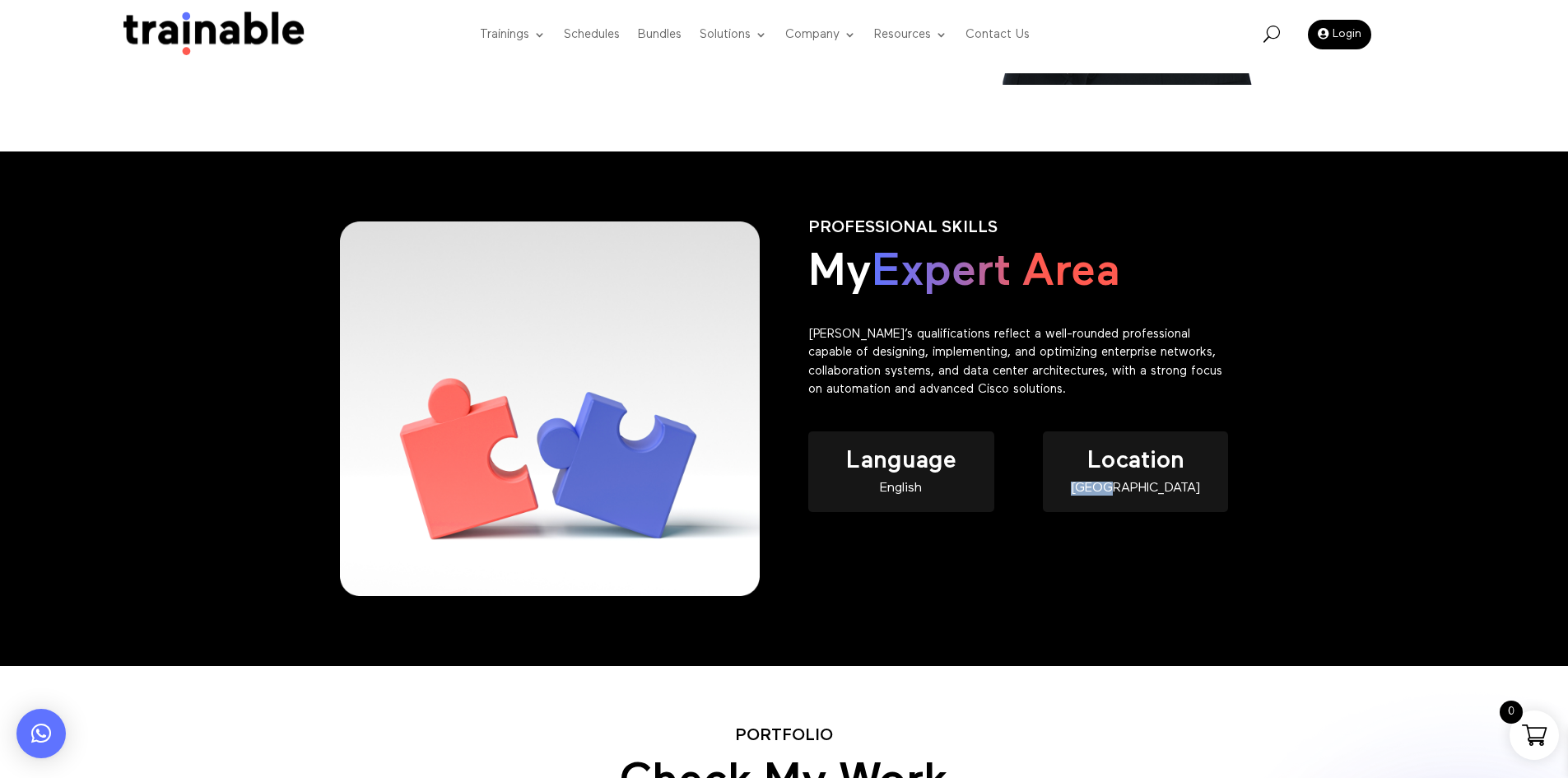
click at [1130, 487] on div "Egypt" at bounding box center [1135, 489] width 185 height 14
copy div "Egypt"
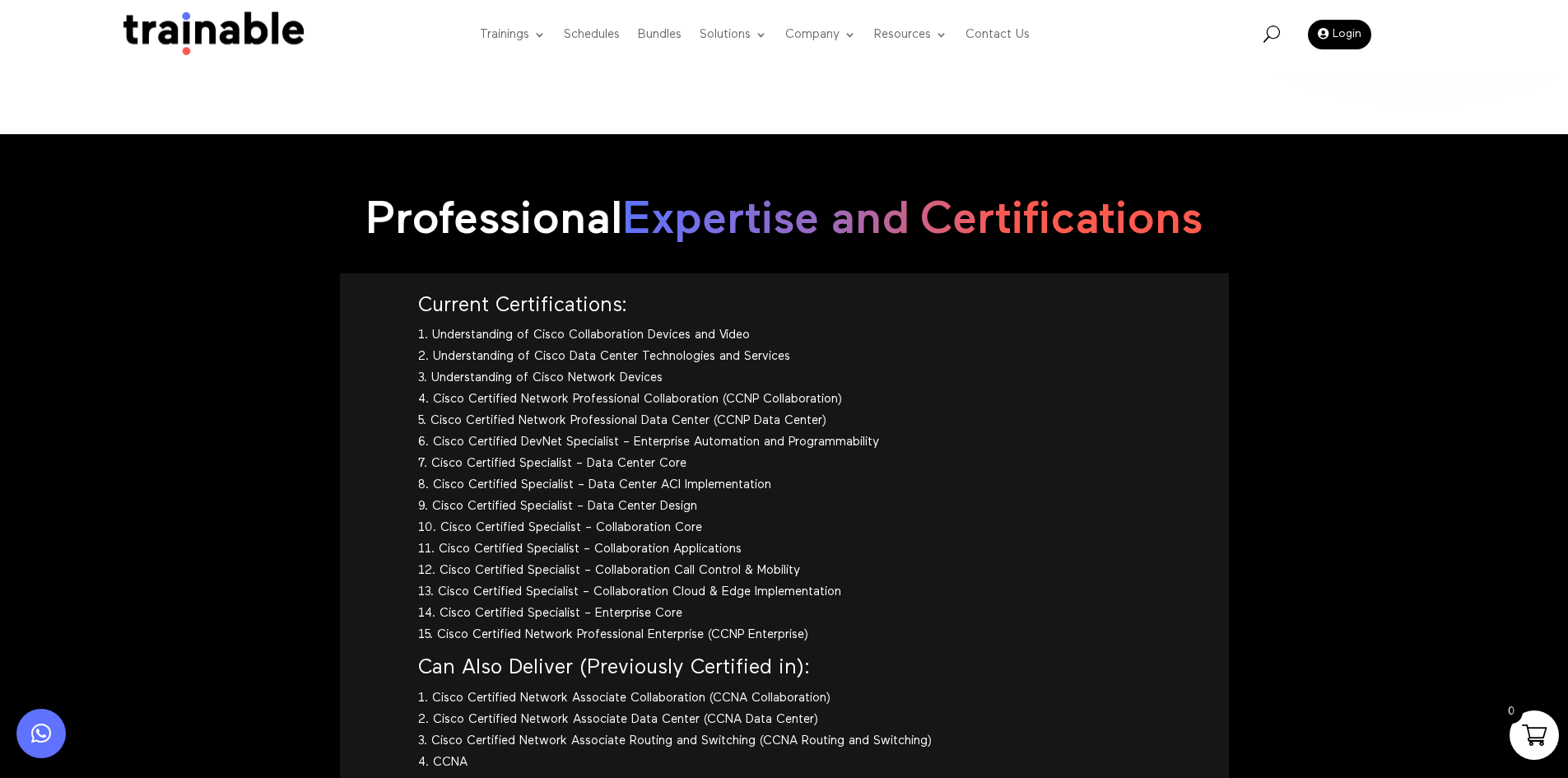
scroll to position [1812, 0]
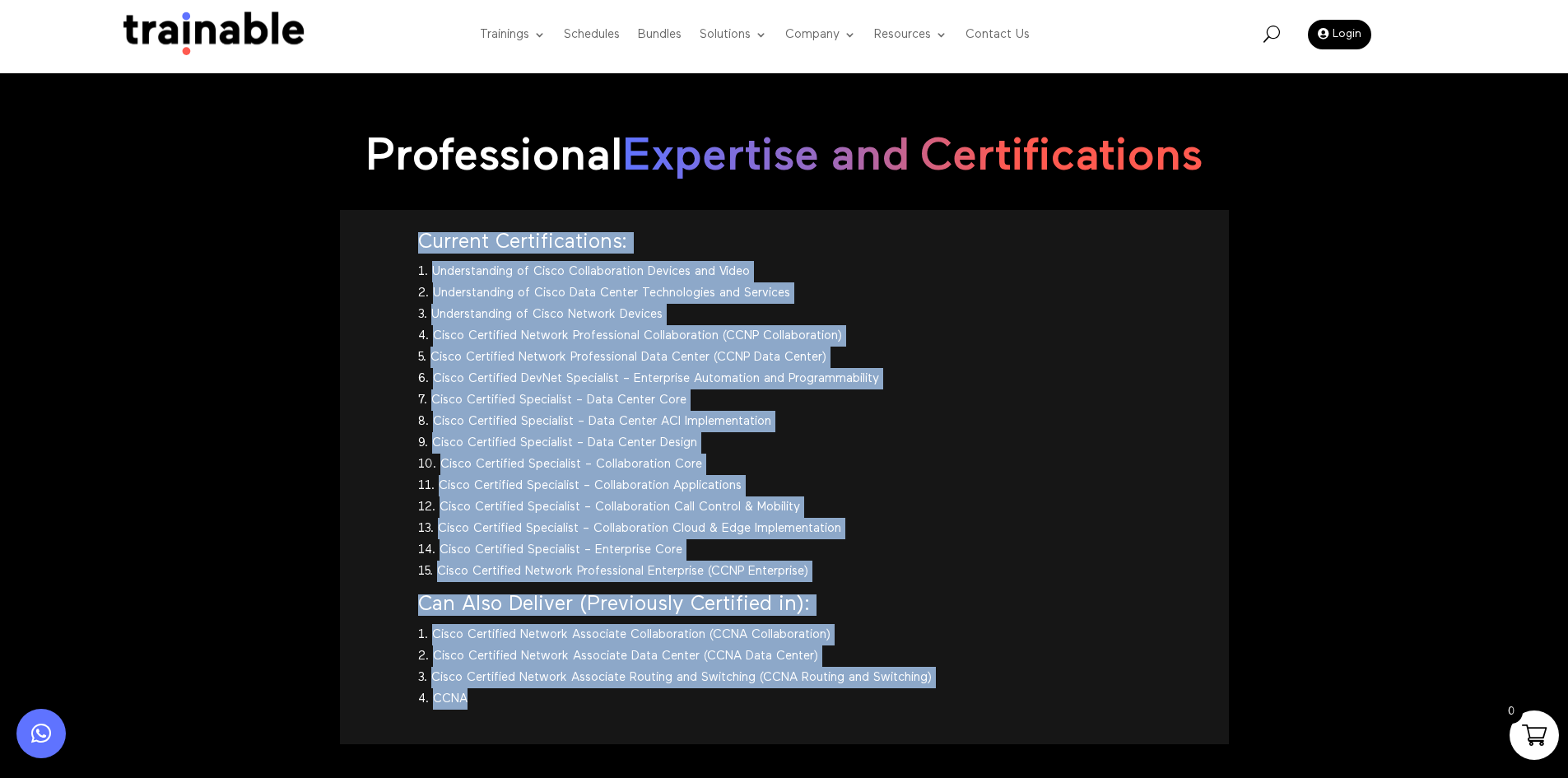
drag, startPoint x: 507, startPoint y: 721, endPoint x: 387, endPoint y: 253, distance: 483.1
click at [387, 253] on div "Current Certifications: Understanding of Cisco Collaboration Devices and Video …" at bounding box center [784, 477] width 889 height 535
copy div "Current Certifications: Understanding of Cisco Collaboration Devices and Video …"
click at [874, 508] on li "Cisco Certified Specialist – Collaboration Call Control & Mobility" at bounding box center [784, 508] width 733 height 22
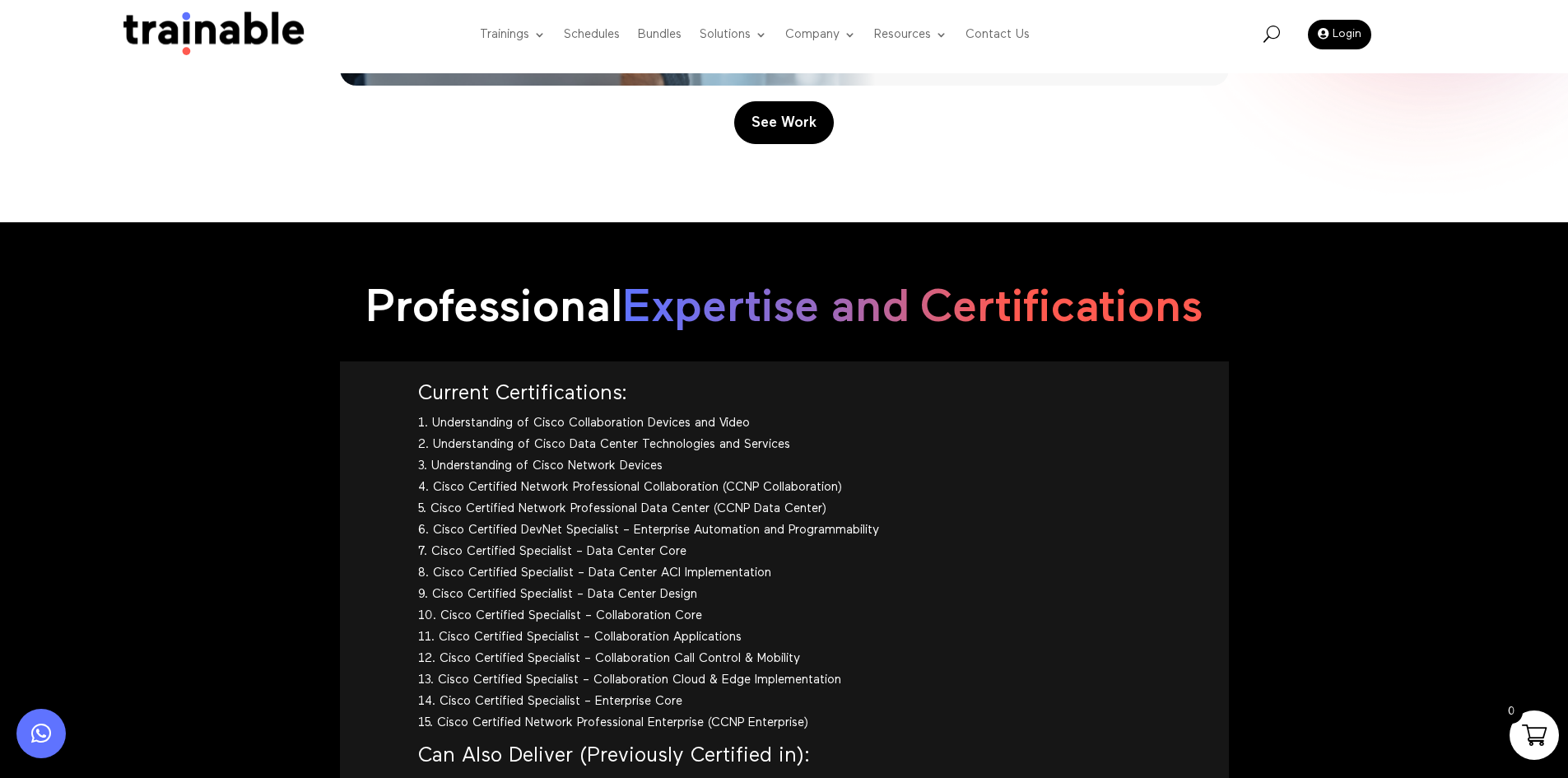
scroll to position [1400, 0]
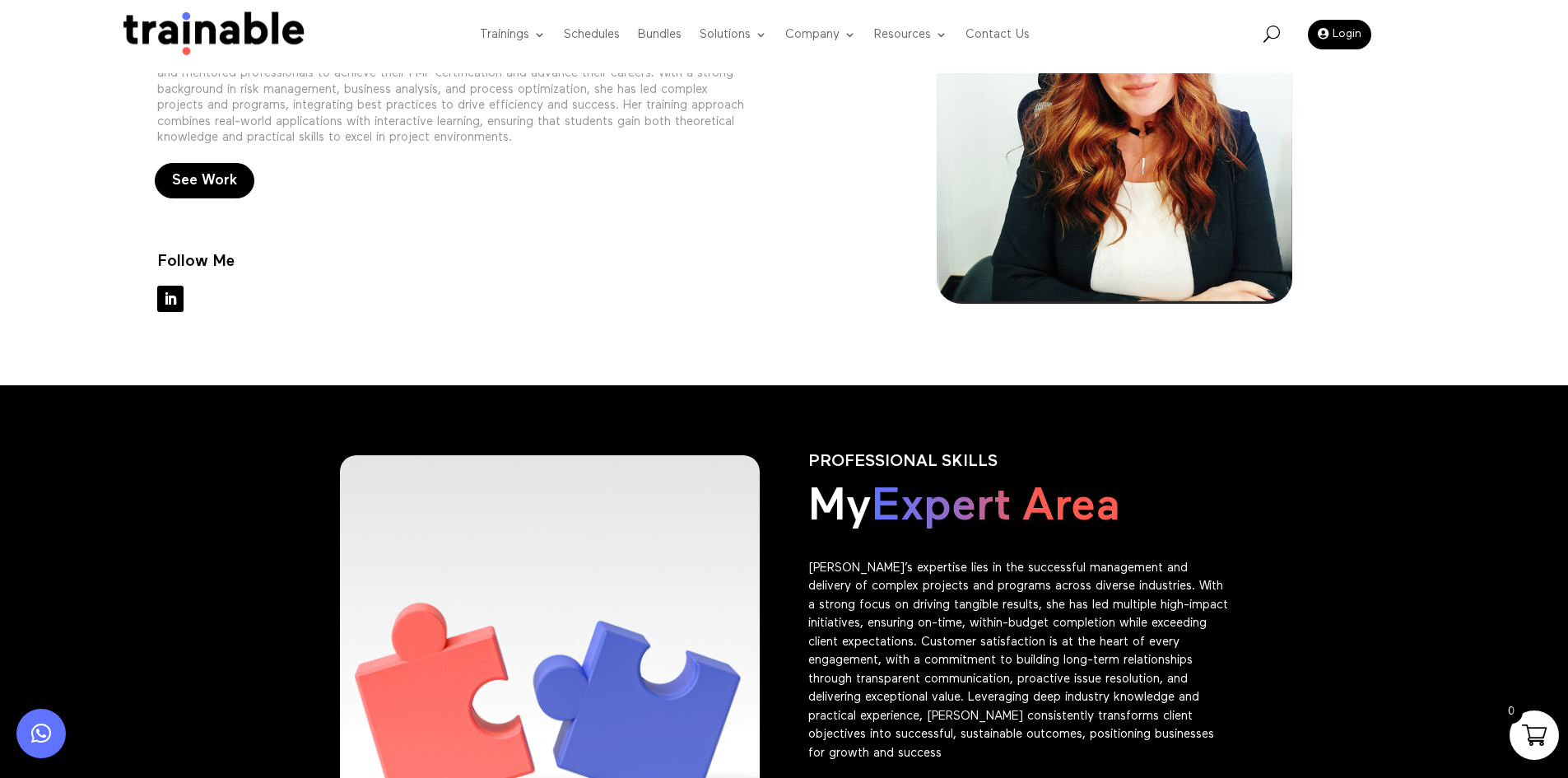
scroll to position [494, 0]
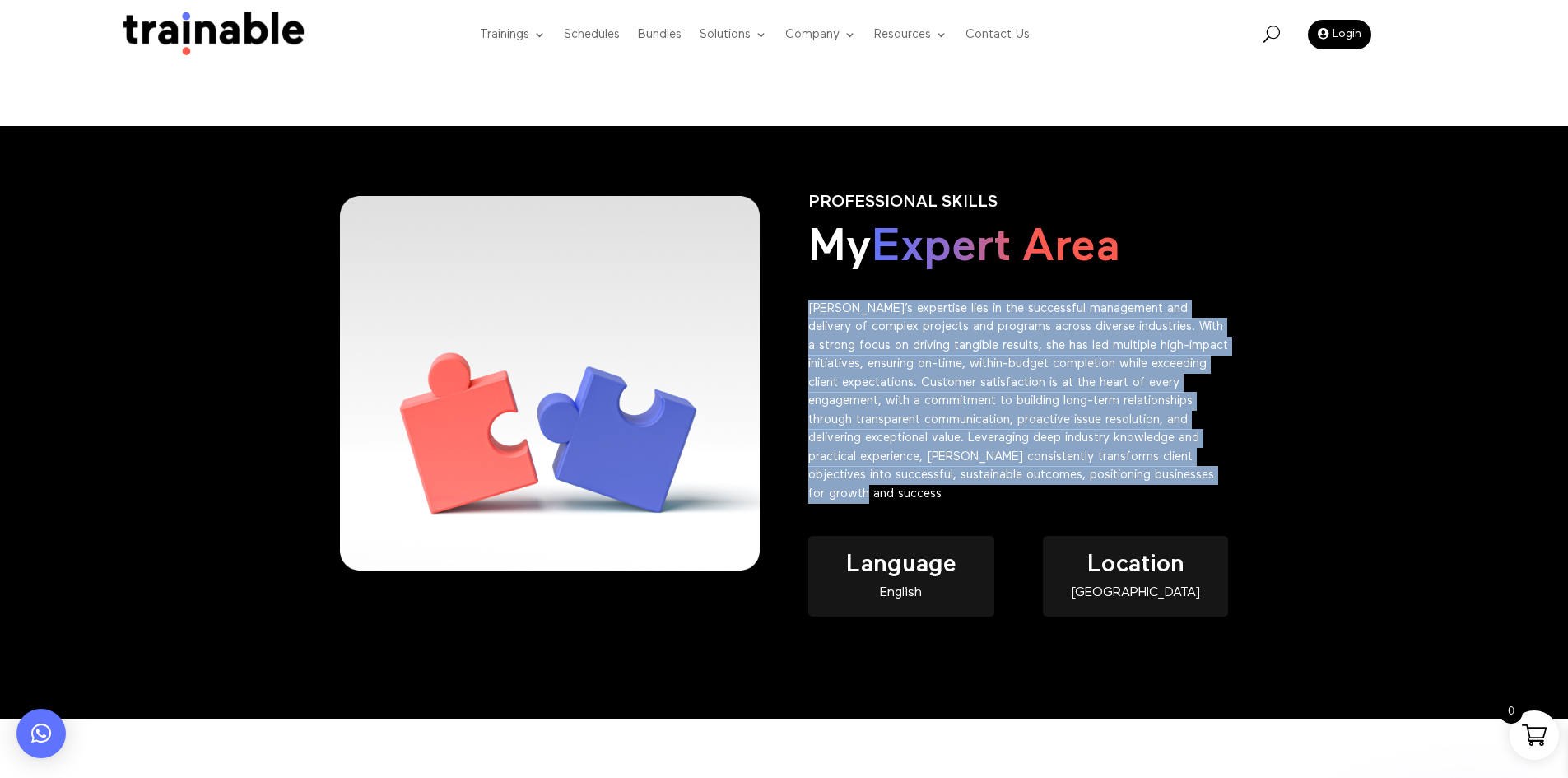
drag, startPoint x: 963, startPoint y: 511, endPoint x: 799, endPoint y: 315, distance: 255.6
click at [799, 315] on div "PROFESSIONAL SKILLS My Expert Area [PERSON_NAME]’s expertise lies in the succes…" at bounding box center [784, 422] width 889 height 504
copy p "[PERSON_NAME]’s expertise lies in the successful management and delivery of com…"
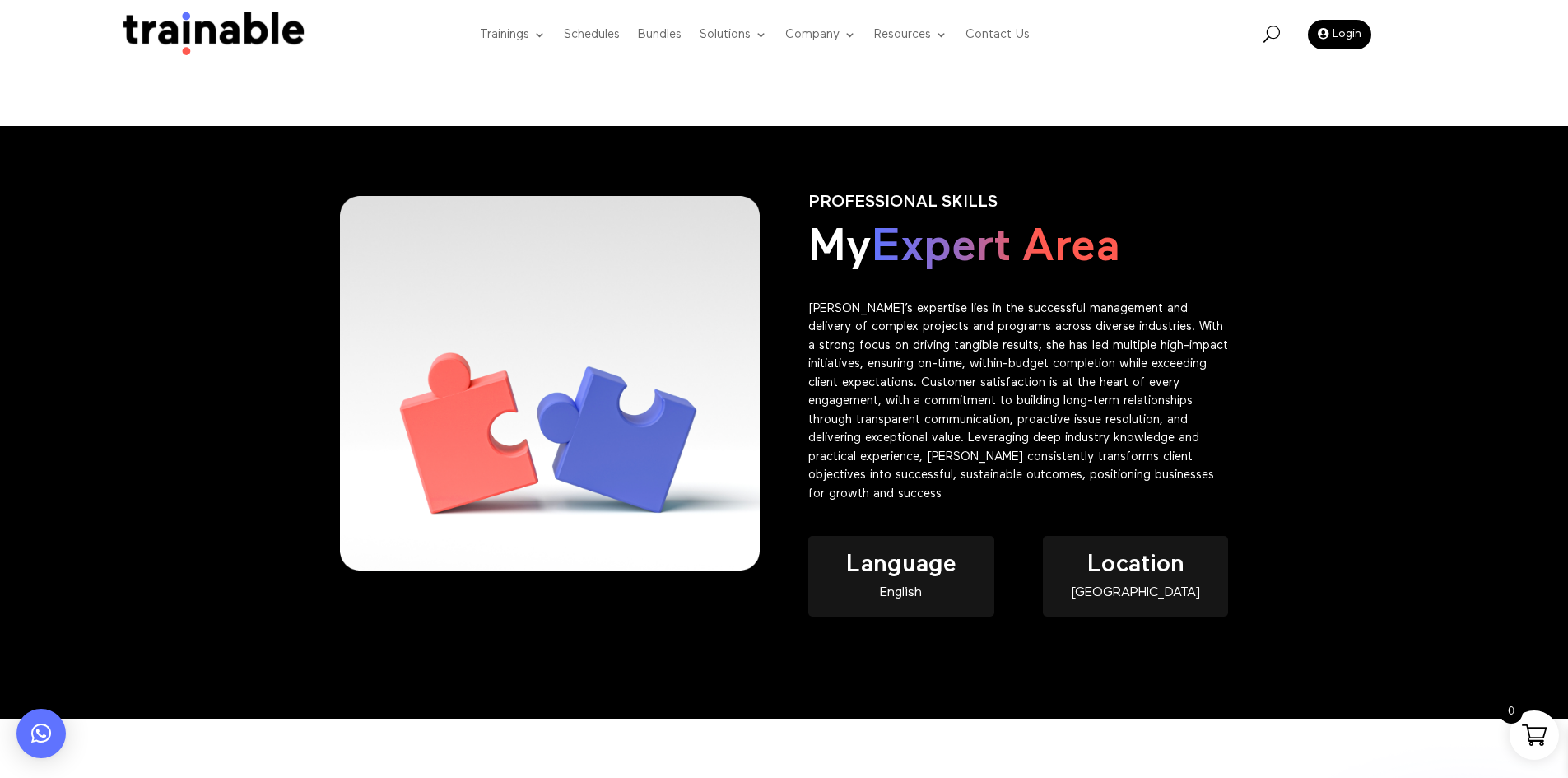
click at [999, 257] on span "Expert Area" at bounding box center [996, 248] width 248 height 46
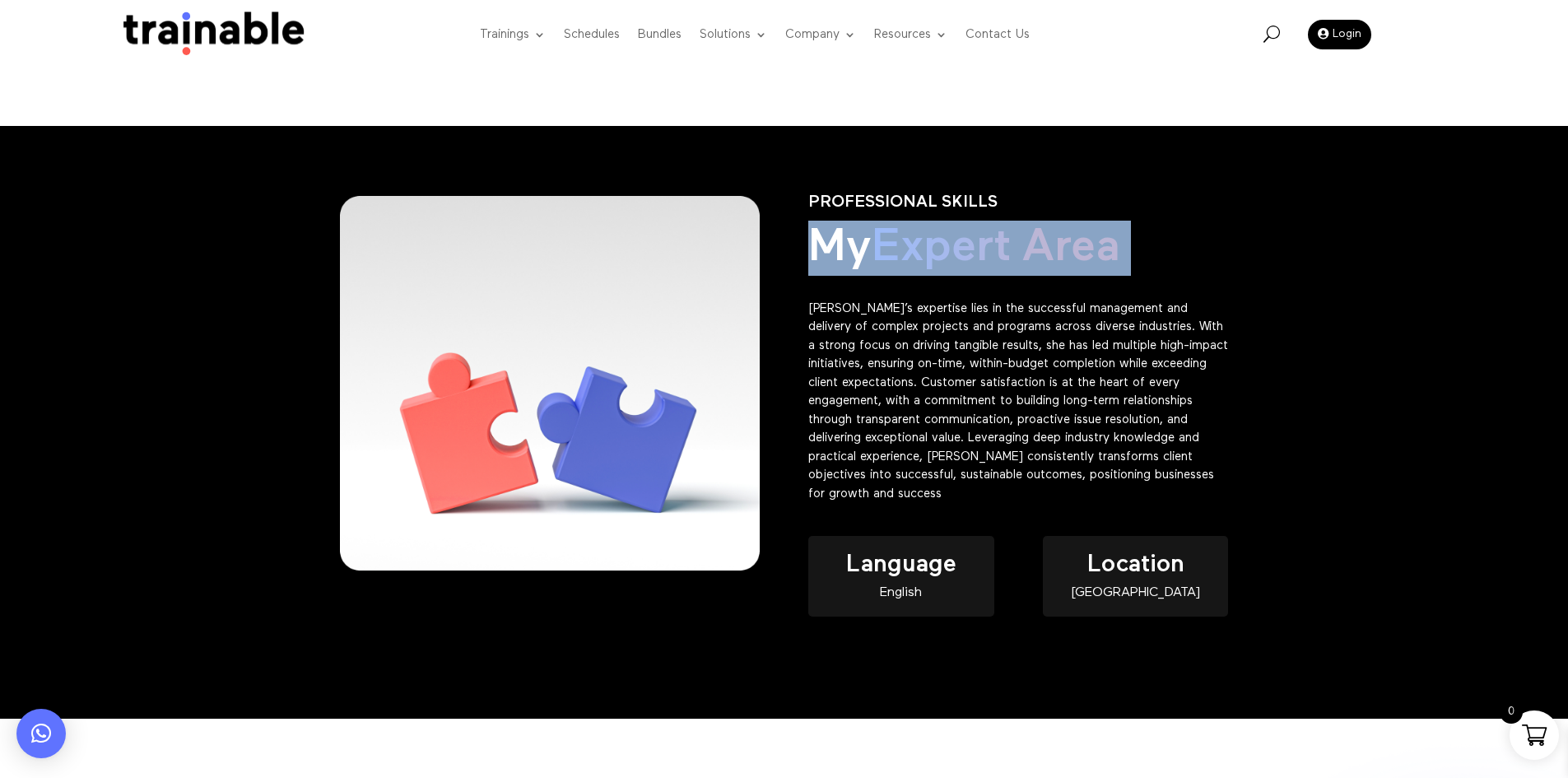
click at [999, 257] on span "Expert Area" at bounding box center [996, 248] width 248 height 46
copy div "My Expert Area"
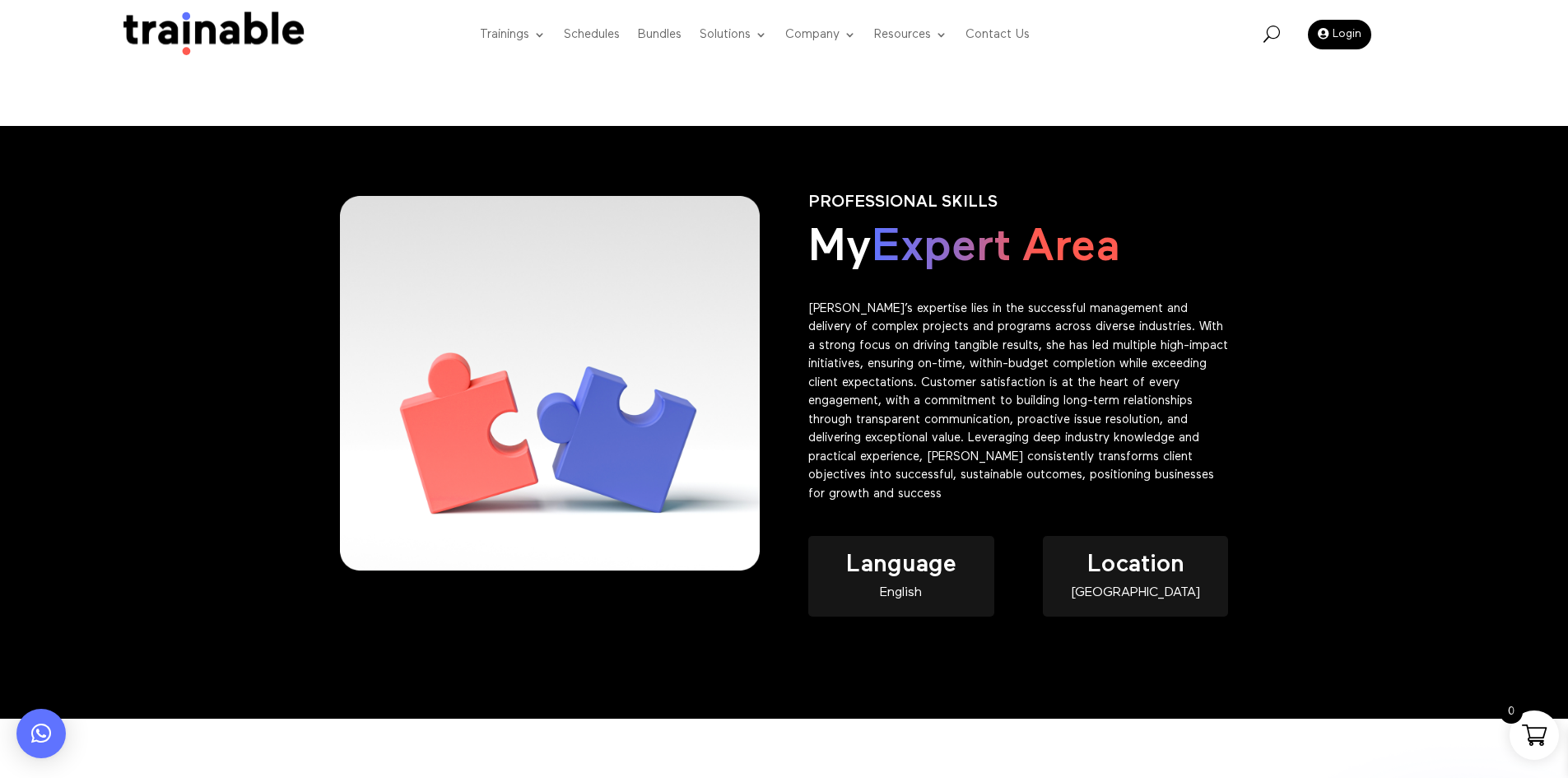
click at [973, 308] on p "[PERSON_NAME]’s expertise lies in the successful management and delivery of com…" at bounding box center [1019, 402] width 420 height 204
click at [913, 587] on div "English" at bounding box center [901, 593] width 185 height 14
copy div "English"
click at [1164, 591] on div "[GEOGRAPHIC_DATA]" at bounding box center [1135, 593] width 185 height 14
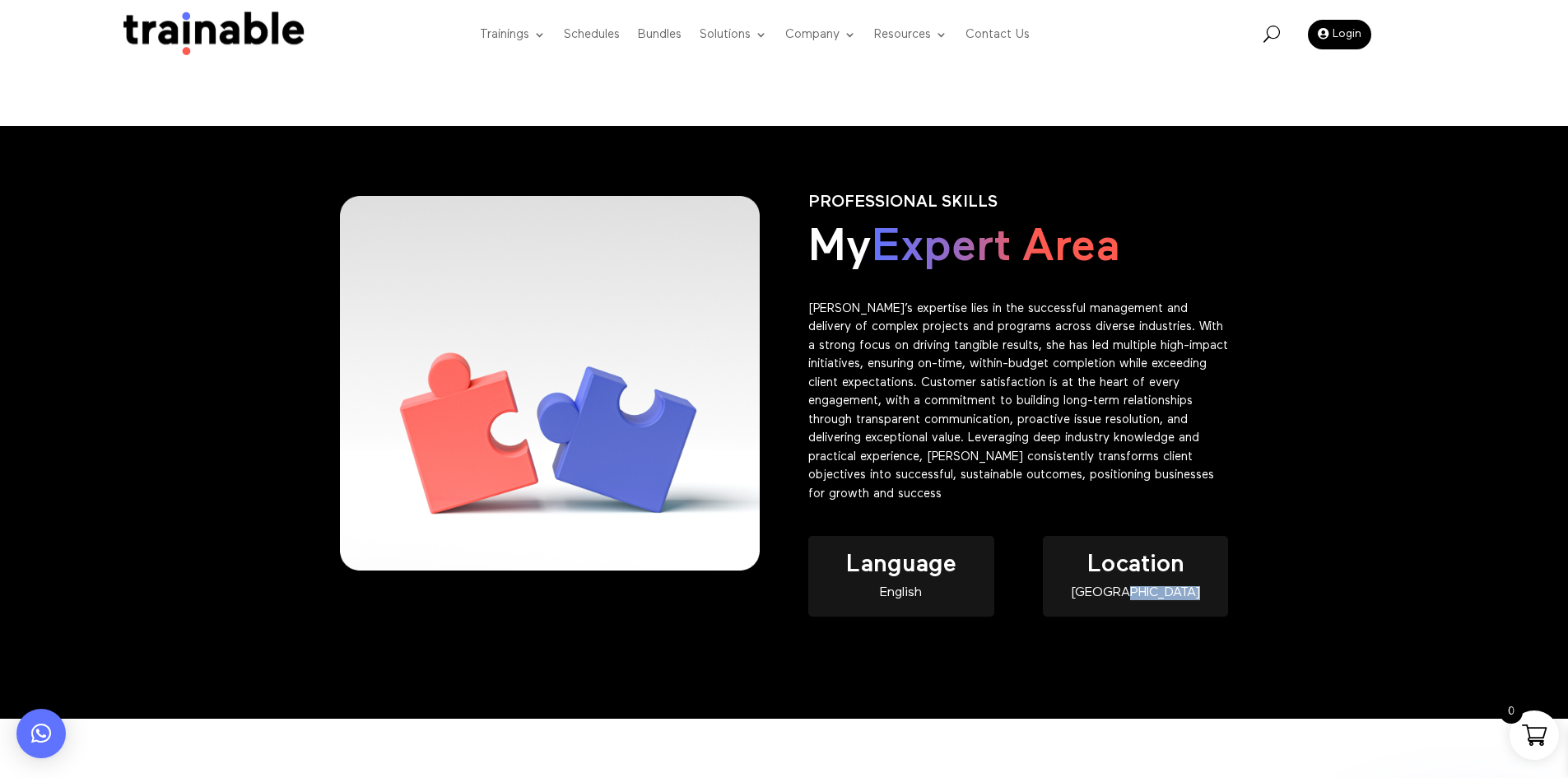
click at [1164, 591] on div "[GEOGRAPHIC_DATA]" at bounding box center [1135, 593] width 185 height 14
click at [1151, 591] on div "[GEOGRAPHIC_DATA]" at bounding box center [1135, 593] width 185 height 14
copy div "Lebanon"
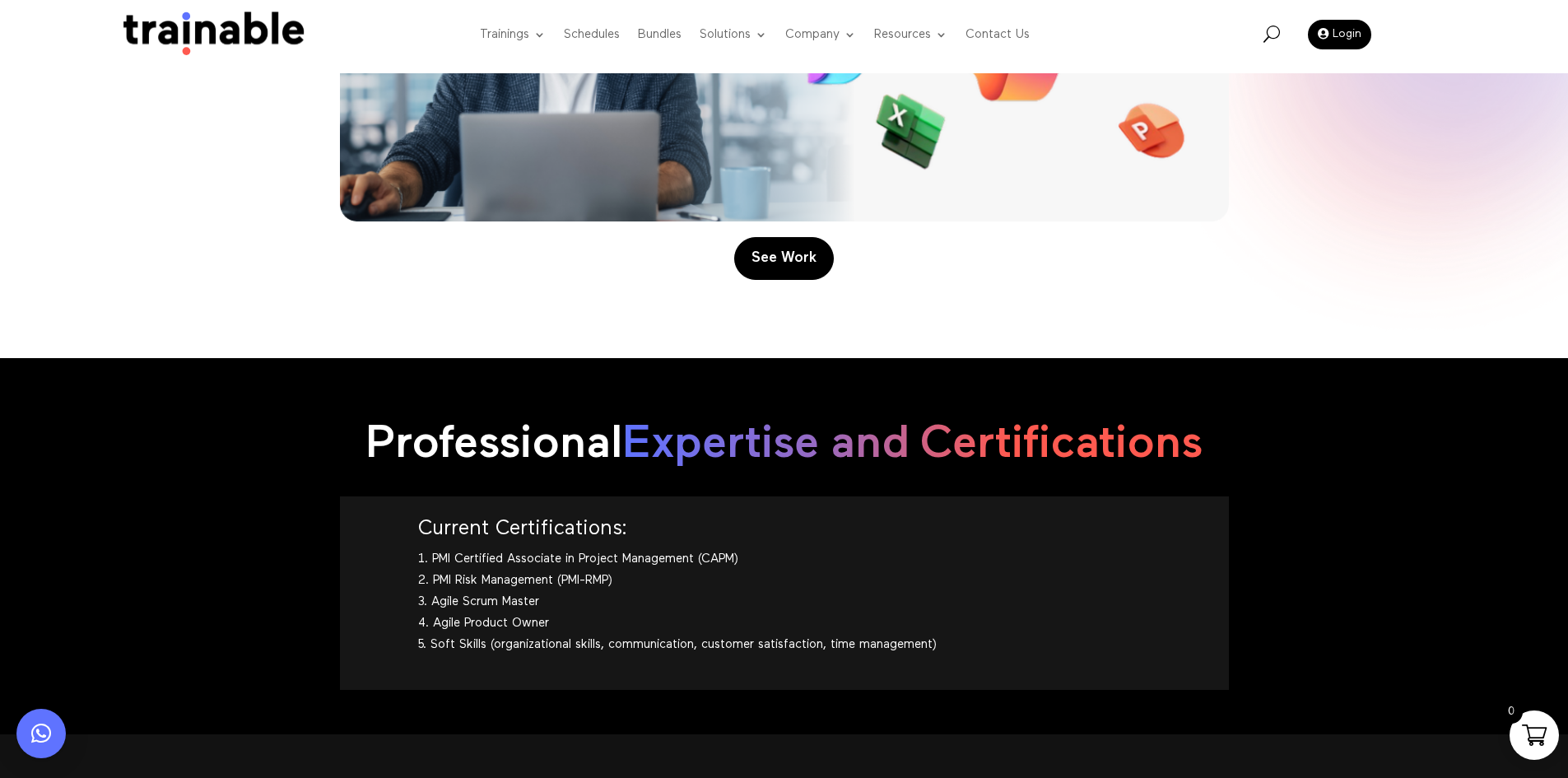
scroll to position [1764, 0]
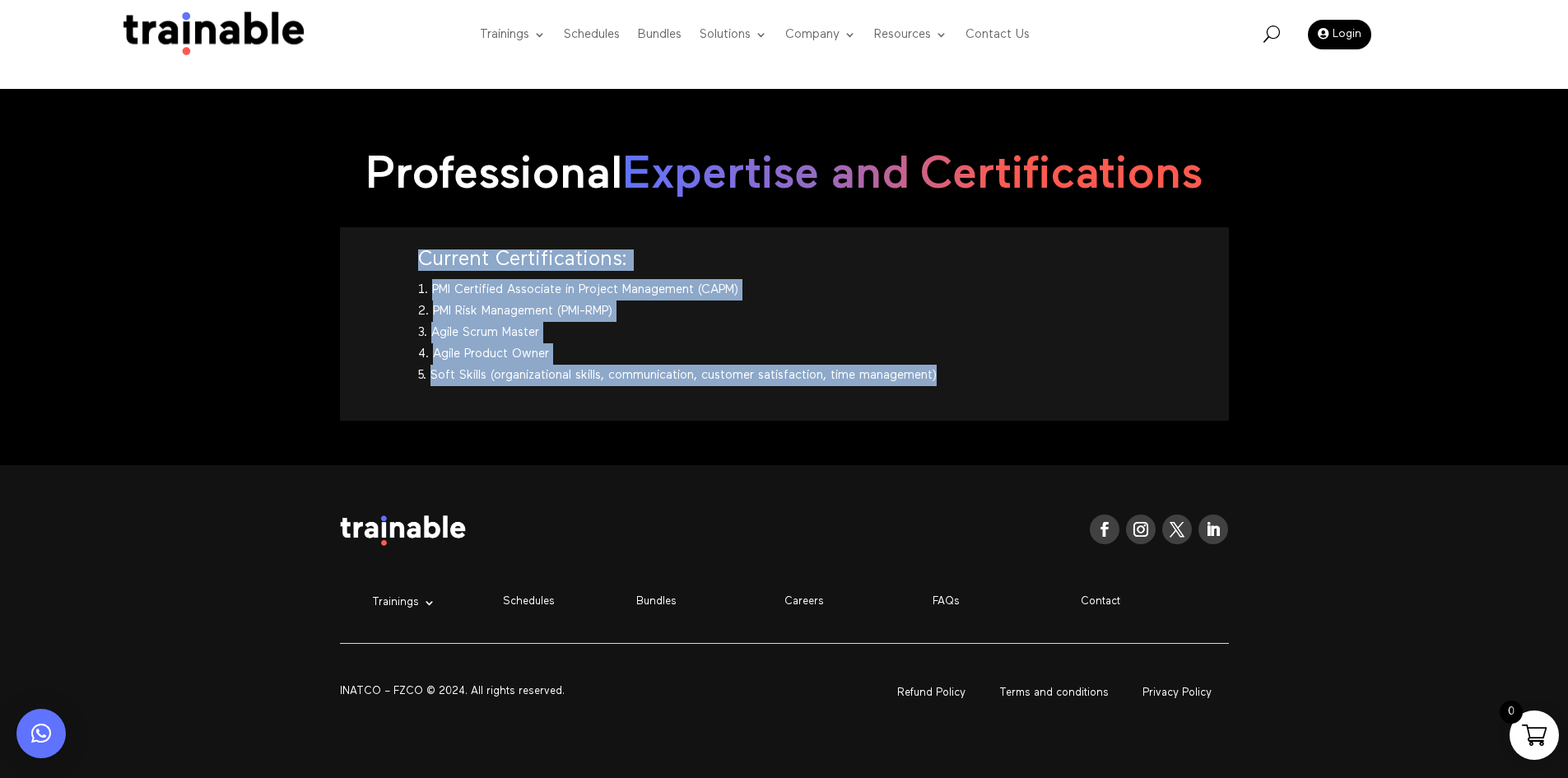
drag, startPoint x: 979, startPoint y: 380, endPoint x: 417, endPoint y: 256, distance: 575.5
click at [418, 256] on div "Current Certifications: PMI Certified Associate in Project Management (CAPM) PM…" at bounding box center [784, 324] width 733 height 149
copy div "Current Certifications: PMI Certified Associate in Project Management (CAPM) PM…"
click at [675, 330] on li "Agile Scrum Master" at bounding box center [784, 333] width 733 height 22
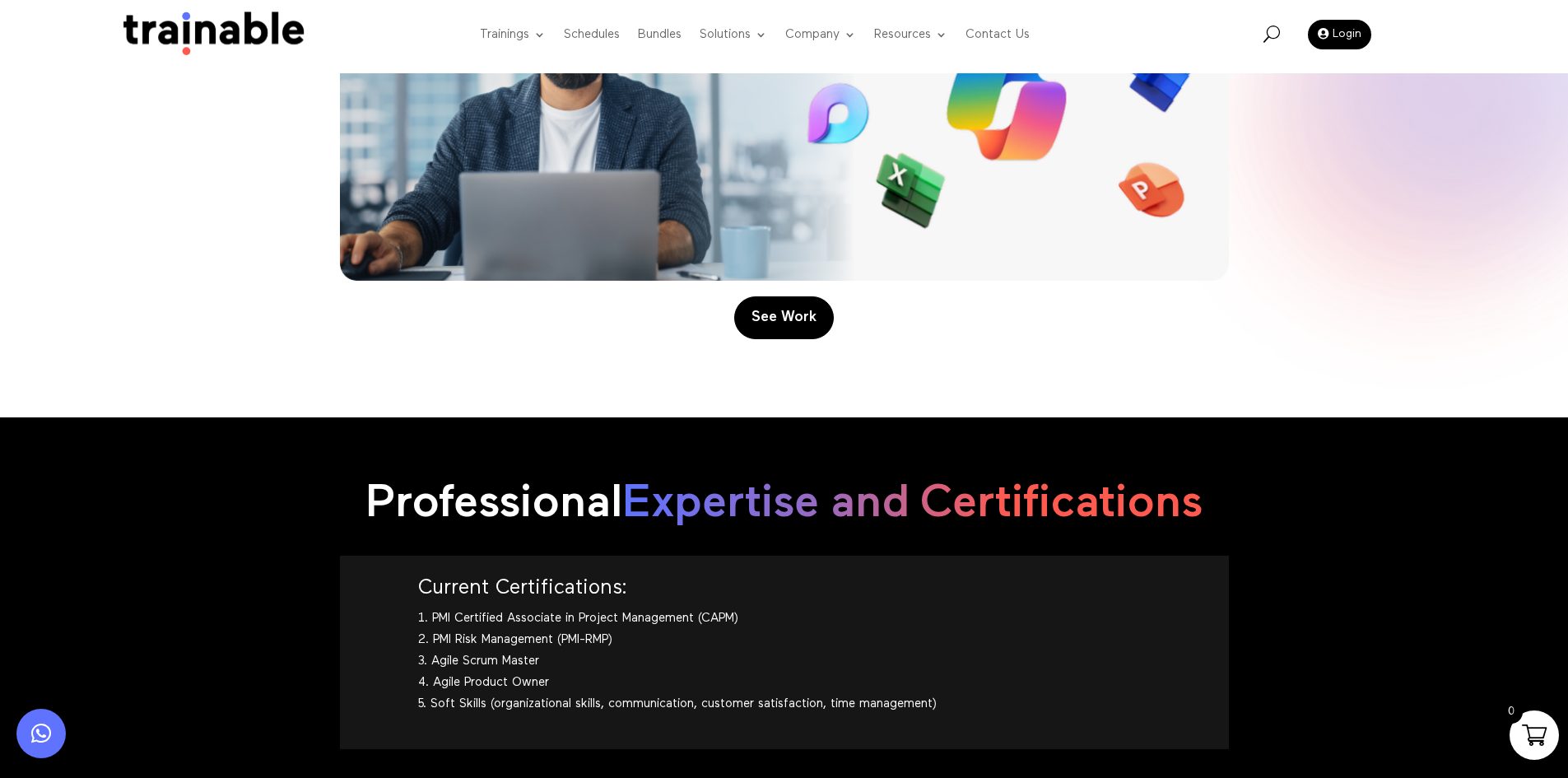
scroll to position [1435, 0]
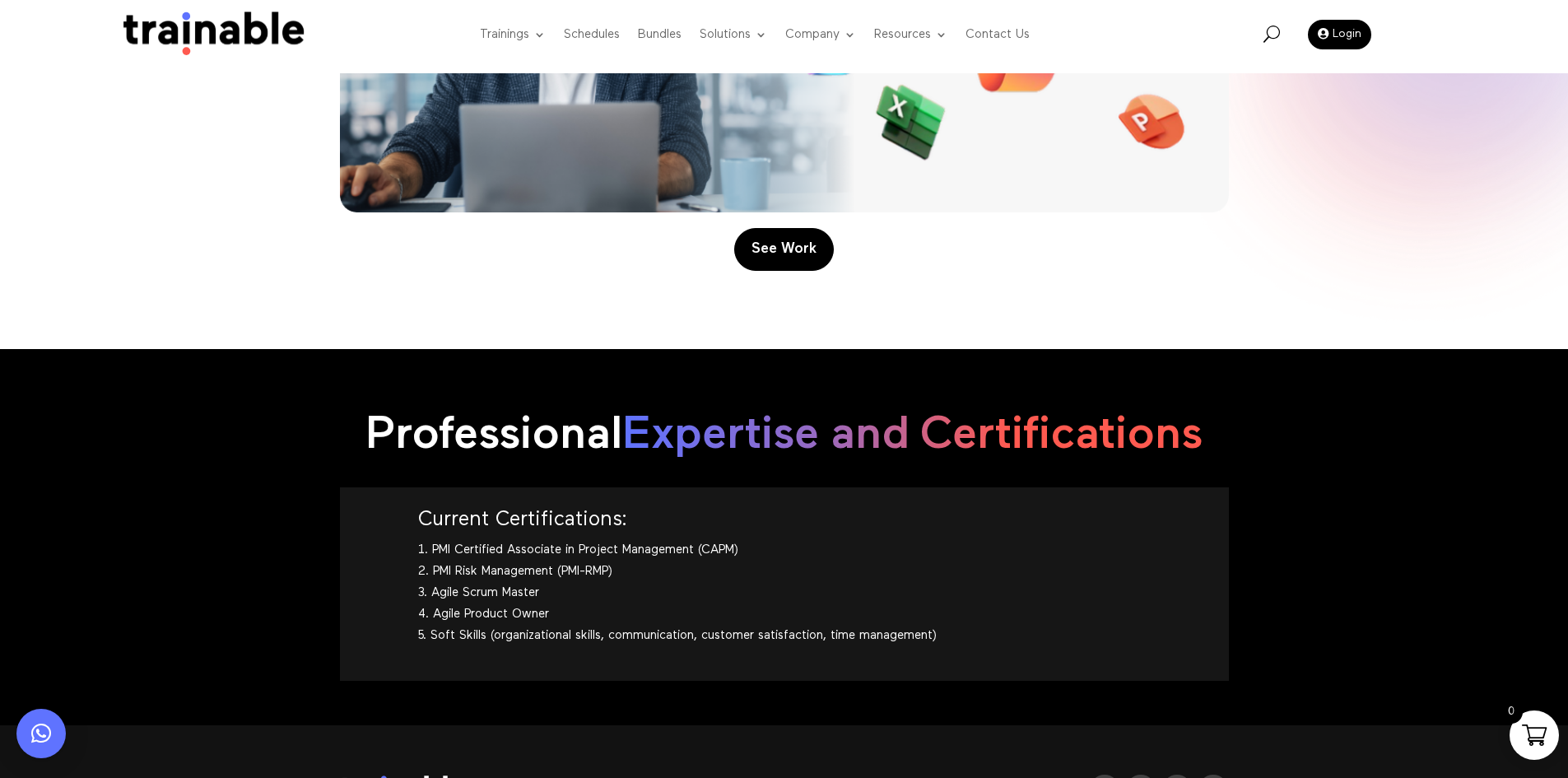
scroll to position [1764, 0]
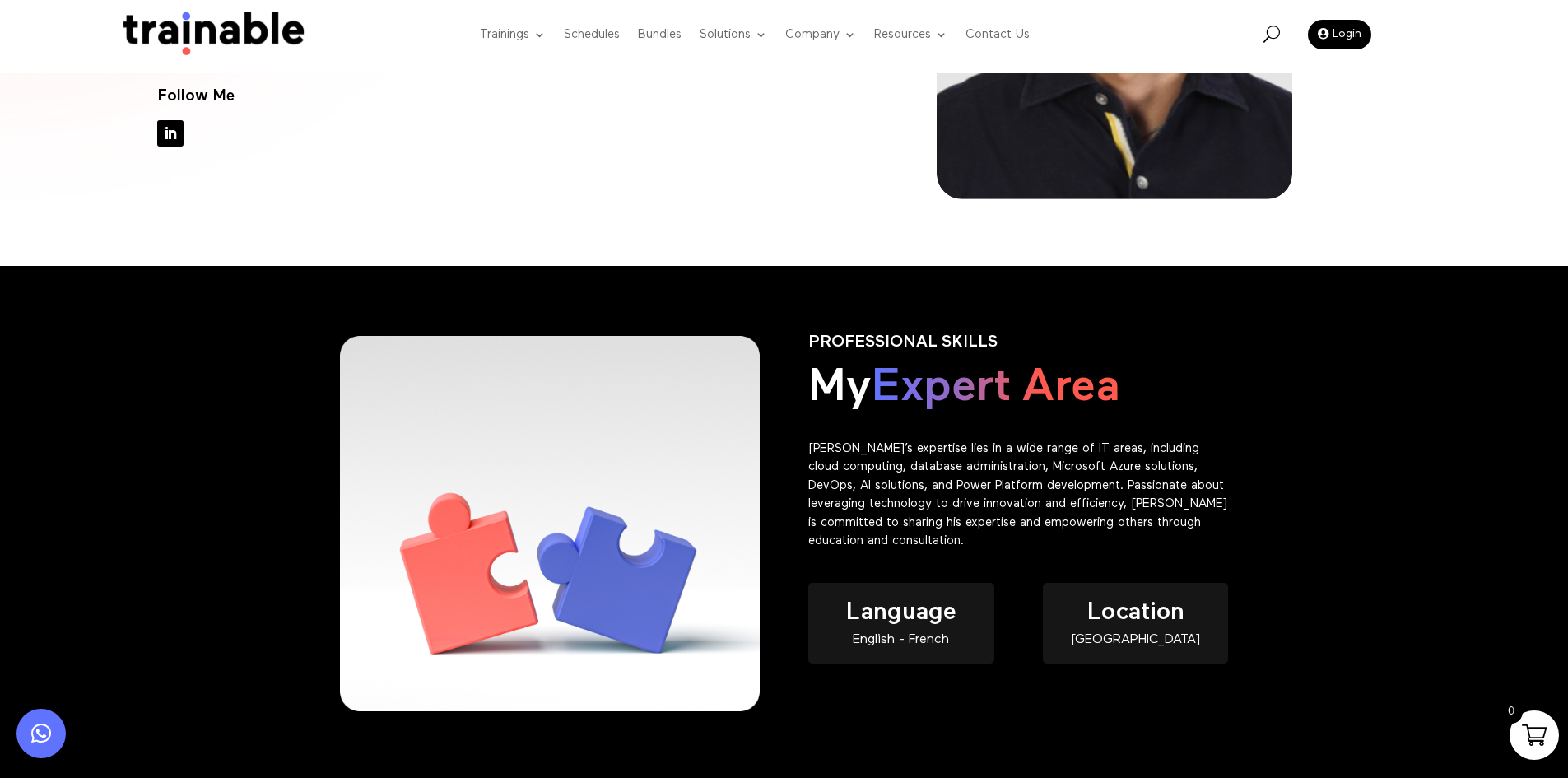
scroll to position [412, 0]
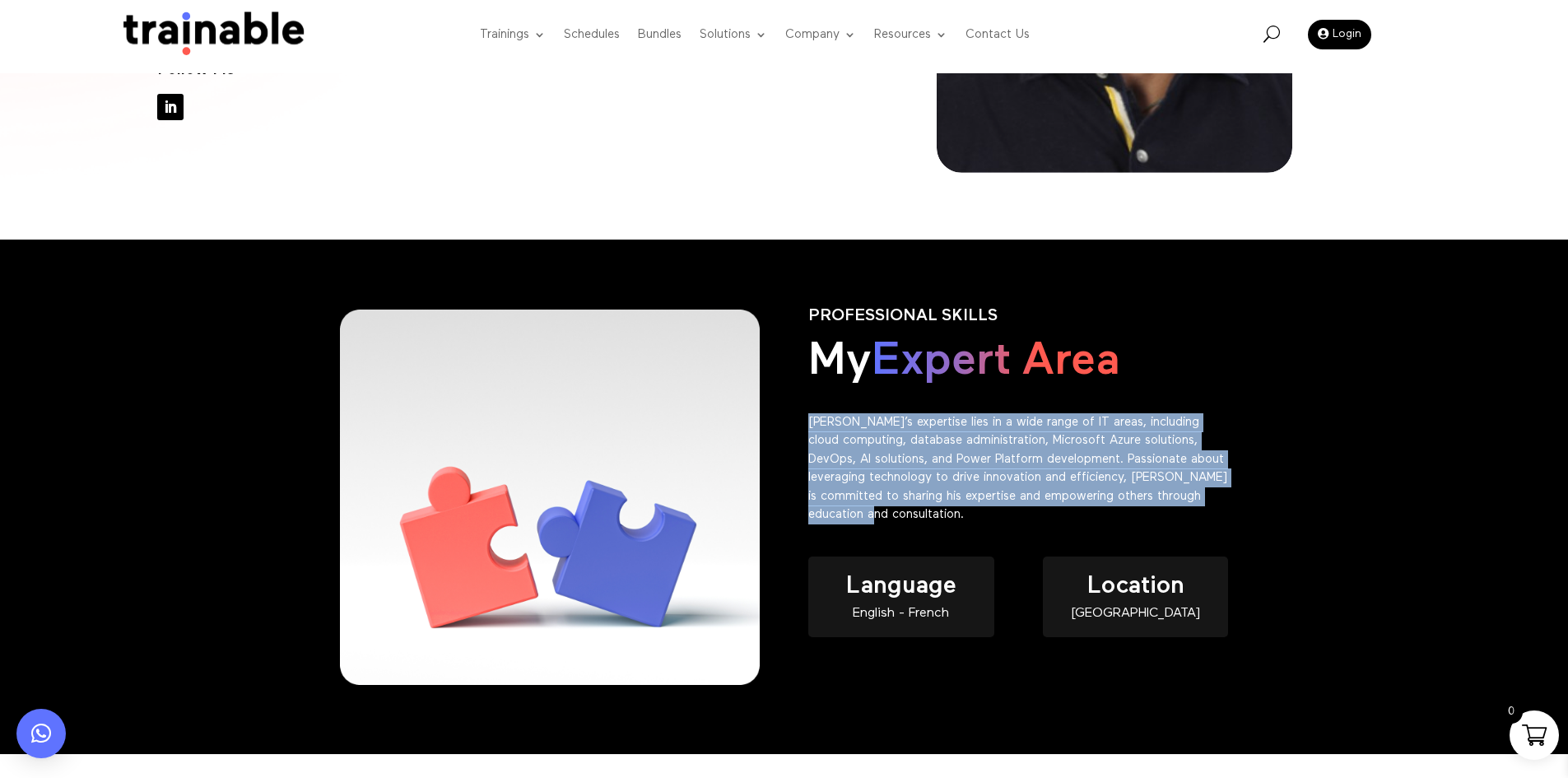
drag, startPoint x: 993, startPoint y: 536, endPoint x: 795, endPoint y: 429, distance: 225.1
click at [795, 429] on div "PROFESSIONAL SKILLS My Expert Area Ramzi’s expertise lies in a wide range of IT…" at bounding box center [784, 497] width 889 height 426
copy p "Ramzi’s expertise lies in a wide range of IT areas, including cloud computing, …"
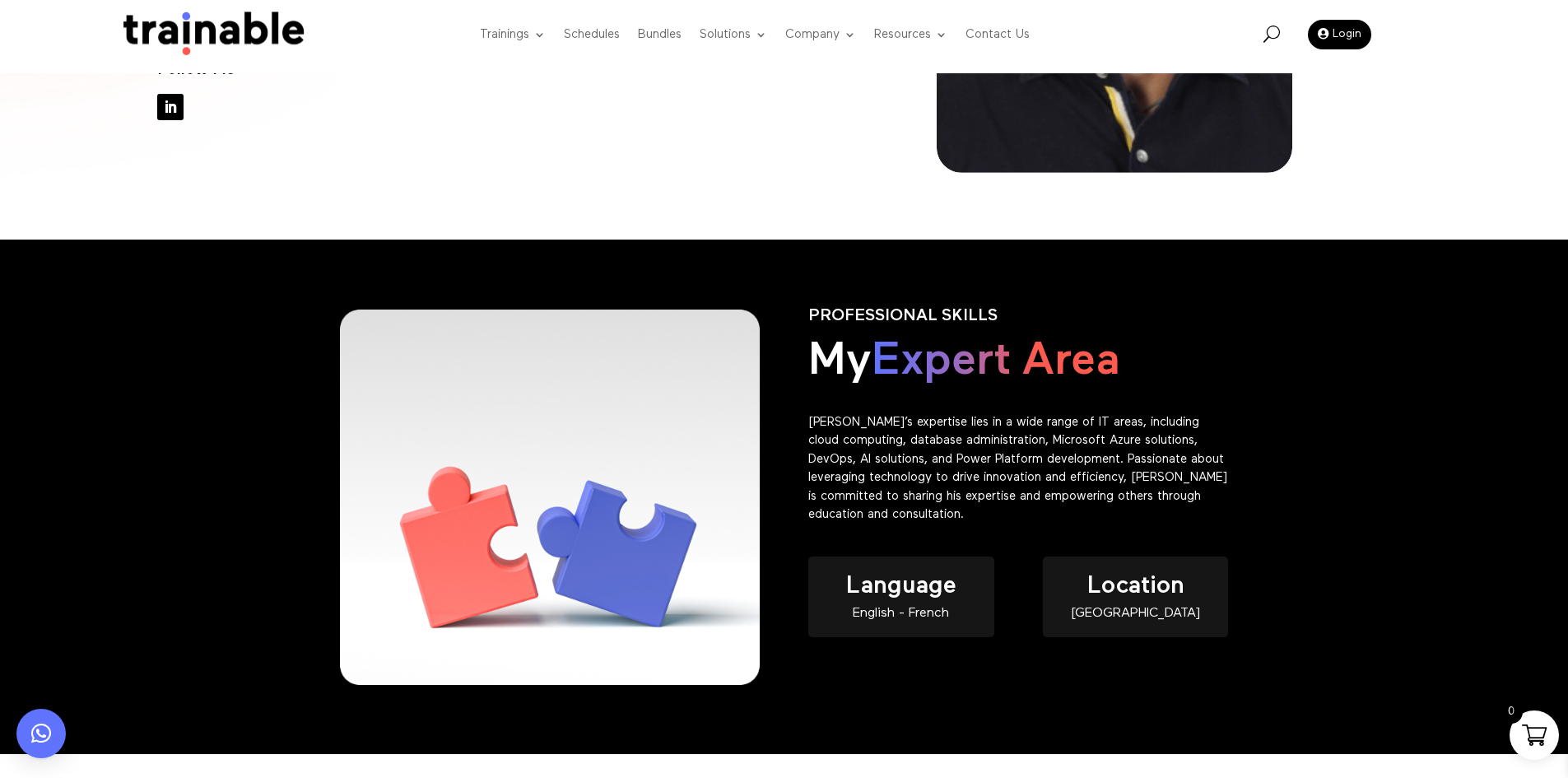
click at [937, 616] on div "English - French" at bounding box center [901, 614] width 185 height 14
copy div "English - French"
click at [1142, 604] on h4 "Location" at bounding box center [1135, 591] width 185 height 33
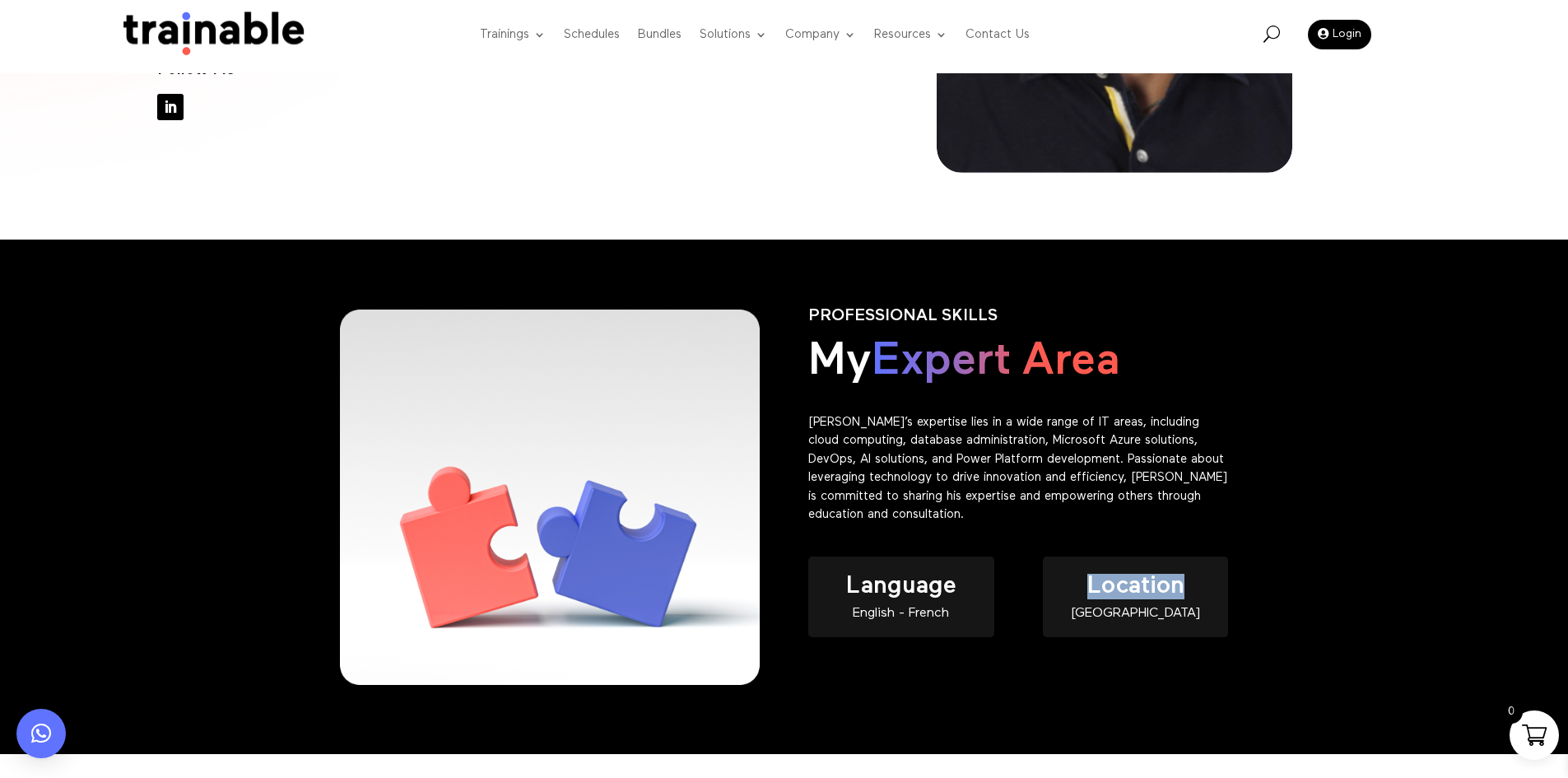
click at [1142, 604] on h4 "Location" at bounding box center [1135, 591] width 185 height 33
click at [1143, 616] on div "Lebanon" at bounding box center [1135, 614] width 185 height 14
copy div "Lebanon"
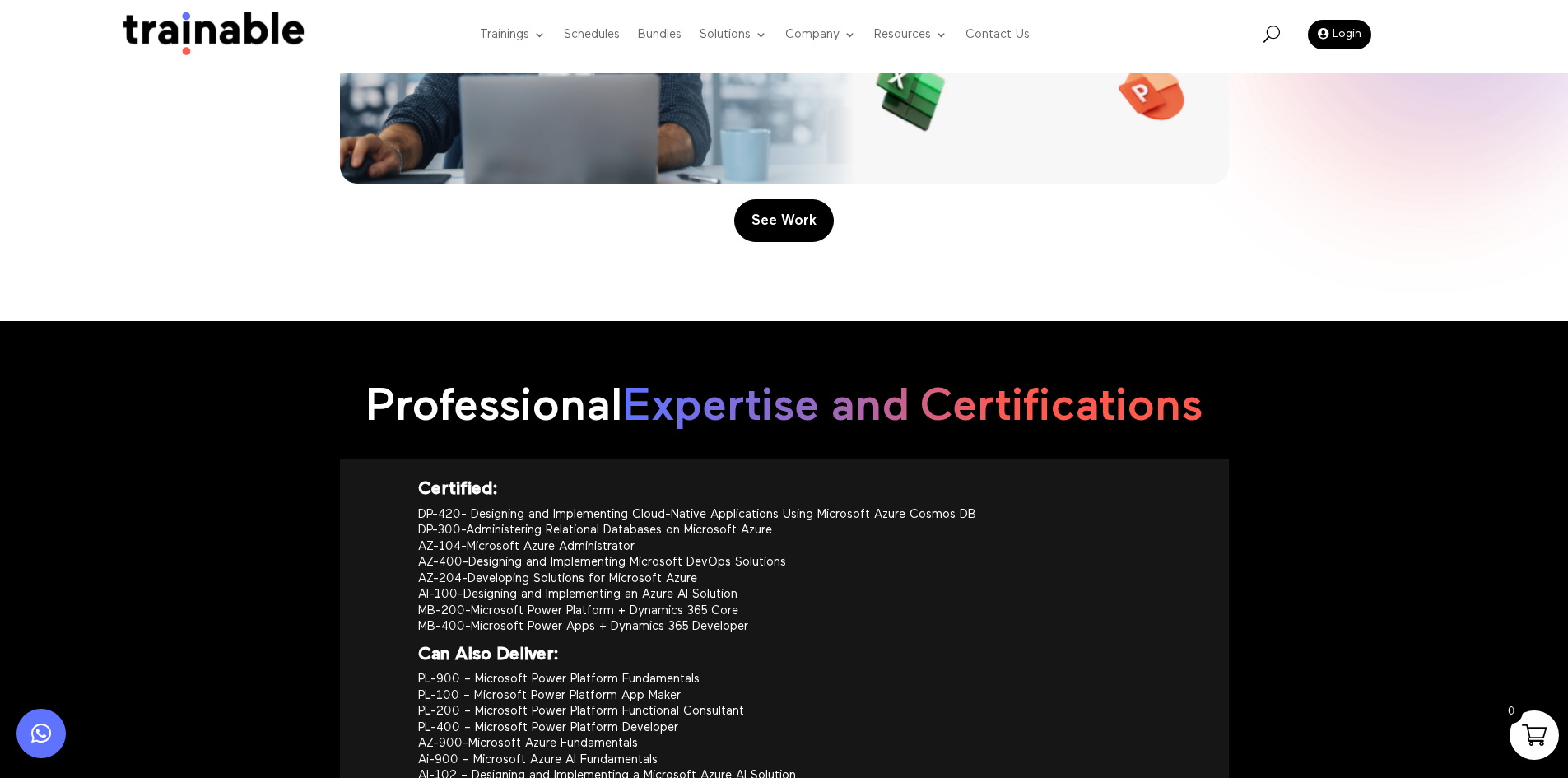
scroll to position [1729, 0]
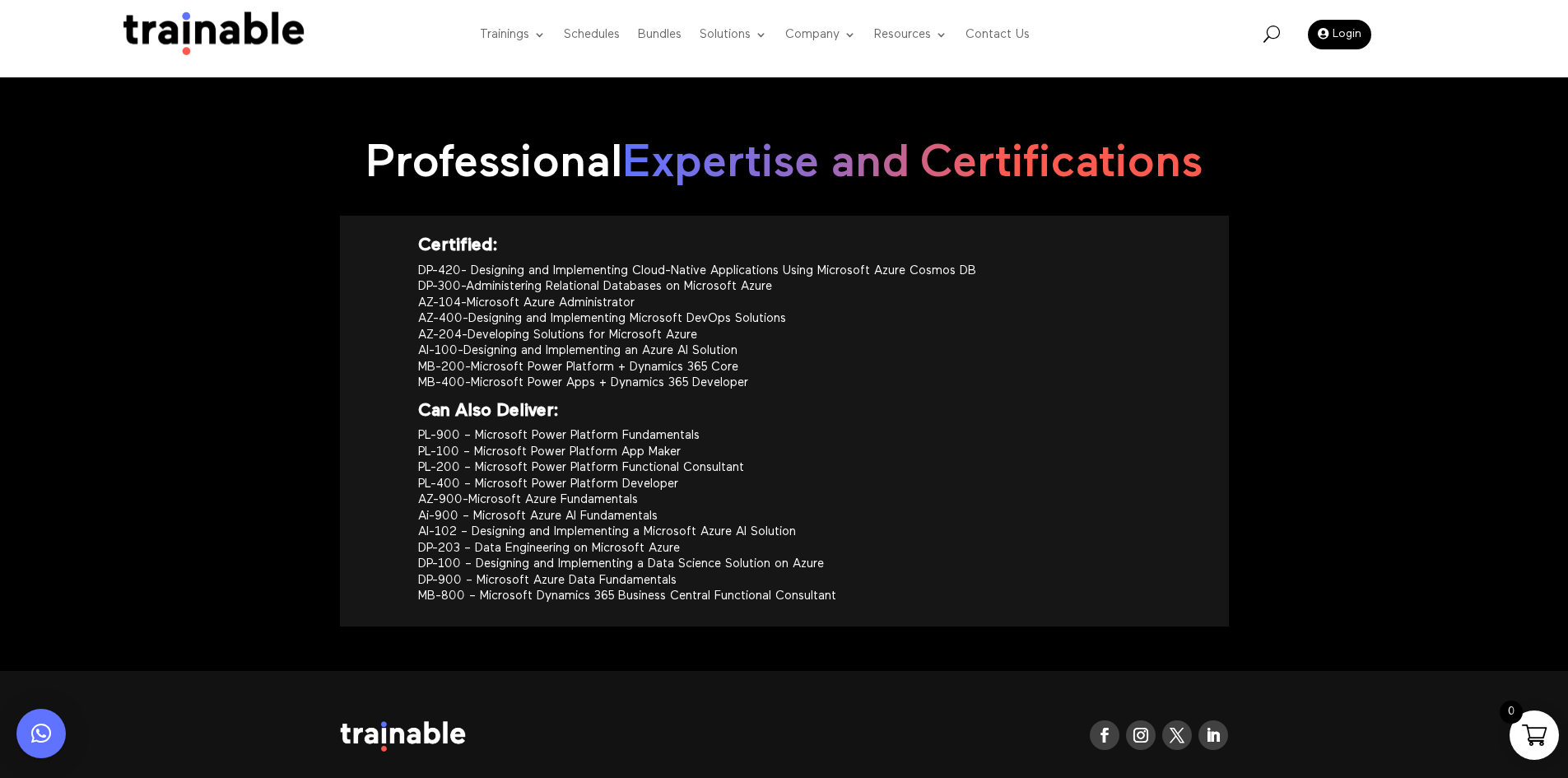
drag, startPoint x: 828, startPoint y: 559, endPoint x: 394, endPoint y: 243, distance: 536.9
click at [394, 243] on div "Certified: DP-420- Designing and Implementing Cloud-Native Applications Using M…" at bounding box center [784, 421] width 889 height 411
copy div "Certified: DP-420- Designing and Implementing Cloud-Native Applications Using M…"
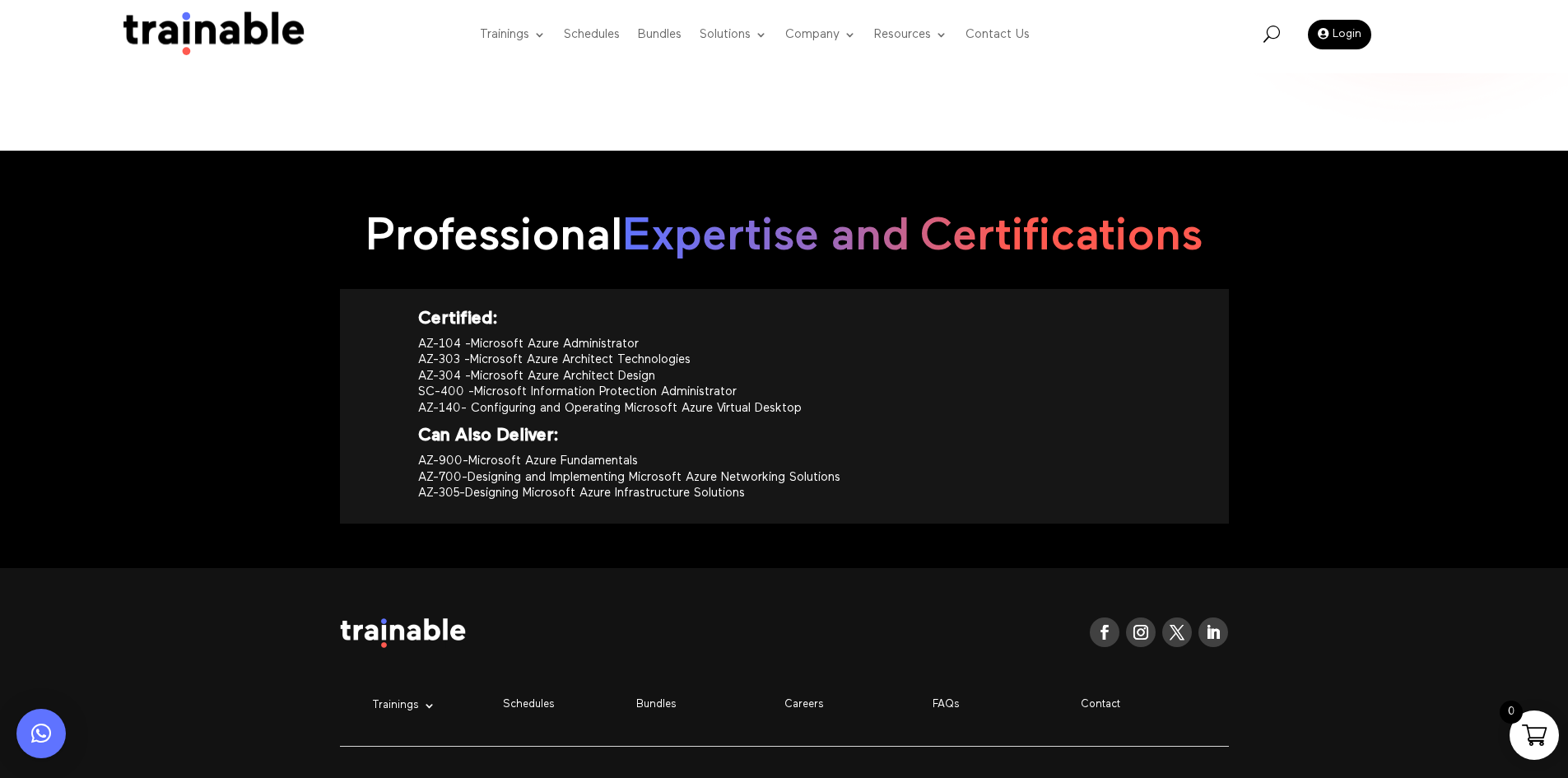
scroll to position [1697, 0]
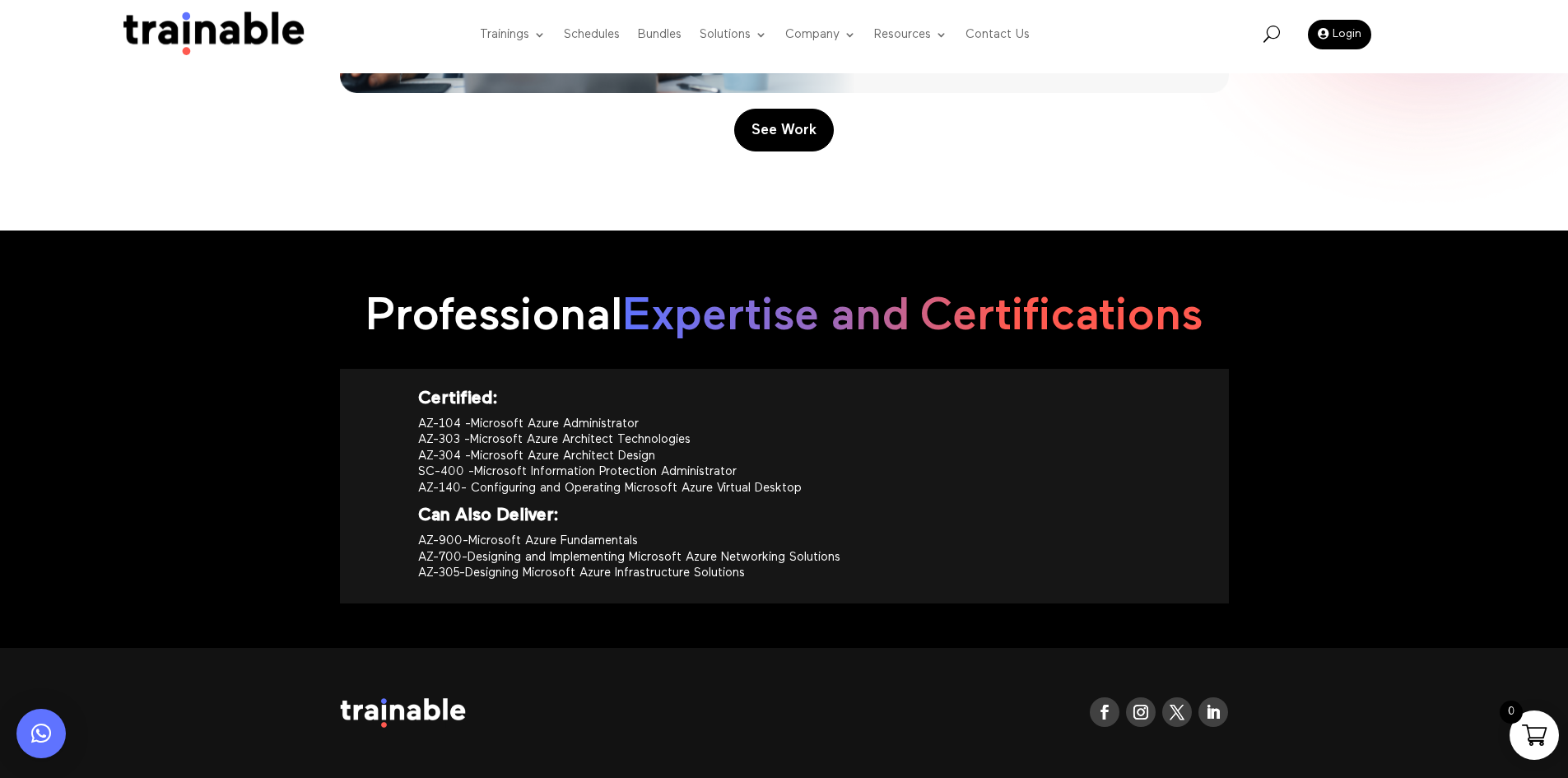
click at [1383, 392] on div "Professional Expertise and Certifications Certified: AZ-104 -Microsoft Azure Ad…" at bounding box center [784, 439] width 1568 height 417
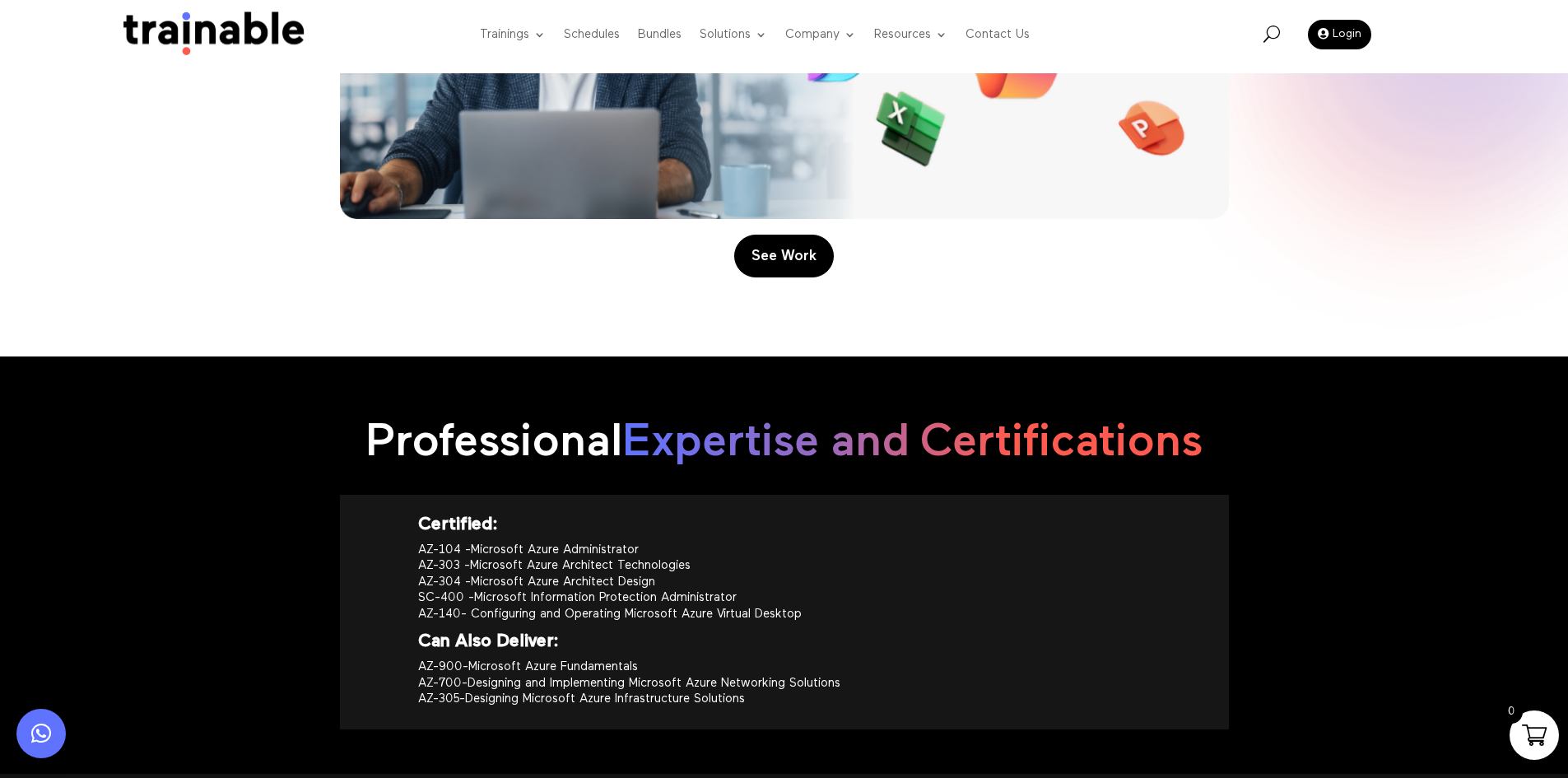
scroll to position [1862, 0]
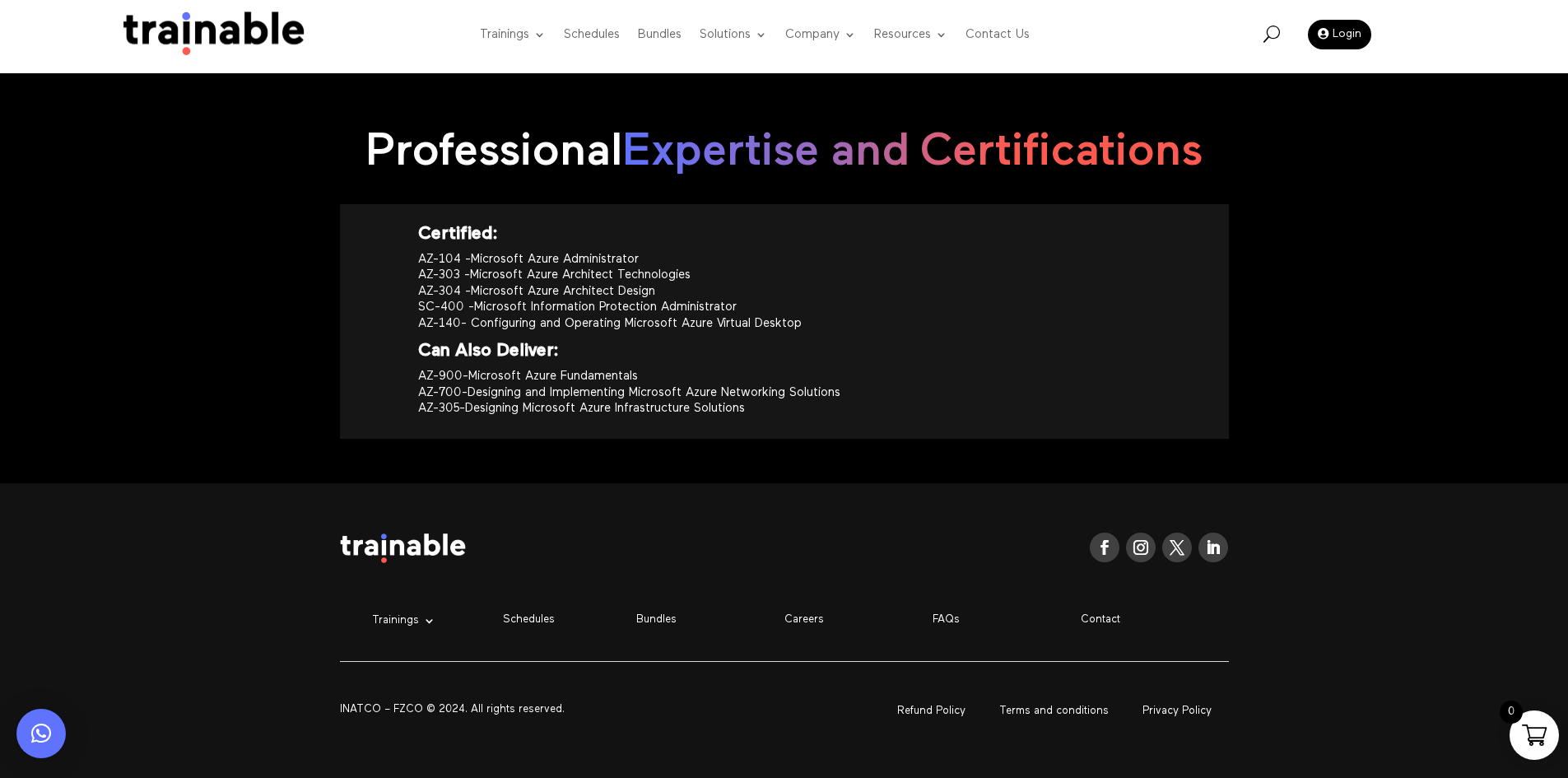
drag, startPoint x: 812, startPoint y: 389, endPoint x: 412, endPoint y: 206, distance: 439.9
click at [412, 206] on div "Certified: AZ-104 -Microsoft Azure Administrator AZ-303 -Microsoft Azure Archit…" at bounding box center [784, 321] width 889 height 235
copy div "Certified: AZ-104 -Microsoft Azure Administrator AZ-303 -Microsoft Azure Archit…"
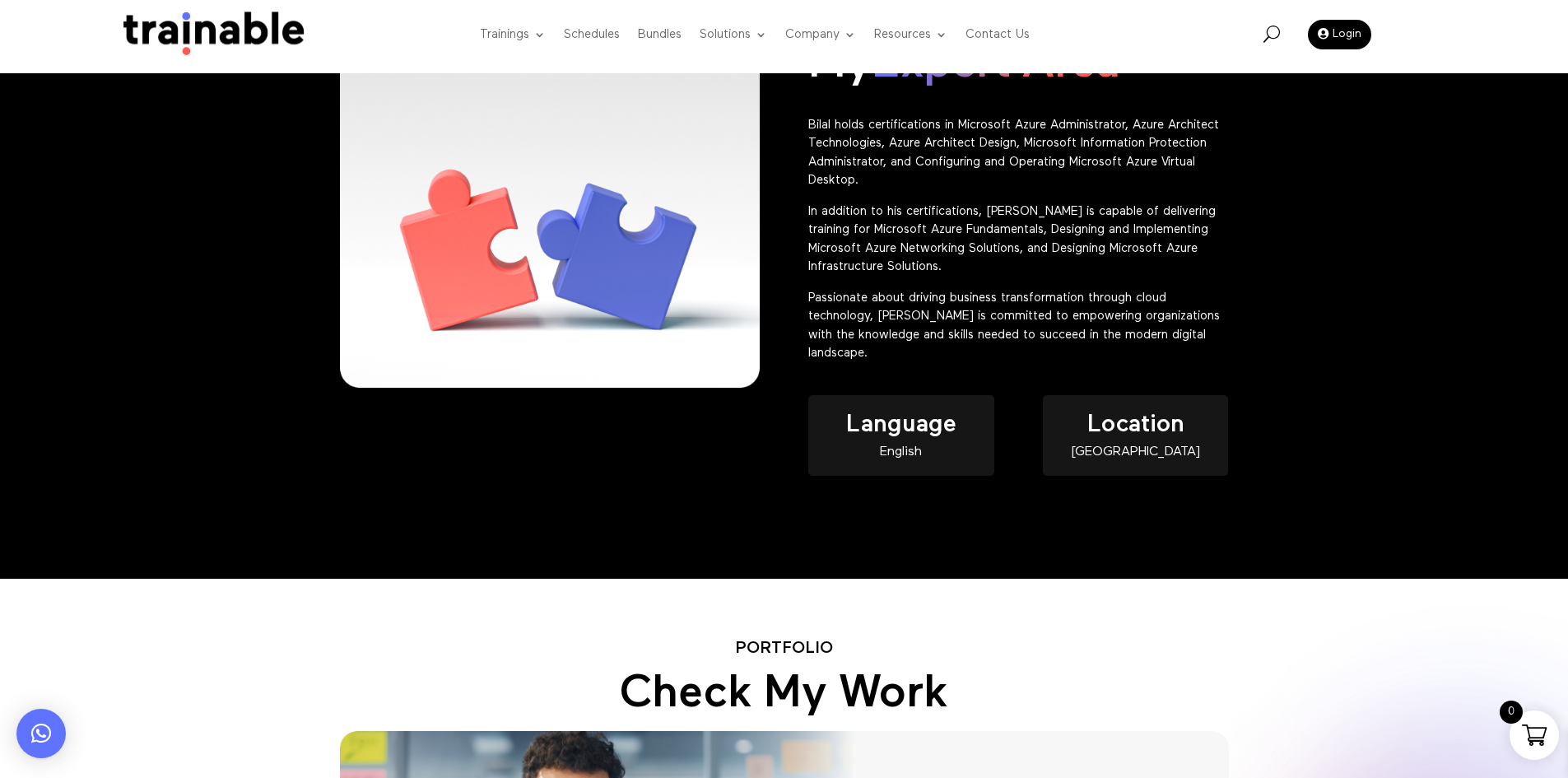
scroll to position [545, 0]
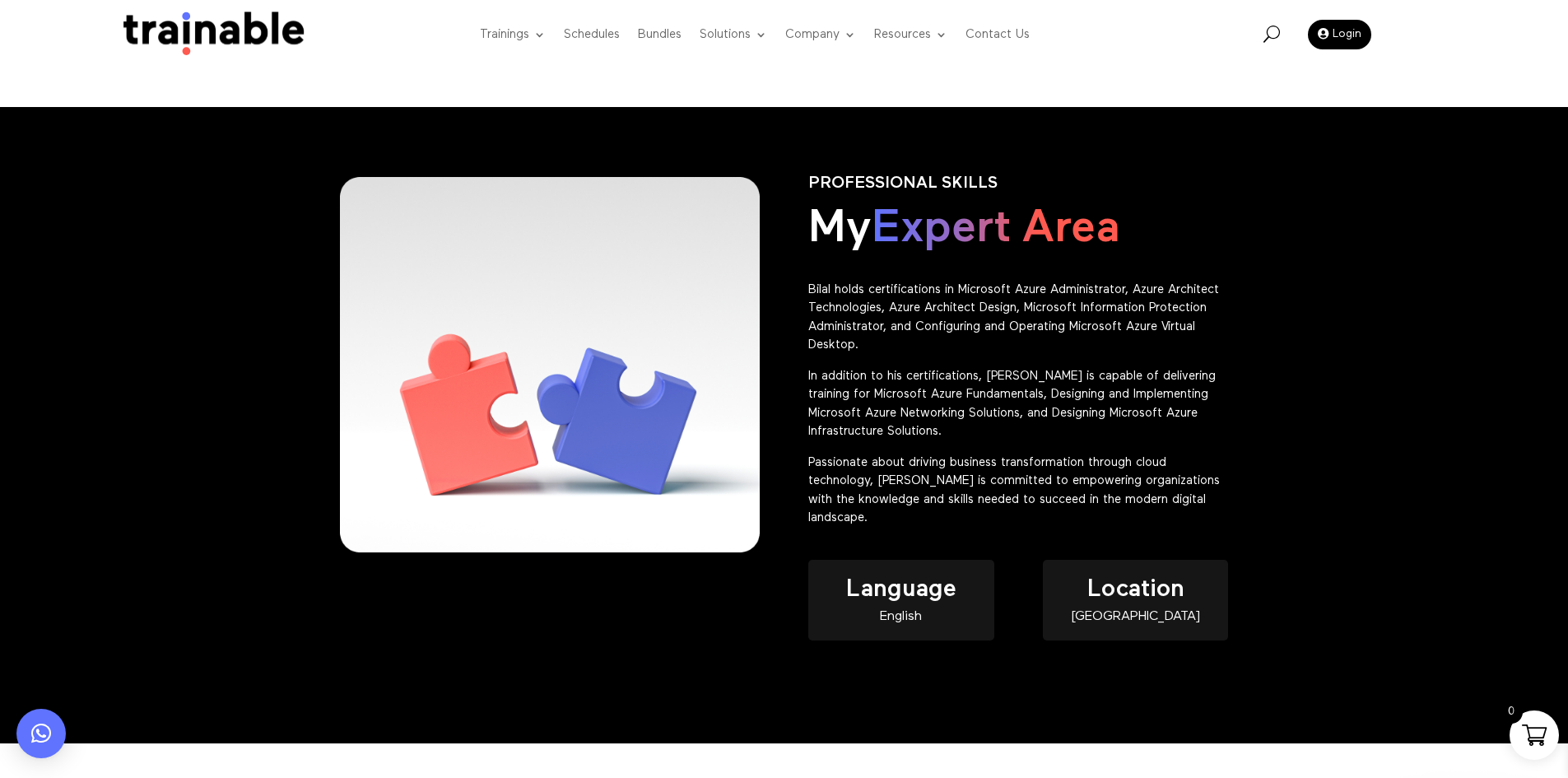
click at [901, 610] on div "English" at bounding box center [901, 617] width 185 height 14
copy div "English"
click at [1132, 610] on div "Lebanon" at bounding box center [1135, 617] width 185 height 14
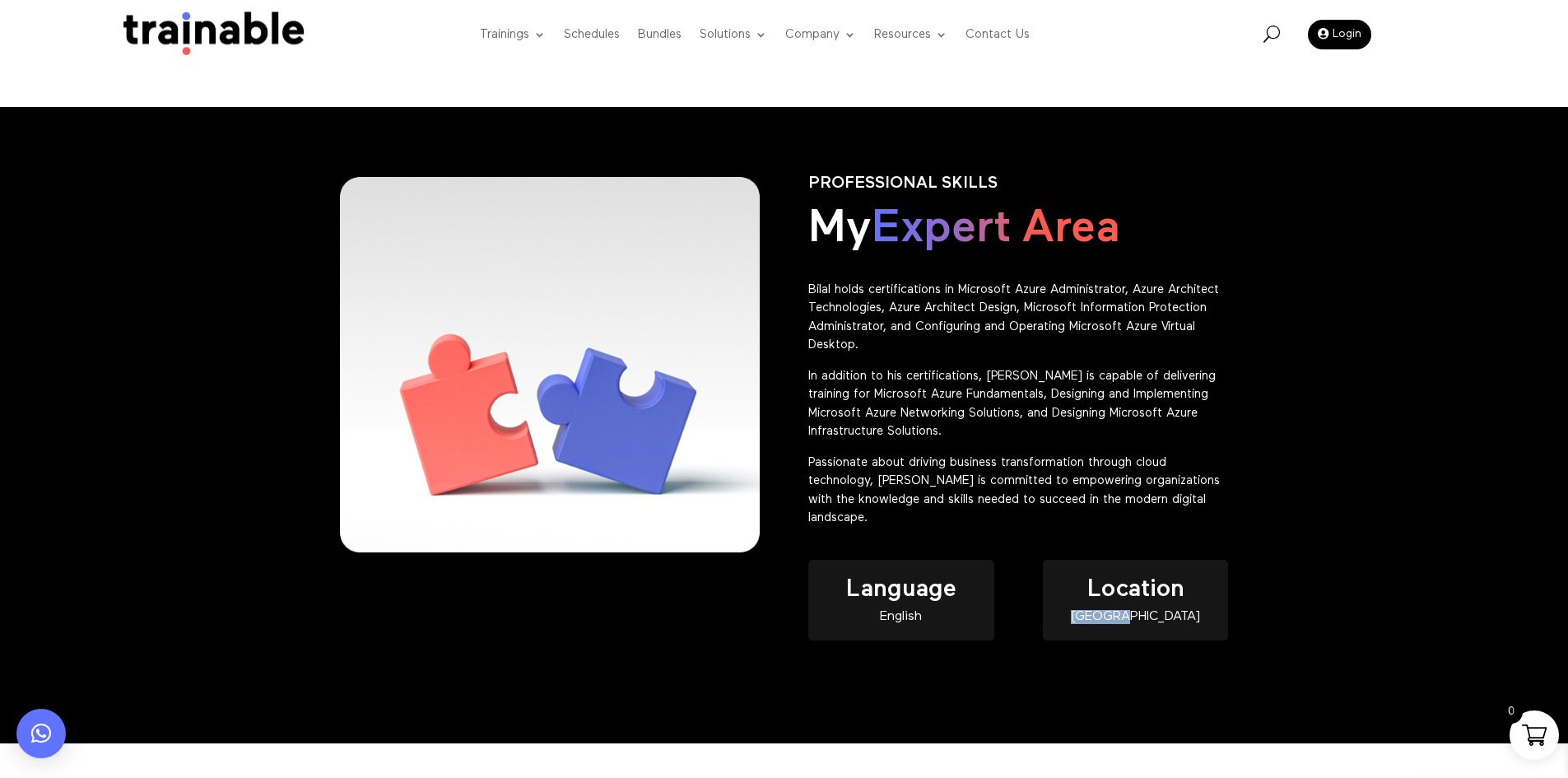
copy div "Lebanon"
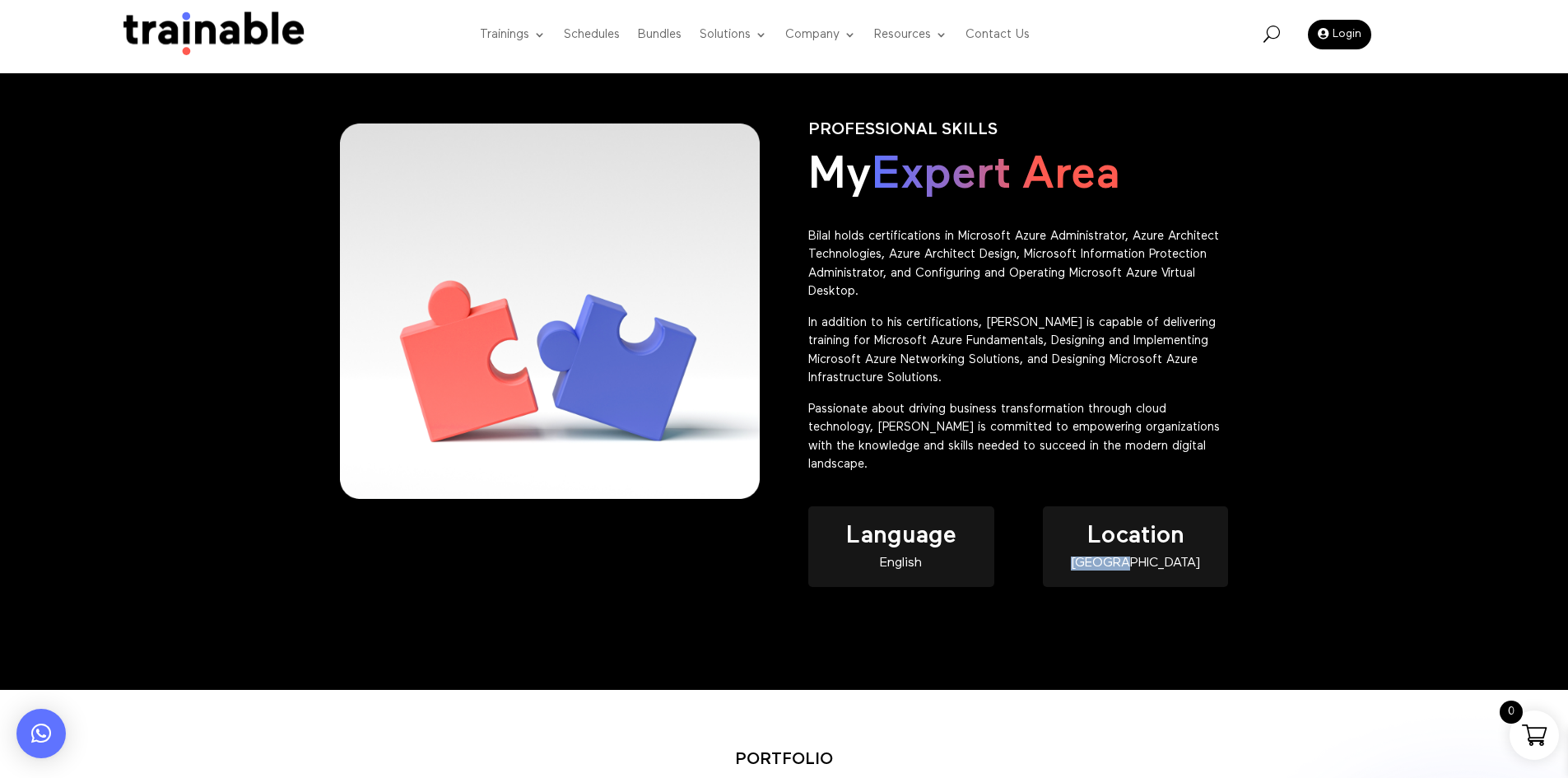
scroll to position [627, 0]
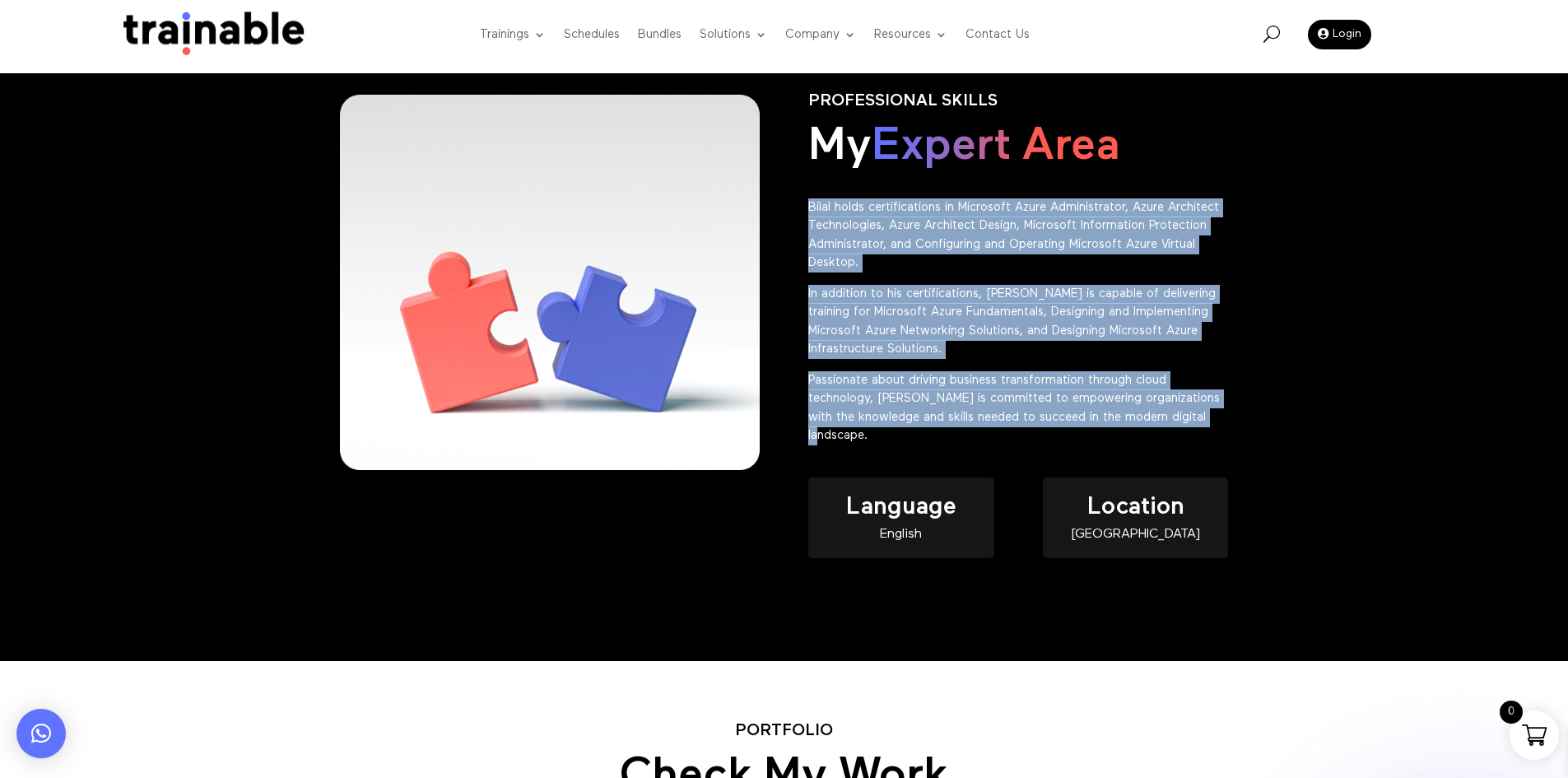
drag, startPoint x: 1282, startPoint y: 427, endPoint x: 800, endPoint y: 197, distance: 534.1
click at [800, 197] on div "PROFESSIONAL SKILLS My Expert Area Bilal holds certifications in Microsoft Azur…" at bounding box center [784, 343] width 1568 height 636
copy div "Bilal holds certifications in Microsoft Azure Administrator, Azure Architect Te…"
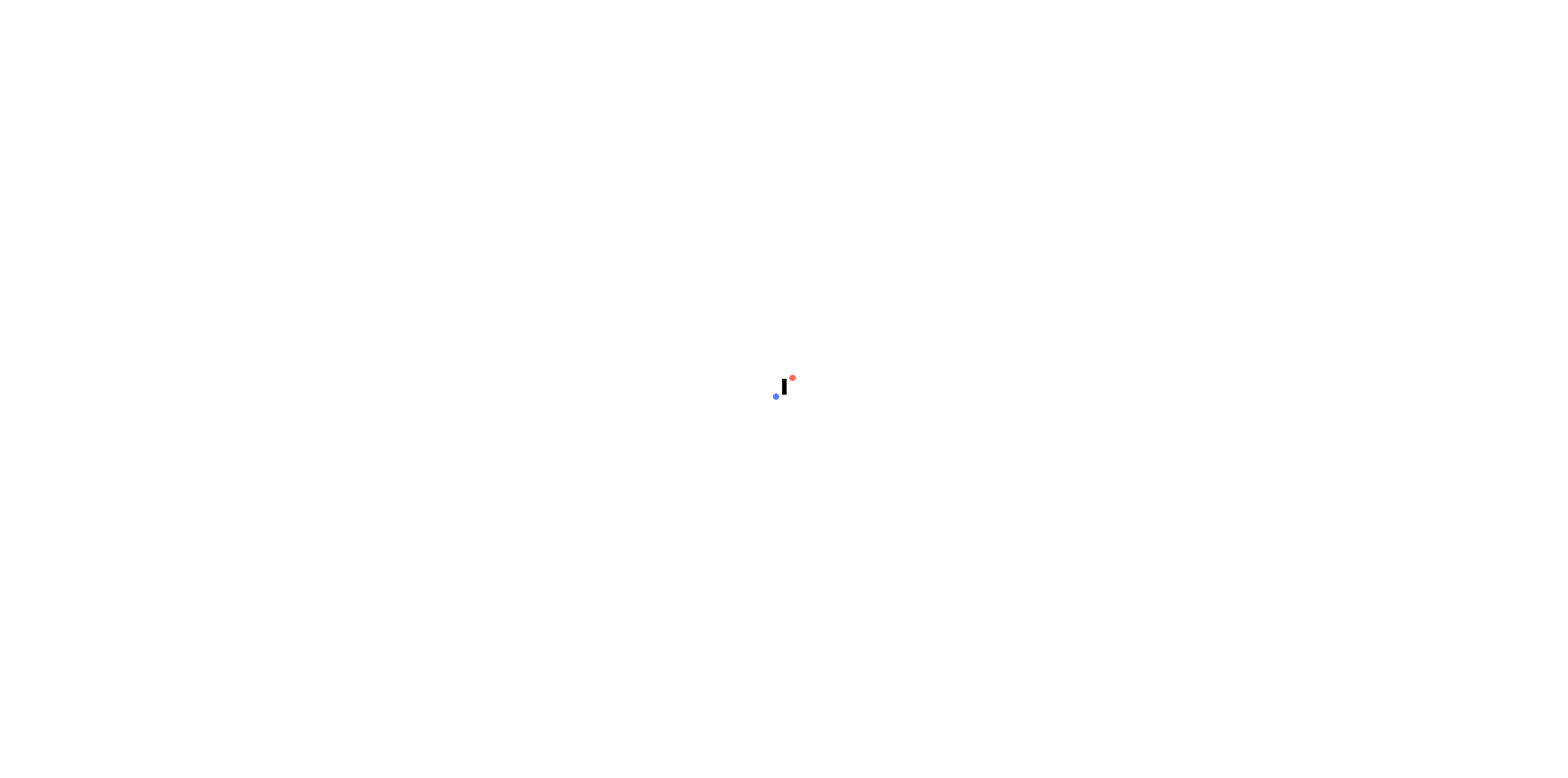
scroll to position [726, 0]
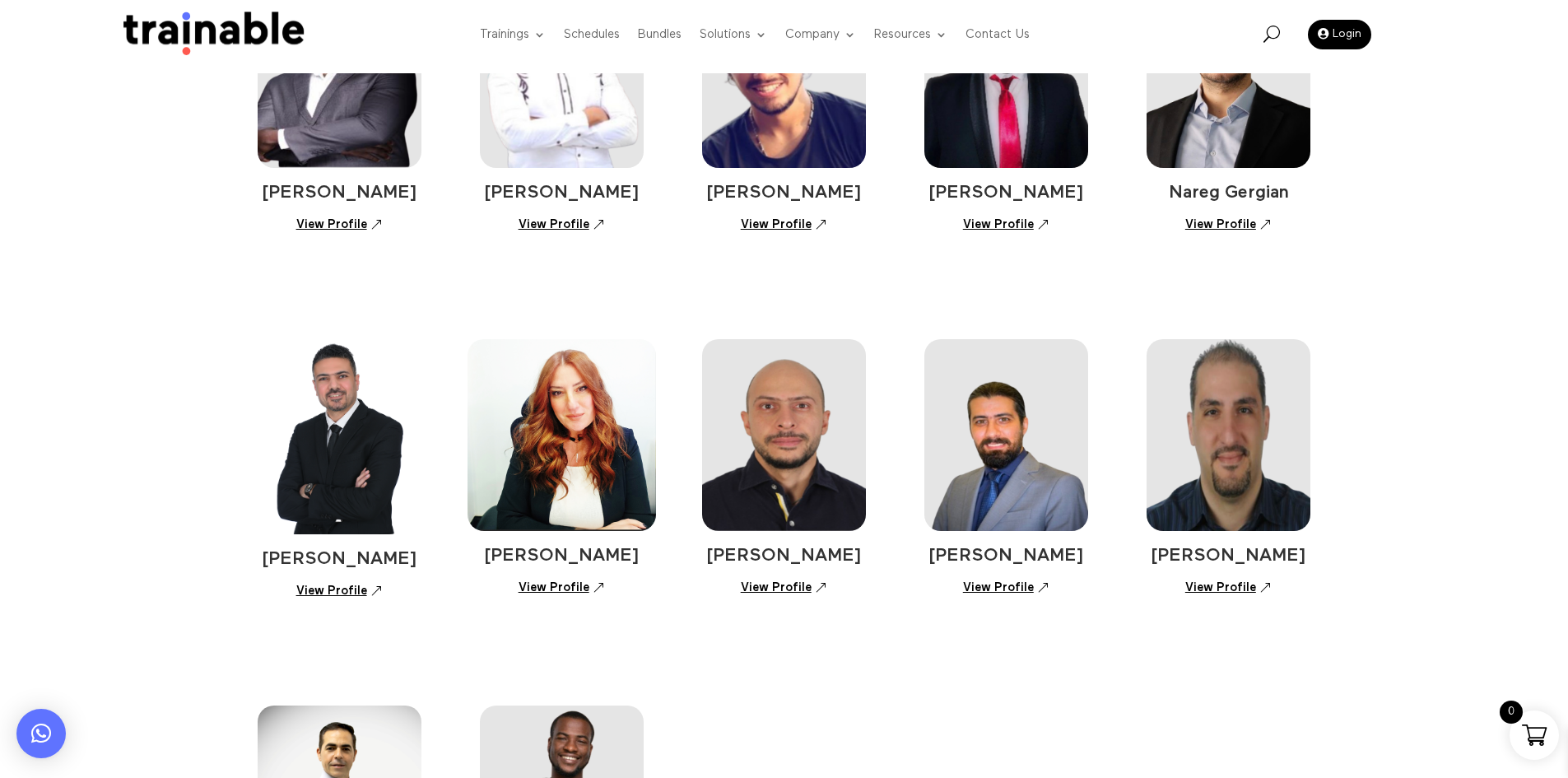
click at [1299, 552] on span "[PERSON_NAME]" at bounding box center [1228, 556] width 156 height 18
drag, startPoint x: 1273, startPoint y: 557, endPoint x: 1133, endPoint y: 554, distance: 140.0
click at [1120, 554] on div "Ayman Shaalan View Profile Suzanne Tannoury View Profile Ramzi Aynati View Prof…" at bounding box center [784, 444] width 1054 height 366
click at [1377, 562] on div "Ali El Khatib View Profile Elie Kassis View Profile Khalid Hourani View Profile…" at bounding box center [784, 273] width 1568 height 1492
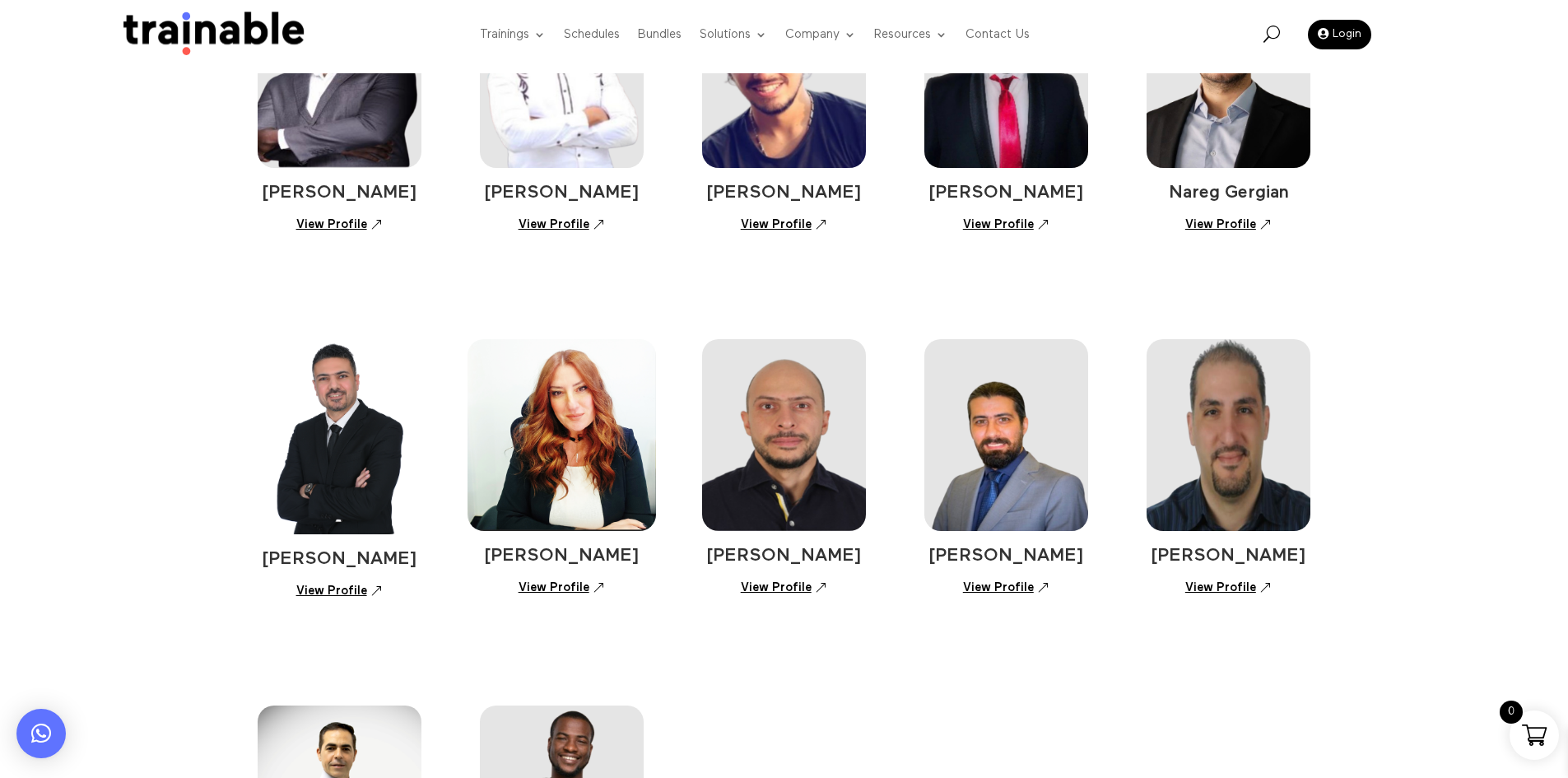
drag, startPoint x: 1345, startPoint y: 559, endPoint x: 1125, endPoint y: 567, distance: 220.1
click at [1125, 567] on div "Ali El Khatib View Profile Elie Kassis View Profile Khalid Hourani View Profile…" at bounding box center [784, 273] width 1568 height 1492
copy span "Manuel Vartanian"
click at [1223, 582] on link "View Profile" at bounding box center [1228, 587] width 105 height 28
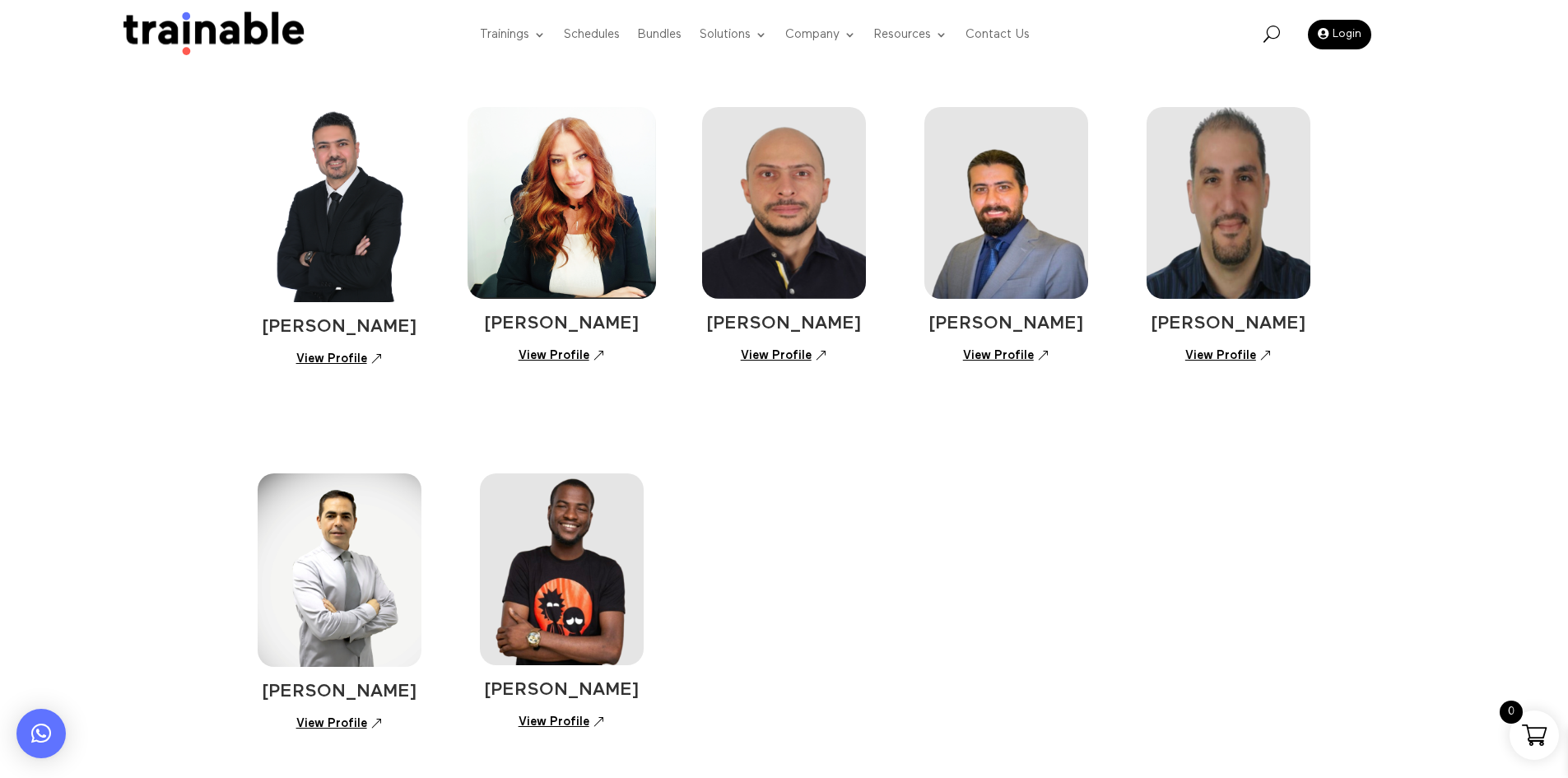
scroll to position [974, 0]
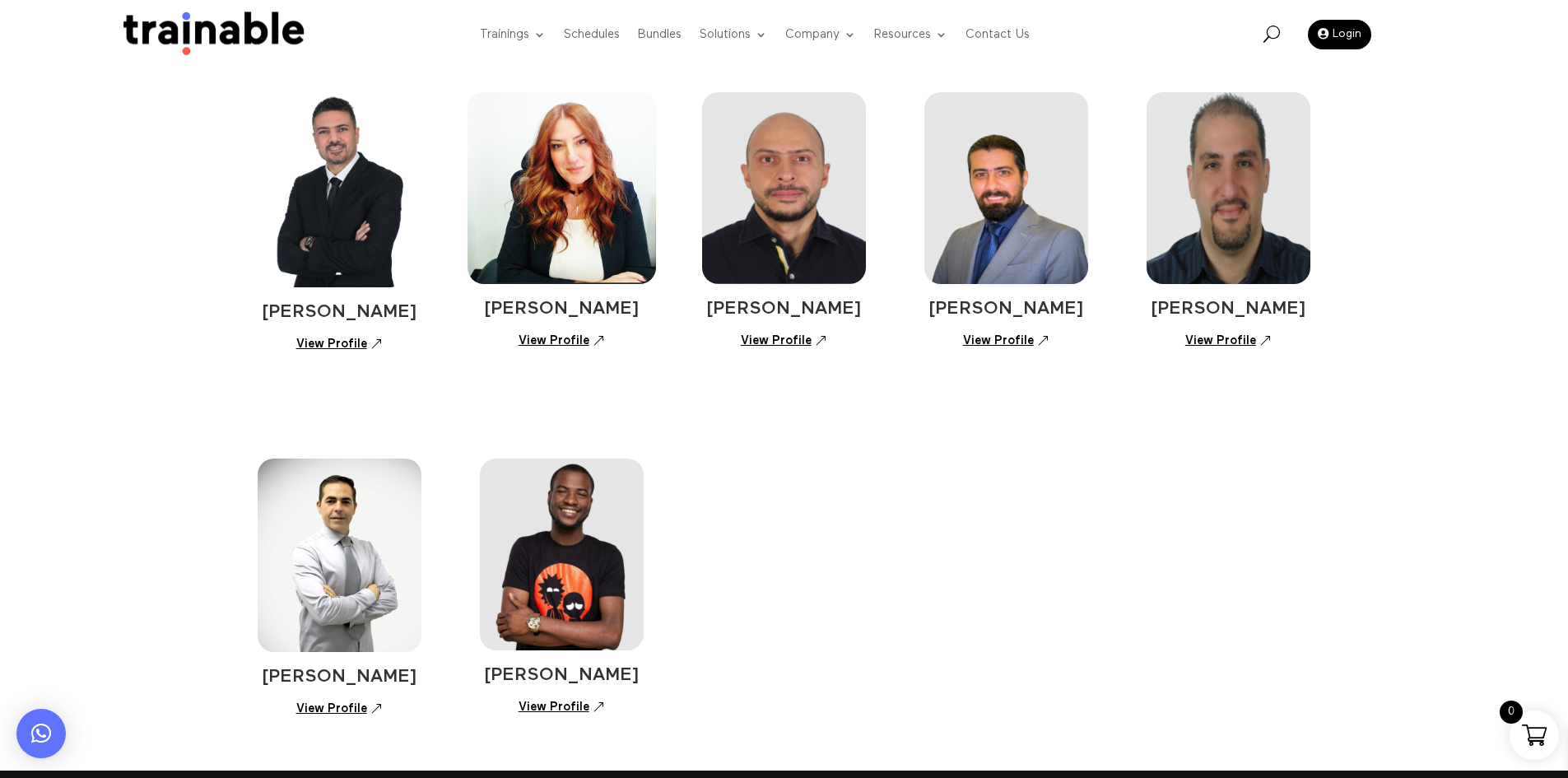
drag, startPoint x: 346, startPoint y: 714, endPoint x: 342, endPoint y: 700, distance: 14.6
click at [346, 714] on link "View Profile" at bounding box center [340, 709] width 105 height 28
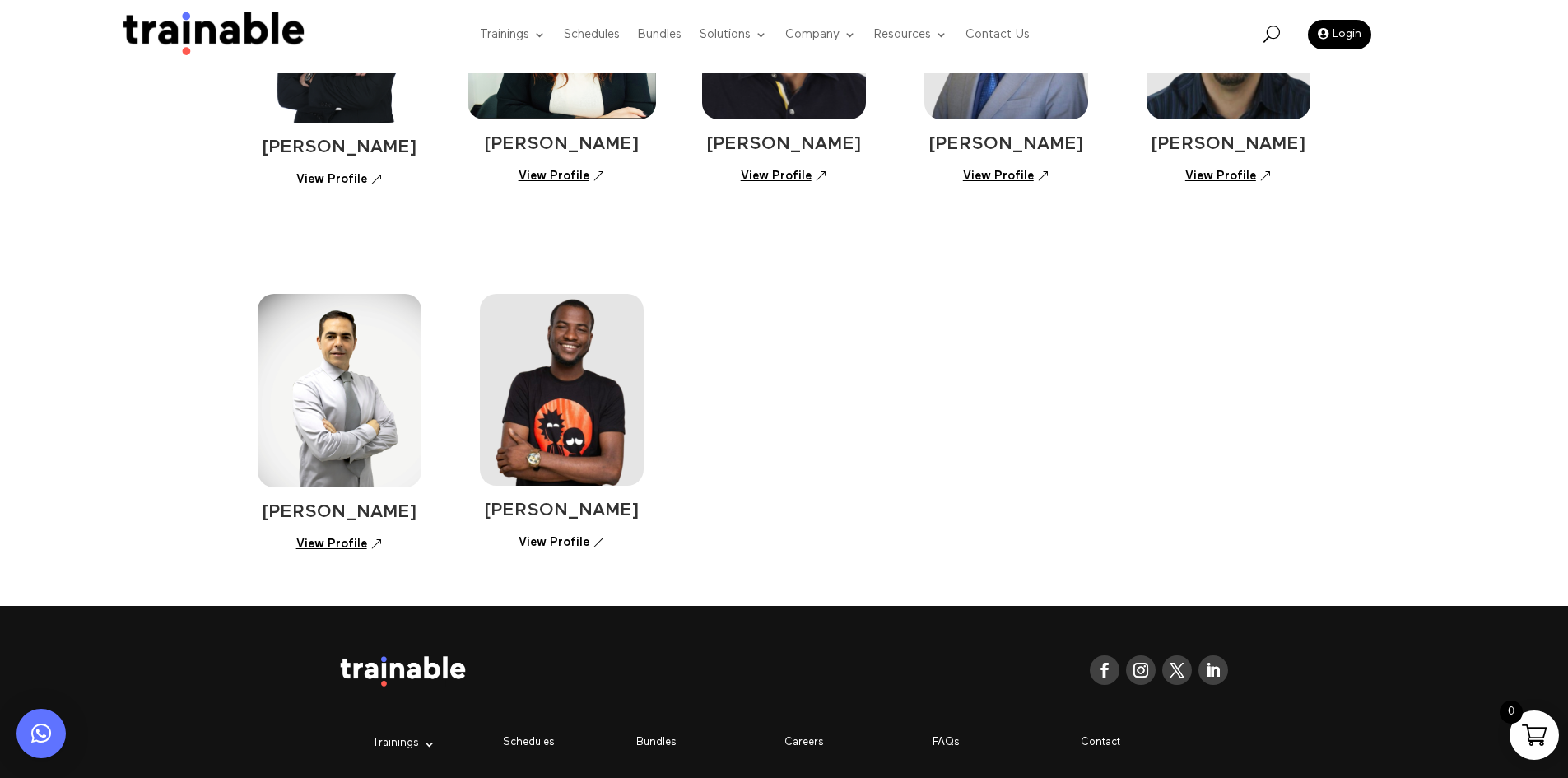
click at [548, 539] on link "View Profile" at bounding box center [561, 542] width 105 height 28
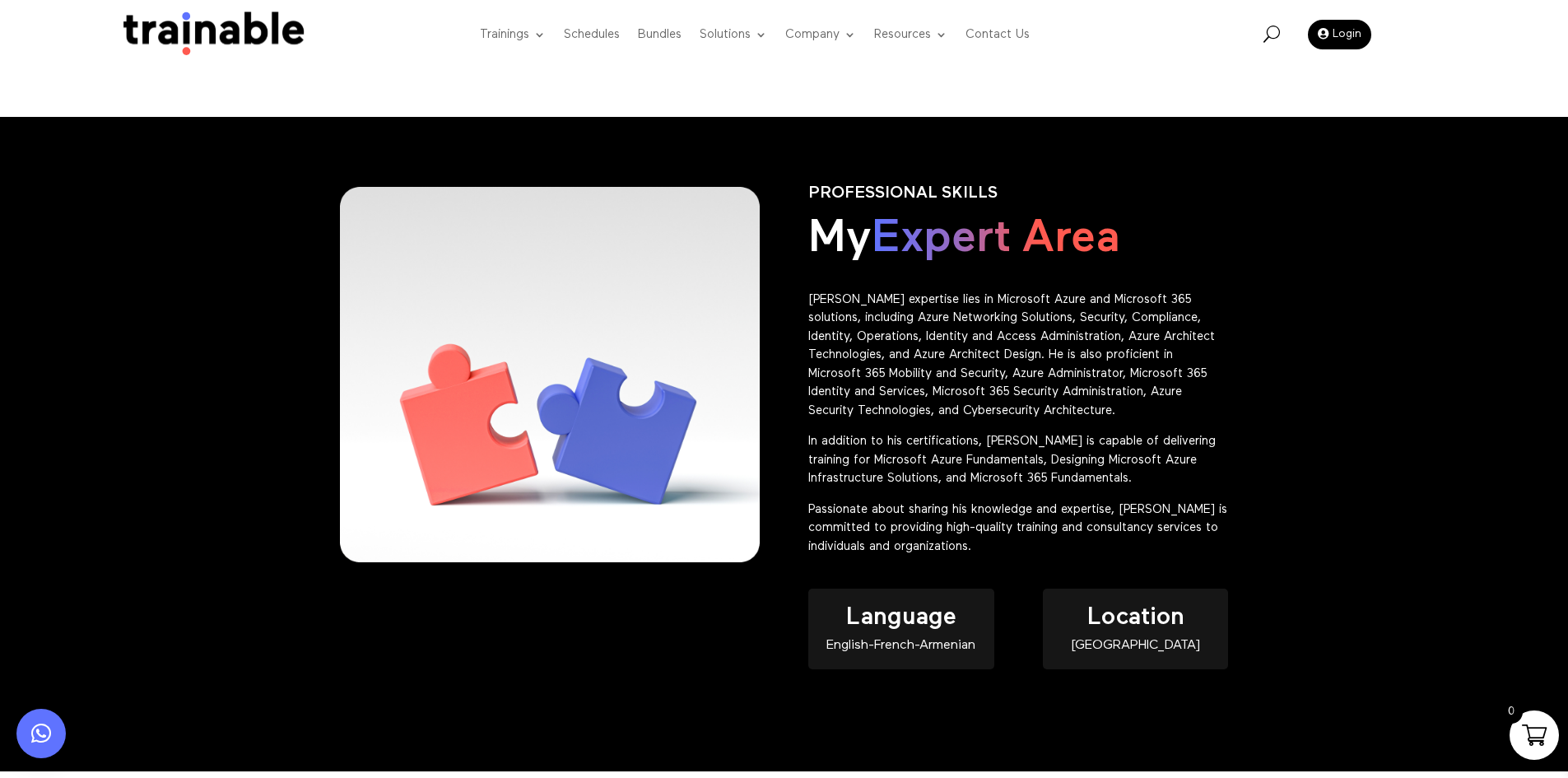
scroll to position [659, 0]
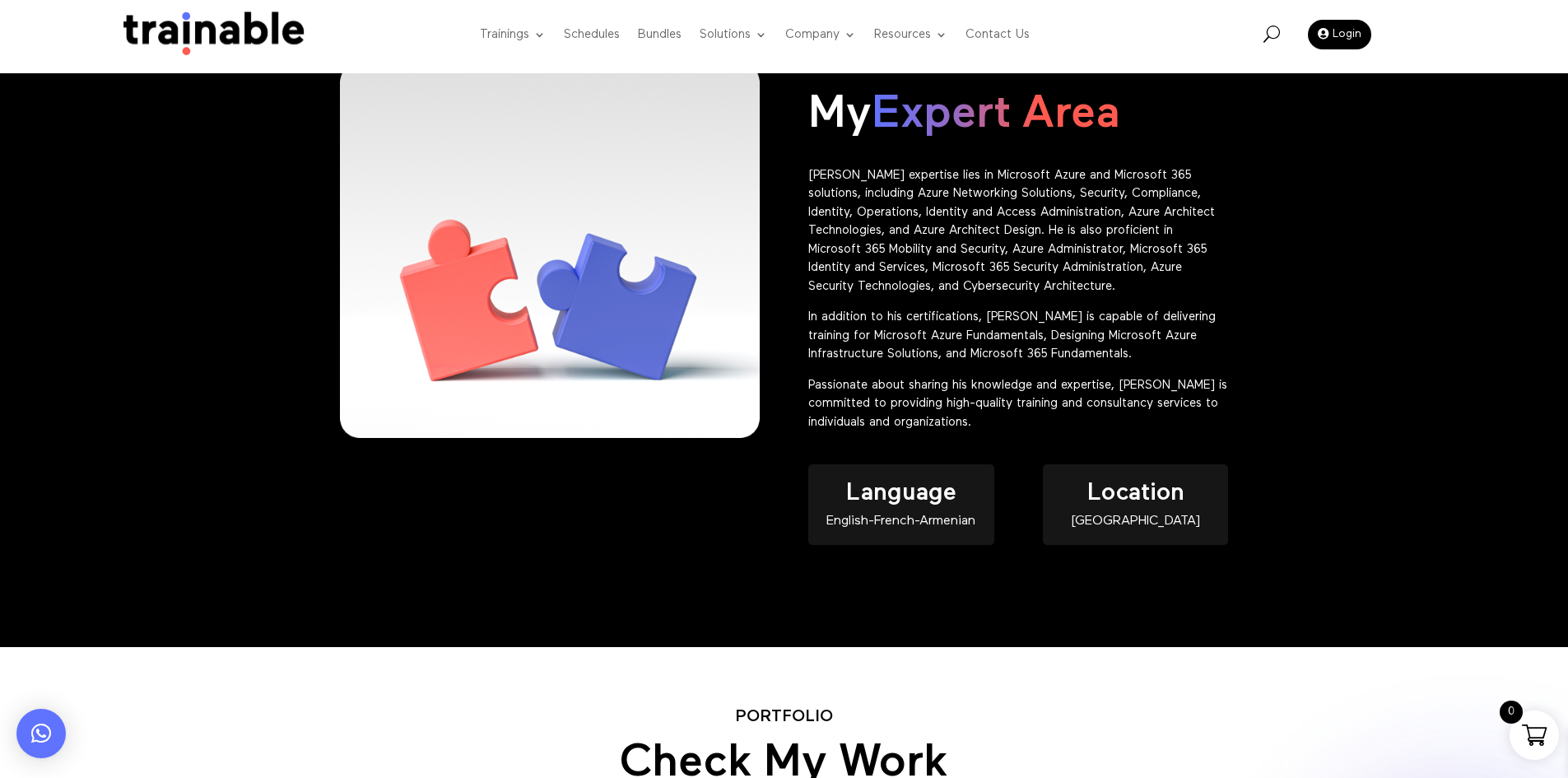
click at [1034, 431] on p "Passionate about sharing his knowledge and expertise, [PERSON_NAME] is committe…" at bounding box center [1019, 404] width 420 height 56
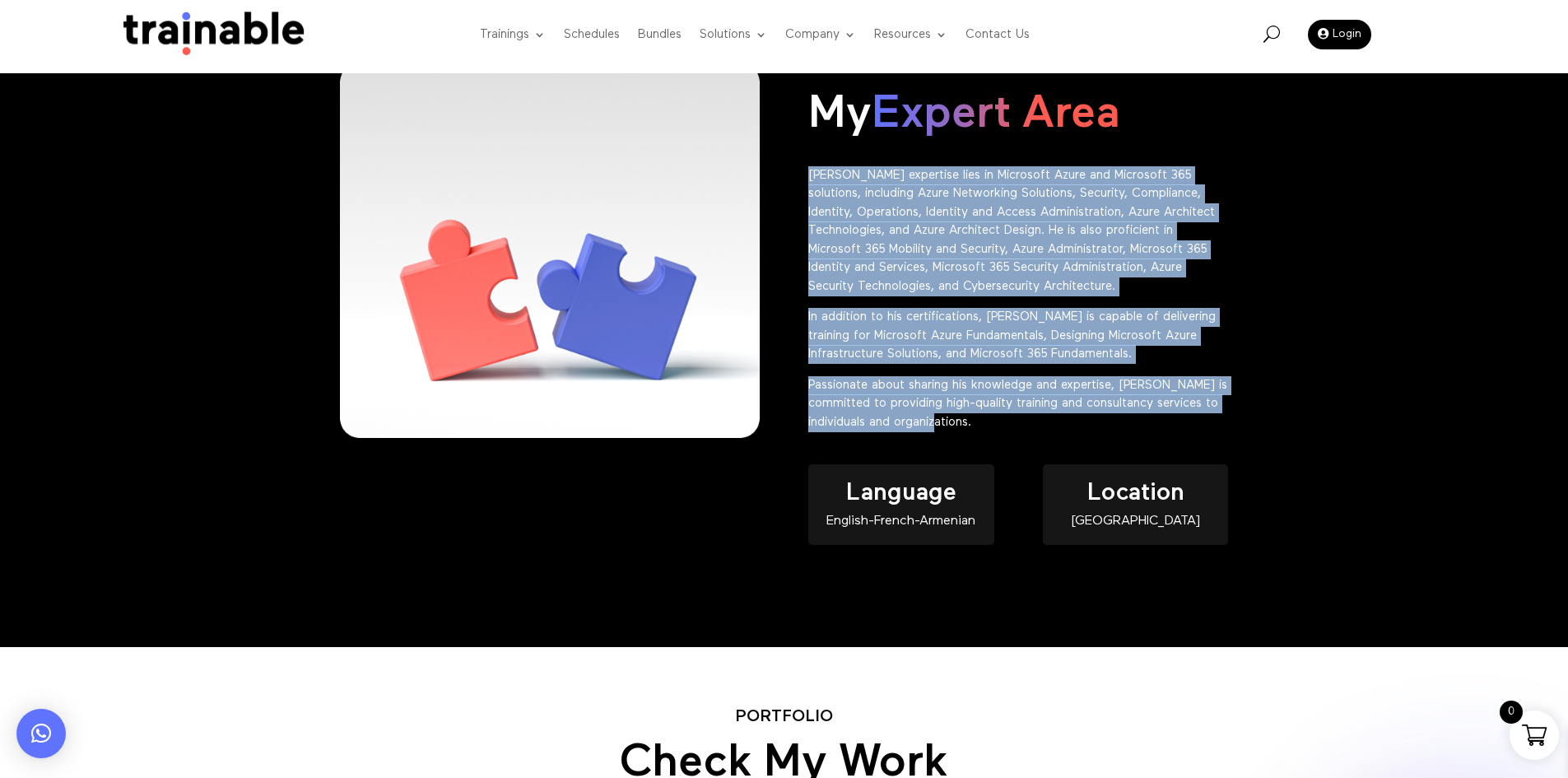
drag, startPoint x: 804, startPoint y: 169, endPoint x: 1014, endPoint y: 436, distance: 339.7
click at [1014, 436] on div "PROFESSIONAL SKILLS My Expert Area Manuel’s expertise lies in Microsoft Azure a…" at bounding box center [784, 320] width 889 height 566
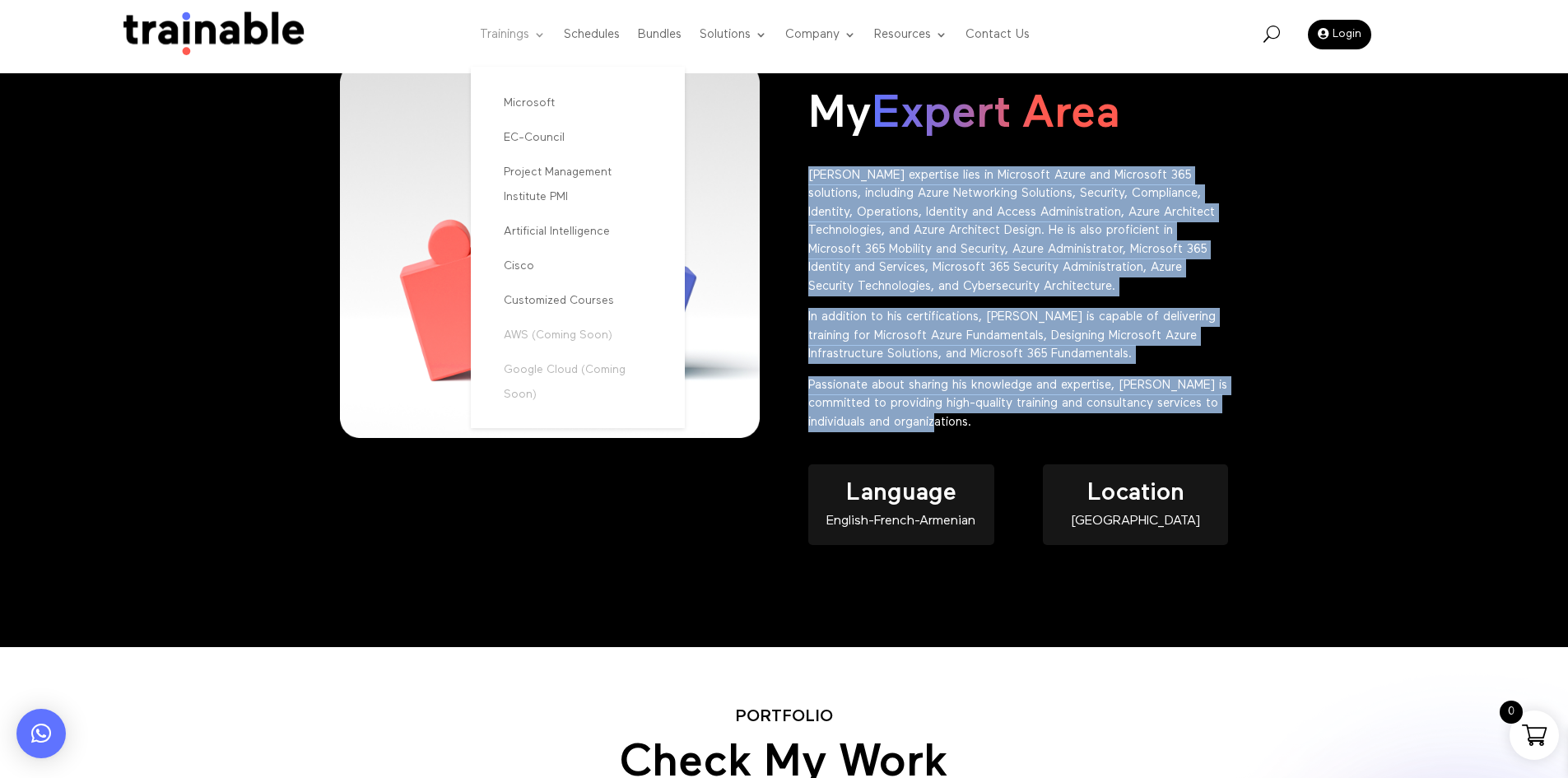
copy div "Manuel’s expertise lies in Microsoft Azure and Microsoft 365 solutions, includi…"
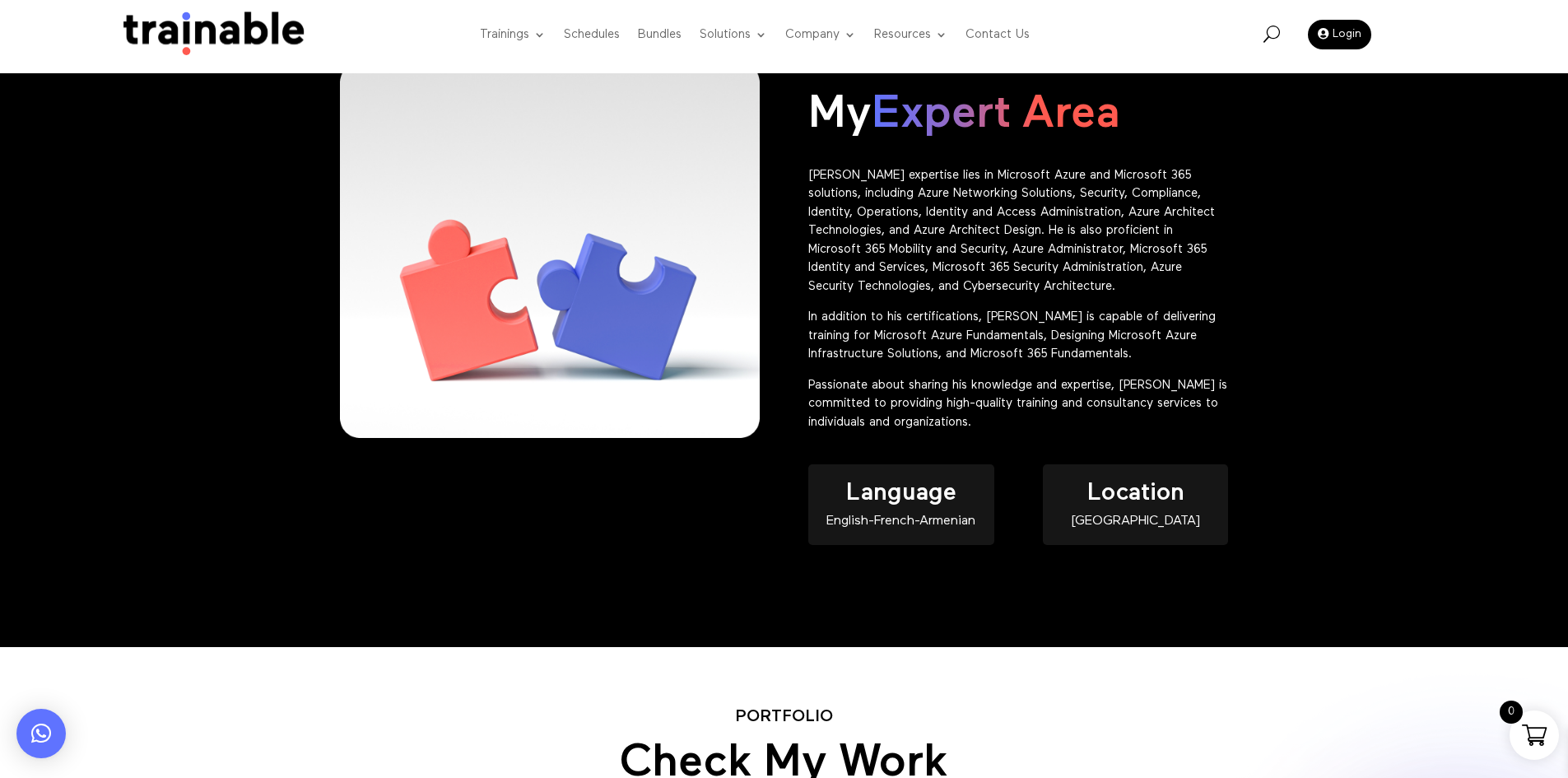
click at [865, 521] on div "English-French-Armenian" at bounding box center [901, 521] width 185 height 14
copy div "English-French-Armenian"
click at [1136, 520] on div "Armenia" at bounding box center [1135, 521] width 185 height 14
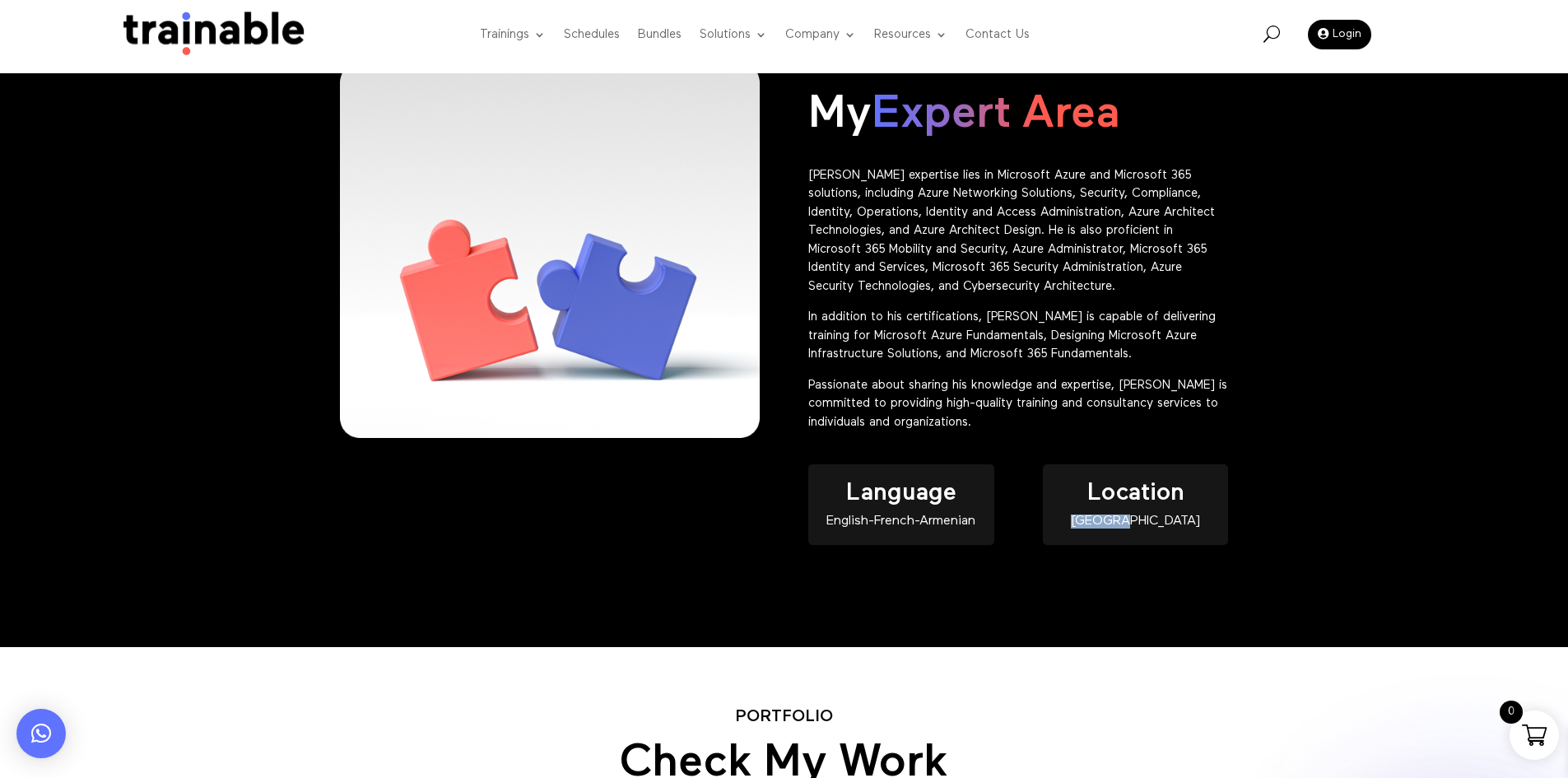
click at [1136, 520] on div "Armenia" at bounding box center [1135, 521] width 185 height 14
copy div "Armenia"
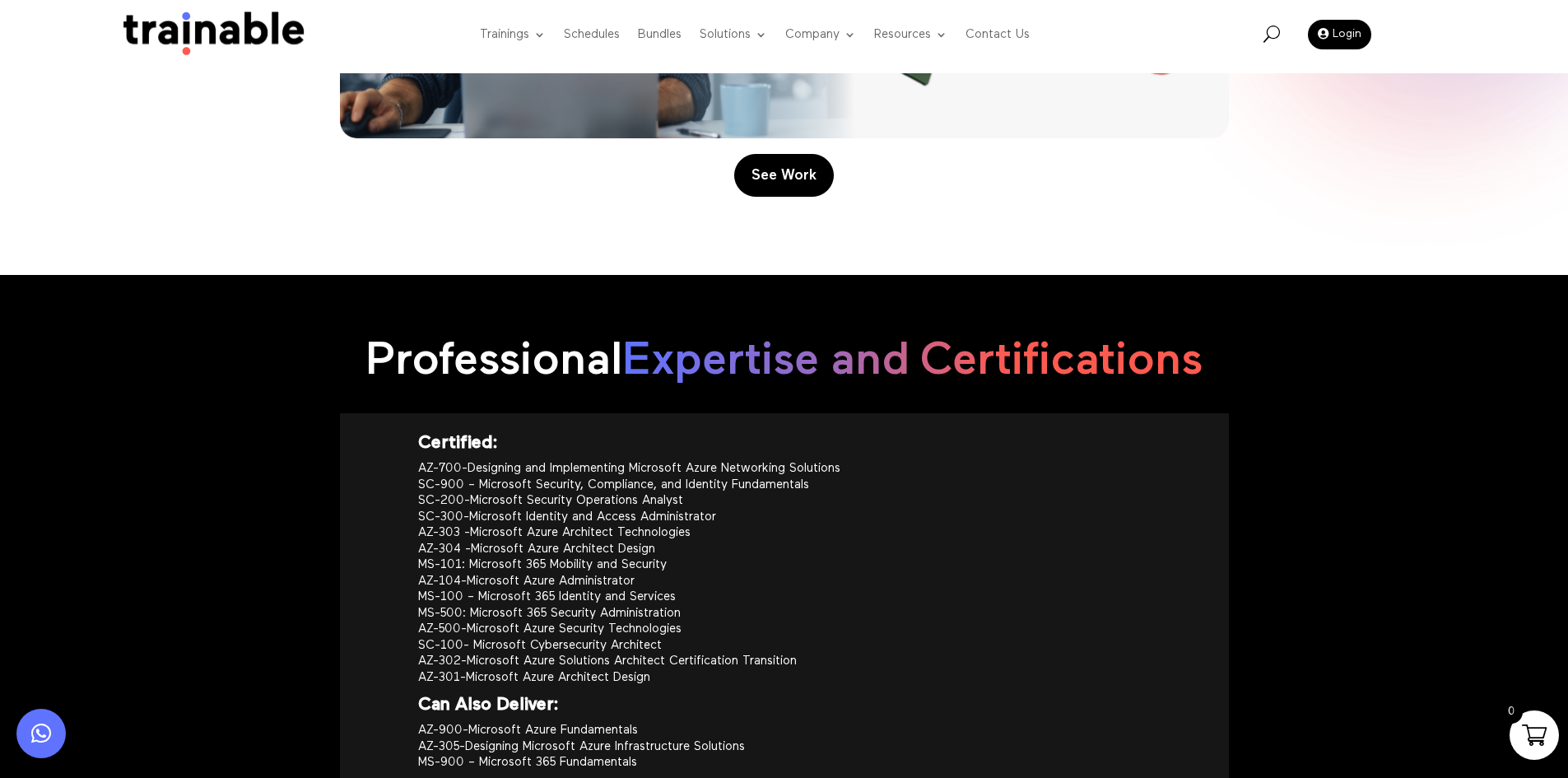
scroll to position [1812, 0]
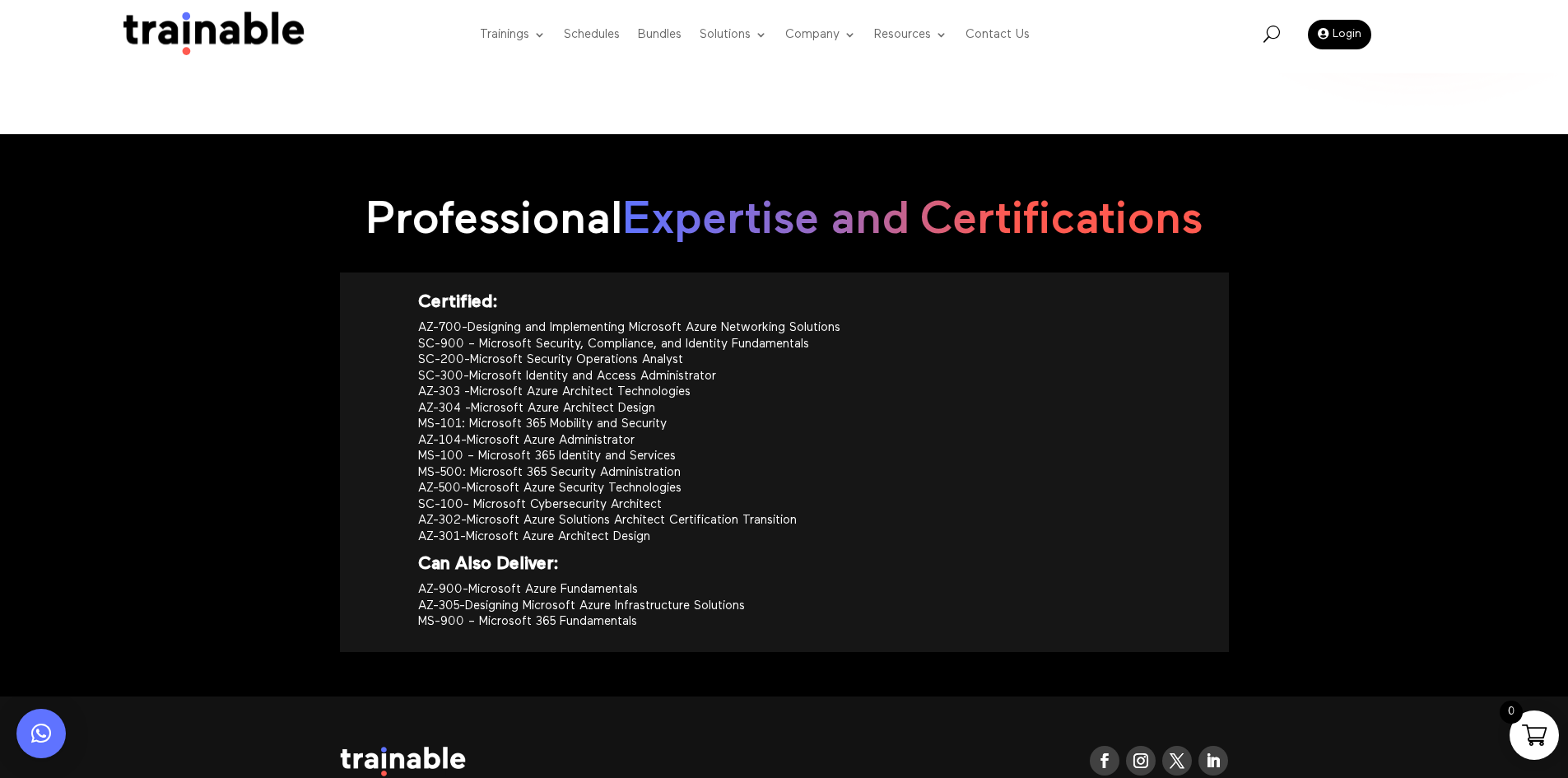
drag, startPoint x: 747, startPoint y: 643, endPoint x: 408, endPoint y: 286, distance: 492.3
click at [408, 286] on div "Certified: AZ-700-Designing and Implementing Microsoft Azure Networking Solutio…" at bounding box center [784, 462] width 889 height 379
copy div "Certified: AZ-700-Designing and Implementing Microsoft Azure Networking Solutio…"
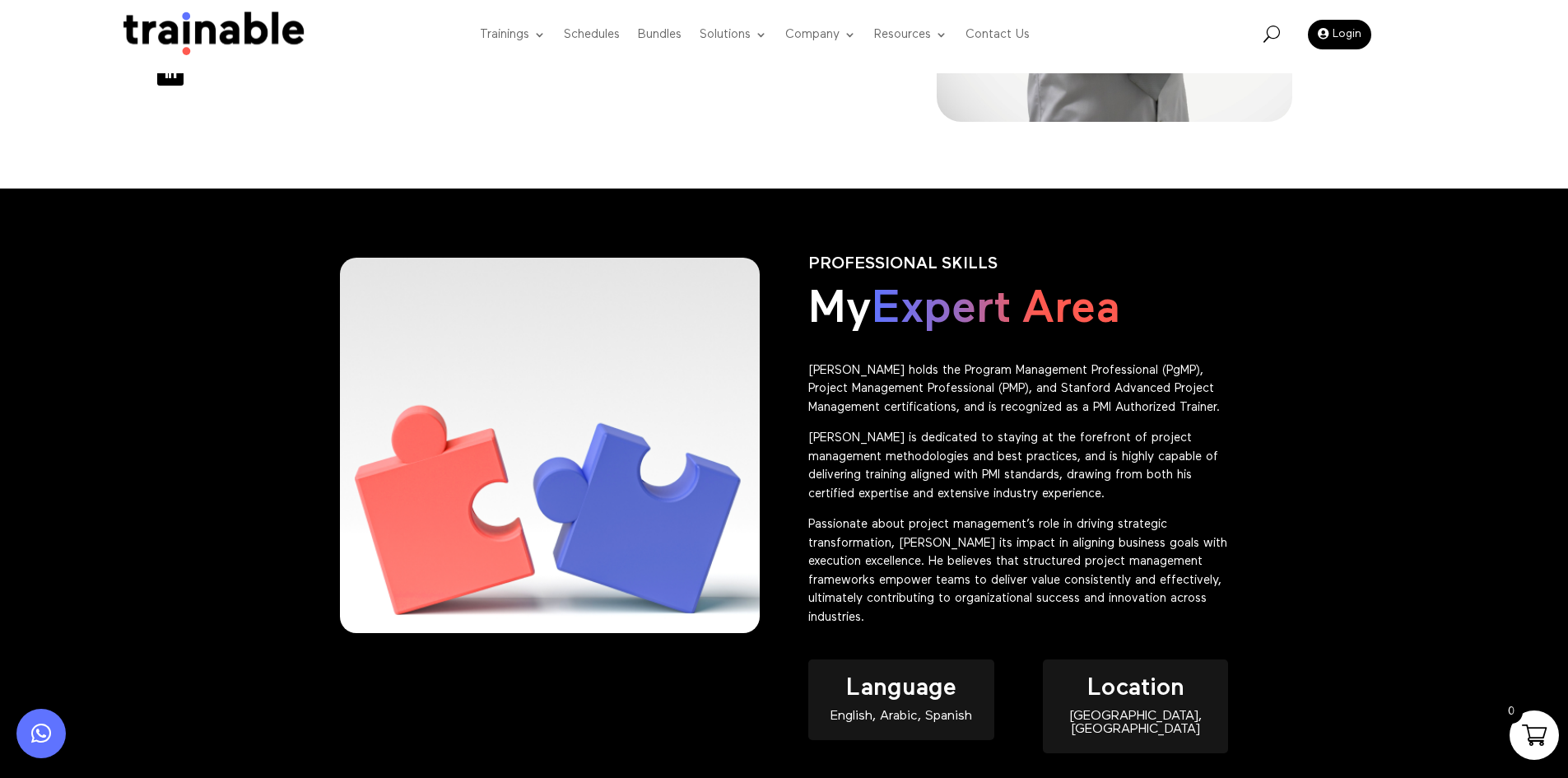
scroll to position [576, 0]
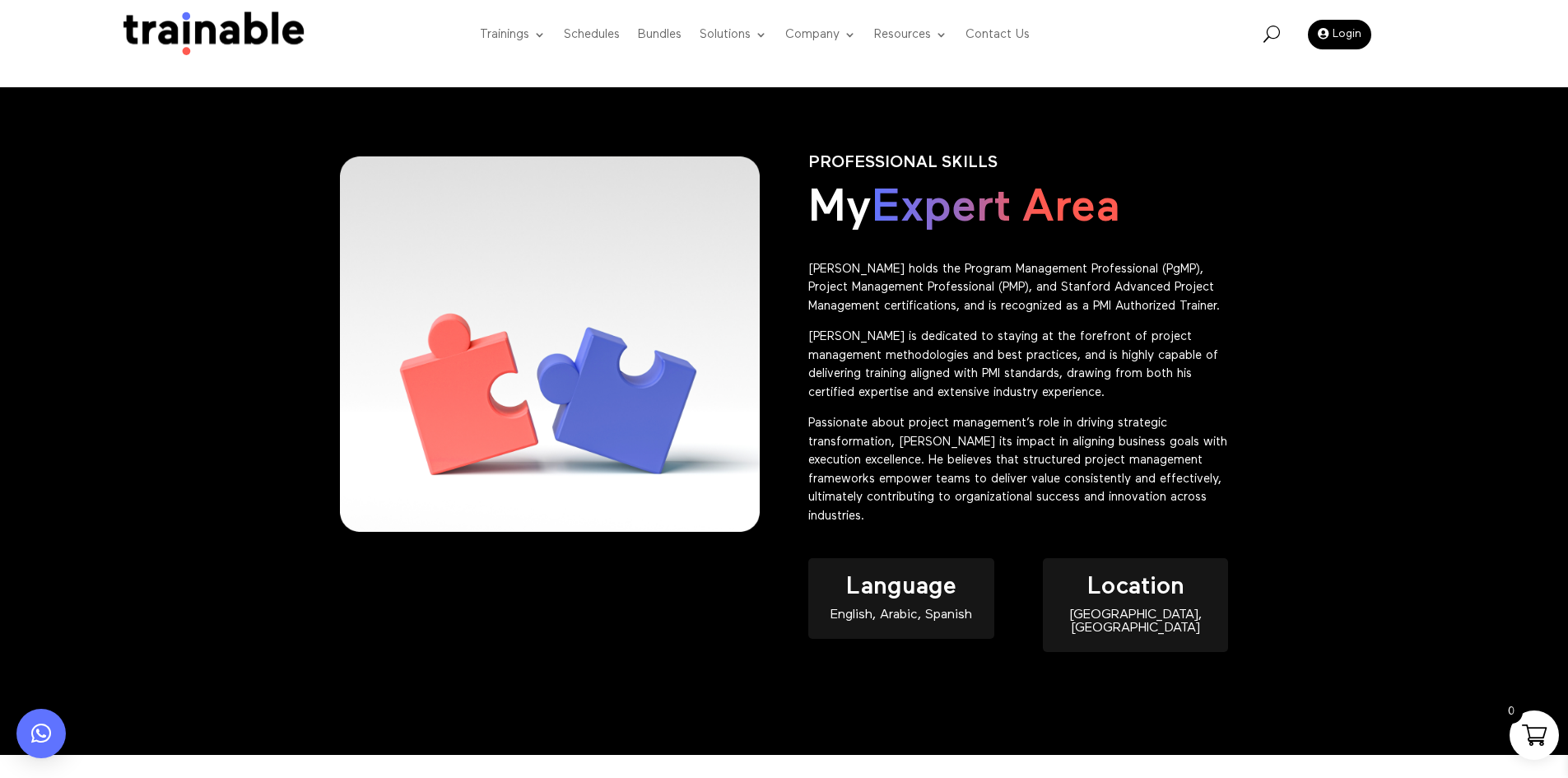
drag, startPoint x: 984, startPoint y: 451, endPoint x: 988, endPoint y: 471, distance: 20.4
click at [984, 451] on p "Passionate about project management’s role in driving strategic transformation,…" at bounding box center [1019, 469] width 420 height 111
drag, startPoint x: 992, startPoint y: 549, endPoint x: 799, endPoint y: 267, distance: 341.7
click at [799, 267] on div "PROFESSIONAL SKILLS My Expert Area Shawn holds the Program Management Professio…" at bounding box center [784, 422] width 889 height 579
copy div "Shawn holds the Program Management Professional (PgMP), Project Management Prof…"
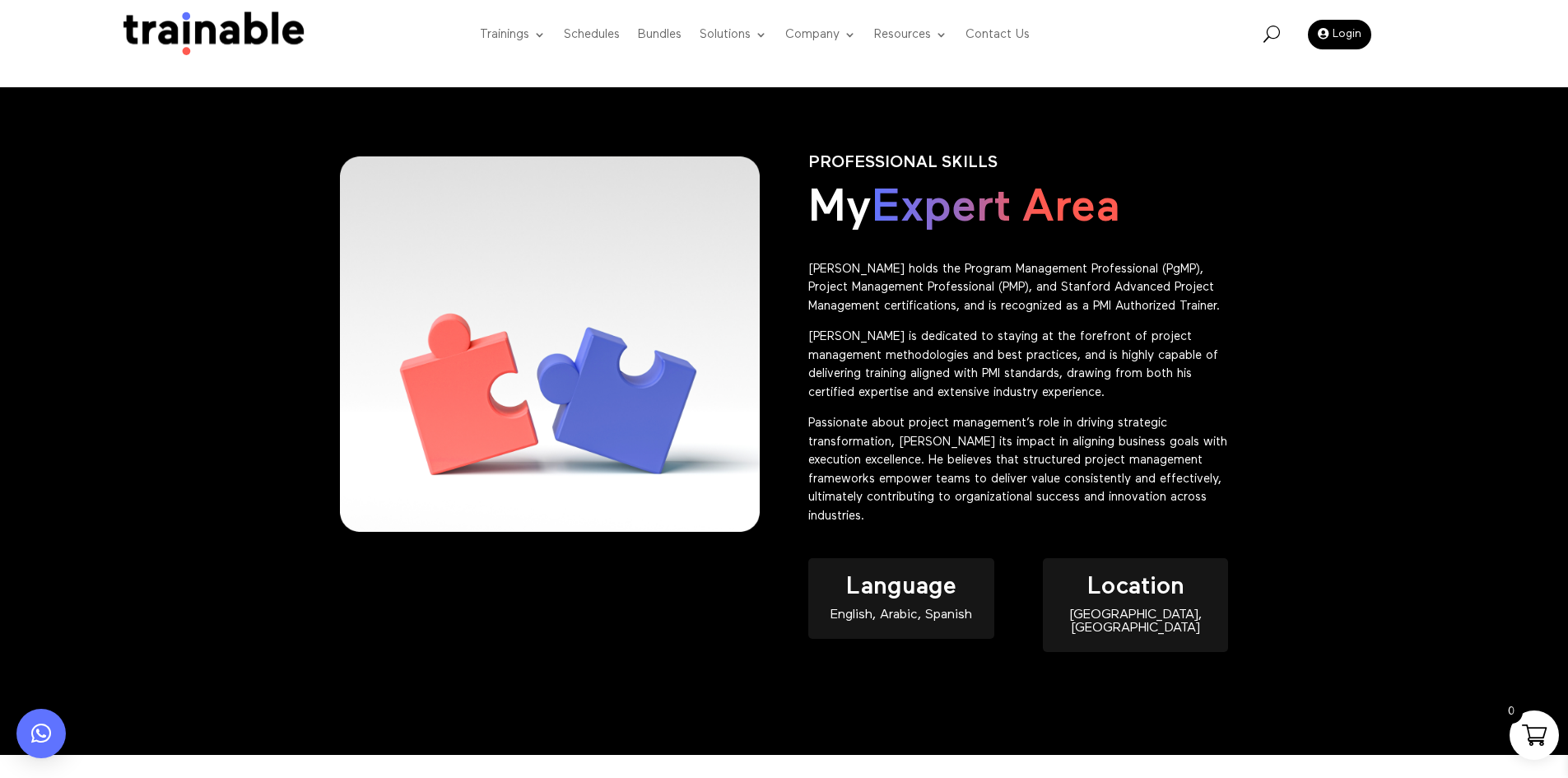
click at [972, 639] on div "Language English, Arabic, Spanish" at bounding box center [901, 598] width 185 height 80
click at [970, 639] on div "Language English, Arabic, Spanish" at bounding box center [901, 598] width 185 height 80
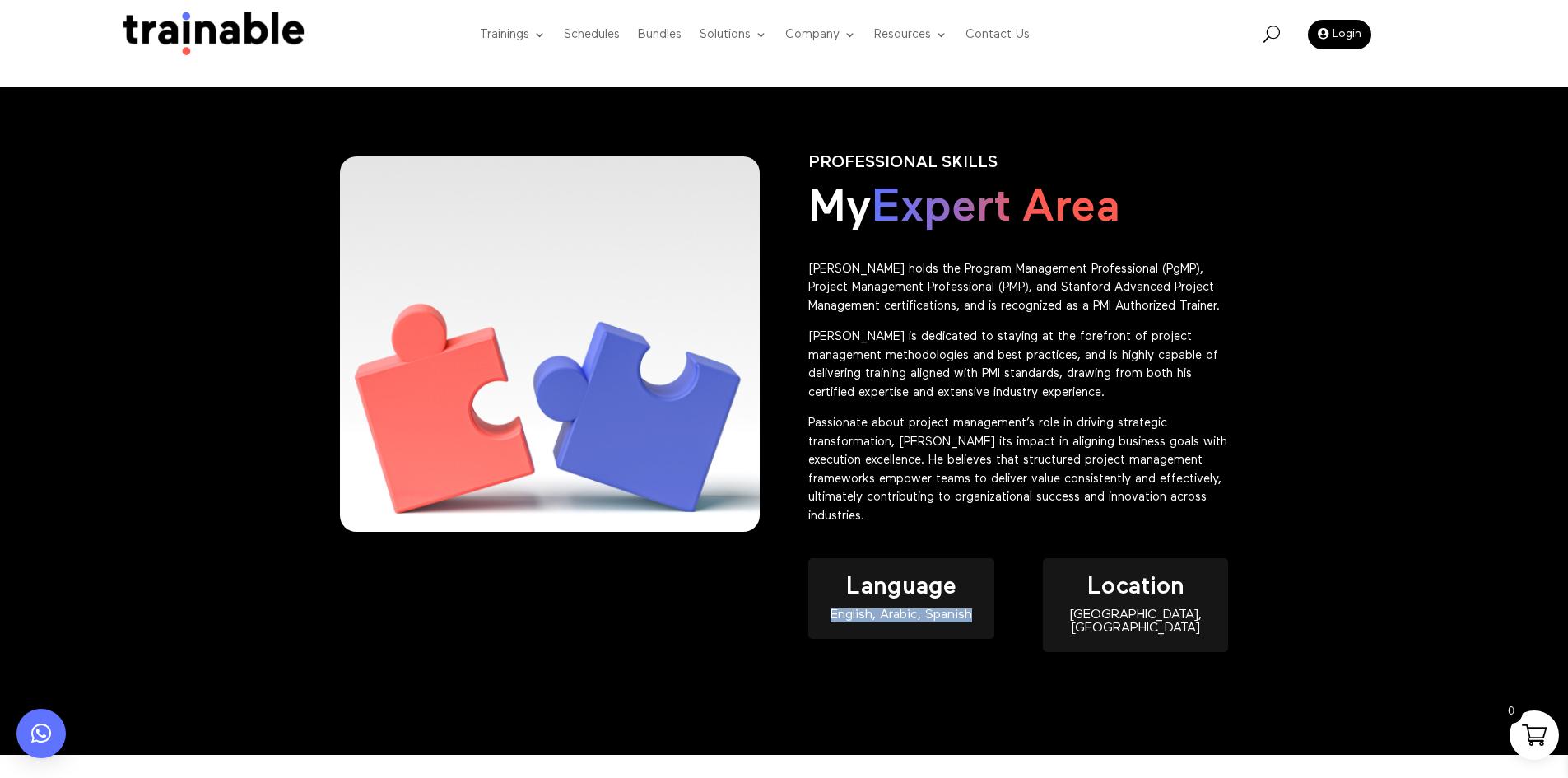
copy div "English, Arabic, Spanish"
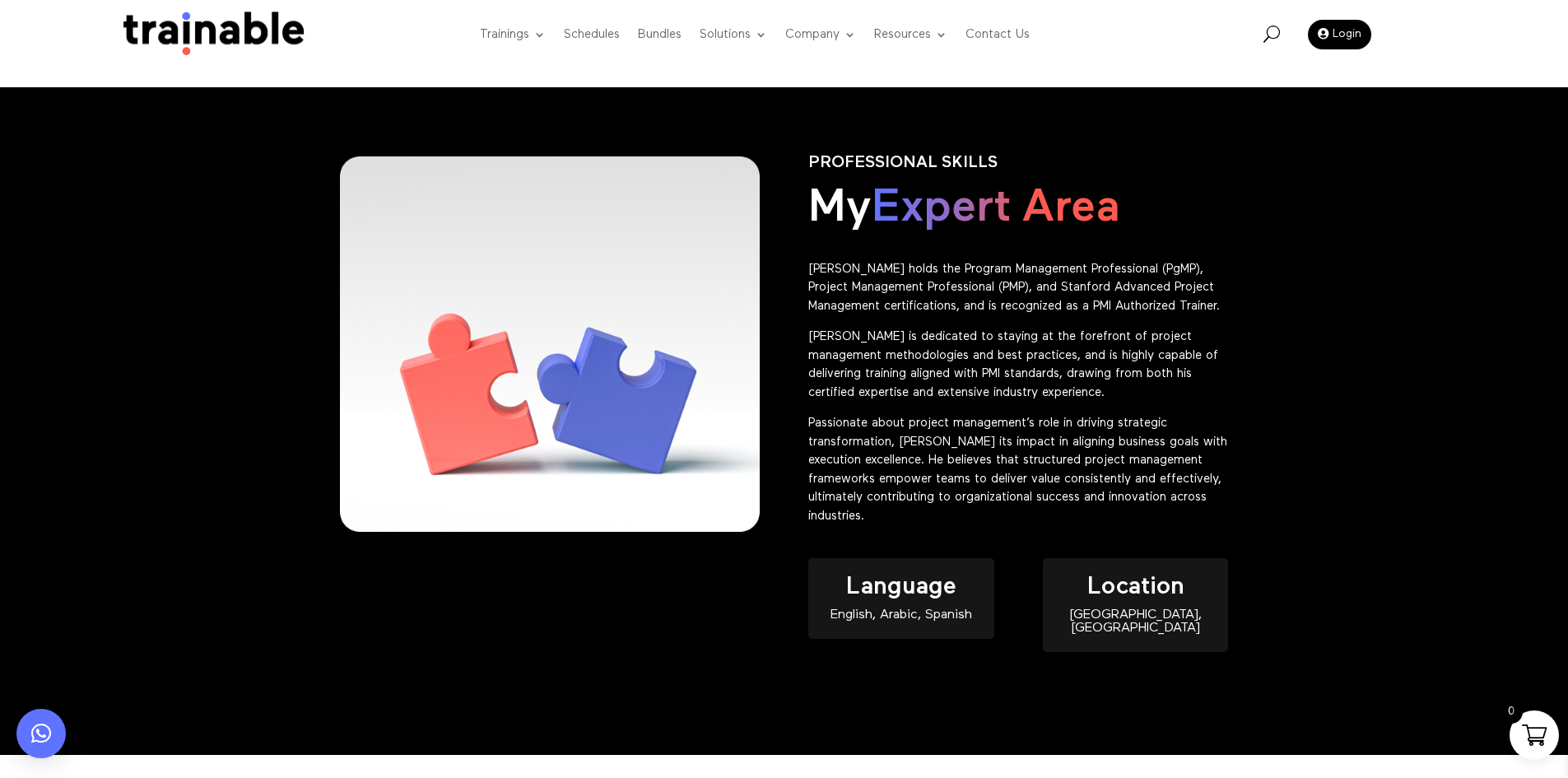
drag, startPoint x: 1183, startPoint y: 611, endPoint x: 1183, endPoint y: 629, distance: 18.0
click at [1183, 609] on h4 "Location" at bounding box center [1135, 591] width 185 height 33
click at [1183, 629] on div "Riyadh, Saudi Arabia" at bounding box center [1135, 622] width 185 height 27
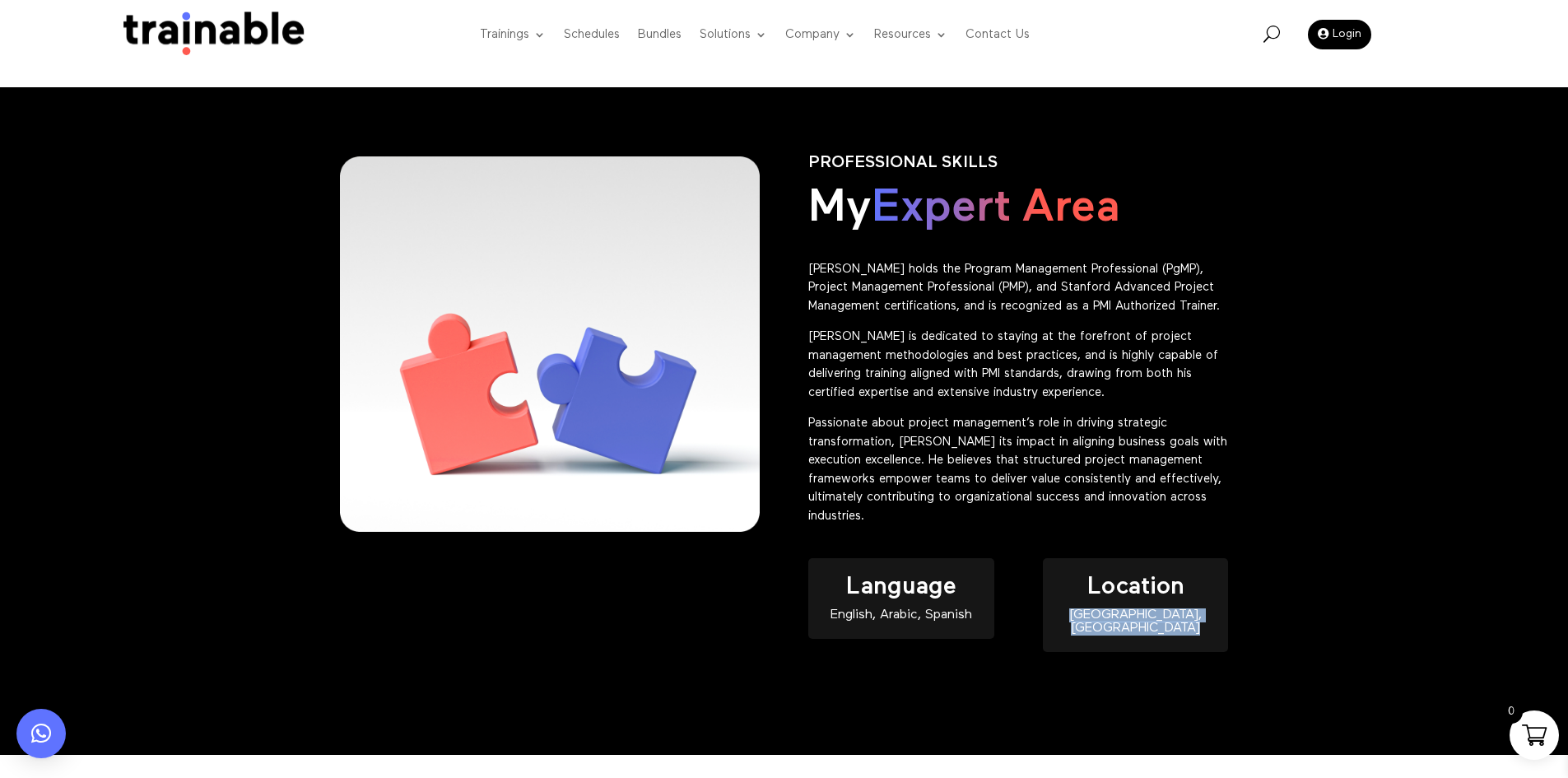
click at [1183, 630] on div "Riyadh, Saudi Arabia" at bounding box center [1135, 622] width 185 height 27
copy div "Riyadh, Saudi Arabia"
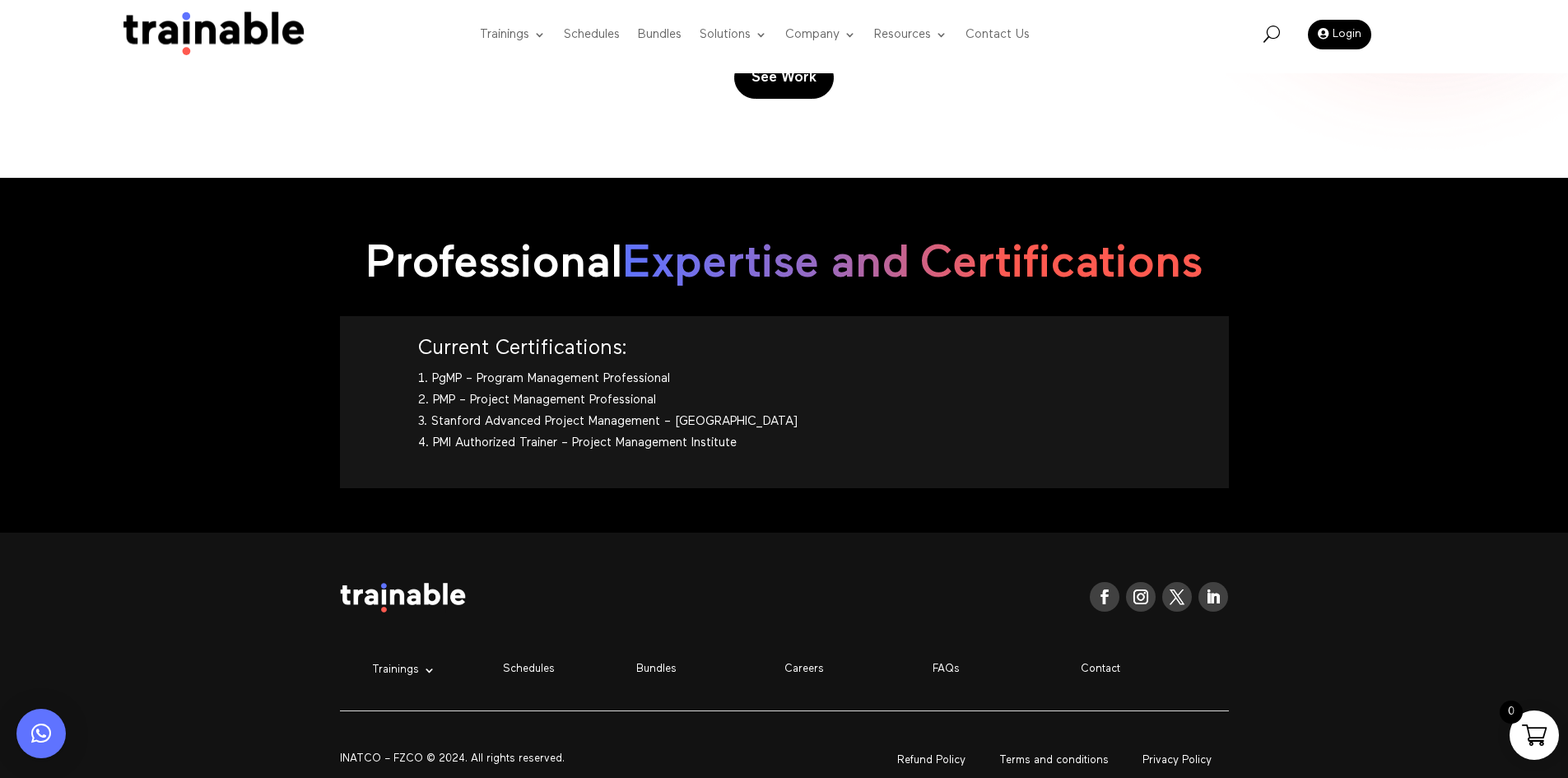
scroll to position [1866, 0]
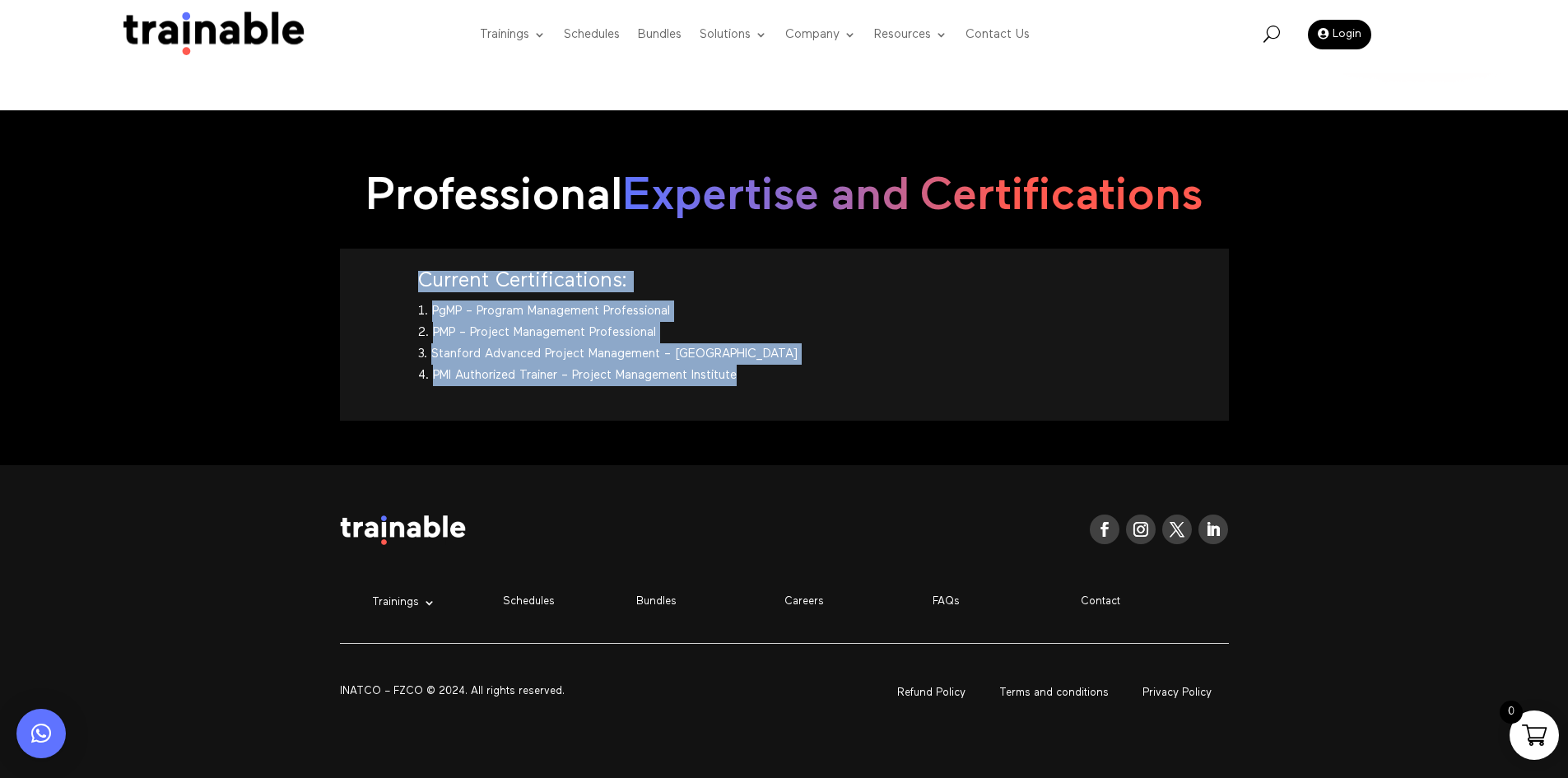
drag, startPoint x: 758, startPoint y: 385, endPoint x: 411, endPoint y: 278, distance: 363.1
click at [411, 278] on div "Current Certifications: PgMP – Program Management Professional PMP – Project Ma…" at bounding box center [784, 335] width 889 height 172
copy div "Current Certifications: PgMP – Program Management Professional PMP – Project Ma…"
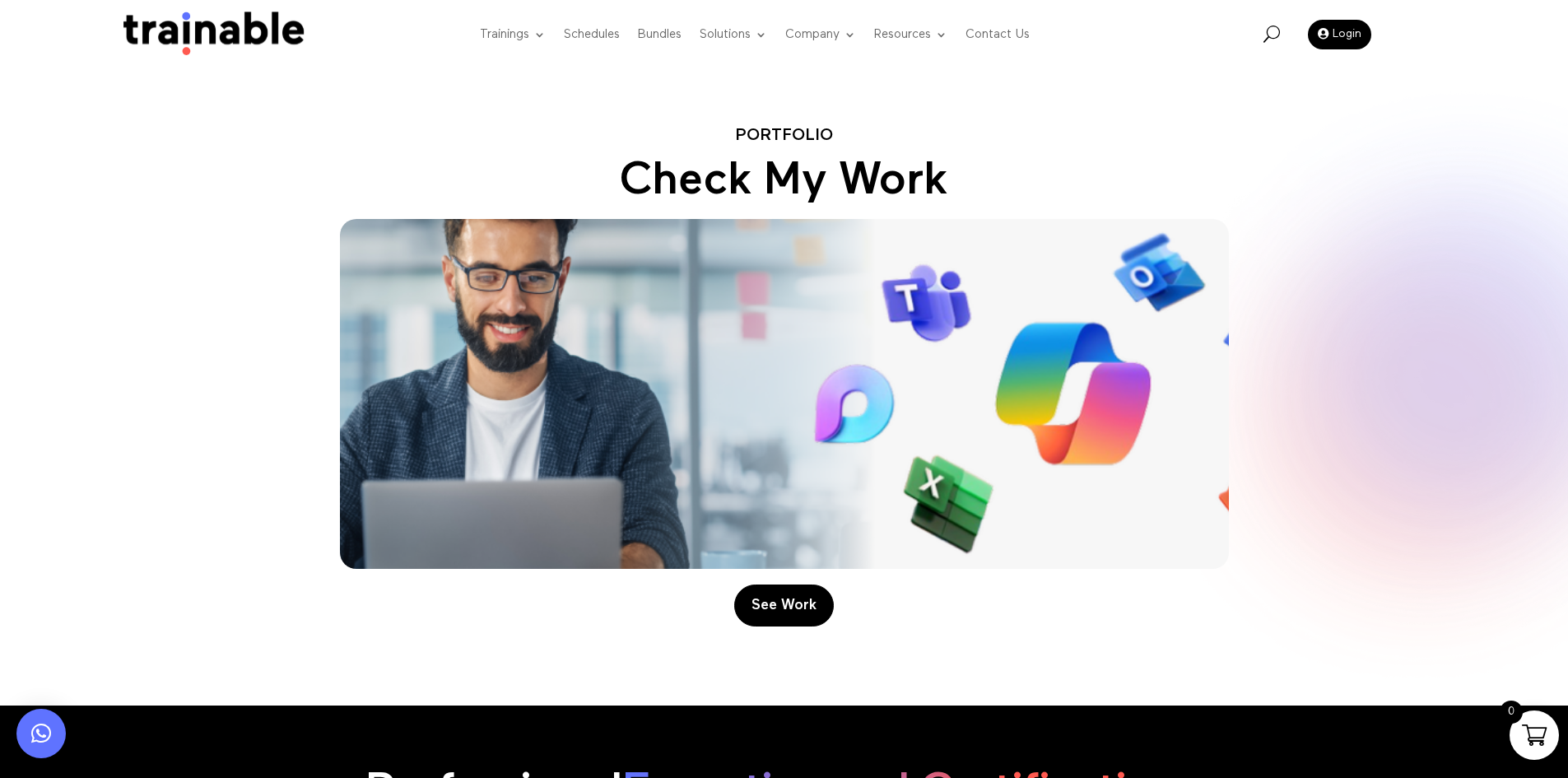
scroll to position [1207, 0]
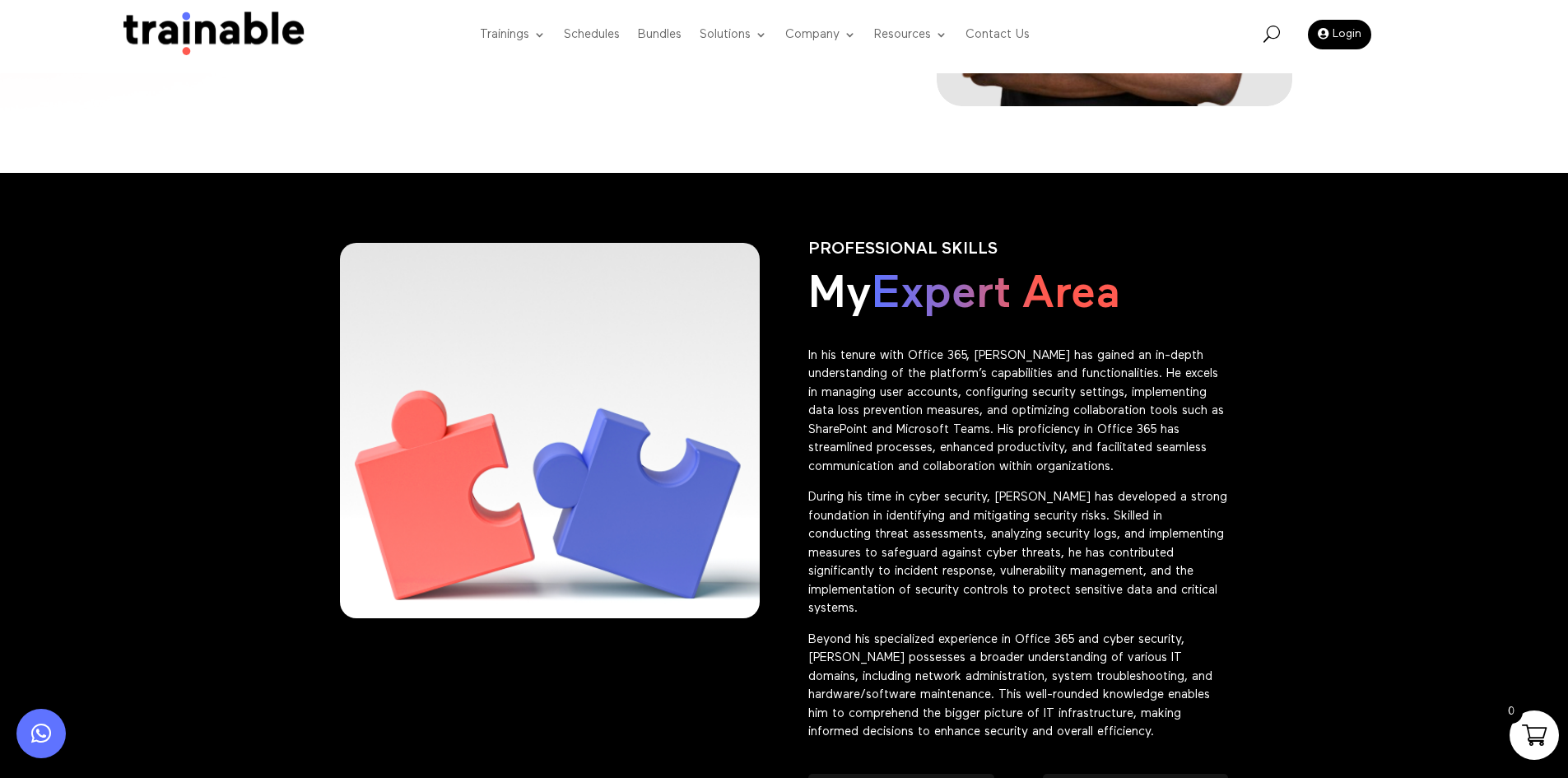
scroll to position [659, 0]
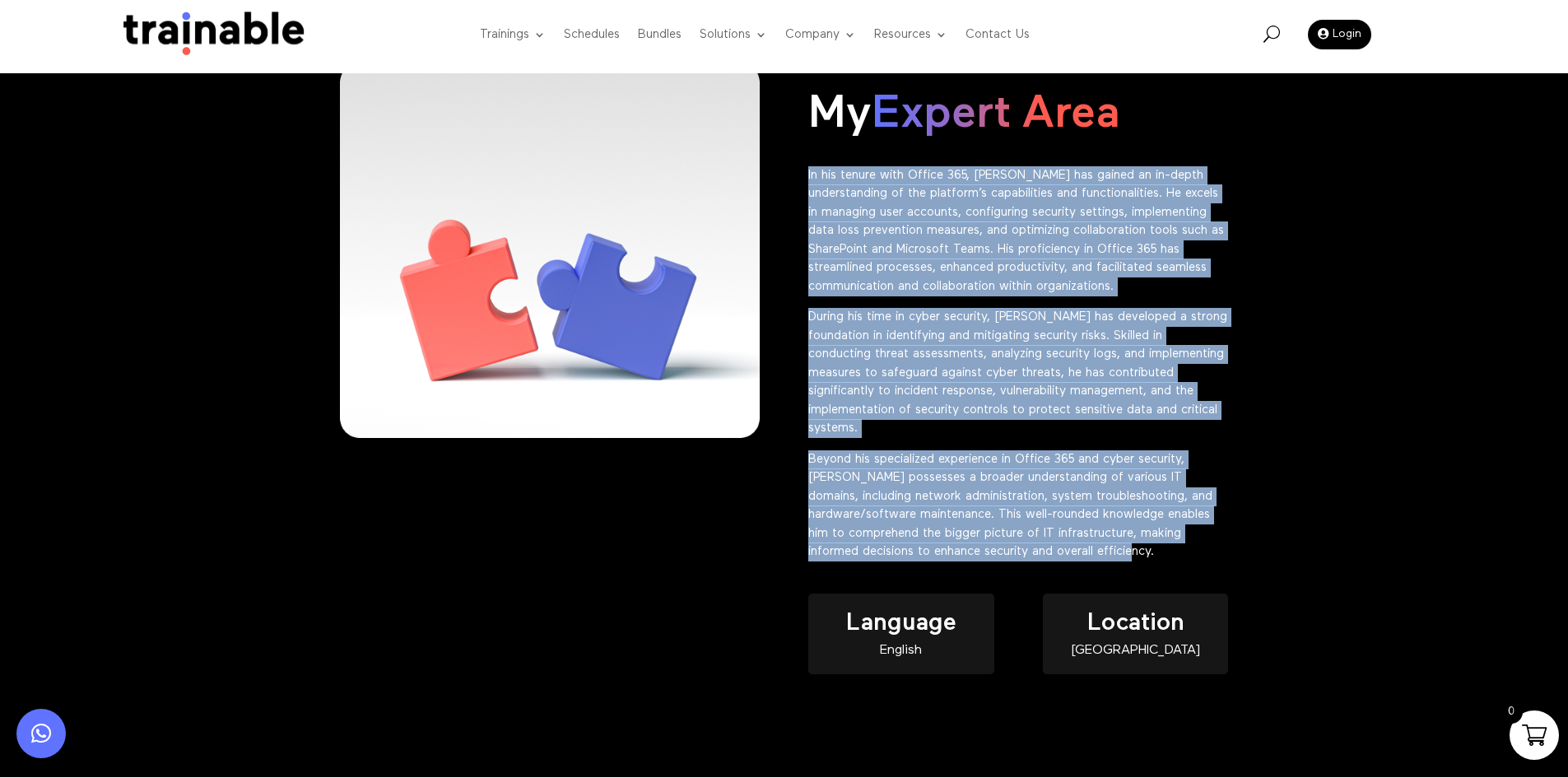
drag, startPoint x: 1187, startPoint y: 562, endPoint x: 804, endPoint y: 176, distance: 543.8
click at [804, 176] on div "PROFESSIONAL SKILLS My Expert Area In his tenure with Office 365, [PERSON_NAME]…" at bounding box center [784, 384] width 889 height 695
copy div "Lo ips dolors amet Consec 677, Adipiscin eli seddoe te in-utlab etdoloremagna a…"
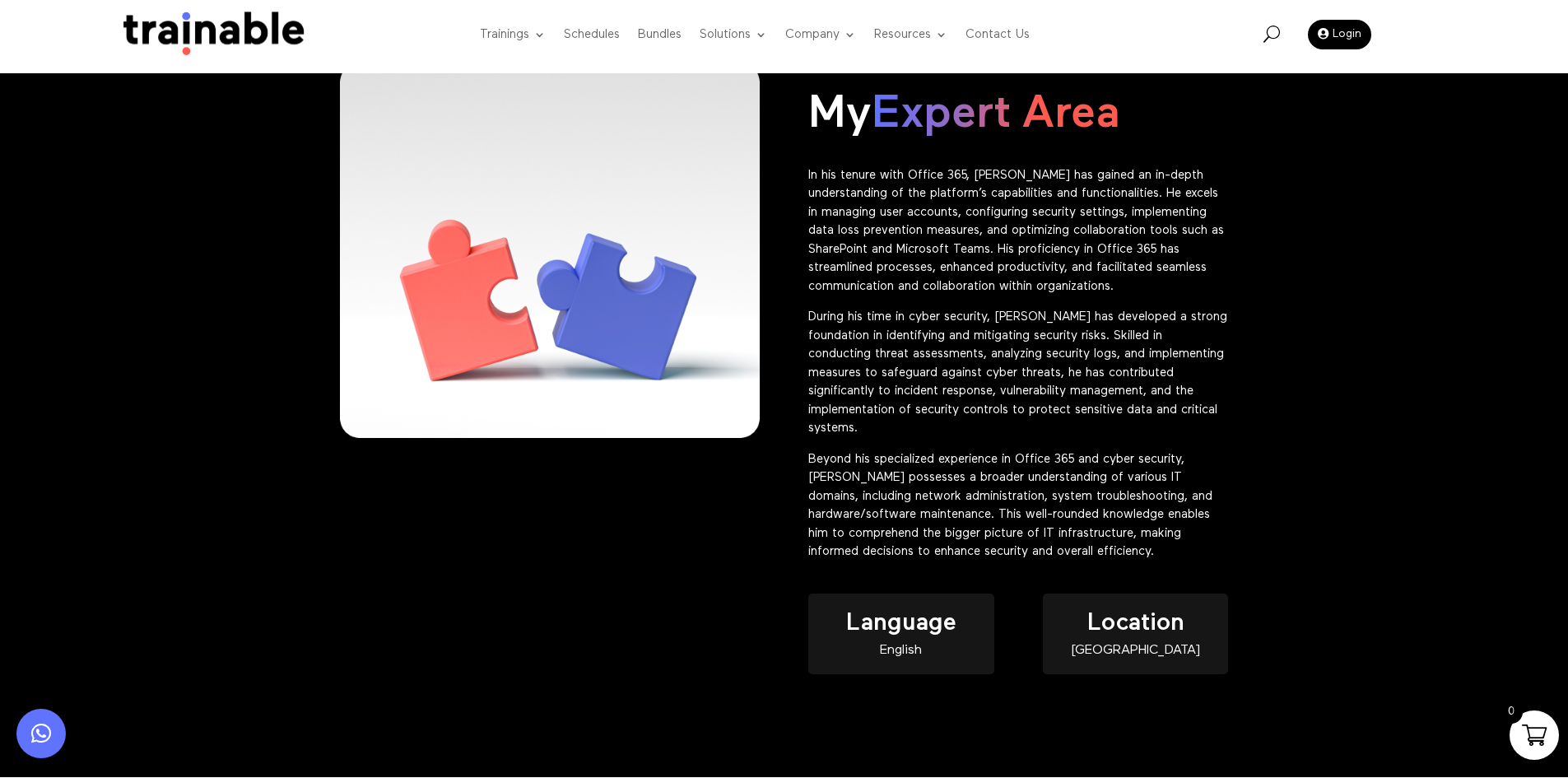
click at [901, 654] on div "English" at bounding box center [901, 651] width 185 height 14
copy div "English"
click at [1144, 657] on div "[GEOGRAPHIC_DATA]" at bounding box center [1135, 651] width 185 height 14
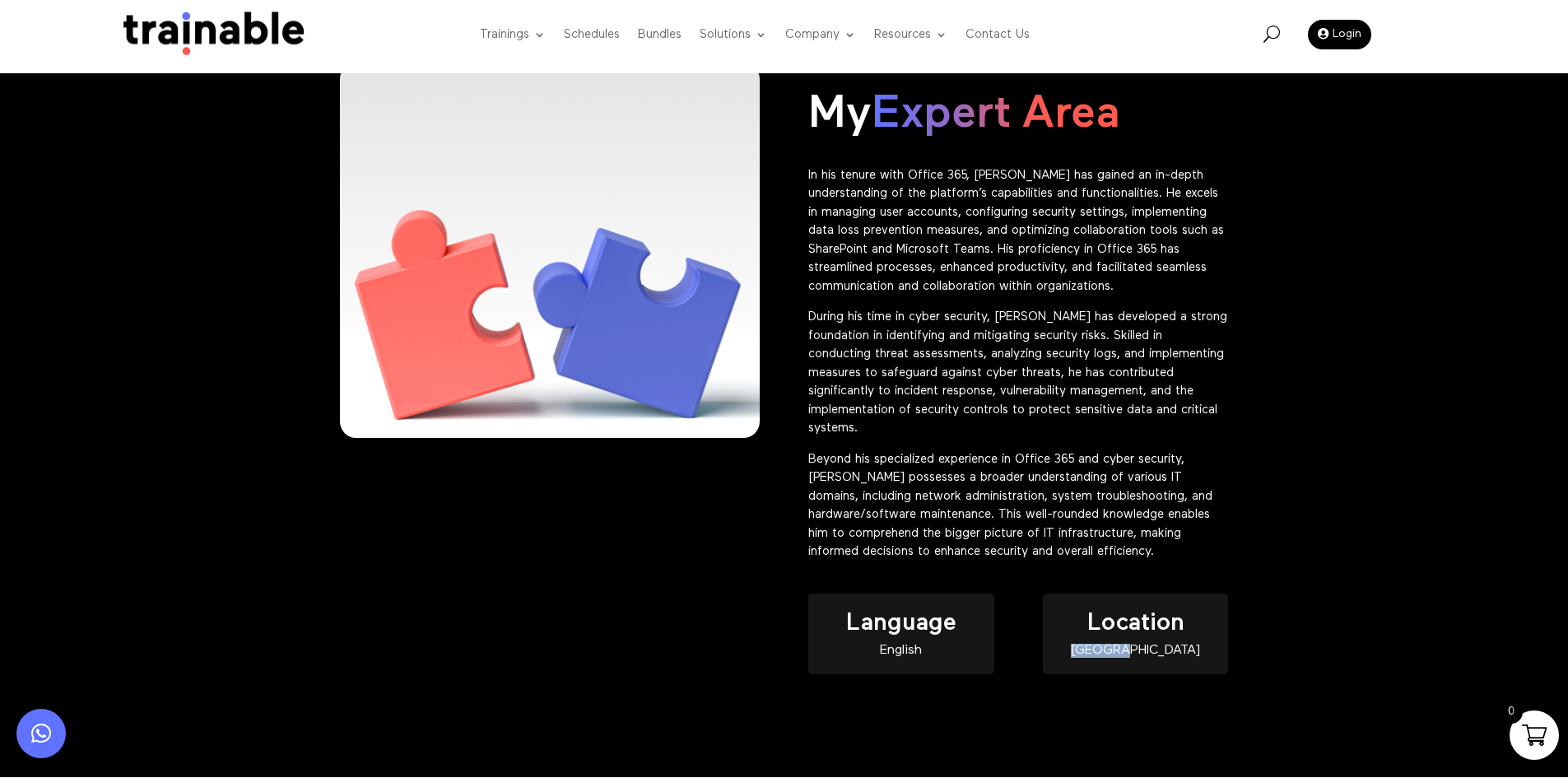
copy div "[GEOGRAPHIC_DATA]"
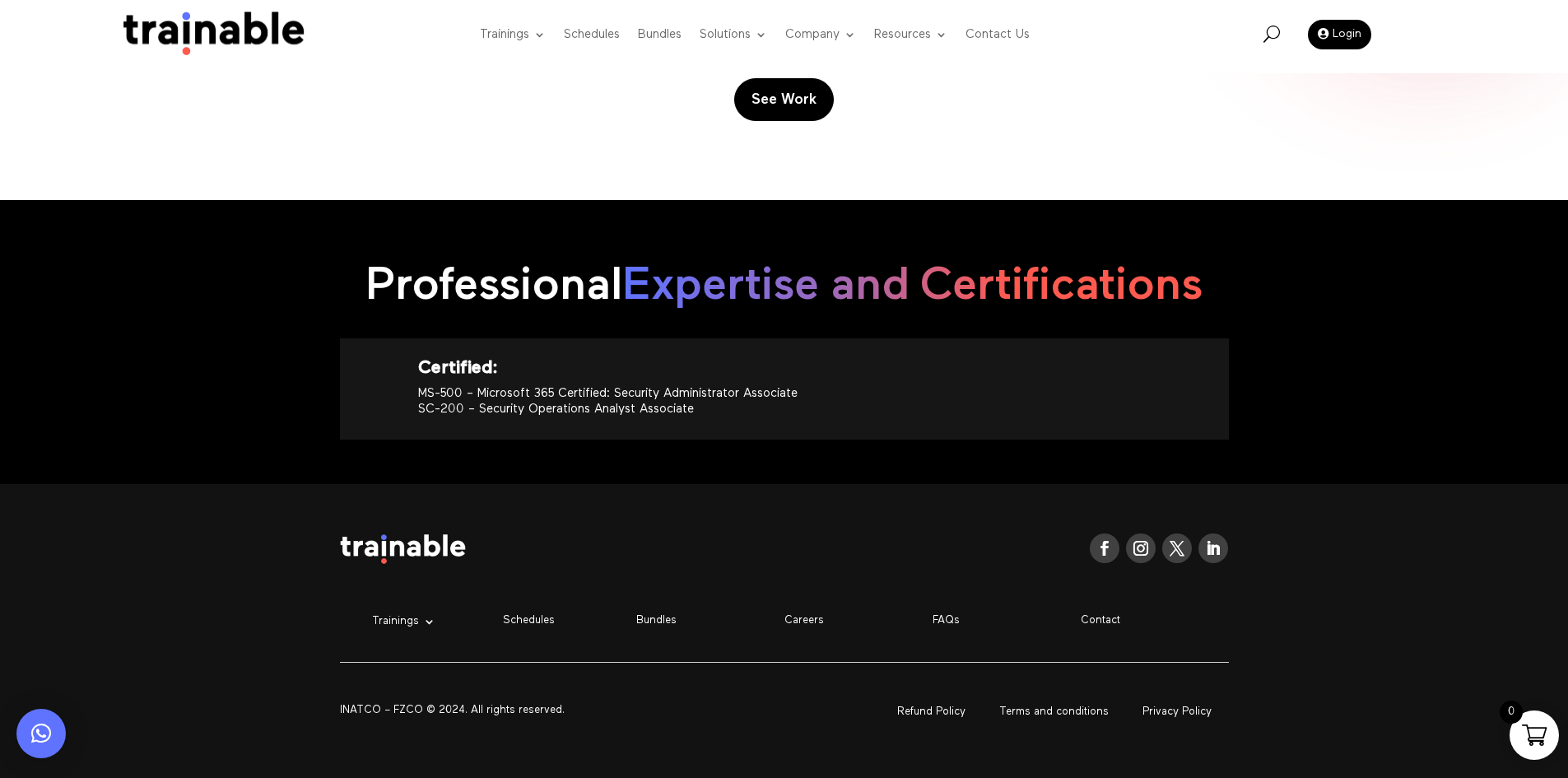
scroll to position [1895, 0]
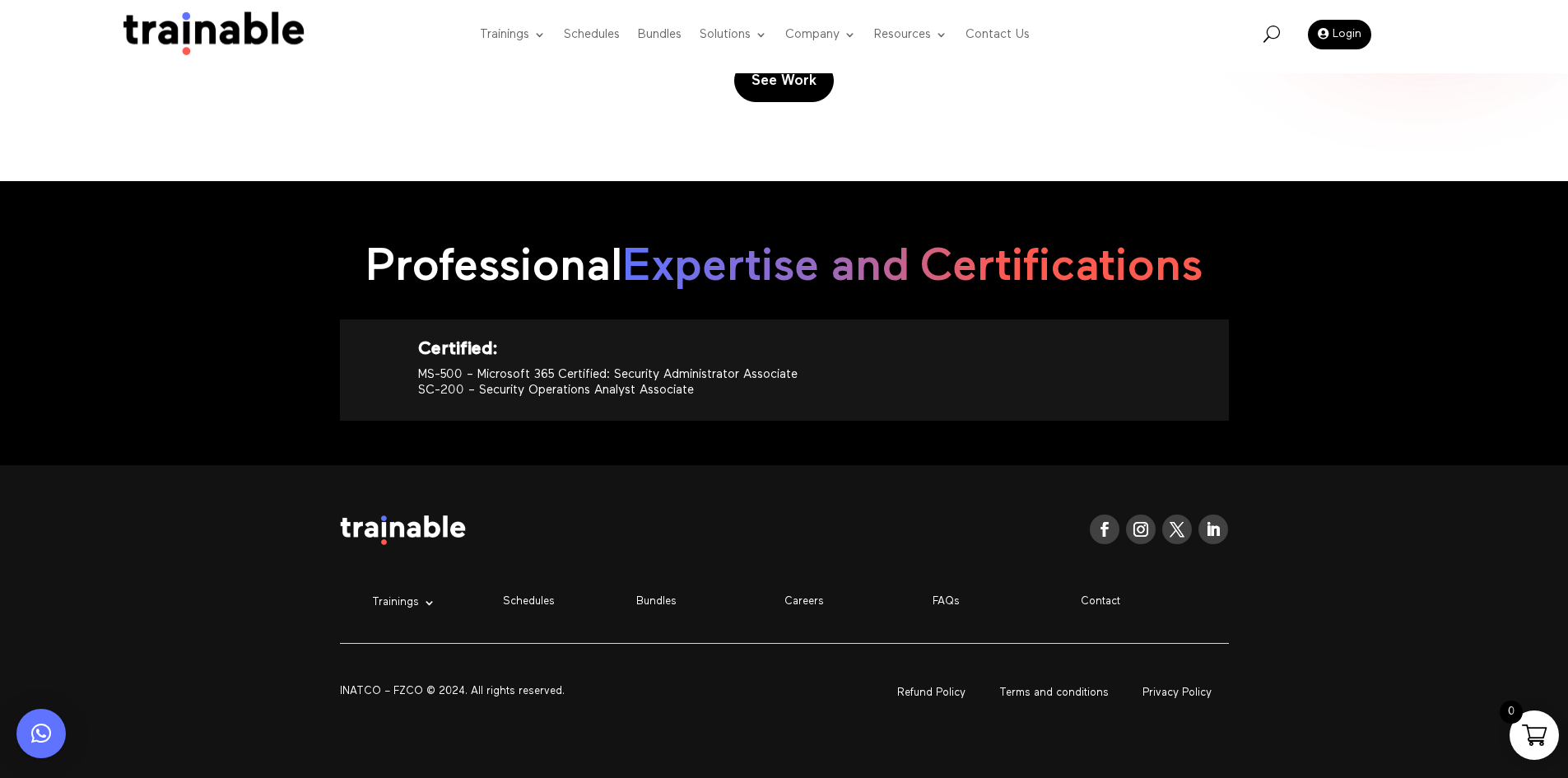
drag, startPoint x: 722, startPoint y: 408, endPoint x: 410, endPoint y: 341, distance: 319.1
click at [410, 341] on div "Certified: MS-500 – Microsoft 365 Certified: Security Administrator Associate S…" at bounding box center [784, 370] width 889 height 101
copy div "Certified: MS-500 – Microsoft 365 Certified: Security Administrator Associate S…"
click at [1327, 40] on link "Login" at bounding box center [1340, 34] width 64 height 29
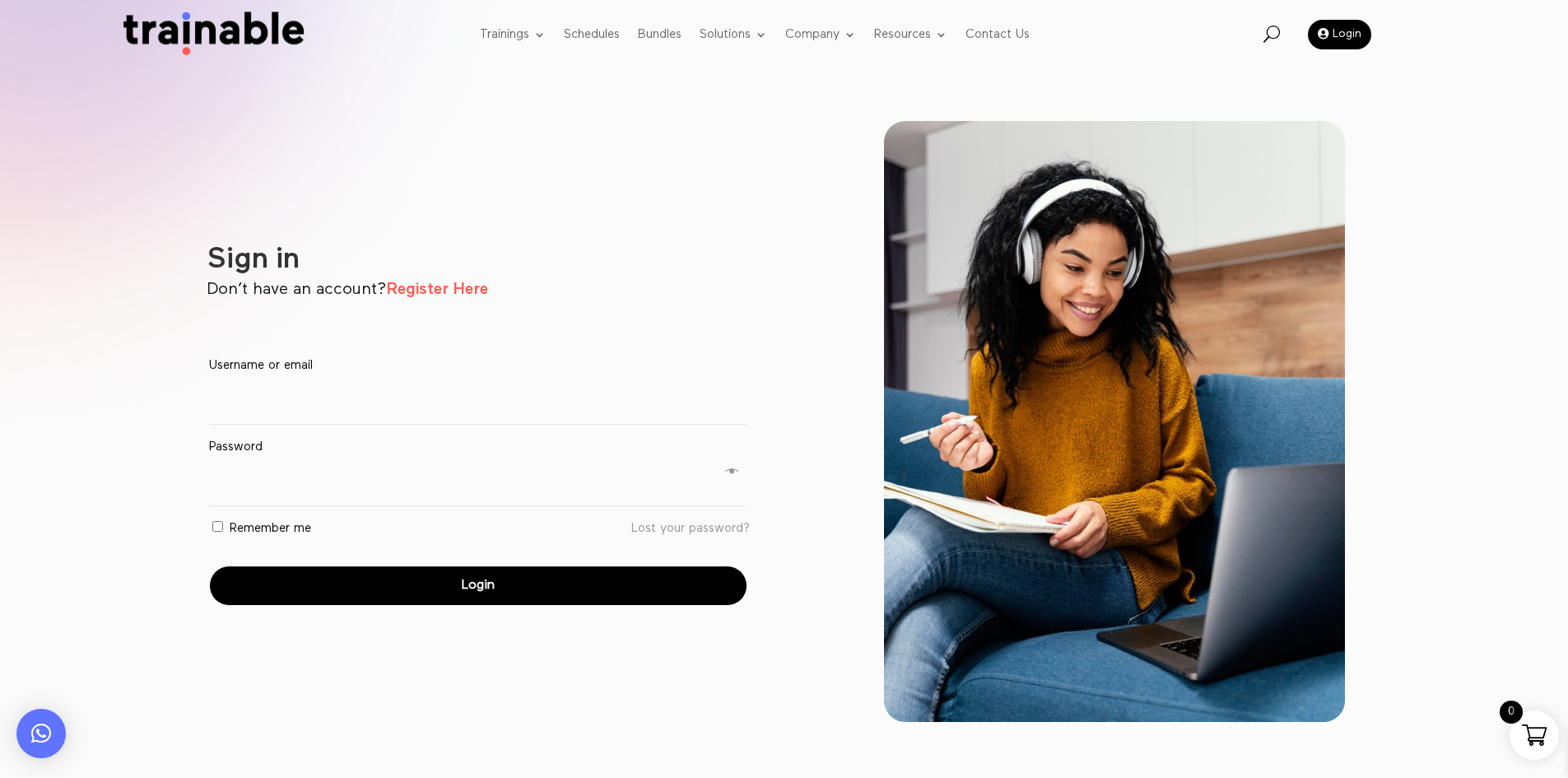
click at [442, 308] on div "Sign in Don’t have an account? Register Here Username or email * Required Passw…" at bounding box center [453, 422] width 593 height 601
click at [449, 292] on link "Register Here" at bounding box center [437, 289] width 102 height 17
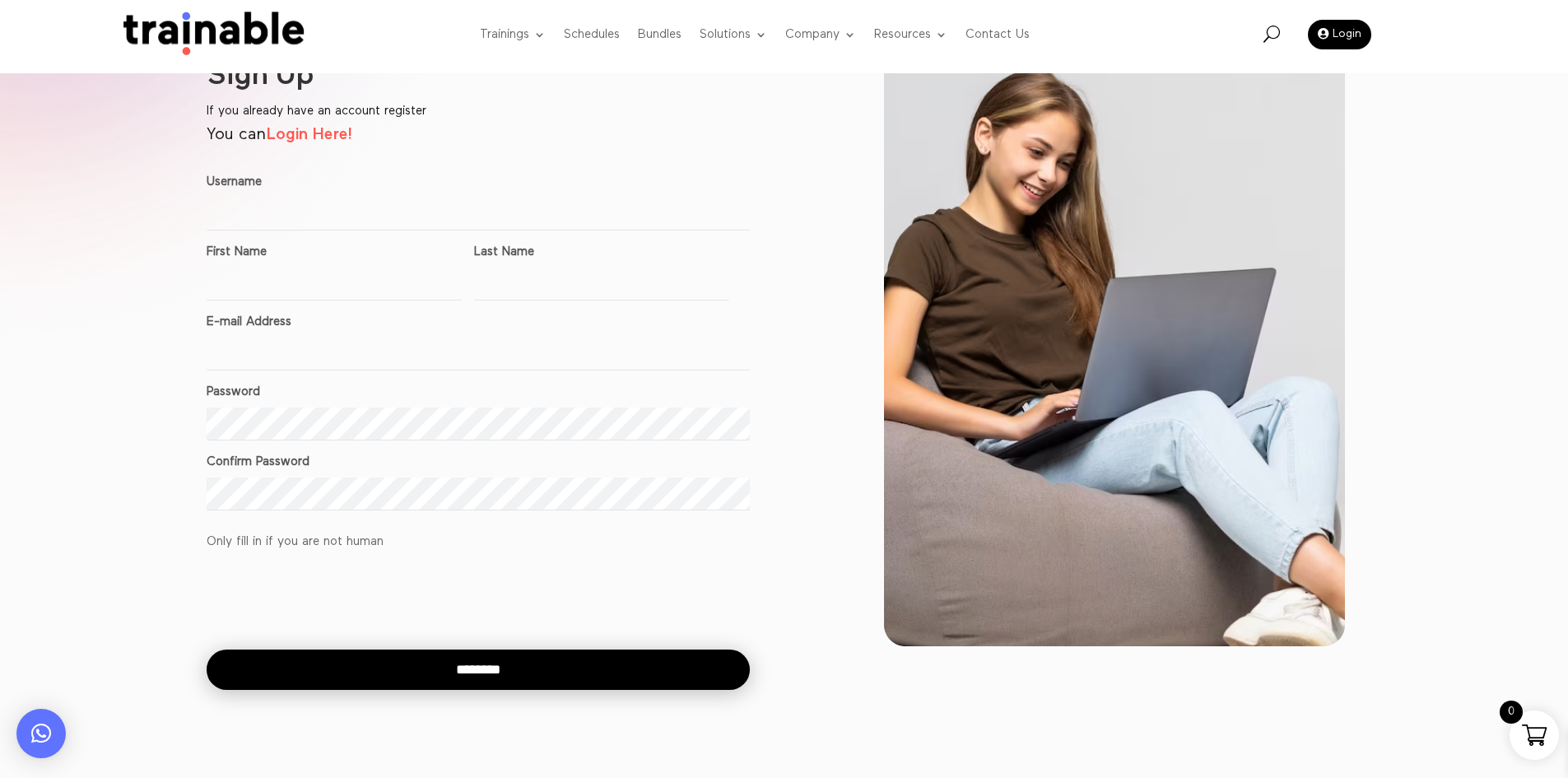
scroll to position [165, 0]
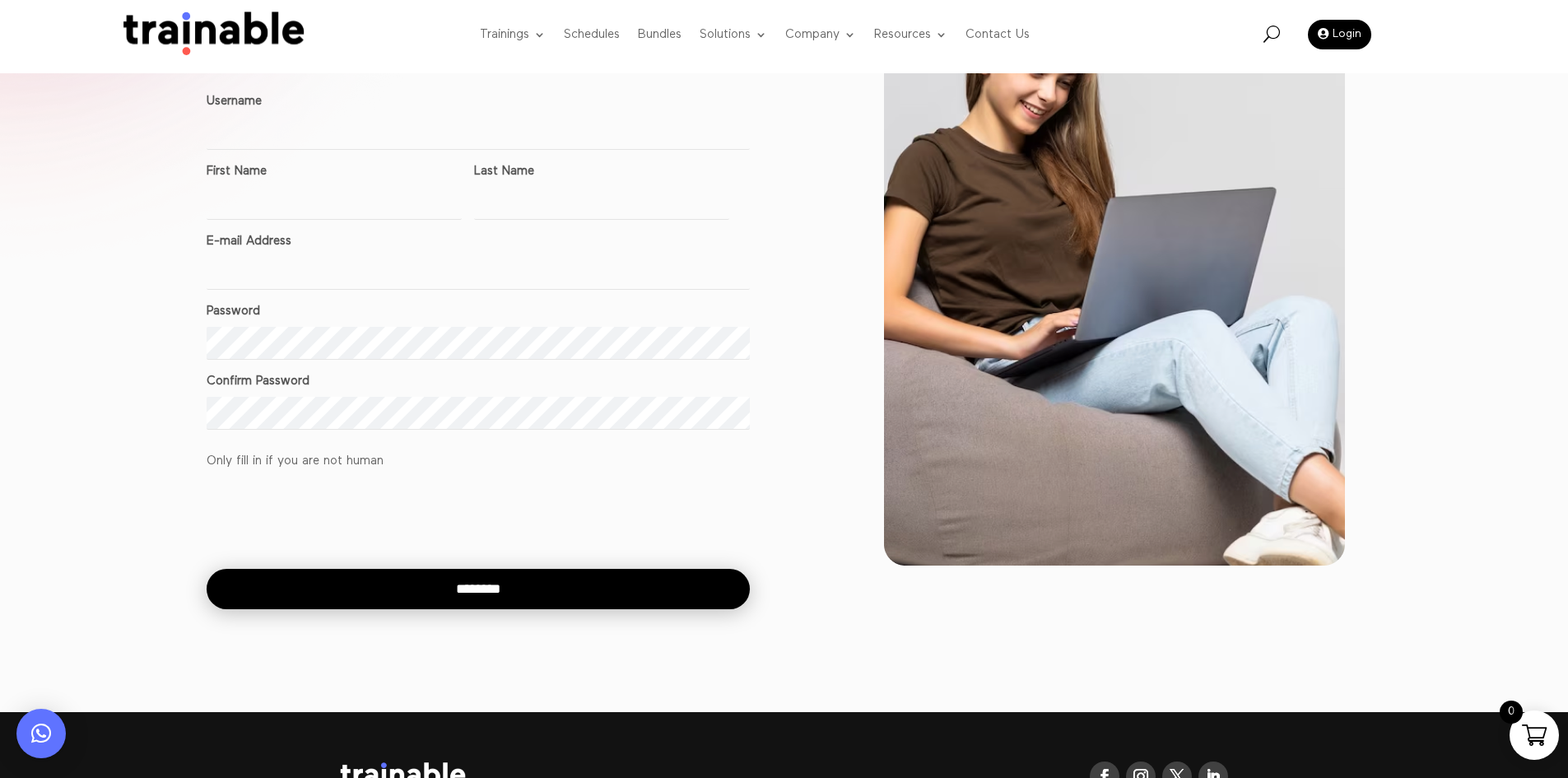
click at [1387, 370] on div at bounding box center [1115, 287] width 593 height 694
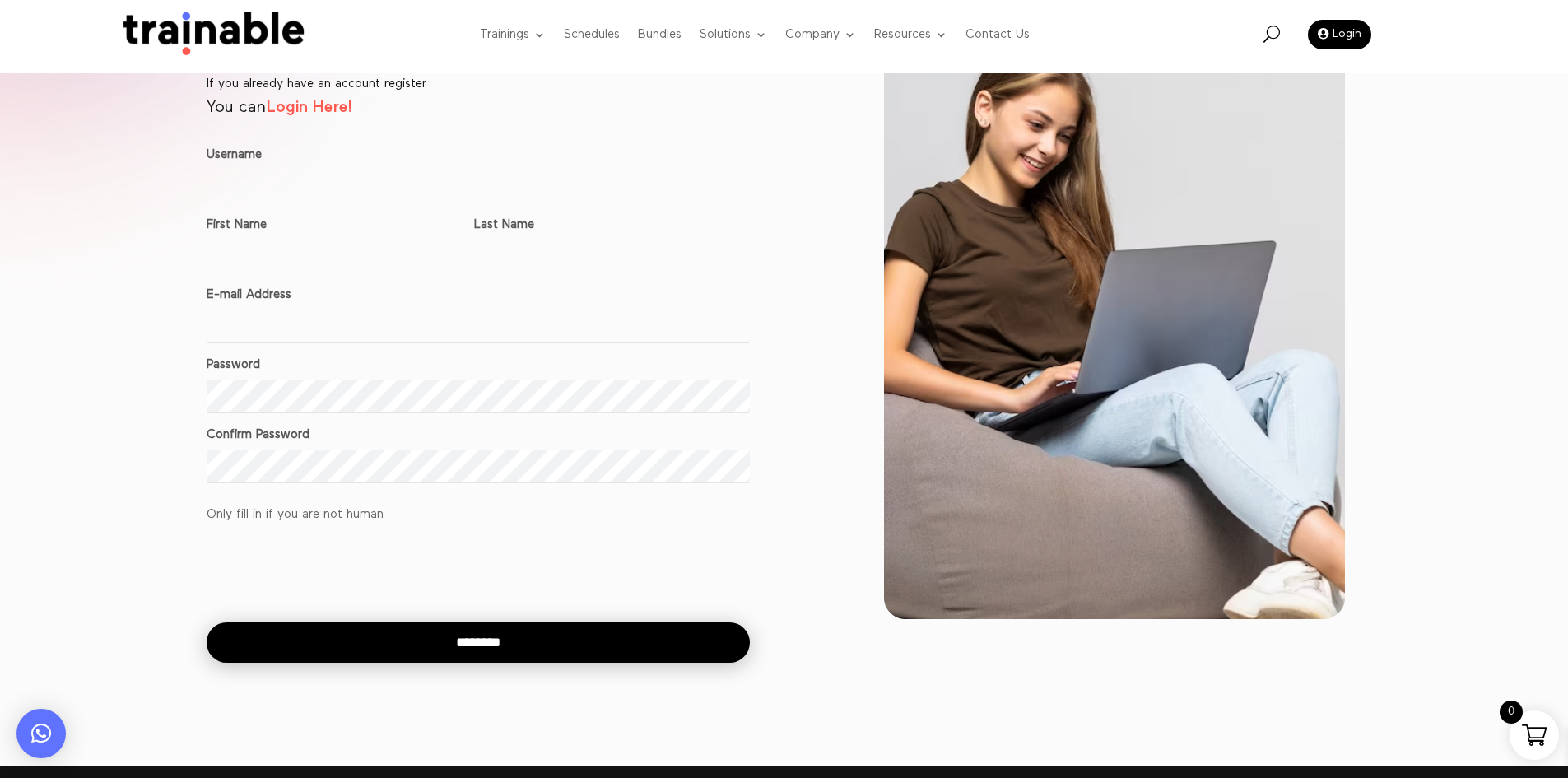
scroll to position [82, 0]
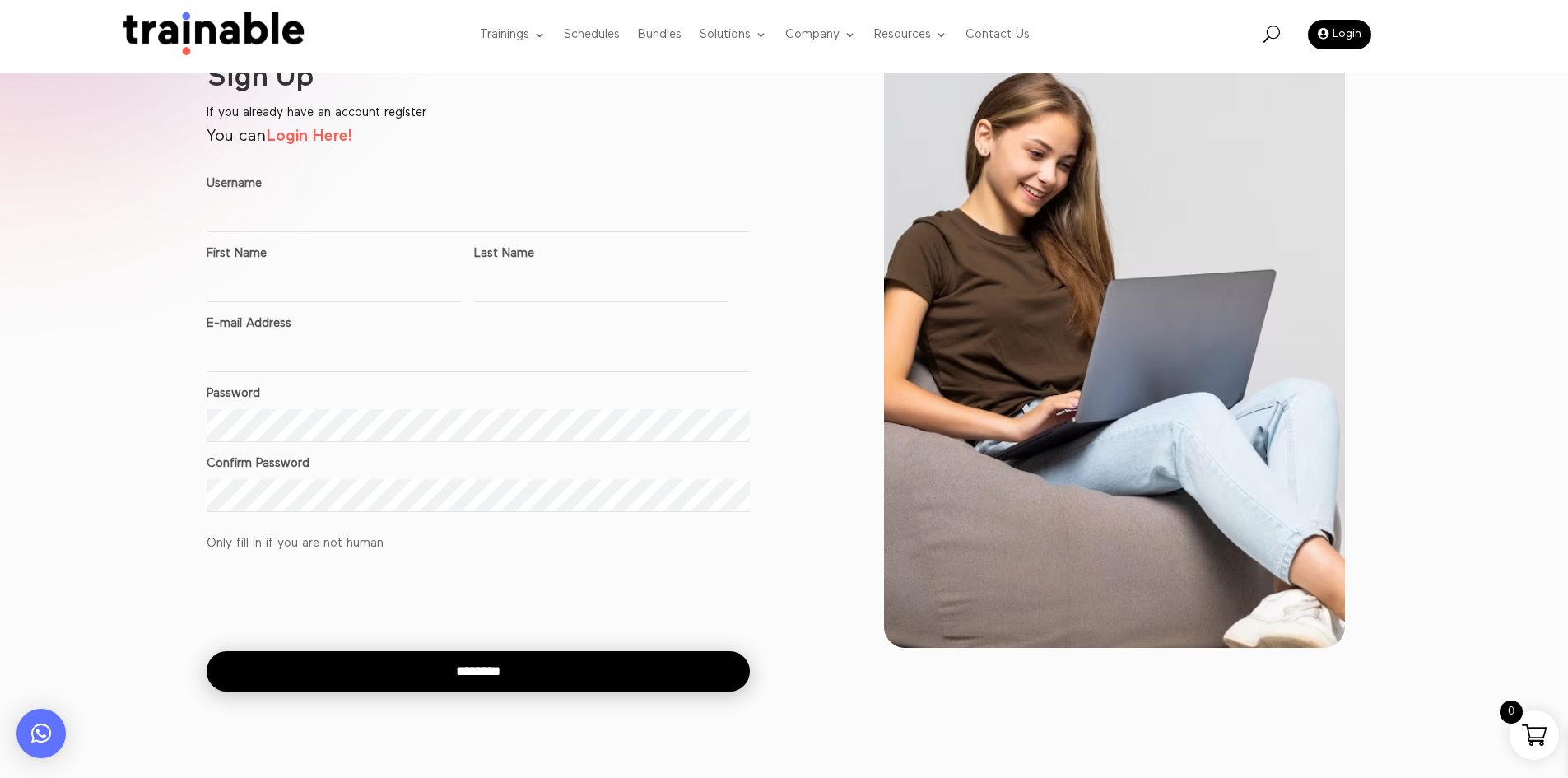
click at [179, 27] on img at bounding box center [209, 35] width 199 height 47
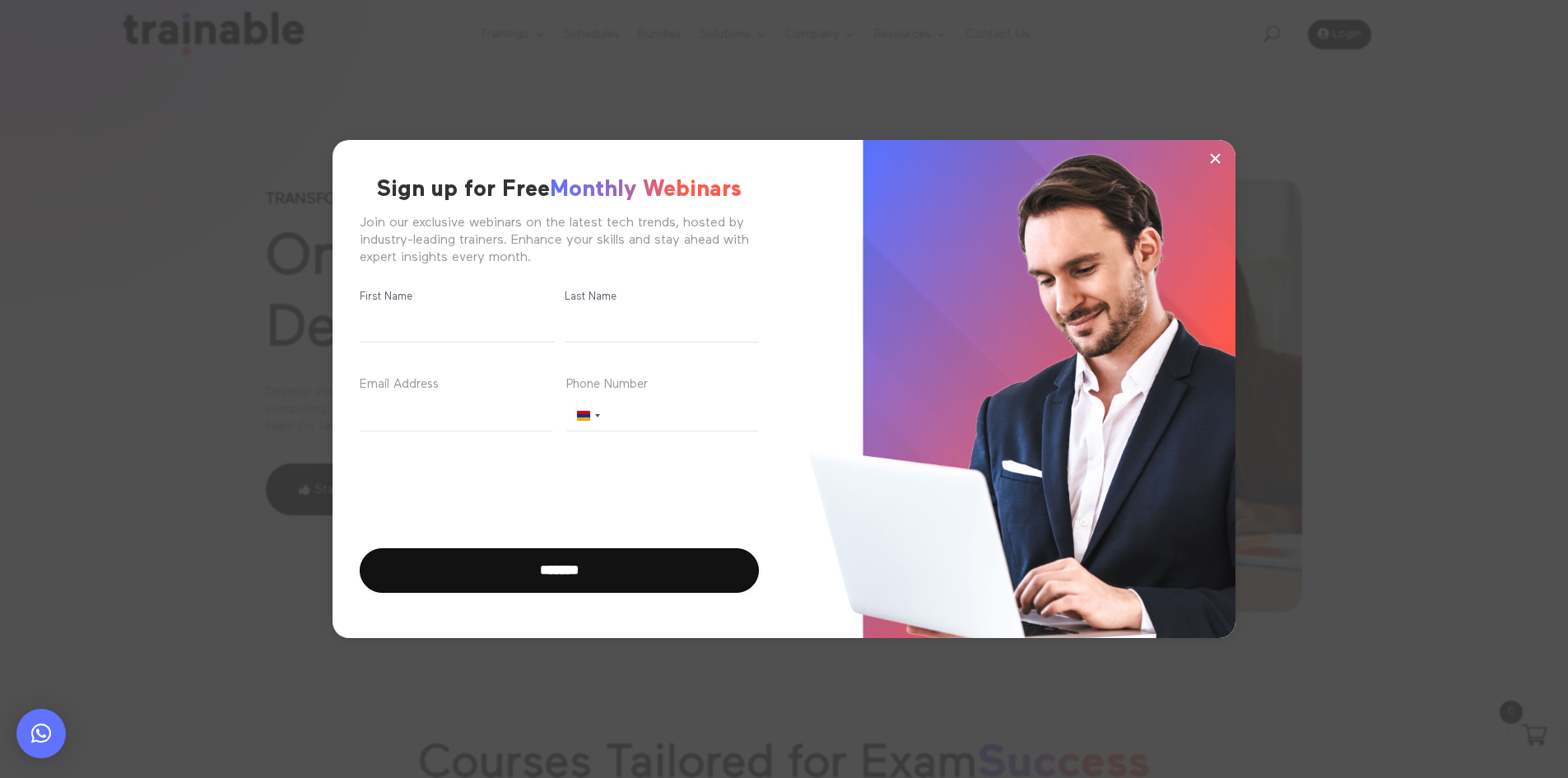
drag, startPoint x: 284, startPoint y: 293, endPoint x: 297, endPoint y: 294, distance: 13.0
click at [284, 294] on div "× Sign up for Free Monthly Webinars Join our exclusive webinars on the latest t…" at bounding box center [784, 389] width 1412 height 588
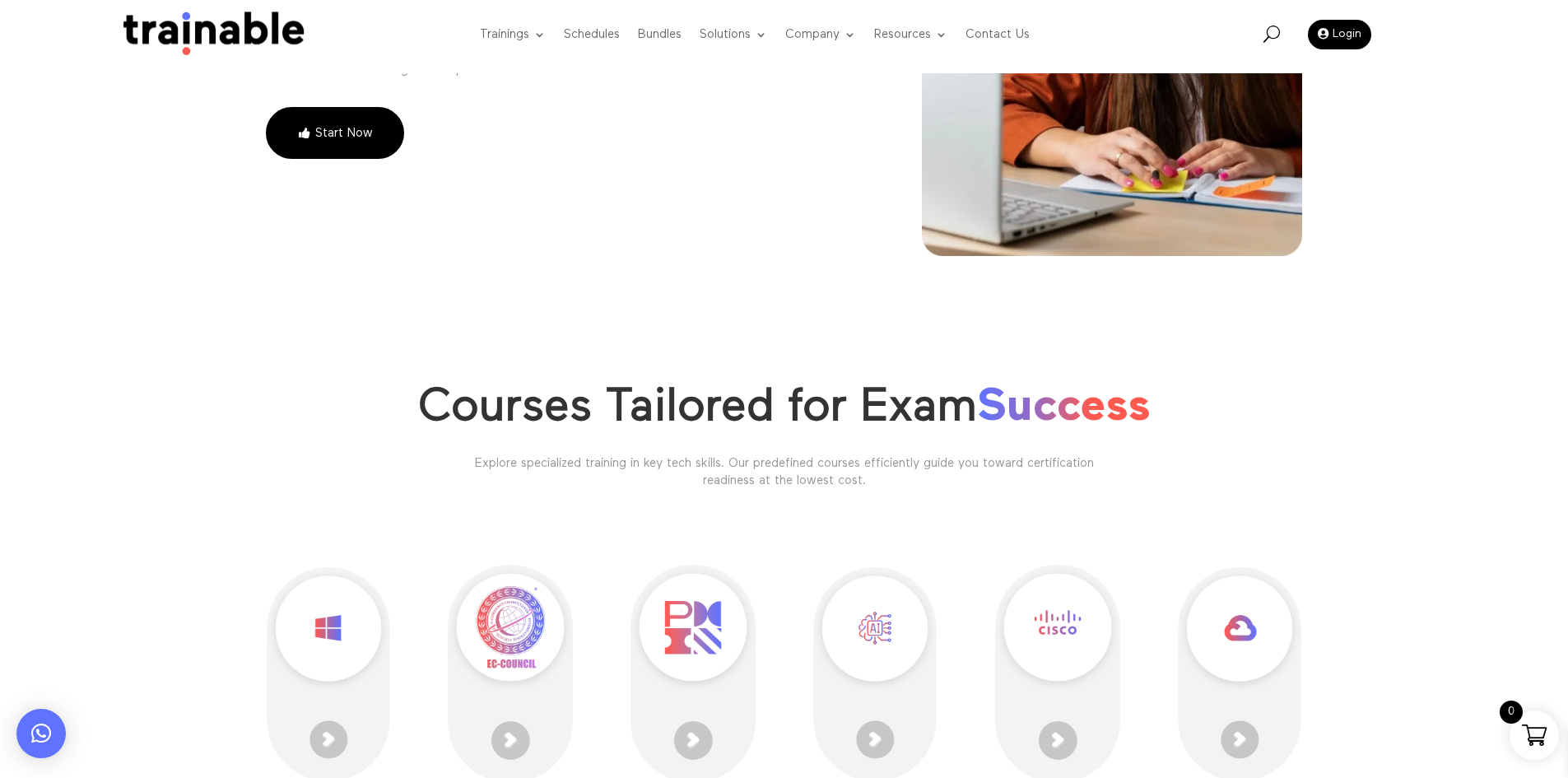
scroll to position [247, 0]
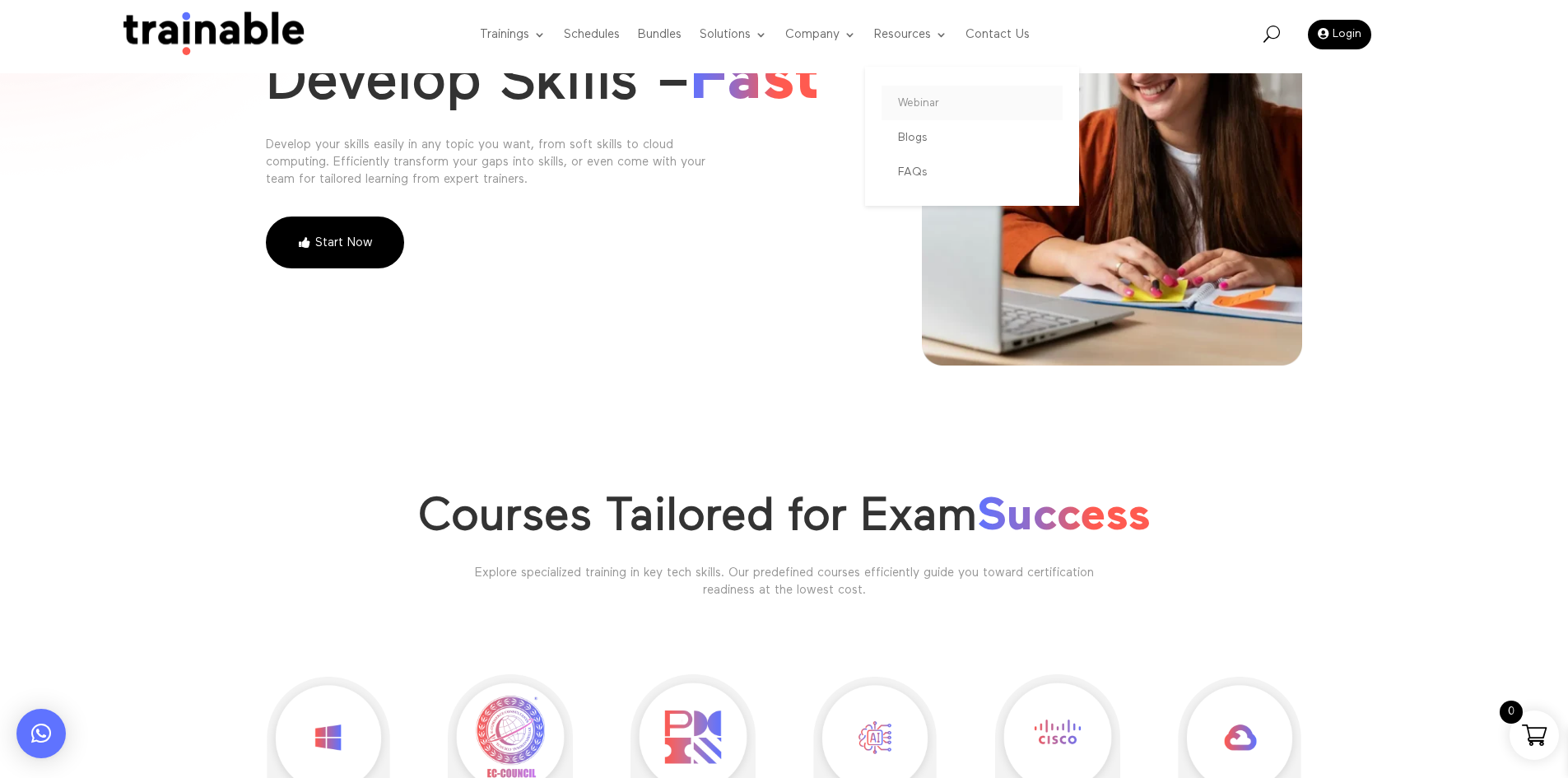
click at [927, 90] on link "Webinar" at bounding box center [972, 102] width 181 height 34
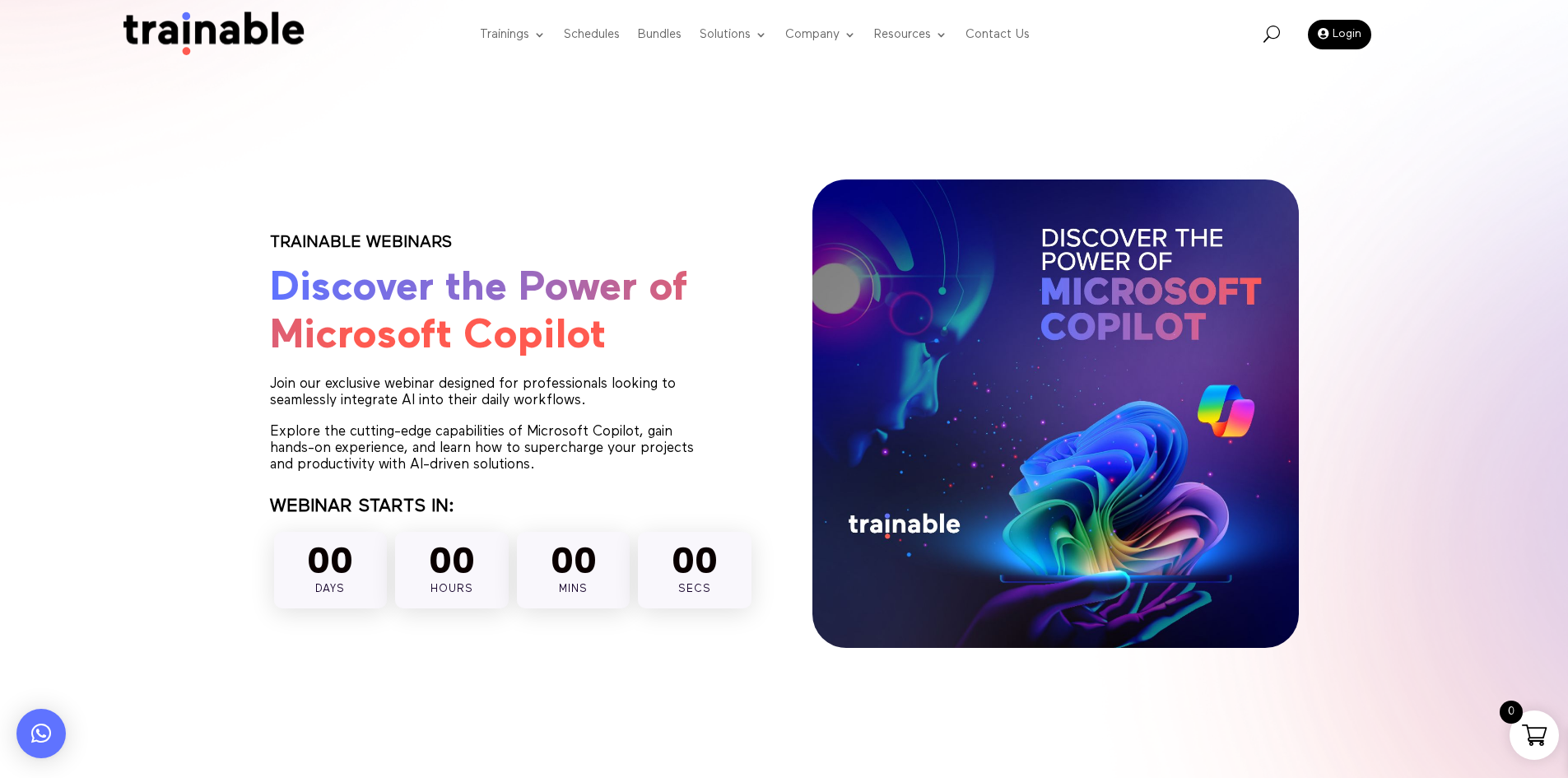
drag, startPoint x: 1402, startPoint y: 212, endPoint x: 789, endPoint y: 94, distance: 624.3
click at [1402, 212] on div "TRAINABLE WEBINARS Discover the Power of Microsoft Copilot Join our exclusive w…" at bounding box center [784, 421] width 1568 height 842
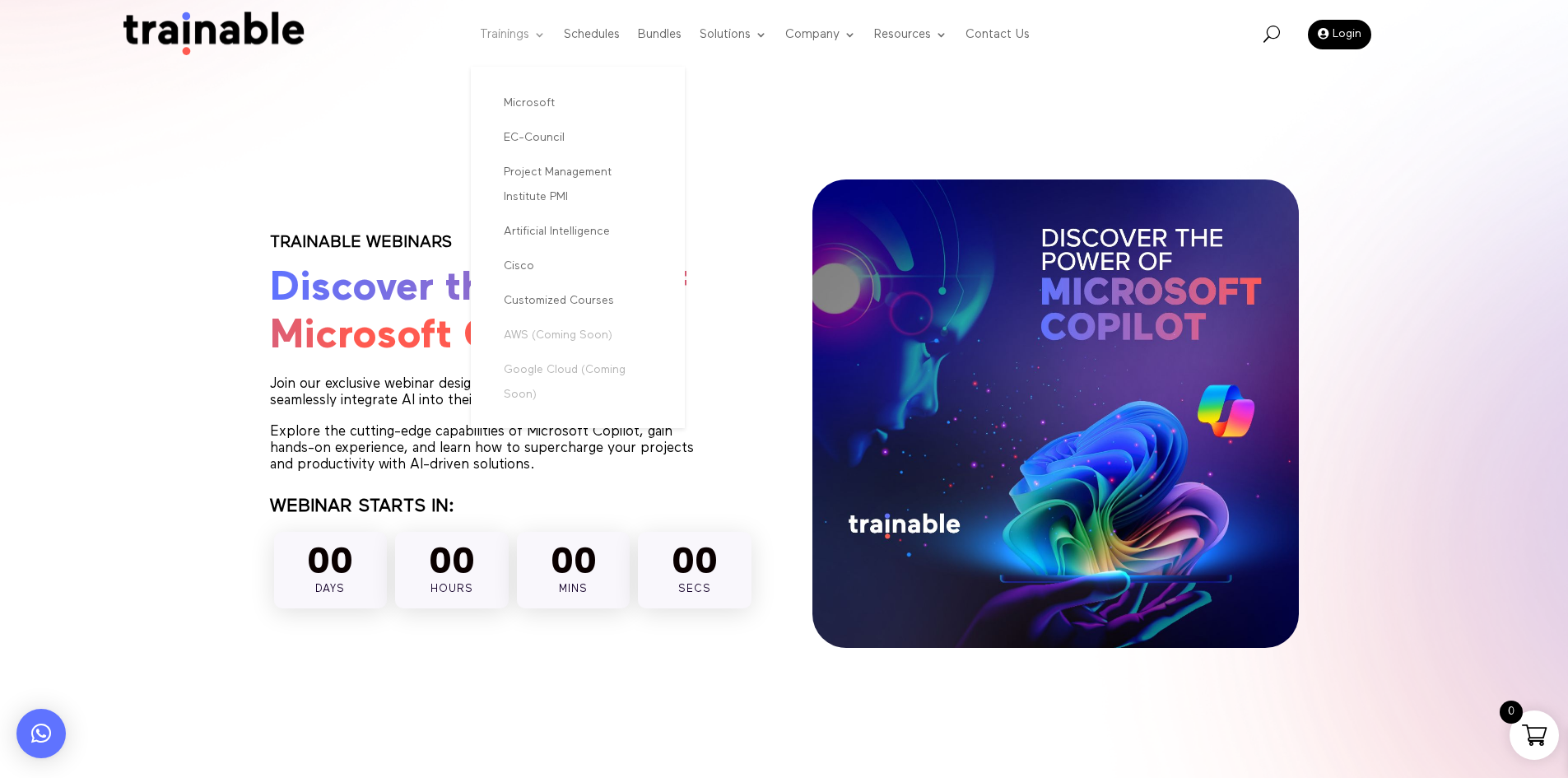
click at [509, 29] on link "Trainings" at bounding box center [513, 35] width 66 height 65
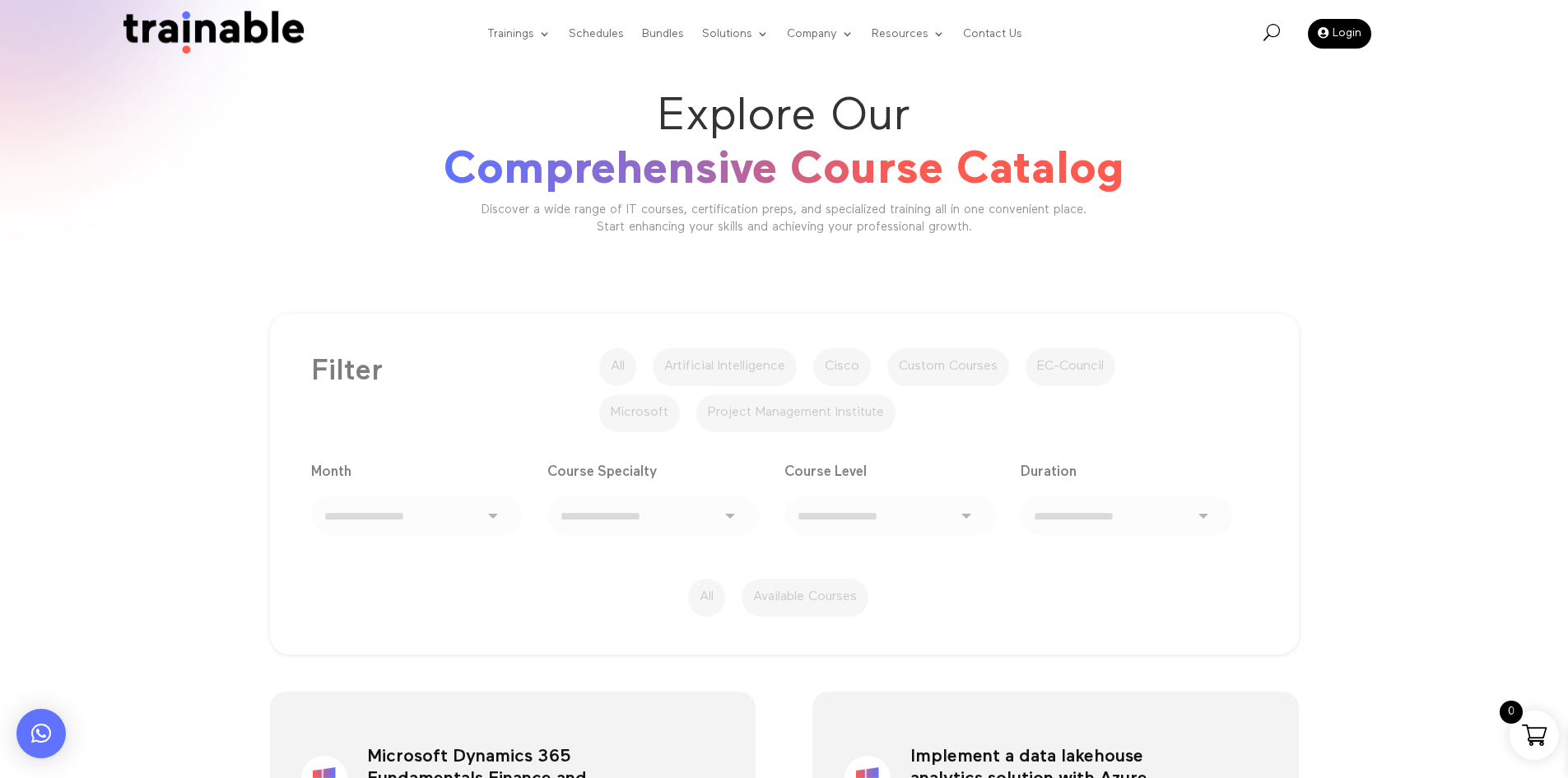
click at [584, 152] on span "Comprehensive Course Catalog" at bounding box center [784, 170] width 681 height 46
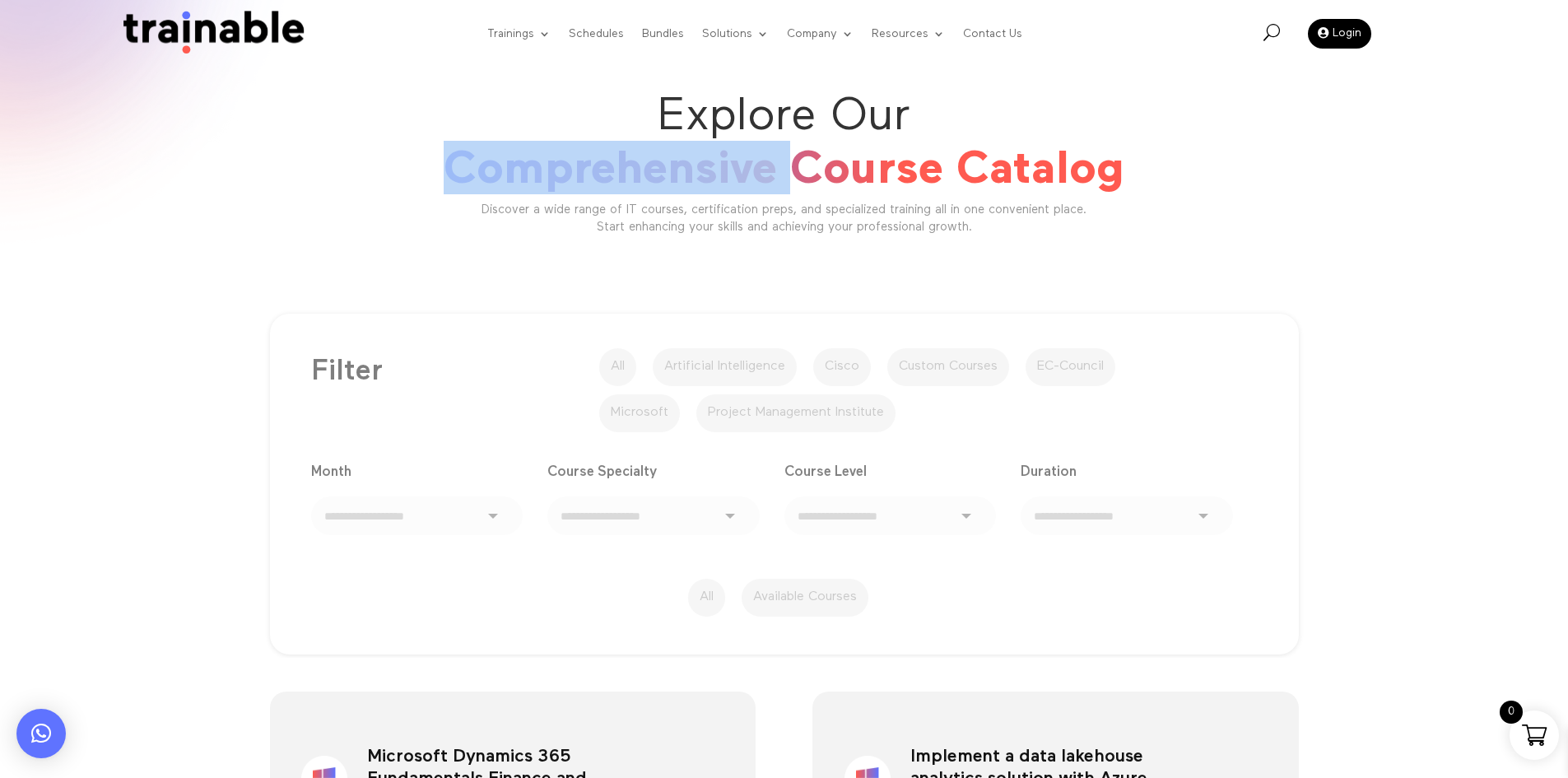
click at [584, 152] on span "Comprehensive Course Catalog" at bounding box center [784, 170] width 681 height 46
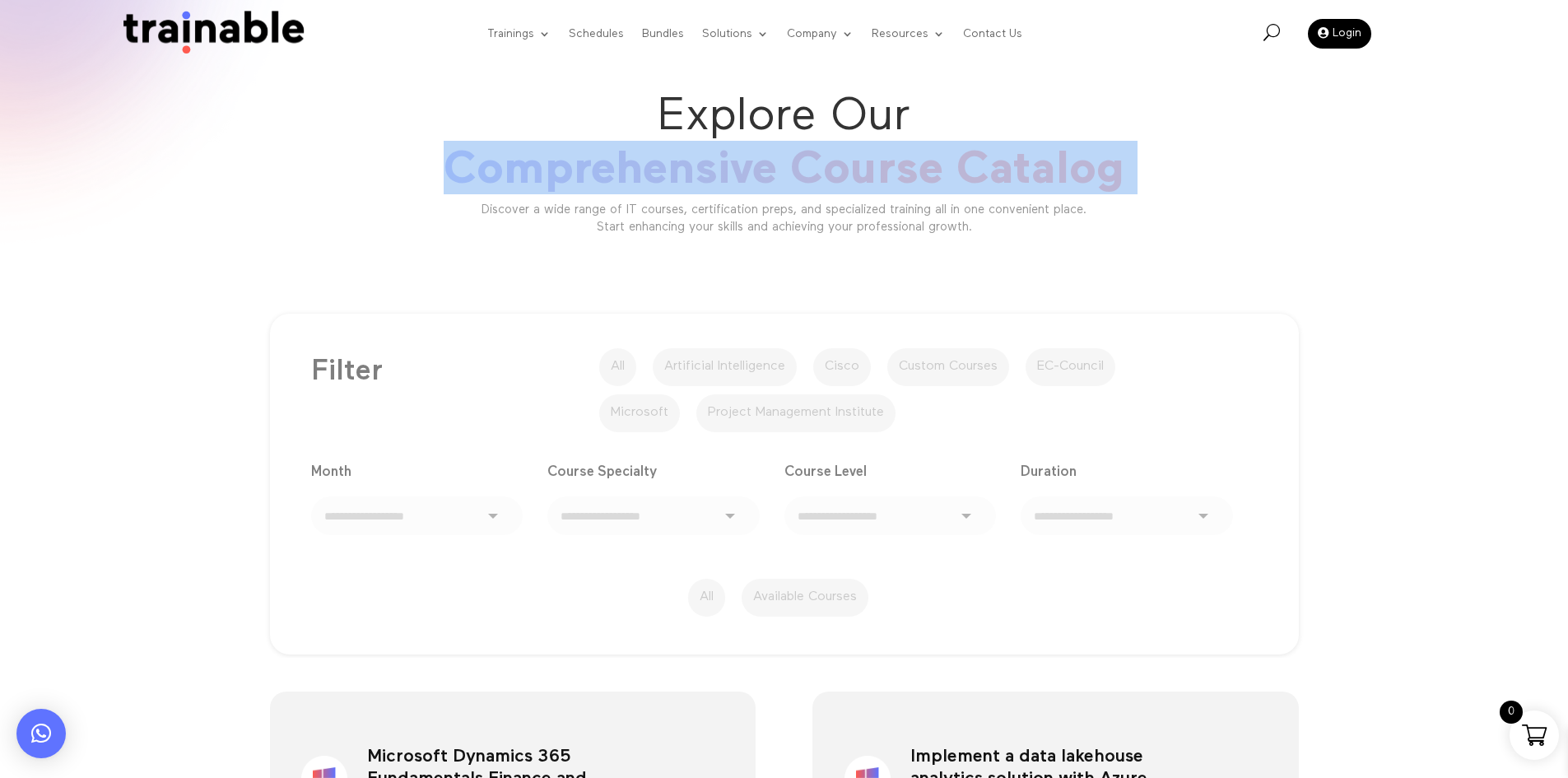
click at [584, 152] on span "Comprehensive Course Catalog" at bounding box center [784, 170] width 681 height 46
click at [1033, 150] on span "Comprehensive Course Catalog" at bounding box center [784, 170] width 681 height 46
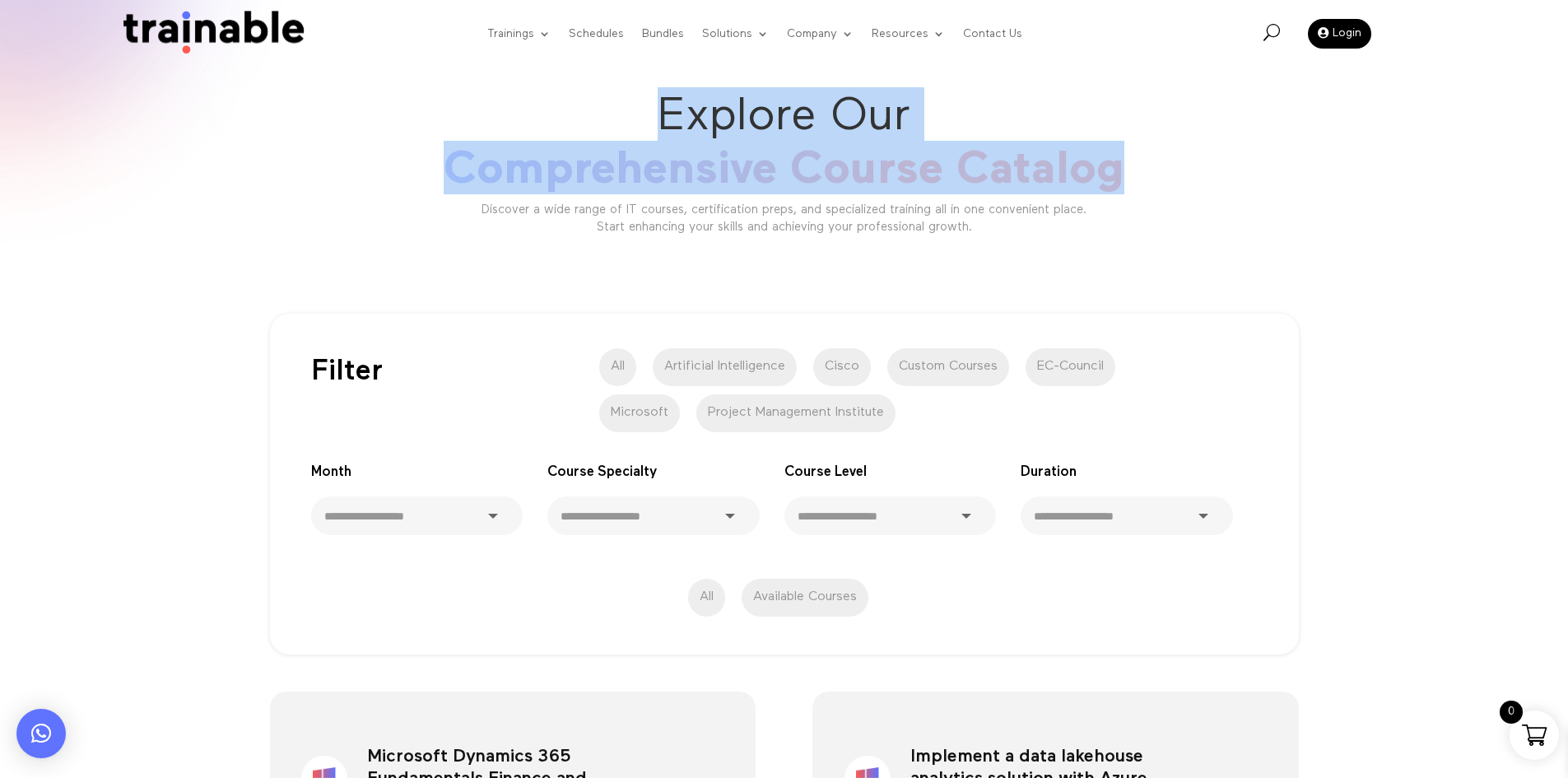
drag, startPoint x: 1177, startPoint y: 155, endPoint x: 602, endPoint y: 100, distance: 577.6
click at [602, 100] on h1 "Explore Our Comprehensive Course Catalog" at bounding box center [784, 145] width 1037 height 116
copy h1 "Explore Our Comprehensive Course Catalog"
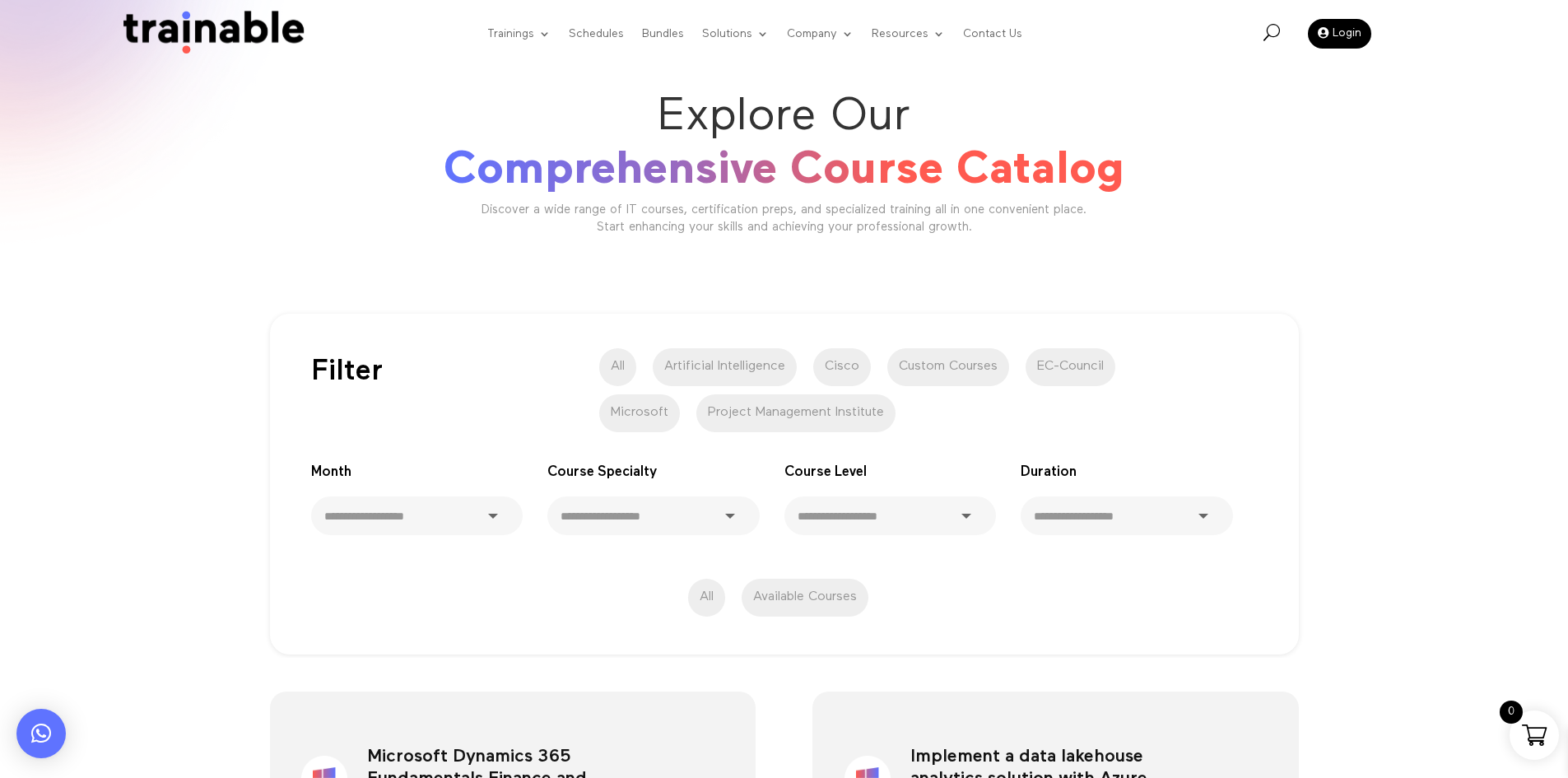
click at [1184, 204] on div "Explore Our Comprehensive Course Catalog Discover a wide range of IT courses, c…" at bounding box center [784, 161] width 1037 height 148
click at [925, 91] on link "Webinar" at bounding box center [969, 99] width 181 height 33
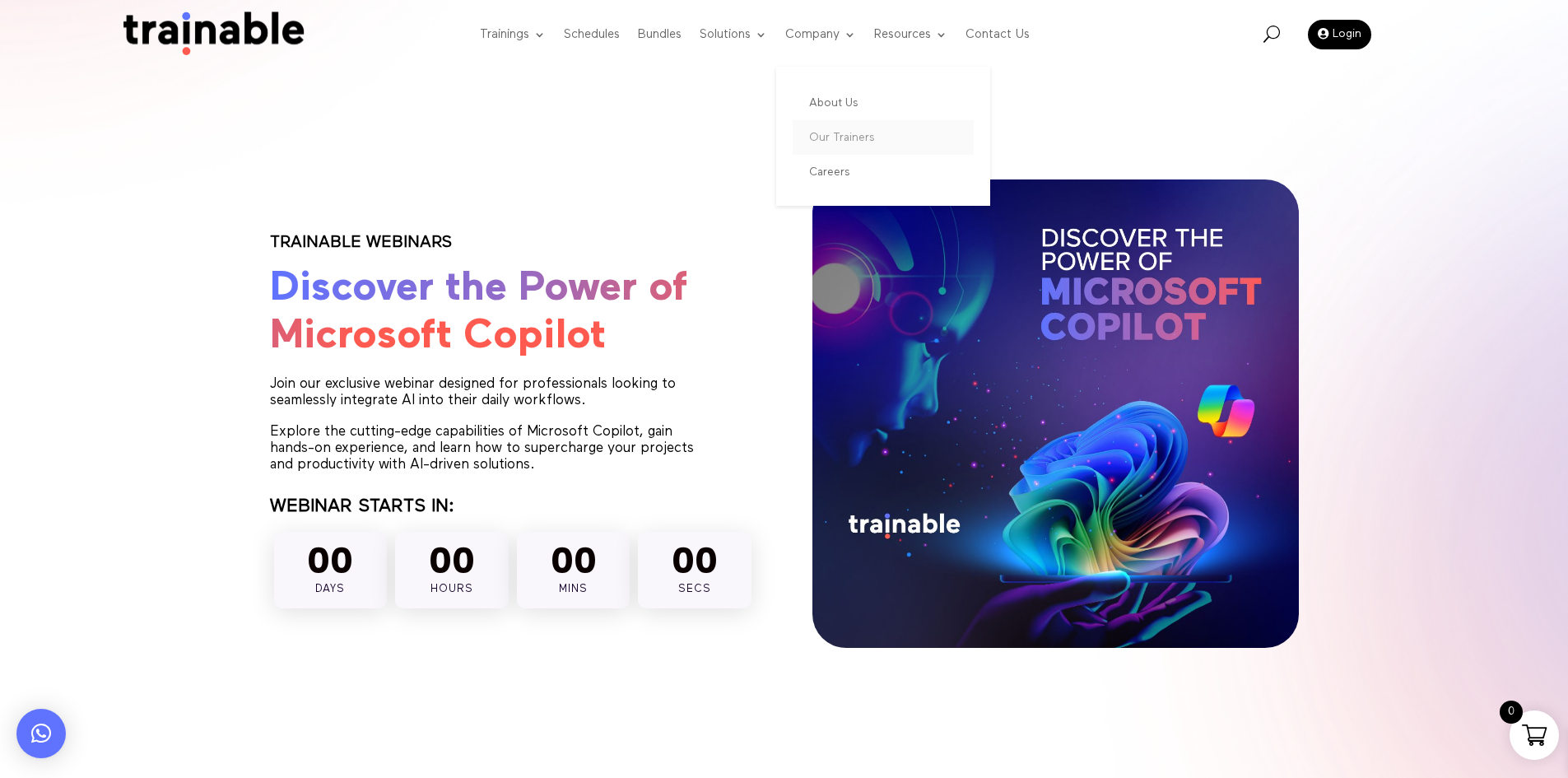
click at [850, 135] on link "Our Trainers" at bounding box center [883, 137] width 181 height 34
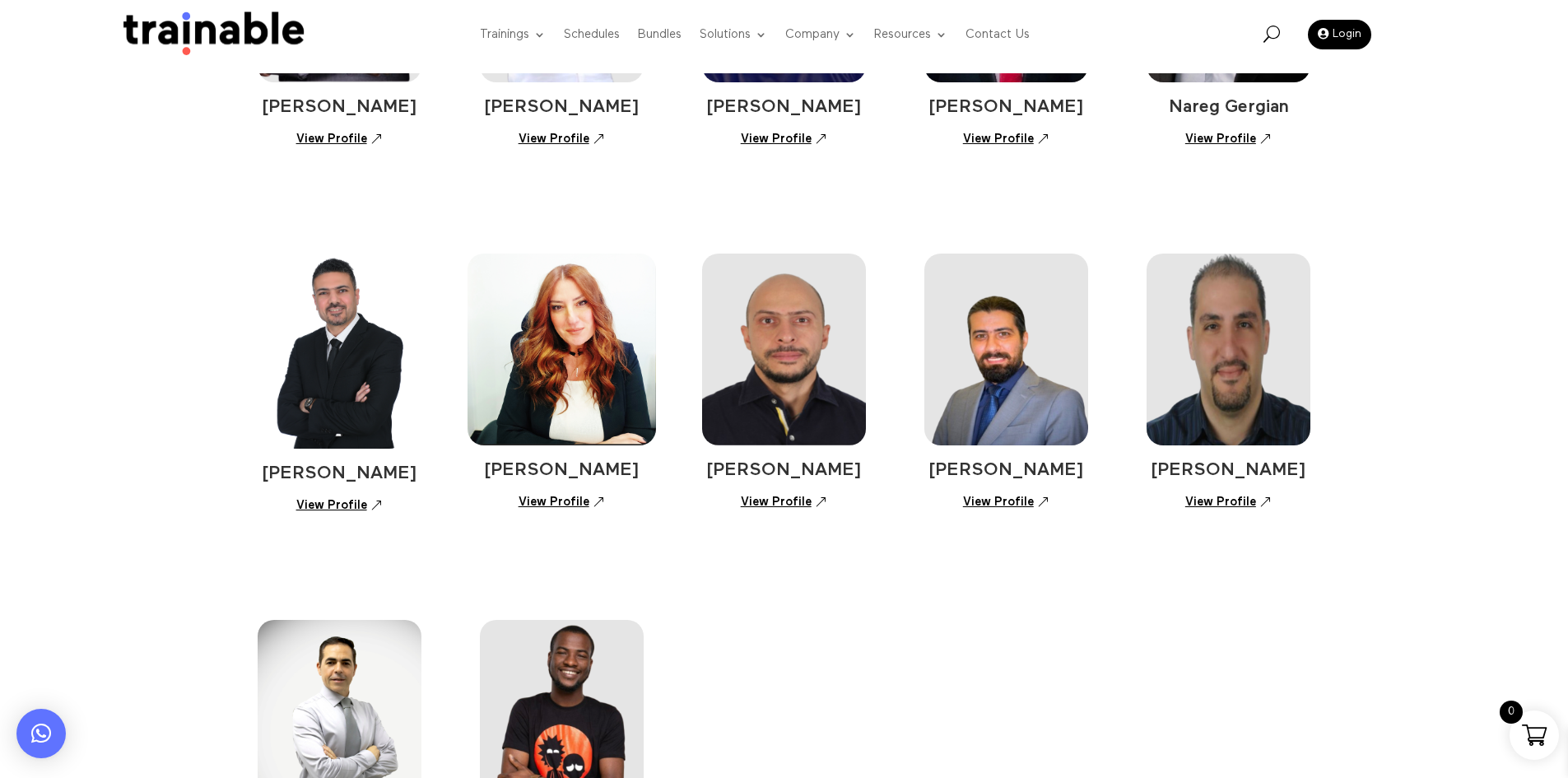
scroll to position [823, 0]
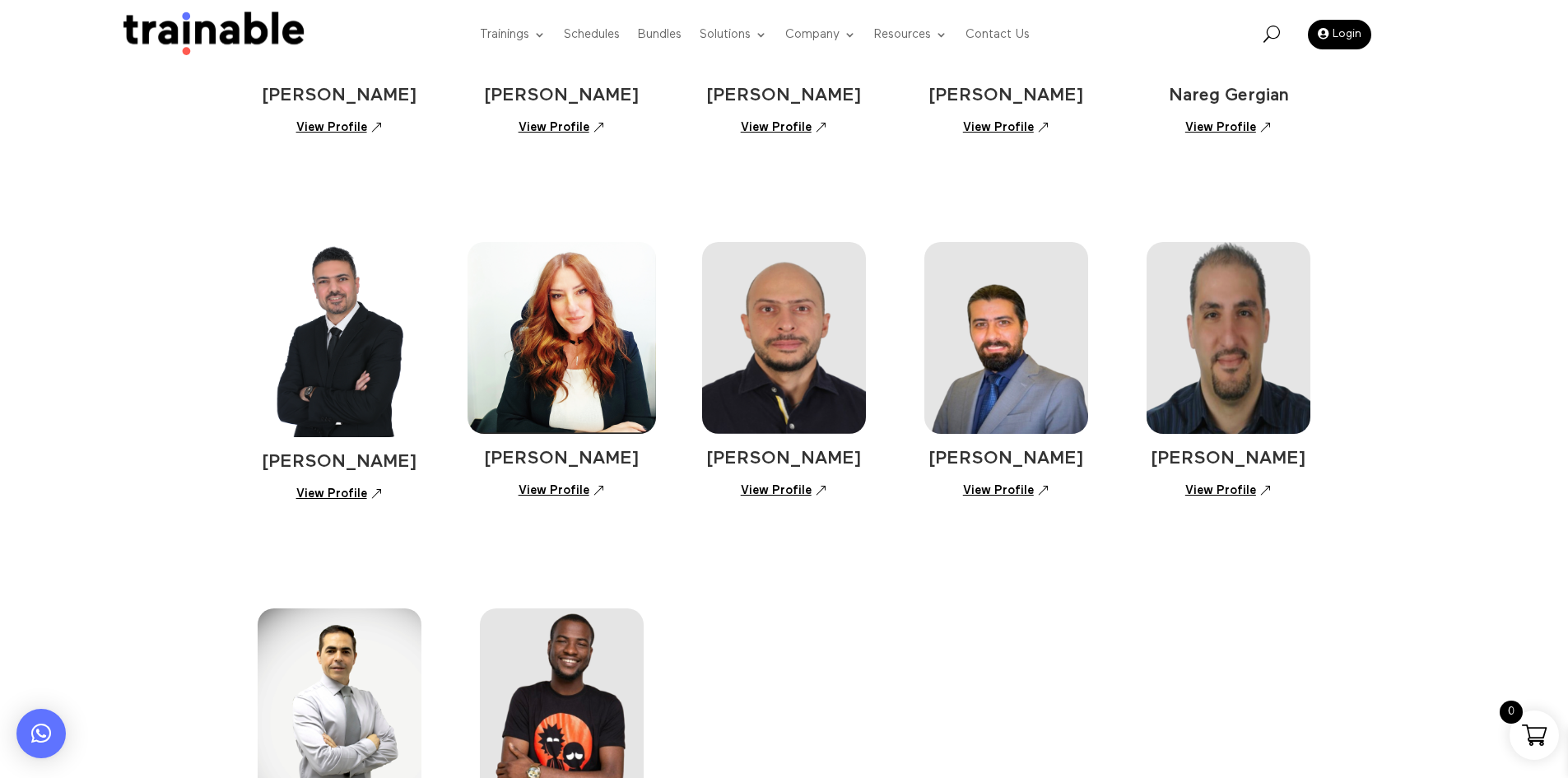
click at [999, 487] on link "View Profile" at bounding box center [1006, 490] width 105 height 28
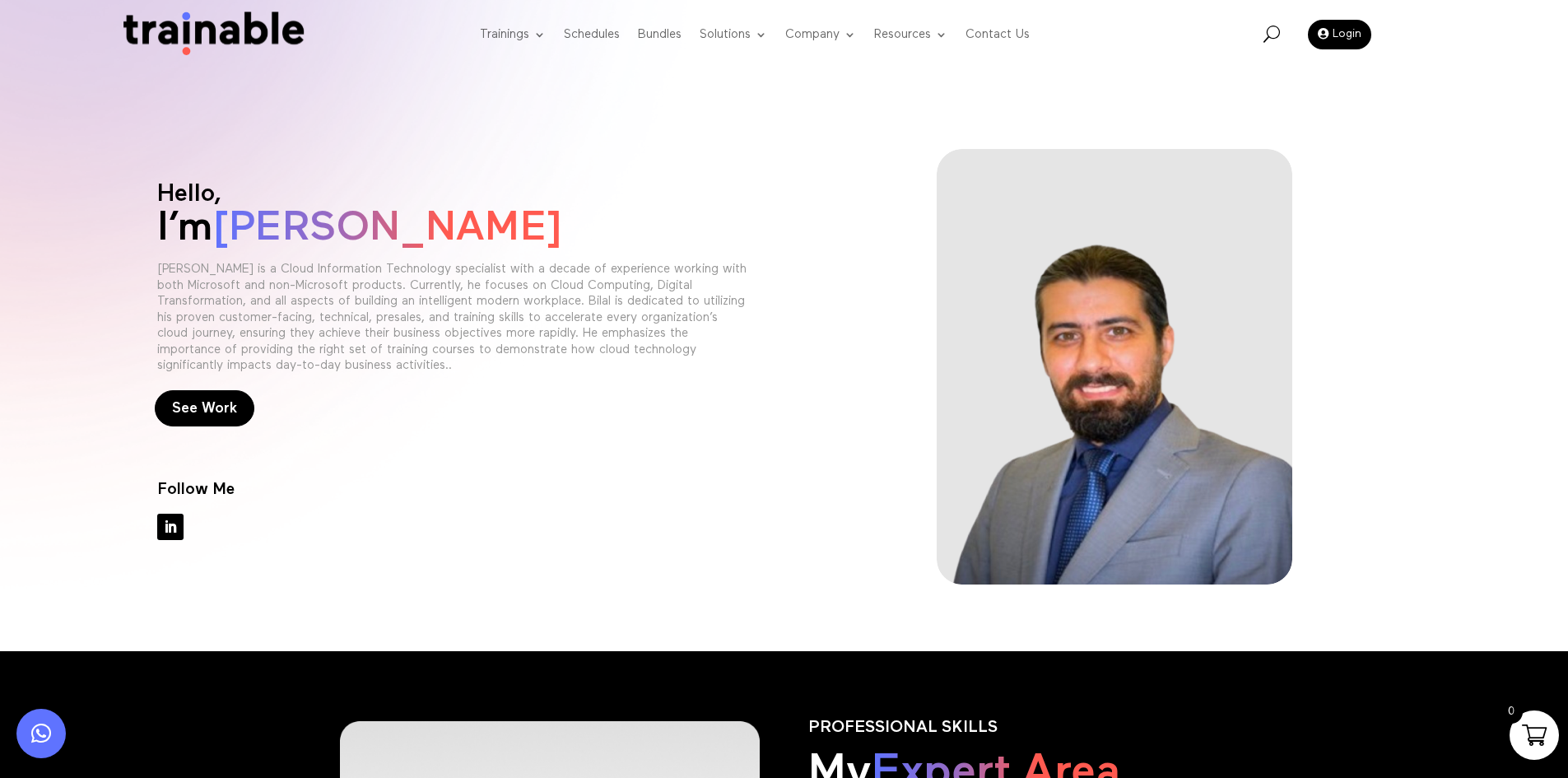
click at [291, 230] on span "[PERSON_NAME]" at bounding box center [387, 228] width 350 height 41
click at [291, 230] on span "Bilal Tarazy" at bounding box center [387, 228] width 350 height 41
copy span "Bilal"
click at [484, 232] on h1 "I’m Bilal Tarazy" at bounding box center [453, 232] width 593 height 58
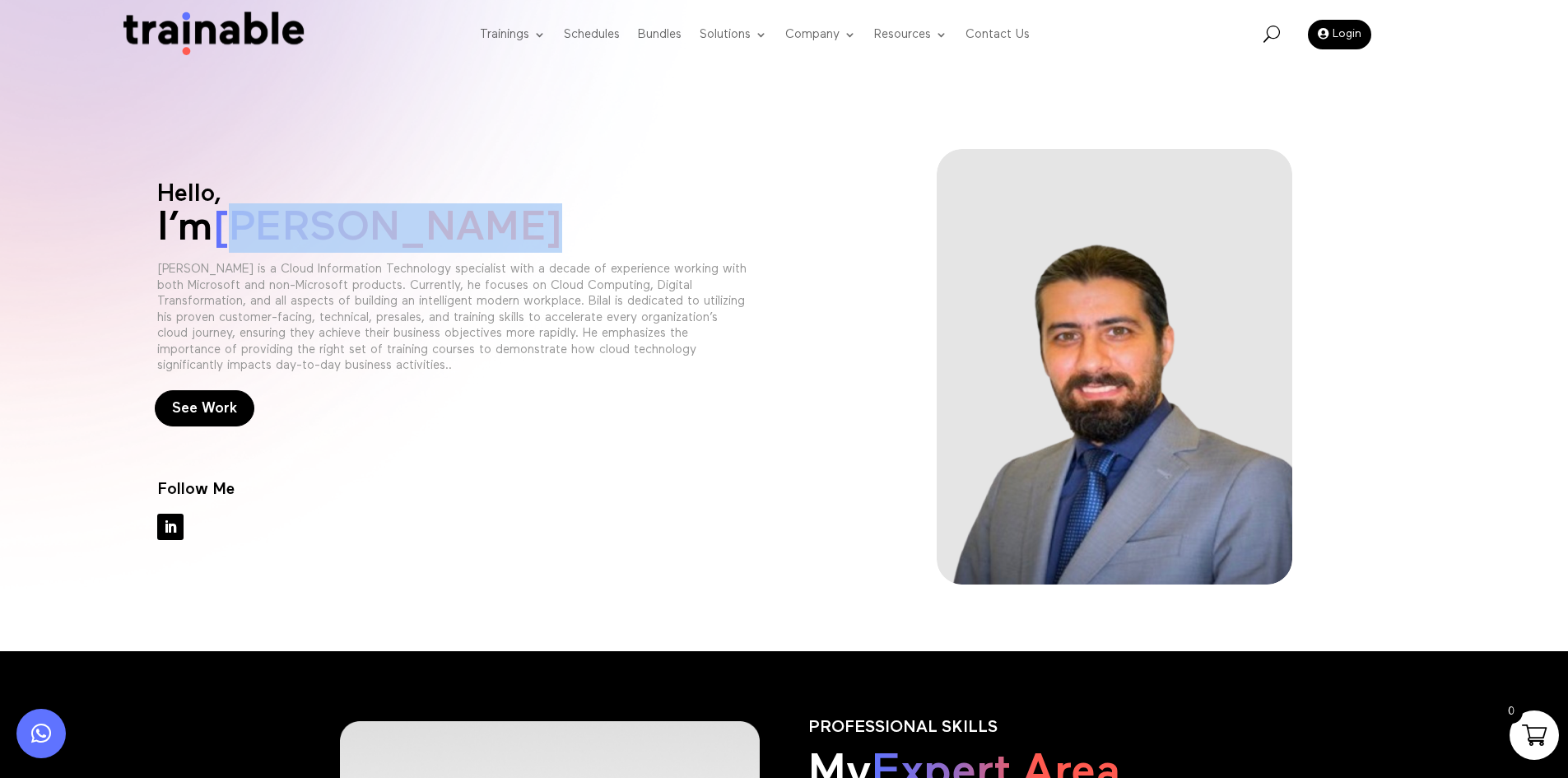
drag, startPoint x: 452, startPoint y: 228, endPoint x: 225, endPoint y: 225, distance: 227.0
click at [225, 225] on h1 "I’m Bilal Tarazy" at bounding box center [453, 232] width 593 height 58
copy span "Bilal Tarazy"
click at [938, 164] on link "FAQs" at bounding box center [972, 171] width 181 height 34
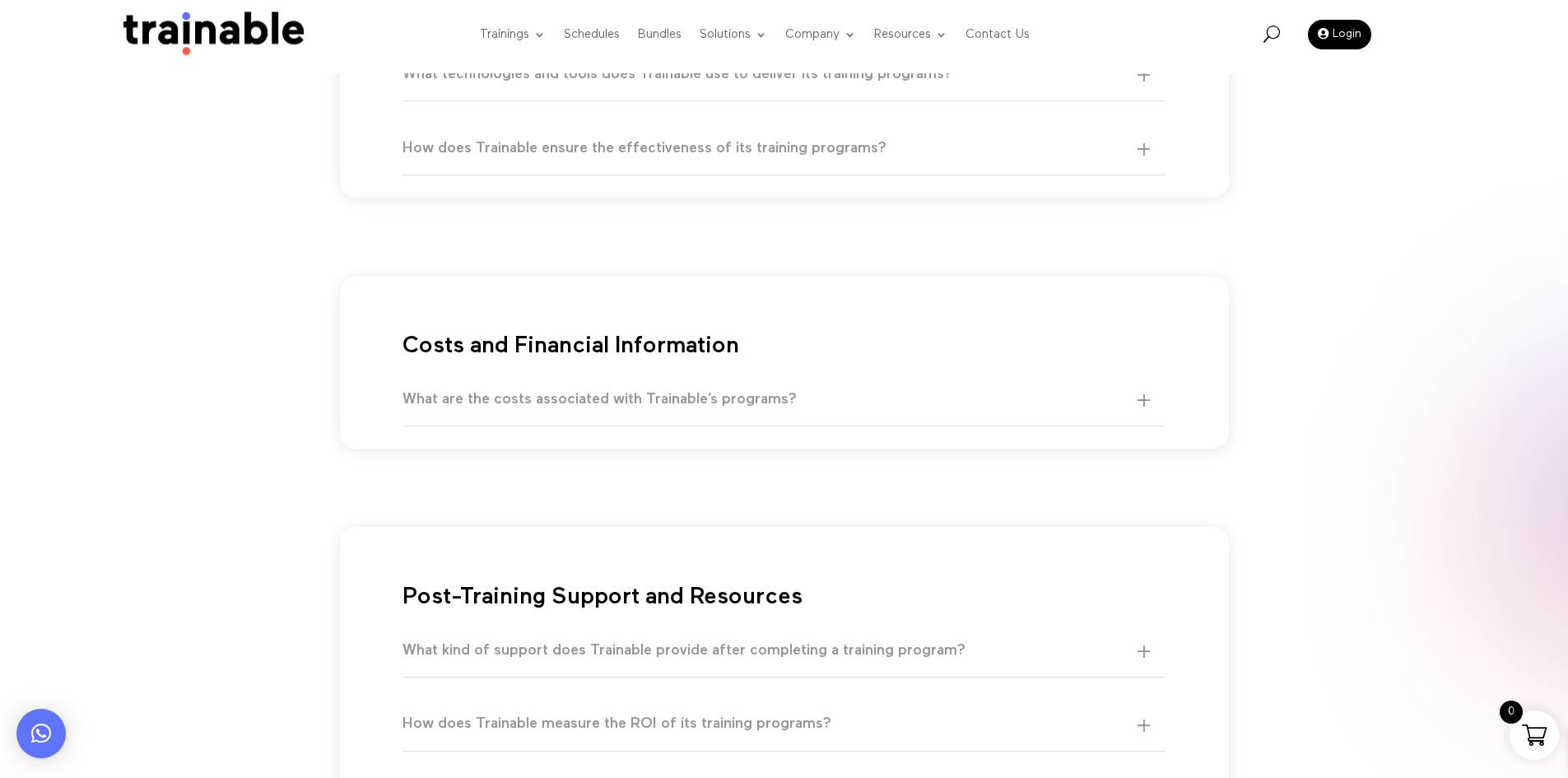
scroll to position [1318, 0]
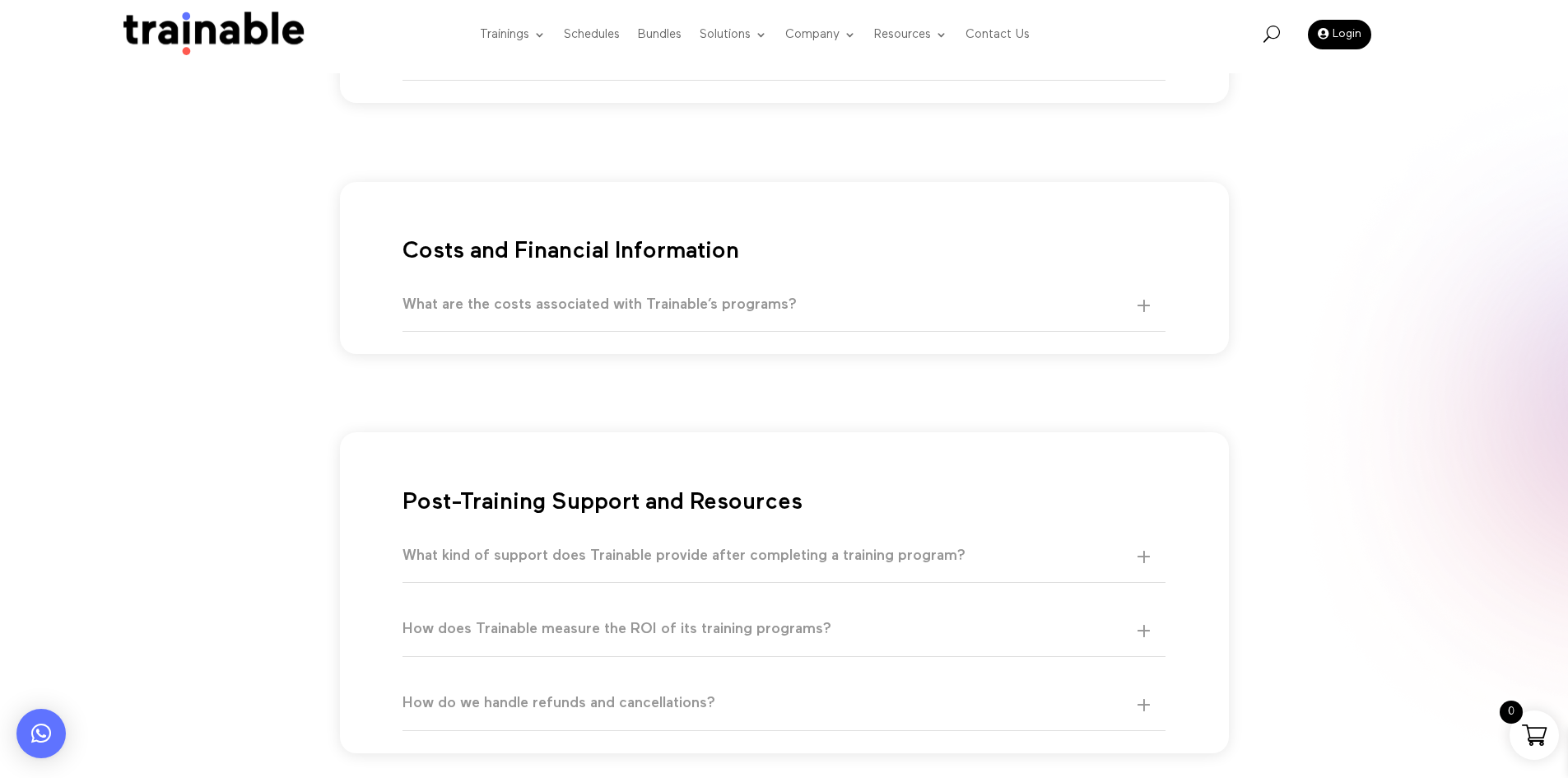
click at [637, 305] on h5 "What are the costs associated with Trainable’s programs?" at bounding box center [776, 305] width 748 height 19
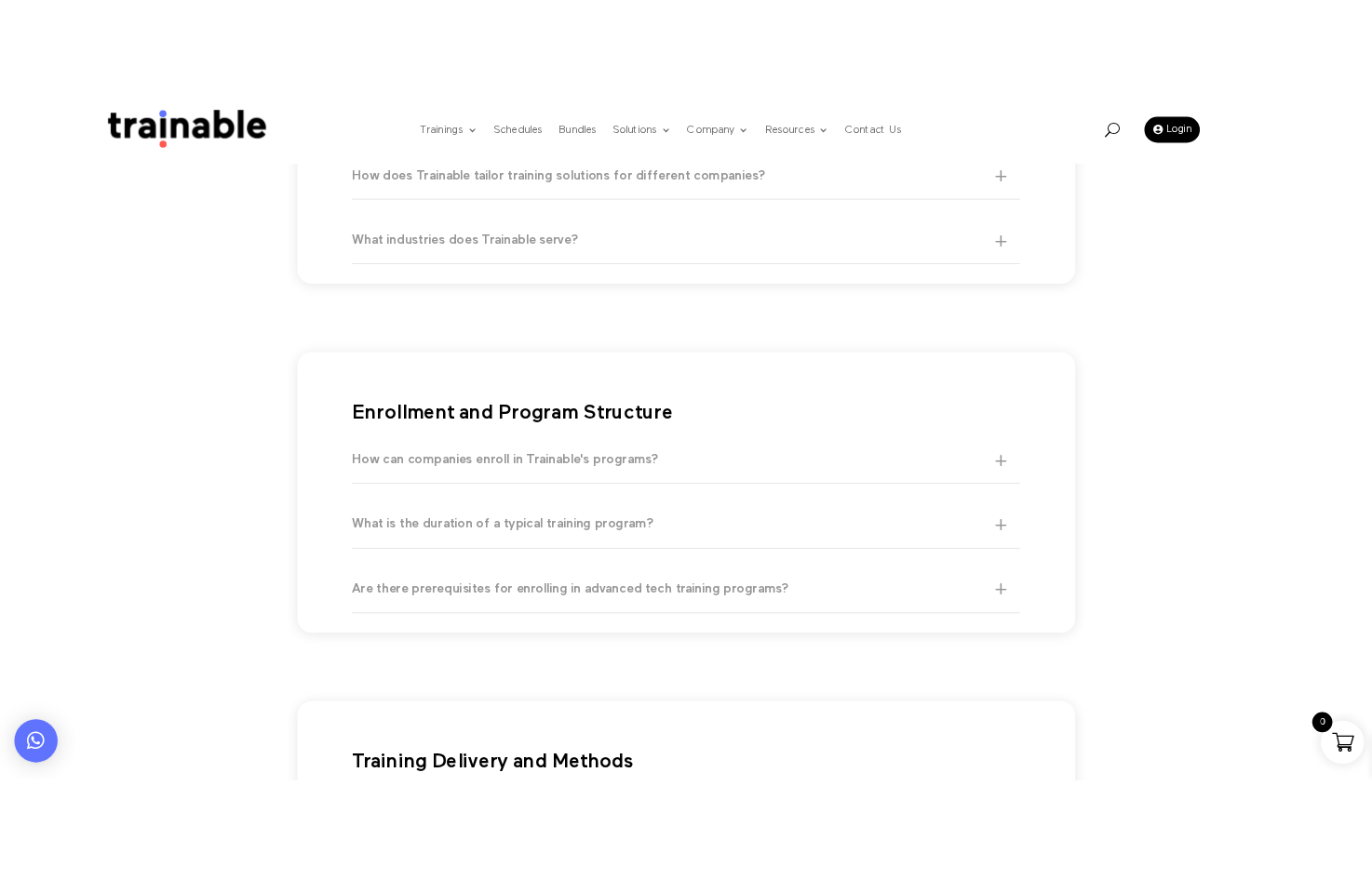
scroll to position [0, 0]
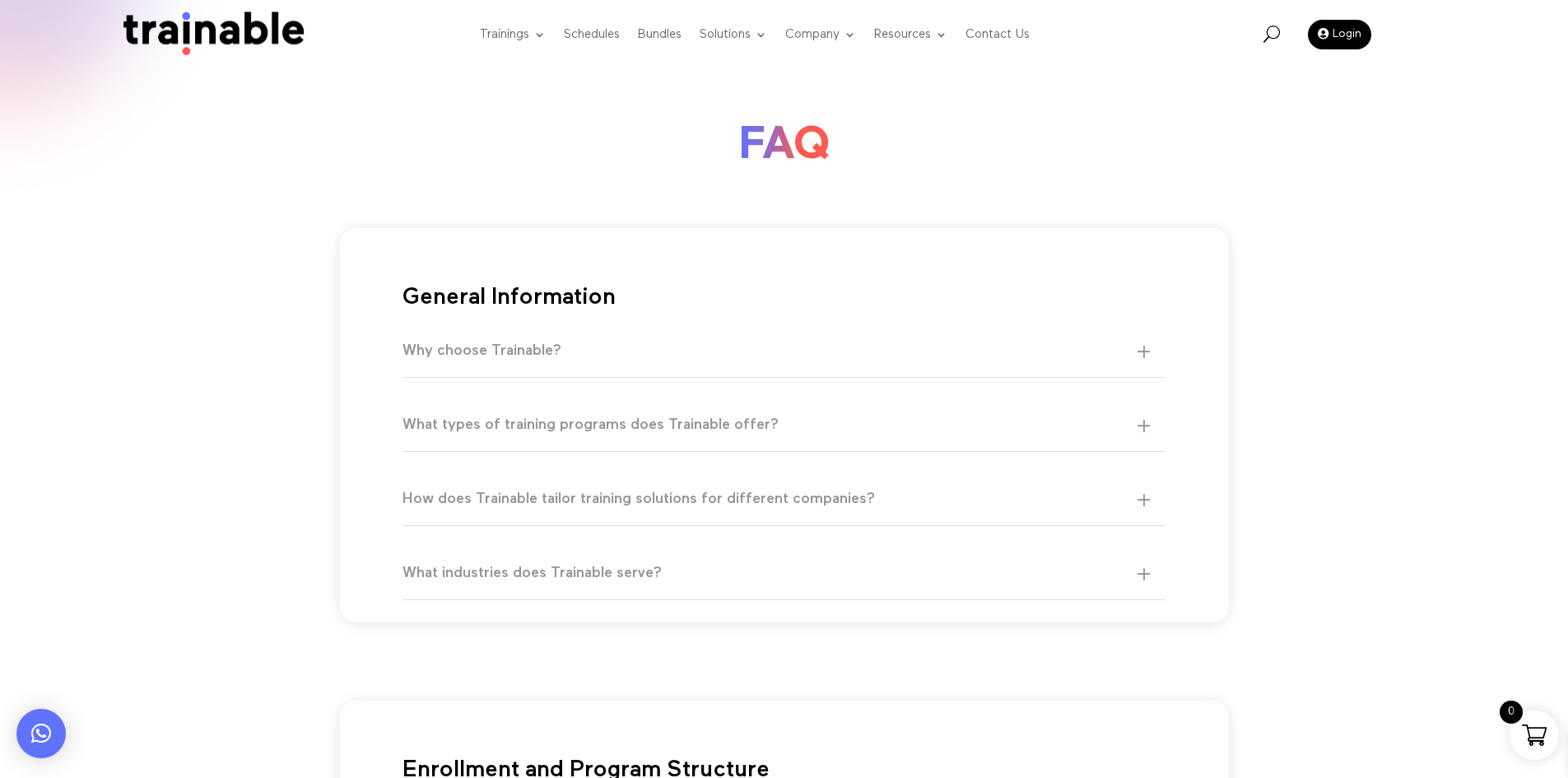
click at [578, 344] on h5 "Why choose Trainable?" at bounding box center [776, 351] width 748 height 19
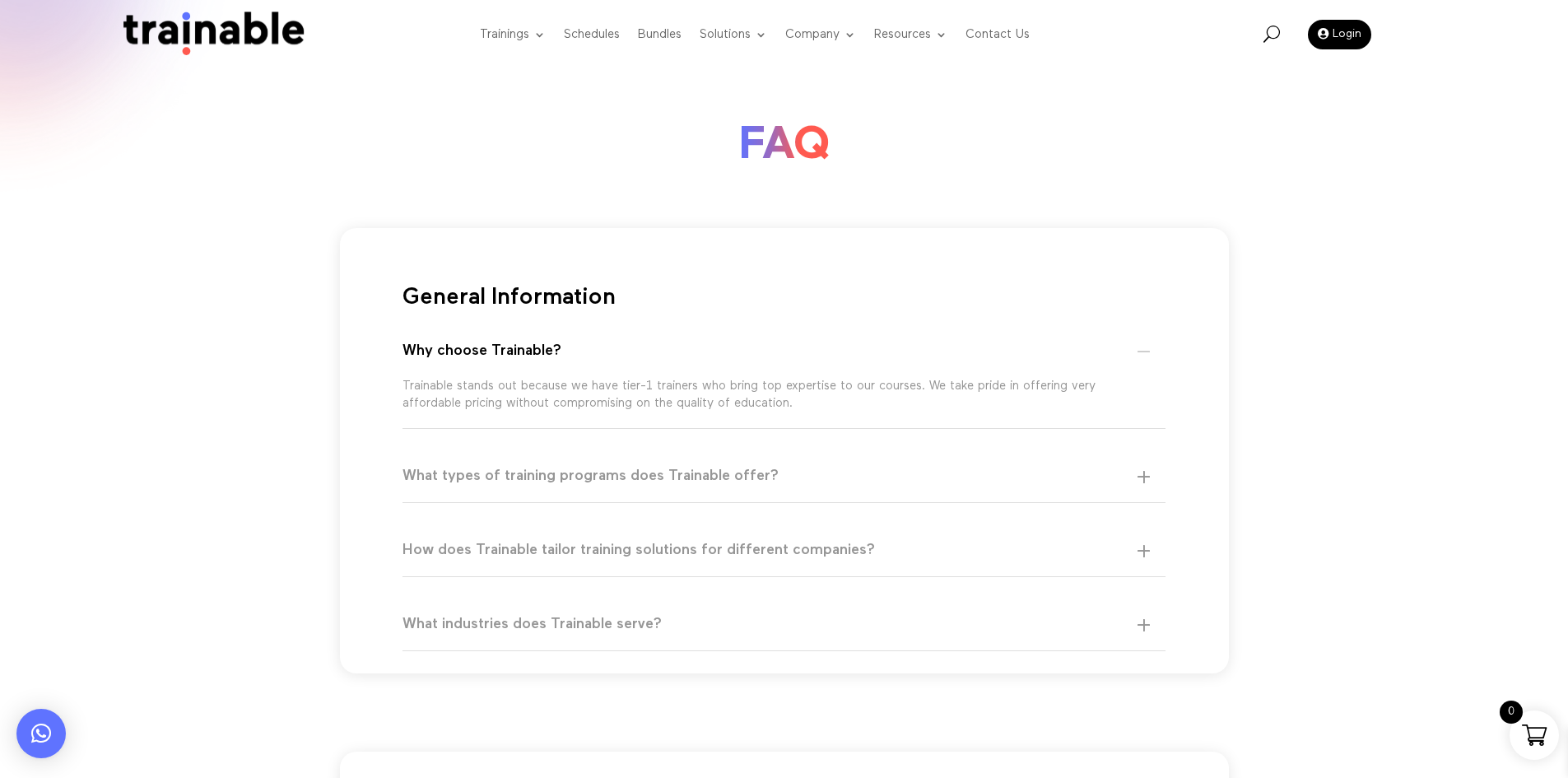
click at [635, 444] on div "General Information Why choose Trainable? Trainable stands out because we have …" at bounding box center [784, 471] width 764 height 361
click at [634, 455] on div "What types of training programs does Trainable offer? Trainable offers a wide r…" at bounding box center [784, 476] width 764 height 53
click at [605, 473] on h5 "What types of training programs does Trainable offer?" at bounding box center [776, 476] width 748 height 19
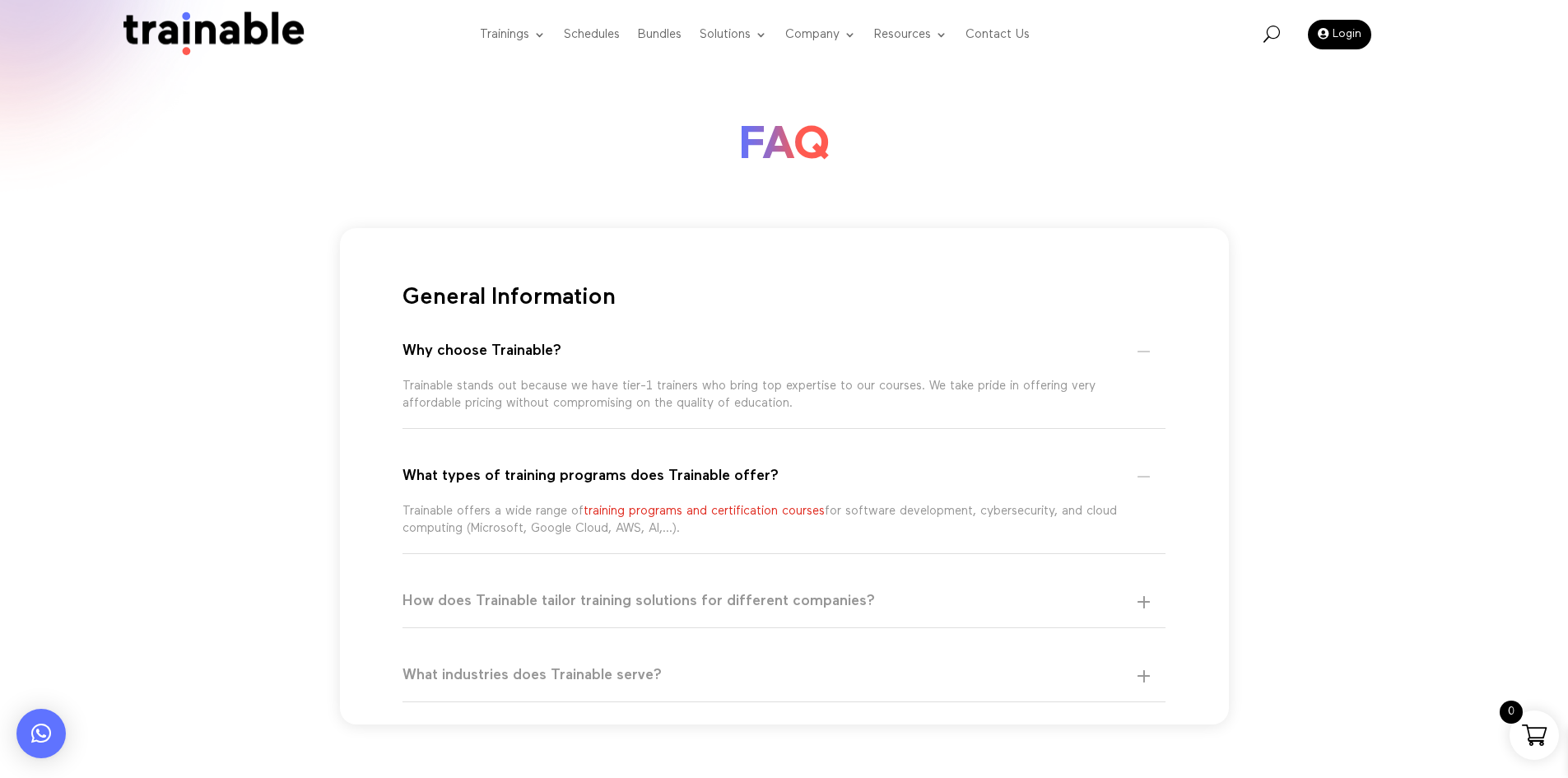
click at [1085, 438] on div "General Information Why choose Trainable? Trainable stands out because we have …" at bounding box center [784, 497] width 764 height 412
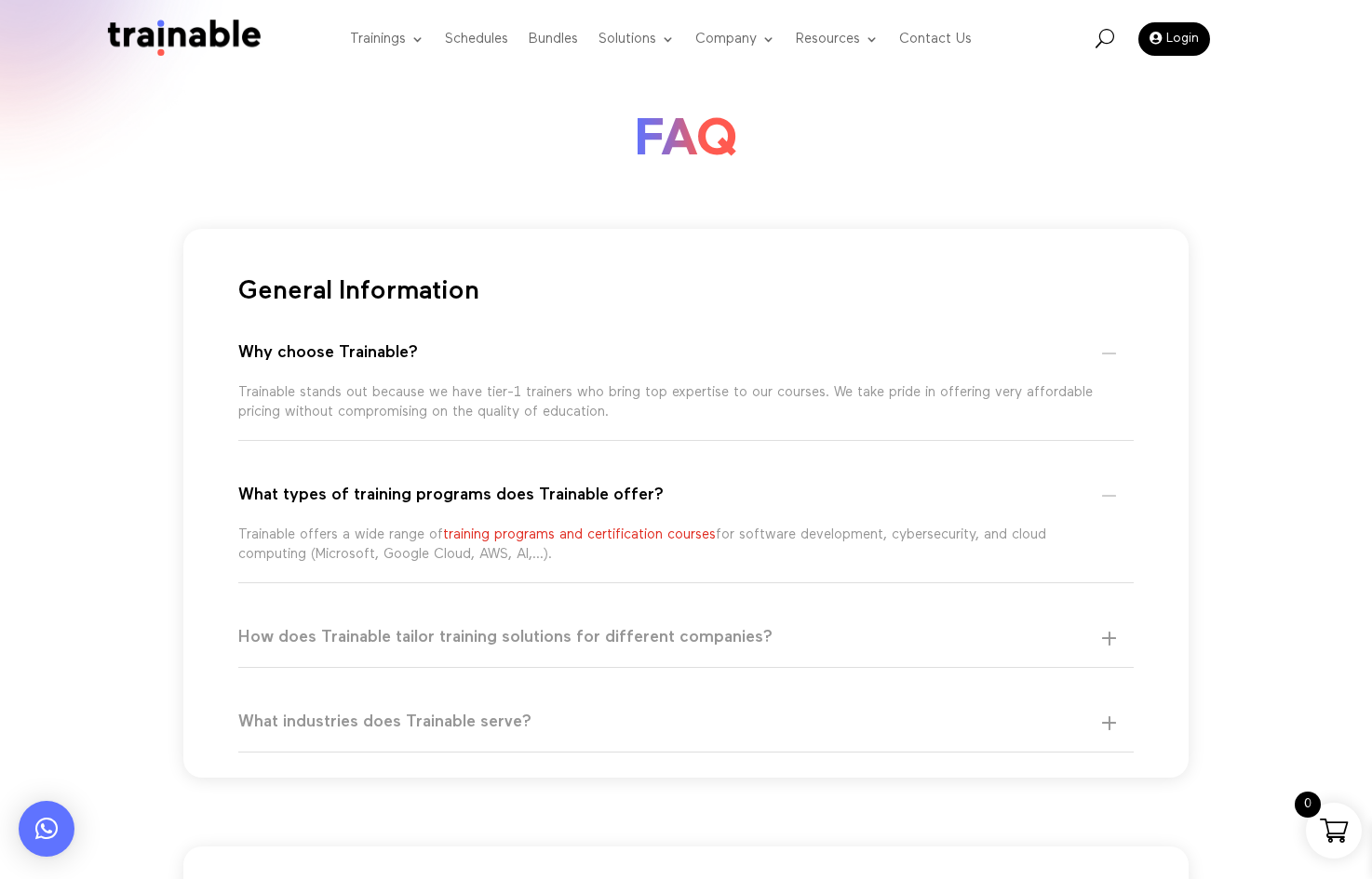
click at [642, 539] on link "training programs and certification courses" at bounding box center [580, 534] width 272 height 14
click at [642, 535] on link "training programs and certification courses" at bounding box center [580, 534] width 272 height 14
